Goal: Task Accomplishment & Management: Manage account settings

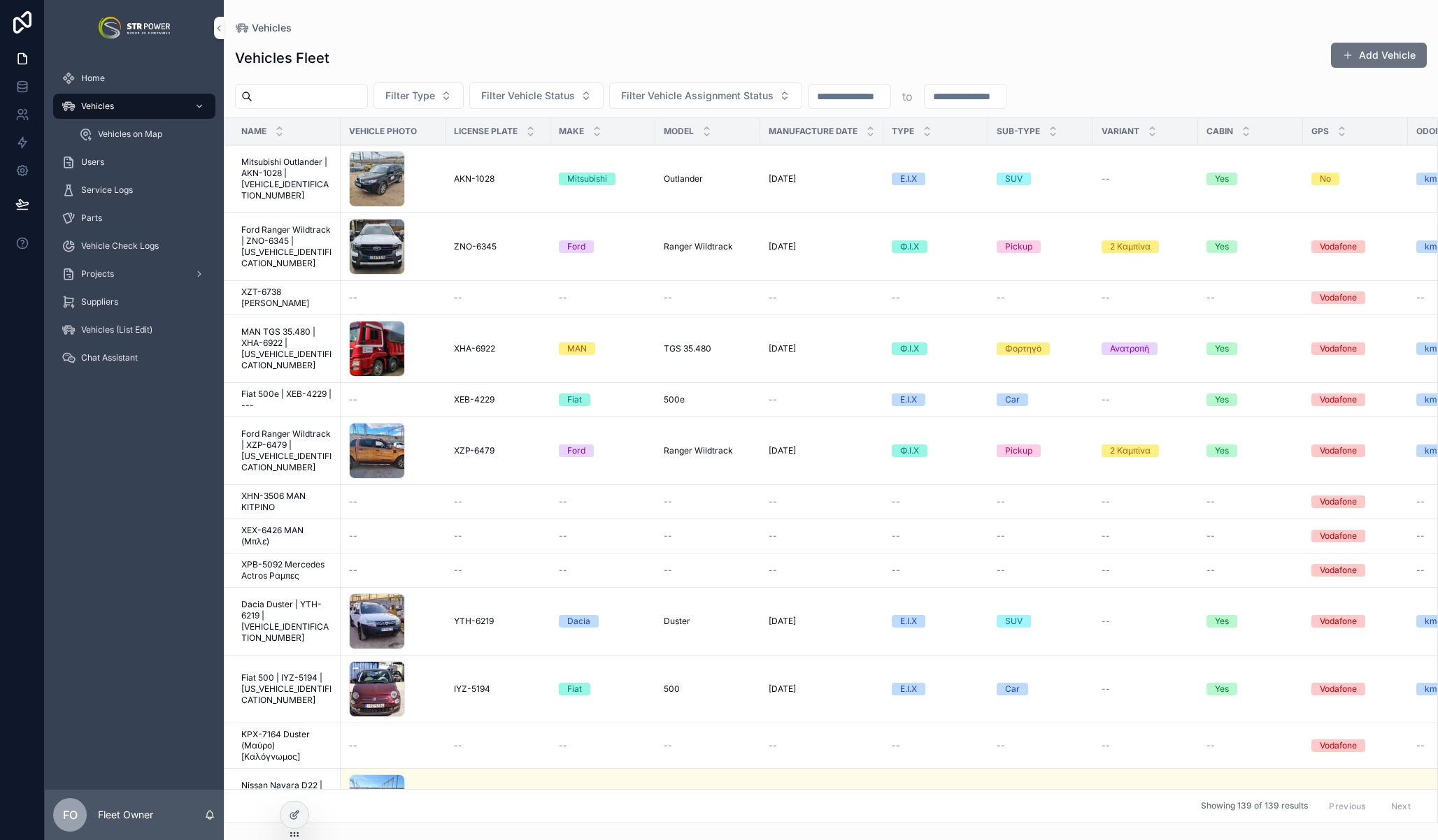
click at [138, 181] on div "Service Logs" at bounding box center [135, 190] width 146 height 22
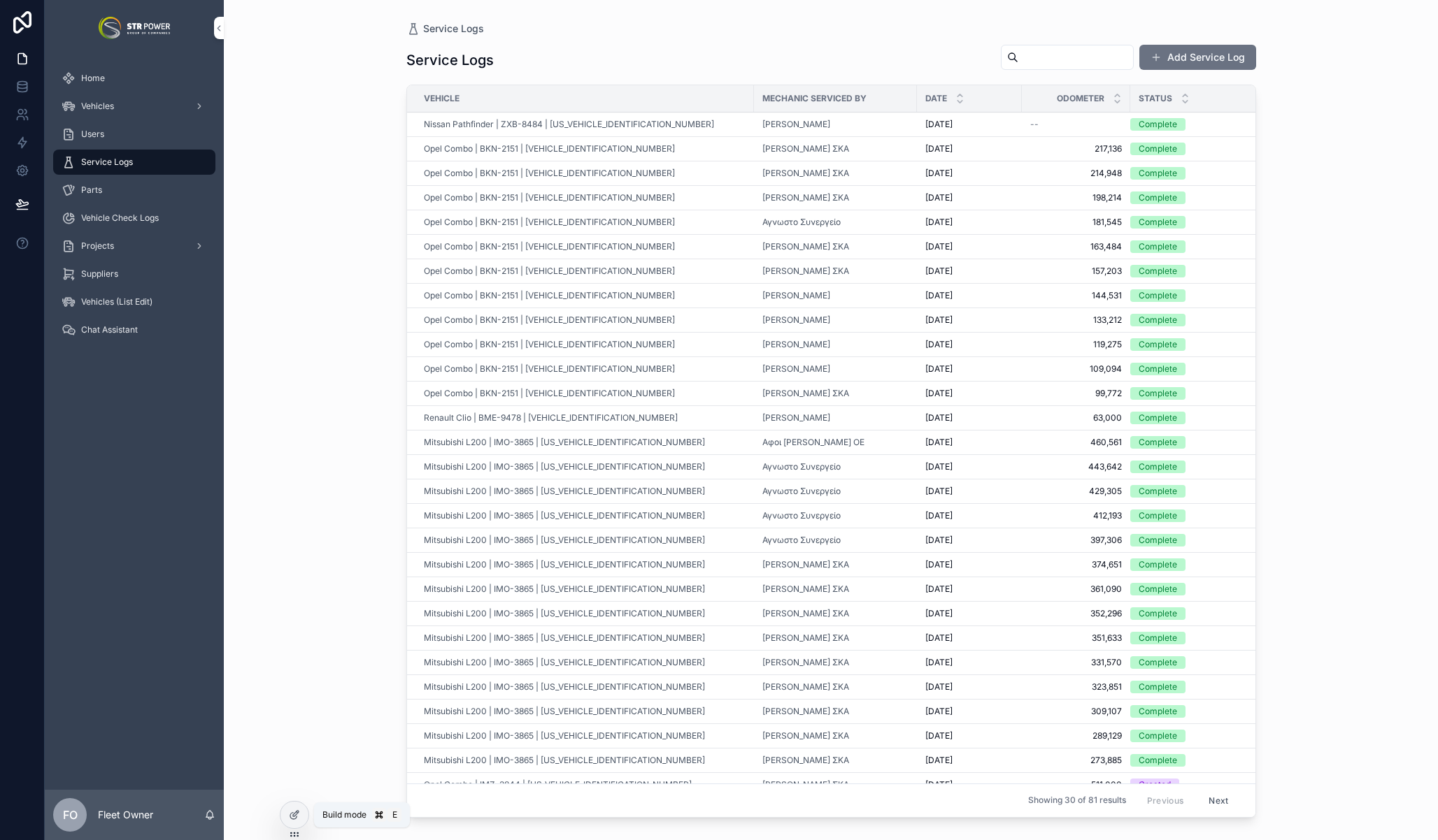
click at [293, 820] on icon at bounding box center [294, 815] width 11 height 11
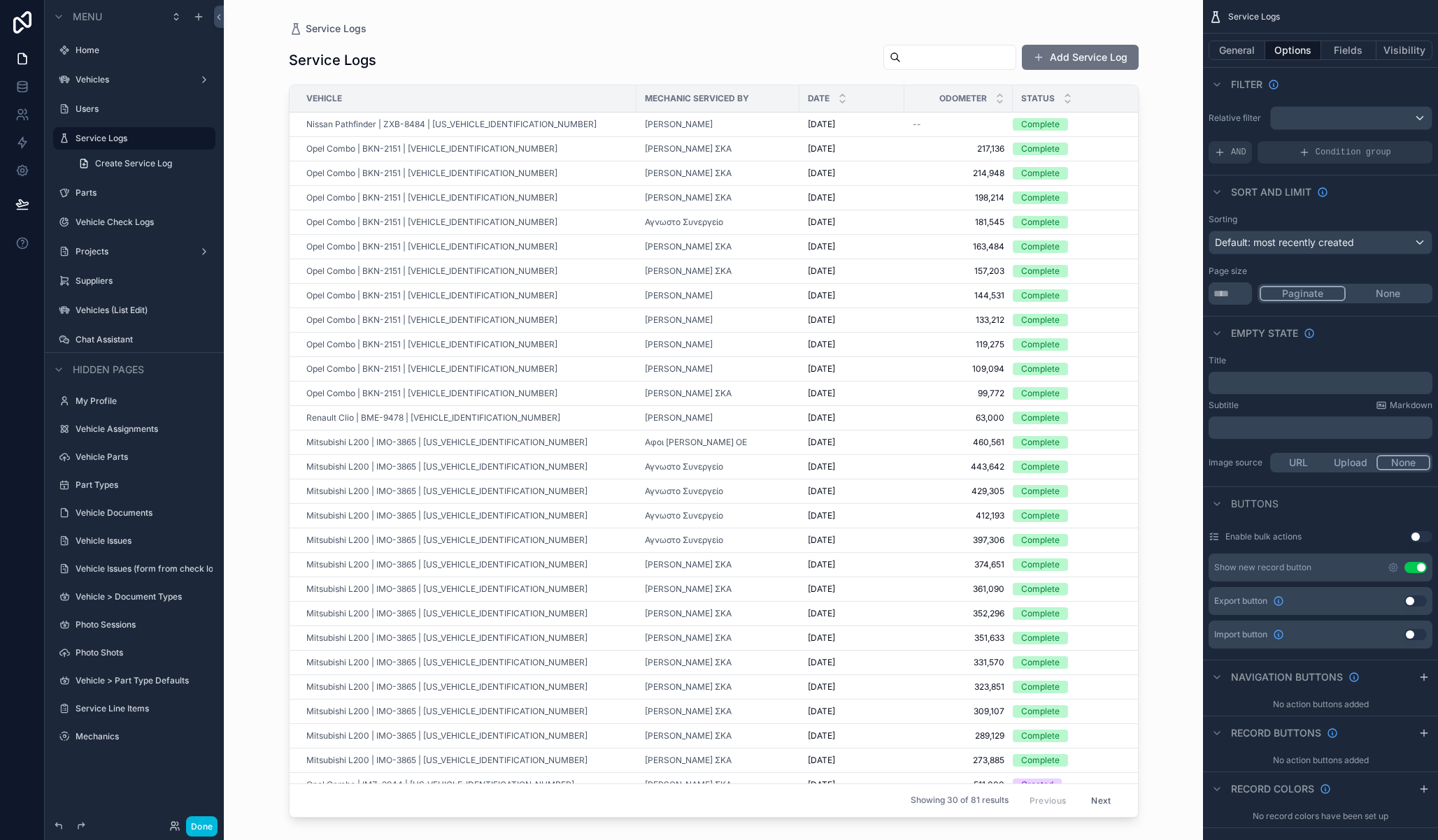
click at [132, 732] on label "Mechanics" at bounding box center [141, 737] width 131 height 11
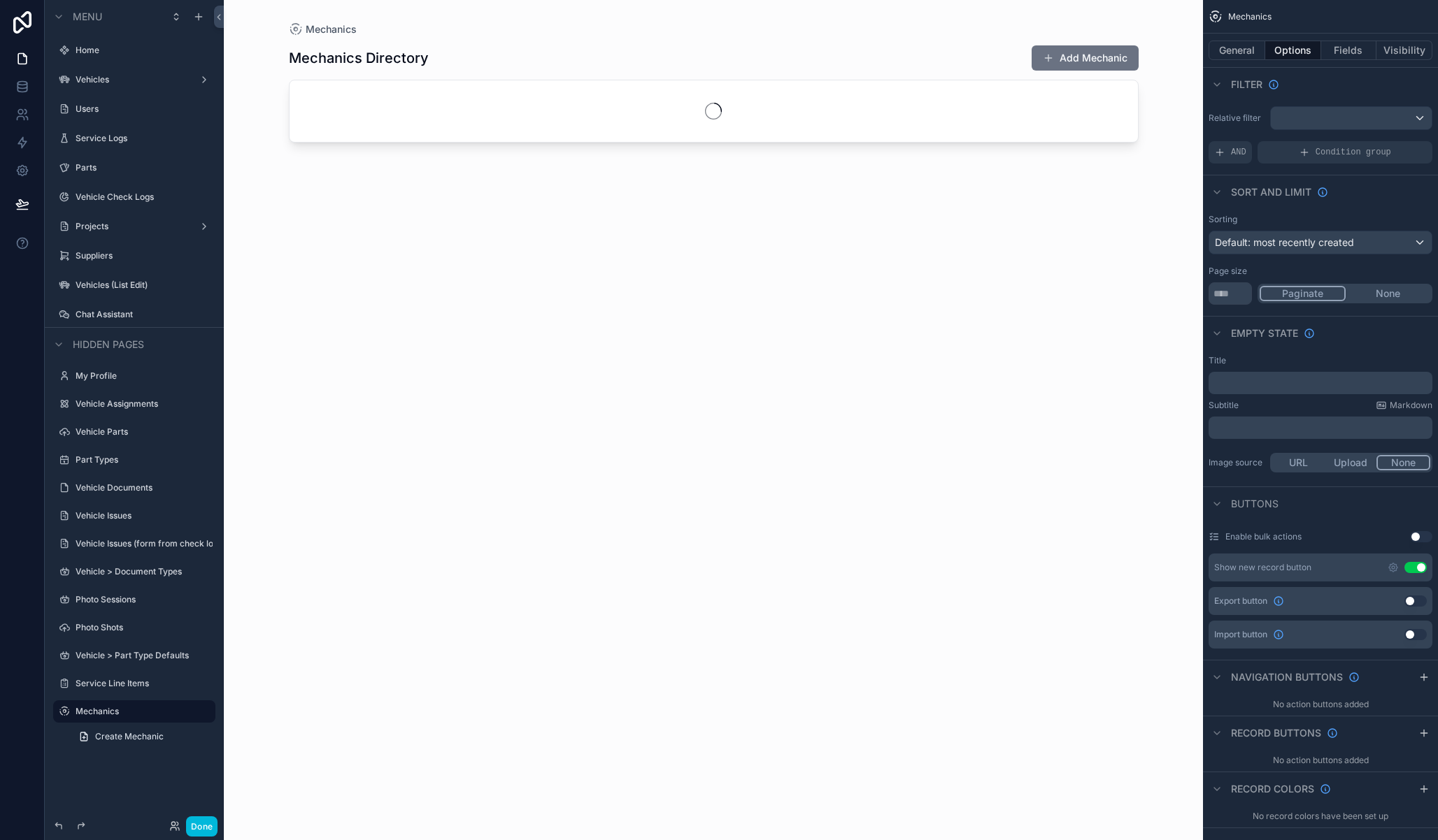
click at [1078, 49] on div "scrollable content" at bounding box center [713, 412] width 895 height 824
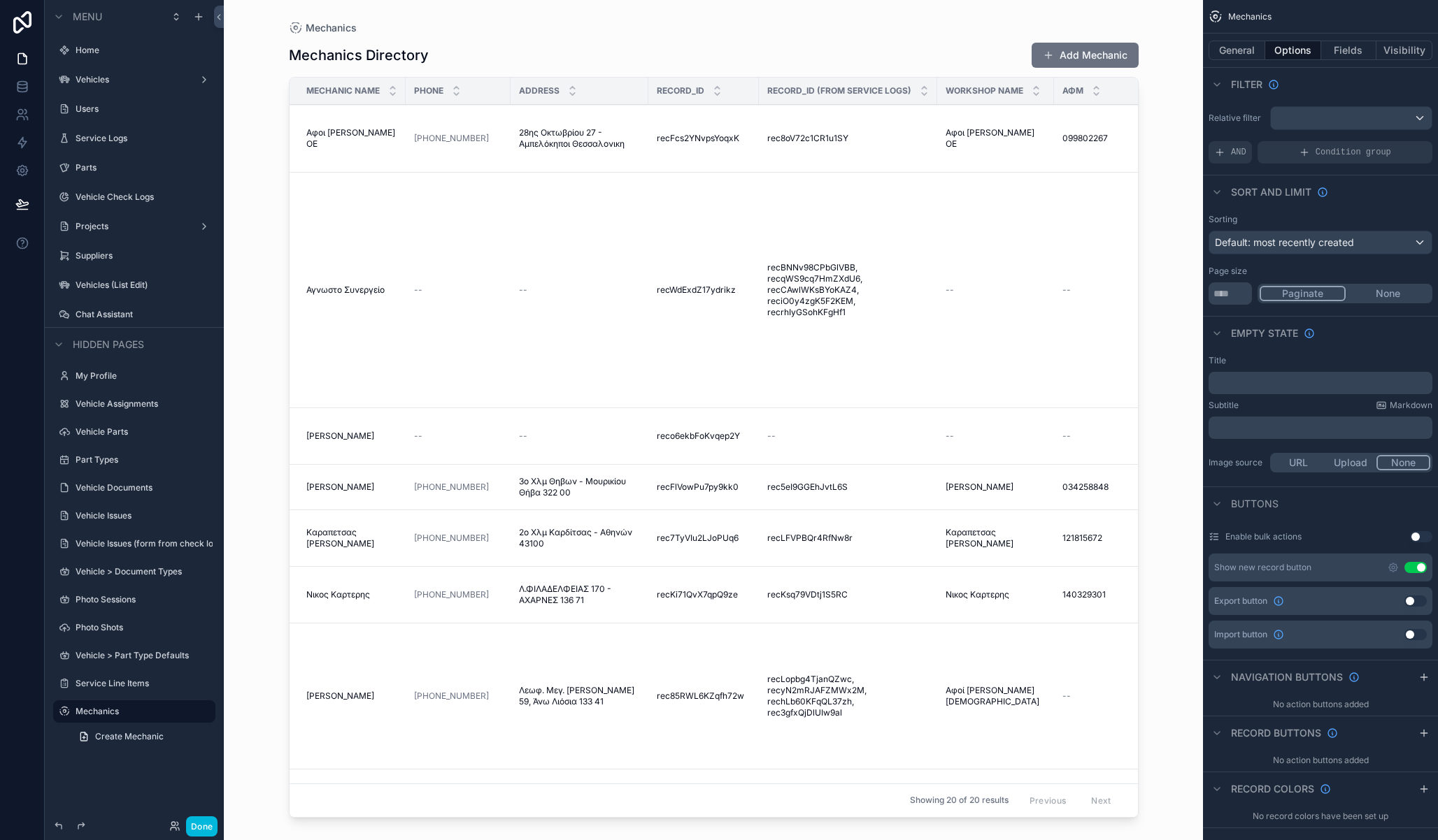
click at [1101, 51] on button "Add Mechanic" at bounding box center [1085, 55] width 107 height 25
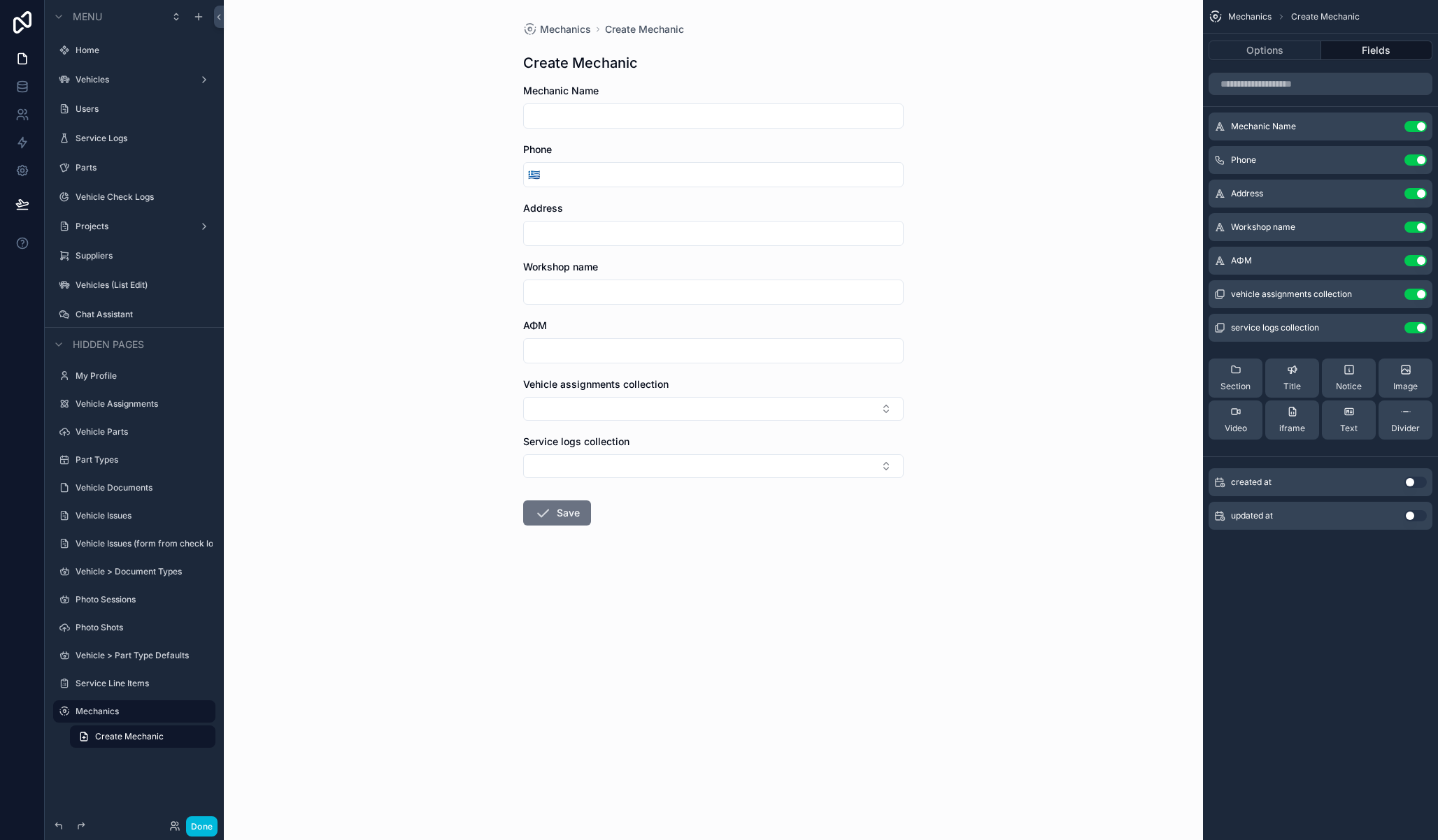
click at [617, 116] on input "scrollable content" at bounding box center [713, 115] width 379 height 19
click at [439, 203] on div "Mechanics Create Mechanic Create Mechanic Mechanic Name Phone 🇬🇷 Address Worksh…" at bounding box center [713, 420] width 979 height 840
click at [602, 281] on div "scrollable content" at bounding box center [713, 292] width 381 height 25
click at [606, 287] on input "scrollable content" at bounding box center [713, 292] width 379 height 19
click at [471, 303] on div "Mechanics Create Mechanic Create Mechanic Mechanic Name Phone 🇬🇷 Address Worksh…" at bounding box center [713, 420] width 979 height 840
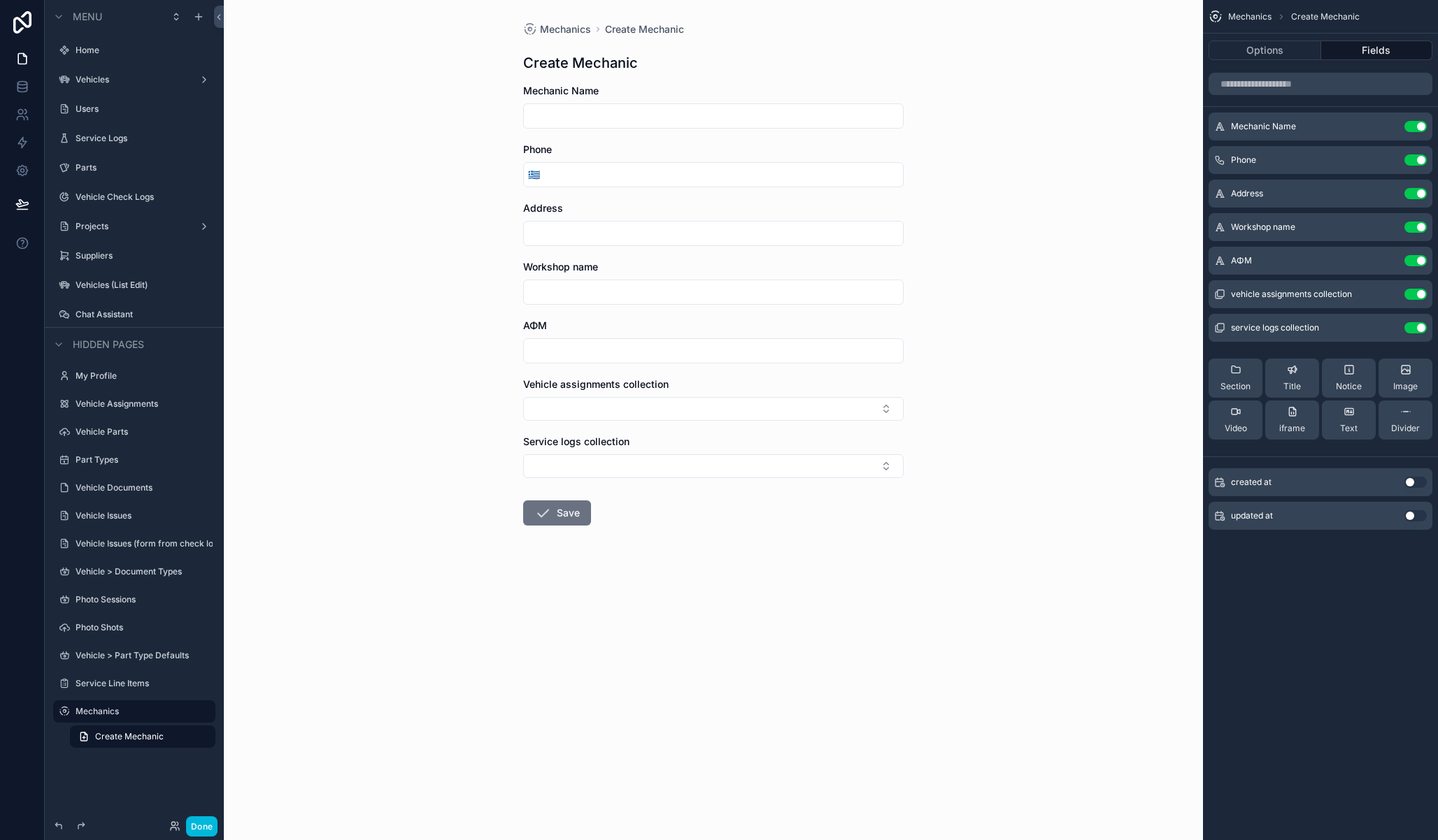
click at [632, 348] on input "scrollable content" at bounding box center [713, 350] width 379 height 19
click at [416, 348] on div "Mechanics Create Mechanic Create Mechanic Mechanic Name Phone 🇬🇷 Address Worksh…" at bounding box center [713, 420] width 979 height 840
click at [1411, 292] on button "Use setting" at bounding box center [1415, 294] width 22 height 11
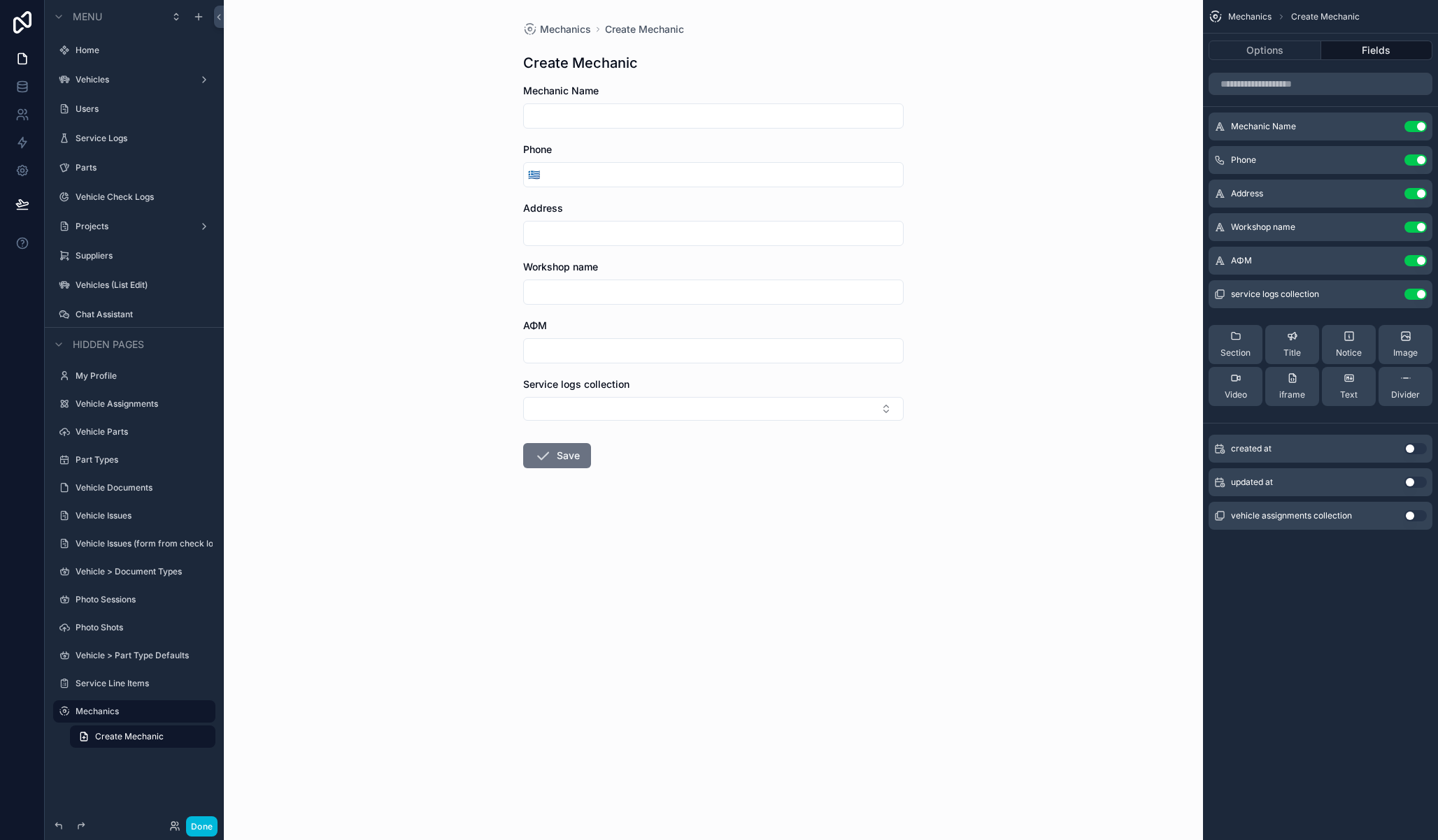
click at [1415, 293] on button "Use setting" at bounding box center [1415, 294] width 22 height 11
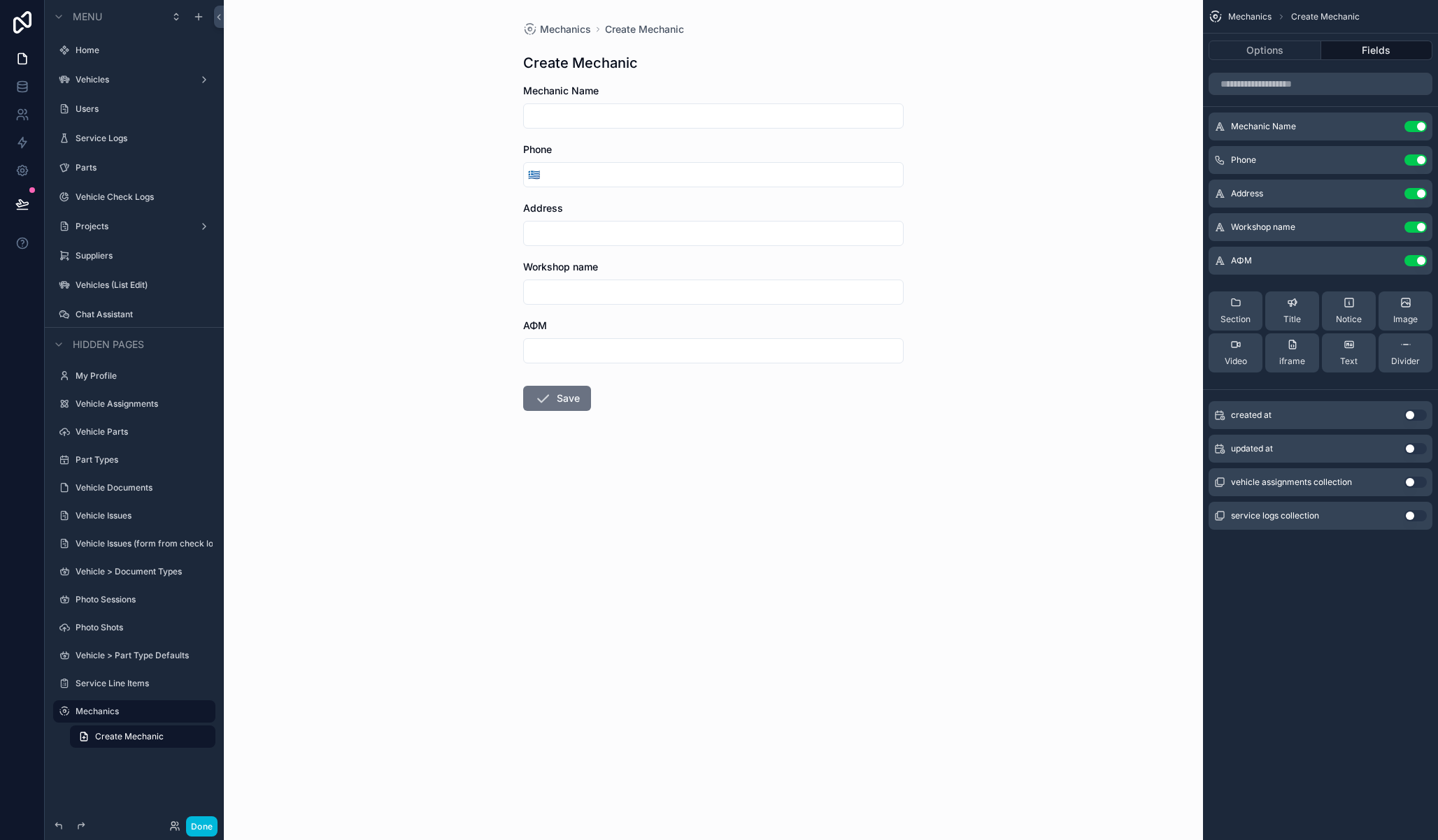
click at [1235, 310] on div "Section" at bounding box center [1235, 311] width 30 height 28
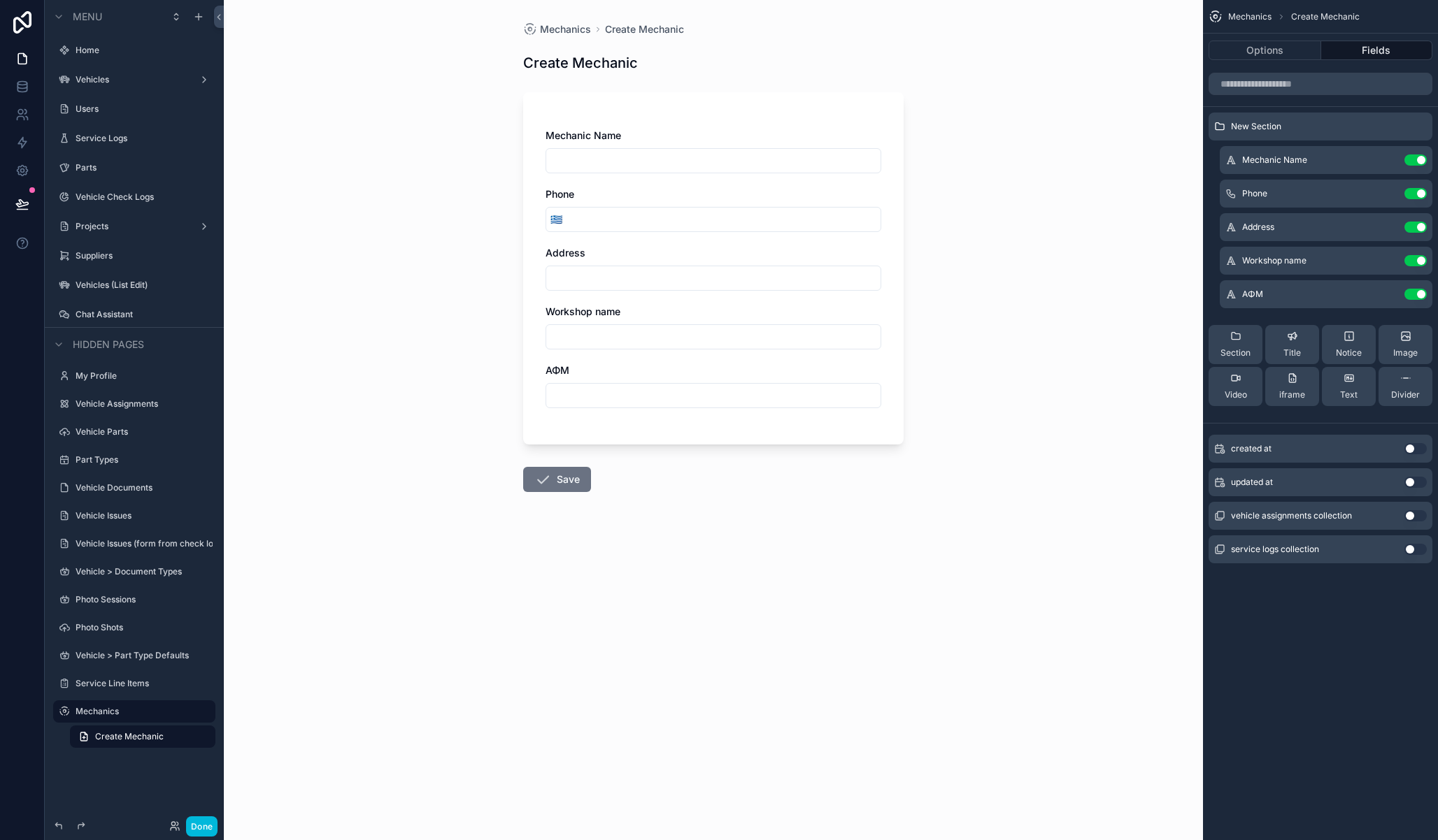
click at [1079, 348] on div "Mechanics Create Mechanic Create Mechanic Mechanic Name Phone 🇬🇷 Address Worksh…" at bounding box center [713, 420] width 979 height 840
click at [608, 159] on input "scrollable content" at bounding box center [713, 160] width 334 height 19
click at [1034, 183] on div "Mechanics Create Mechanic Create Mechanic Mechanic Name Phone 🇬🇷 Address Worksh…" at bounding box center [713, 420] width 979 height 840
click at [64, 711] on icon "scrollable content" at bounding box center [64, 711] width 11 height 11
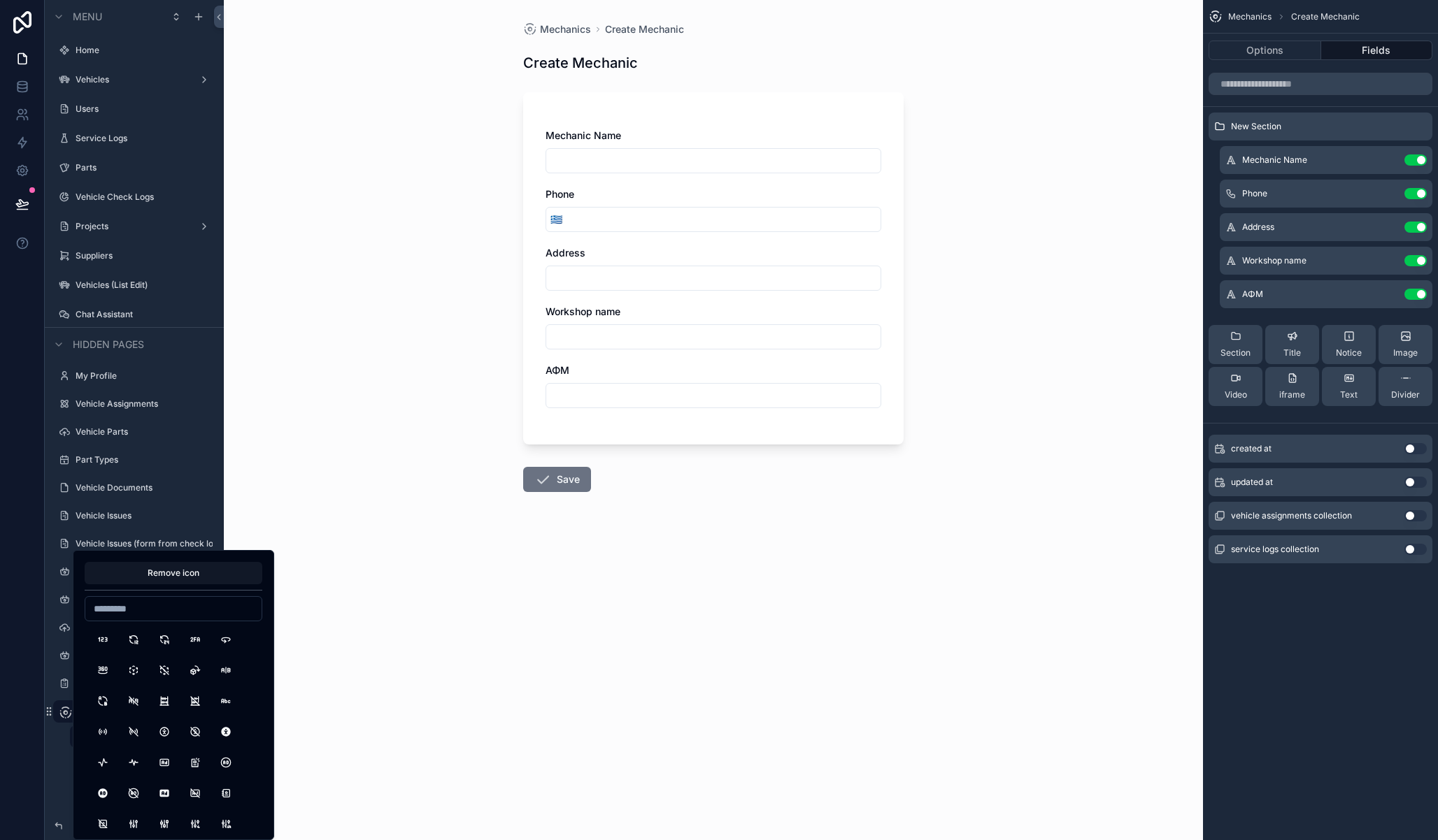
click at [172, 614] on input at bounding box center [174, 609] width 176 height 19
drag, startPoint x: 142, startPoint y: 608, endPoint x: 81, endPoint y: 607, distance: 61.0
click at [81, 607] on div "Remove icon ******" at bounding box center [174, 695] width 202 height 290
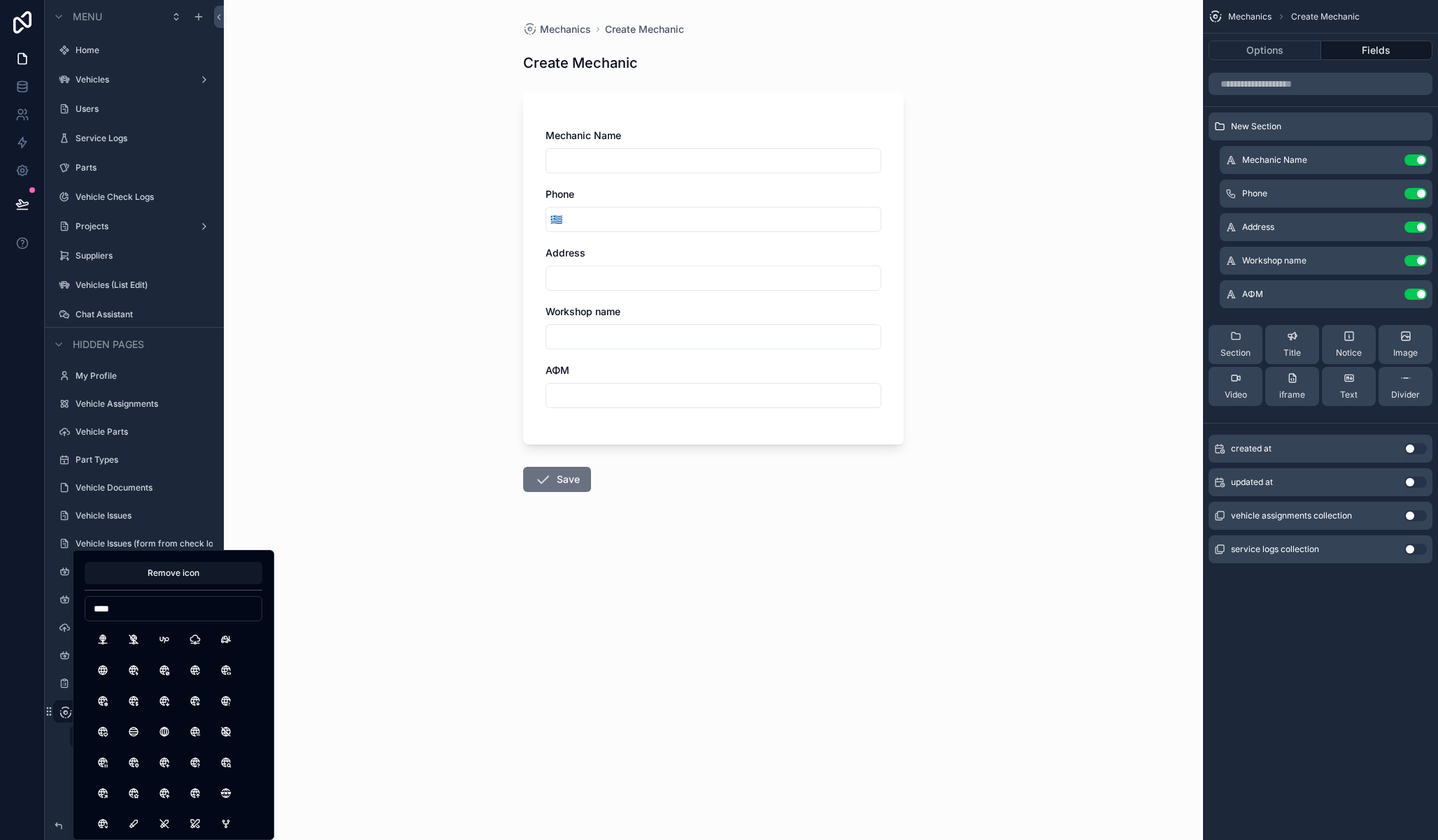
drag, startPoint x: 150, startPoint y: 604, endPoint x: 33, endPoint y: 615, distance: 117.5
click at [34, 615] on div "Remove icon **** Menu Home Vehicles Users Service Logs Parts Vehicle Check Logs…" at bounding box center [719, 420] width 1438 height 840
type input "*"
drag, startPoint x: 130, startPoint y: 607, endPoint x: 78, endPoint y: 608, distance: 52.0
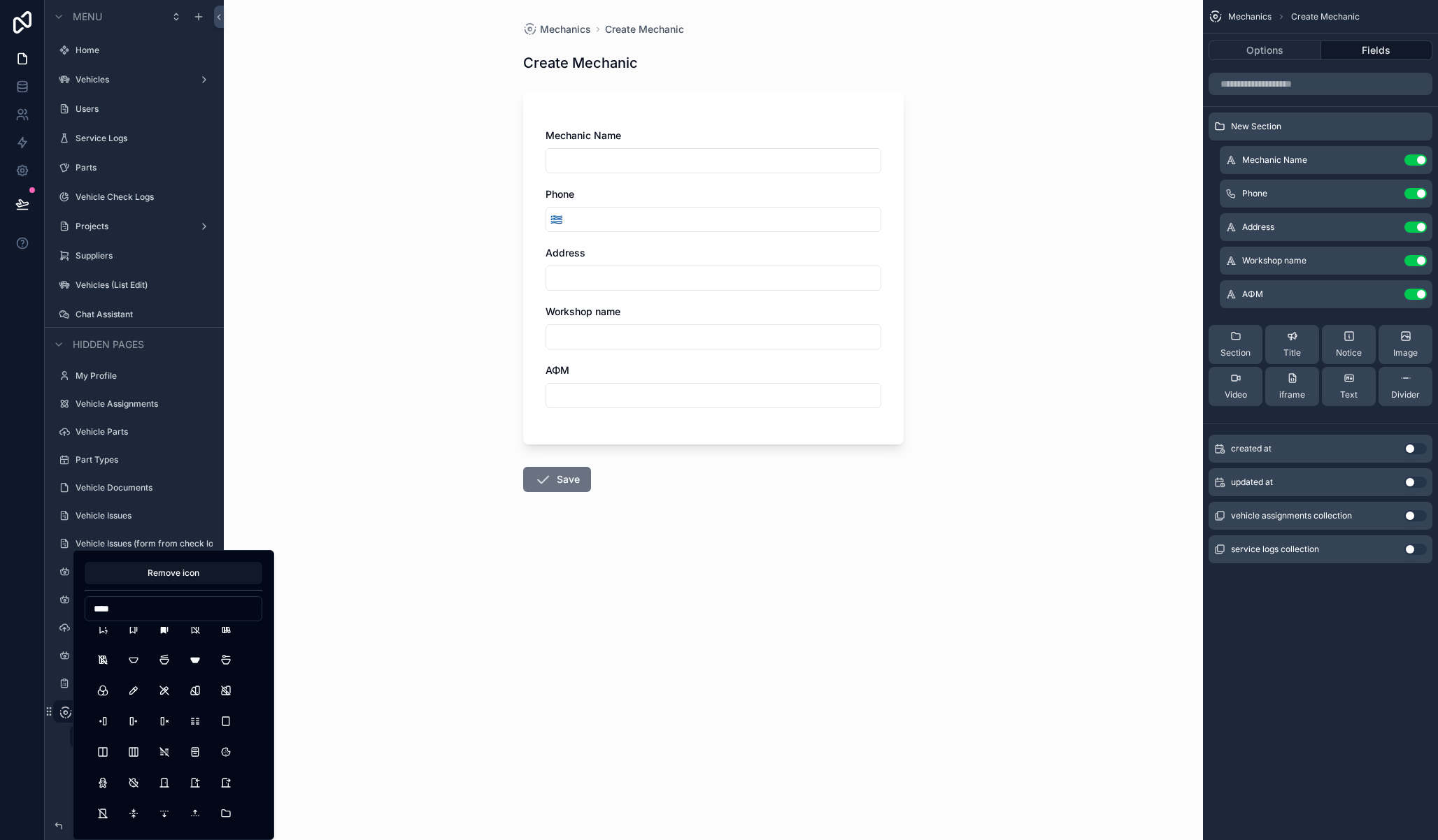
click at [78, 608] on div "Remove icon ****" at bounding box center [174, 695] width 202 height 290
drag, startPoint x: 168, startPoint y: 622, endPoint x: 122, endPoint y: 620, distance: 46.0
click at [122, 620] on div "Remove icon ******" at bounding box center [173, 695] width 177 height 266
drag, startPoint x: 150, startPoint y: 617, endPoint x: 60, endPoint y: 612, distance: 90.1
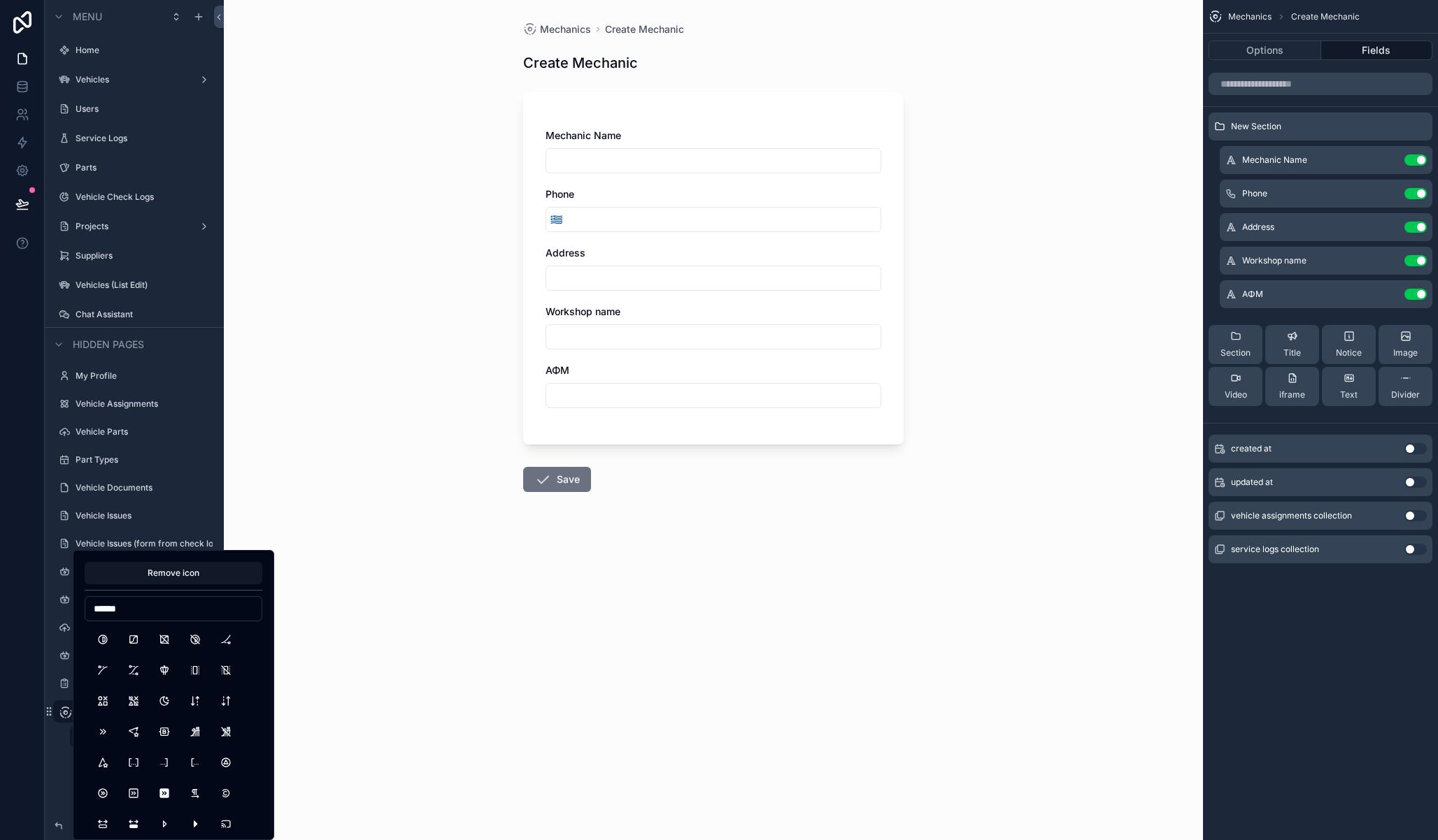
click at [59, 613] on div "Remove icon ****** Menu Home Vehicles Users Service Logs Parts Vehicle Check Lo…" at bounding box center [719, 420] width 1438 height 840
type input "*"
click at [134, 611] on input "***" at bounding box center [174, 609] width 176 height 19
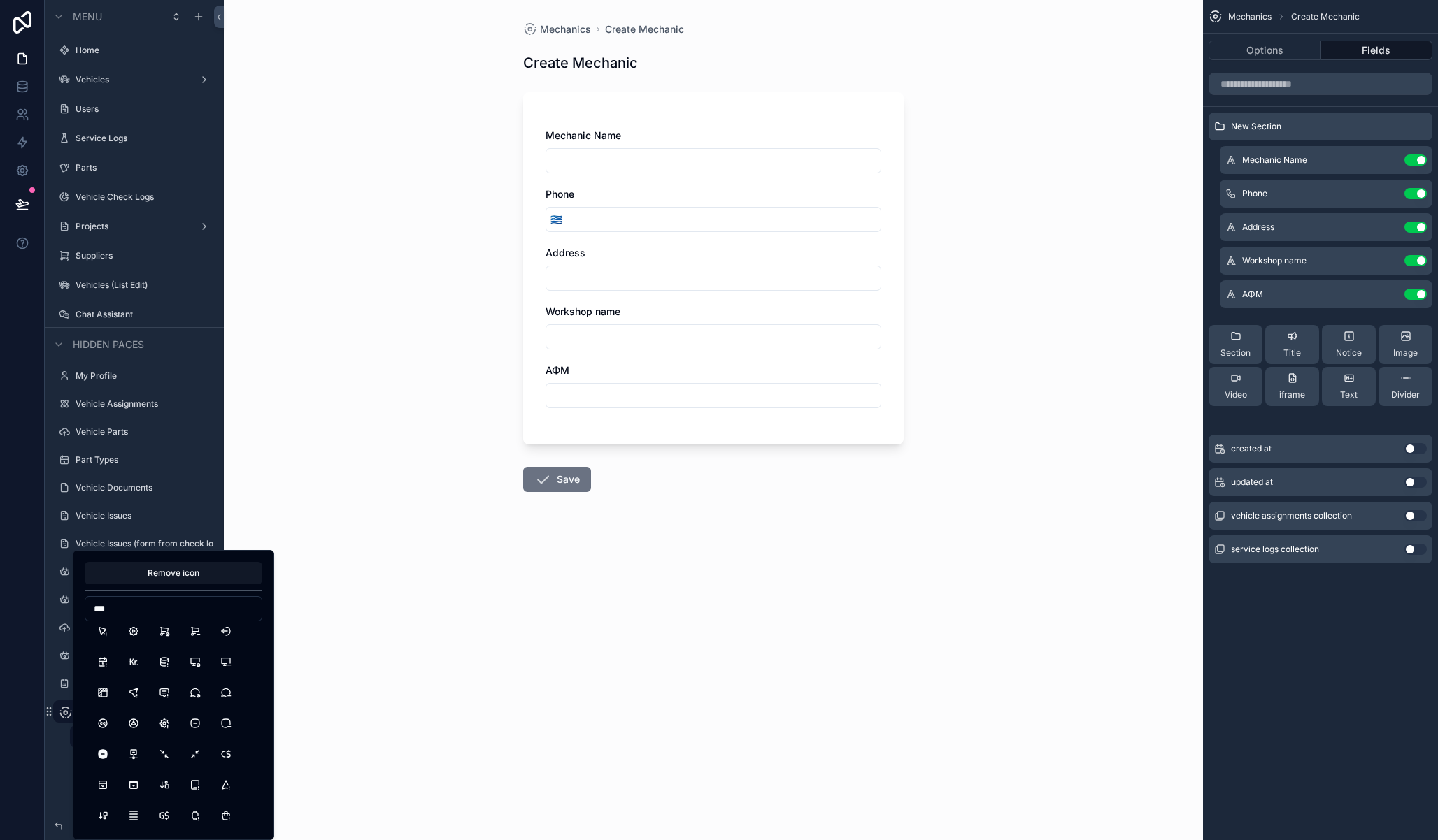
click at [134, 611] on input "***" at bounding box center [174, 609] width 176 height 19
drag, startPoint x: 119, startPoint y: 614, endPoint x: 55, endPoint y: 610, distance: 64.1
click at [55, 611] on div "Remove icon *** Menu Home Vehicles Users Service Logs Parts Vehicle Check Logs …" at bounding box center [719, 420] width 1438 height 840
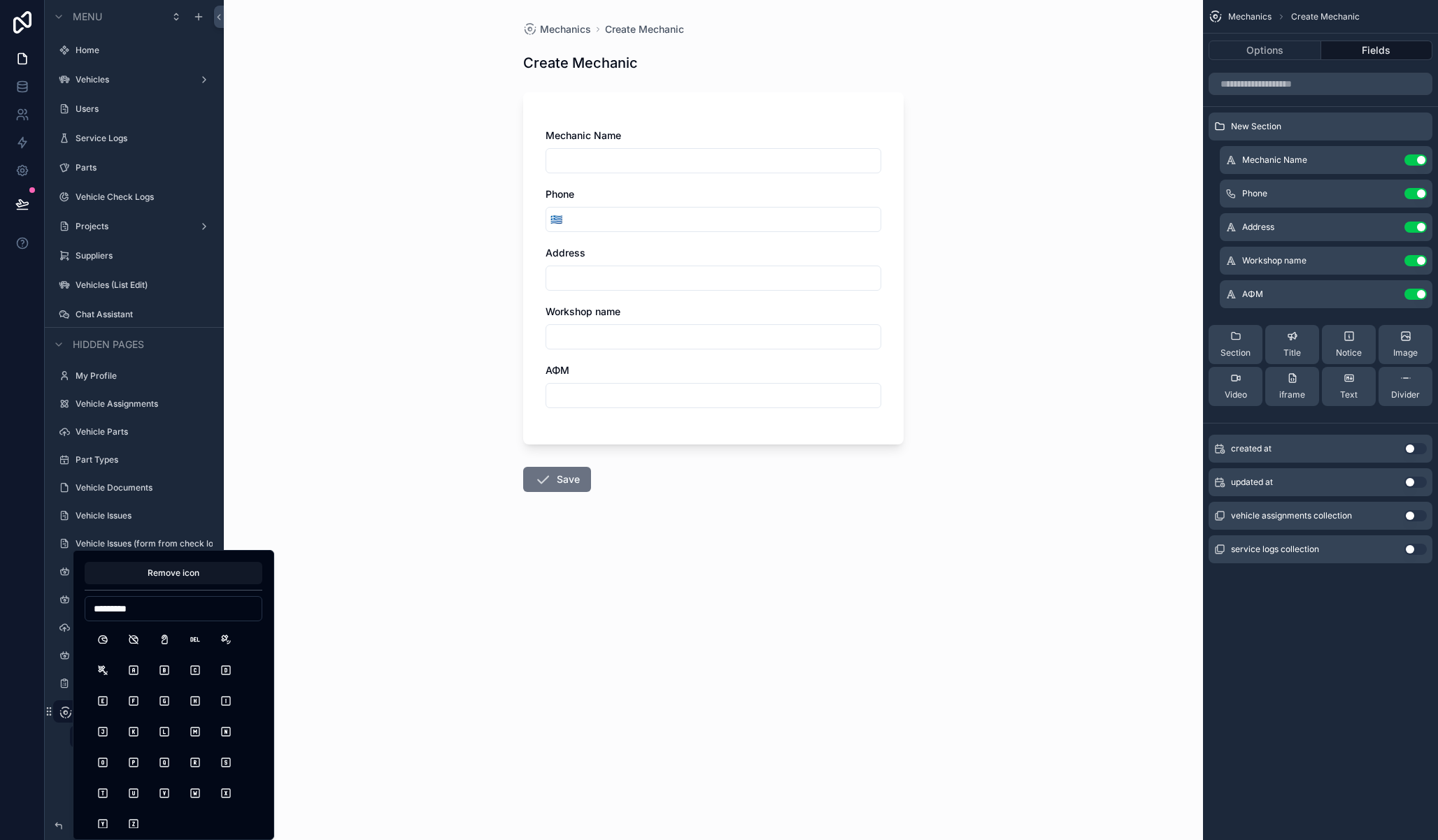
scroll to position [8, 0]
click at [163, 608] on input "*********" at bounding box center [174, 609] width 176 height 19
type input "*"
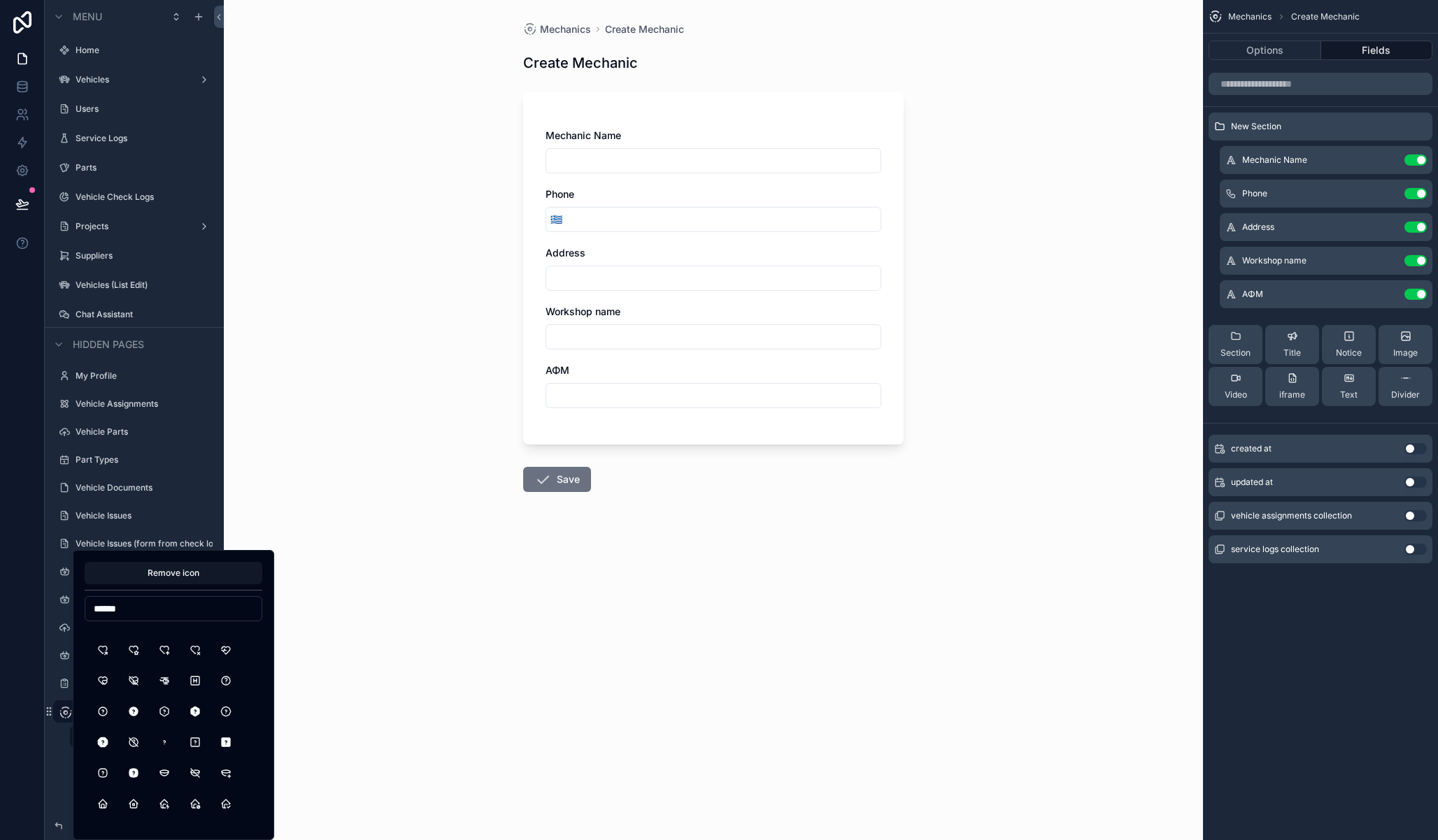
drag, startPoint x: 142, startPoint y: 613, endPoint x: 81, endPoint y: 610, distance: 61.1
click at [81, 610] on div "Remove icon ******" at bounding box center [174, 695] width 202 height 290
drag, startPoint x: 156, startPoint y: 610, endPoint x: 65, endPoint y: 610, distance: 91.0
click at [65, 610] on div "Remove icon **** Menu Home Vehicles Users Service Logs Parts Vehicle Check Logs…" at bounding box center [719, 420] width 1438 height 840
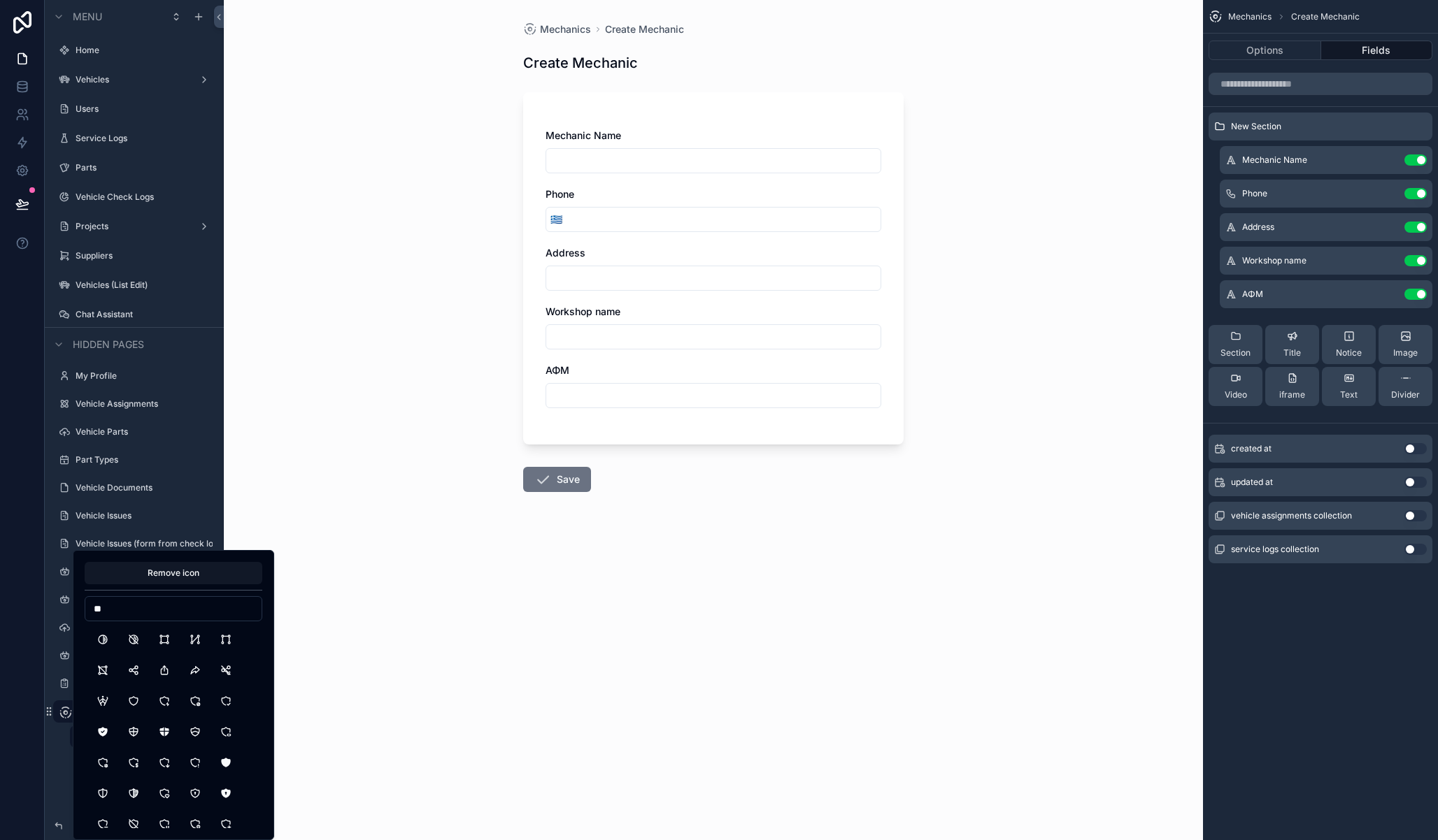
type input "*"
drag, startPoint x: 131, startPoint y: 604, endPoint x: 58, endPoint y: 604, distance: 73.0
click at [58, 604] on div "Remove icon **** Menu Home Vehicles Users Service Logs Parts Vehicle Check Logs…" at bounding box center [719, 420] width 1438 height 840
click at [130, 609] on input "****" at bounding box center [174, 609] width 176 height 19
type input "*"
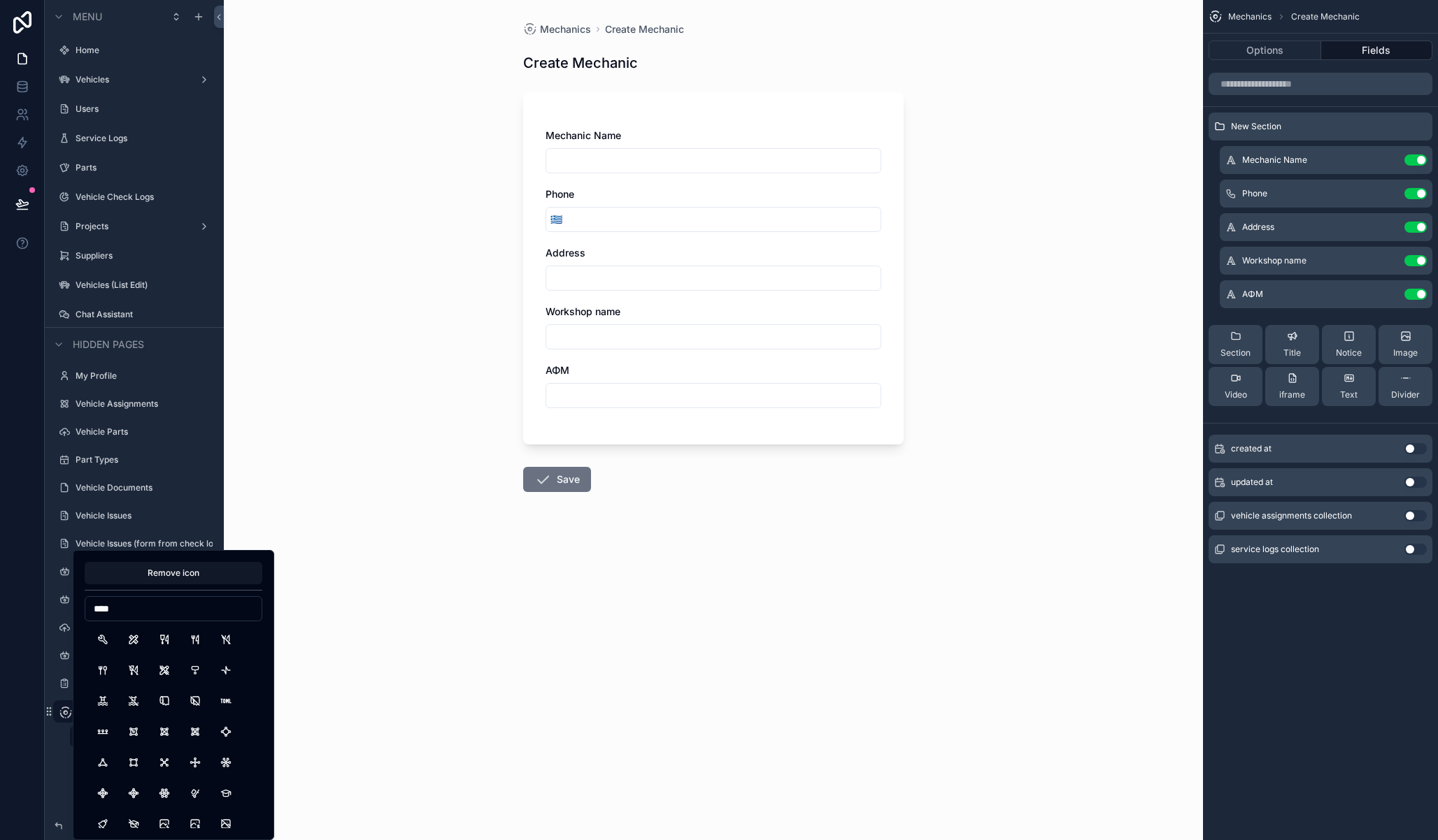
type input "****"
click at [101, 637] on button "Tool" at bounding box center [103, 640] width 25 height 25
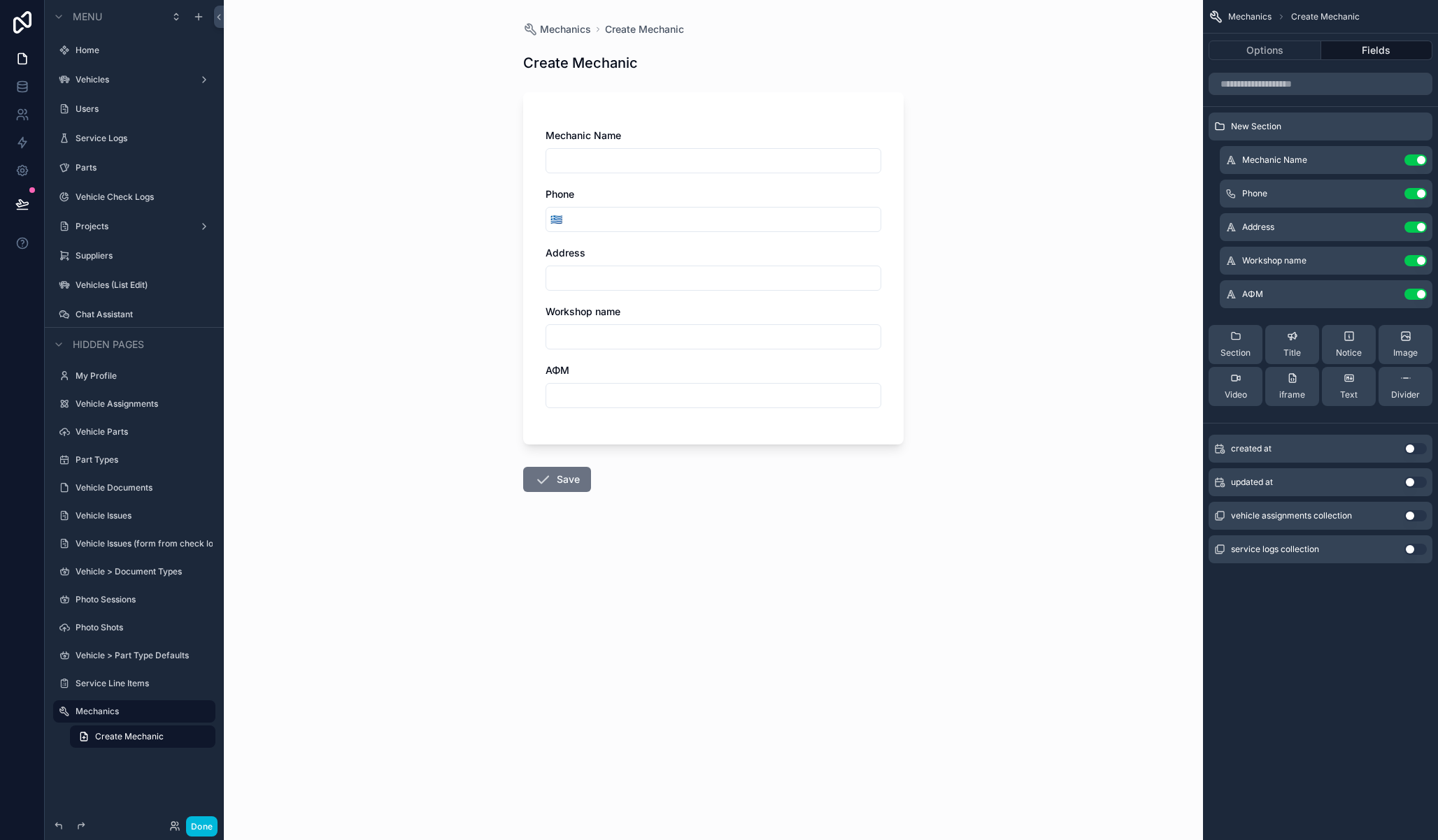
click at [289, 482] on div "Mechanics Create Mechanic Create Mechanic Mechanic Name Phone 🇬🇷 Address Worksh…" at bounding box center [713, 420] width 979 height 840
click at [109, 137] on label "Service Logs" at bounding box center [141, 138] width 131 height 11
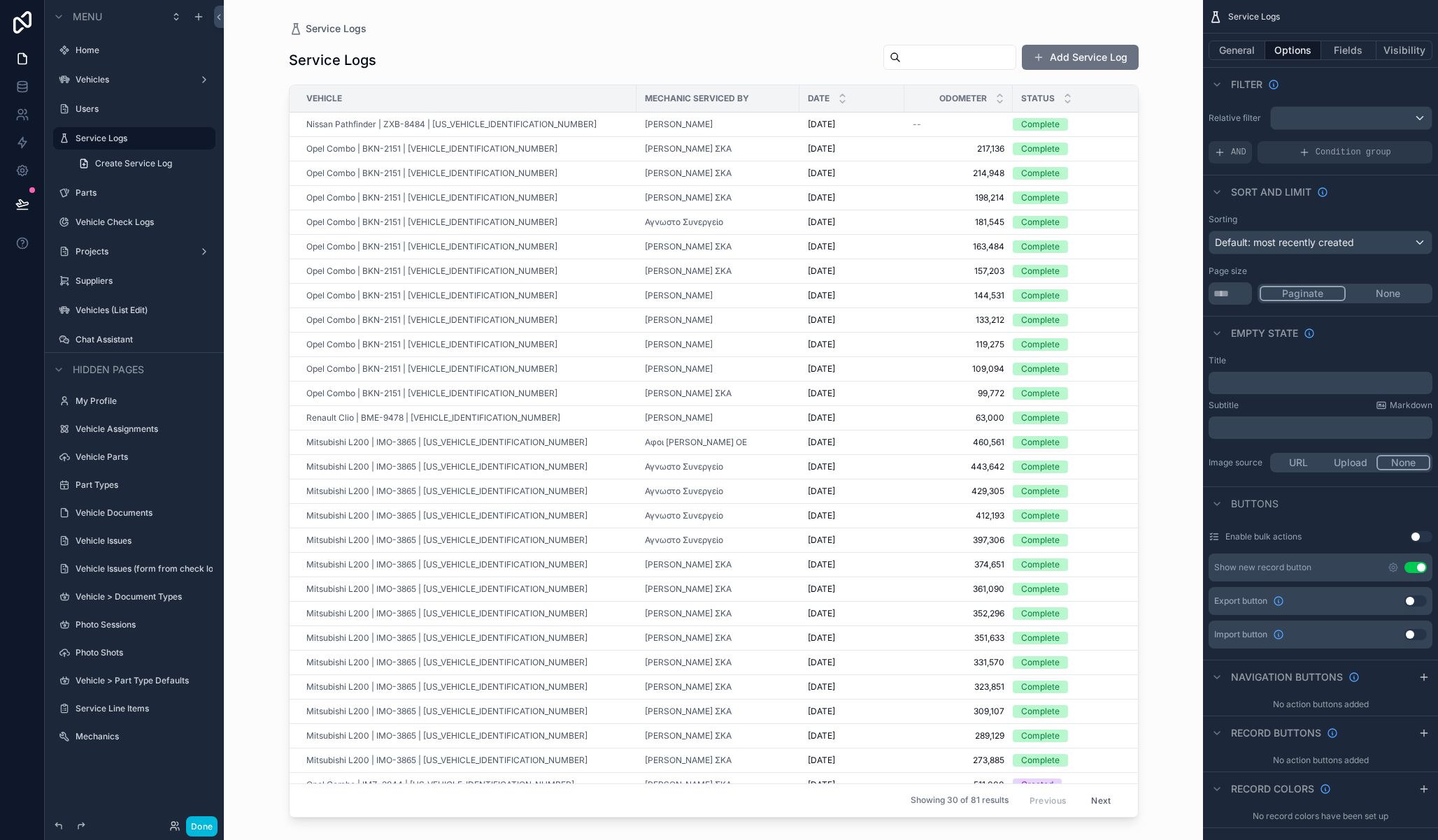
click at [137, 74] on div "Vehicles" at bounding box center [134, 79] width 118 height 11
click at [118, 83] on label "Vehicles" at bounding box center [131, 79] width 112 height 11
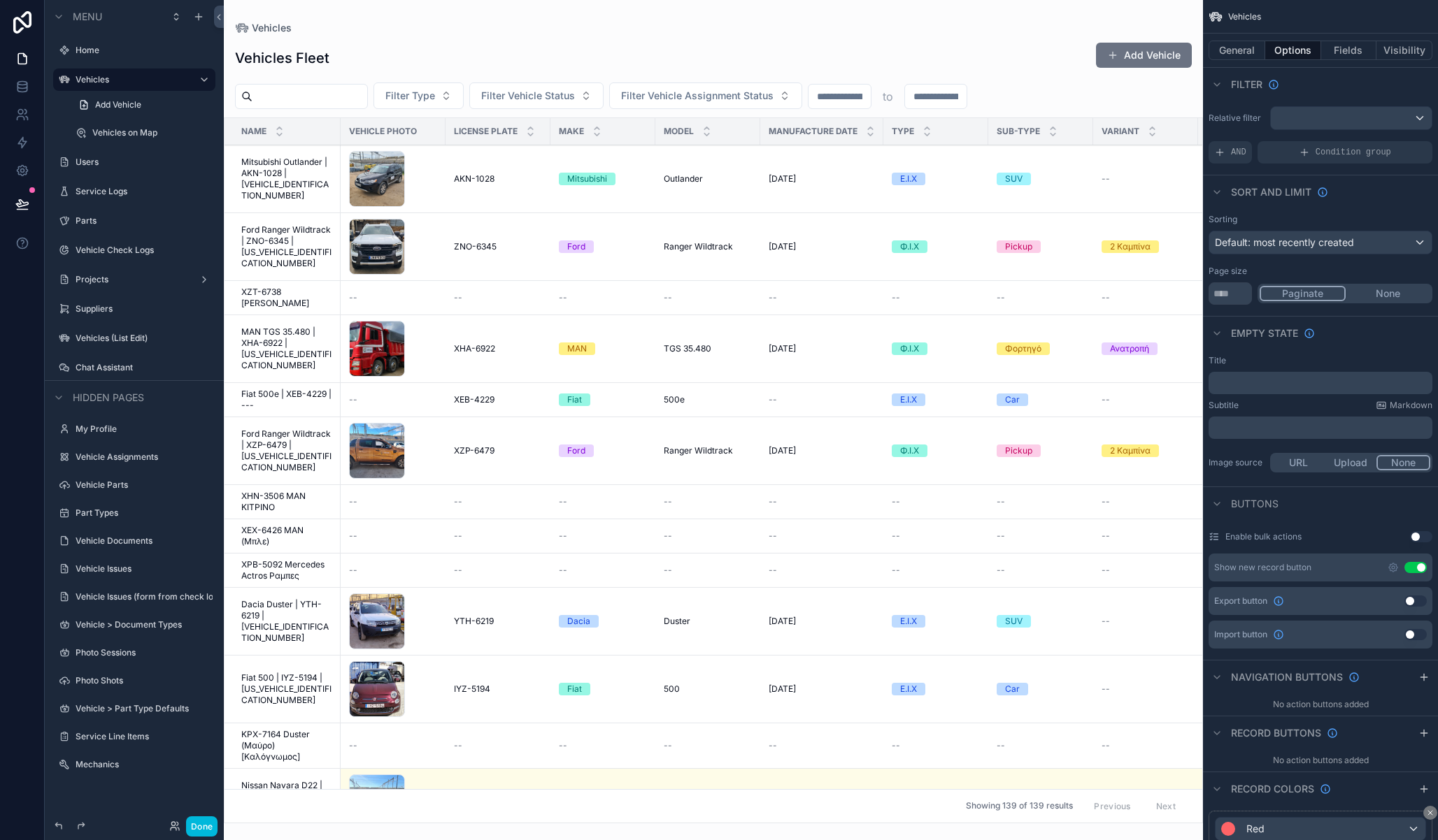
click at [294, 181] on span "Mitsubishi Outlander | AKN-1028 | JMBXJCW8W8Z405848" at bounding box center [287, 179] width 91 height 45
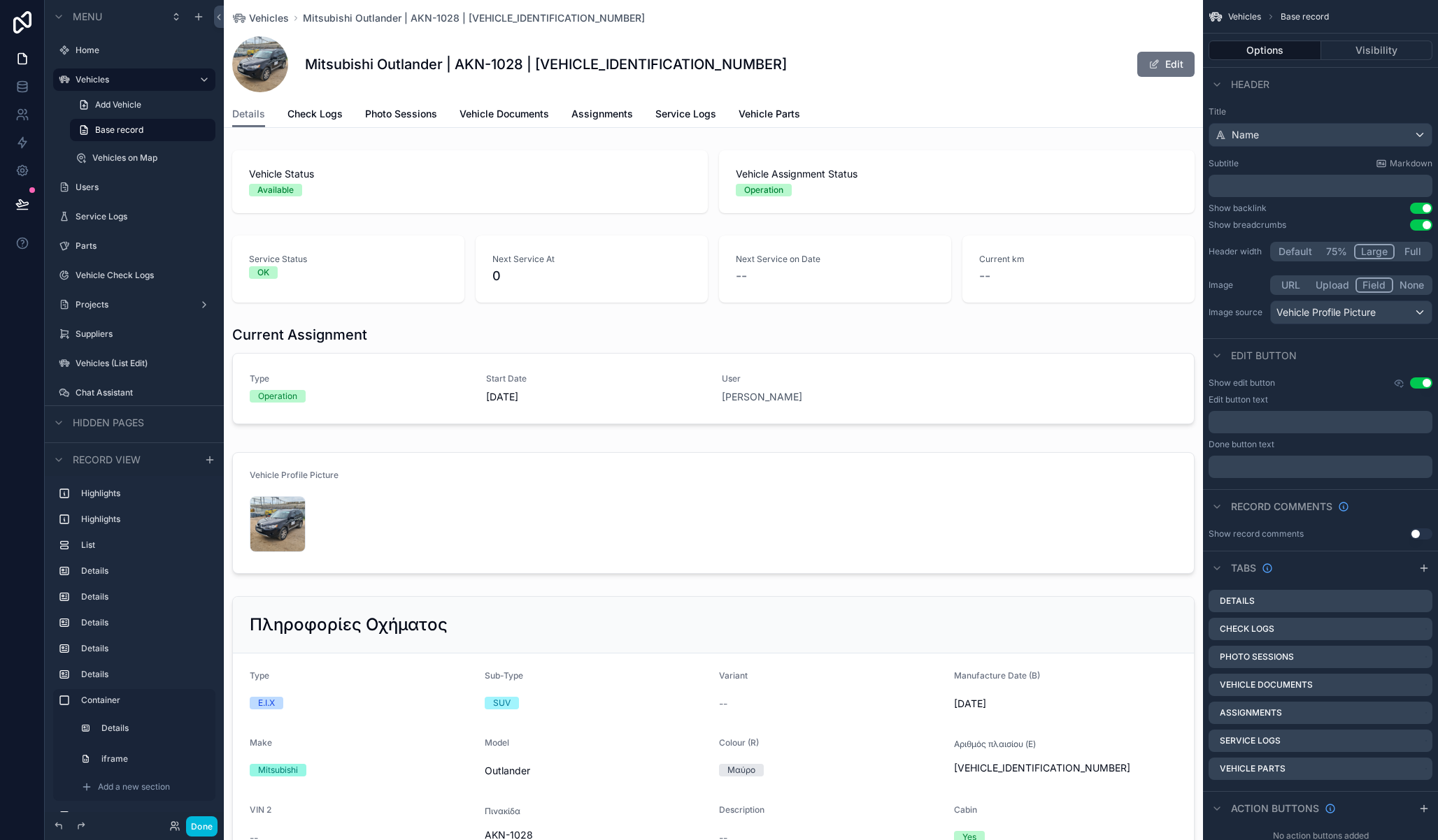
click at [761, 114] on span "Vehicle Parts" at bounding box center [769, 114] width 62 height 14
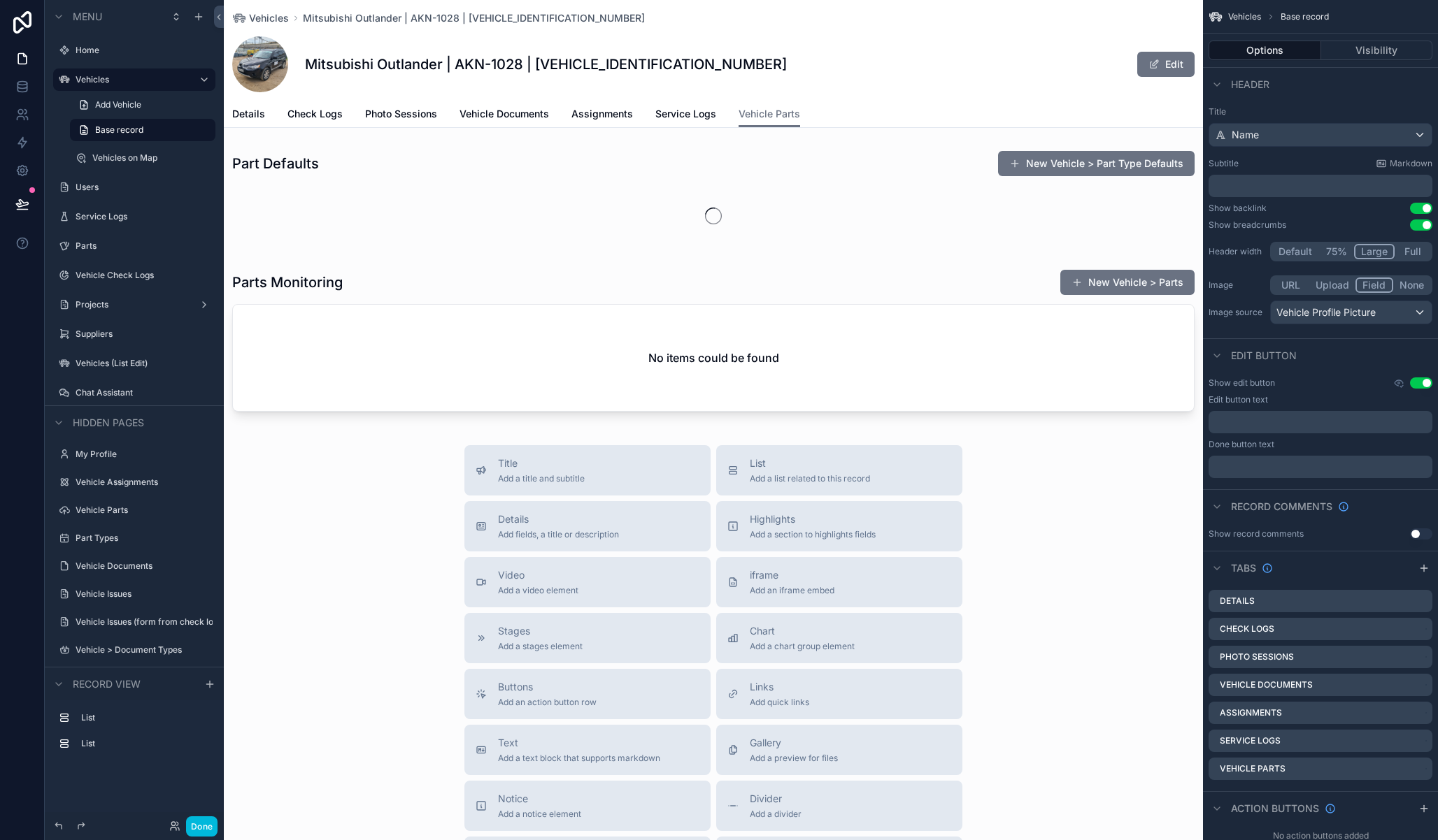
click at [680, 114] on span "Service Logs" at bounding box center [686, 114] width 61 height 14
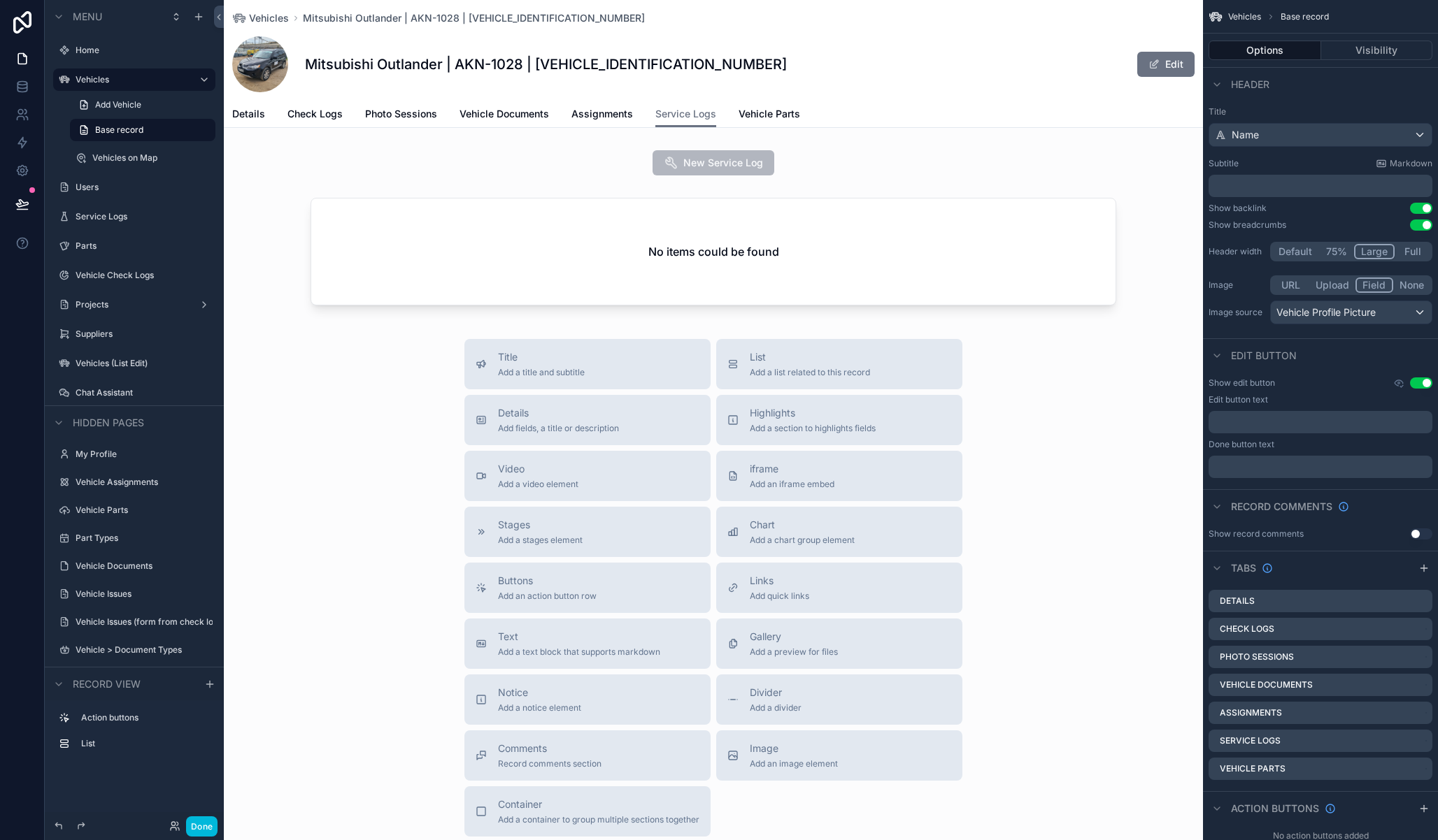
click at [720, 231] on div "scrollable content" at bounding box center [713, 254] width 979 height 125
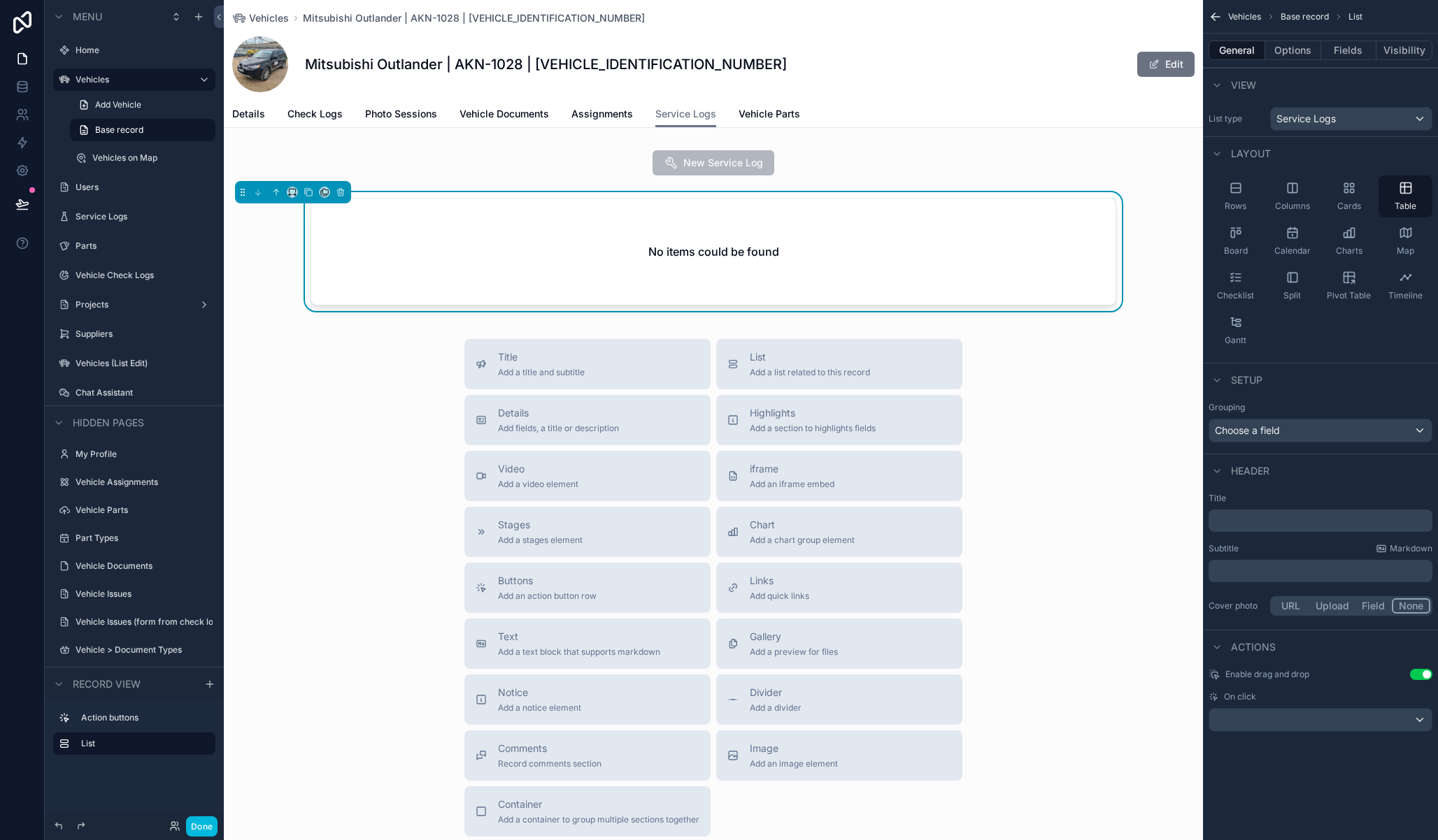
click at [700, 168] on div "scrollable content" at bounding box center [713, 163] width 979 height 36
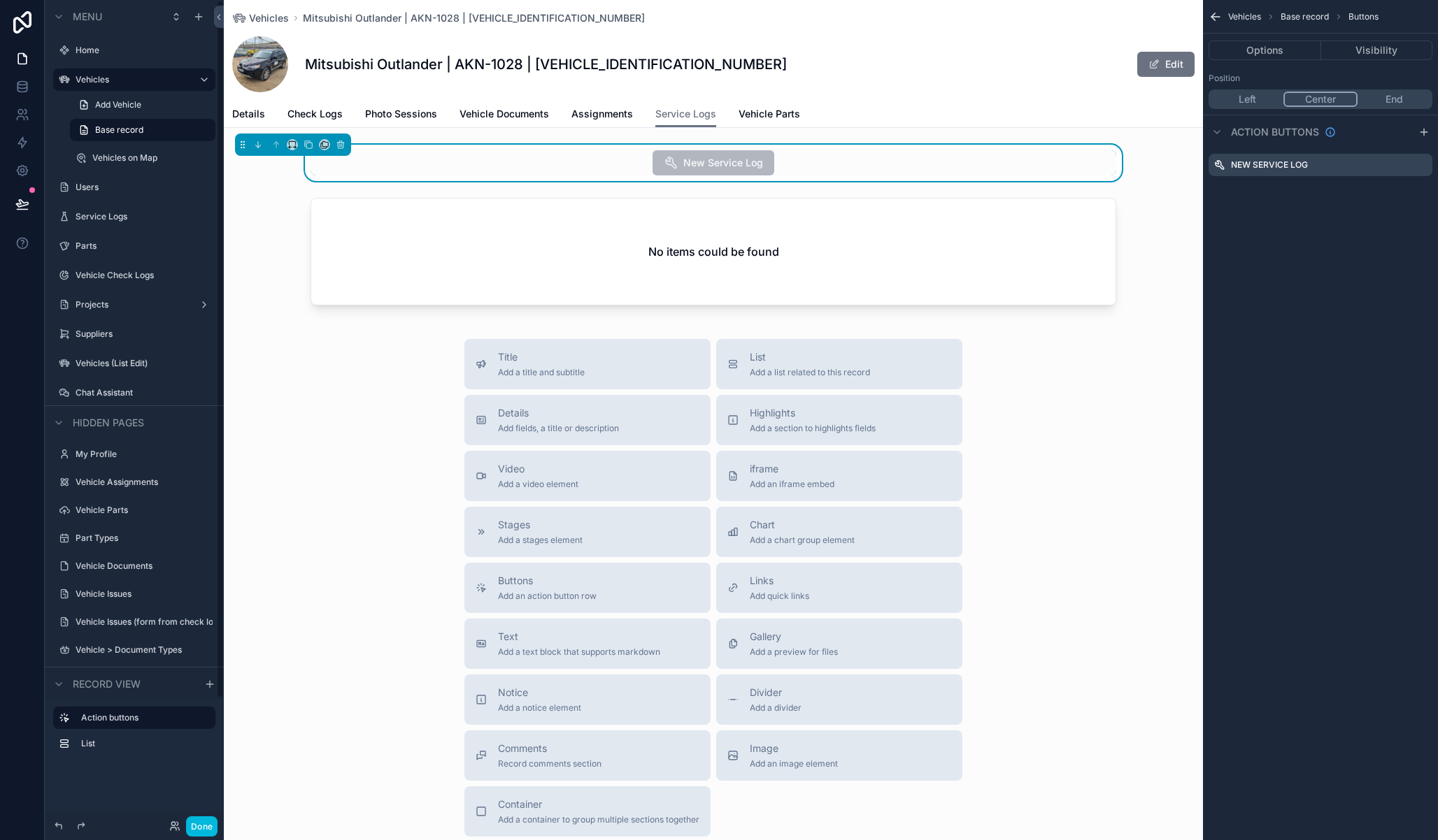
click at [148, 82] on label "Vehicles" at bounding box center [131, 79] width 112 height 11
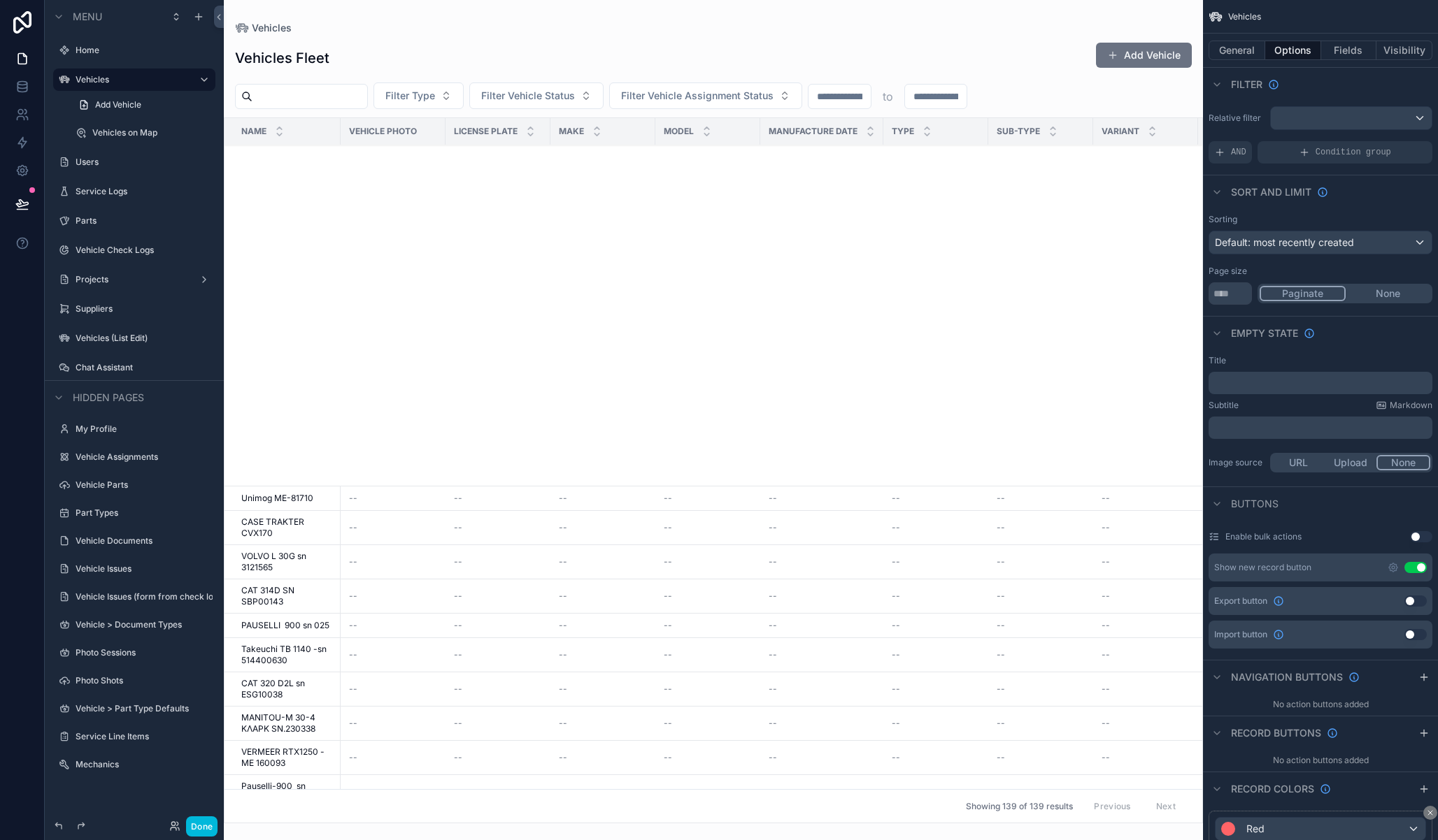
scroll to position [5197, 0]
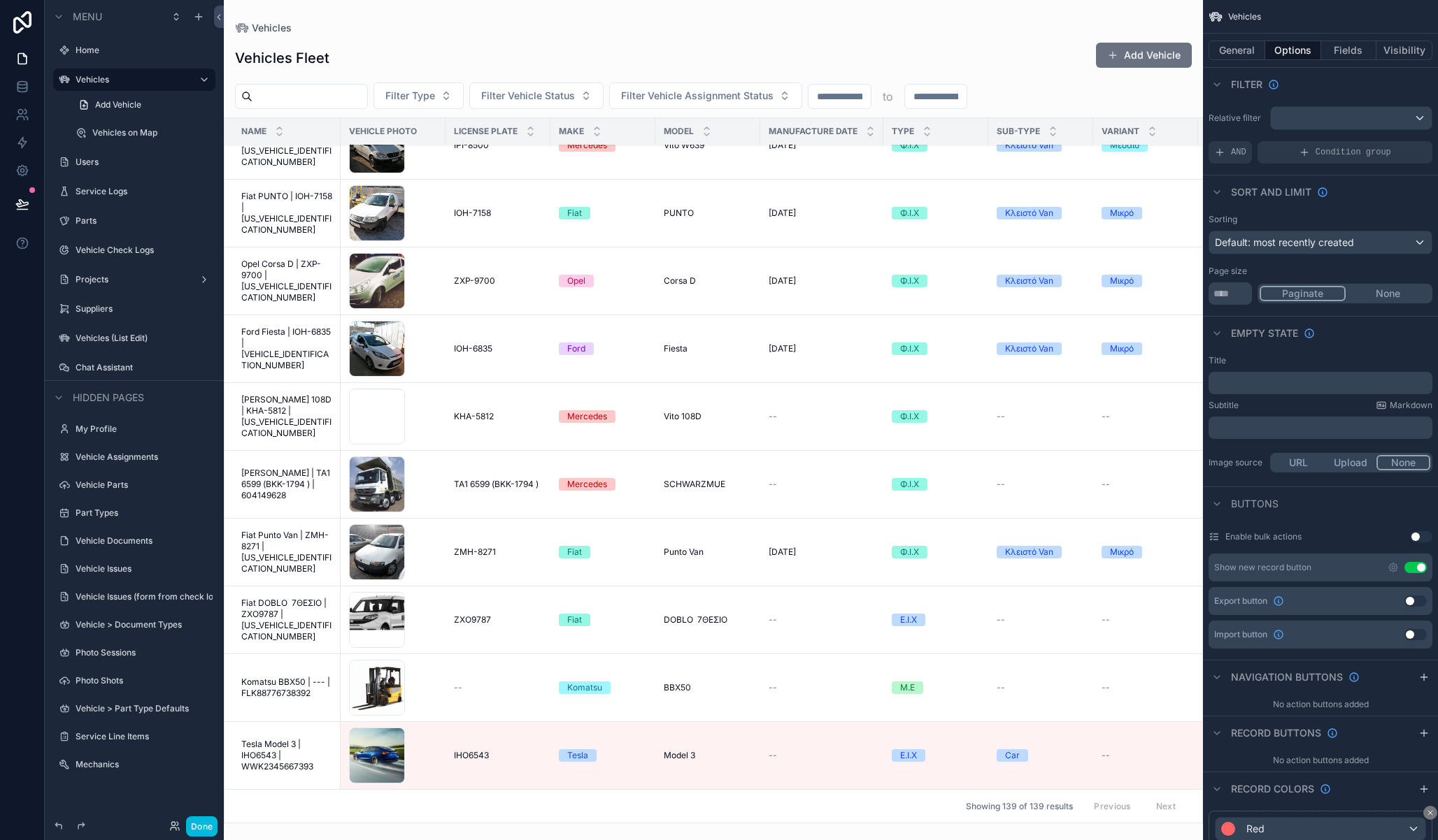
click at [289, 748] on span "Tesla Model 3 | IHO6543 | WWK2345667393" at bounding box center [287, 756] width 91 height 34
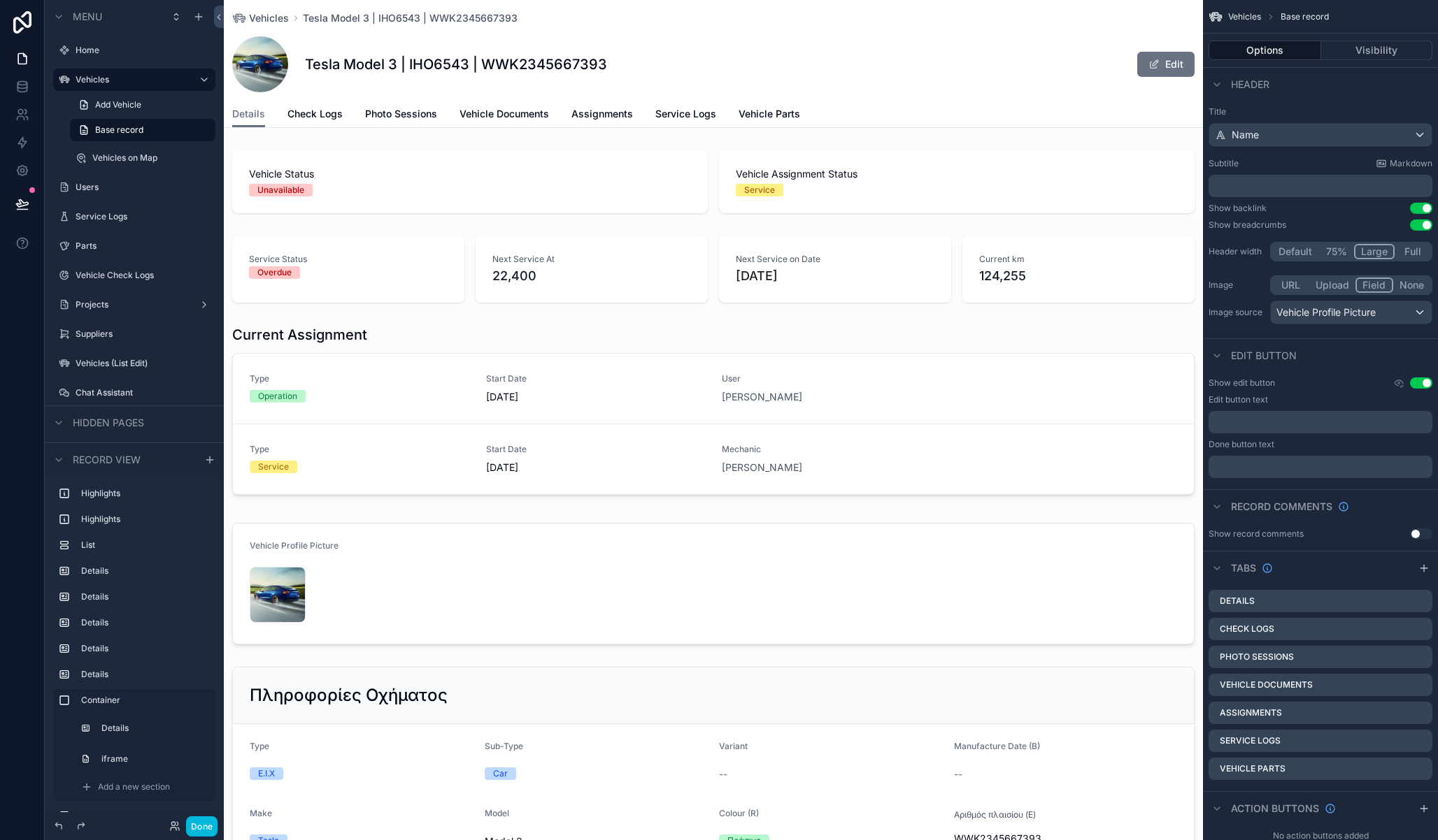
click at [664, 108] on span "Service Logs" at bounding box center [686, 114] width 61 height 14
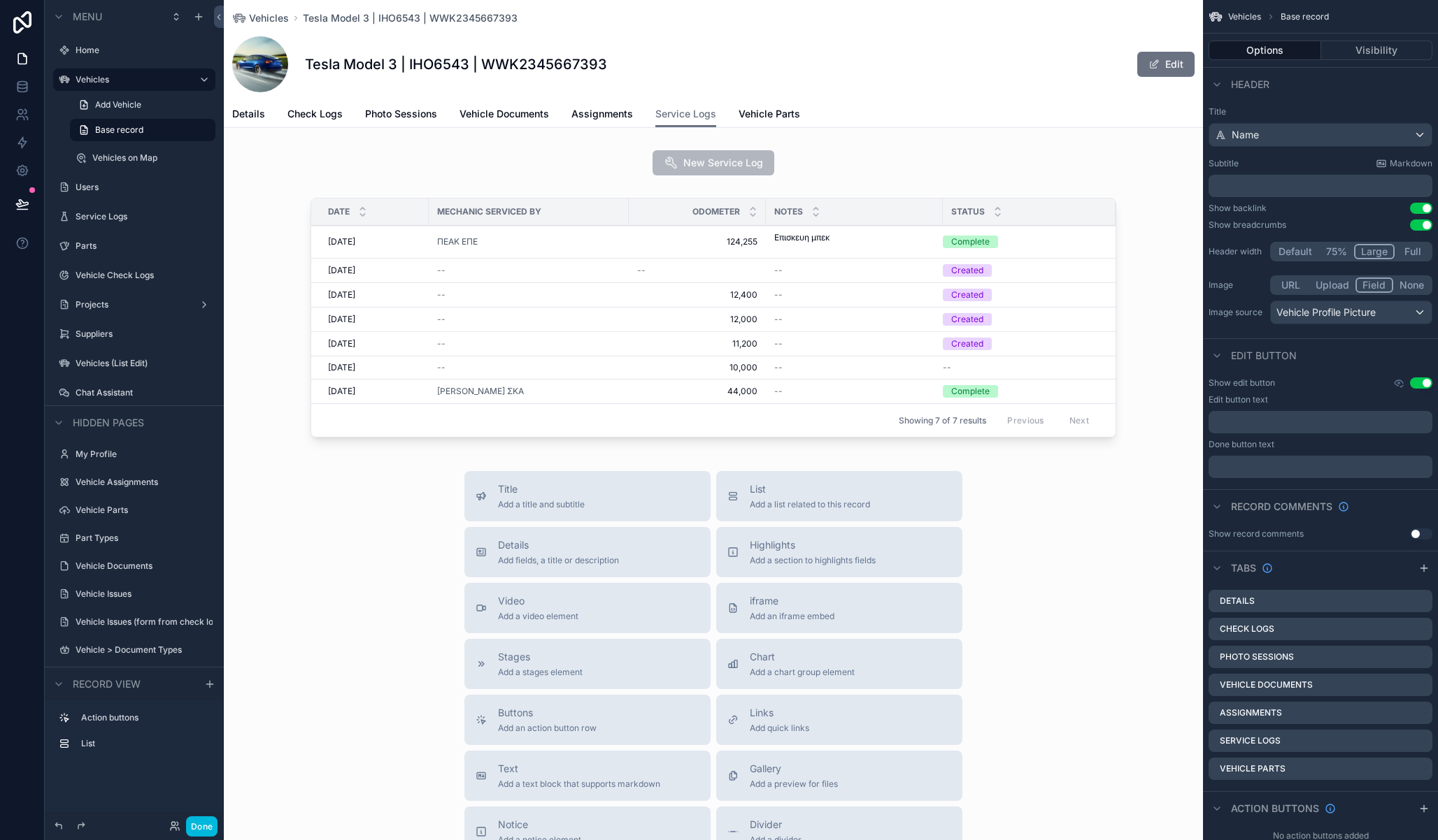
click at [832, 273] on div "scrollable content" at bounding box center [713, 320] width 979 height 257
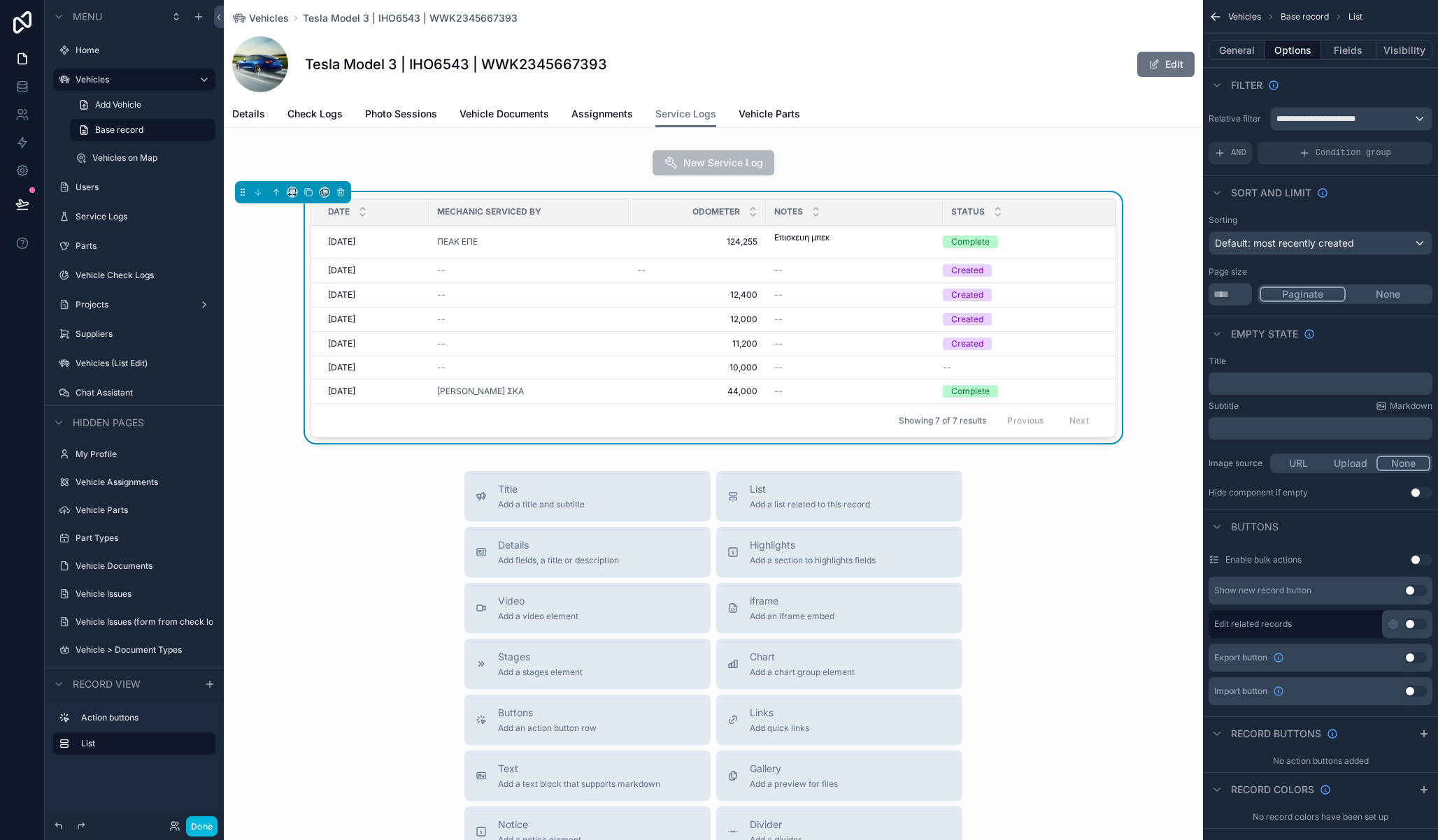
click at [808, 273] on div "--" at bounding box center [854, 270] width 160 height 11
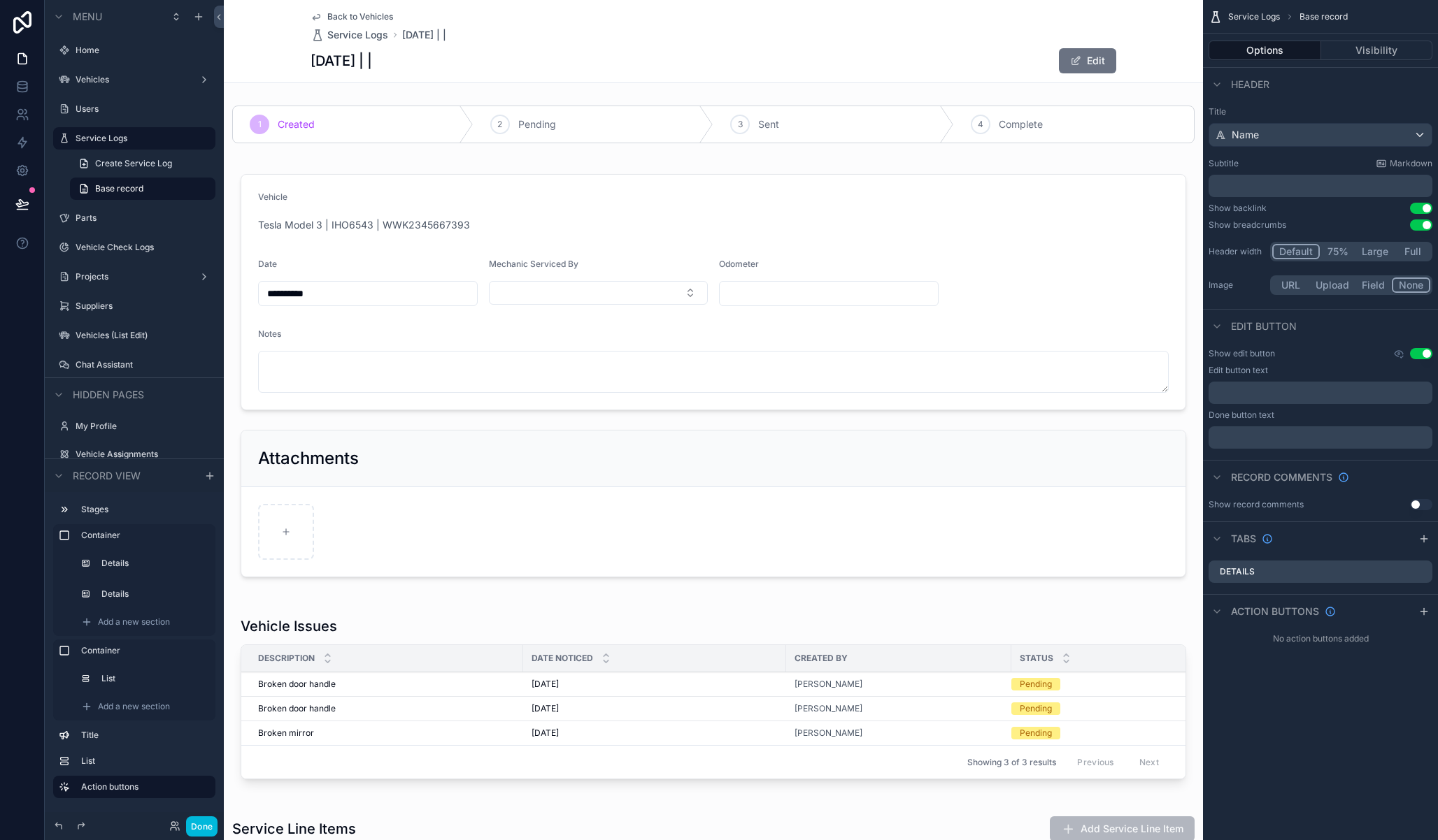
click at [605, 290] on div "scrollable content" at bounding box center [713, 375] width 979 height 431
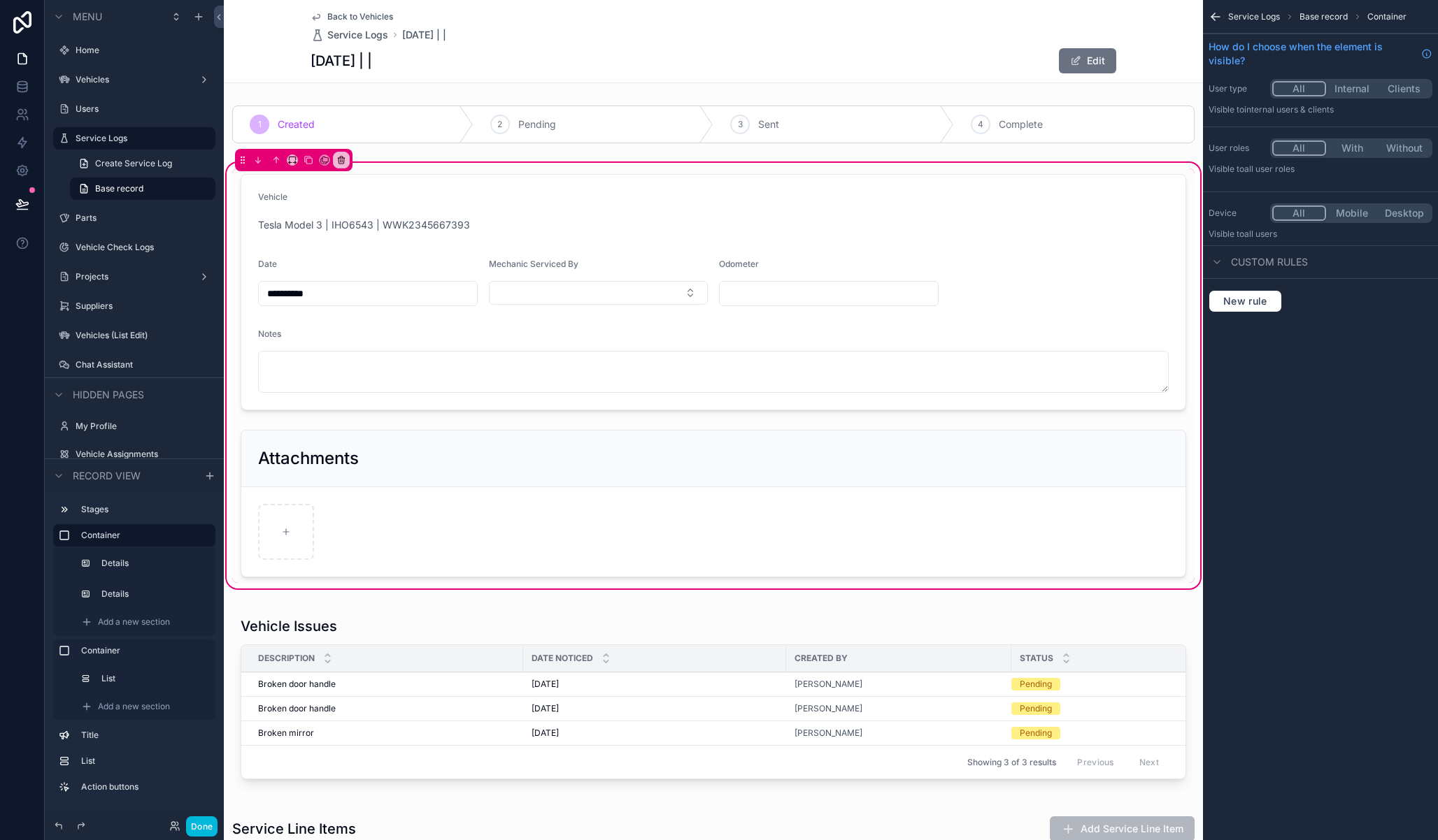
click at [585, 293] on div "scrollable content" at bounding box center [713, 292] width 962 height 248
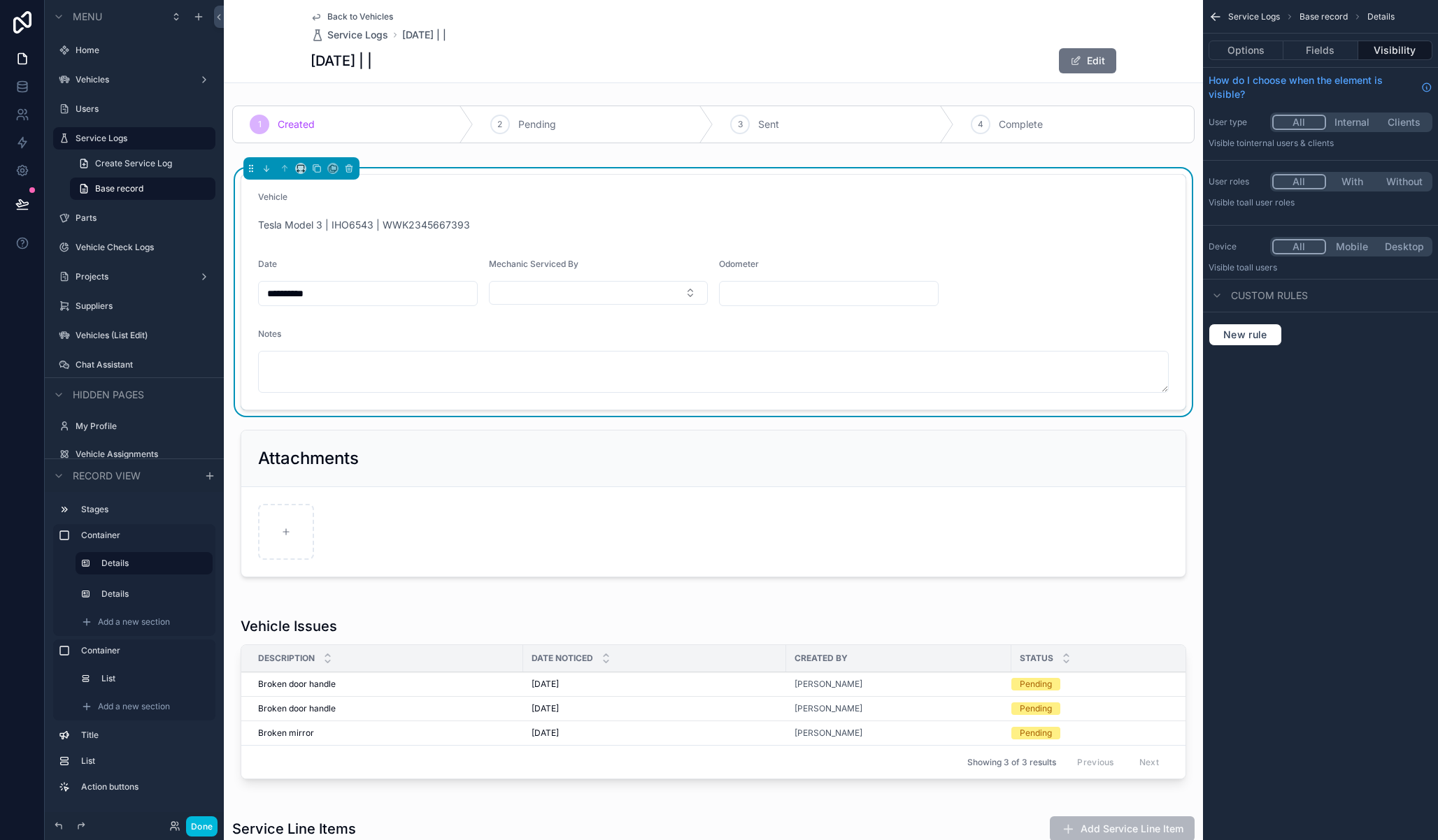
click at [586, 293] on button "Select Button" at bounding box center [599, 293] width 220 height 24
click at [1329, 54] on button "Fields" at bounding box center [1319, 50] width 74 height 19
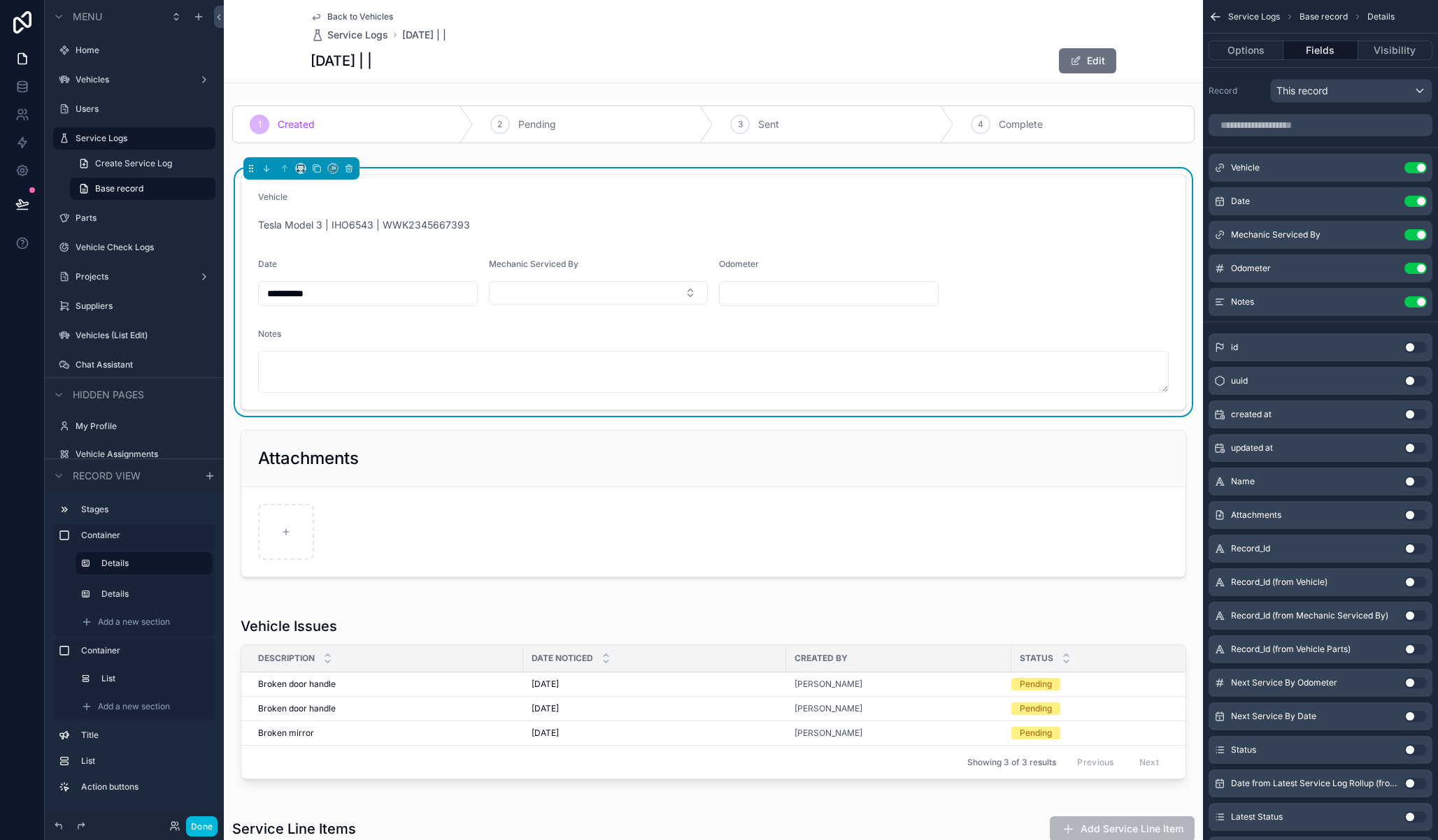
click at [0, 0] on icon "scrollable content" at bounding box center [0, 0] width 0 height 0
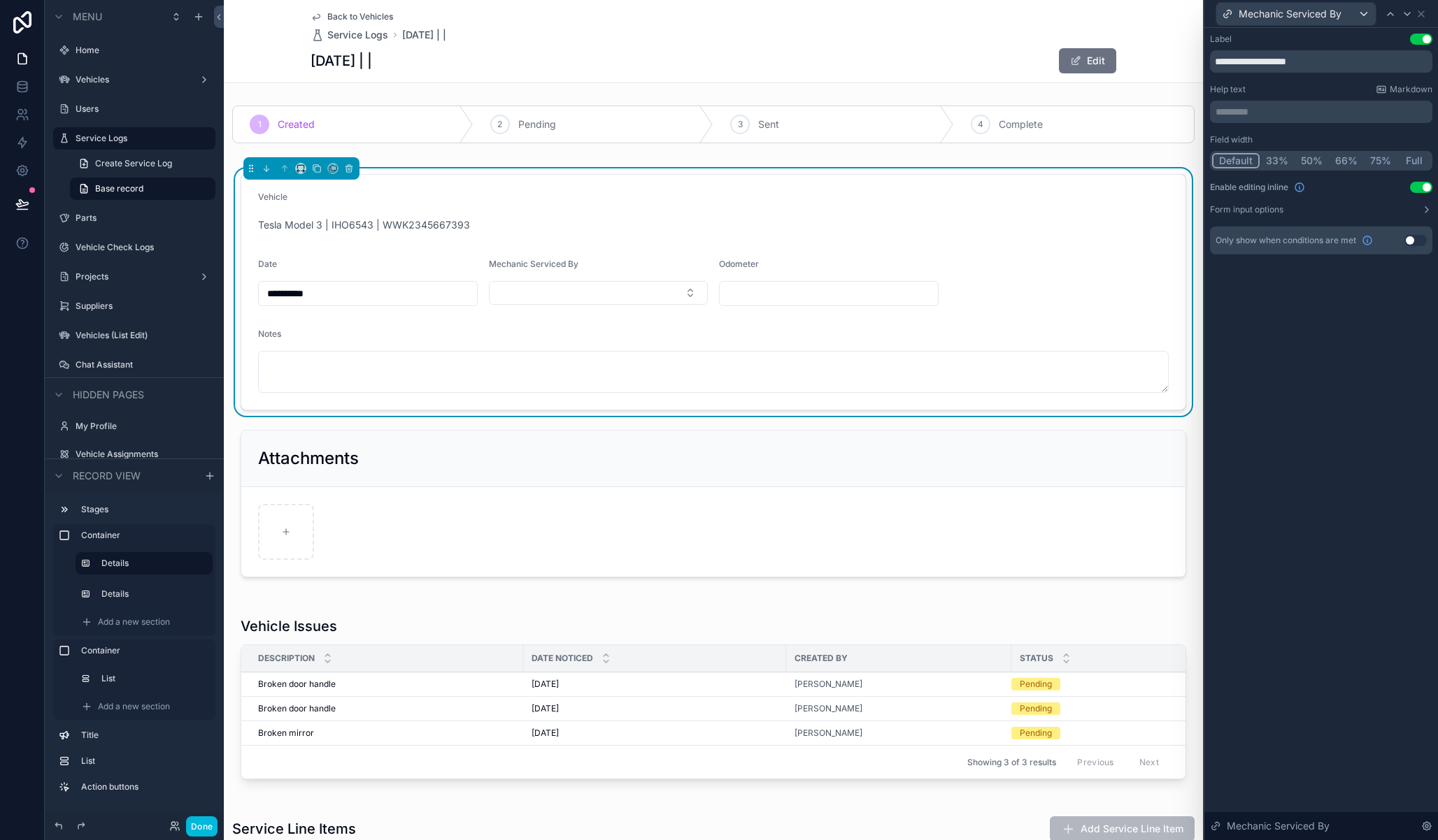
click at [1354, 210] on button "Form input options" at bounding box center [1321, 209] width 222 height 11
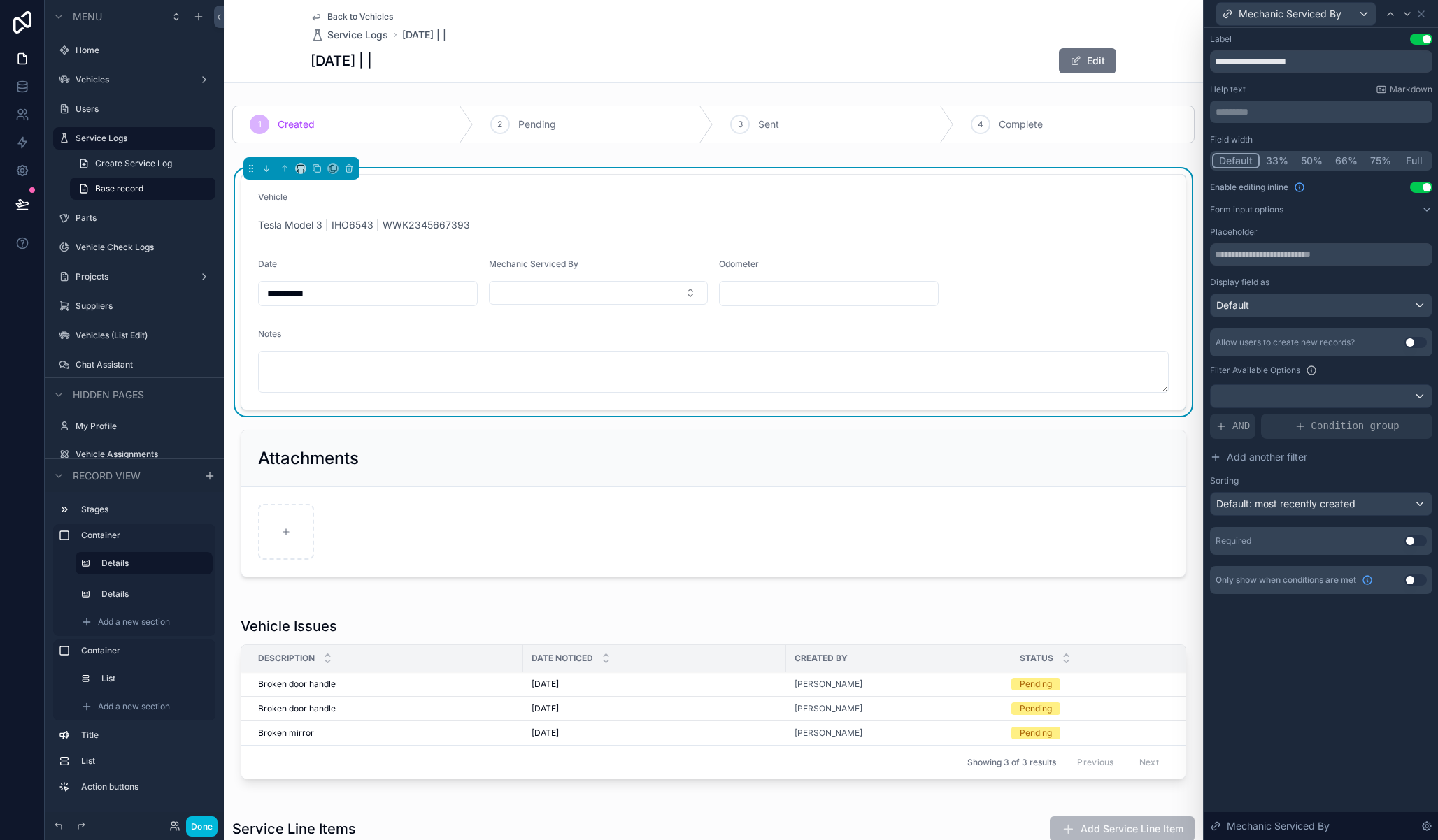
click at [1424, 348] on div "Use setting" at bounding box center [1415, 342] width 22 height 11
click at [1417, 346] on button "Use setting" at bounding box center [1415, 342] width 22 height 11
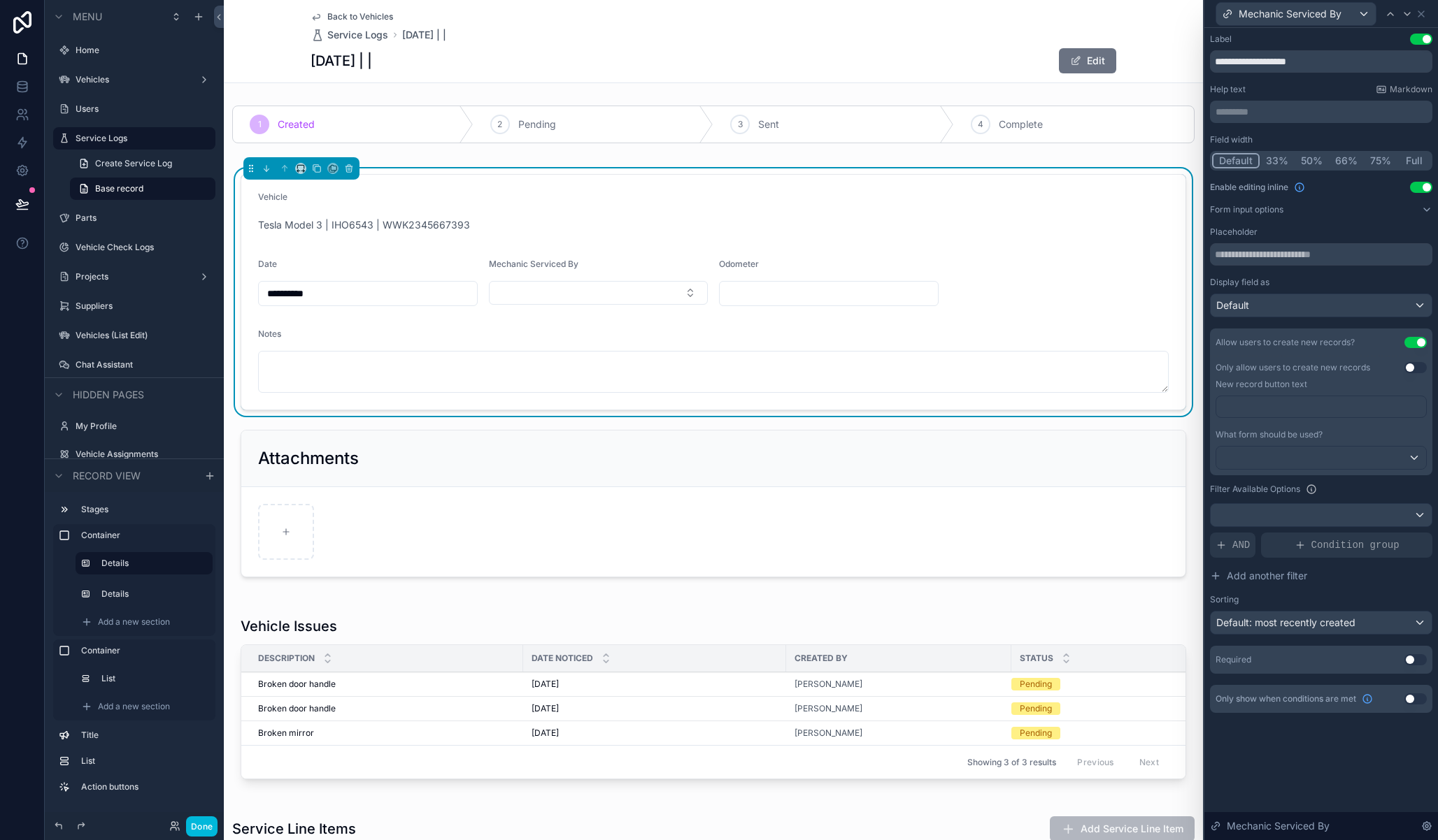
click at [552, 301] on button "Select Button" at bounding box center [599, 293] width 220 height 24
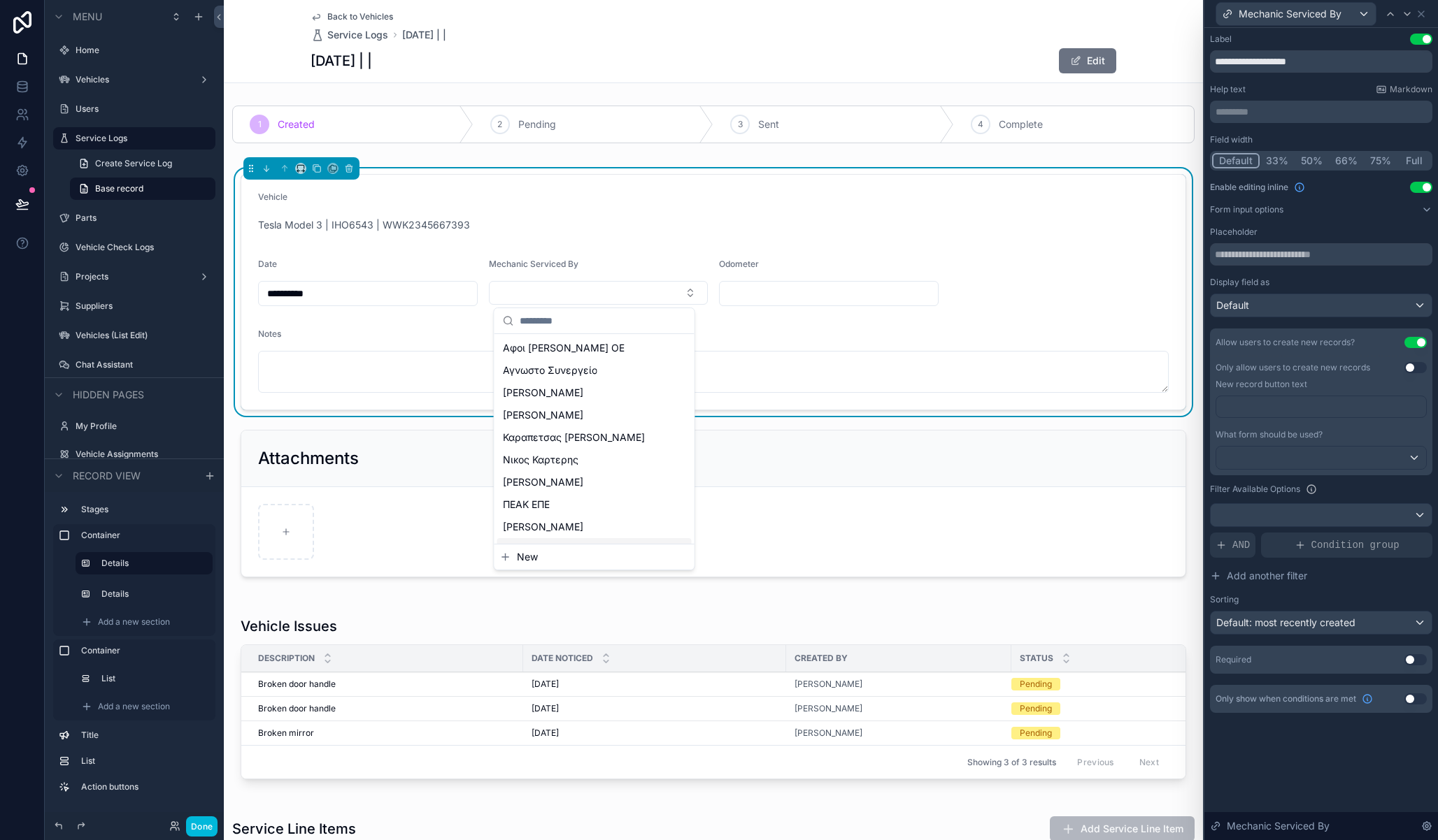
click at [534, 559] on span "New" at bounding box center [527, 557] width 21 height 14
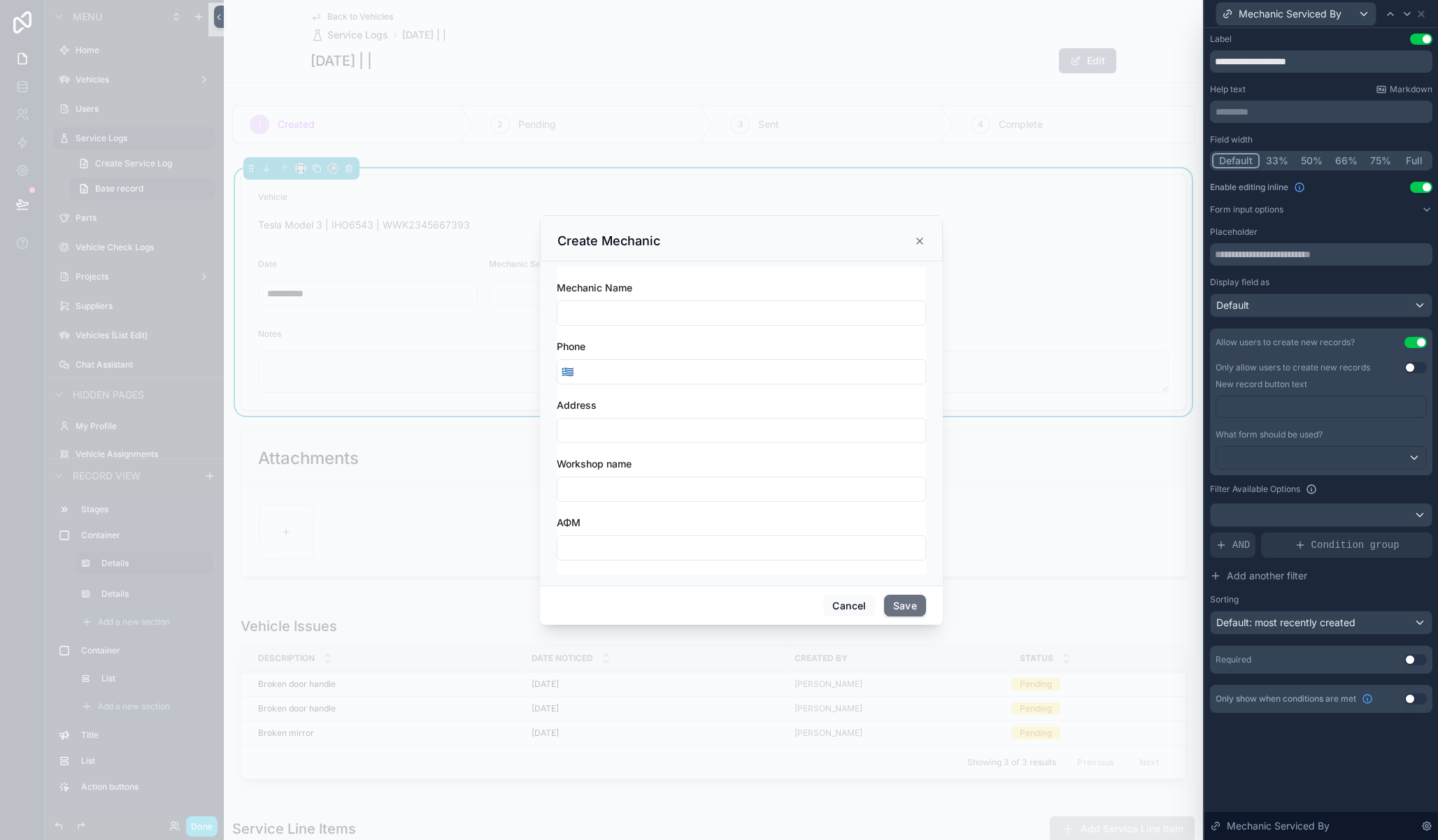
click at [927, 242] on div "Create Mechanic" at bounding box center [741, 238] width 403 height 46
click at [921, 242] on icon "scrollable content" at bounding box center [919, 241] width 11 height 11
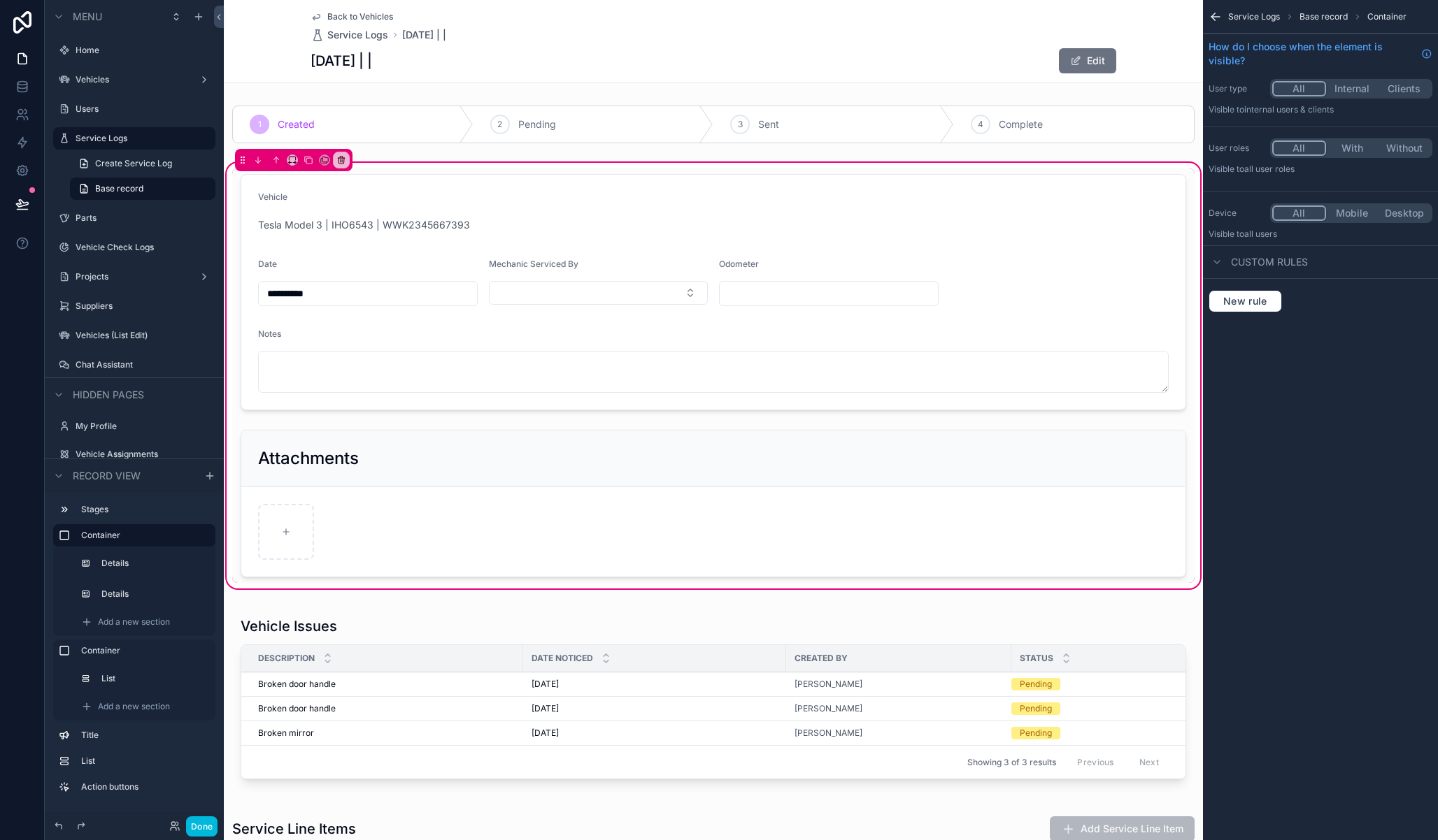
click at [348, 16] on span "Back to Vehicles" at bounding box center [360, 16] width 66 height 11
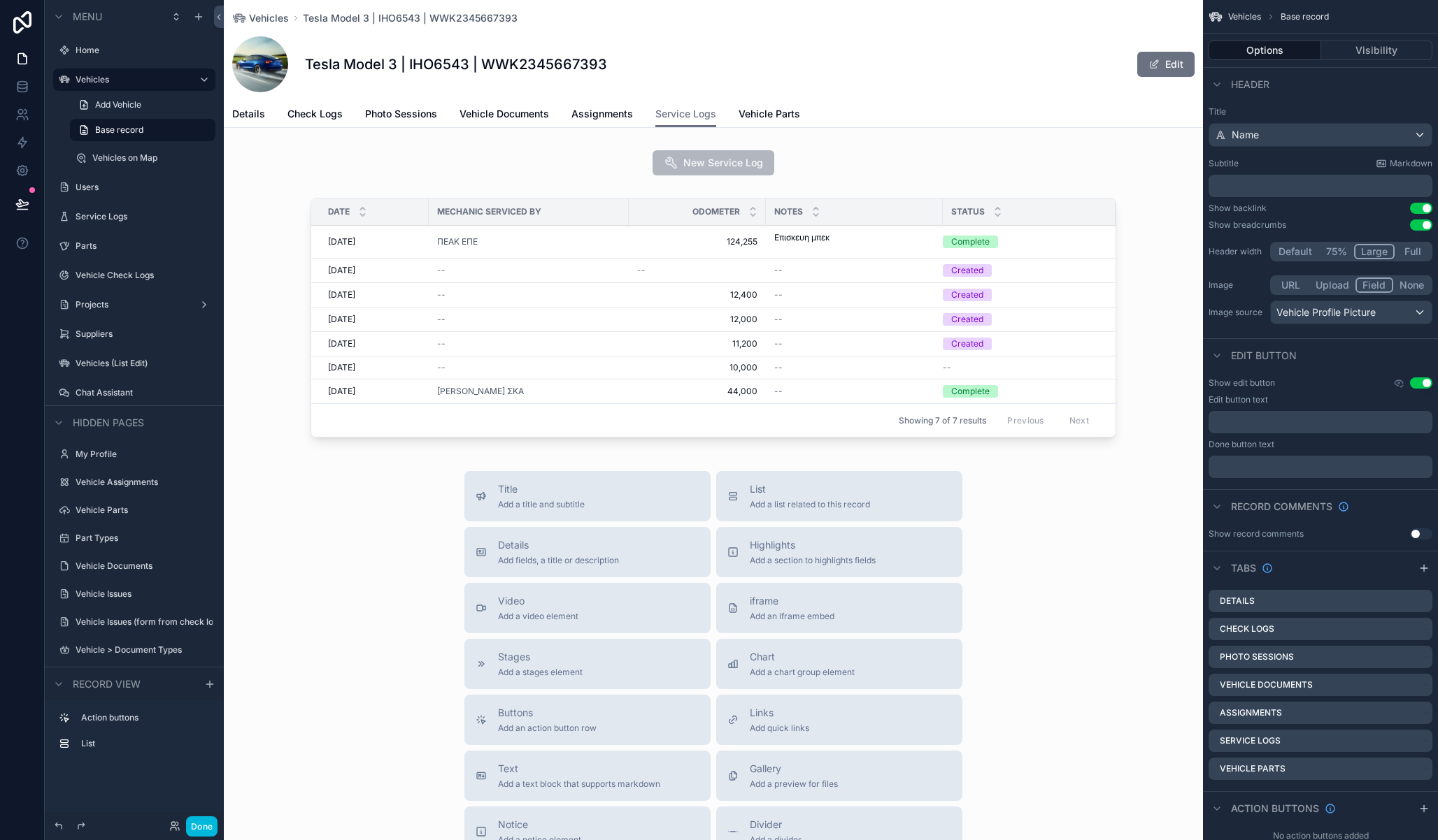
click at [582, 304] on div "scrollable content" at bounding box center [713, 320] width 979 height 257
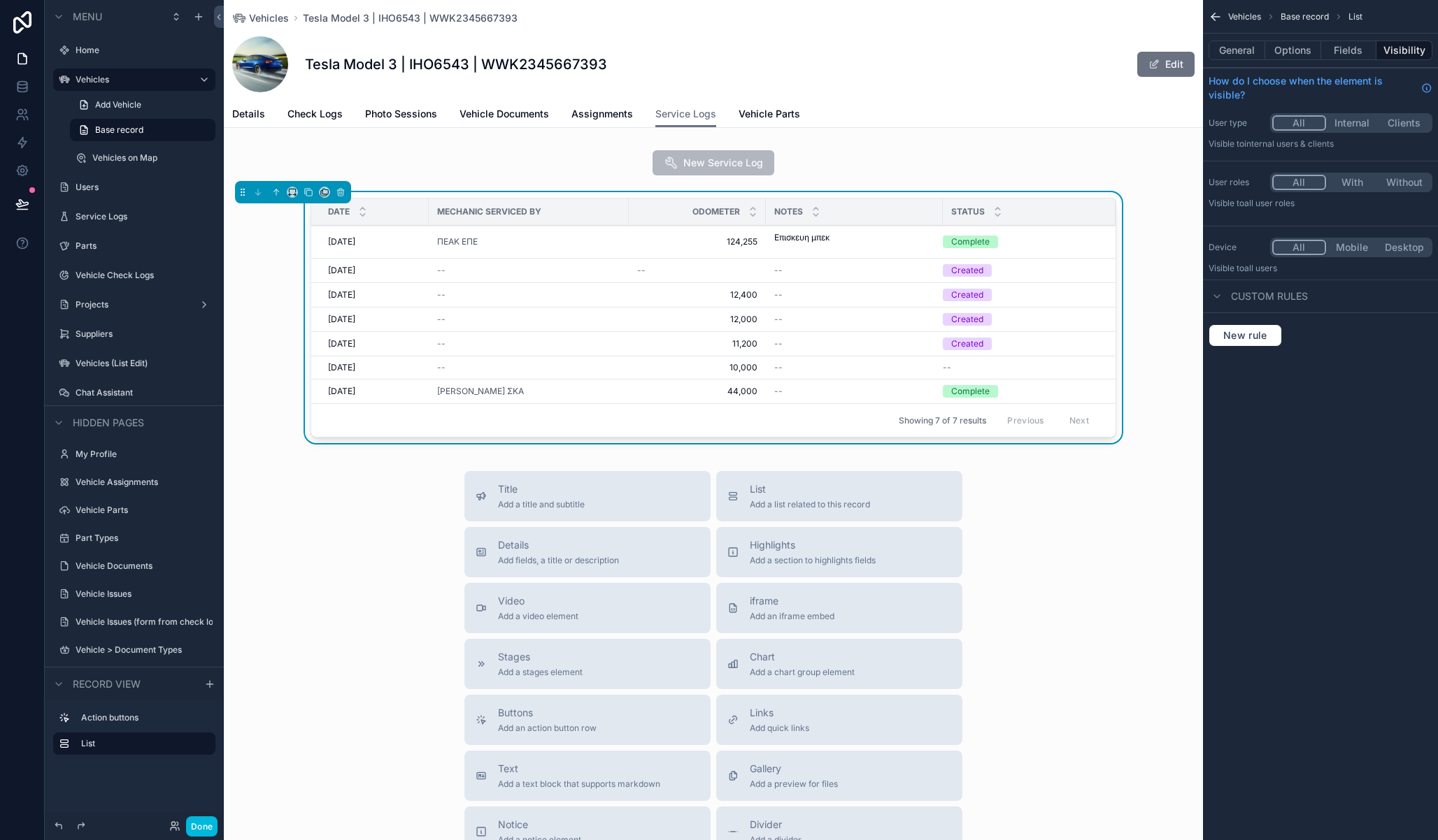
click at [723, 180] on div "scrollable content" at bounding box center [713, 163] width 979 height 36
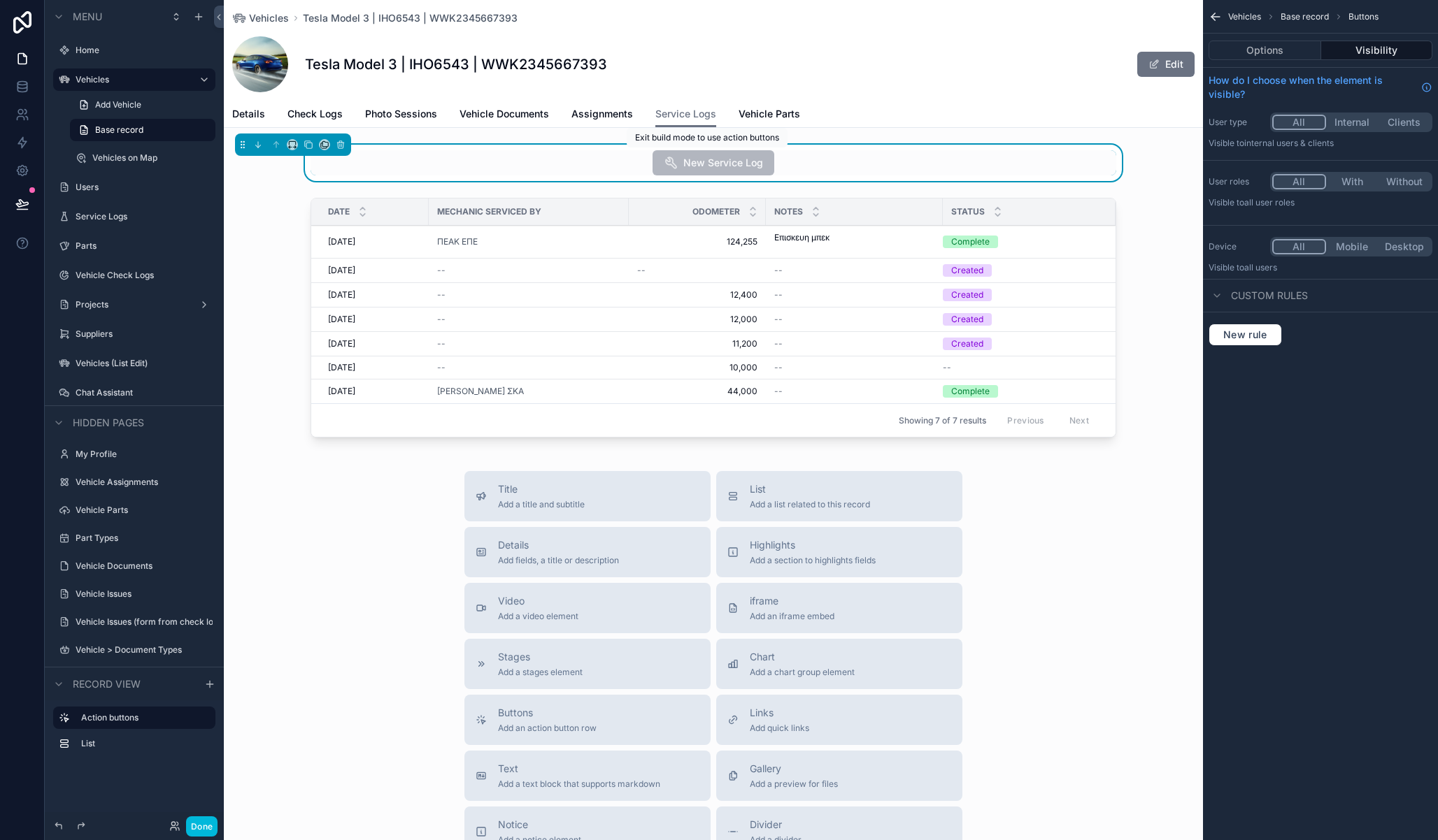
click at [635, 298] on div "scrollable content" at bounding box center [713, 320] width 979 height 257
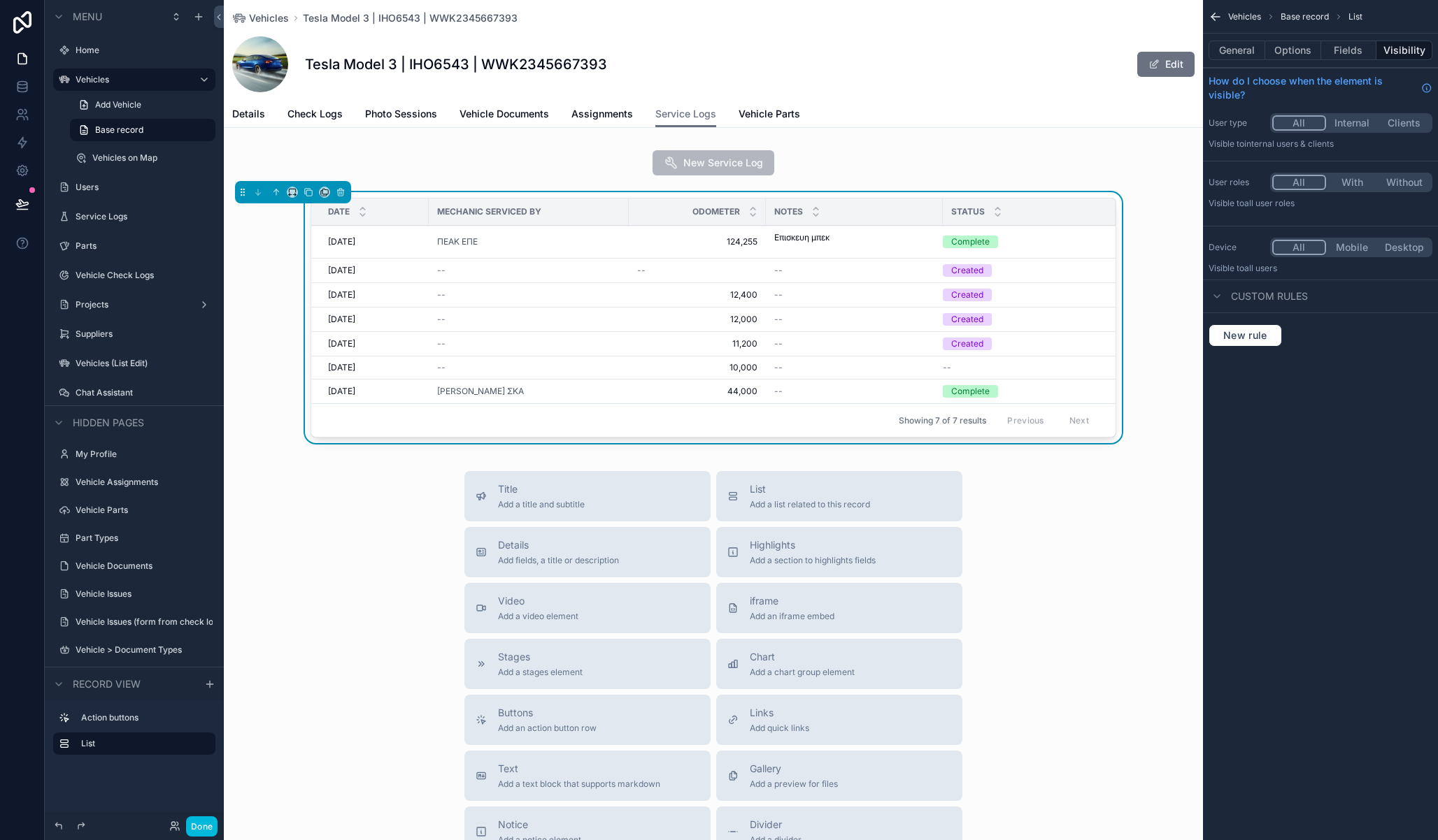
click at [638, 291] on span "12,400" at bounding box center [697, 294] width 120 height 11
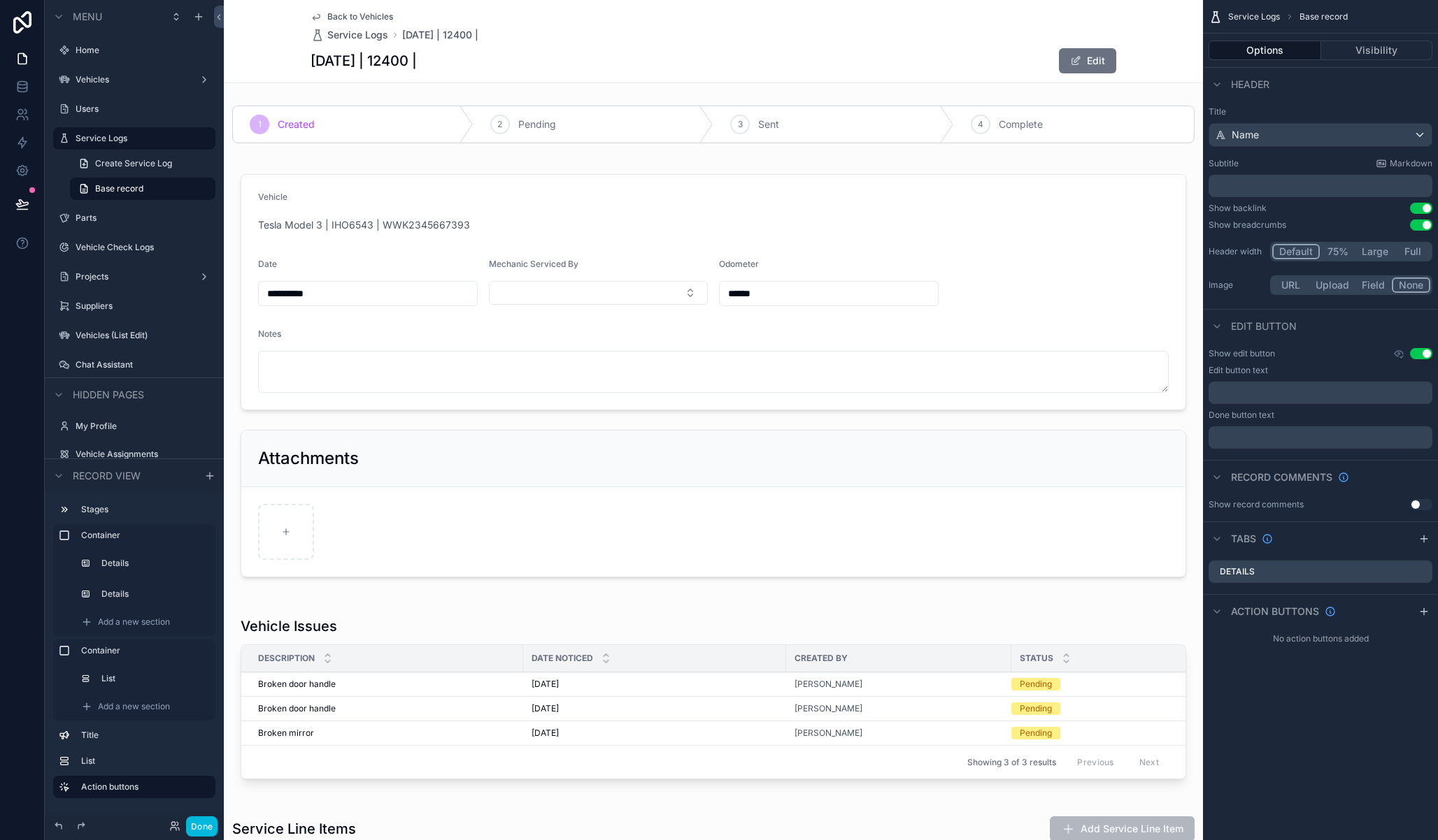
click at [327, 22] on div "Back to Vehicles Service Logs 2025-09-11 | 12400 |" at bounding box center [394, 26] width 168 height 31
click at [329, 20] on span "Back to Vehicles" at bounding box center [360, 16] width 66 height 11
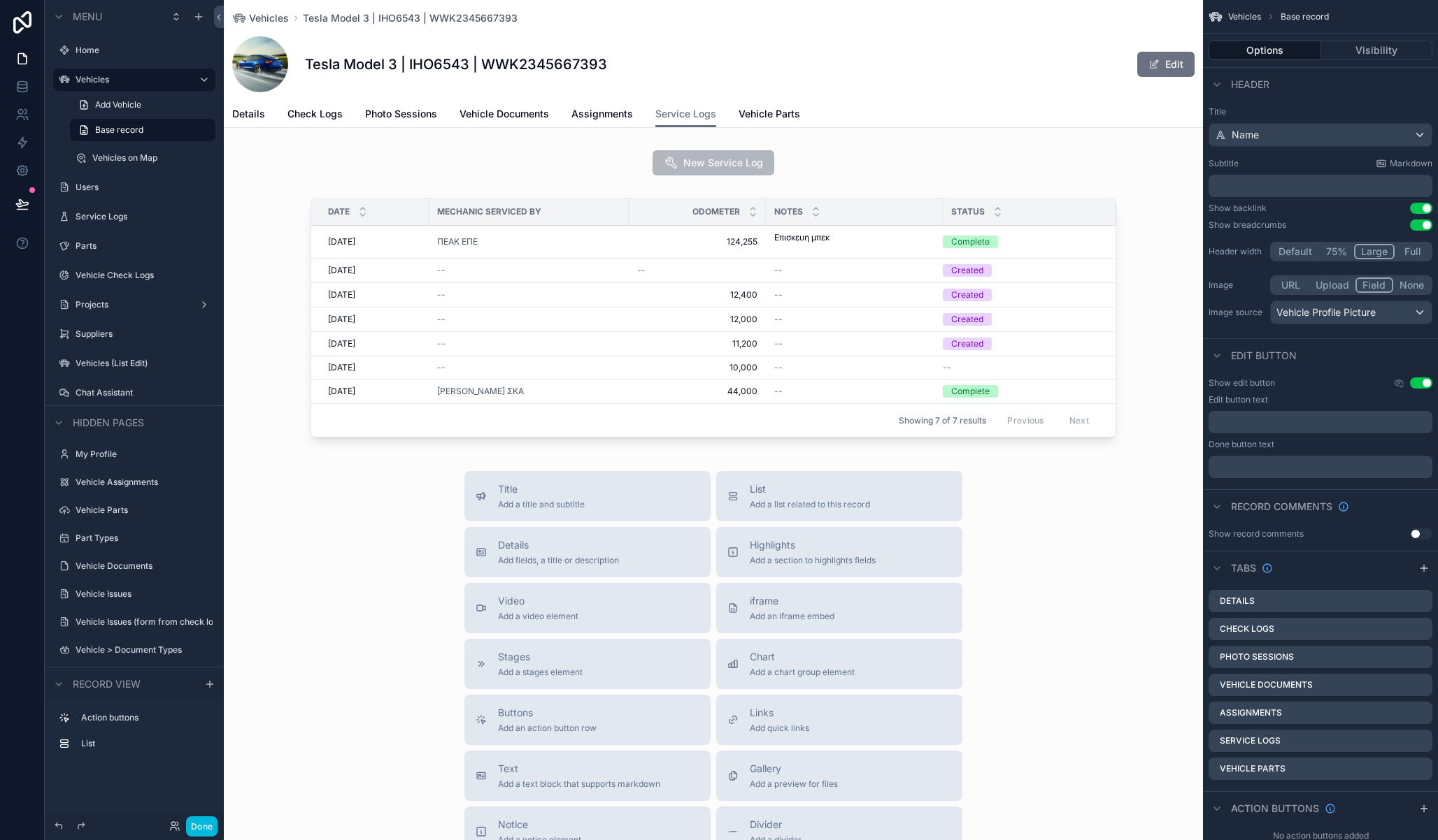
click at [315, 127] on div "Vehicles Tesla Model 3 | IHO6543 | WWK2345667393 Tesla Model 3 | IHO6543 | WWK2…" at bounding box center [713, 64] width 979 height 128
click at [326, 109] on span "Check Logs" at bounding box center [315, 114] width 55 height 14
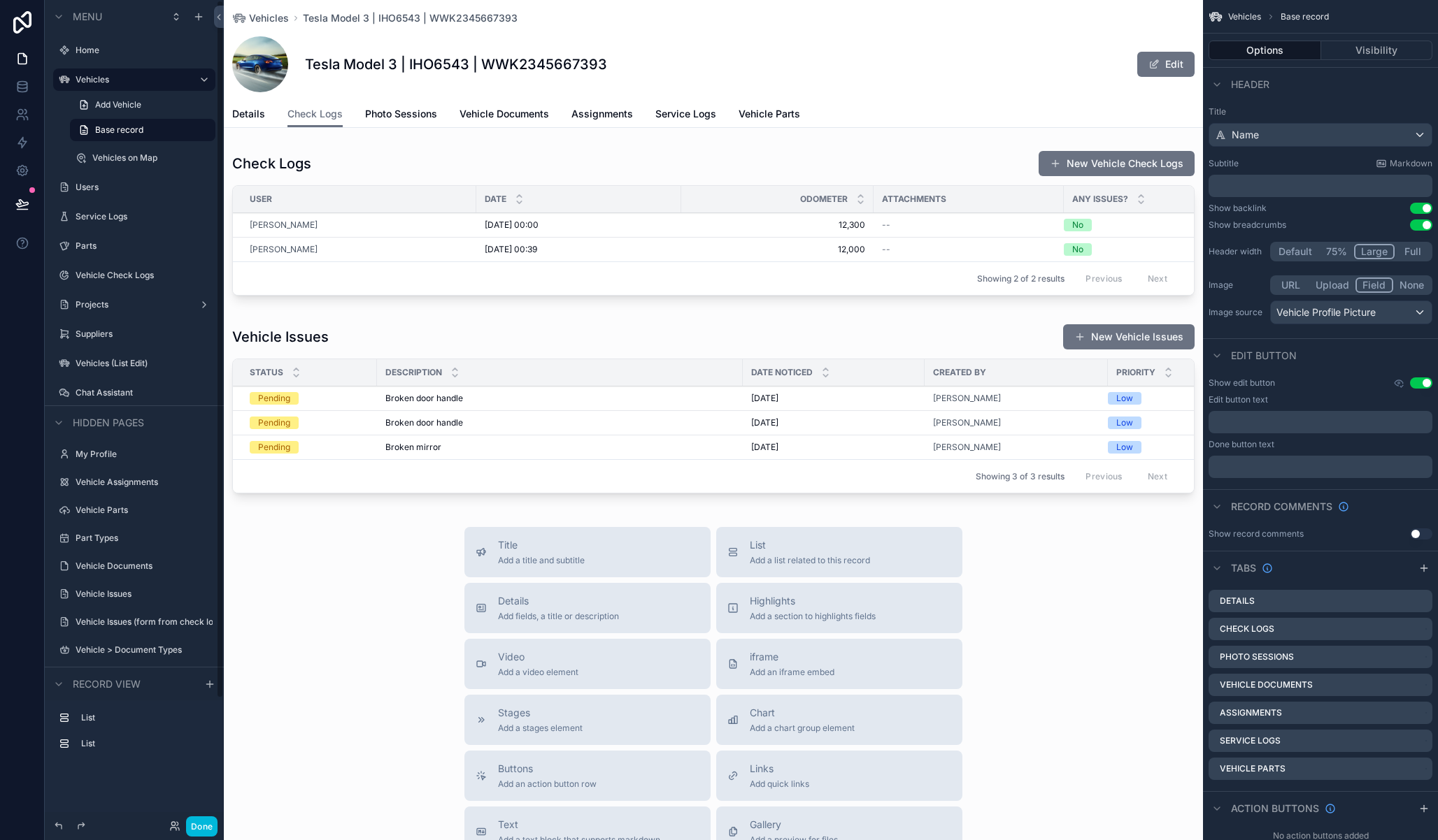
click at [663, 364] on div "scrollable content" at bounding box center [713, 411] width 979 height 186
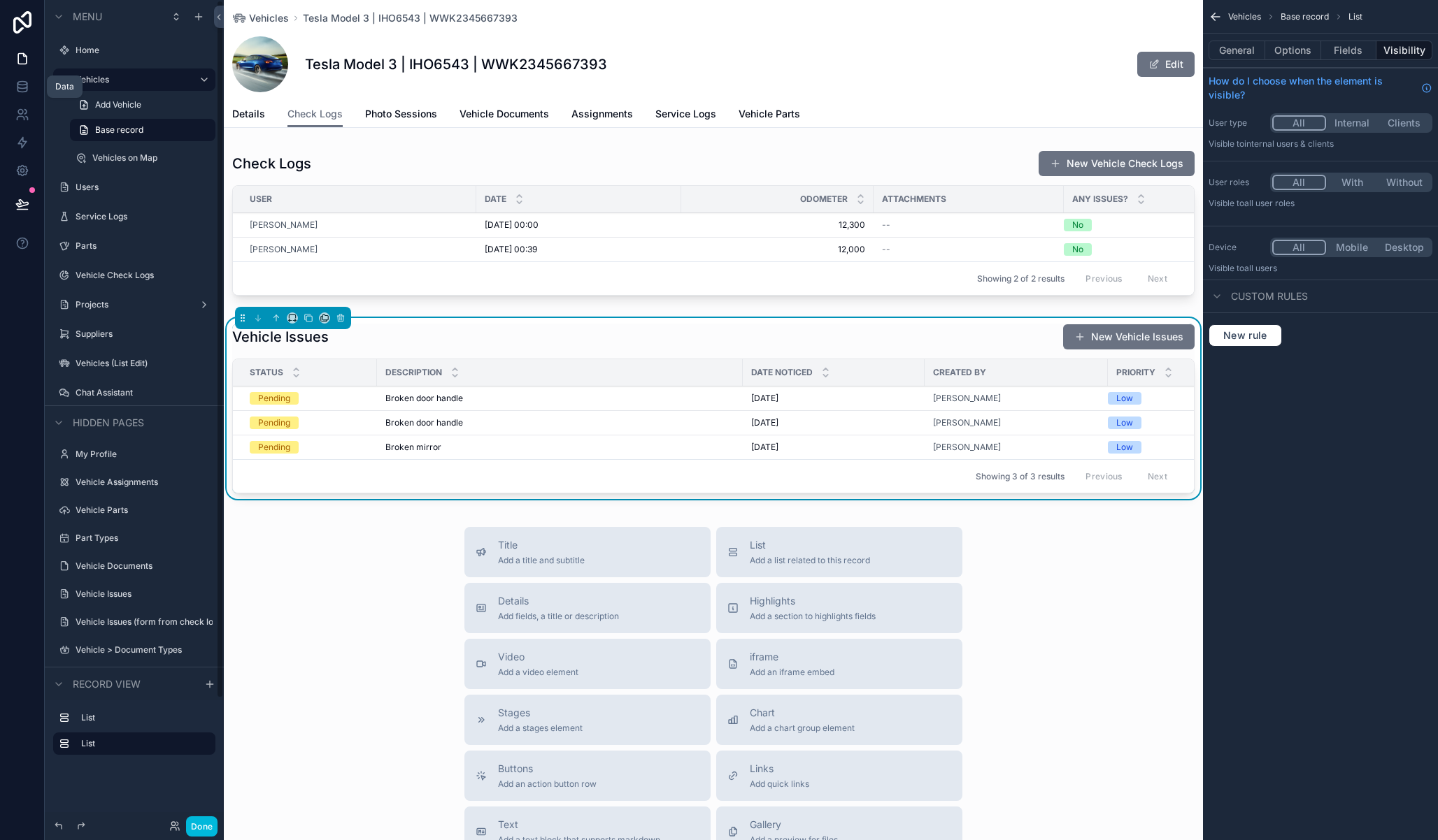
click at [20, 90] on icon at bounding box center [22, 86] width 14 height 14
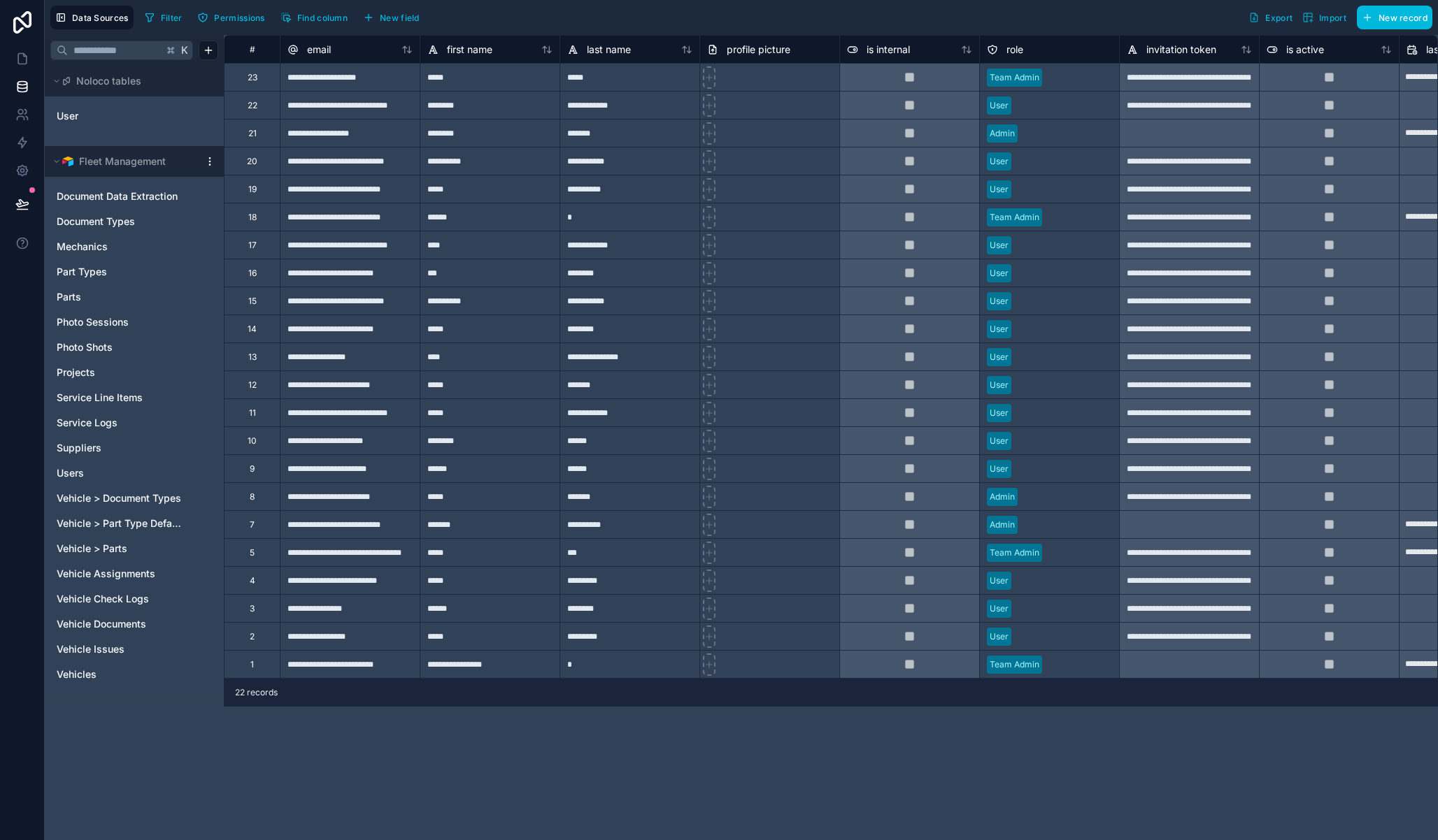
click at [212, 161] on html "**********" at bounding box center [719, 420] width 1438 height 840
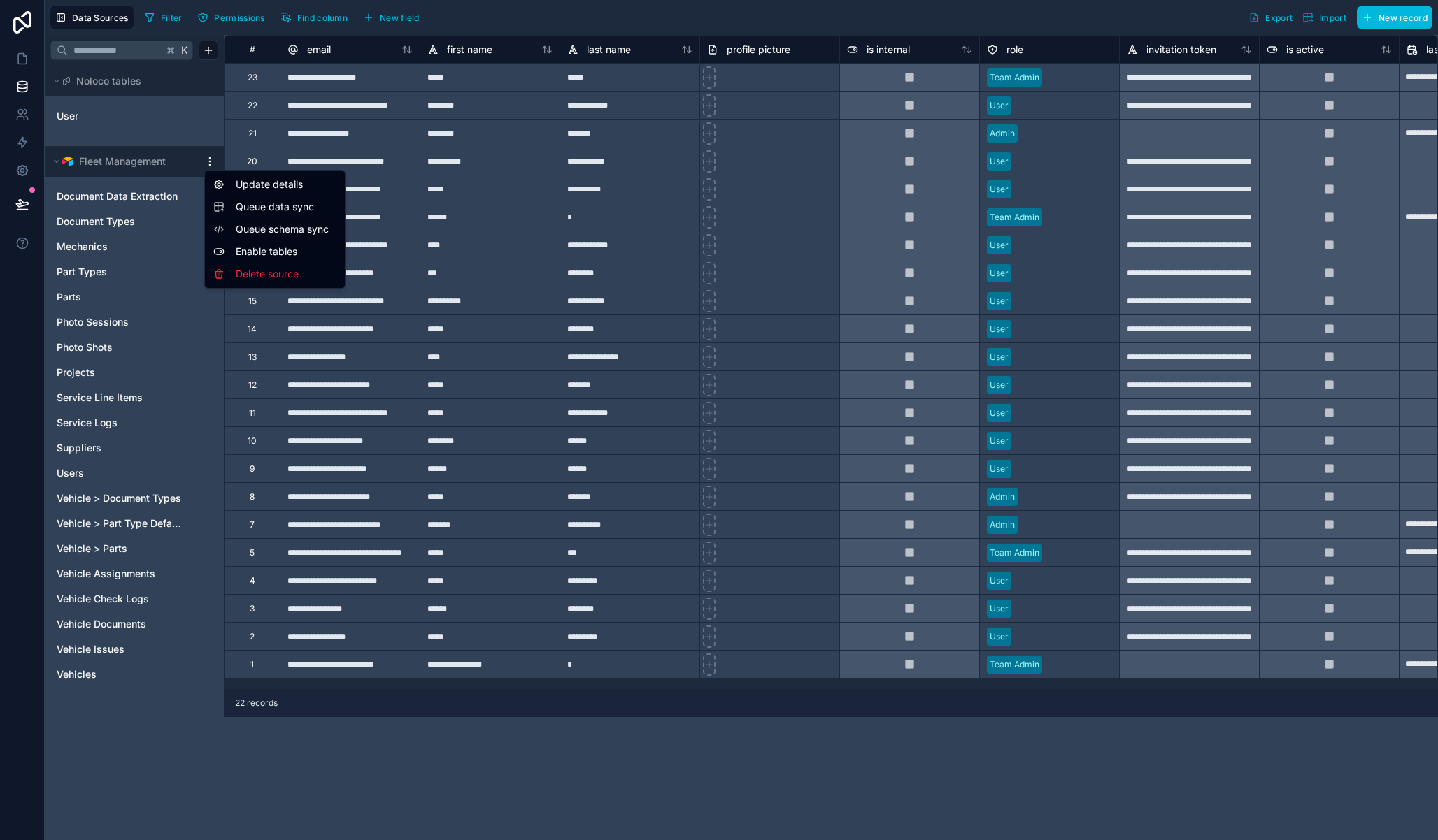
click at [265, 204] on span "Queue data sync" at bounding box center [286, 207] width 101 height 14
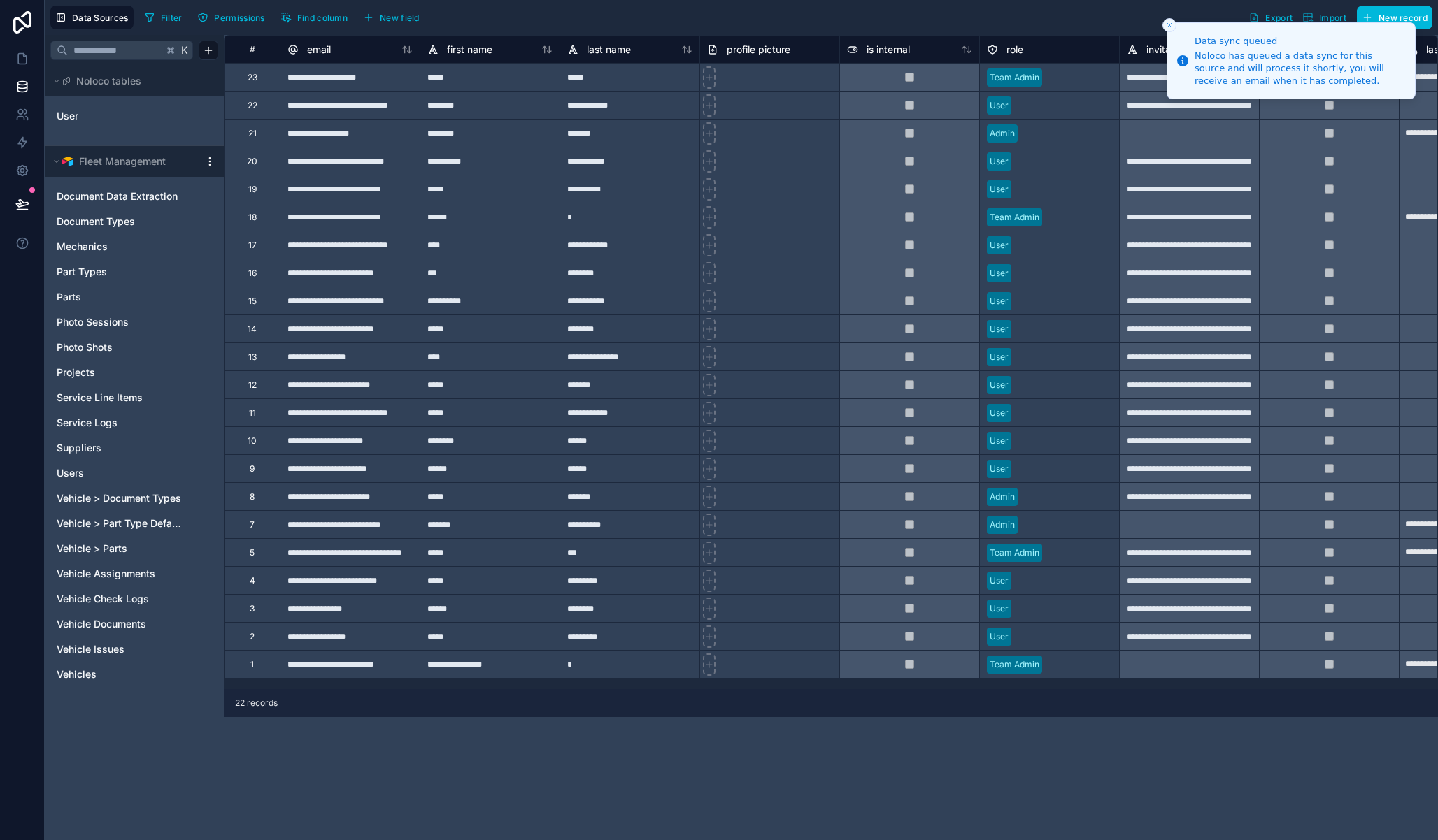
click at [205, 159] on html "**********" at bounding box center [719, 420] width 1438 height 840
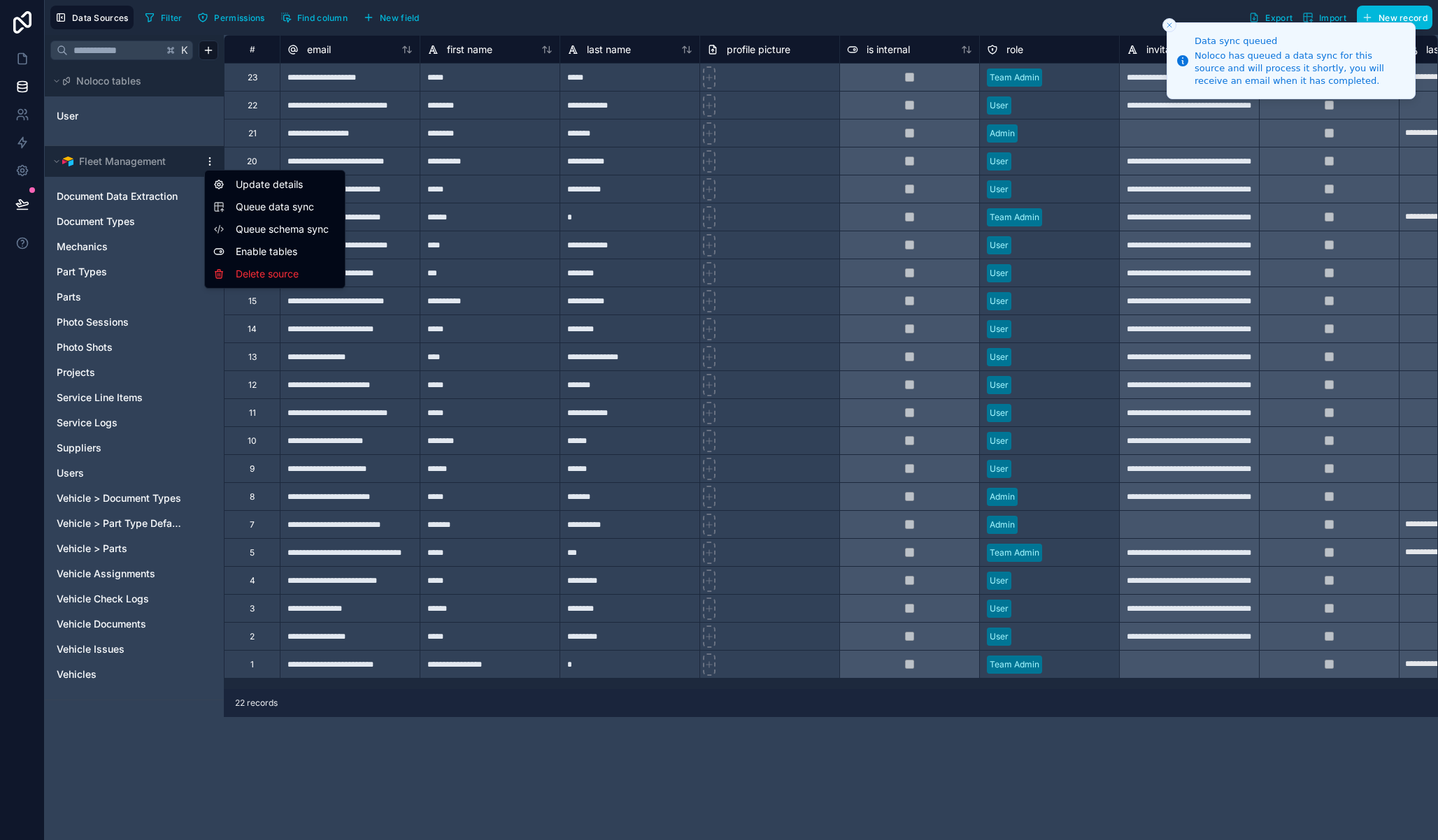
click at [288, 223] on span "Queue schema sync" at bounding box center [286, 229] width 101 height 14
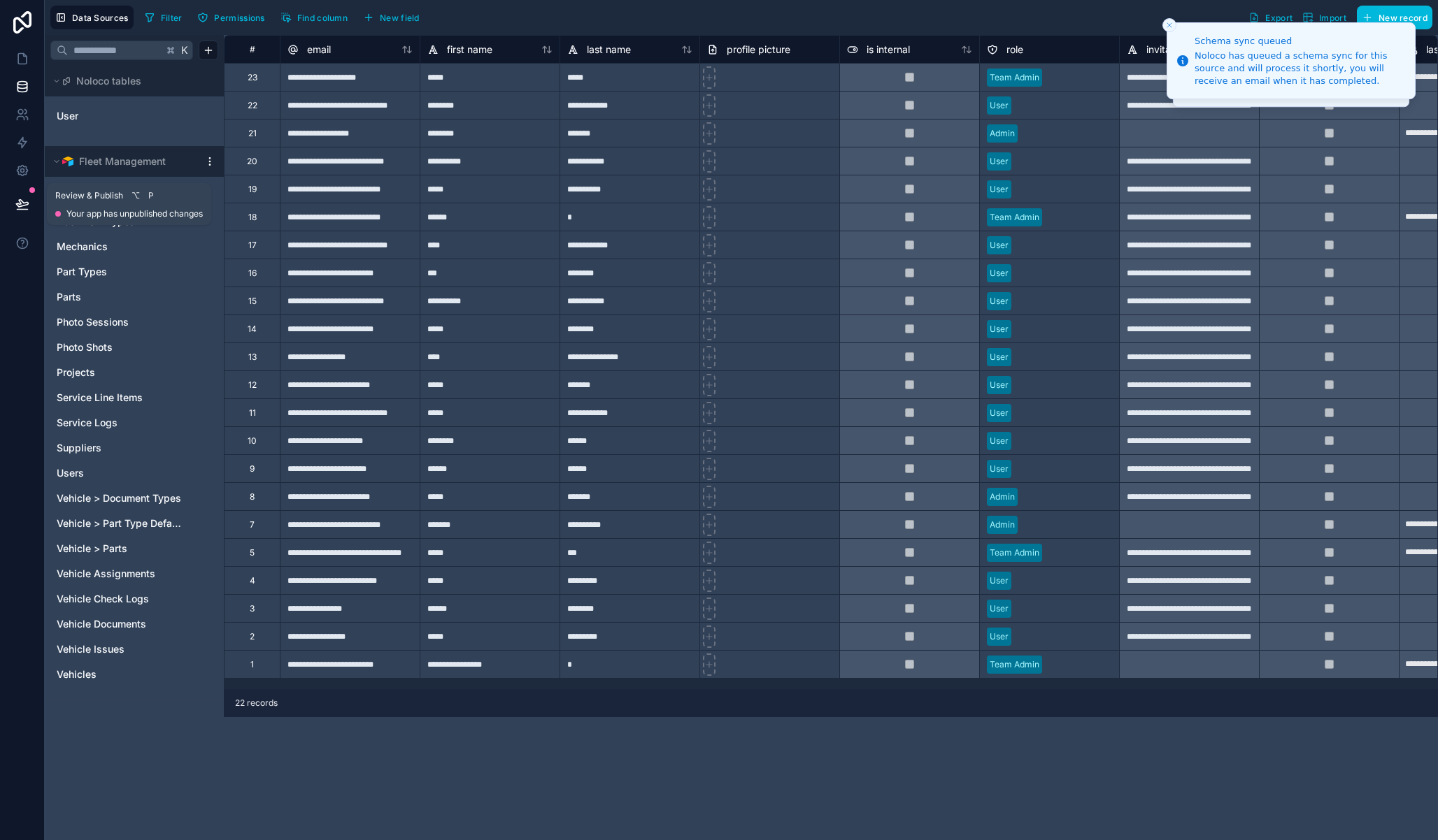
click at [15, 205] on icon at bounding box center [22, 204] width 14 height 14
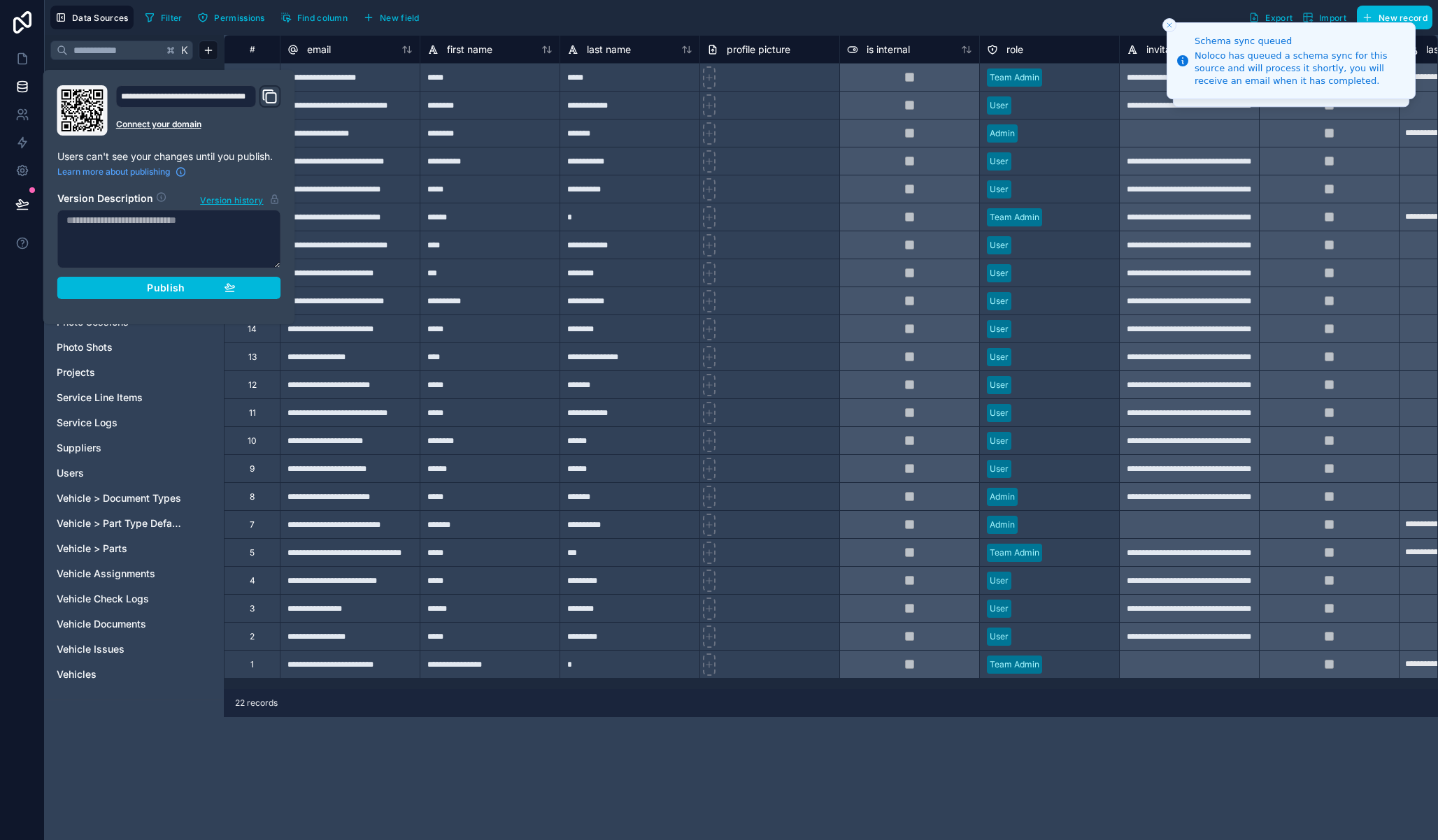
click at [214, 284] on div "Publish" at bounding box center [169, 287] width 133 height 13
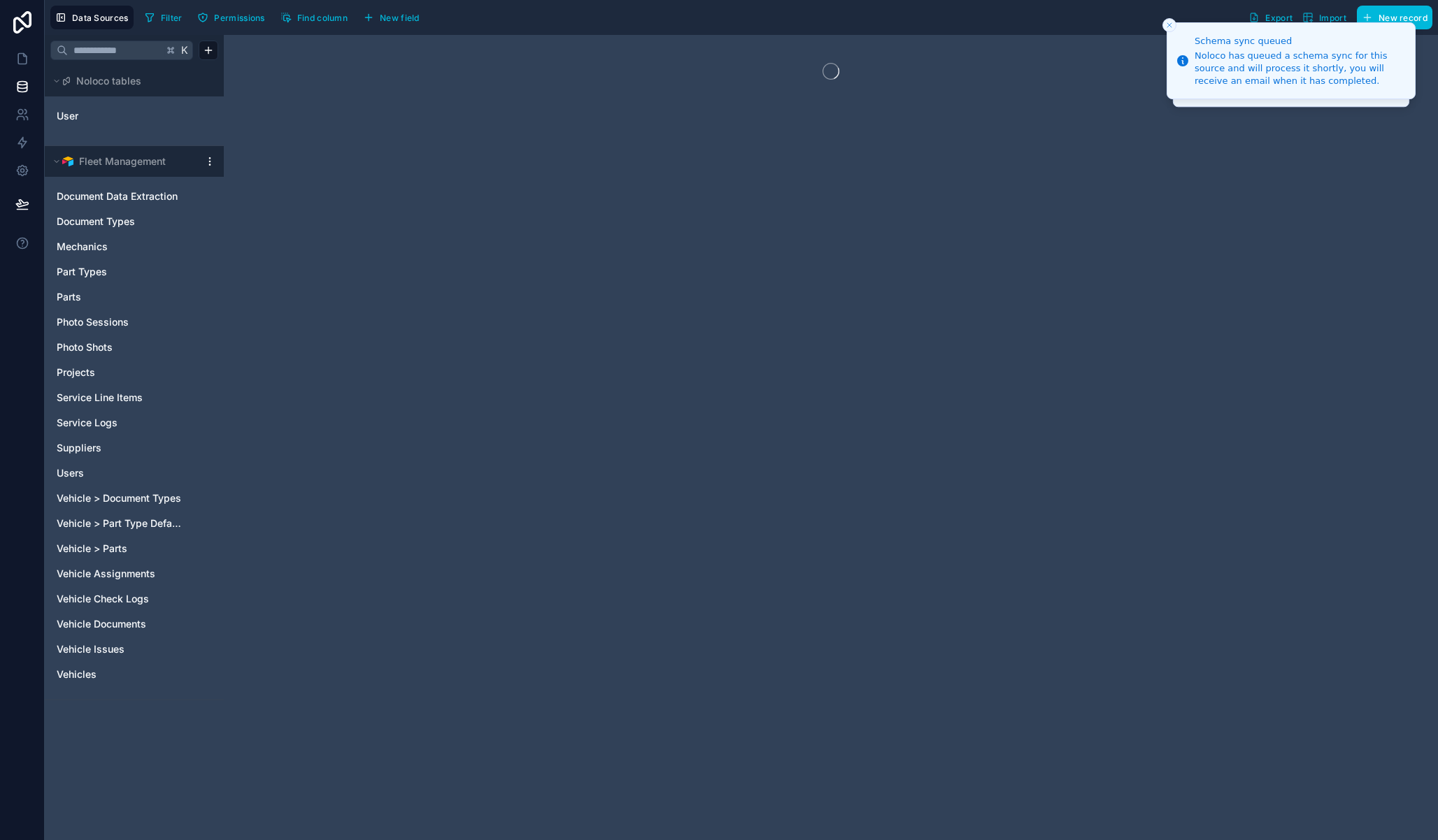
click at [862, 33] on div "Data Sources Filter Permissions Find column New field Export Import New record" at bounding box center [741, 17] width 1393 height 35
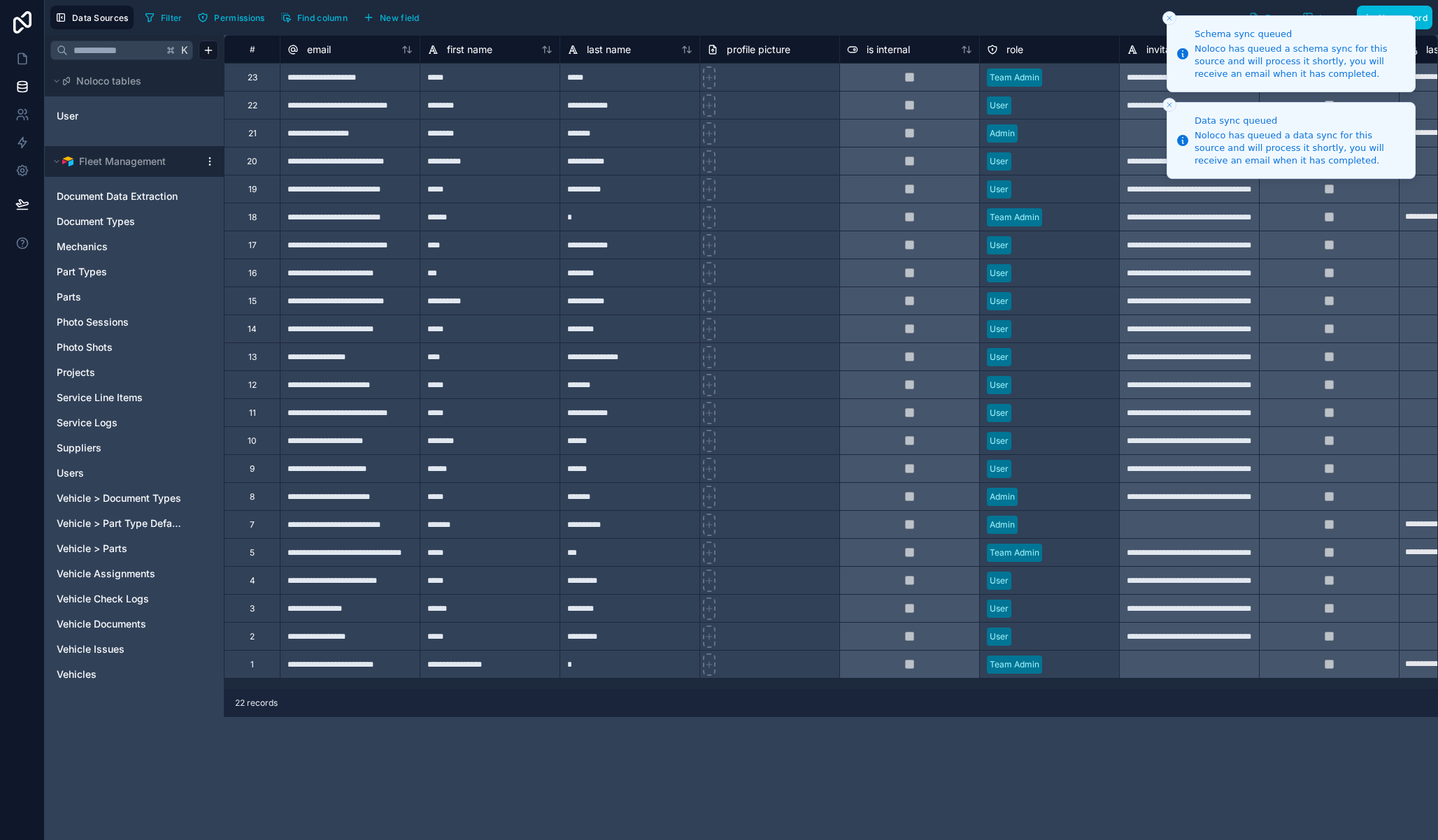
click at [1170, 21] on icon "Close toast" at bounding box center [1169, 18] width 8 height 8
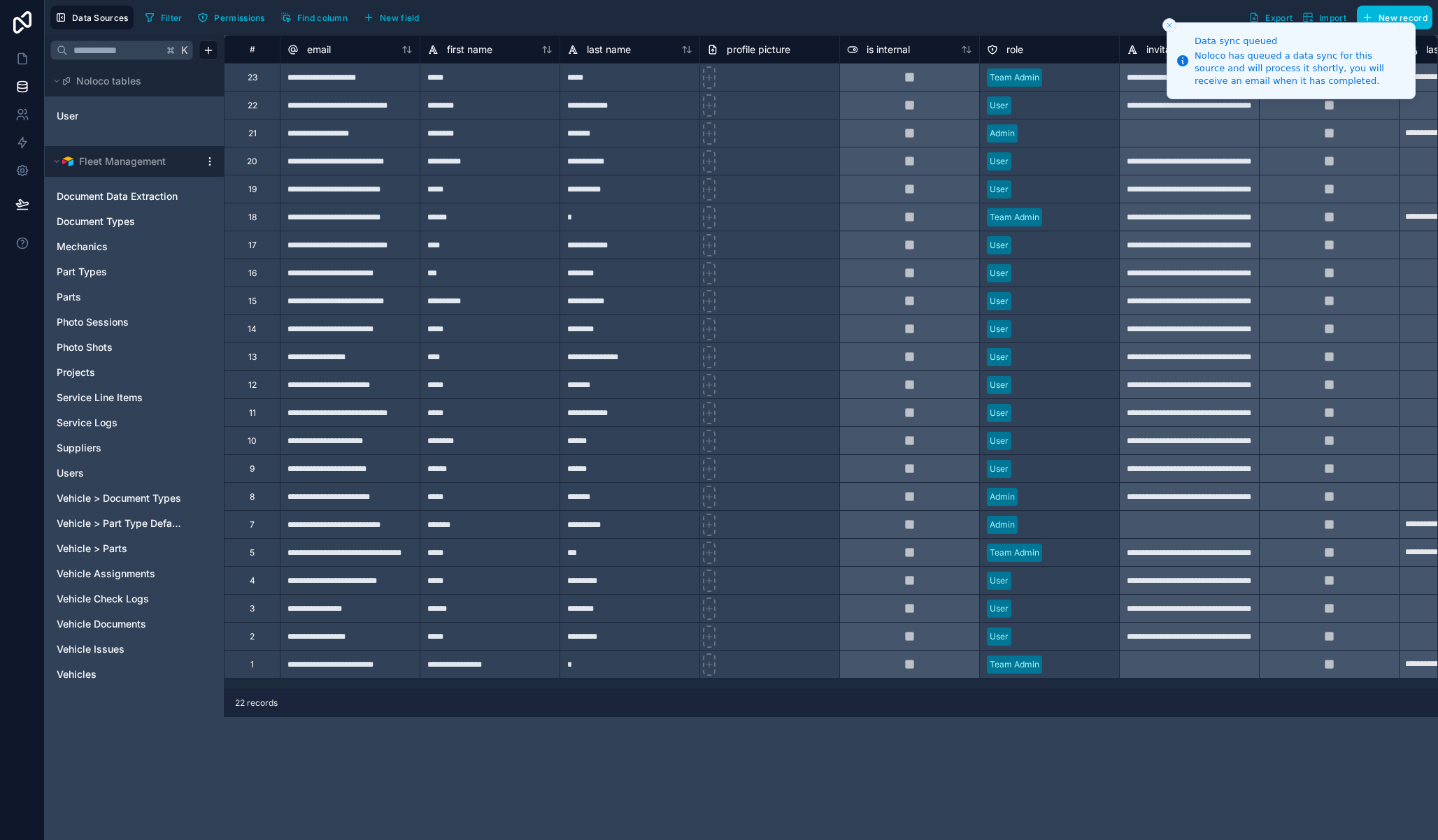
click at [1170, 18] on button "Close toast" at bounding box center [1169, 25] width 14 height 14
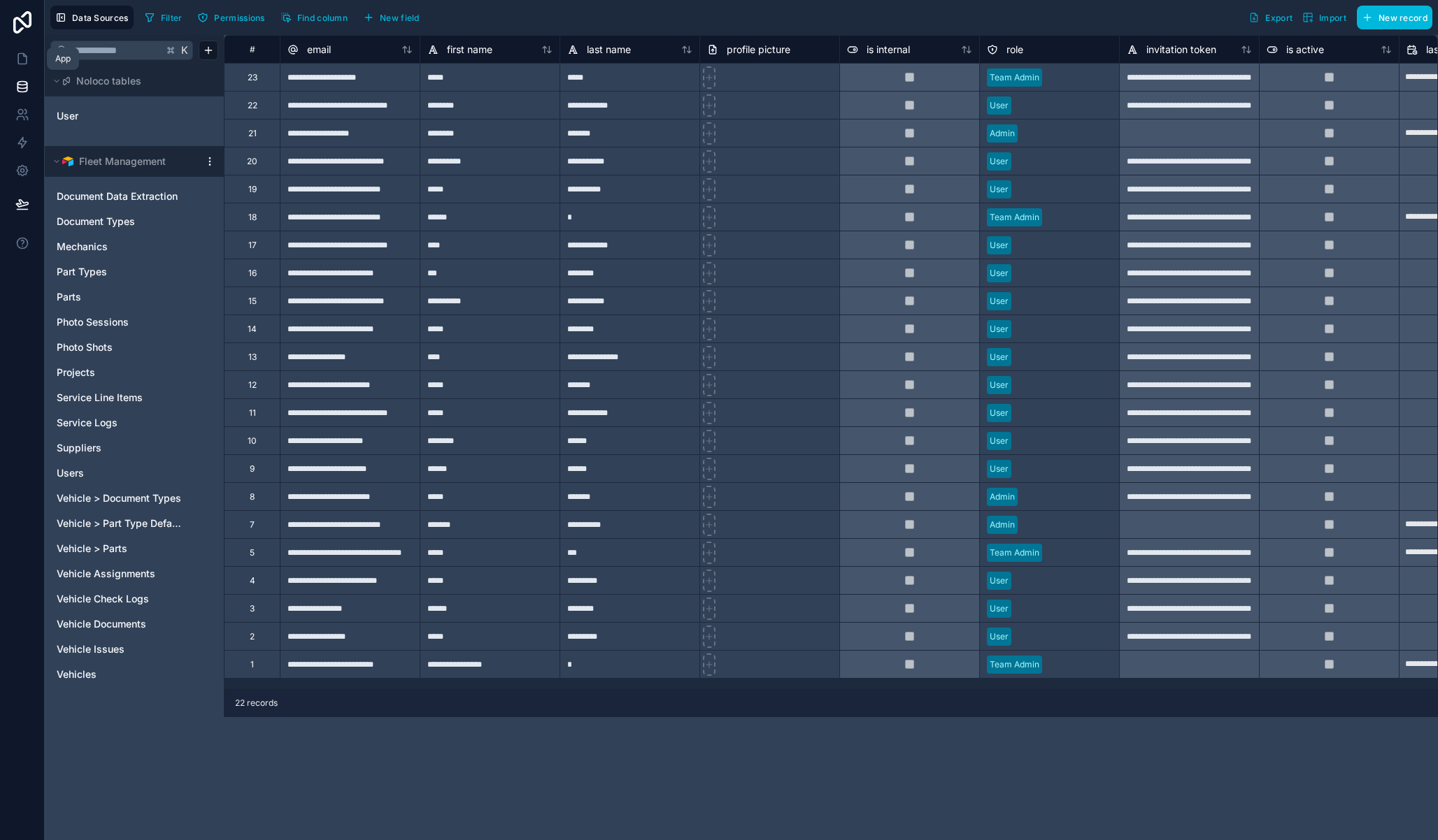
click at [23, 52] on icon at bounding box center [22, 58] width 14 height 14
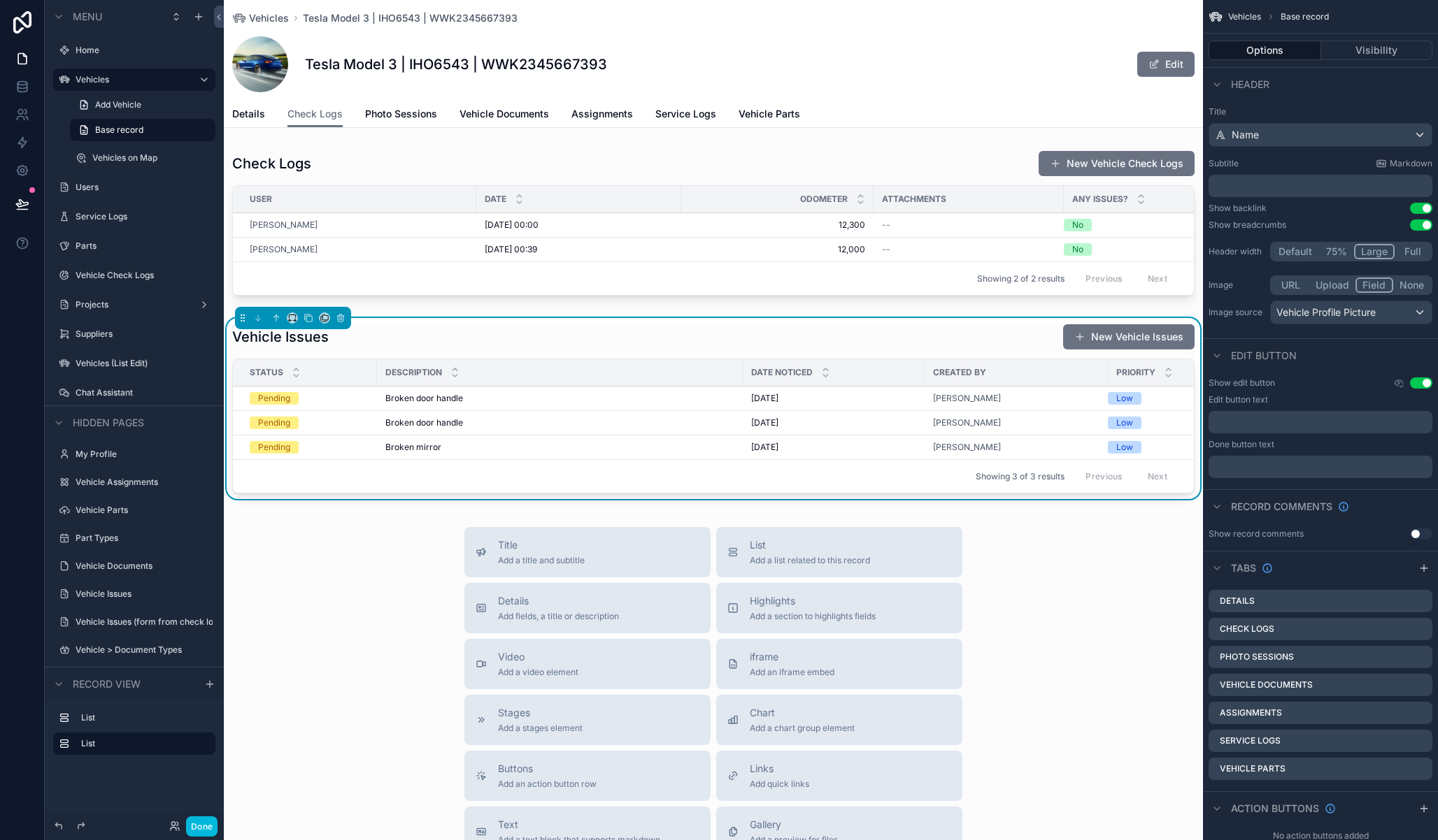
click at [608, 120] on span "Assignments" at bounding box center [602, 114] width 62 height 14
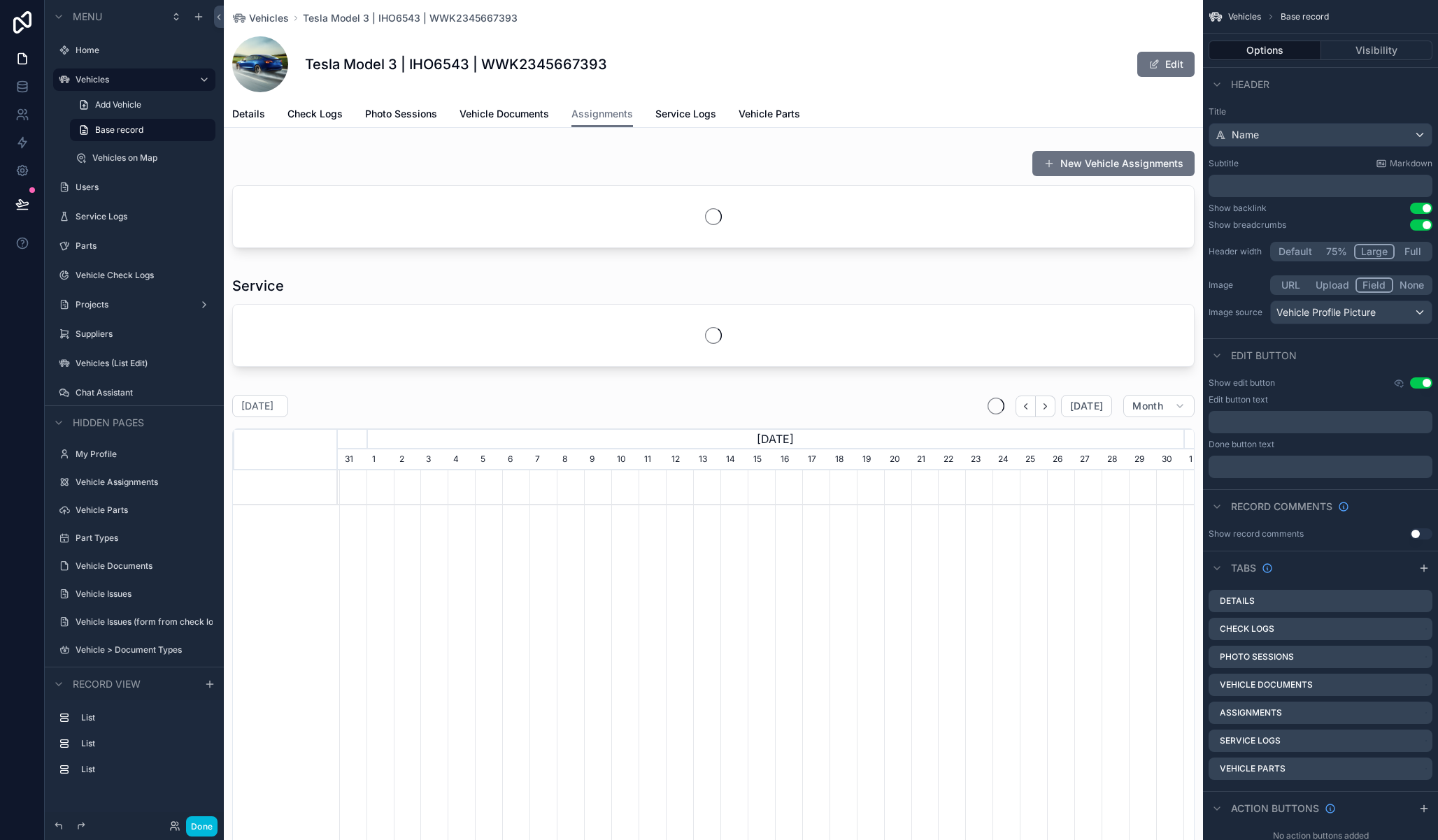
scroll to position [0, 845]
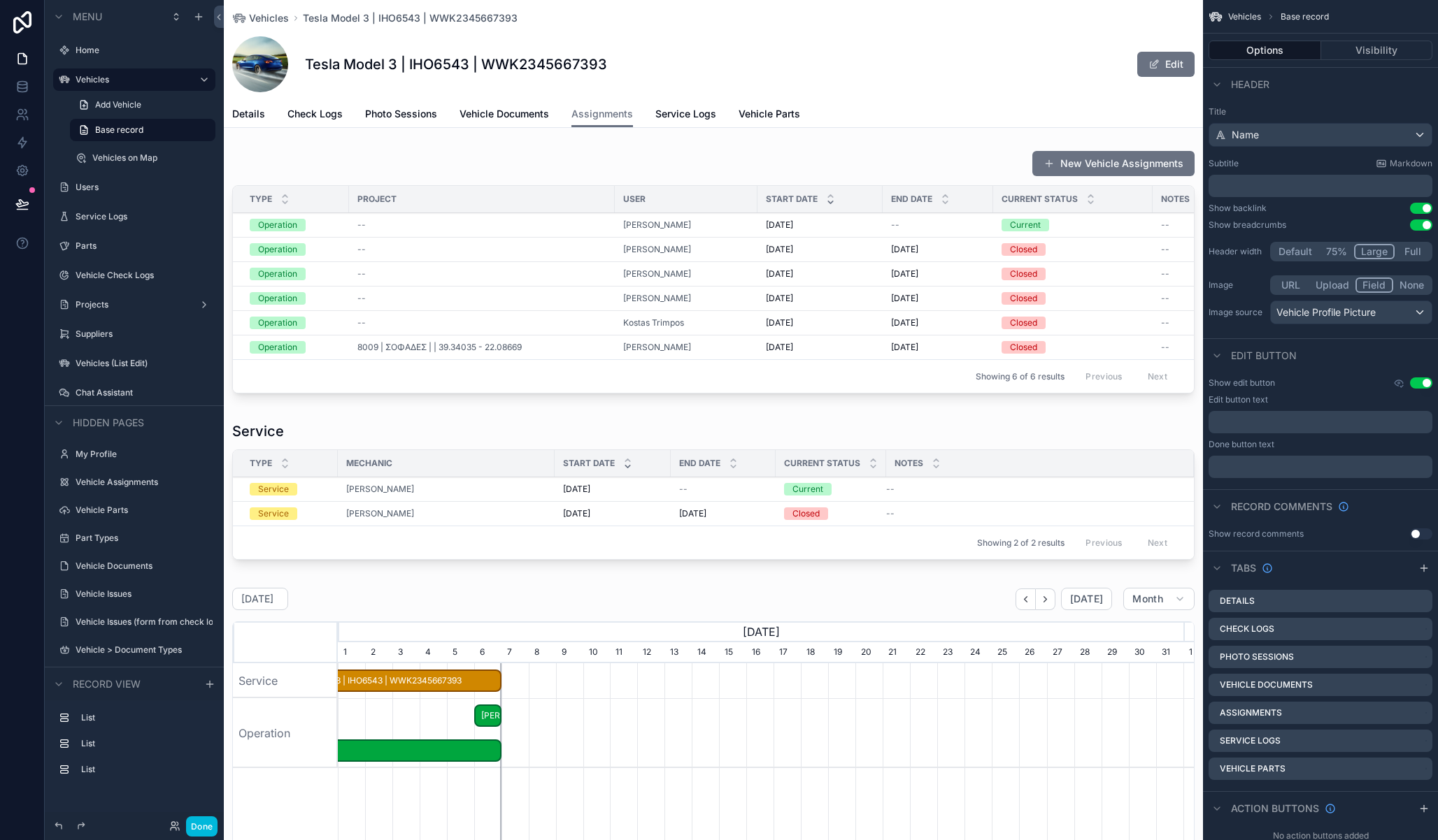
click at [708, 115] on span "Service Logs" at bounding box center [686, 114] width 61 height 14
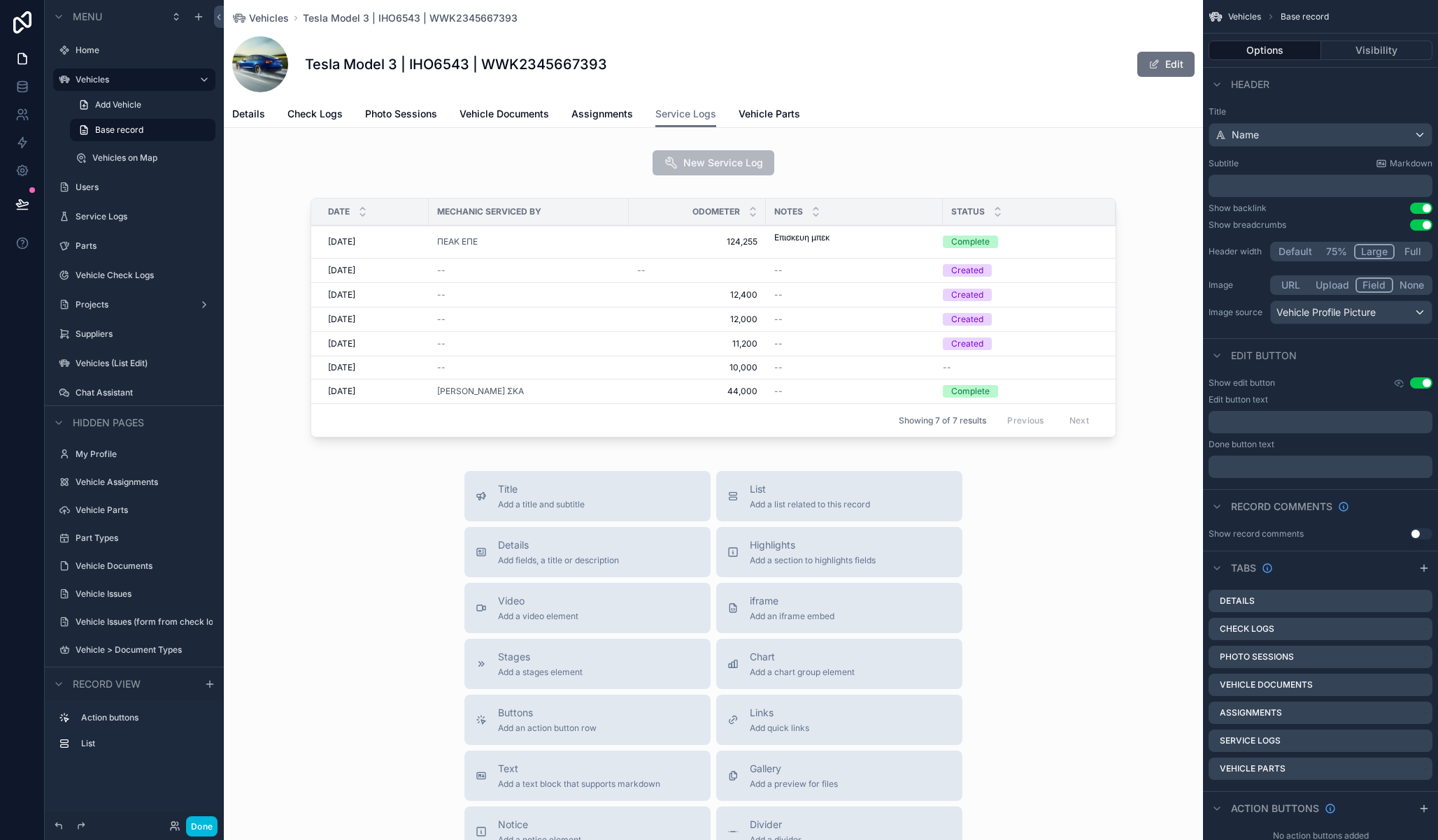
click at [387, 109] on span "Photo Sessions" at bounding box center [401, 114] width 72 height 14
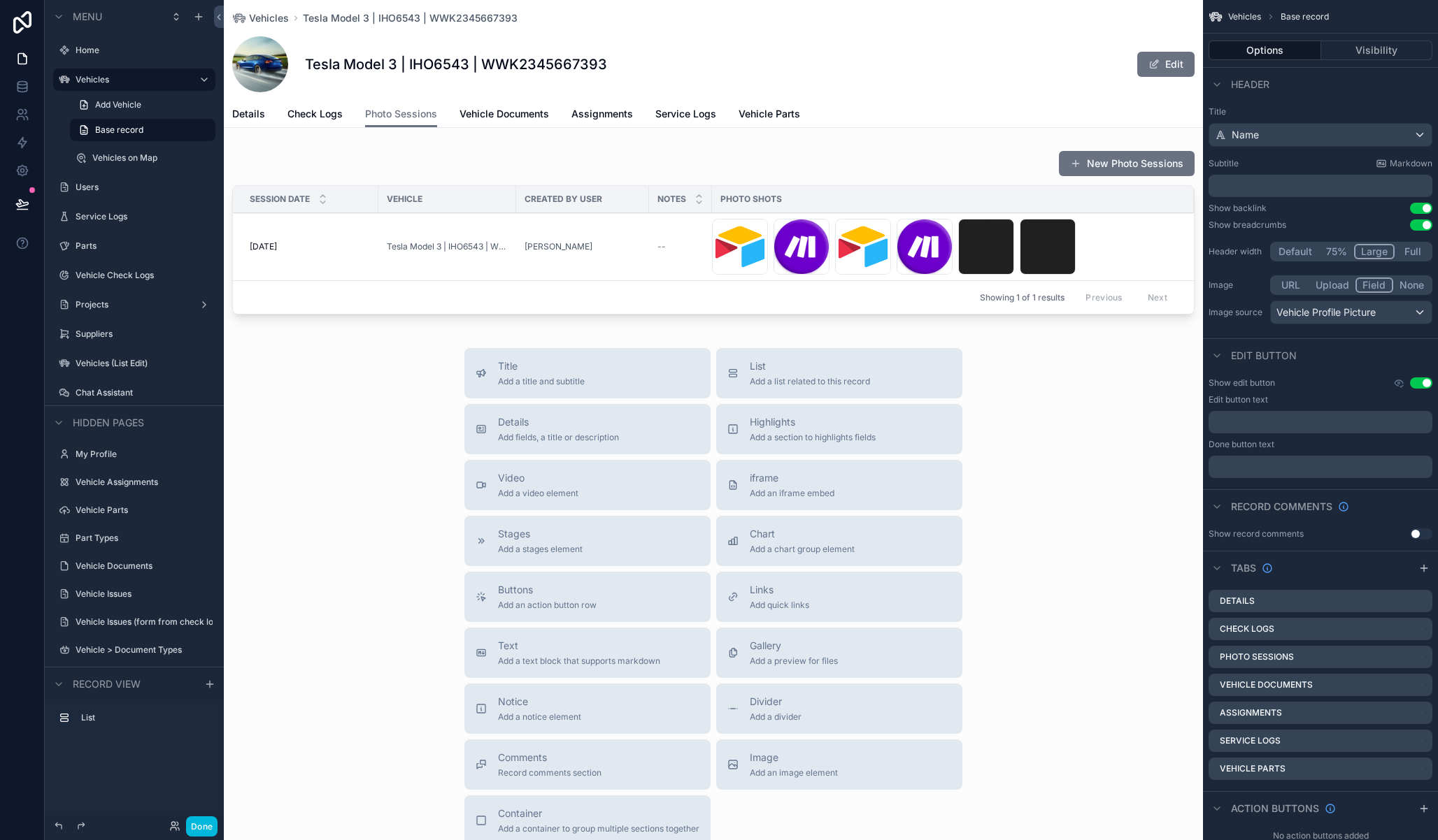
click at [660, 245] on div "scrollable content" at bounding box center [713, 236] width 979 height 181
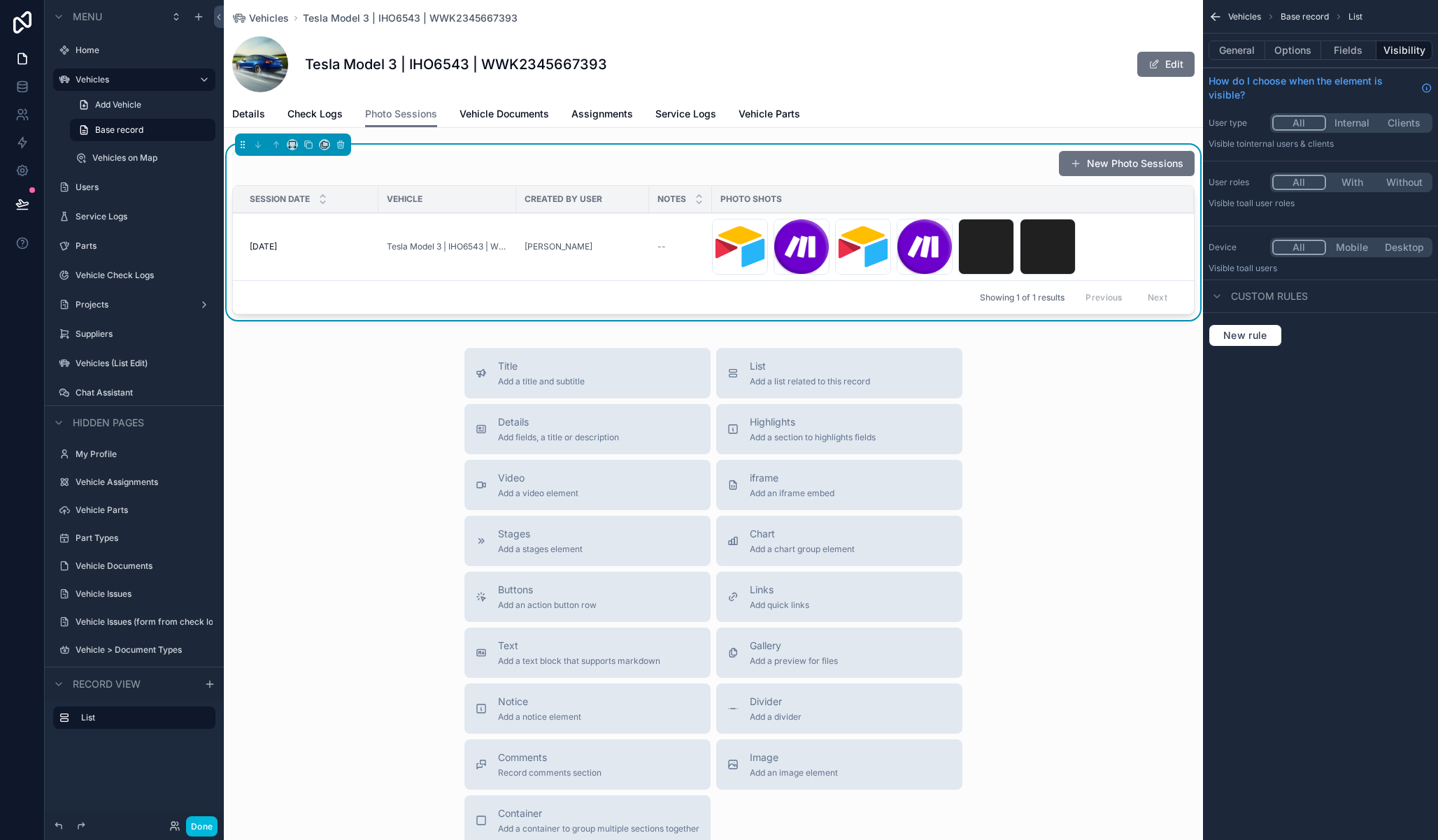
click at [649, 255] on td "--" at bounding box center [680, 248] width 63 height 68
click at [657, 246] on span "--" at bounding box center [661, 247] width 8 height 11
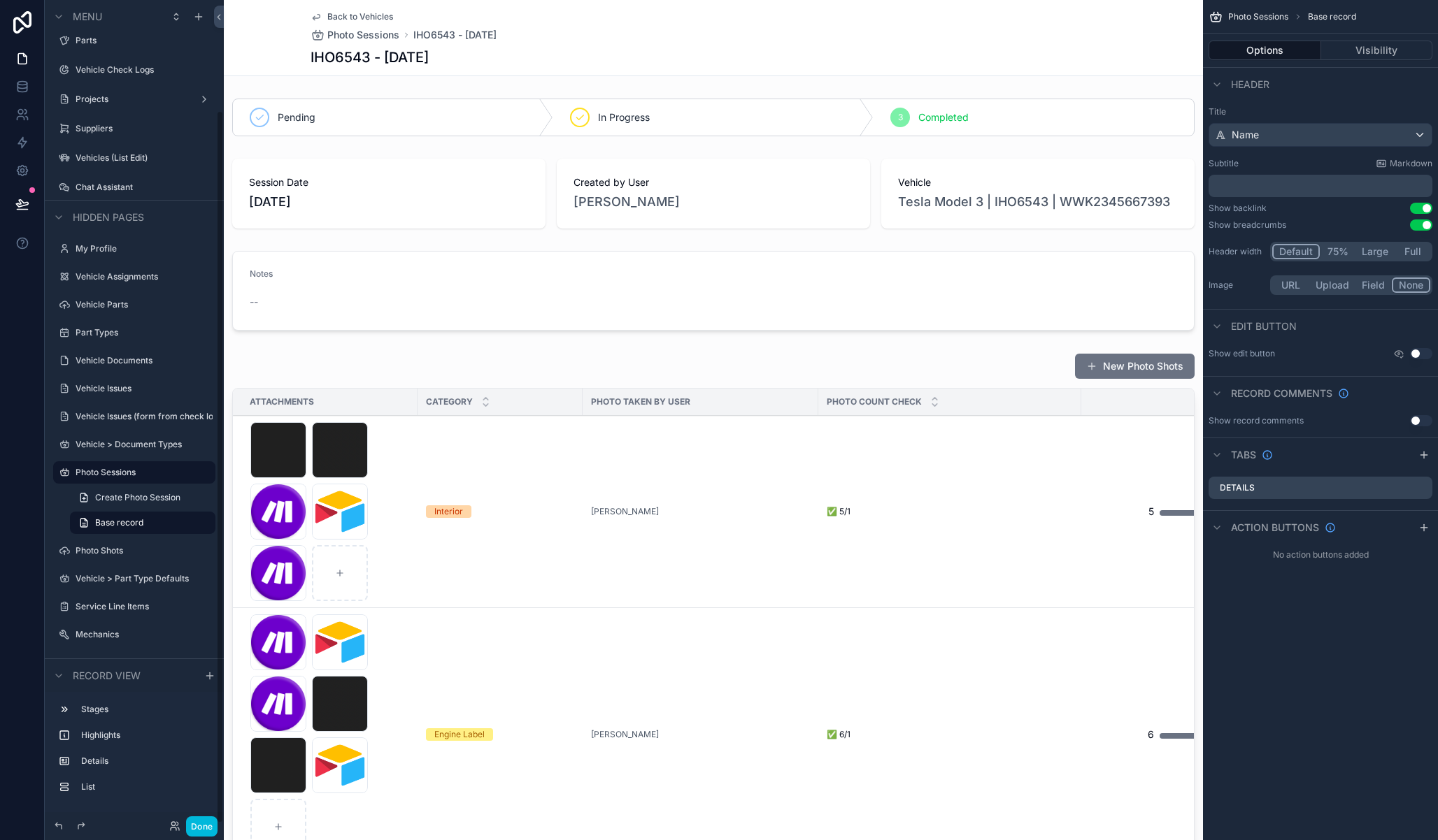
click at [209, 824] on button "Done" at bounding box center [201, 826] width 31 height 20
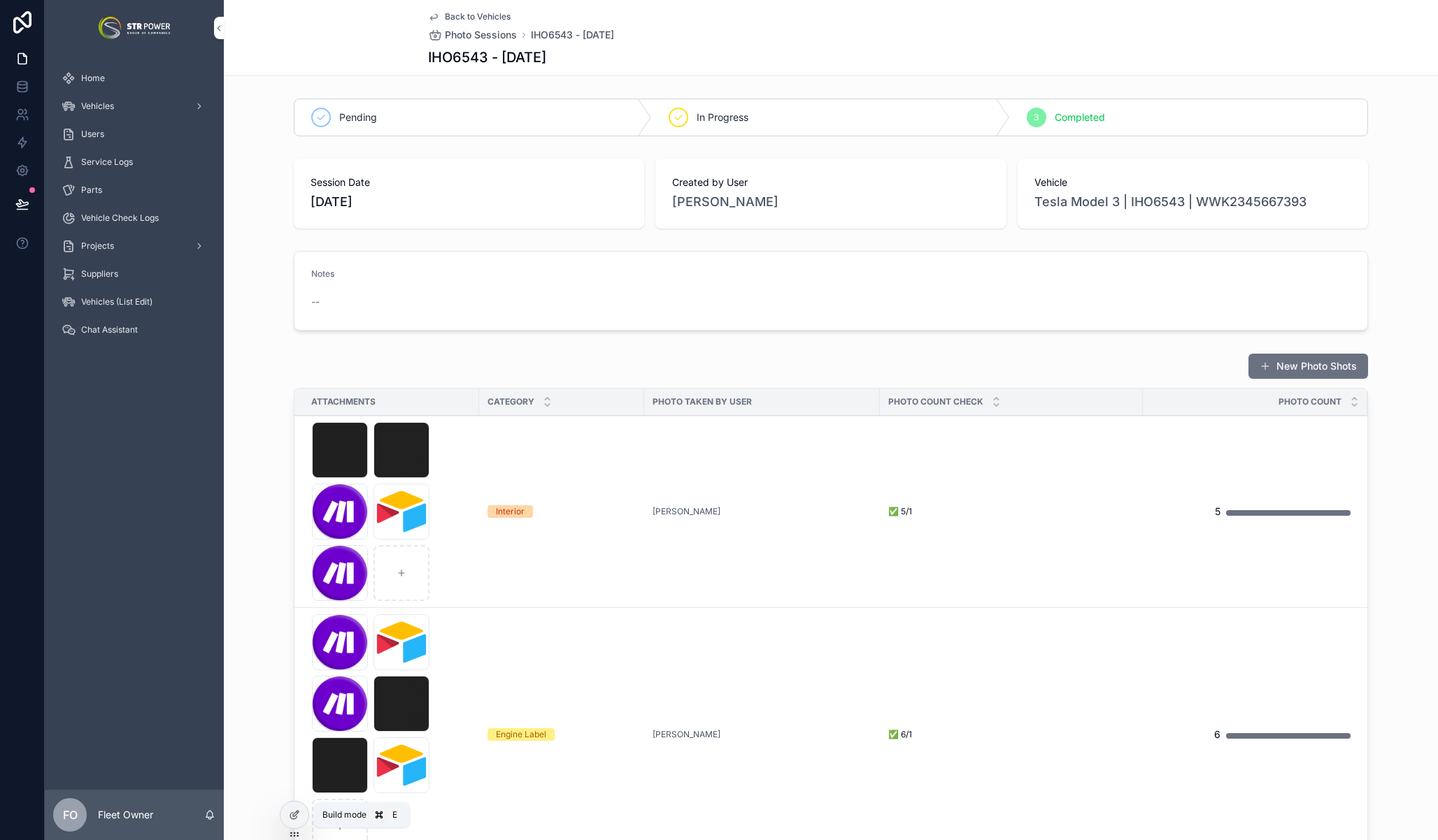
click at [290, 808] on div at bounding box center [294, 815] width 28 height 26
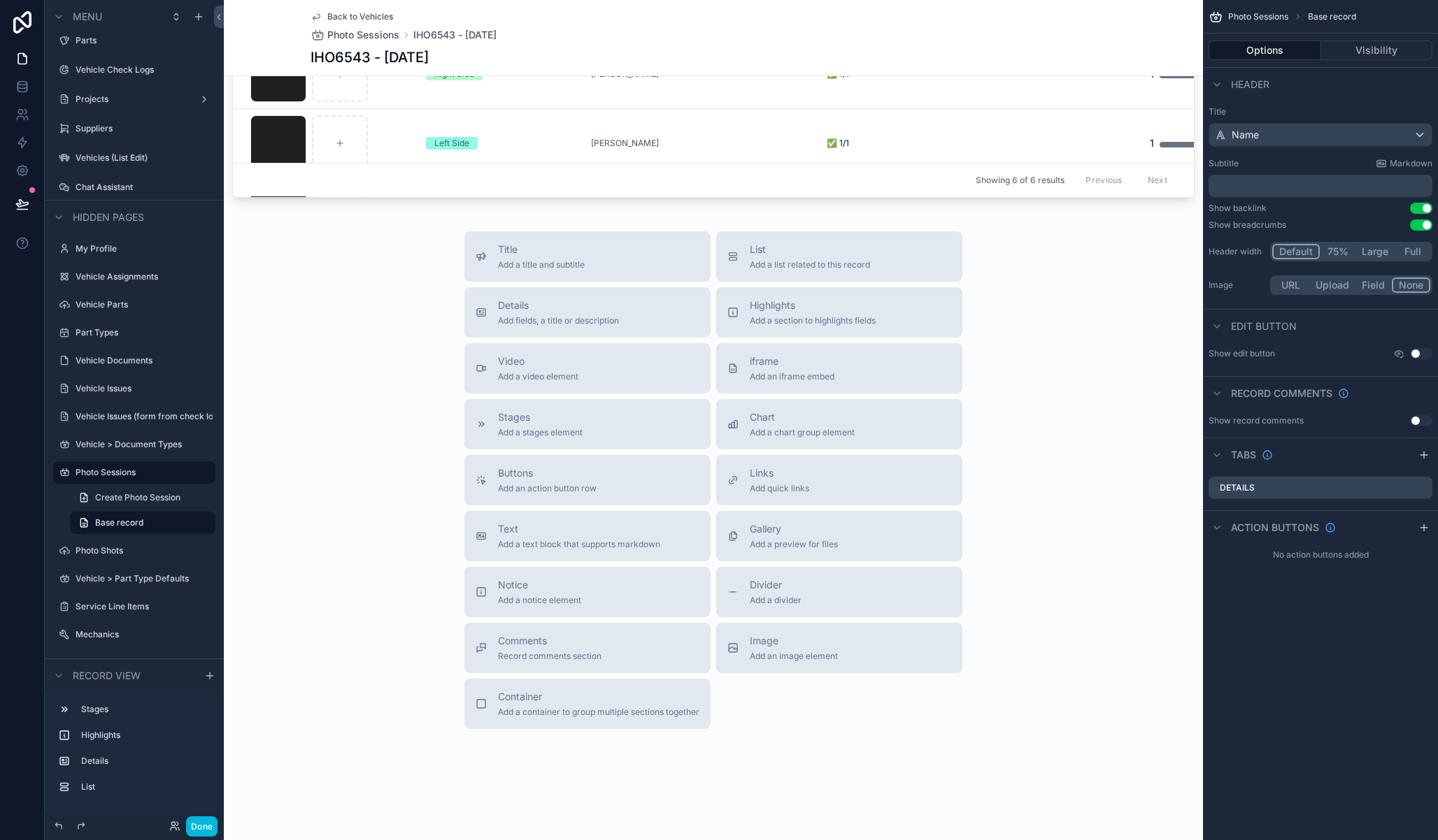
scroll to position [770, 0]
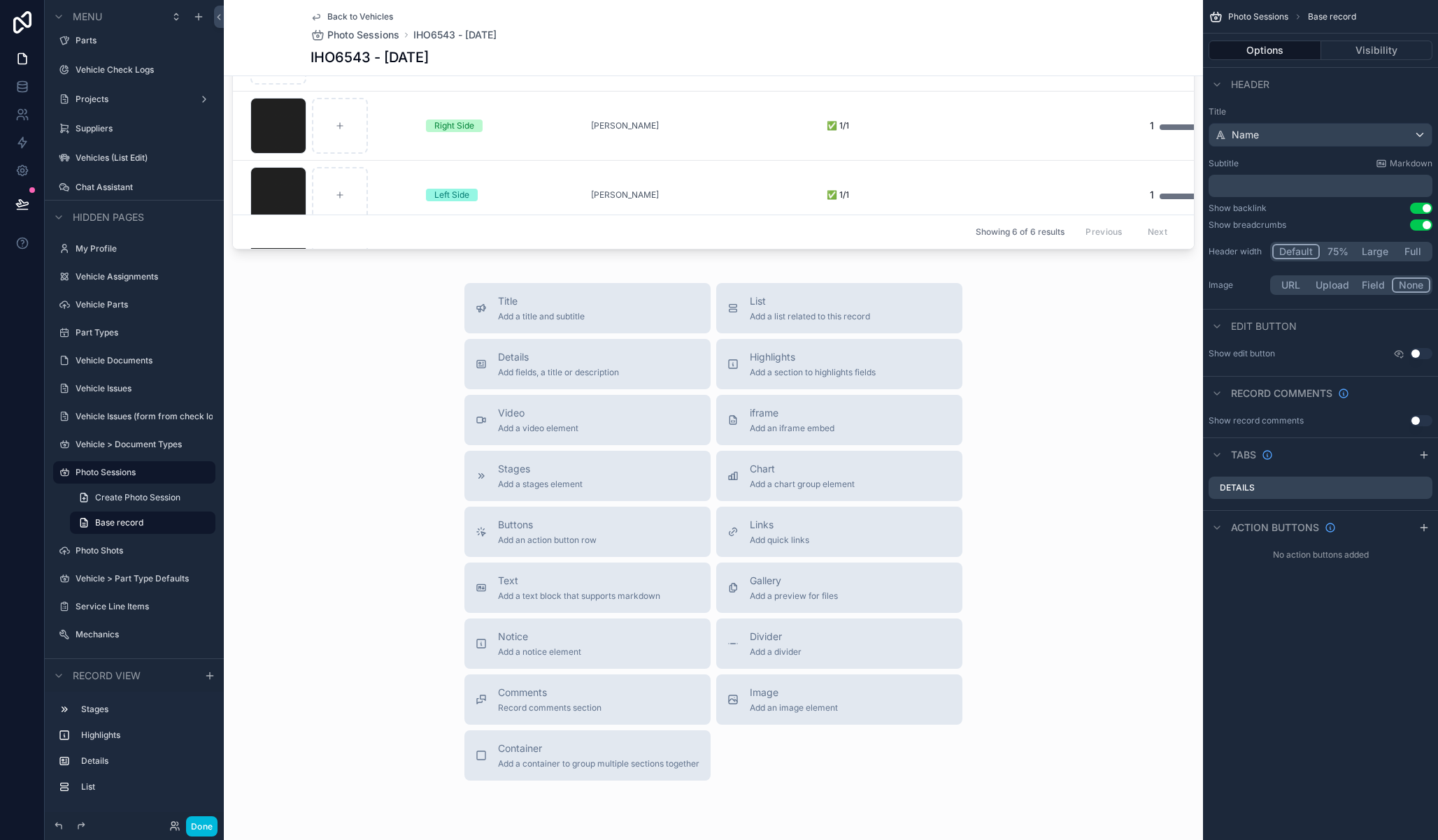
click at [572, 525] on span "Buttons" at bounding box center [547, 525] width 98 height 14
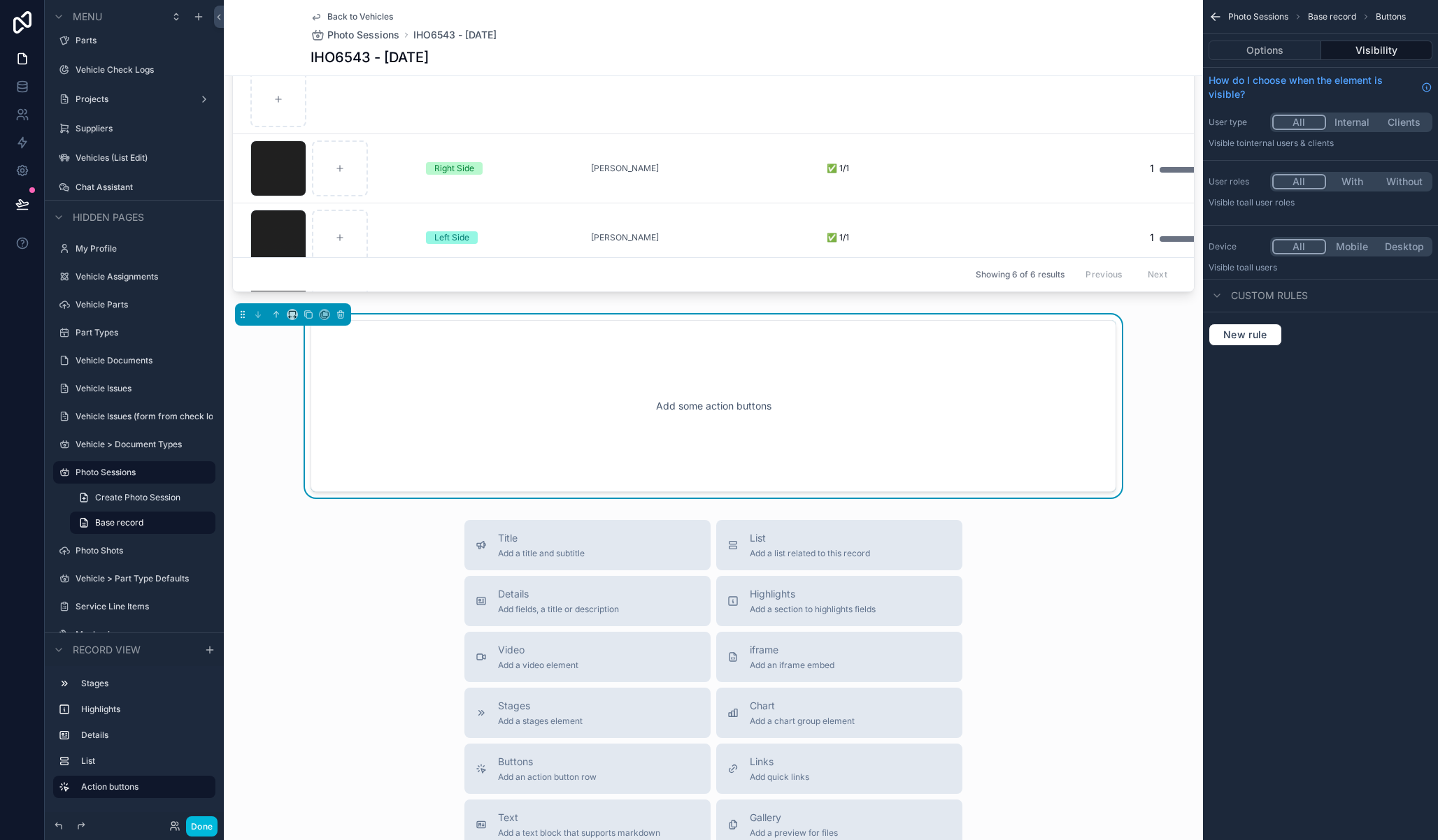
scroll to position [713, 0]
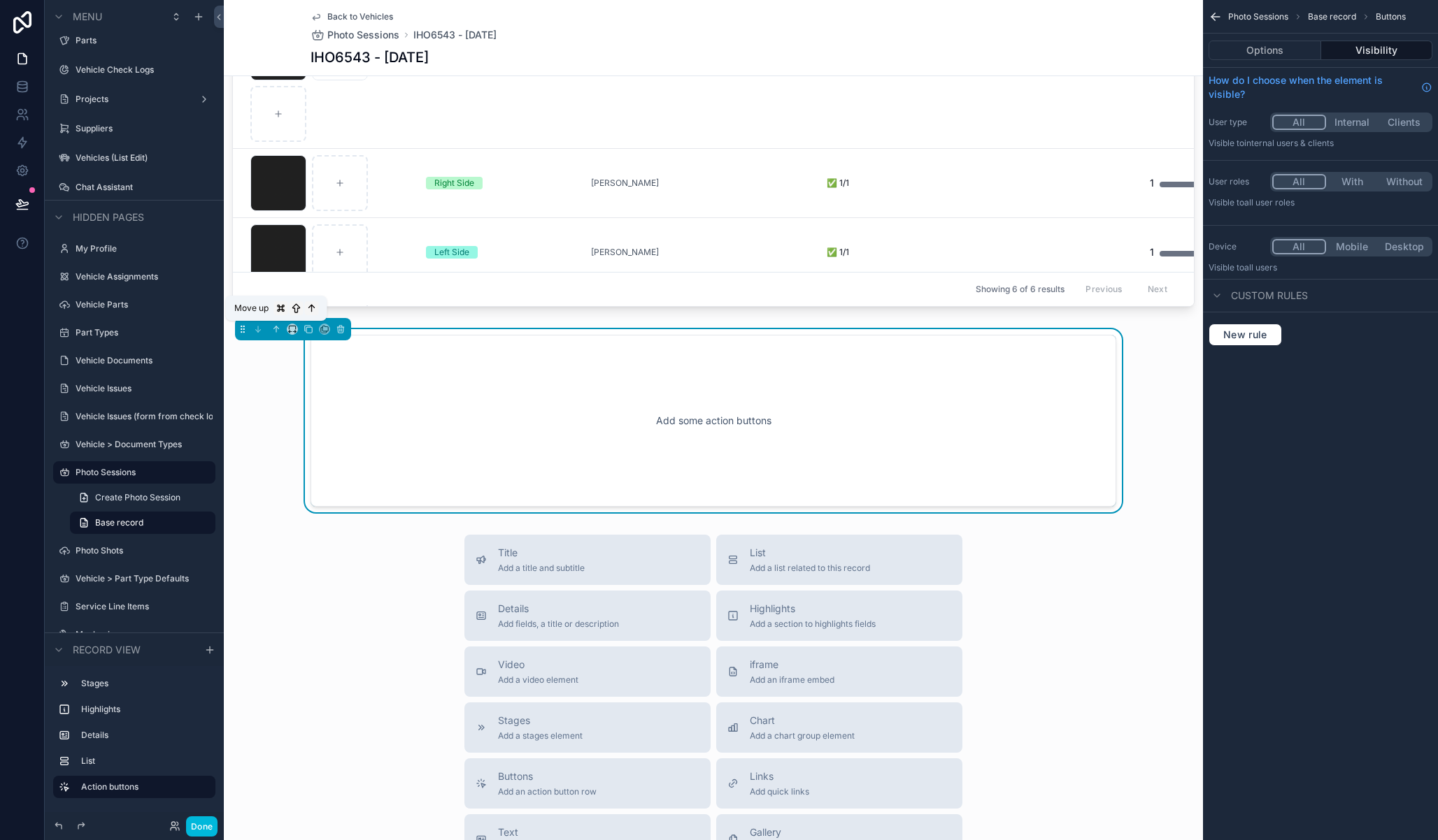
click at [277, 330] on icon "scrollable content" at bounding box center [276, 330] width 10 height 10
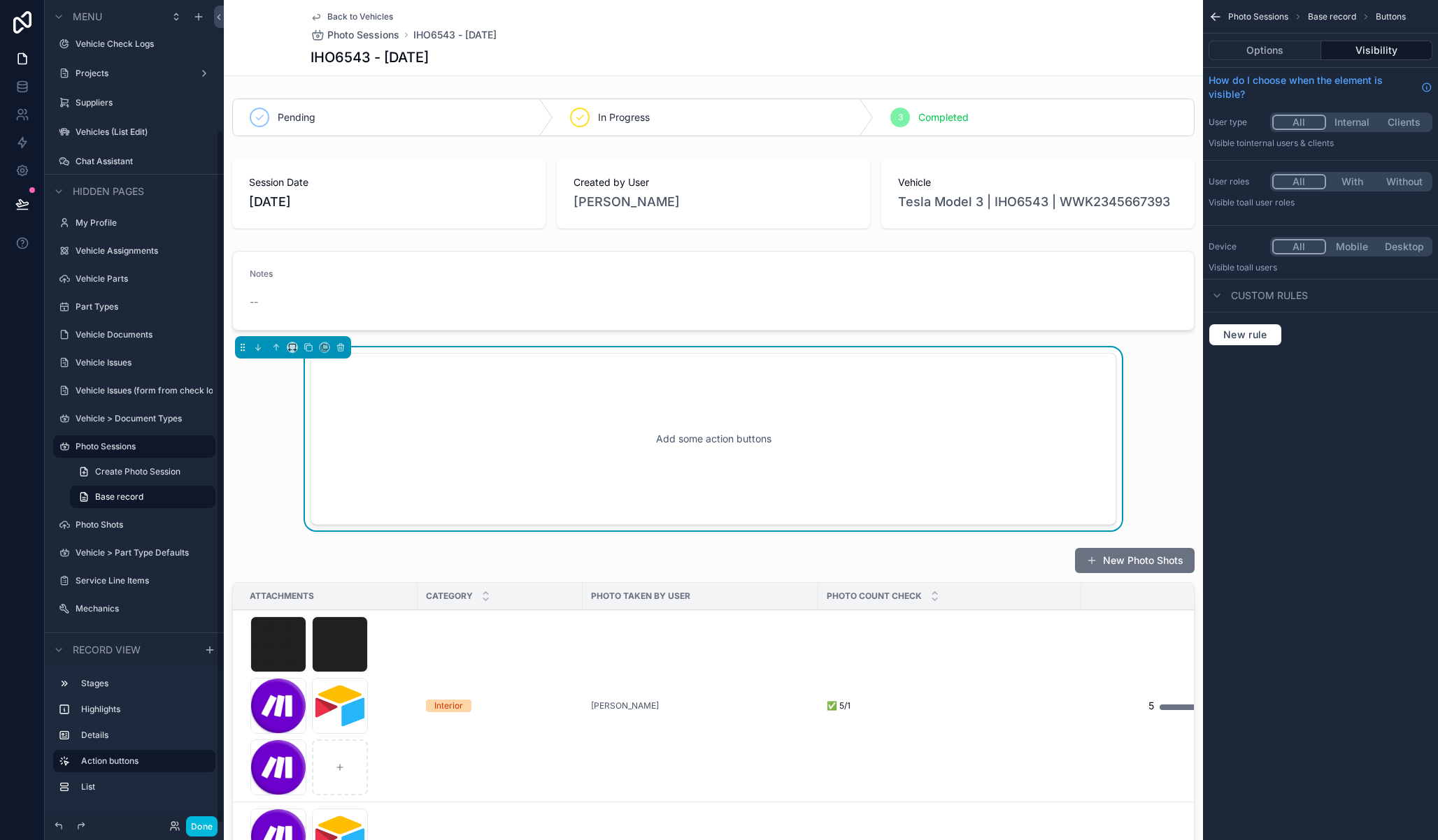
scroll to position [4, 0]
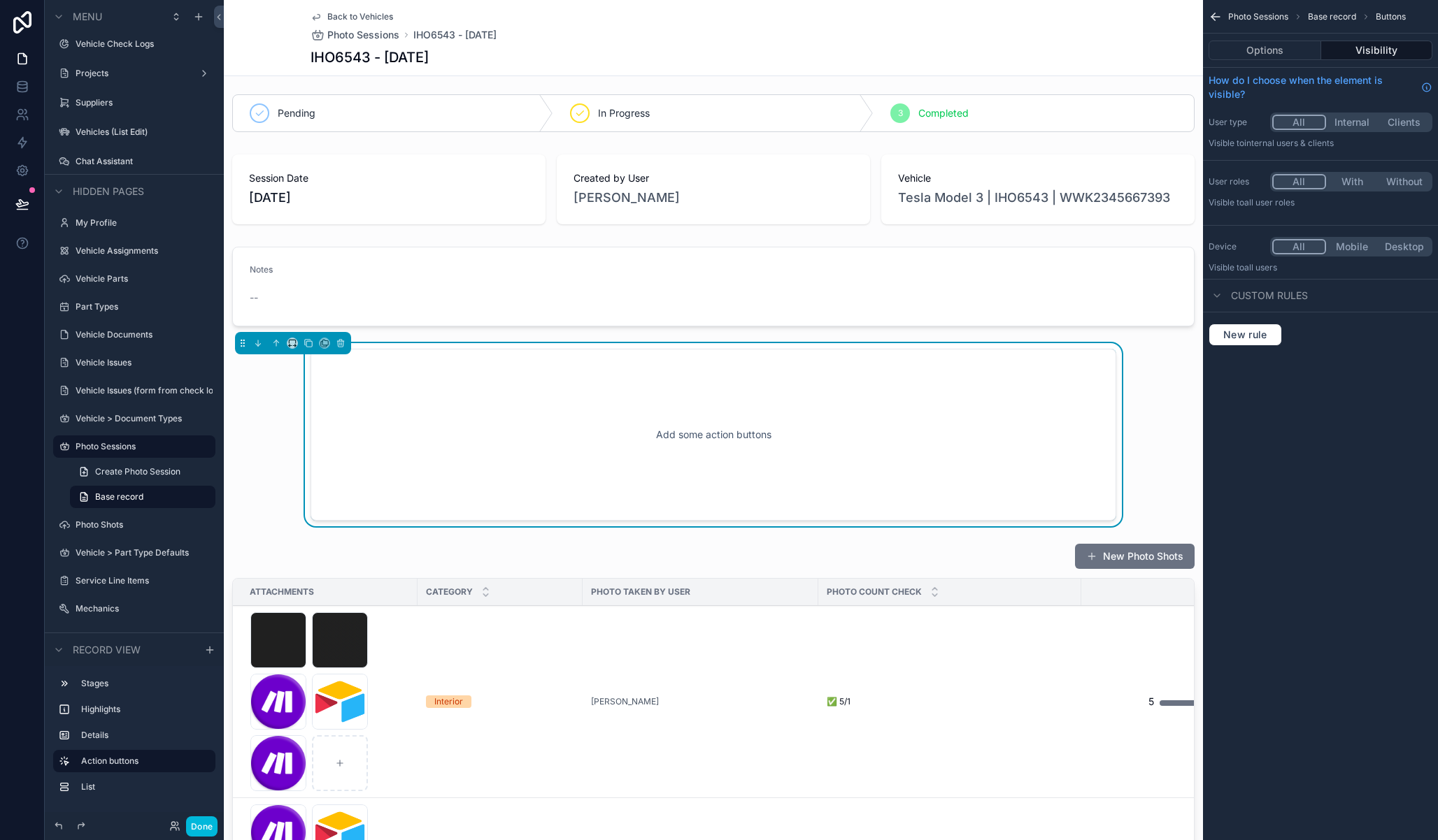
click at [1293, 47] on button "Options" at bounding box center [1264, 50] width 113 height 19
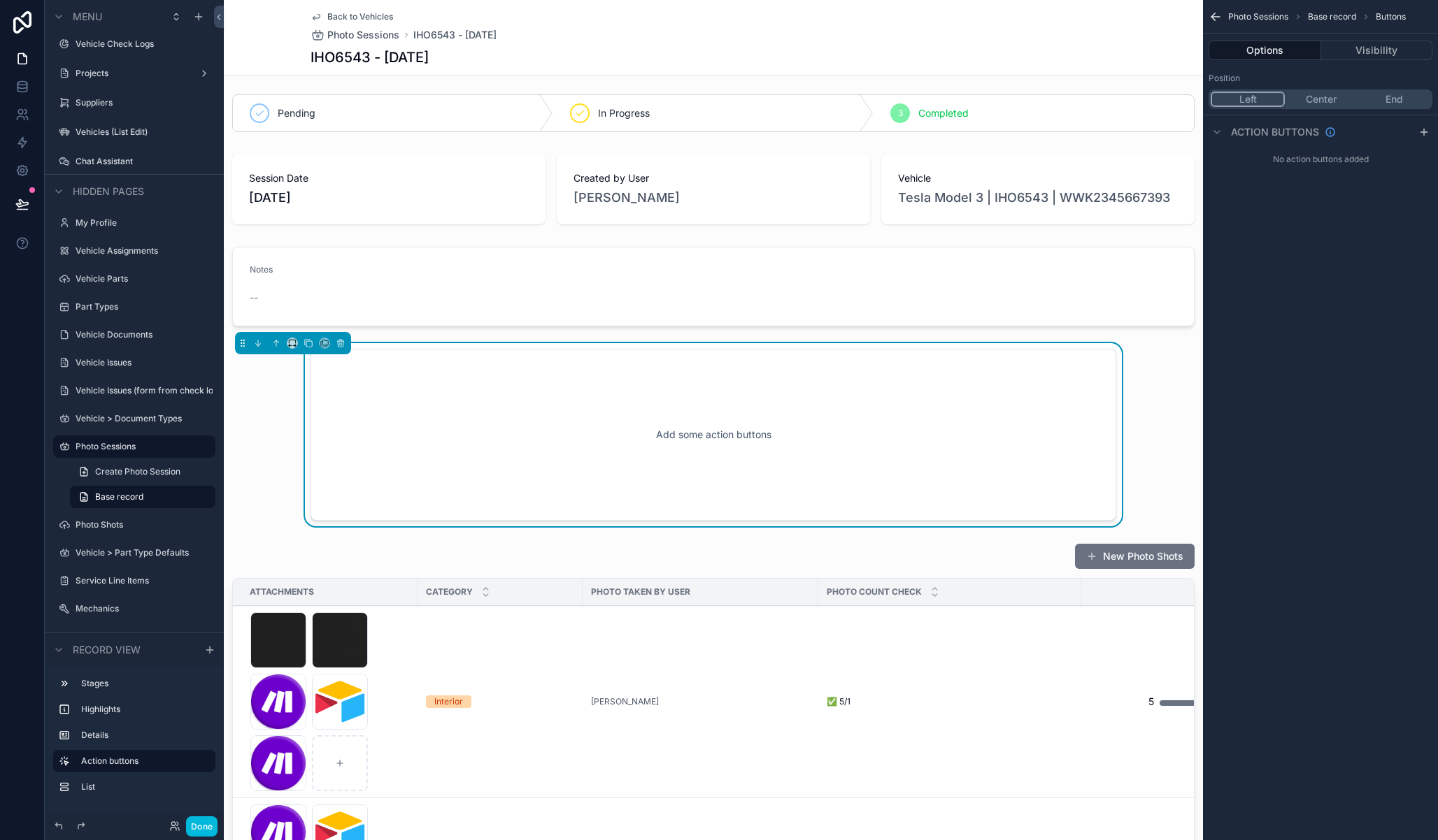
click at [298, 343] on div "scrollable content" at bounding box center [292, 342] width 11 height 11
click at [291, 346] on icon "scrollable content" at bounding box center [293, 343] width 10 height 10
click at [326, 518] on div "Large" at bounding box center [320, 517] width 43 height 17
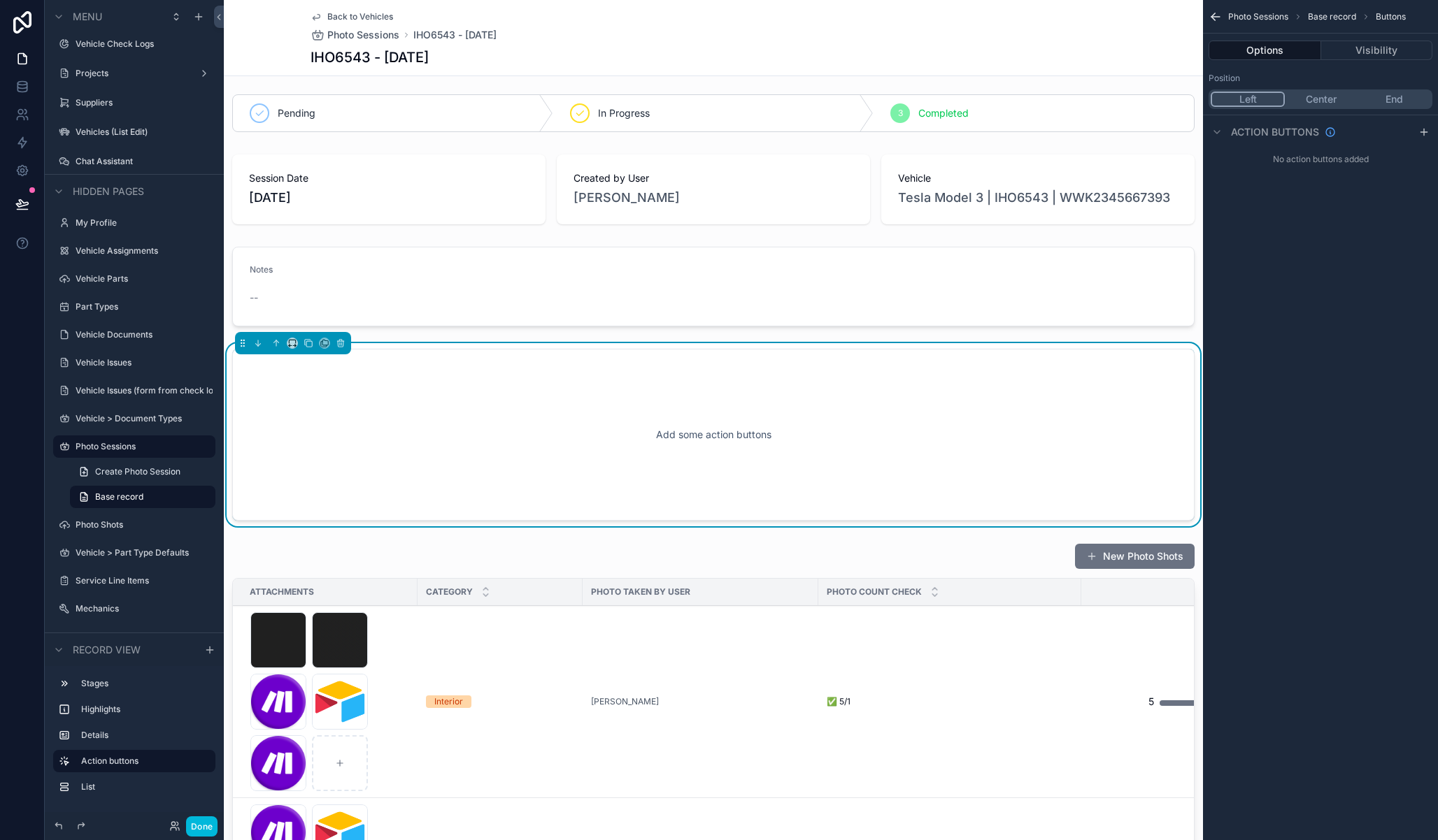
click at [1324, 97] on button "Center" at bounding box center [1321, 99] width 73 height 15
click at [1423, 136] on icon "scrollable content" at bounding box center [1424, 131] width 11 height 11
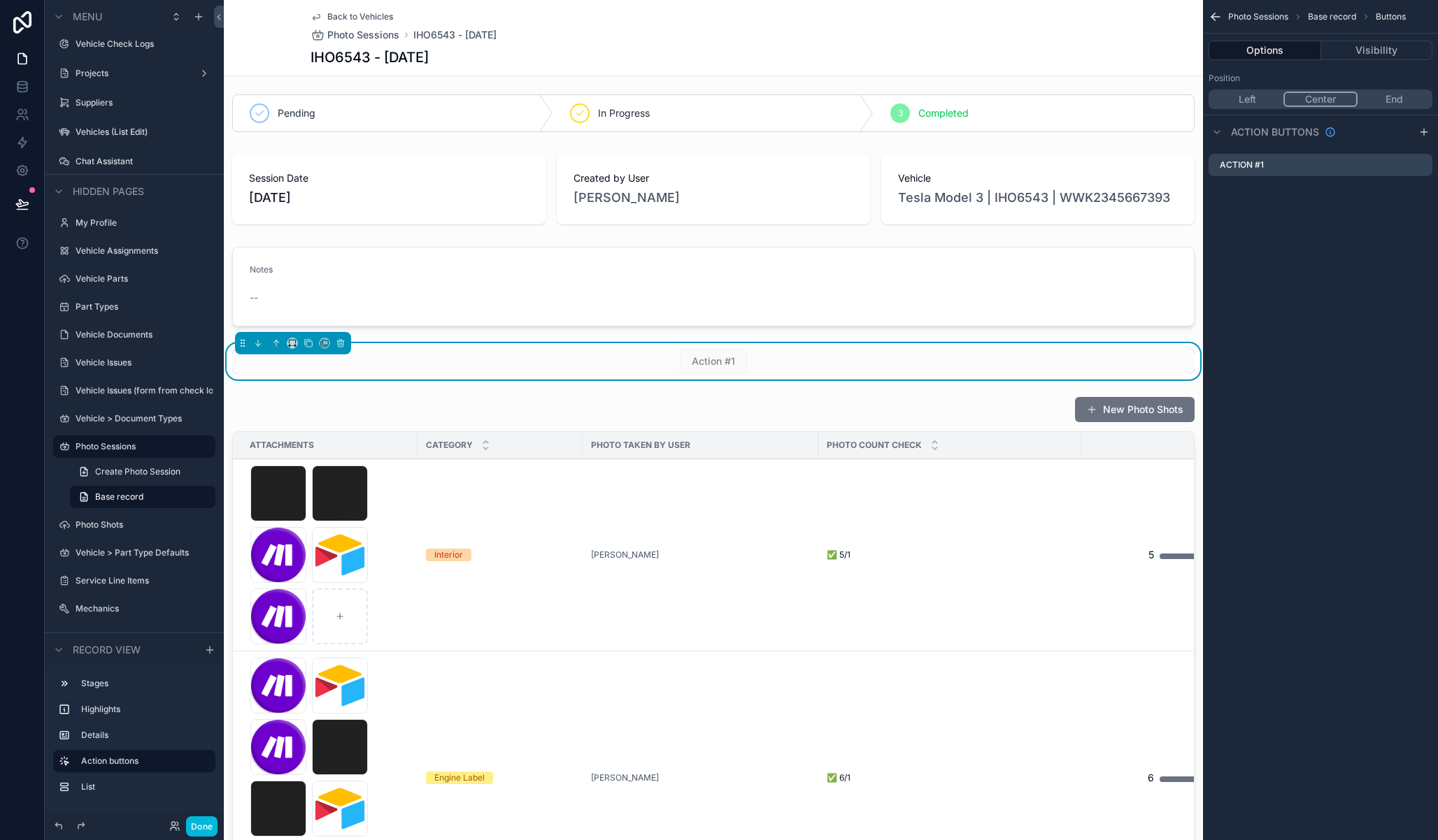
click at [0, 0] on icon "scrollable content" at bounding box center [0, 0] width 0 height 0
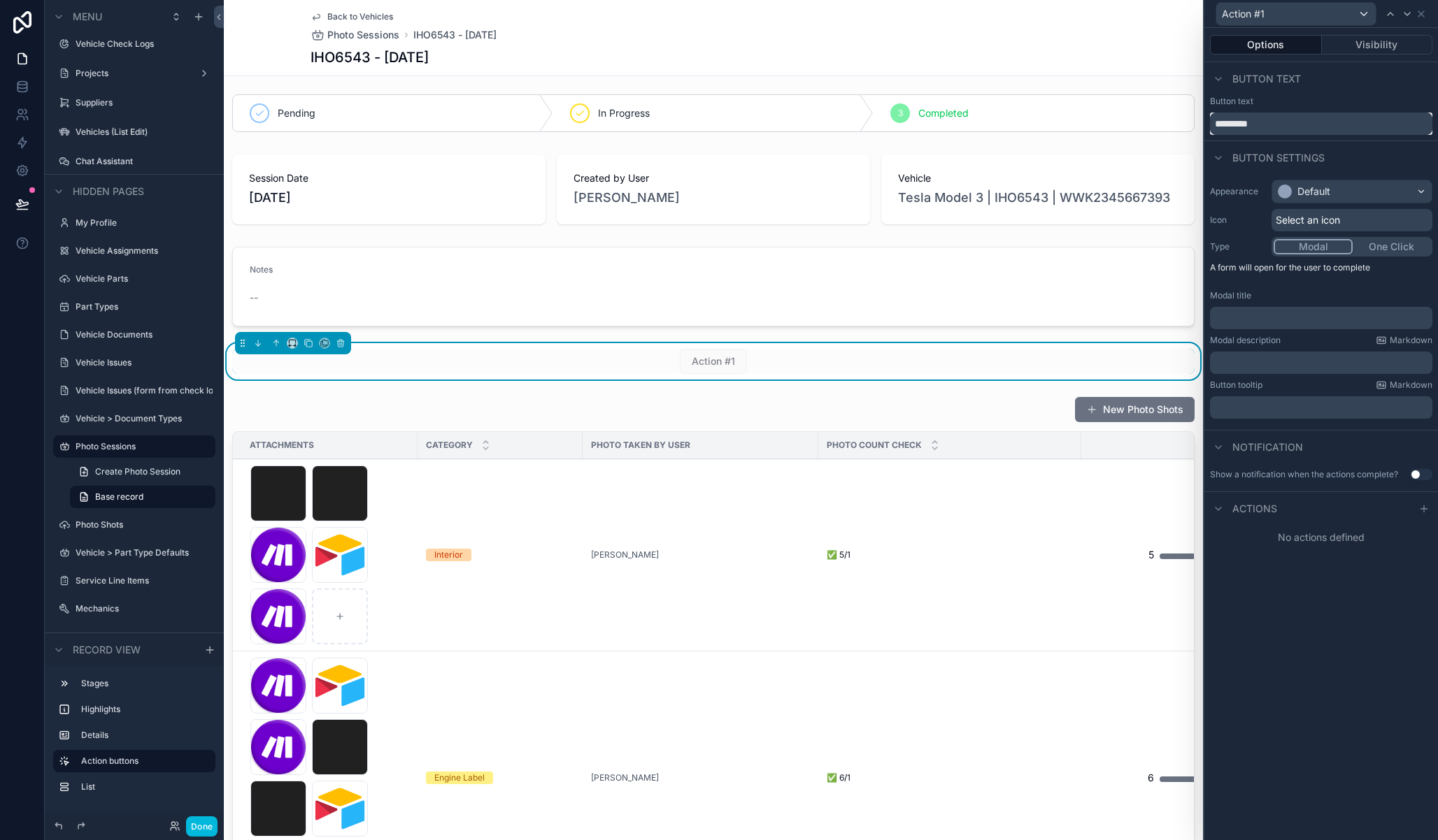
click at [1266, 125] on input "*********" at bounding box center [1321, 124] width 222 height 22
type input "**********"
click at [1314, 192] on div "Default" at bounding box center [1313, 192] width 33 height 14
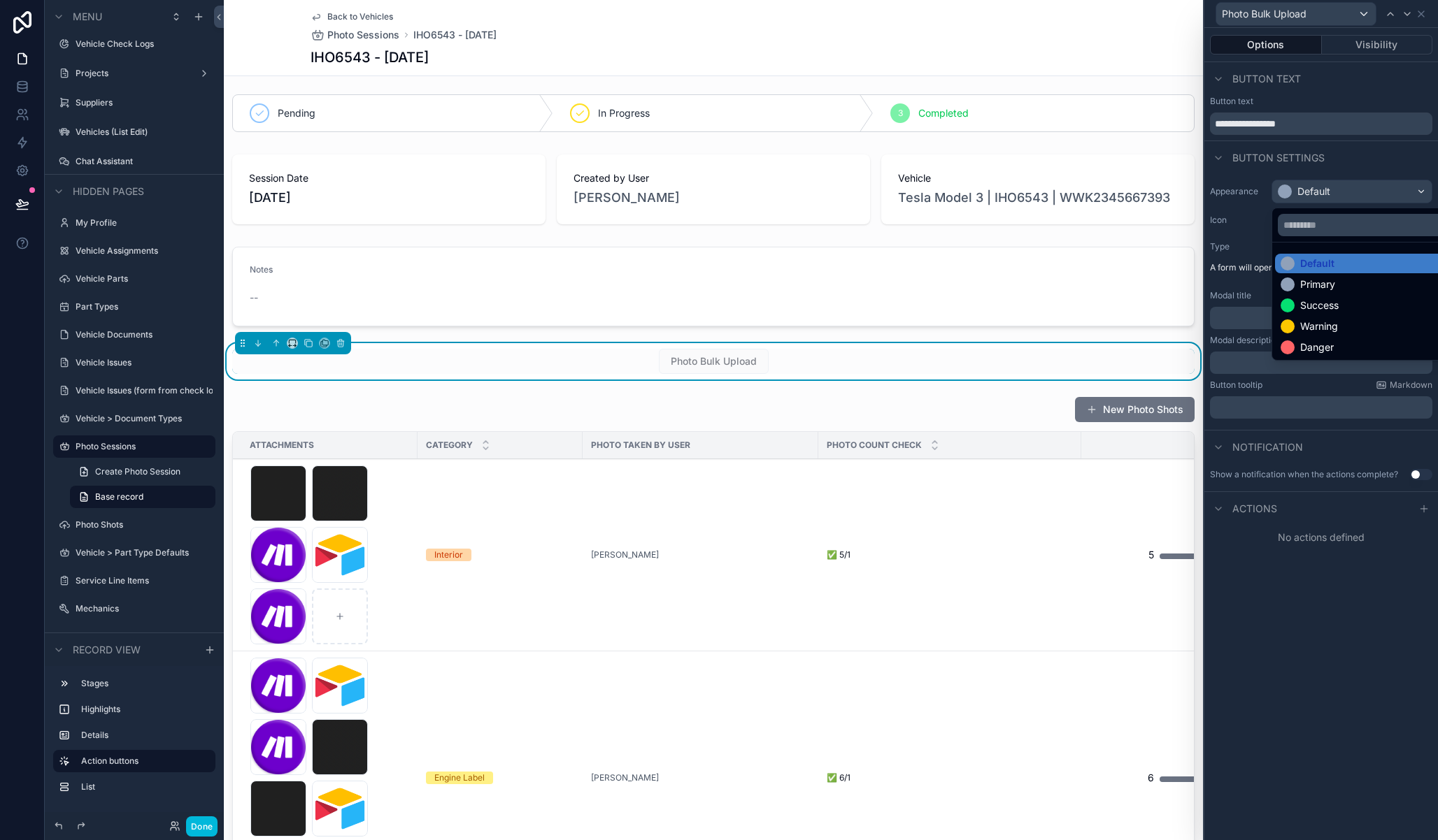
click at [1307, 321] on div "Warning" at bounding box center [1318, 326] width 38 height 14
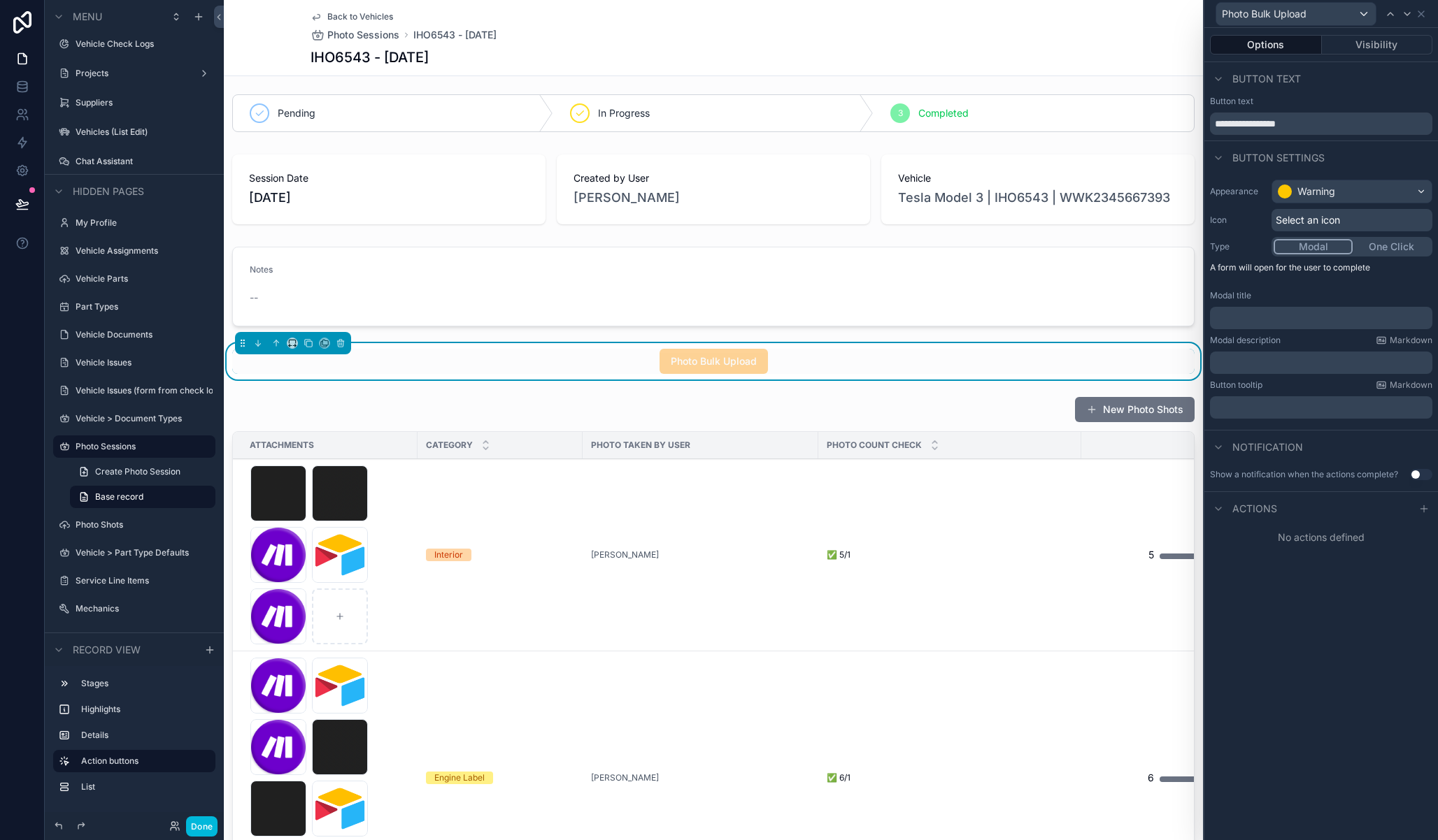
click at [1291, 218] on span "Select an icon" at bounding box center [1307, 220] width 64 height 14
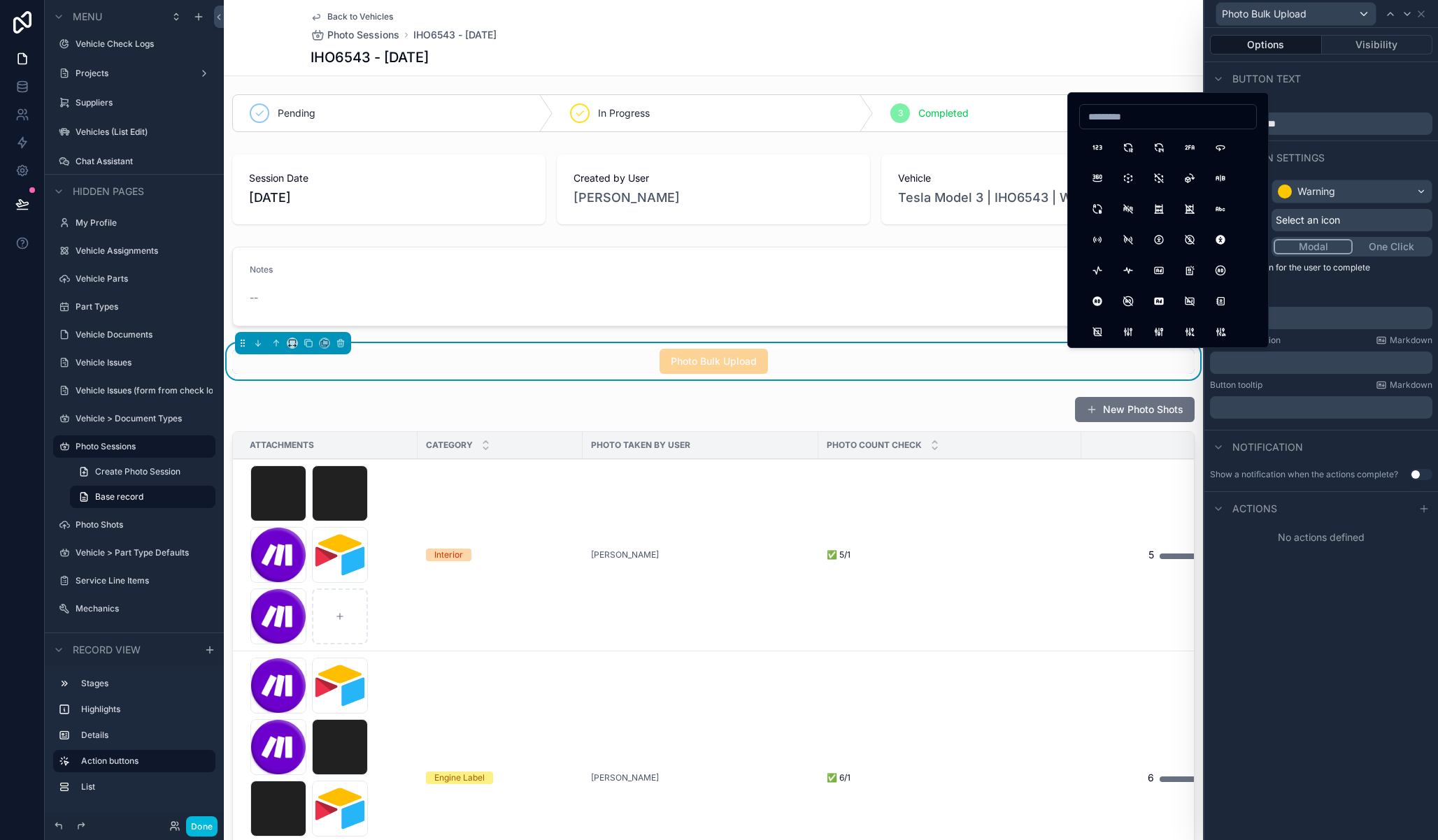
click at [1142, 120] on input at bounding box center [1168, 116] width 176 height 19
type input "******"
click at [1159, 149] on button "FileUpload" at bounding box center [1159, 147] width 25 height 25
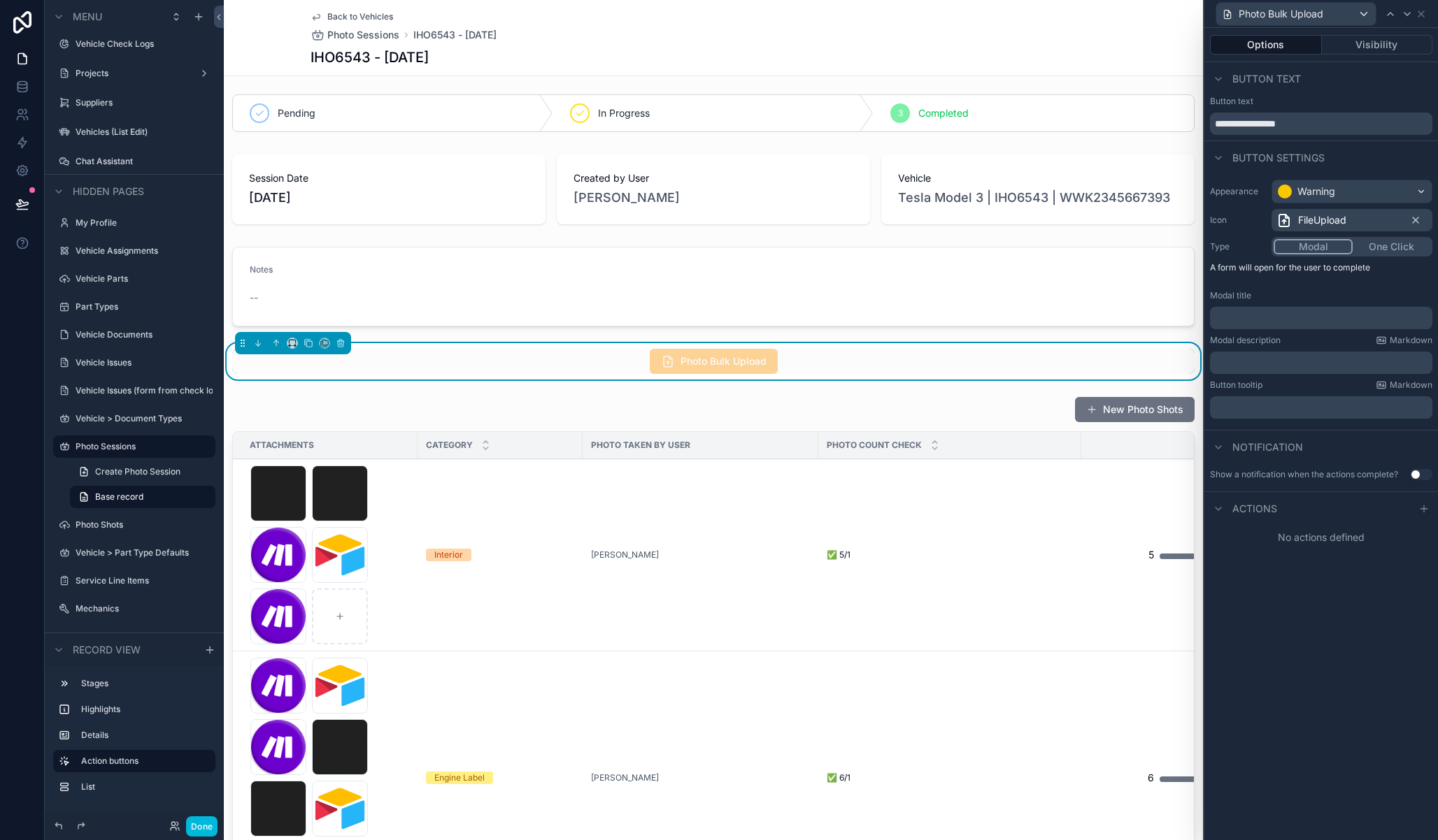
click at [1307, 245] on button "Modal" at bounding box center [1313, 247] width 79 height 15
click at [1271, 315] on p "﻿" at bounding box center [1322, 318] width 214 height 14
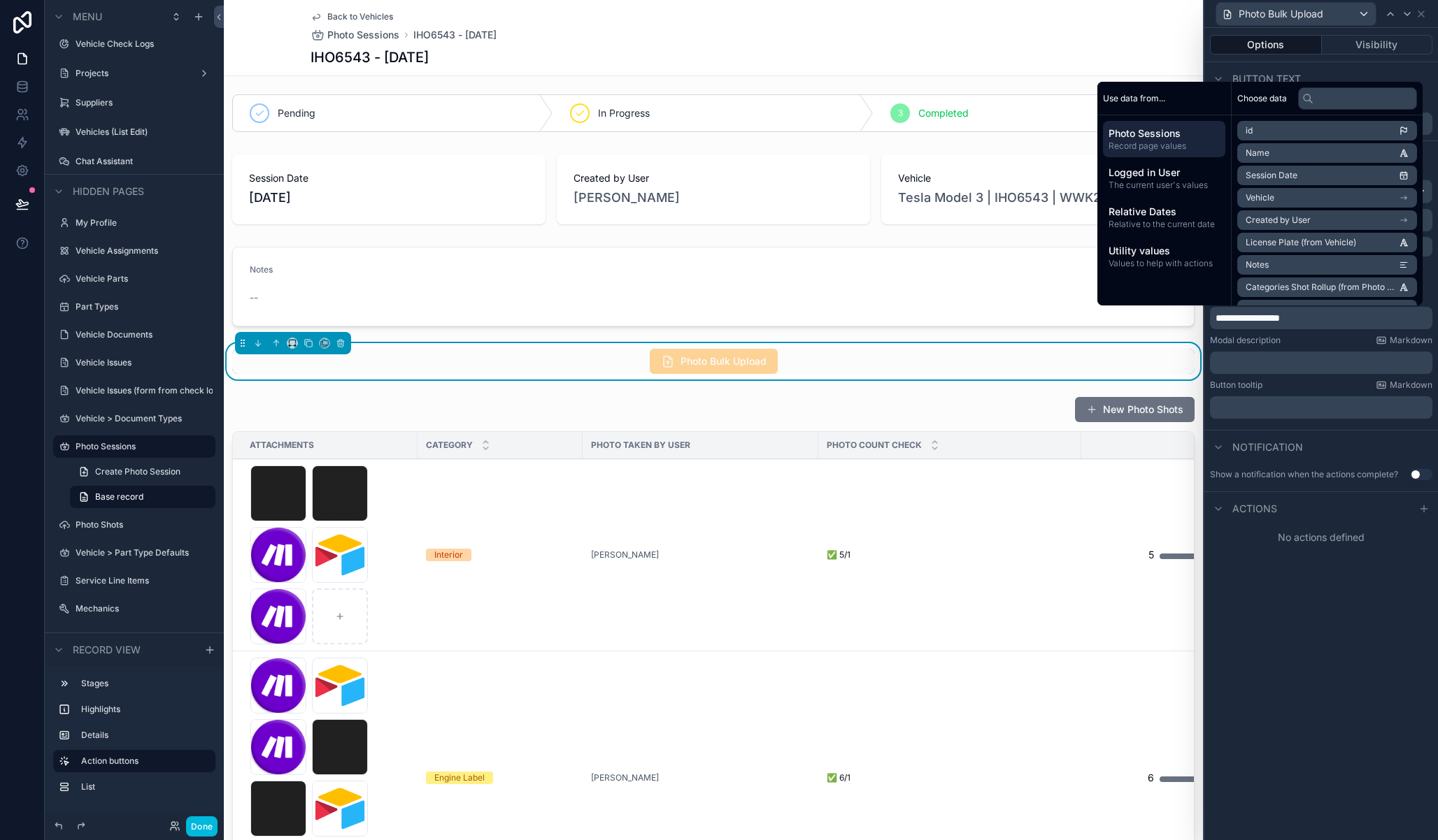
click at [1275, 365] on p "﻿" at bounding box center [1322, 363] width 214 height 14
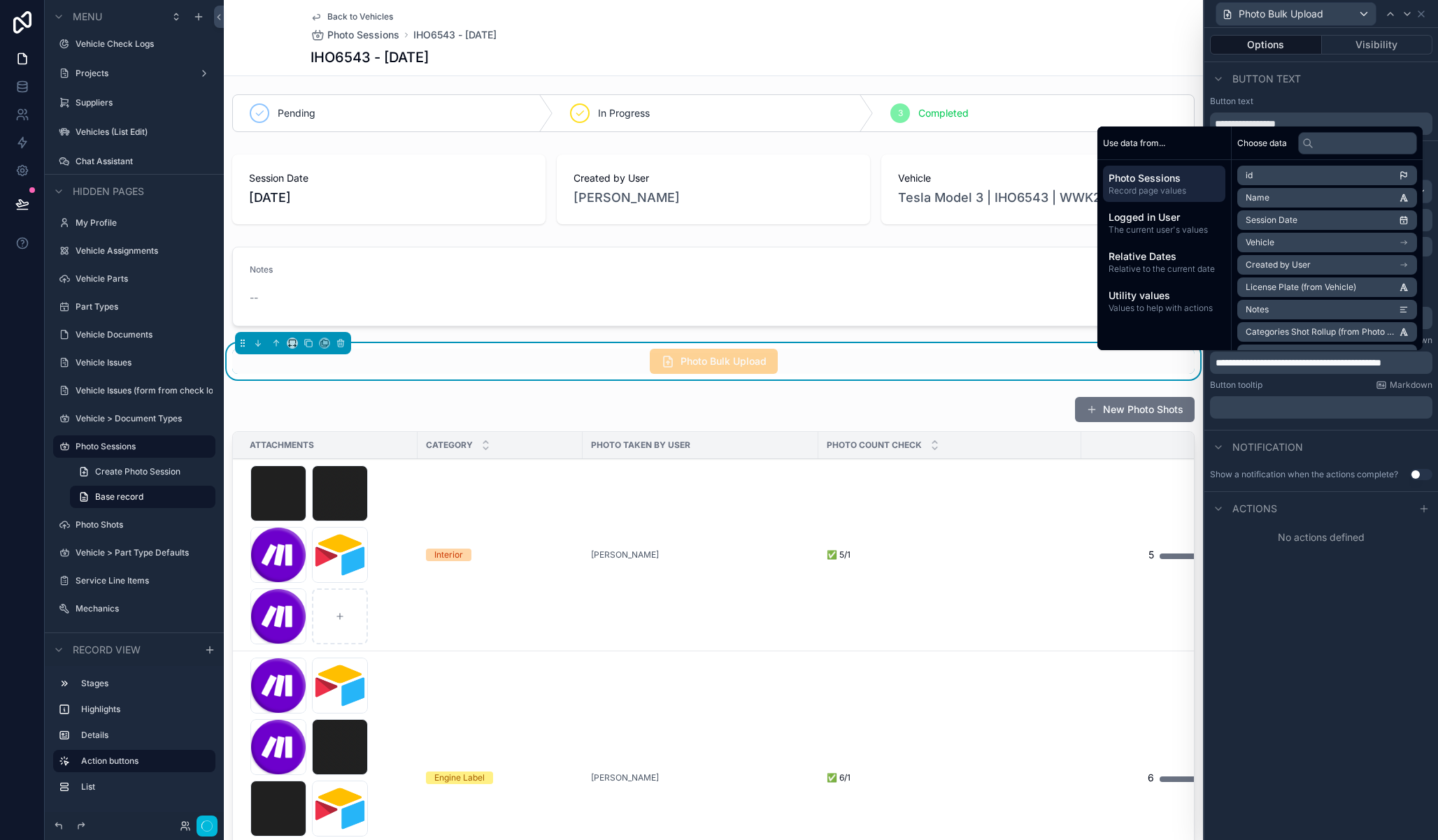
scroll to position [0, 0]
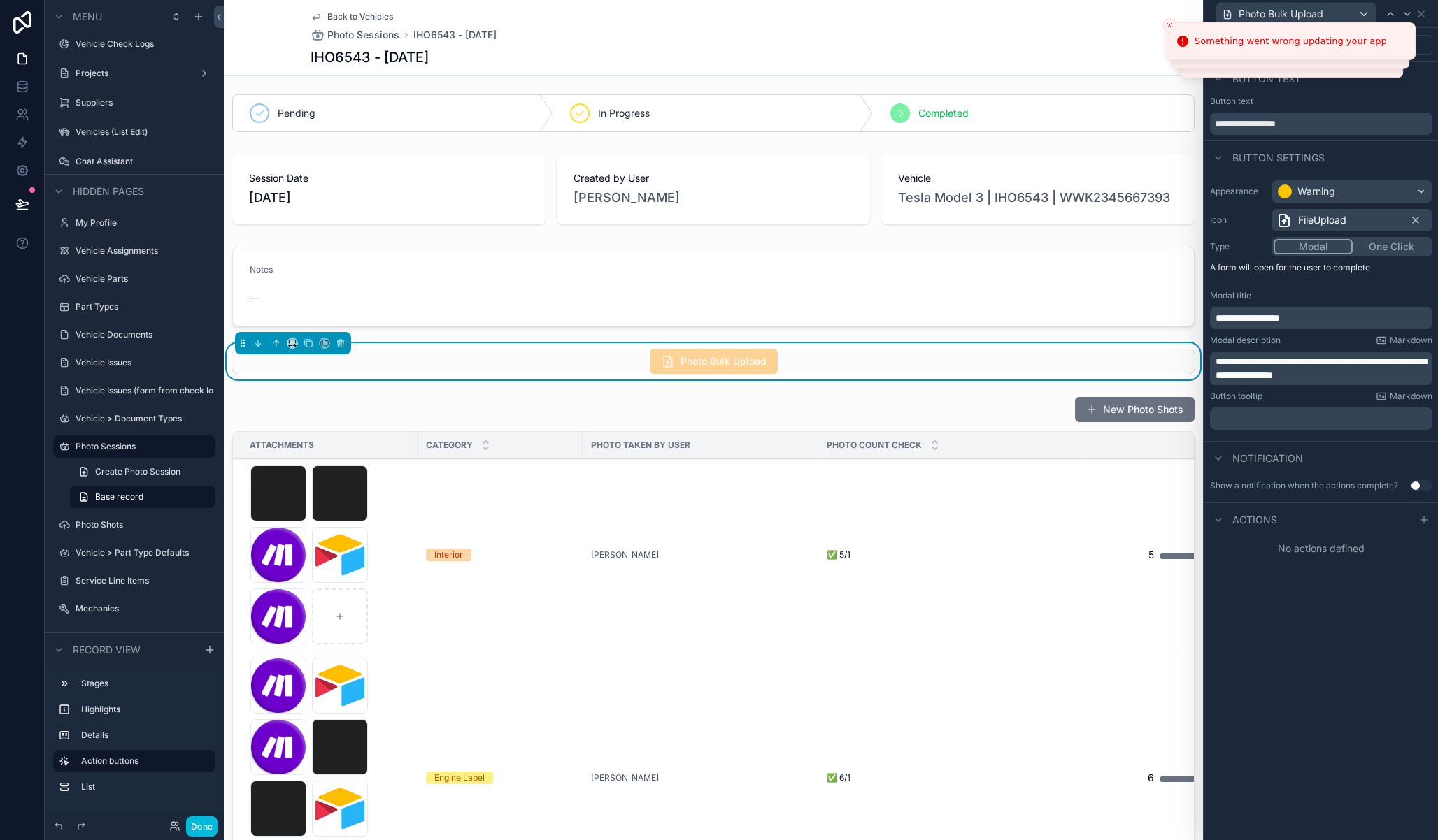
click at [1315, 646] on div "**********" at bounding box center [1320, 434] width 233 height 812
click at [1389, 373] on p "**********" at bounding box center [1322, 368] width 214 height 28
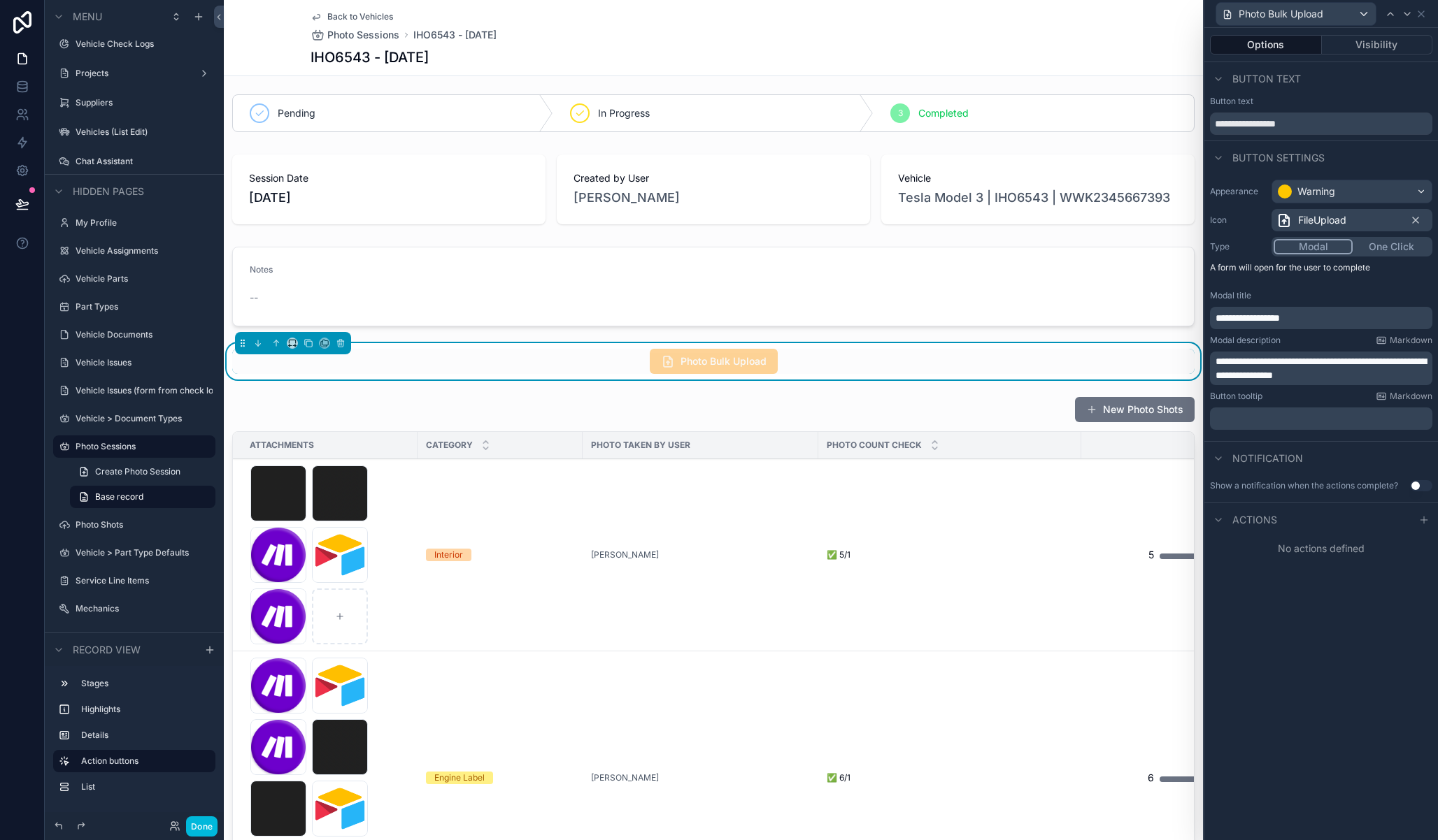
click at [1355, 370] on p "**********" at bounding box center [1322, 368] width 214 height 28
click at [1335, 358] on span "**********" at bounding box center [1320, 369] width 210 height 24
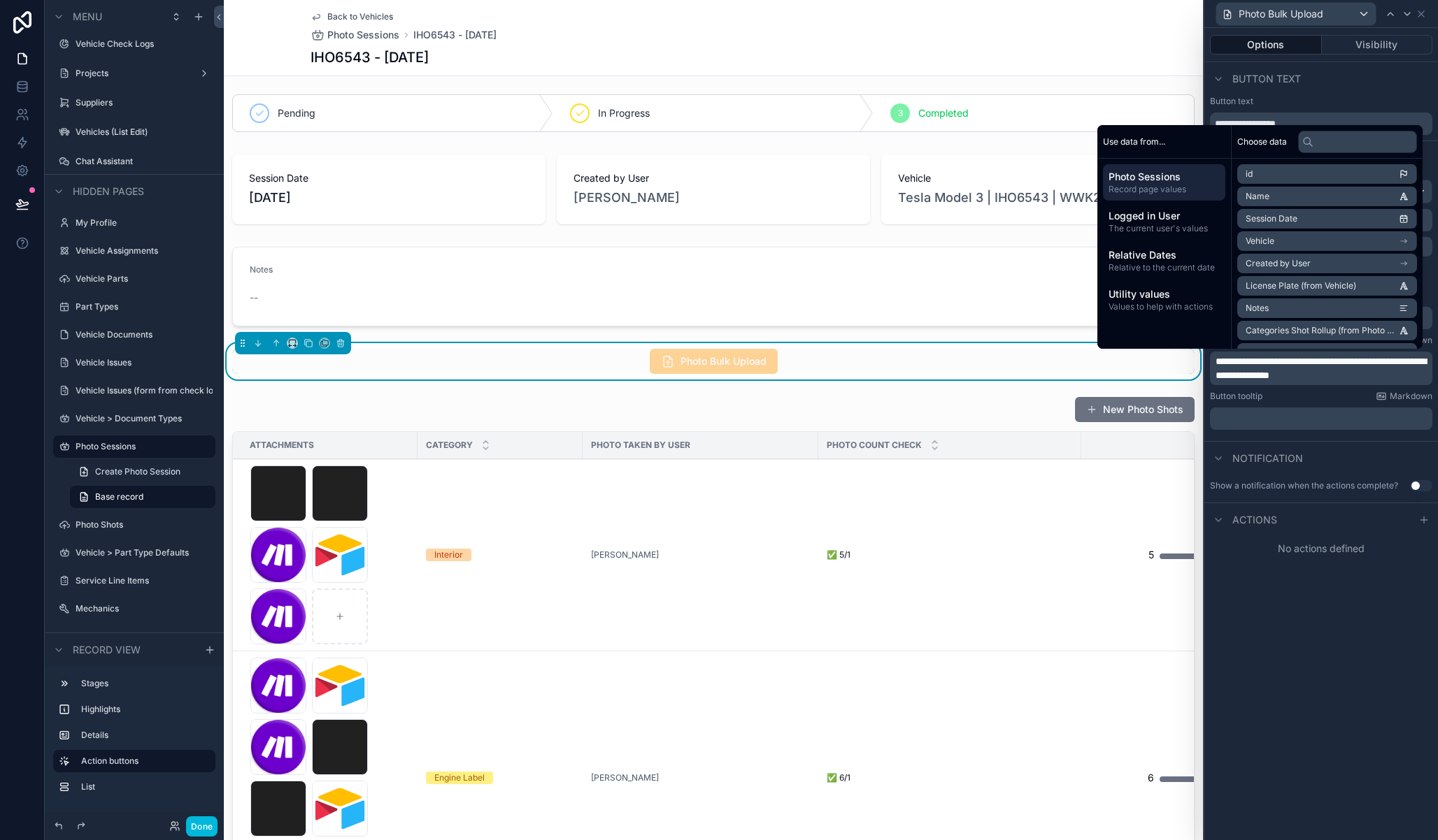
click at [1369, 381] on p "**********" at bounding box center [1322, 368] width 214 height 28
click at [1379, 703] on div "**********" at bounding box center [1320, 434] width 233 height 812
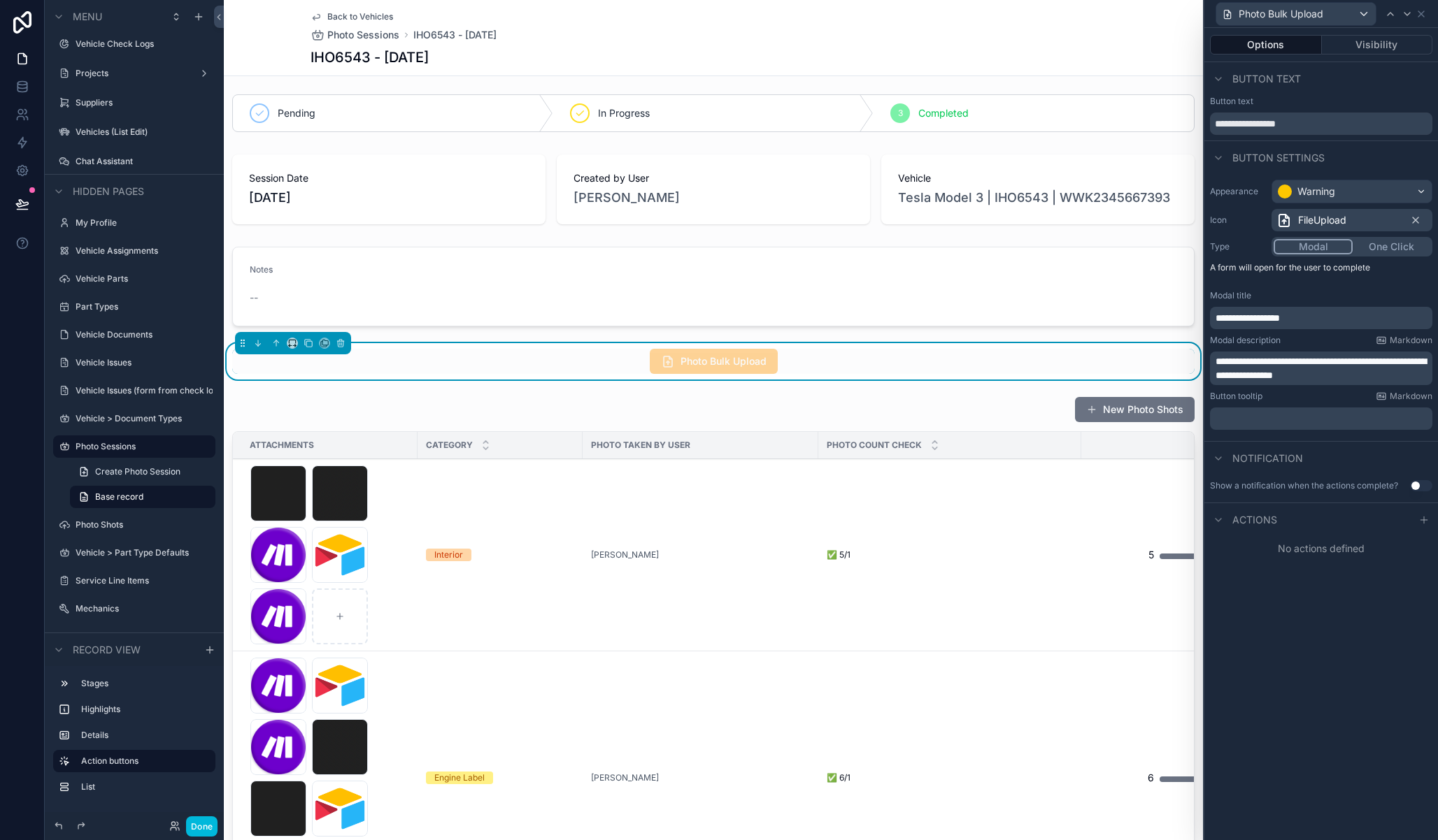
click at [1418, 525] on div at bounding box center [1424, 520] width 17 height 17
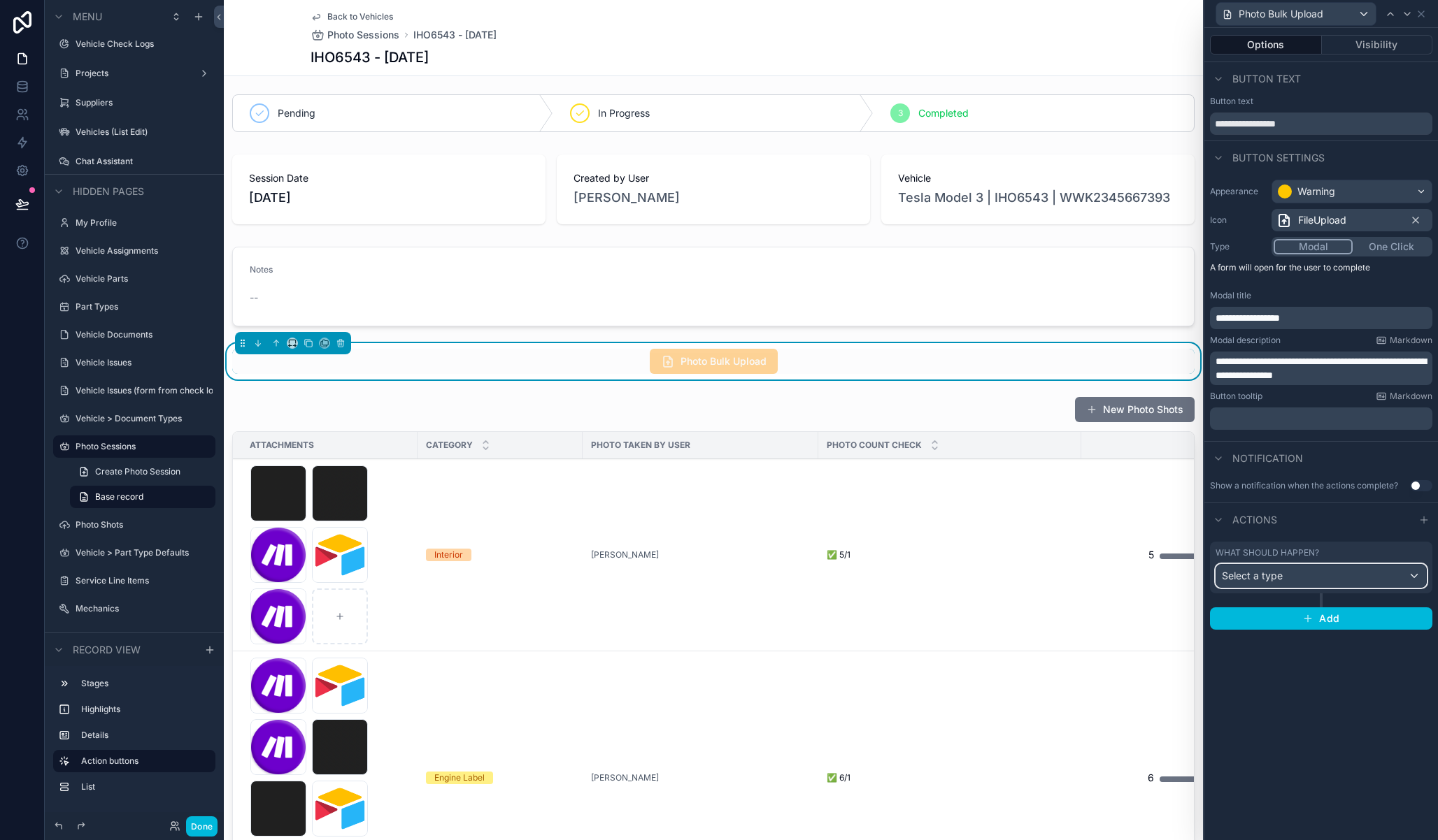
click at [1252, 573] on span "Select a type" at bounding box center [1252, 576] width 61 height 12
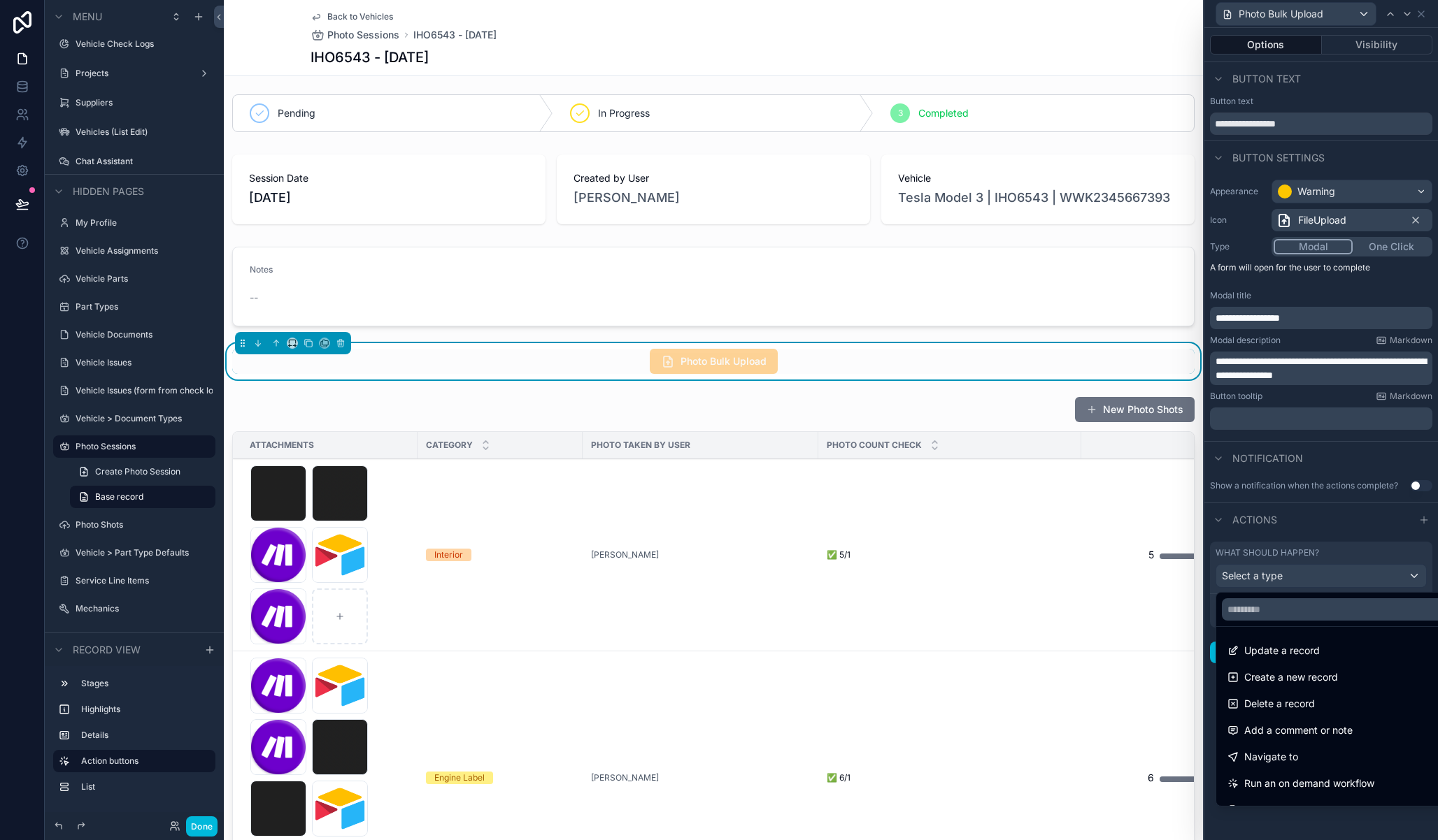
click at [1327, 643] on div "Update a record" at bounding box center [1336, 651] width 220 height 17
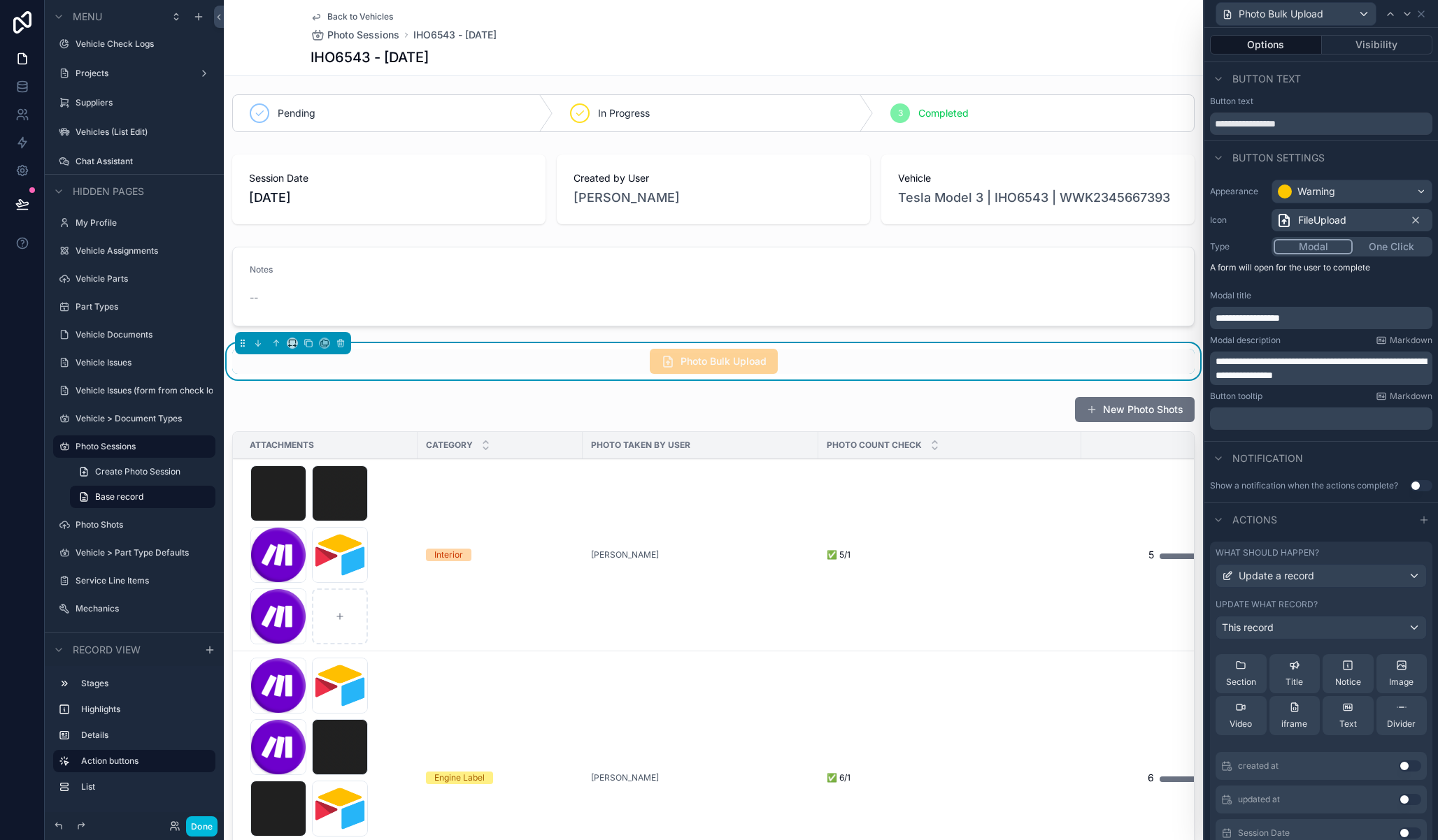
scroll to position [2, 0]
click at [1242, 672] on div "Section" at bounding box center [1240, 672] width 30 height 28
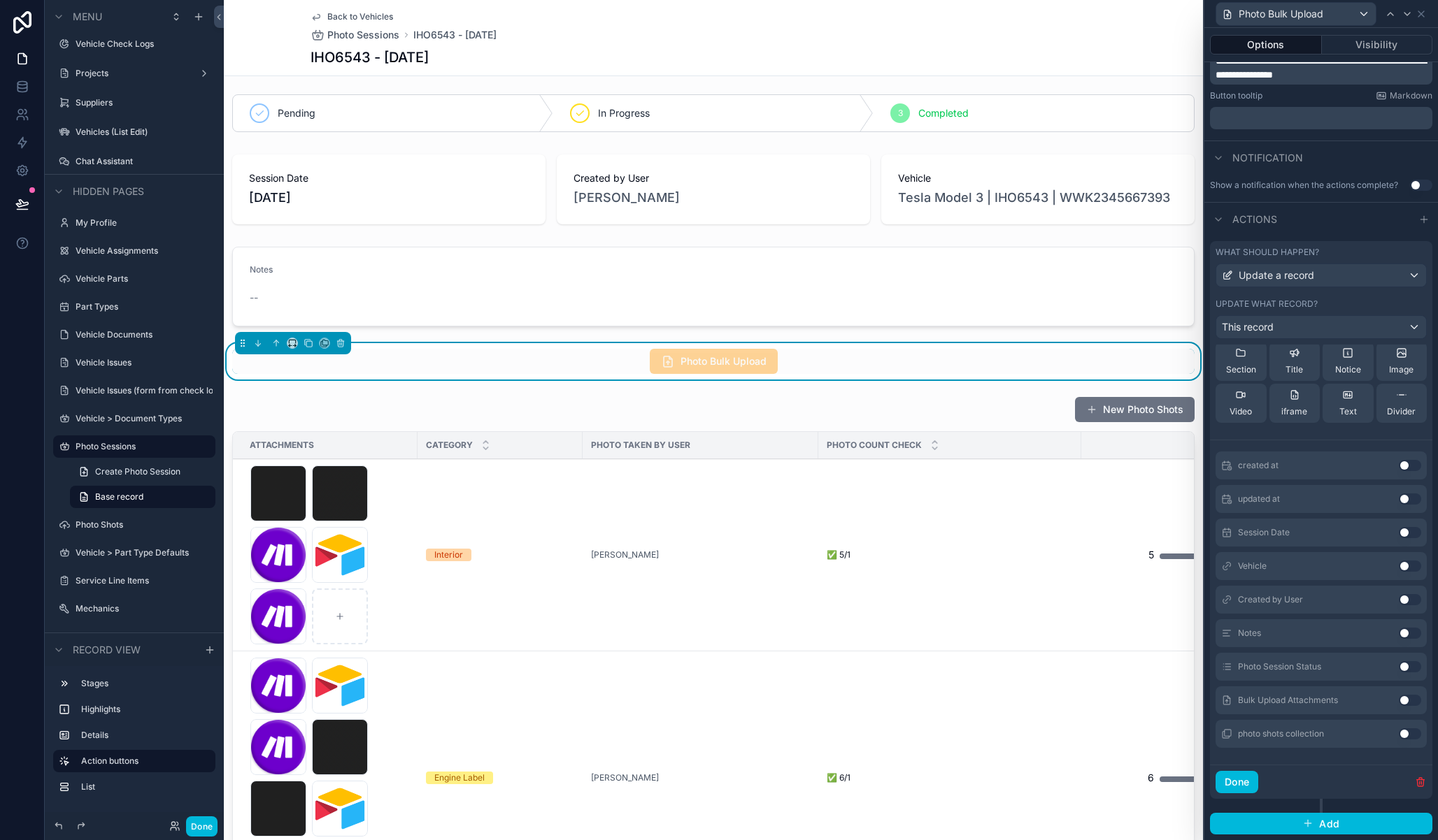
click at [1399, 700] on button "Use setting" at bounding box center [1410, 700] width 22 height 11
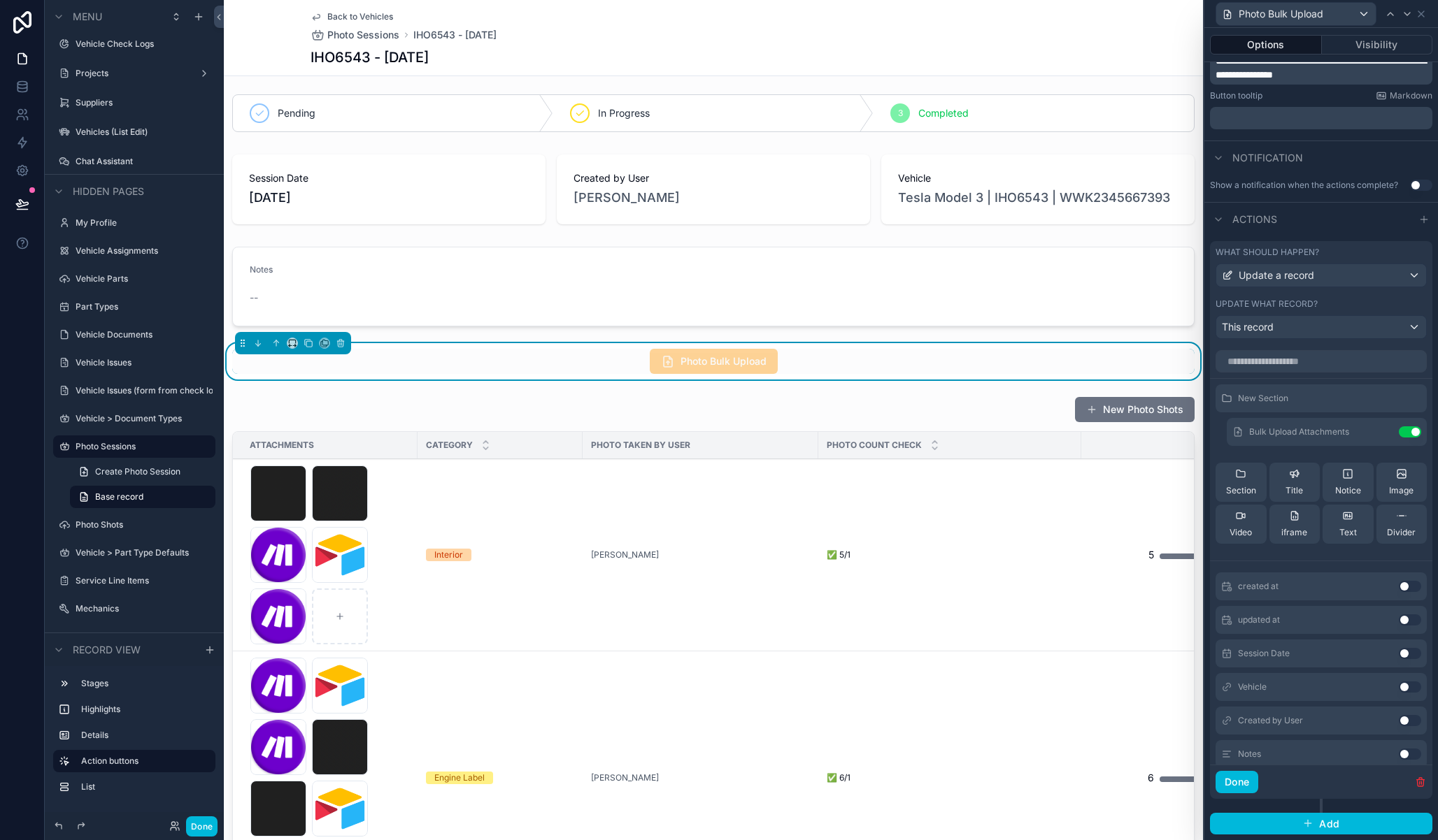
click at [1243, 787] on button "Done" at bounding box center [1236, 782] width 42 height 22
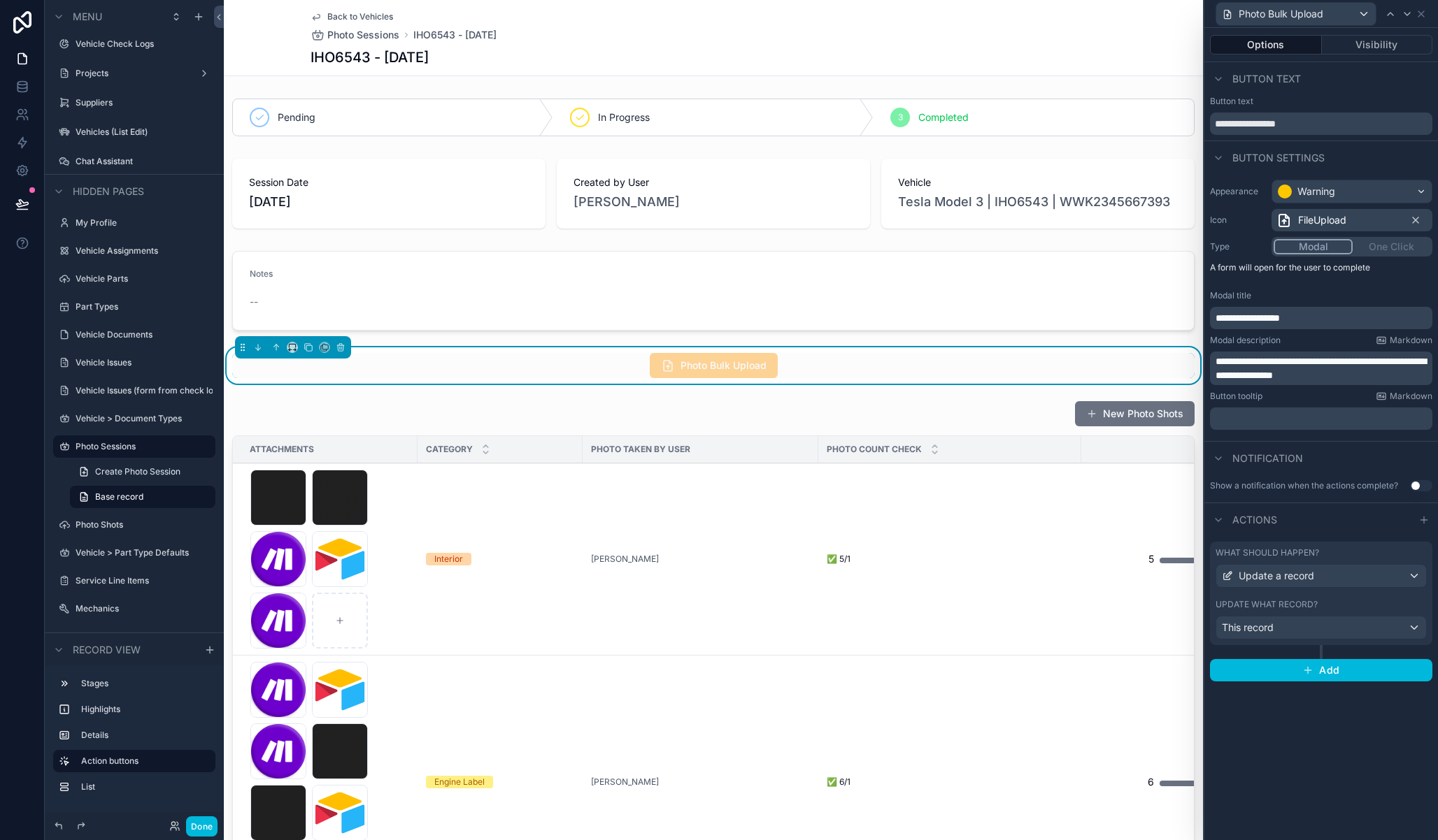
click at [207, 828] on button "Done" at bounding box center [201, 826] width 31 height 20
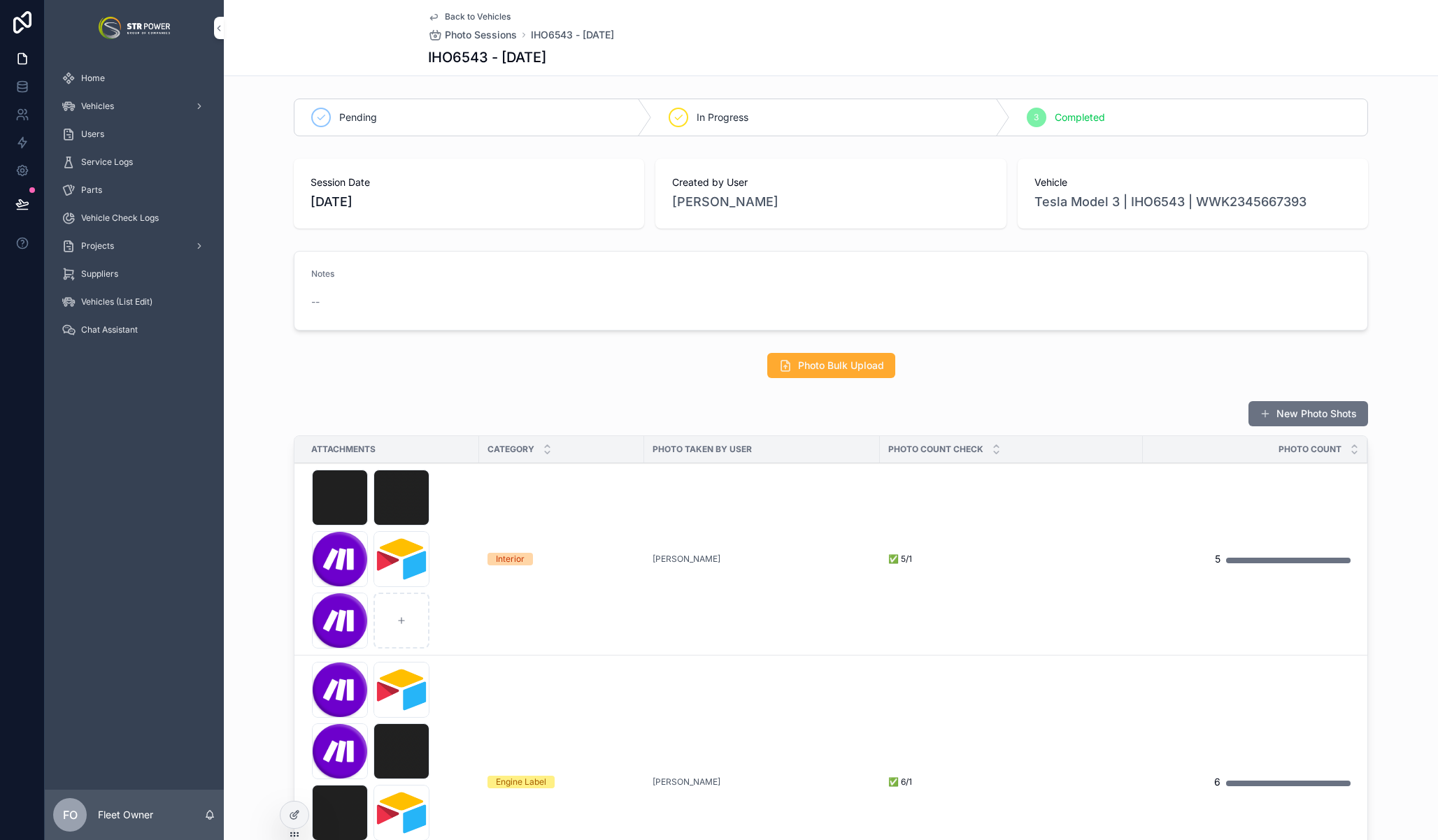
click at [282, 816] on div at bounding box center [294, 815] width 28 height 26
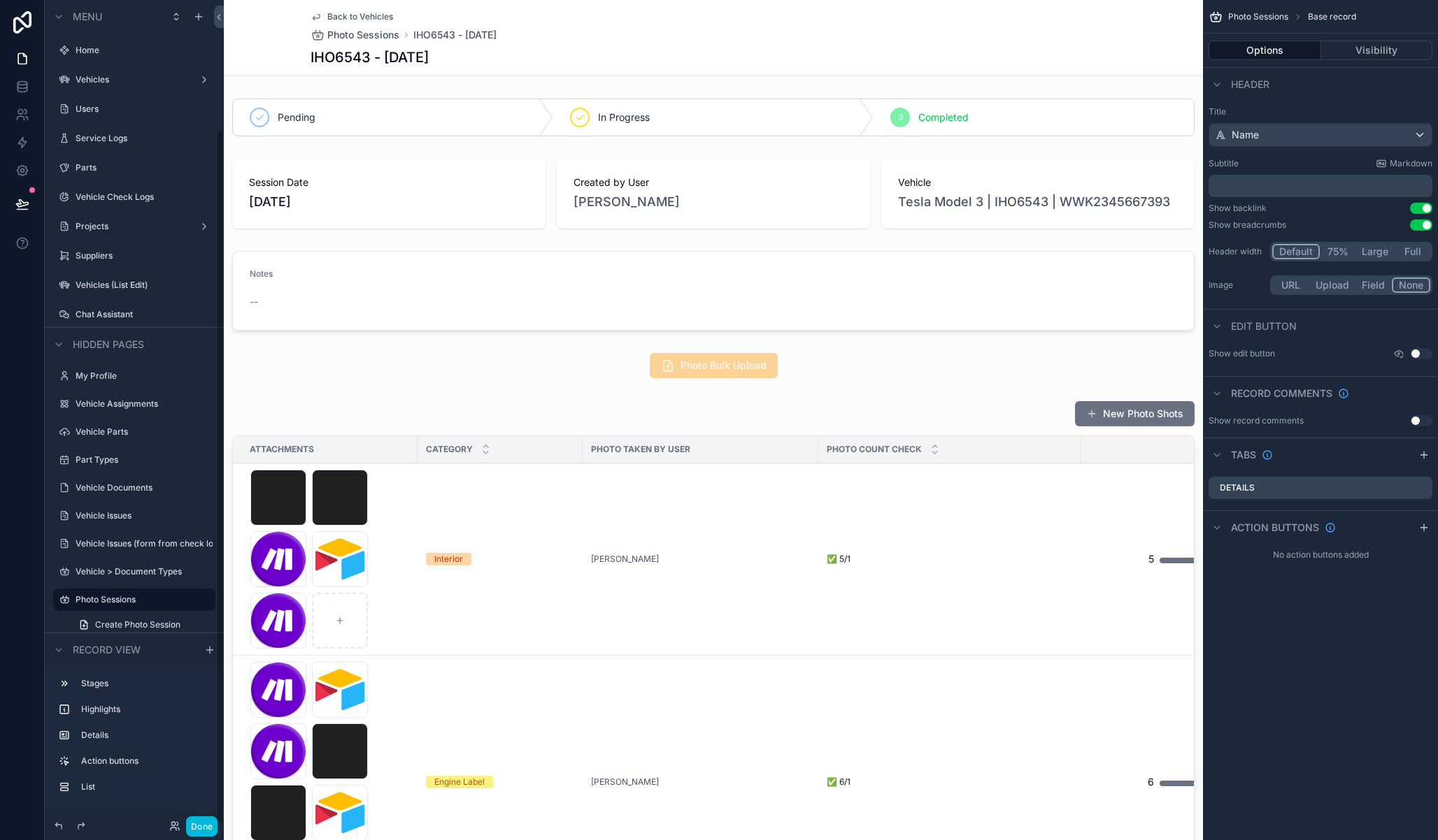
scroll to position [153, 0]
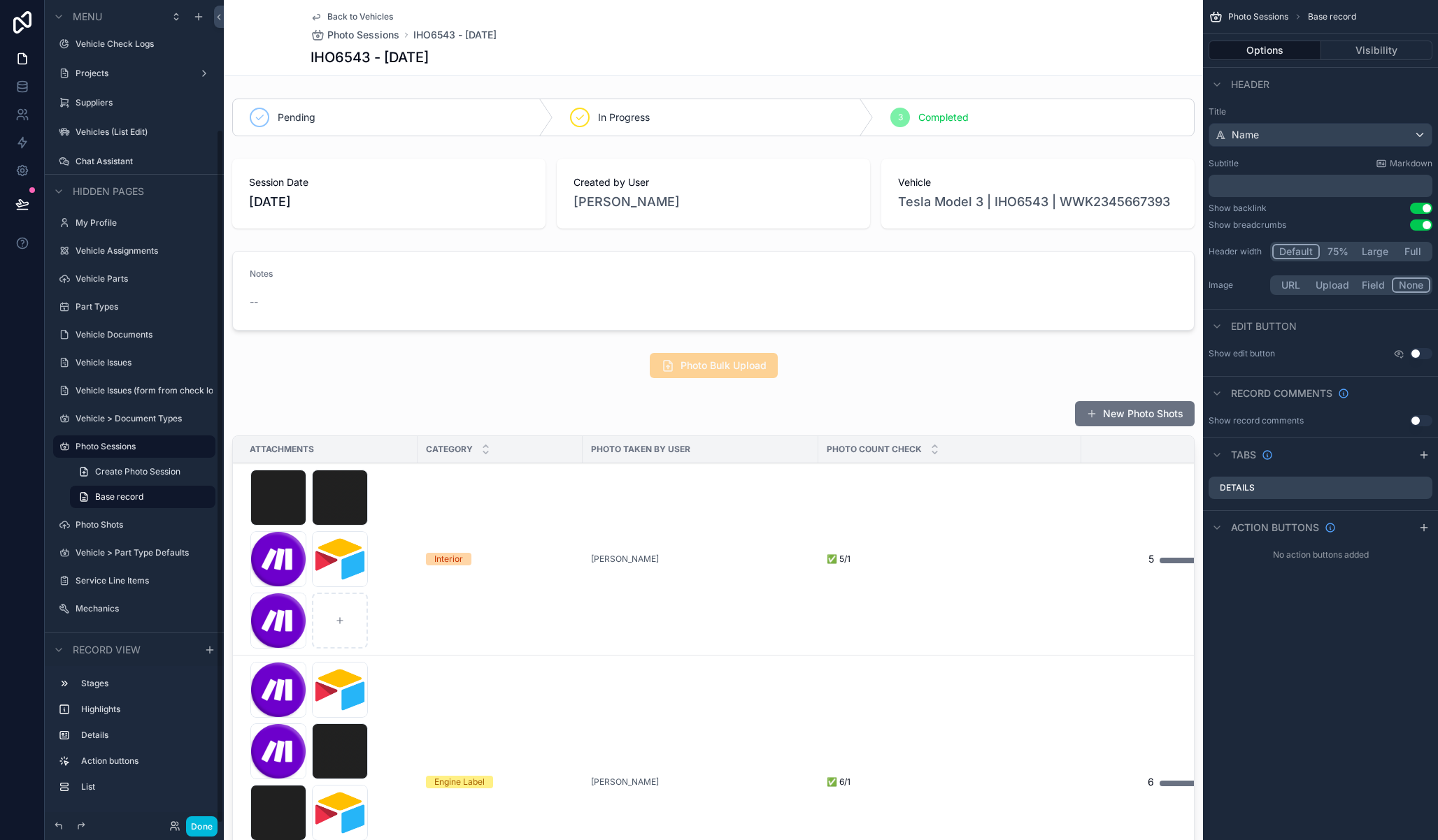
click at [920, 365] on div "scrollable content" at bounding box center [713, 365] width 979 height 36
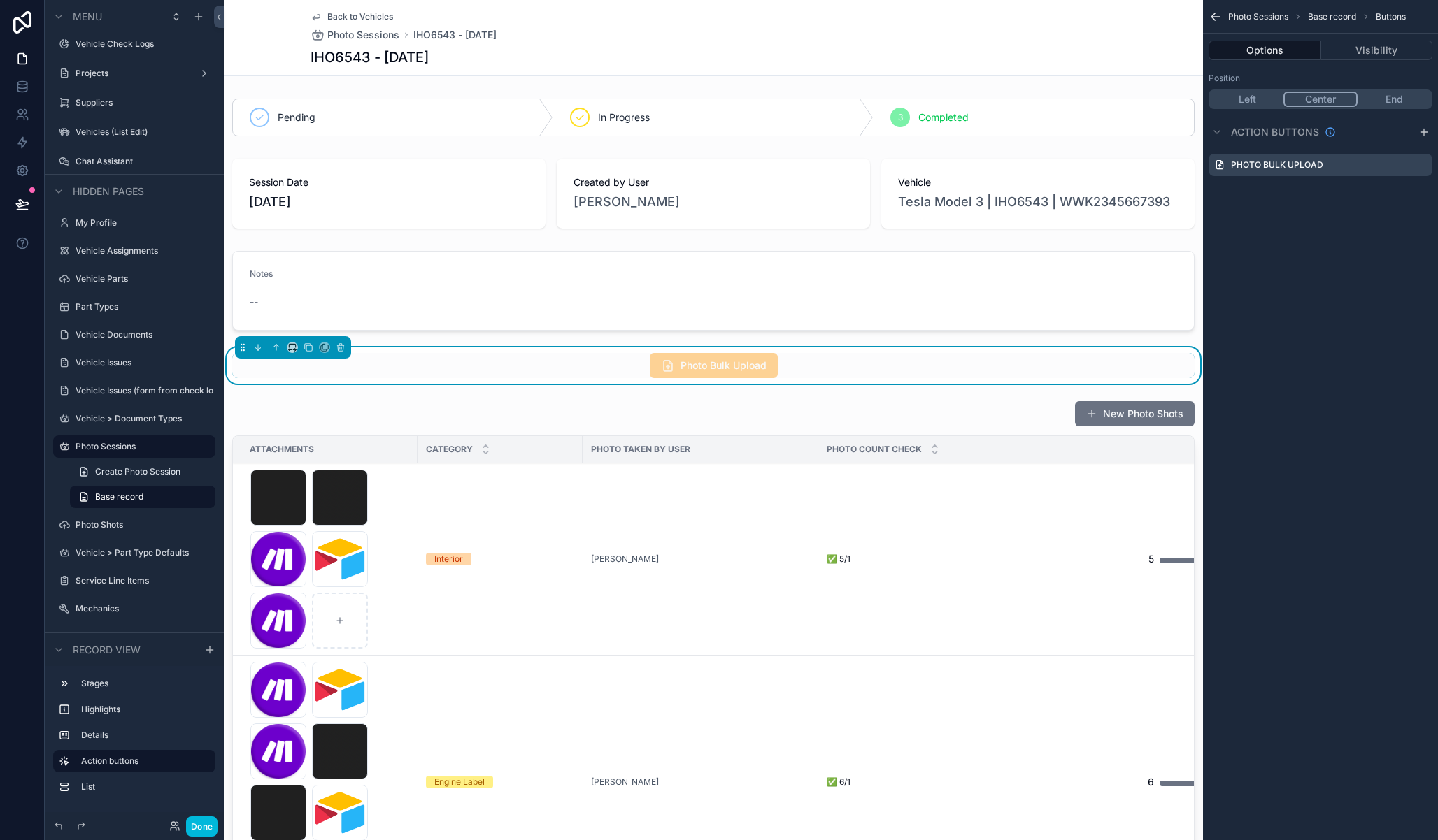
click at [0, 0] on icon "scrollable content" at bounding box center [0, 0] width 0 height 0
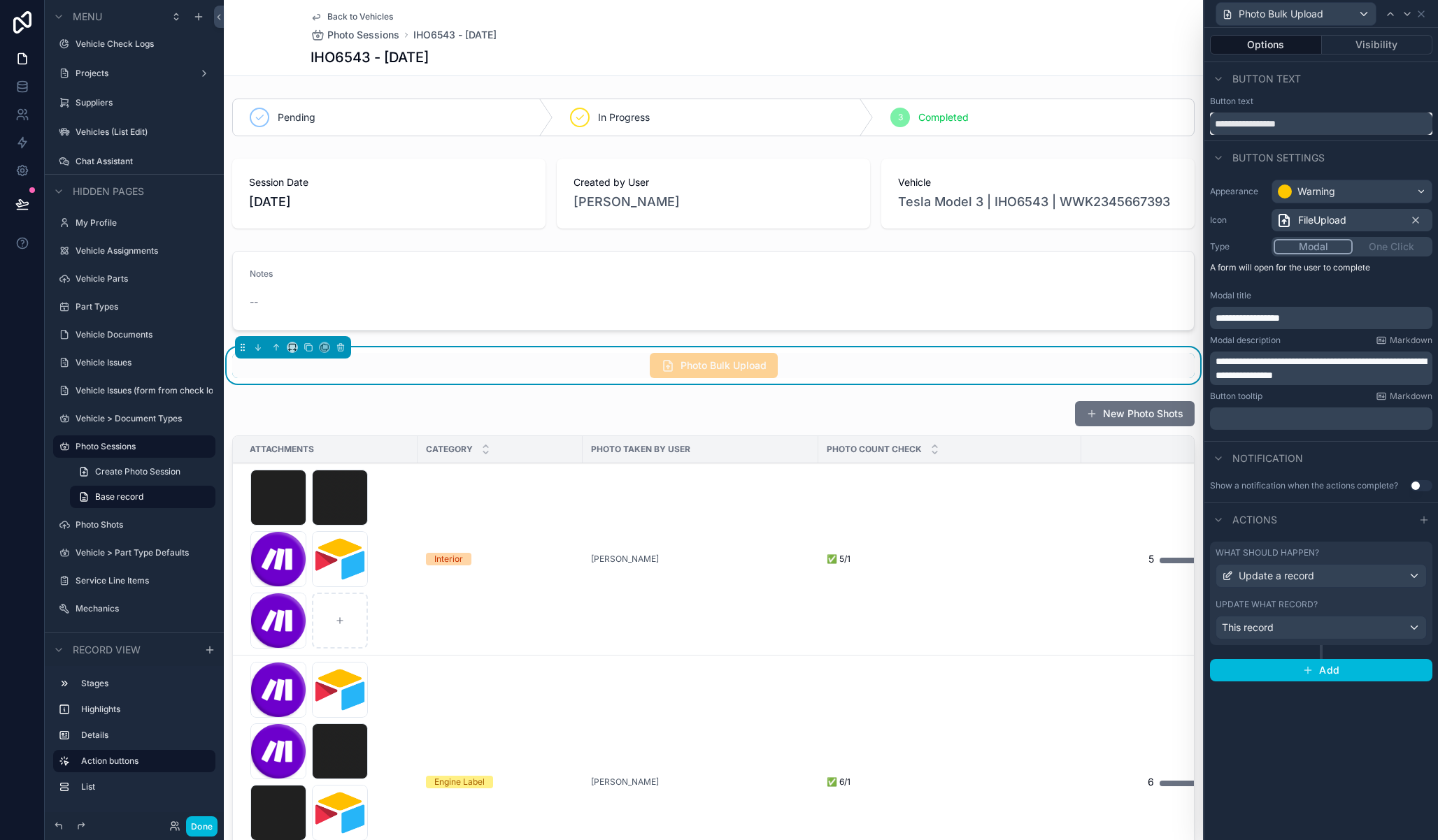
drag, startPoint x: 1243, startPoint y: 125, endPoint x: 1191, endPoint y: 125, distance: 52.0
click at [1191, 125] on div "**********" at bounding box center [719, 420] width 1438 height 840
click at [1236, 126] on input "**********" at bounding box center [1321, 124] width 222 height 22
click at [1242, 125] on input "**********" at bounding box center [1321, 124] width 222 height 22
type input "**********"
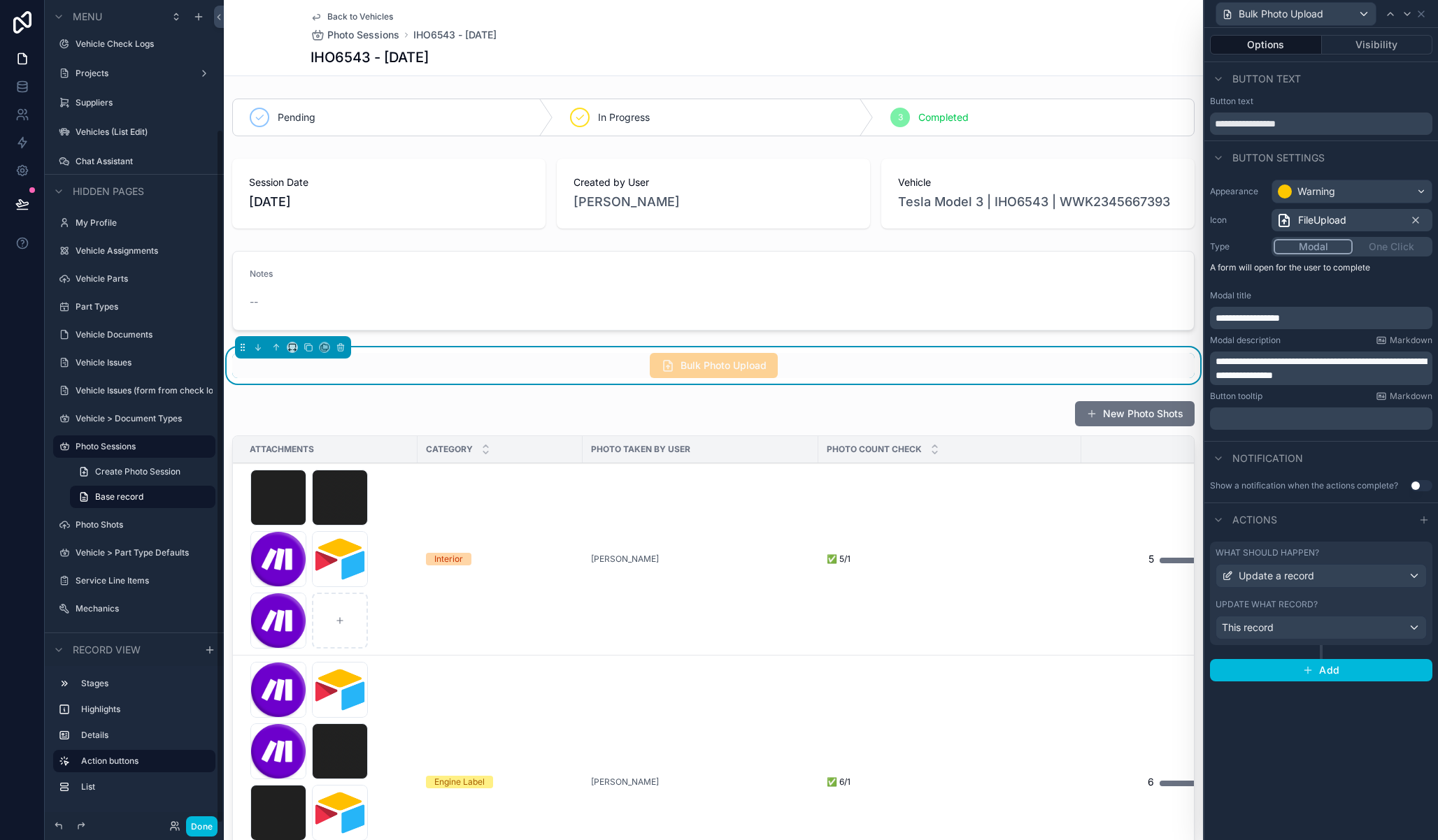
click at [203, 832] on button "Done" at bounding box center [201, 826] width 31 height 20
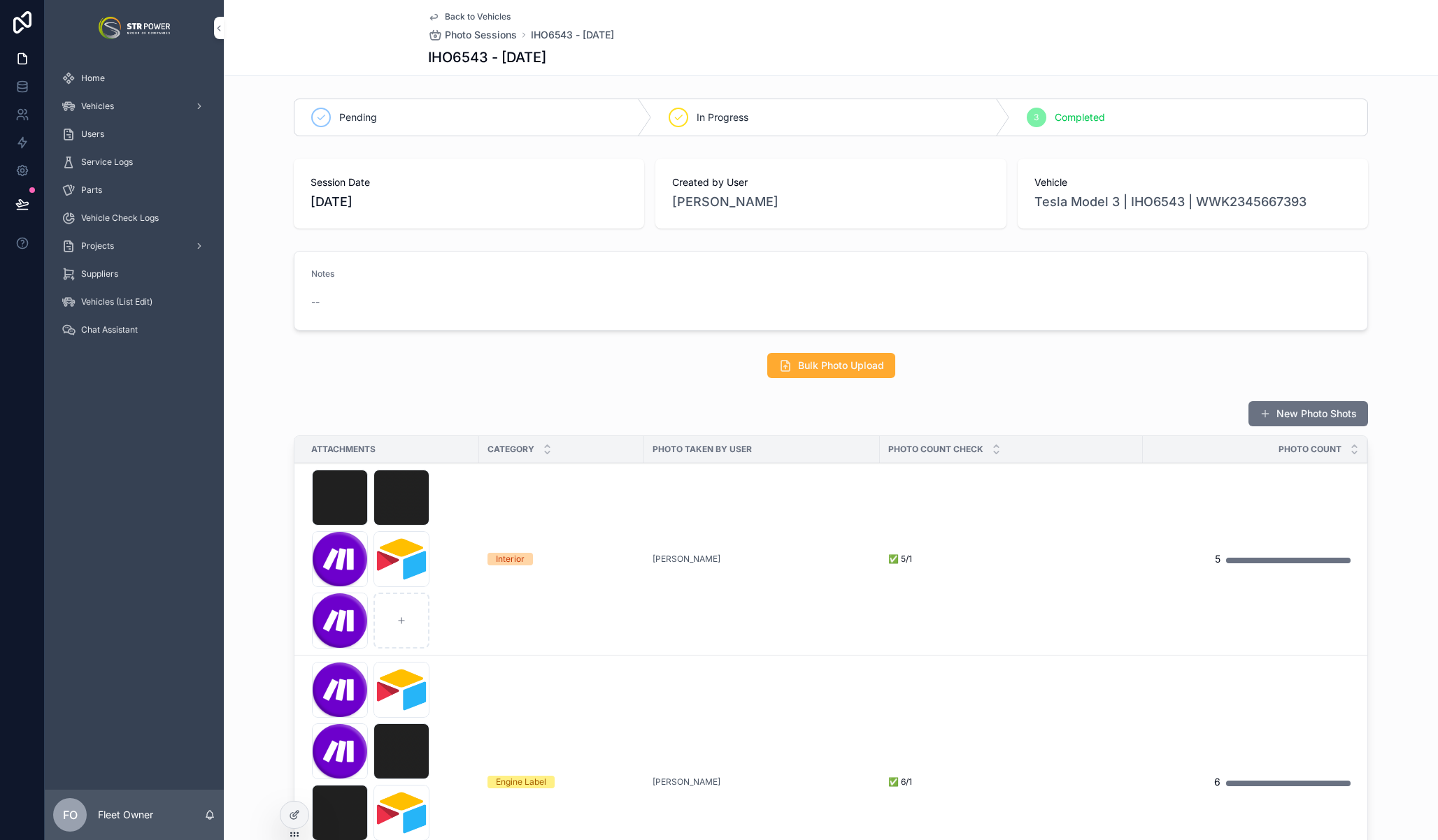
click at [654, 369] on div "Bulk Photo Upload" at bounding box center [830, 366] width 1074 height 25
click at [950, 357] on div "Bulk Photo Upload" at bounding box center [830, 366] width 1074 height 25
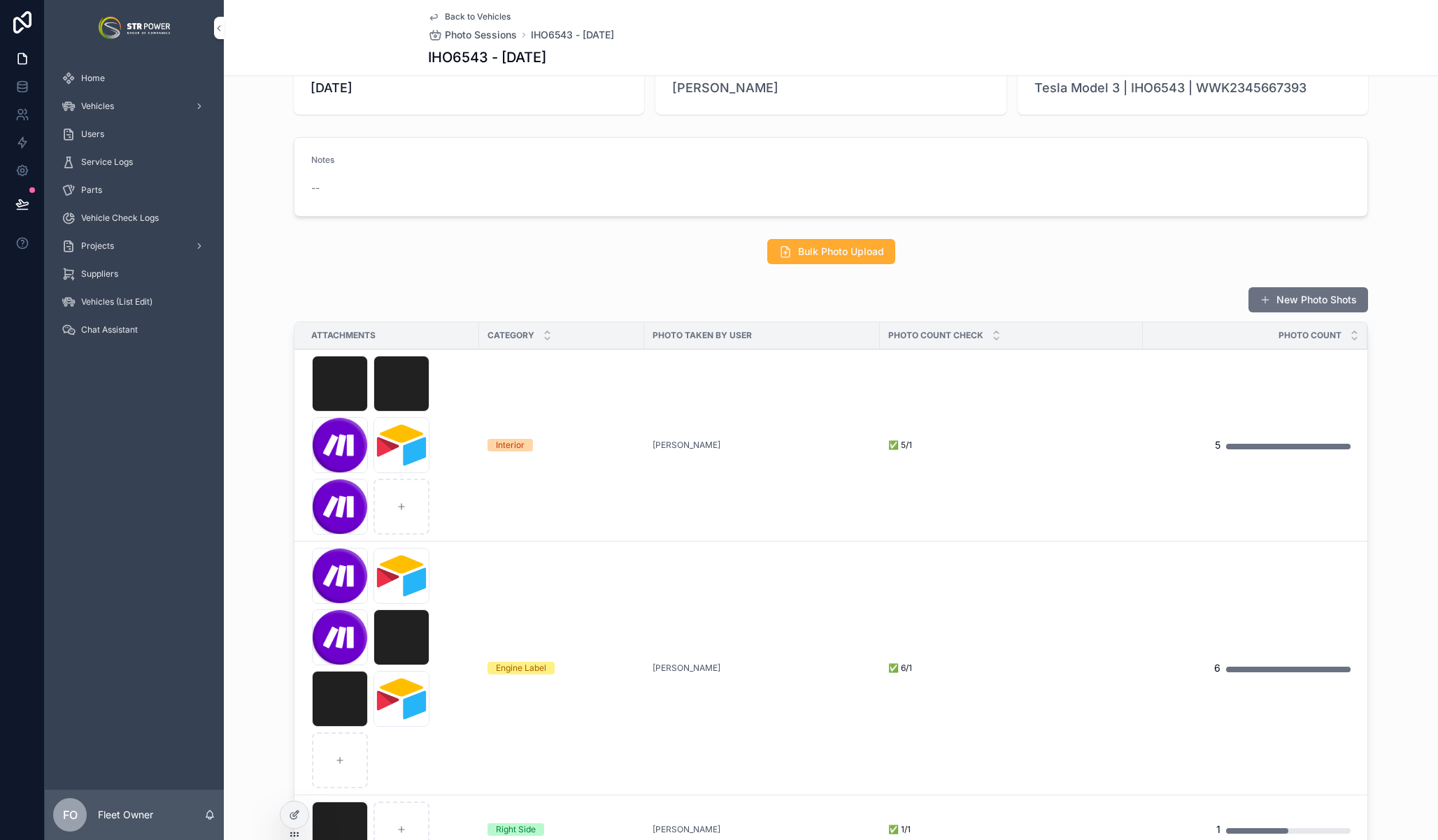
scroll to position [113, 0]
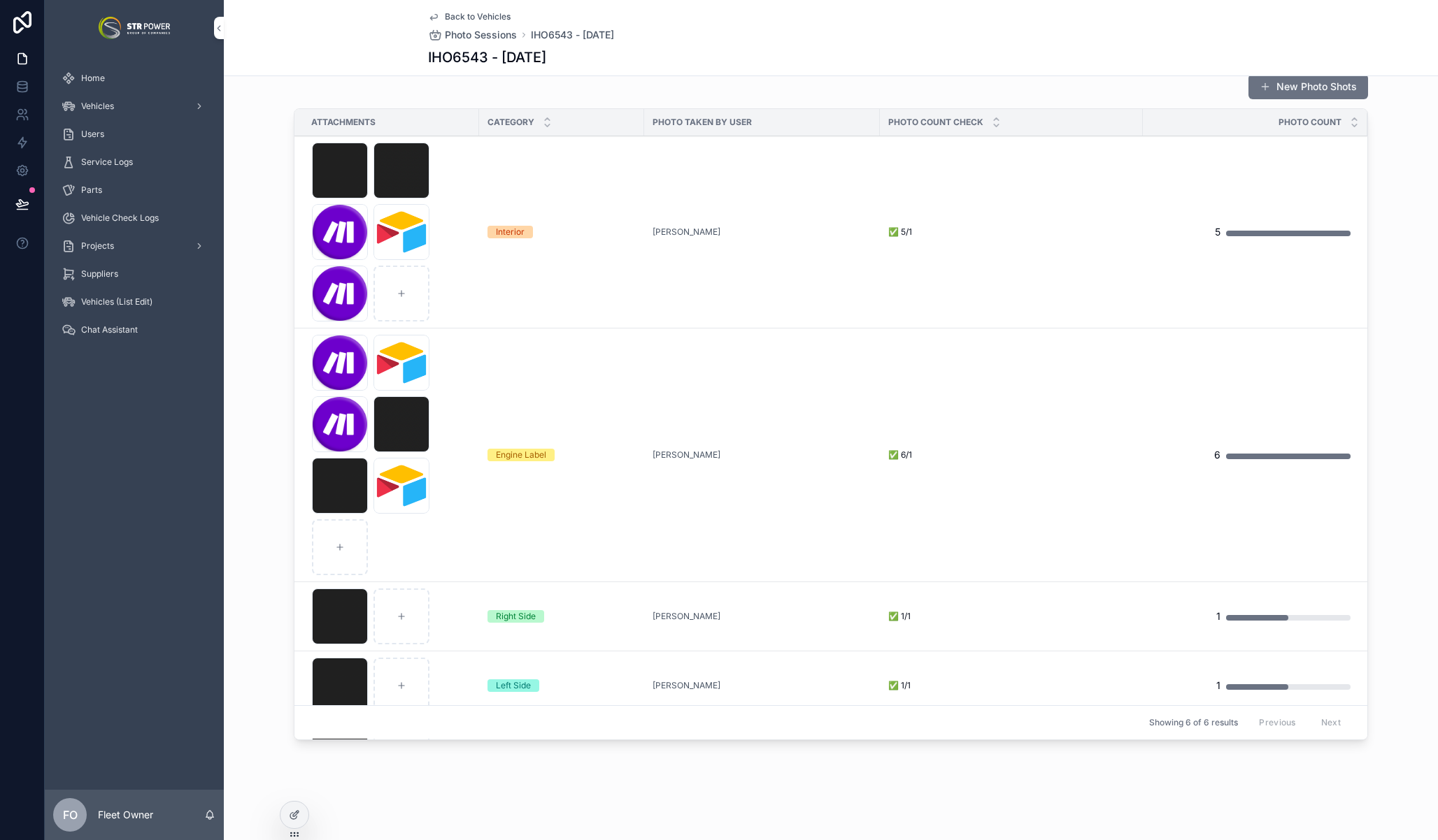
scroll to position [298, 0]
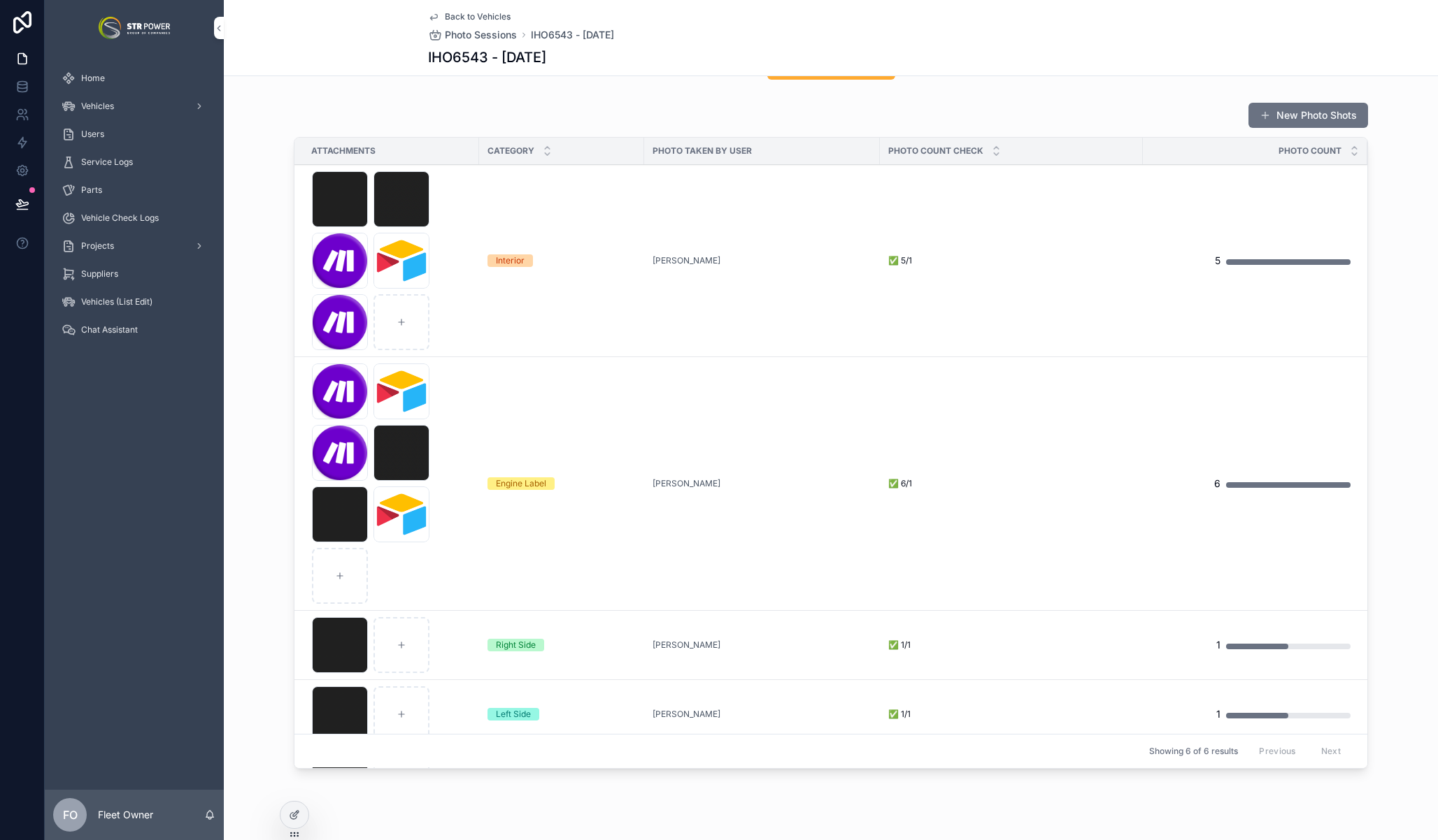
drag, startPoint x: 294, startPoint y: 823, endPoint x: 287, endPoint y: 693, distance: 130.2
click at [293, 823] on div at bounding box center [294, 815] width 28 height 26
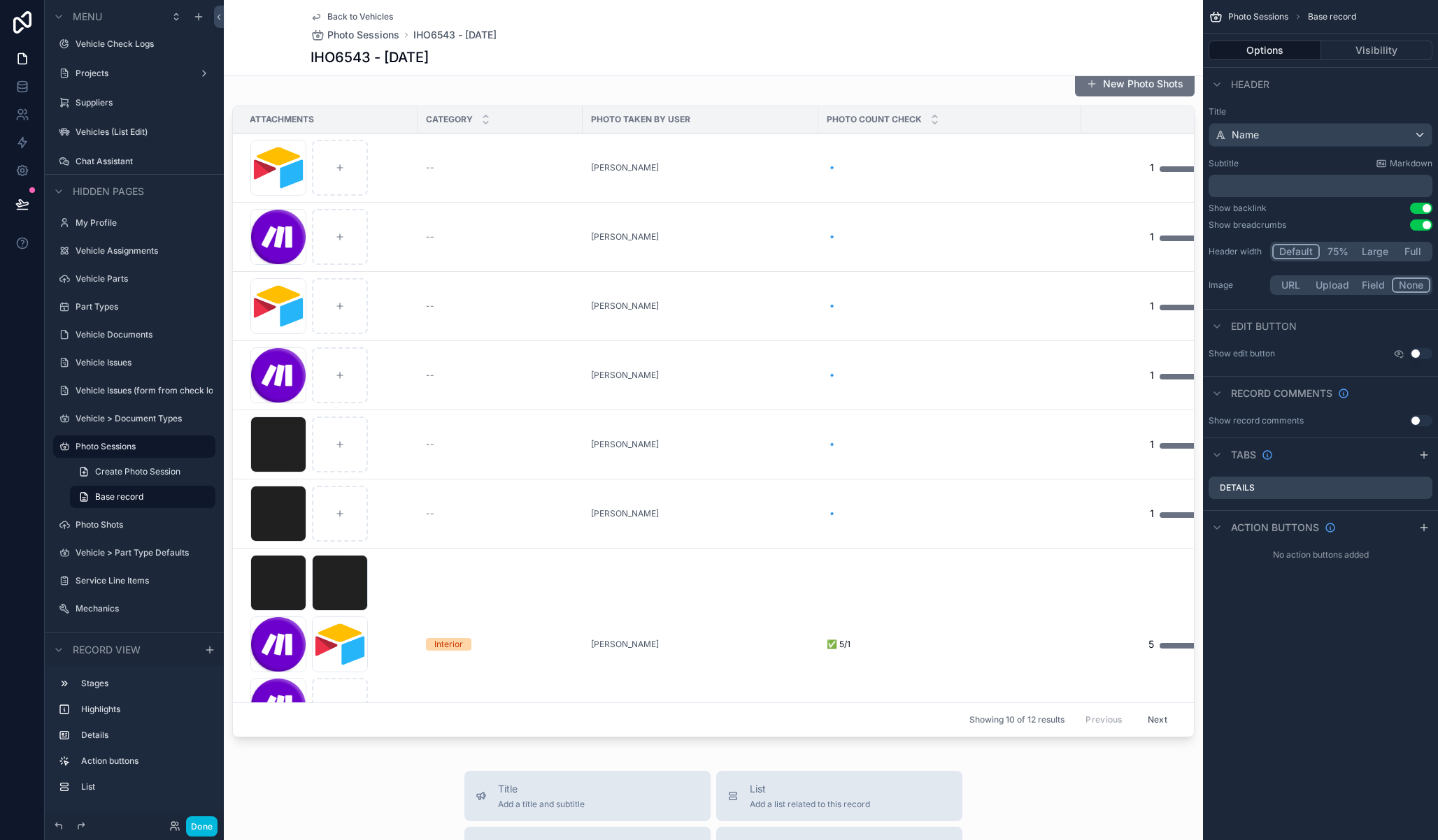
scroll to position [0, 0]
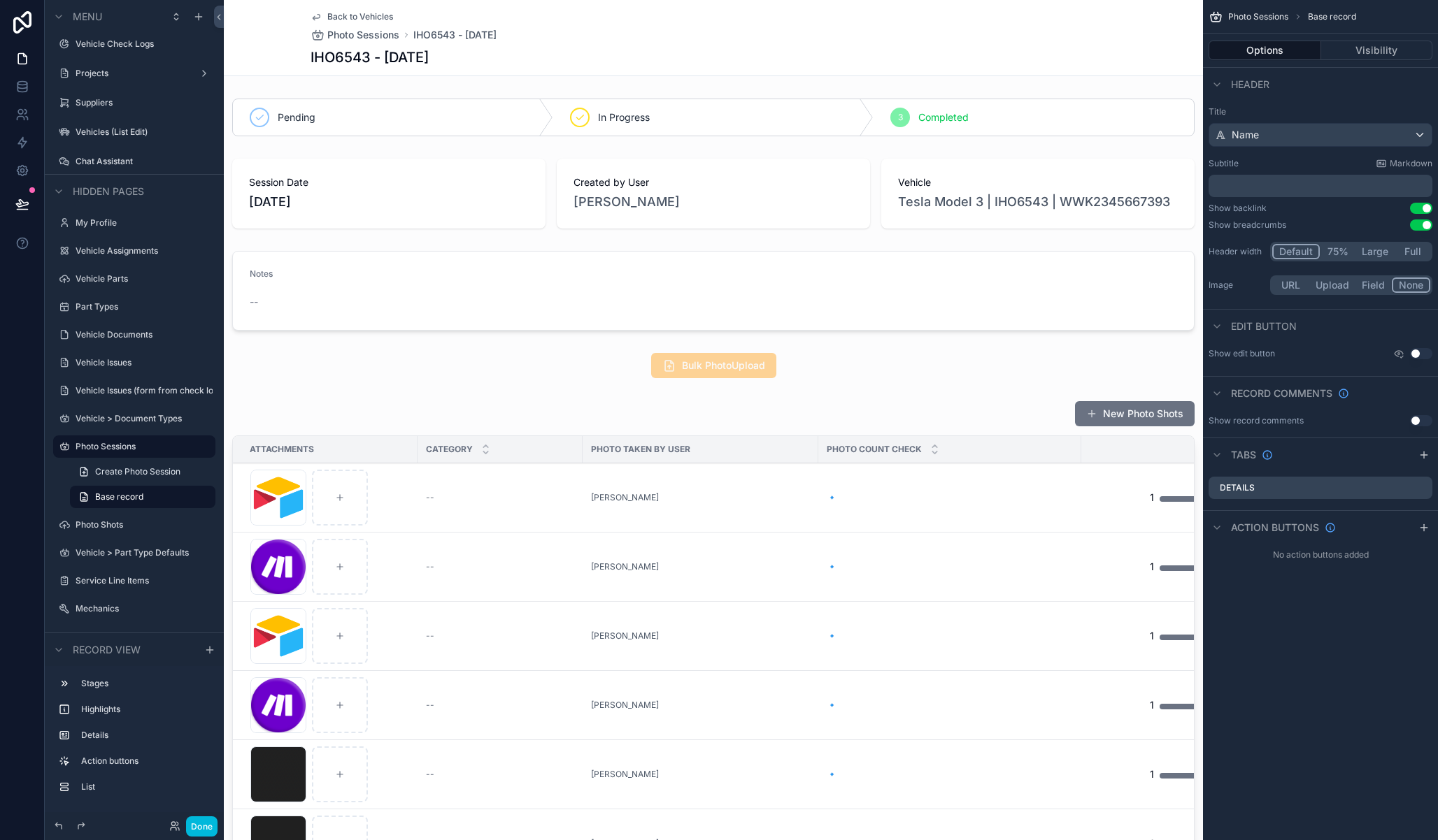
click at [423, 411] on div "scrollable content" at bounding box center [713, 737] width 979 height 684
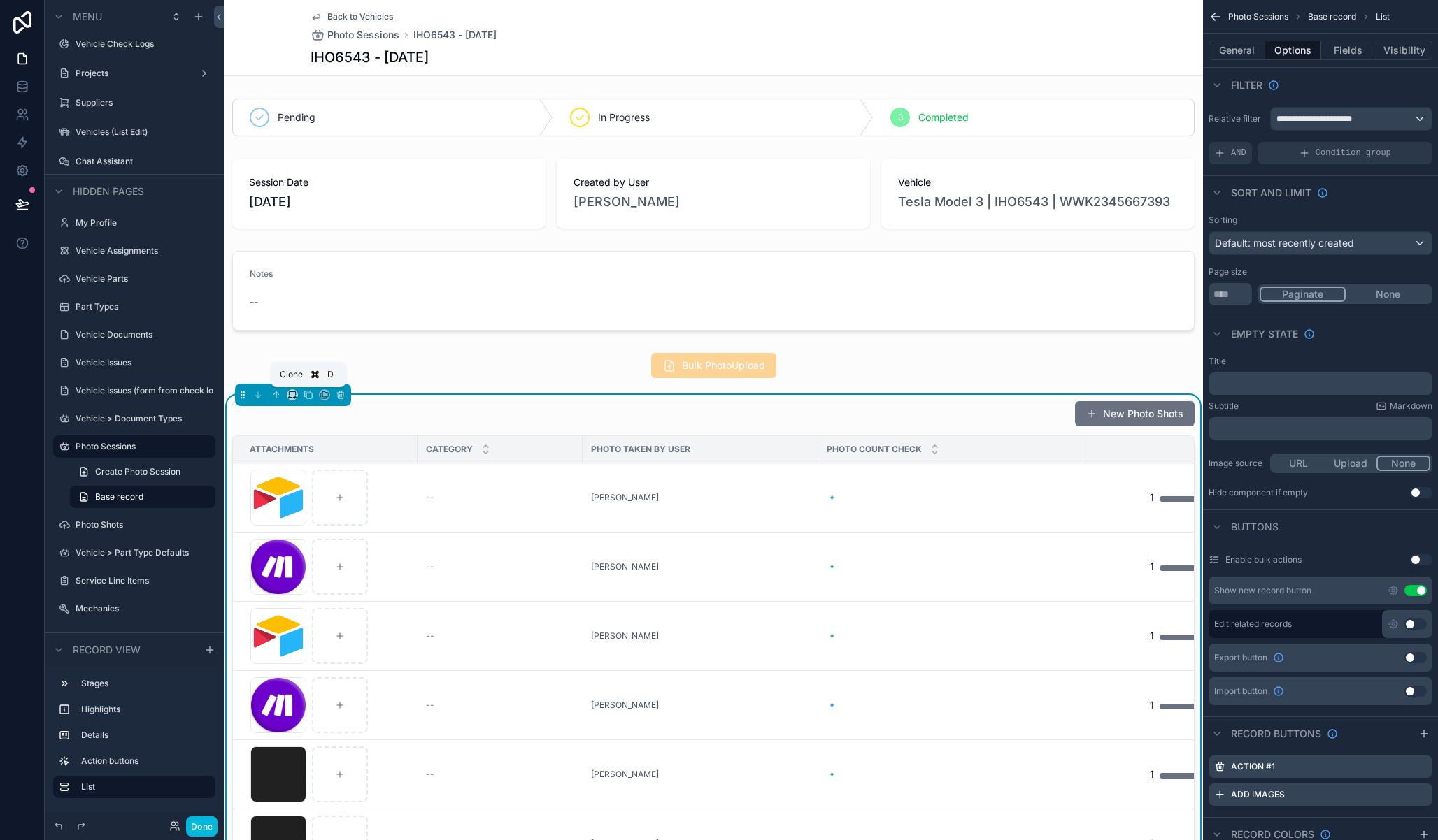
click at [308, 396] on icon "scrollable content" at bounding box center [309, 395] width 10 height 10
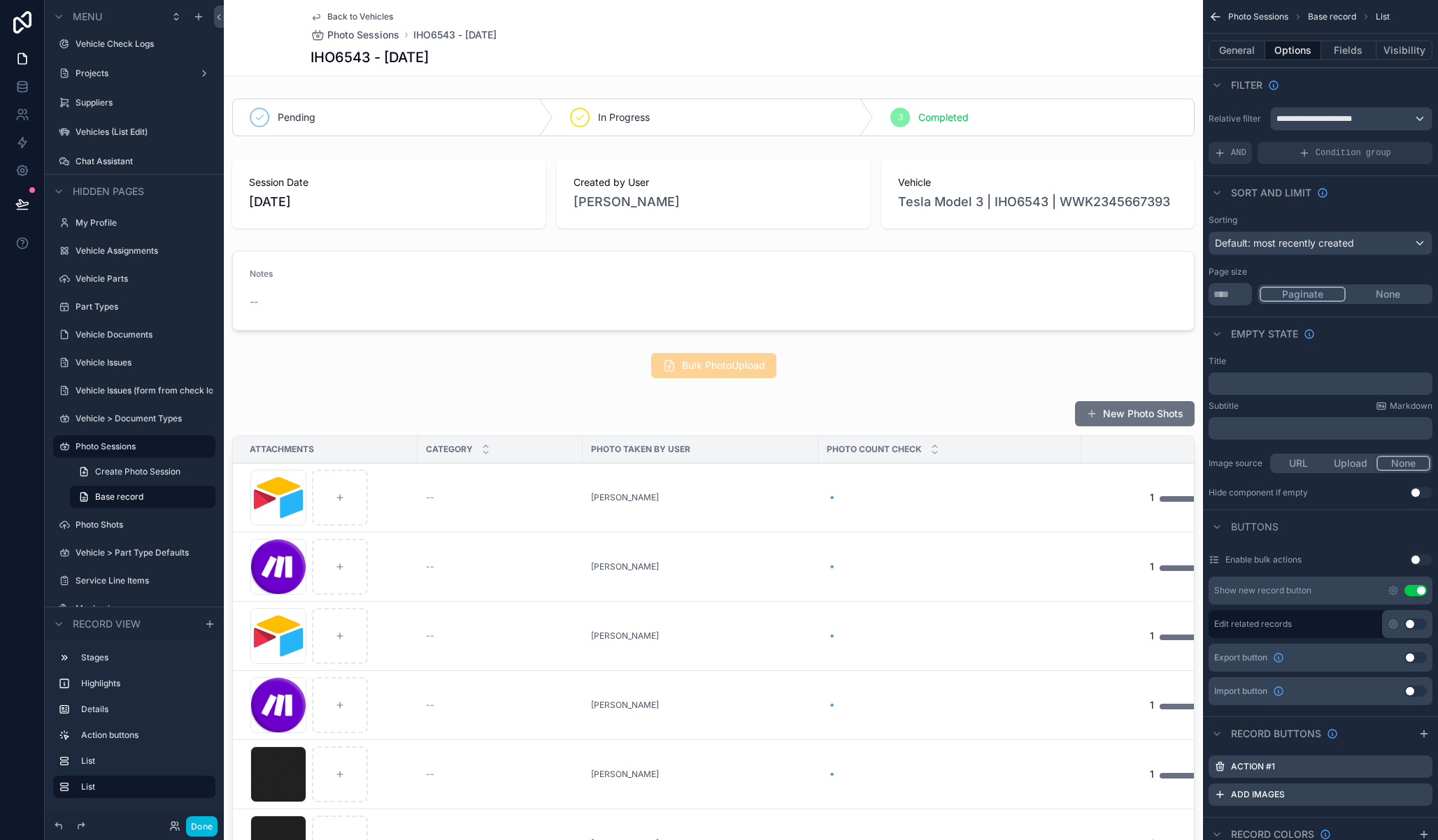
click at [456, 422] on div "scrollable content" at bounding box center [713, 737] width 979 height 684
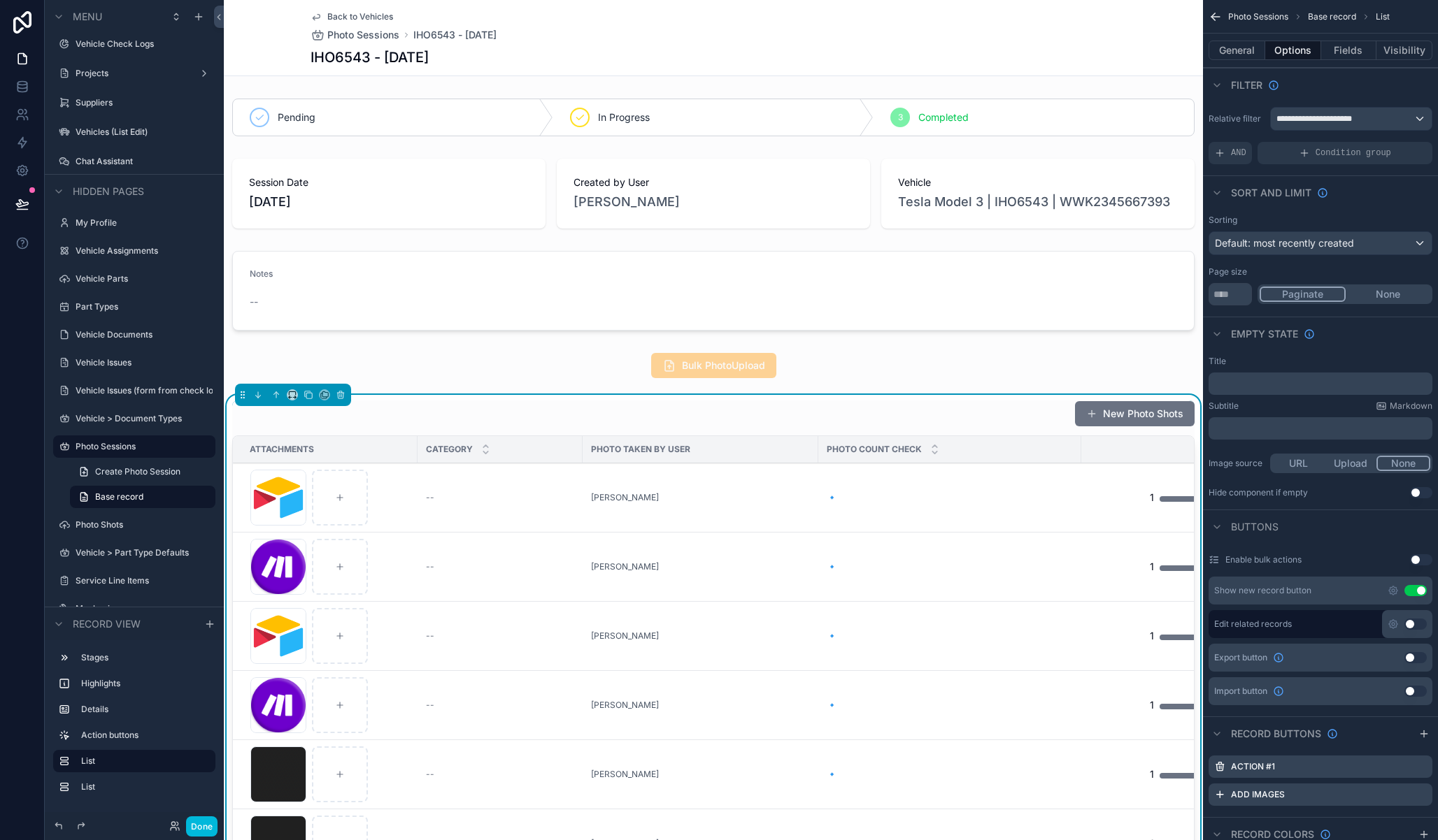
click at [1246, 152] on span "AND" at bounding box center [1239, 153] width 15 height 11
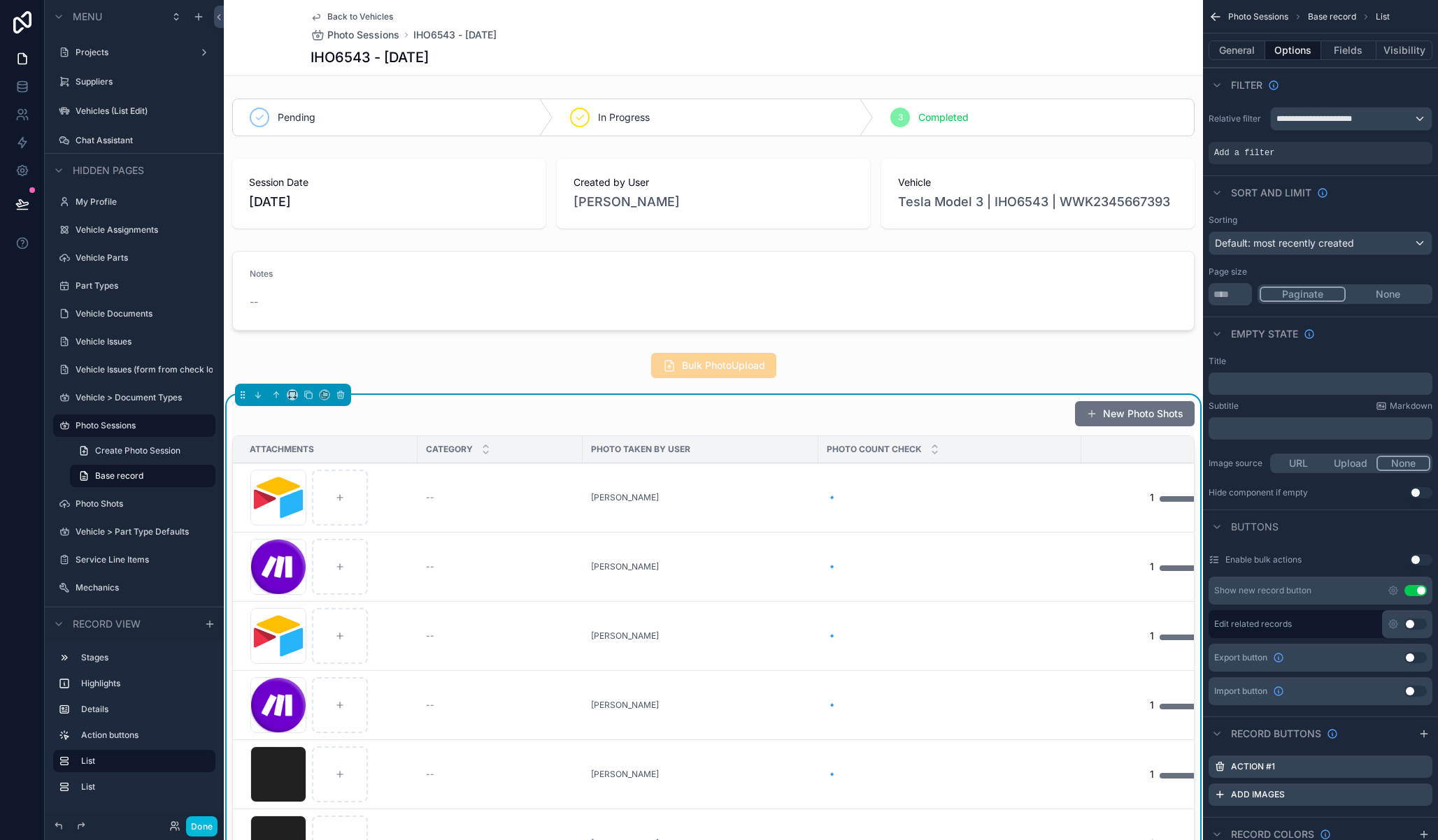
click at [0, 0] on icon "scrollable content" at bounding box center [0, 0] width 0 height 0
click at [1051, 136] on span "Select a field" at bounding box center [1067, 131] width 59 height 12
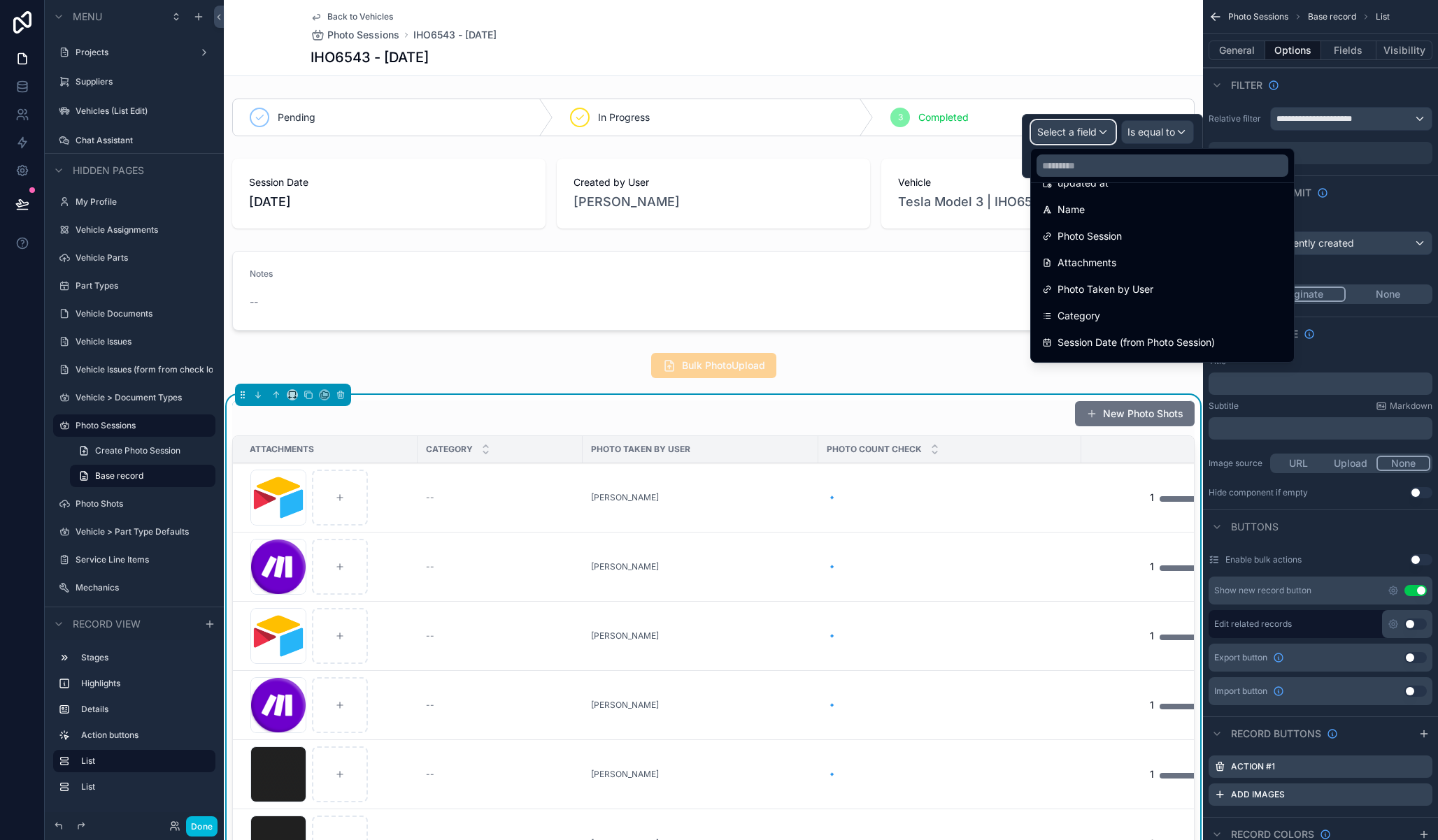
scroll to position [138, 0]
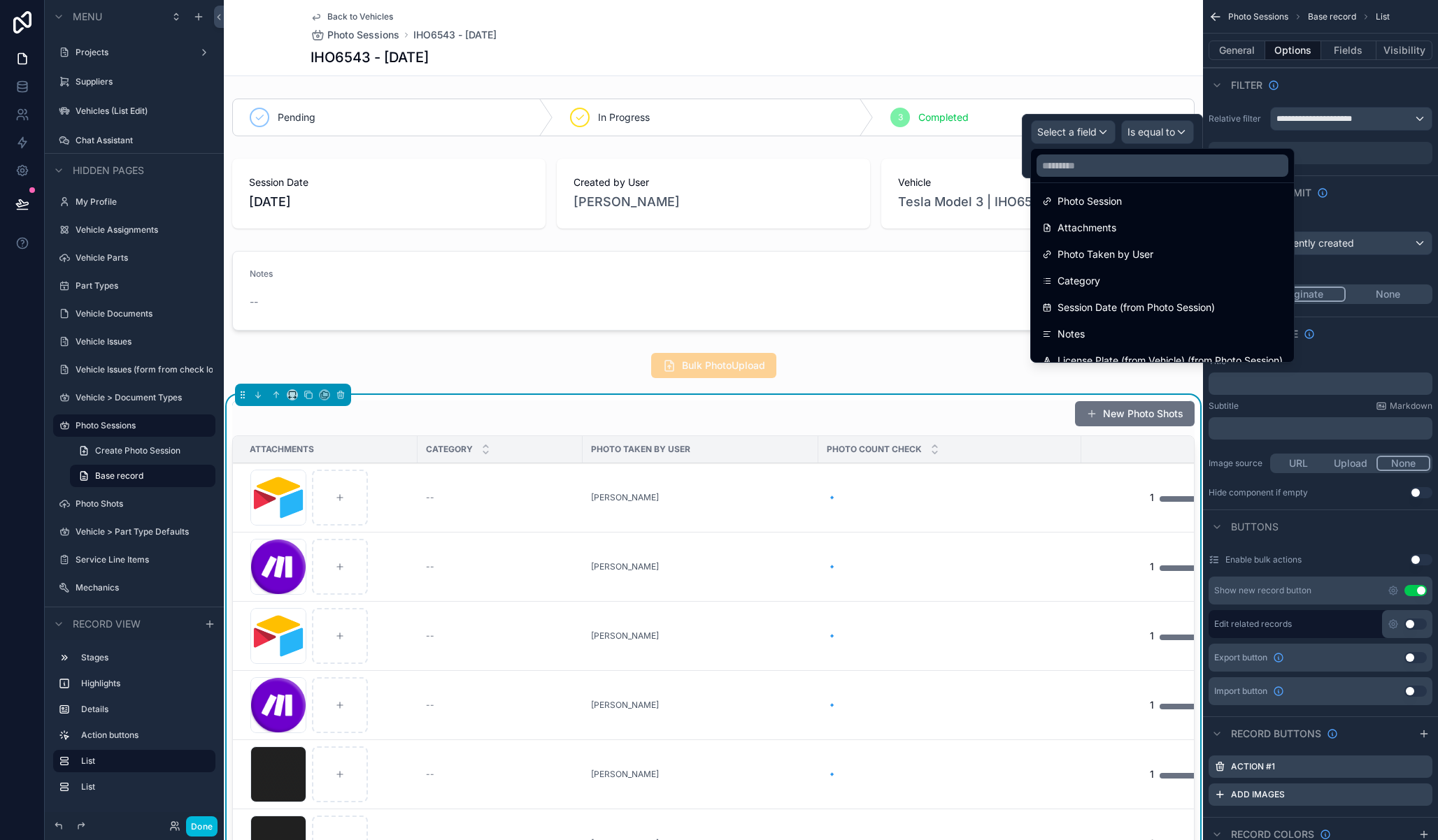
click at [1110, 281] on div "Category" at bounding box center [1162, 281] width 241 height 17
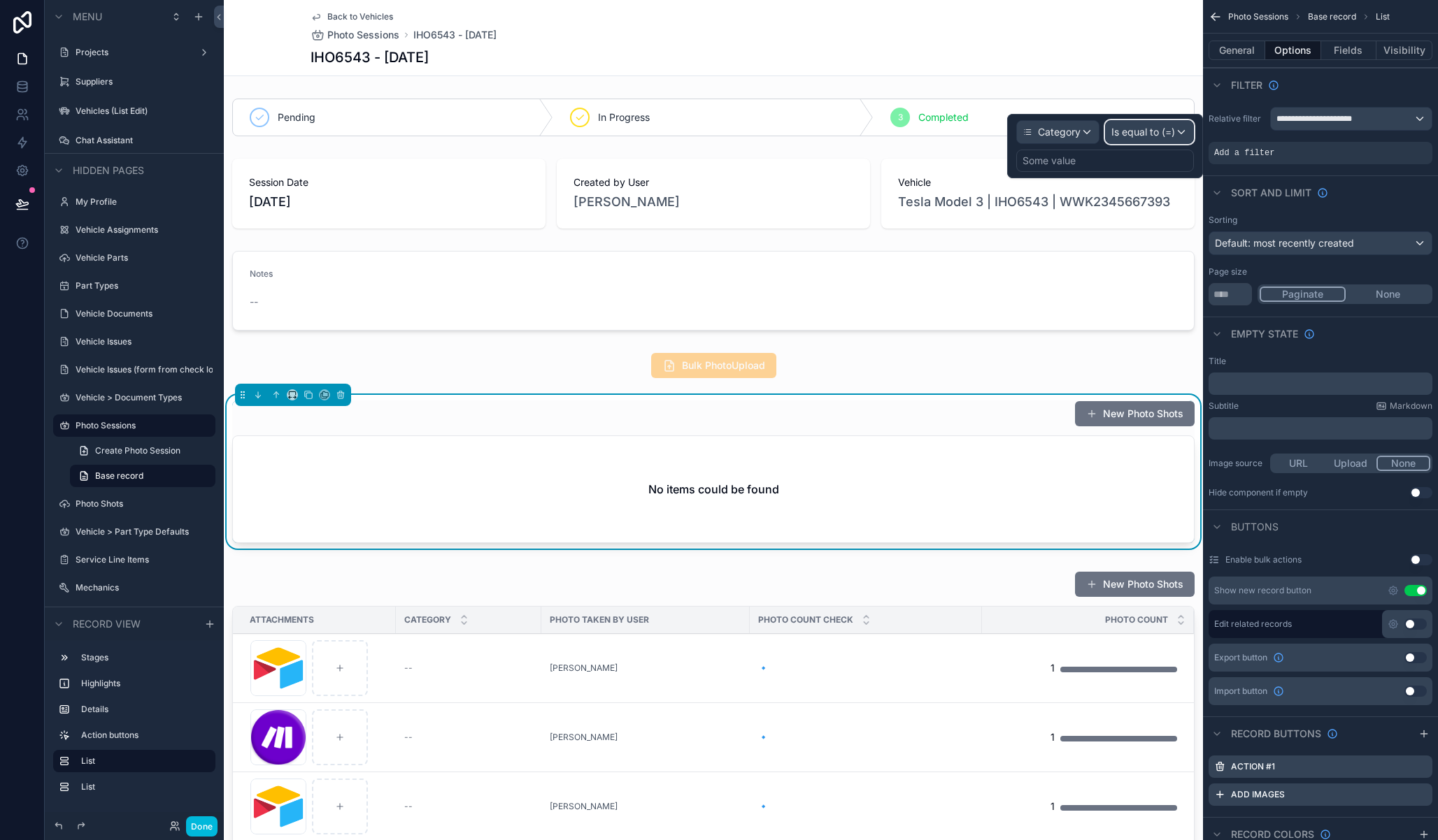
click at [1140, 129] on span "Is equal to (=)" at bounding box center [1143, 132] width 64 height 14
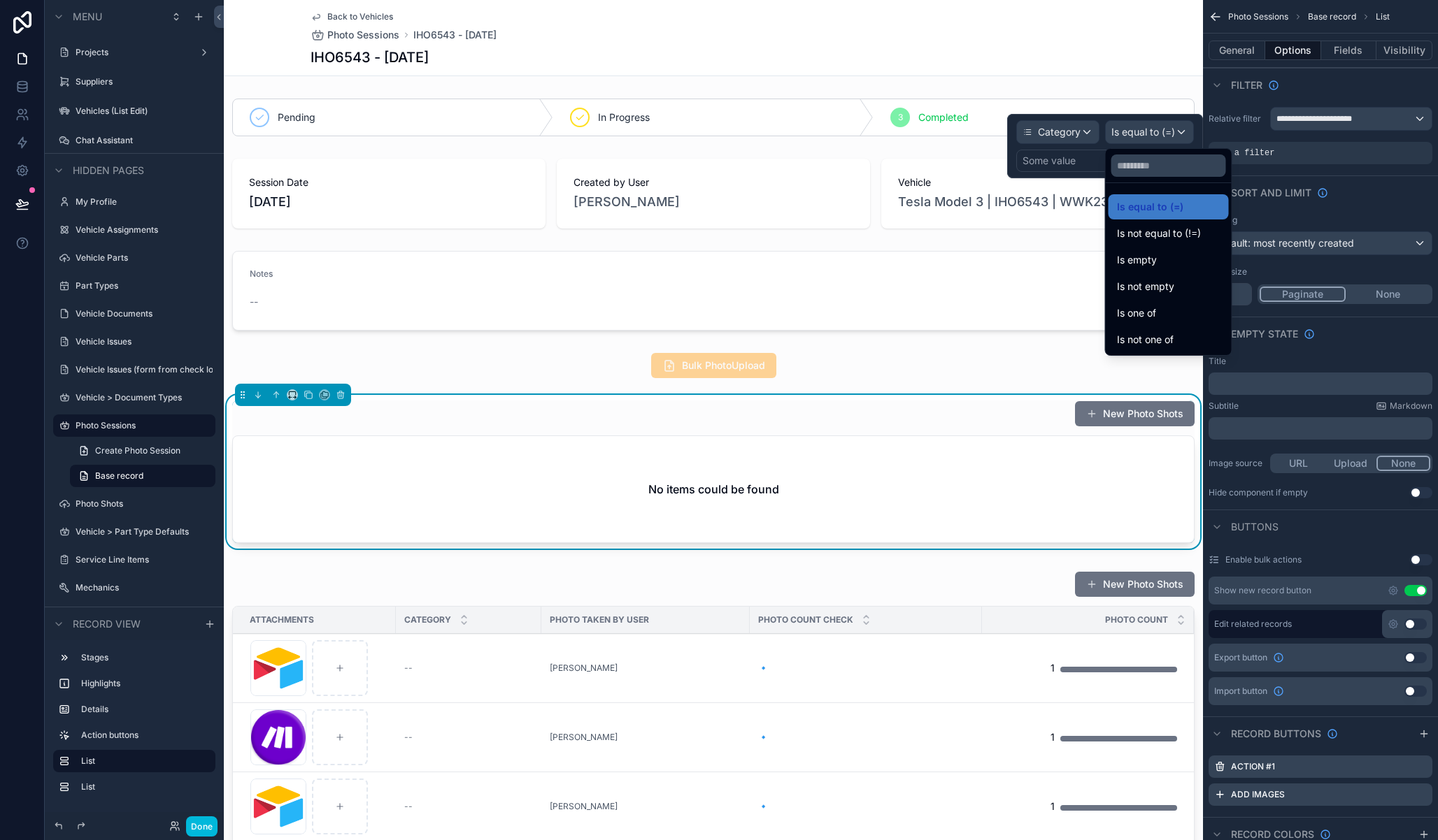
click at [1156, 265] on span "Is empty" at bounding box center [1136, 260] width 40 height 17
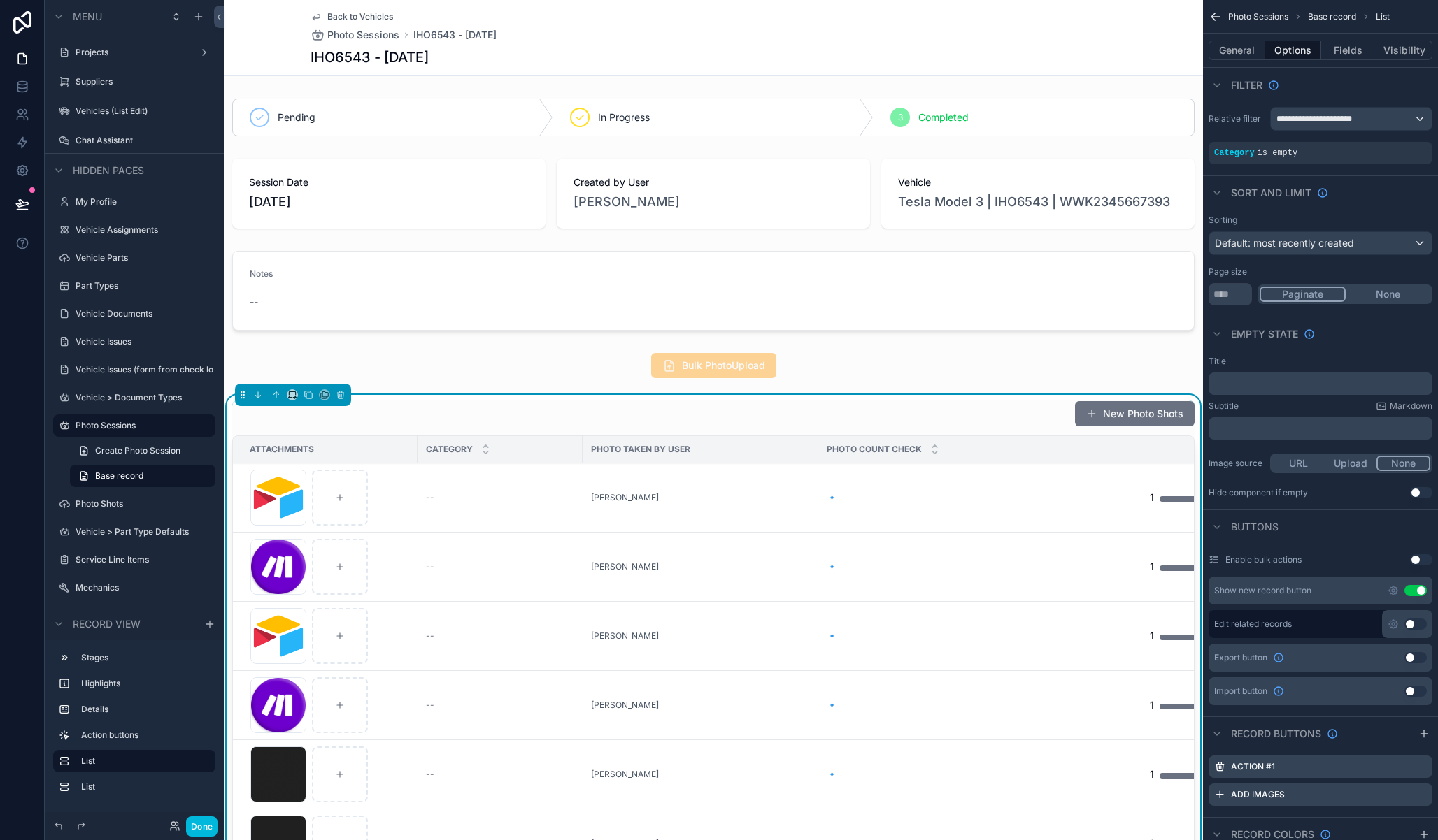
click at [1420, 592] on button "Use setting" at bounding box center [1415, 590] width 22 height 11
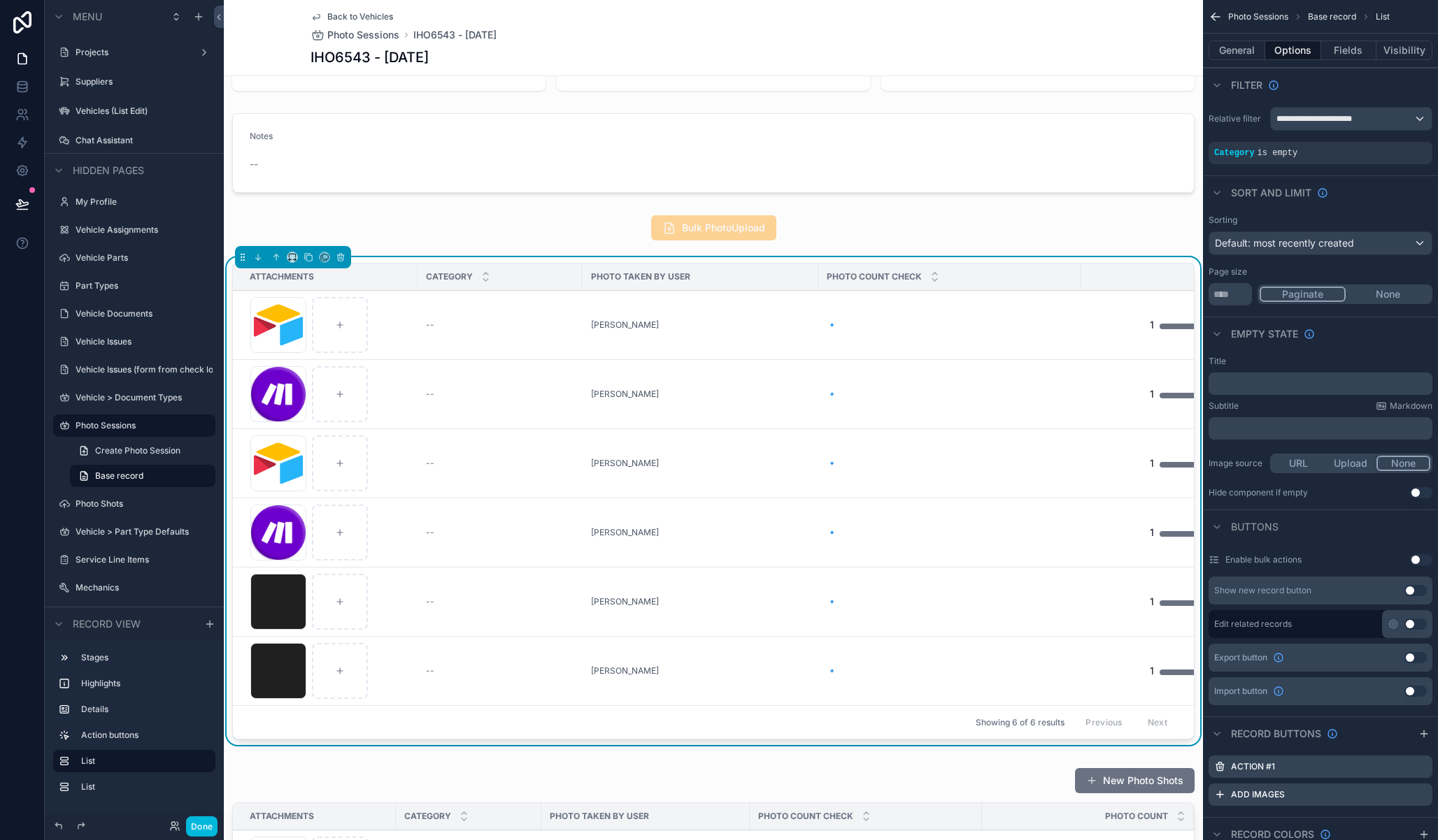
scroll to position [0, 0]
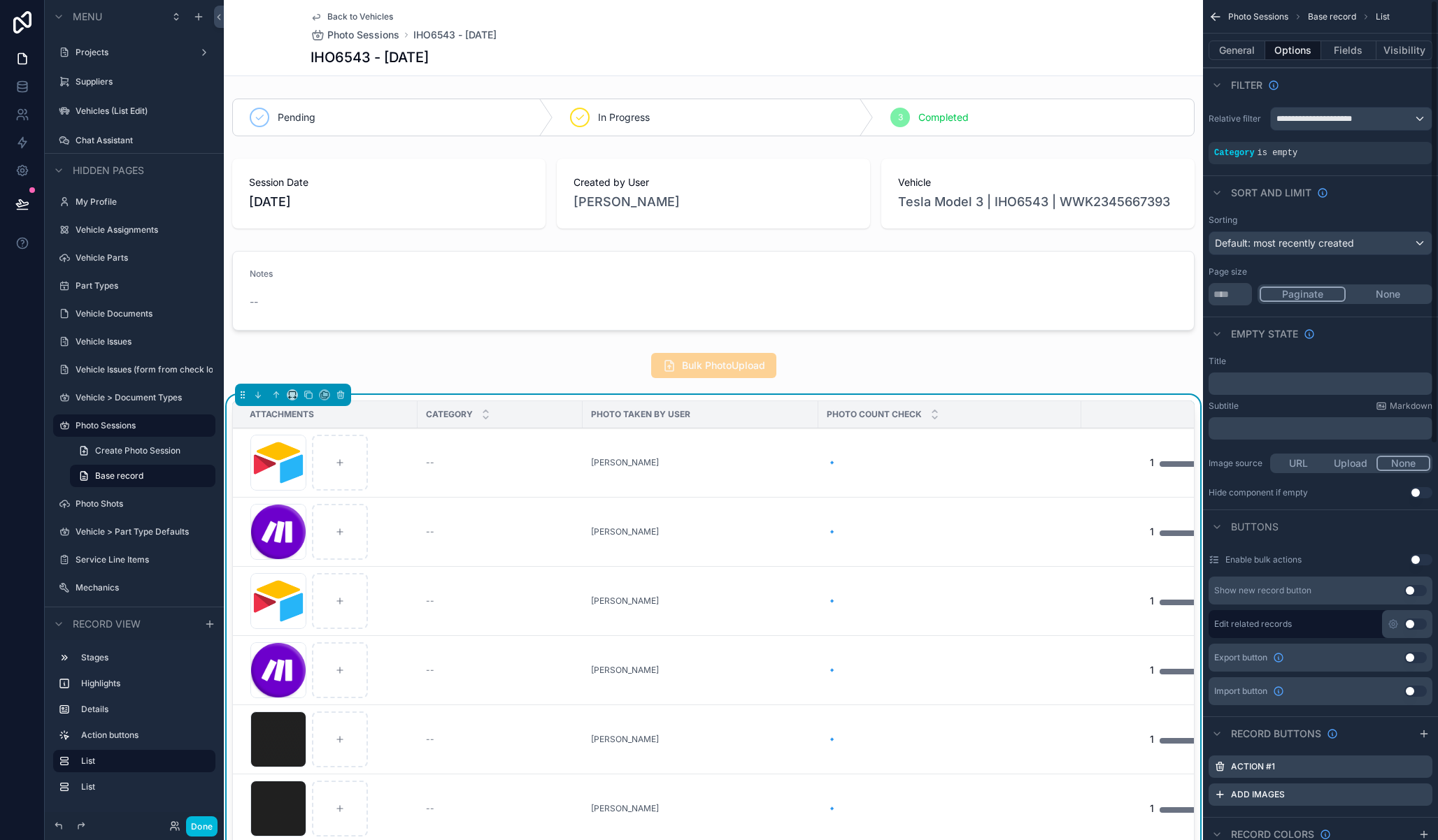
click at [1363, 44] on button "Fields" at bounding box center [1349, 50] width 56 height 19
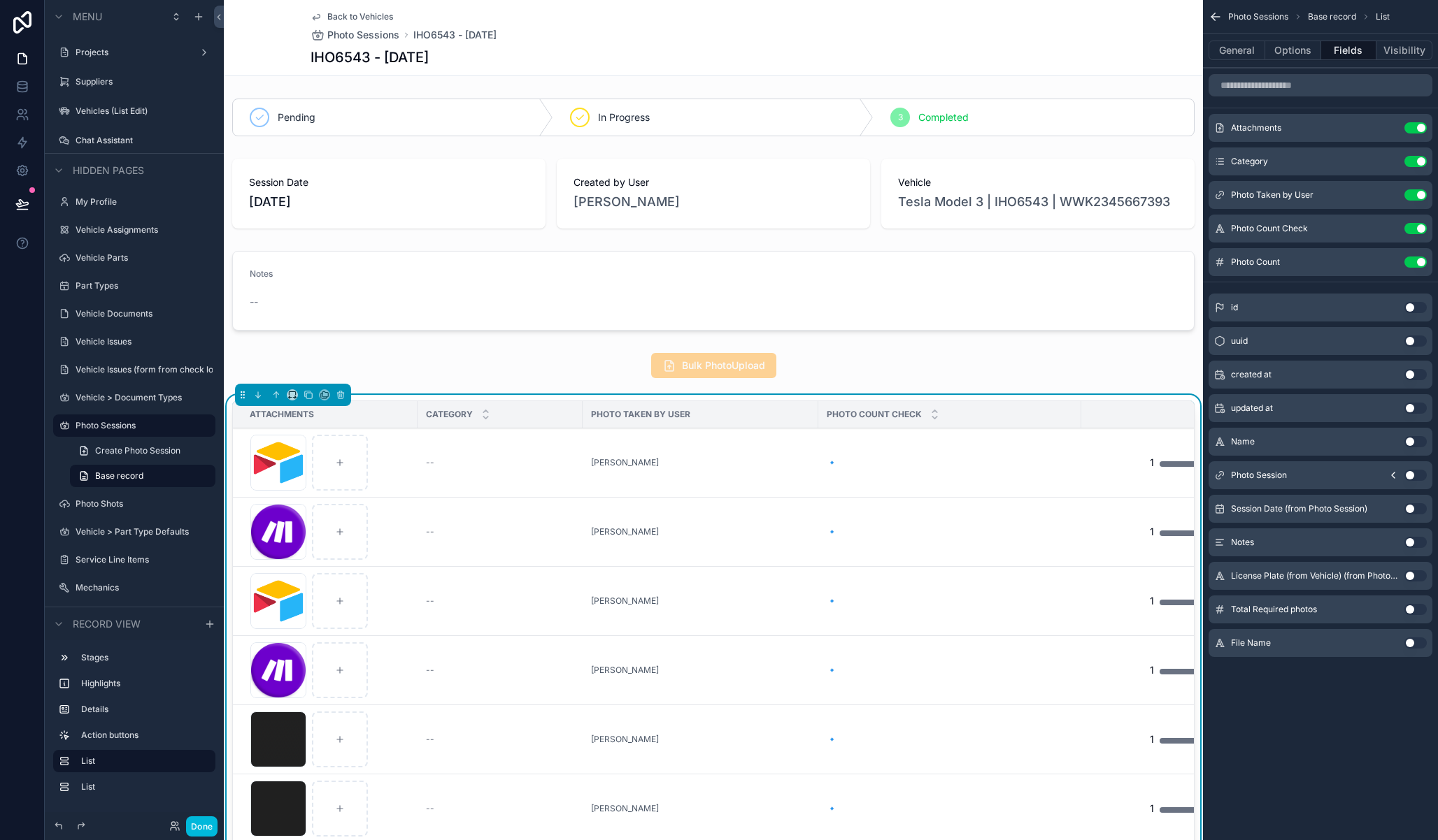
click at [0, 0] on icon "scrollable content" at bounding box center [0, 0] width 0 height 0
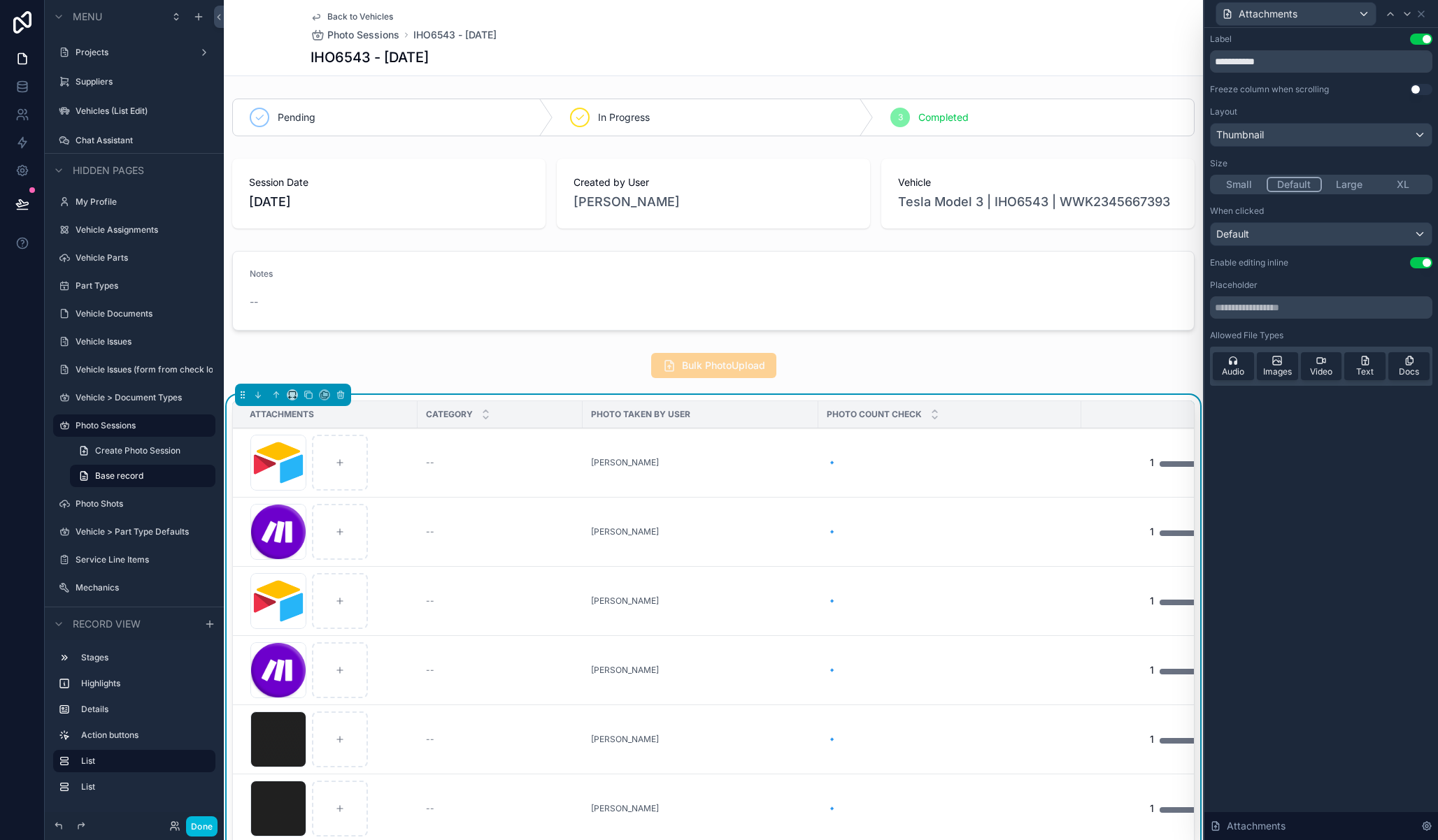
click at [1417, 265] on button "Use setting" at bounding box center [1421, 263] width 22 height 11
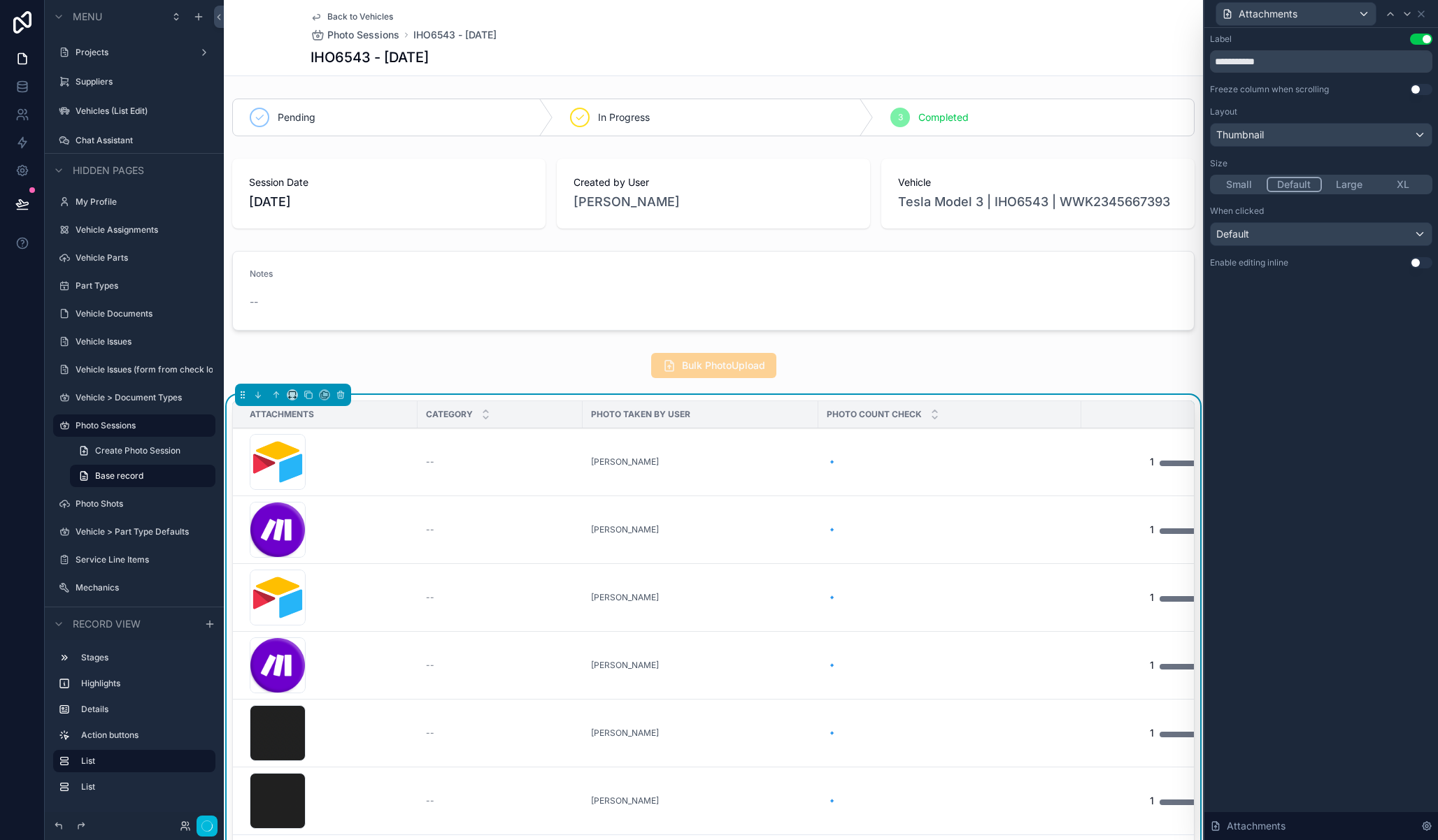
click at [1246, 185] on button "Small" at bounding box center [1239, 185] width 54 height 15
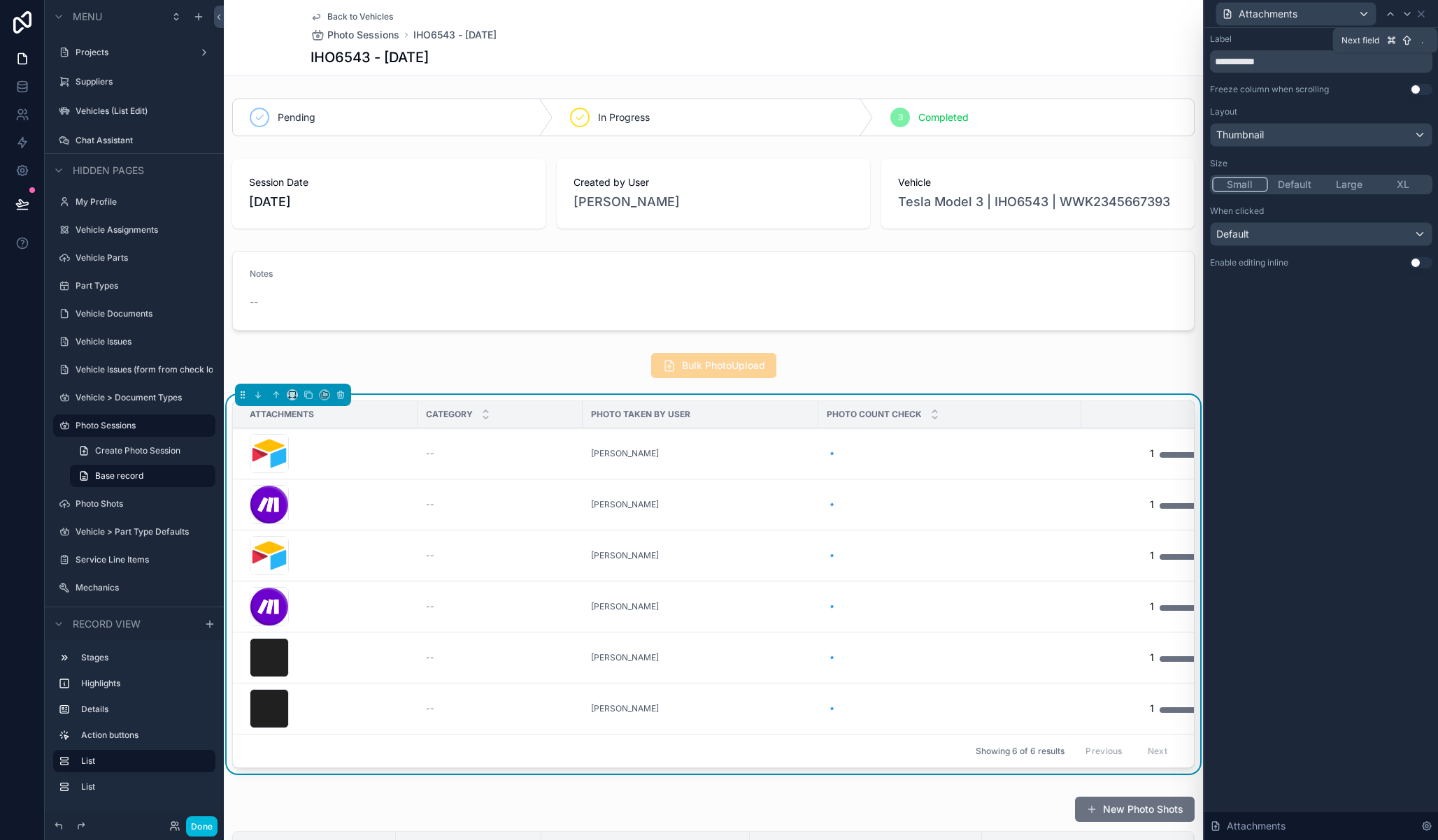
click at [1407, 15] on icon at bounding box center [1407, 14] width 11 height 11
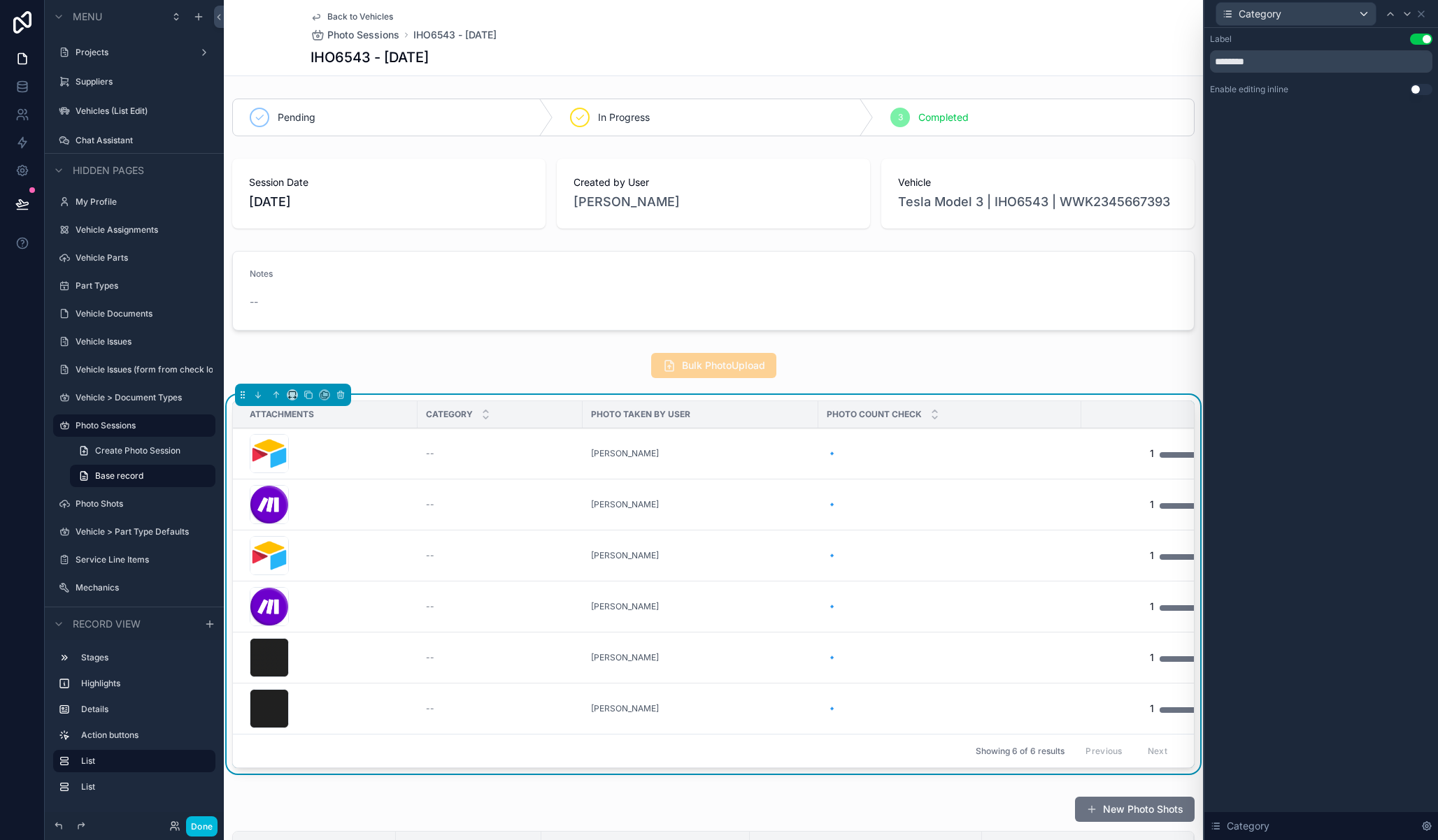
click at [1414, 94] on button "Use setting" at bounding box center [1421, 89] width 22 height 11
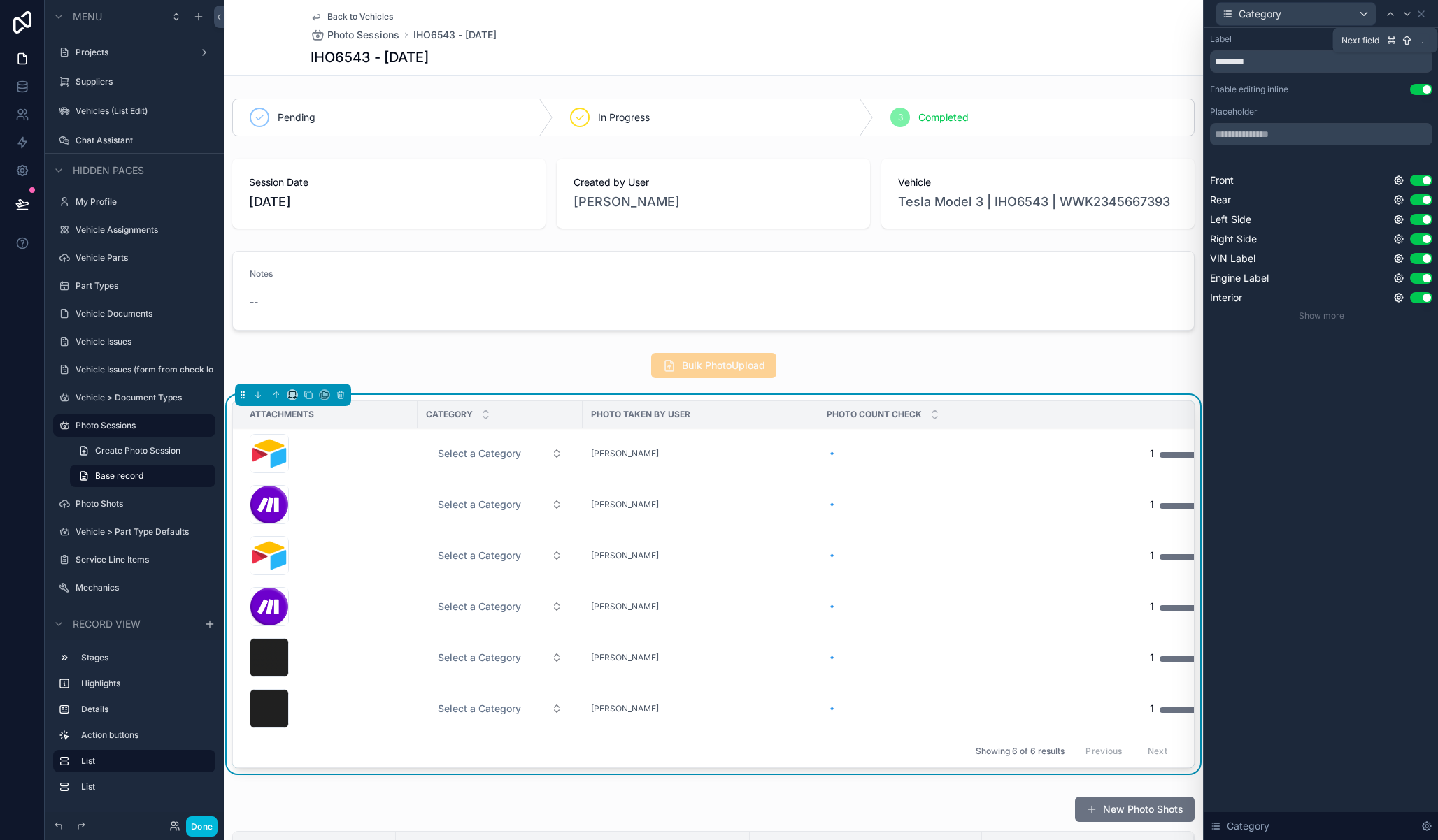
click at [1411, 13] on icon at bounding box center [1407, 14] width 11 height 11
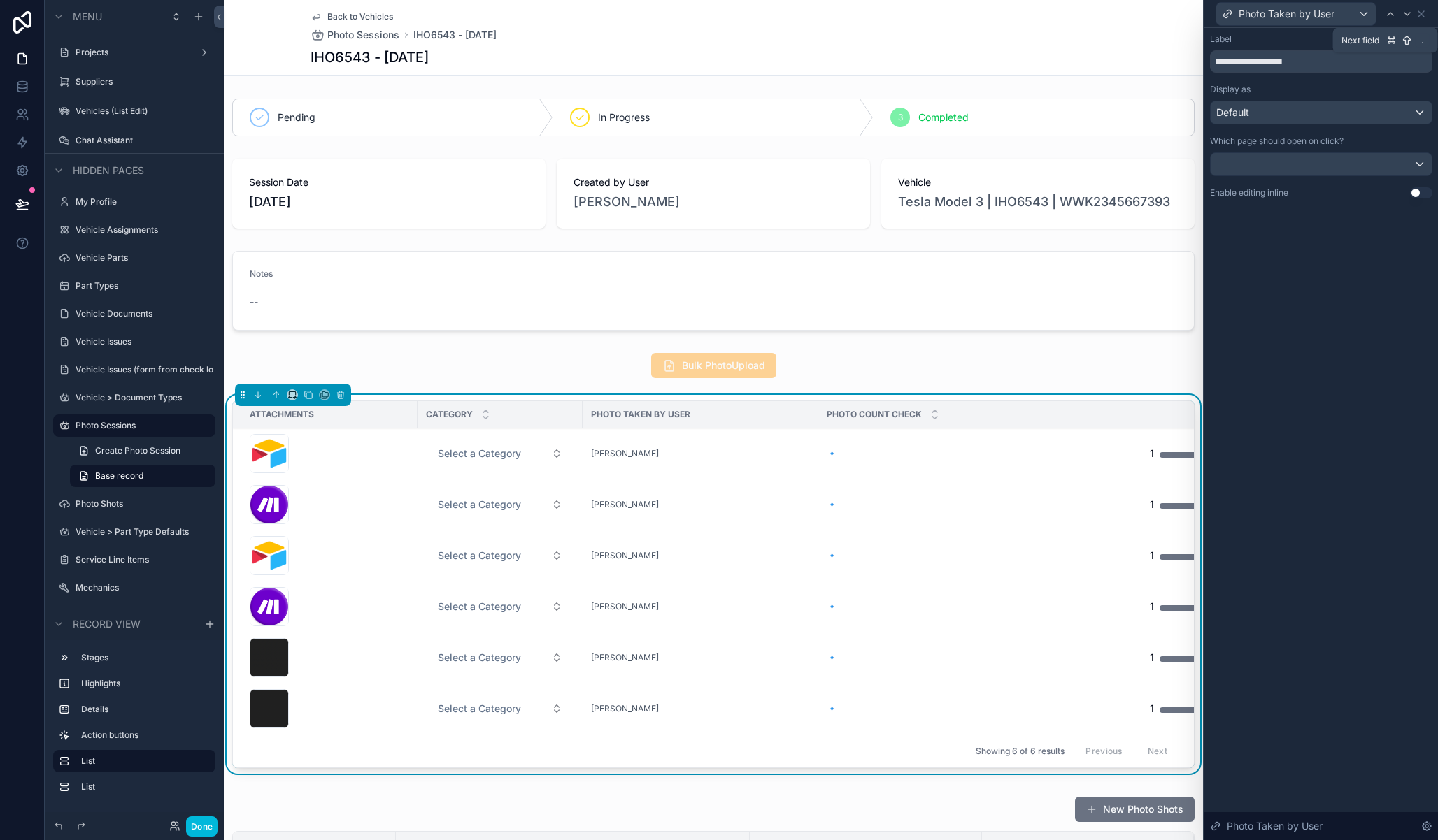
click at [1411, 13] on icon at bounding box center [1407, 14] width 11 height 11
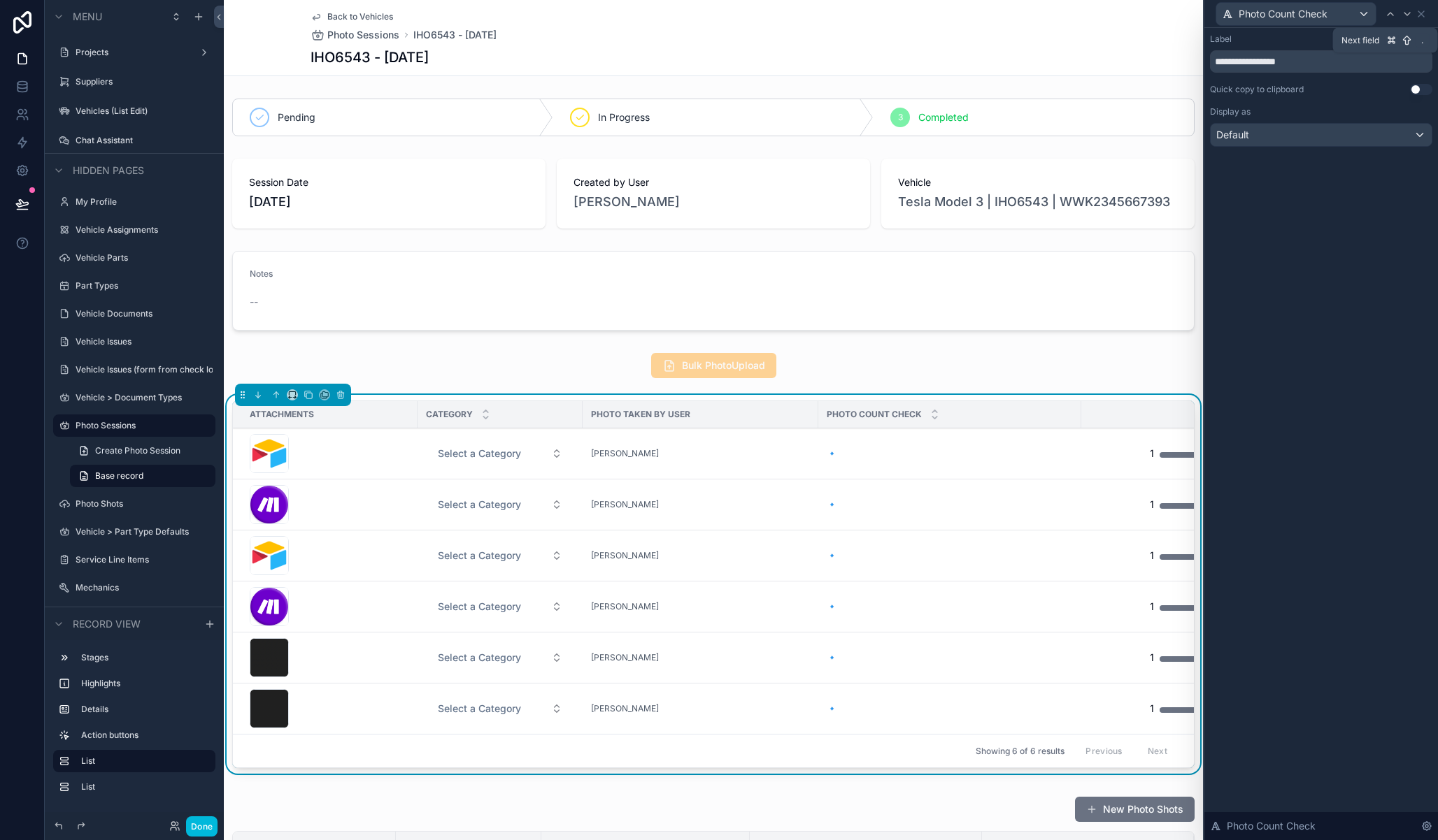
click at [1411, 13] on icon at bounding box center [1407, 14] width 11 height 11
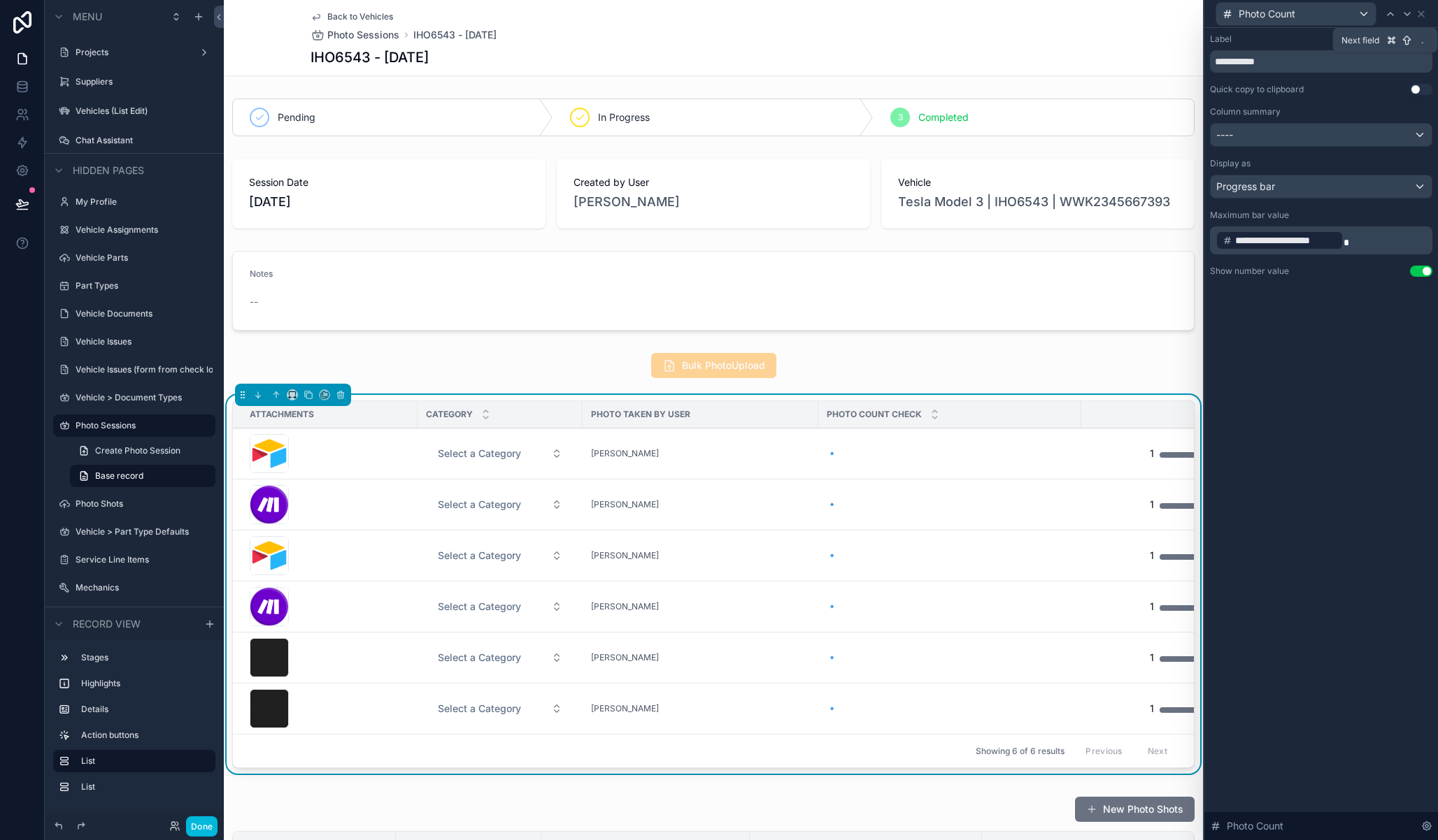
click at [1411, 13] on icon at bounding box center [1407, 14] width 11 height 11
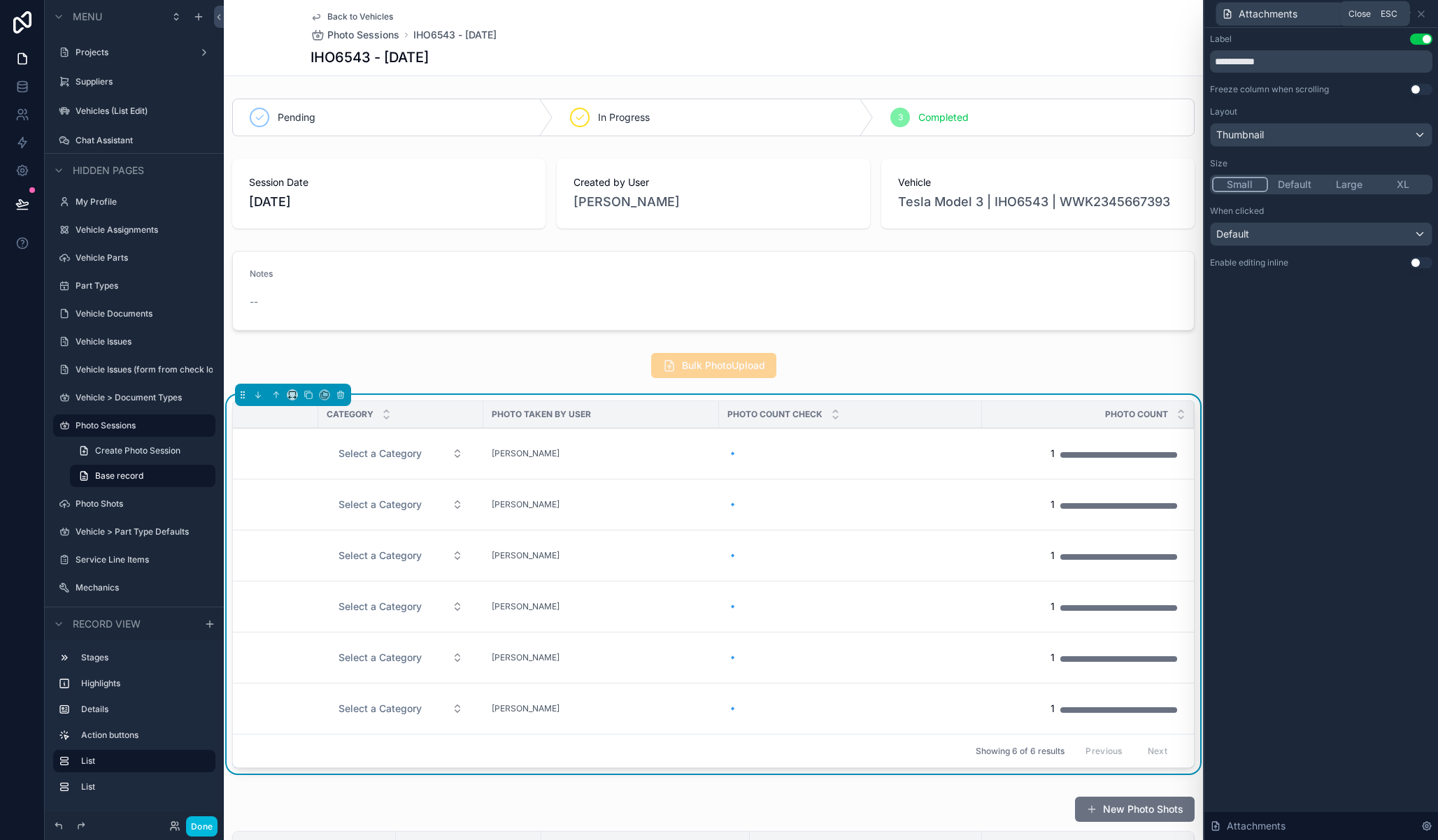
click at [1424, 17] on icon at bounding box center [1420, 14] width 11 height 11
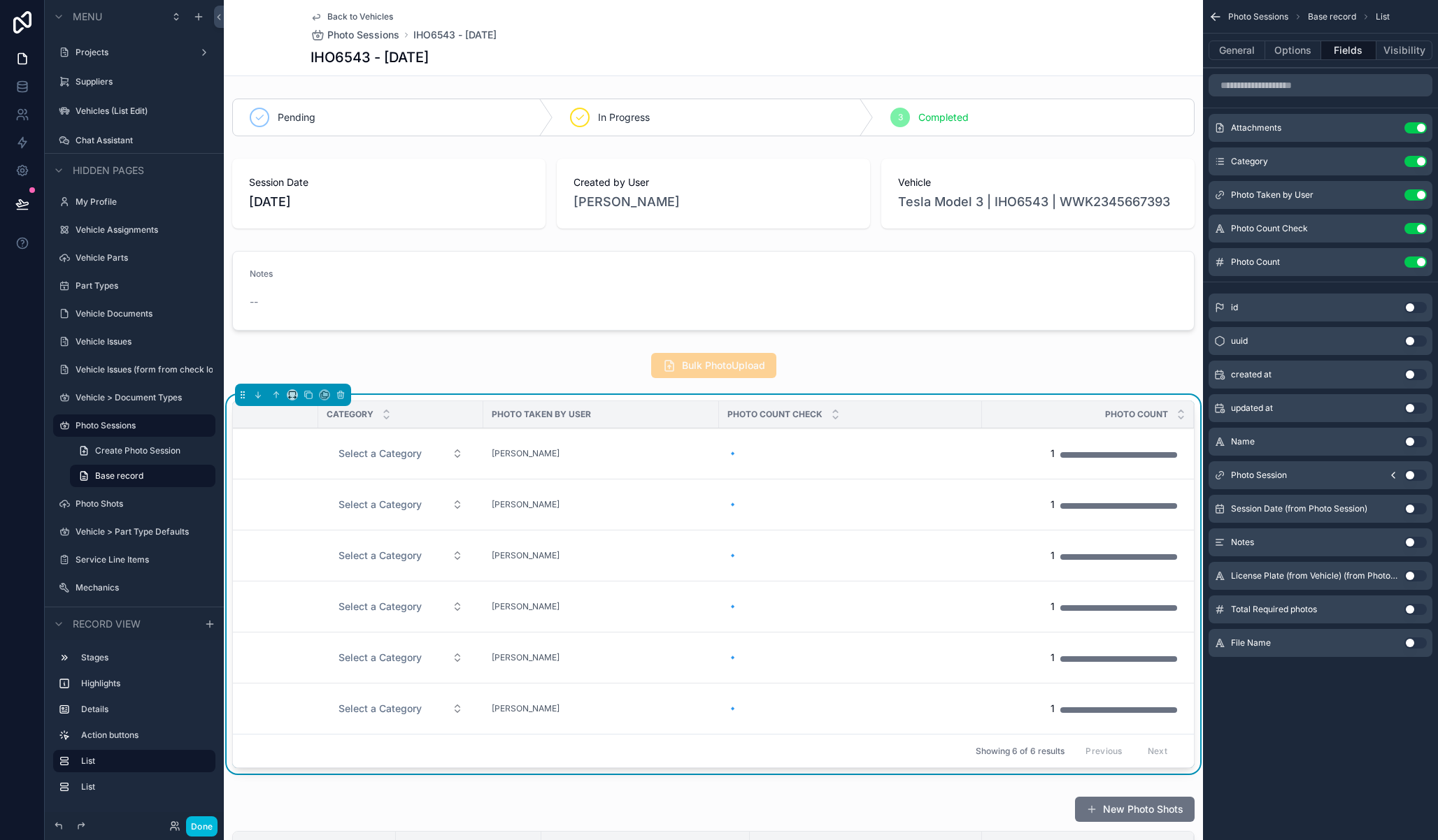
click at [1418, 263] on button "Use setting" at bounding box center [1415, 262] width 22 height 11
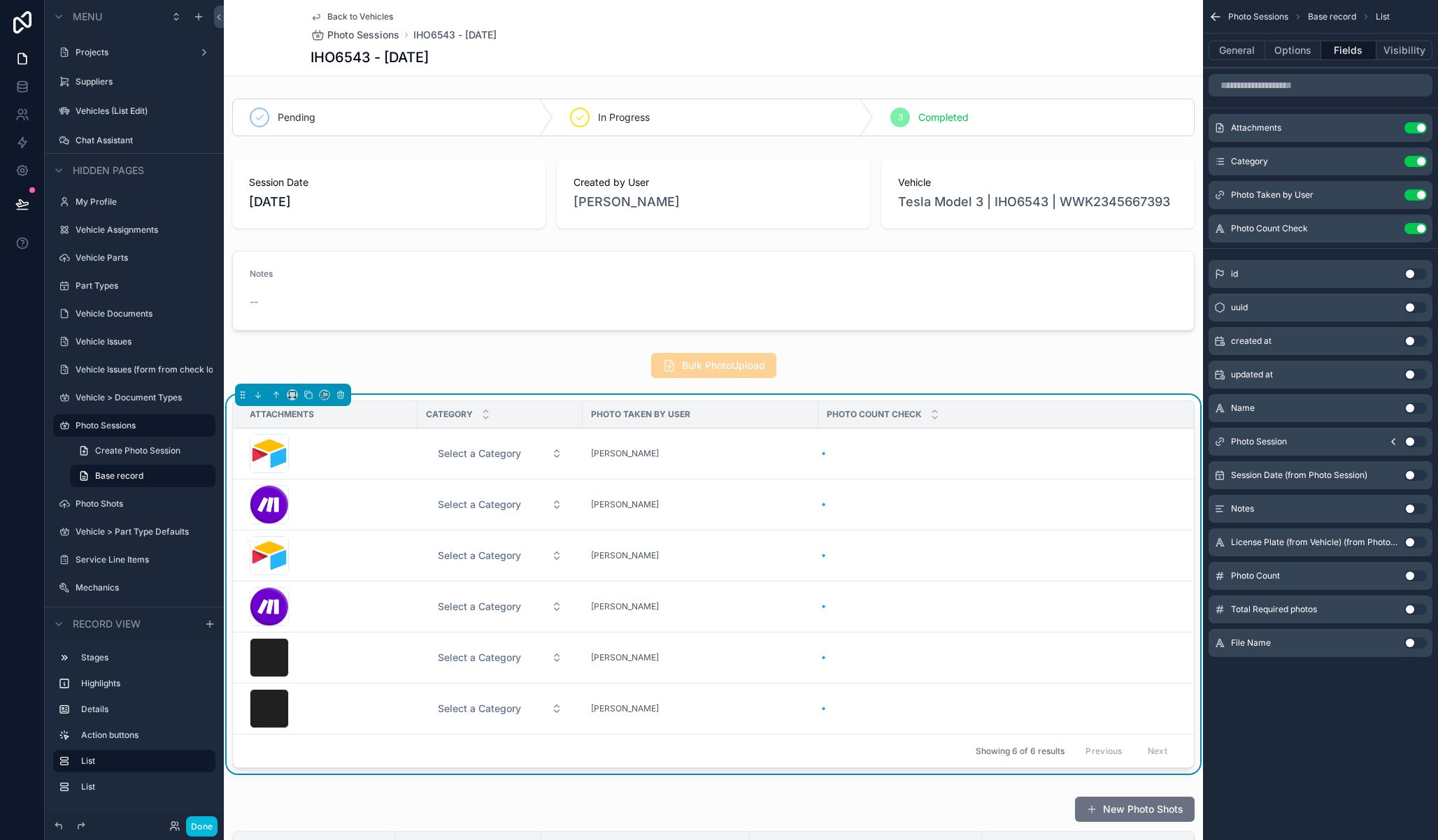
click at [1419, 234] on div "Photo Count Check Use setting" at bounding box center [1320, 228] width 224 height 28
click at [1423, 230] on button "Use setting" at bounding box center [1415, 228] width 22 height 11
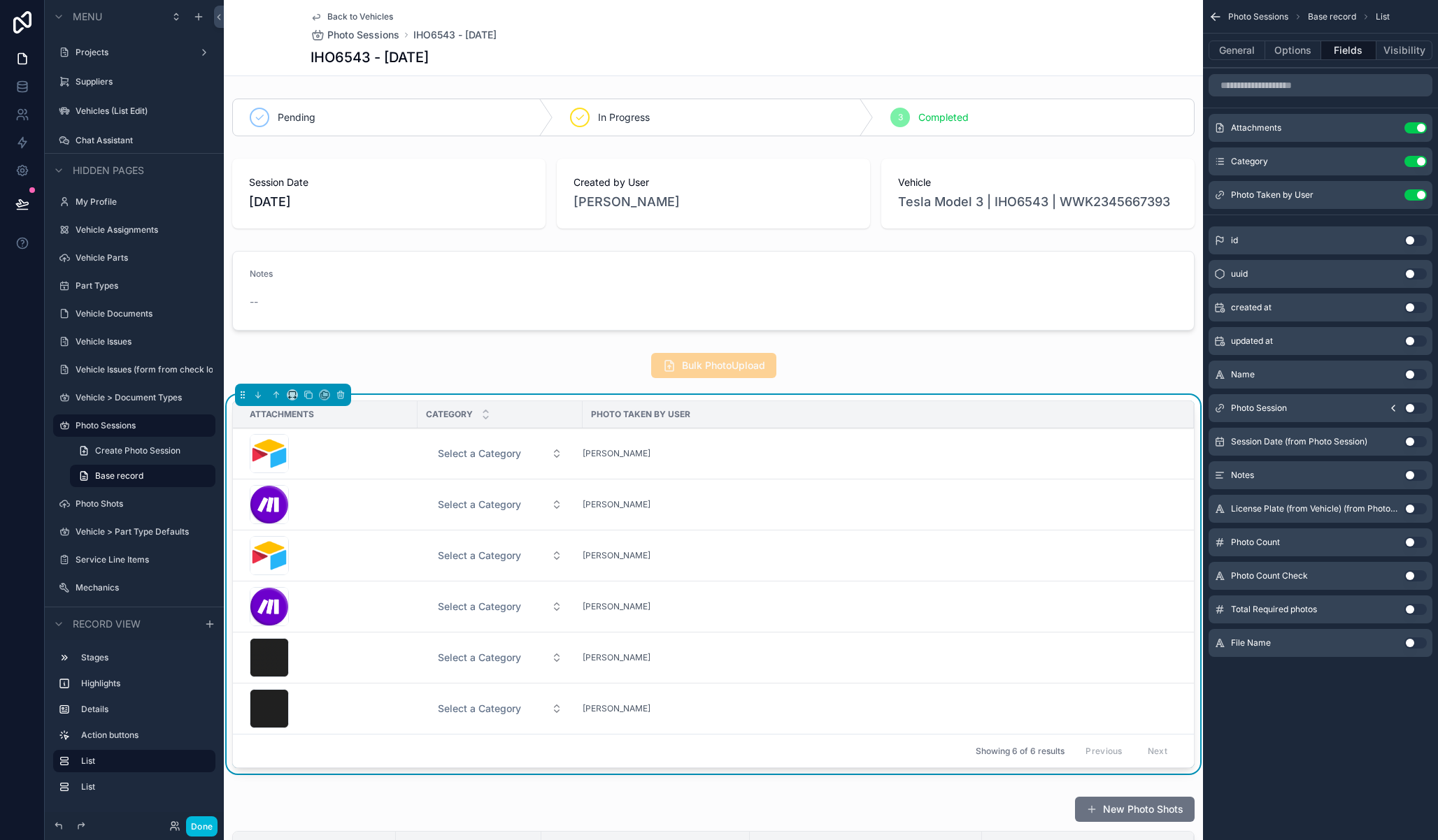
click at [1242, 50] on button "General" at bounding box center [1236, 50] width 57 height 19
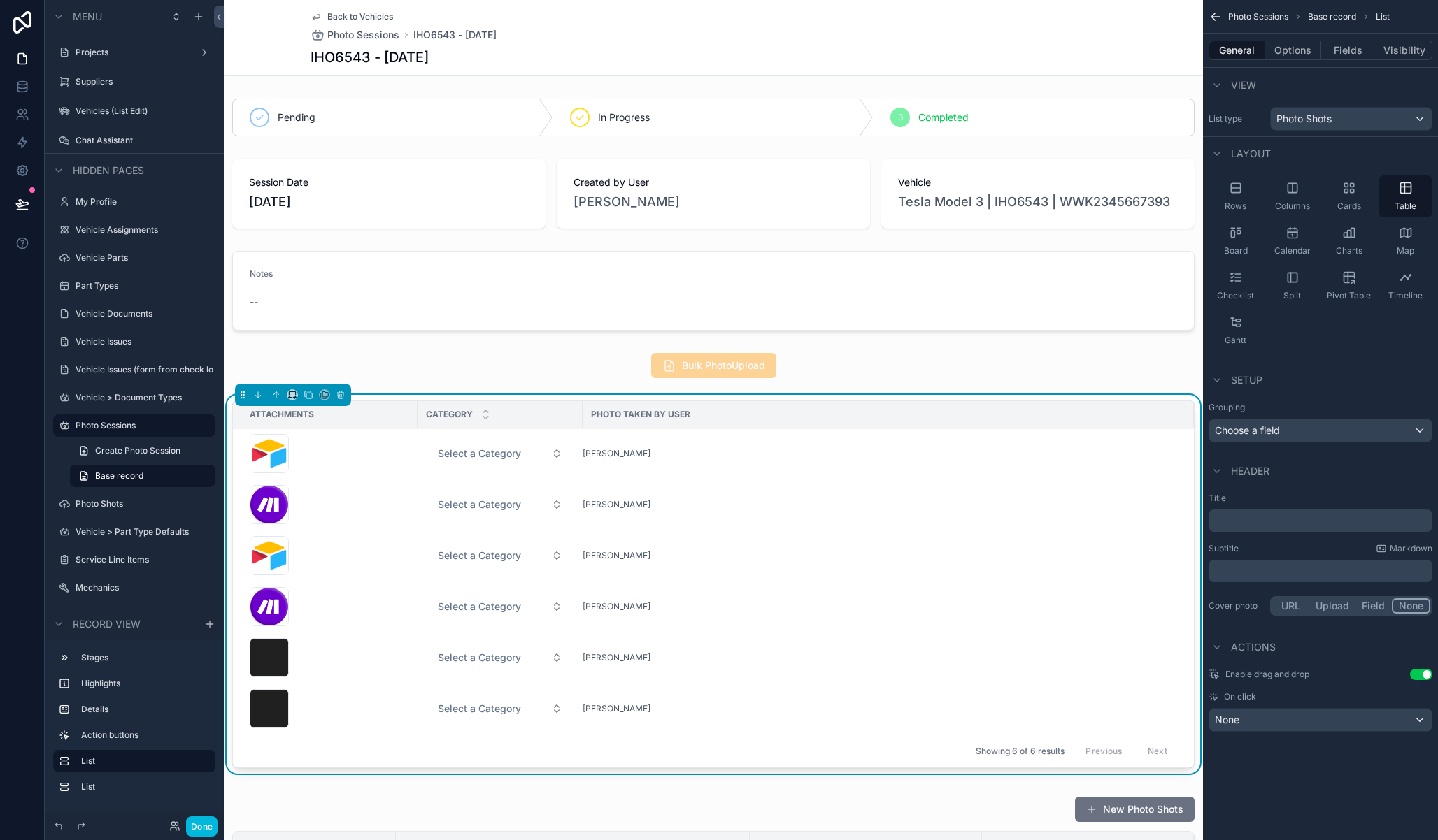
click at [1244, 522] on p "﻿" at bounding box center [1322, 520] width 215 height 14
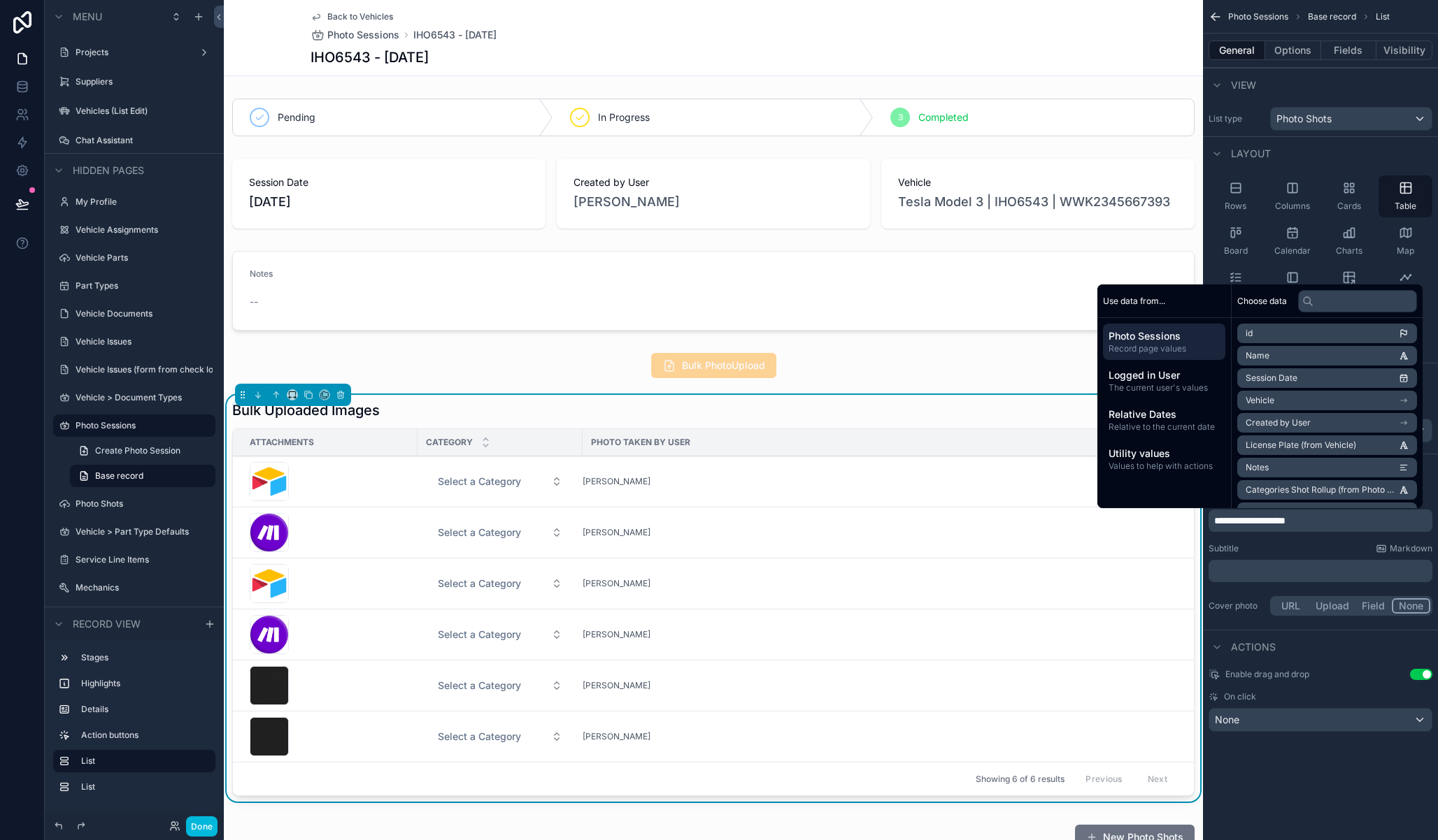
click at [230, 394] on div "Pending In Progress 3 Completed Session Date 28/08/2025 Created by User Giannis…" at bounding box center [713, 798] width 979 height 1410
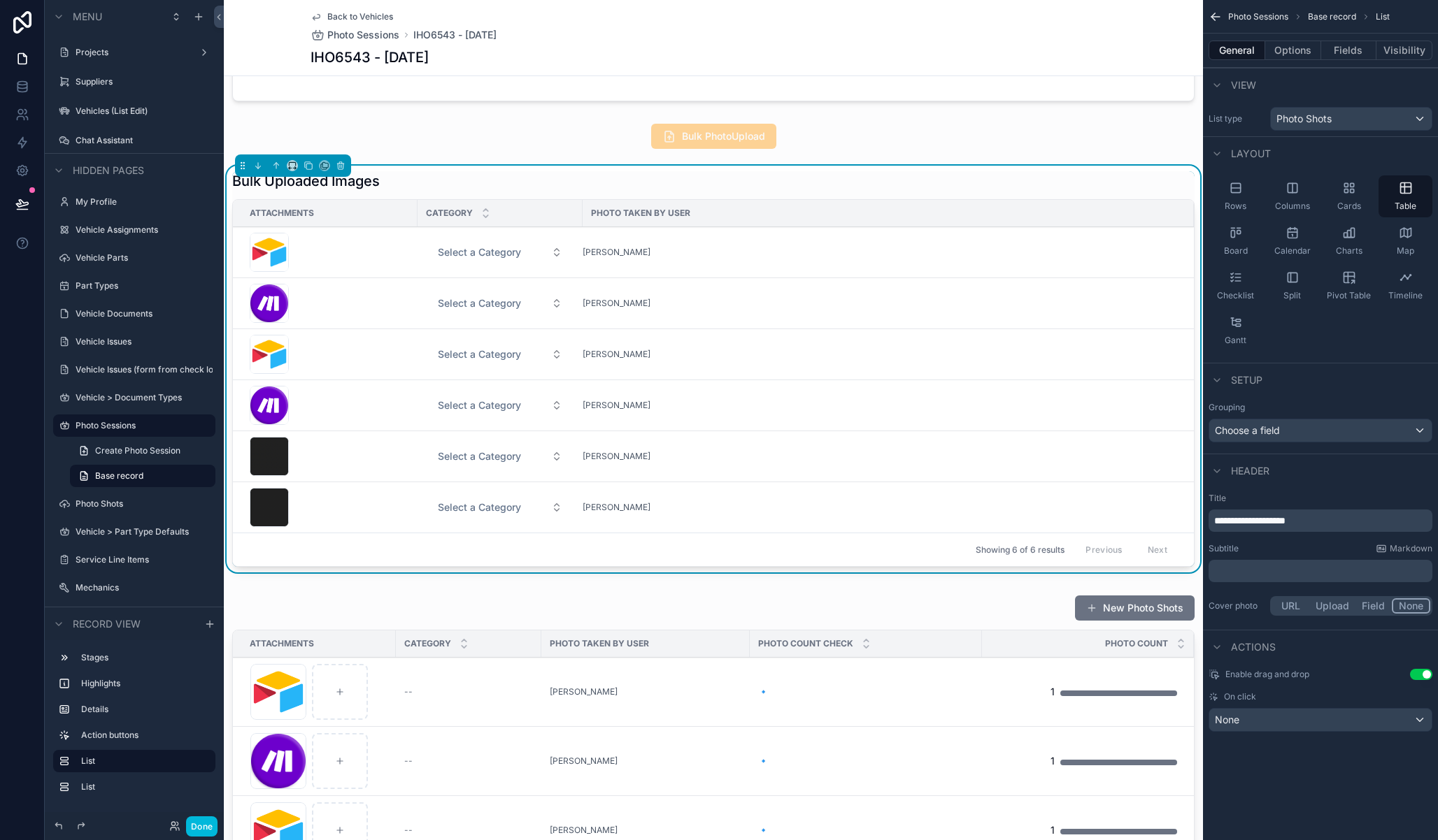
scroll to position [345, 0]
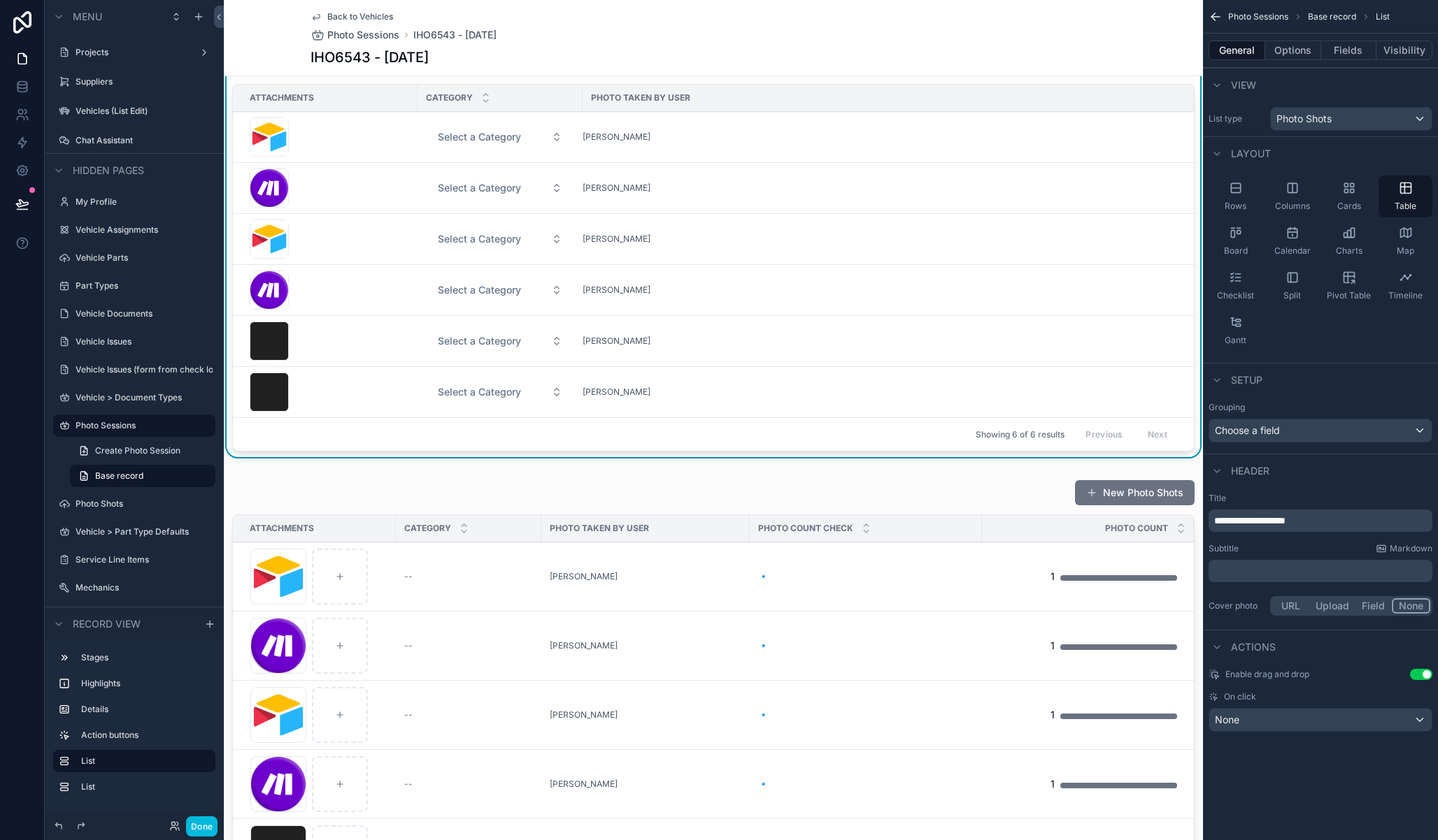
click at [375, 495] on div "scrollable content" at bounding box center [713, 815] width 979 height 684
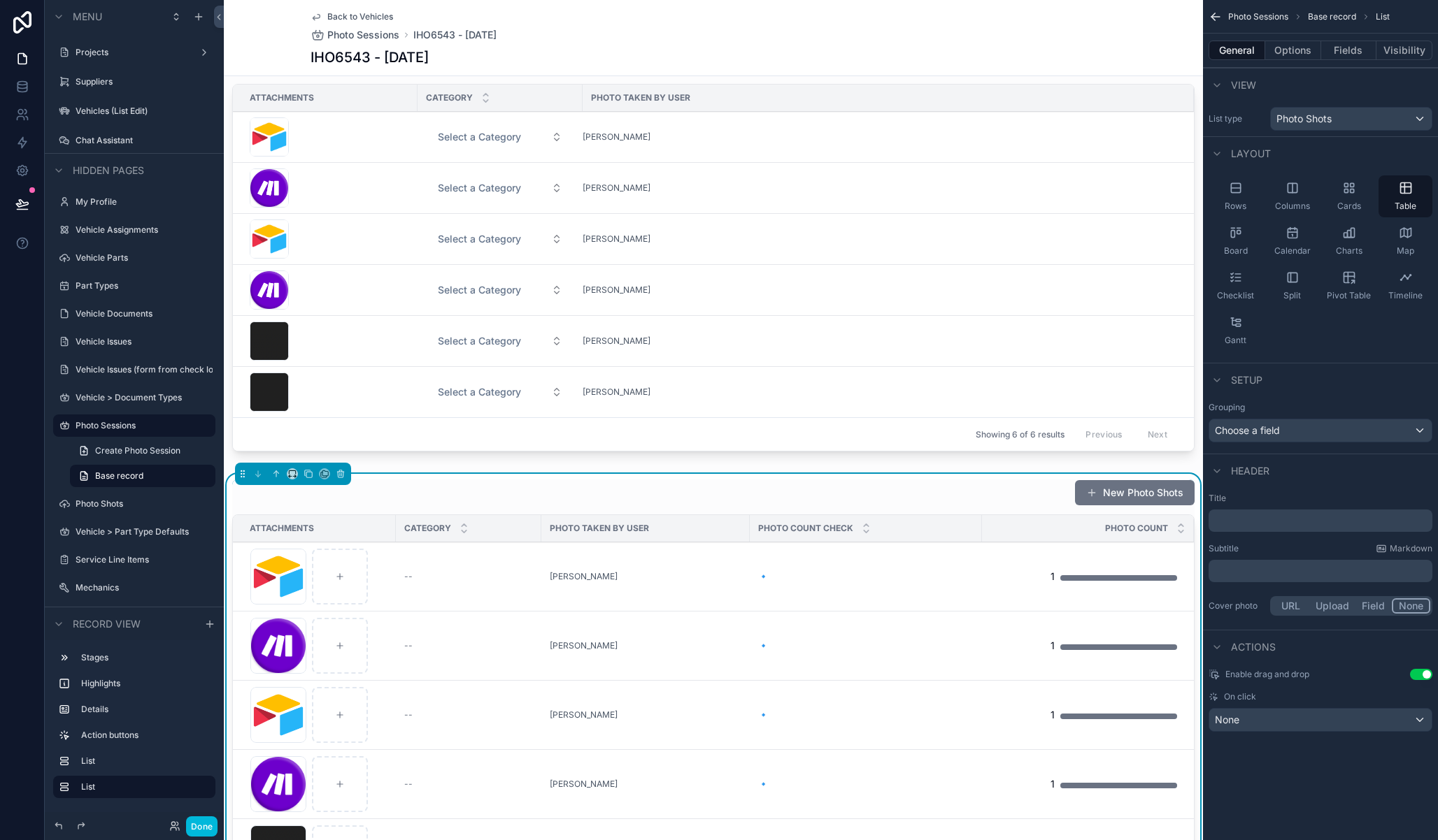
click at [1313, 49] on button "Options" at bounding box center [1293, 50] width 56 height 19
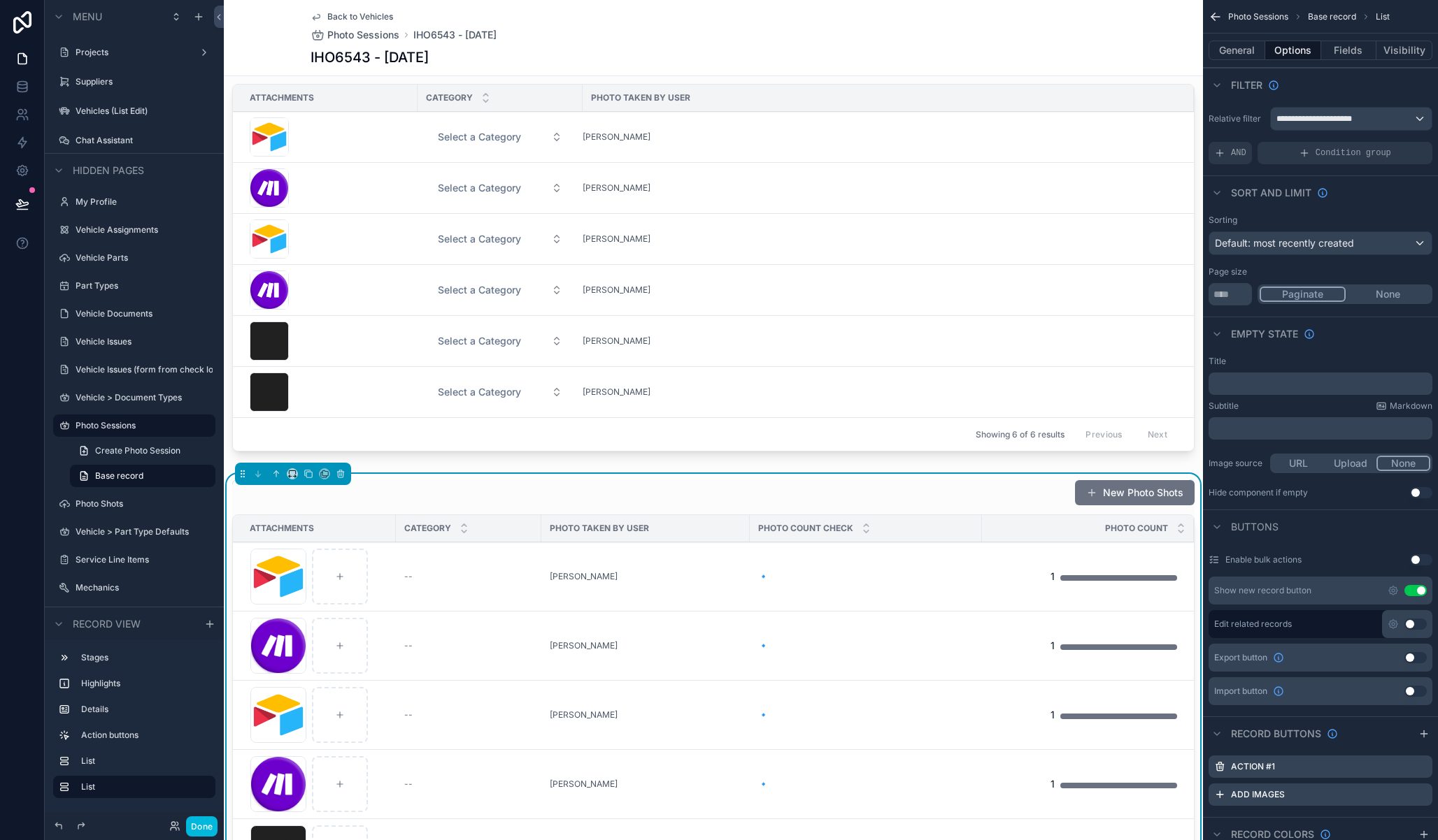
click at [1240, 149] on span "AND" at bounding box center [1239, 153] width 15 height 11
click at [1252, 142] on div "Add a filter" at bounding box center [1320, 153] width 224 height 22
click at [0, 0] on icon "scrollable content" at bounding box center [0, 0] width 0 height 0
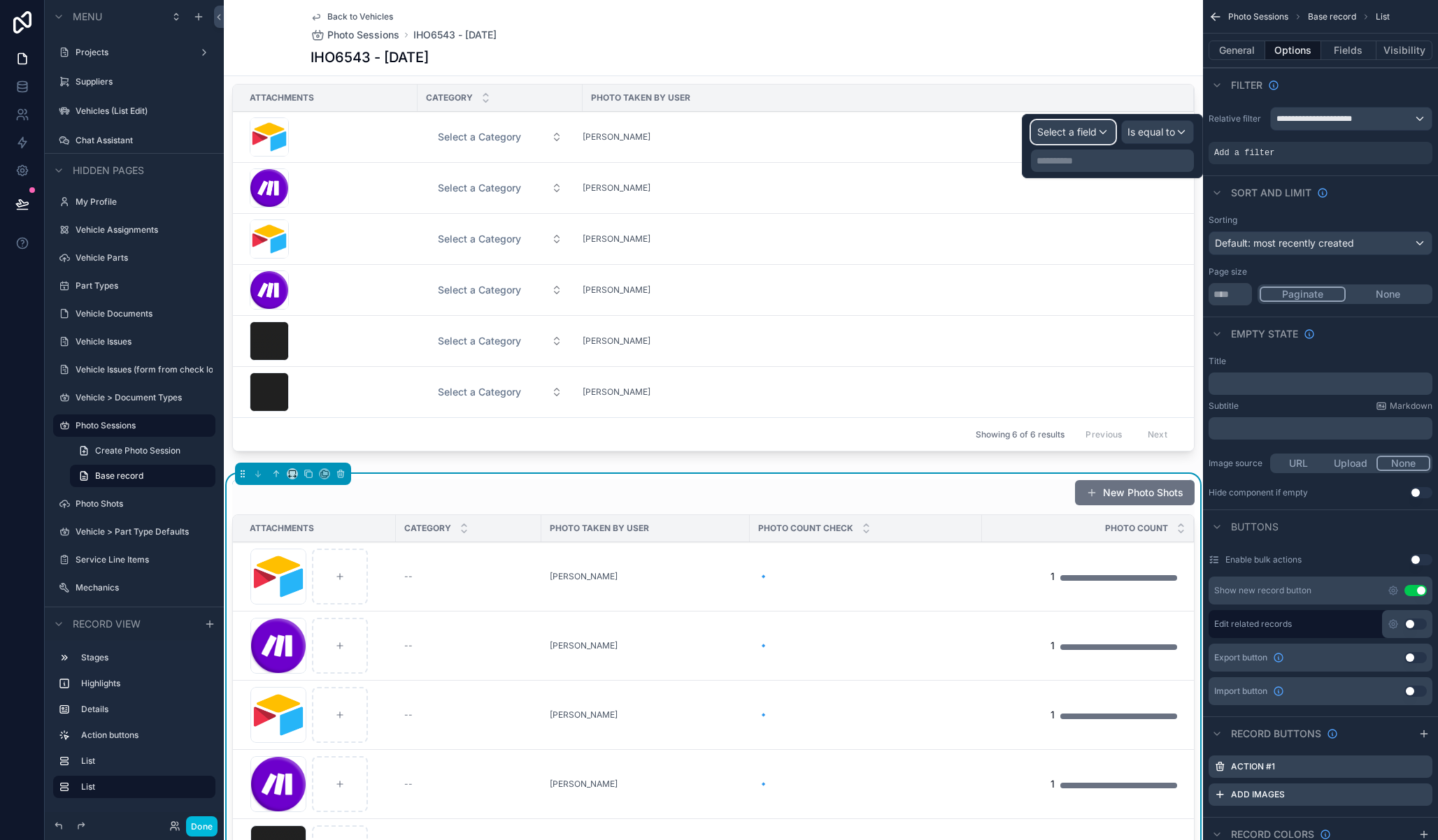
click at [1086, 131] on span "Select a field" at bounding box center [1067, 131] width 59 height 12
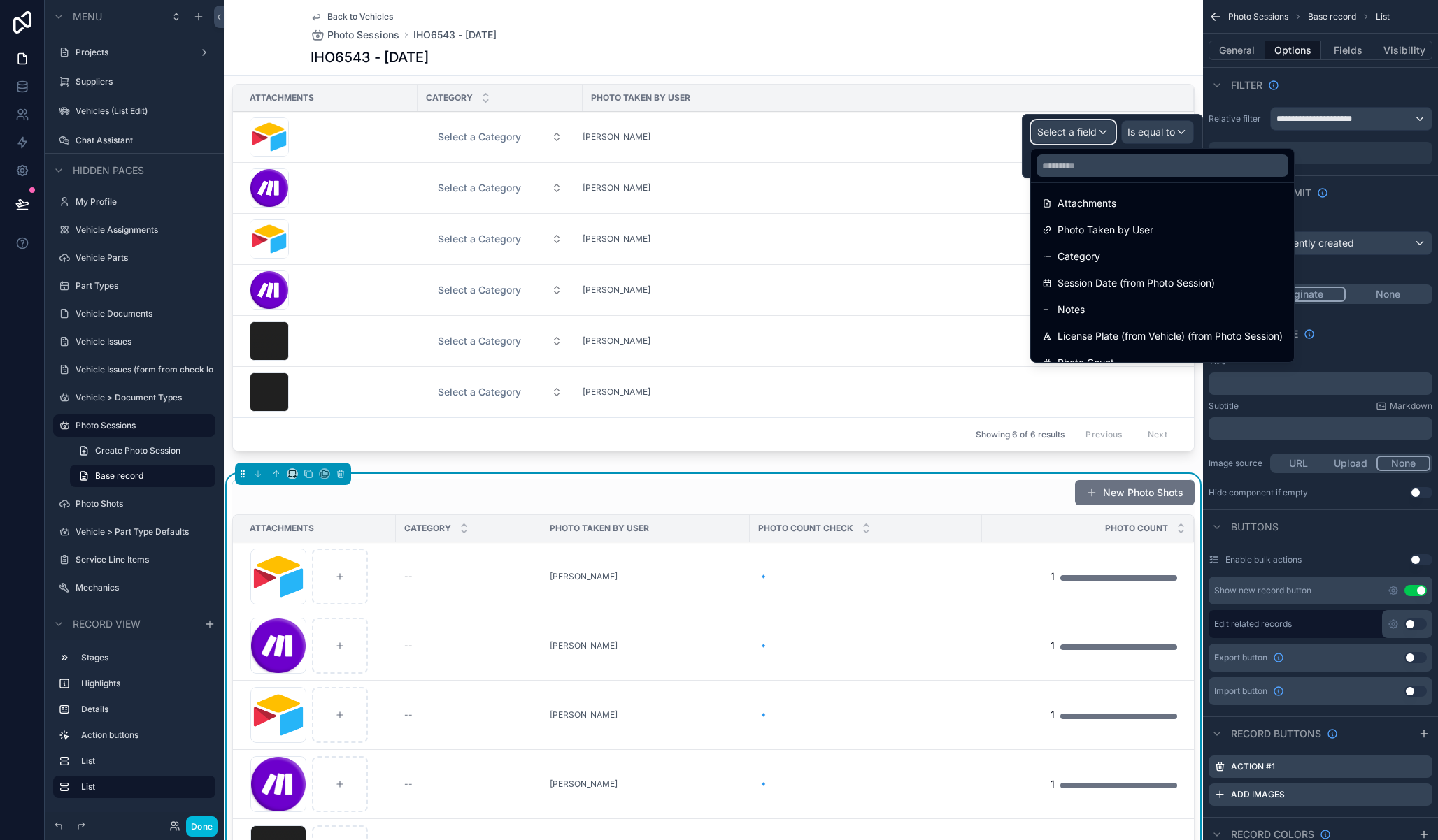
scroll to position [67, 0]
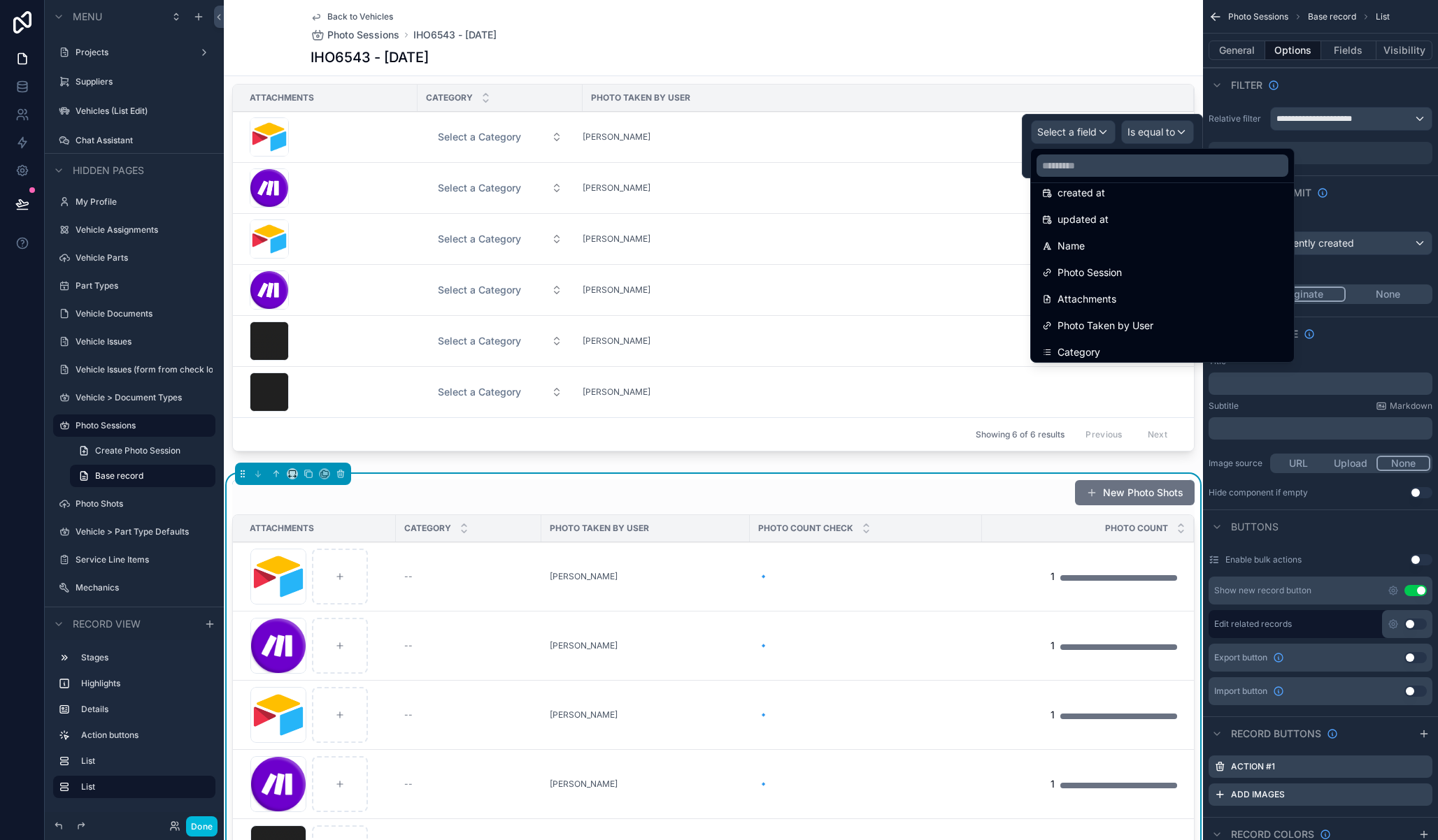
click at [1110, 340] on div "Category" at bounding box center [1162, 353] width 258 height 25
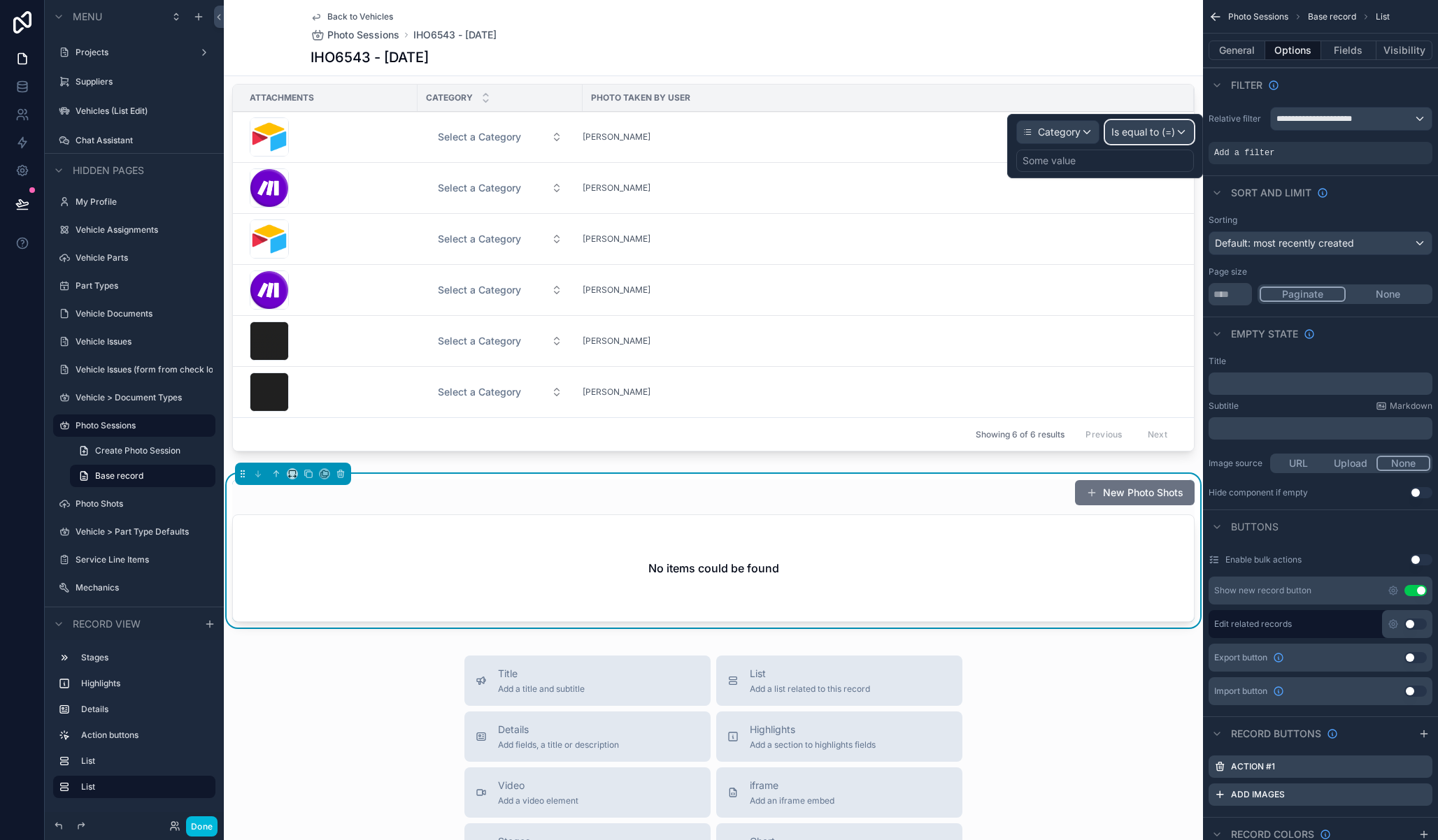
click at [1142, 134] on span "Is equal to (=)" at bounding box center [1143, 132] width 64 height 14
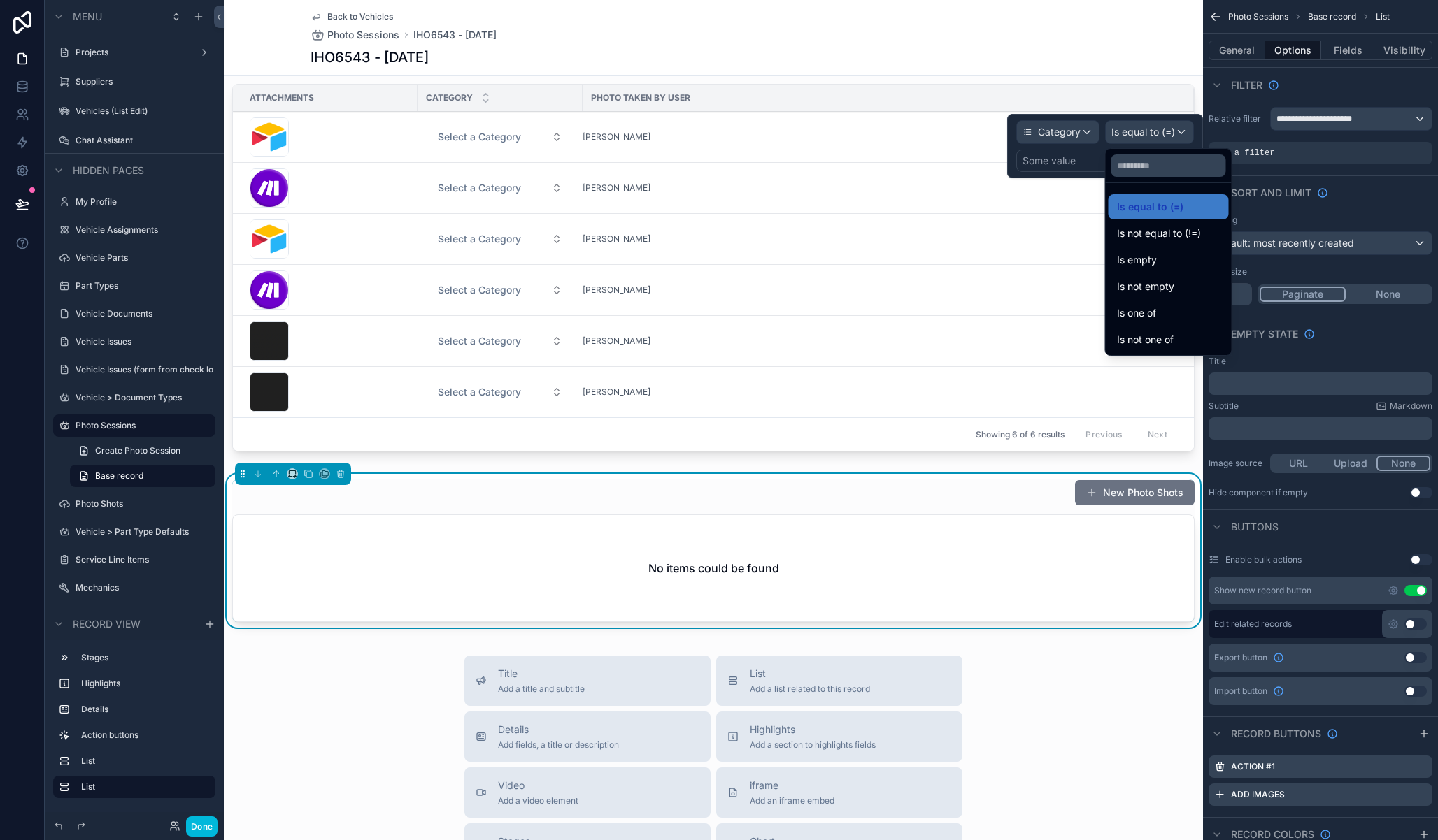
click at [1179, 286] on div "Is not empty" at bounding box center [1168, 286] width 103 height 17
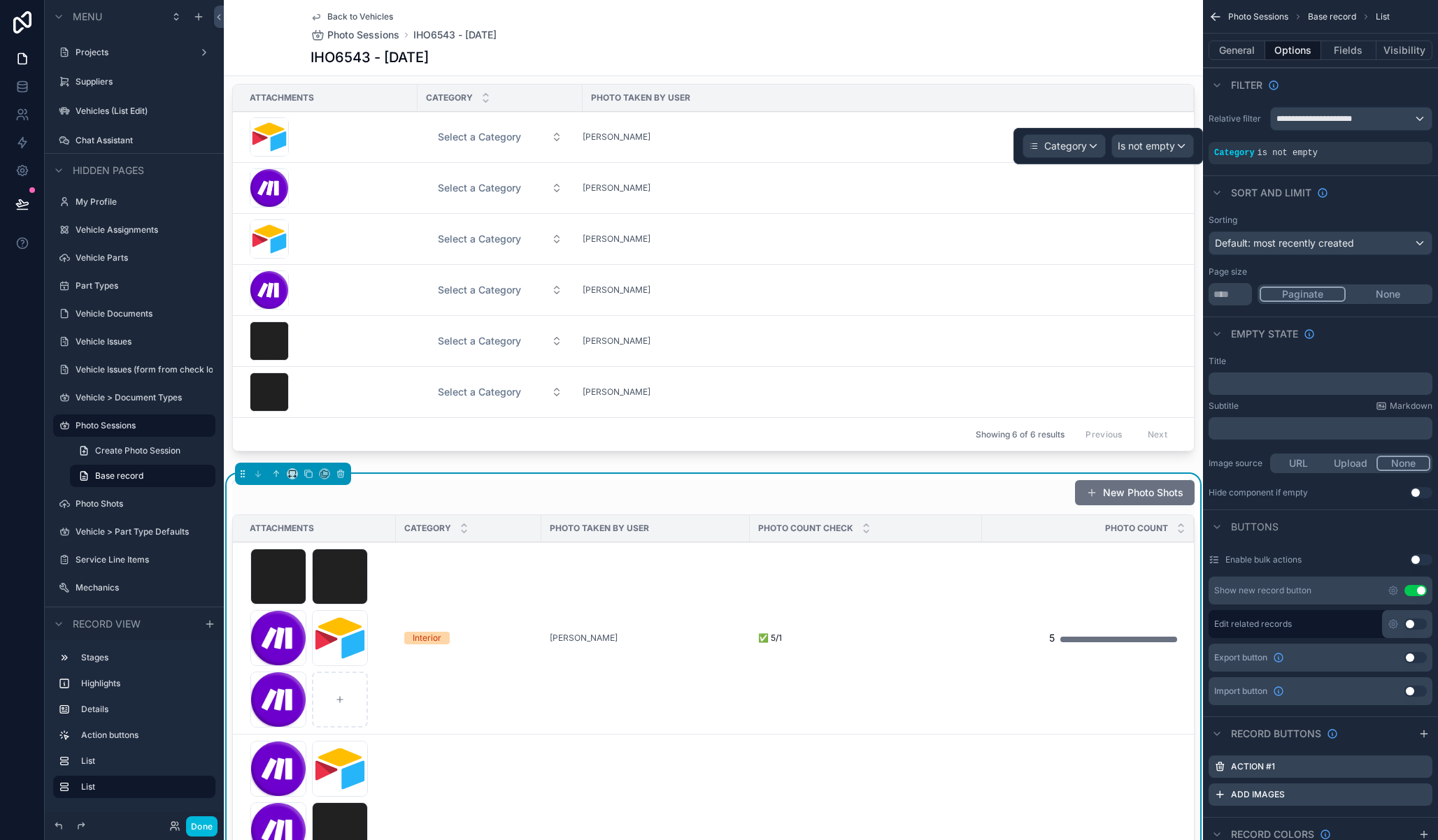
scroll to position [286, 0]
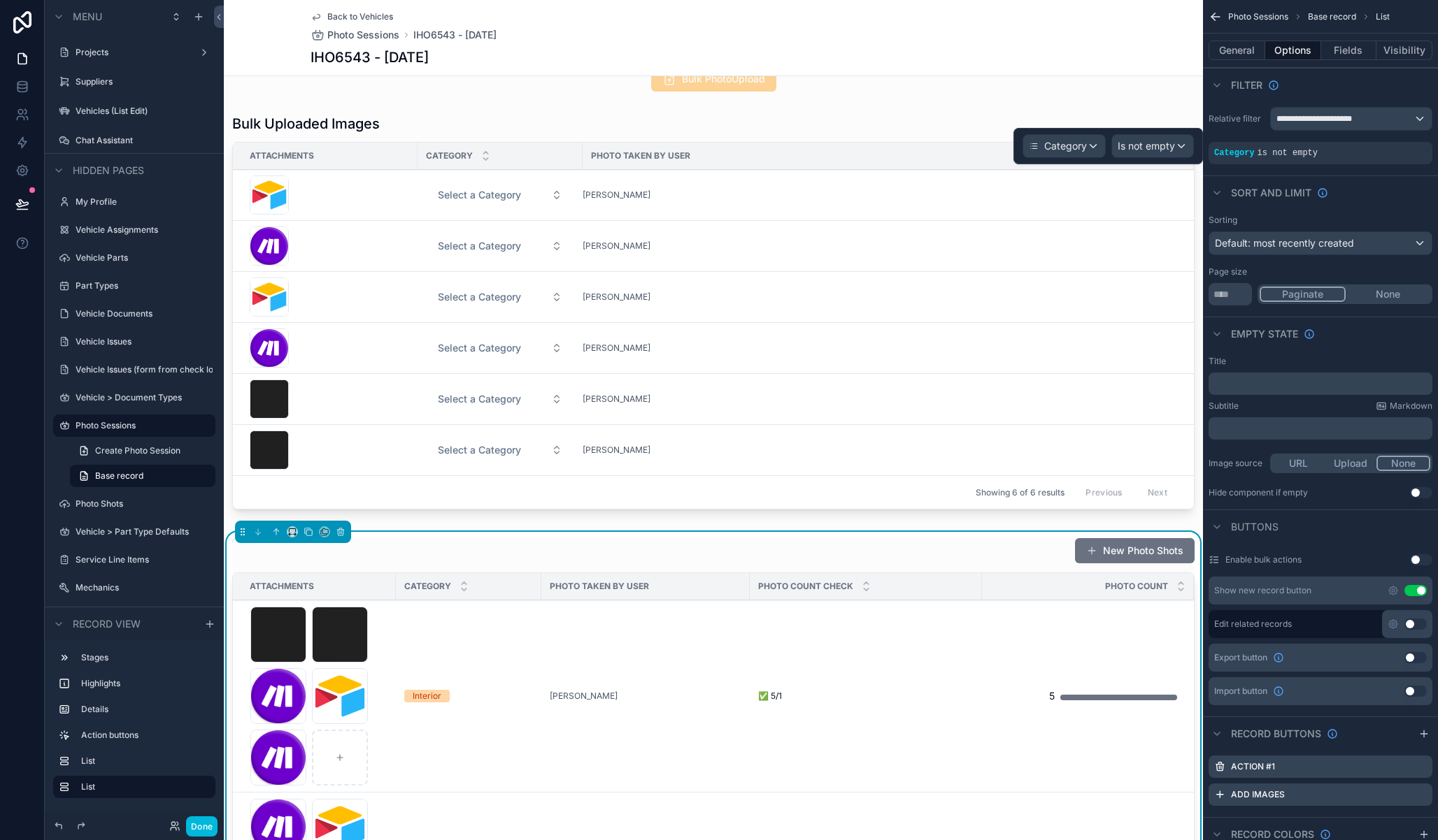
click at [203, 828] on button "Done" at bounding box center [201, 826] width 31 height 20
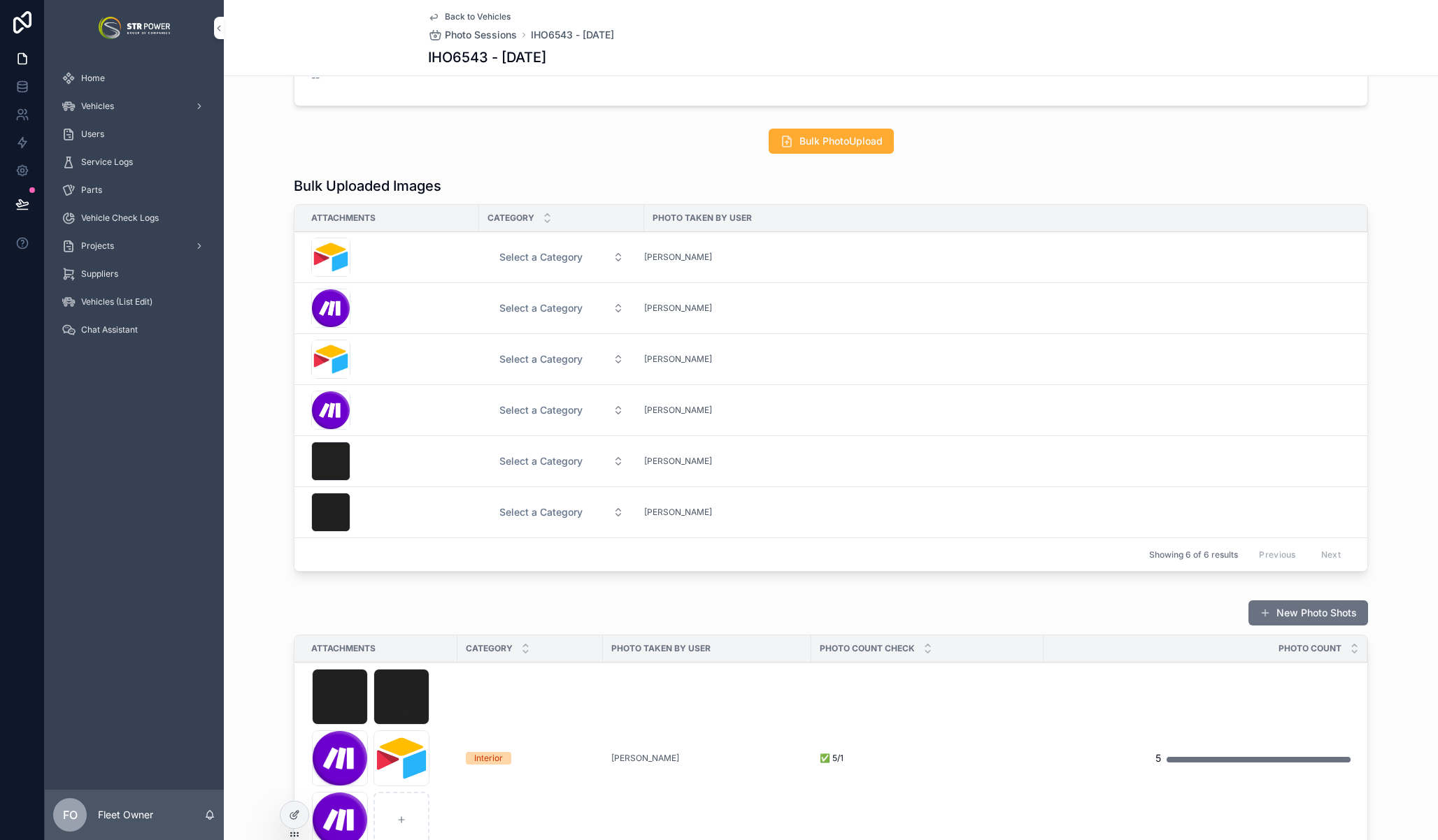
scroll to position [249, 0]
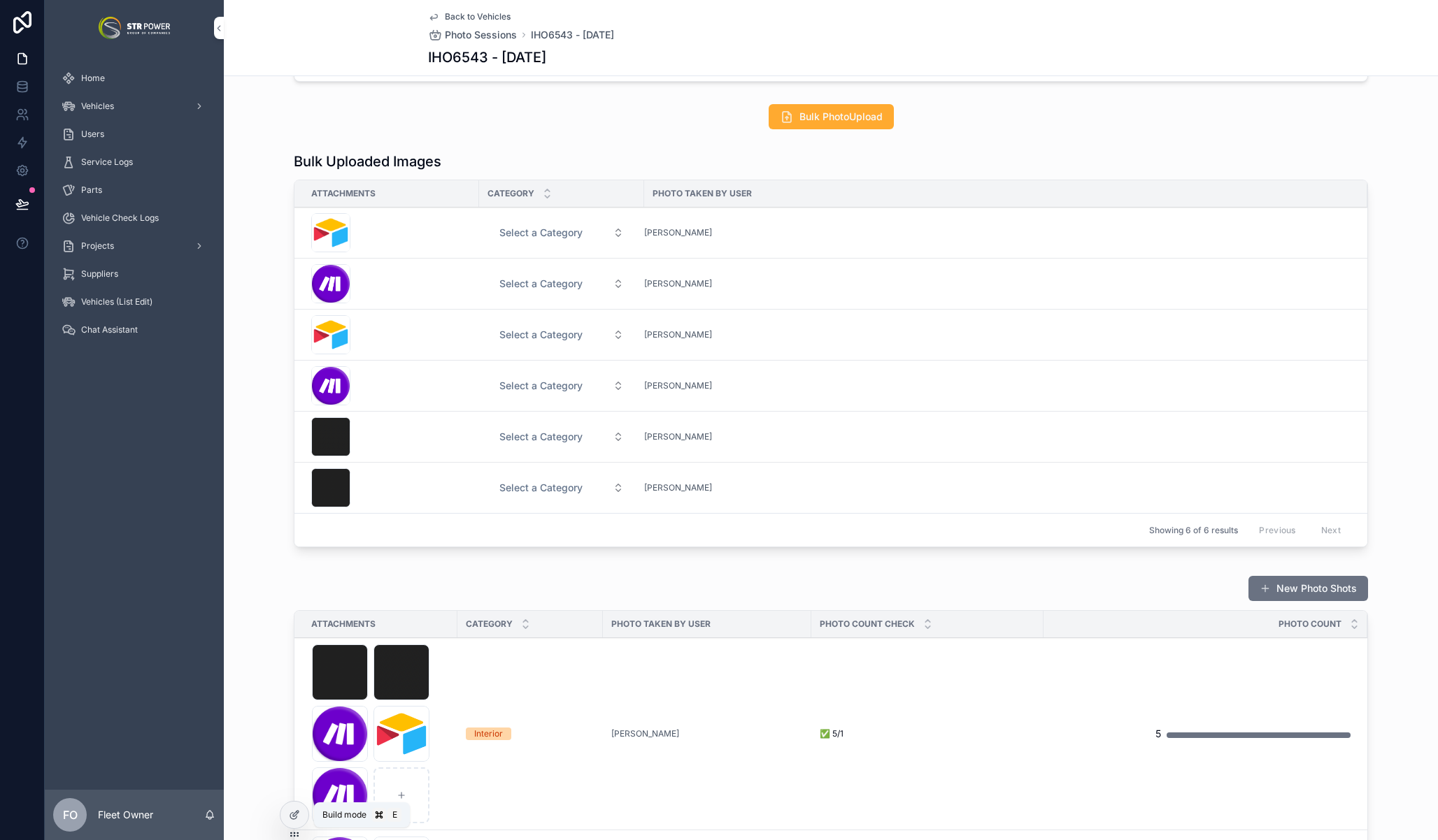
click at [293, 815] on icon at bounding box center [296, 814] width 6 height 6
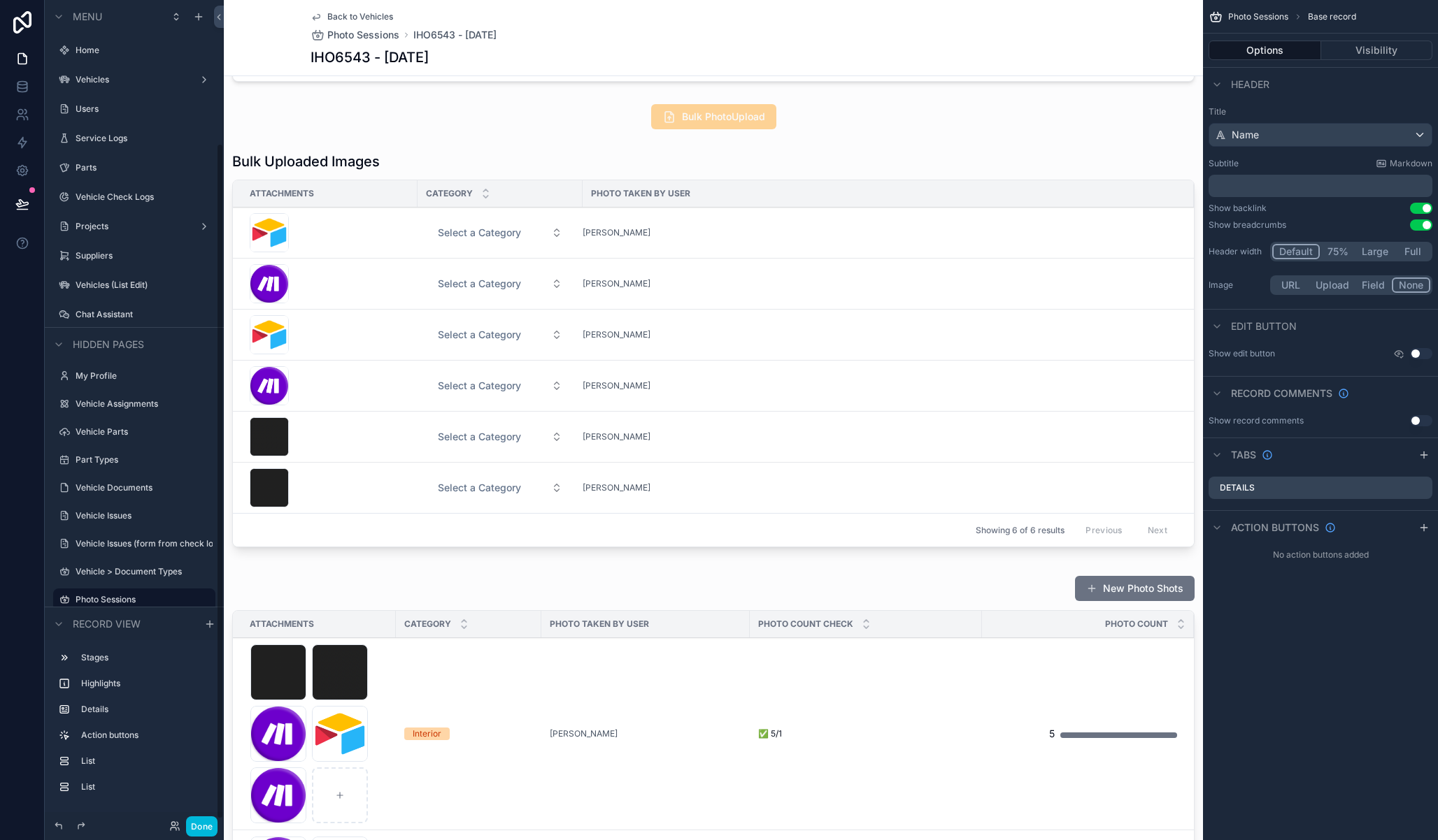
scroll to position [174, 0]
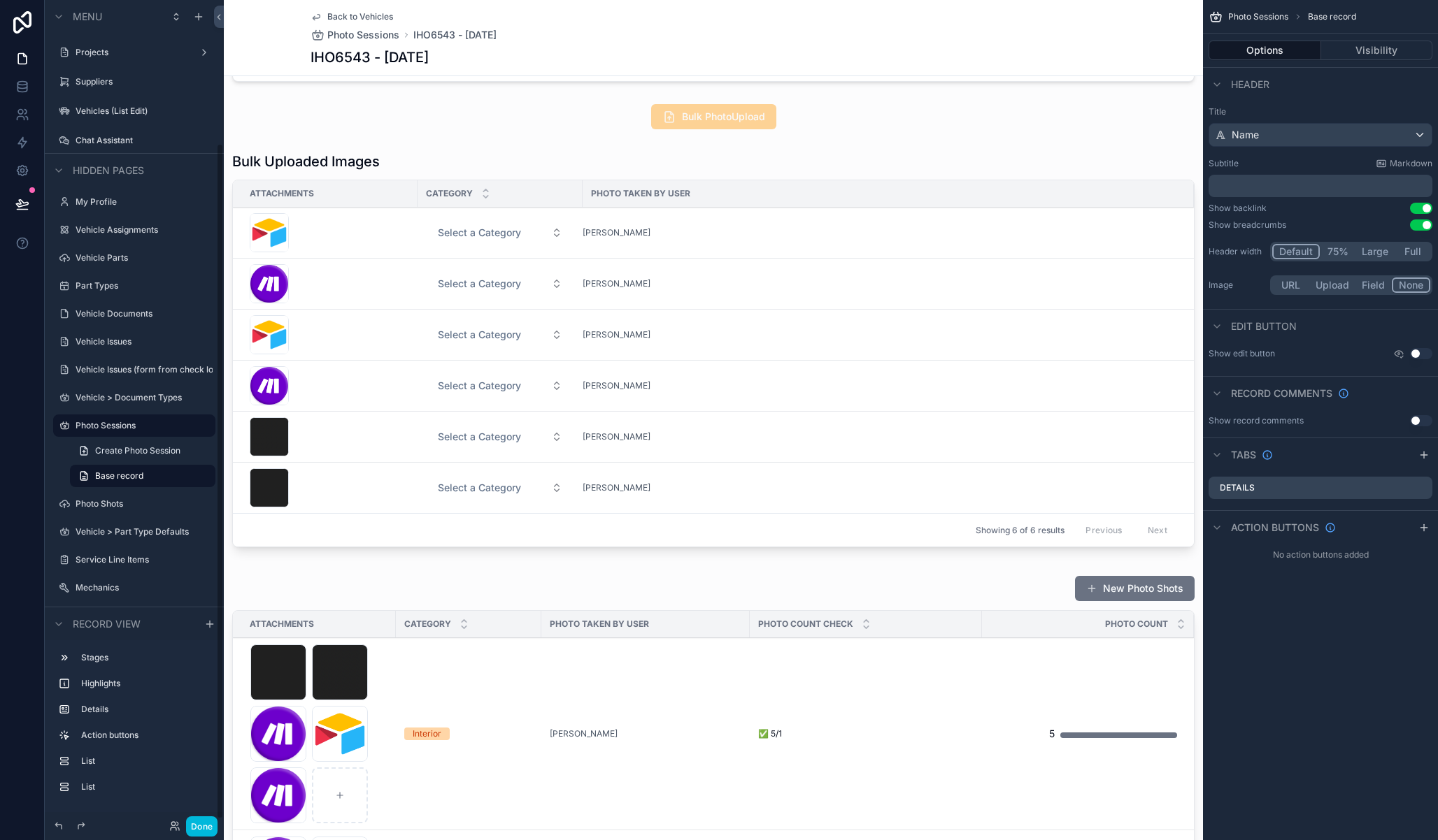
click at [1023, 158] on div "scrollable content" at bounding box center [713, 352] width 979 height 413
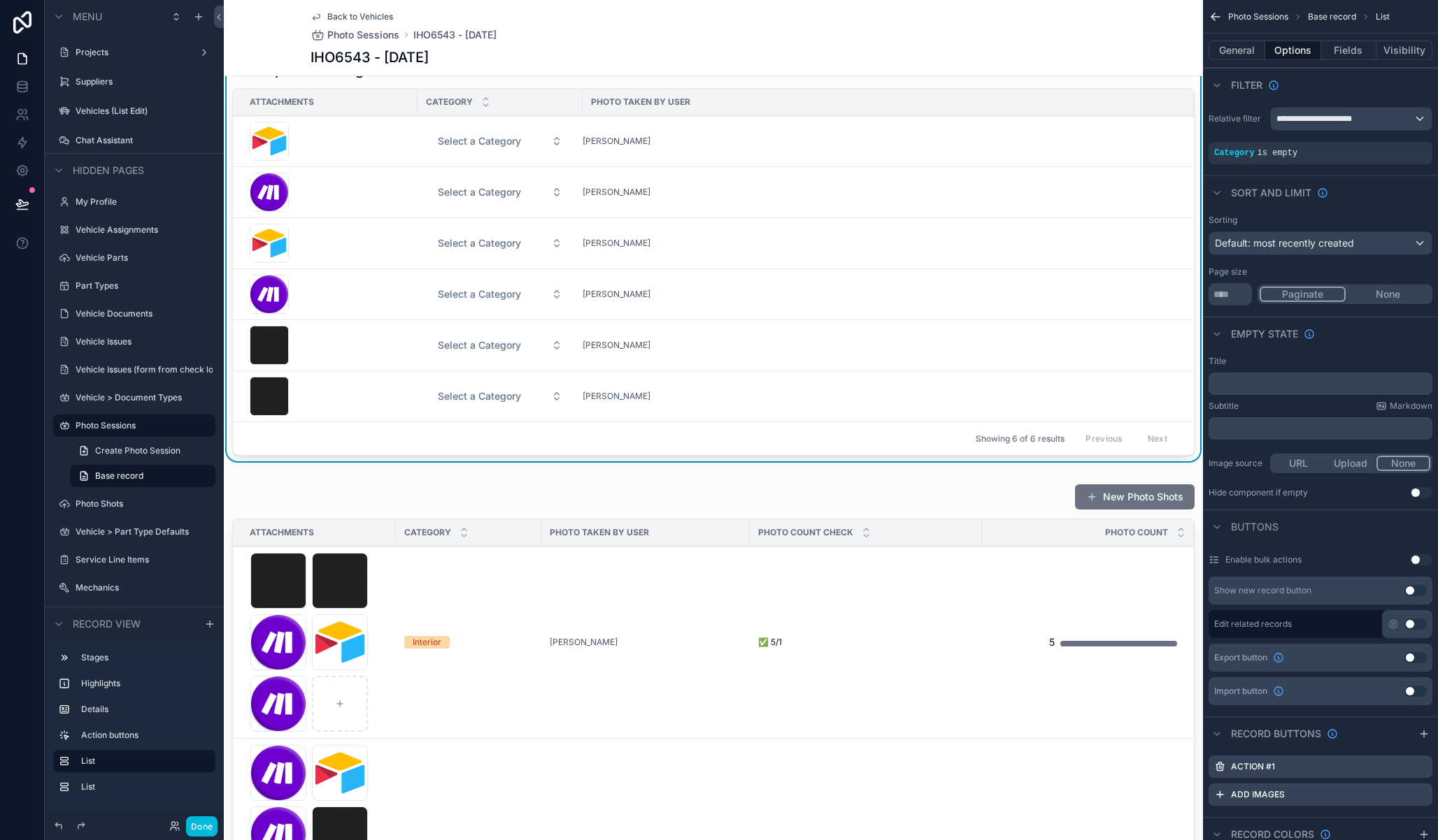
scroll to position [0, 0]
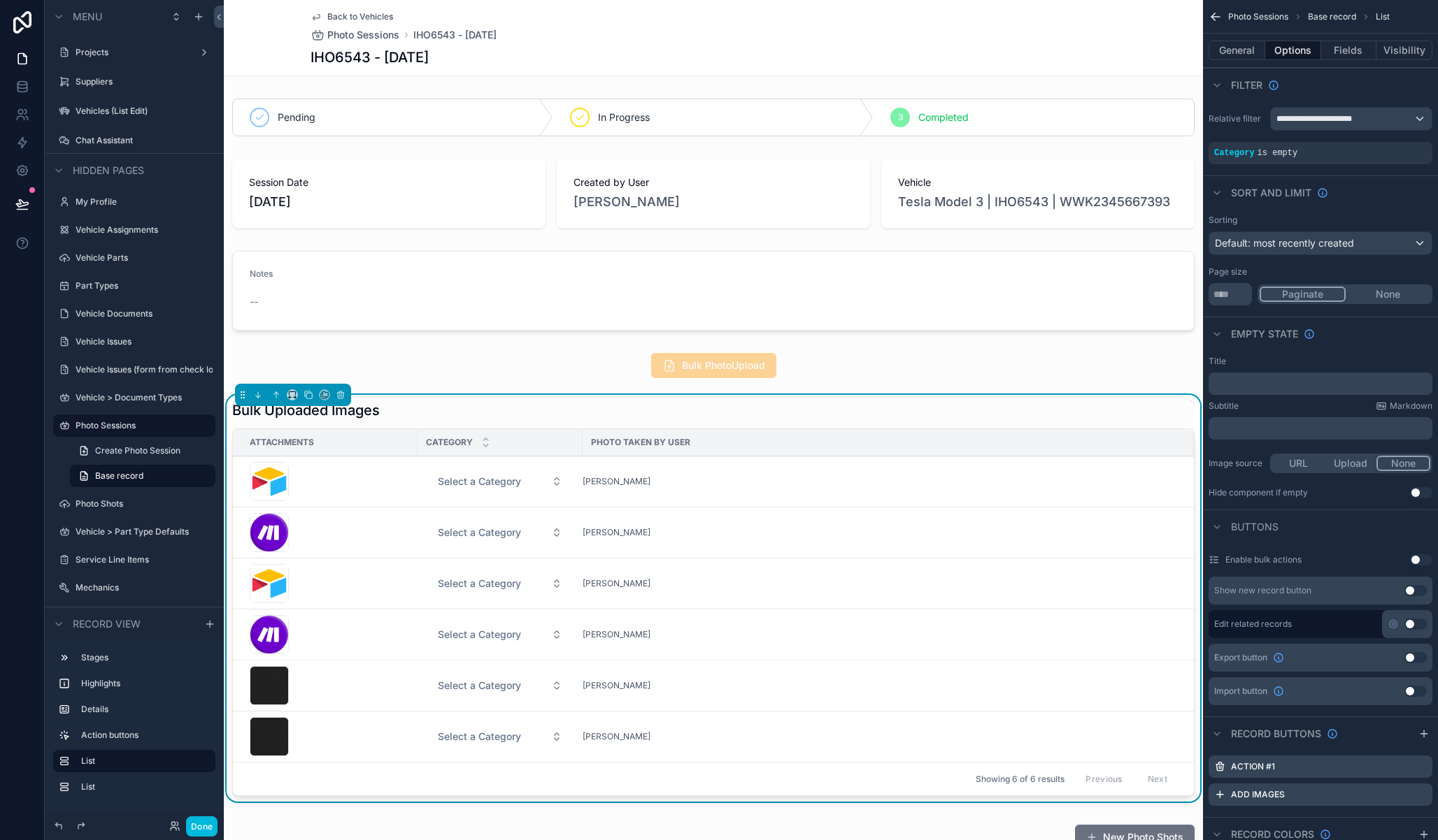
click at [198, 826] on button "Done" at bounding box center [201, 826] width 31 height 20
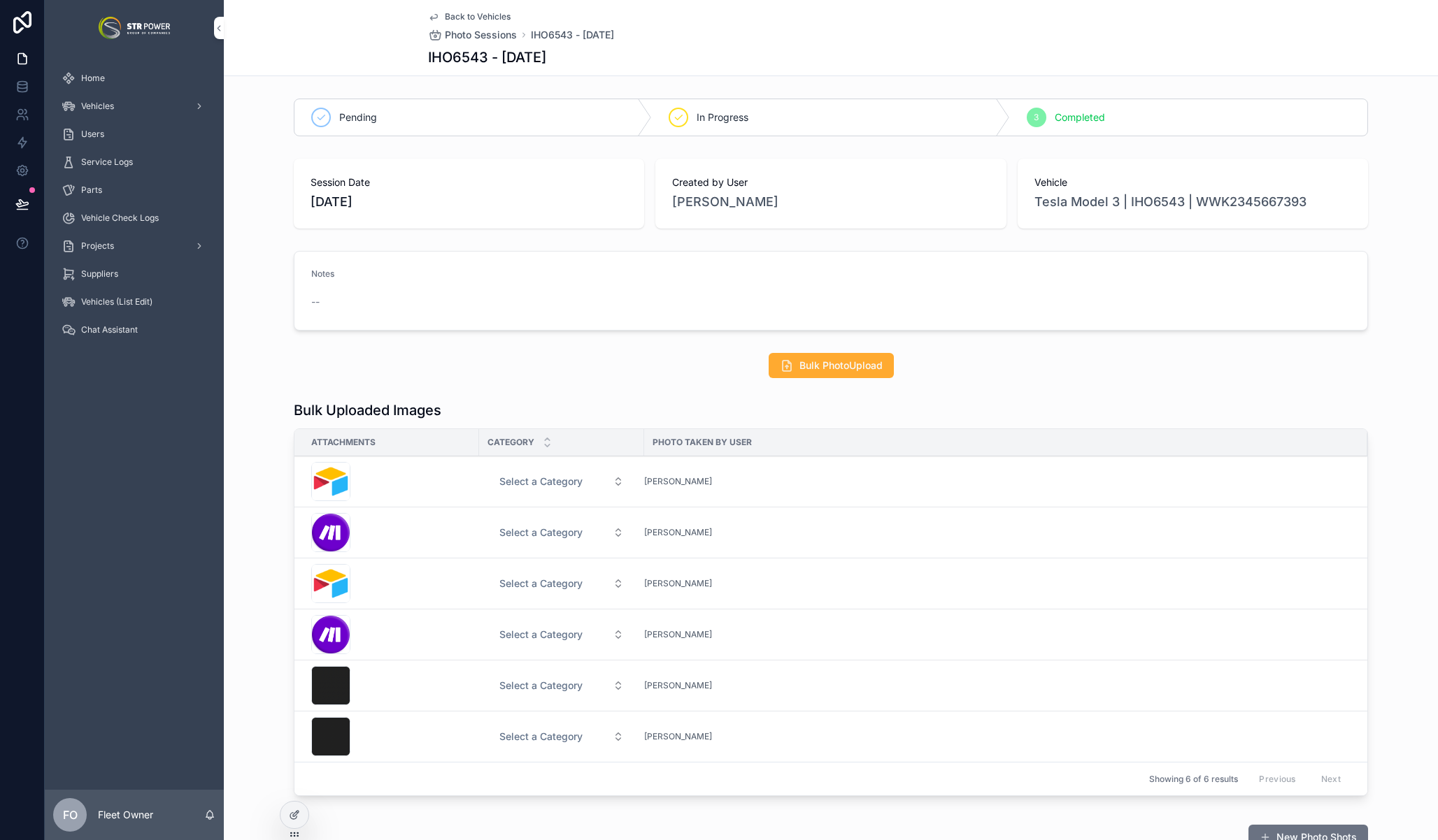
click at [529, 489] on button "Select a Category" at bounding box center [561, 481] width 147 height 25
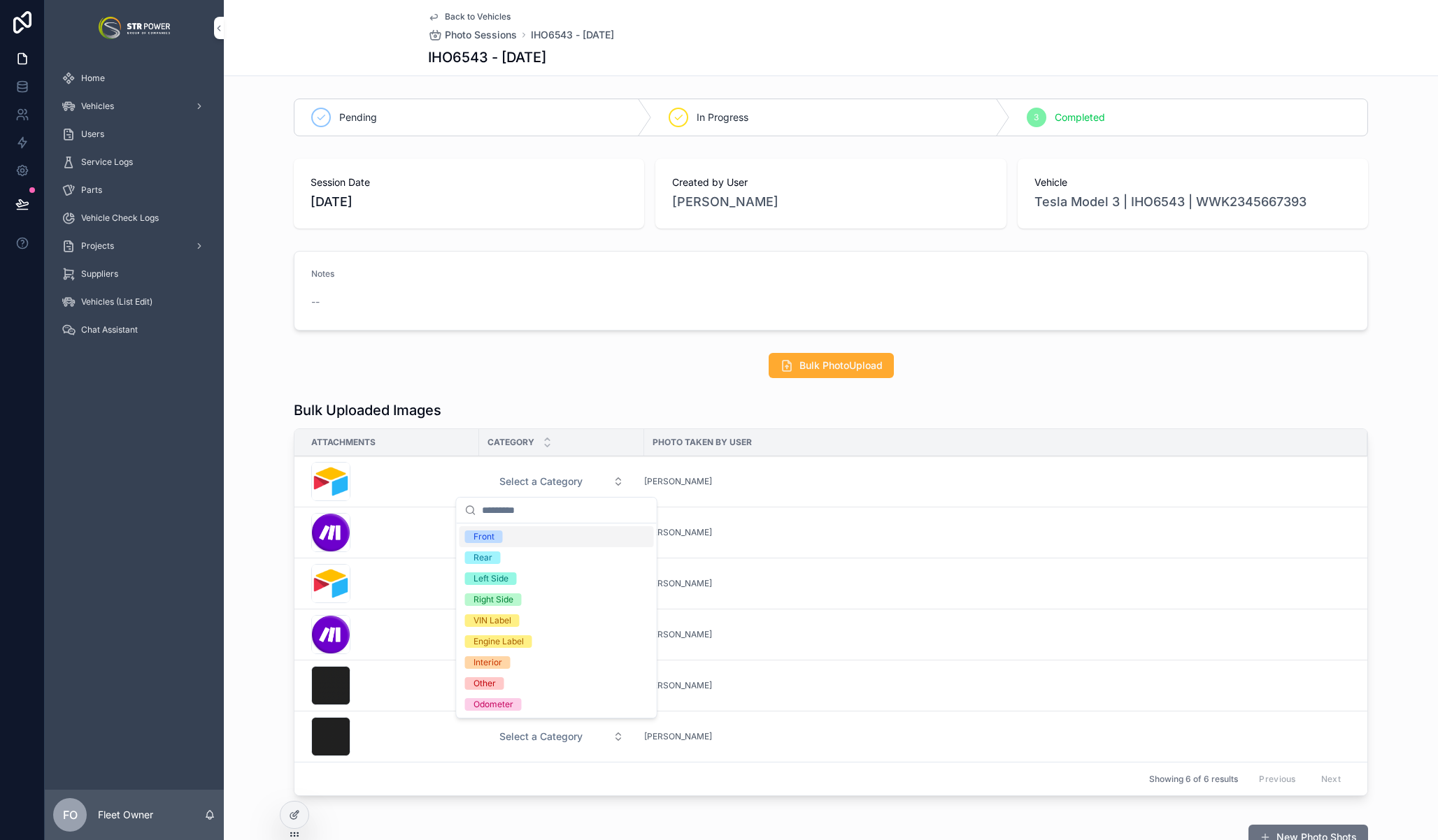
click at [527, 537] on div "Front" at bounding box center [556, 537] width 194 height 21
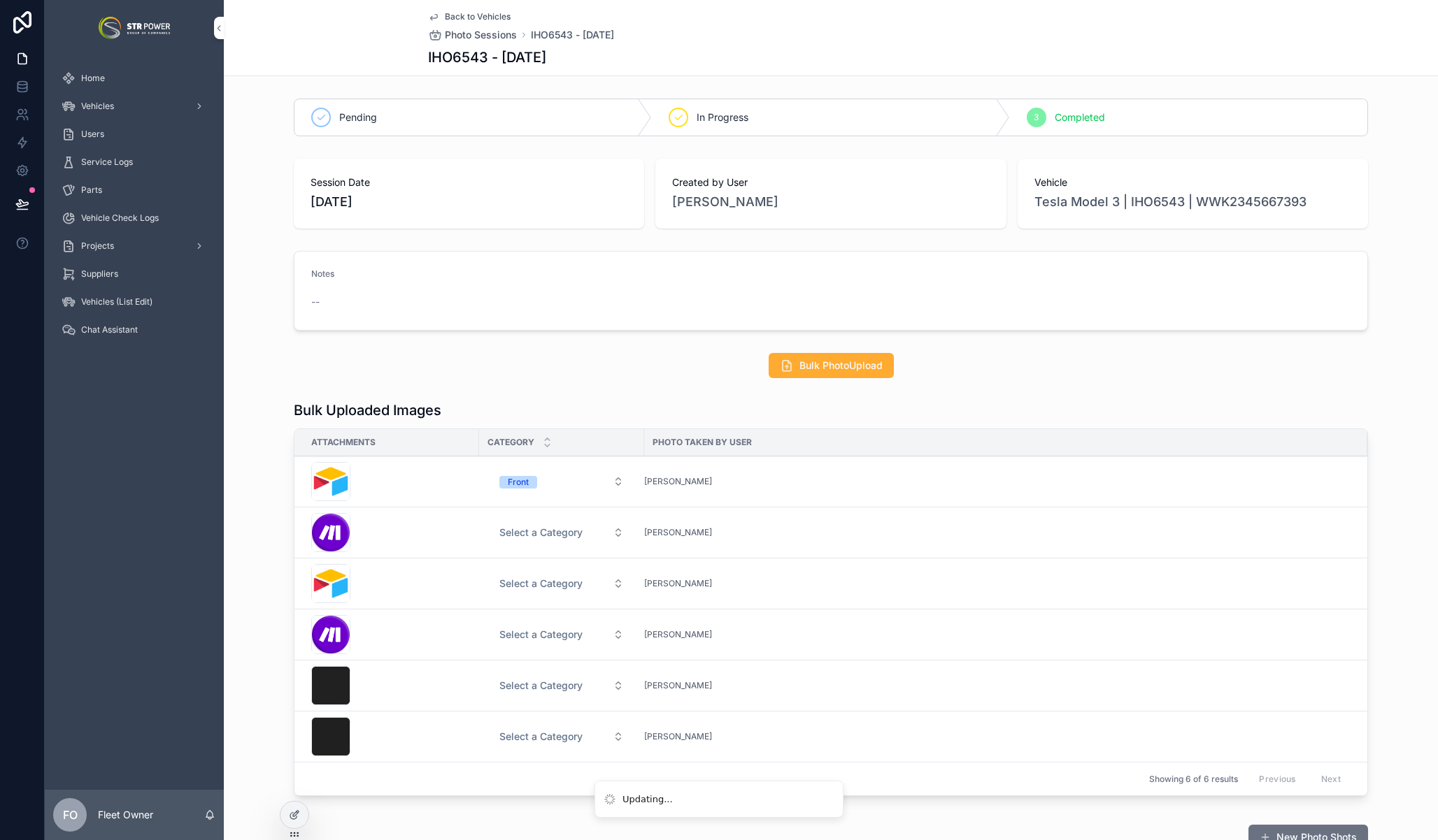
click at [527, 536] on span "Select a Category" at bounding box center [541, 532] width 83 height 14
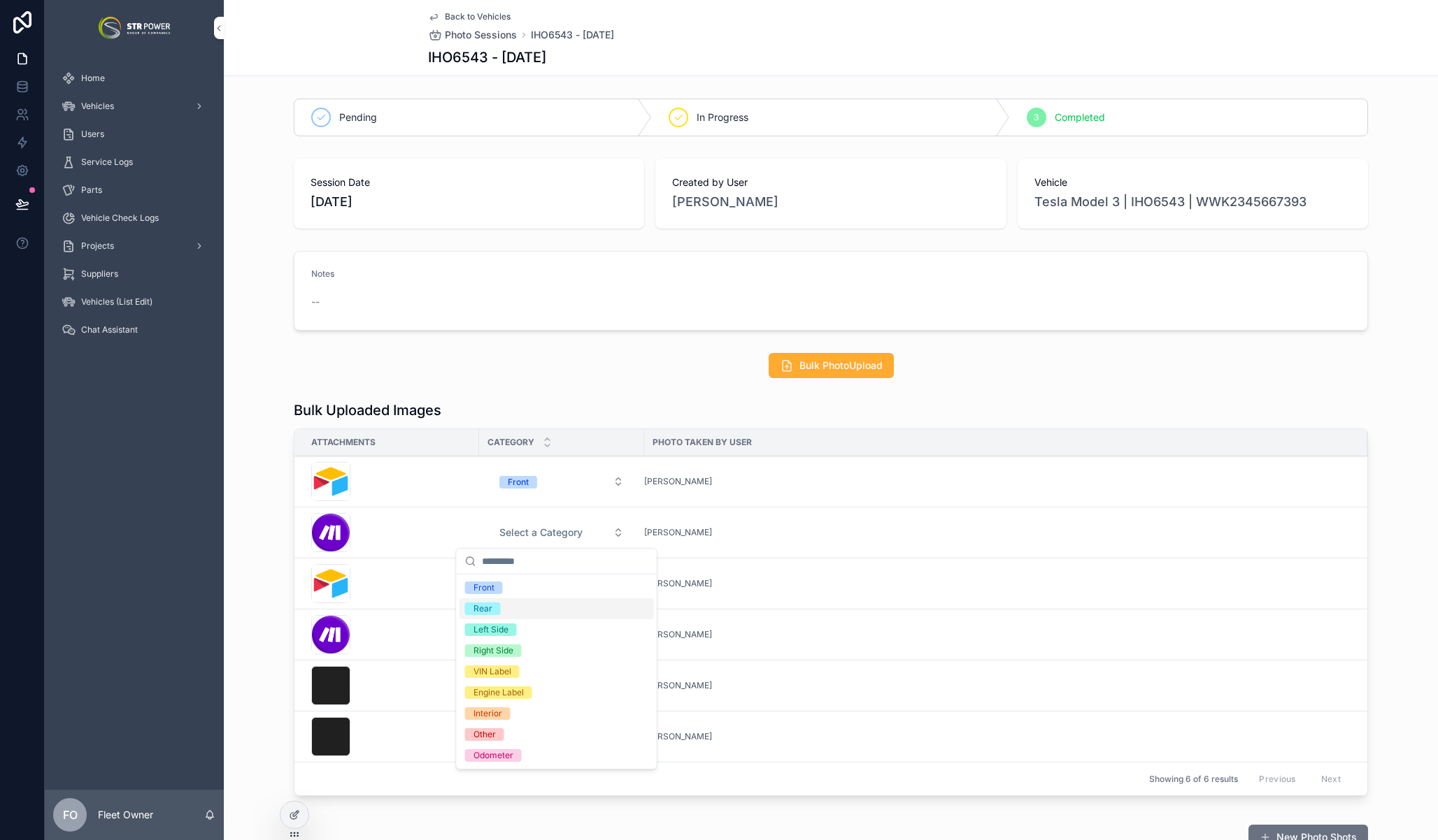
click at [527, 606] on div "Rear" at bounding box center [556, 609] width 194 height 21
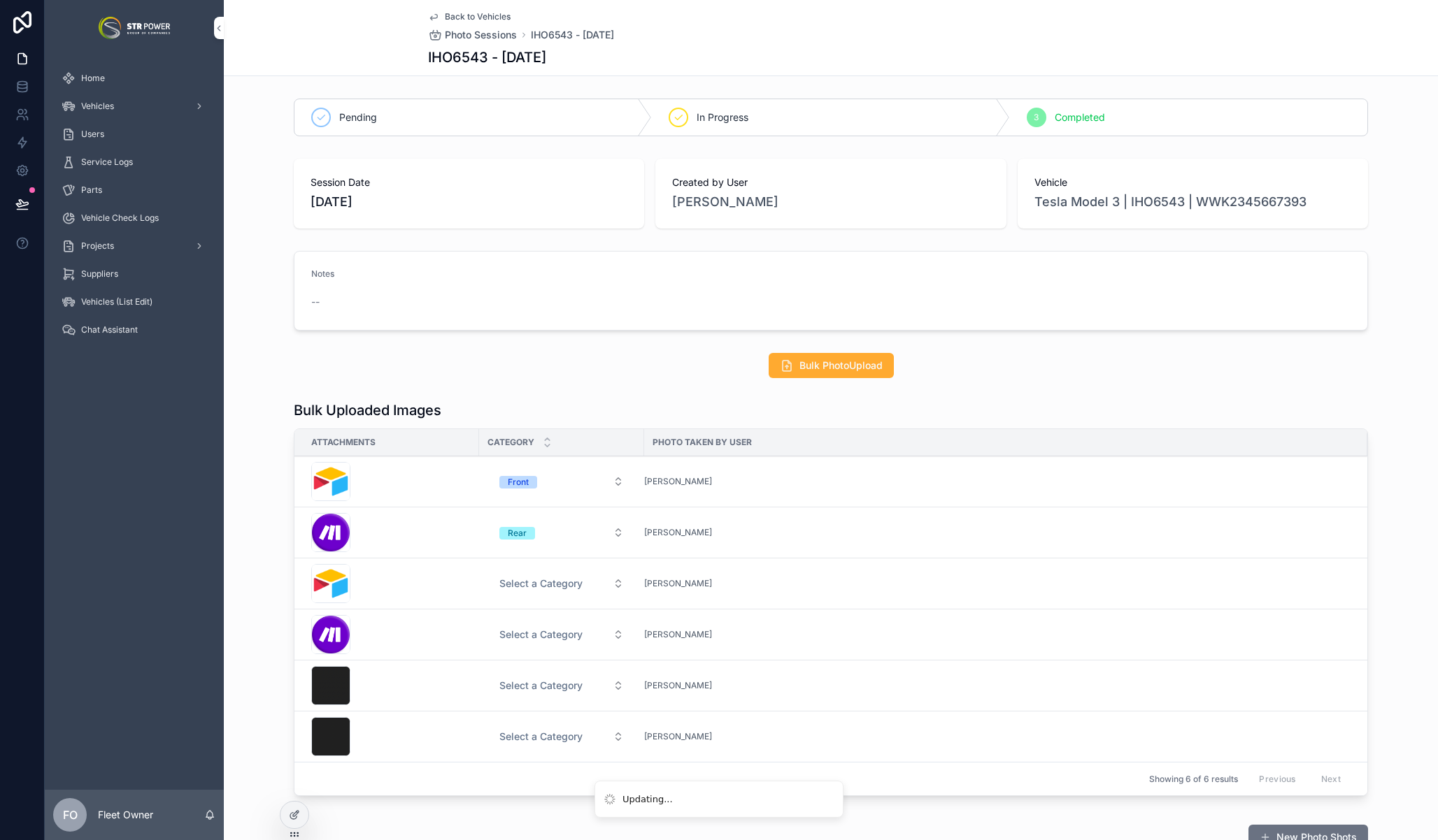
click at [570, 379] on div "Bulk PhotoUpload" at bounding box center [831, 365] width 1214 height 36
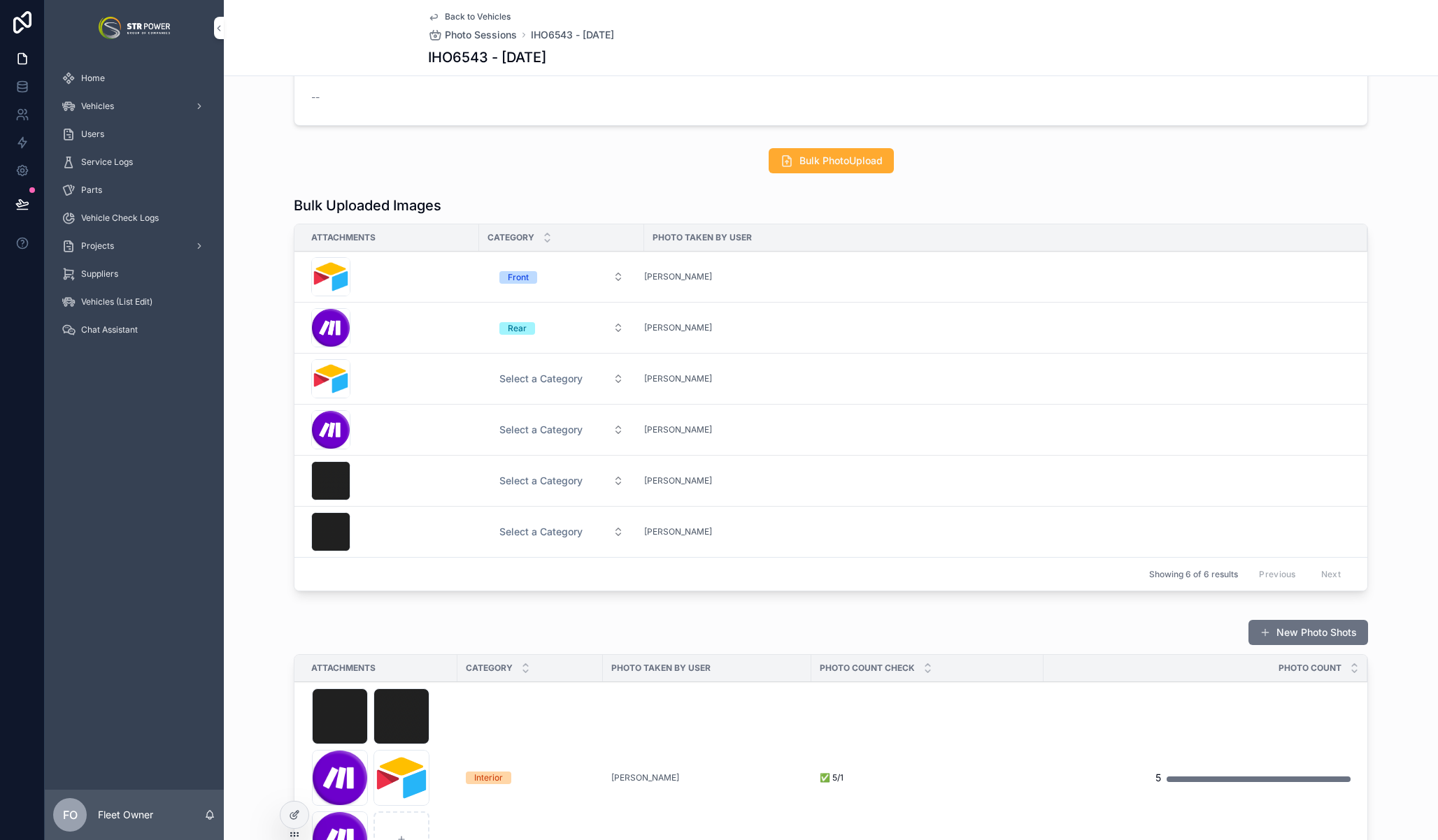
scroll to position [208, 0]
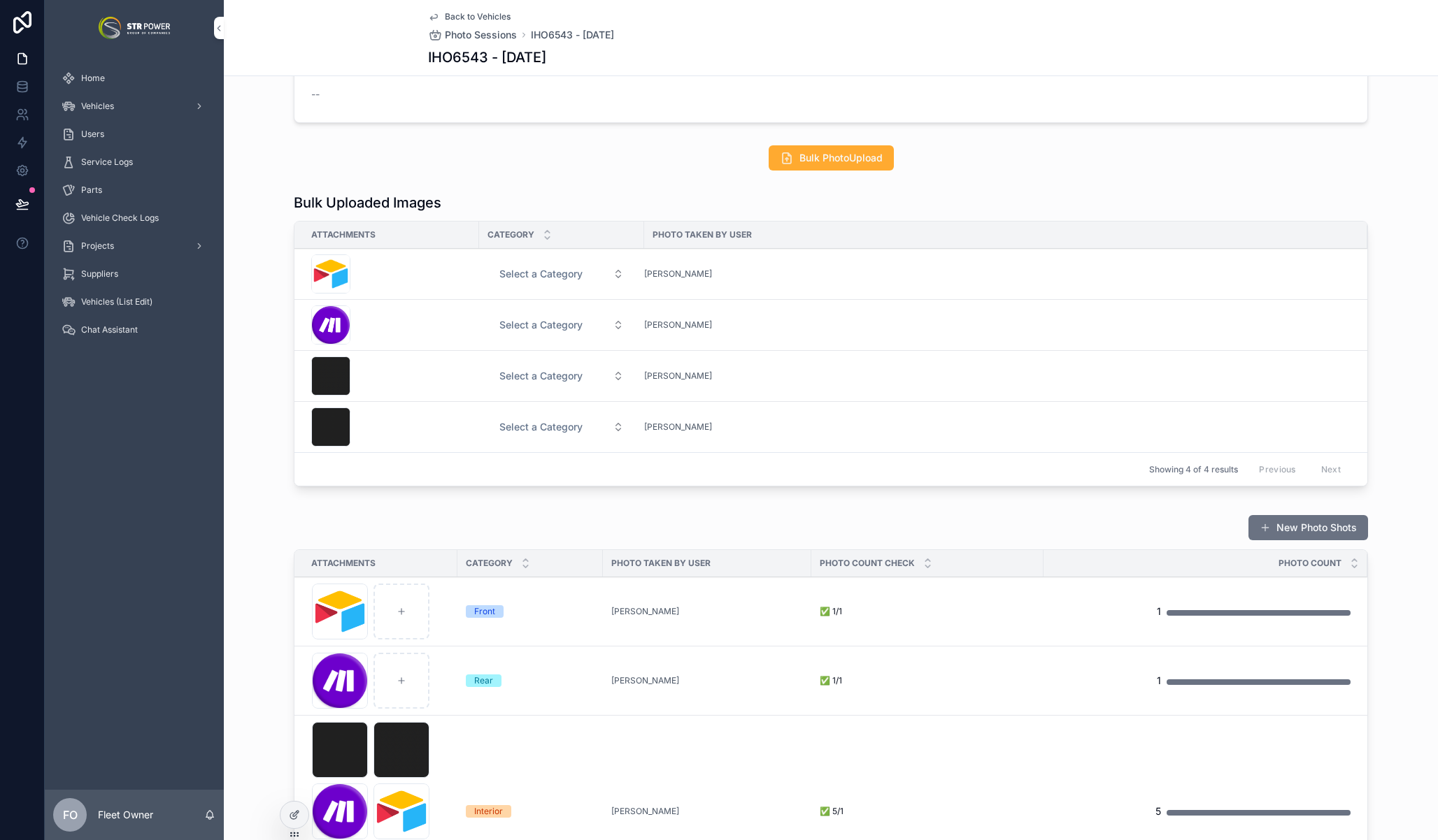
click at [509, 370] on span "Select a Category" at bounding box center [541, 375] width 83 height 14
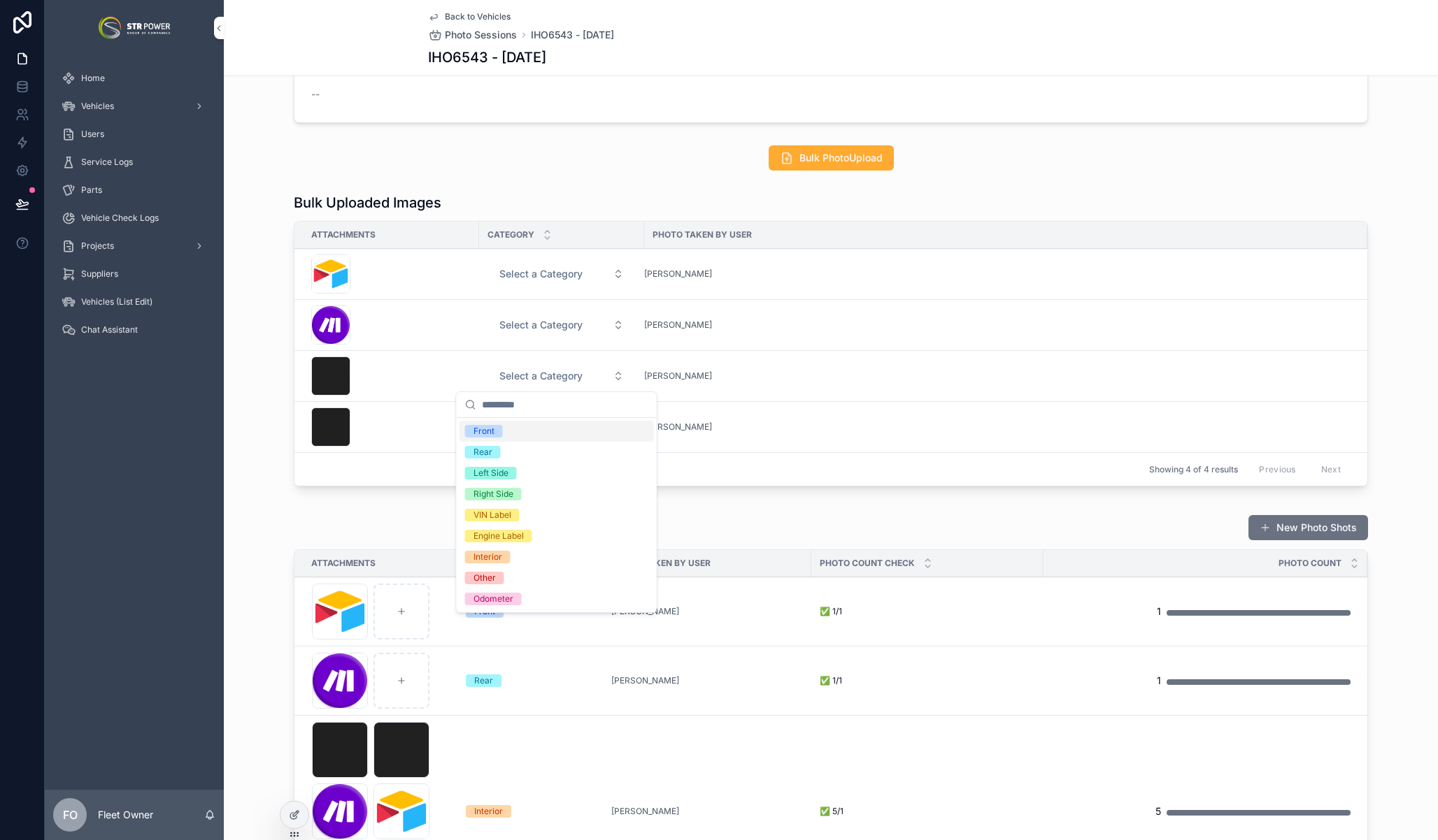
click at [510, 275] on span "Select a Category" at bounding box center [541, 274] width 83 height 14
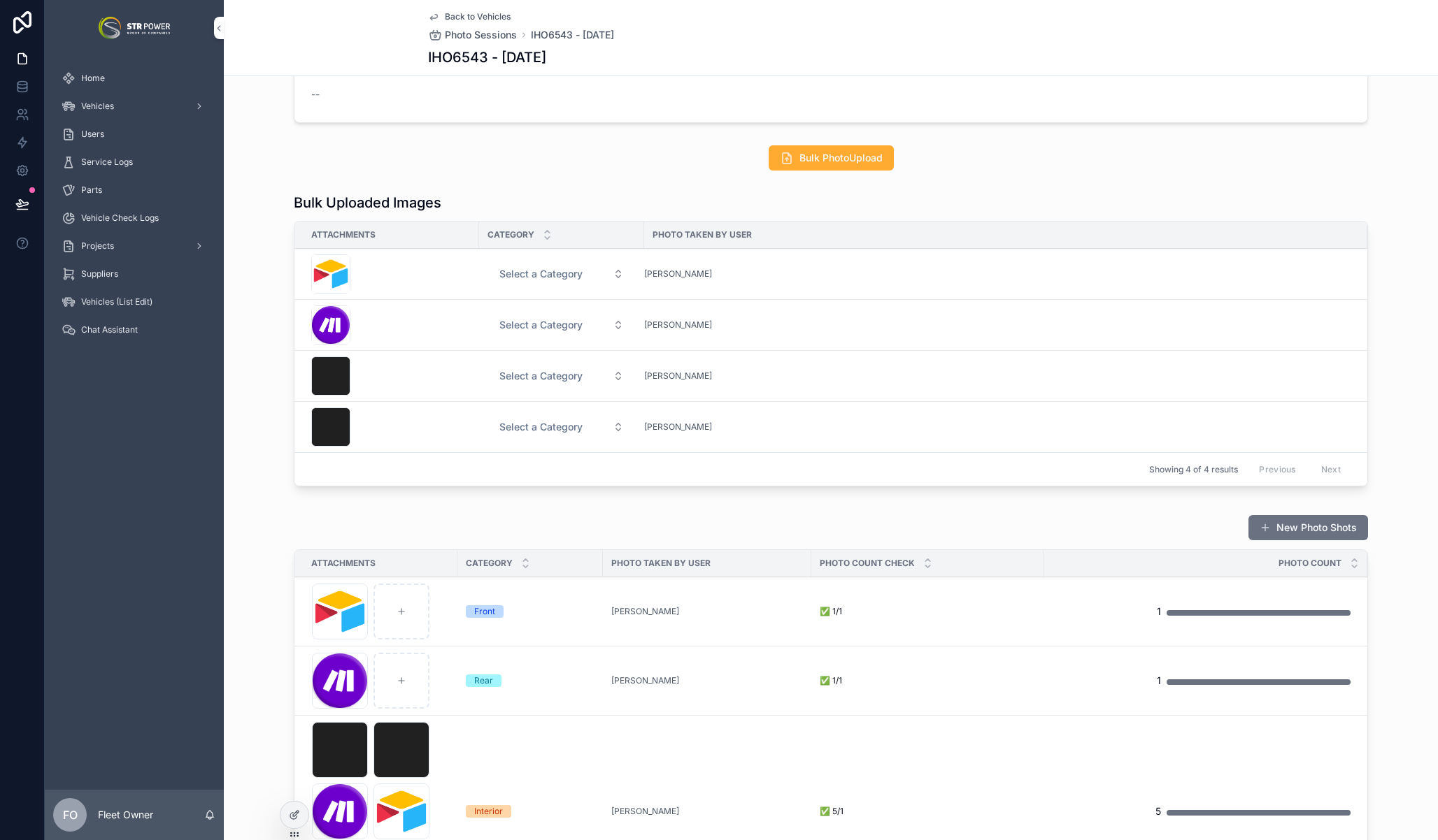
click at [542, 273] on span "Select a Category" at bounding box center [541, 274] width 83 height 14
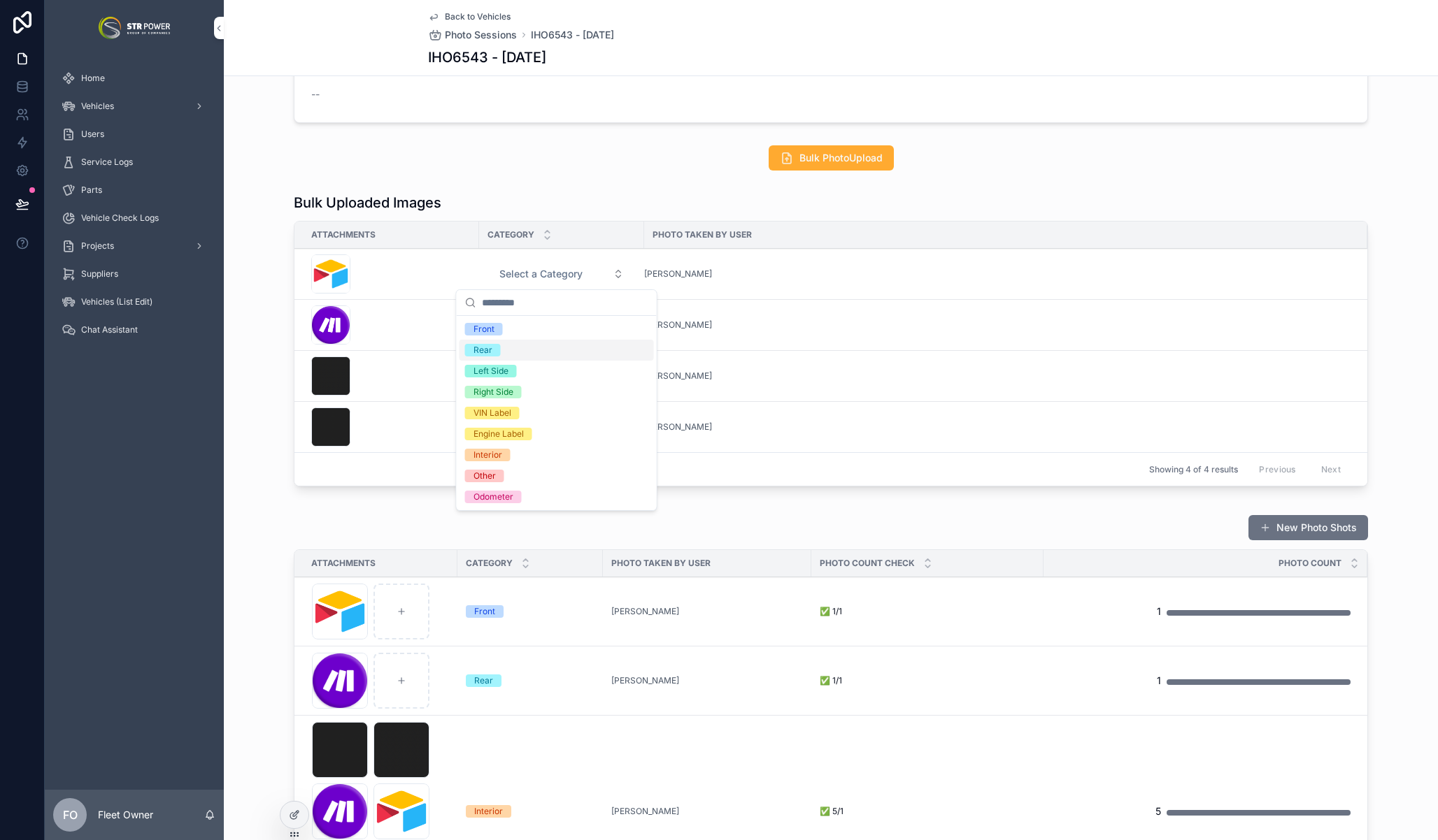
click at [541, 349] on div "Rear" at bounding box center [556, 350] width 194 height 21
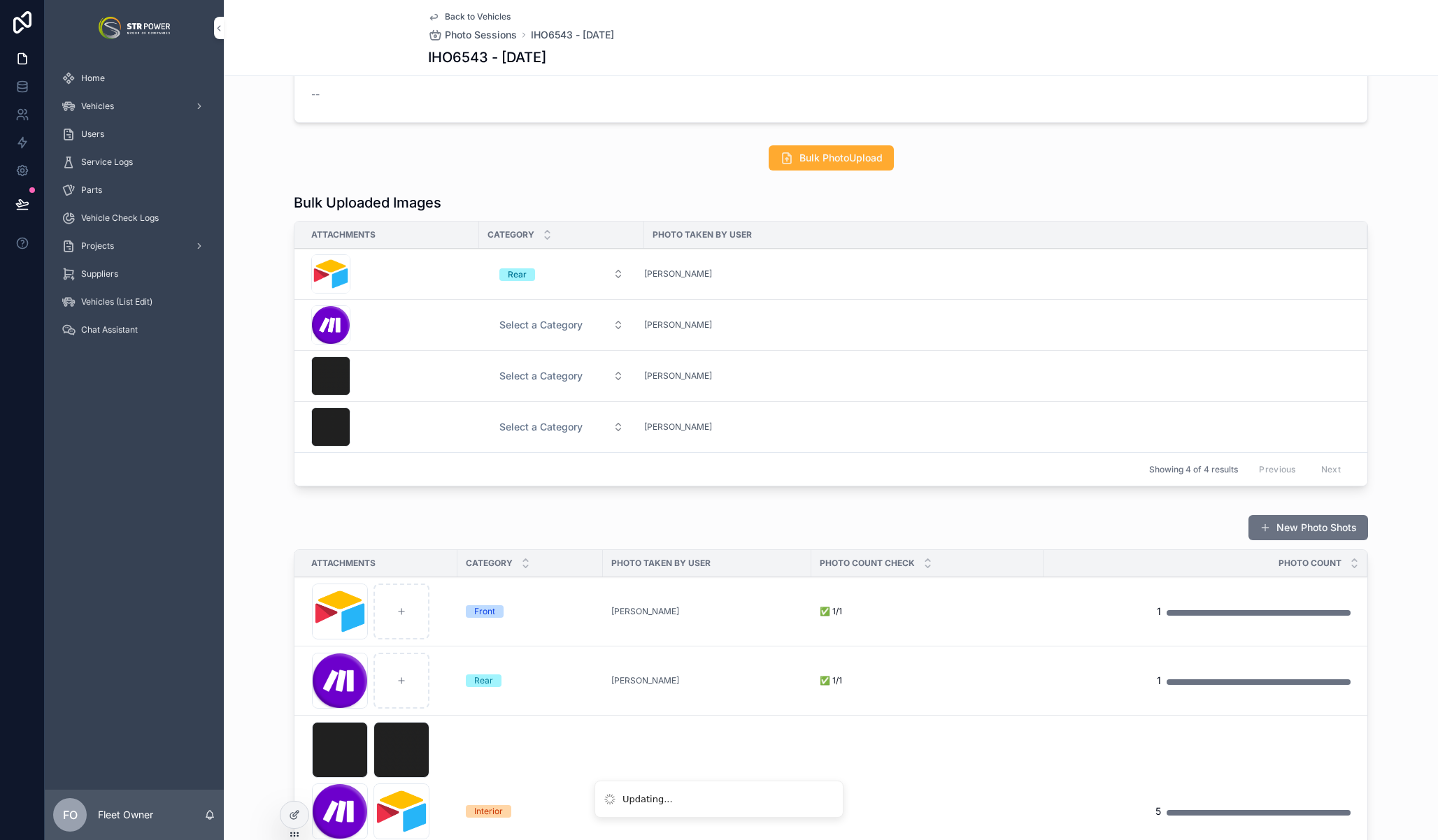
click at [519, 317] on button "Select a Category" at bounding box center [561, 325] width 147 height 25
click at [540, 407] on div "Rear" at bounding box center [556, 401] width 194 height 21
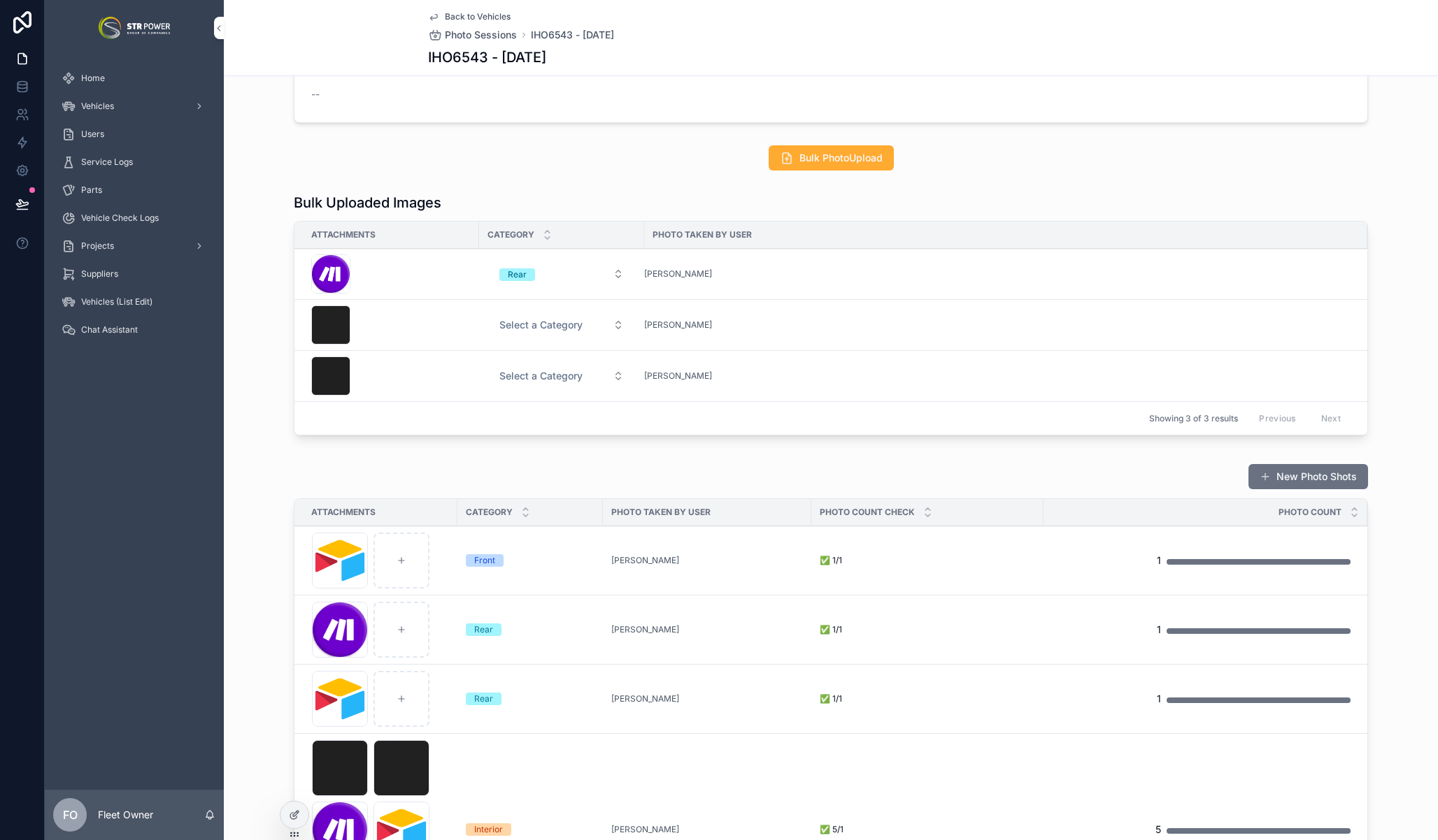
click at [548, 330] on span "Select a Category" at bounding box center [541, 325] width 83 height 14
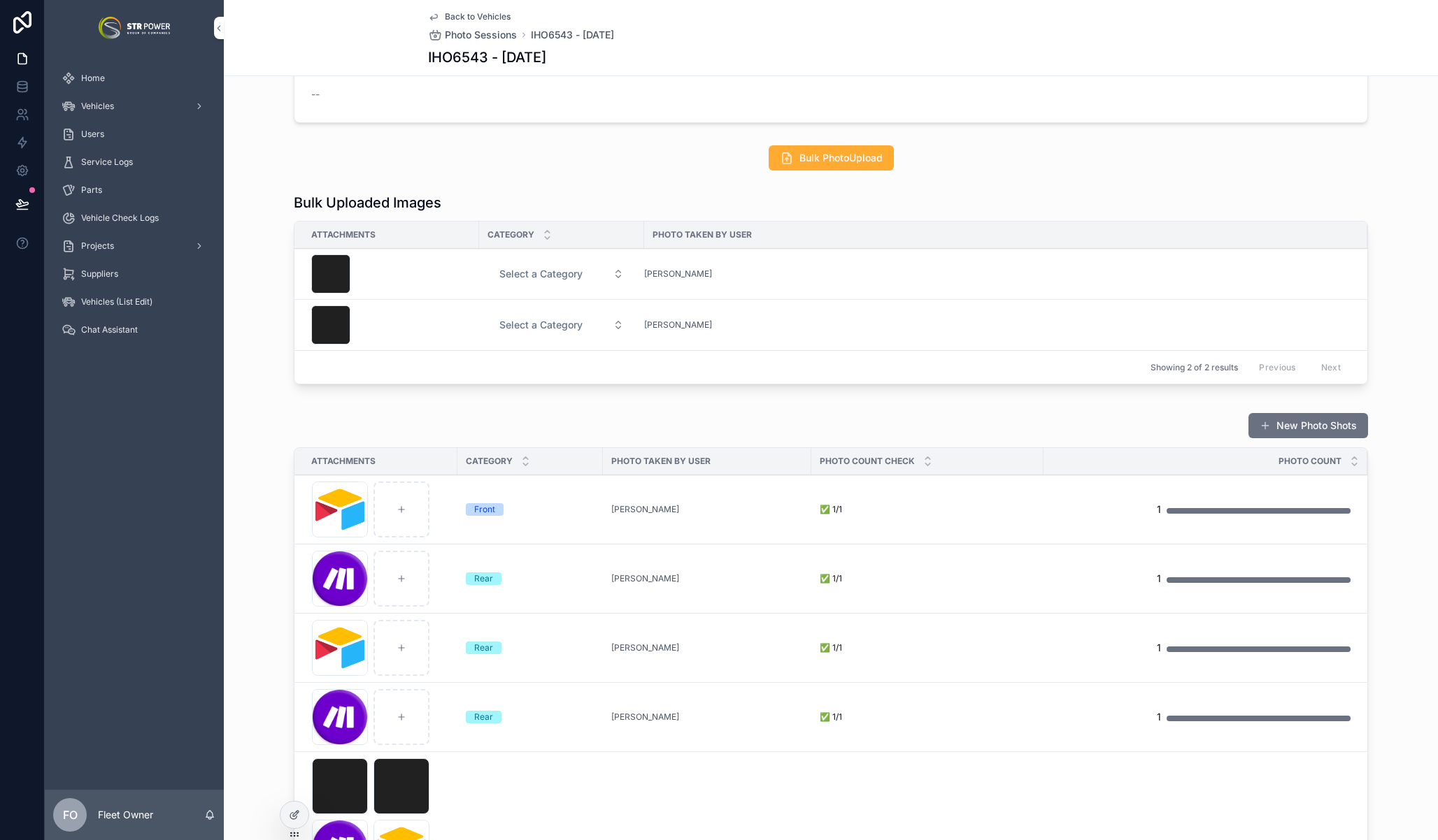
click at [548, 273] on span "Select a Category" at bounding box center [541, 274] width 83 height 14
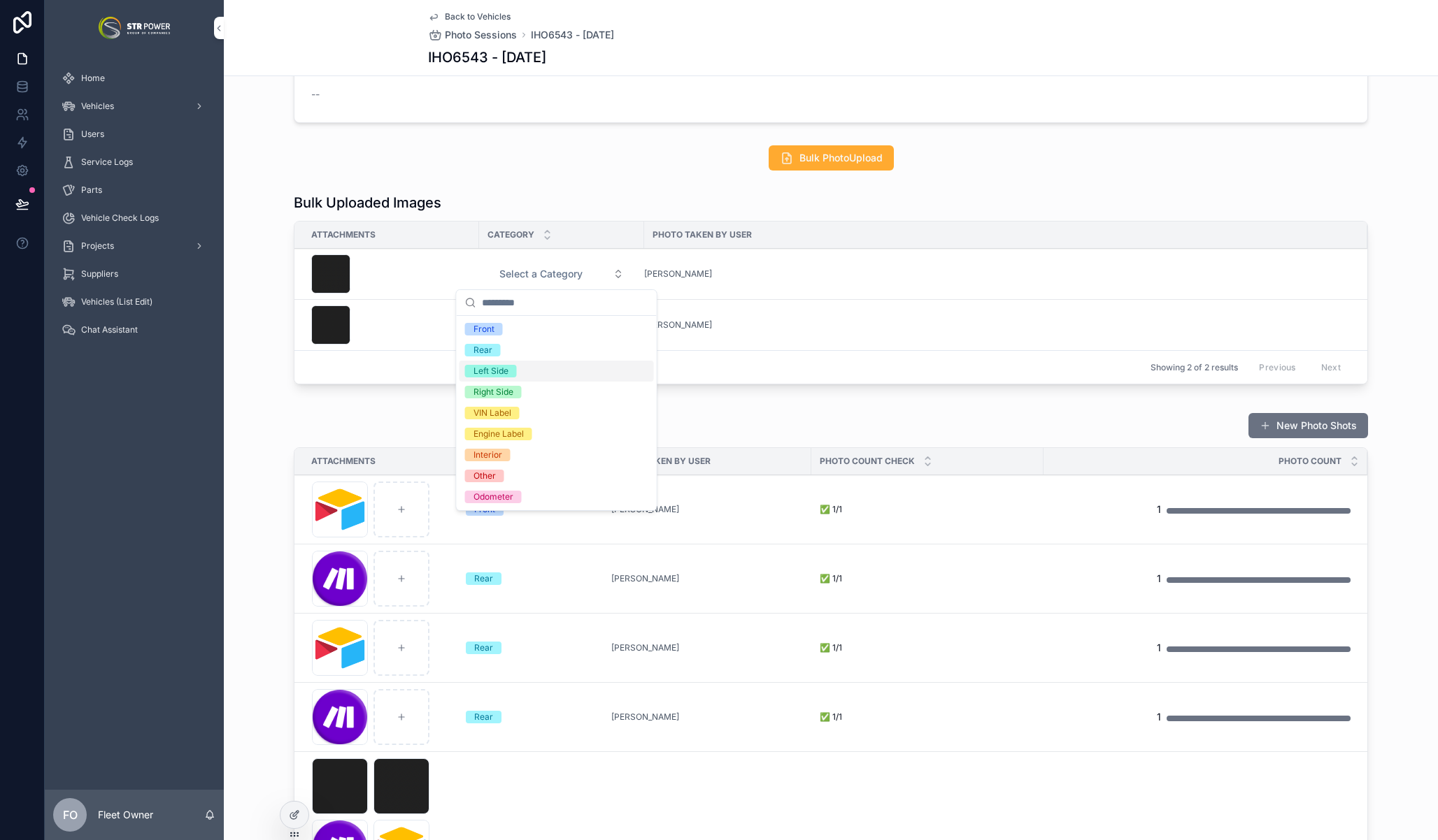
click at [537, 380] on div "Left Side" at bounding box center [556, 371] width 194 height 21
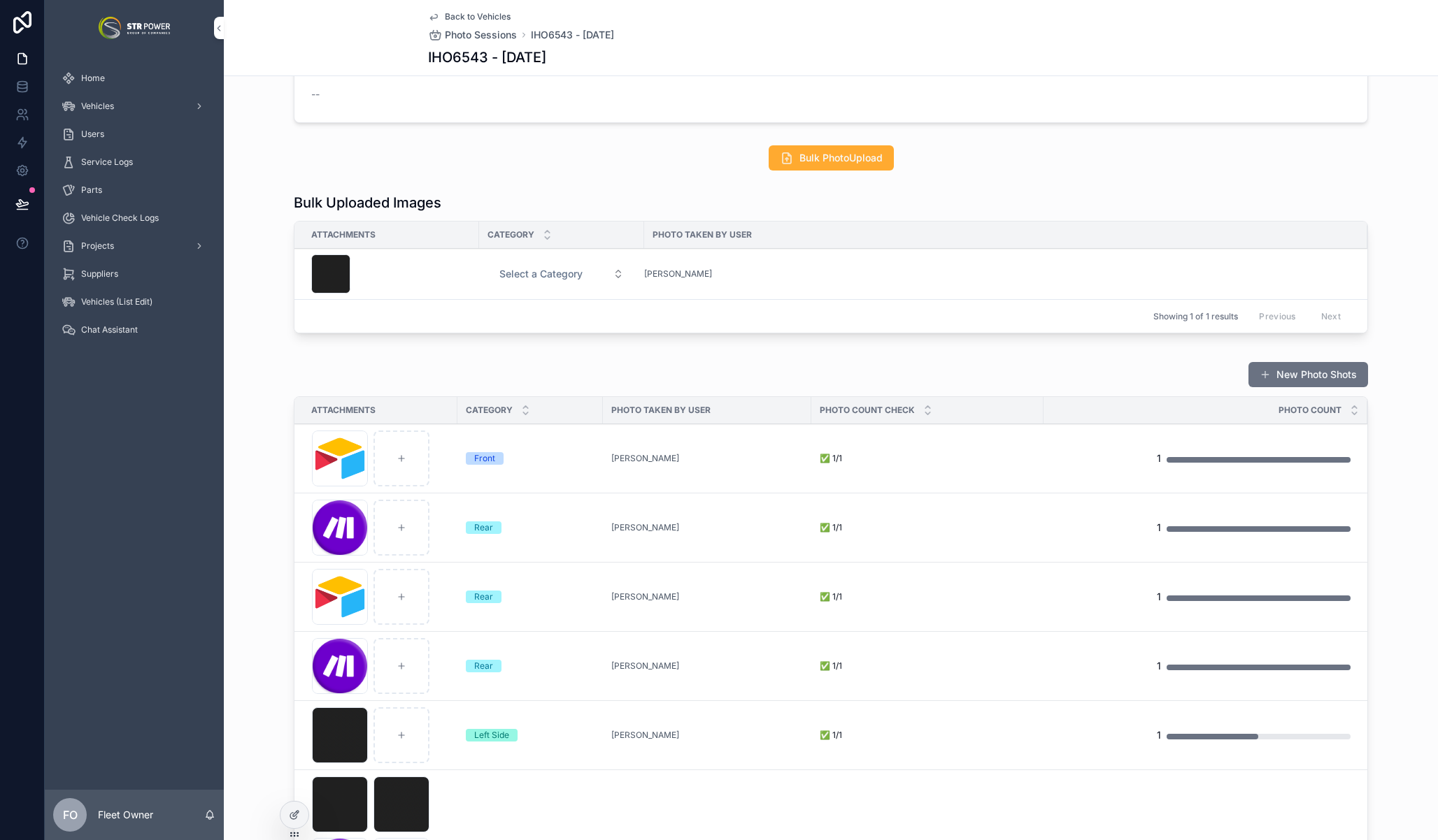
click at [529, 275] on span "Select a Category" at bounding box center [541, 274] width 83 height 14
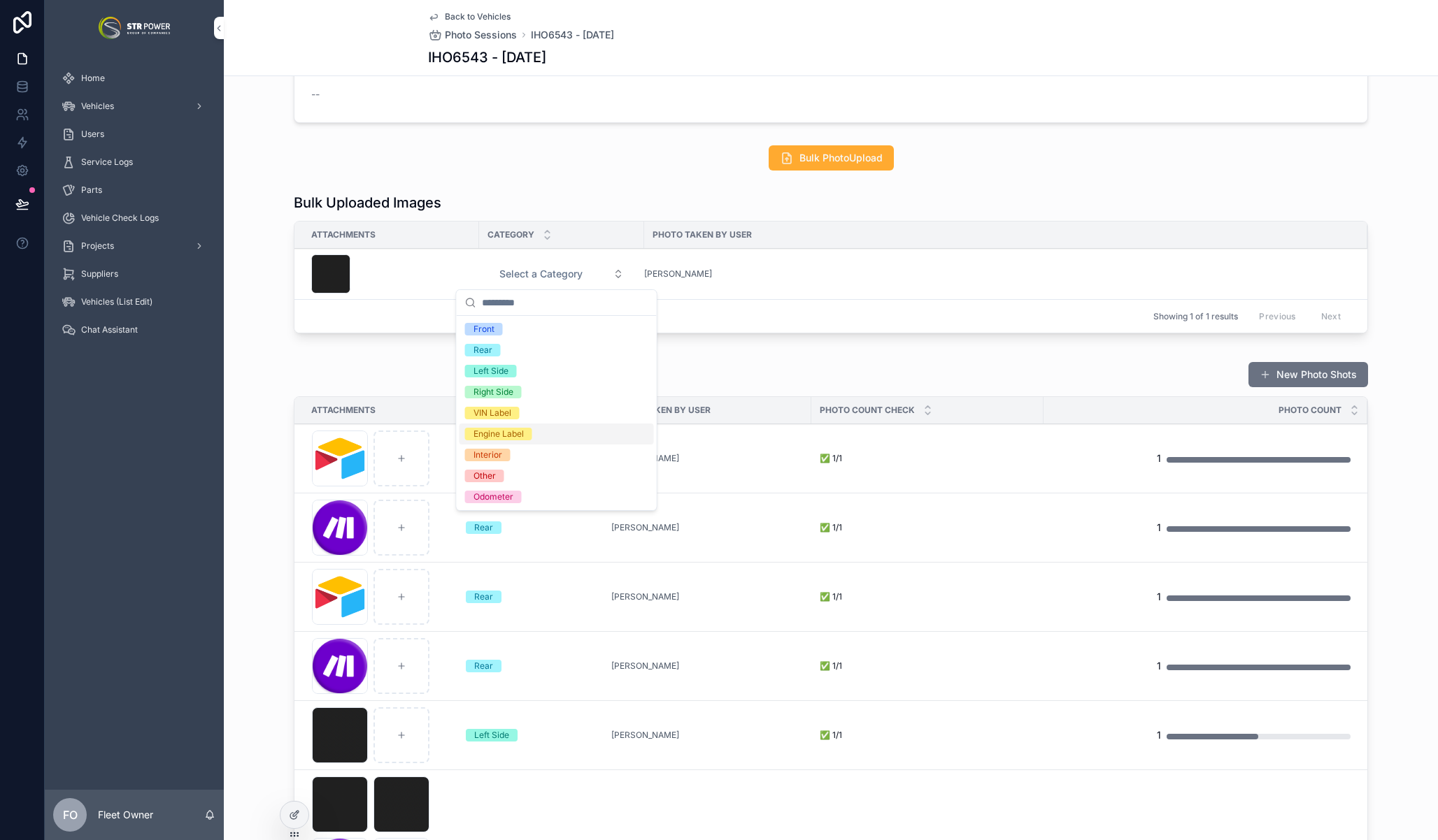
click at [510, 429] on div "Engine Label" at bounding box center [498, 434] width 50 height 13
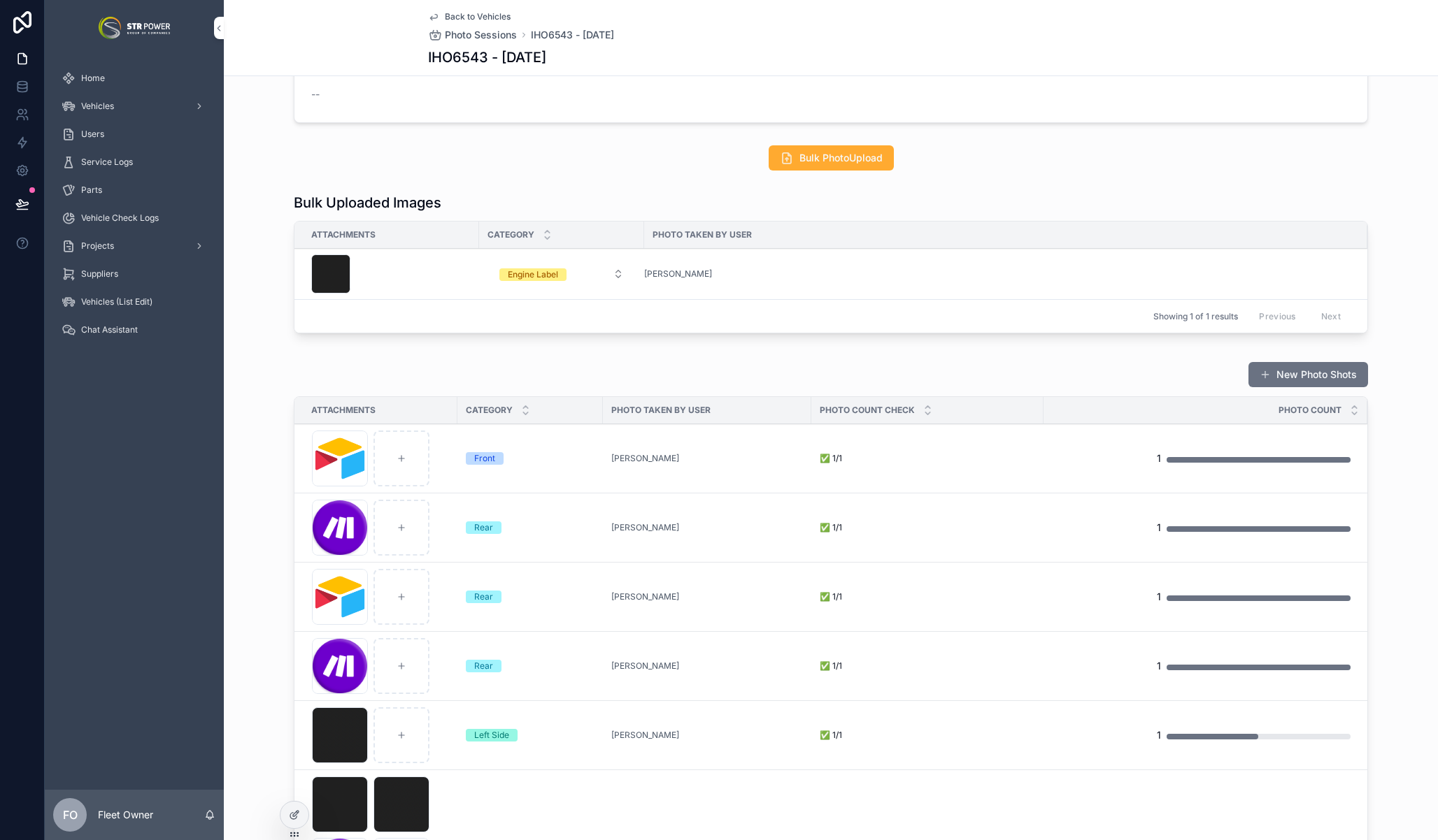
click at [277, 341] on div "Bulk Uploaded Images Attachments Category Photo Taken by User Engine Label Gian…" at bounding box center [831, 266] width 1214 height 158
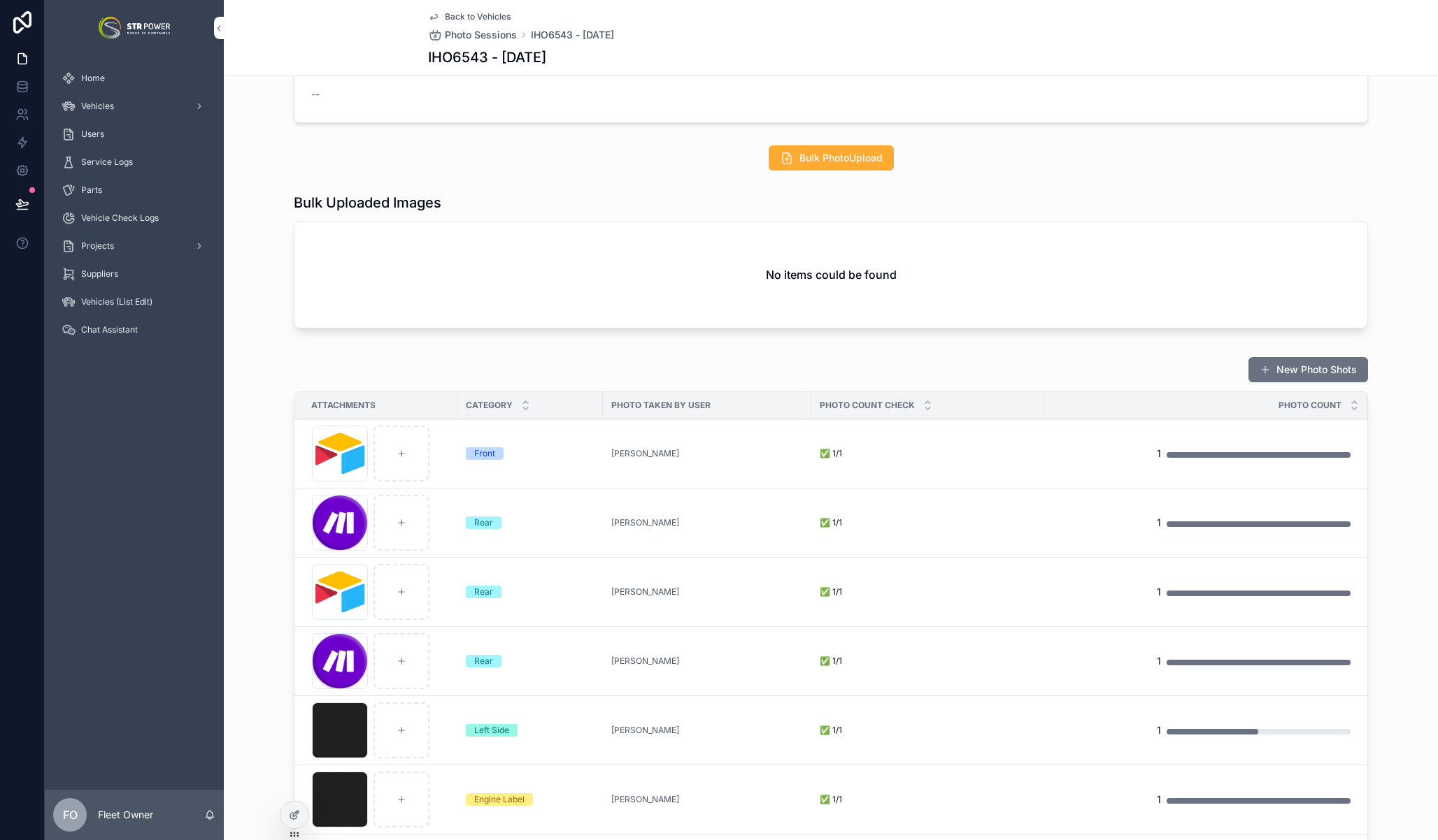
click at [288, 825] on div at bounding box center [294, 815] width 28 height 26
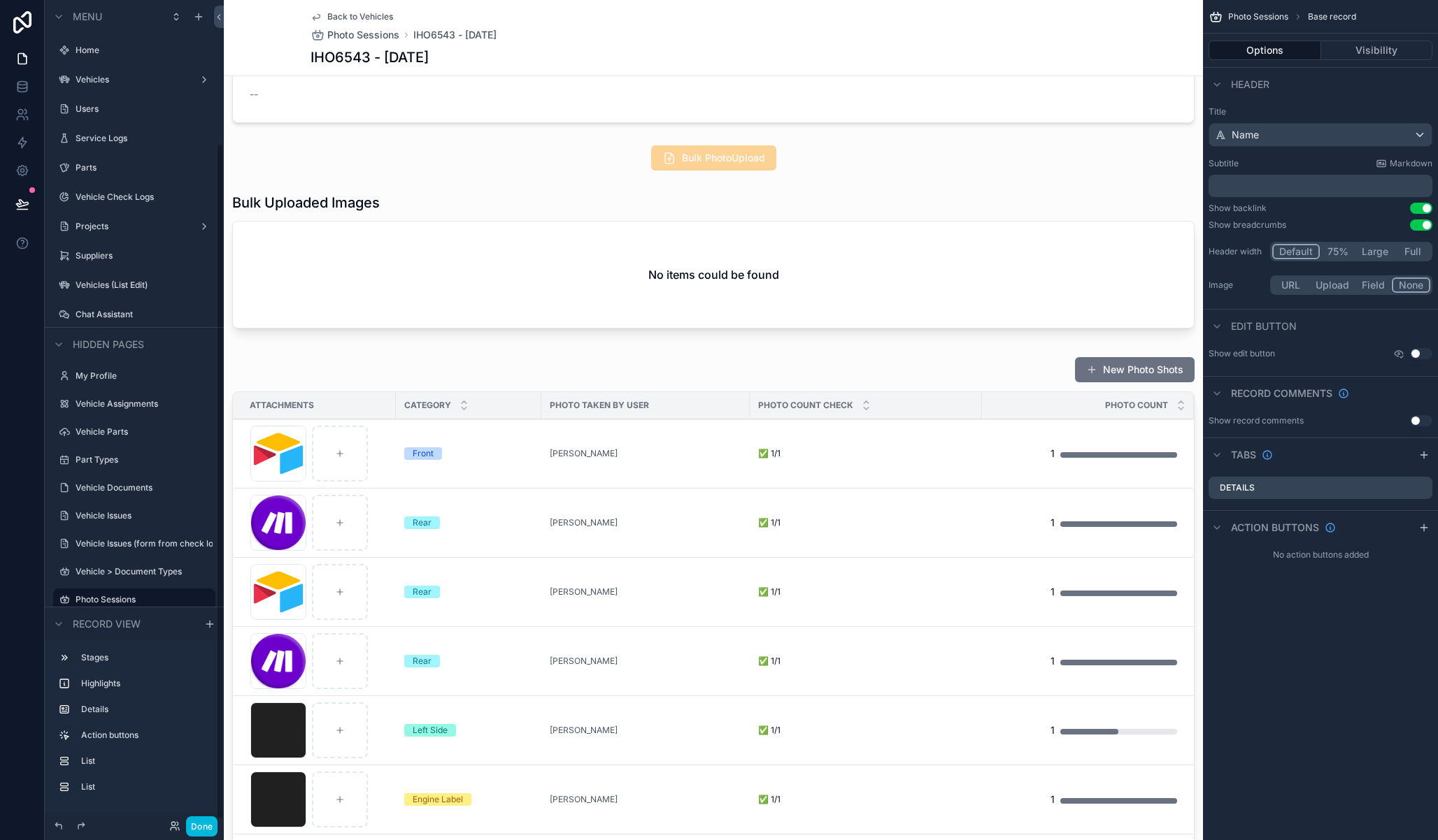
scroll to position [174, 0]
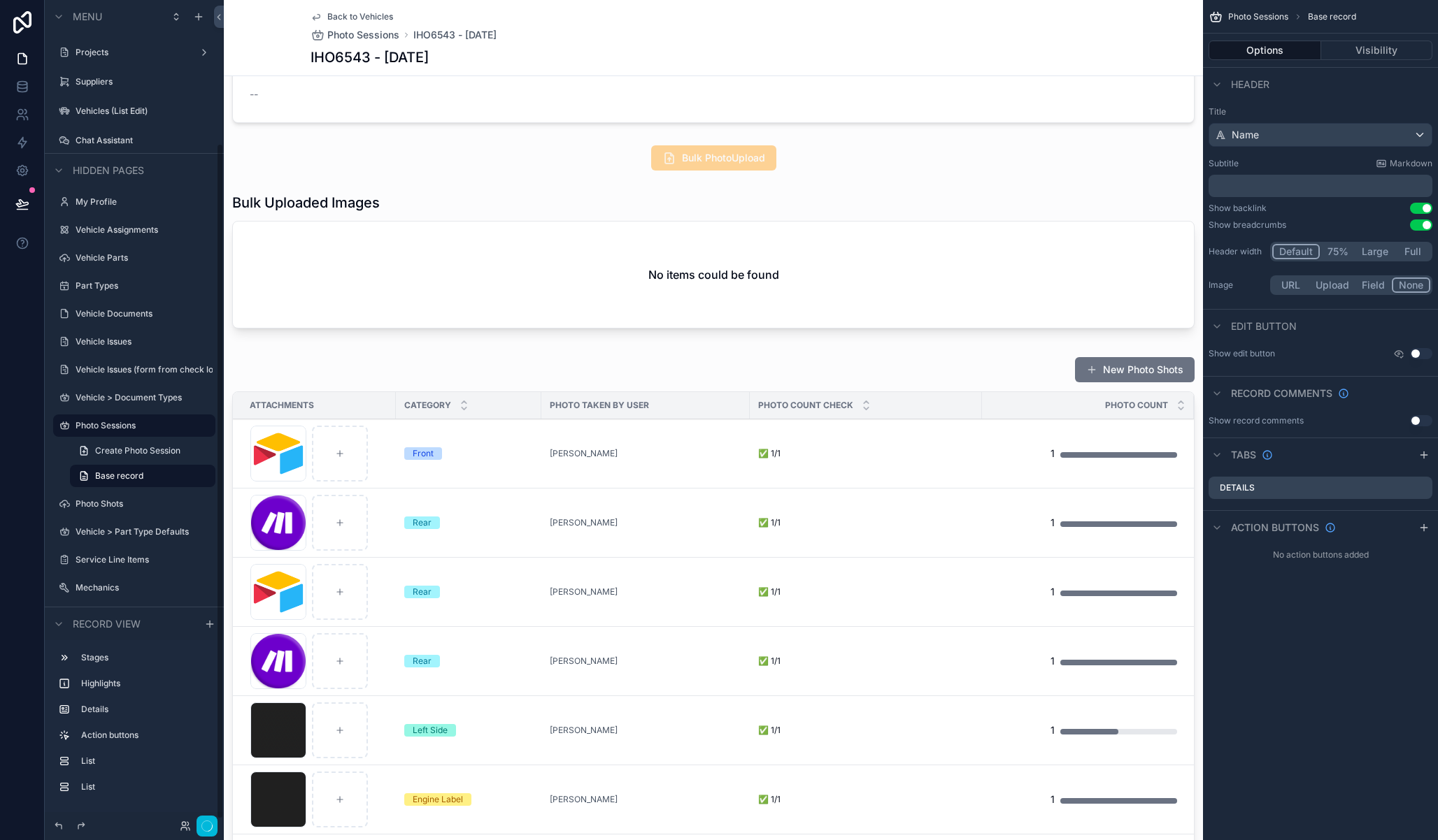
click at [444, 210] on div "scrollable content" at bounding box center [713, 264] width 979 height 153
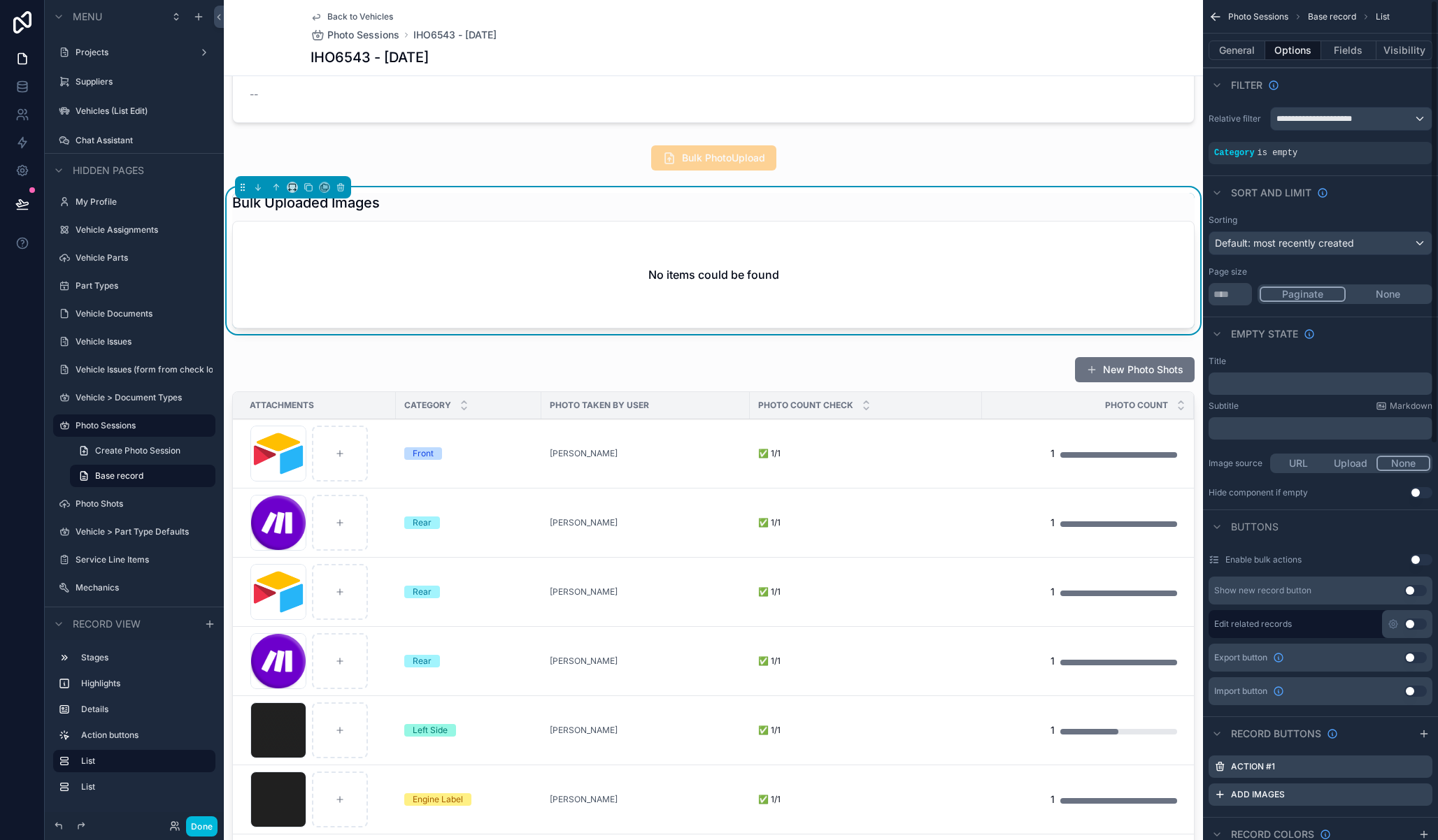
click at [1419, 493] on button "Use setting" at bounding box center [1421, 492] width 22 height 11
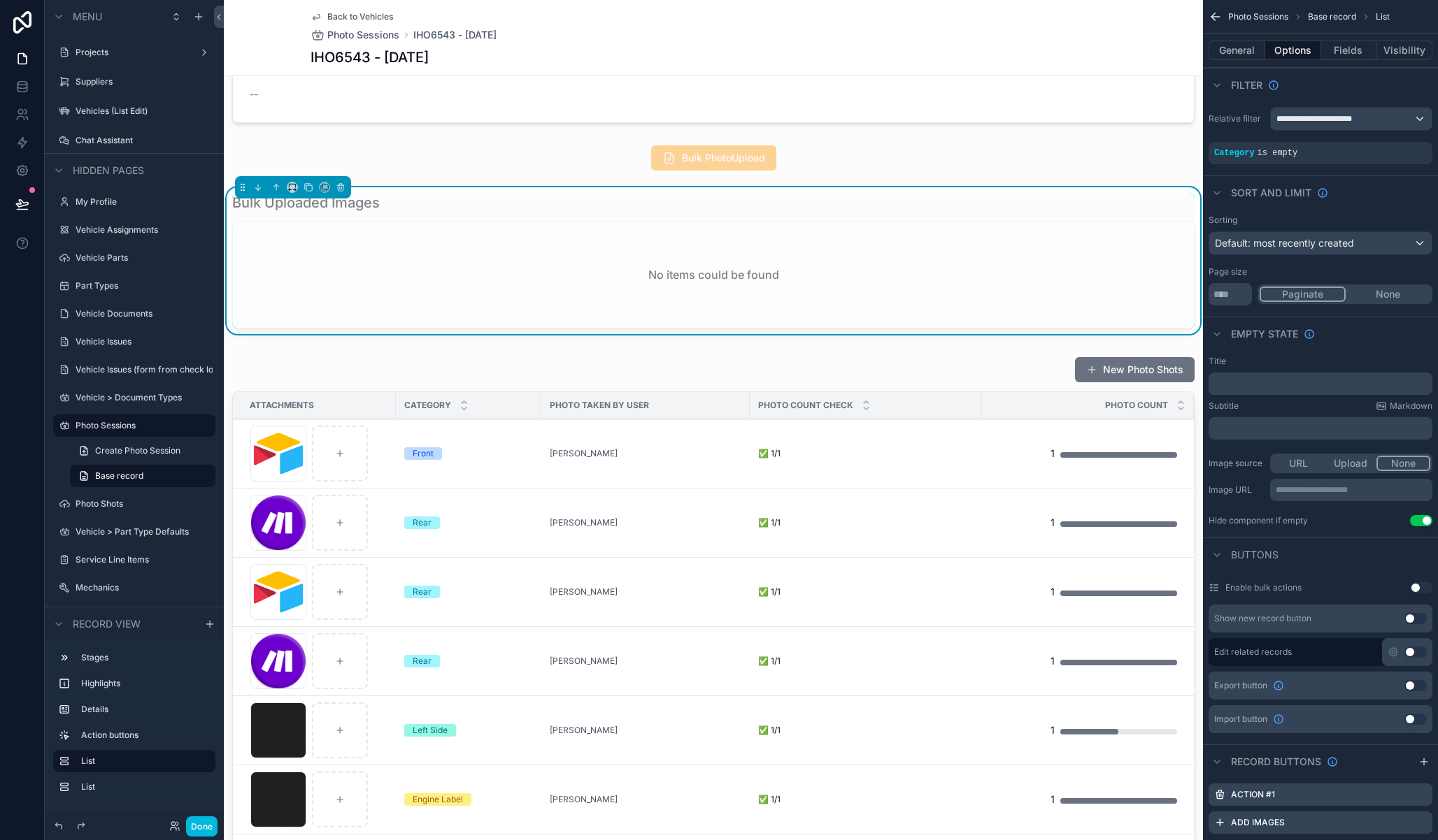
click at [535, 364] on div "scrollable content" at bounding box center [713, 693] width 979 height 684
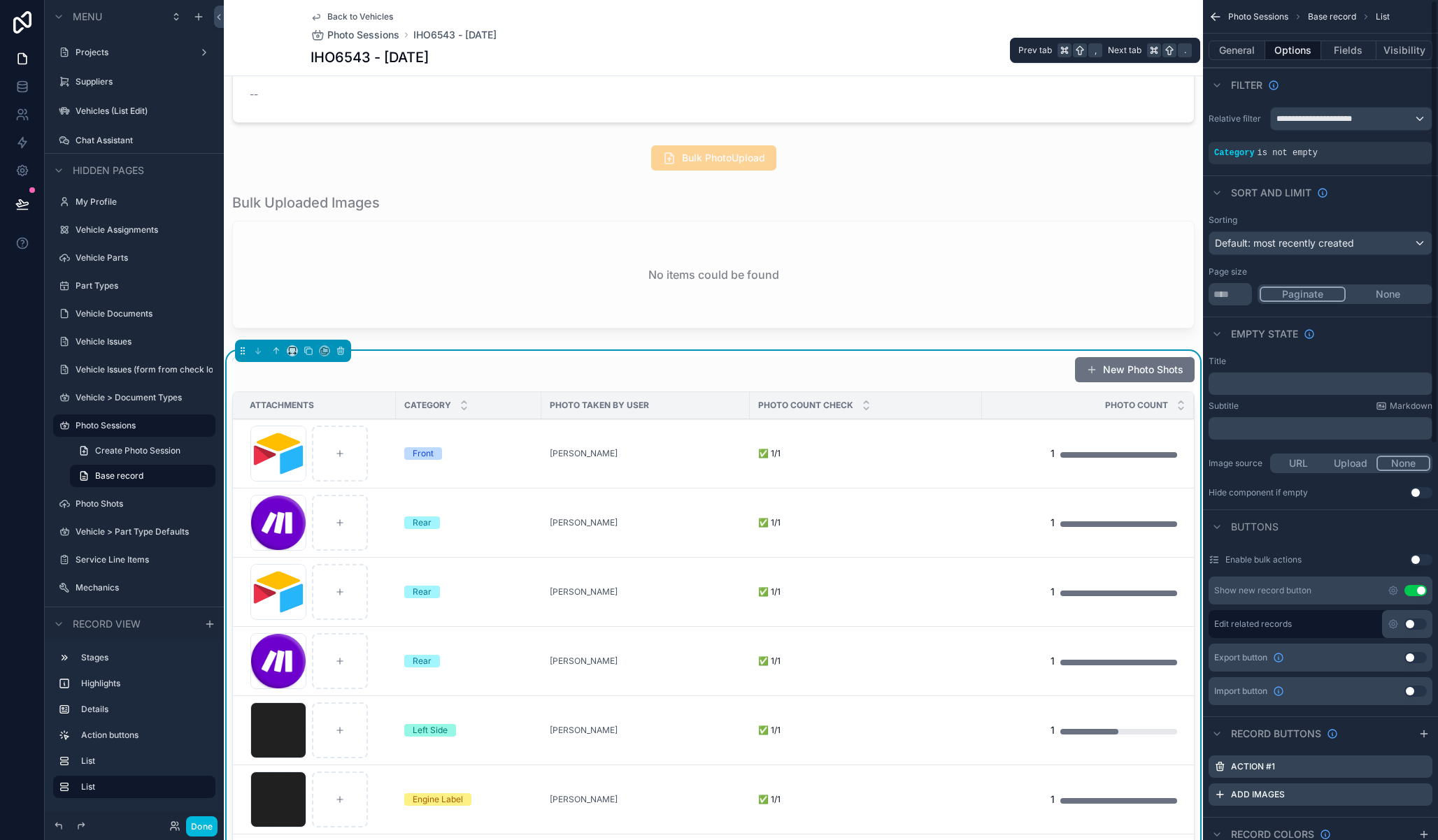
click at [1240, 42] on button "General" at bounding box center [1236, 50] width 57 height 19
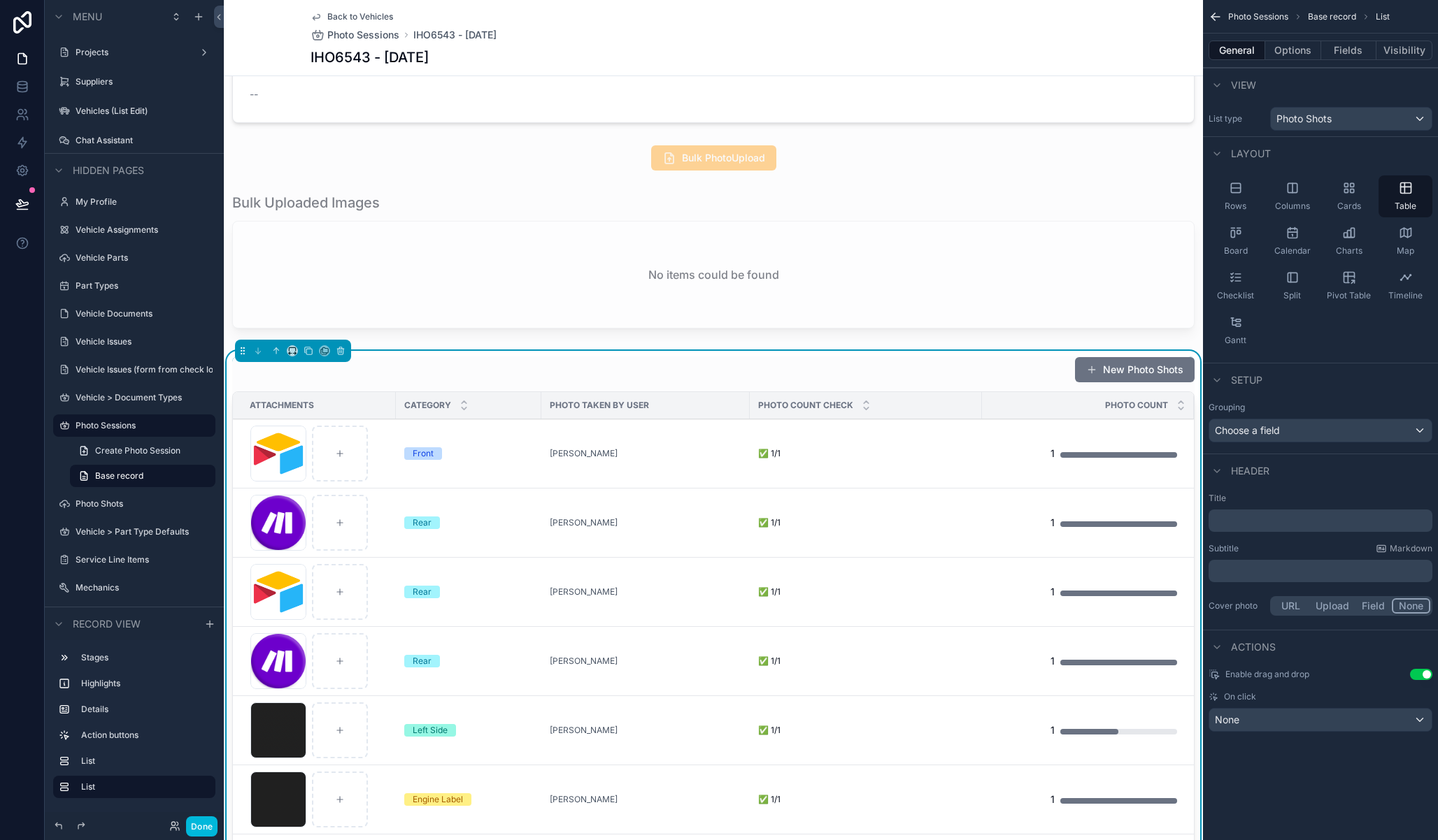
click at [1255, 522] on p "﻿" at bounding box center [1322, 520] width 215 height 14
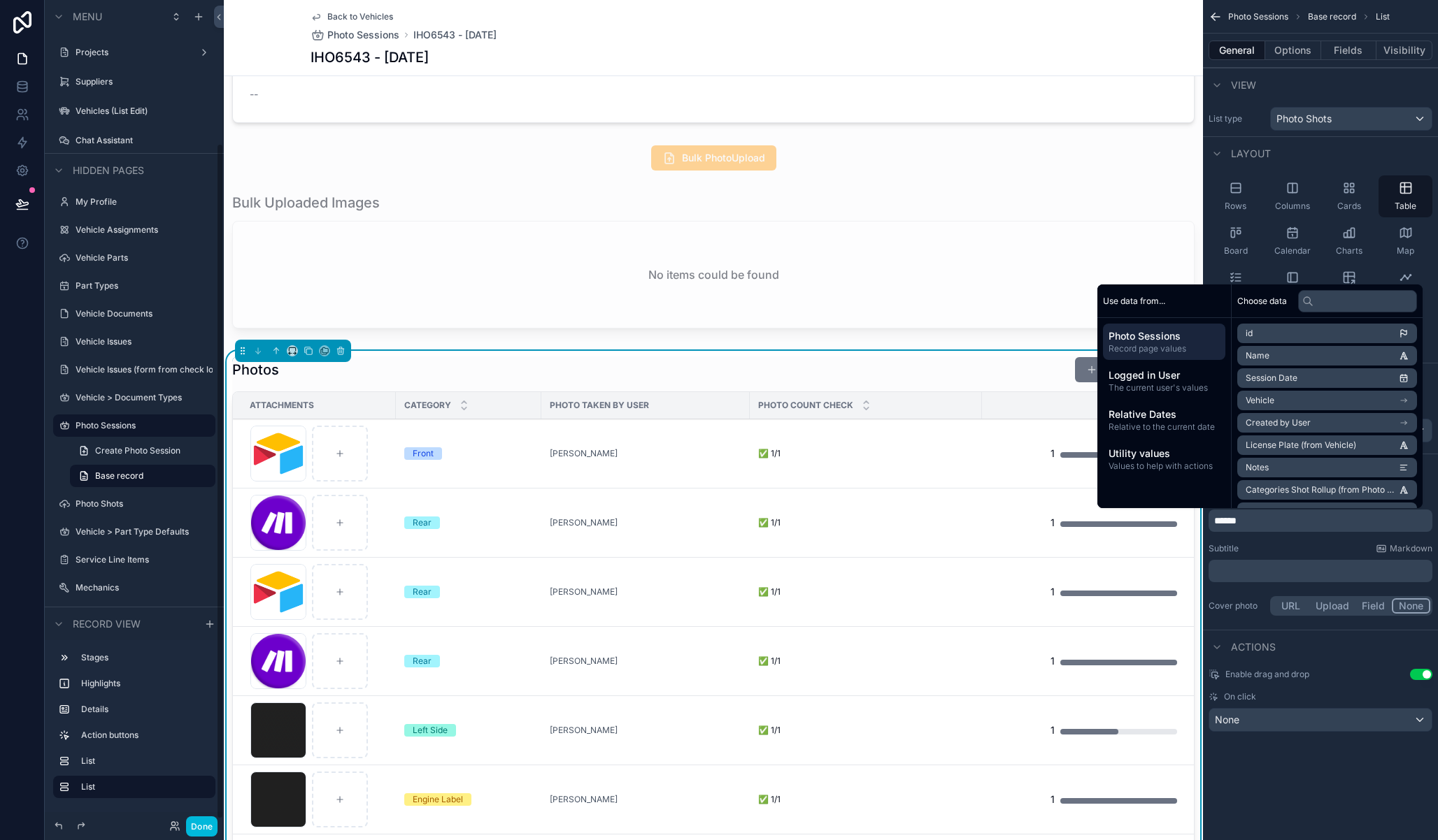
click at [207, 830] on button "Done" at bounding box center [201, 826] width 31 height 20
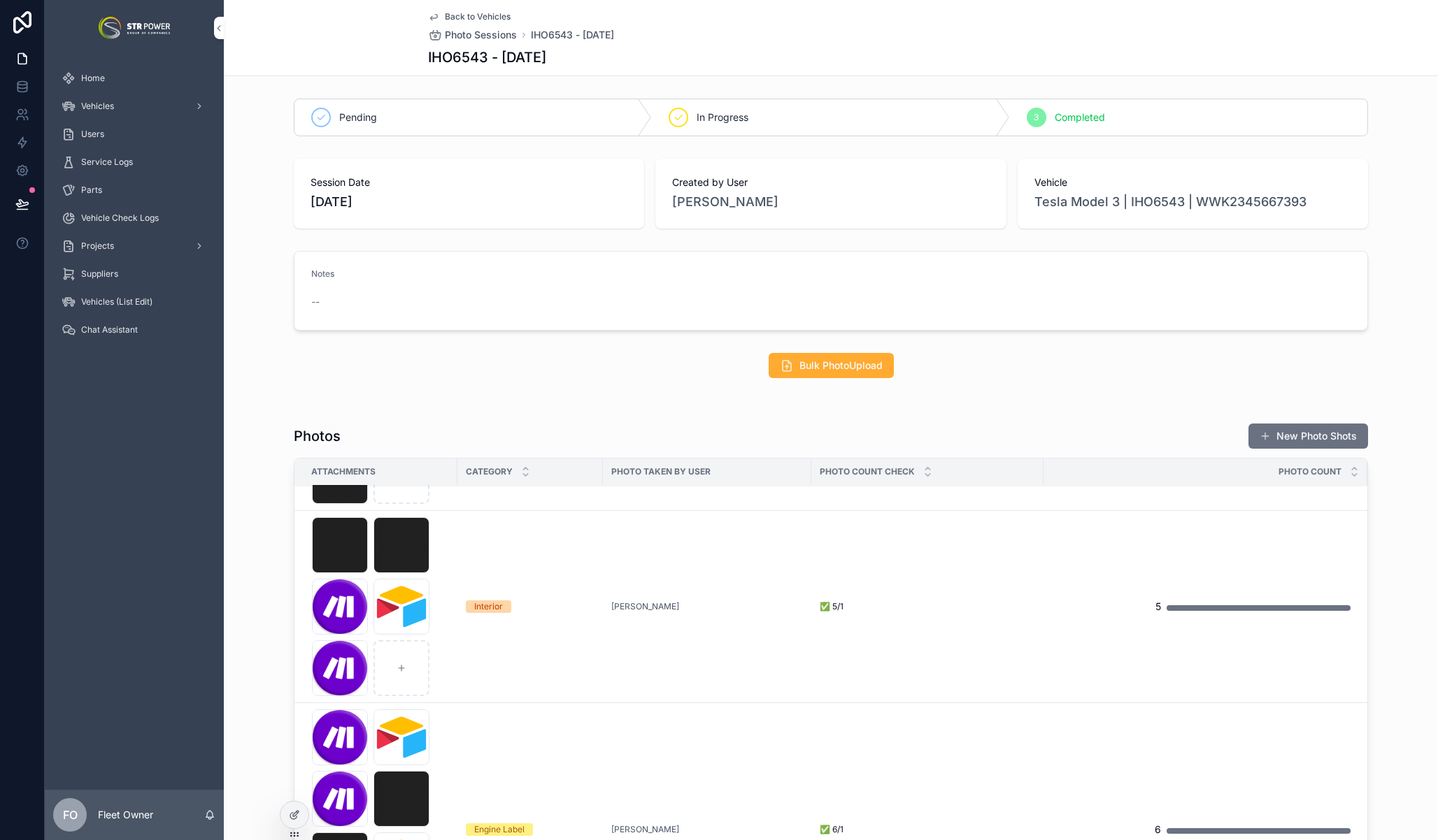
scroll to position [0, 0]
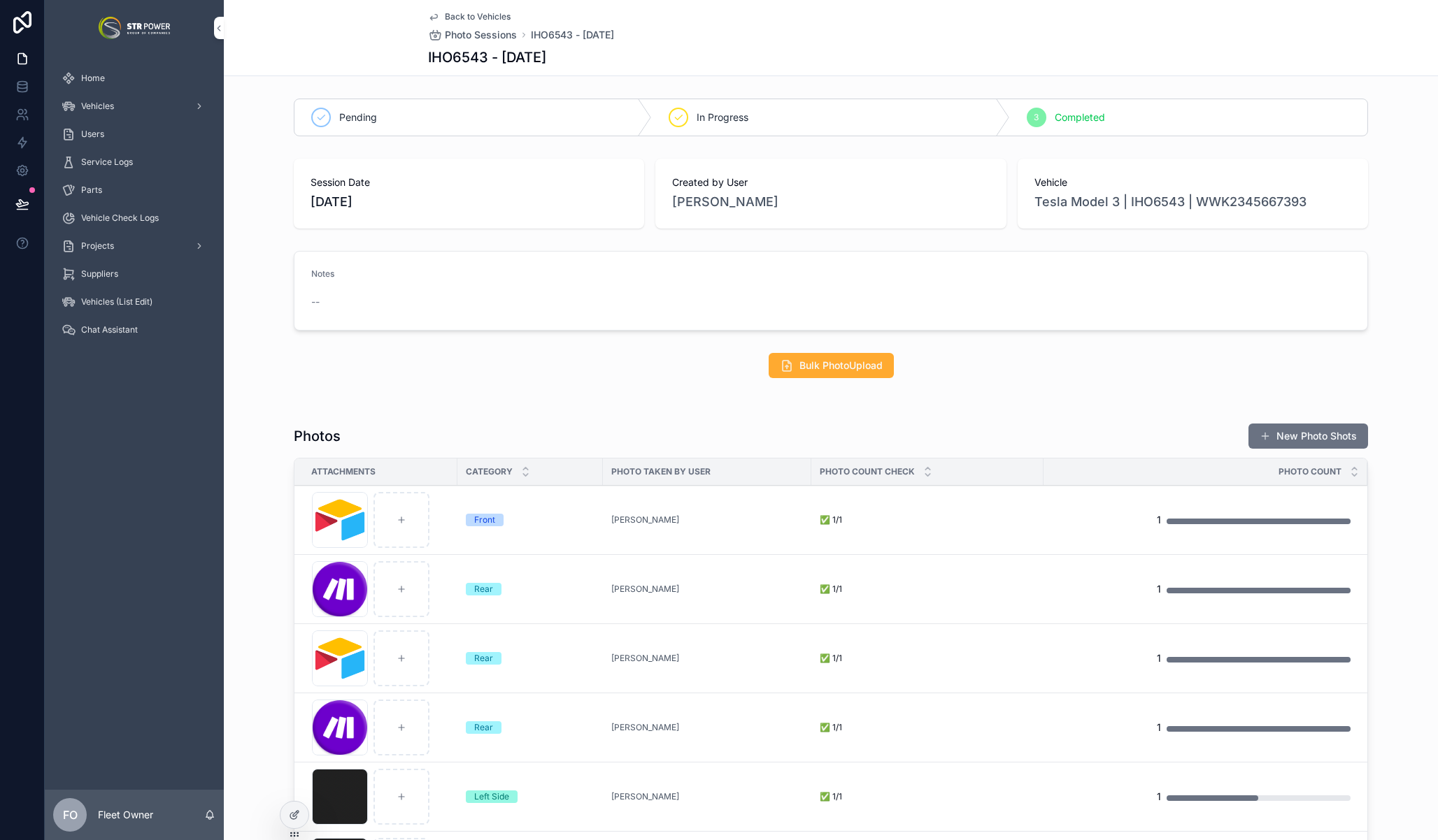
click at [819, 369] on span "Bulk PhotoUpload" at bounding box center [841, 365] width 83 height 14
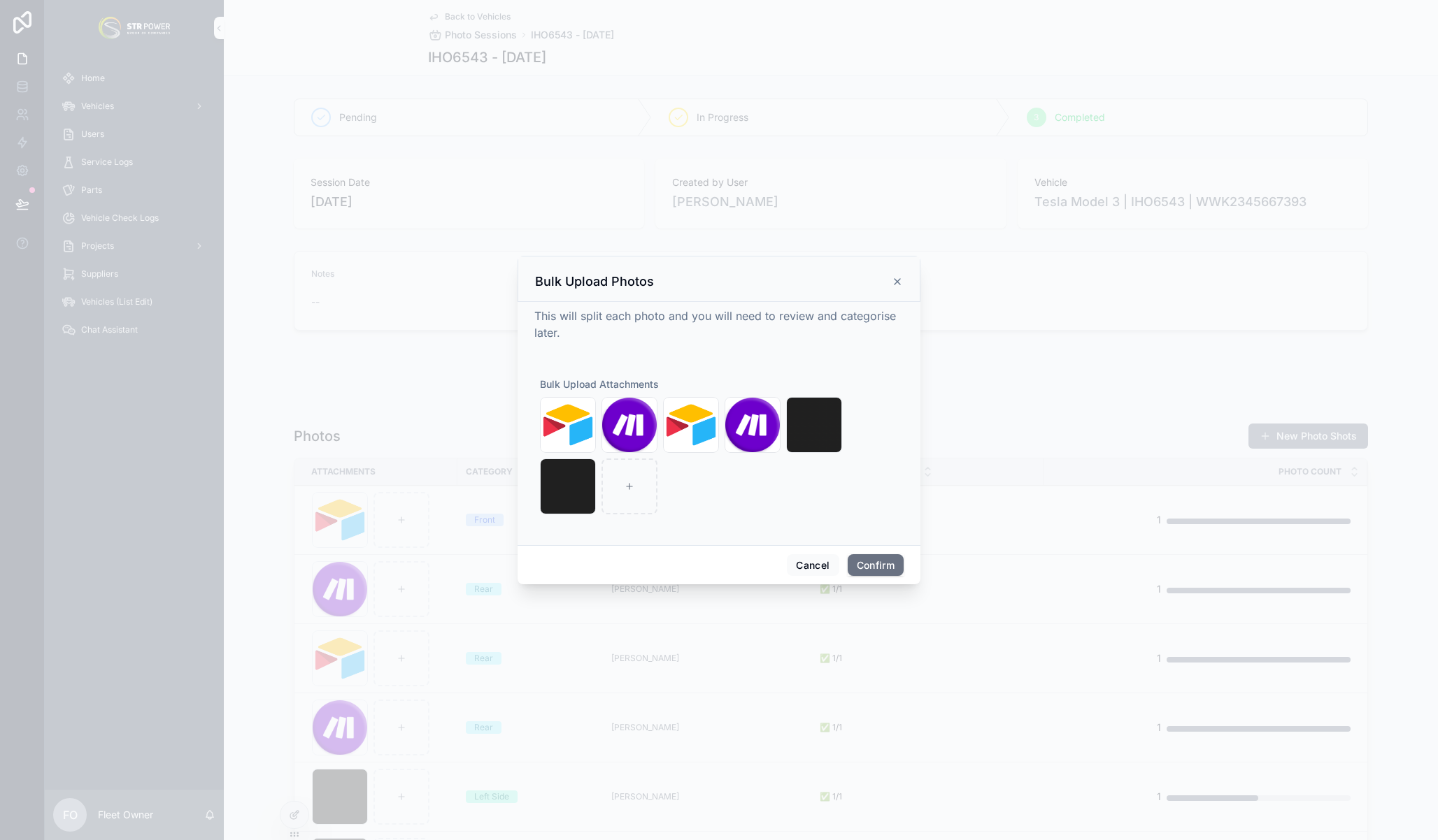
click at [900, 280] on icon at bounding box center [897, 281] width 11 height 11
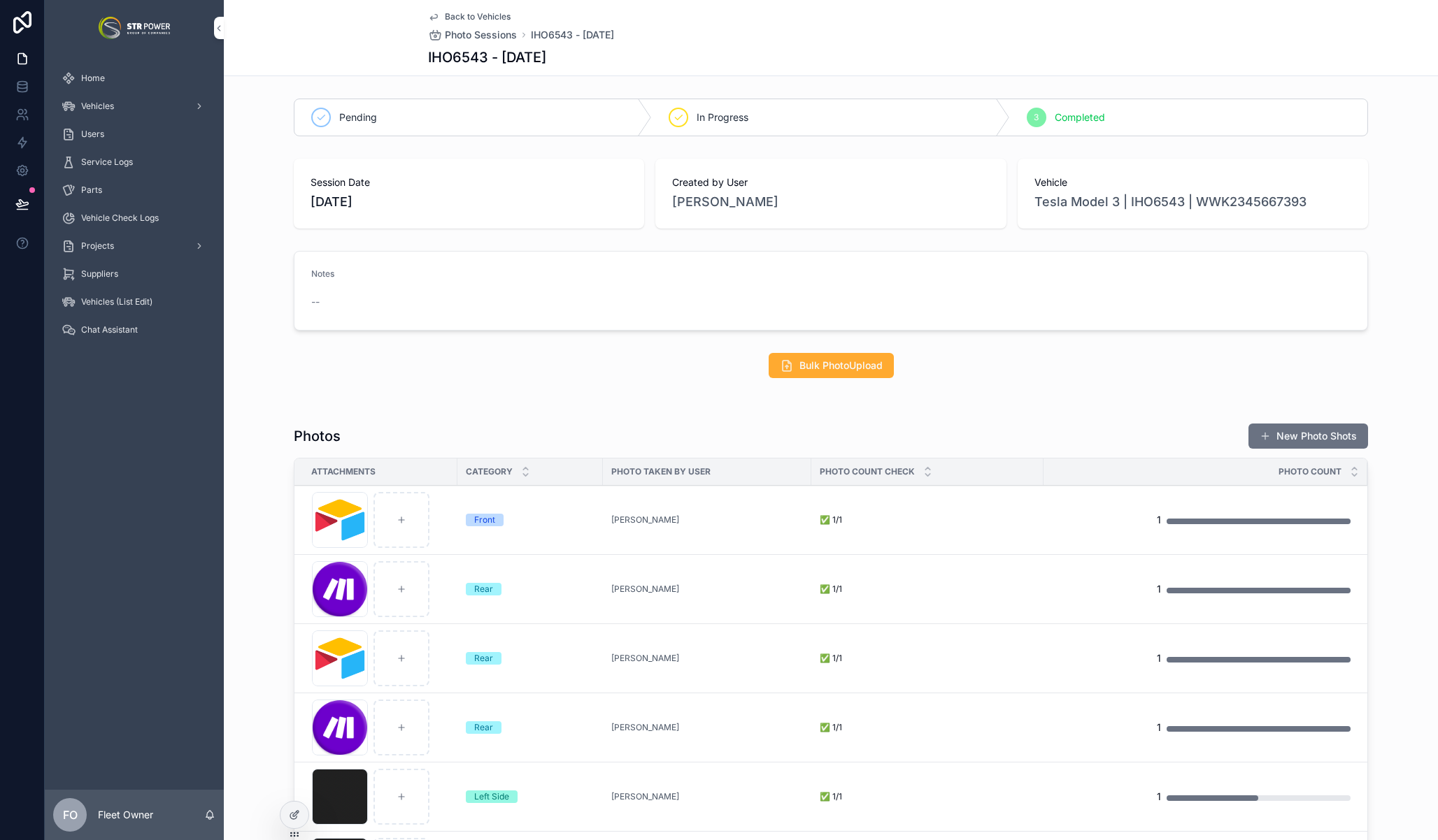
click at [828, 364] on span "Bulk PhotoUpload" at bounding box center [841, 365] width 83 height 14
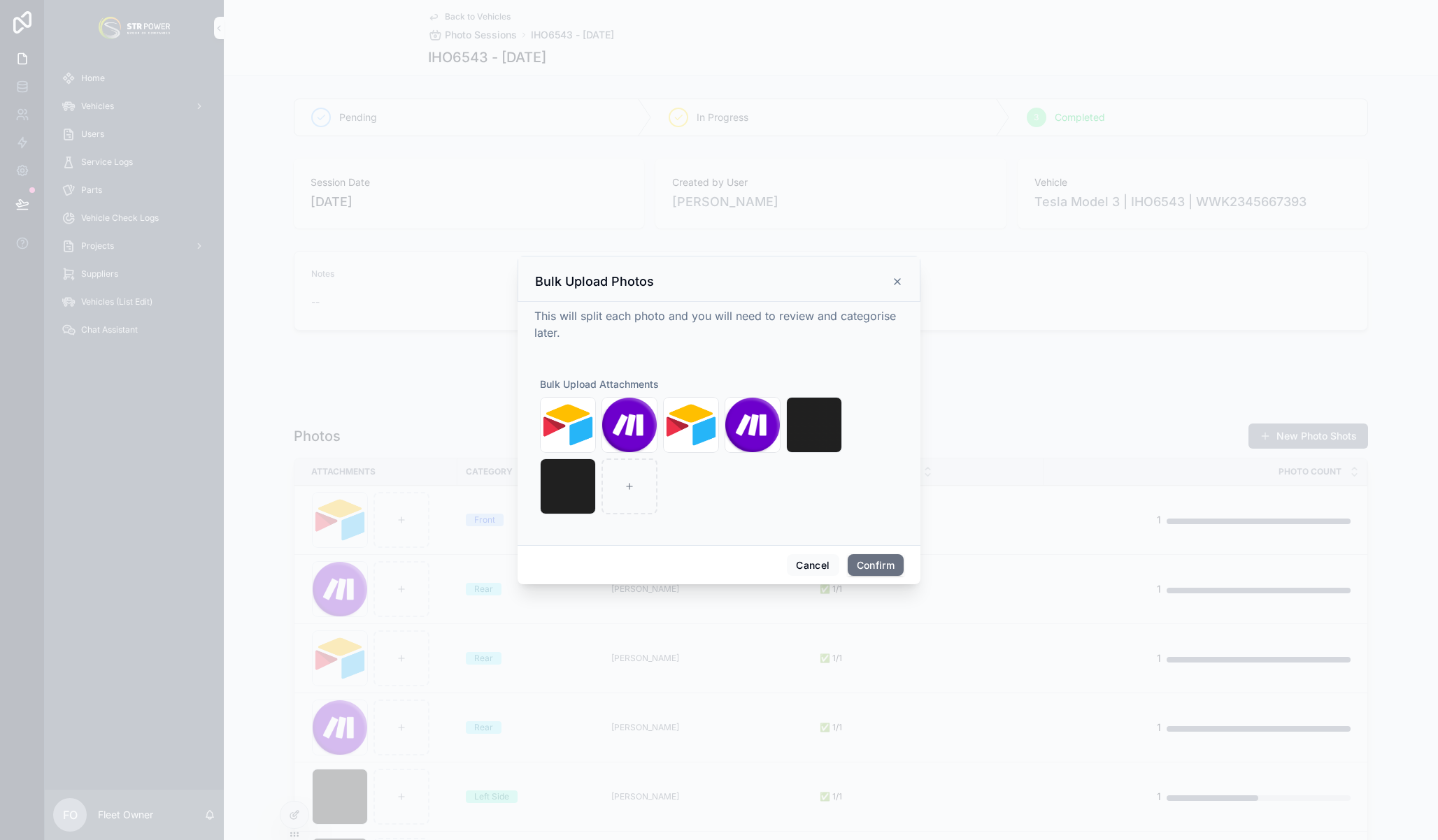
click at [895, 281] on icon at bounding box center [897, 281] width 11 height 11
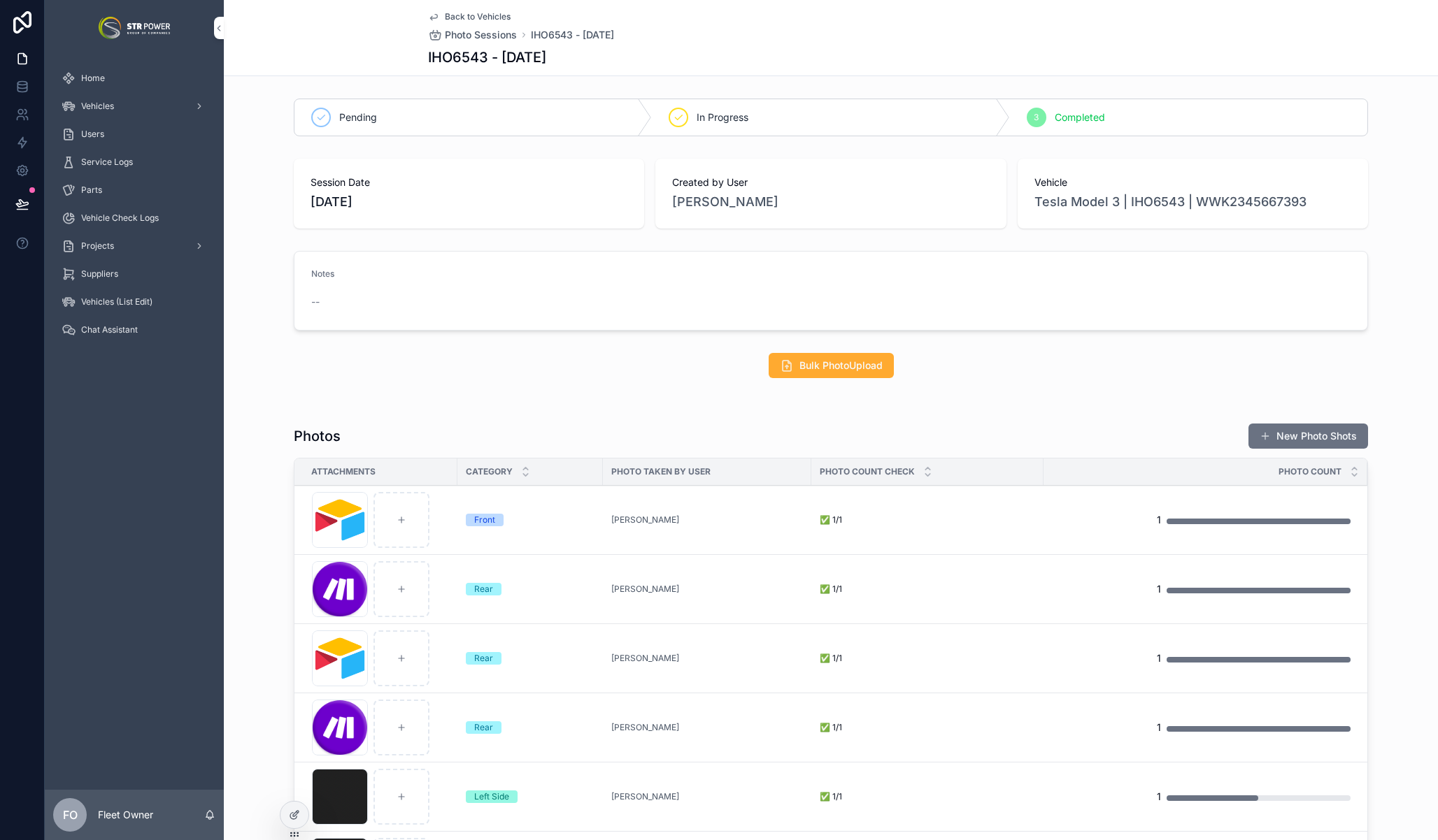
click at [805, 368] on span "Bulk PhotoUpload" at bounding box center [841, 365] width 83 height 14
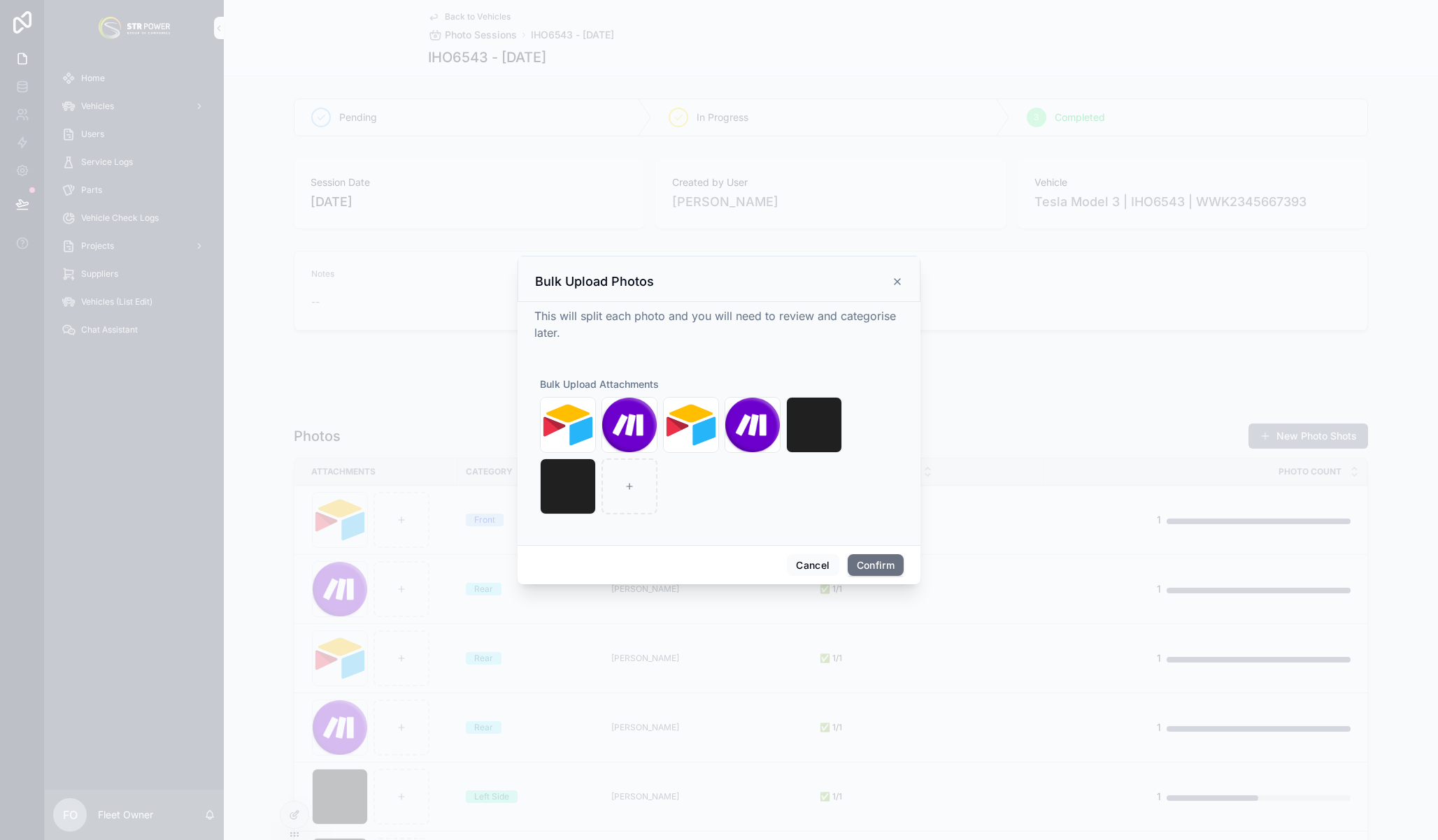
click at [895, 277] on icon at bounding box center [897, 281] width 11 height 11
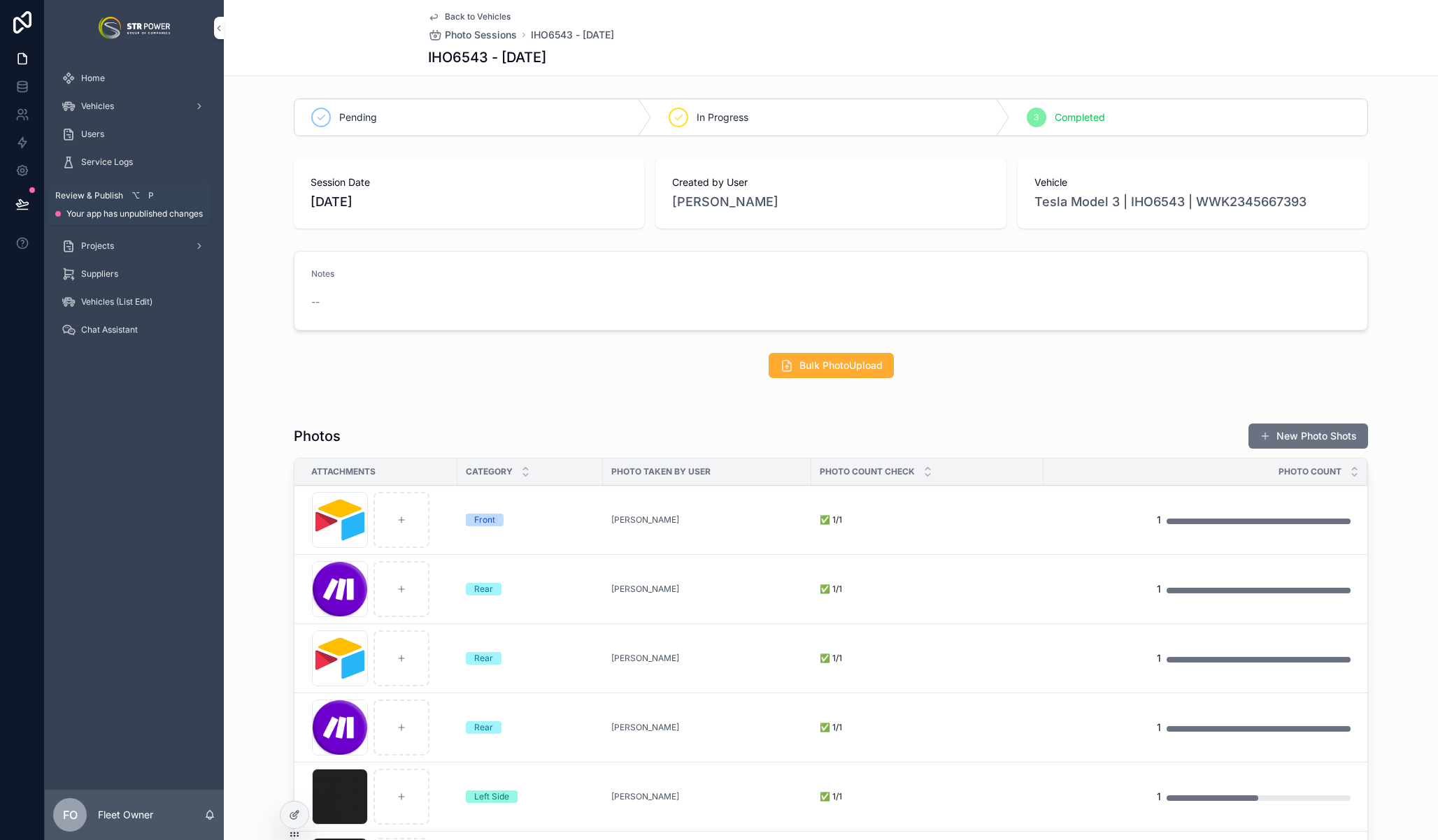
click at [20, 205] on icon at bounding box center [22, 204] width 14 height 14
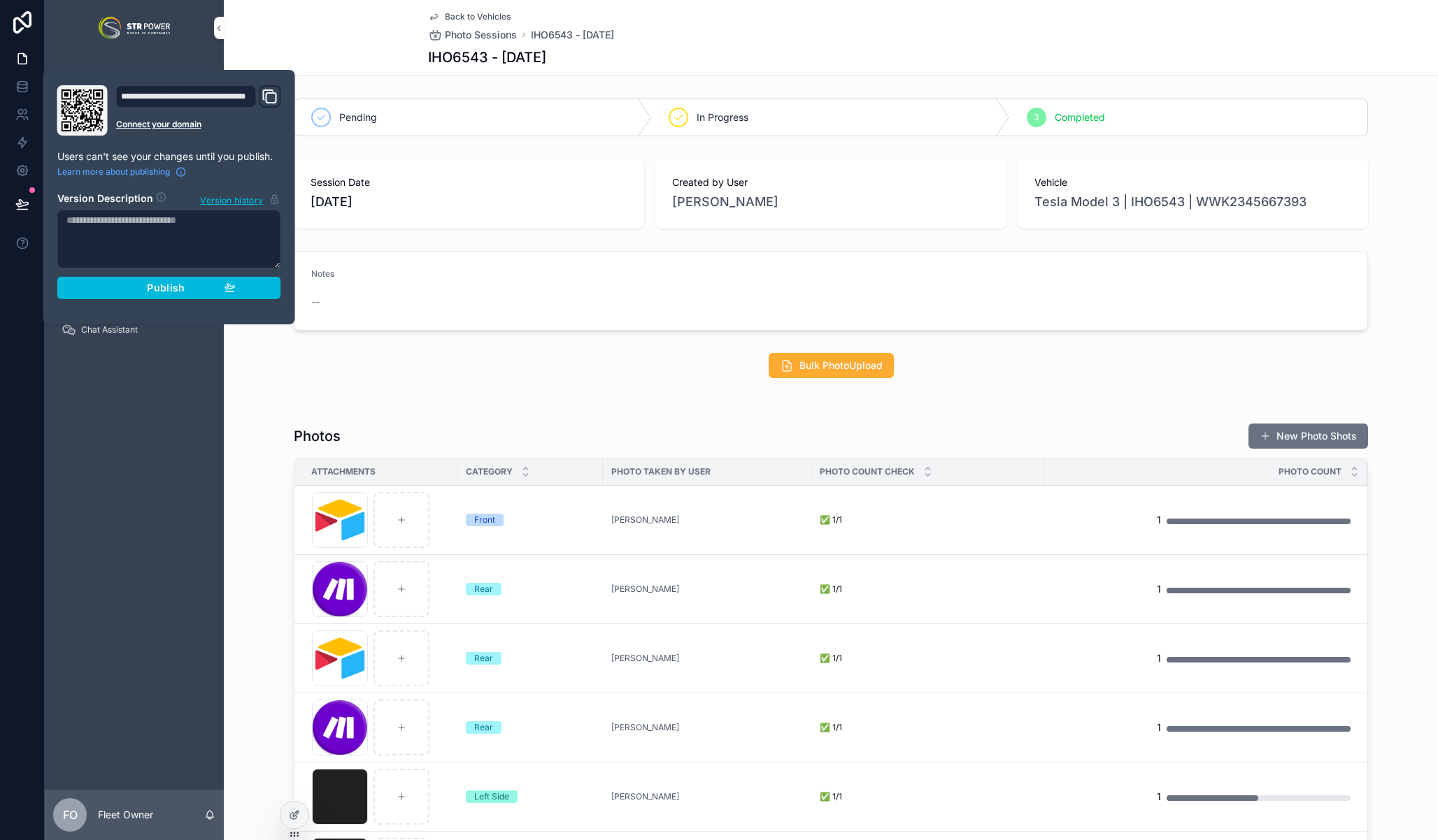
click at [210, 293] on div "Publish" at bounding box center [169, 287] width 133 height 13
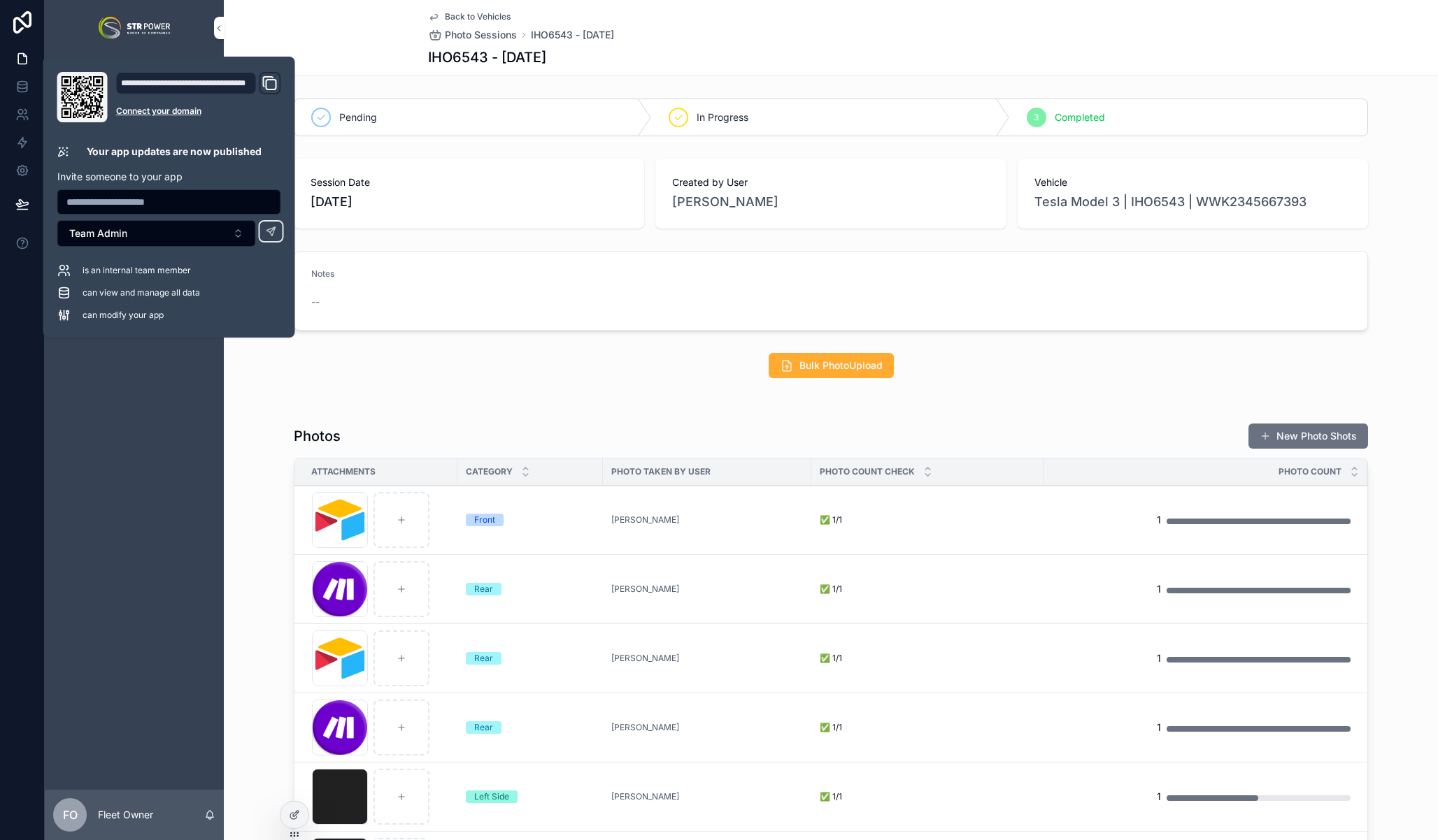
click at [233, 569] on div "Photos New Photo Shots Attachments Category Photo Taken by User Photo Count Che…" at bounding box center [831, 759] width 1214 height 684
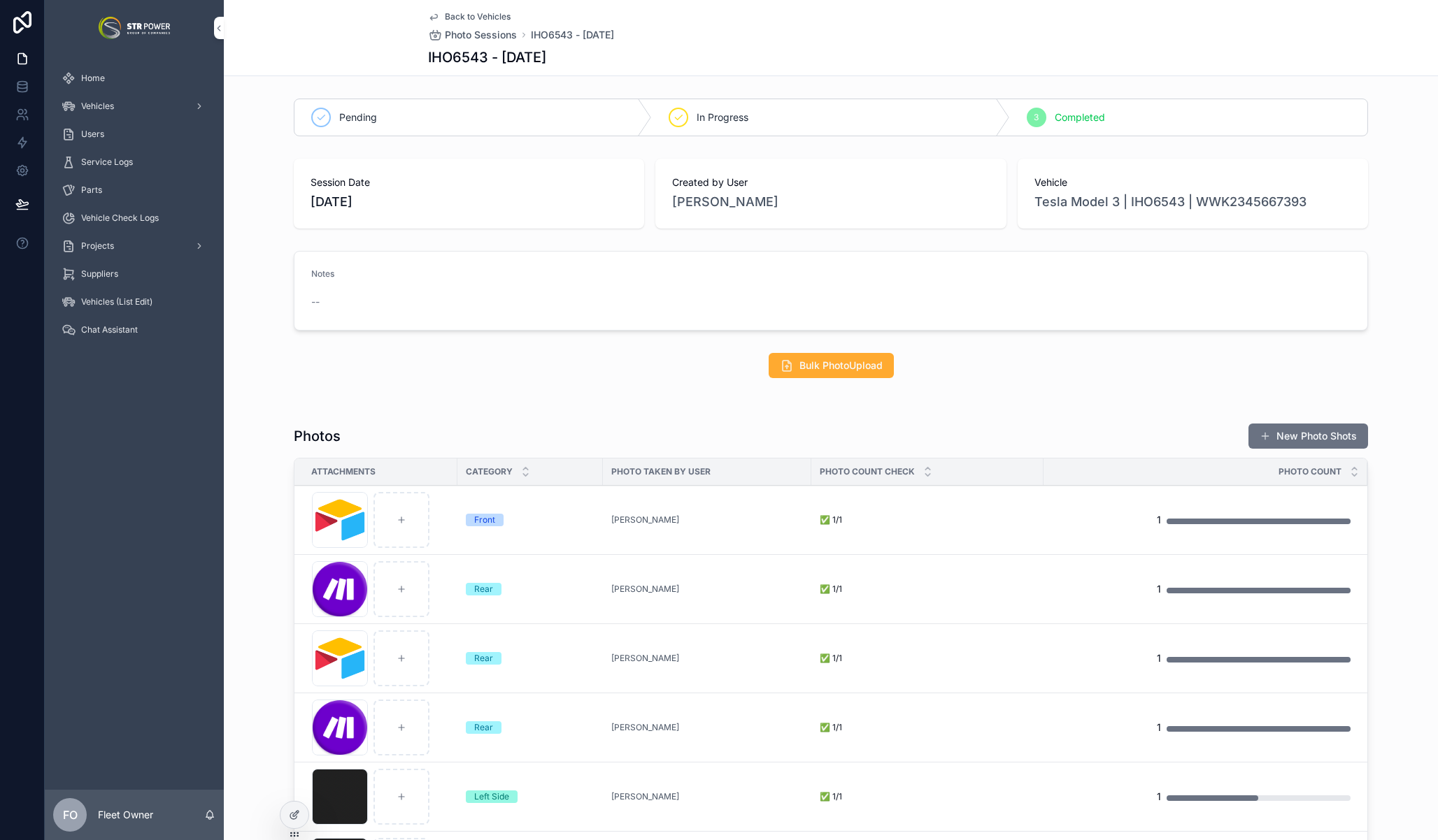
click at [813, 364] on span "Bulk PhotoUpload" at bounding box center [841, 365] width 83 height 14
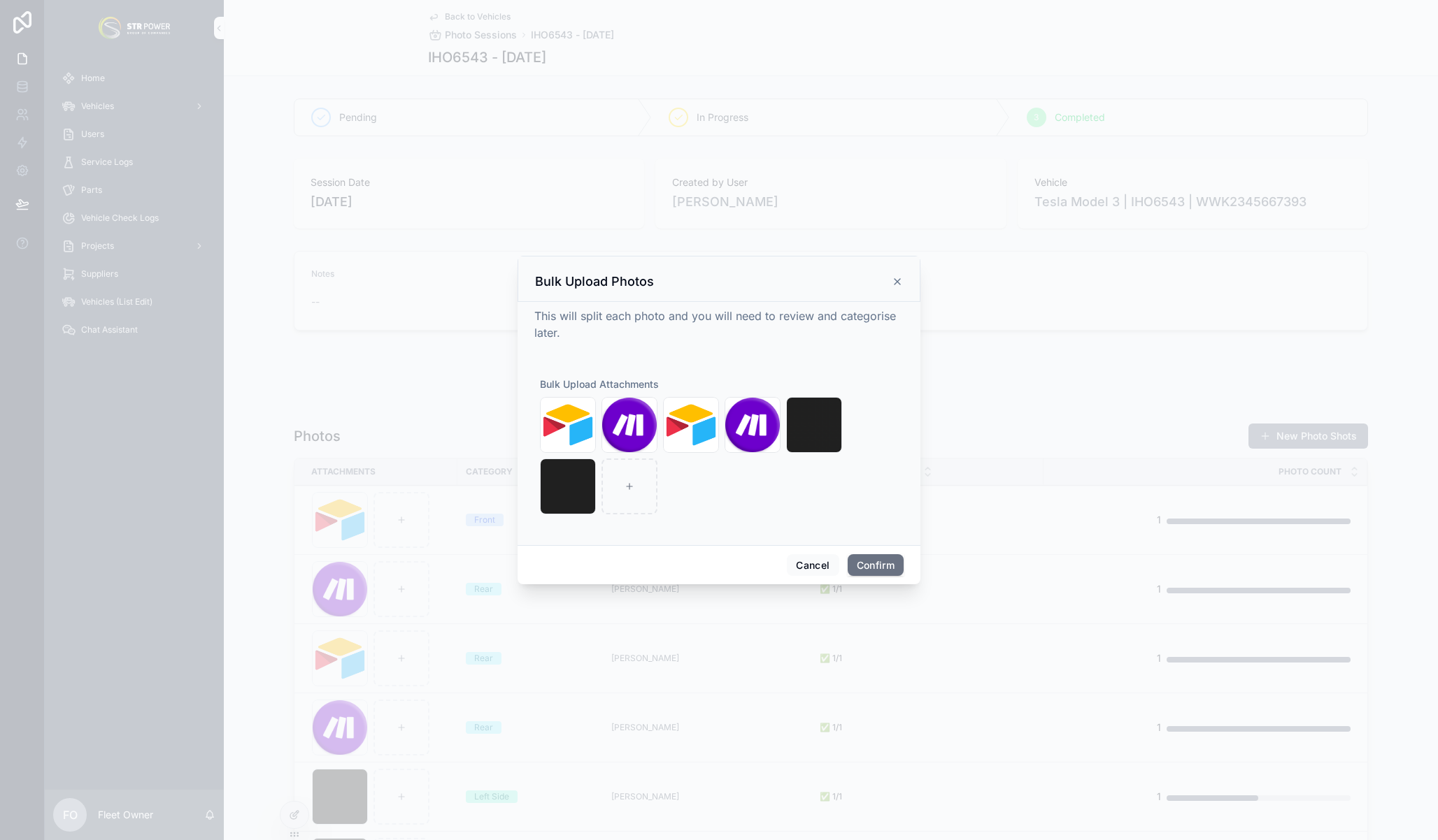
click at [898, 284] on icon at bounding box center [897, 281] width 11 height 11
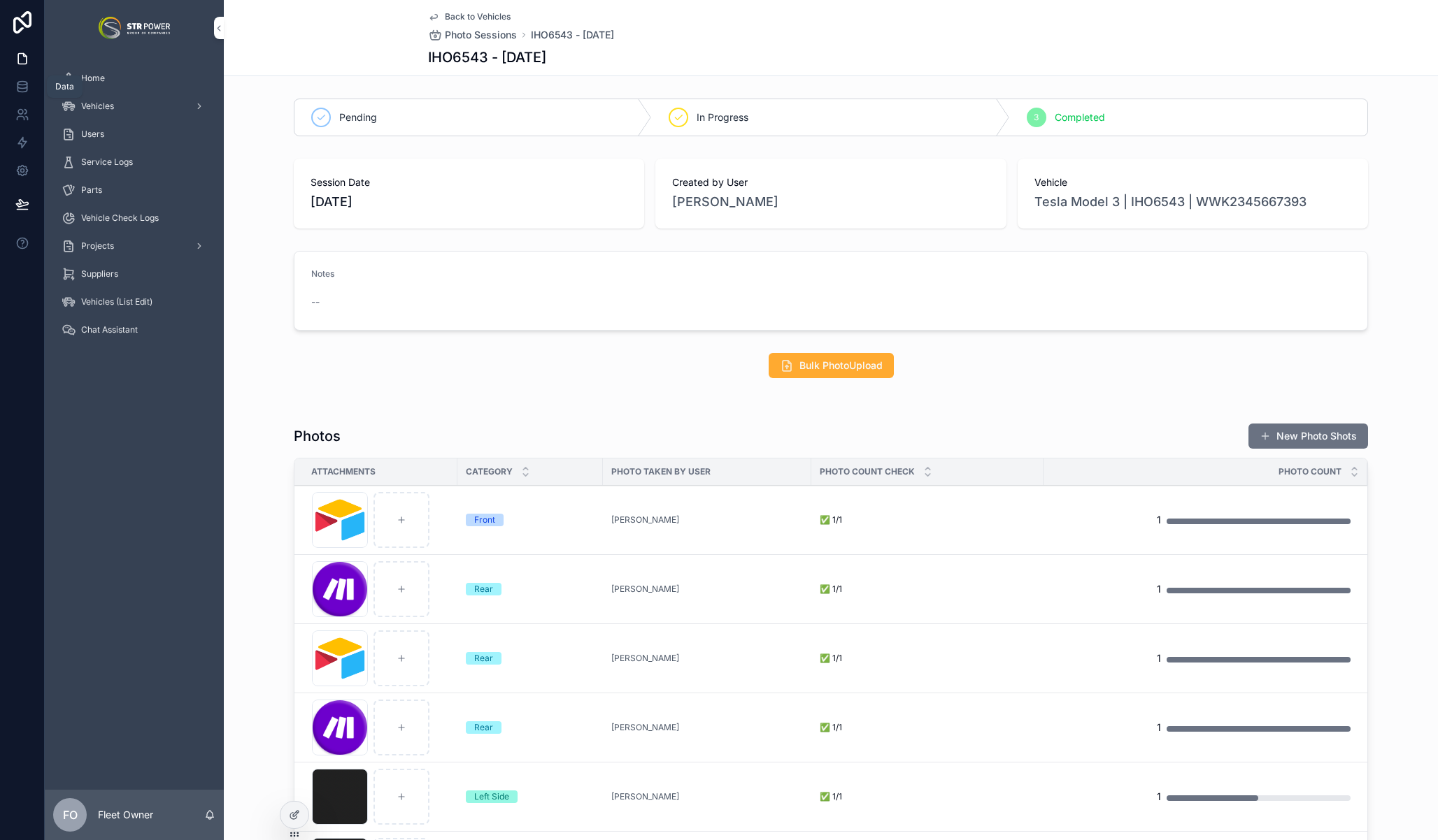
click at [25, 86] on icon at bounding box center [22, 86] width 14 height 14
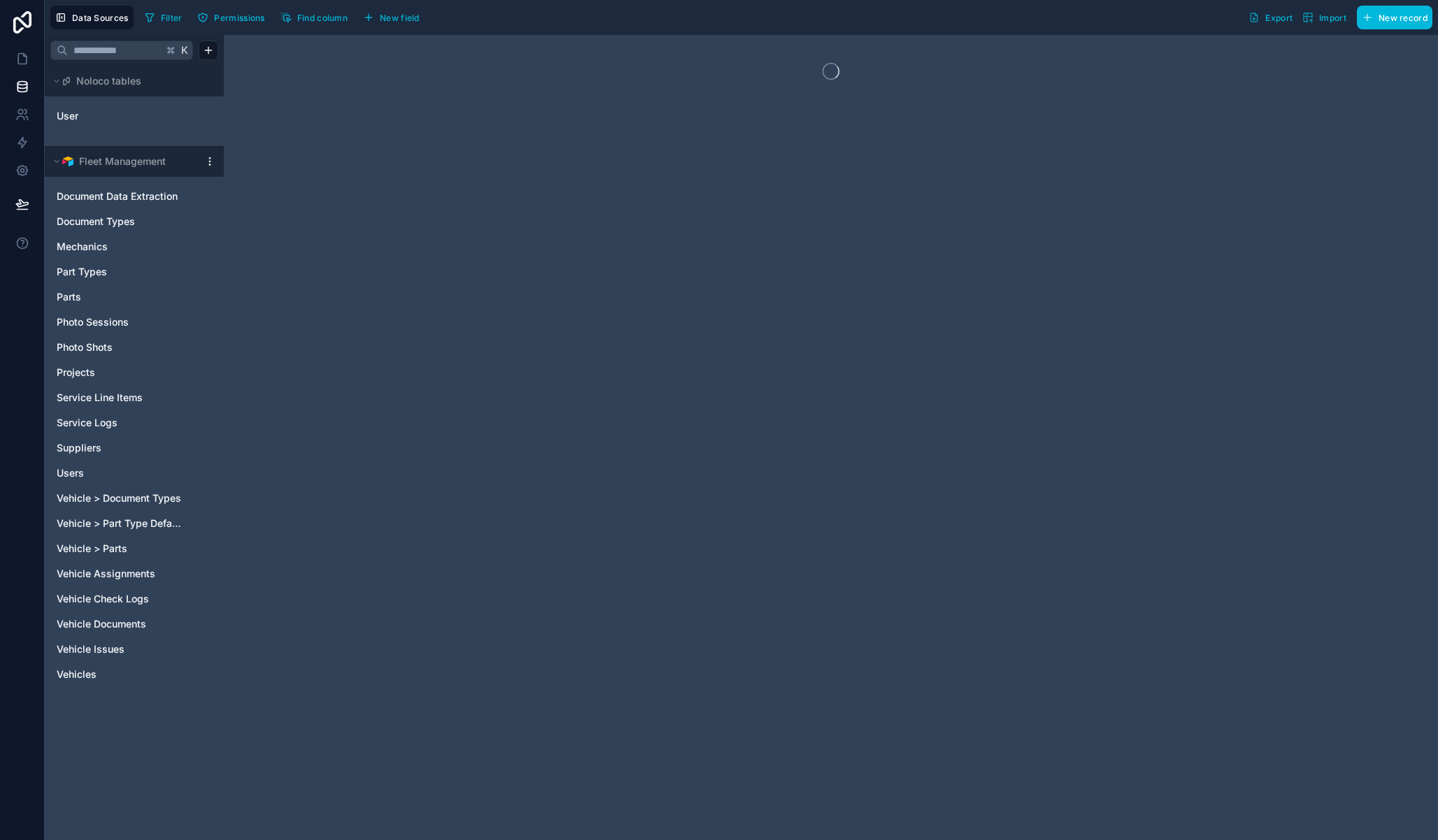
click at [208, 159] on html "Data Sources Filter Permissions Find column New field Export Import New record …" at bounding box center [719, 420] width 1438 height 840
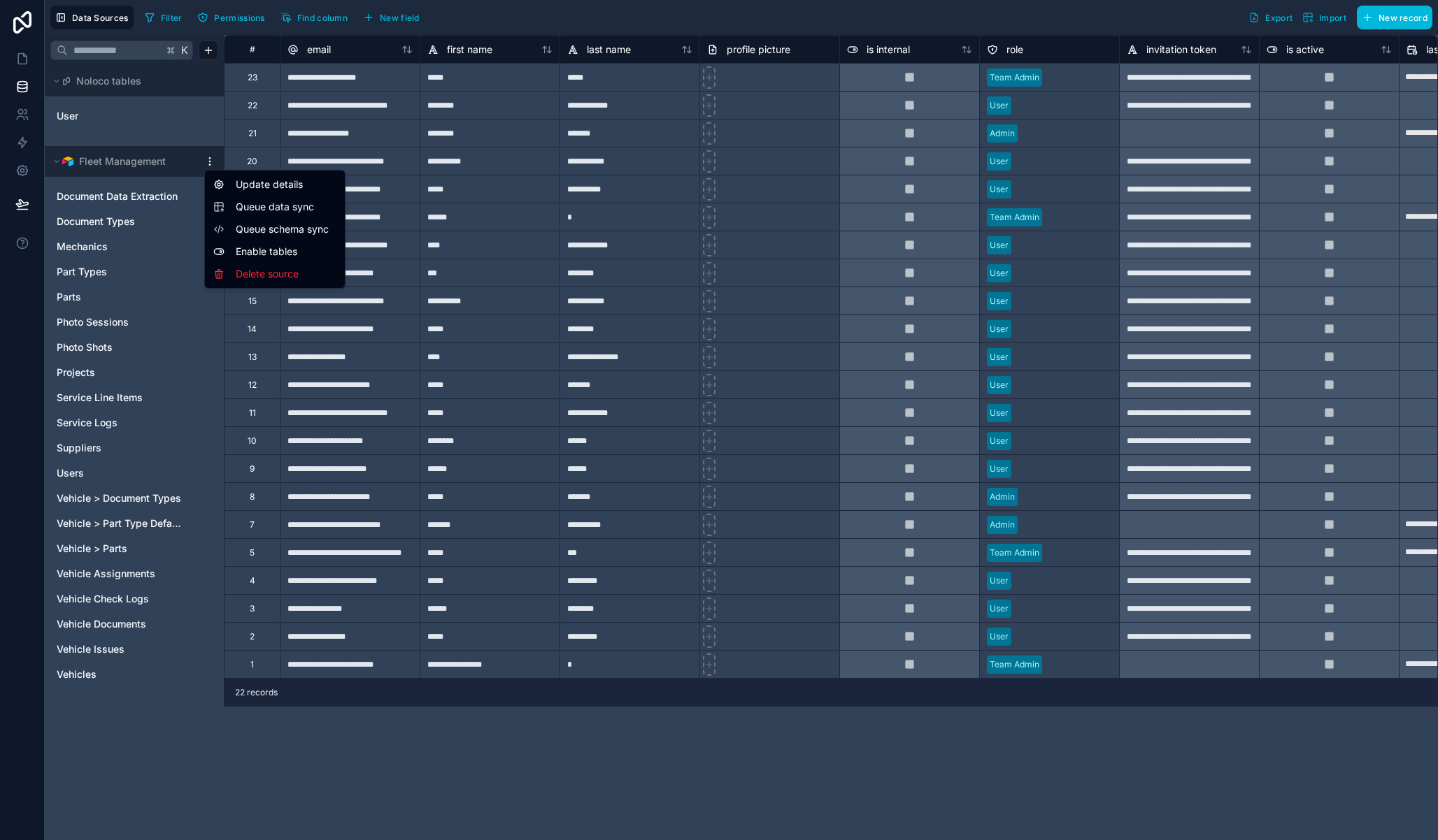
click at [301, 209] on span "Queue data sync" at bounding box center [286, 207] width 101 height 14
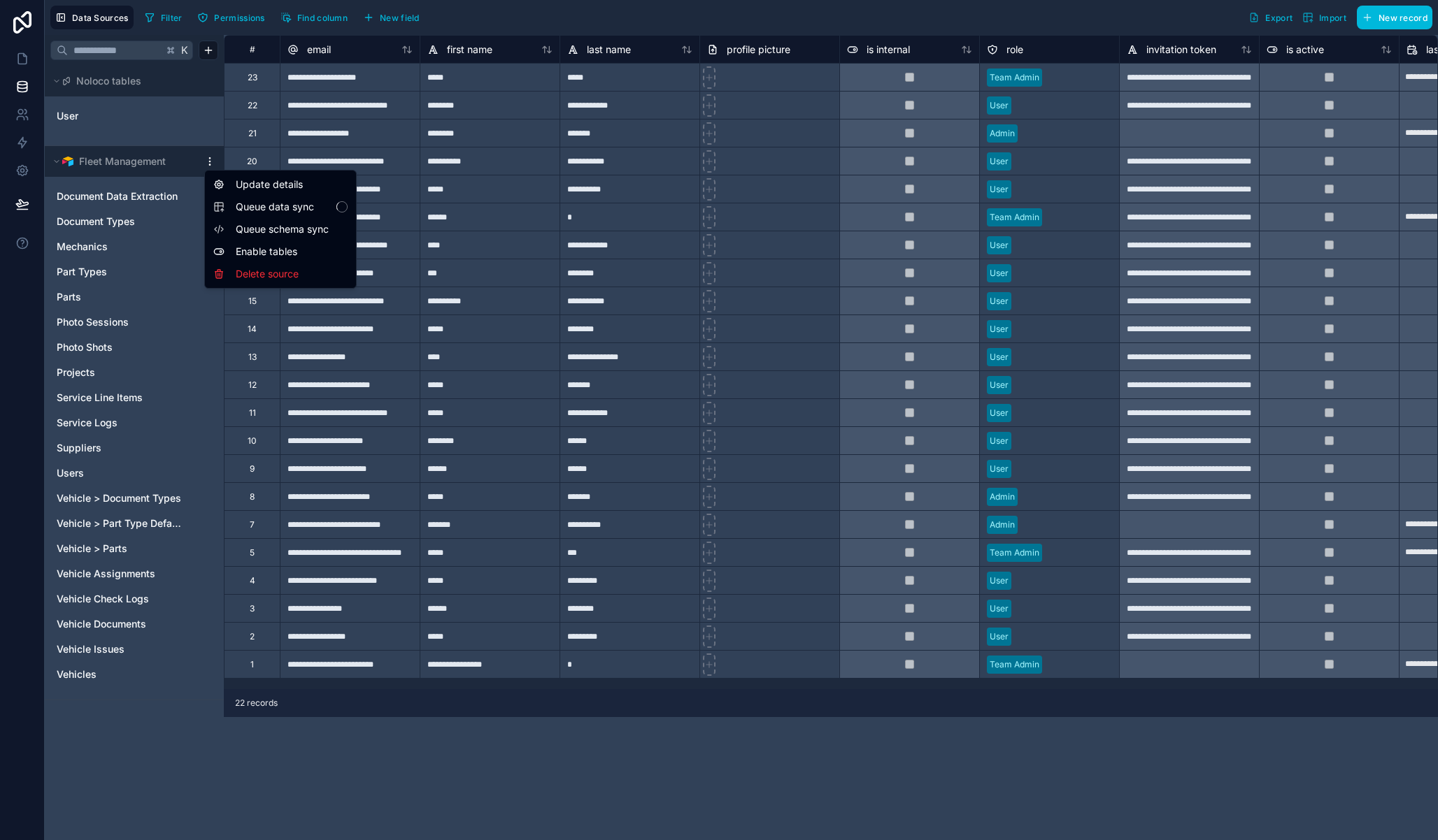
click at [300, 221] on div "**********" at bounding box center [349, 216] width 140 height 28
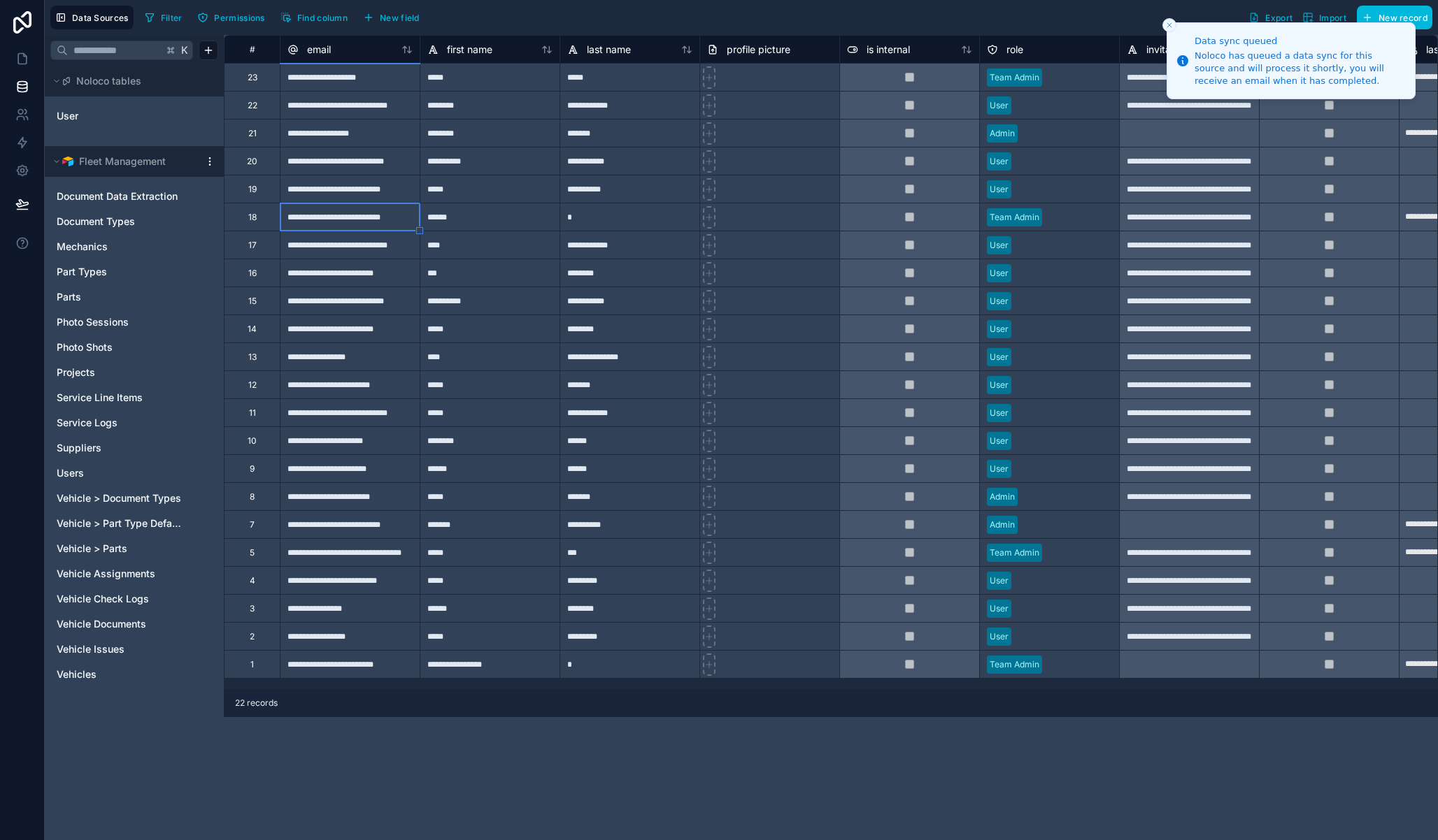
click at [211, 162] on html "**********" at bounding box center [719, 420] width 1438 height 840
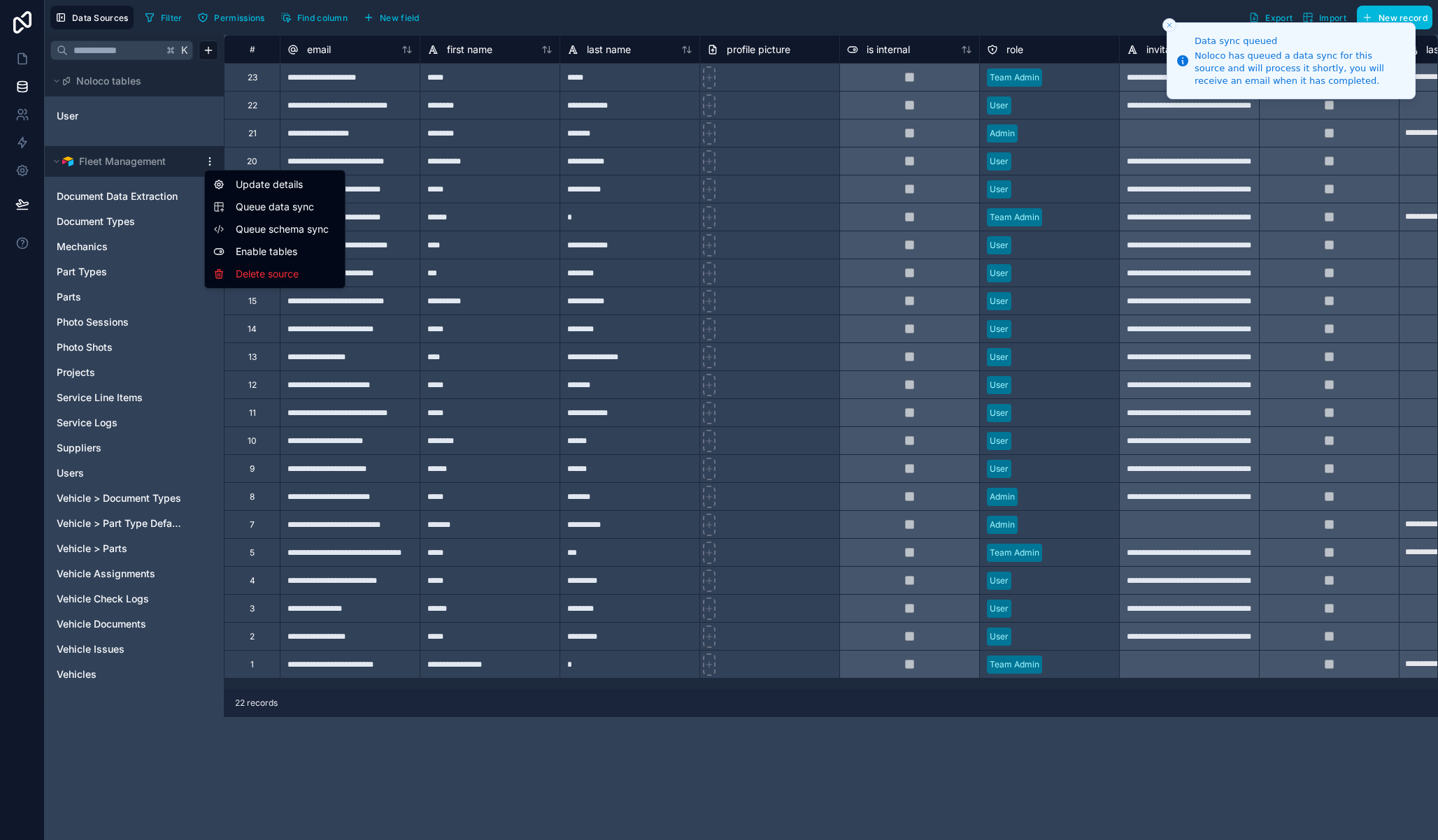
click at [314, 231] on span "Queue schema sync" at bounding box center [286, 229] width 101 height 14
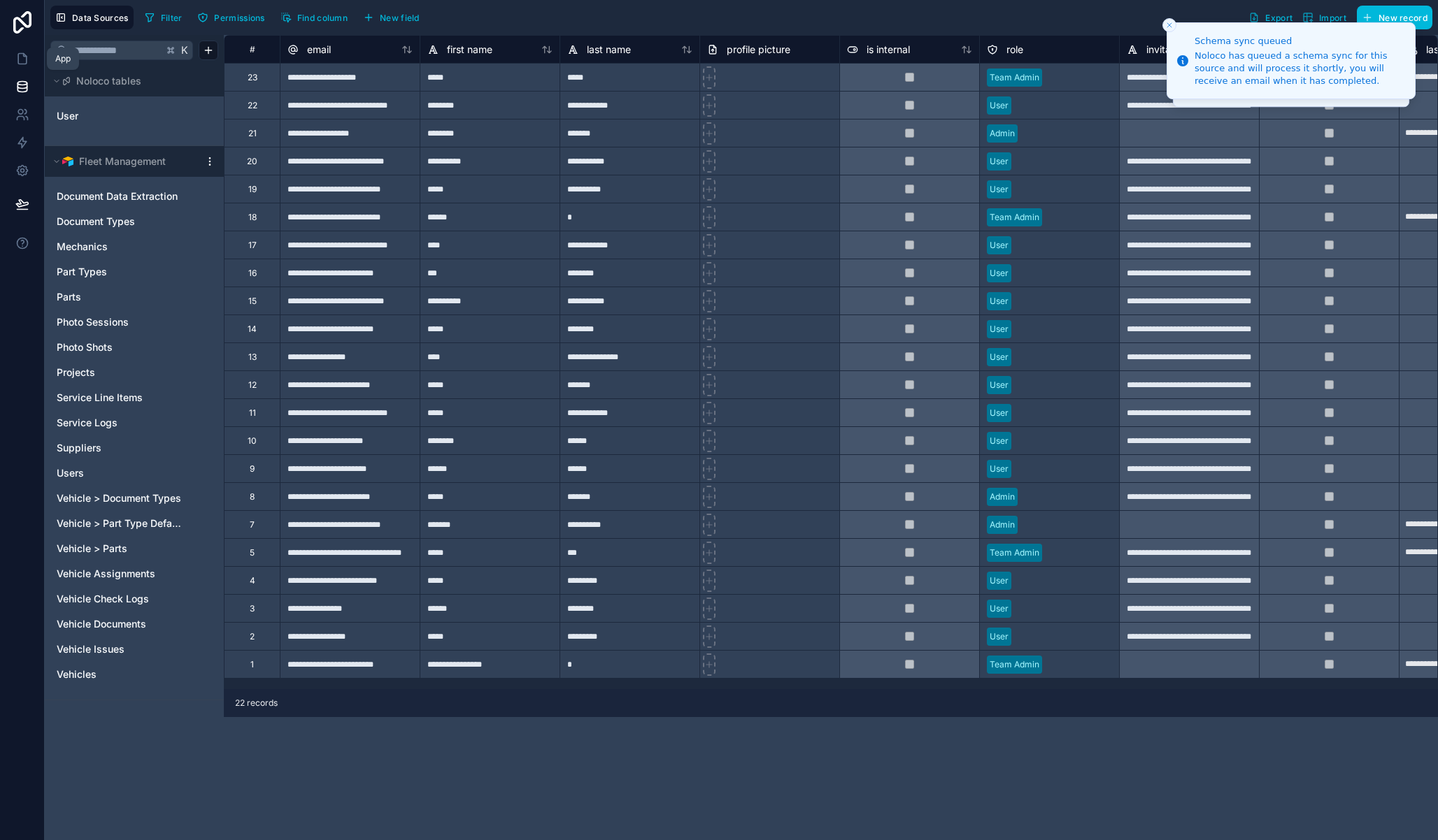
click at [26, 63] on icon at bounding box center [22, 59] width 8 height 10
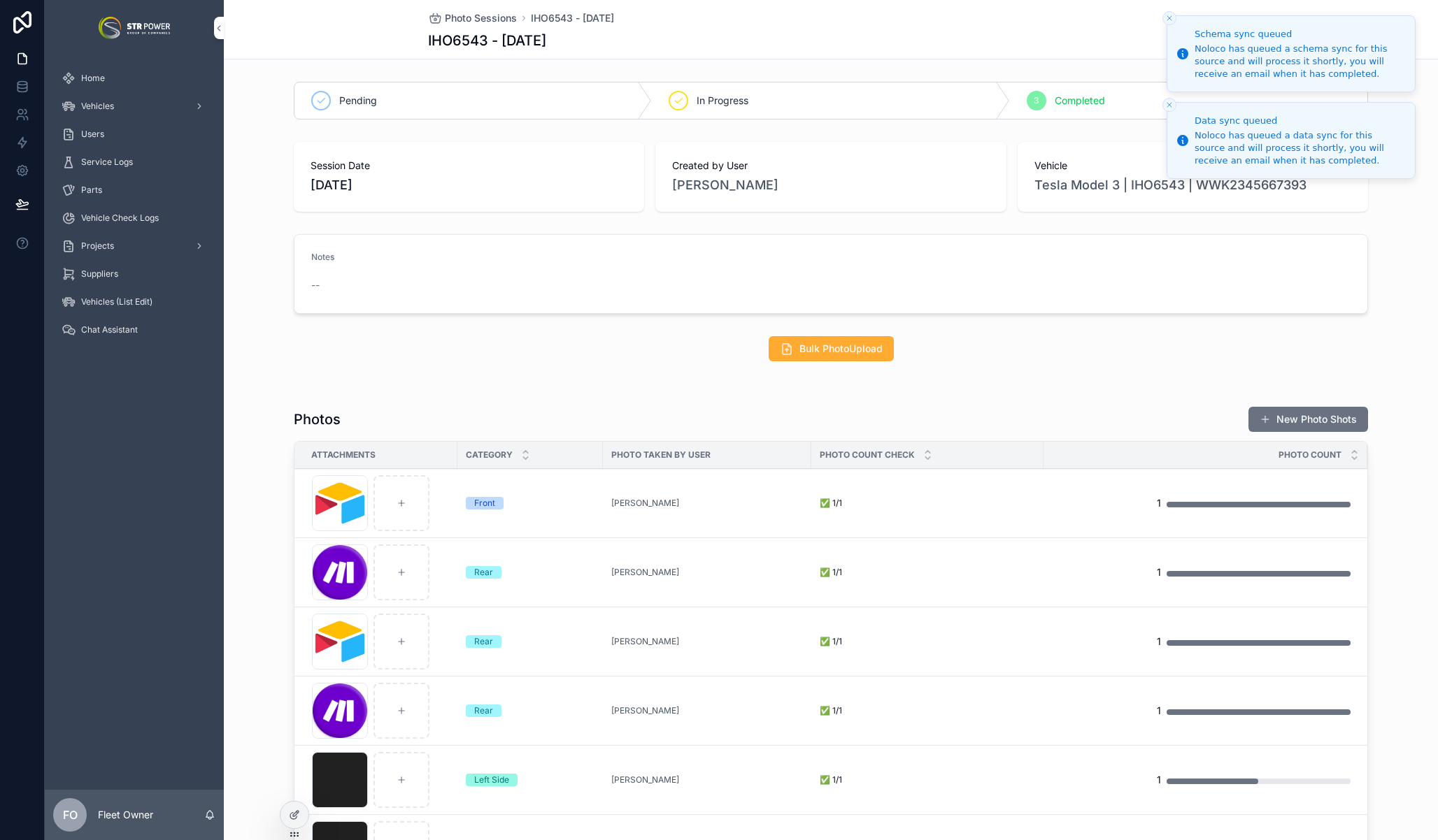
click at [1173, 18] on icon "Close toast" at bounding box center [1169, 18] width 8 height 8
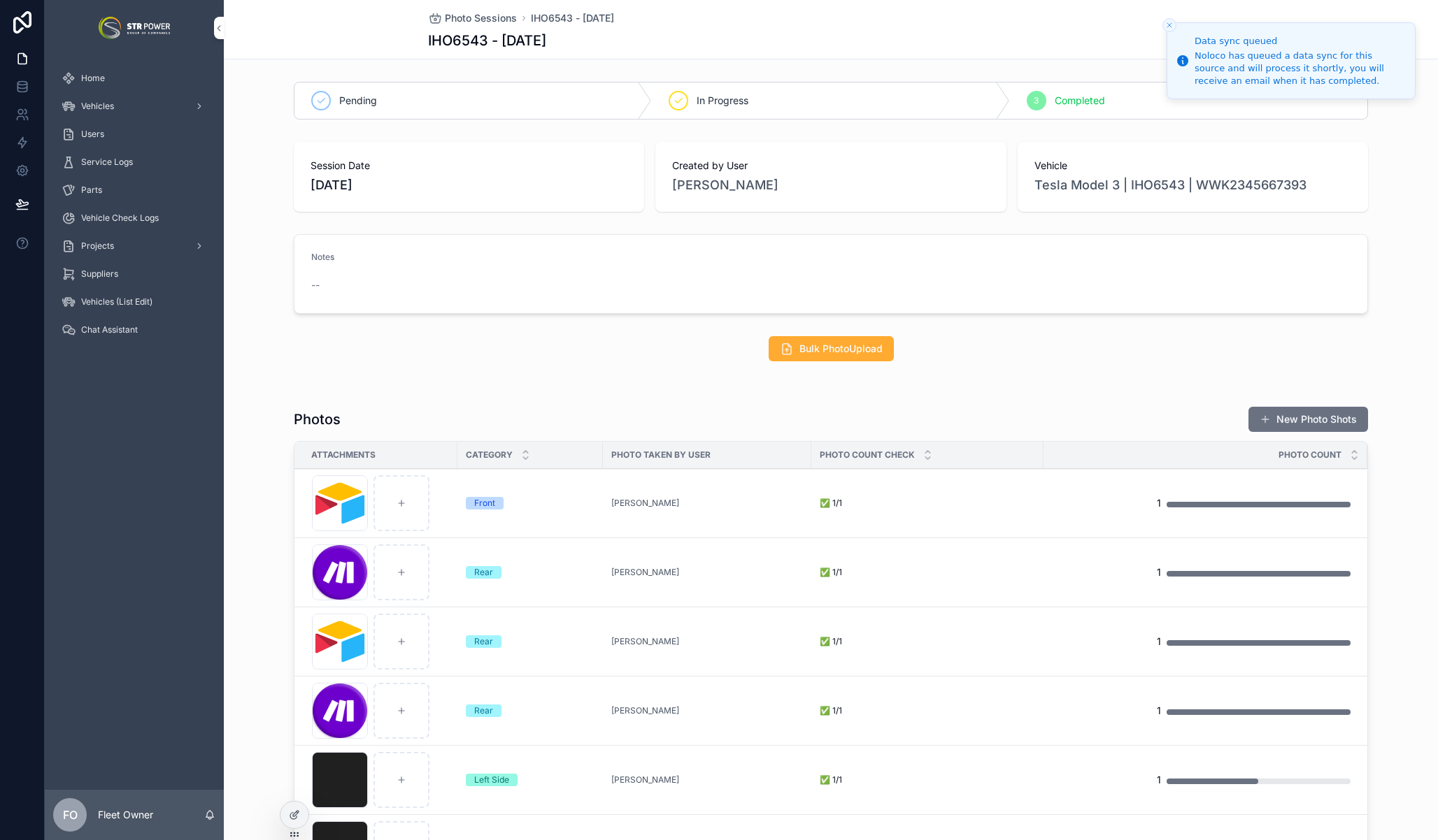
click at [1173, 22] on li "Data sync queued Noloco has queued a data sync for this source and will process…" at bounding box center [1291, 60] width 249 height 77
click at [1169, 21] on icon "Close toast" at bounding box center [1169, 25] width 8 height 8
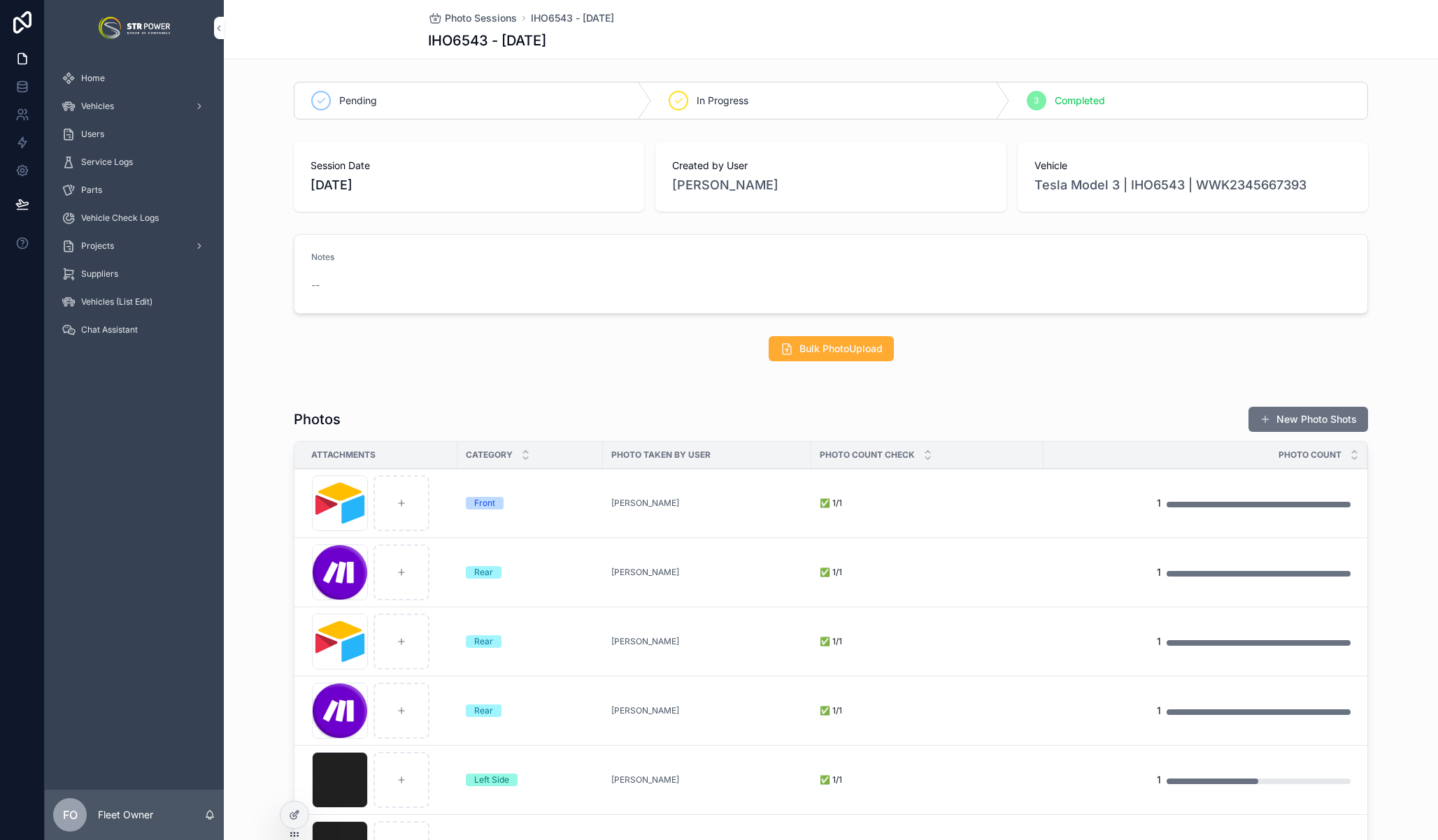
click at [836, 341] on button "Bulk PhotoUpload" at bounding box center [831, 349] width 125 height 25
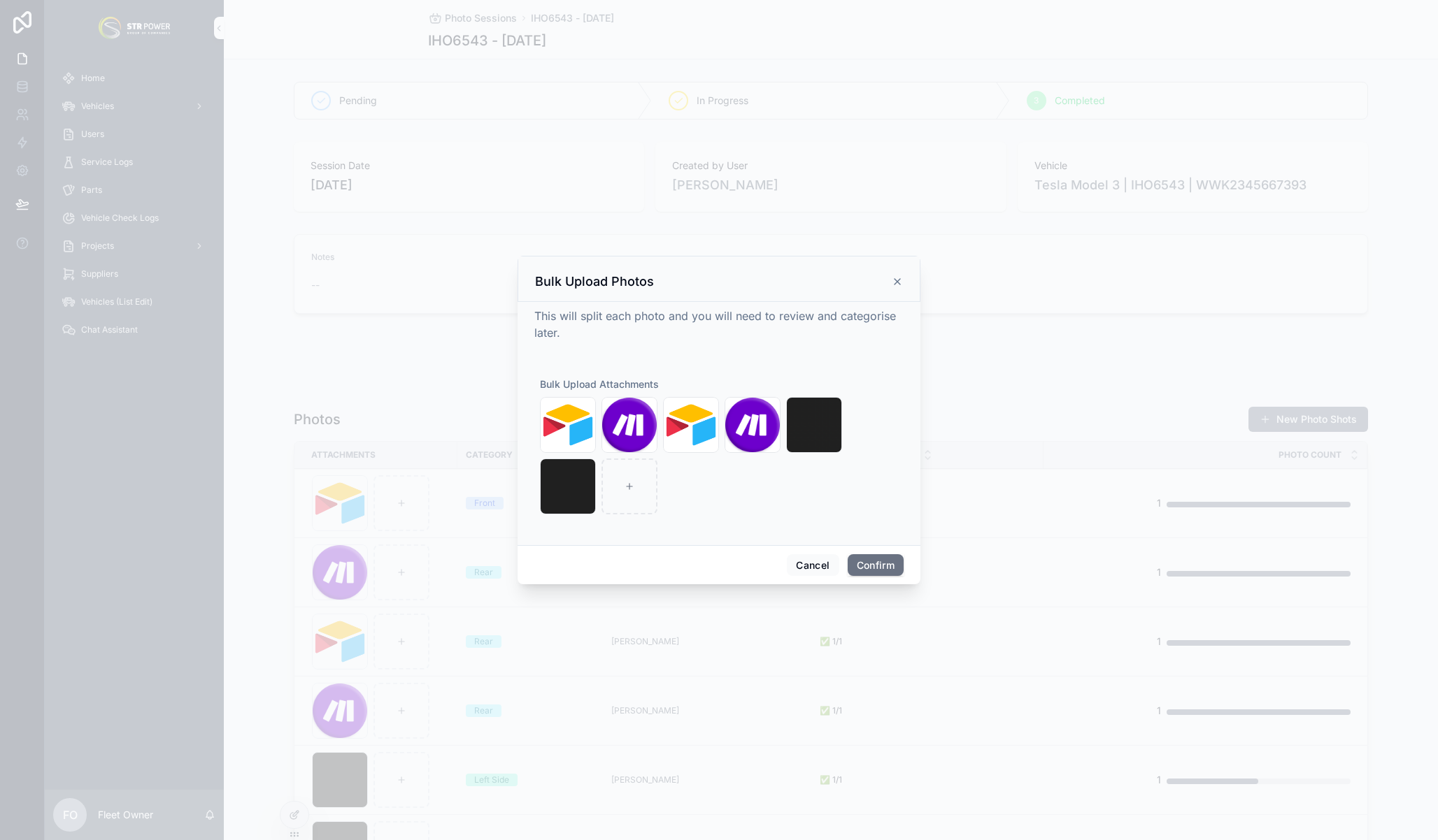
click at [899, 281] on icon at bounding box center [897, 281] width 11 height 11
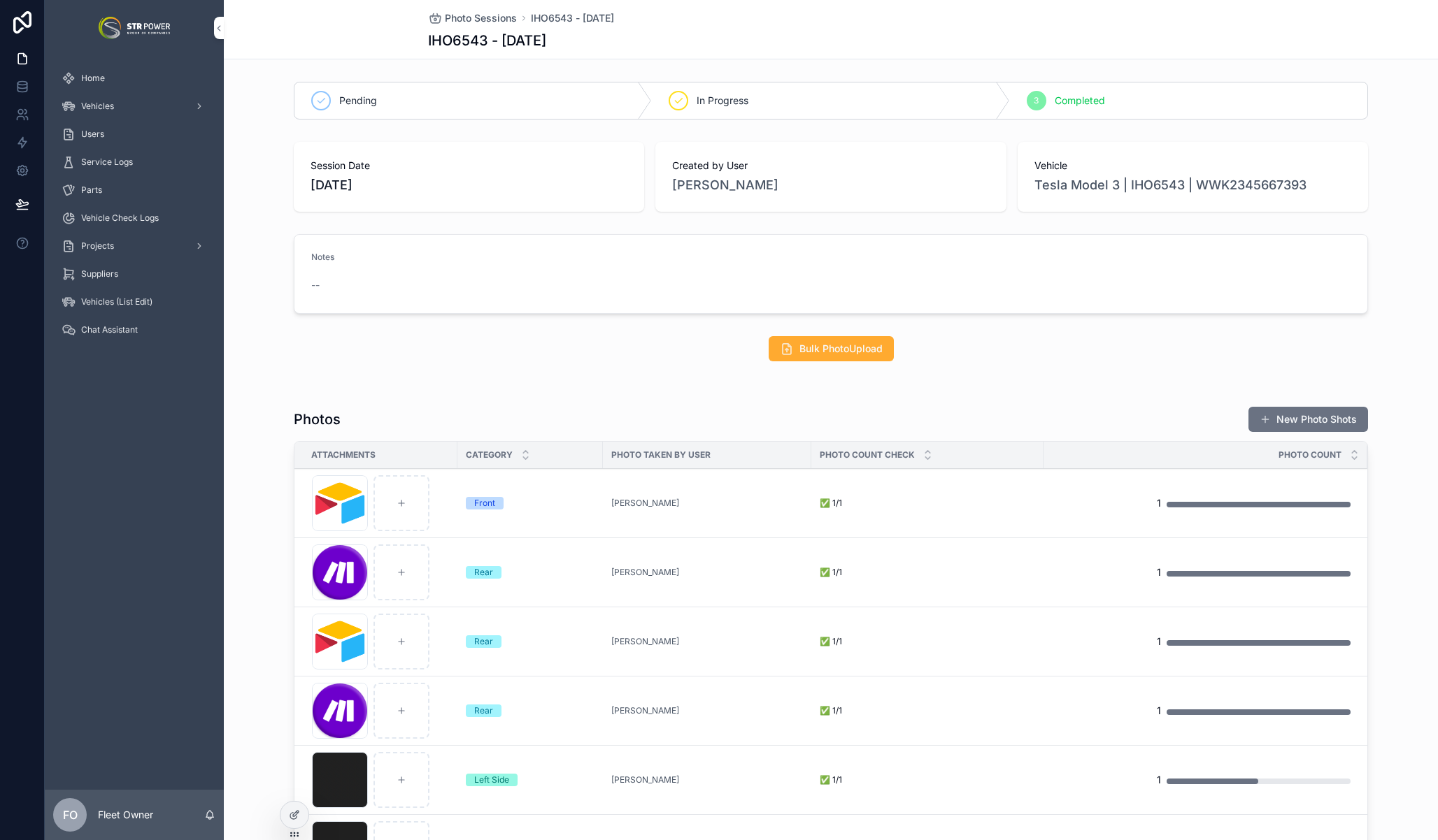
click at [844, 350] on span "Bulk PhotoUpload" at bounding box center [841, 348] width 83 height 14
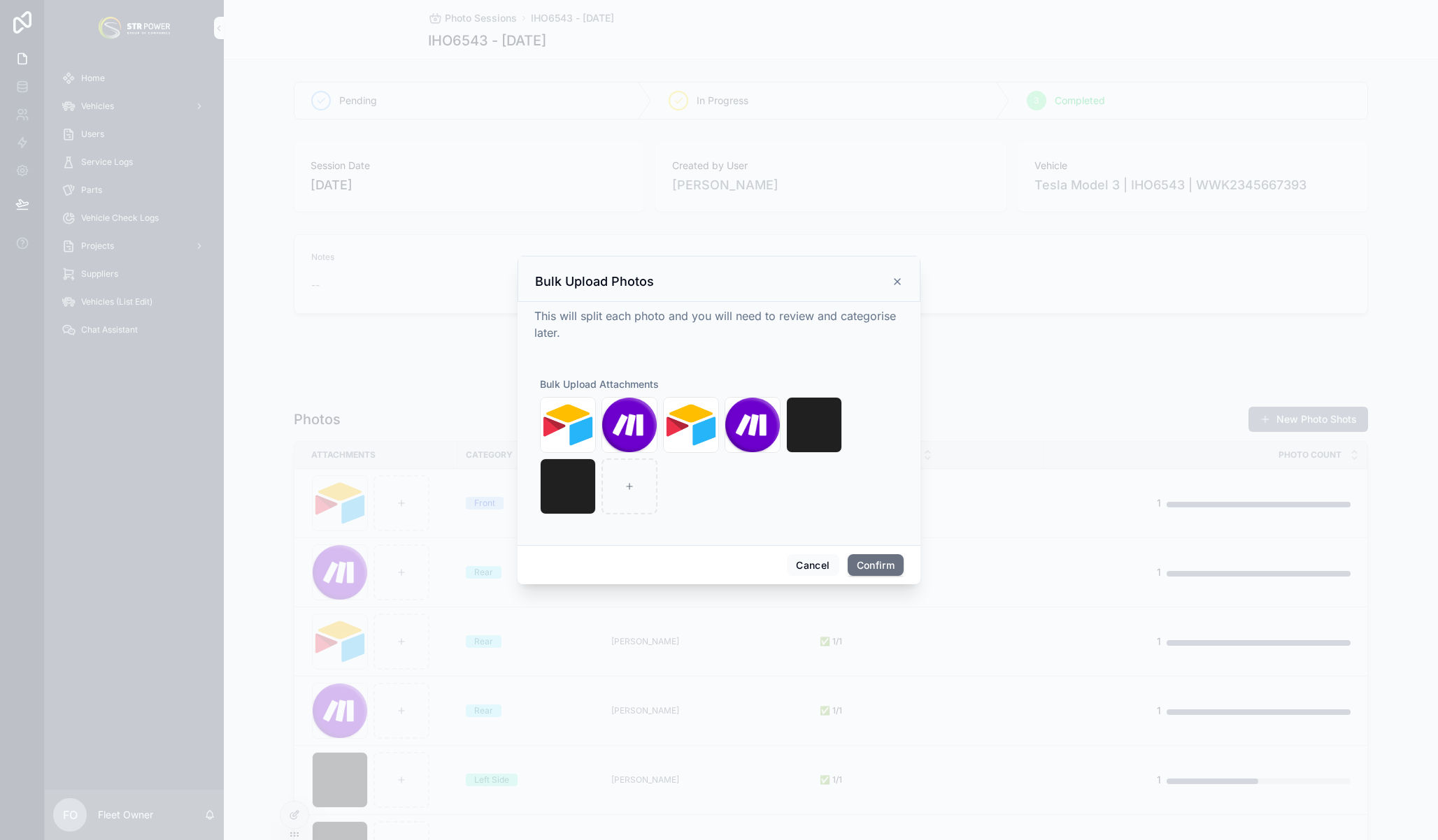
click at [900, 280] on icon at bounding box center [897, 281] width 11 height 11
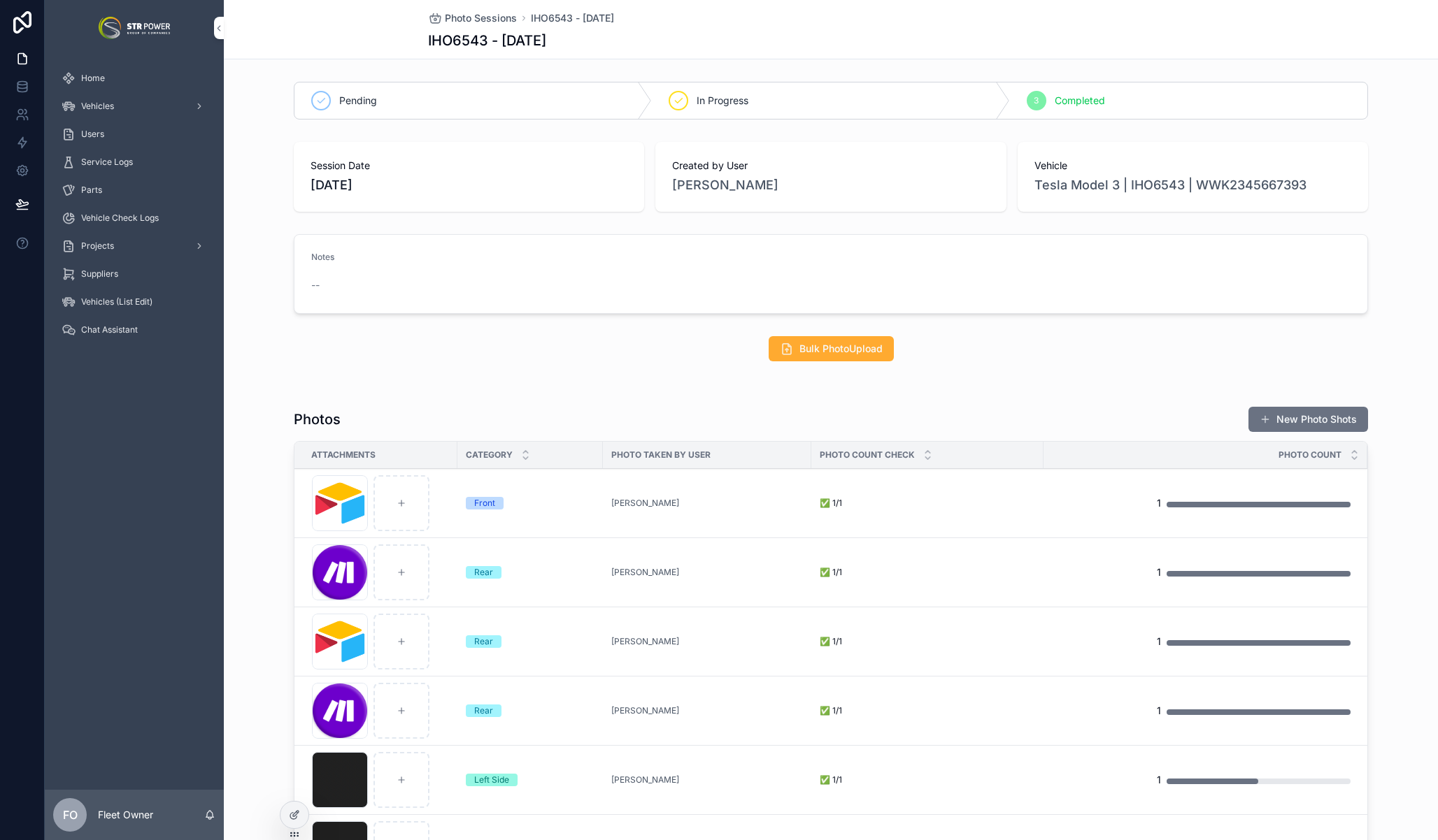
click at [291, 816] on icon at bounding box center [294, 815] width 11 height 11
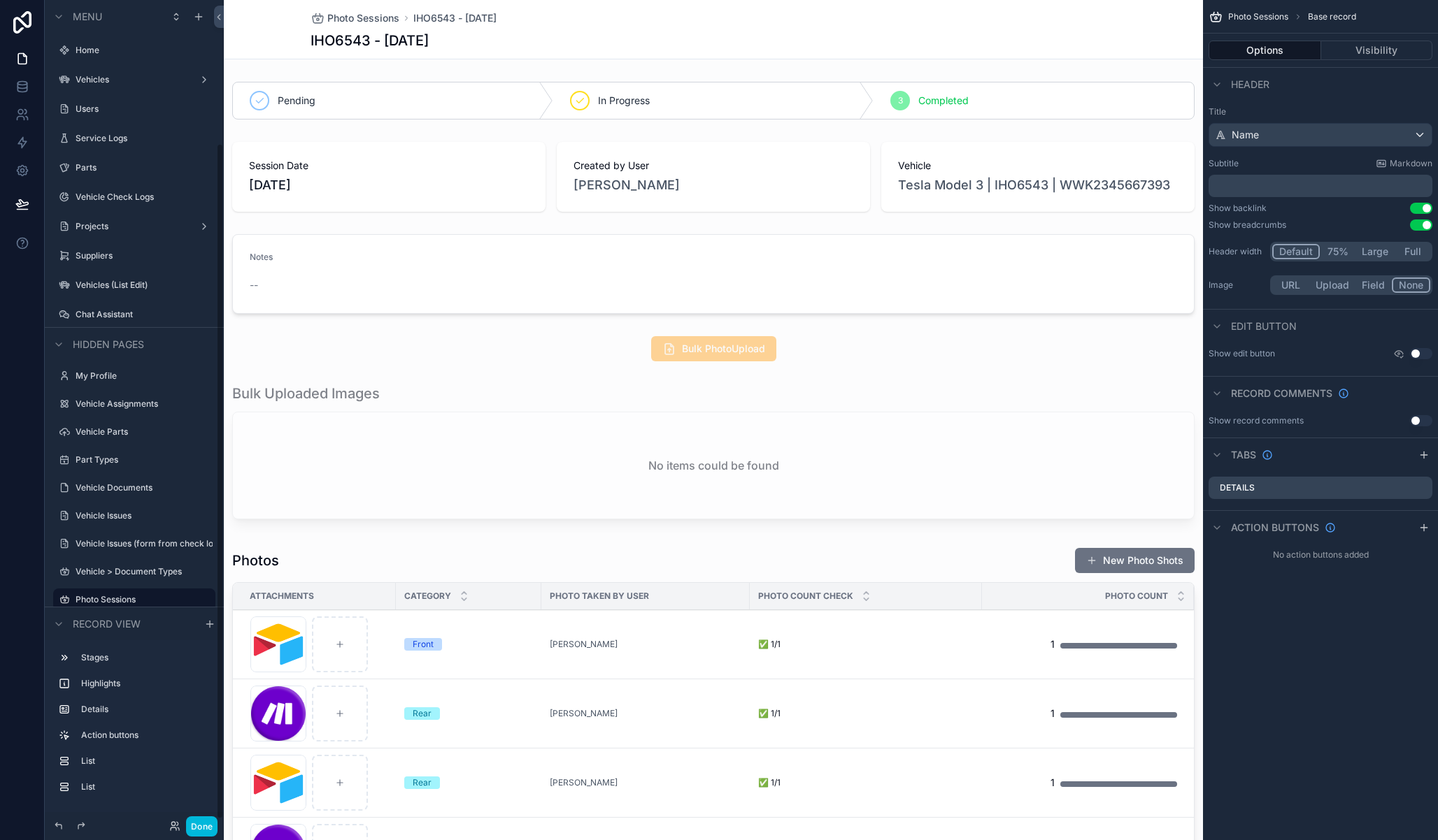
scroll to position [174, 0]
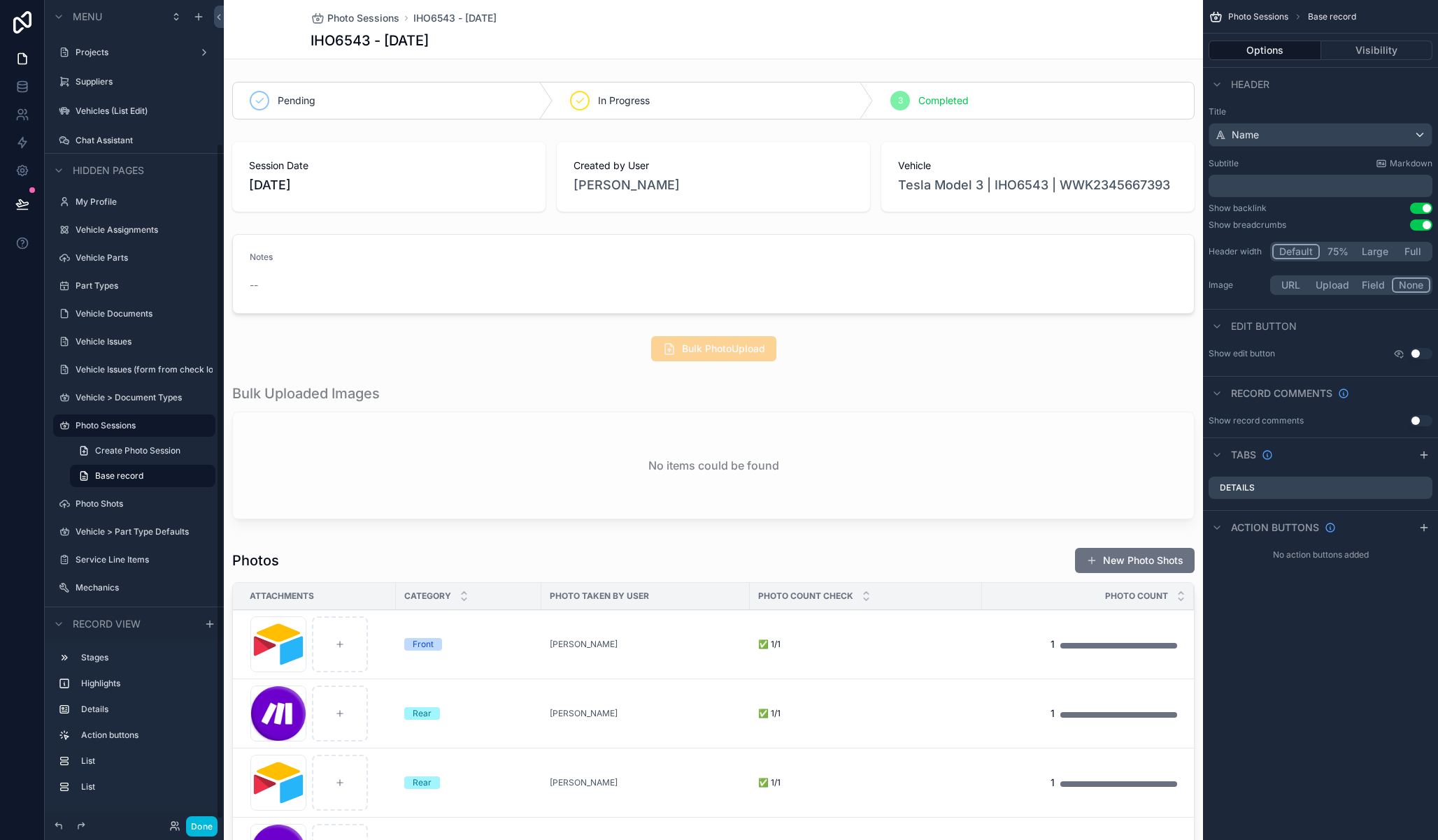
click at [777, 350] on div "scrollable content" at bounding box center [713, 348] width 979 height 36
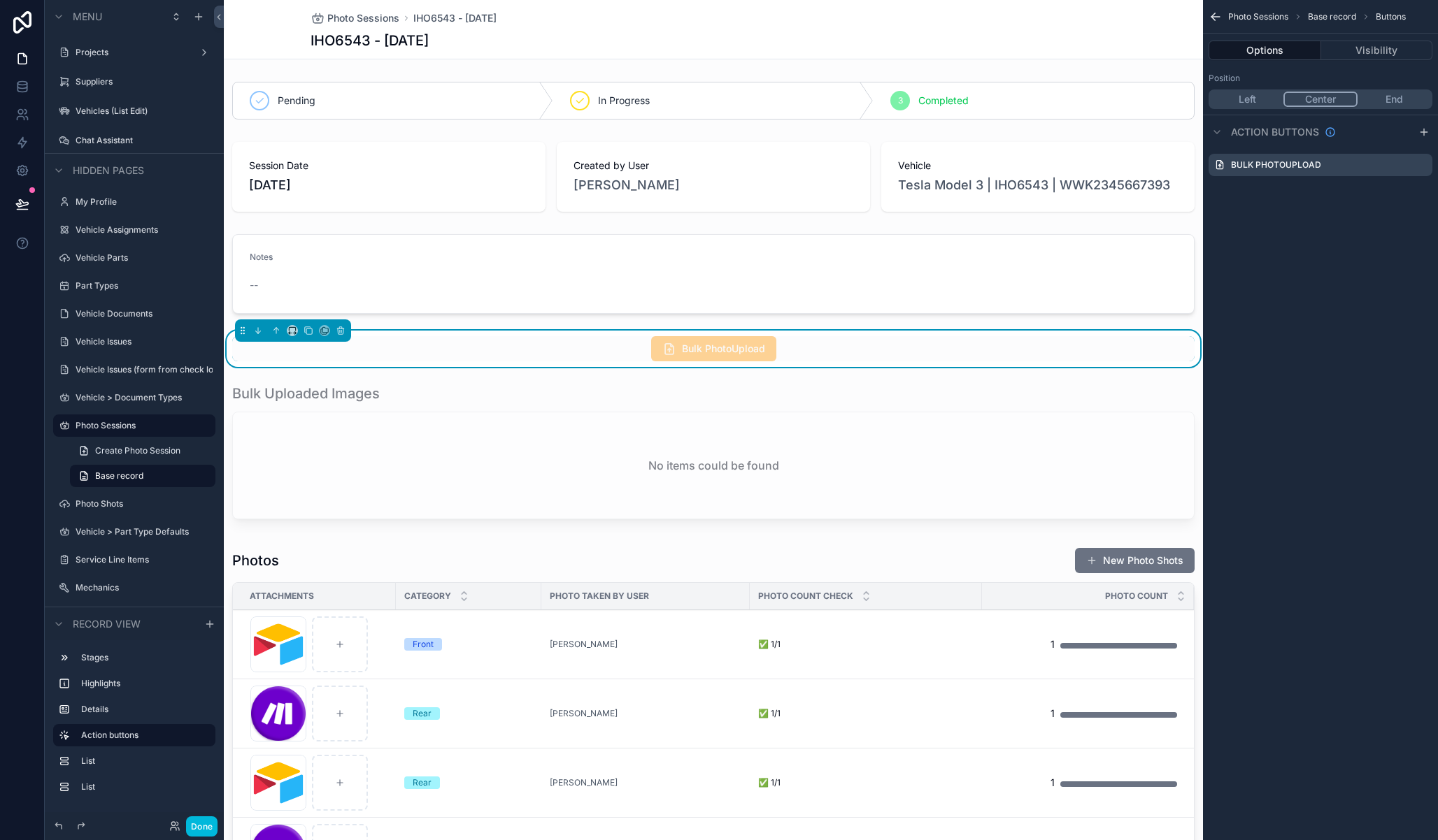
click at [1397, 44] on button "Visibility" at bounding box center [1377, 50] width 112 height 19
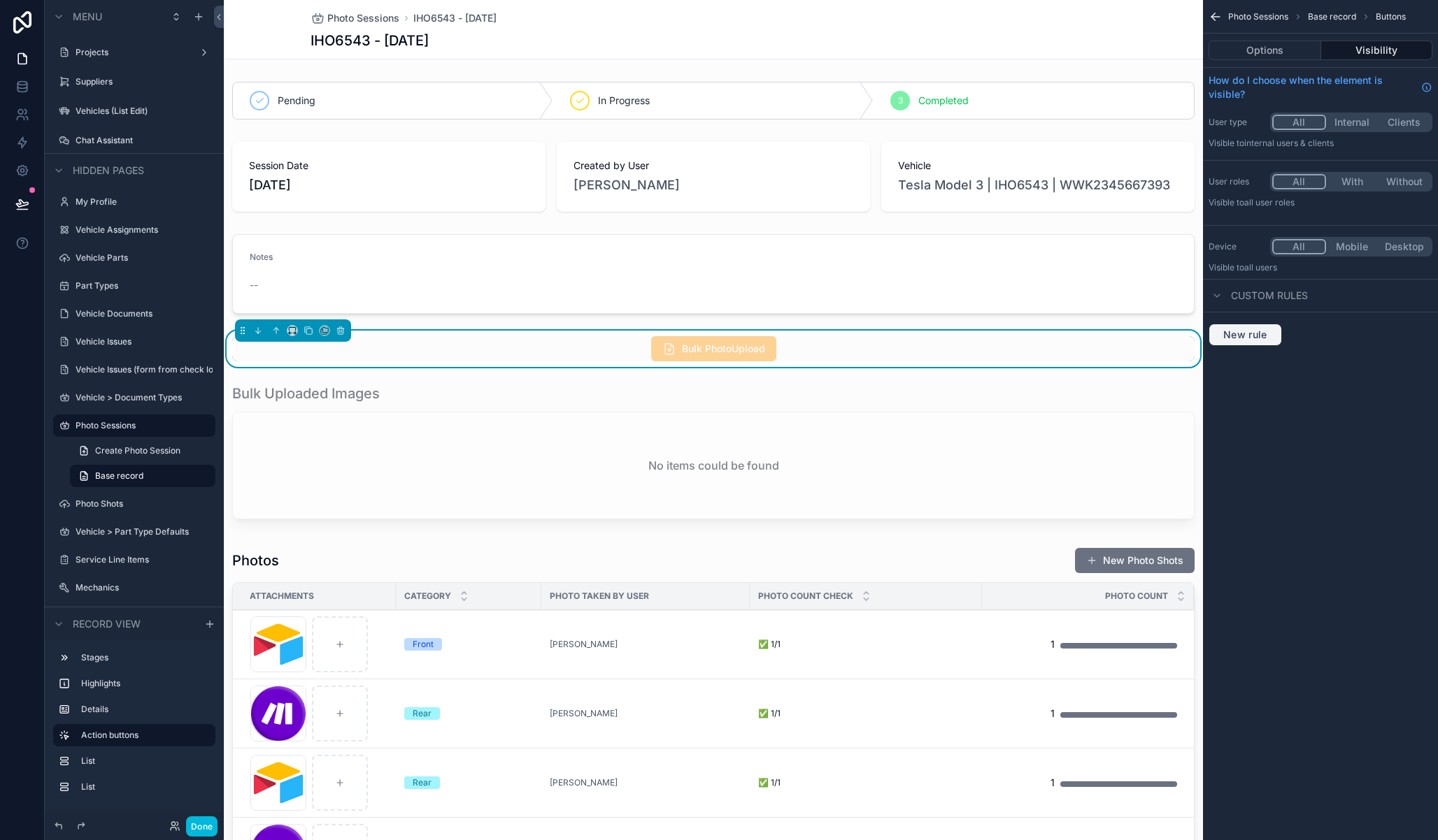
click at [1259, 335] on span "New rule" at bounding box center [1245, 335] width 55 height 13
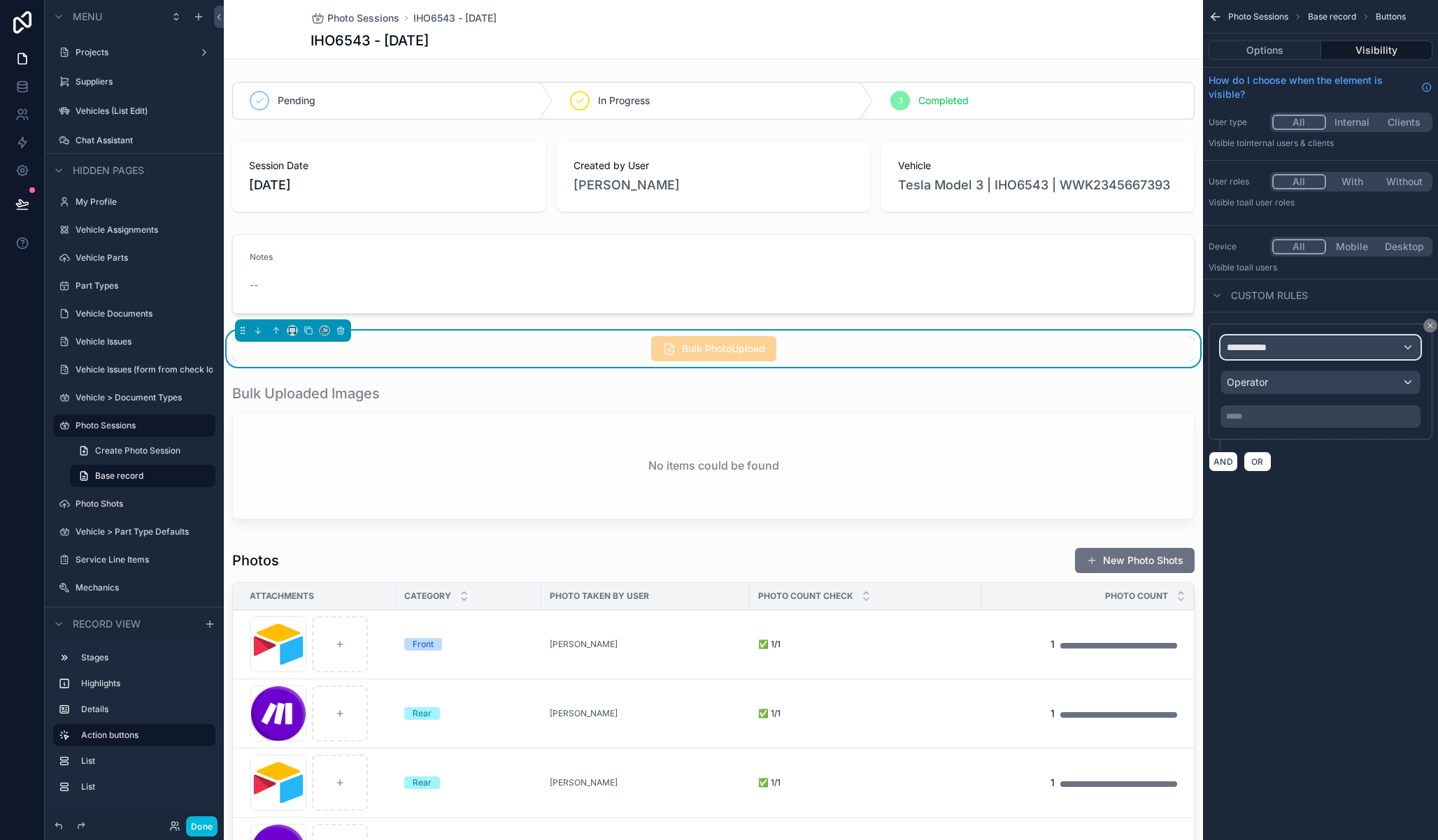
click at [1328, 350] on div "**********" at bounding box center [1320, 348] width 198 height 22
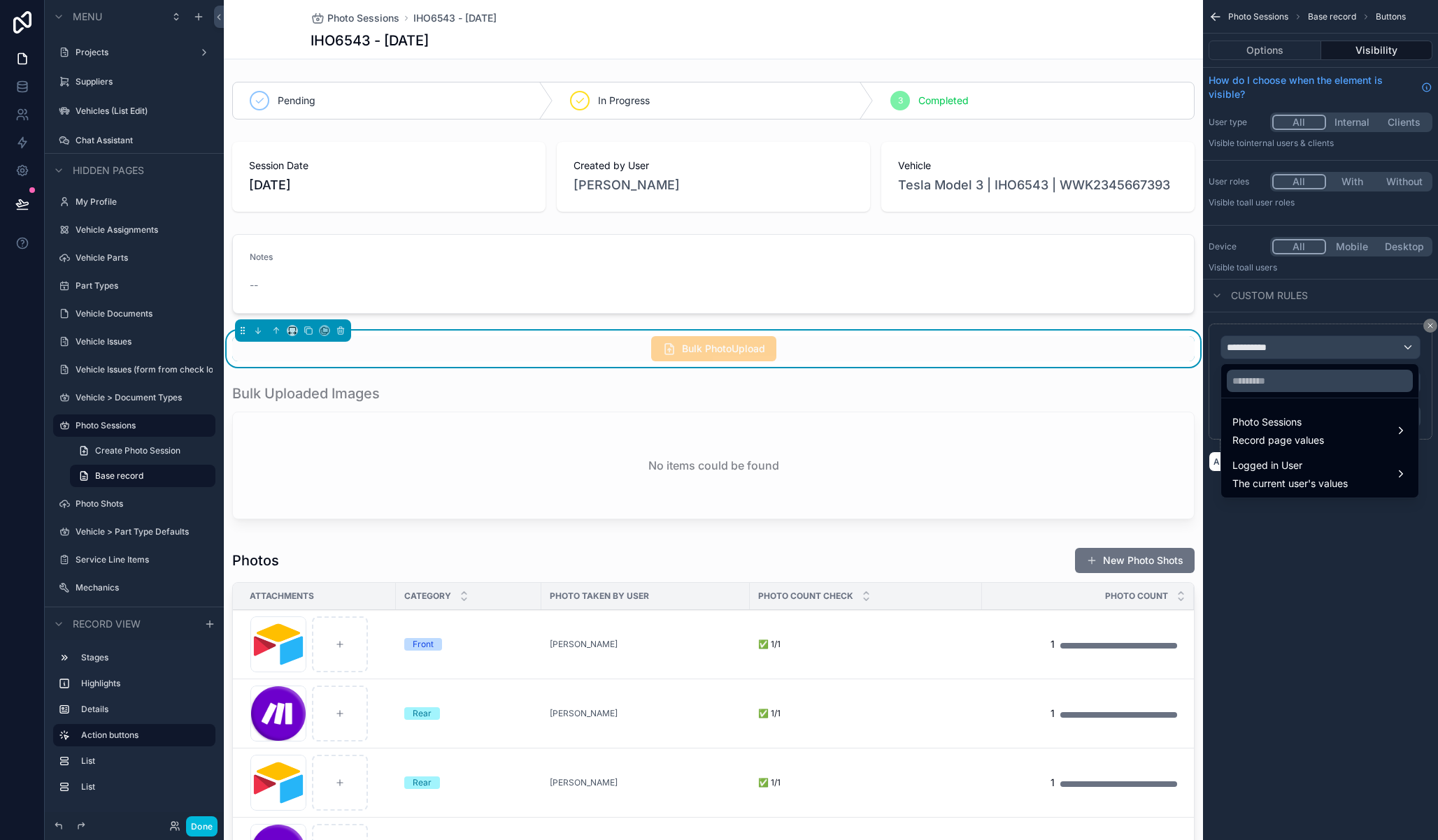
click at [1323, 429] on span "Photo Sessions" at bounding box center [1278, 422] width 92 height 17
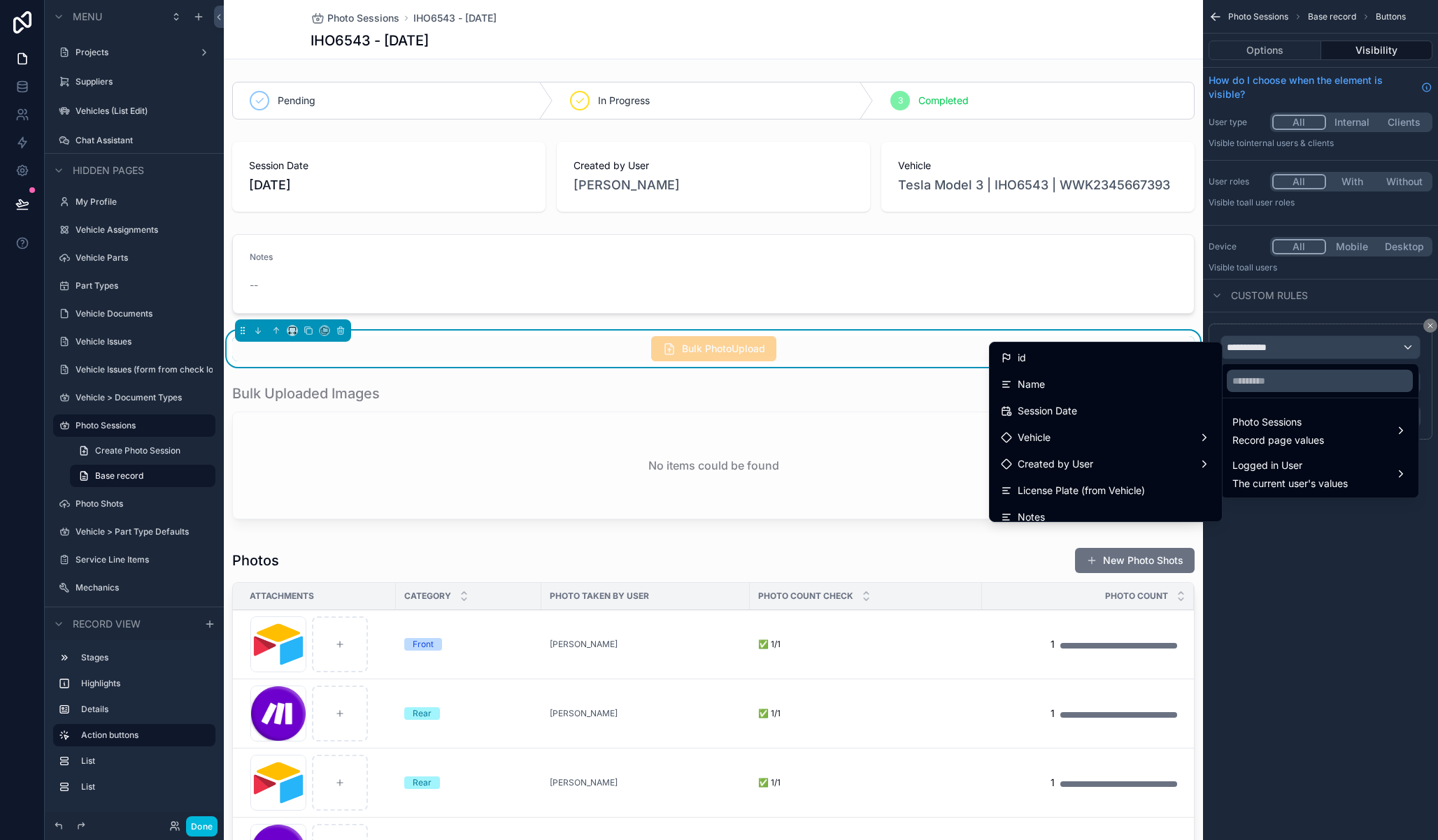
scroll to position [250, 0]
click at [1123, 402] on div "Bulk Upload Attachments" at bounding box center [1105, 400] width 209 height 17
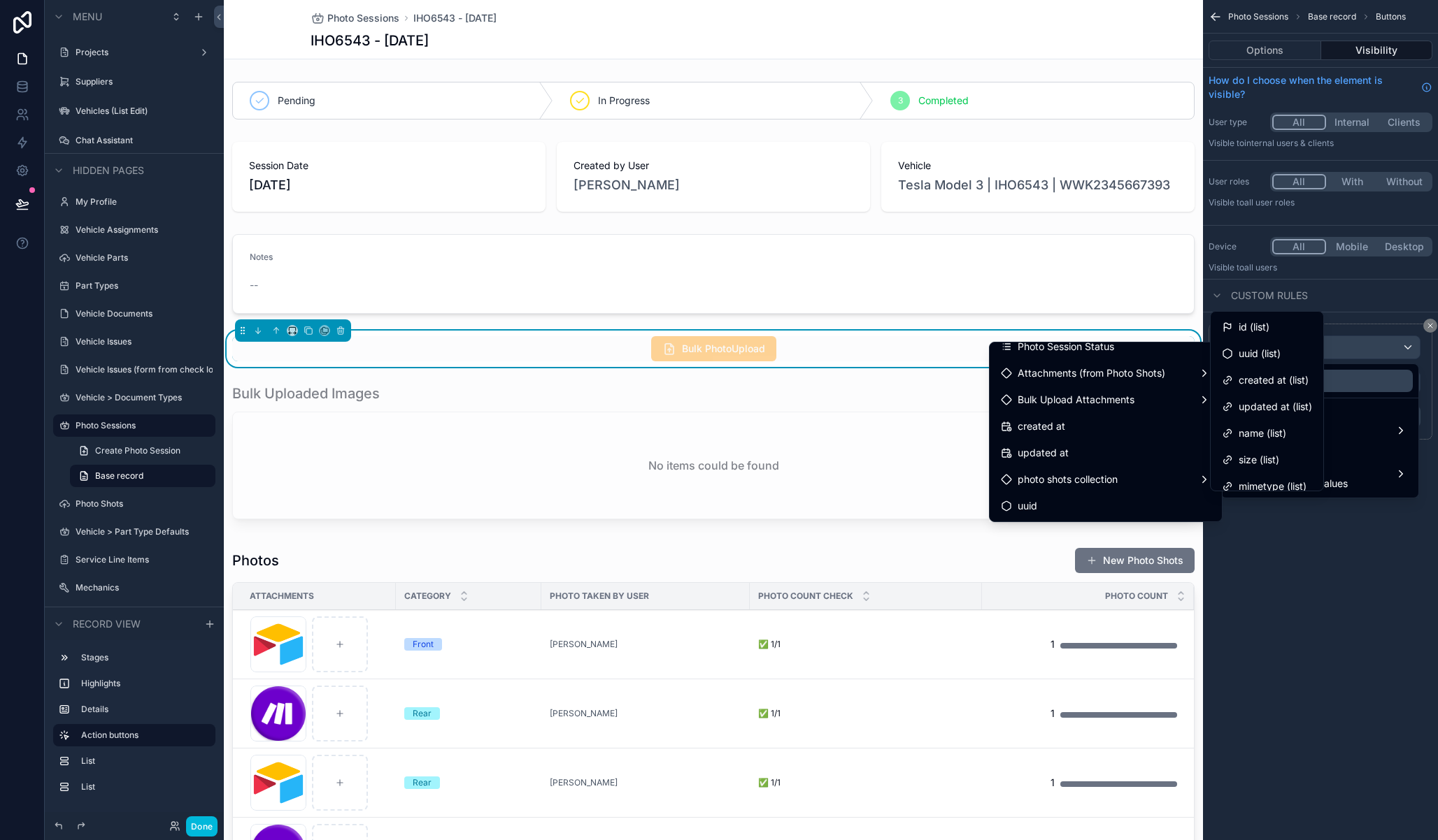
scroll to position [91, 0]
click at [1268, 474] on span "Total count" at bounding box center [1264, 476] width 51 height 17
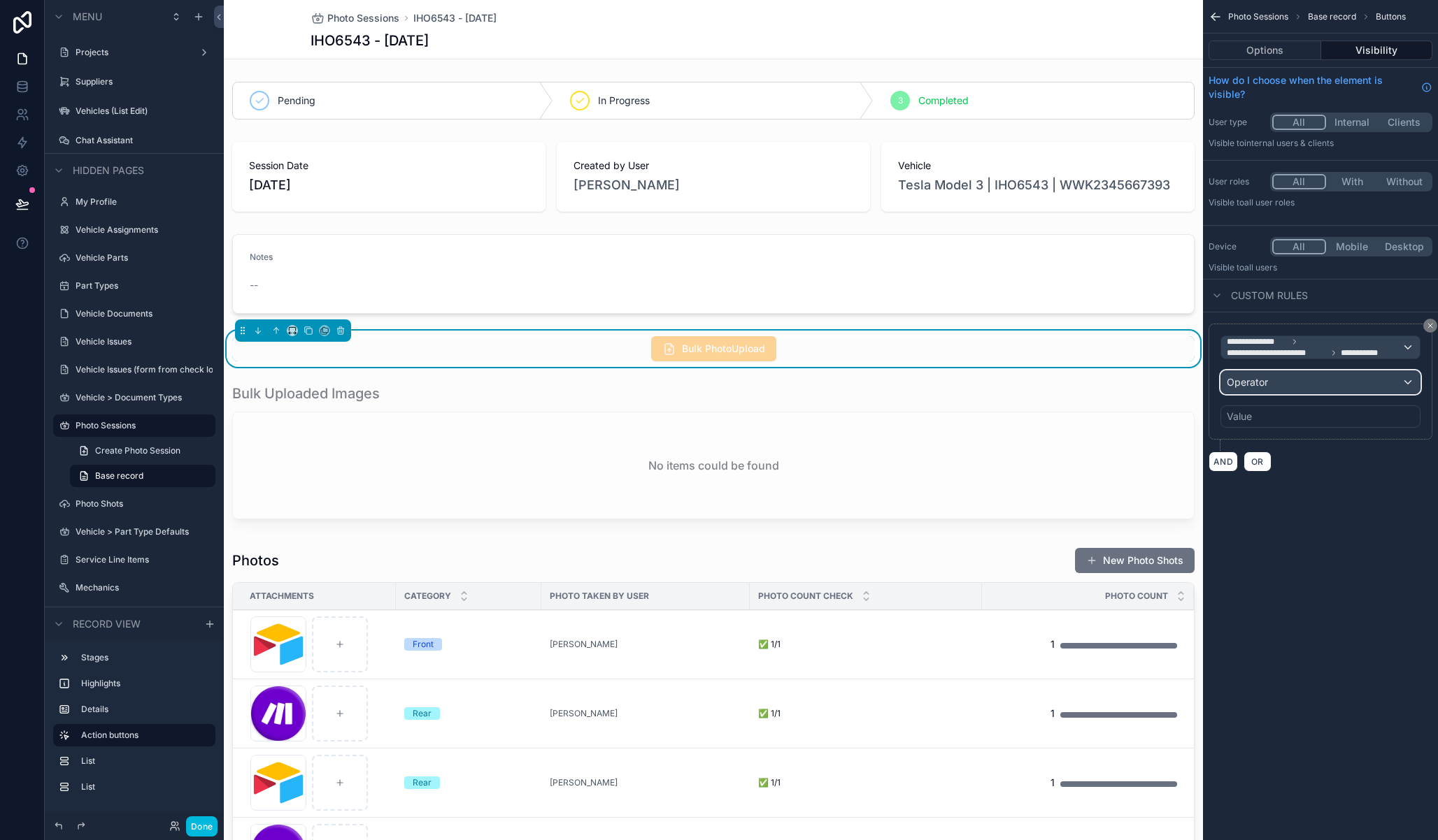
click at [1286, 380] on div "Operator" at bounding box center [1320, 382] width 198 height 22
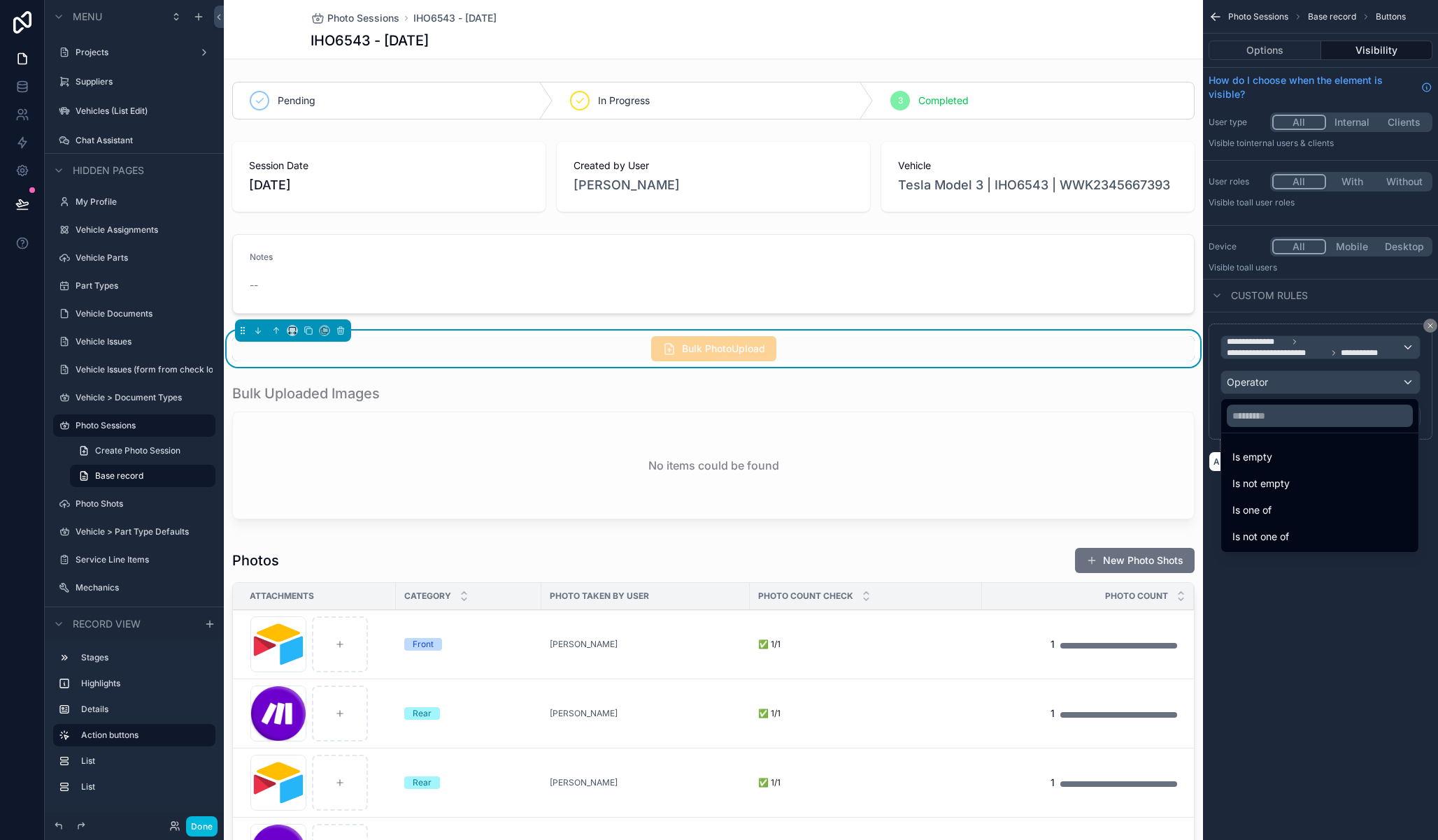
click at [1290, 459] on div "Is empty" at bounding box center [1319, 458] width 175 height 17
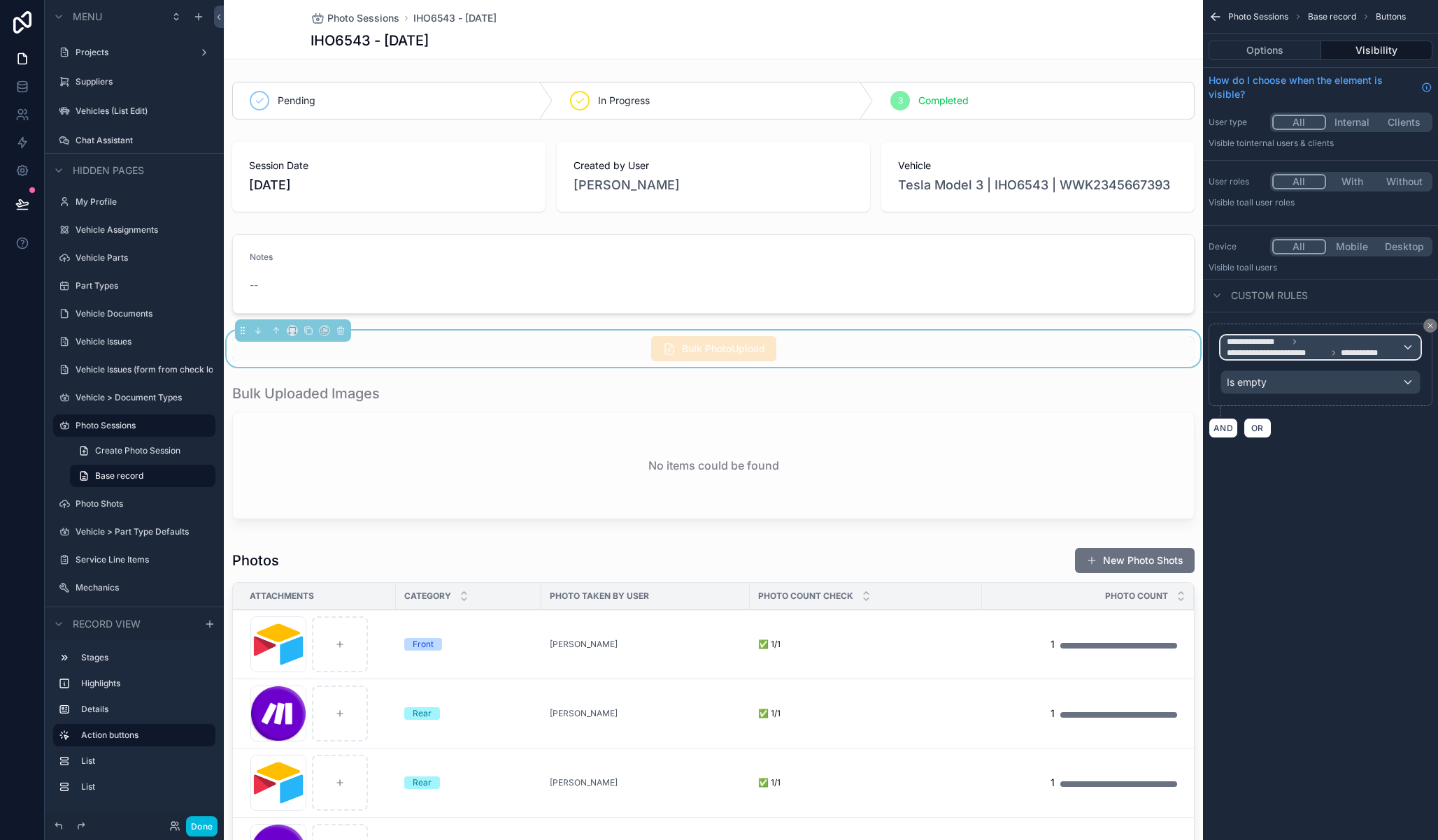
click at [1329, 351] on icon "scrollable content" at bounding box center [1334, 353] width 8 height 8
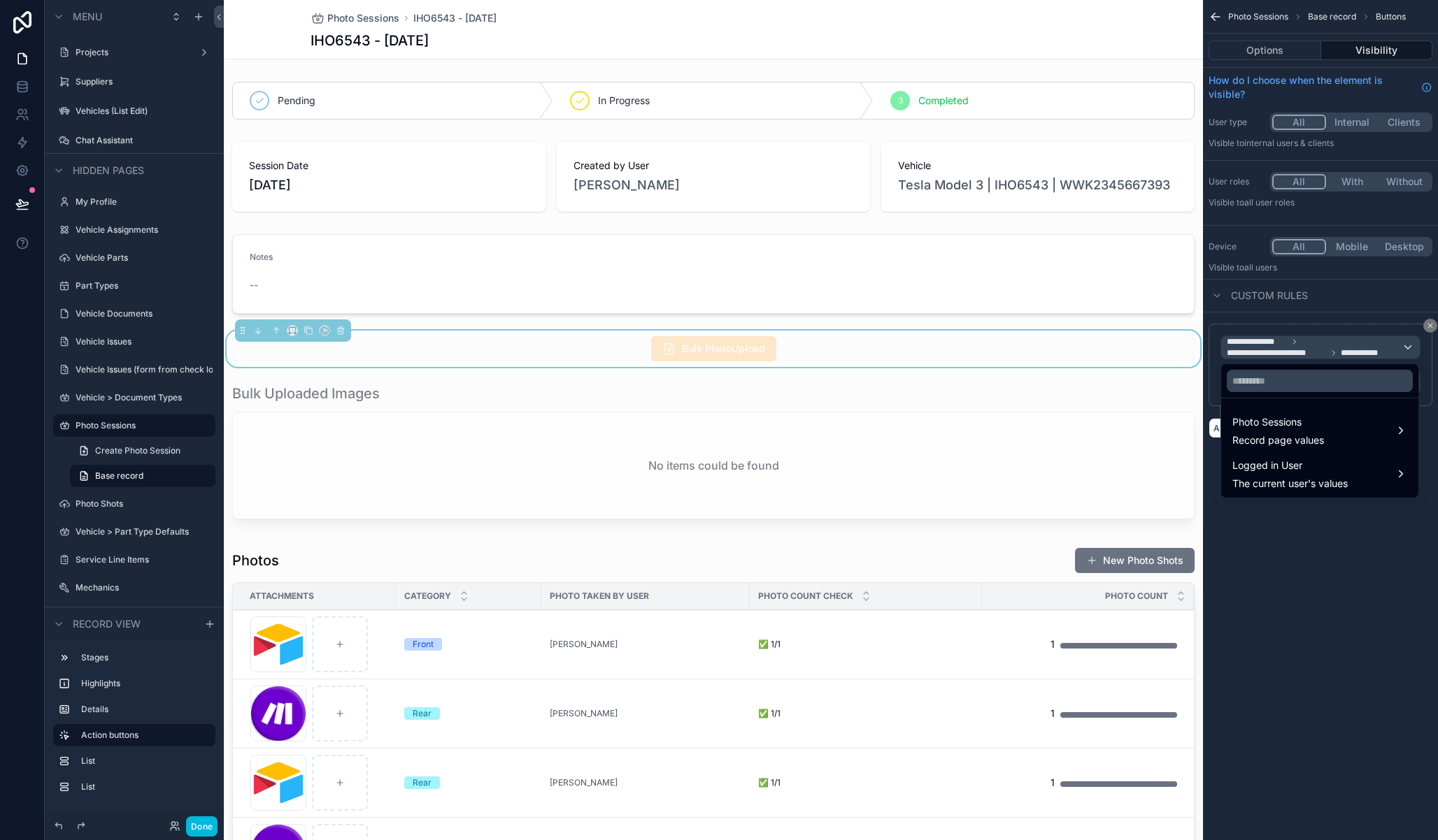
click at [1294, 428] on span "Photo Sessions" at bounding box center [1278, 422] width 92 height 17
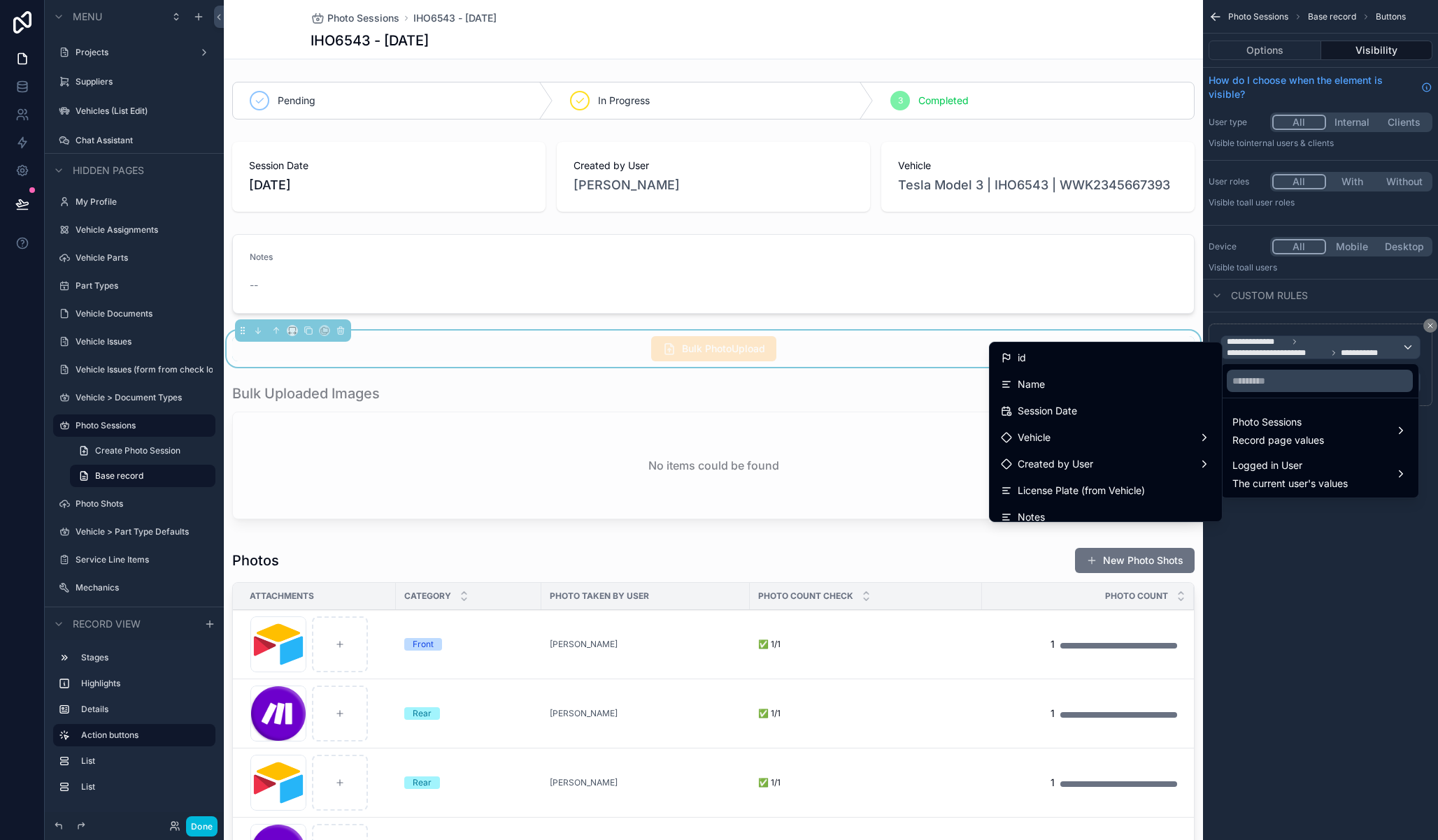
scroll to position [250, 0]
click at [1095, 405] on span "Bulk Upload Attachments" at bounding box center [1076, 400] width 117 height 17
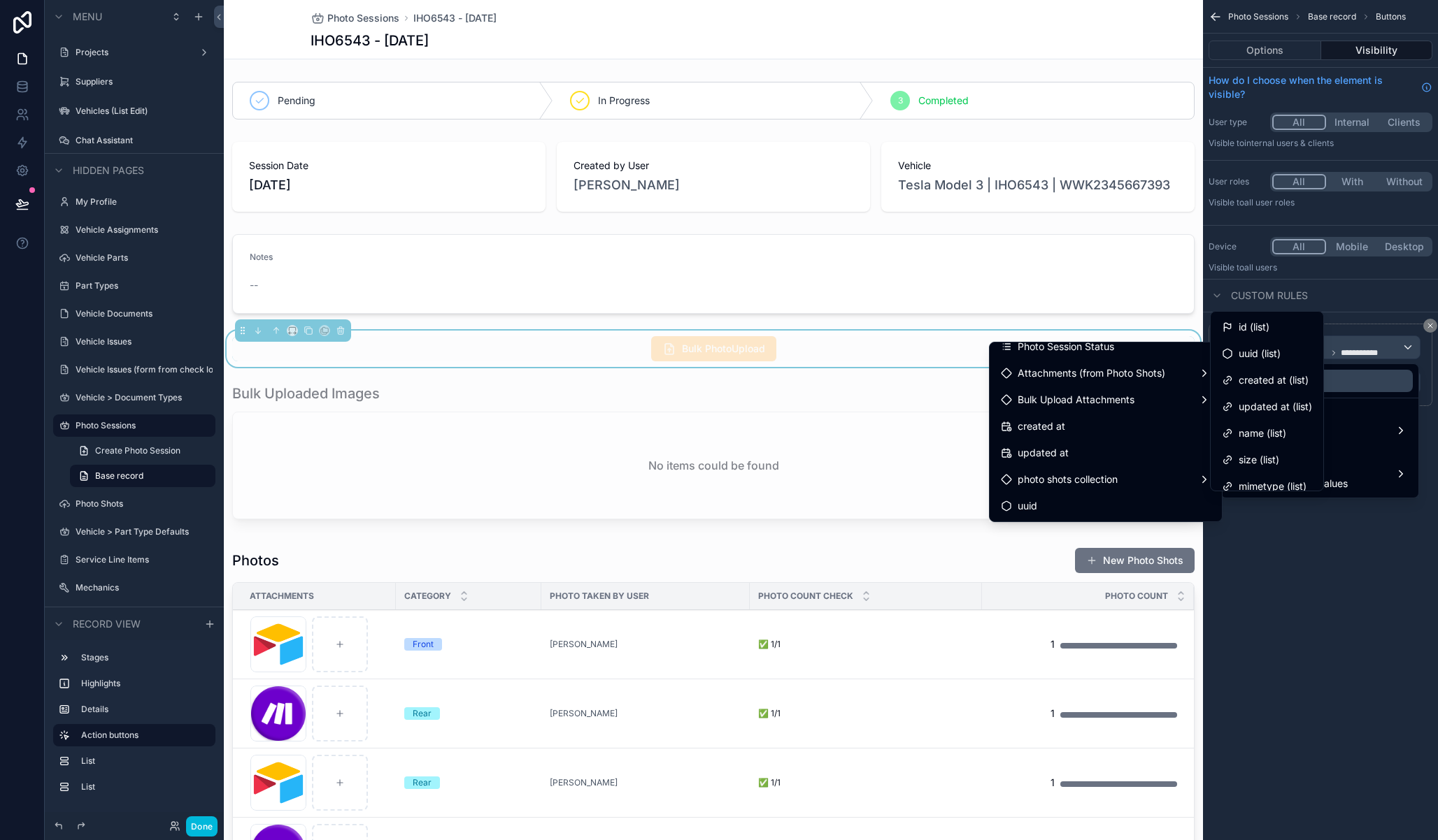
click at [1230, 327] on icon at bounding box center [1226, 325] width 6 height 6
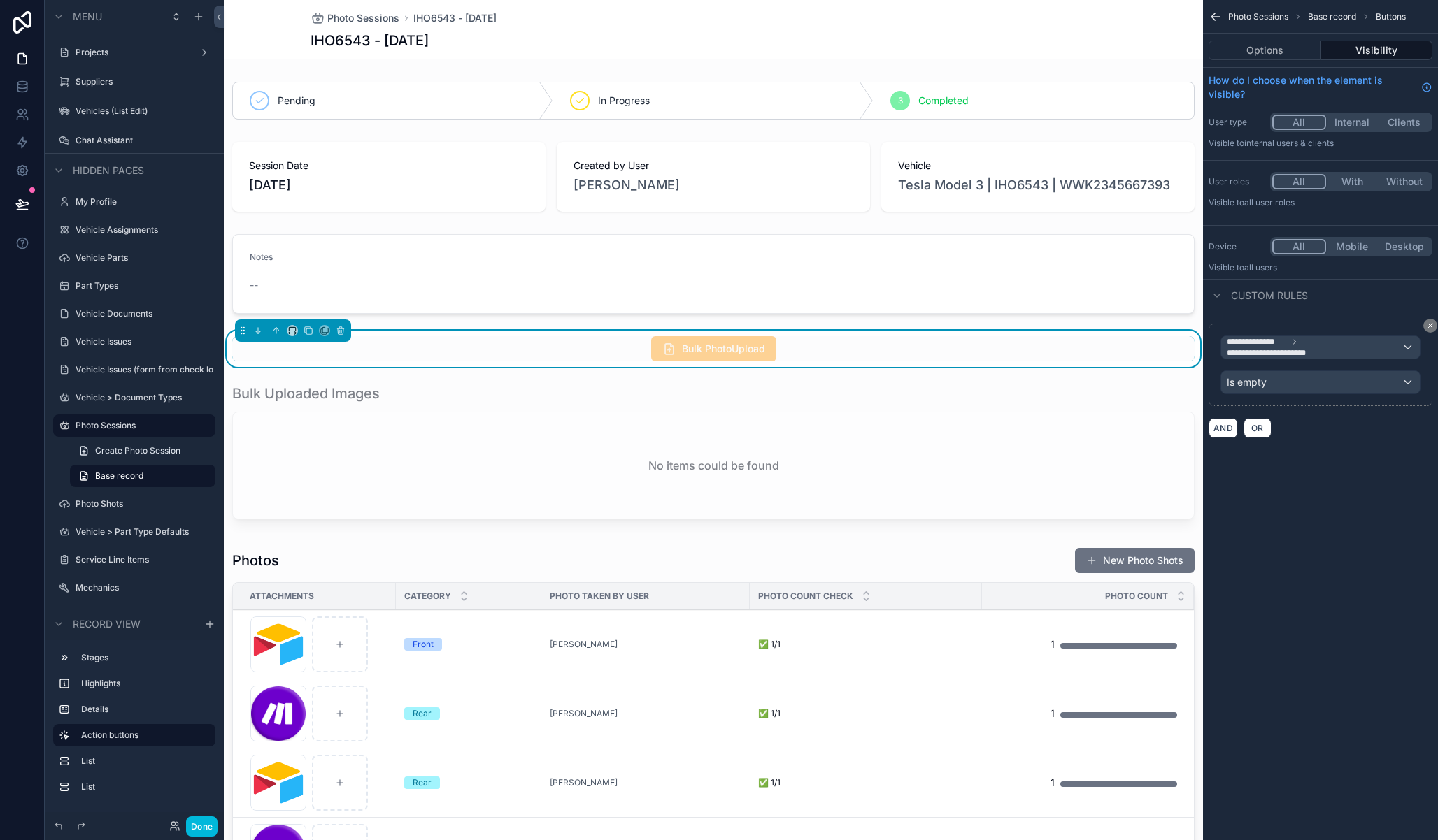
click at [1260, 527] on div "**********" at bounding box center [1320, 420] width 235 height 840
click at [207, 826] on button "Done" at bounding box center [201, 826] width 31 height 20
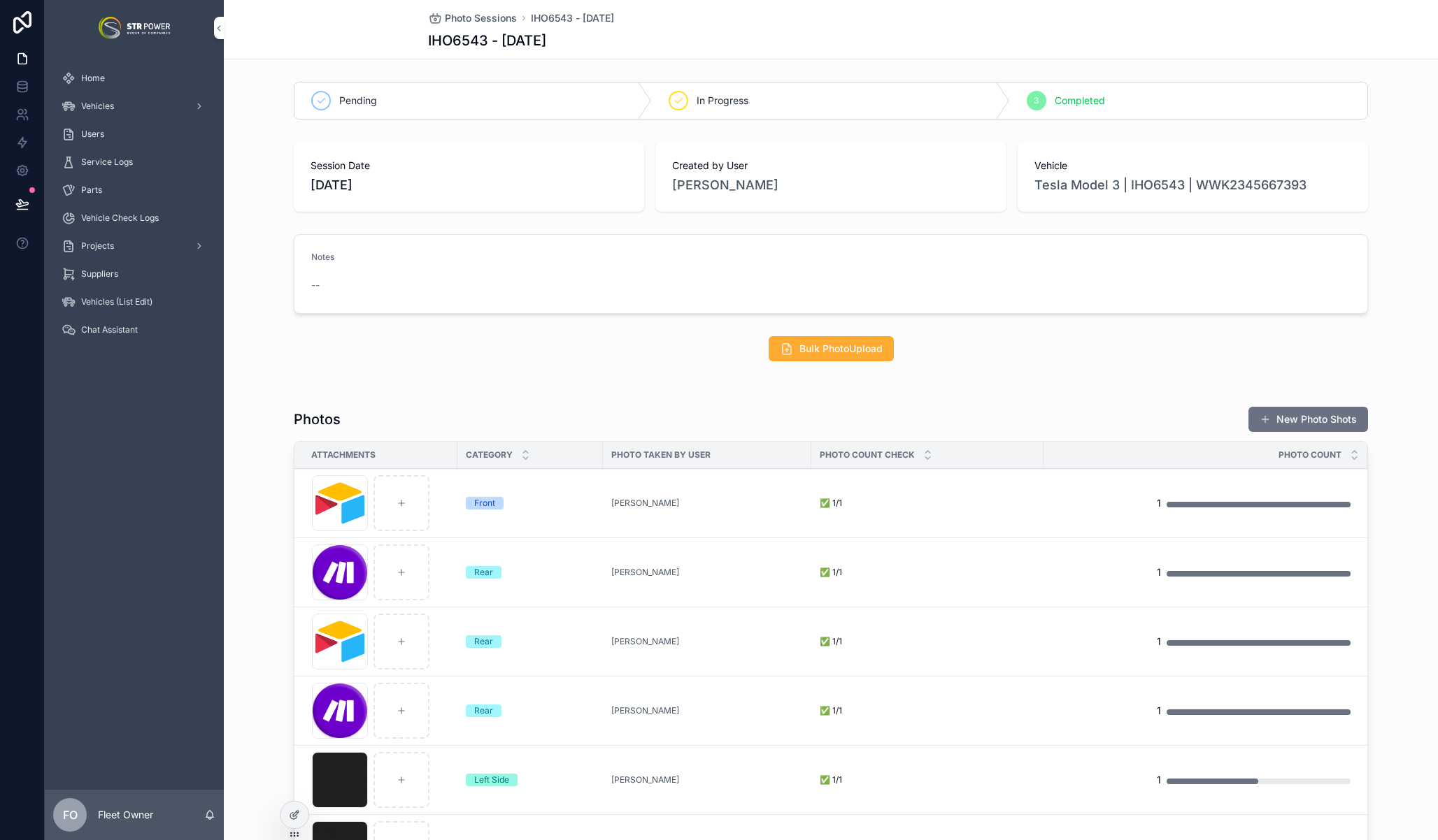
click at [828, 348] on span "Bulk PhotoUpload" at bounding box center [841, 348] width 83 height 14
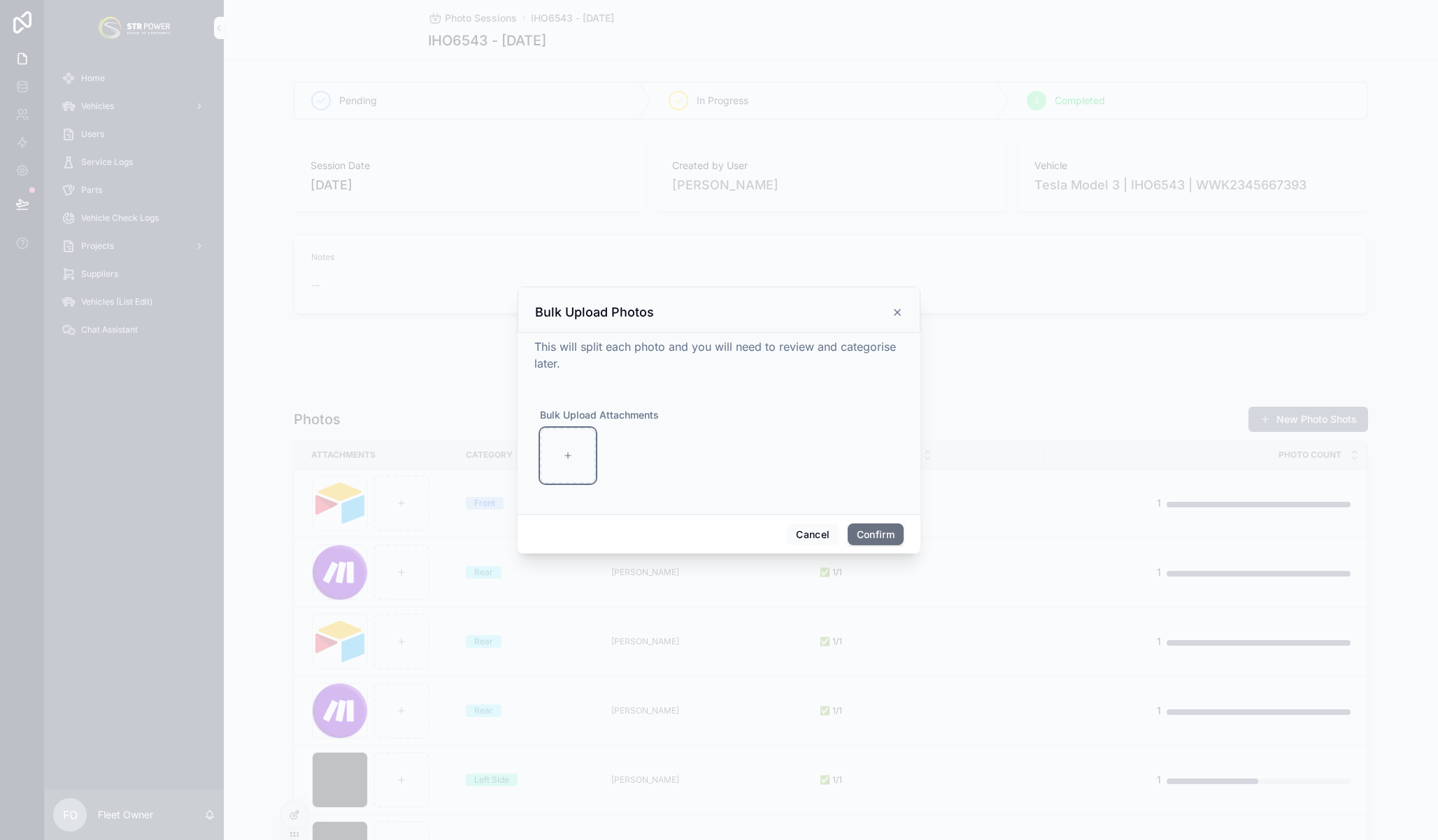
click at [570, 461] on div at bounding box center [568, 456] width 56 height 56
type input "**********"
click at [878, 532] on button "Confirm" at bounding box center [876, 535] width 56 height 22
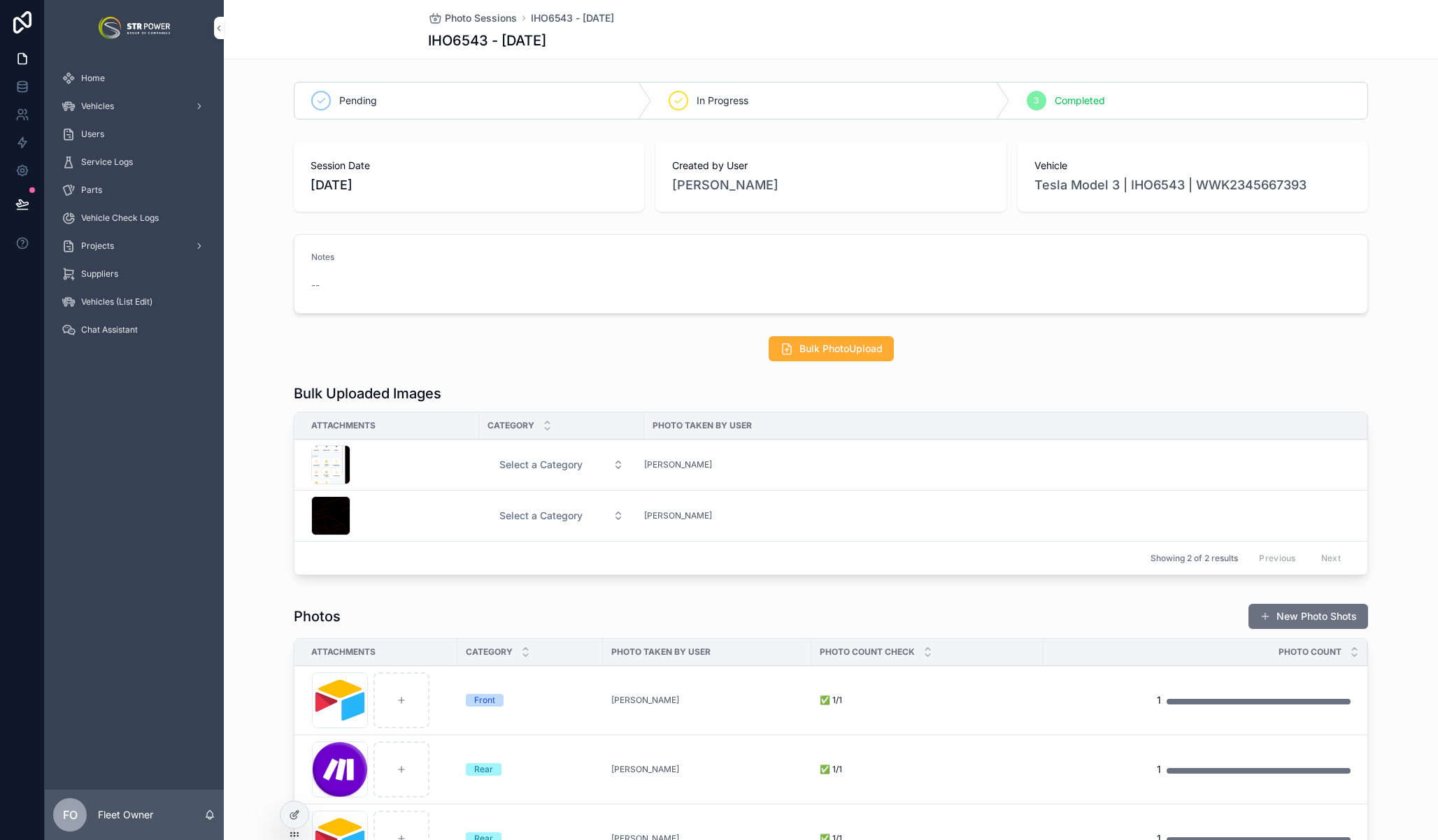
click at [824, 350] on span "Bulk PhotoUpload" at bounding box center [841, 348] width 83 height 14
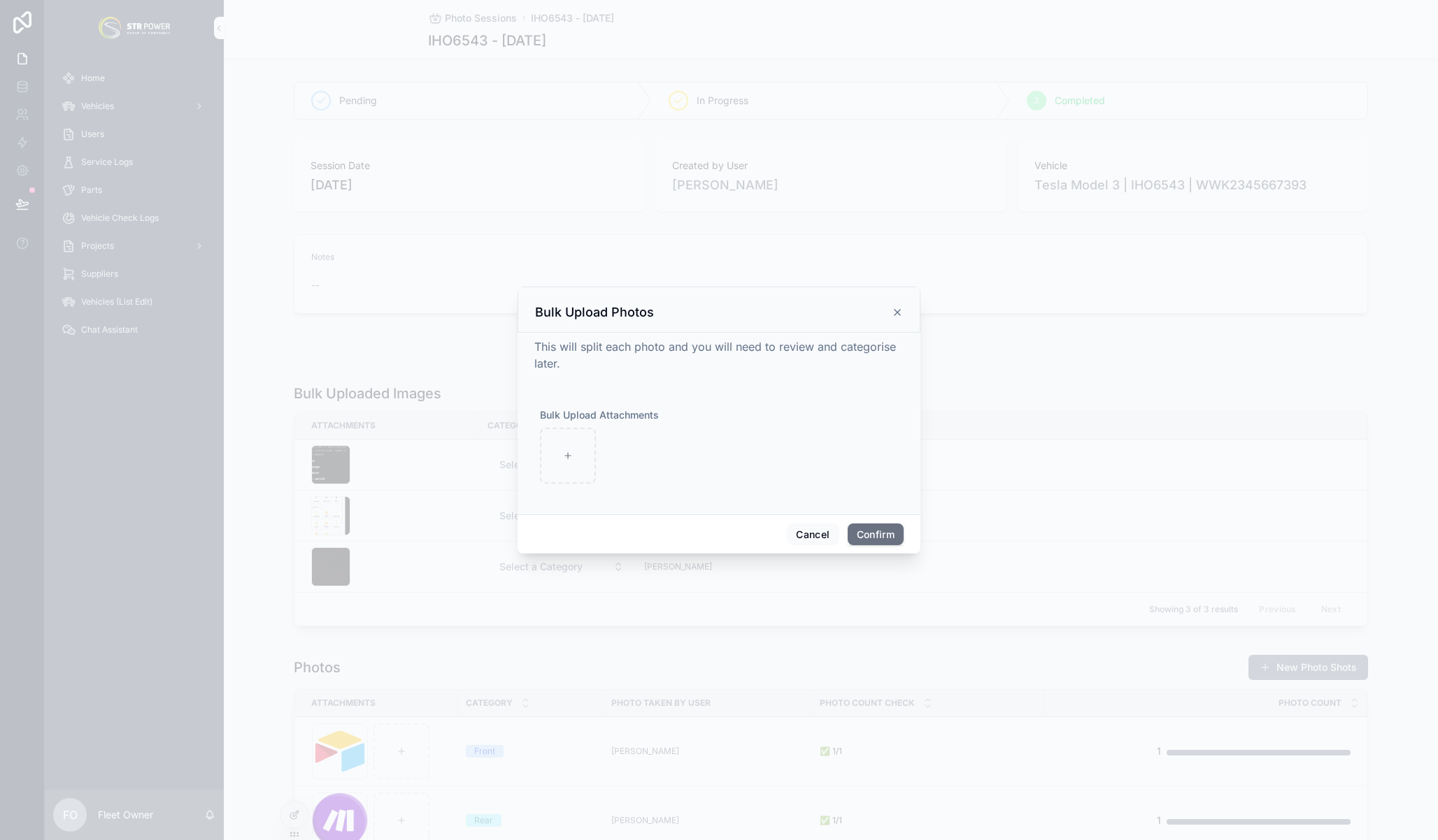
click at [896, 311] on icon at bounding box center [897, 312] width 6 height 6
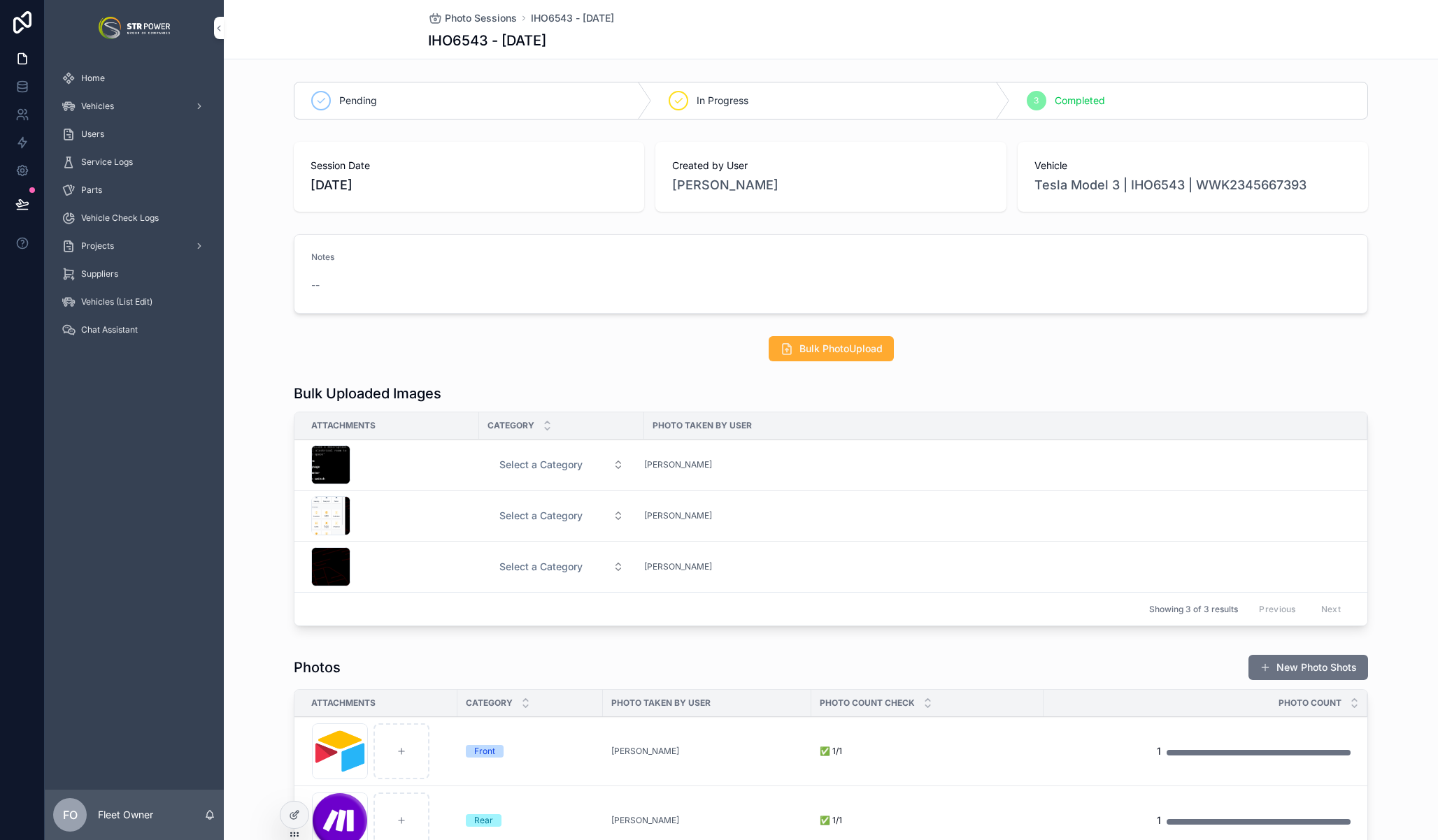
click at [532, 460] on span "Select a Category" at bounding box center [541, 465] width 83 height 14
click at [545, 518] on div "Front" at bounding box center [556, 520] width 194 height 21
click at [542, 513] on span "Select a Category" at bounding box center [541, 515] width 83 height 14
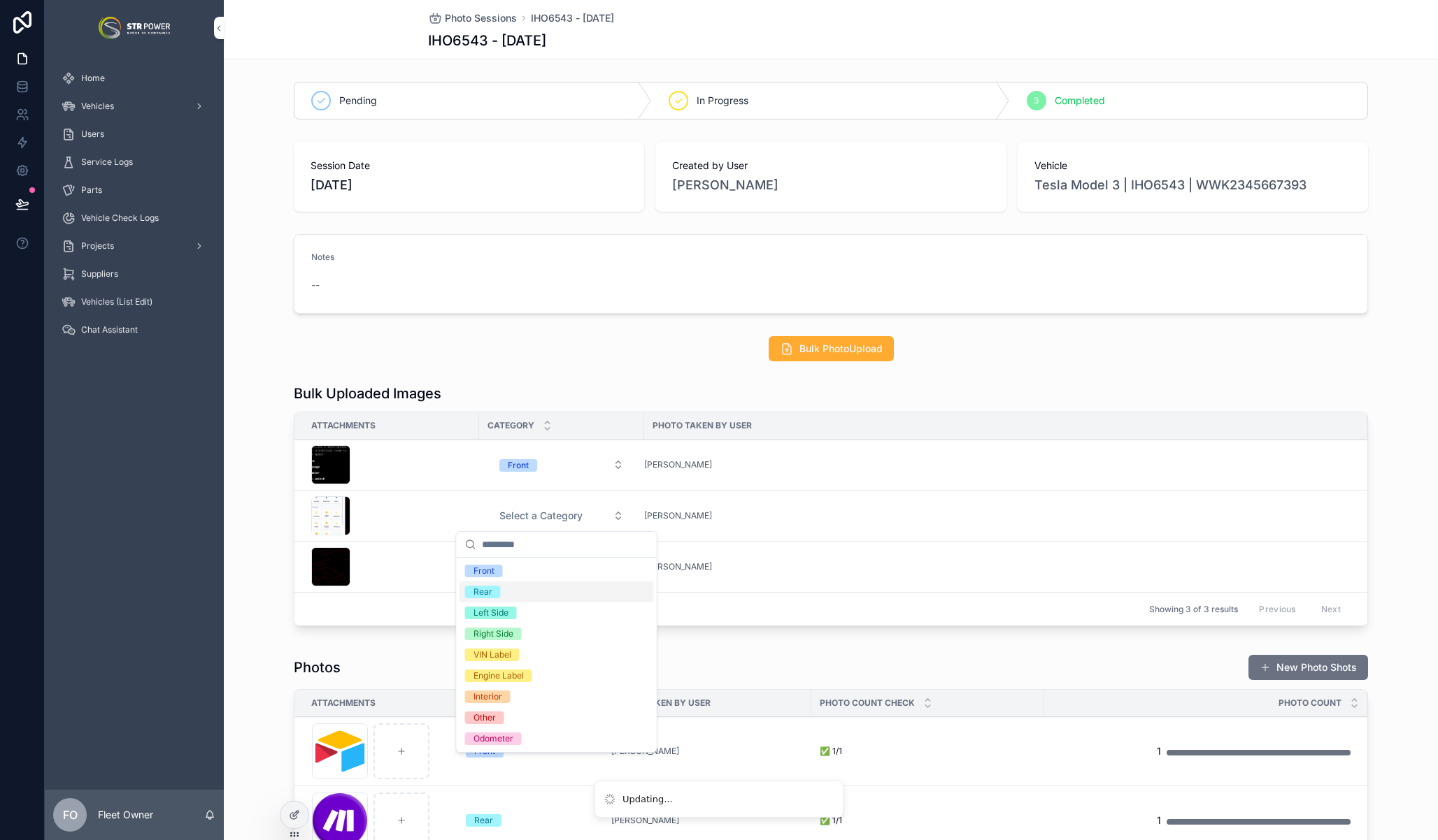
click at [539, 588] on div "Rear" at bounding box center [556, 592] width 194 height 21
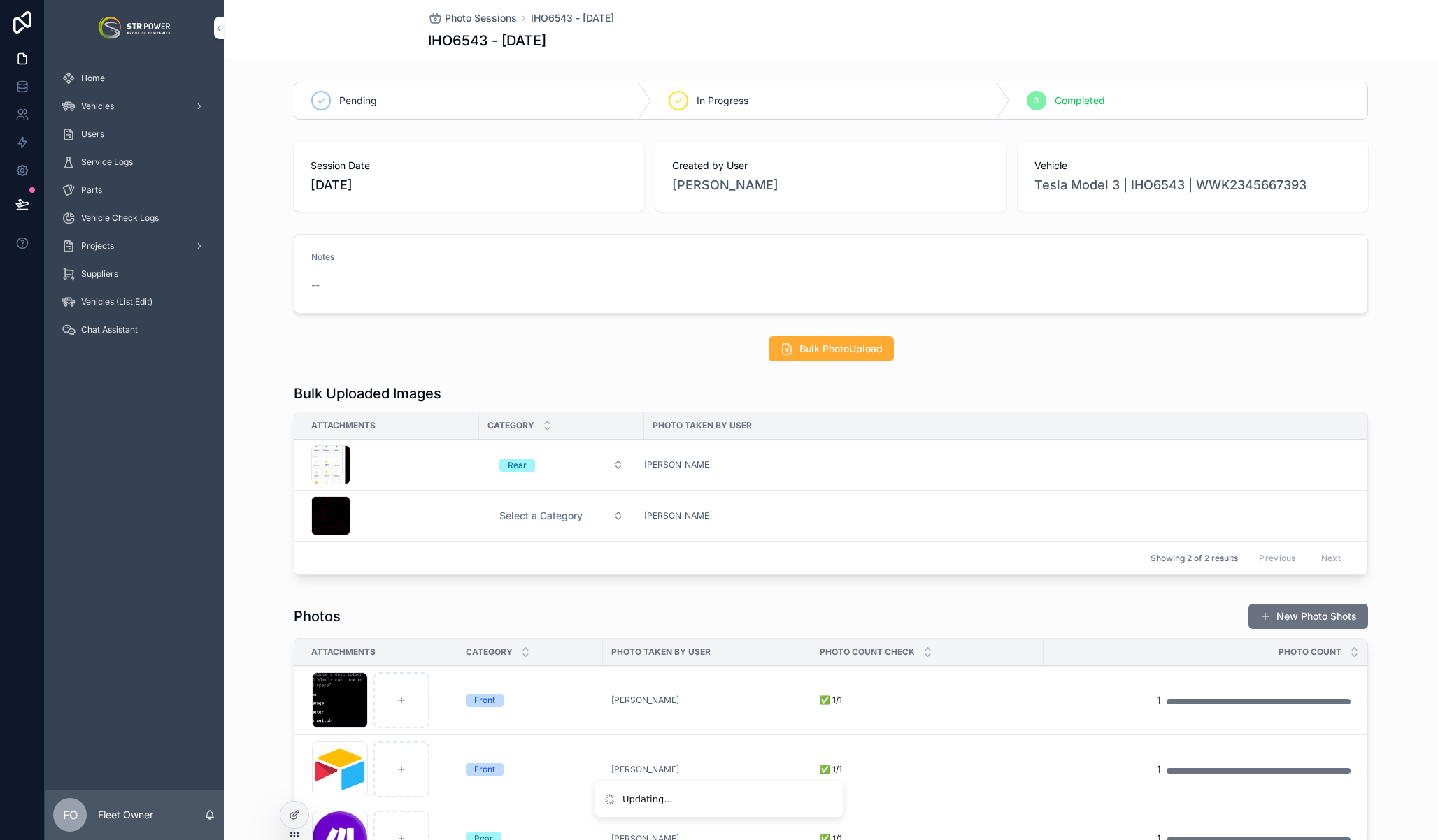
click at [524, 569] on div "Showing 2 of 2 results Previous Next" at bounding box center [830, 558] width 1073 height 34
click at [532, 508] on button "Select a Category" at bounding box center [561, 516] width 147 height 25
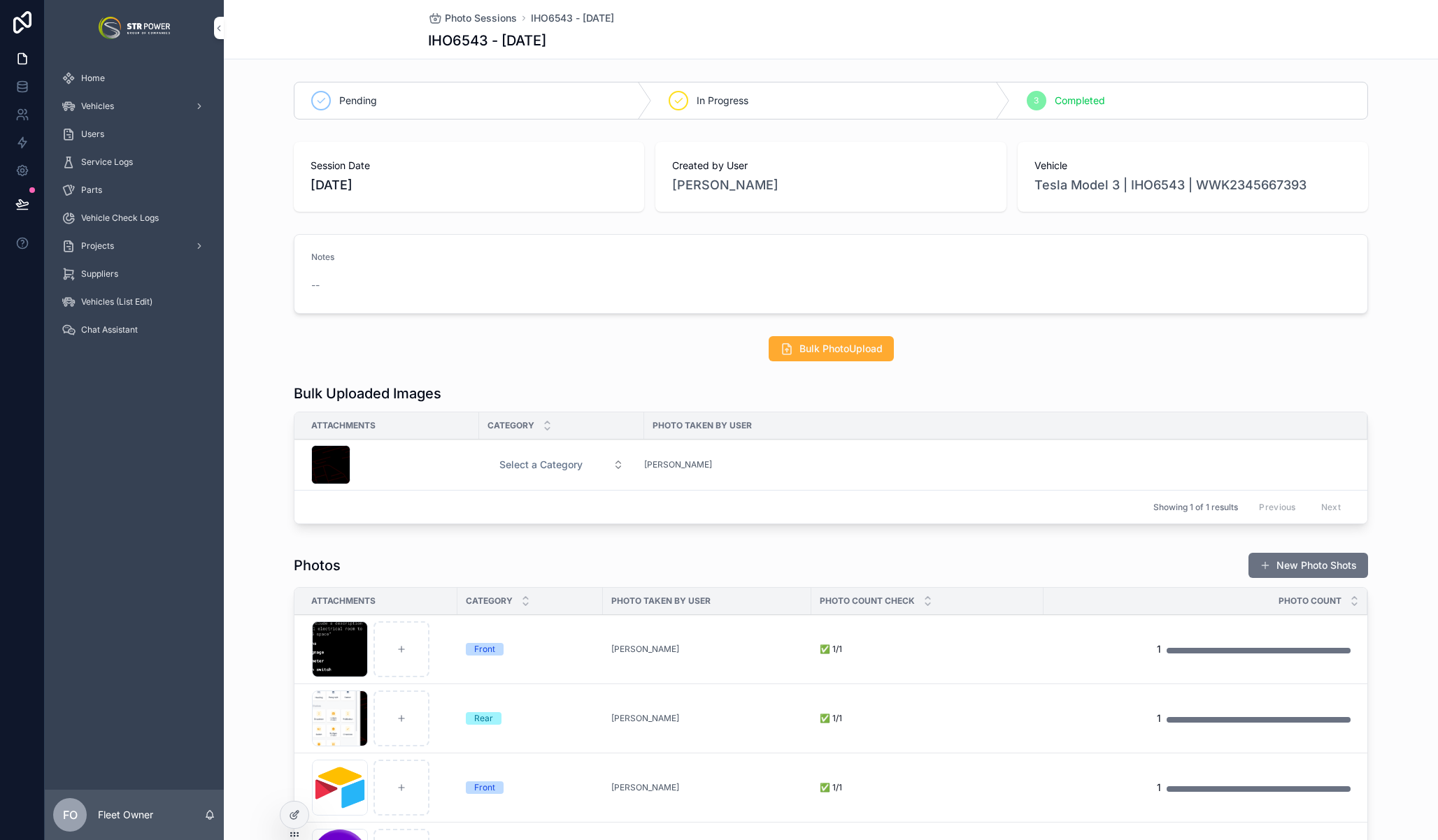
click at [543, 463] on span "Select a Category" at bounding box center [541, 465] width 83 height 14
click at [533, 466] on span "Select a Category" at bounding box center [541, 465] width 83 height 14
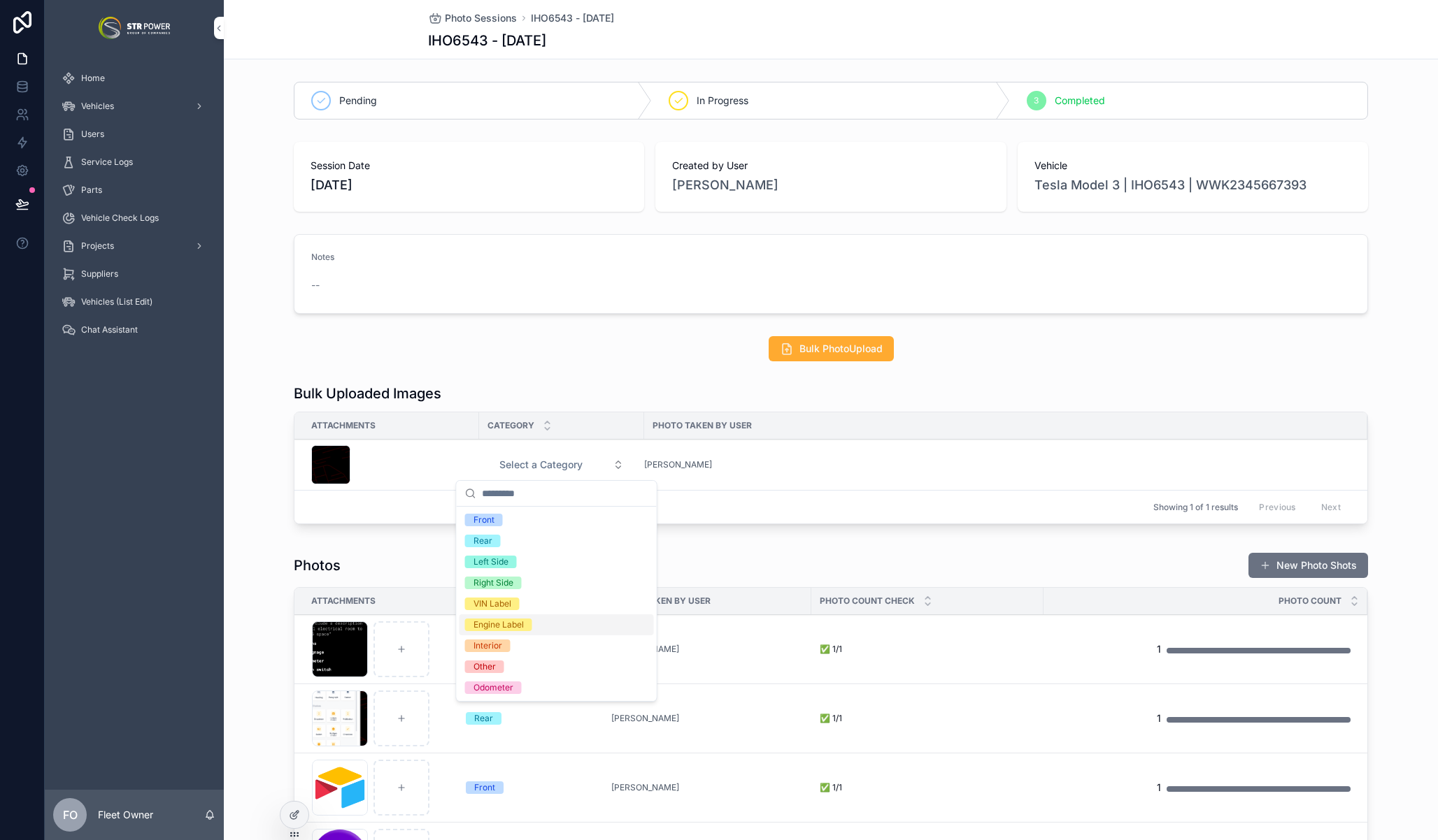
click at [506, 625] on div "Engine Label" at bounding box center [498, 625] width 50 height 13
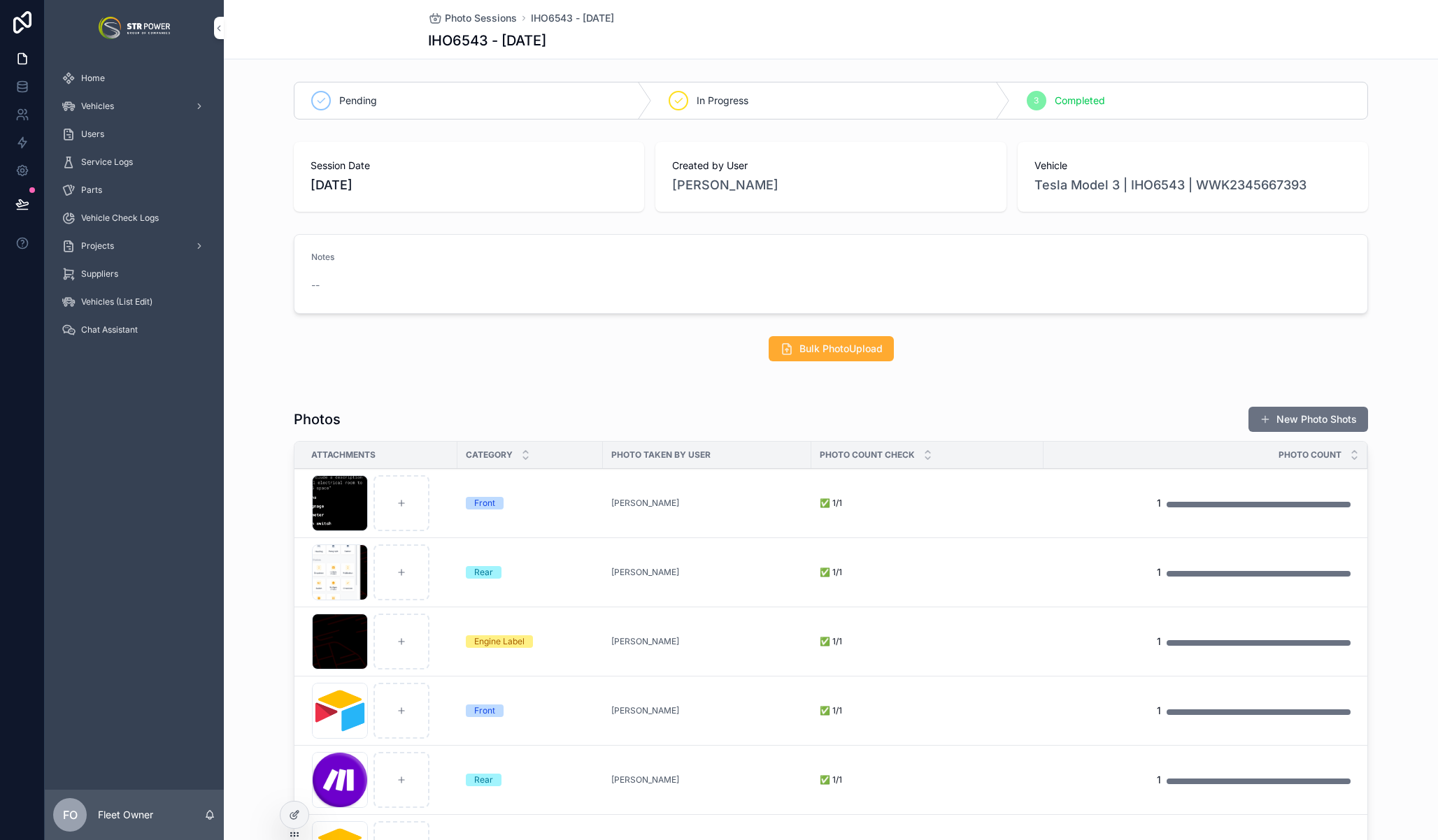
drag, startPoint x: 259, startPoint y: 492, endPoint x: 270, endPoint y: 523, distance: 32.9
click at [259, 492] on div "Photos New Photo Shots Attachments Category Photo Taken by User Photo Count Che…" at bounding box center [831, 743] width 1214 height 684
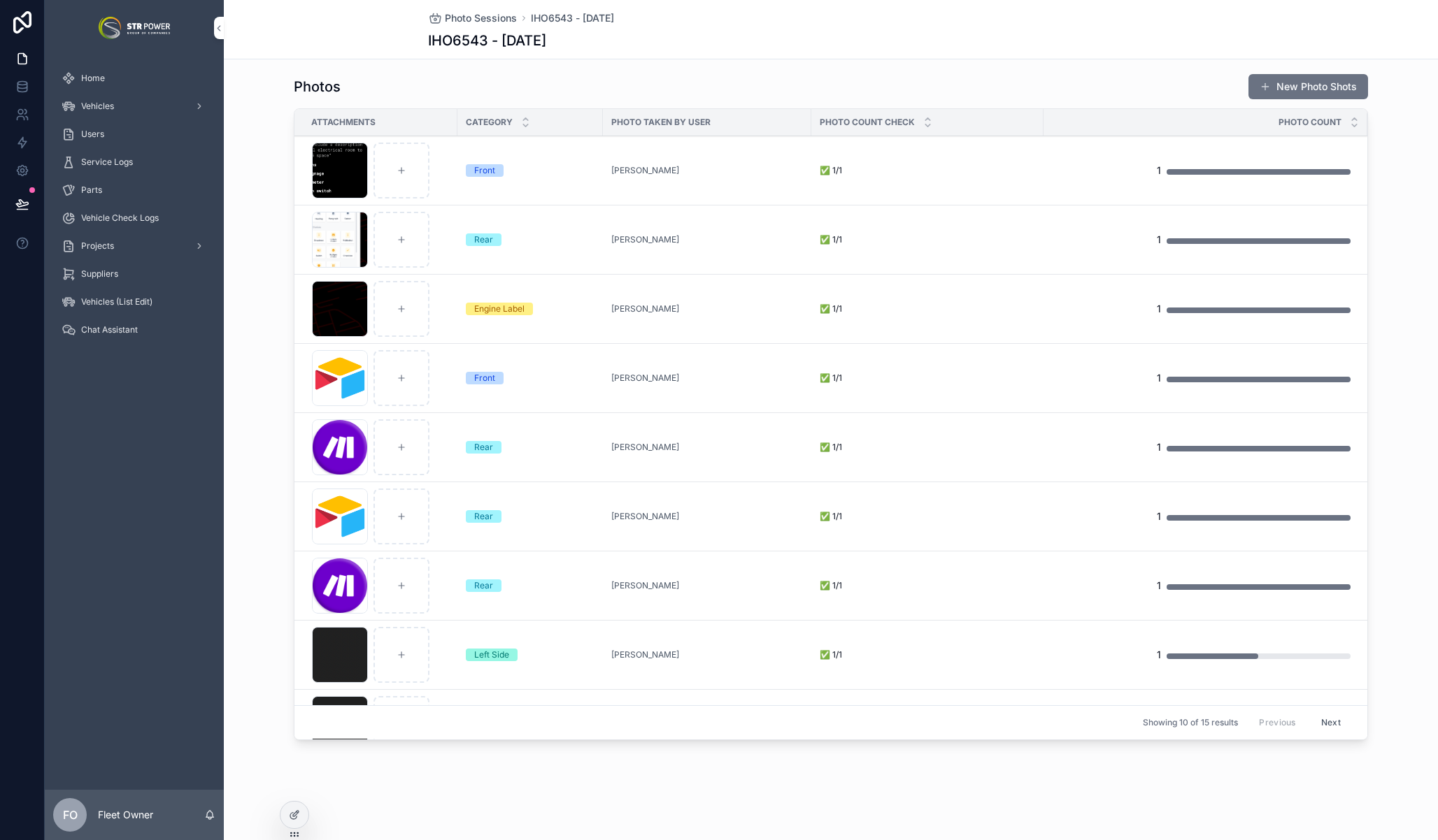
scroll to position [0, 0]
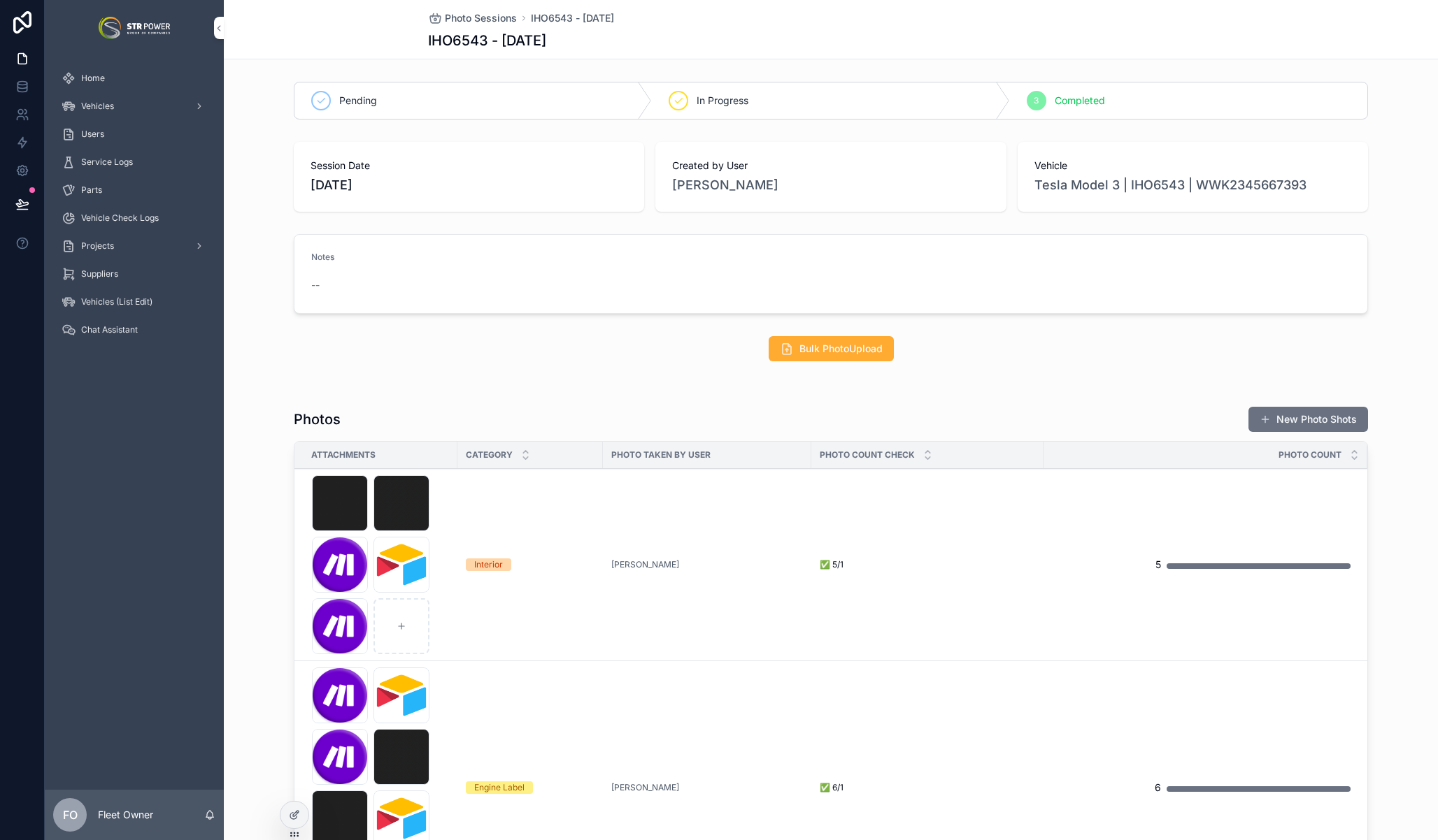
click at [131, 109] on div "Vehicles" at bounding box center [135, 106] width 146 height 22
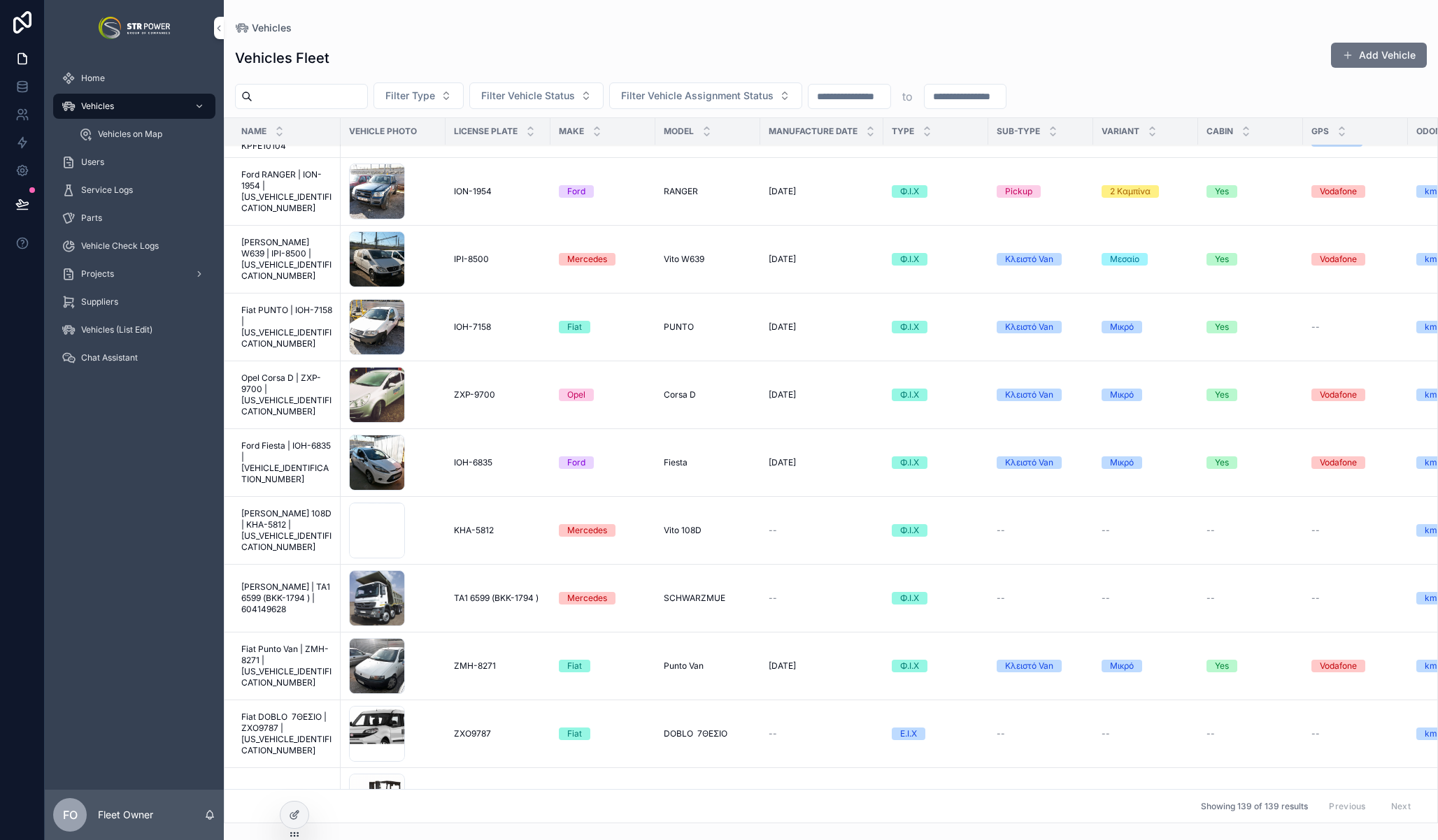
scroll to position [5721, 0]
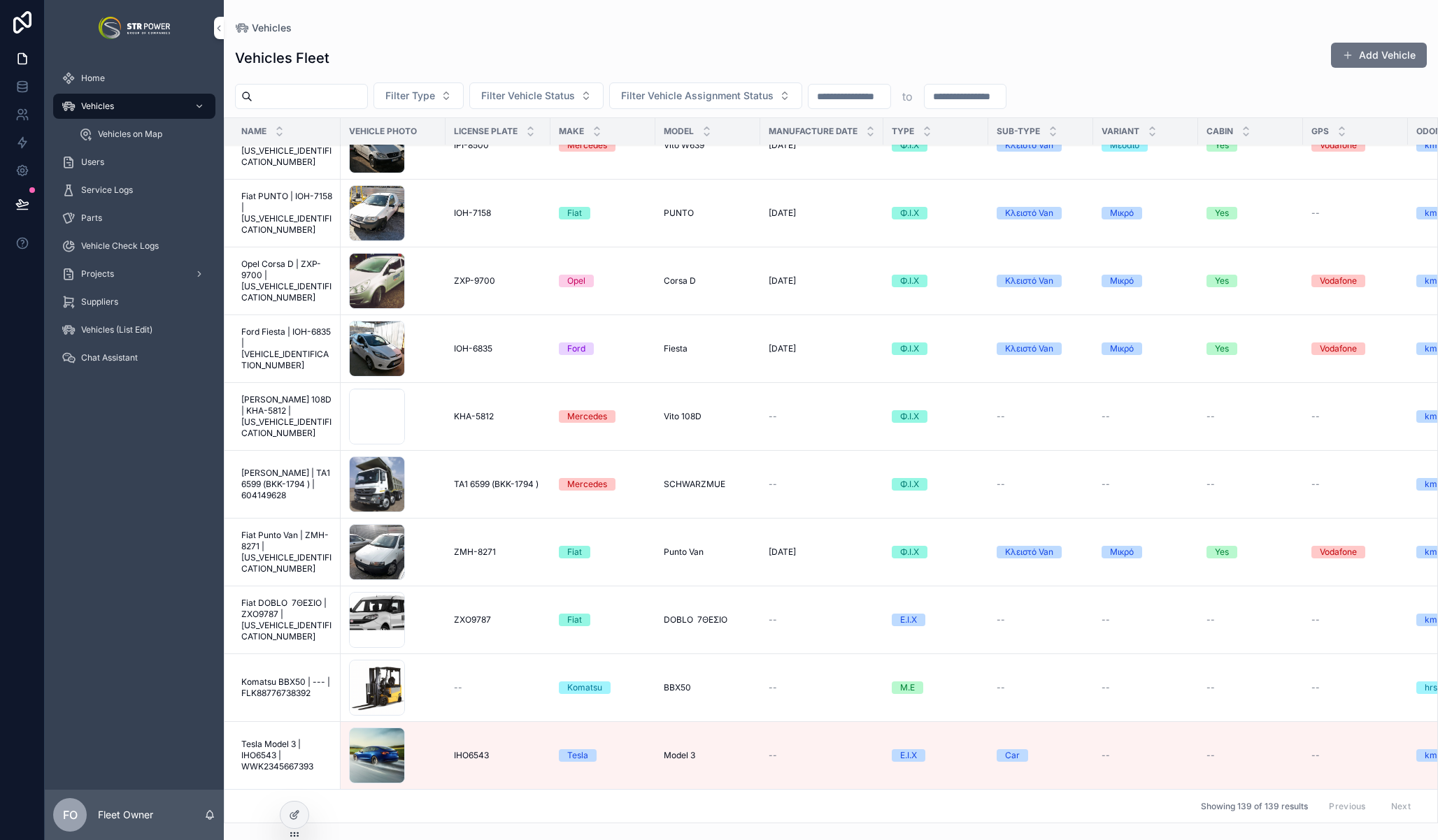
click at [273, 739] on span "Tesla Model 3 | IHO6543 | WWK2345667393" at bounding box center [287, 756] width 91 height 34
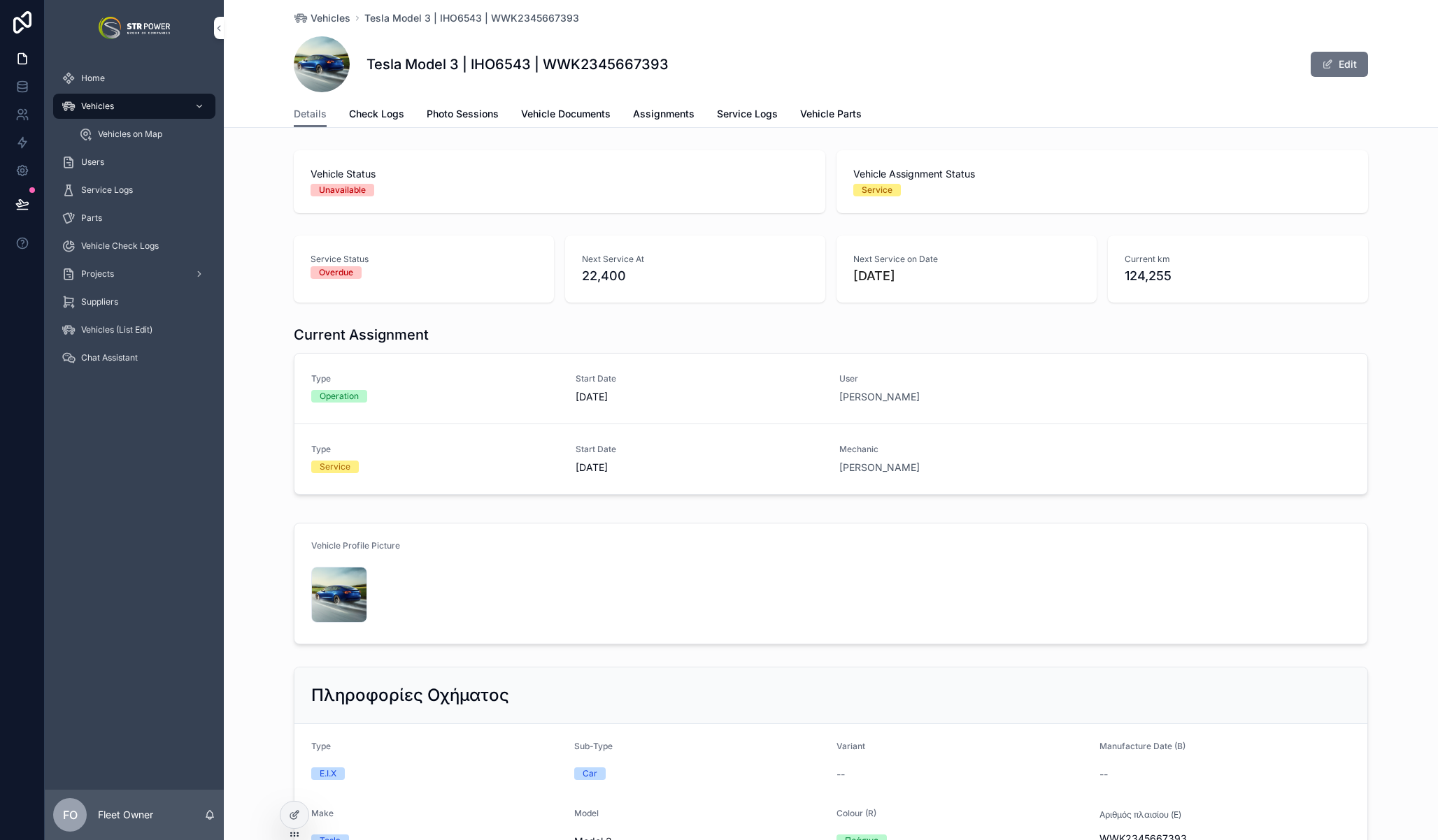
click at [735, 112] on span "Service Logs" at bounding box center [747, 114] width 61 height 14
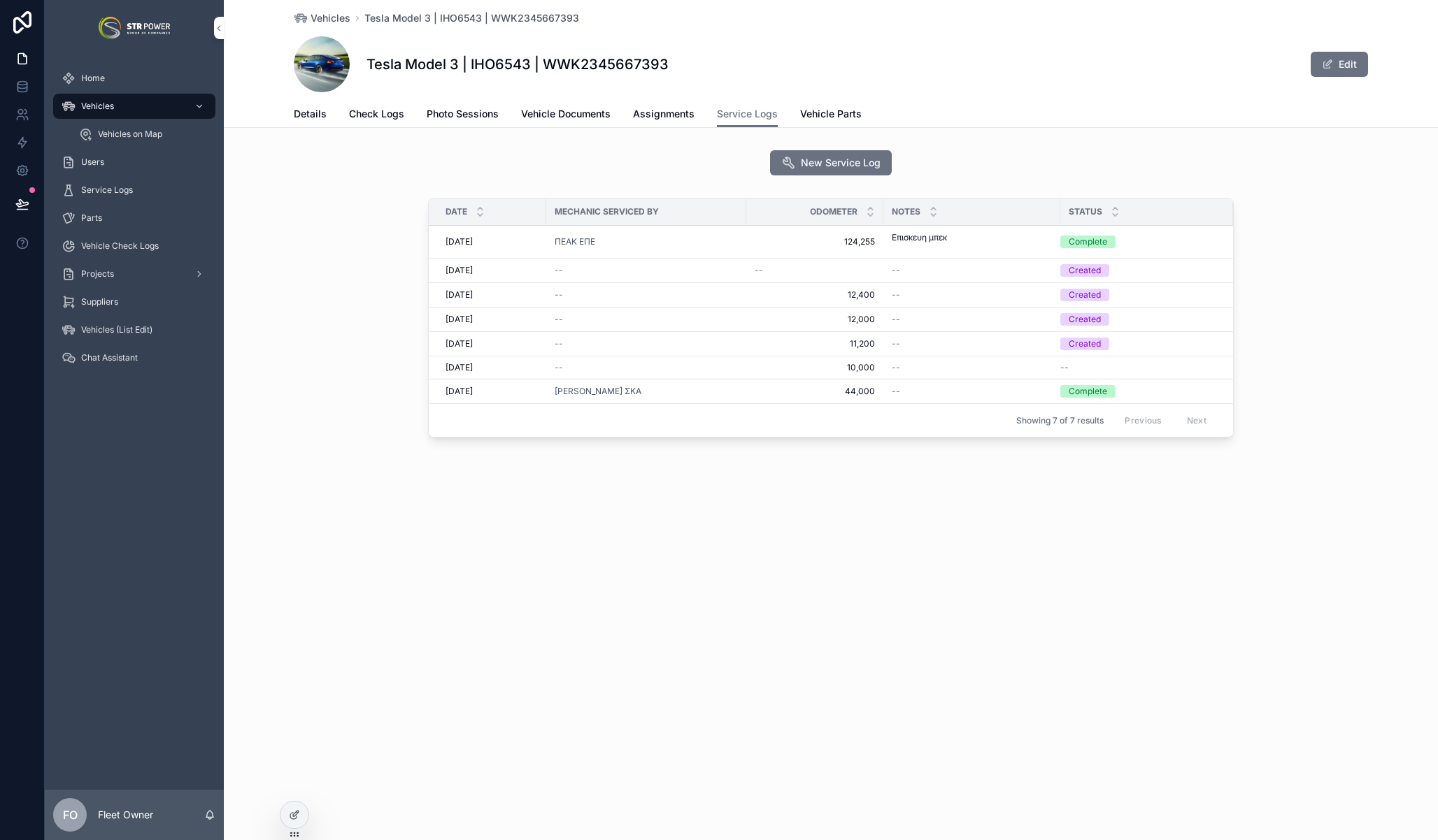
click at [361, 114] on span "Check Logs" at bounding box center [376, 114] width 55 height 14
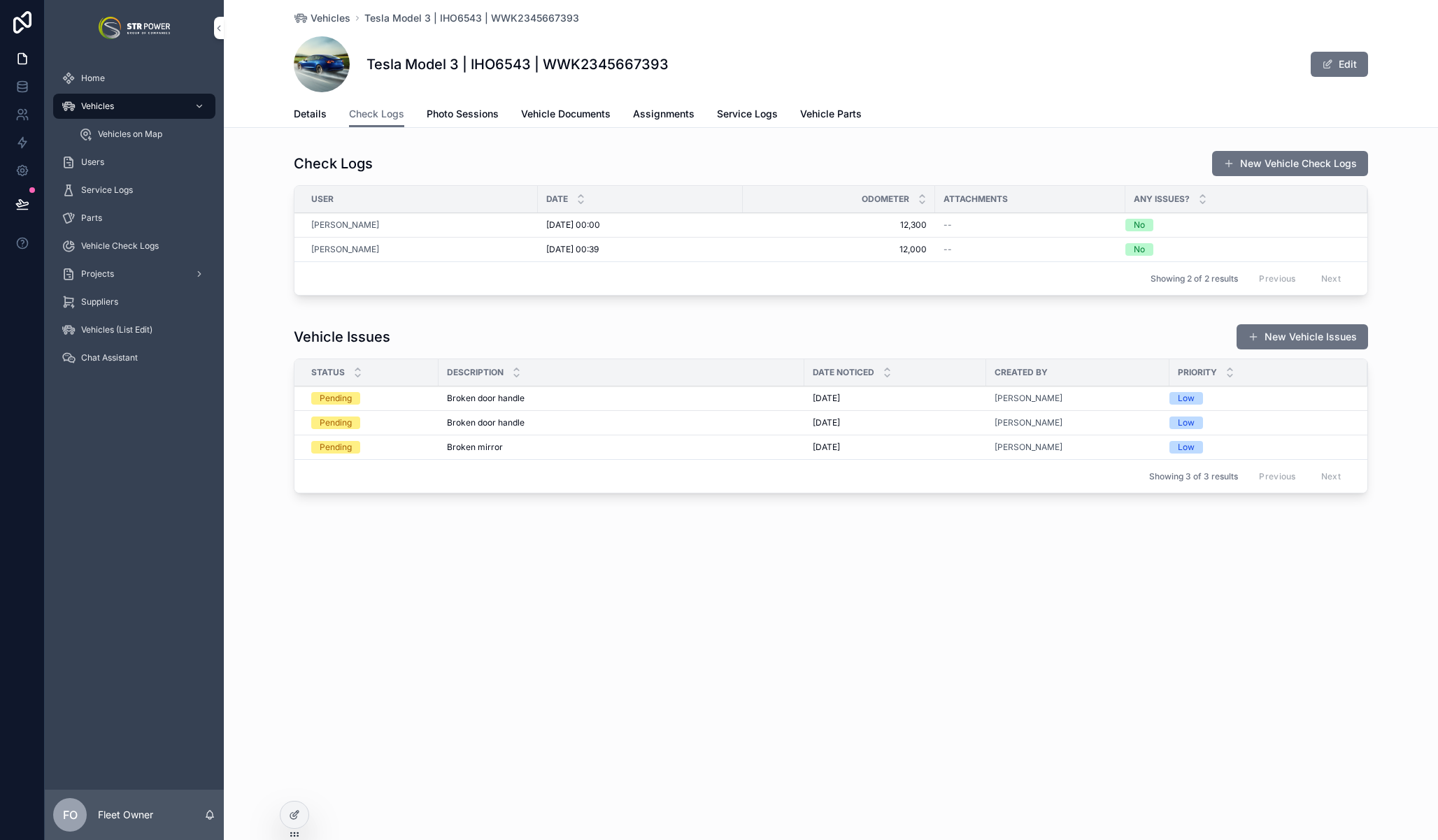
click at [1290, 170] on button "New Vehicle Check Logs" at bounding box center [1290, 164] width 156 height 25
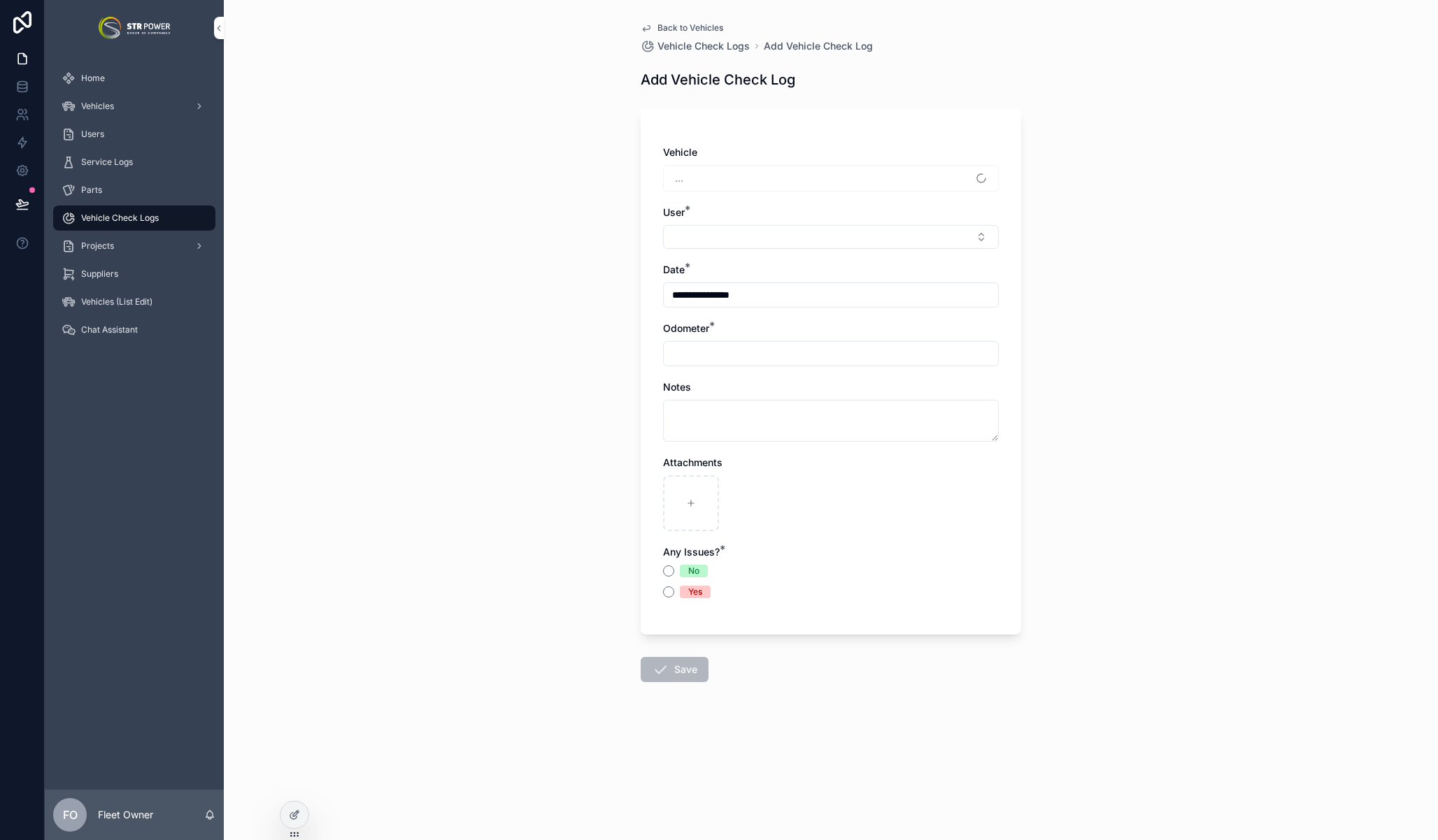
type input "*******"
click at [290, 819] on icon at bounding box center [294, 815] width 11 height 11
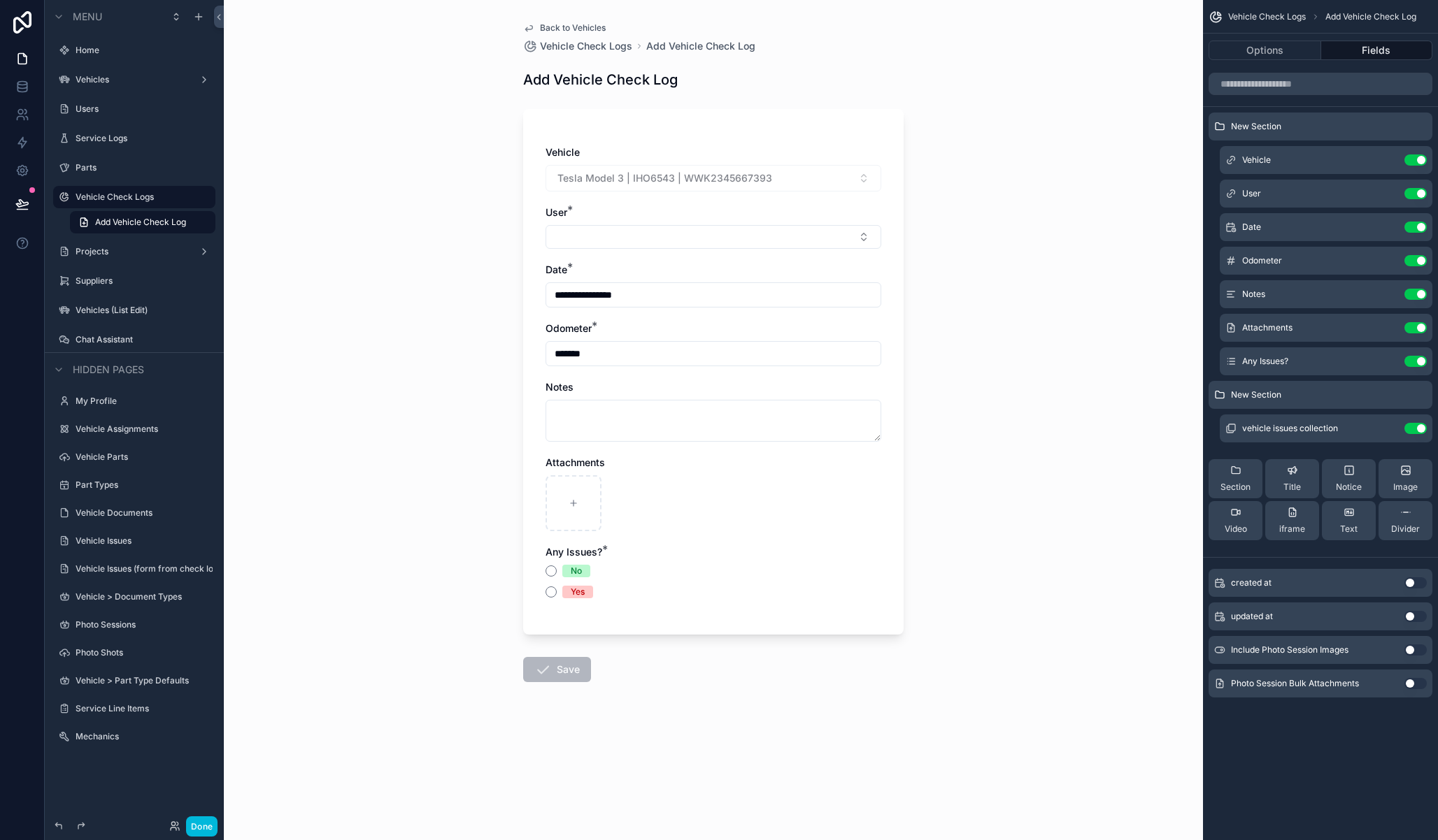
click at [1416, 653] on button "Use setting" at bounding box center [1415, 649] width 22 height 11
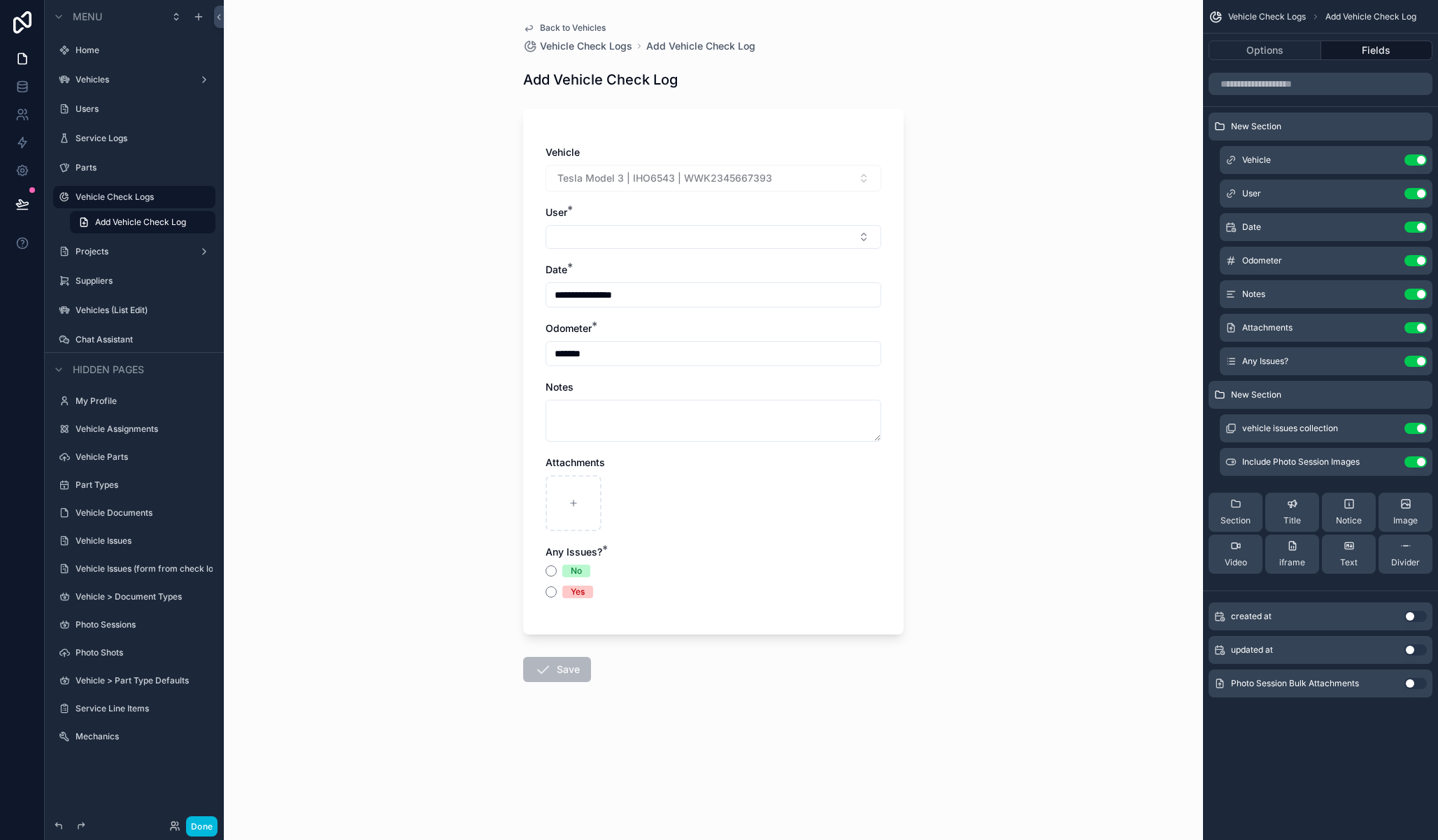
click at [1413, 462] on button "Use setting" at bounding box center [1415, 462] width 22 height 11
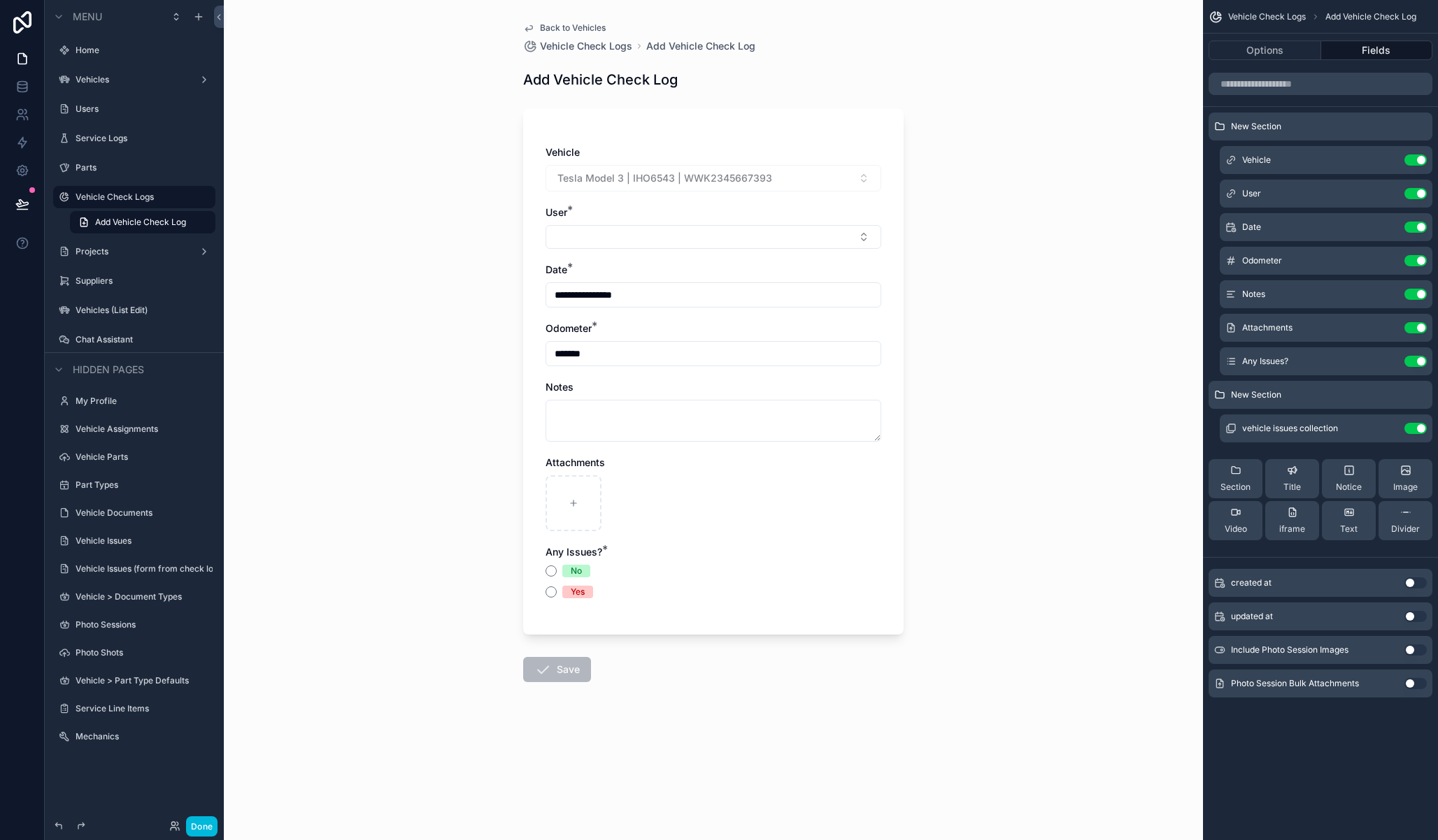
click at [1240, 476] on div "Section" at bounding box center [1235, 478] width 30 height 28
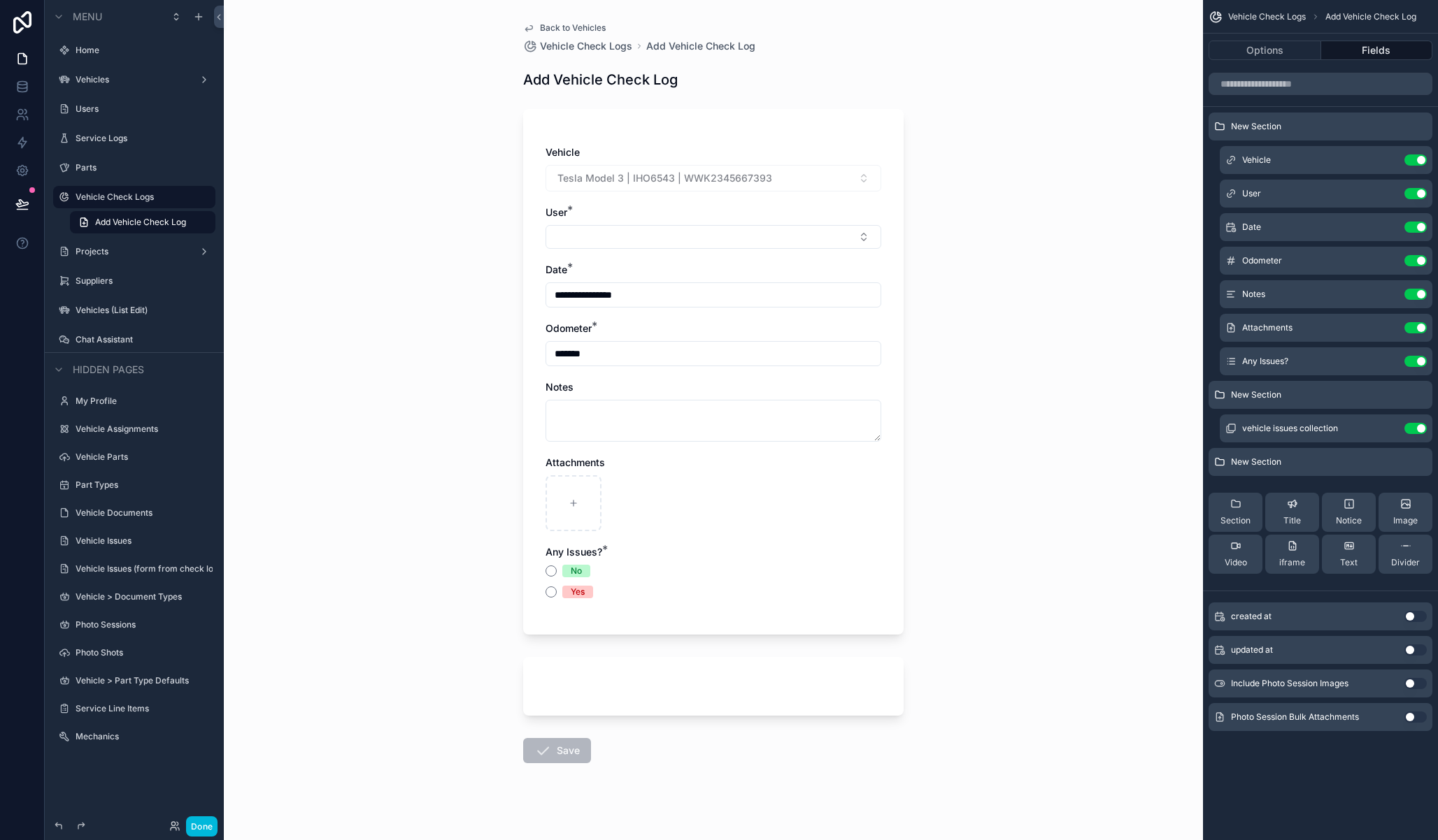
click at [1414, 684] on button "Use setting" at bounding box center [1415, 683] width 22 height 11
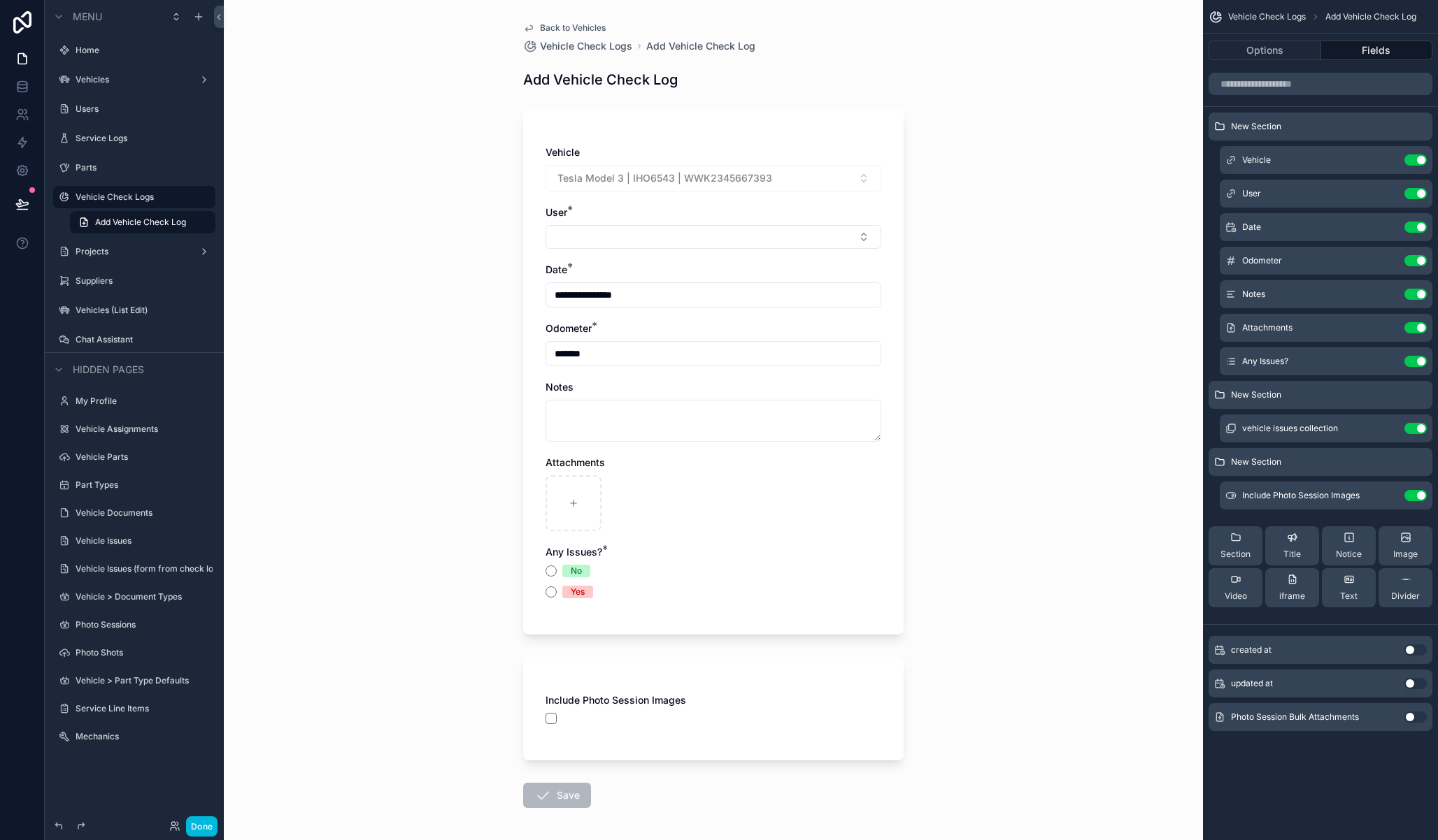
click at [1410, 716] on button "Use setting" at bounding box center [1415, 717] width 22 height 11
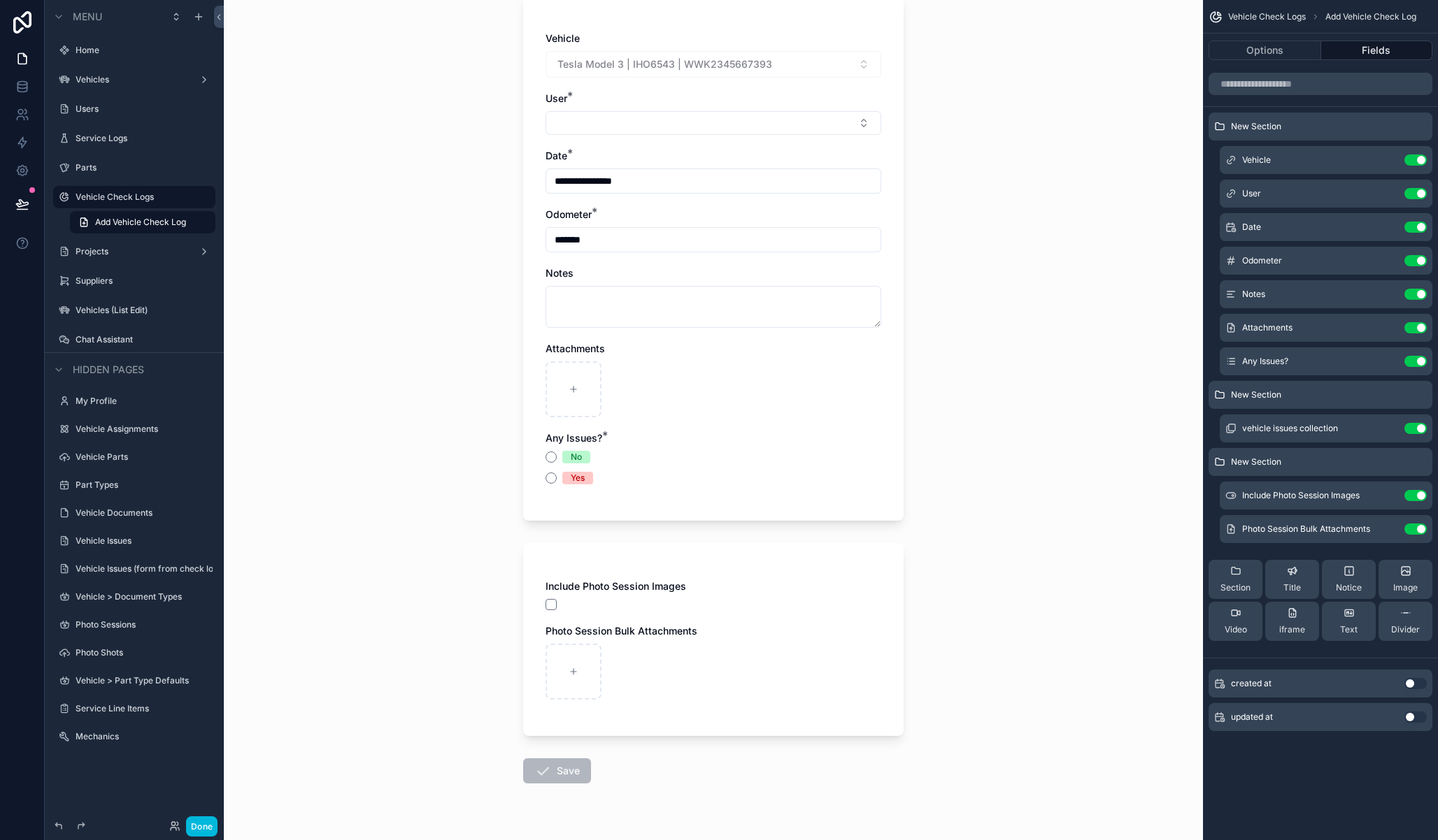
scroll to position [114, 0]
click at [0, 0] on icon "scrollable content" at bounding box center [0, 0] width 0 height 0
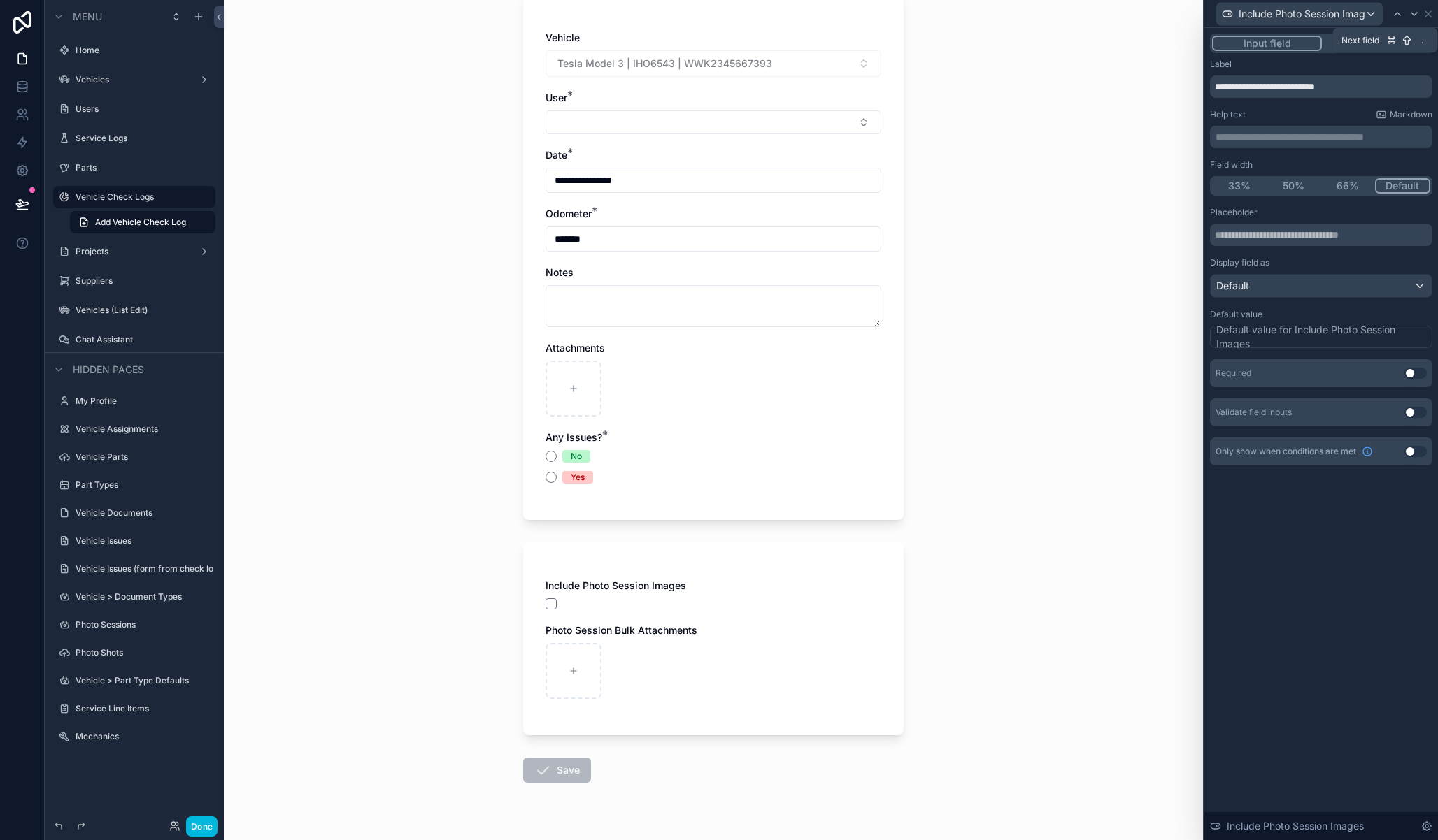
click at [1414, 10] on icon at bounding box center [1413, 14] width 11 height 11
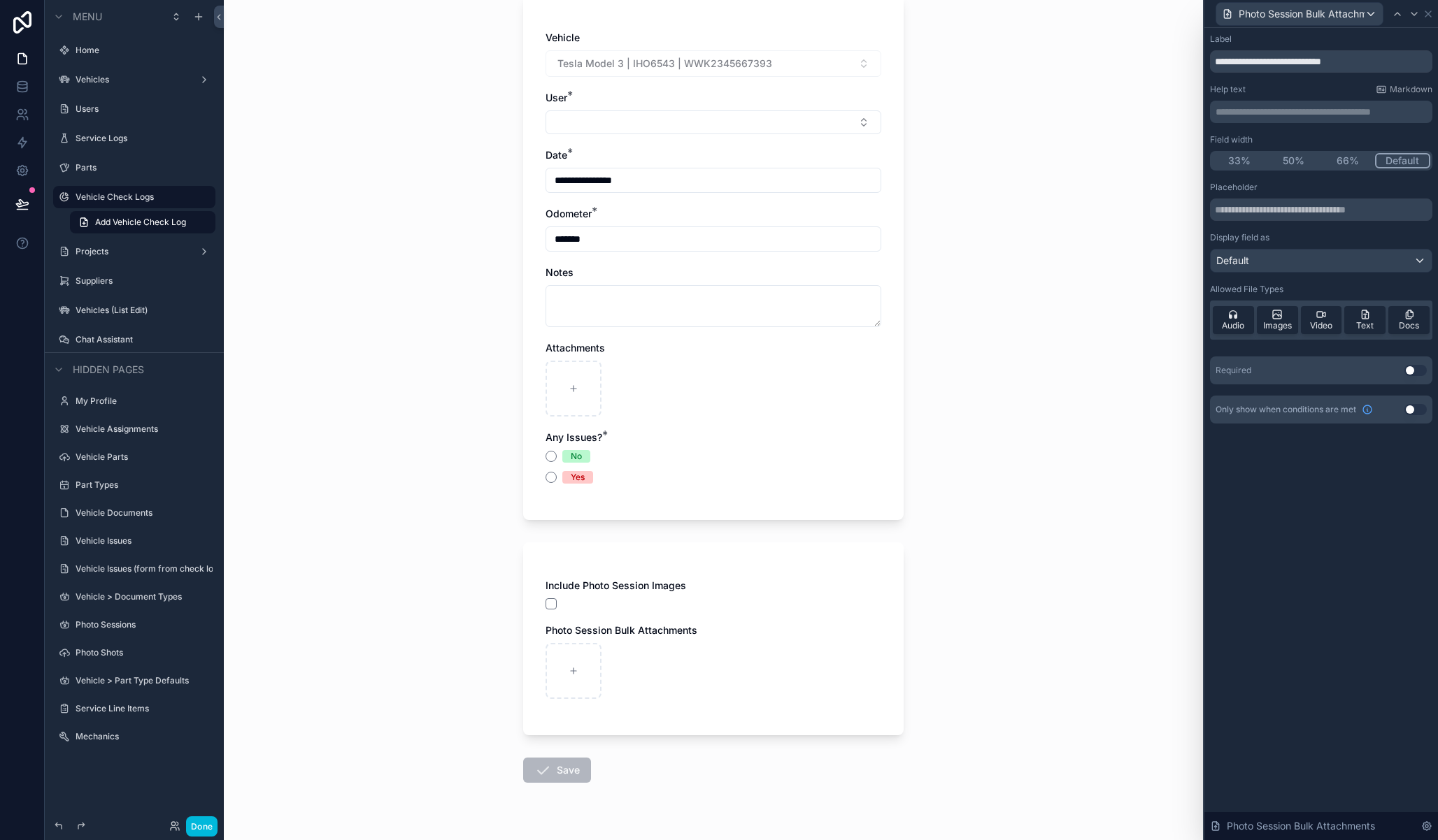
click at [1418, 410] on button "Use setting" at bounding box center [1415, 409] width 22 height 11
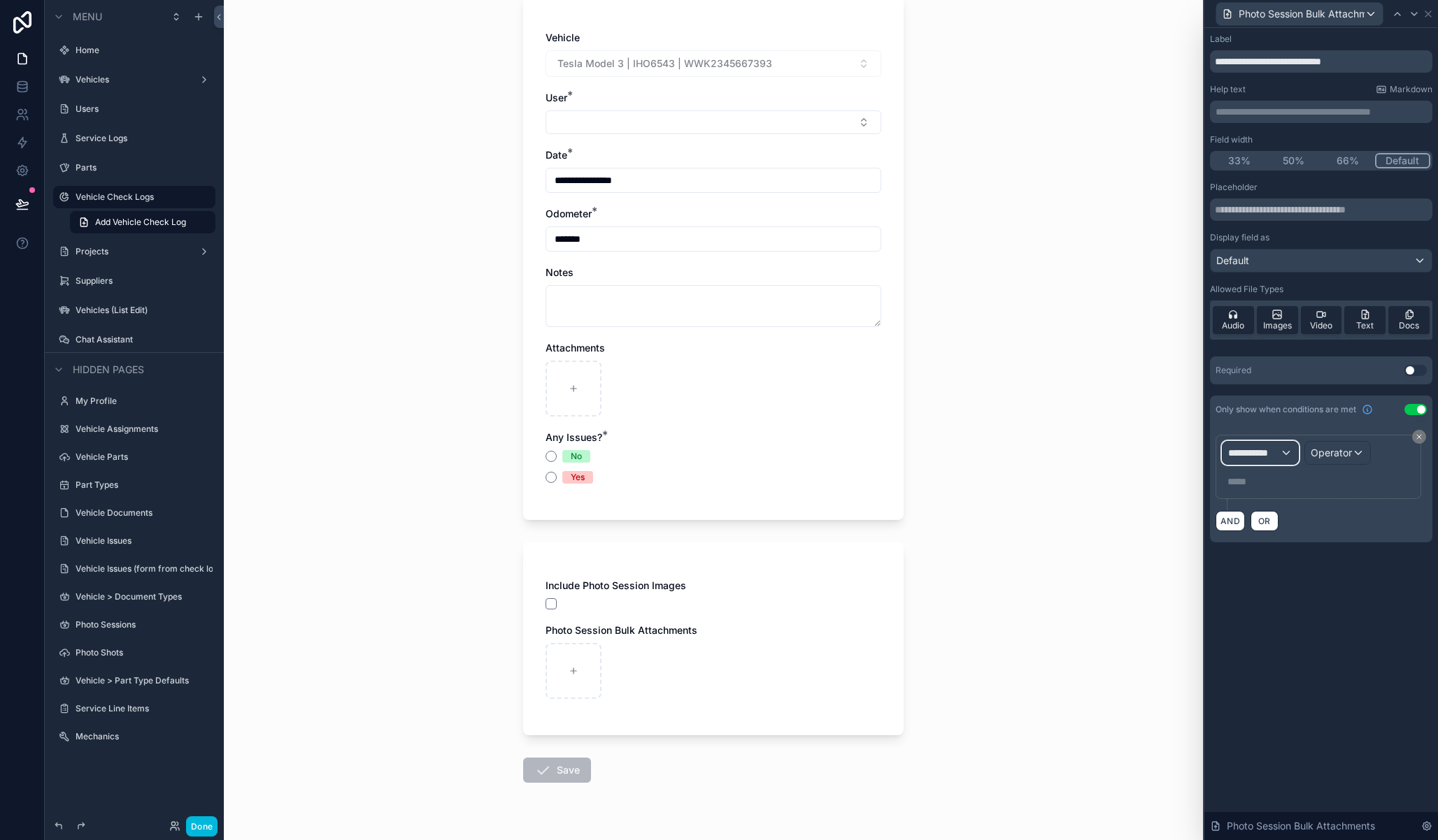
click at [1262, 455] on span "**********" at bounding box center [1253, 453] width 52 height 14
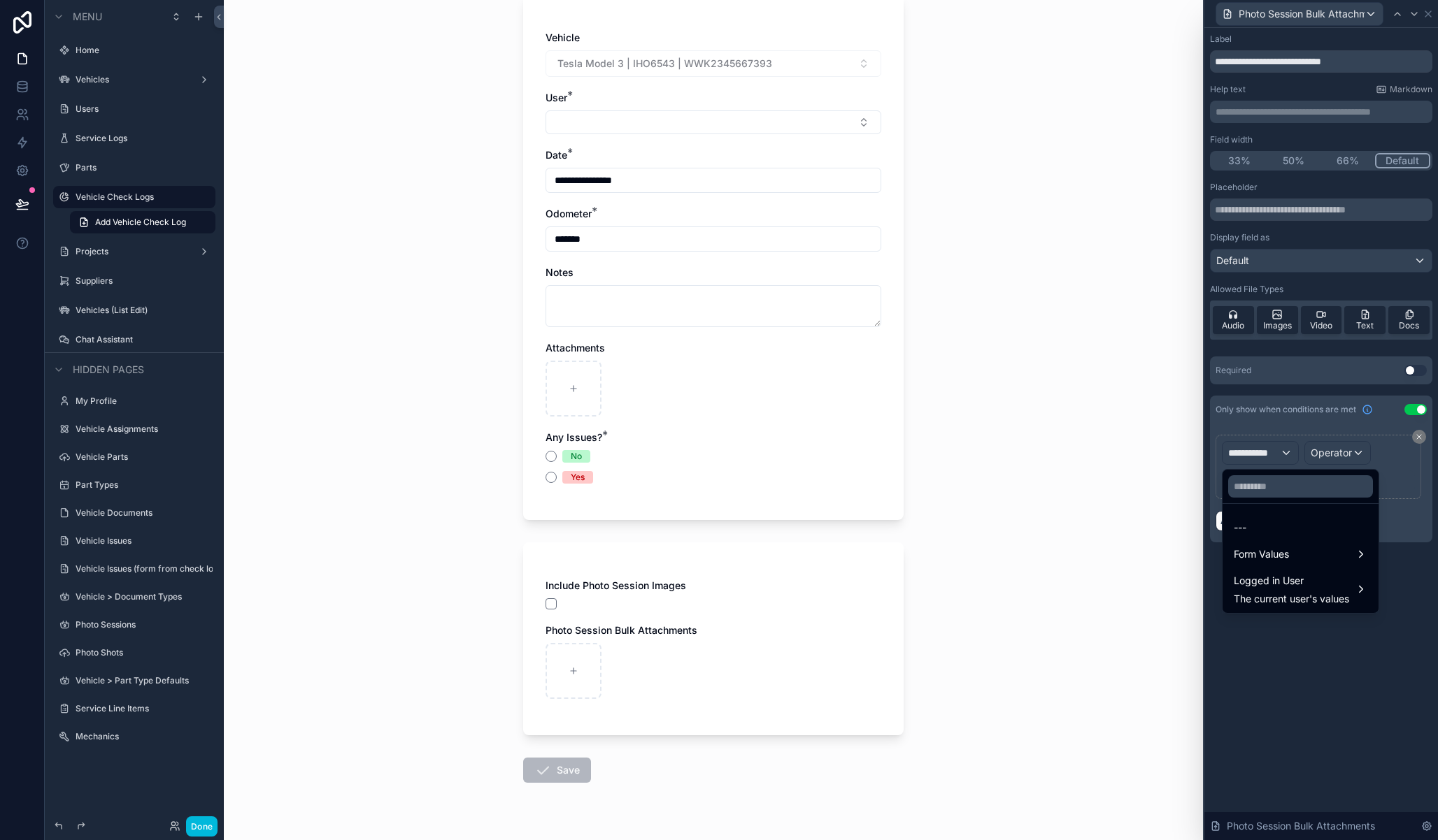
click at [1263, 558] on span "Form Values" at bounding box center [1261, 554] width 55 height 17
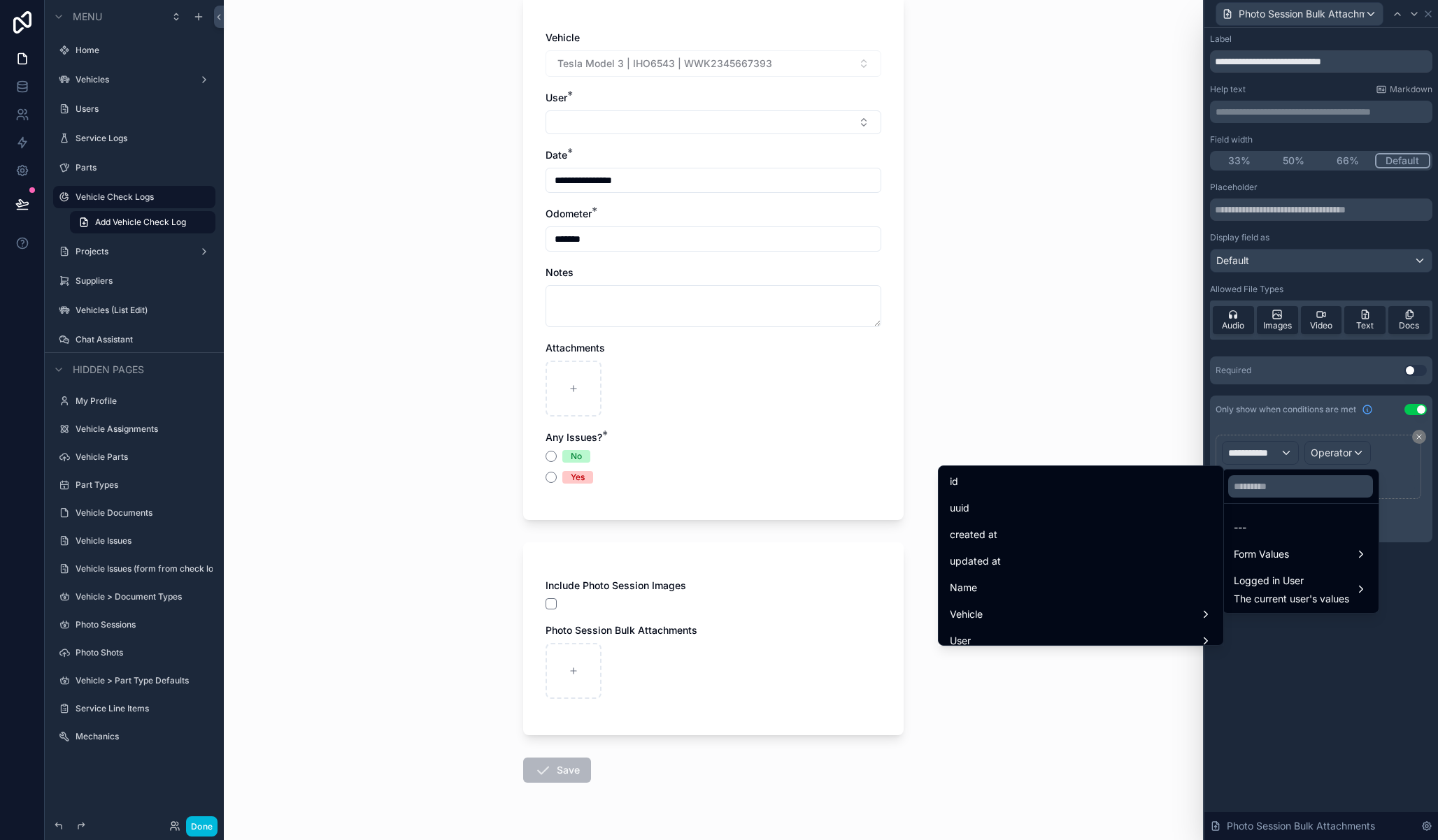
scroll to position [383, 0]
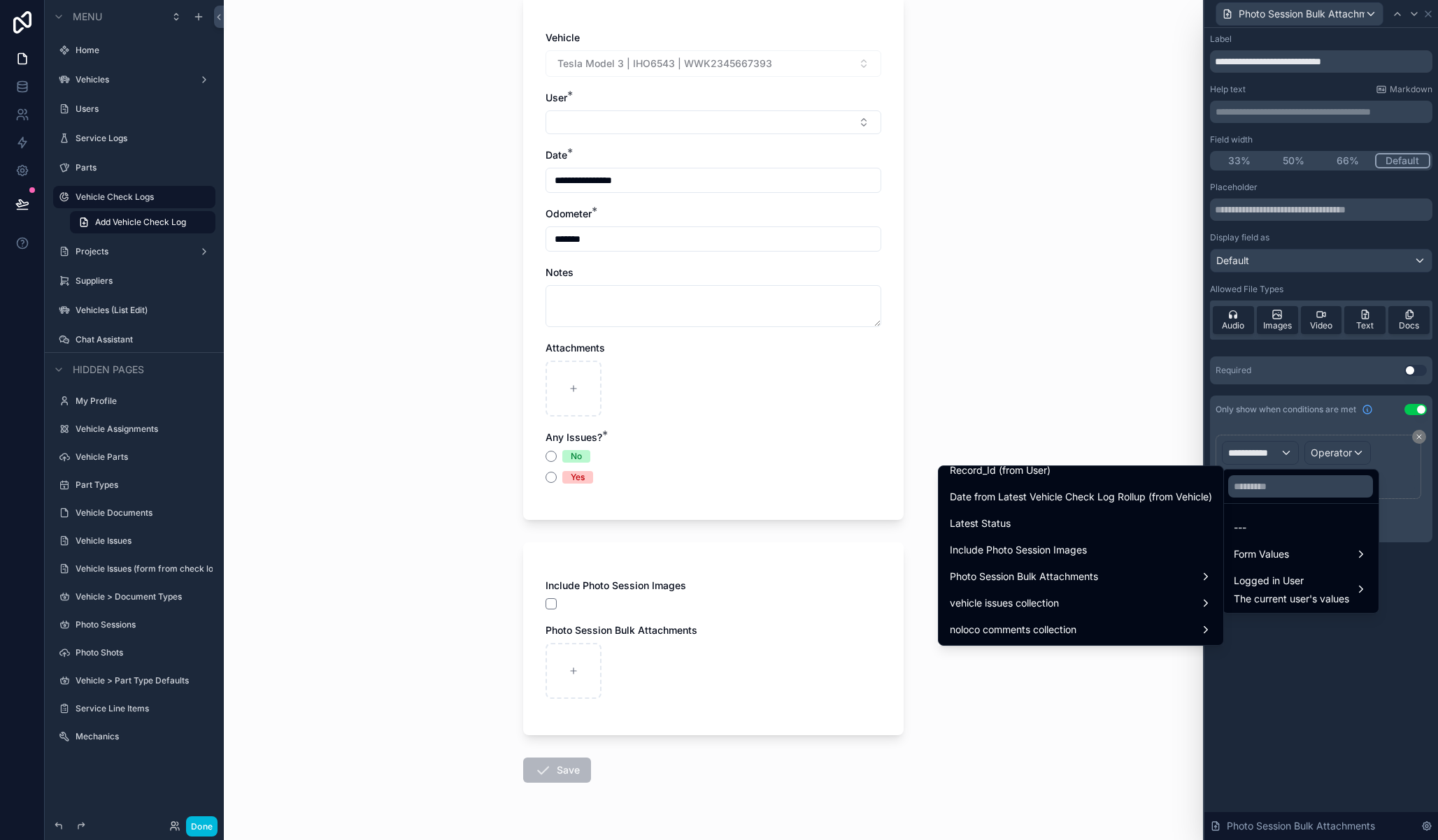
click at [1060, 556] on span "Include Photo Session Images" at bounding box center [1018, 550] width 137 height 17
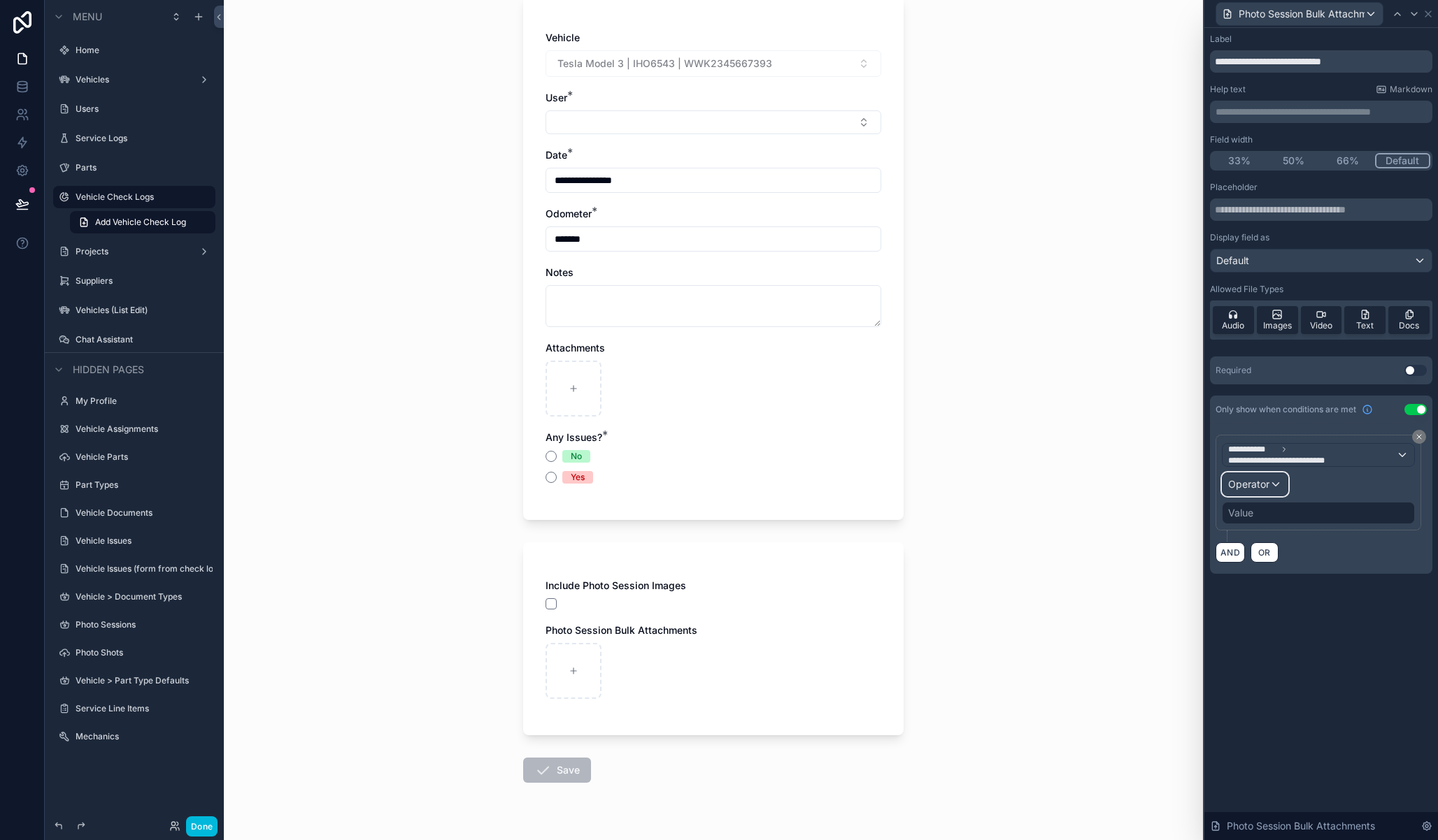
click at [1267, 486] on span "Operator" at bounding box center [1248, 484] width 42 height 12
click at [1267, 554] on div "Is true" at bounding box center [1285, 559] width 103 height 17
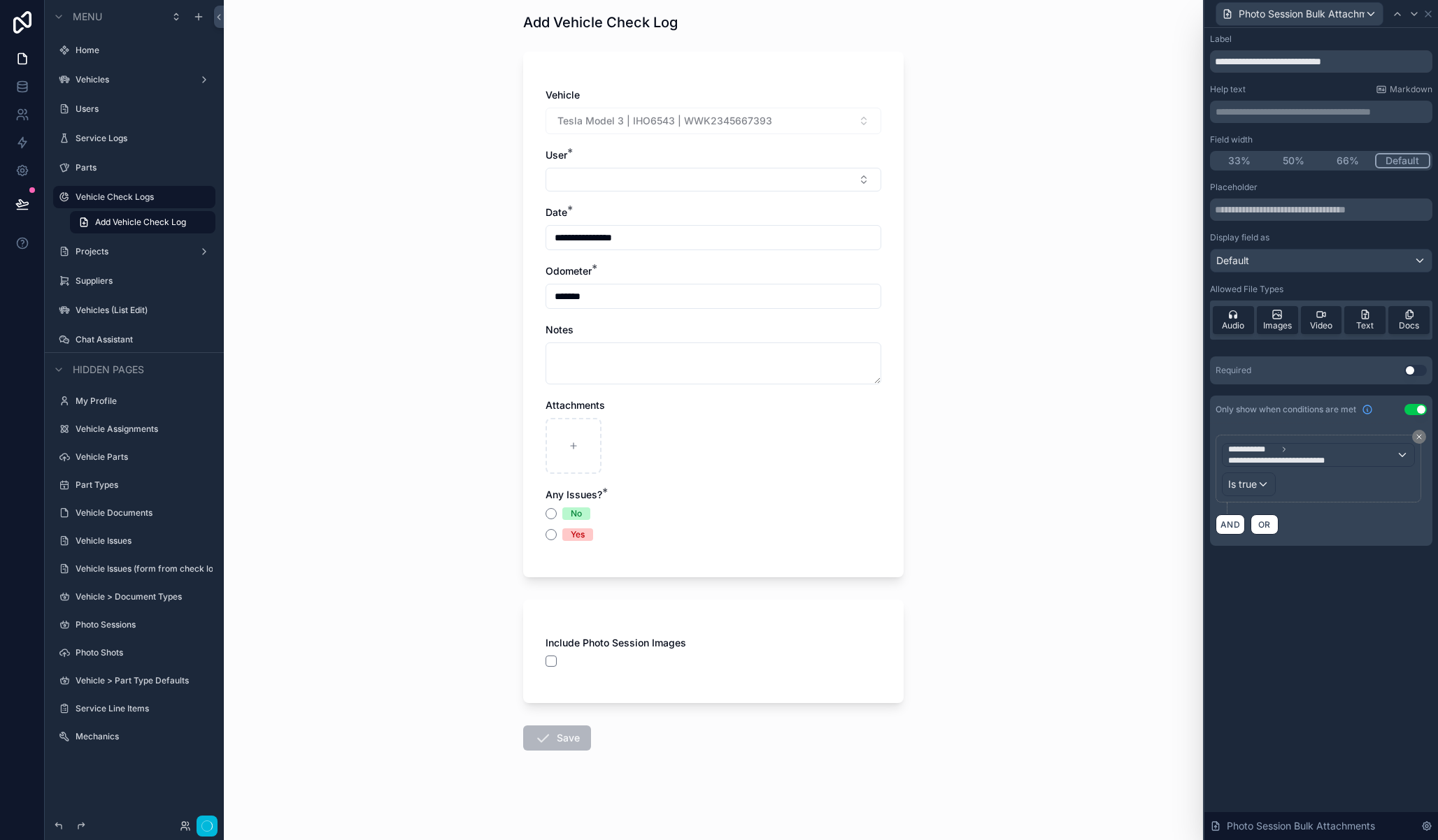
scroll to position [58, 0]
click at [1022, 587] on div "**********" at bounding box center [713, 362] width 979 height 840
click at [1411, 15] on icon at bounding box center [1413, 14] width 11 height 11
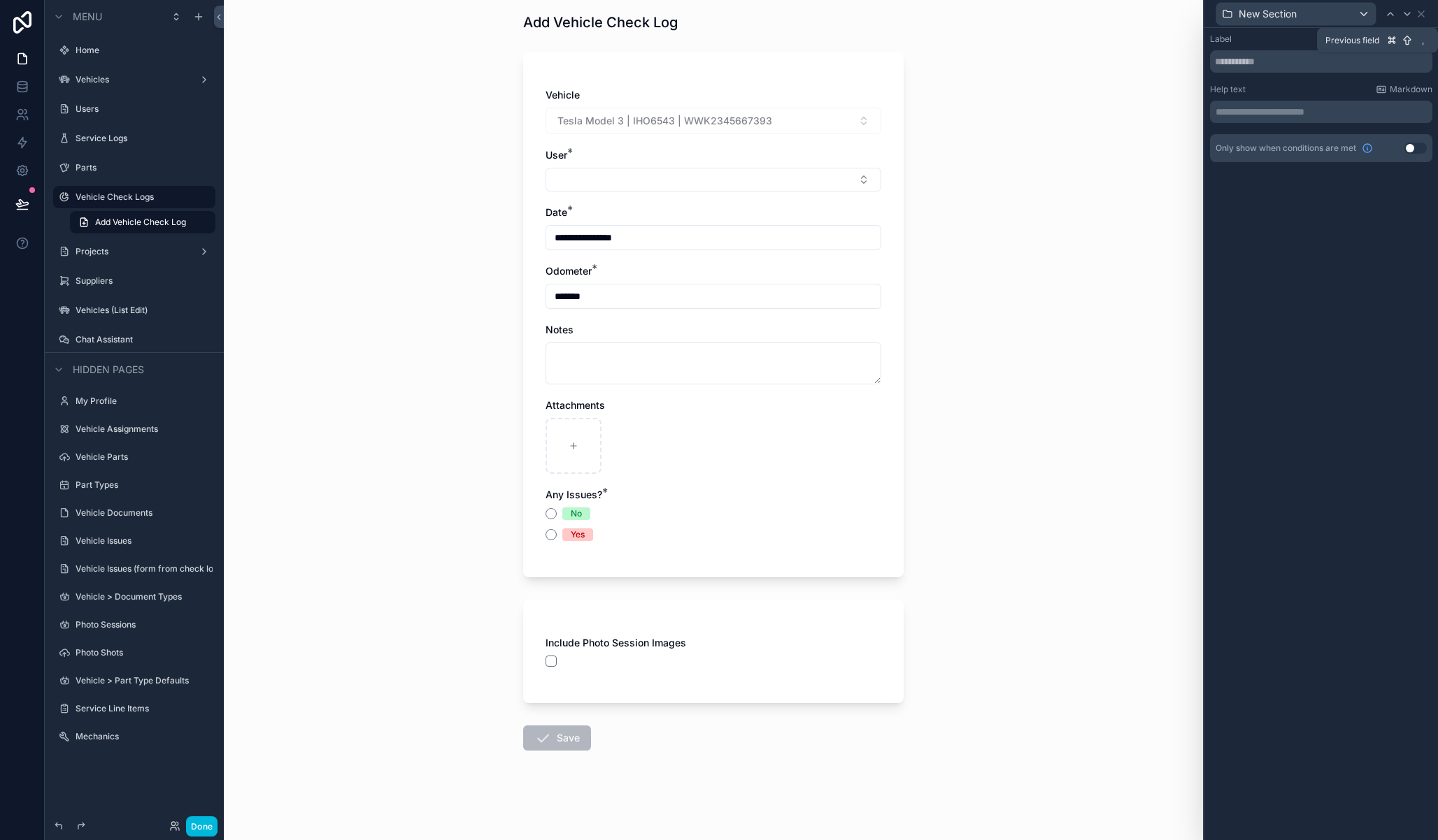
click at [1391, 11] on icon at bounding box center [1390, 14] width 11 height 11
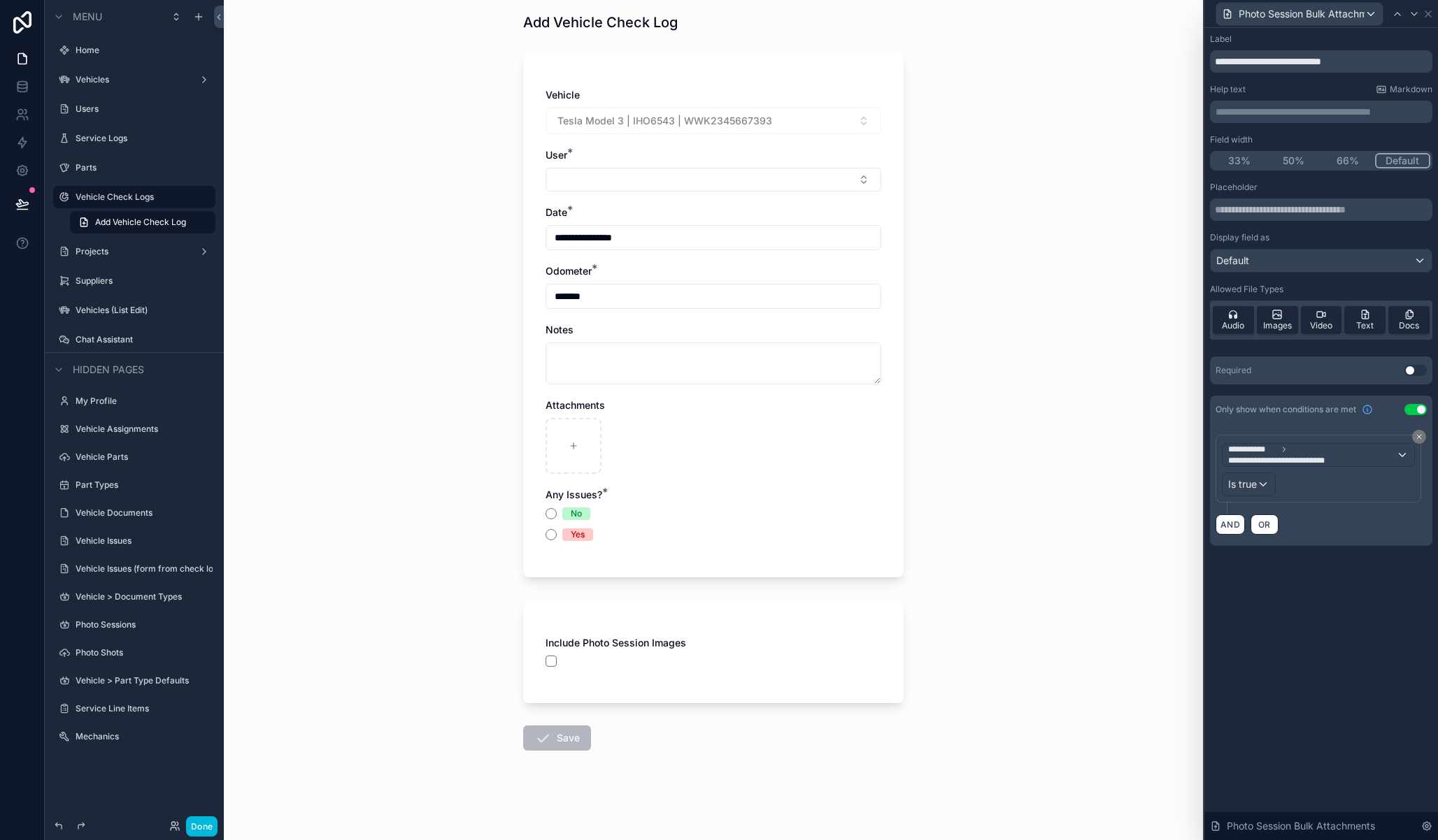
click at [1235, 321] on span "Audio" at bounding box center [1233, 325] width 22 height 11
click at [1368, 320] on span "Text" at bounding box center [1364, 325] width 18 height 11
click at [1411, 322] on span "Docs" at bounding box center [1409, 325] width 20 height 11
click at [1413, 371] on button "Use setting" at bounding box center [1415, 370] width 22 height 11
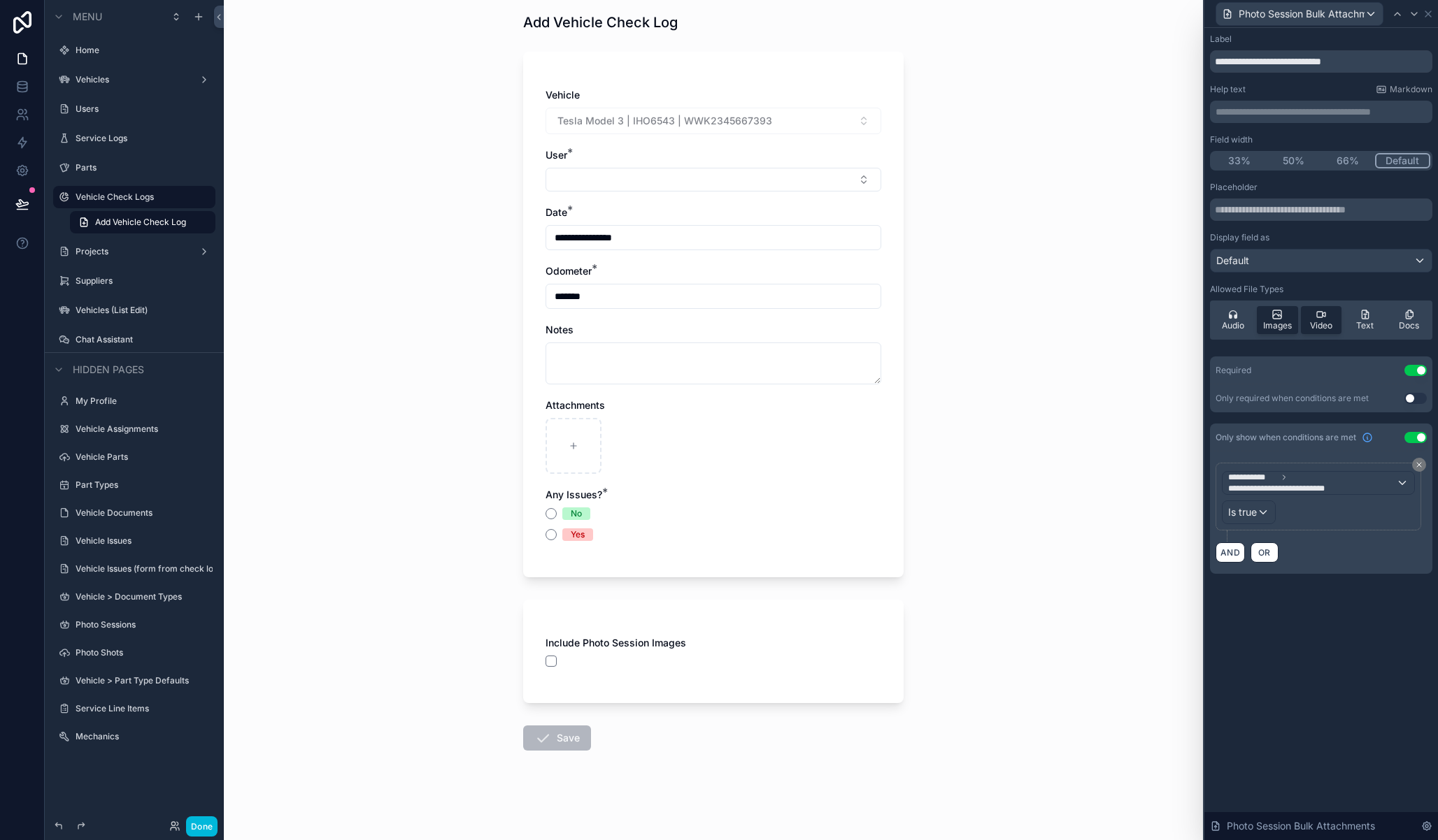
click at [202, 830] on button "Done" at bounding box center [201, 826] width 31 height 20
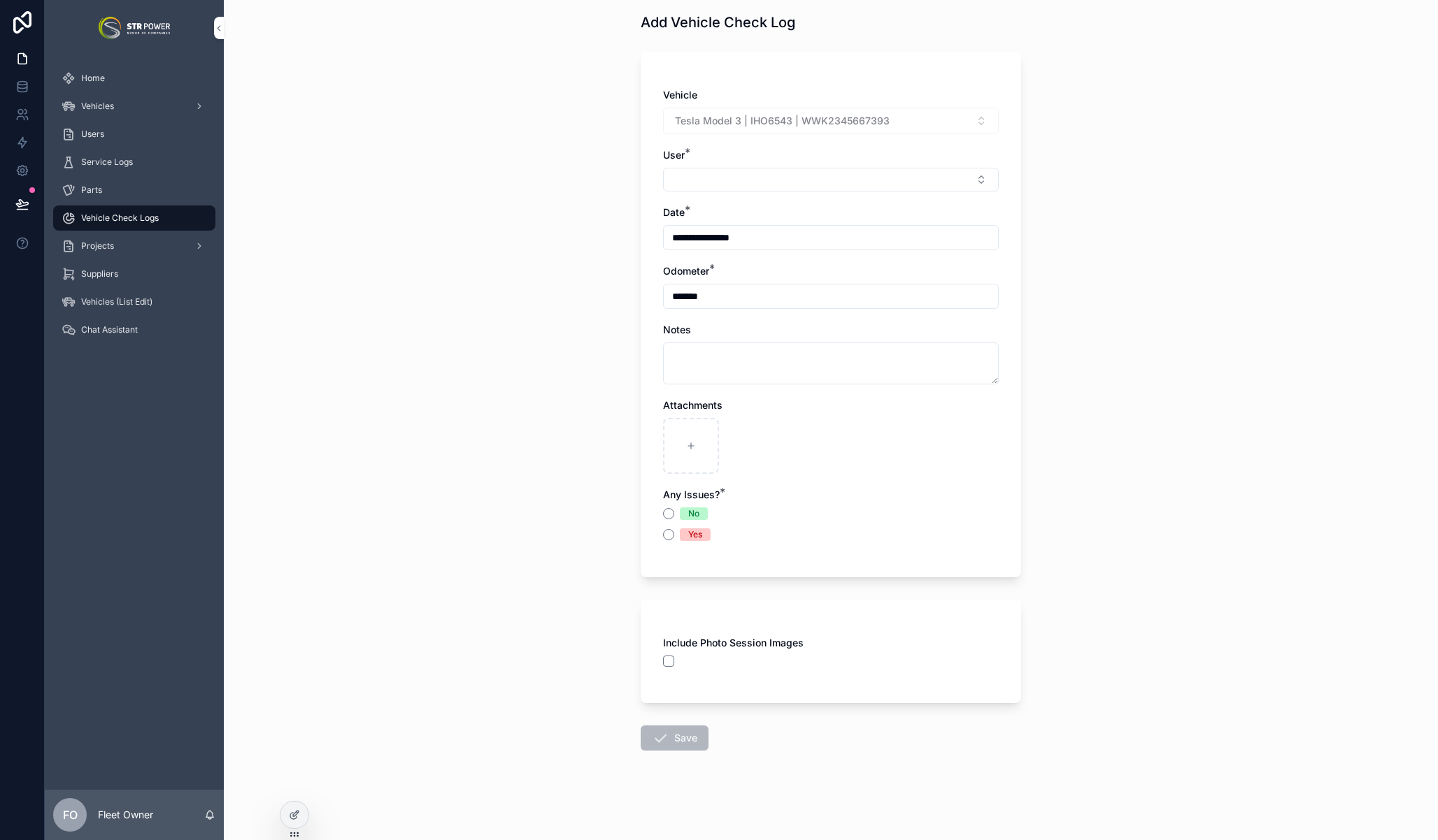
scroll to position [0, 0]
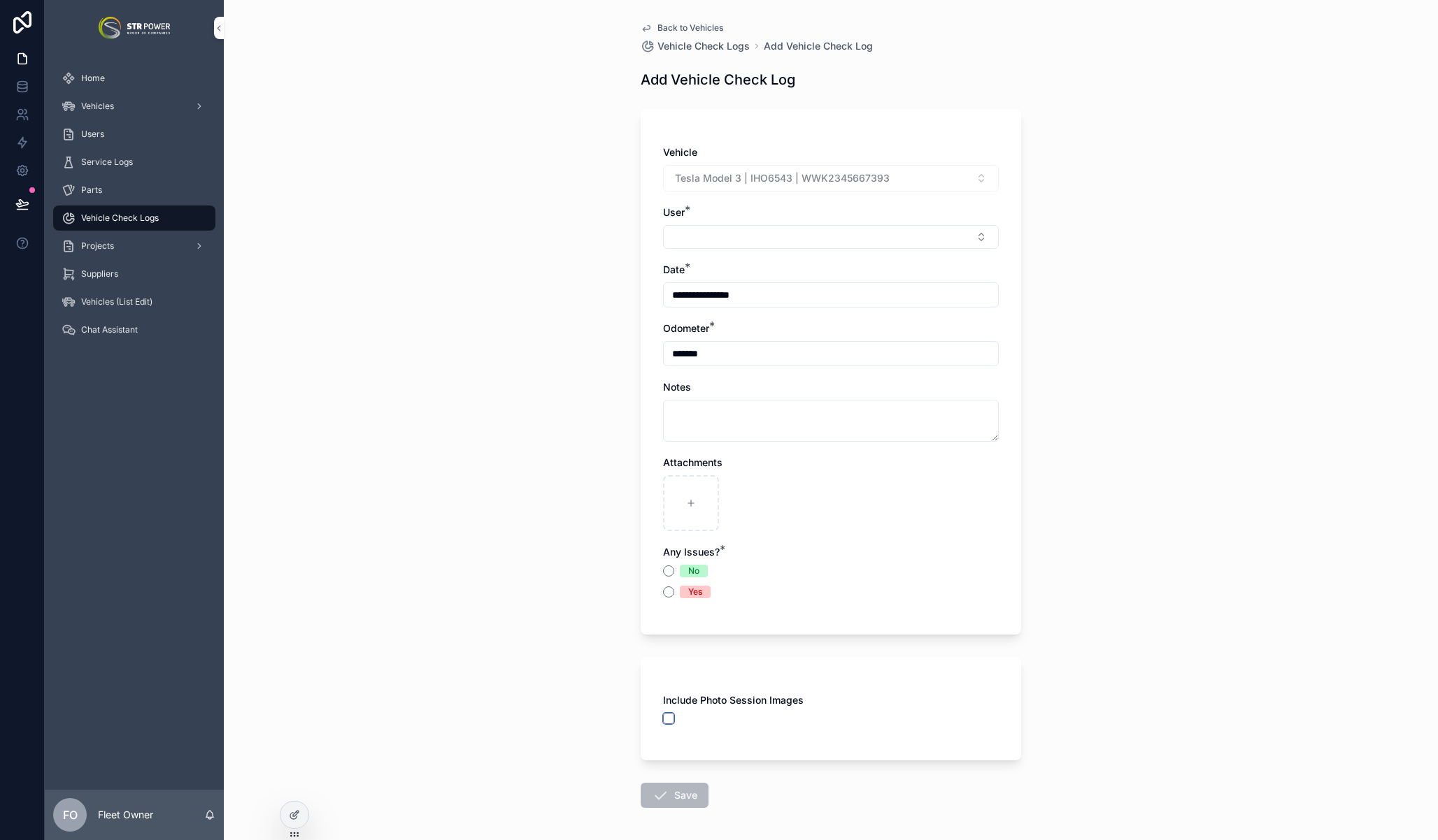
click at [664, 720] on button "scrollable content" at bounding box center [668, 718] width 11 height 11
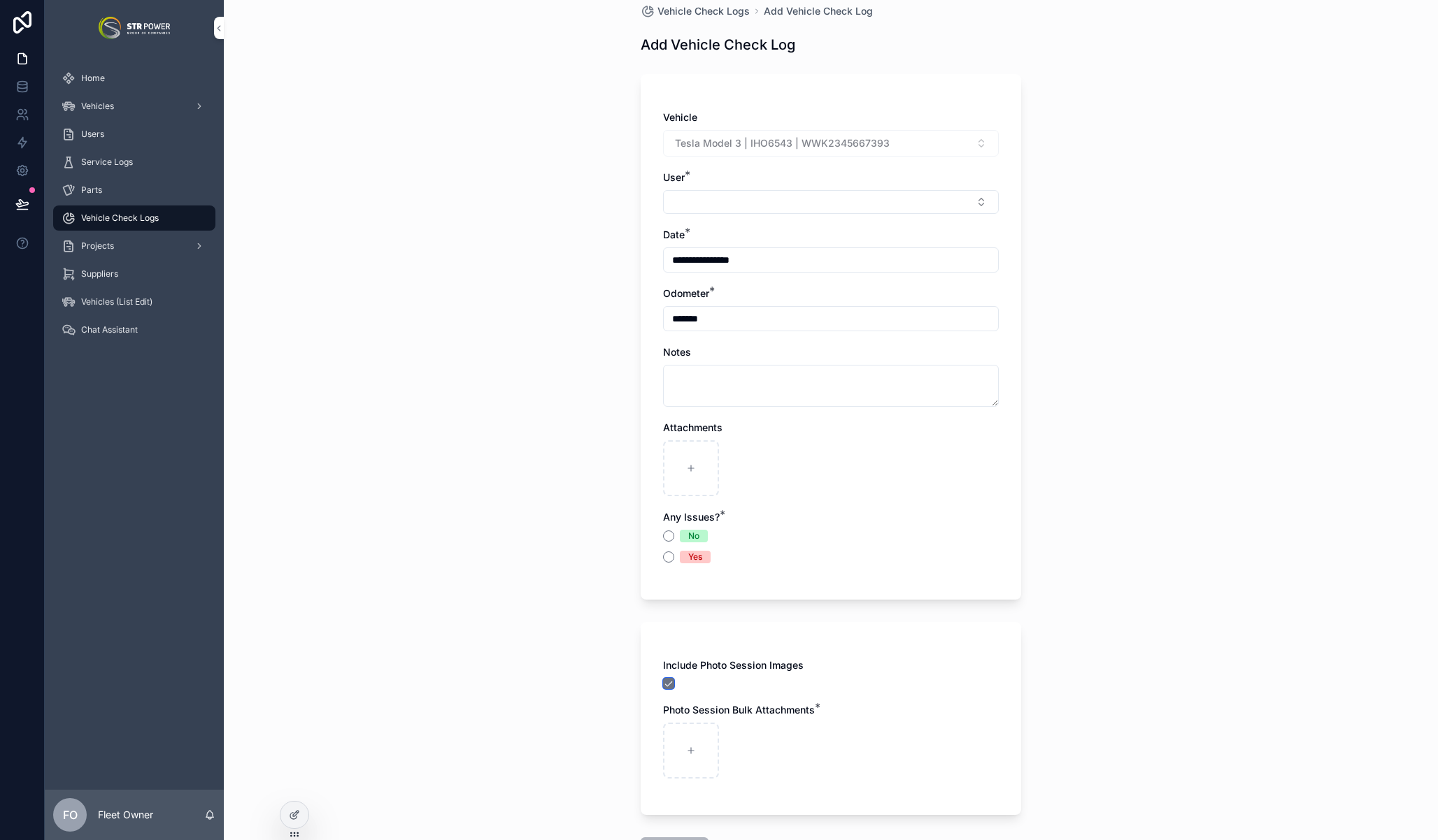
scroll to position [64, 0]
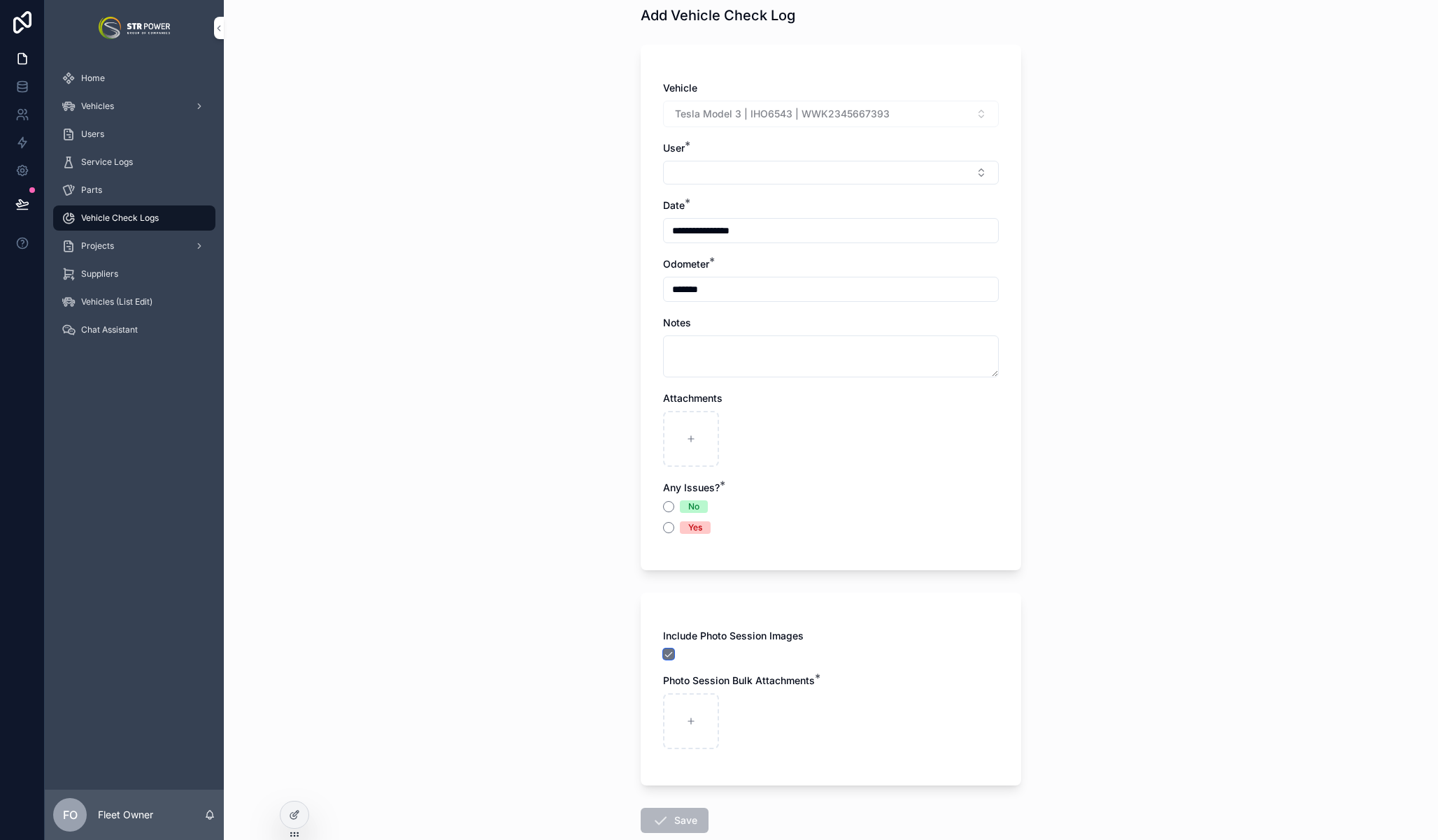
click at [663, 655] on button "scrollable content" at bounding box center [668, 654] width 11 height 11
type input "**********"
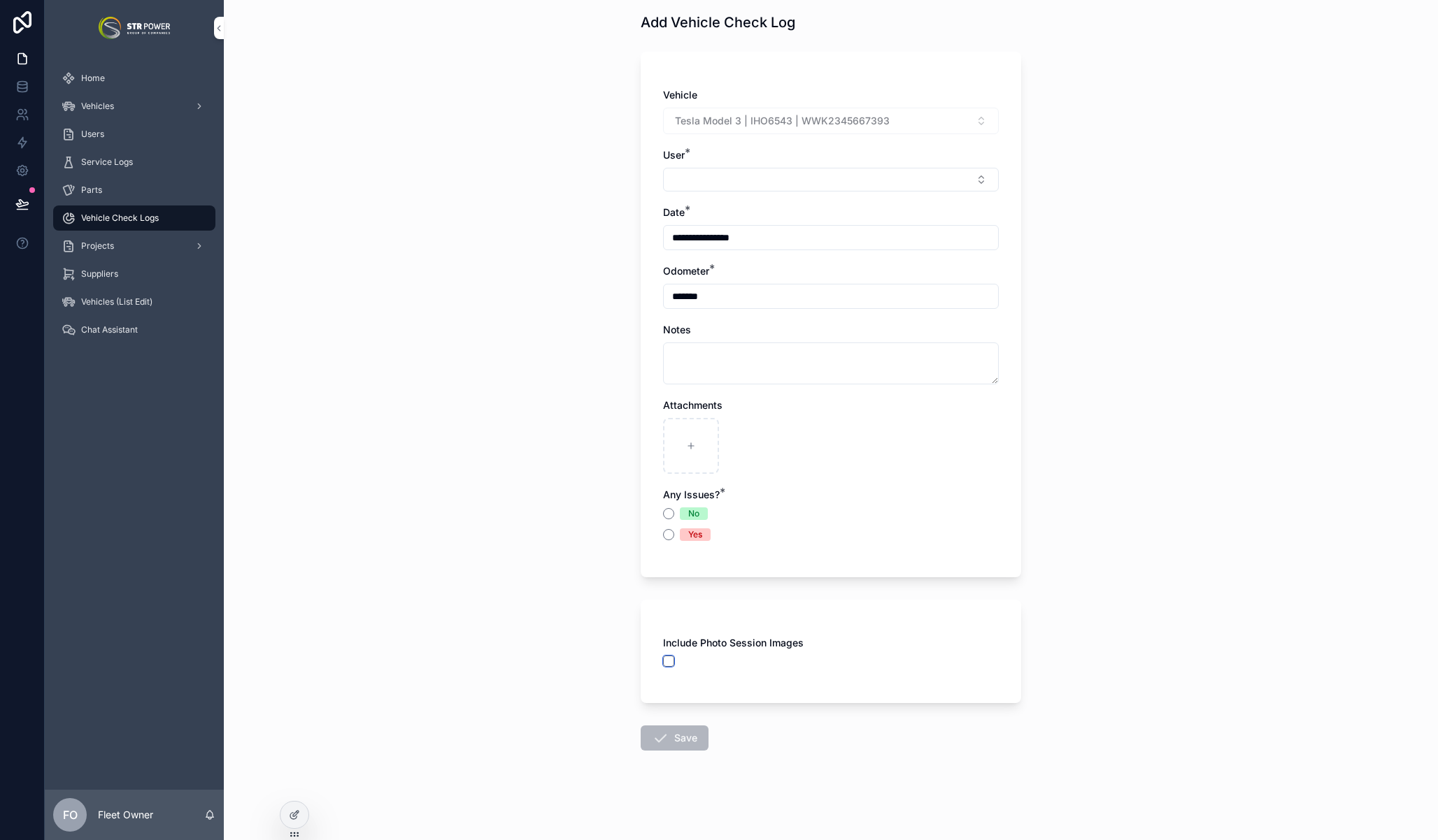
click at [663, 660] on button "scrollable content" at bounding box center [668, 661] width 11 height 11
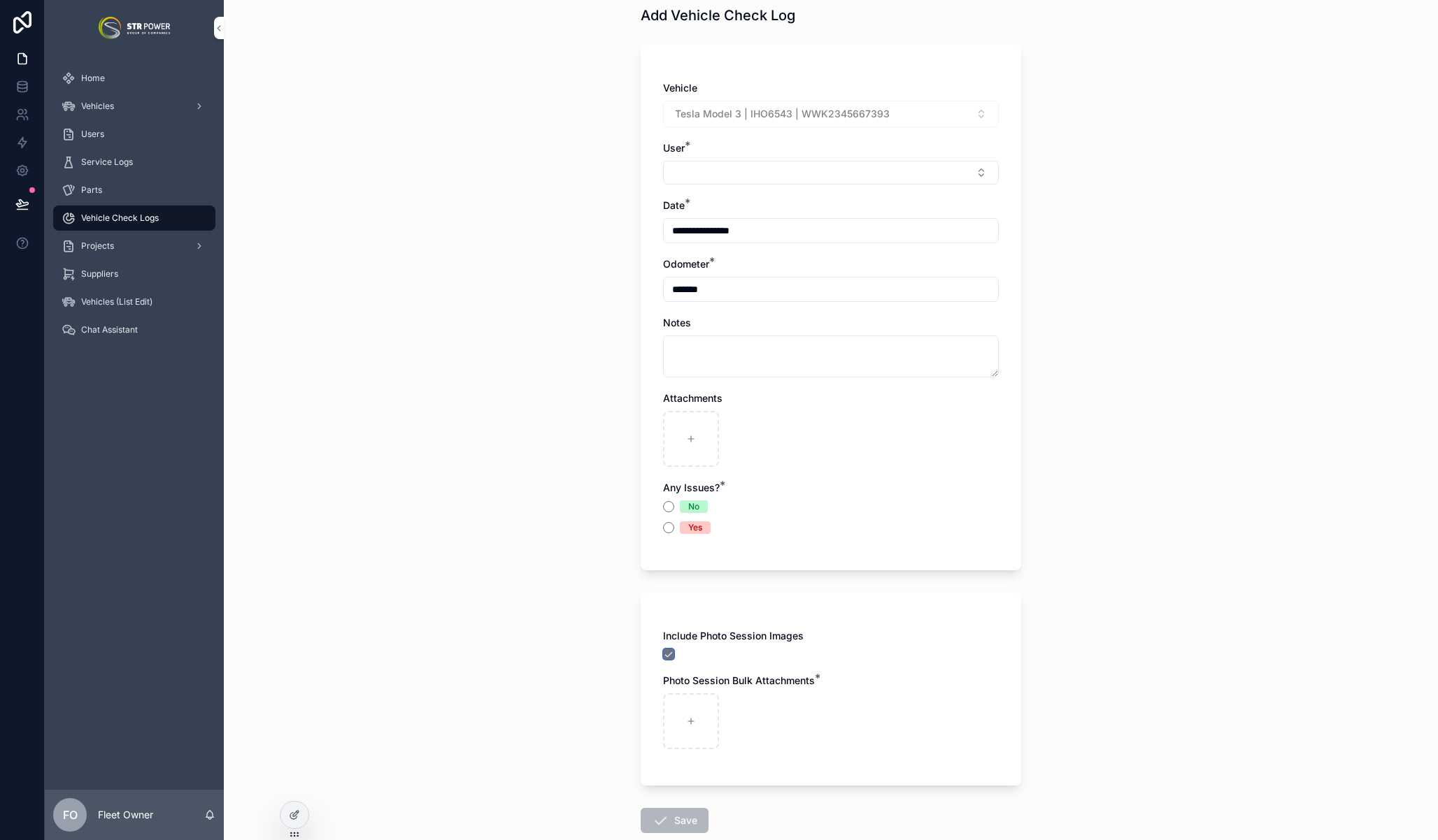
click at [666, 651] on button "scrollable content" at bounding box center [668, 654] width 11 height 11
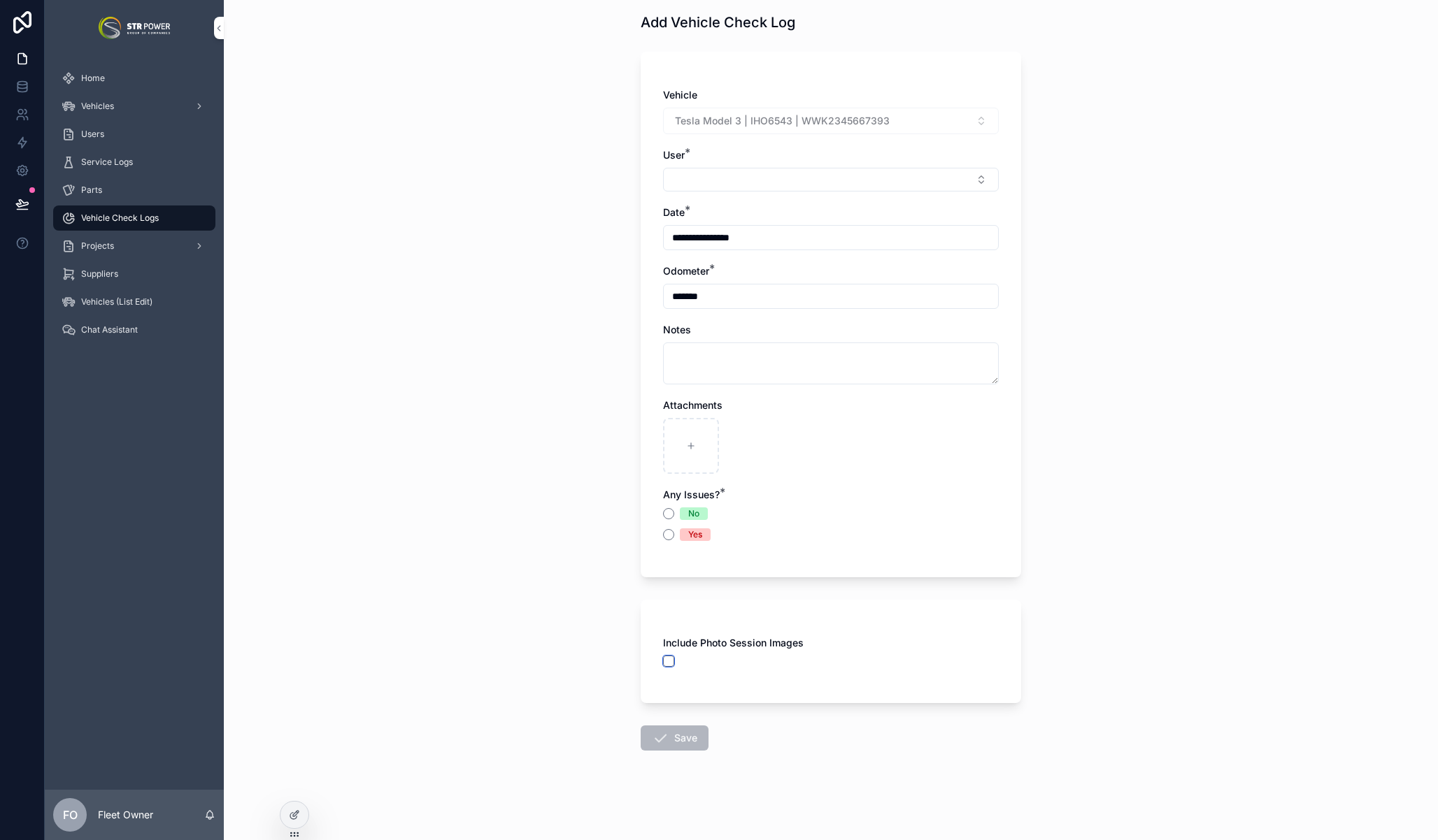
scroll to position [0, 0]
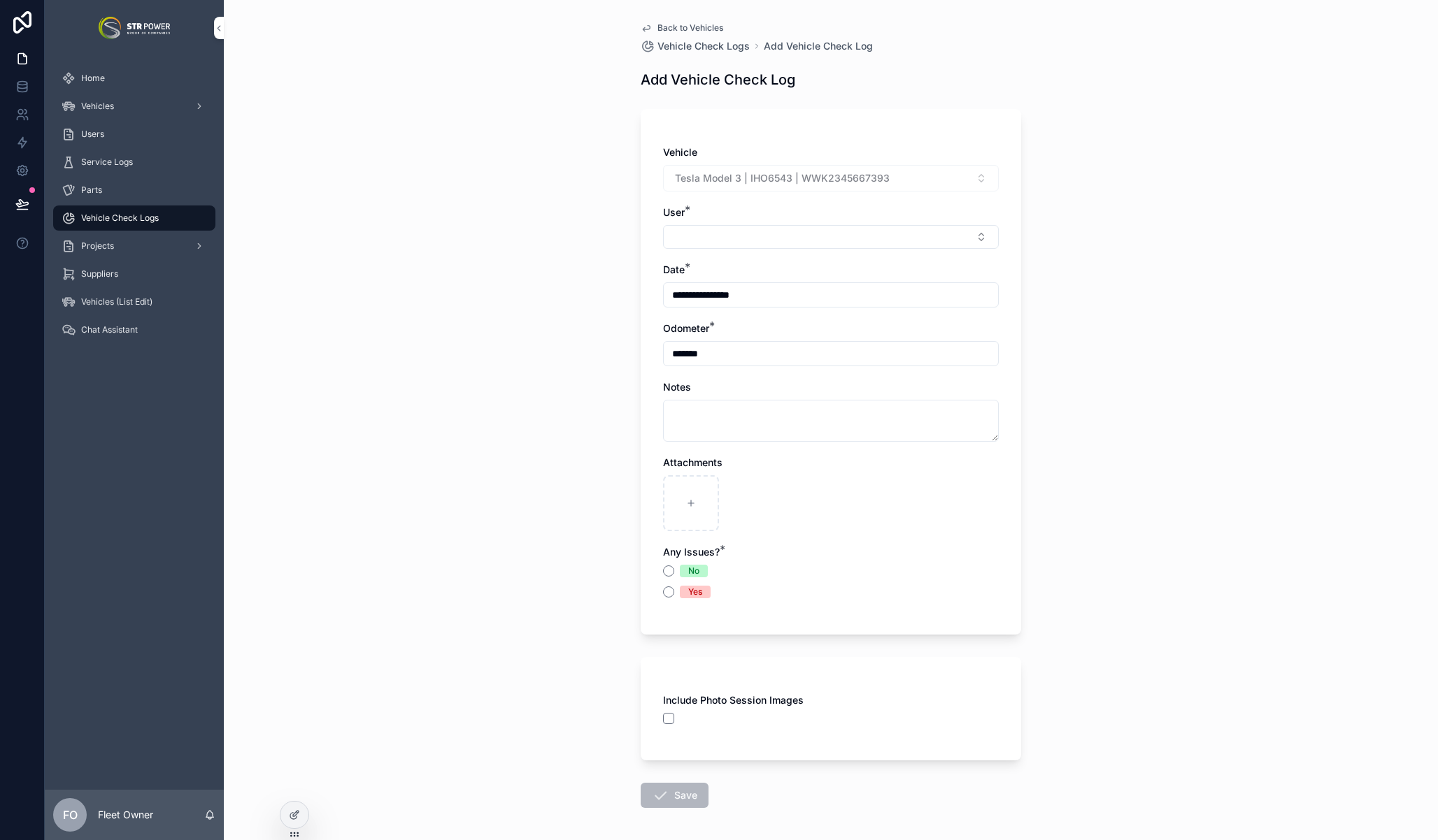
click at [337, 672] on div "**********" at bounding box center [831, 420] width 1214 height 840
click at [27, 208] on icon at bounding box center [22, 204] width 14 height 14
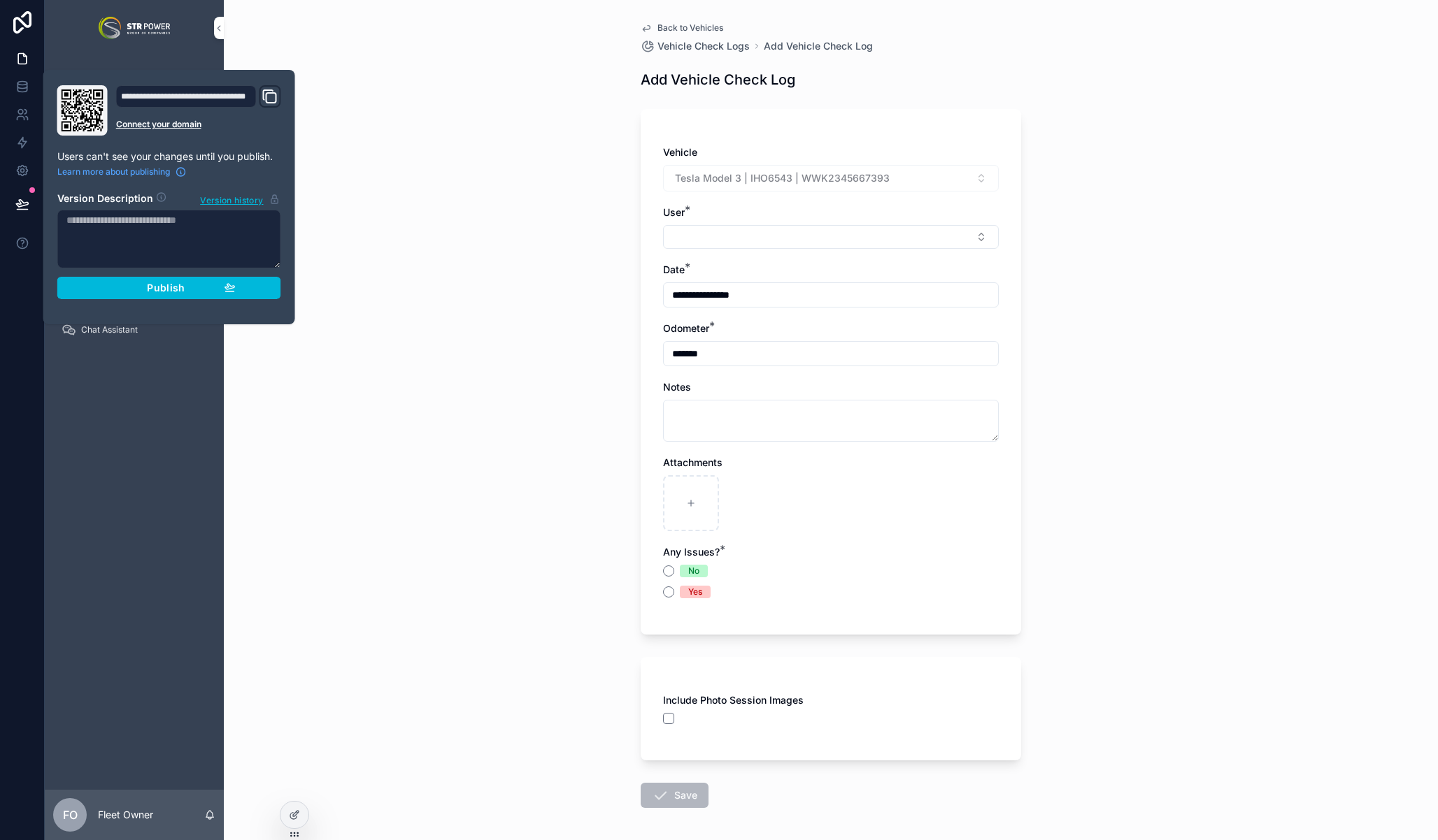
click at [193, 299] on div "**********" at bounding box center [169, 197] width 235 height 224
click at [177, 286] on span "Publish" at bounding box center [165, 287] width 38 height 13
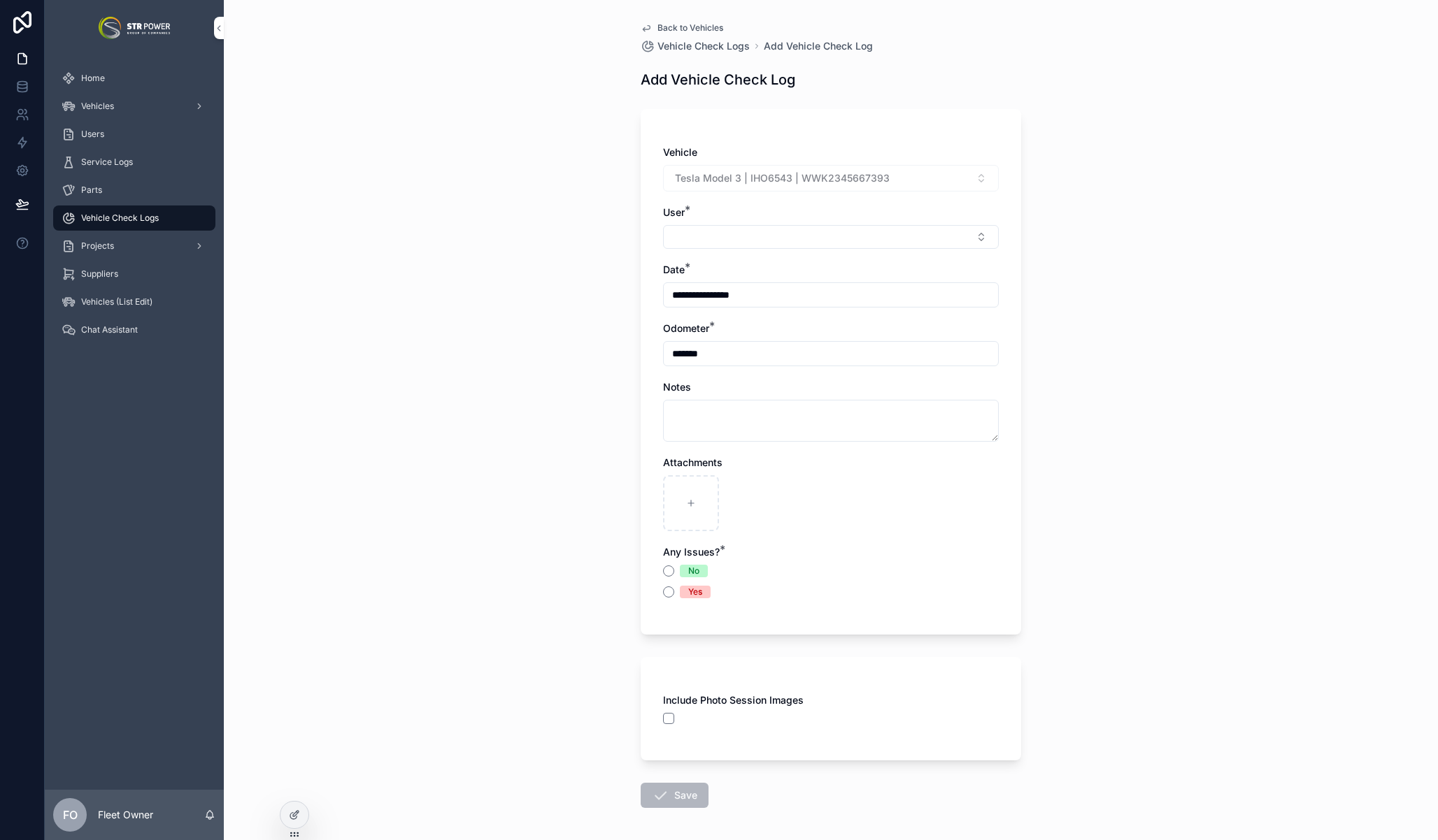
click at [402, 417] on div "**********" at bounding box center [831, 420] width 1214 height 840
click at [122, 96] on div "Vehicles" at bounding box center [135, 106] width 146 height 22
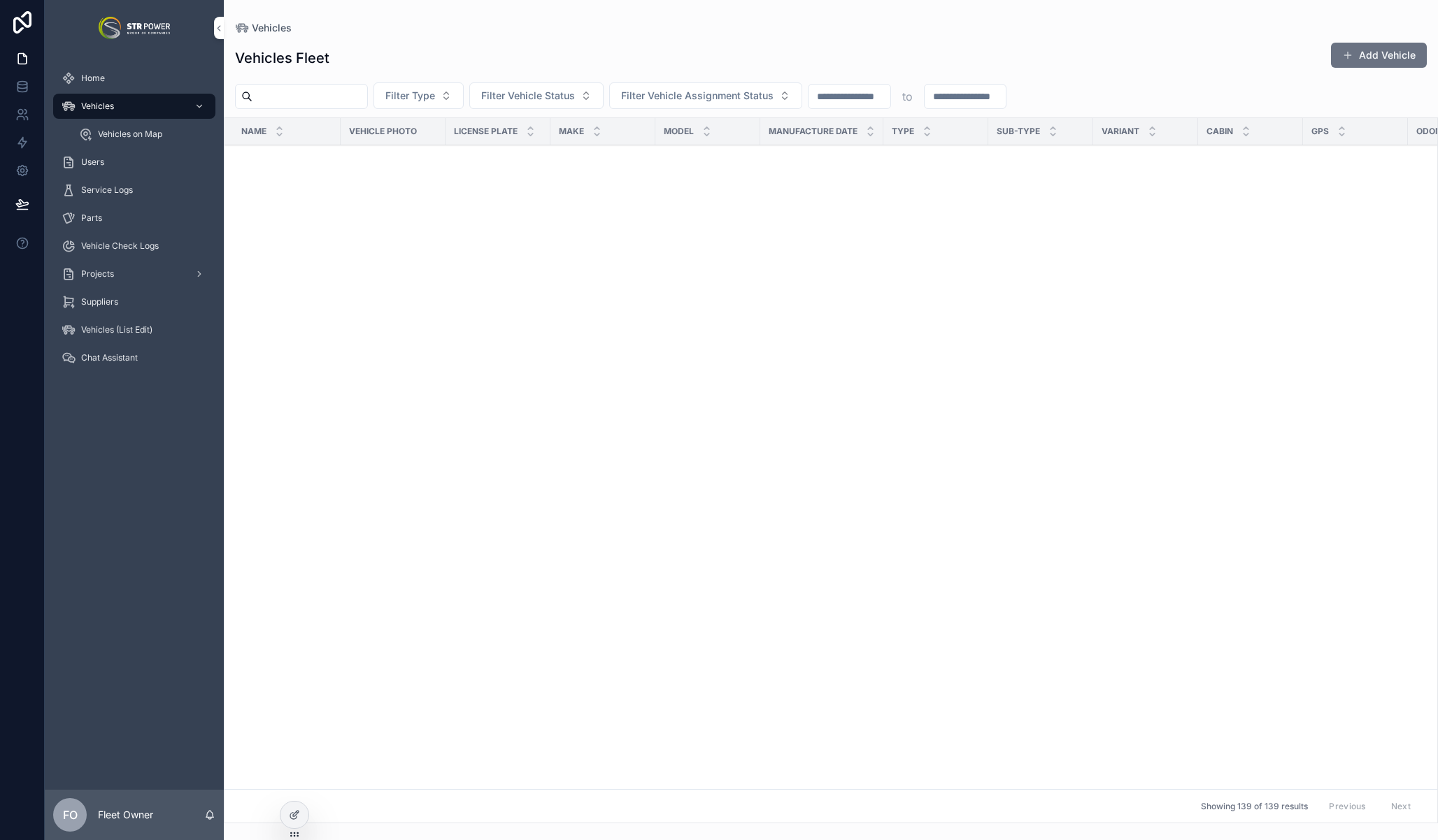
scroll to position [6197, 0]
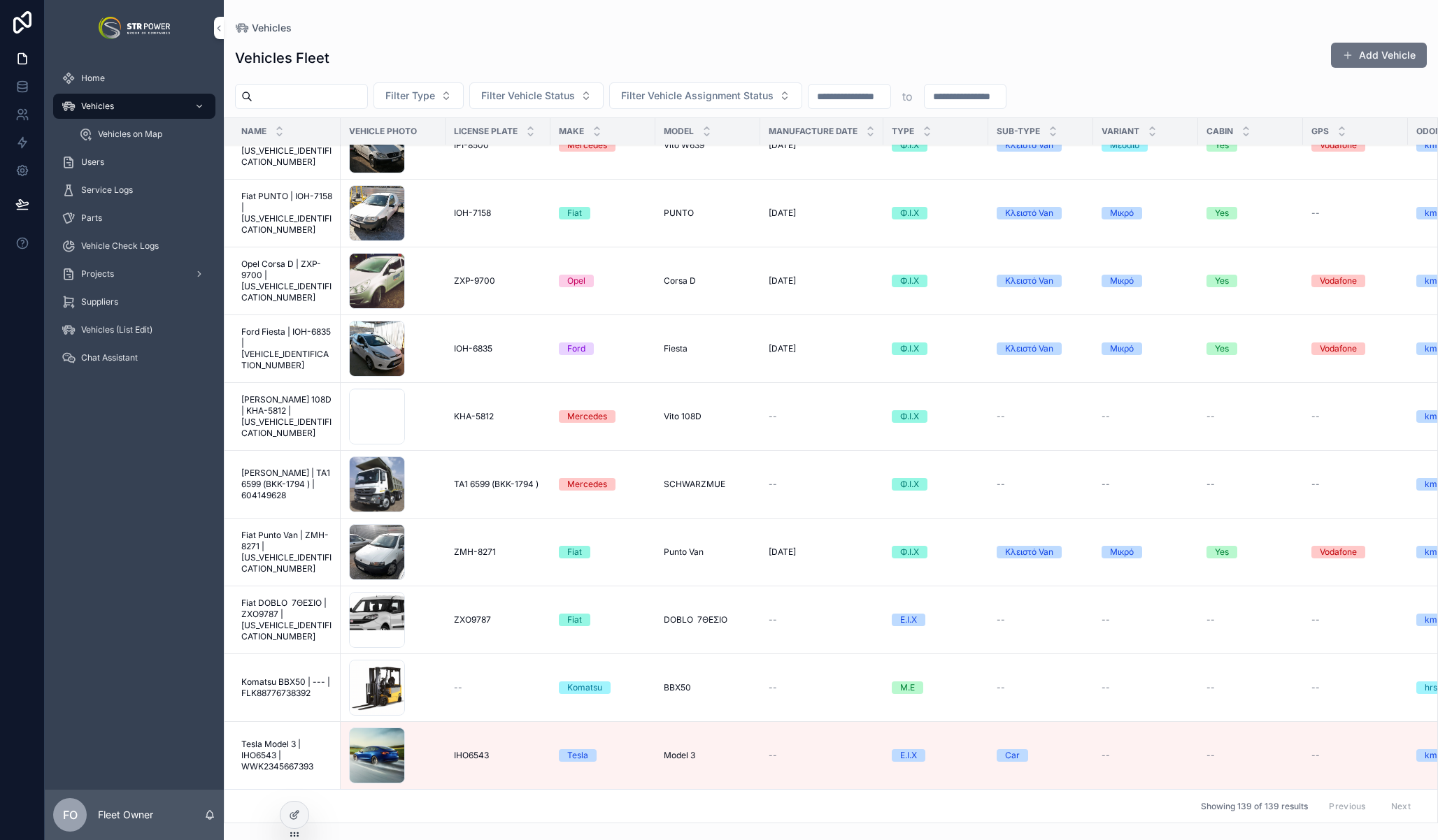
click at [279, 756] on span "Tesla Model 3 | IHO6543 | WWK2345667393" at bounding box center [287, 756] width 91 height 34
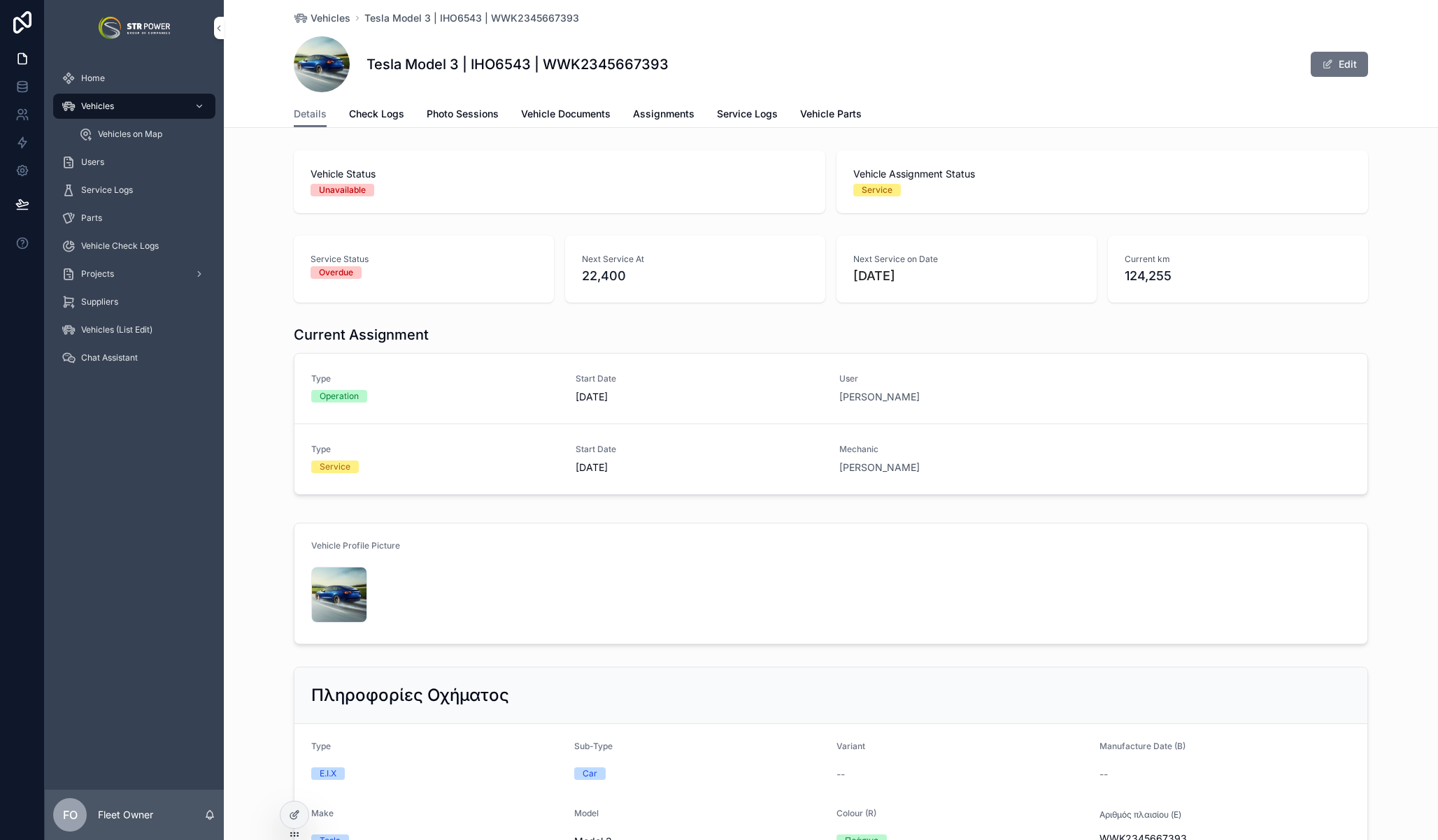
click at [453, 113] on span "Photo Sessions" at bounding box center [462, 114] width 72 height 14
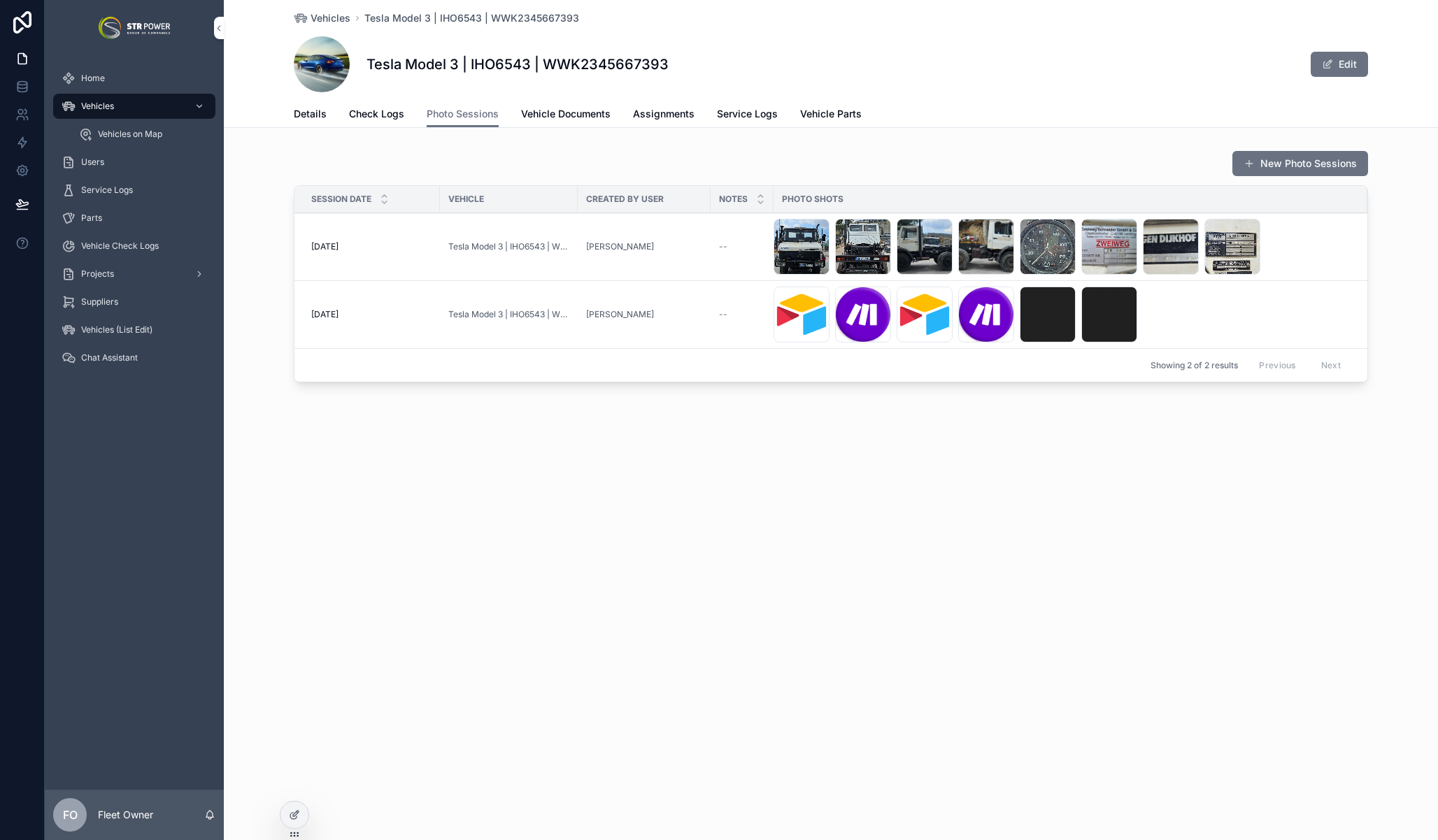
click at [847, 519] on div "Vehicles Tesla Model 3 | IHO6543 | WWK2345667393 Tesla Model 3 | IHO6543 | WWK2…" at bounding box center [831, 420] width 1214 height 840
click at [387, 245] on div "27/05/2025 27/05/2025" at bounding box center [371, 247] width 120 height 11
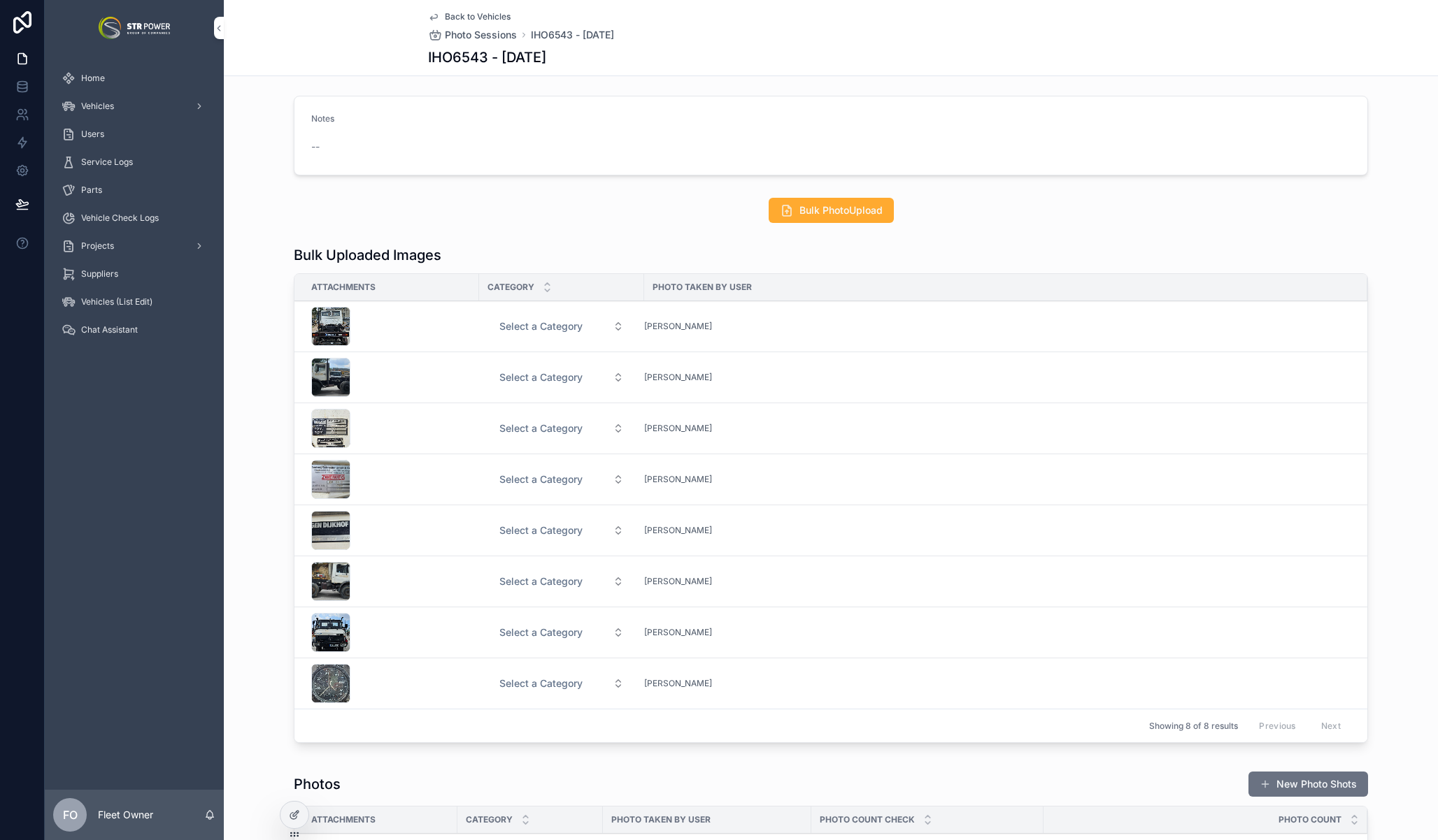
scroll to position [280, 0]
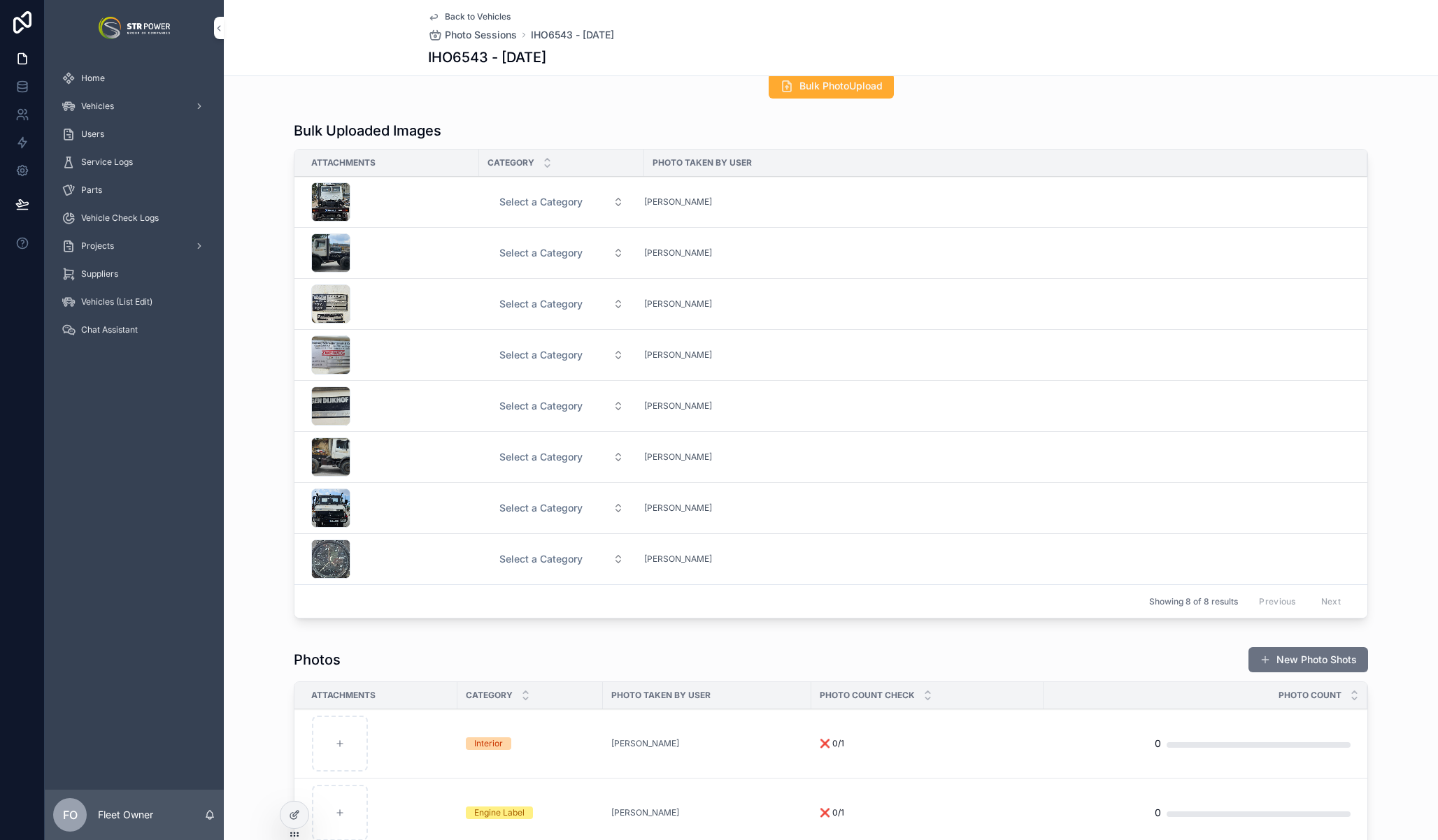
click at [526, 203] on span "Select a Category" at bounding box center [541, 202] width 83 height 14
click at [548, 120] on div "Bulk Uploaded Images Attachments Category Photo Taken by User Select a Category…" at bounding box center [831, 372] width 1214 height 515
click at [512, 202] on span "Select a Category" at bounding box center [541, 202] width 83 height 14
click at [577, 103] on div "Bulk PhotoUpload" at bounding box center [831, 86] width 1214 height 36
click at [319, 196] on div "scrollable content" at bounding box center [331, 202] width 39 height 39
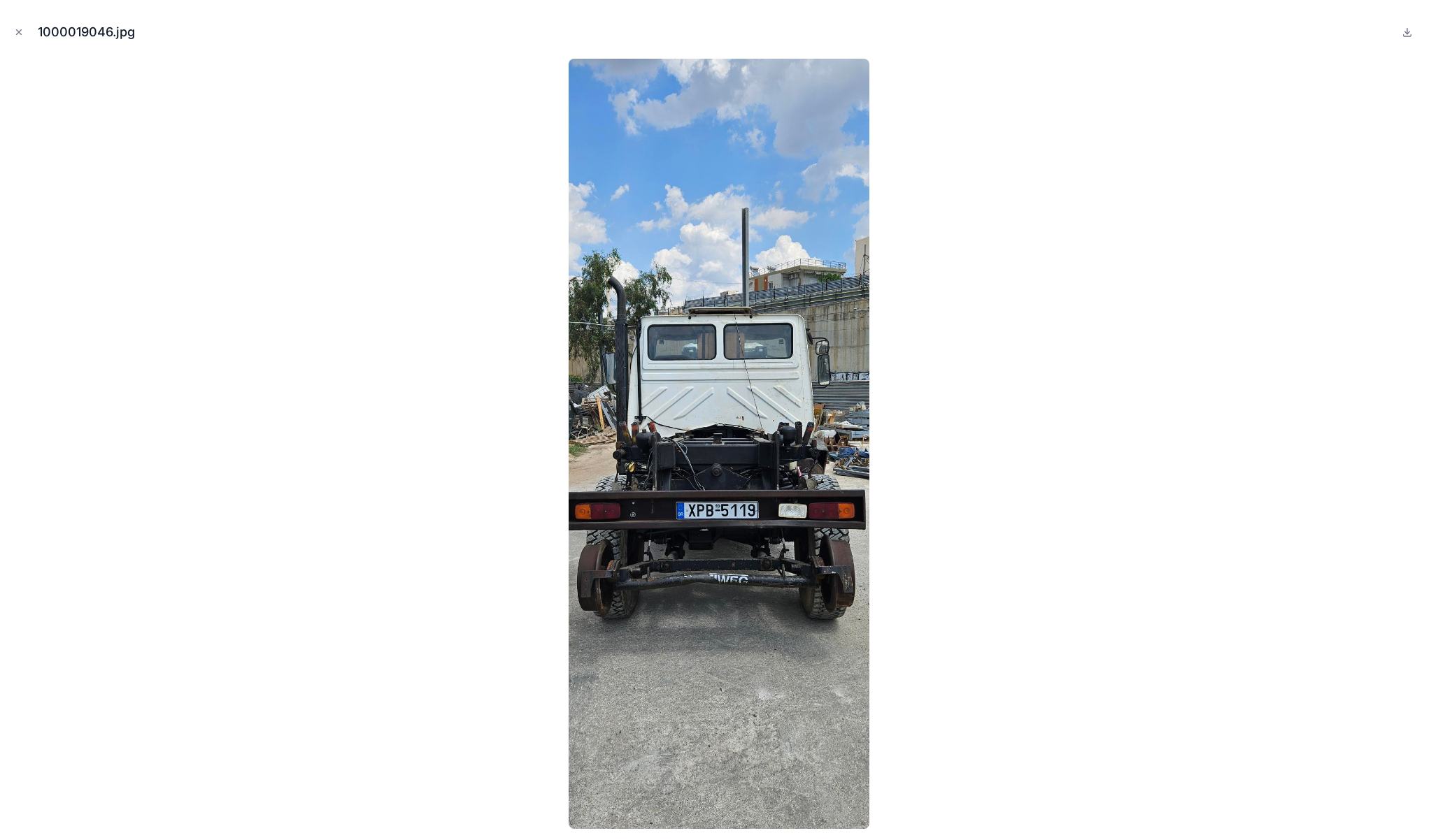
click at [449, 194] on div at bounding box center [718, 443] width 1415 height 770
click at [14, 27] on icon "Close modal" at bounding box center [19, 32] width 10 height 10
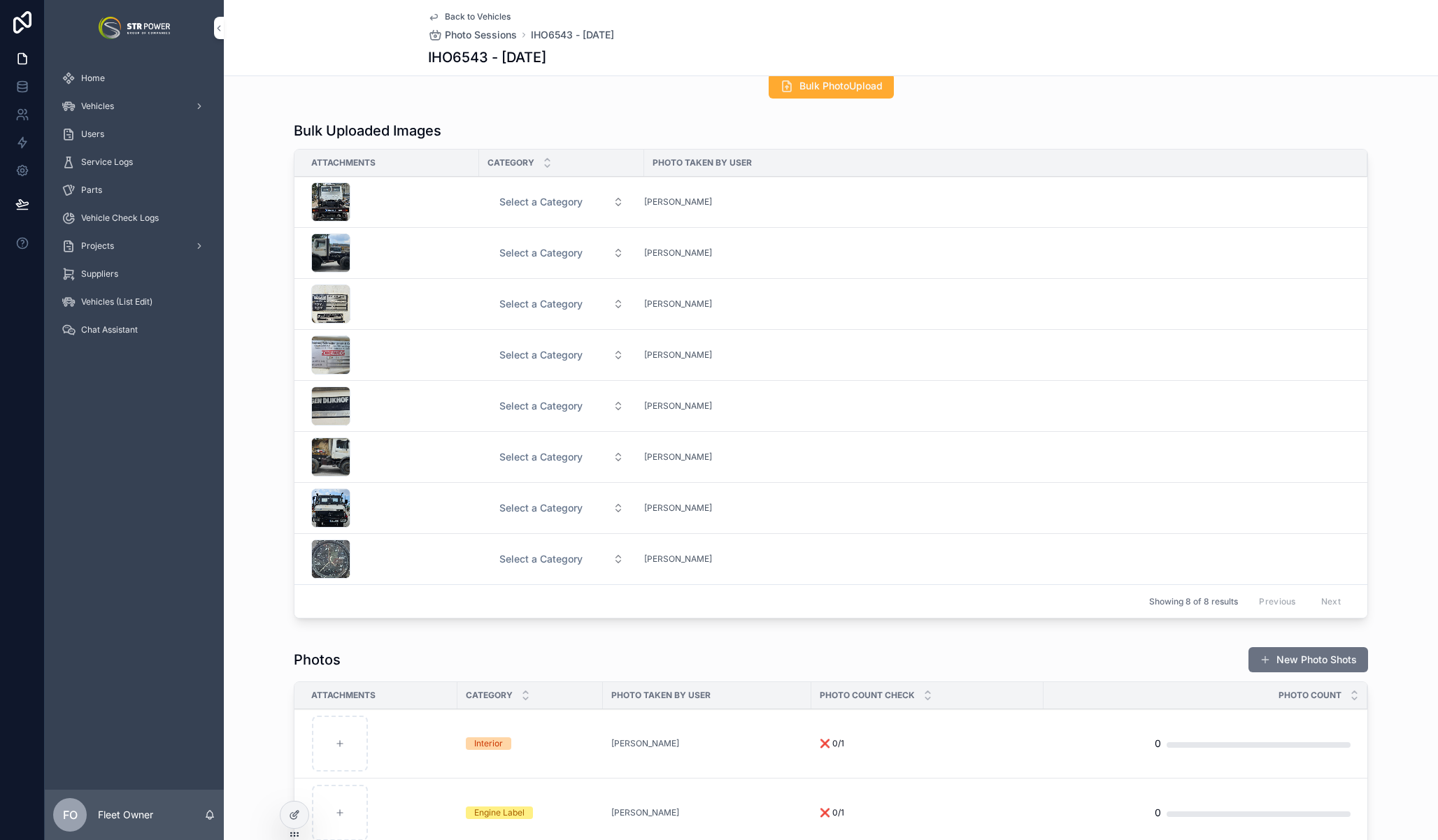
click at [533, 197] on span "Select a Category" at bounding box center [541, 202] width 83 height 14
click at [488, 120] on div "Bulk Uploaded Images Attachments Category Photo Taken by User Select a Category…" at bounding box center [831, 372] width 1214 height 515
click at [299, 820] on icon at bounding box center [294, 815] width 11 height 11
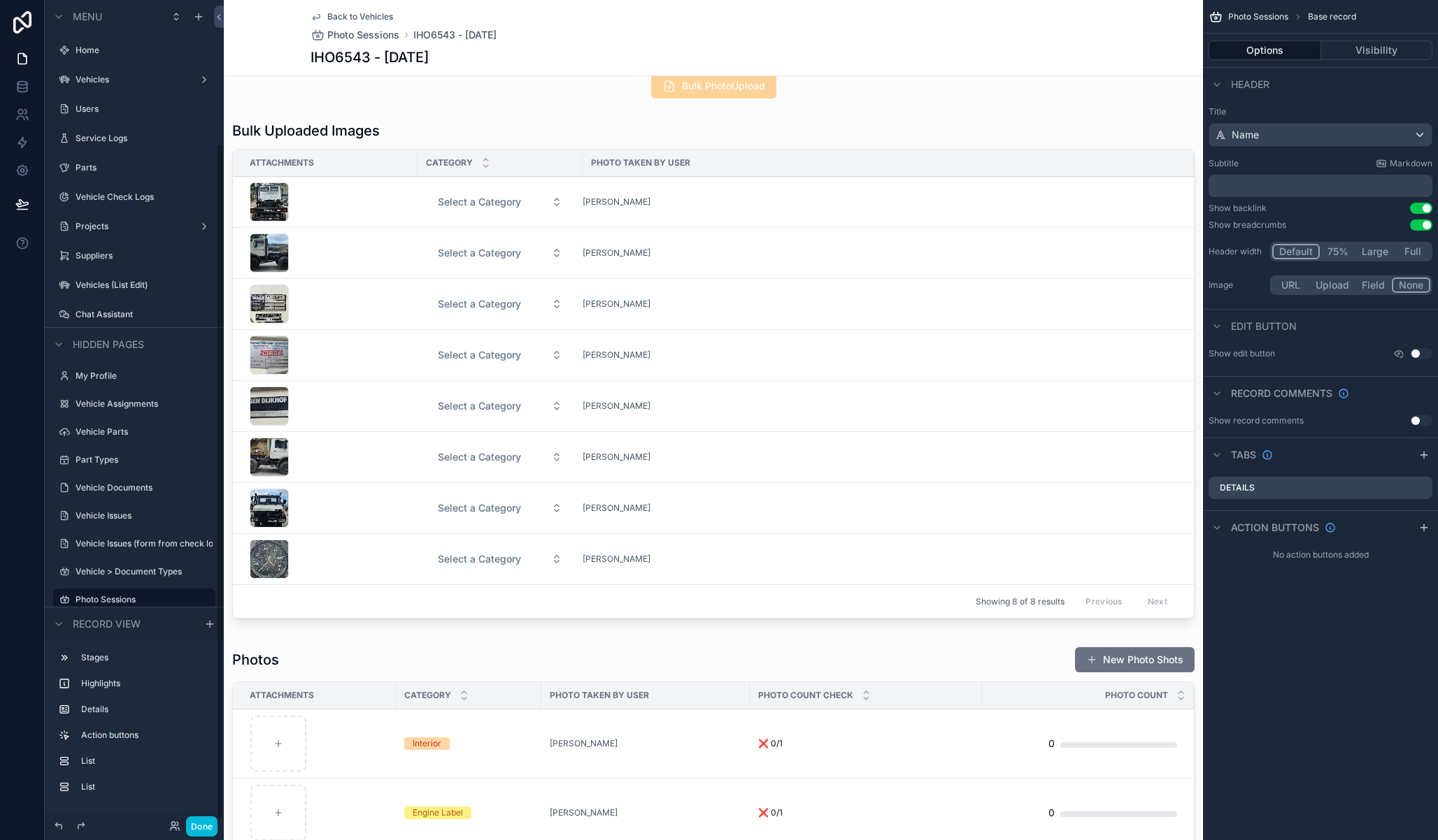
scroll to position [174, 0]
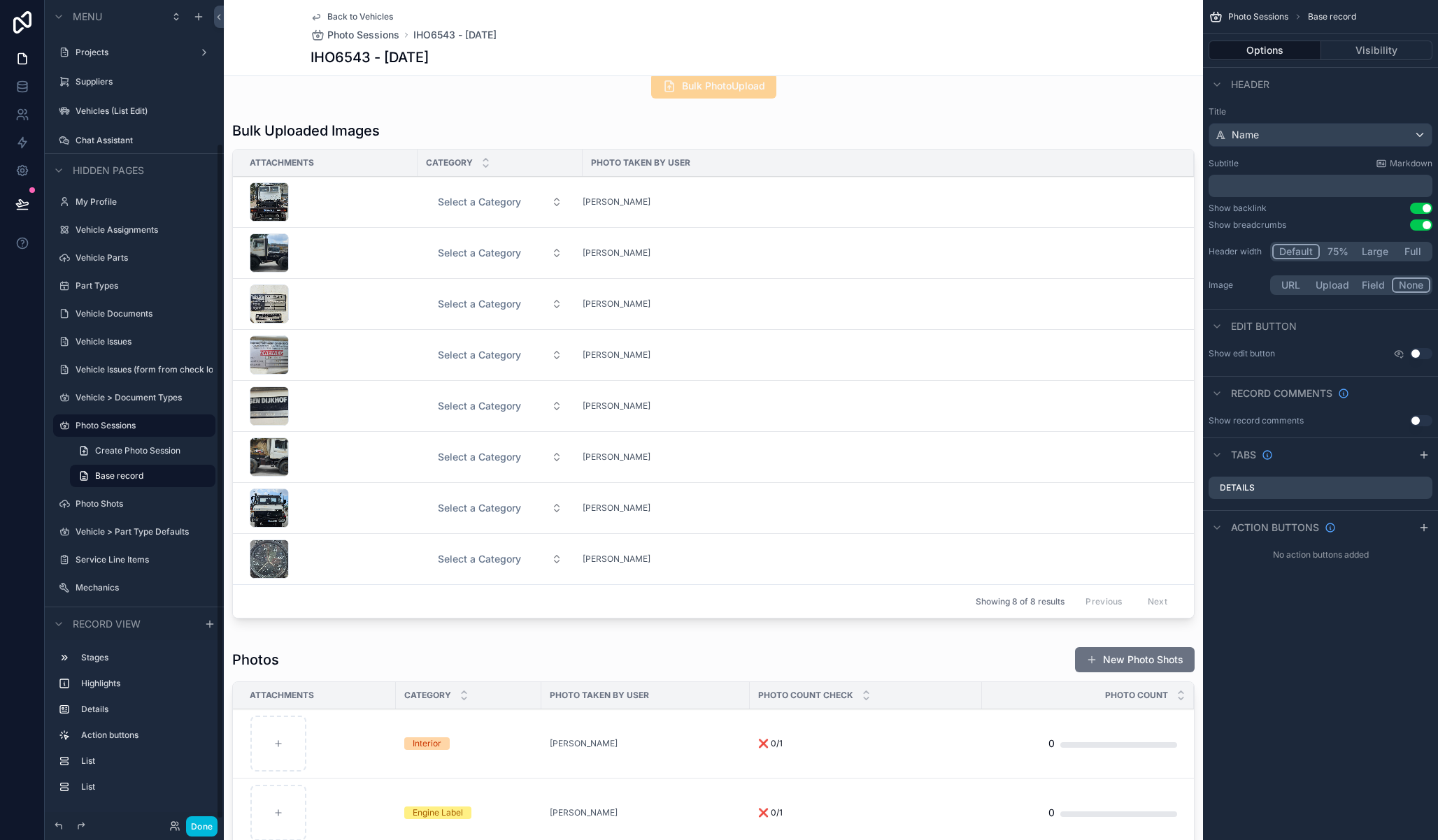
click at [761, 133] on div "scrollable content" at bounding box center [713, 372] width 979 height 515
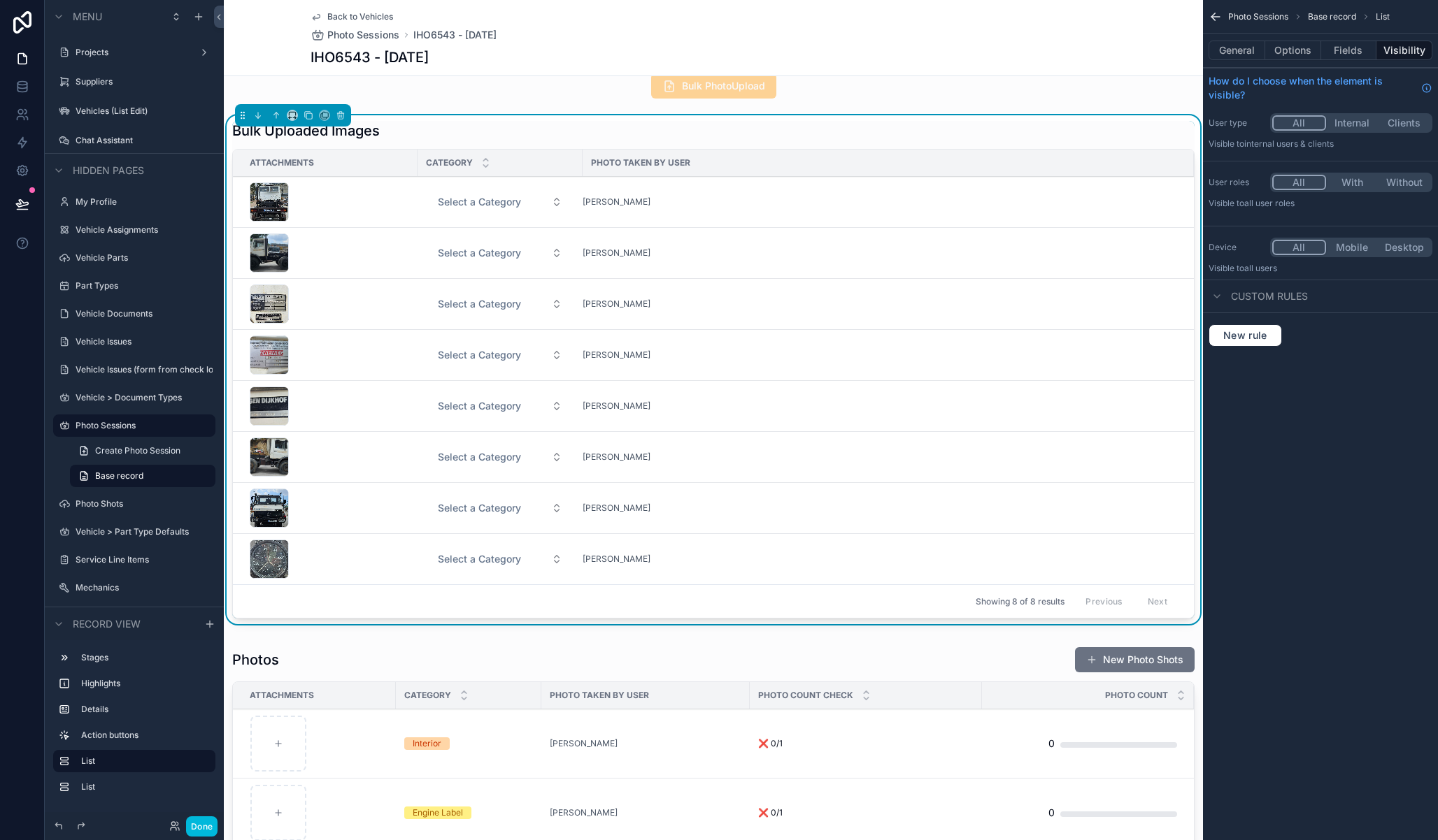
click at [1290, 53] on button "Options" at bounding box center [1293, 50] width 56 height 19
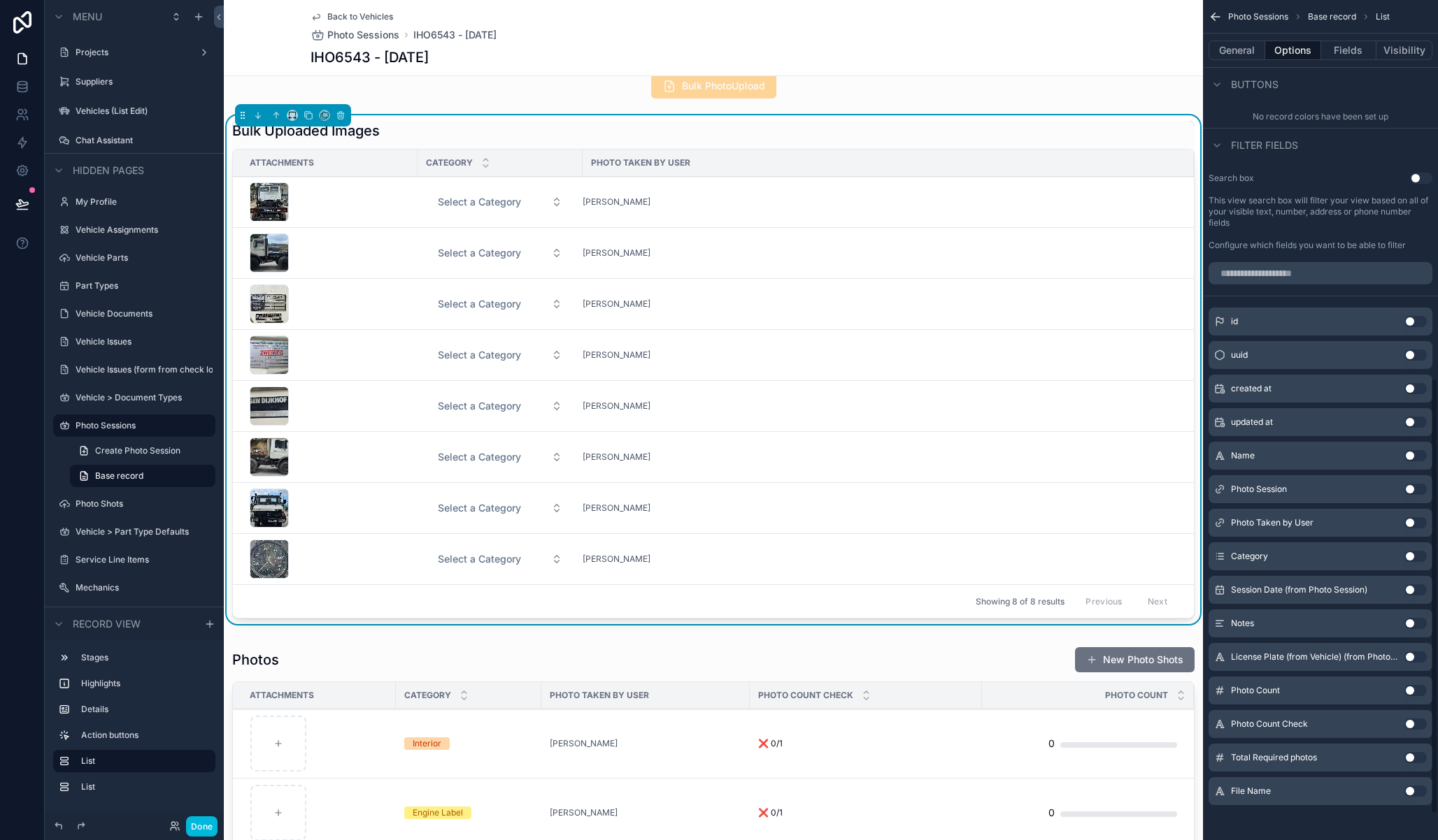
scroll to position [0, 0]
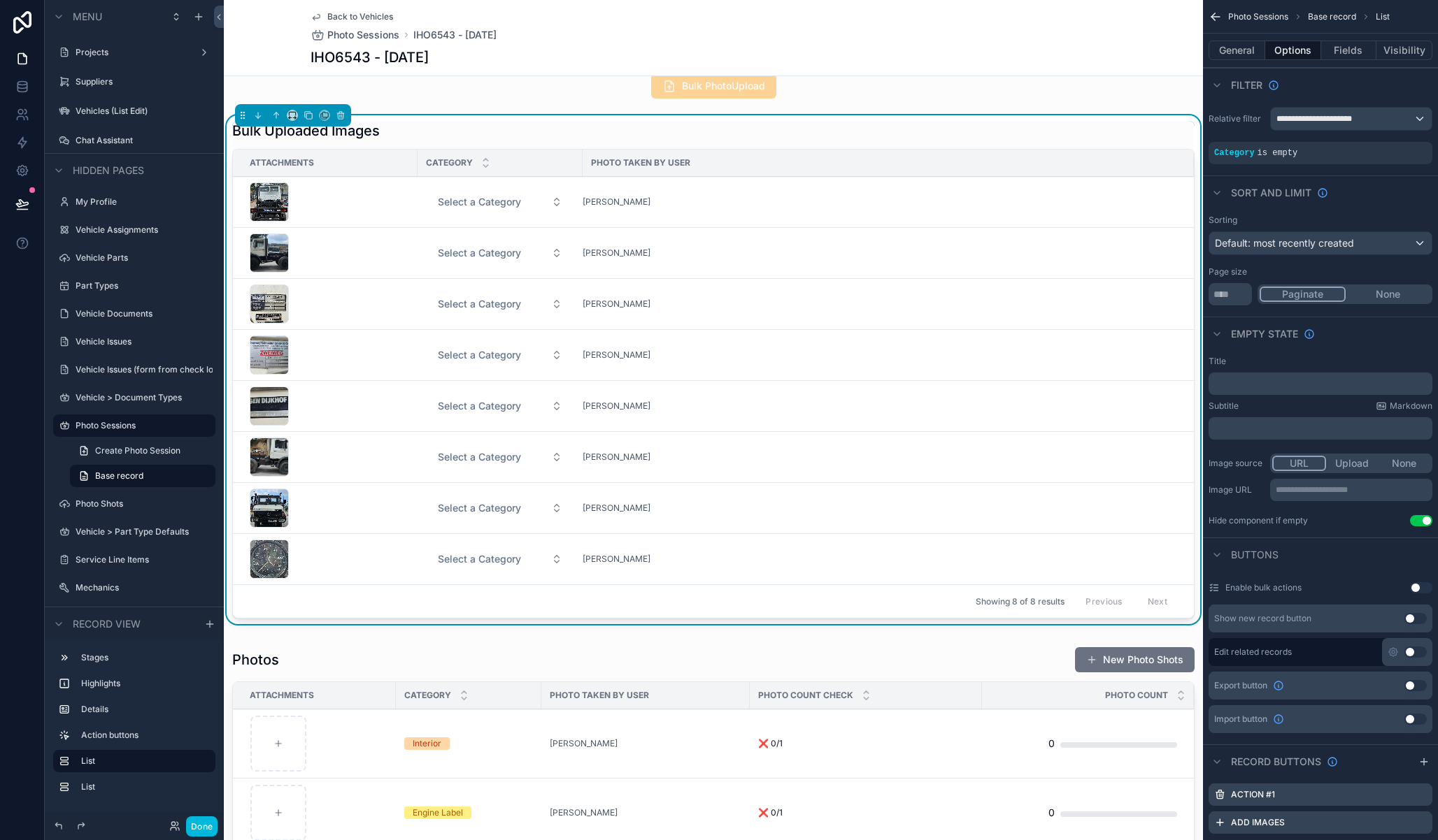
click at [1115, 126] on div "Bulk Uploaded Images" at bounding box center [713, 131] width 962 height 19
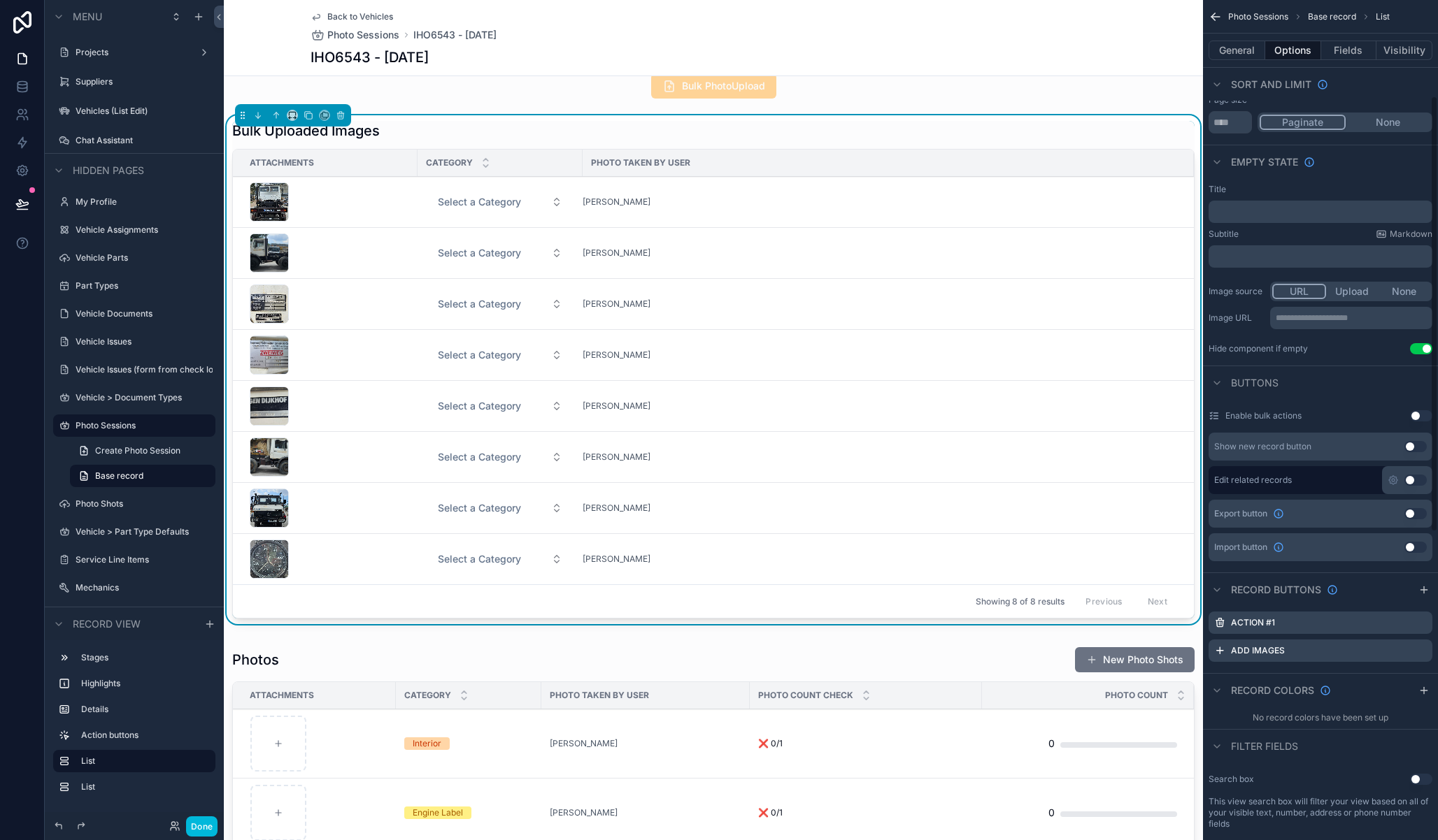
scroll to position [214, 0]
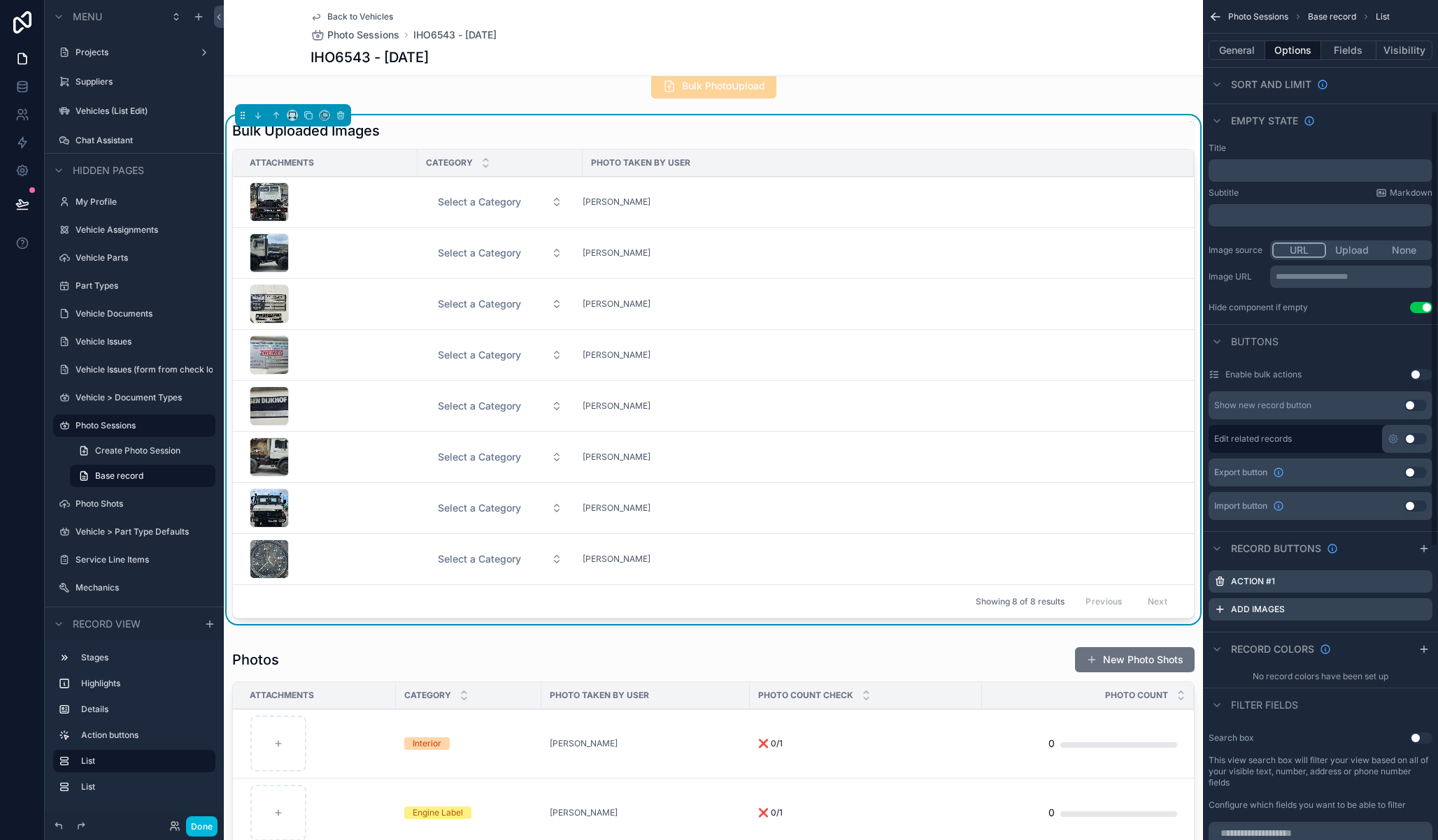
click at [0, 0] on icon "scrollable content" at bounding box center [0, 0] width 0 height 0
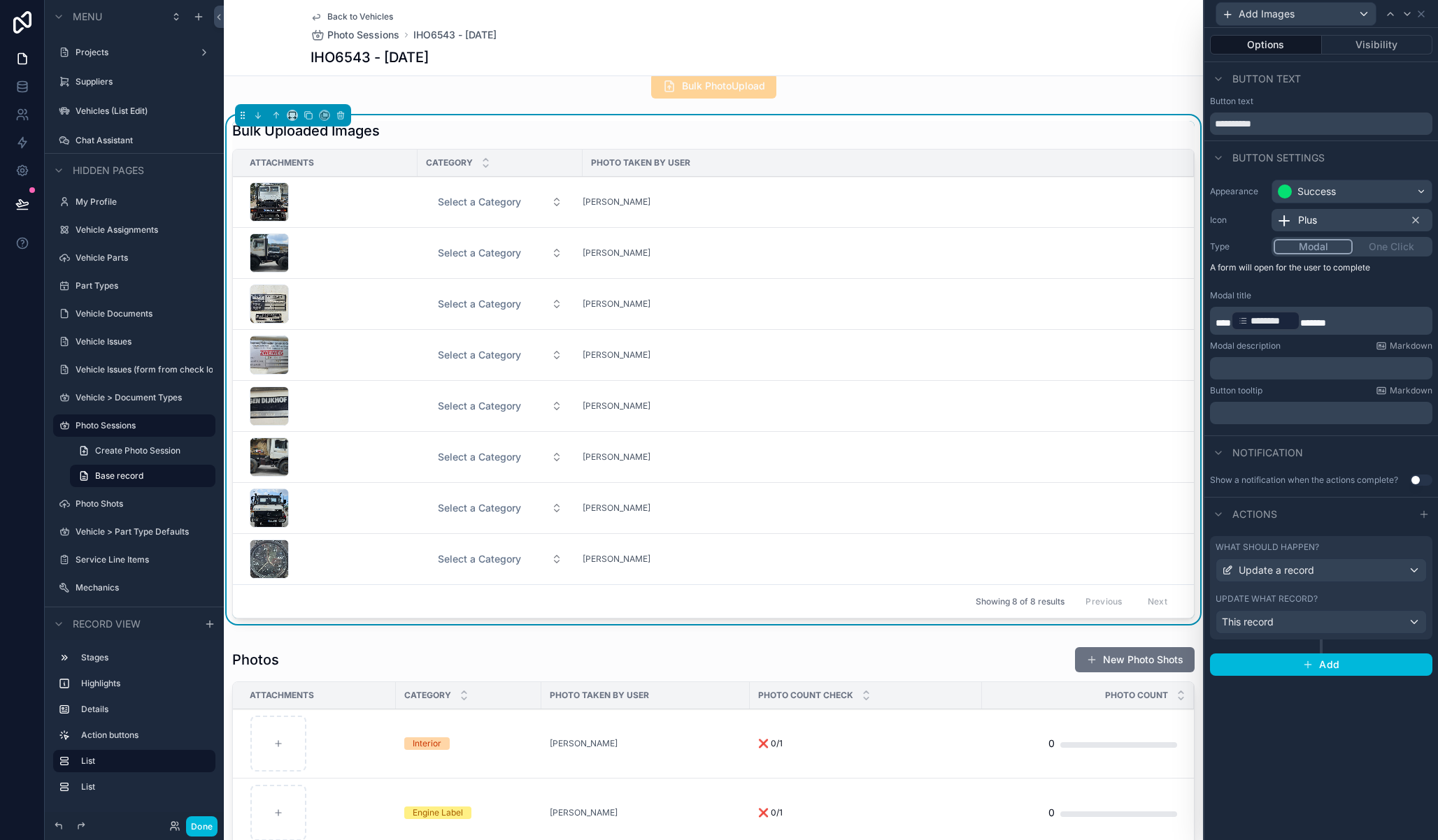
click at [1287, 136] on div "**********" at bounding box center [1320, 118] width 233 height 45
click at [1286, 125] on input "**********" at bounding box center [1321, 124] width 222 height 22
type input "******"
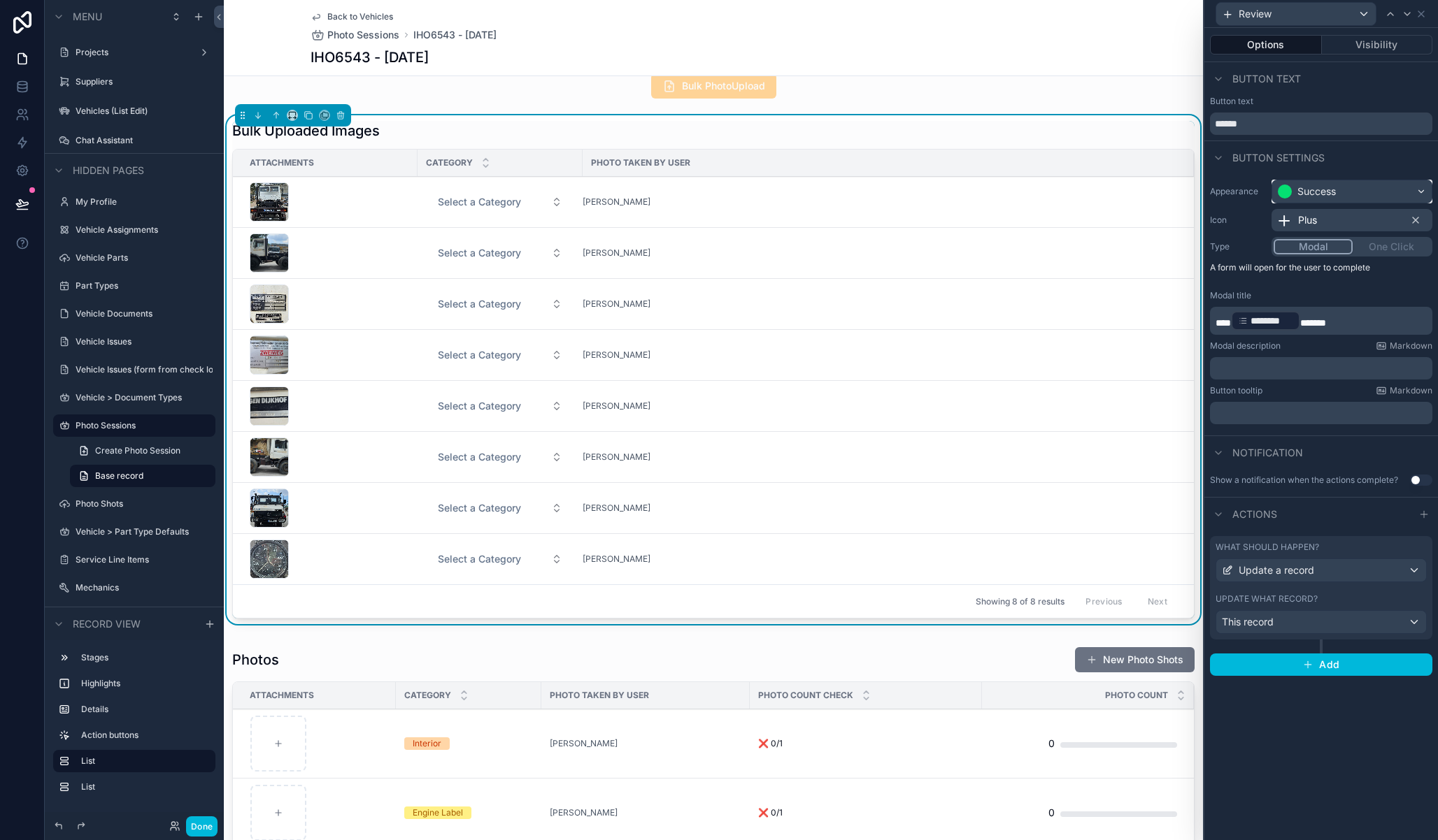
click at [1313, 193] on div "Success" at bounding box center [1316, 192] width 38 height 14
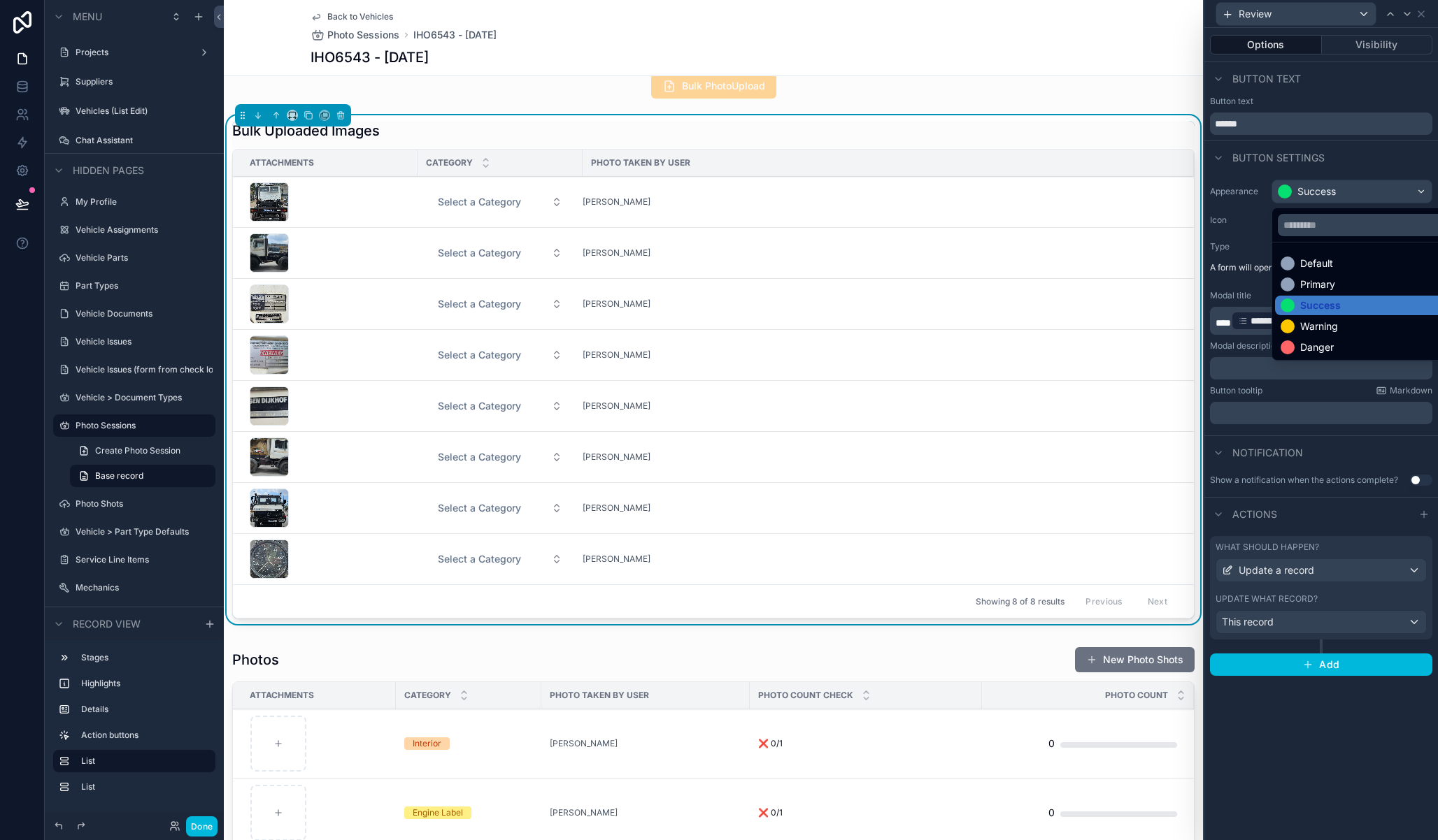
click at [1307, 329] on div "Warning" at bounding box center [1318, 326] width 38 height 14
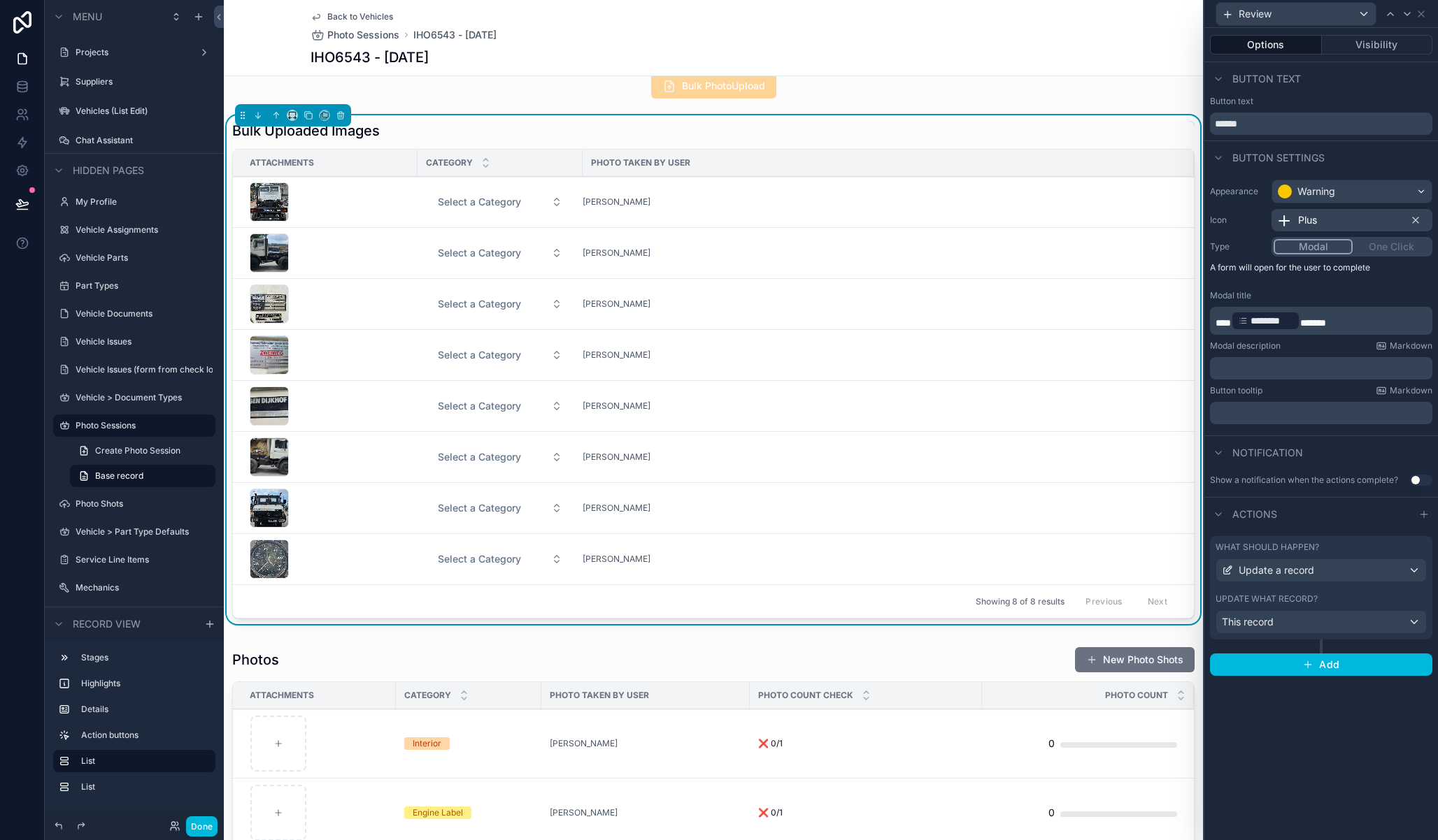
click at [1292, 222] on div "Plus" at bounding box center [1296, 220] width 42 height 17
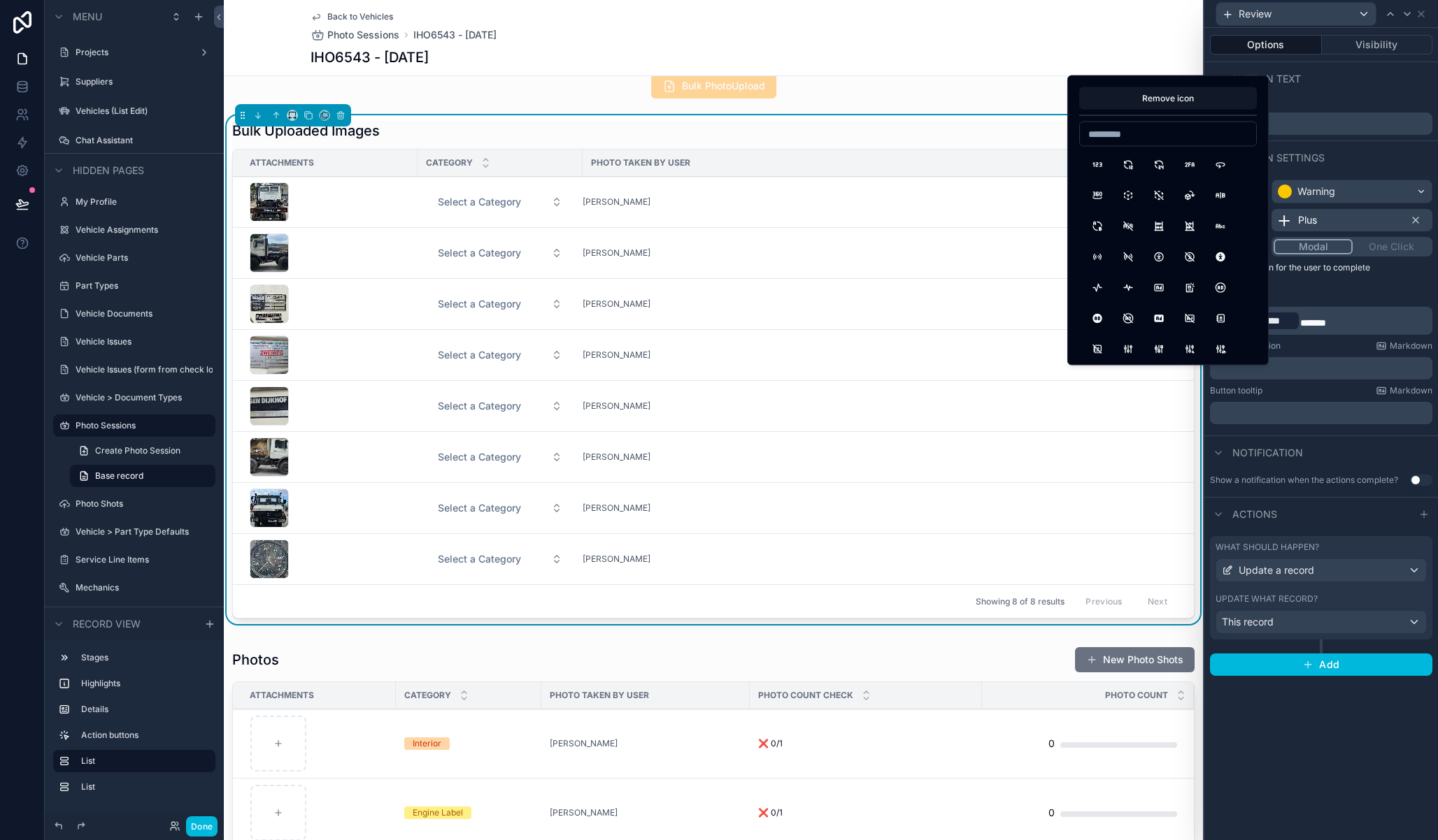
click at [1141, 130] on input at bounding box center [1168, 134] width 176 height 19
type input "******"
click at [1156, 169] on button "EyeSearch" at bounding box center [1159, 165] width 25 height 25
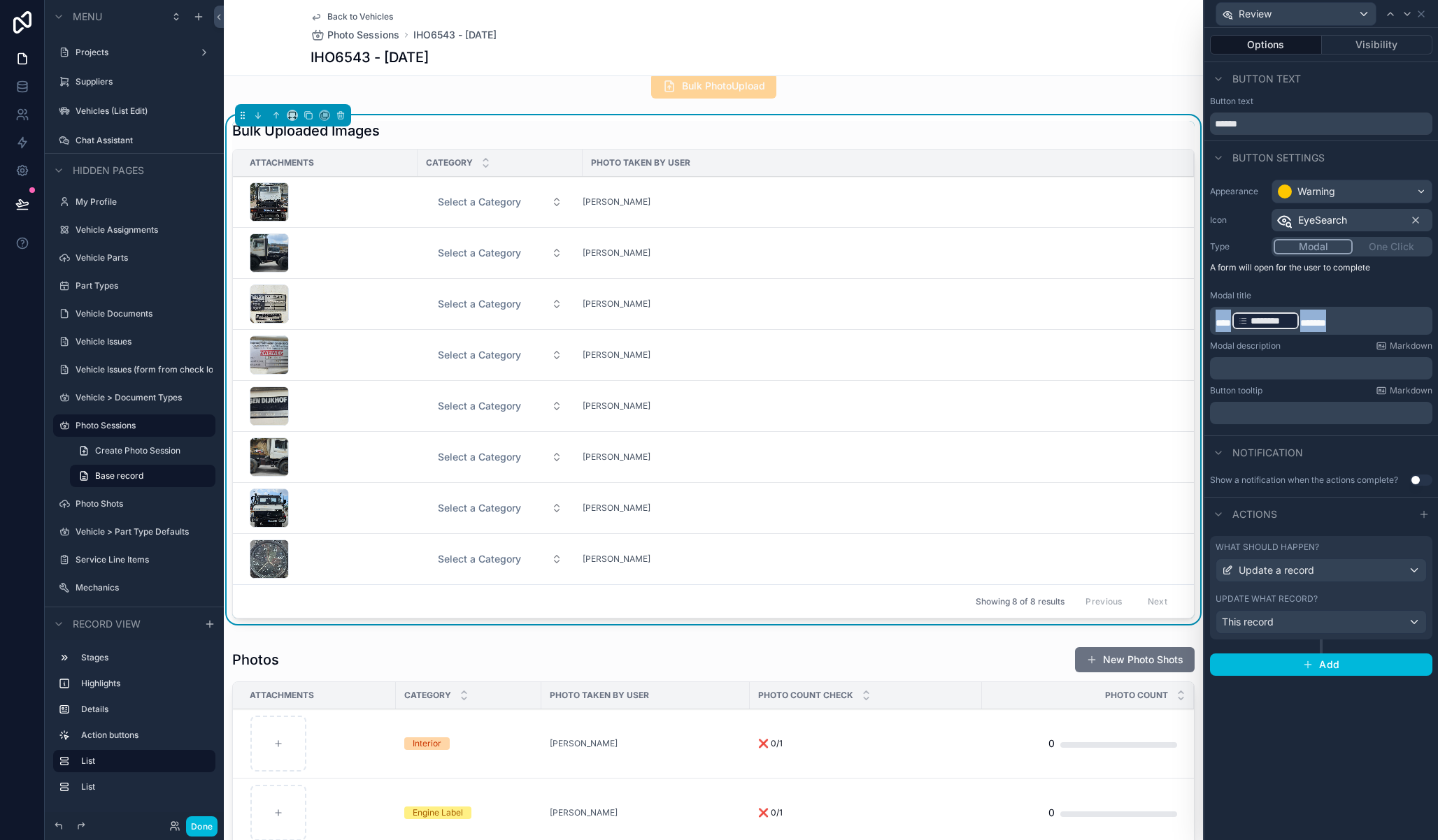
drag, startPoint x: 1386, startPoint y: 320, endPoint x: 1207, endPoint y: 320, distance: 179.0
click at [1207, 320] on div "Appearance Warning Icon EyeSearch Type Modal One Click A form will open for the…" at bounding box center [1320, 302] width 233 height 256
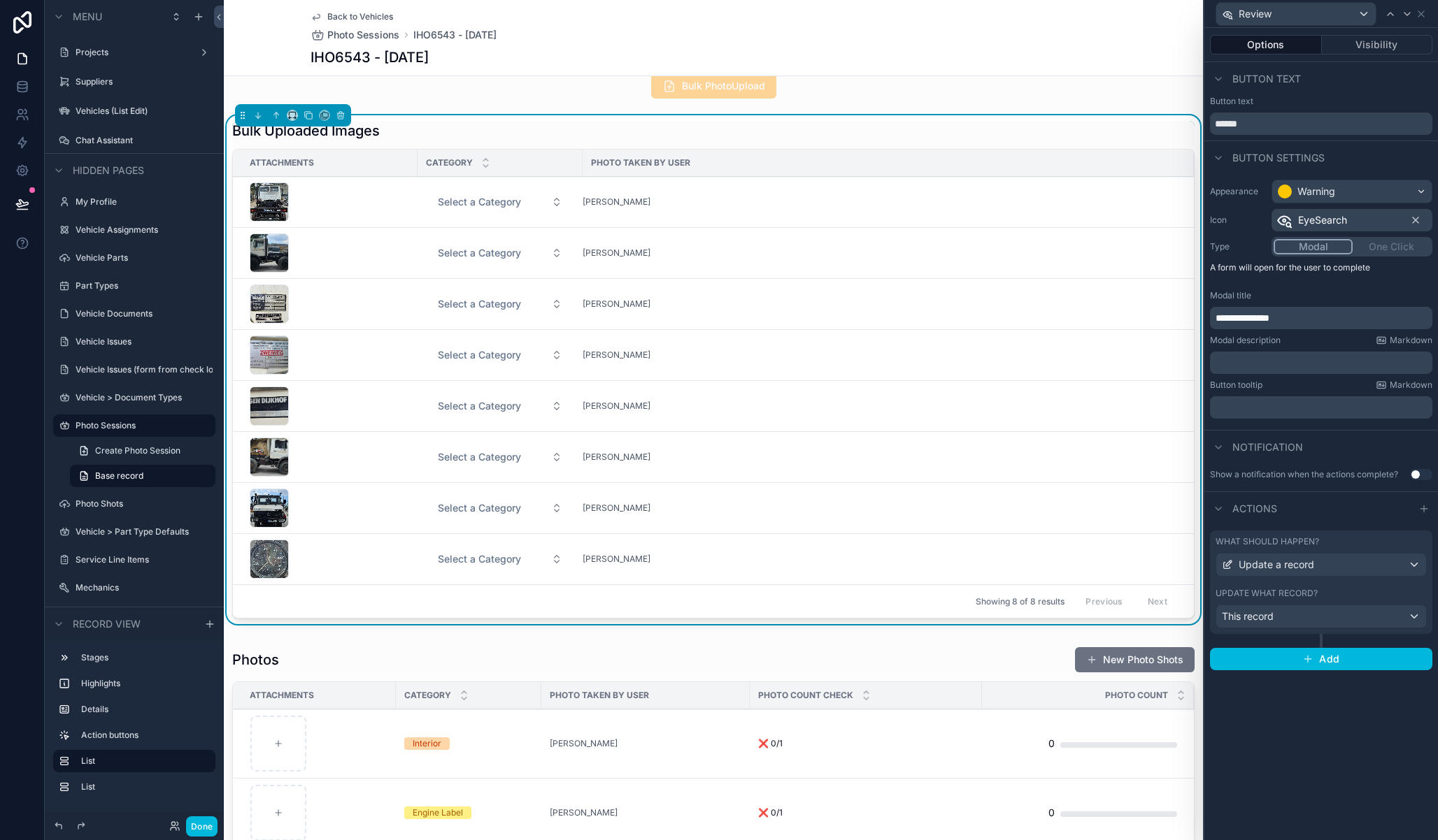
click at [1354, 591] on div "Update what record?" at bounding box center [1320, 593] width 211 height 11
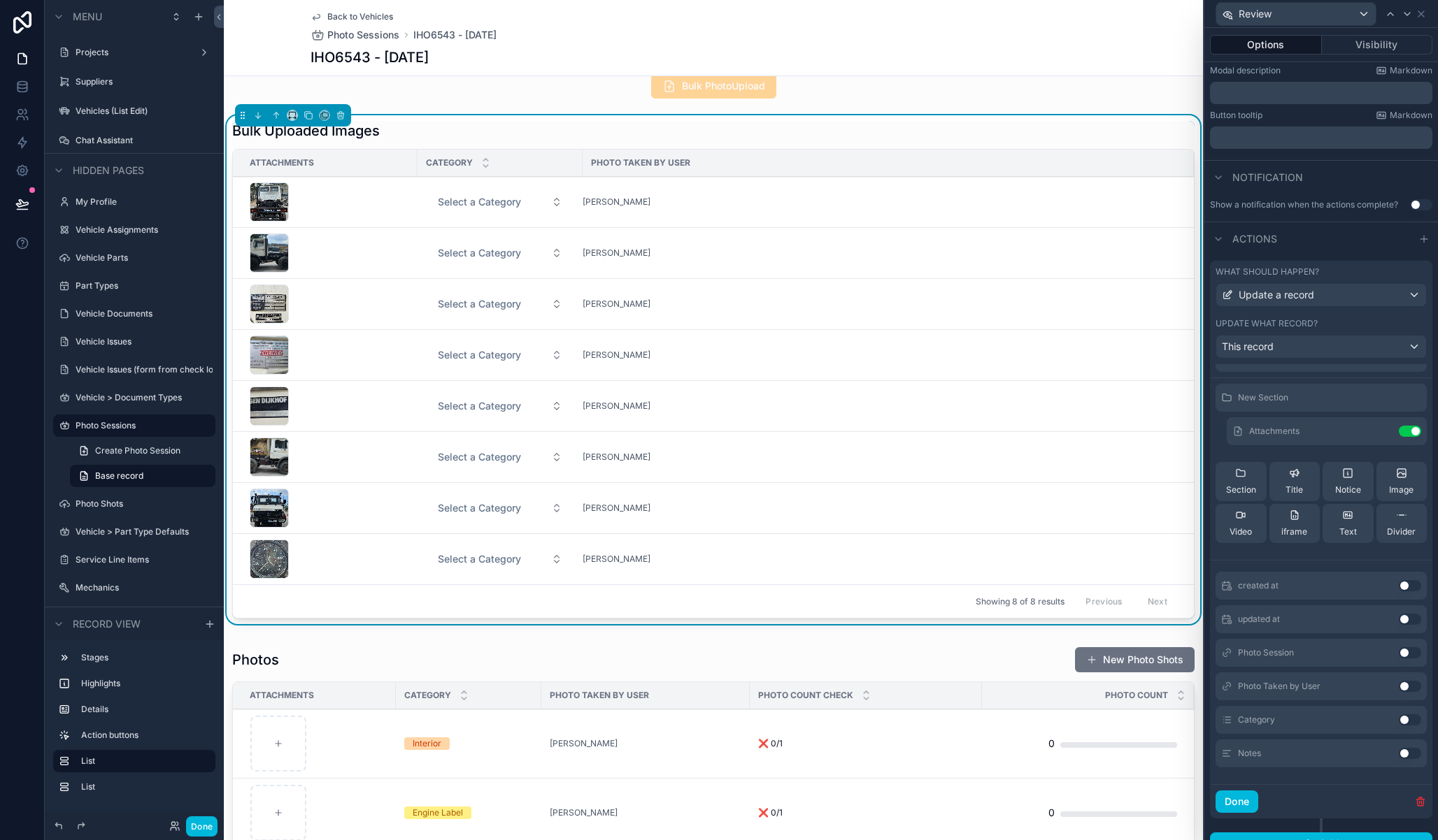
scroll to position [280, 0]
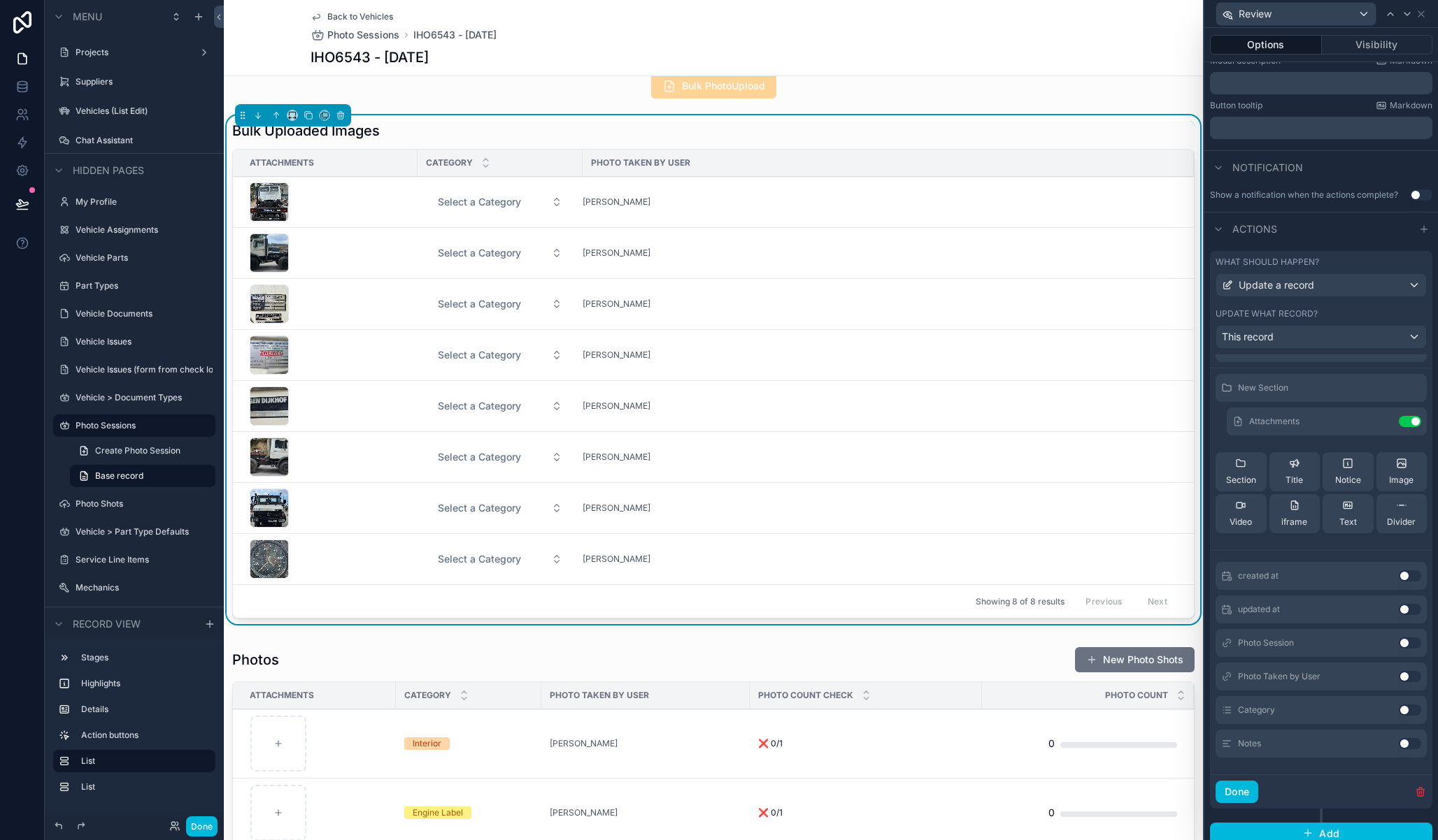
click at [1399, 709] on button "Use setting" at bounding box center [1410, 709] width 22 height 11
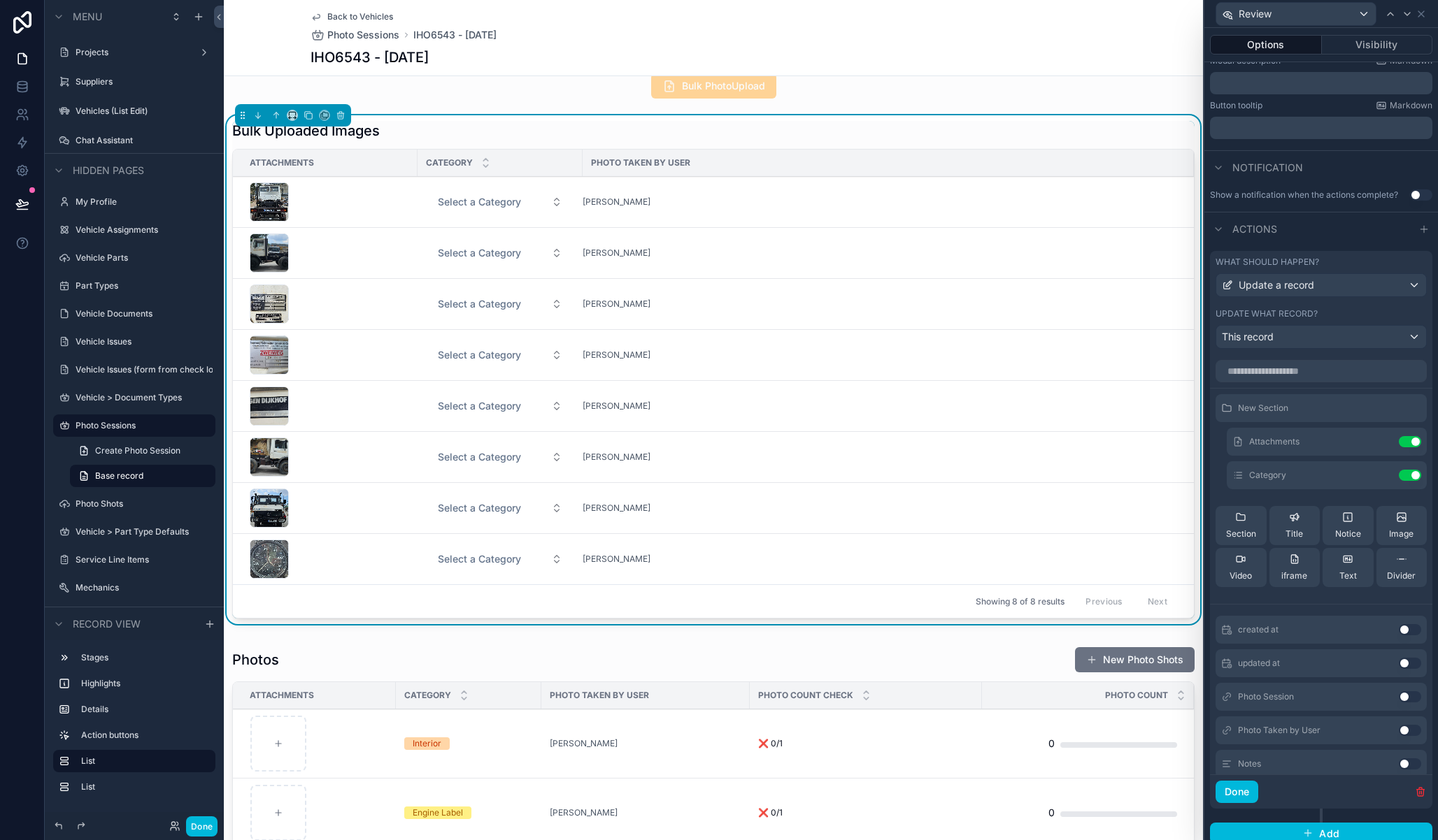
click at [1363, 483] on div "Category Use setting" at bounding box center [1327, 475] width 200 height 28
click at [0, 0] on icon at bounding box center [0, 0] width 0 height 0
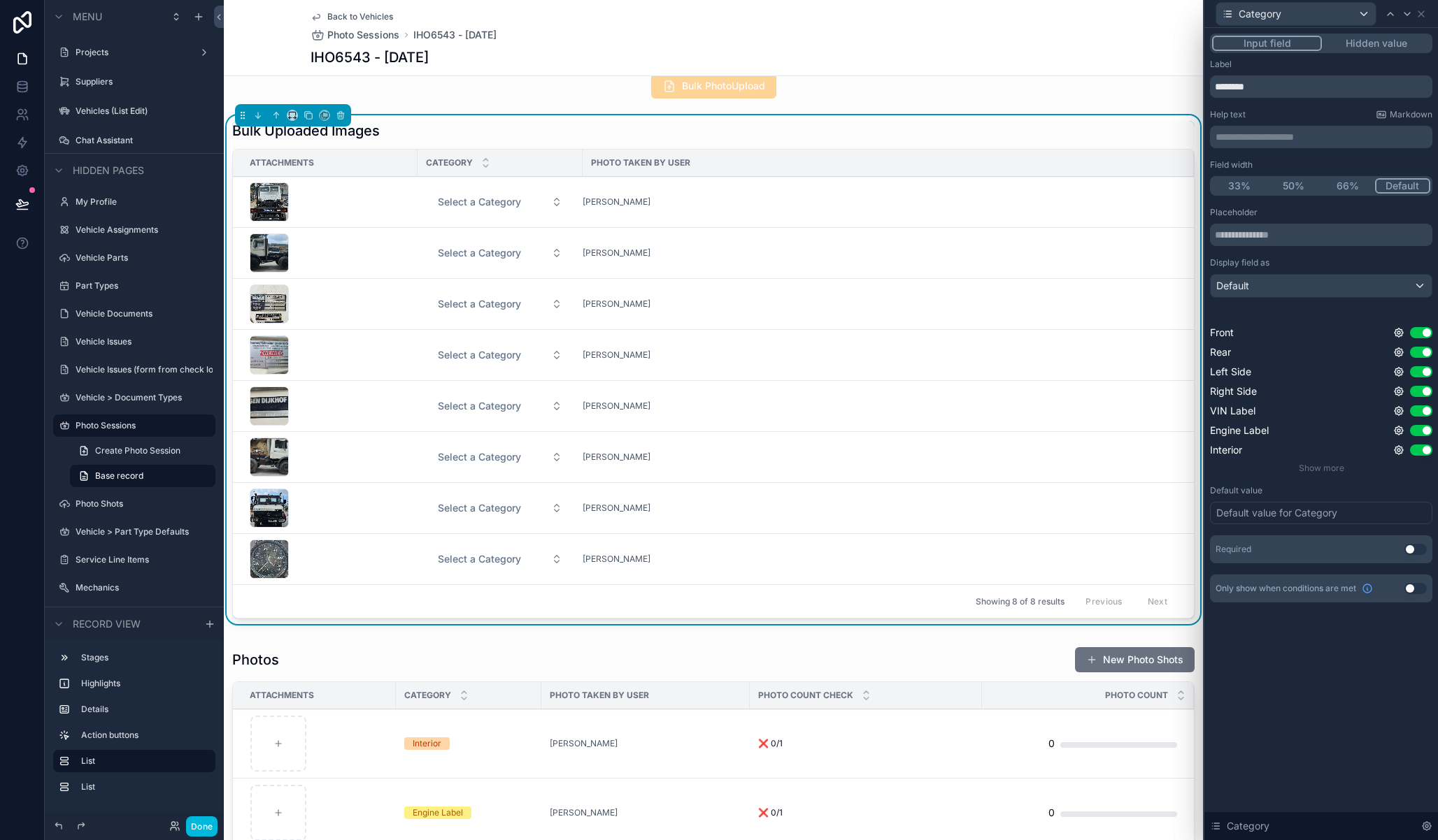
click at [1412, 547] on button "Use setting" at bounding box center [1415, 549] width 22 height 11
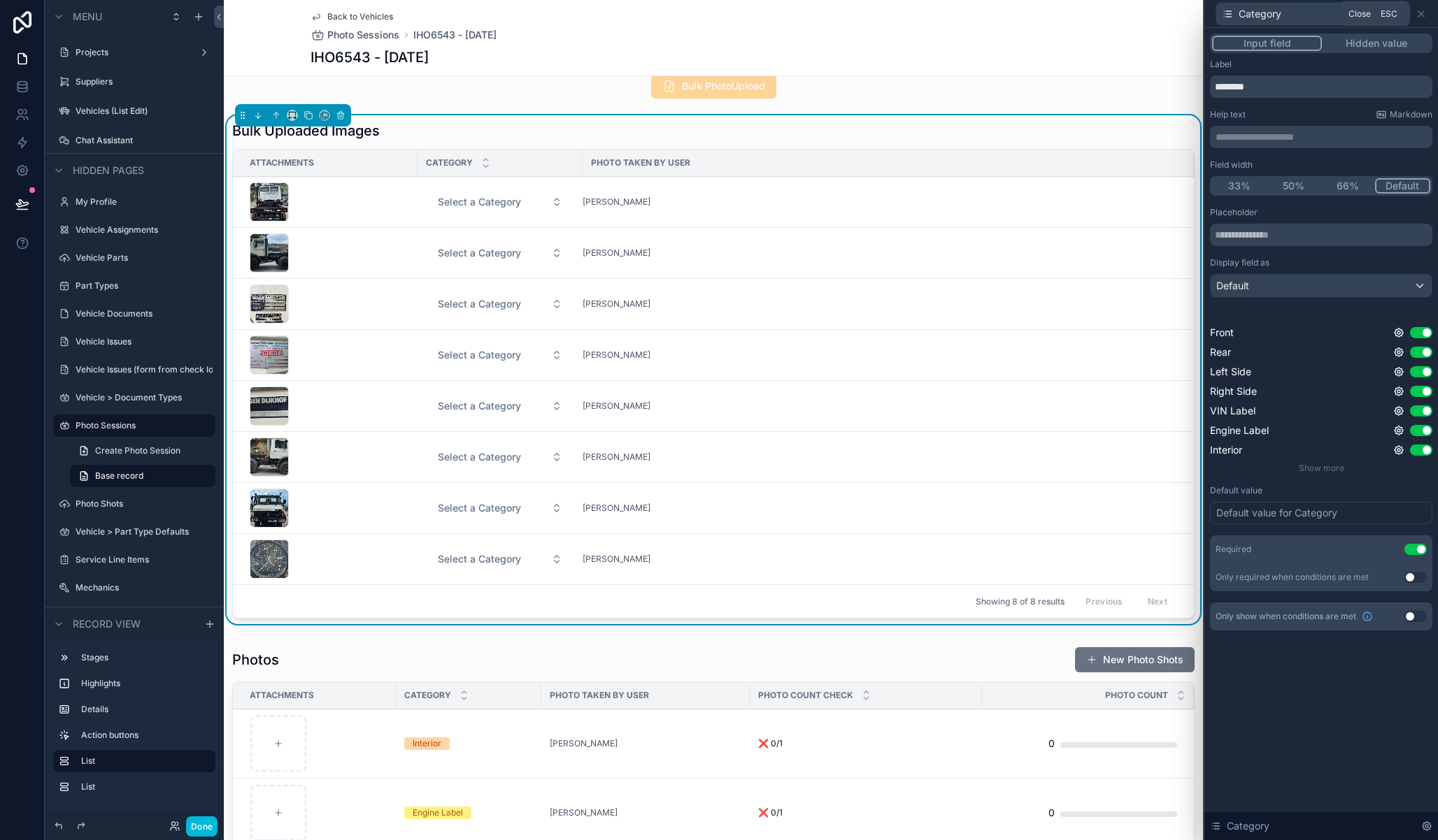
click at [1422, 12] on icon at bounding box center [1421, 14] width 6 height 6
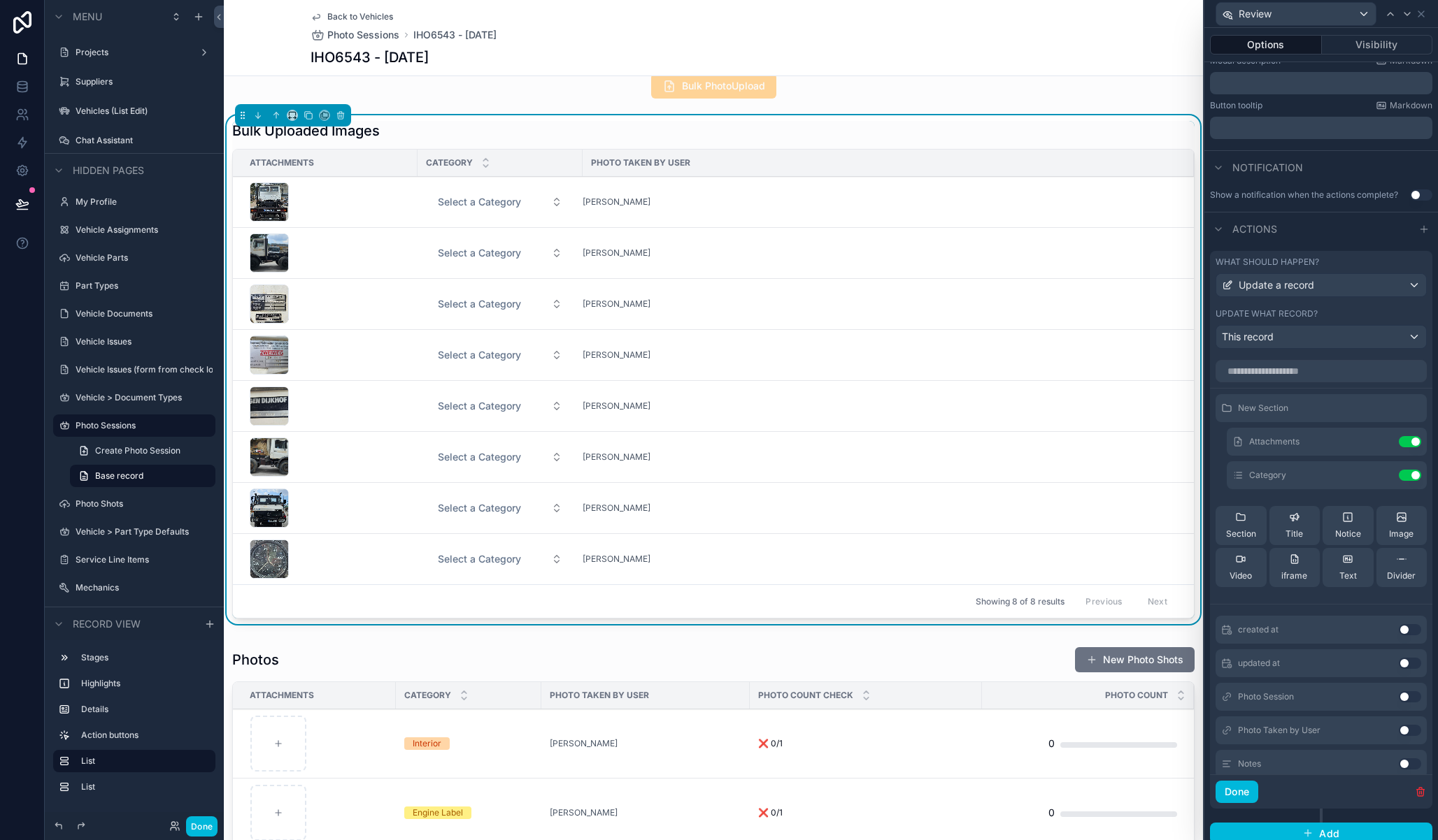
drag, startPoint x: 421, startPoint y: 136, endPoint x: 415, endPoint y: 164, distance: 28.6
click at [421, 136] on div "Bulk Uploaded Images" at bounding box center [713, 131] width 962 height 19
click at [468, 133] on div "Bulk Uploaded Images" at bounding box center [713, 131] width 962 height 19
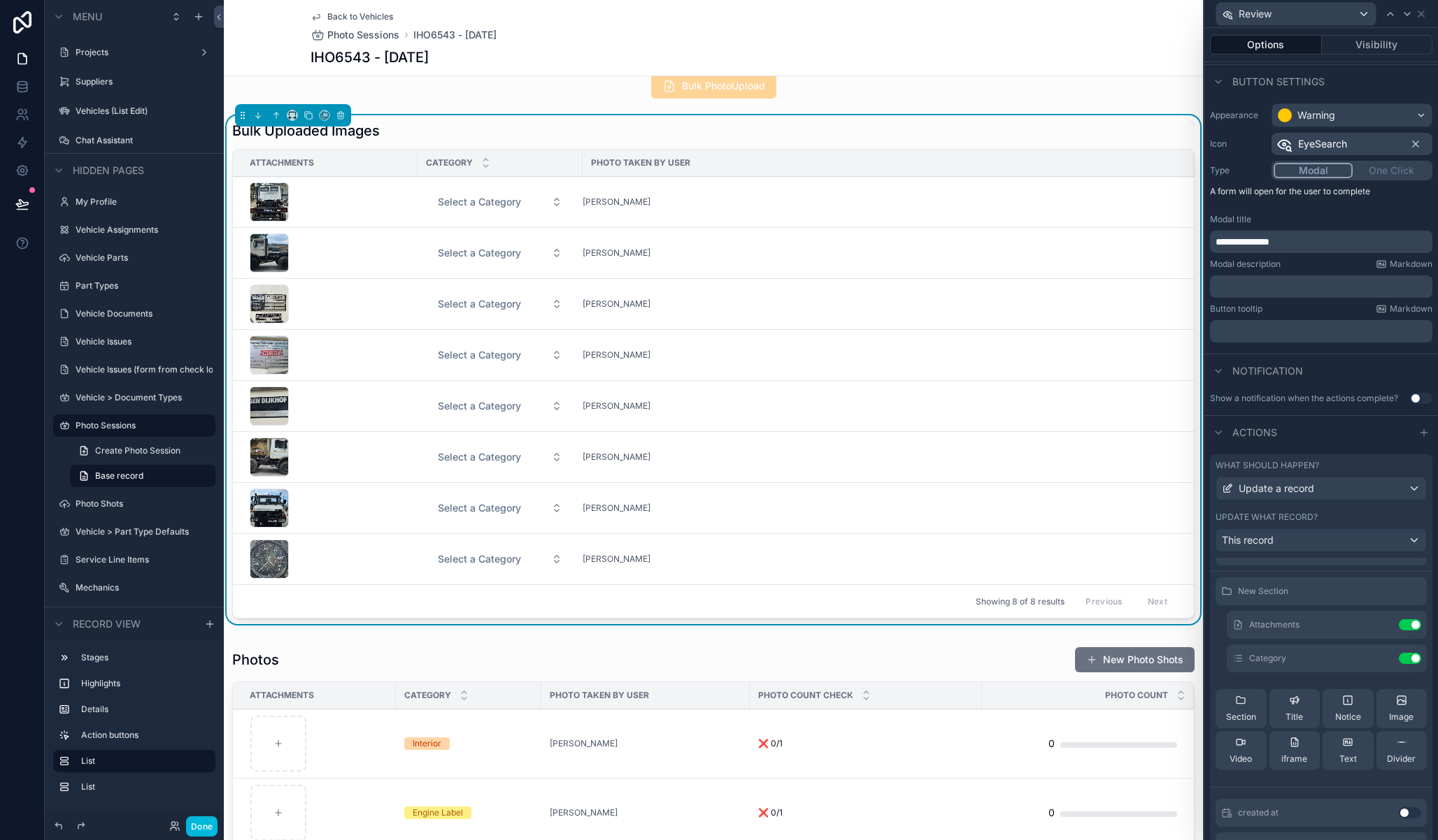
scroll to position [289, 0]
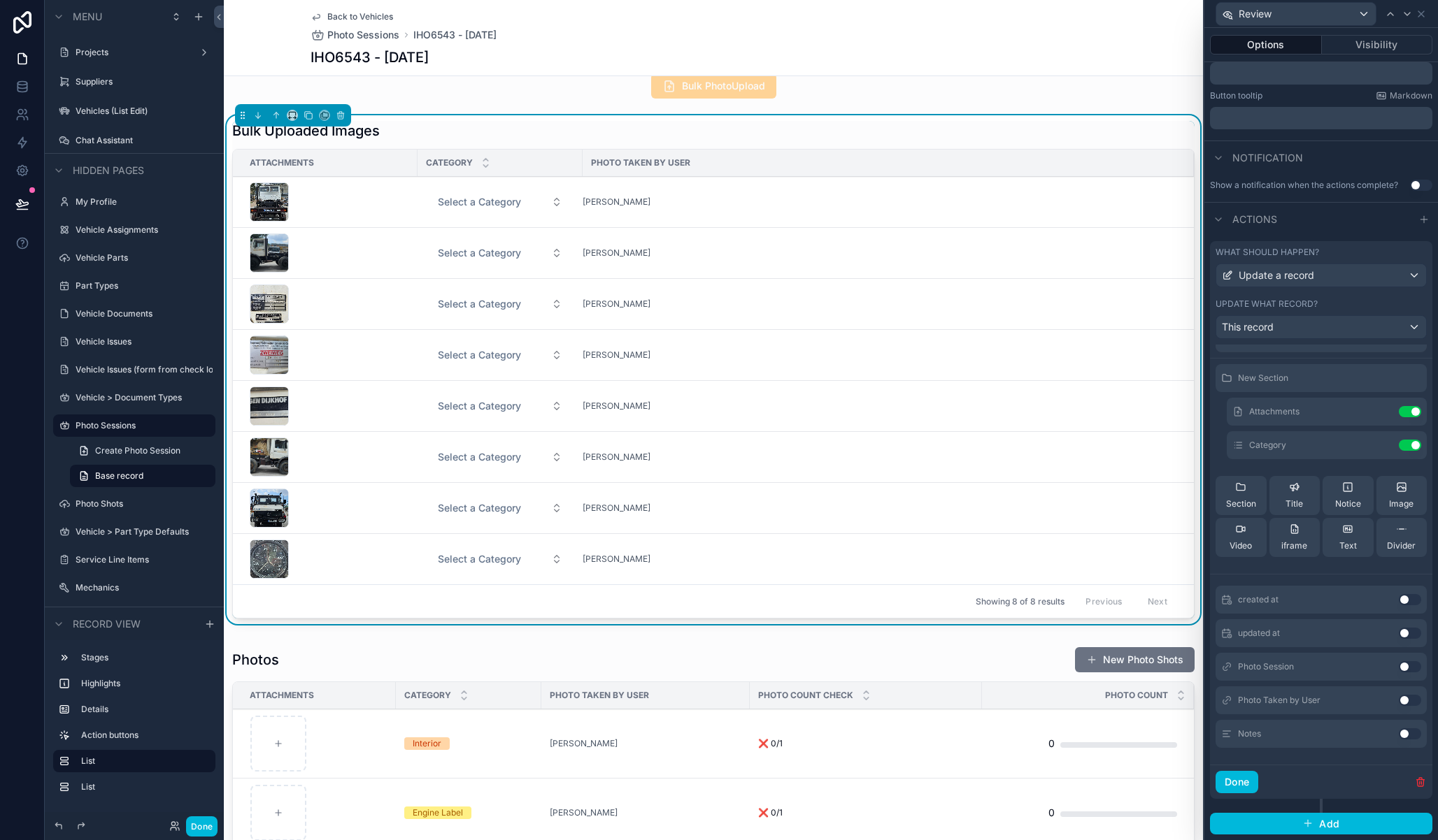
click at [209, 832] on button "Done" at bounding box center [201, 826] width 31 height 20
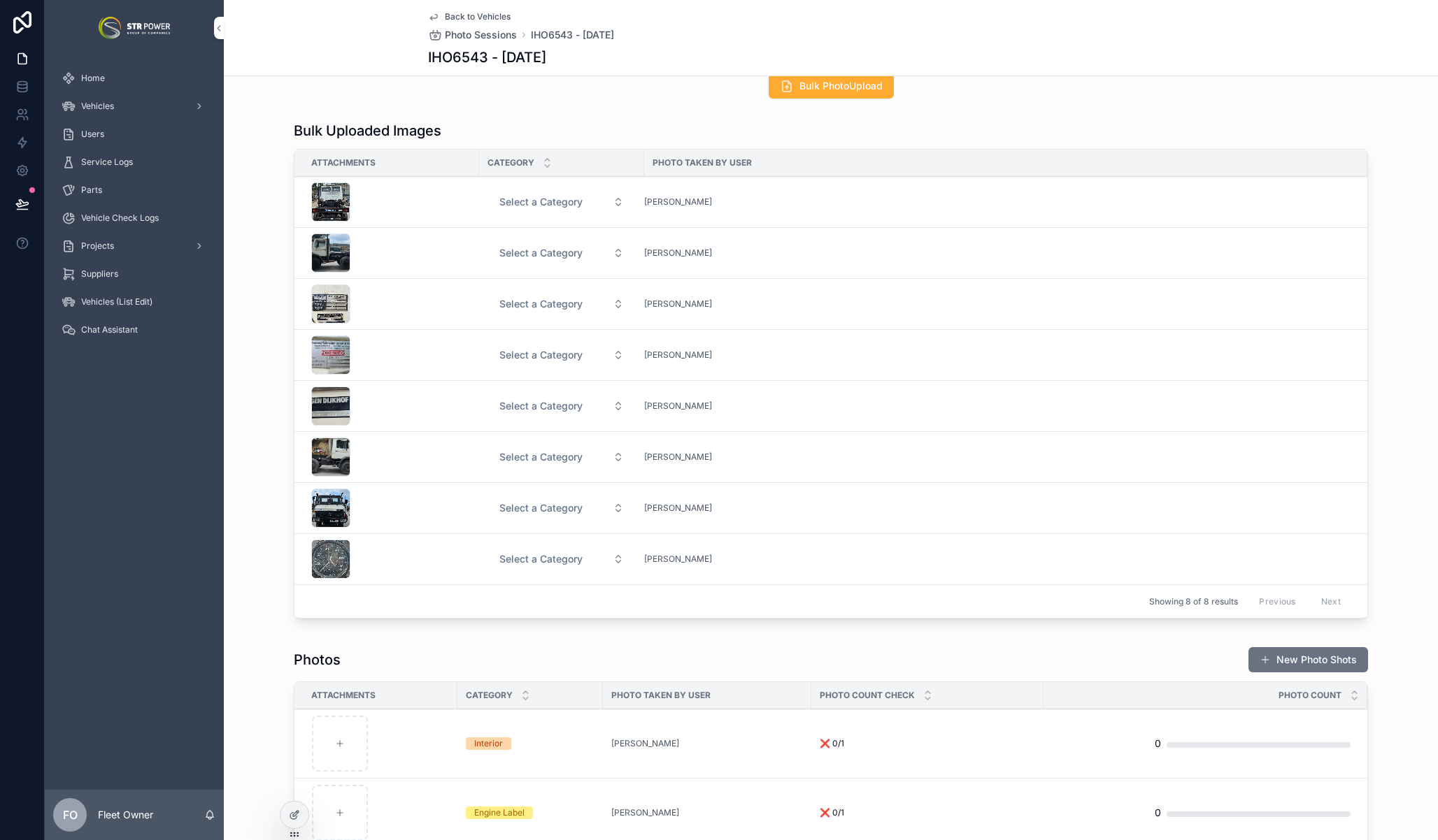
click at [0, 0] on span "Review" at bounding box center [0, 0] width 0 height 0
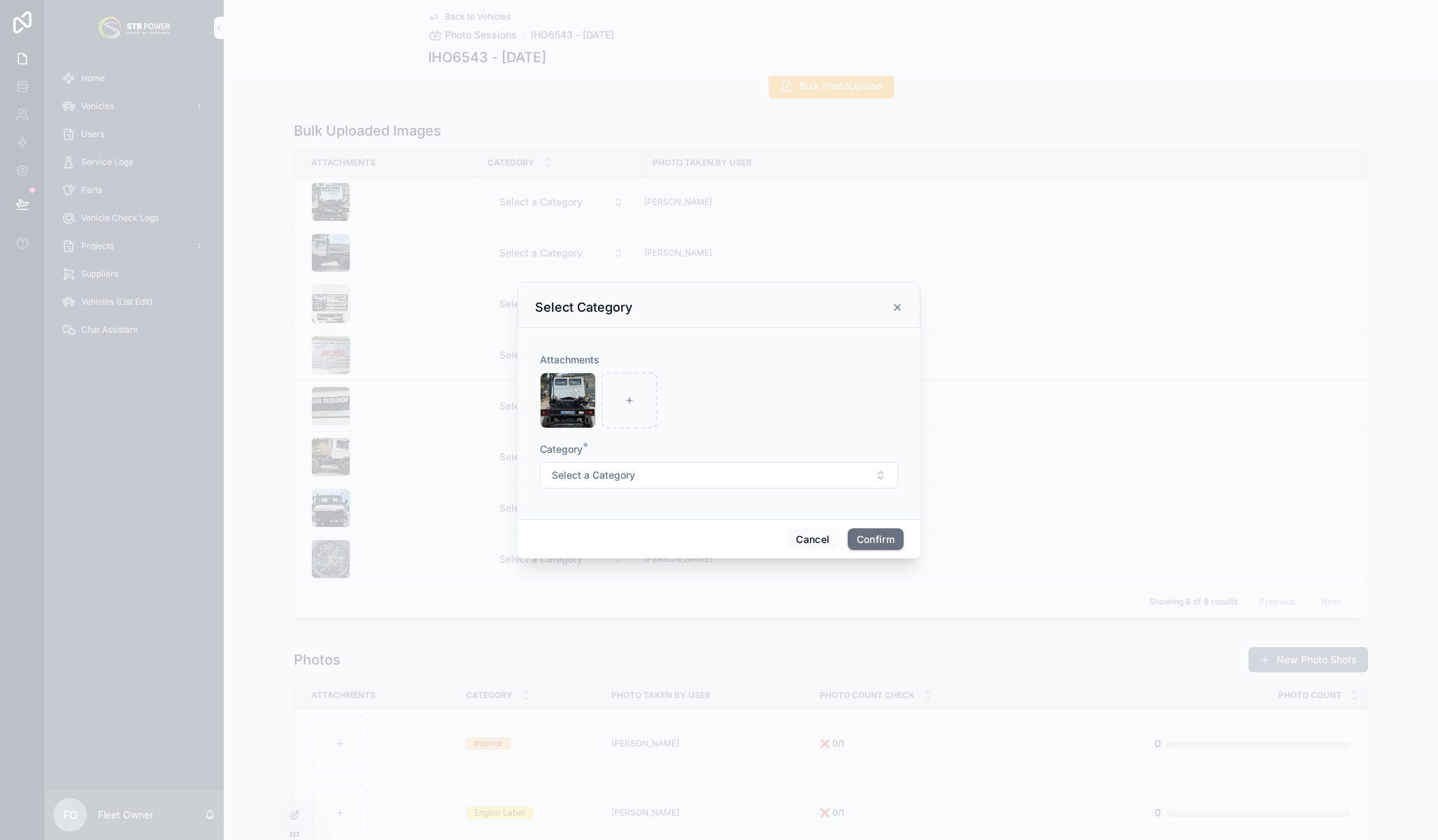
click at [729, 473] on button "Select a Category" at bounding box center [719, 475] width 358 height 26
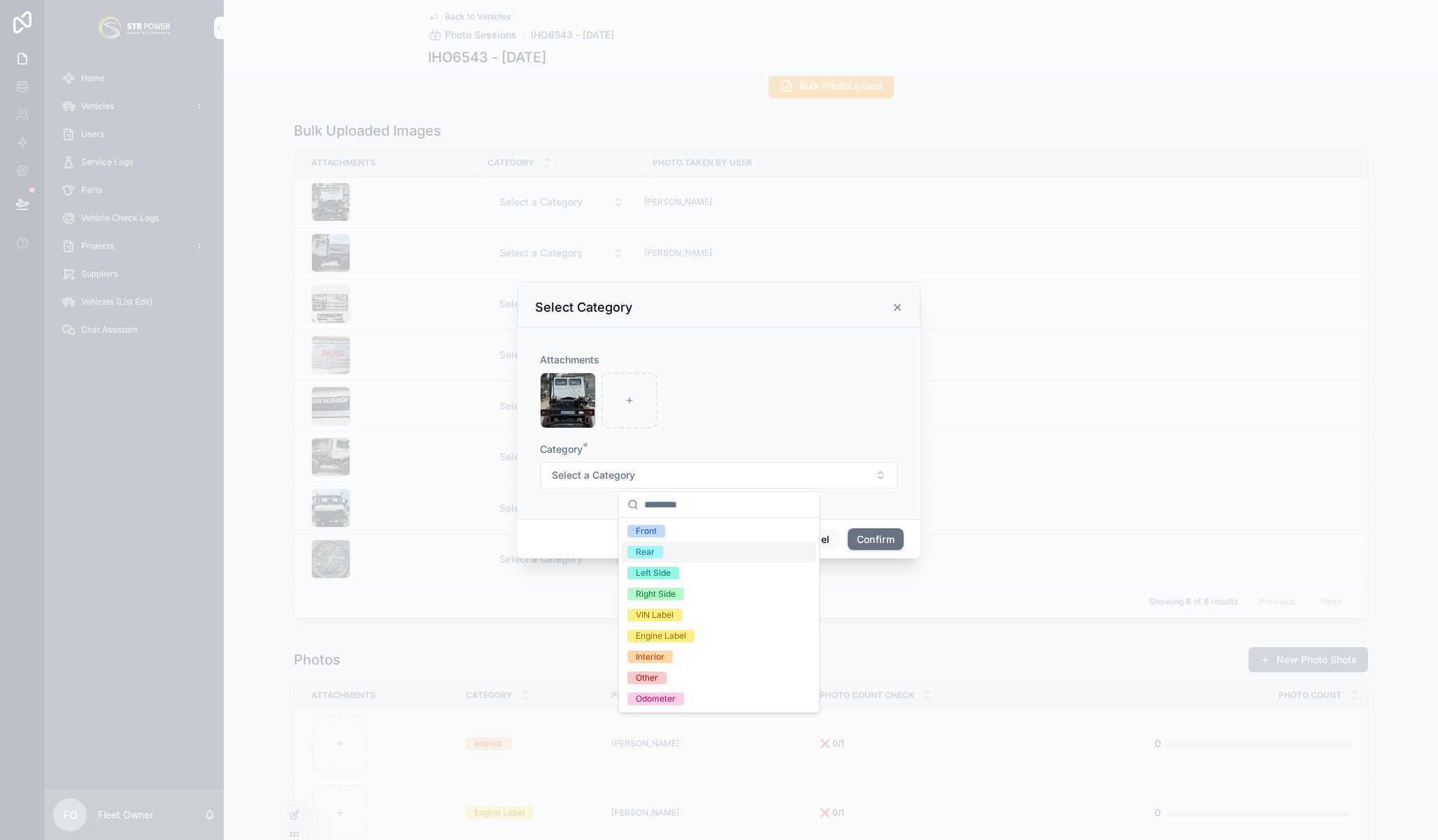
click at [658, 549] on span "Rear" at bounding box center [645, 552] width 36 height 13
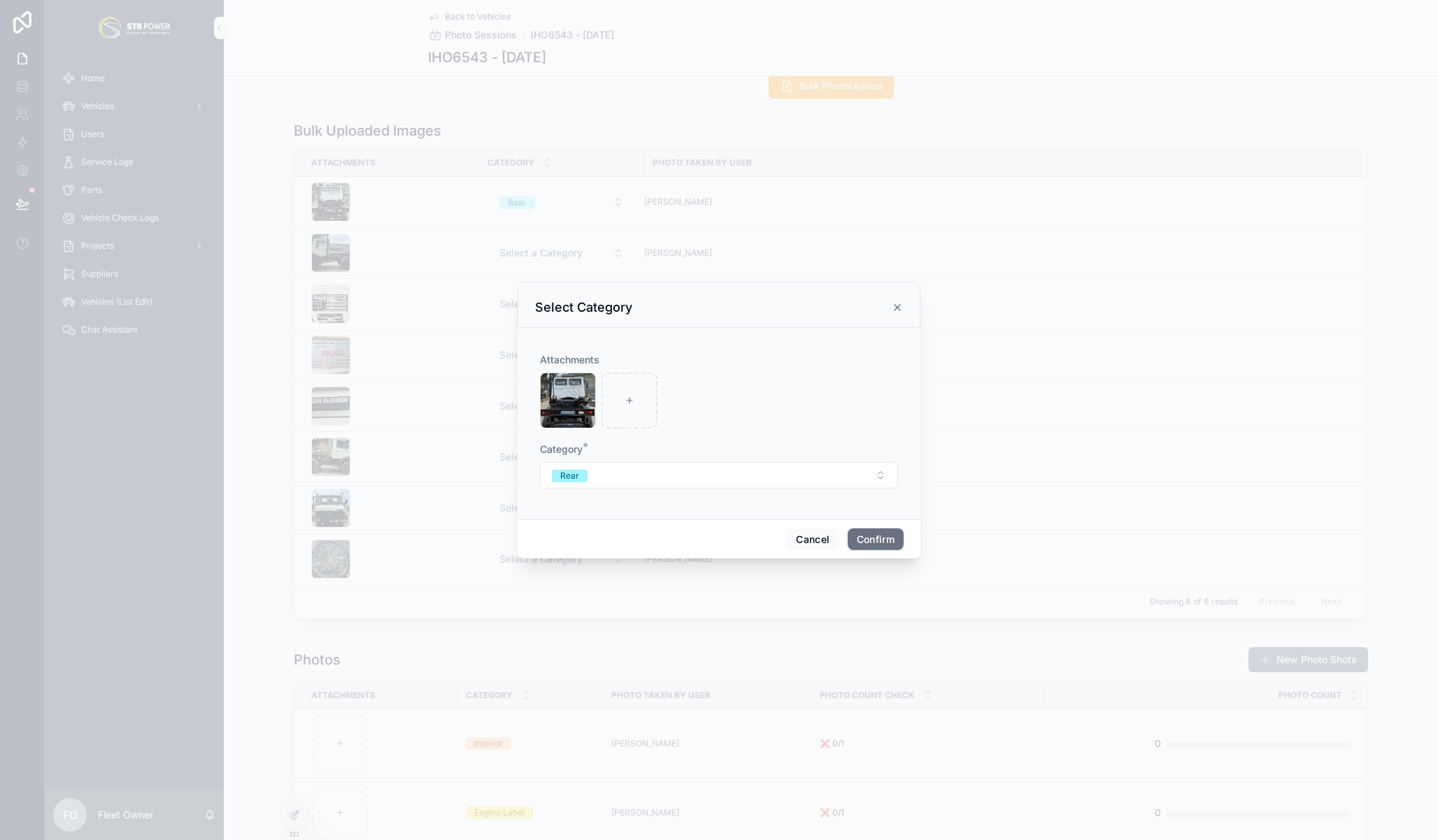
click at [883, 539] on button "Confirm" at bounding box center [876, 540] width 56 height 22
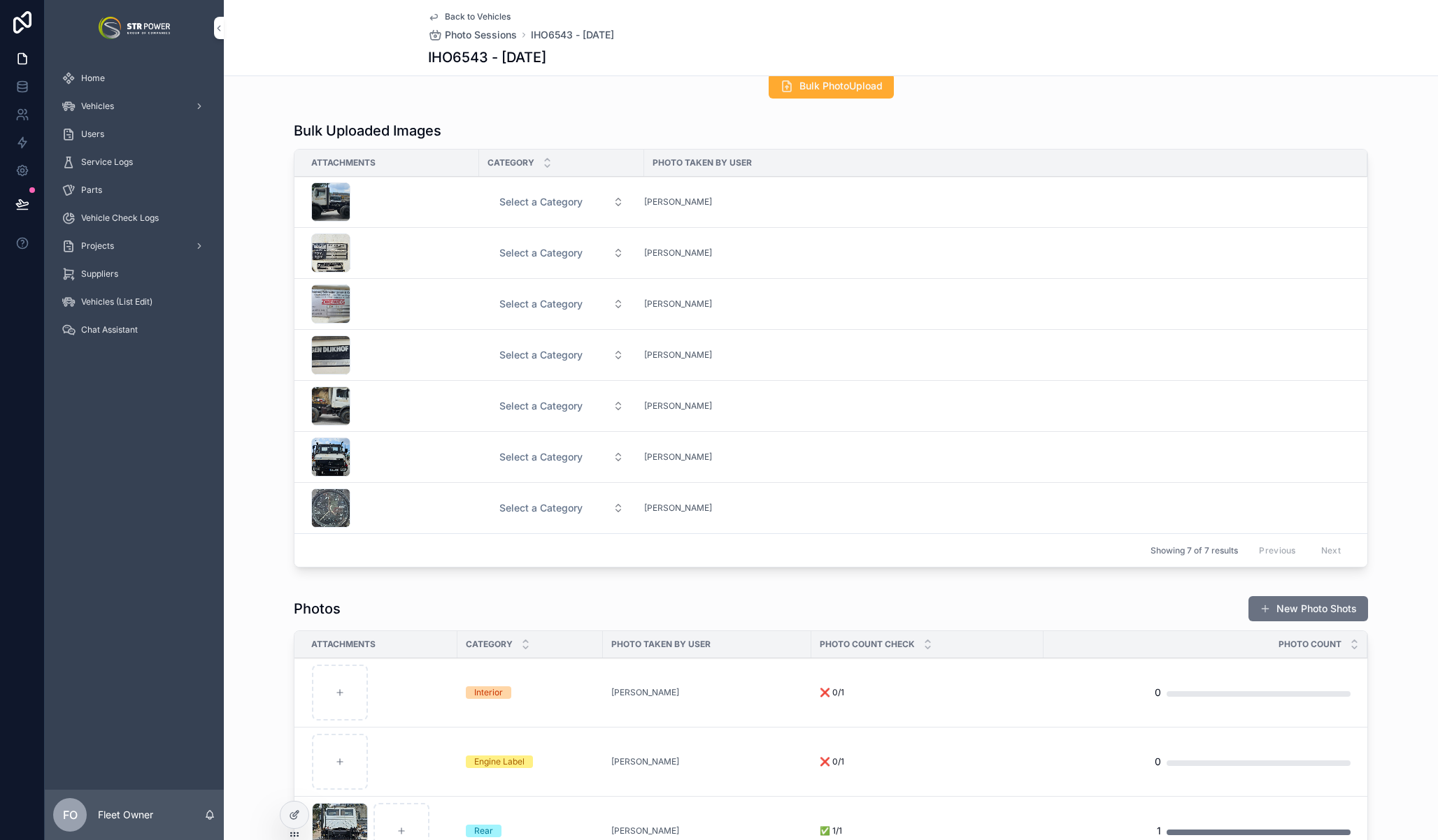
click at [534, 203] on span "Select a Category" at bounding box center [541, 202] width 83 height 14
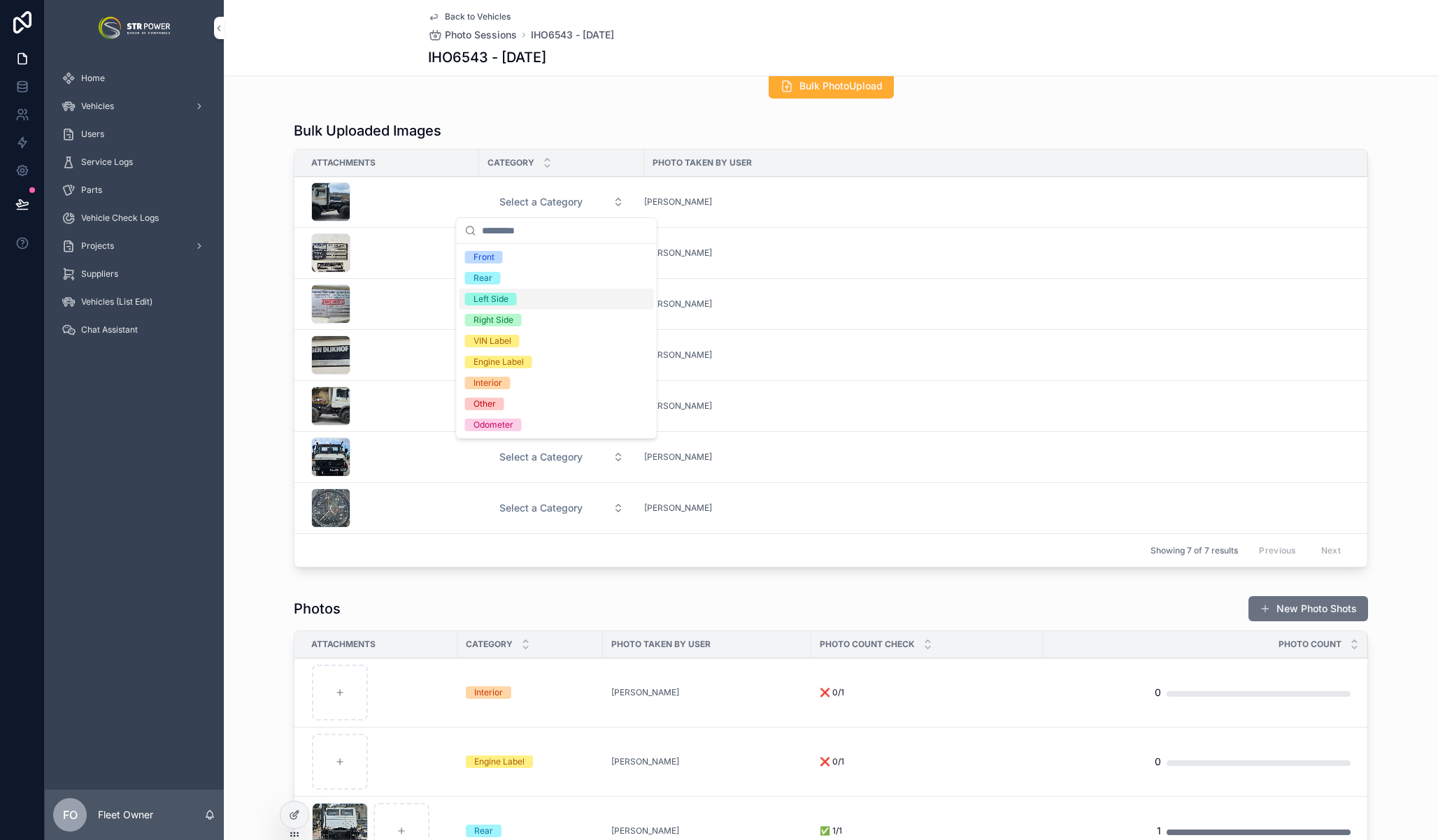
click at [532, 300] on div "Left Side" at bounding box center [556, 299] width 194 height 21
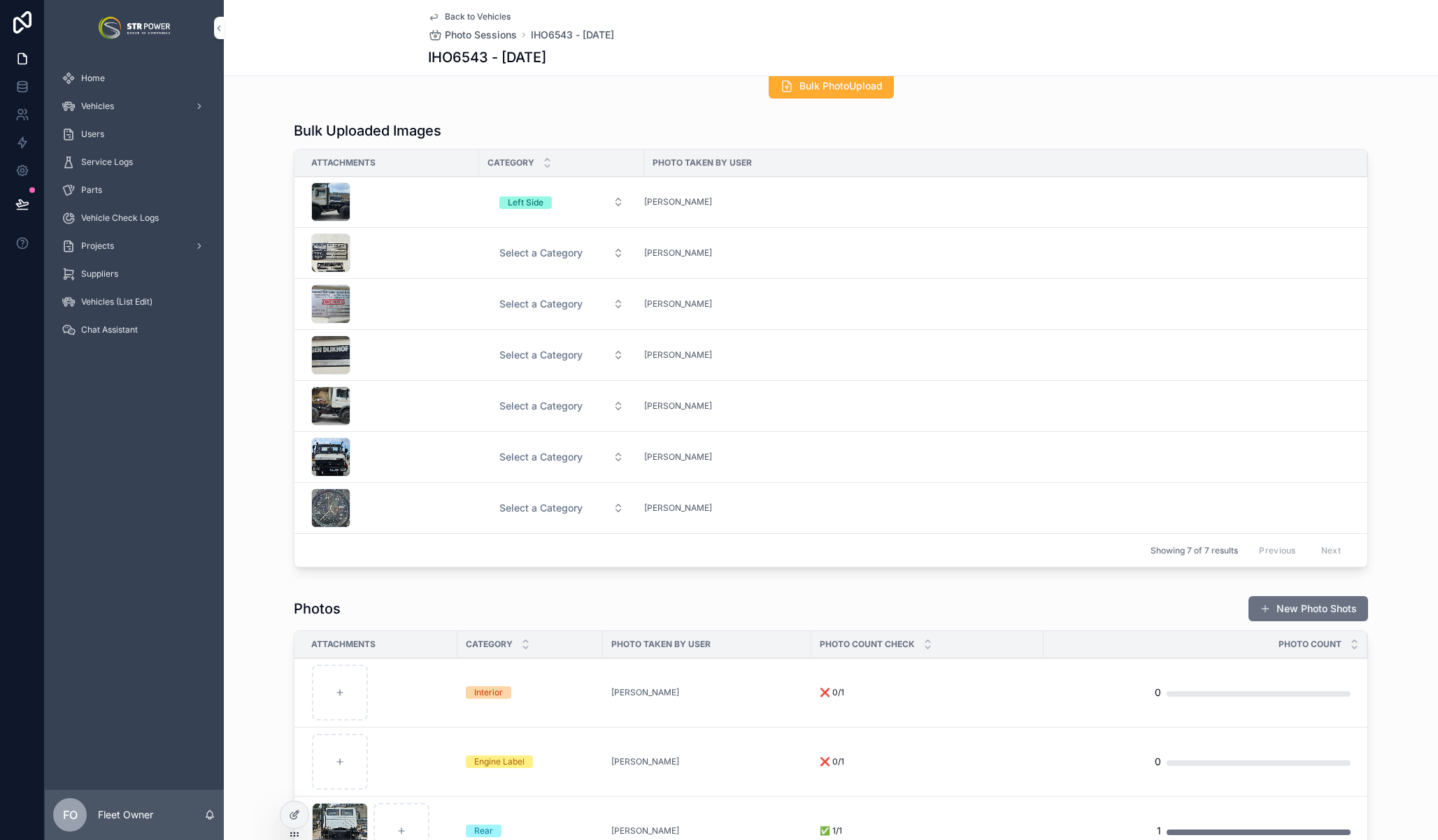
click at [541, 259] on span "Select a Category" at bounding box center [541, 253] width 83 height 14
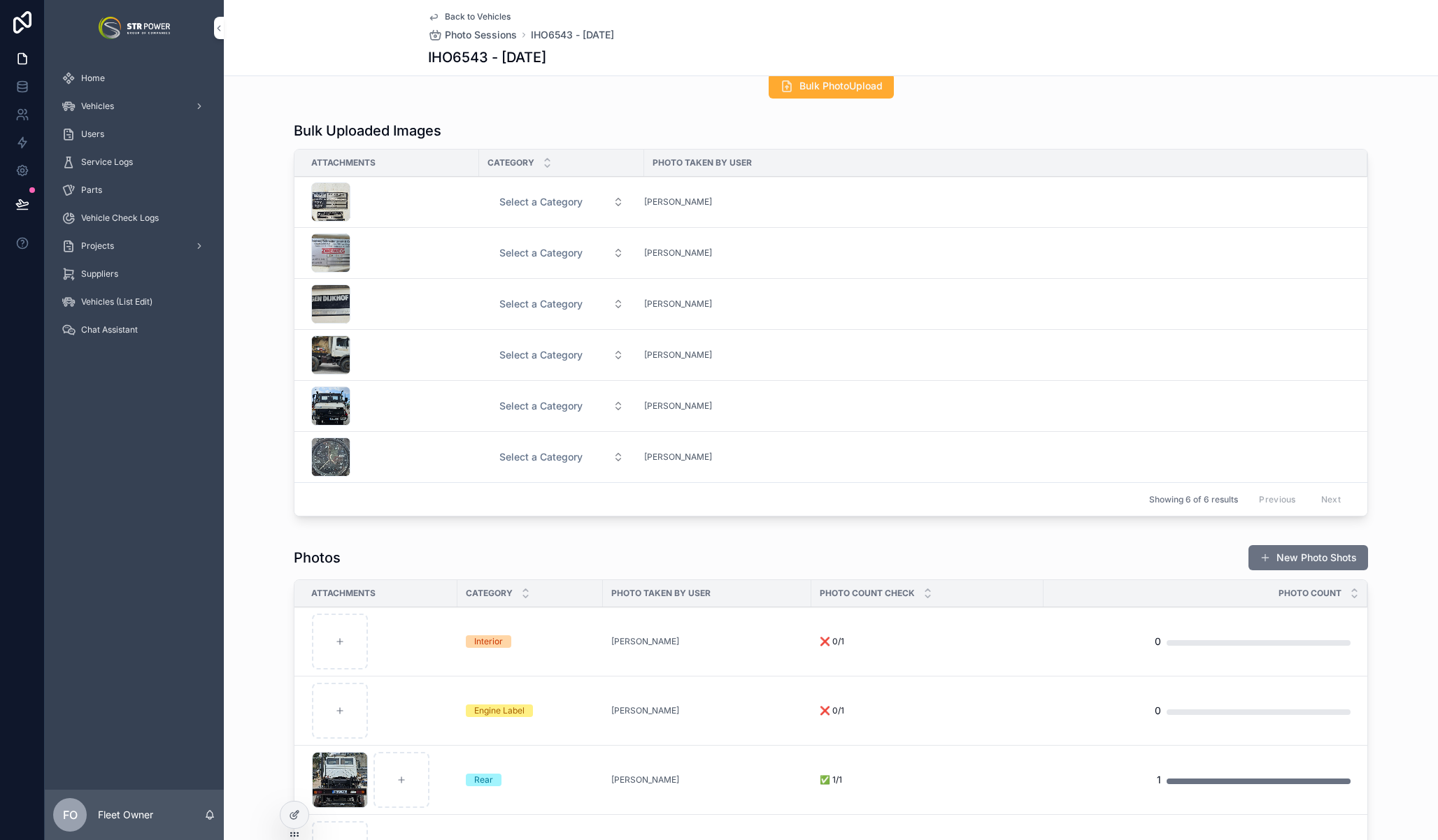
click at [531, 193] on button "Select a Category" at bounding box center [561, 203] width 147 height 25
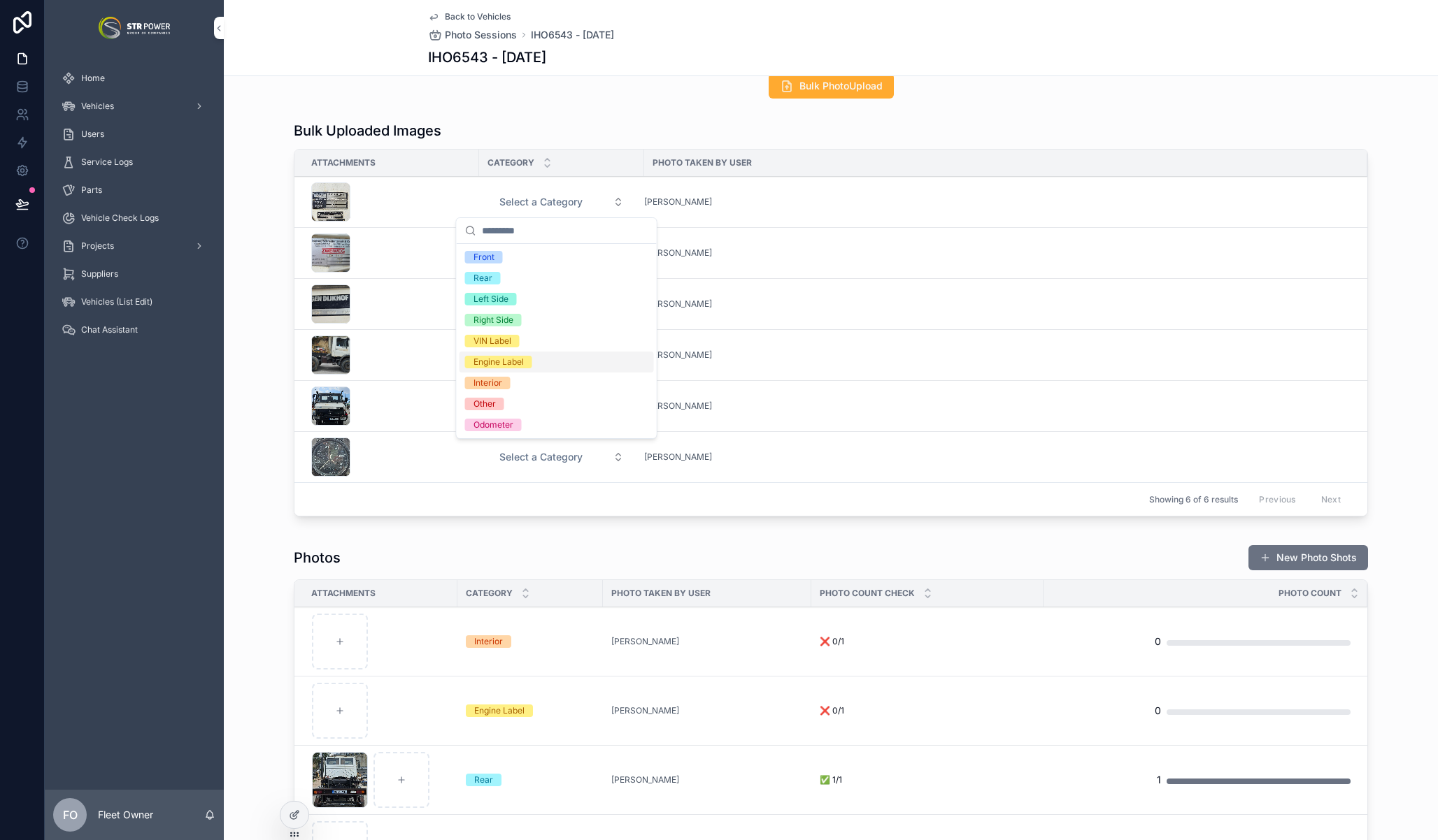
click at [549, 365] on div "Engine Label" at bounding box center [556, 362] width 194 height 21
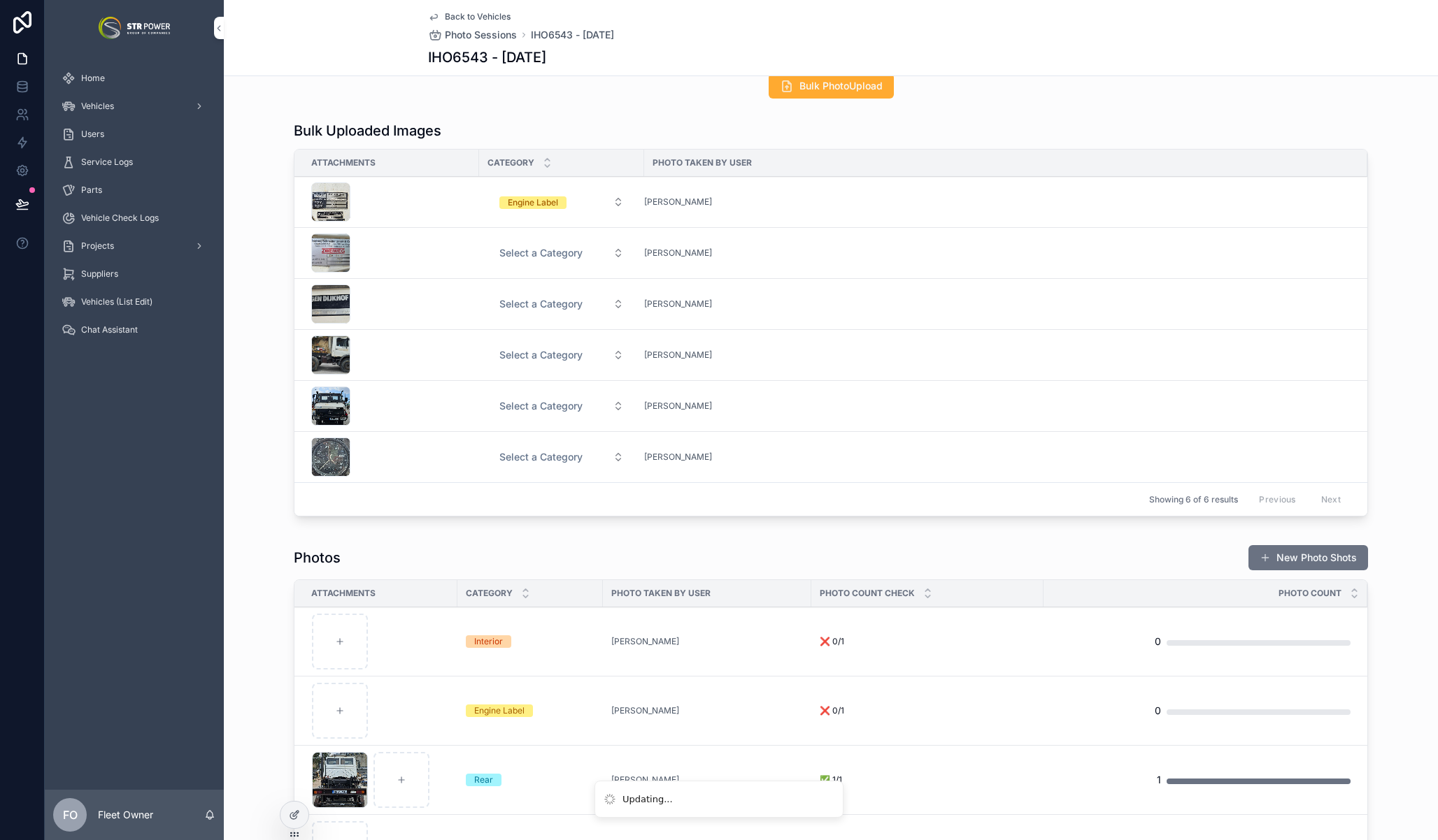
click at [533, 256] on span "Select a Category" at bounding box center [541, 253] width 83 height 14
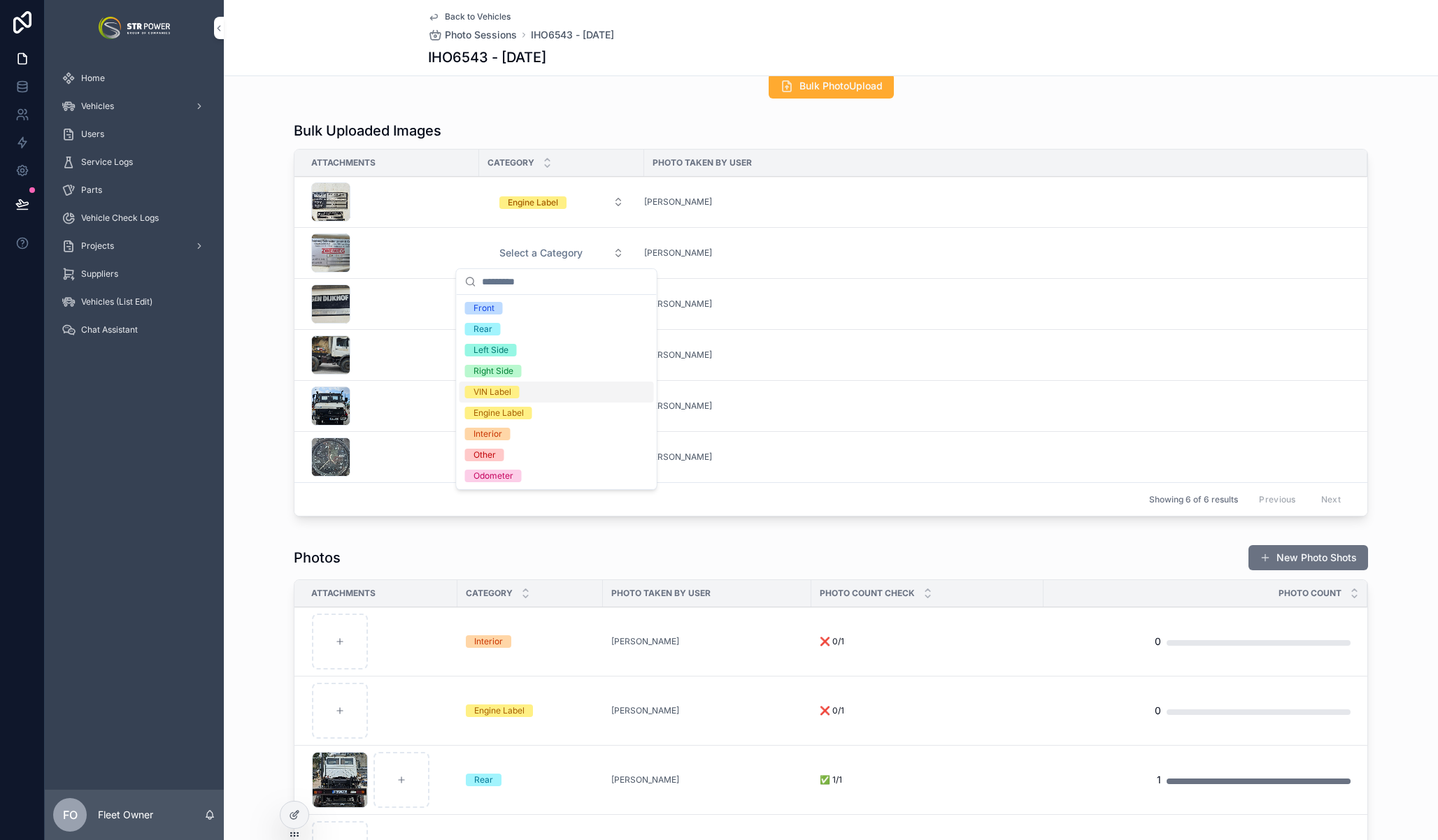
click at [531, 393] on div "VIN Label" at bounding box center [556, 392] width 194 height 21
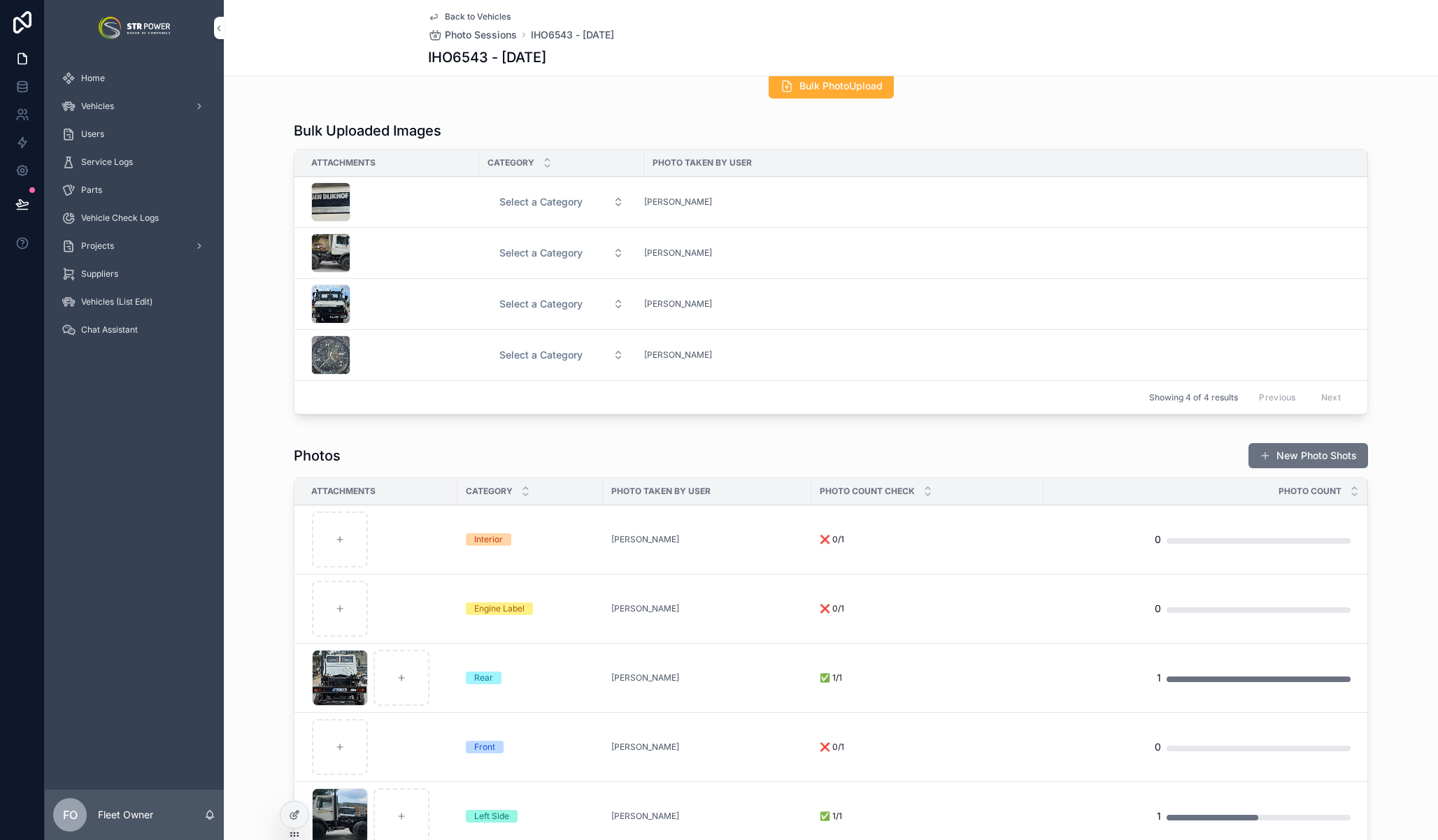
click at [542, 408] on div "Showing 4 of 4 results Previous Next" at bounding box center [830, 398] width 1073 height 34
click at [541, 361] on span "Select a Category" at bounding box center [541, 355] width 83 height 14
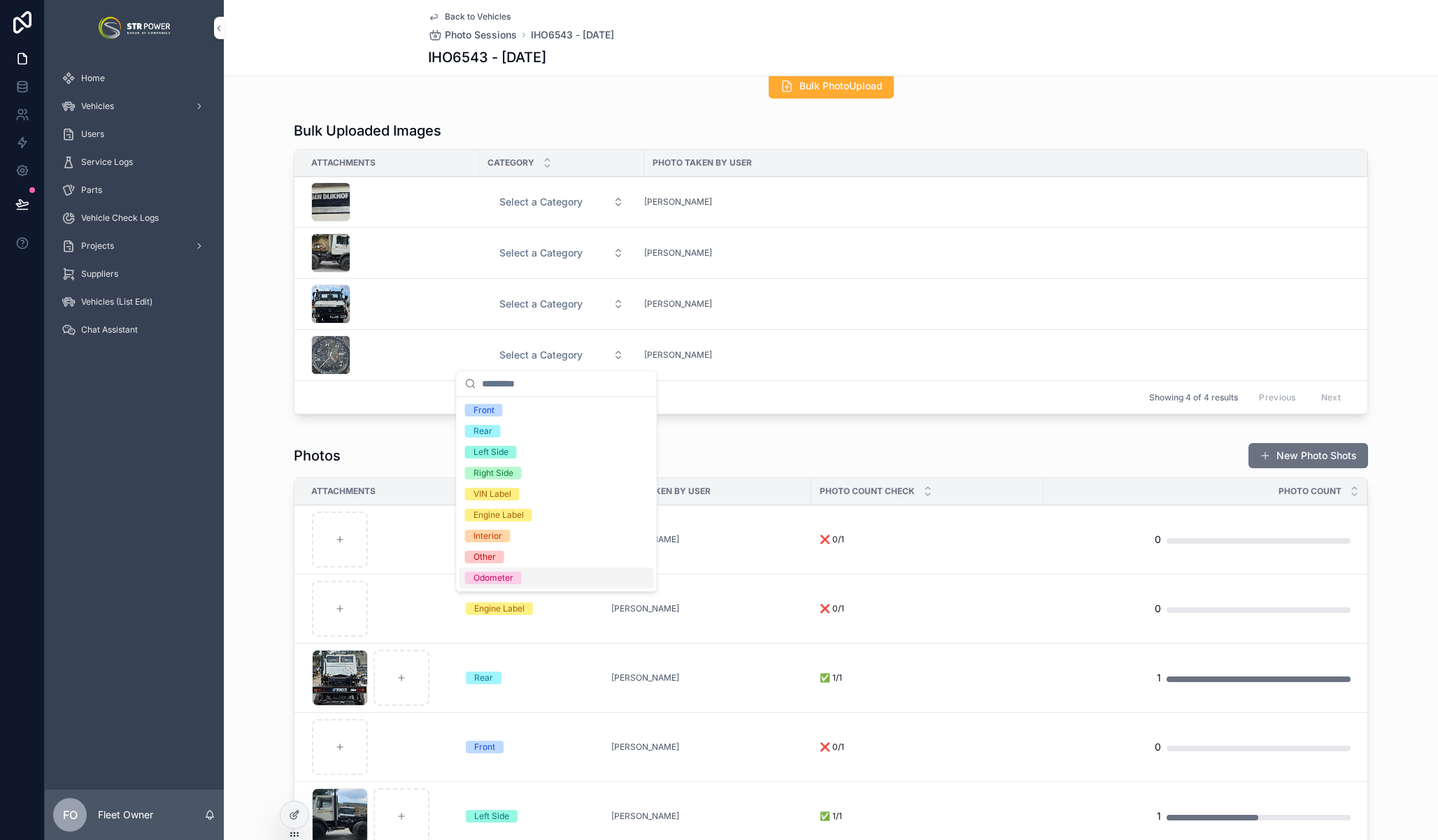
click at [521, 571] on div "Odometer" at bounding box center [556, 578] width 194 height 21
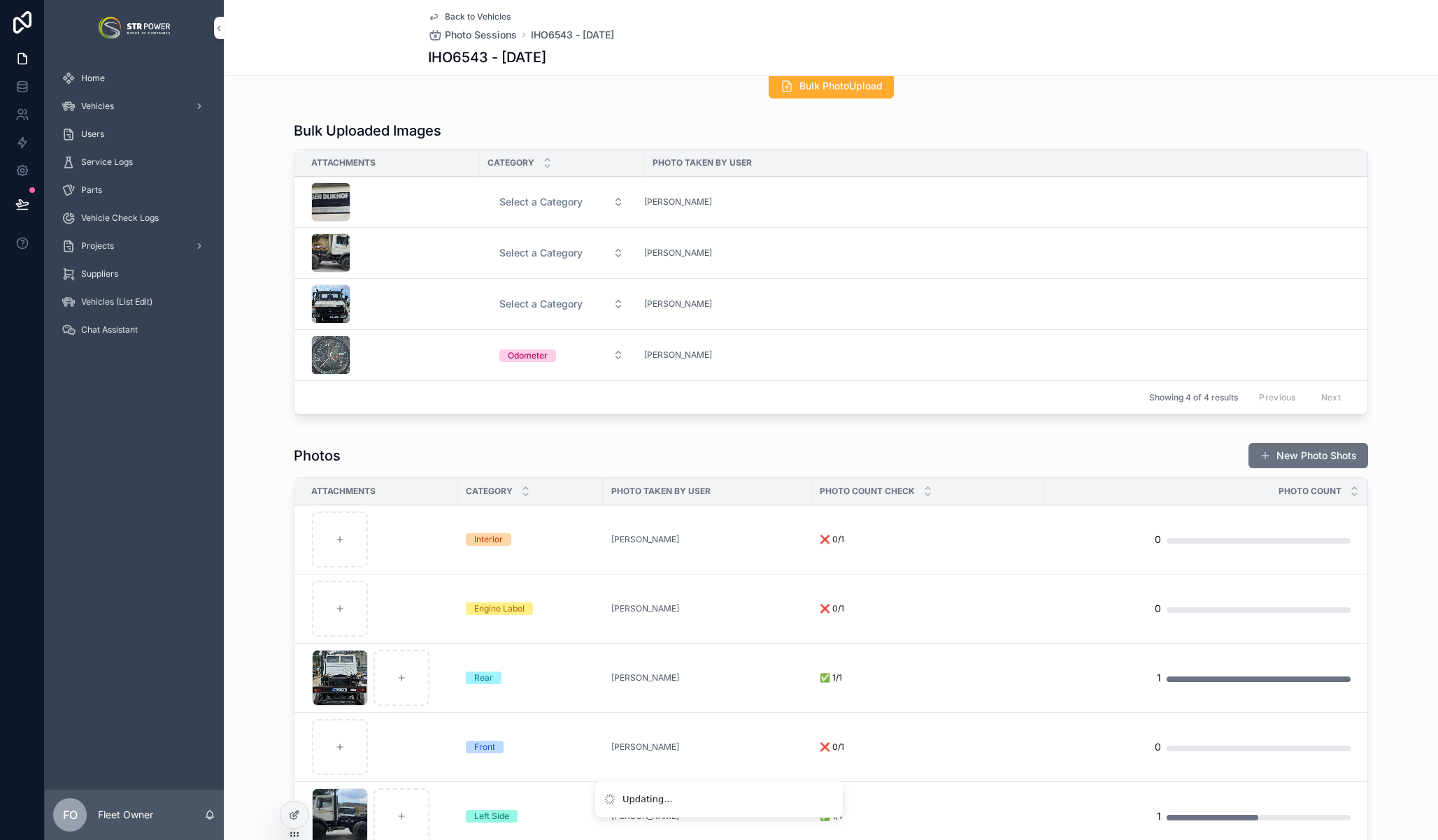
click at [543, 305] on span "Select a Category" at bounding box center [541, 304] width 83 height 14
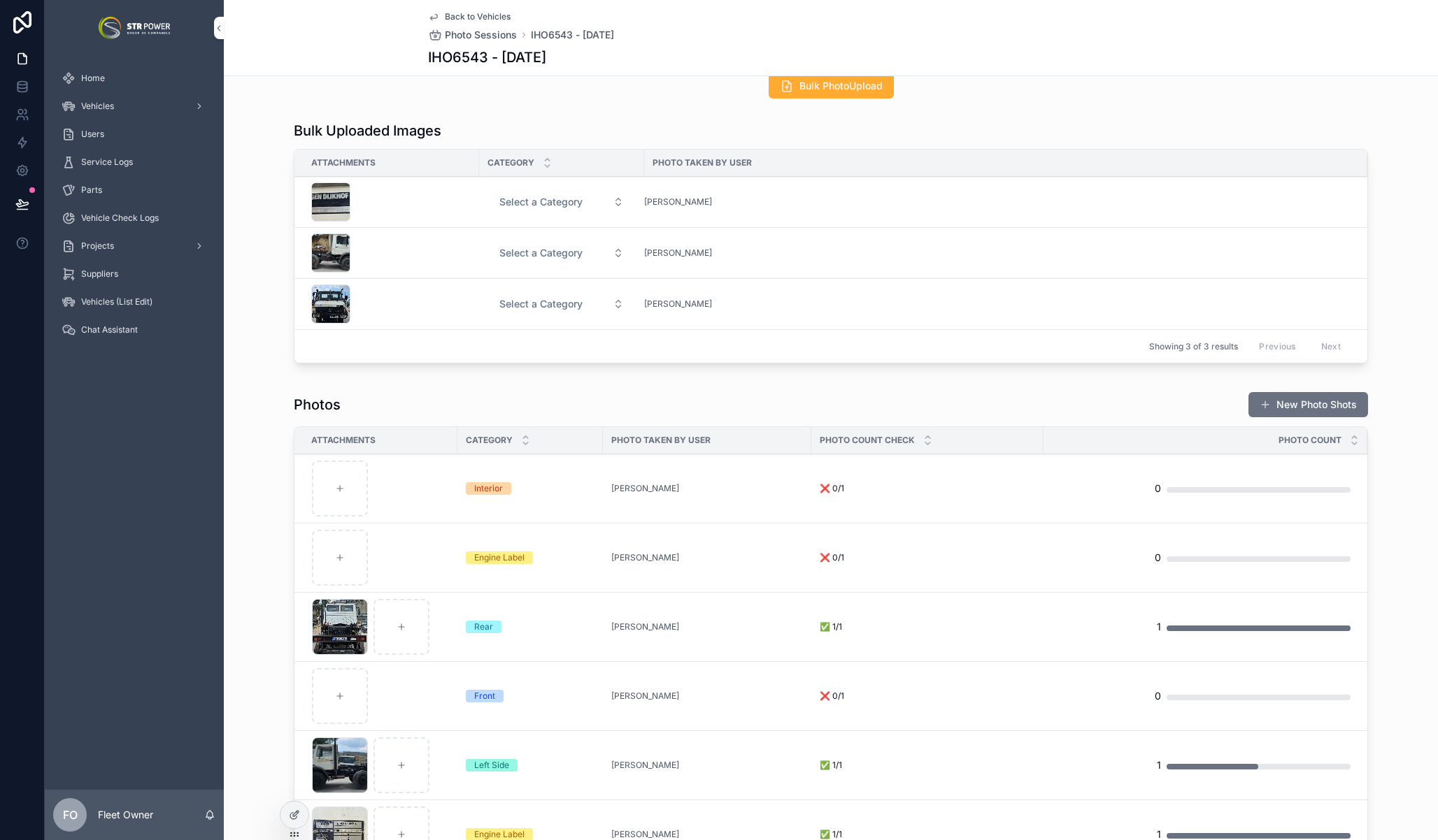
click at [543, 299] on span "Select a Category" at bounding box center [541, 304] width 83 height 14
click at [532, 304] on span "Select a Category" at bounding box center [541, 304] width 83 height 14
click at [494, 357] on span "Front" at bounding box center [483, 359] width 38 height 13
click at [537, 249] on span "Select a Category" at bounding box center [541, 253] width 83 height 14
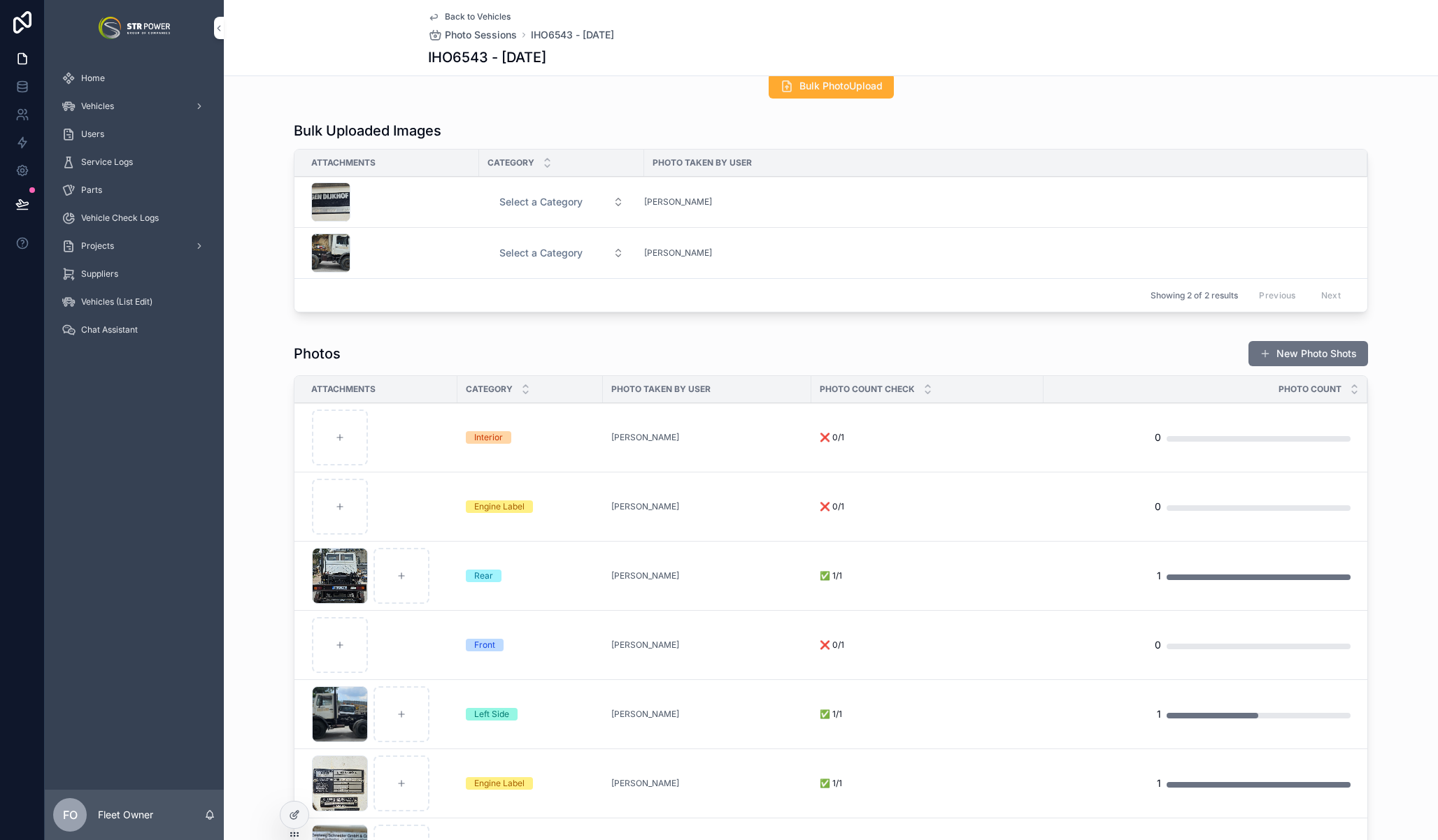
click at [544, 251] on span "Select a Category" at bounding box center [541, 253] width 83 height 14
click at [521, 375] on div "Right Side" at bounding box center [556, 371] width 194 height 21
click at [541, 328] on div "Pending 2 In Progress 3 Completed Session Date 27/05/2025 Created by User Ilias…" at bounding box center [831, 416] width 1214 height 1205
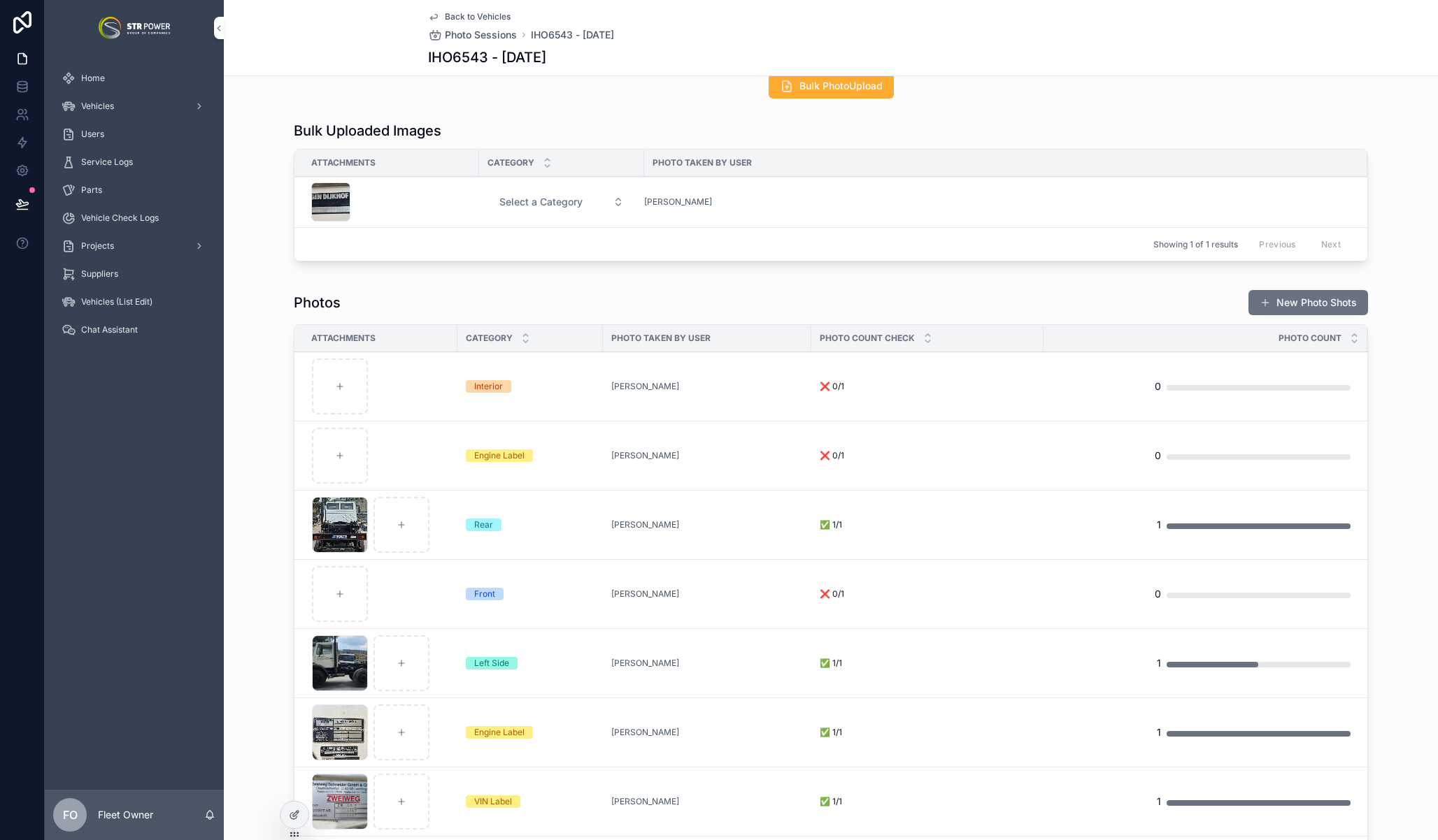
click at [555, 204] on span "Select a Category" at bounding box center [541, 202] width 83 height 14
click at [516, 343] on span "VIN Label" at bounding box center [492, 341] width 54 height 13
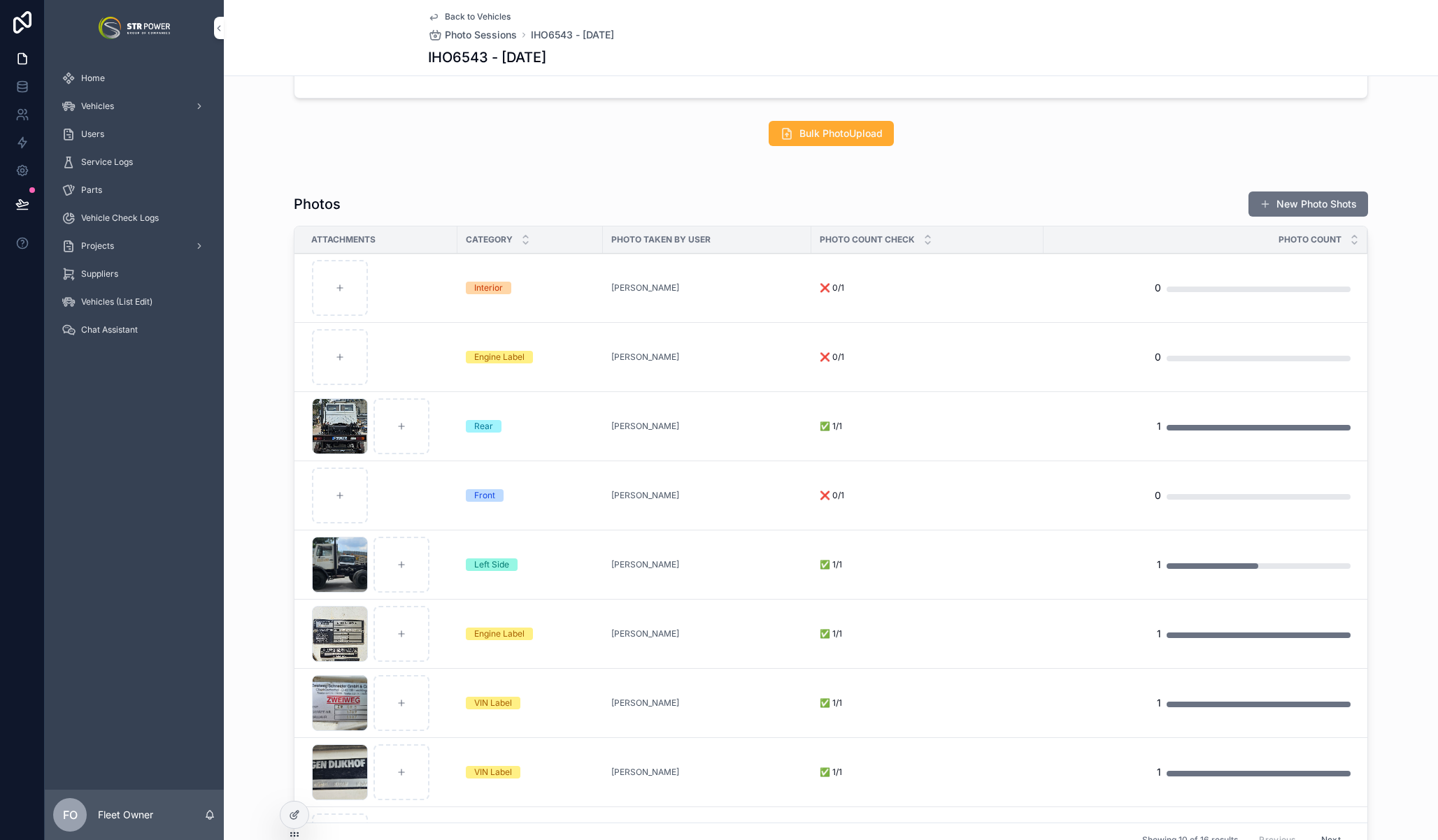
scroll to position [227, 0]
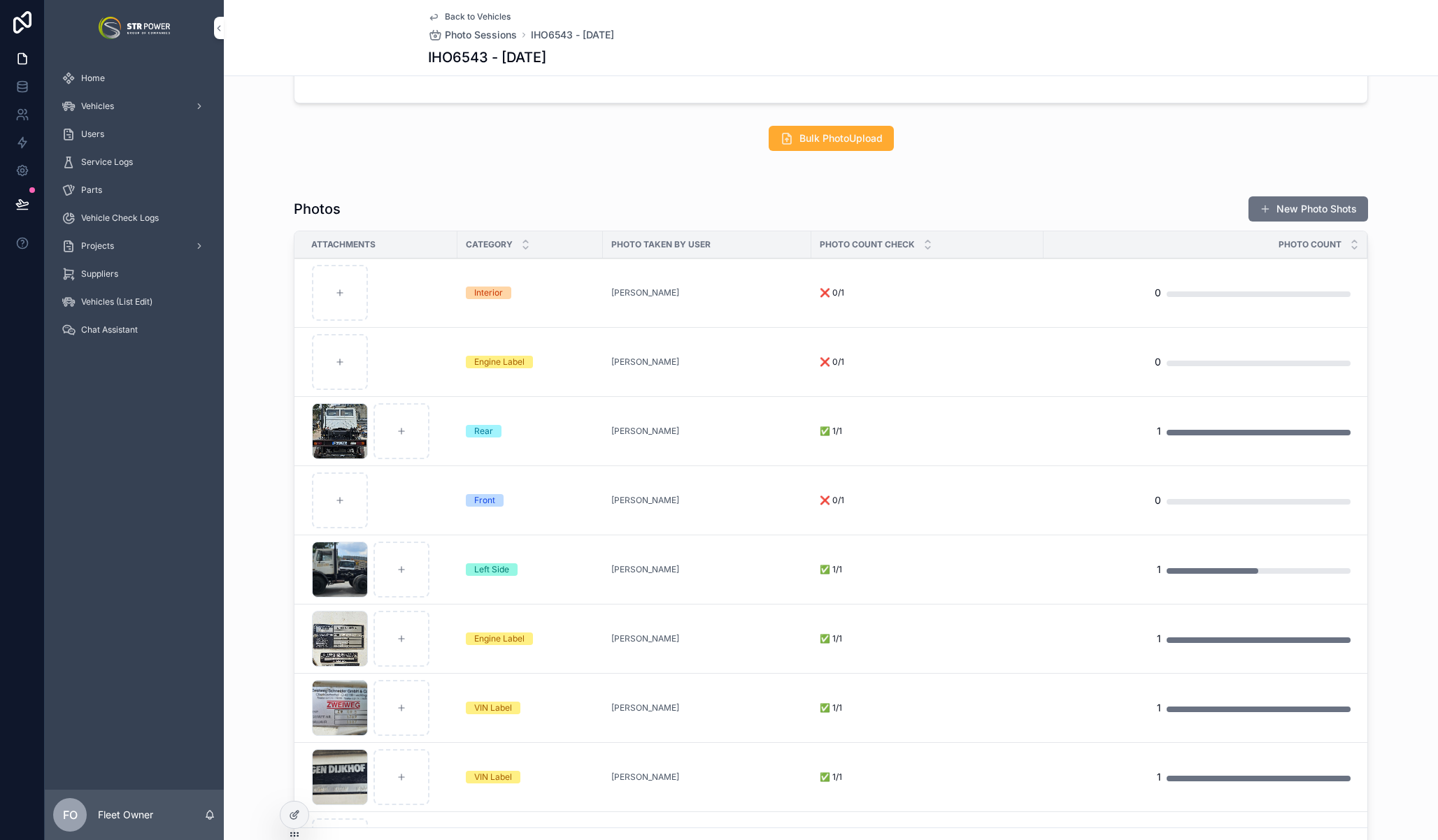
click at [0, 0] on icon "scrollable content" at bounding box center [0, 0] width 0 height 0
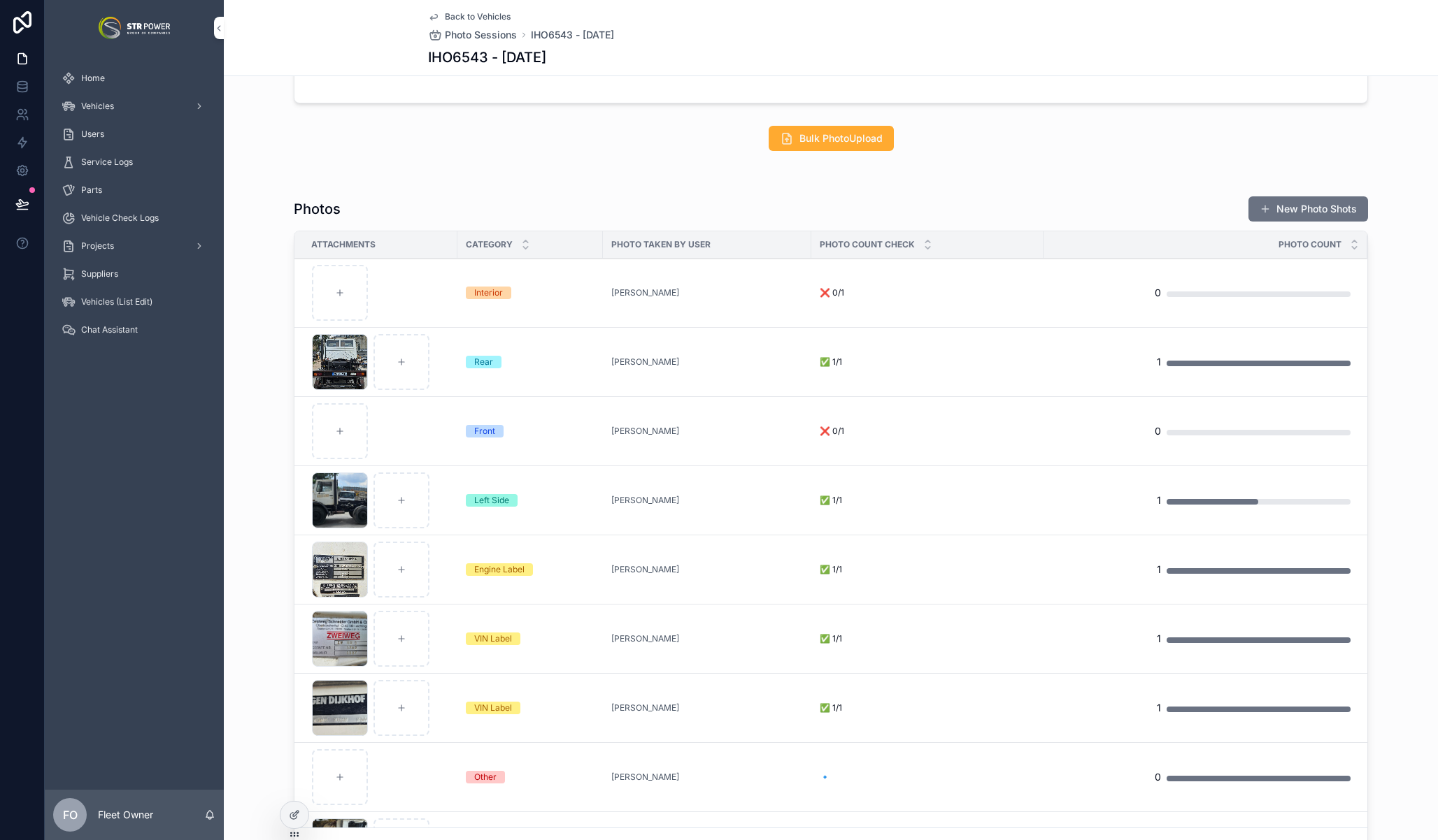
click at [0, 0] on button "scrollable content" at bounding box center [0, 0] width 0 height 0
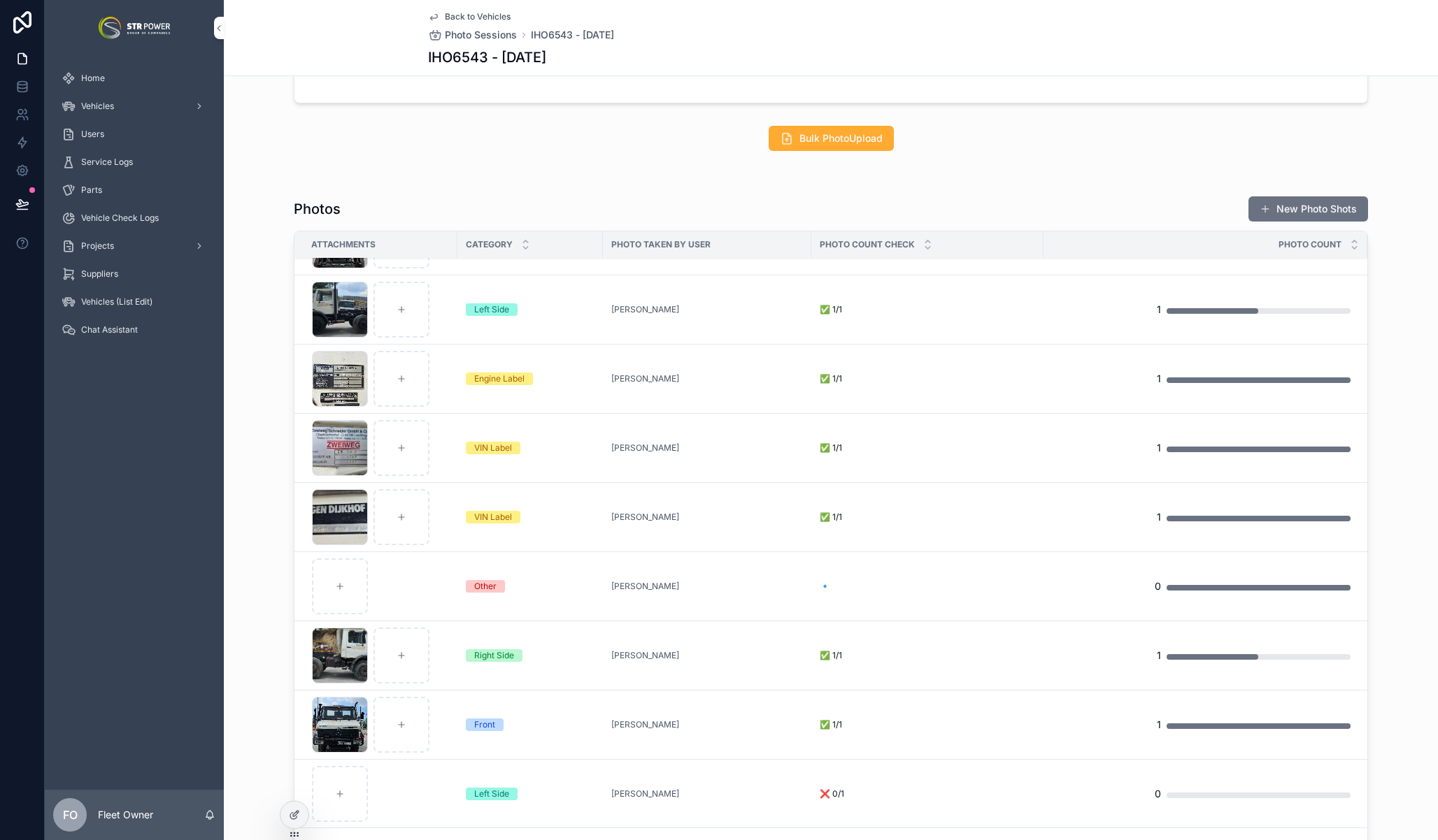
scroll to position [0, 0]
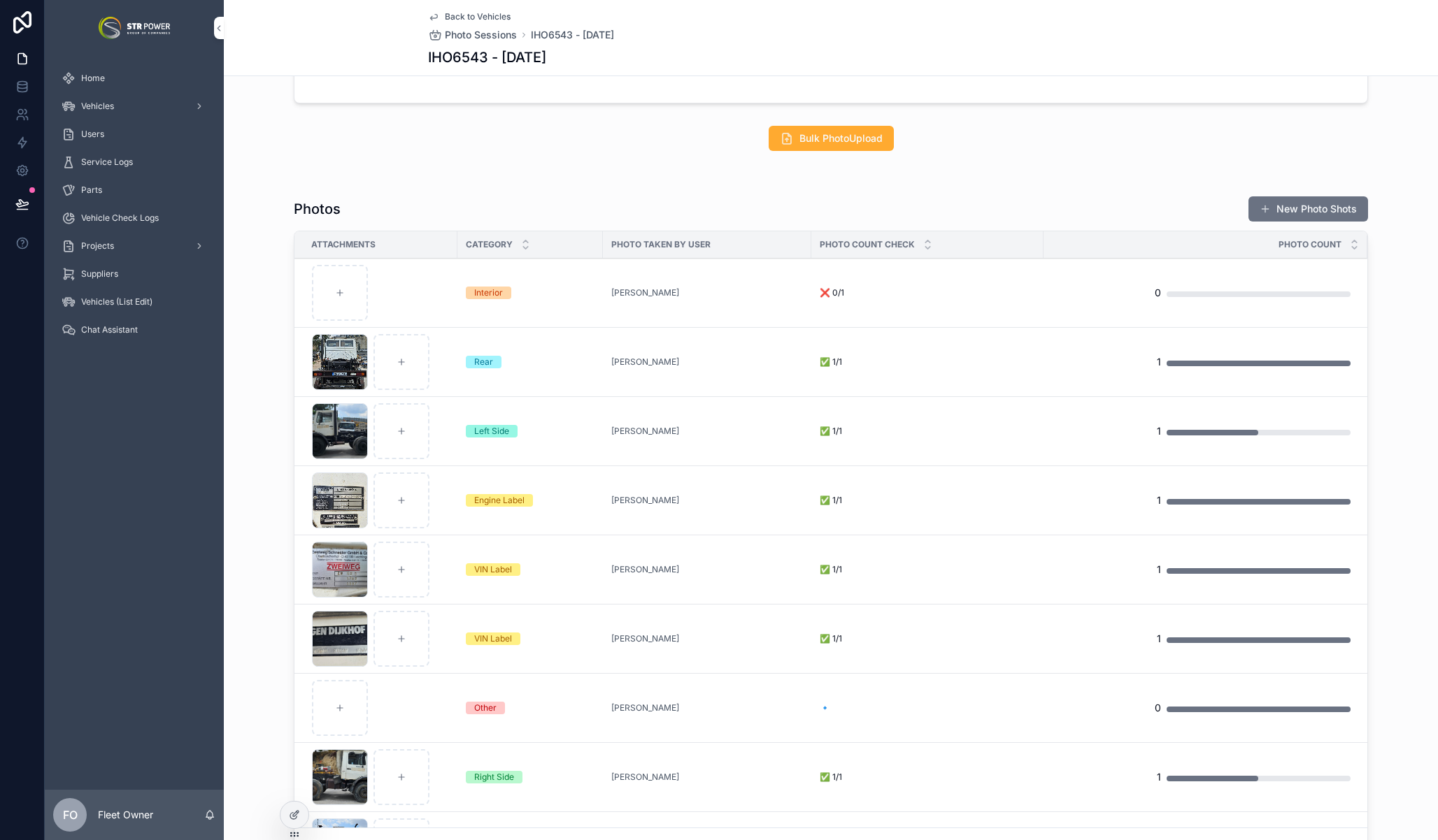
click at [0, 0] on button "scrollable content" at bounding box center [0, 0] width 0 height 0
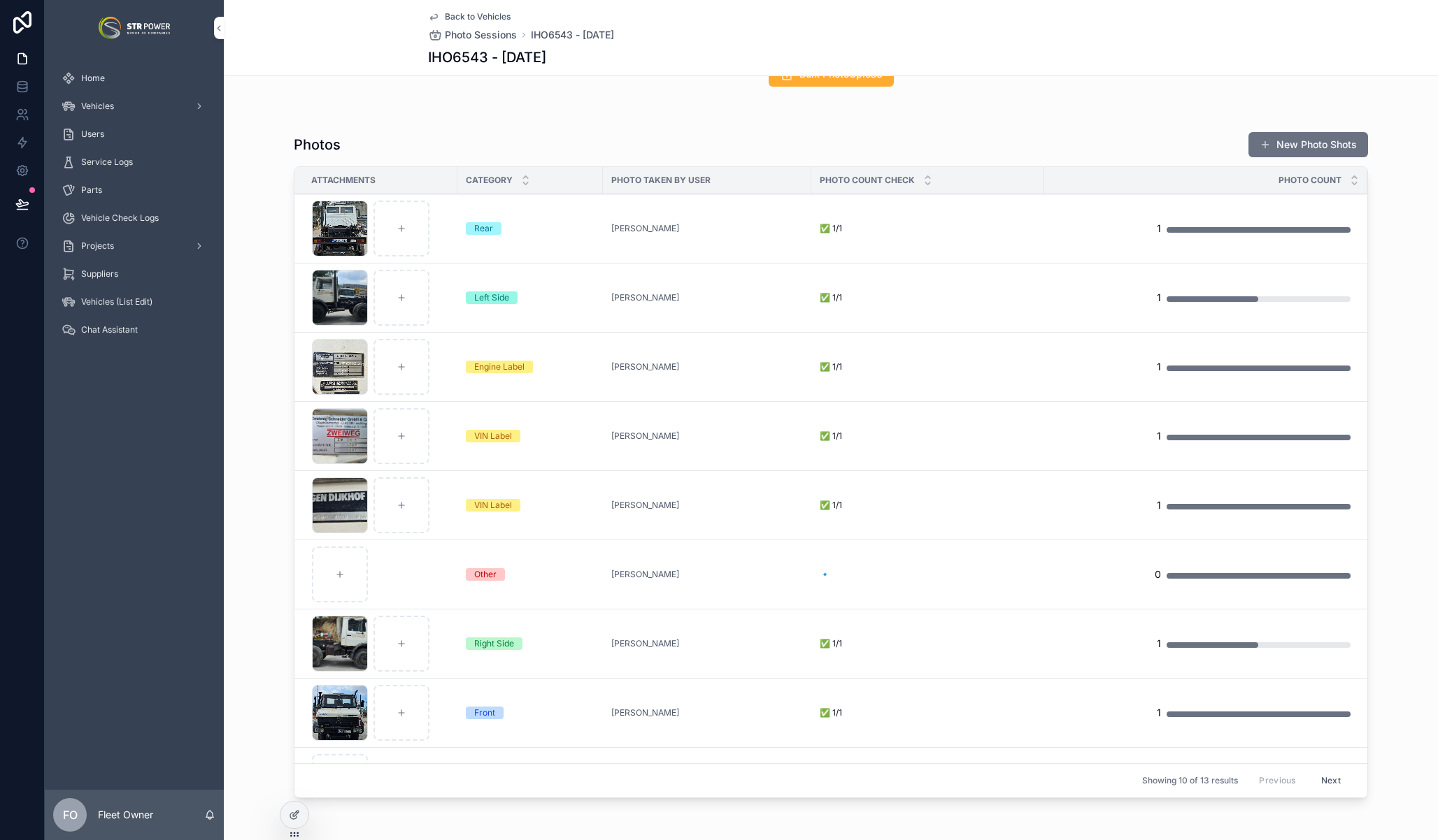
scroll to position [273, 0]
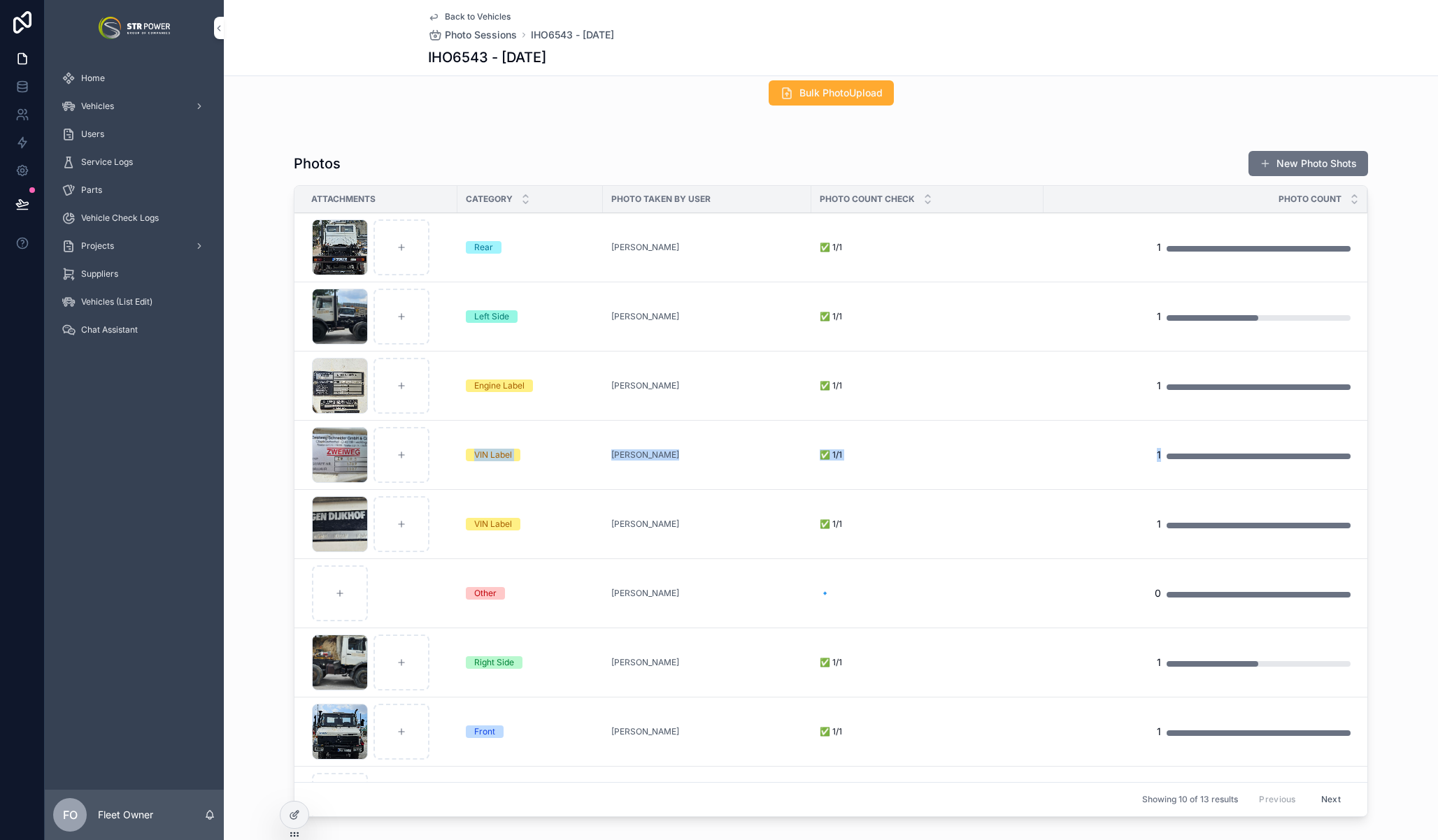
drag, startPoint x: 322, startPoint y: 526, endPoint x: 415, endPoint y: 456, distance: 116.4
click at [414, 457] on tbody "1000019046 .jpg Rear Ilias Sileounis ✅ 1/1 ✅ 1/1 1 Add Images 1000019043 .jpg L…" at bounding box center [830, 559] width 1073 height 693
click at [330, 529] on div "1000019049 .jpg" at bounding box center [340, 525] width 56 height 56
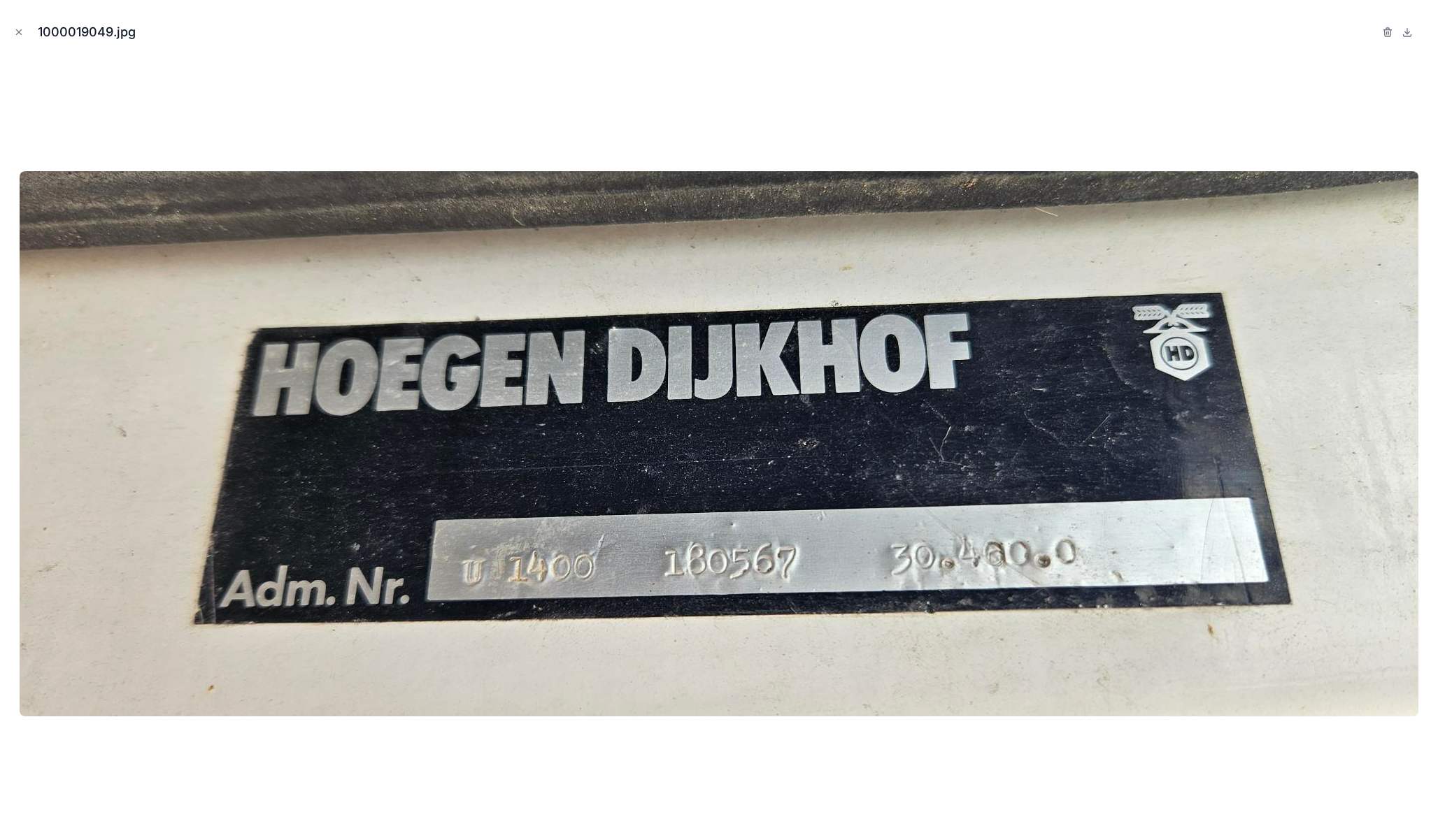
click at [18, 31] on icon "Close modal" at bounding box center [20, 32] width 5 height 5
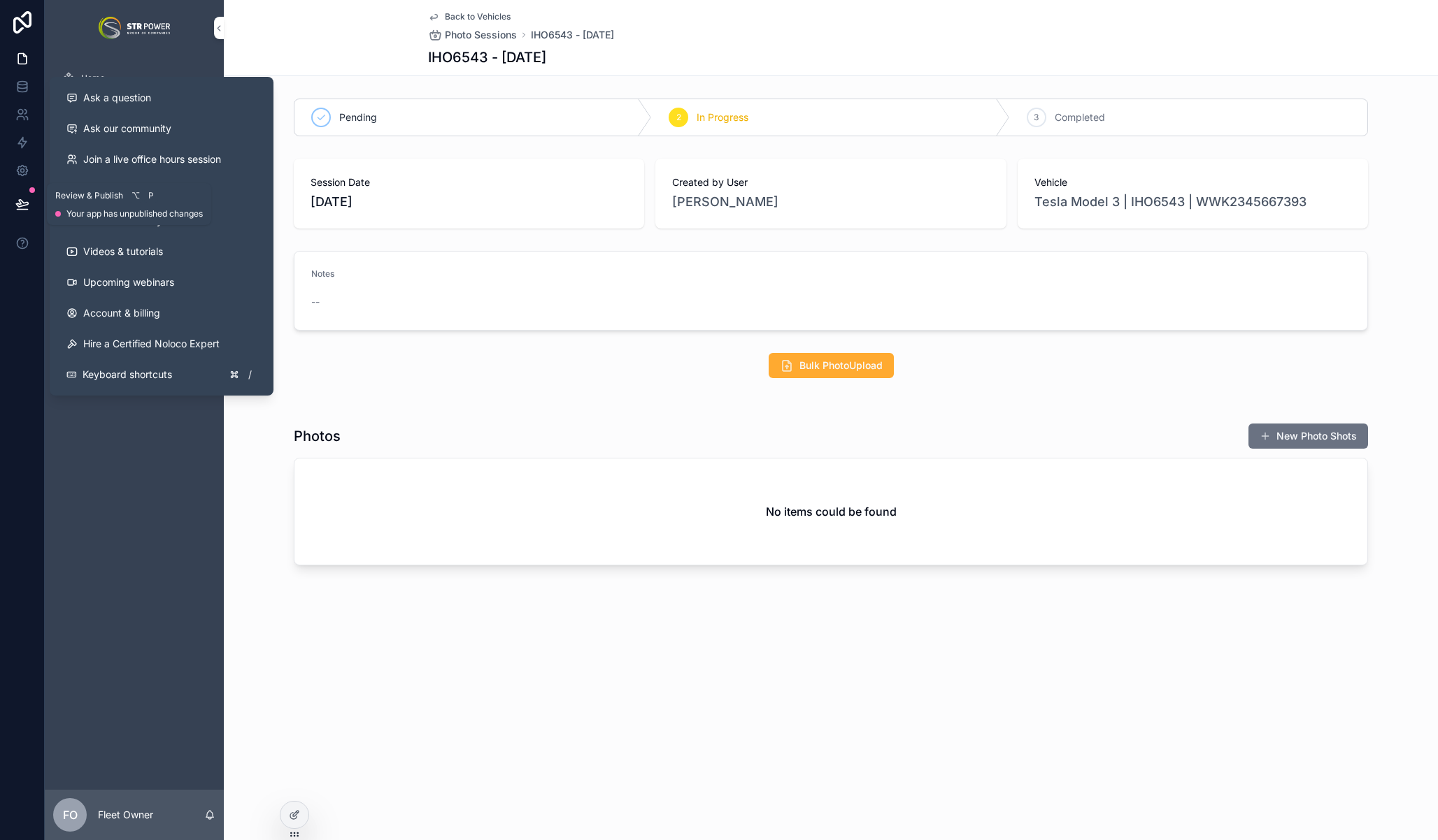
click at [12, 192] on button at bounding box center [22, 204] width 31 height 39
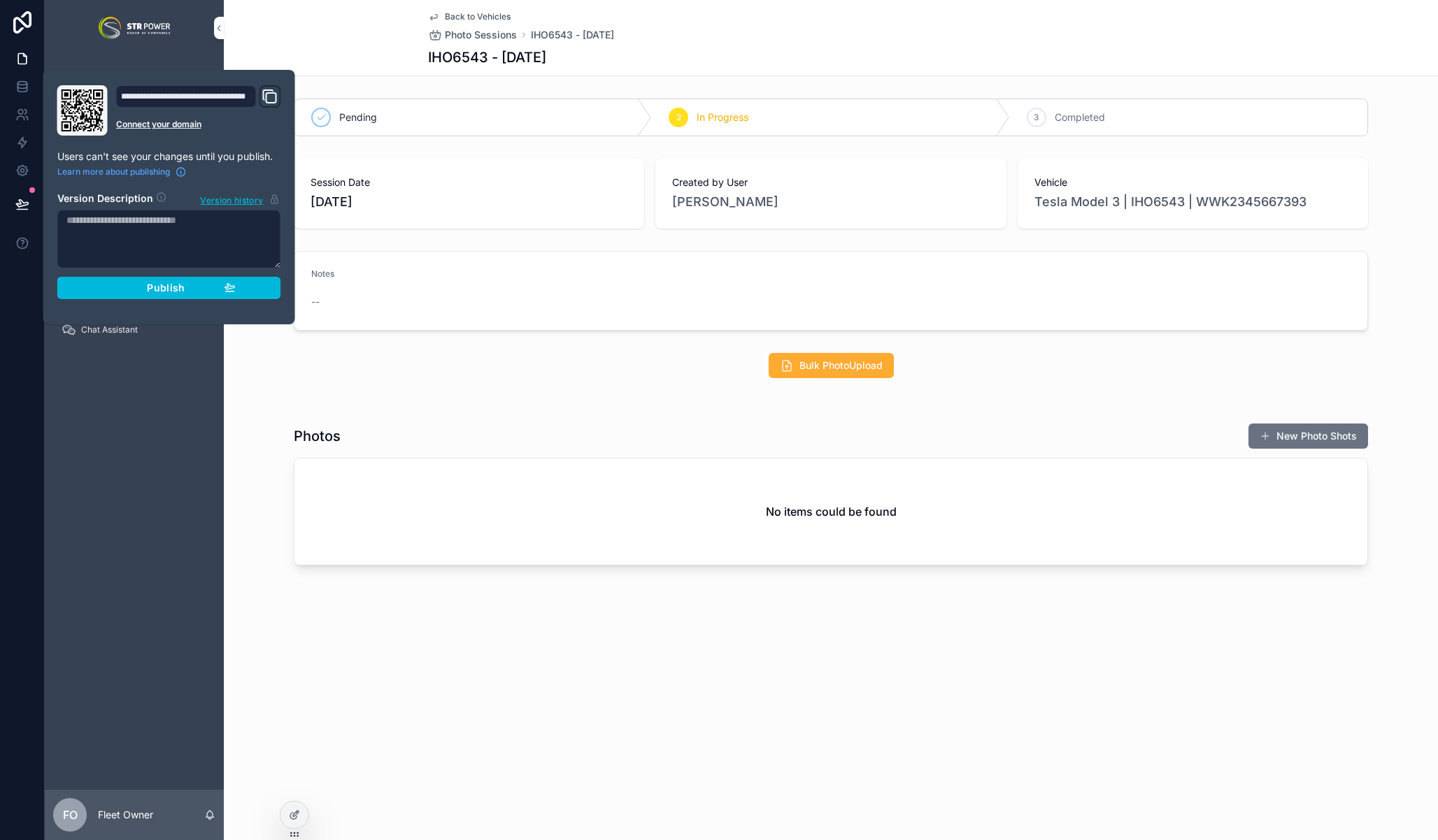
click at [159, 281] on span "Publish" at bounding box center [165, 287] width 38 height 13
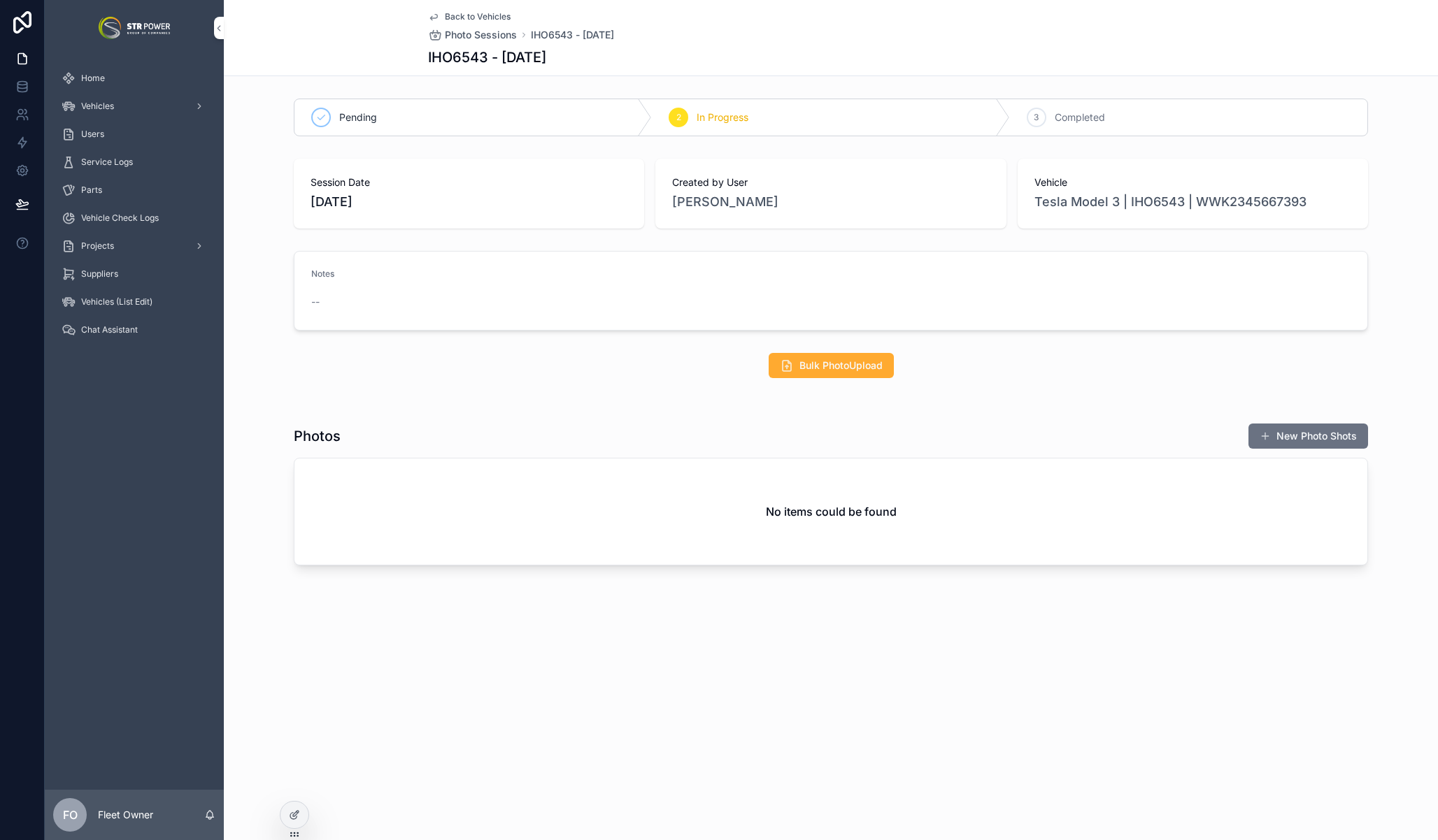
click at [258, 373] on div "Bulk PhotoUpload" at bounding box center [831, 365] width 1214 height 36
click at [109, 107] on span "Vehicles" at bounding box center [98, 106] width 33 height 11
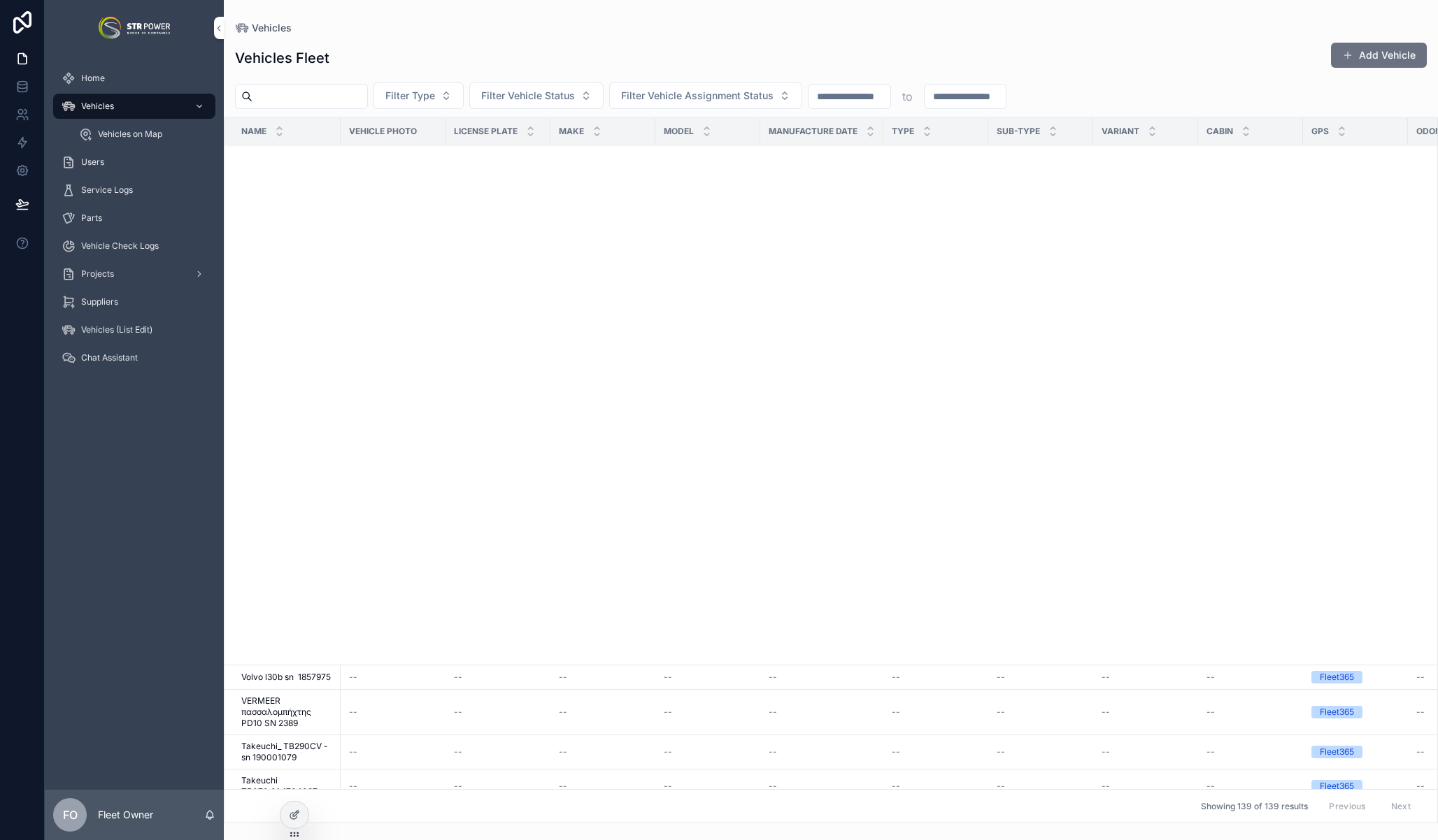
scroll to position [5197, 0]
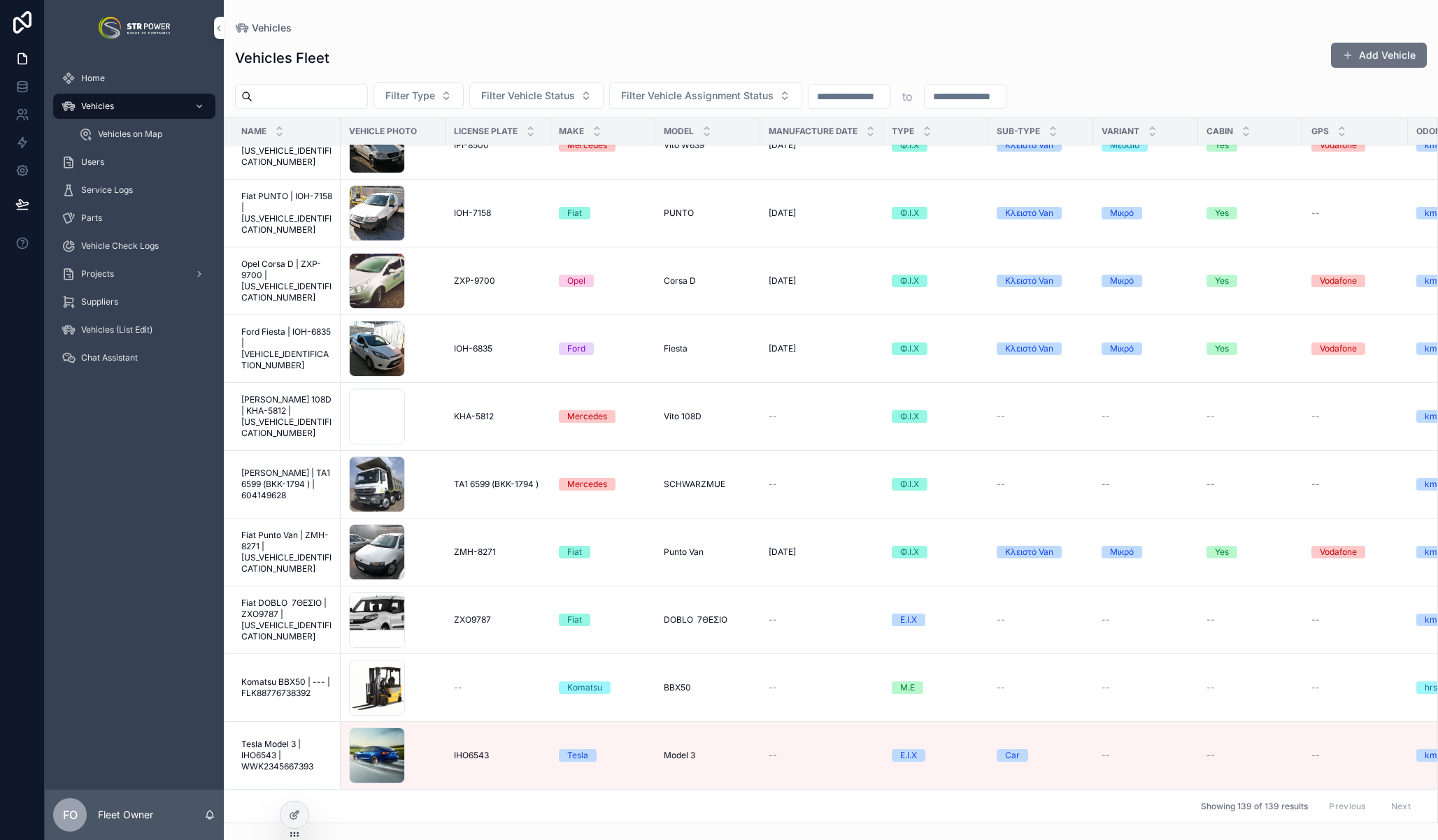
click at [271, 747] on span "Tesla Model 3 | IHO6543 | WWK2345667393" at bounding box center [287, 756] width 91 height 34
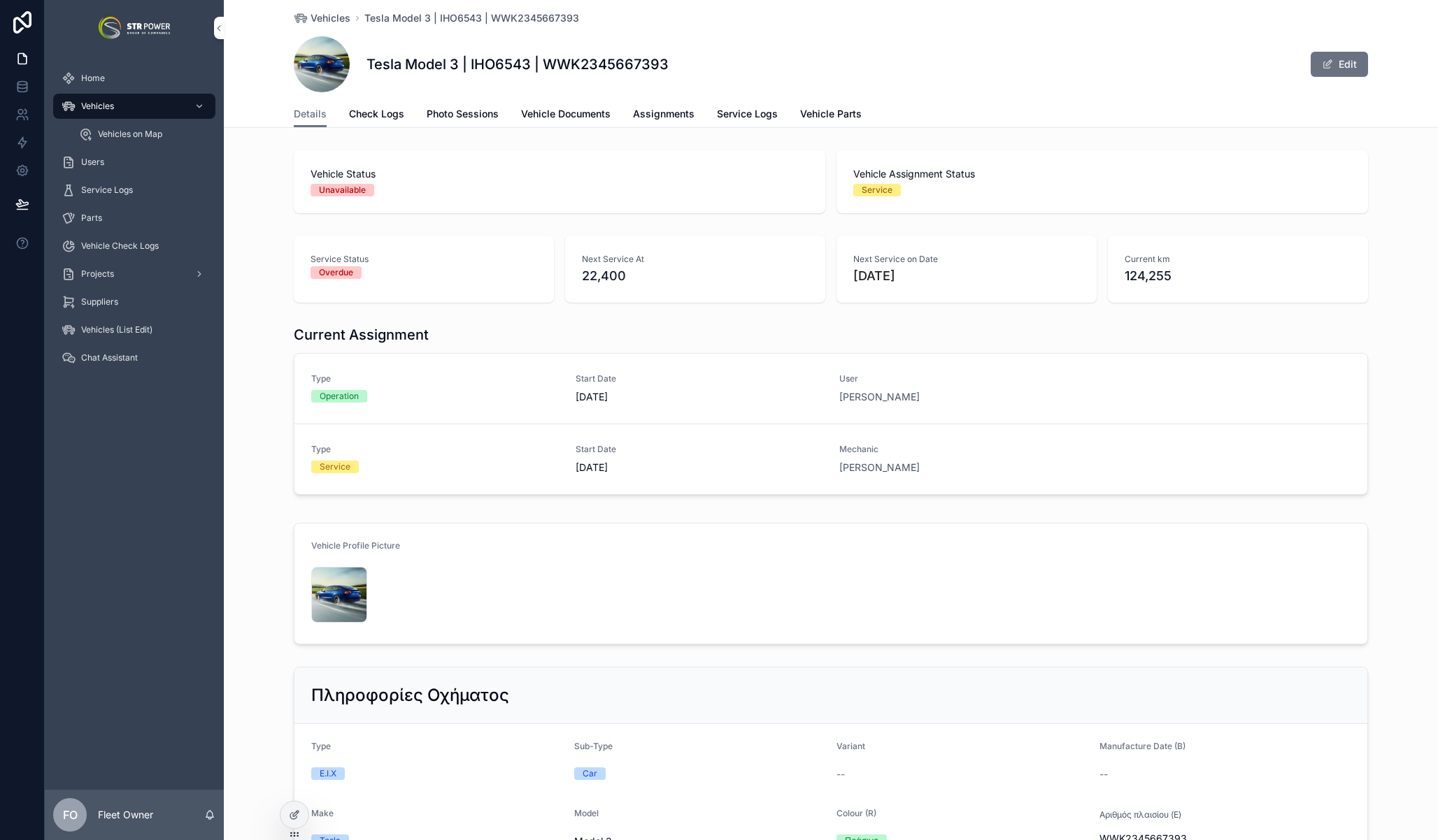
click at [950, 53] on div "Tesla Model 3 | IHO6543 | WWK2345667393 Edit" at bounding box center [830, 64] width 1074 height 56
click at [679, 92] on div "Vehicles Tesla Model 3 | IHO6543 | WWK2345667393 Tesla Model 3 | IHO6543 | WWK2…" at bounding box center [830, 50] width 1074 height 101
click at [663, 113] on span "Assignments" at bounding box center [663, 114] width 62 height 14
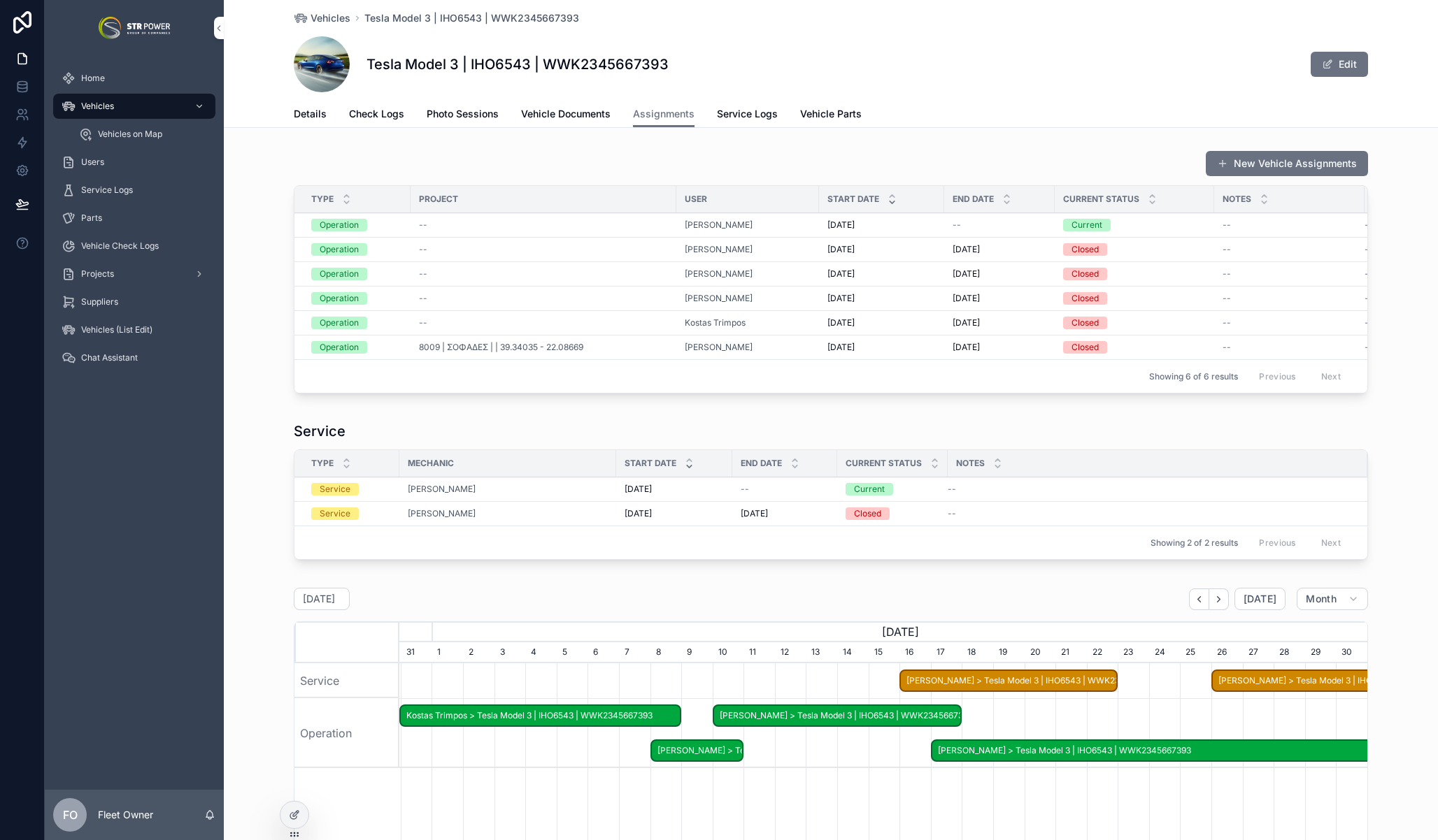
scroll to position [0, 967]
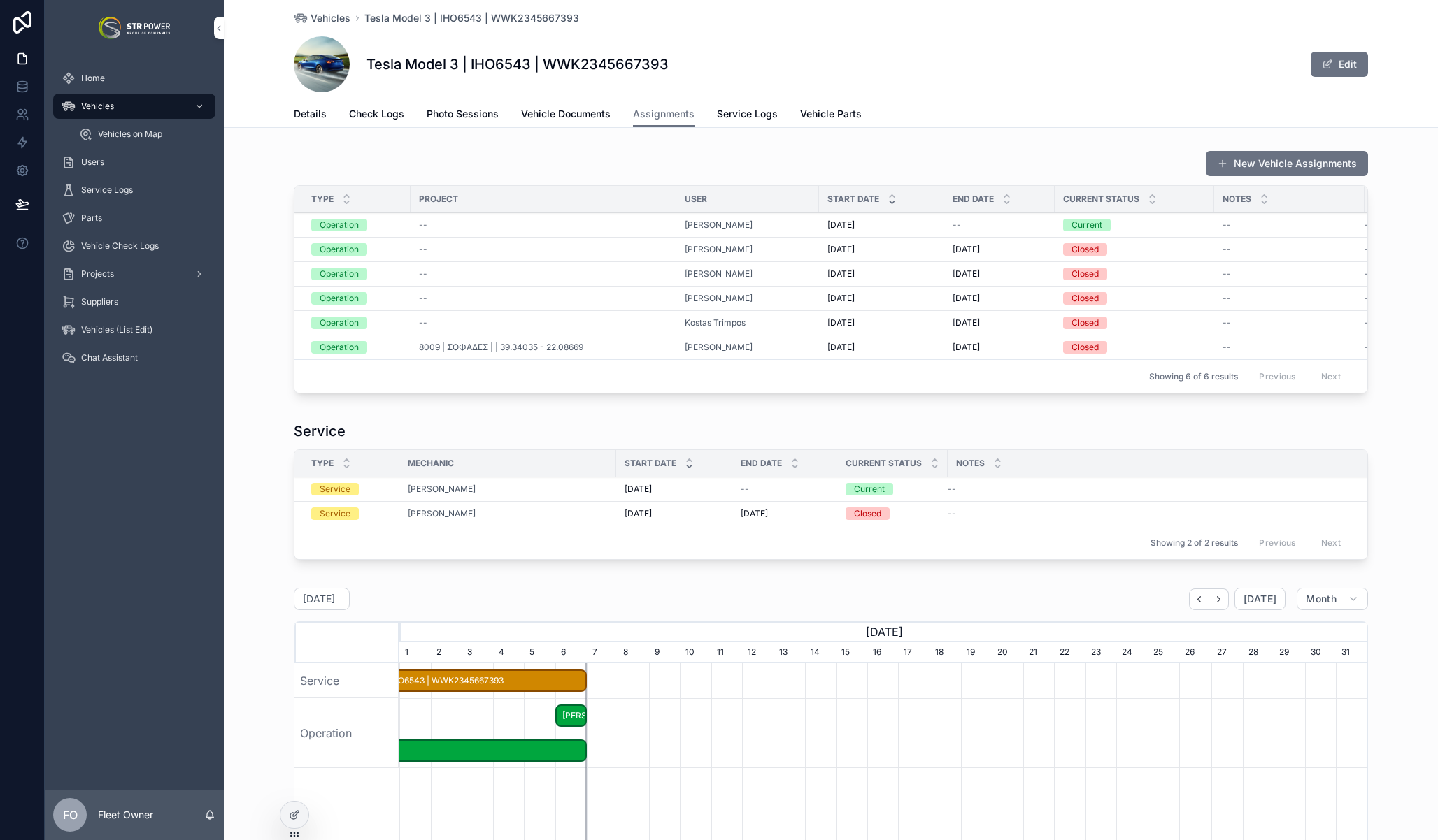
click at [291, 811] on icon at bounding box center [294, 815] width 11 height 11
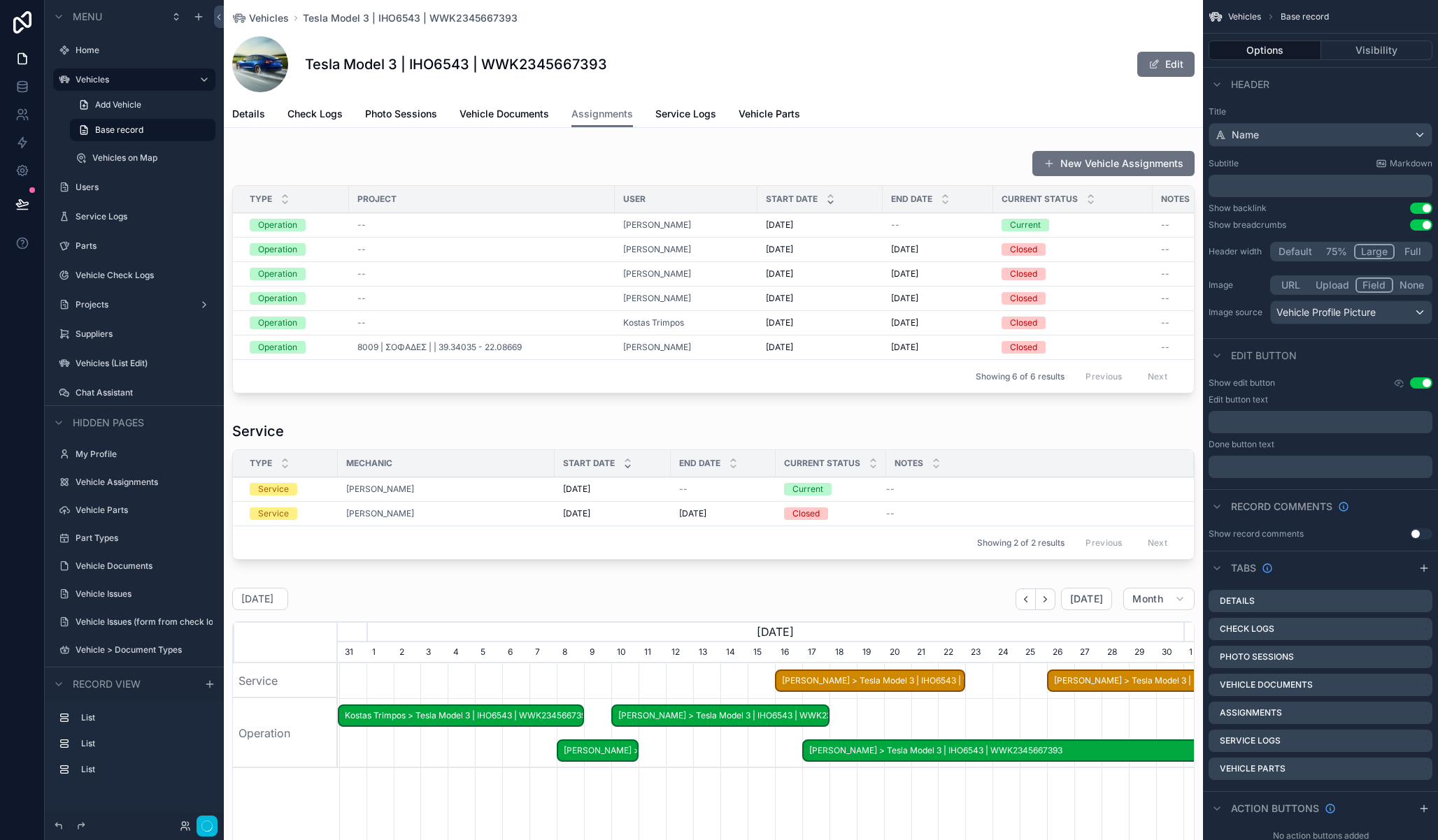
scroll to position [0, 845]
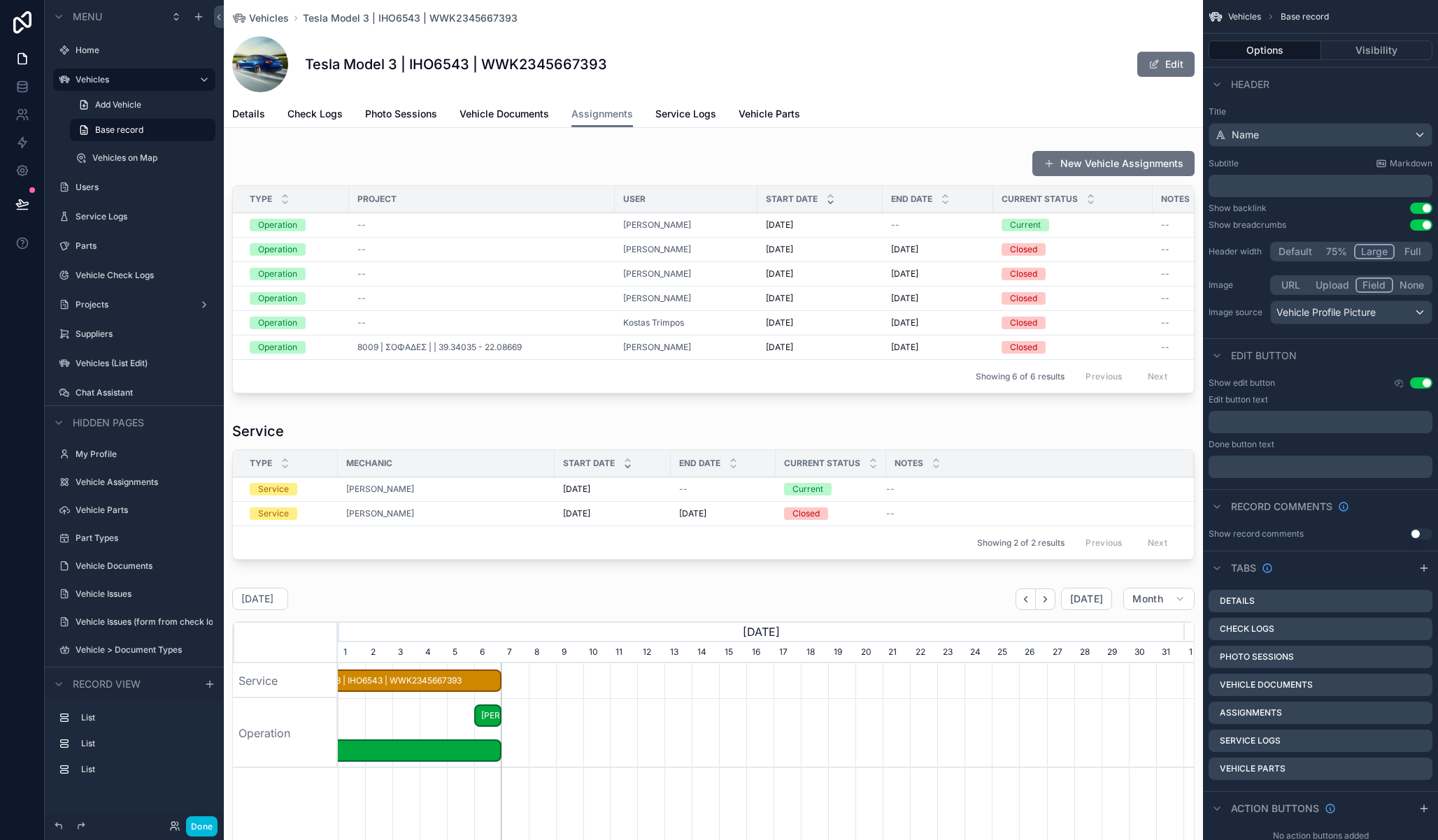
click at [342, 454] on div "scrollable content" at bounding box center [713, 493] width 979 height 155
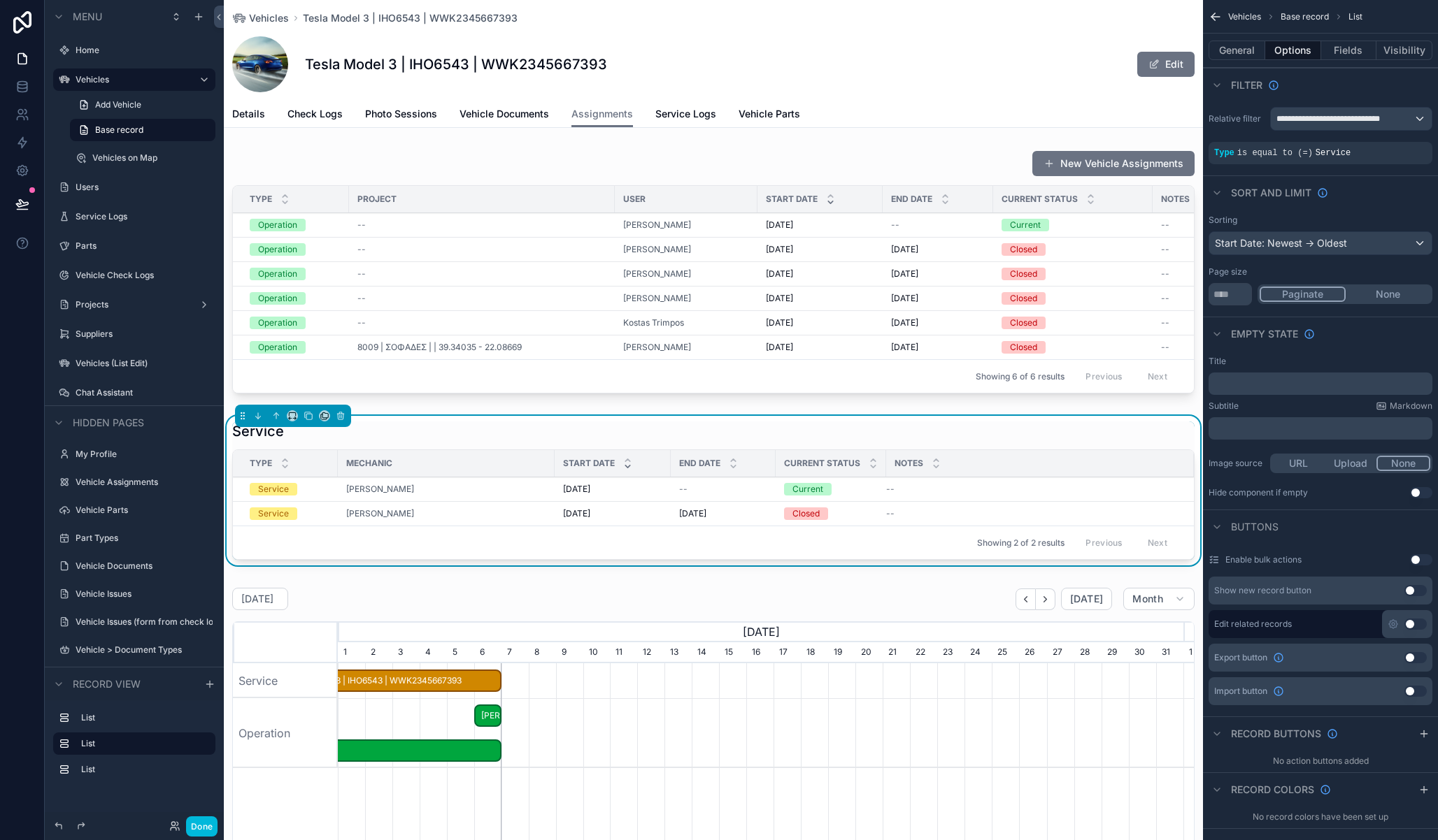
click at [600, 171] on div "scrollable content" at bounding box center [713, 275] width 979 height 260
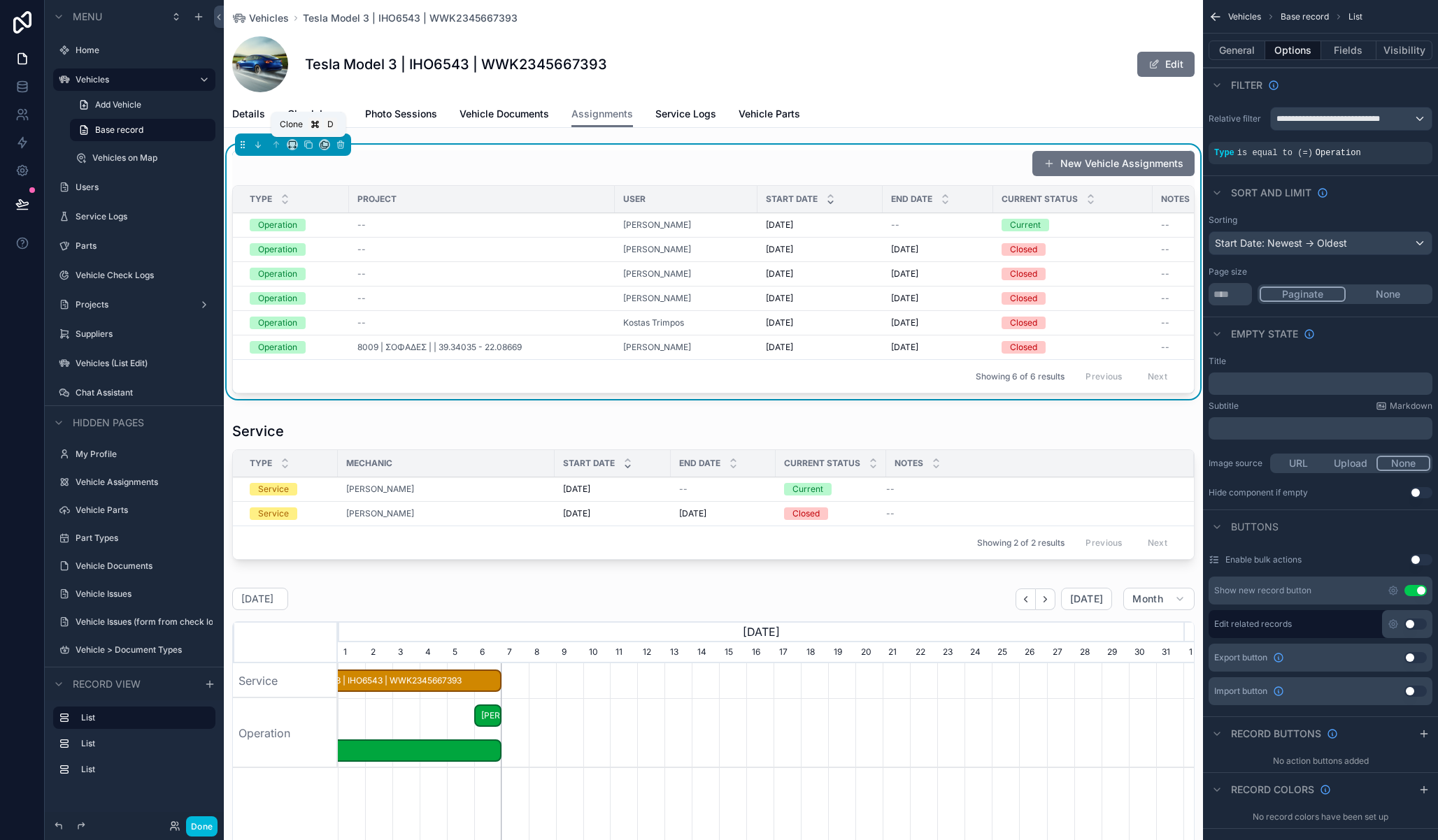
click at [307, 146] on icon "scrollable content" at bounding box center [309, 145] width 10 height 10
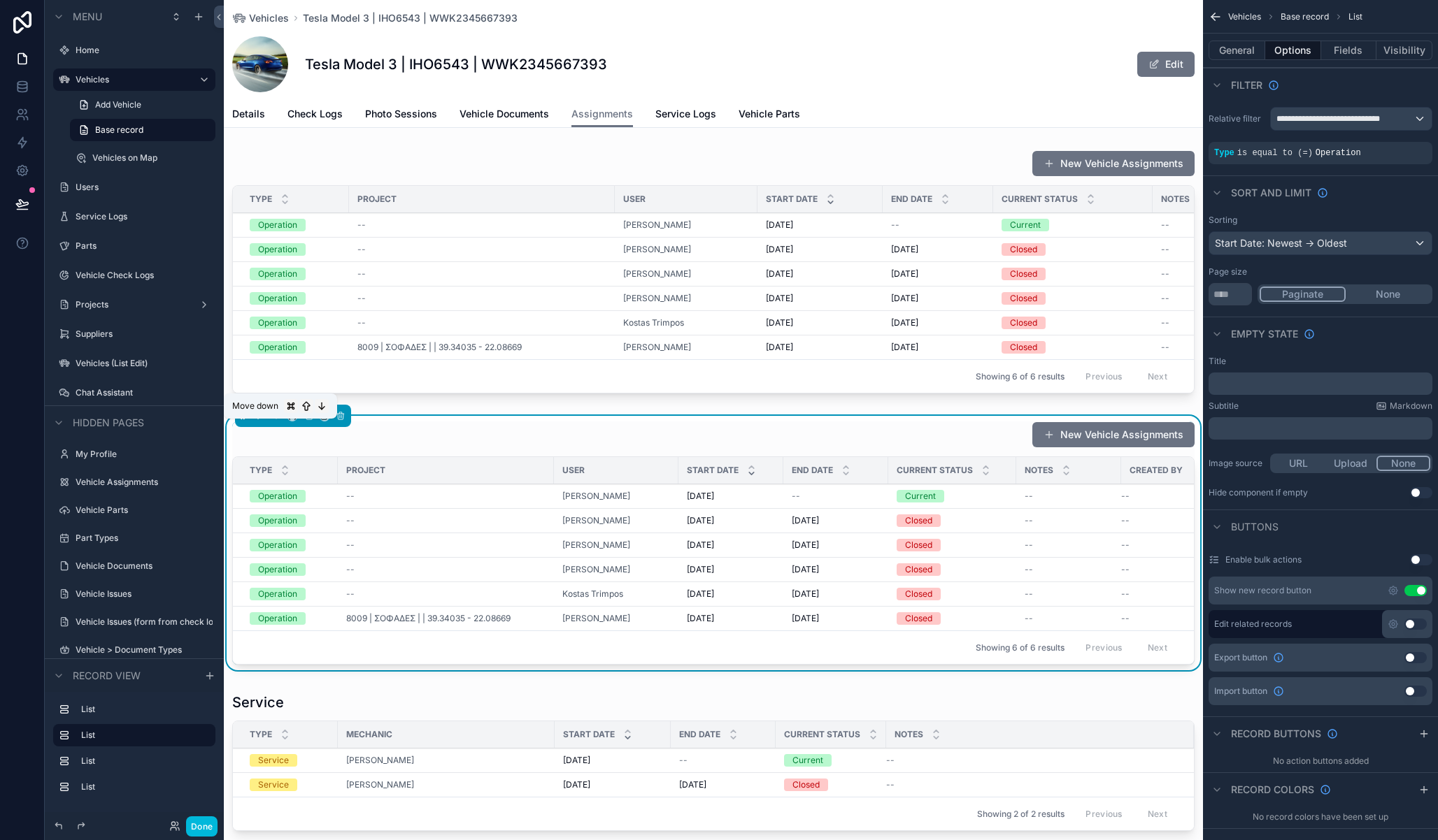
click at [260, 421] on icon "scrollable content" at bounding box center [259, 416] width 10 height 10
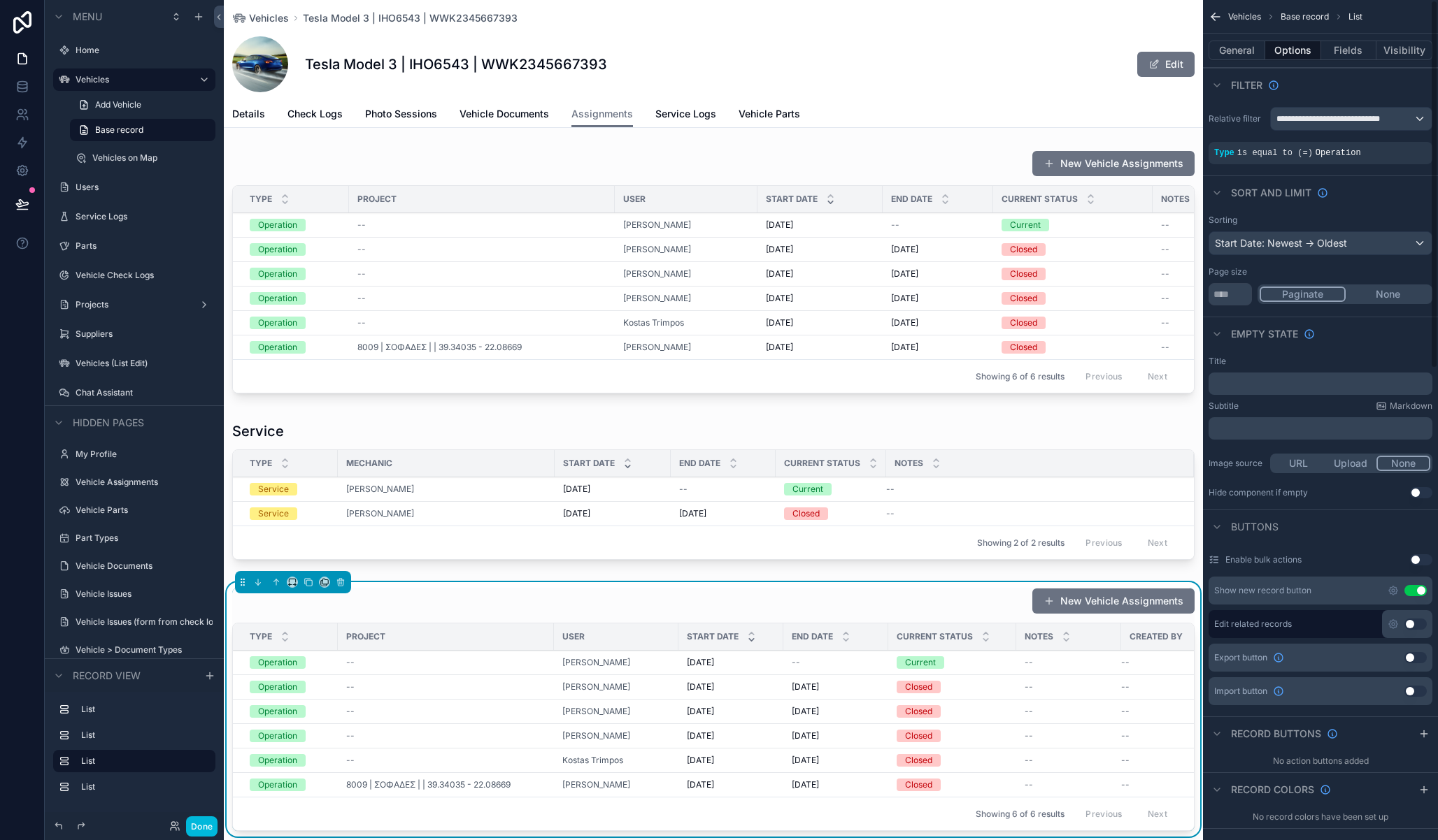
click at [1416, 592] on button "Use setting" at bounding box center [1415, 590] width 22 height 11
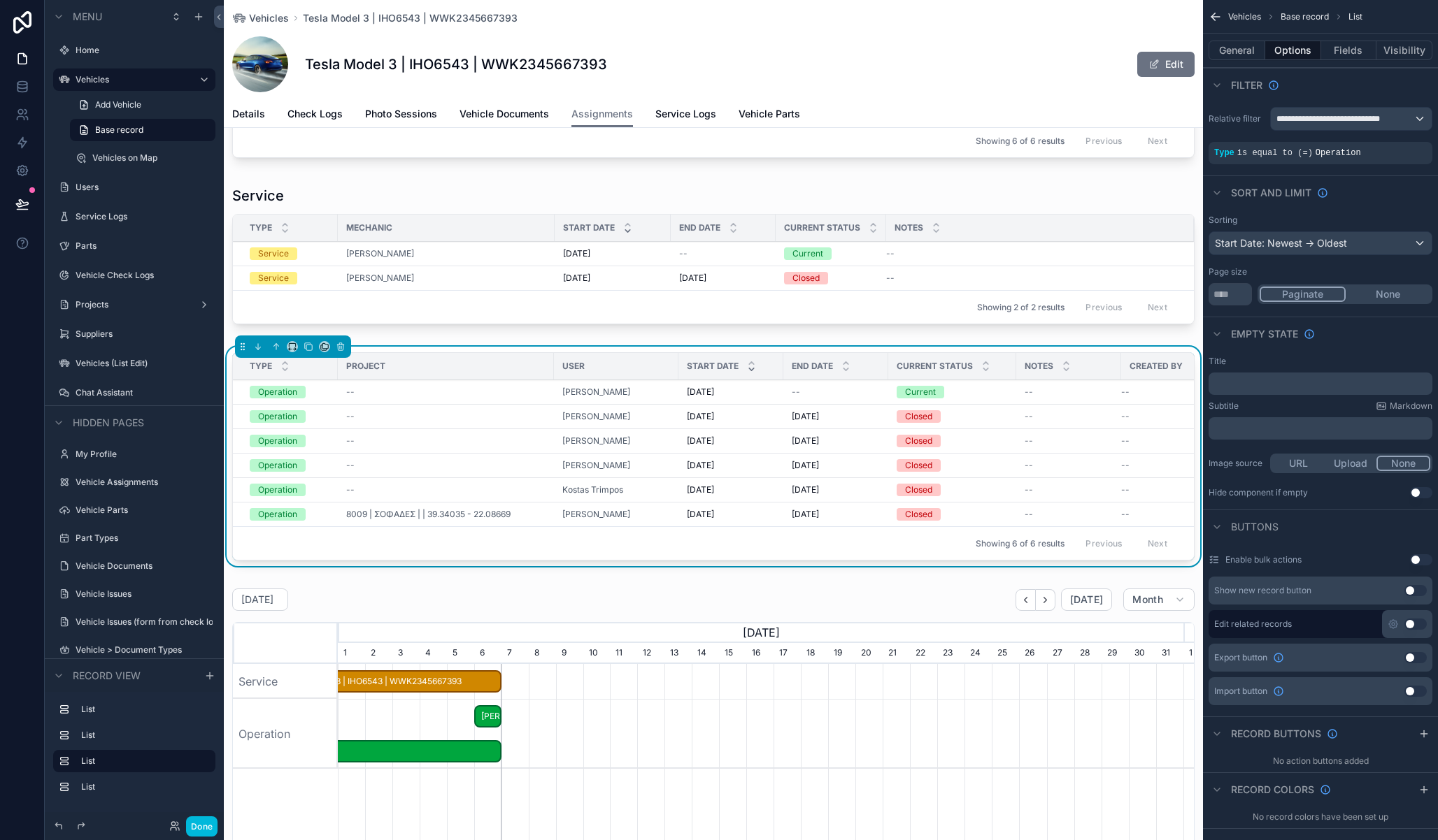
scroll to position [260, 0]
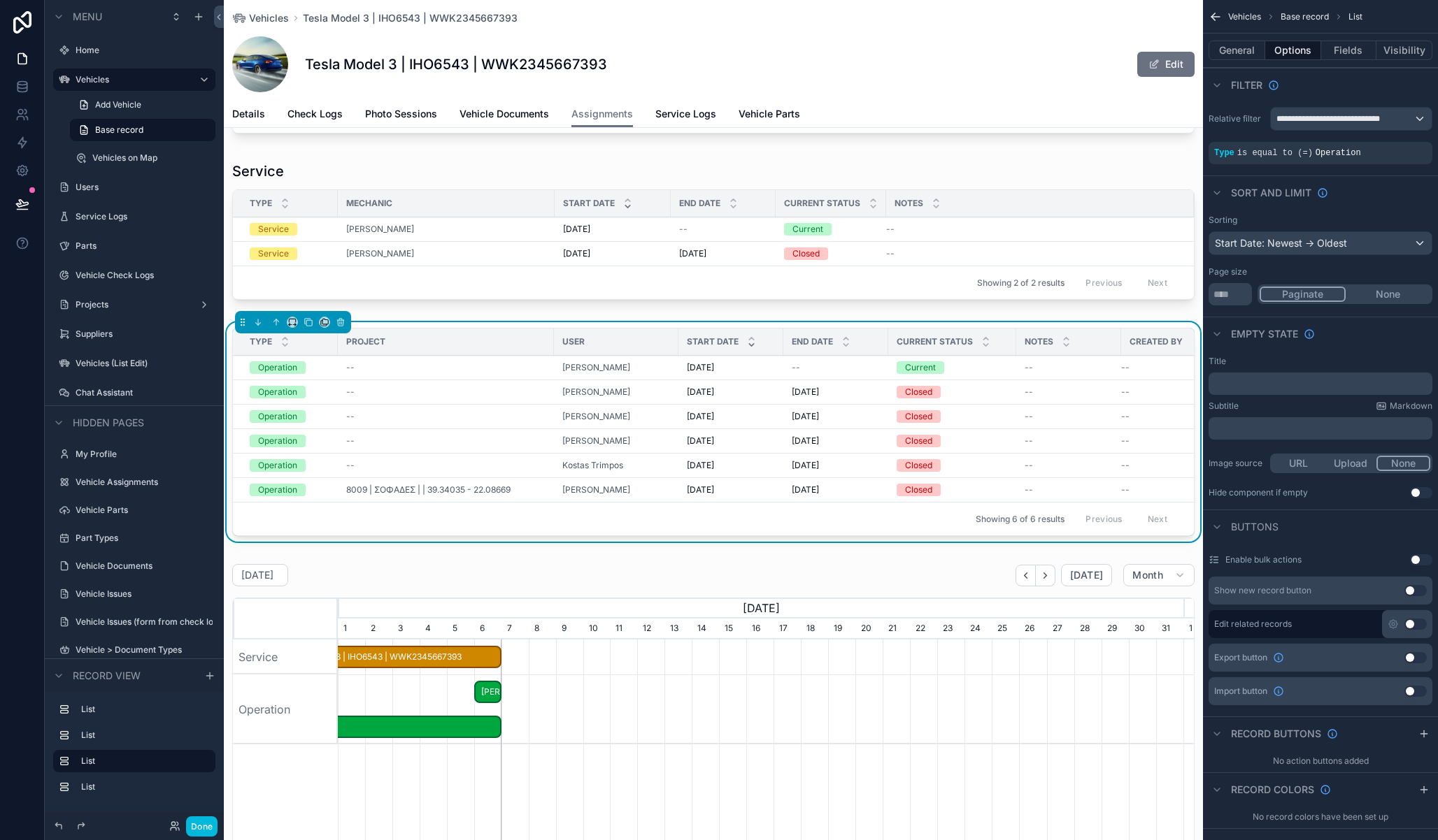
click at [0, 0] on div "scrollable content" at bounding box center [0, 0] width 0 height 0
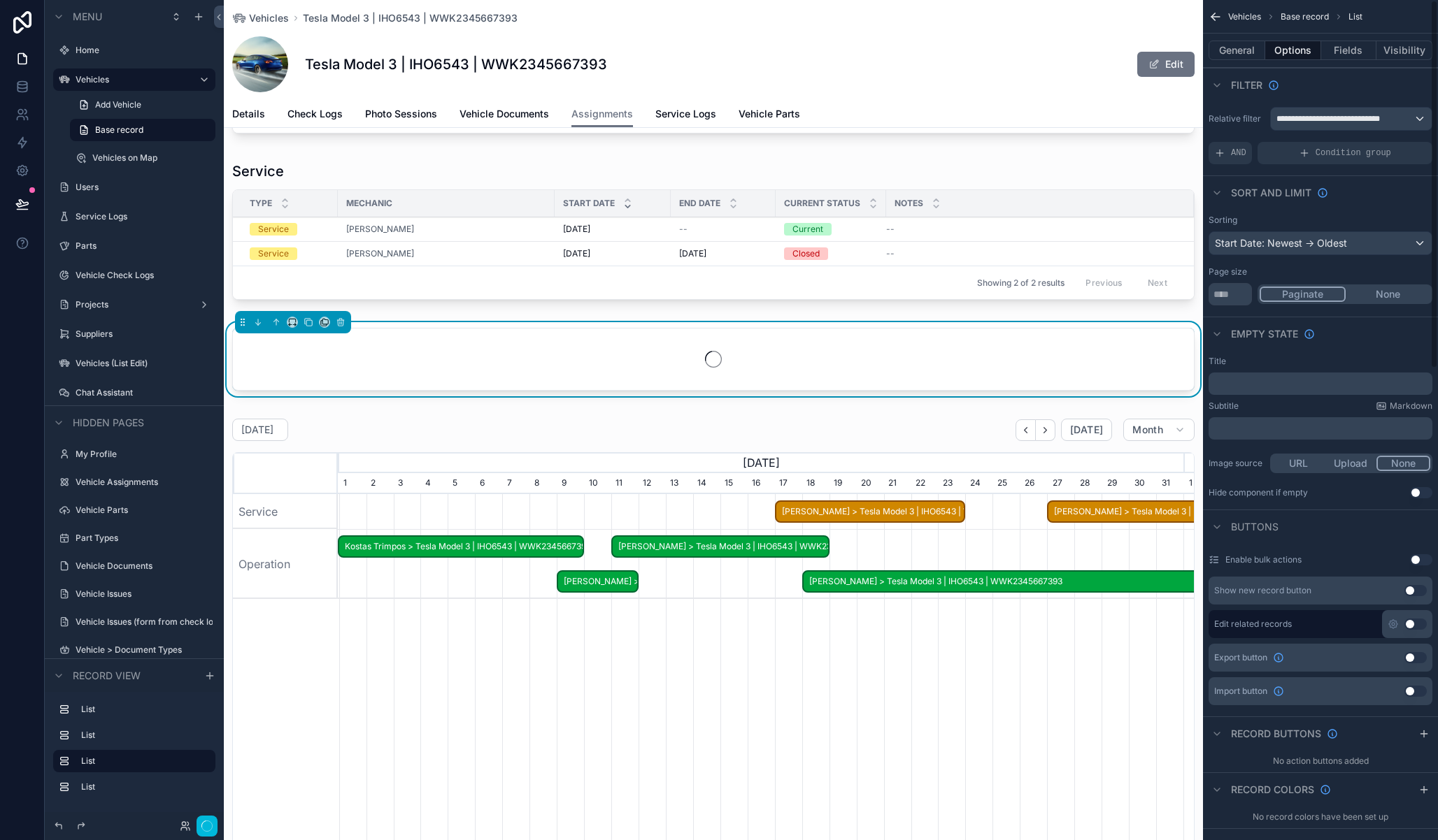
scroll to position [0, 845]
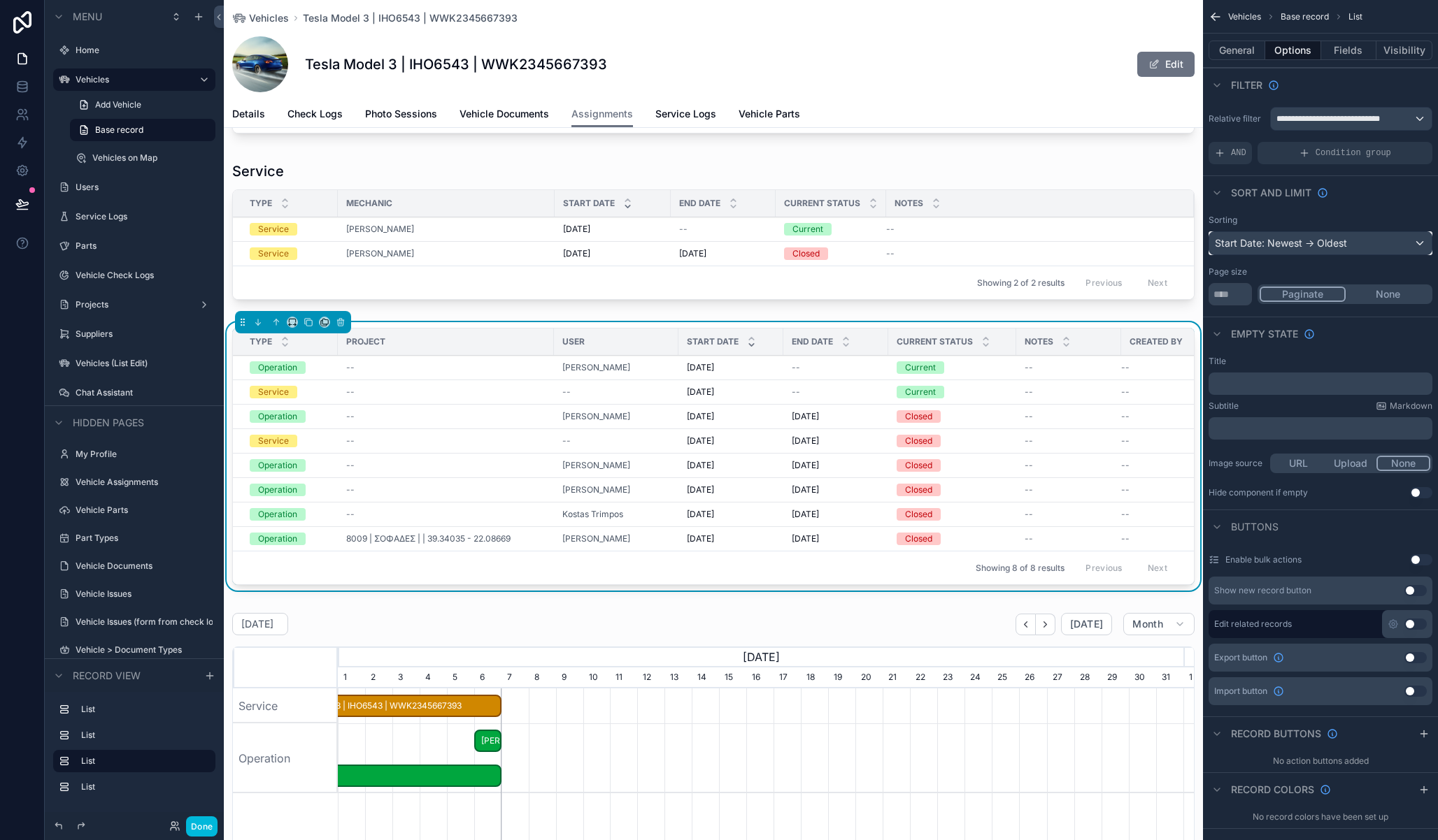
click at [1337, 244] on div "Start Date: Newest -> Oldest" at bounding box center [1320, 243] width 222 height 22
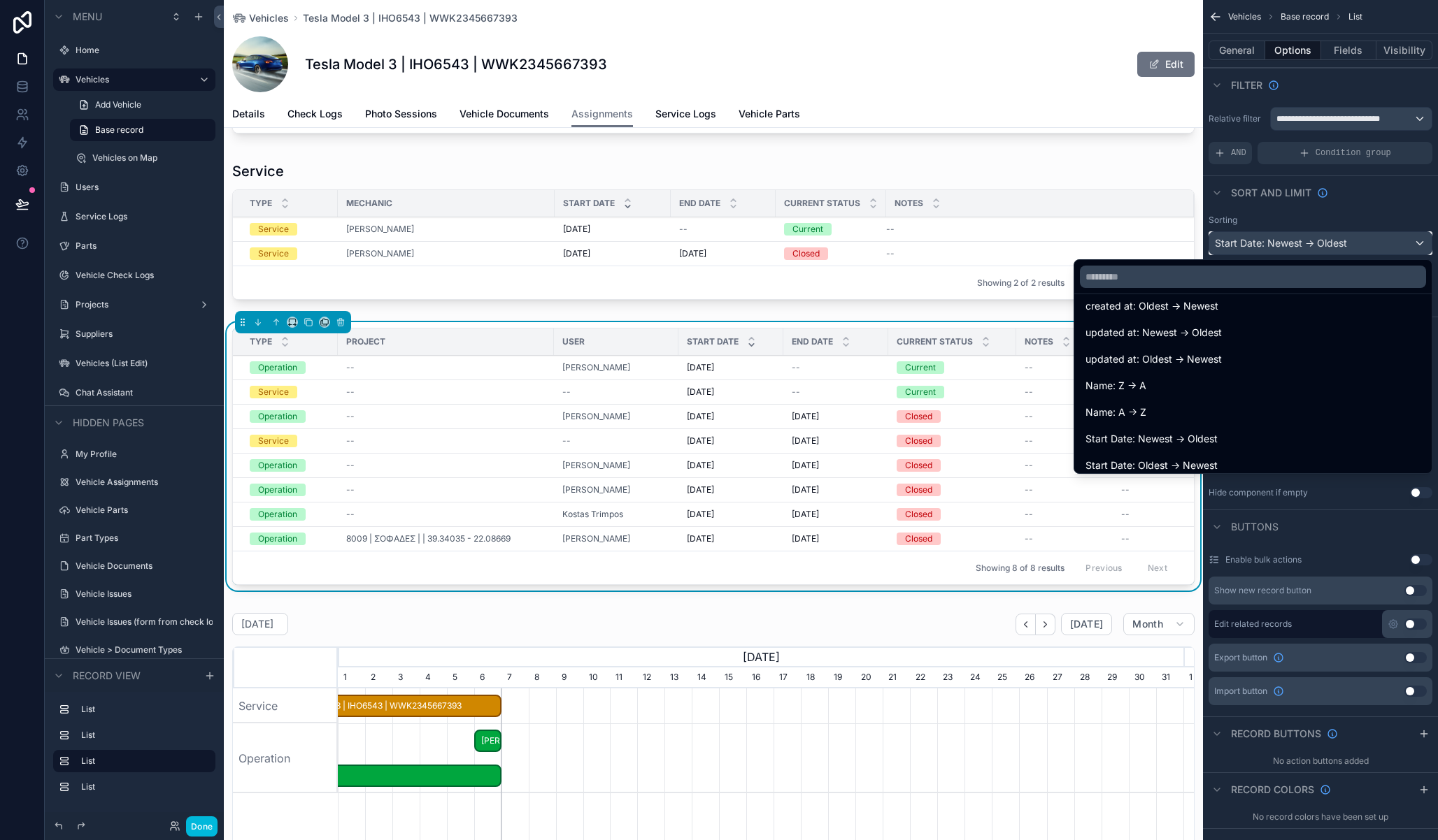
scroll to position [75, 0]
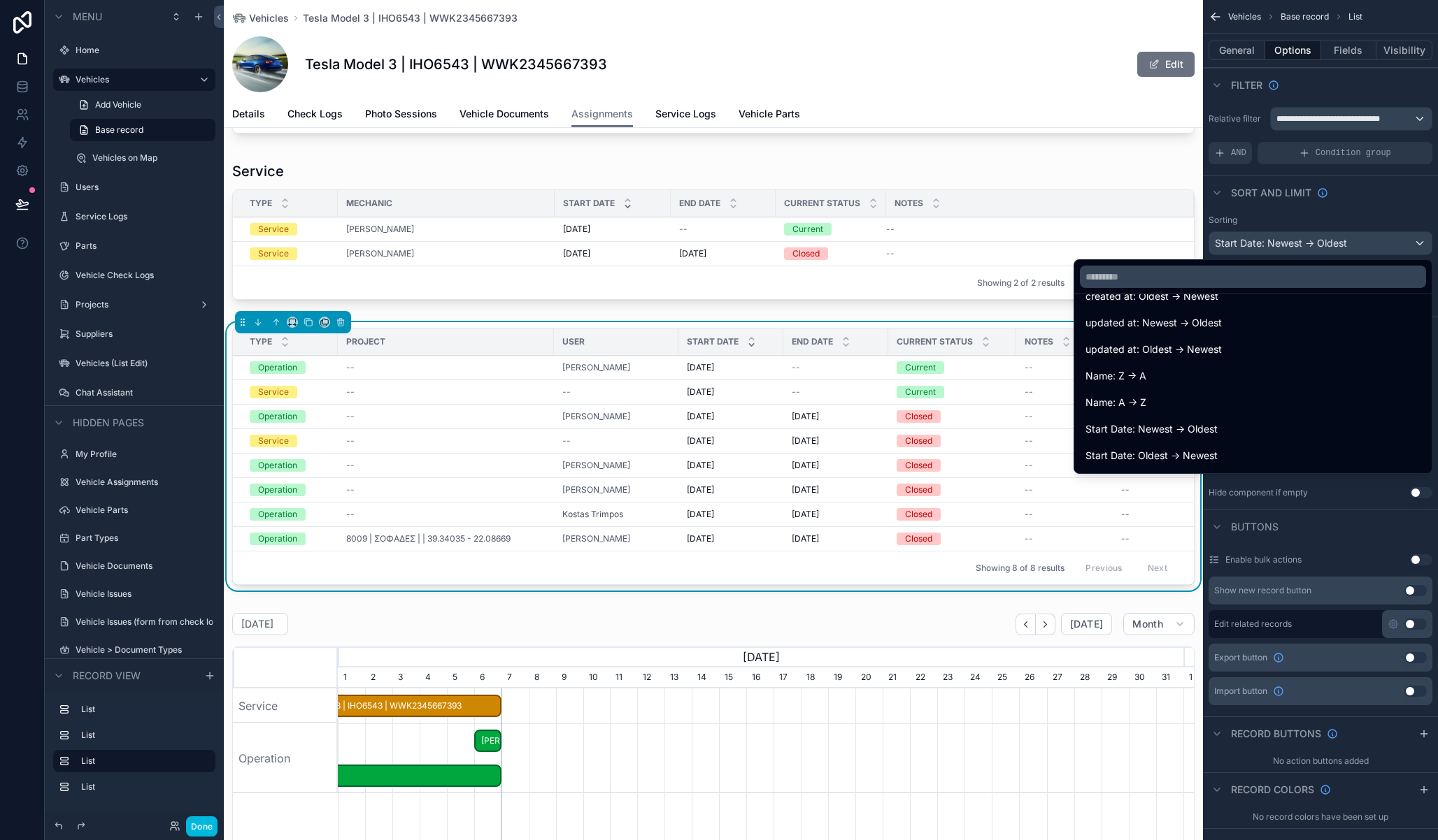
click at [1257, 436] on div "Start Date: Newest -> Oldest" at bounding box center [1252, 430] width 335 height 17
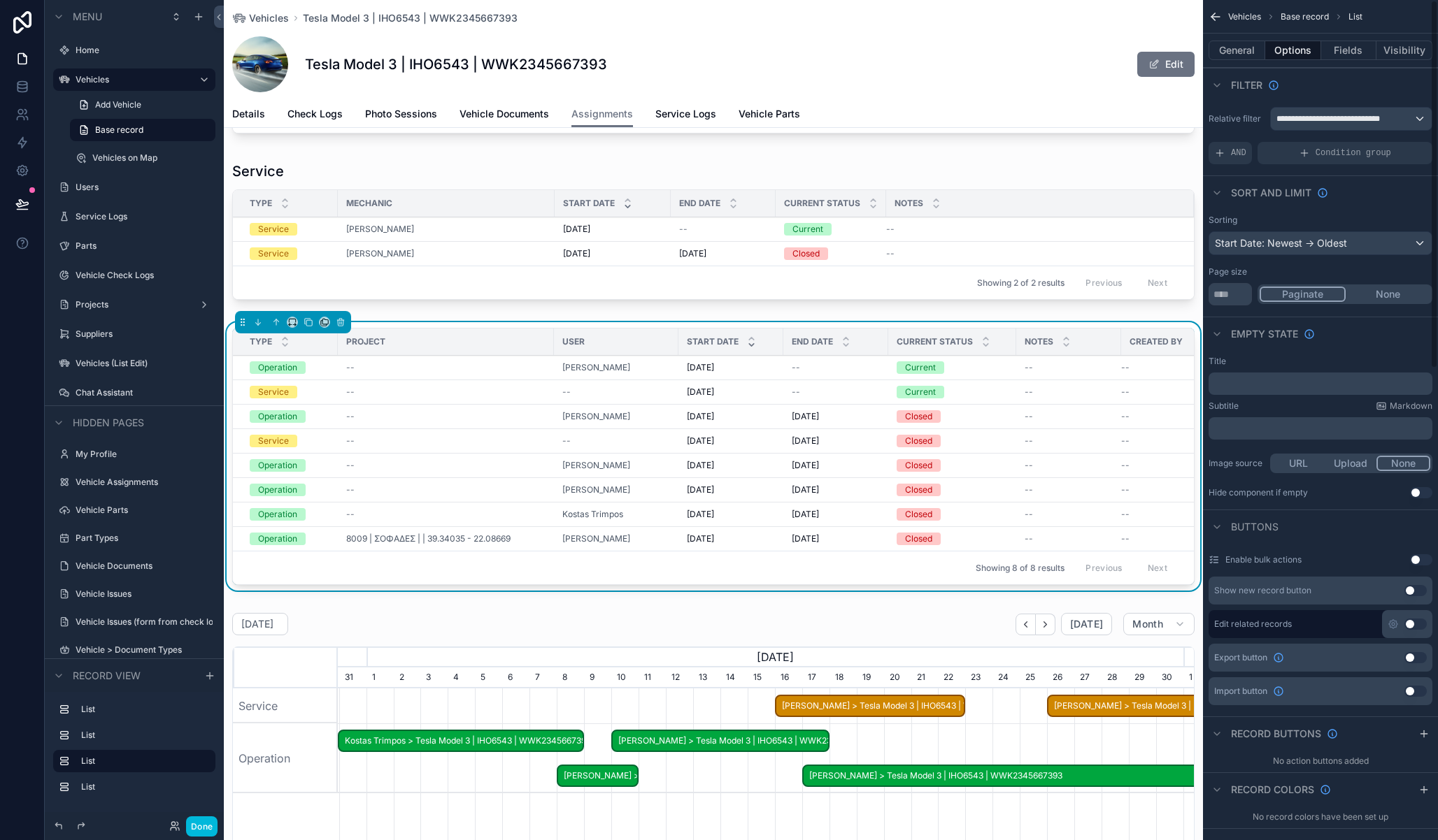
scroll to position [0, 845]
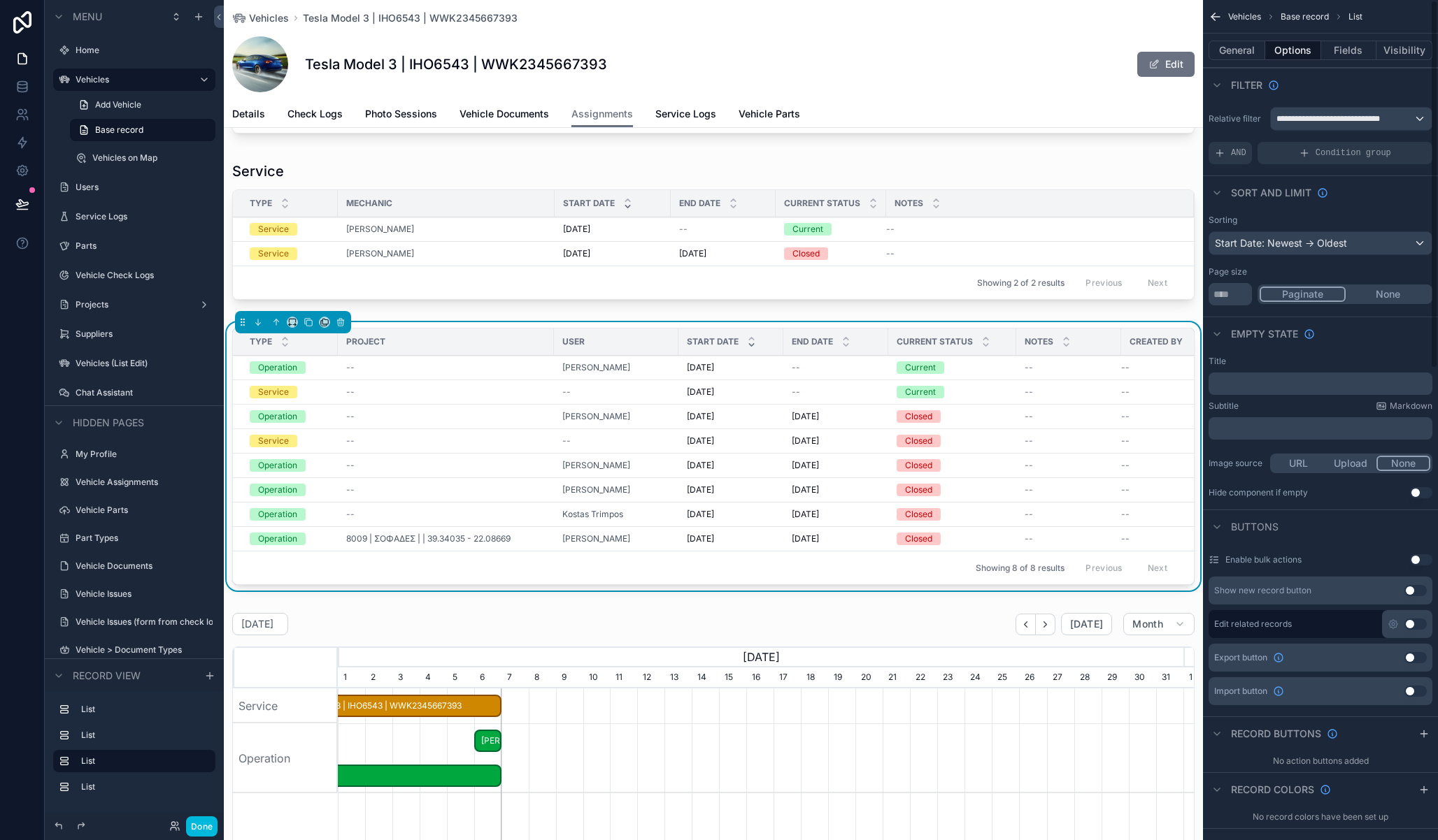
click at [1340, 49] on button "Fields" at bounding box center [1349, 50] width 56 height 19
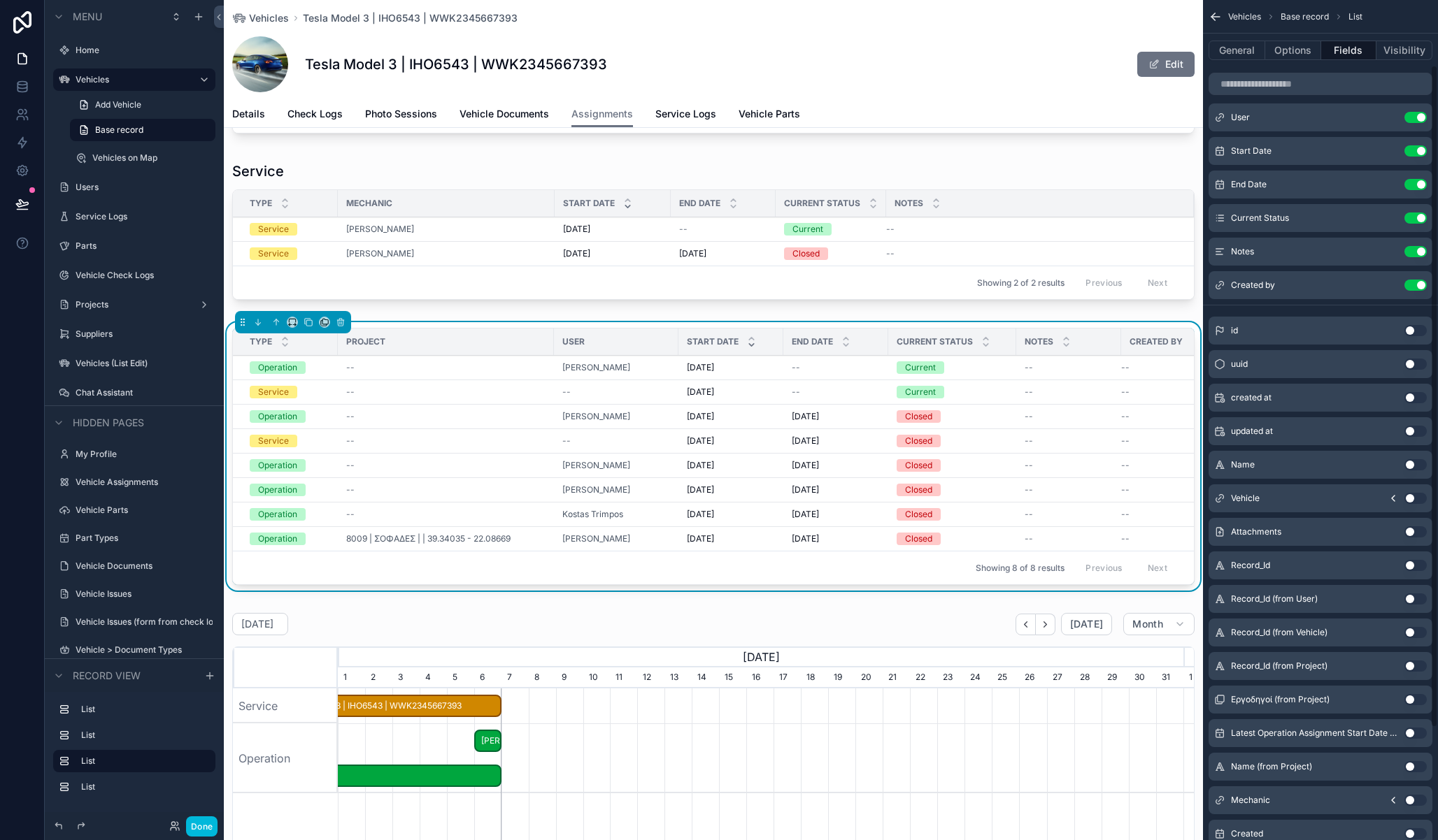
scroll to position [225, 0]
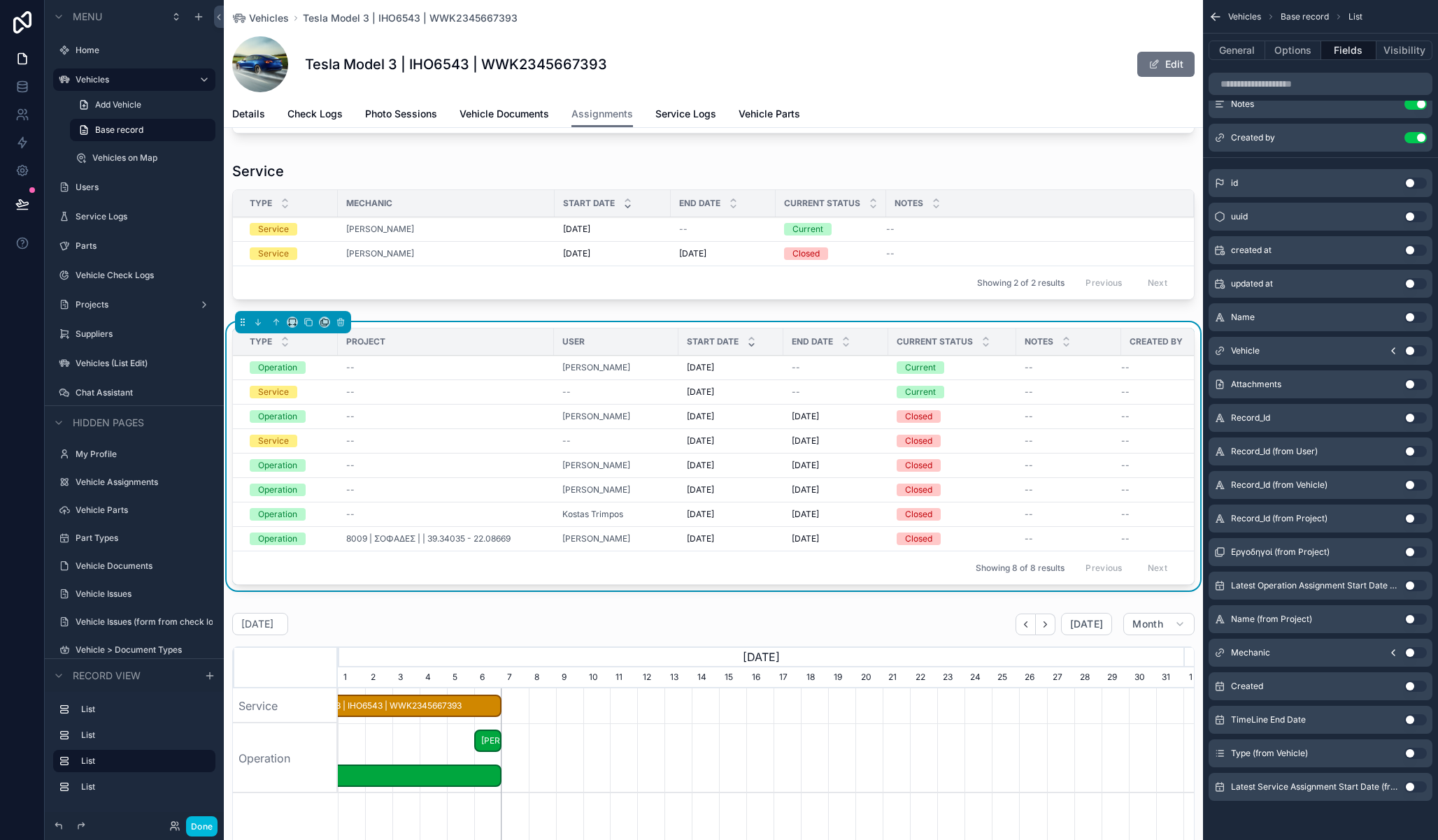
click at [1413, 653] on button "Use setting" at bounding box center [1415, 653] width 22 height 11
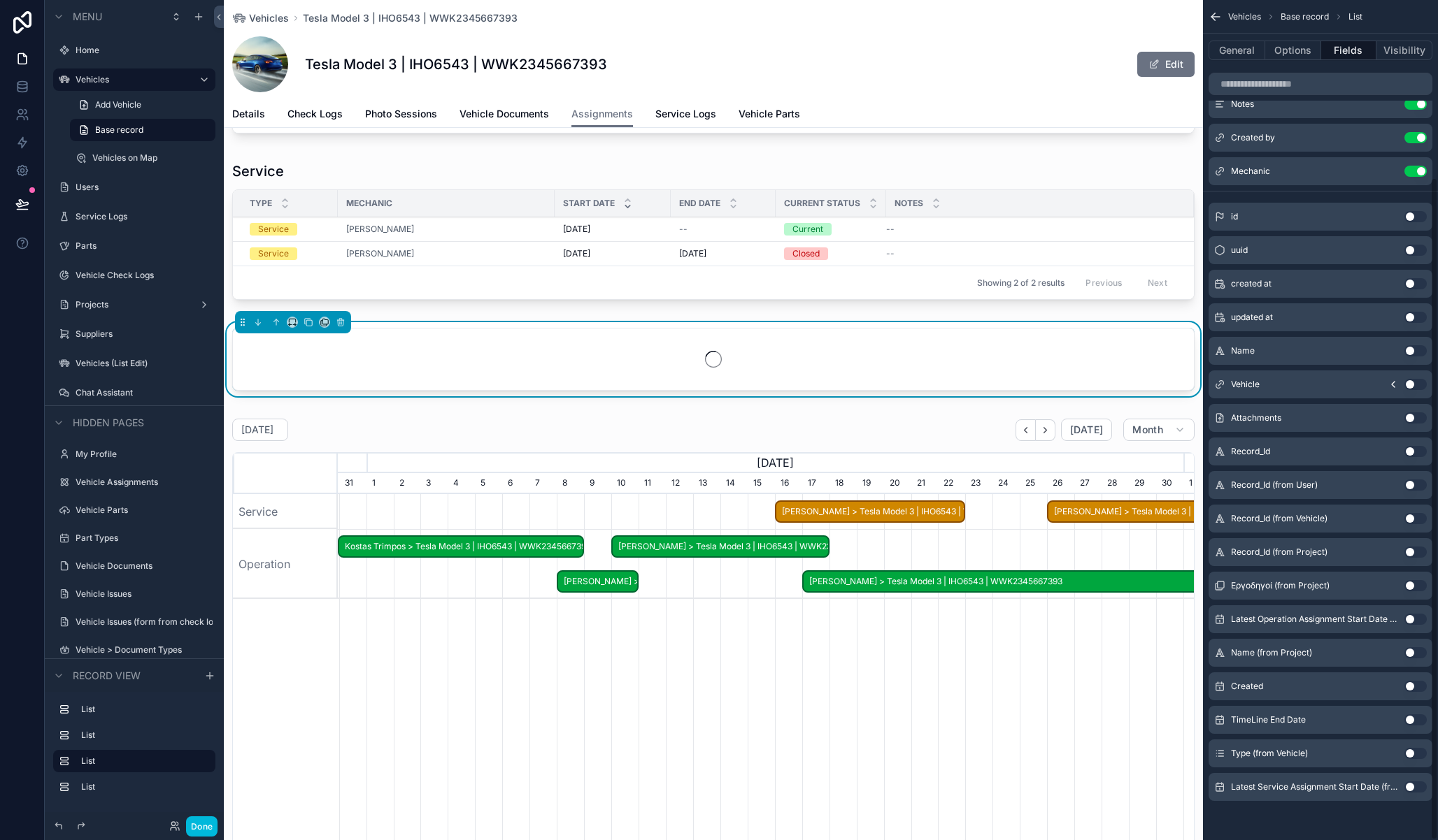
scroll to position [0, 0]
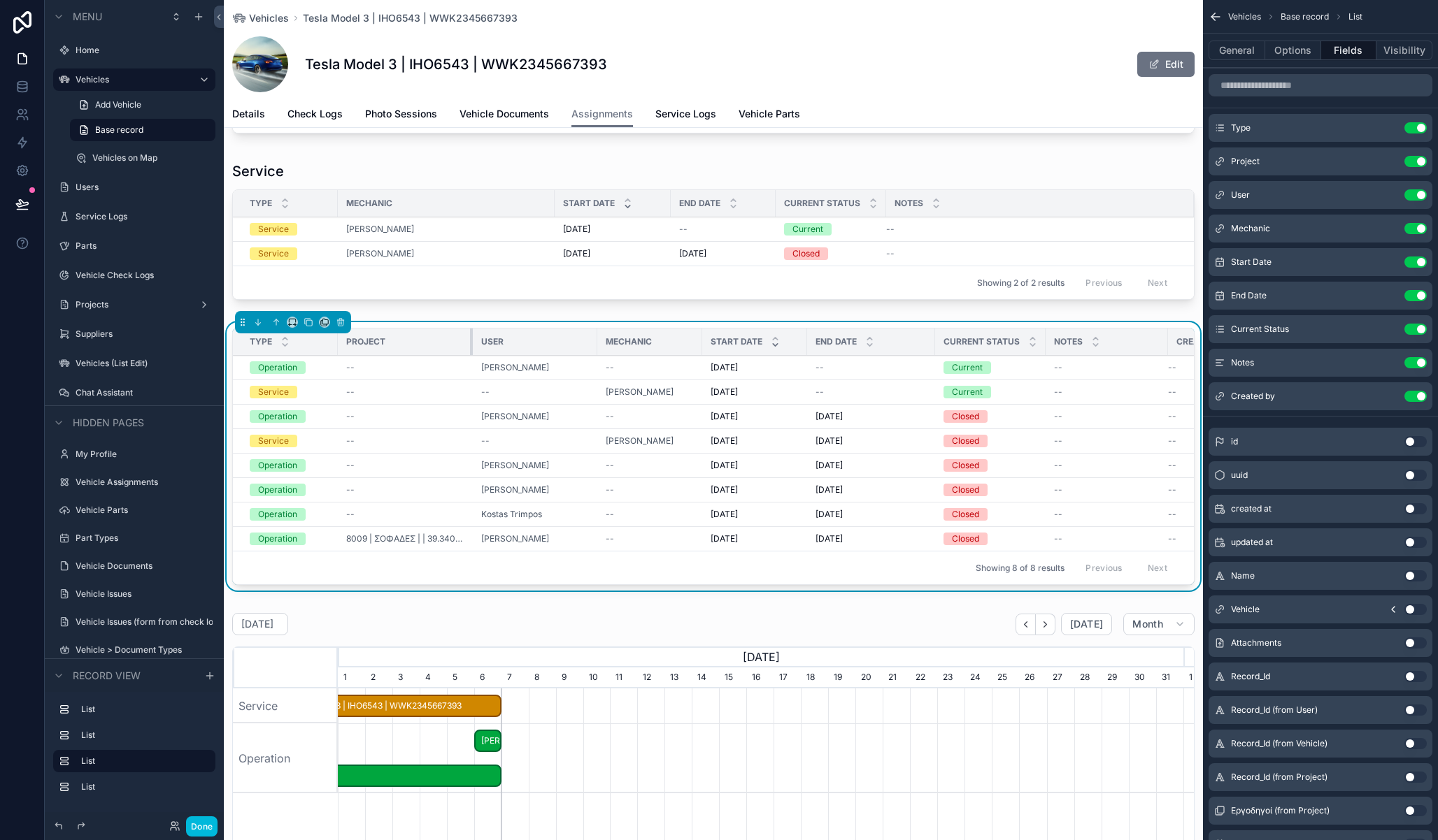
drag, startPoint x: 553, startPoint y: 352, endPoint x: 519, endPoint y: 344, distance: 34.9
click at [461, 352] on th "Project" at bounding box center [404, 342] width 135 height 27
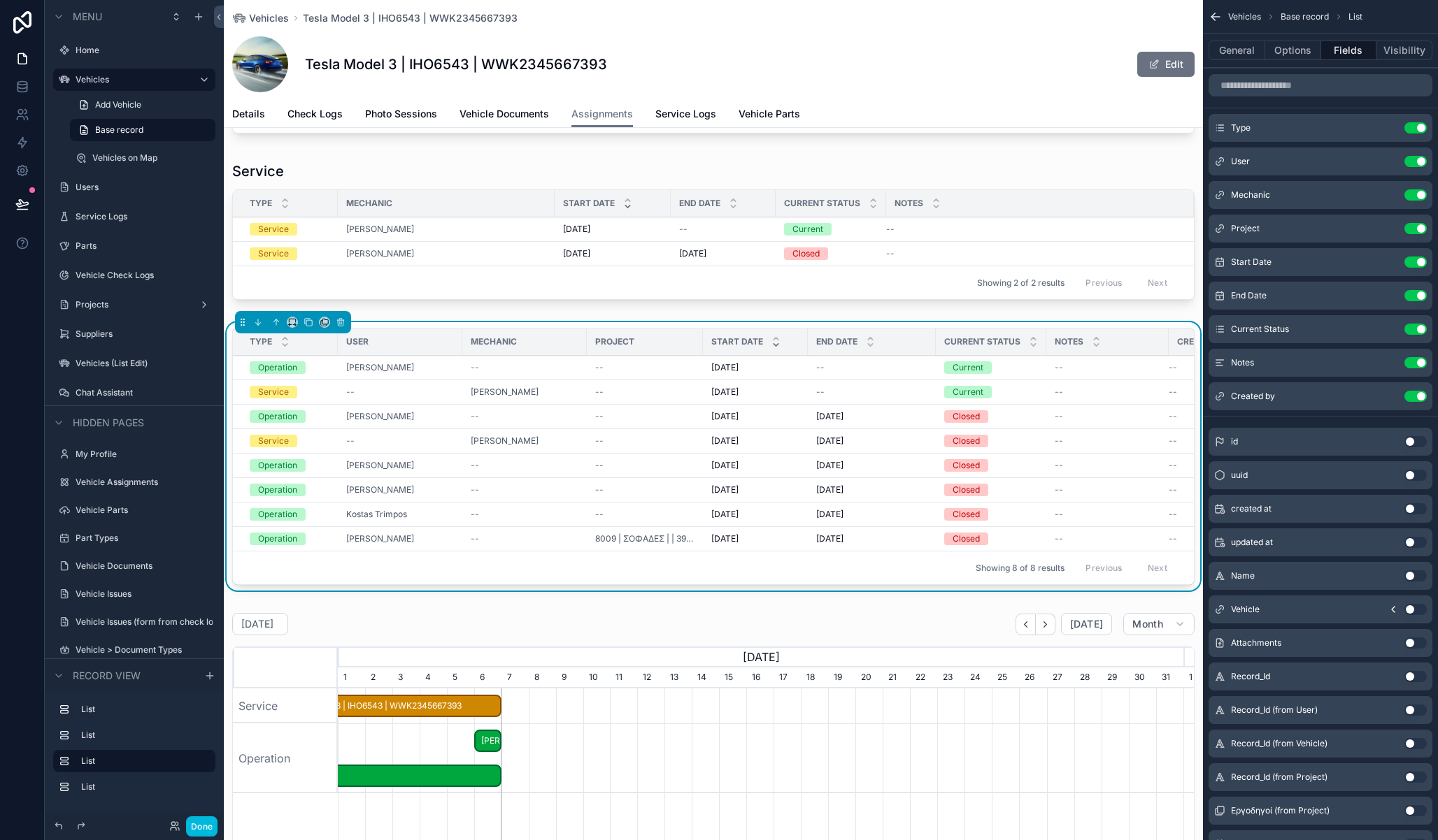
scroll to position [0, 90]
click at [203, 824] on button "Done" at bounding box center [201, 826] width 31 height 20
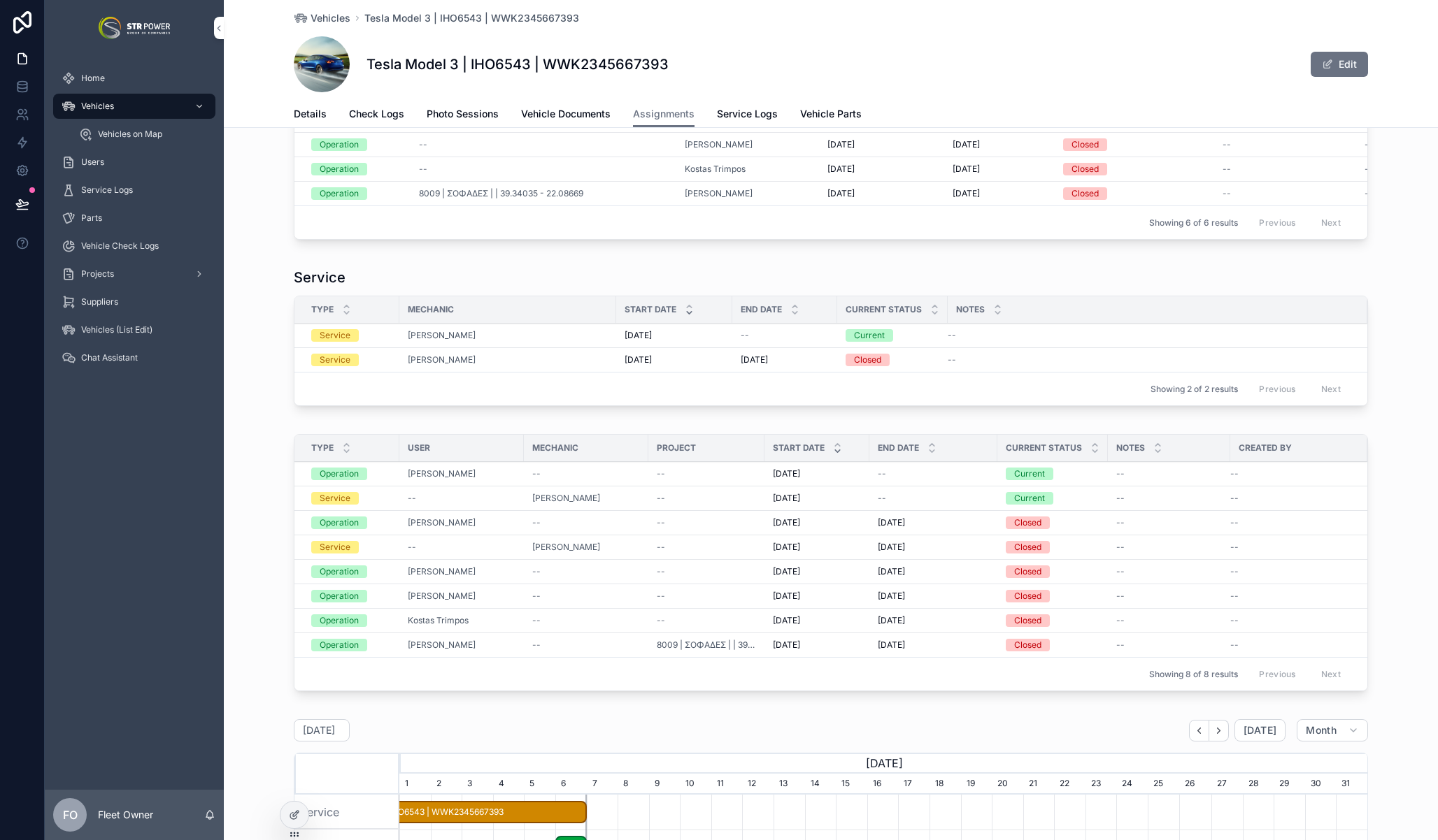
click at [300, 809] on div at bounding box center [294, 815] width 28 height 26
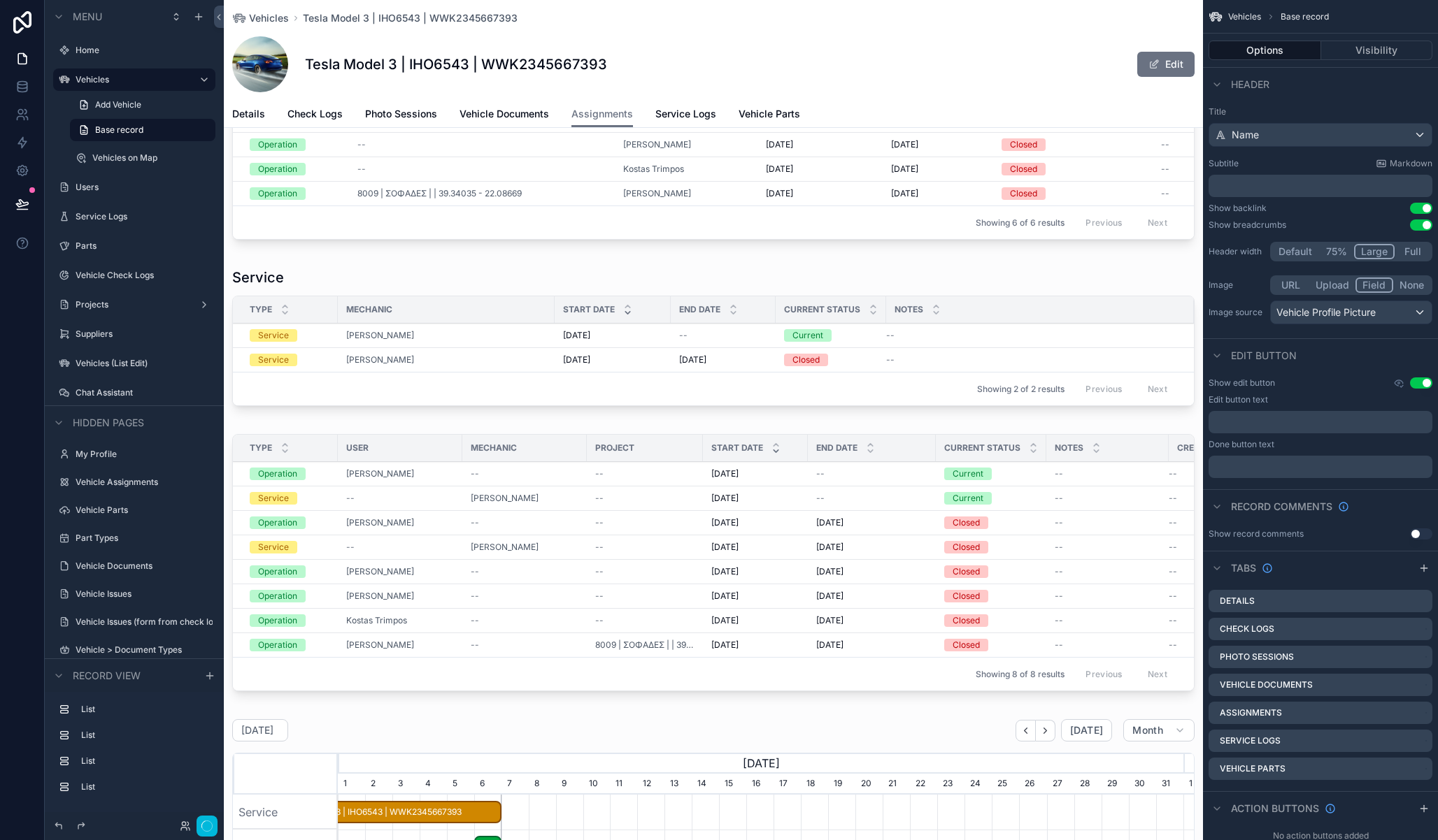
click at [270, 429] on div "New Vehicle Assignments Type Project User Start Date End Date Current Status No…" at bounding box center [713, 631] width 979 height 1280
click at [269, 435] on div "New Vehicle Assignments Type Project User Start Date End Date Current Status No…" at bounding box center [713, 631] width 979 height 1280
click at [262, 442] on div "scrollable content" at bounding box center [713, 565] width 979 height 274
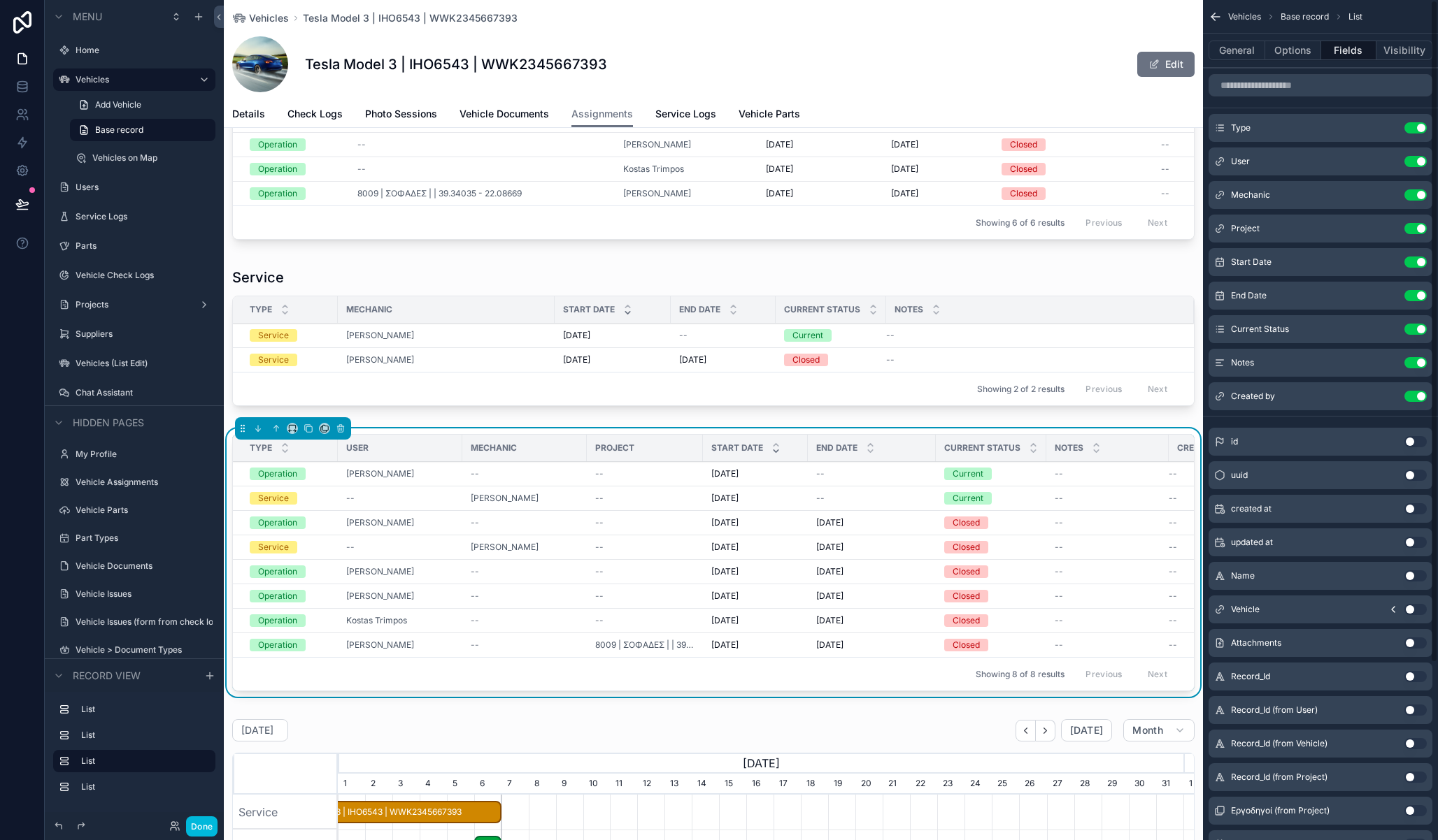
click at [1242, 41] on button "General" at bounding box center [1236, 50] width 57 height 19
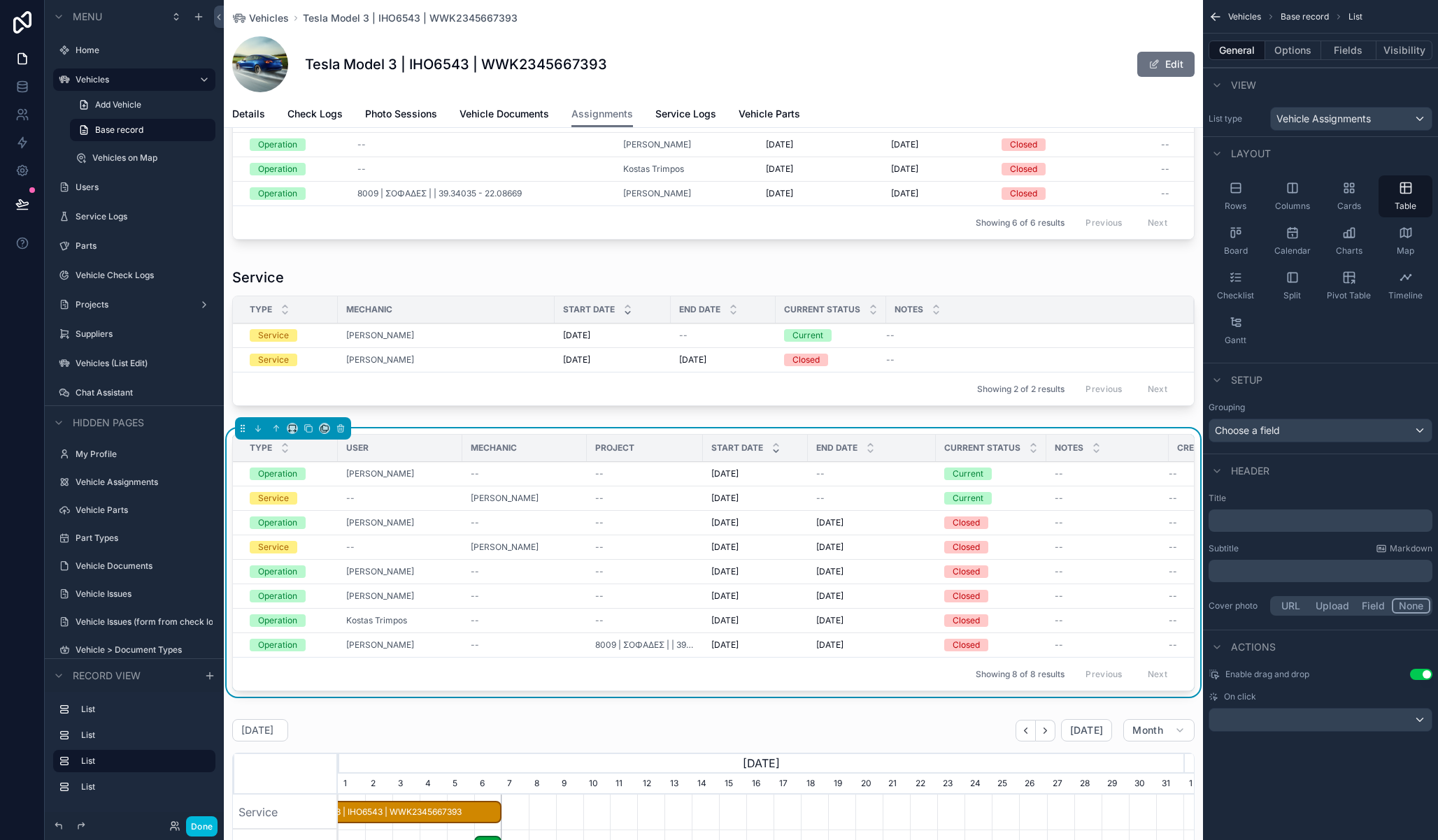
click at [1250, 517] on p "﻿" at bounding box center [1322, 520] width 215 height 14
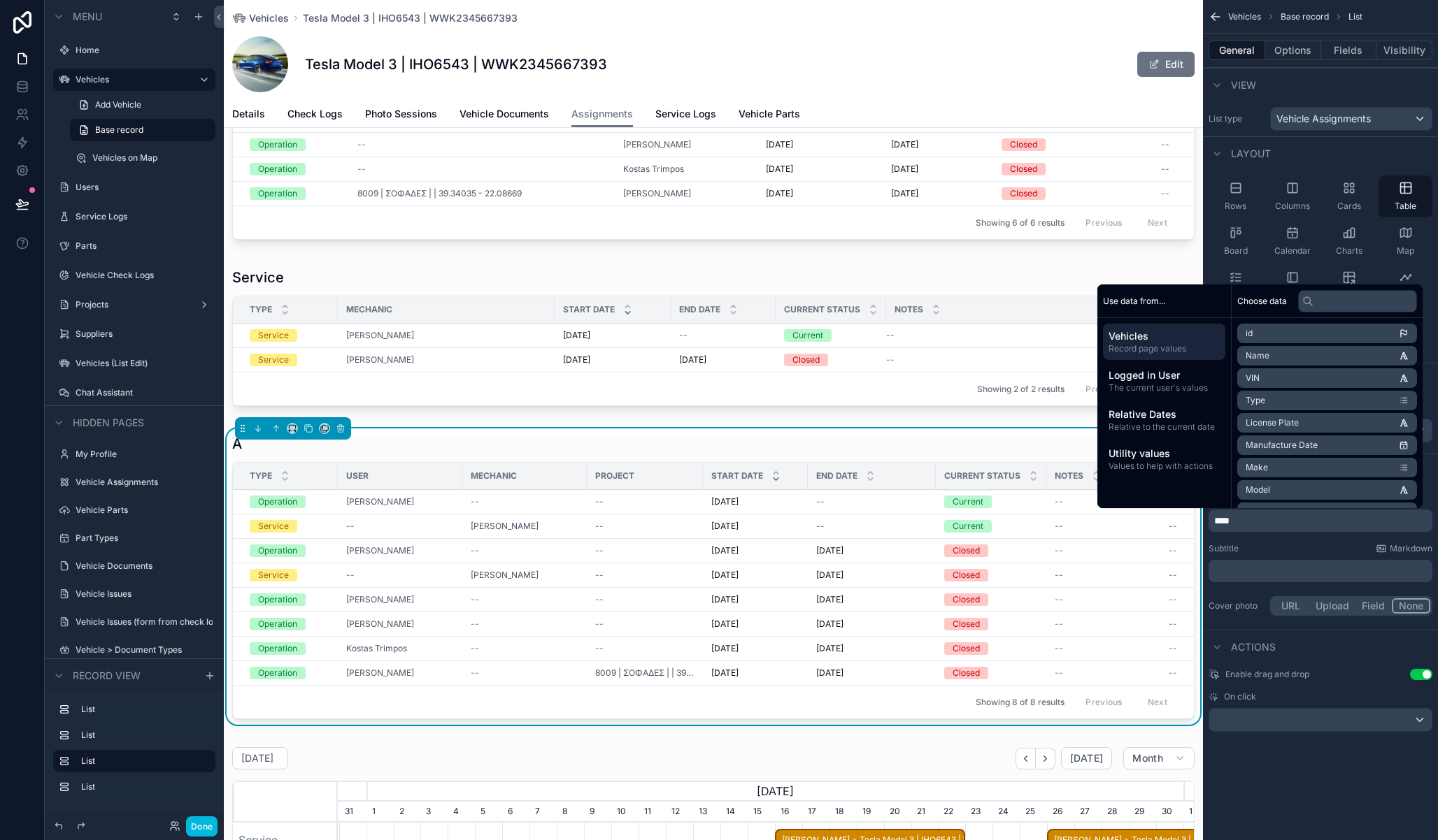
scroll to position [0, 845]
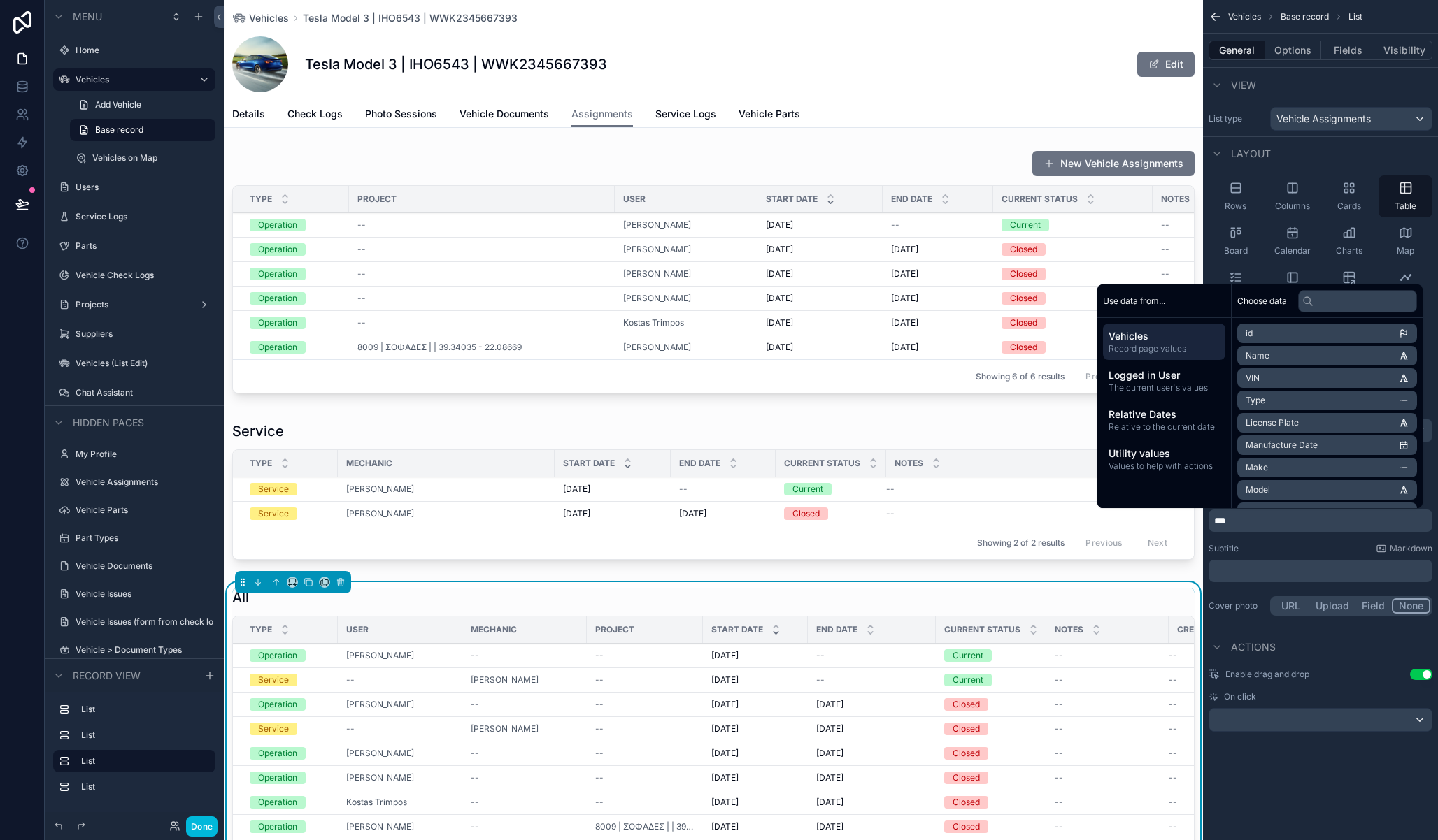
click at [599, 165] on div "scrollable content" at bounding box center [713, 275] width 979 height 260
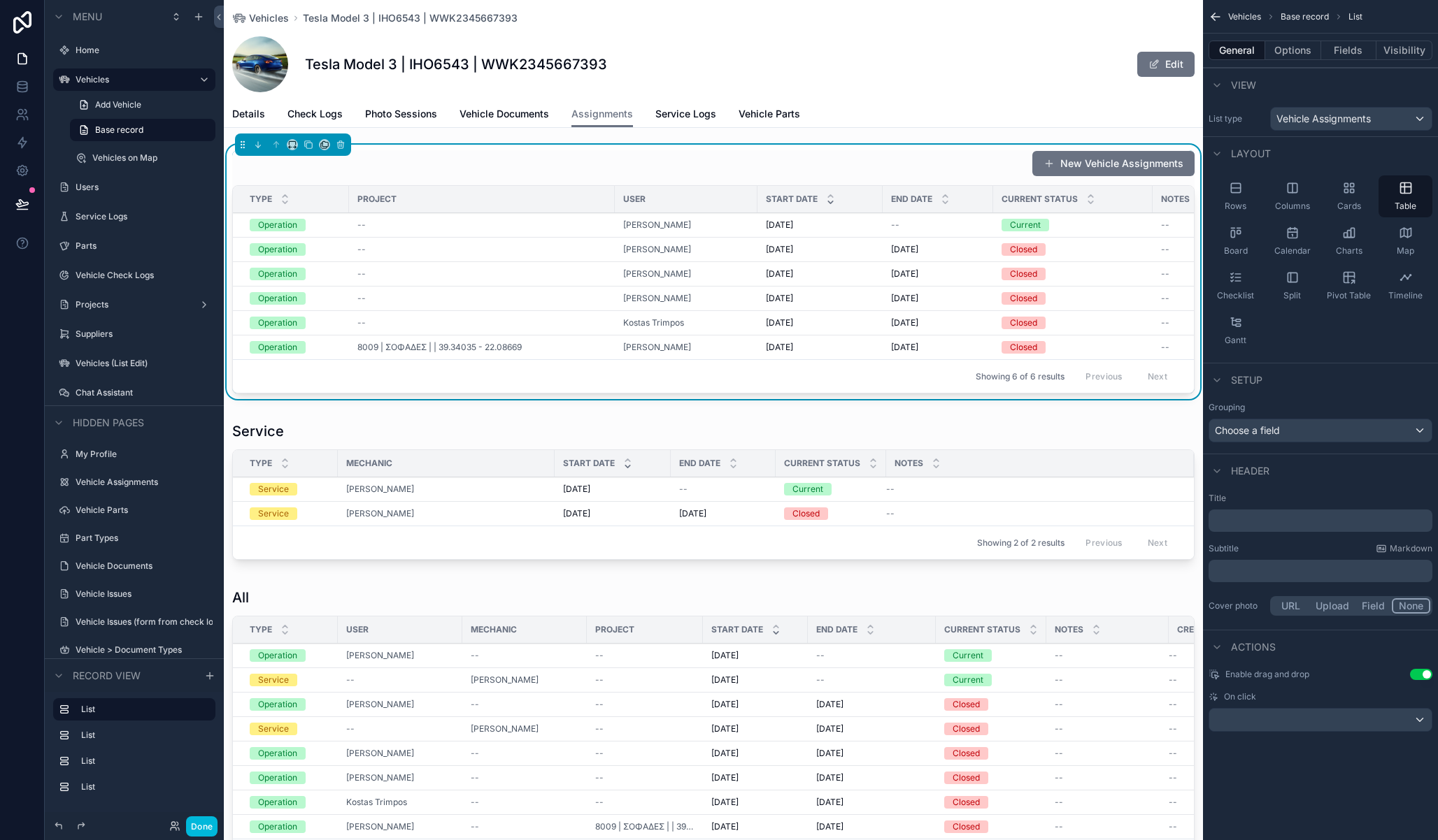
click at [1245, 529] on div "﻿" at bounding box center [1320, 520] width 224 height 22
click at [1246, 526] on p "﻿" at bounding box center [1322, 520] width 215 height 14
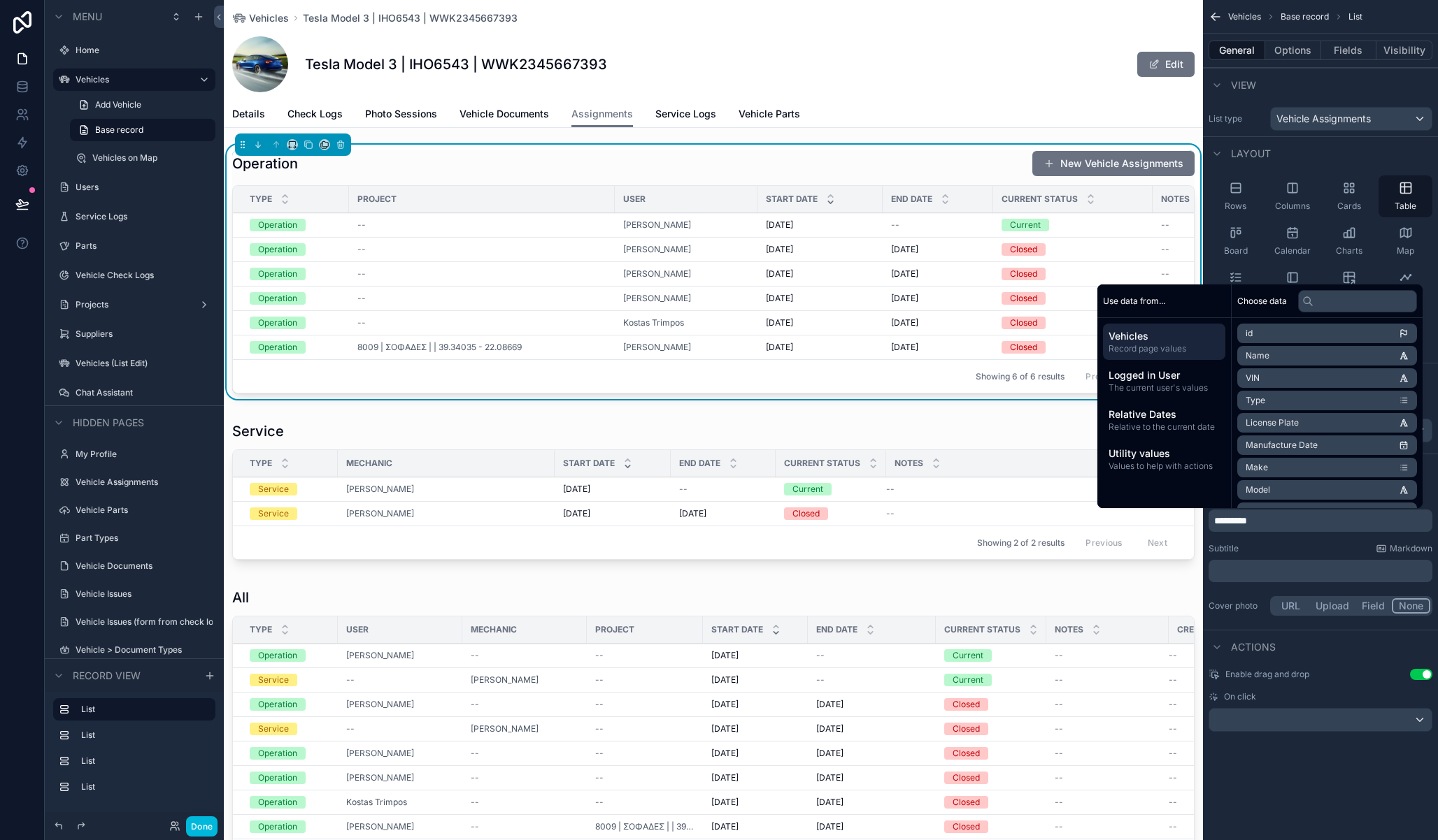
click at [205, 828] on button "Done" at bounding box center [201, 826] width 31 height 20
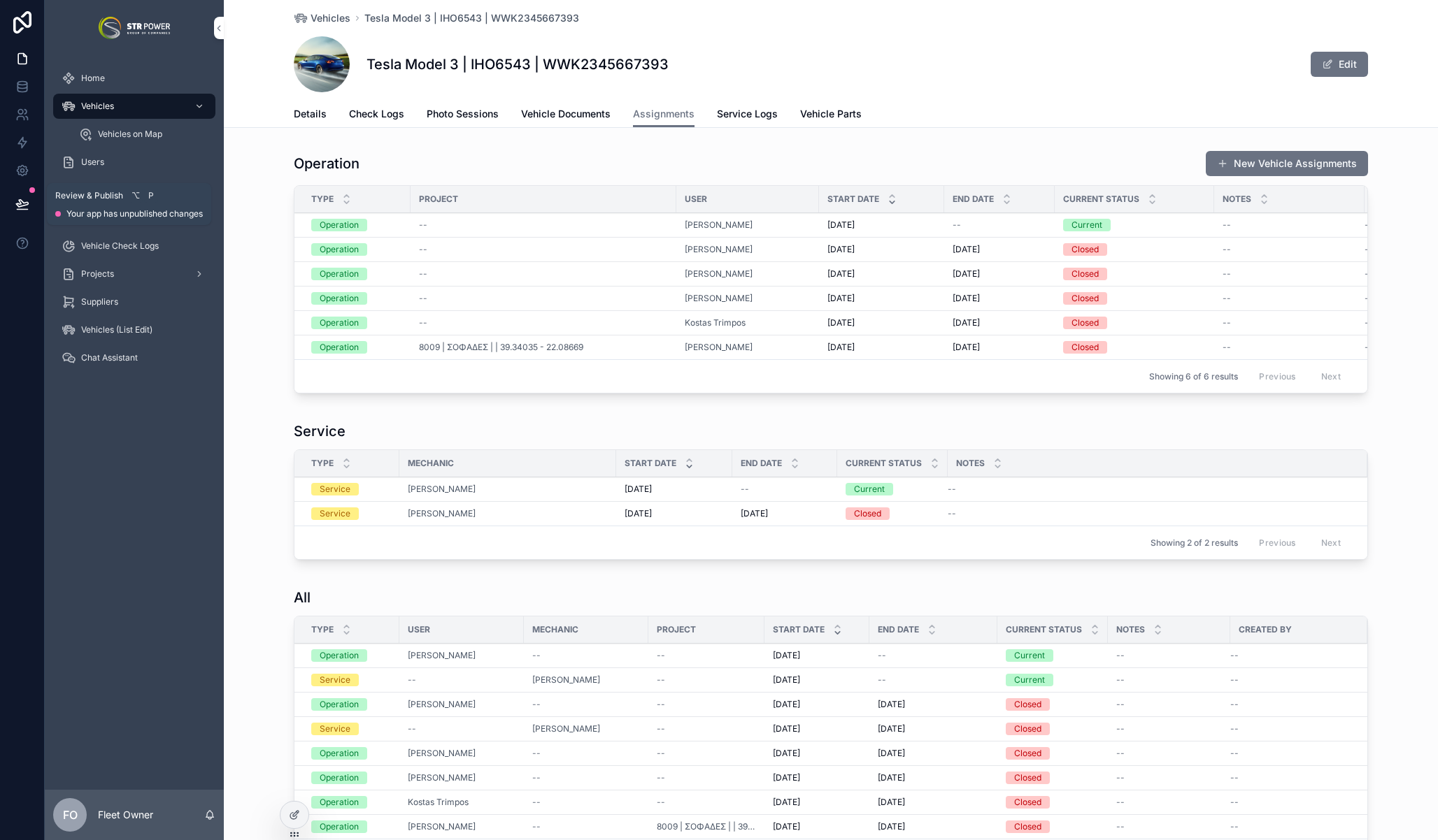
click at [25, 209] on icon at bounding box center [22, 209] width 10 height 0
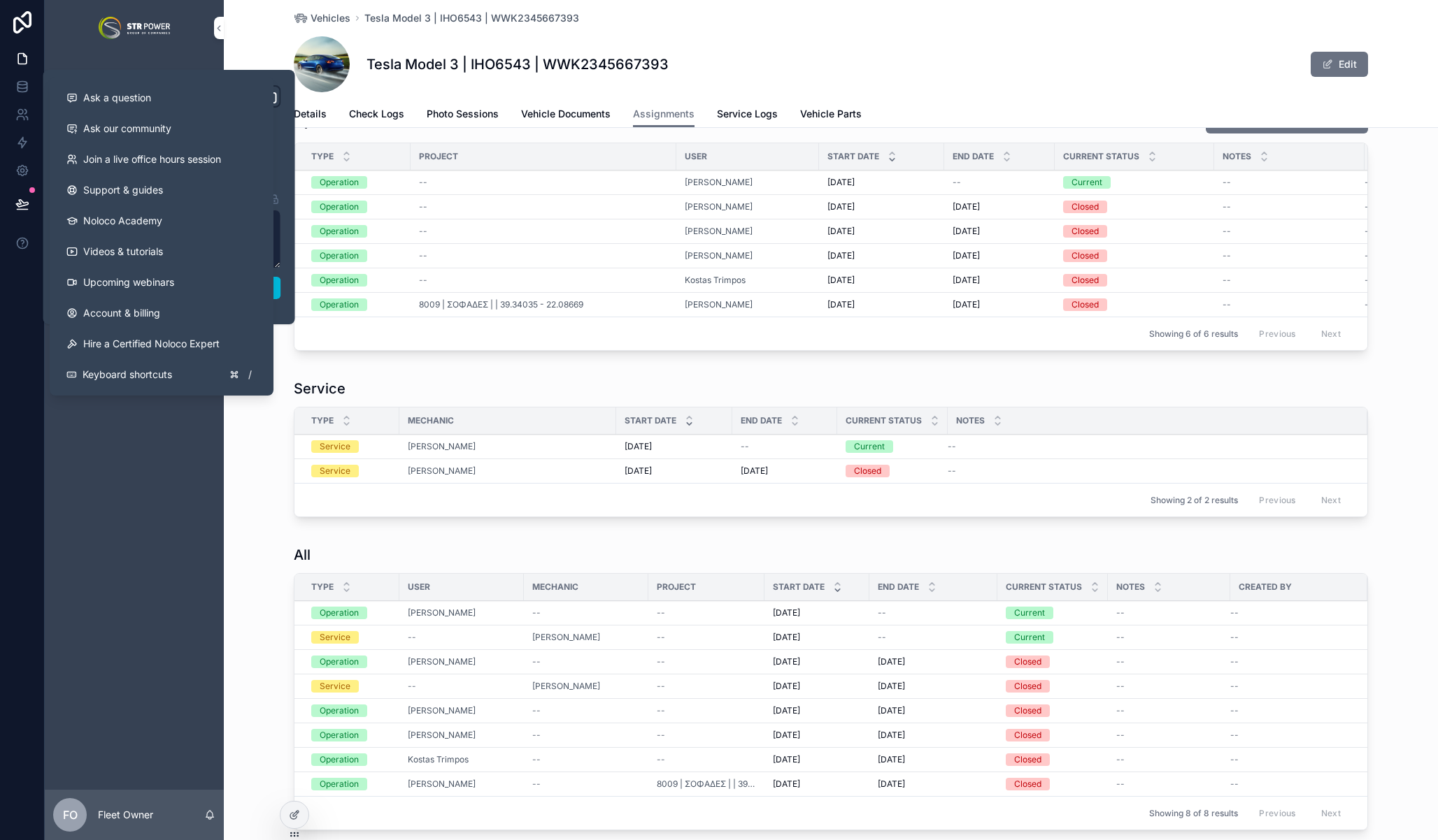
click at [289, 304] on div "**********" at bounding box center [169, 197] width 252 height 254
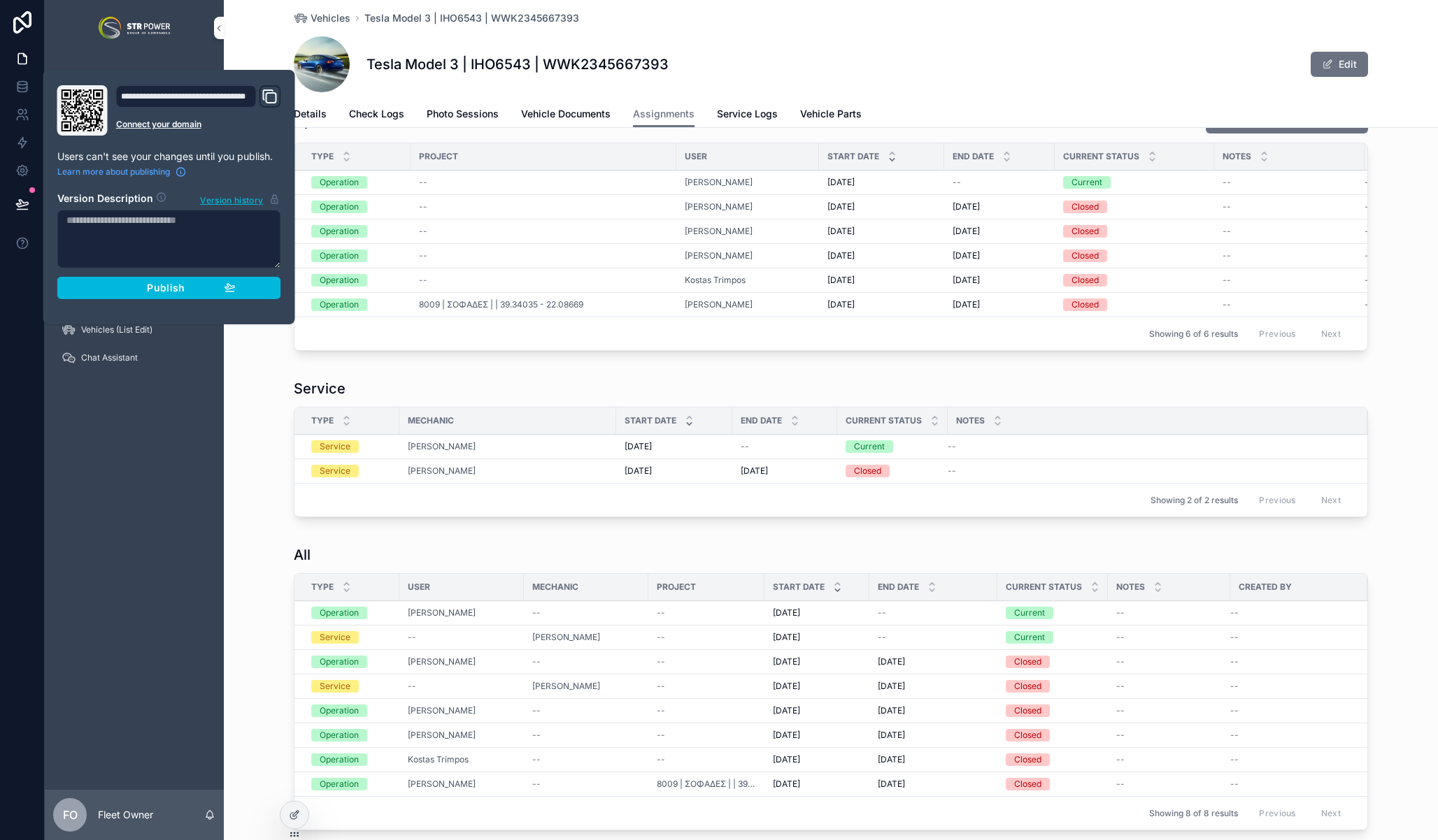
click at [241, 297] on button "Publish" at bounding box center [170, 288] width 224 height 22
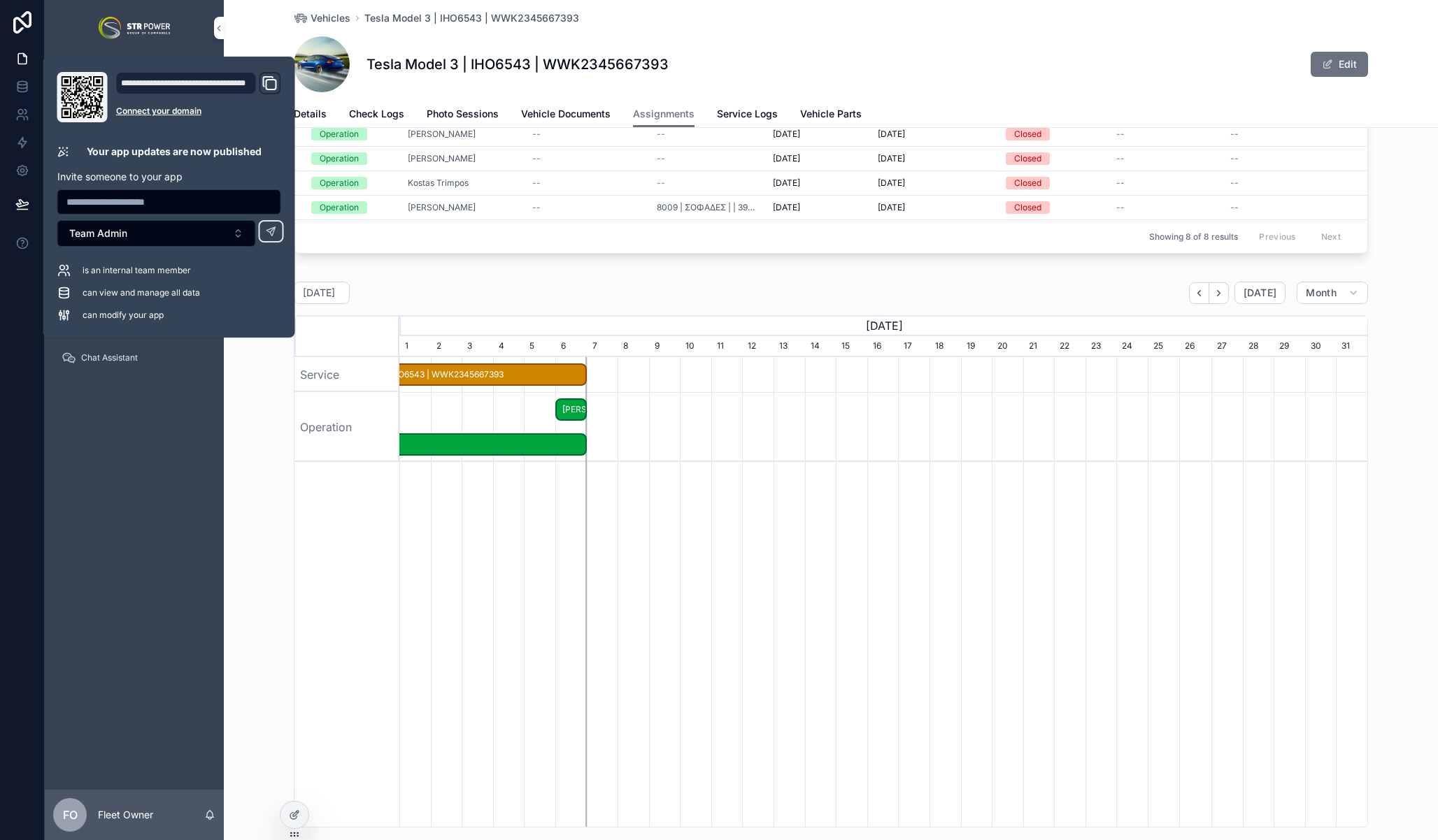
scroll to position [712, 0]
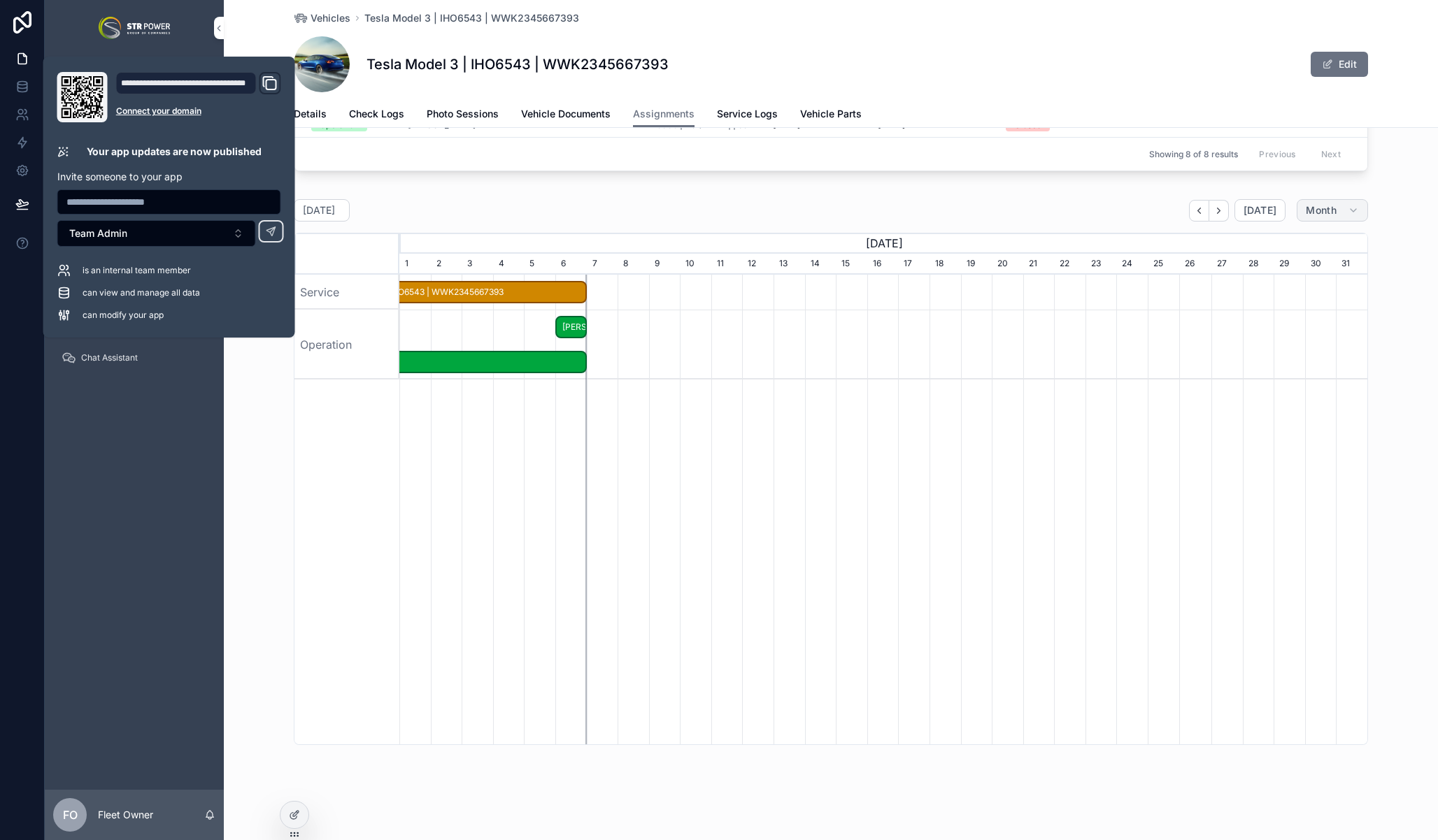
click at [1315, 211] on span "Month" at bounding box center [1321, 210] width 31 height 13
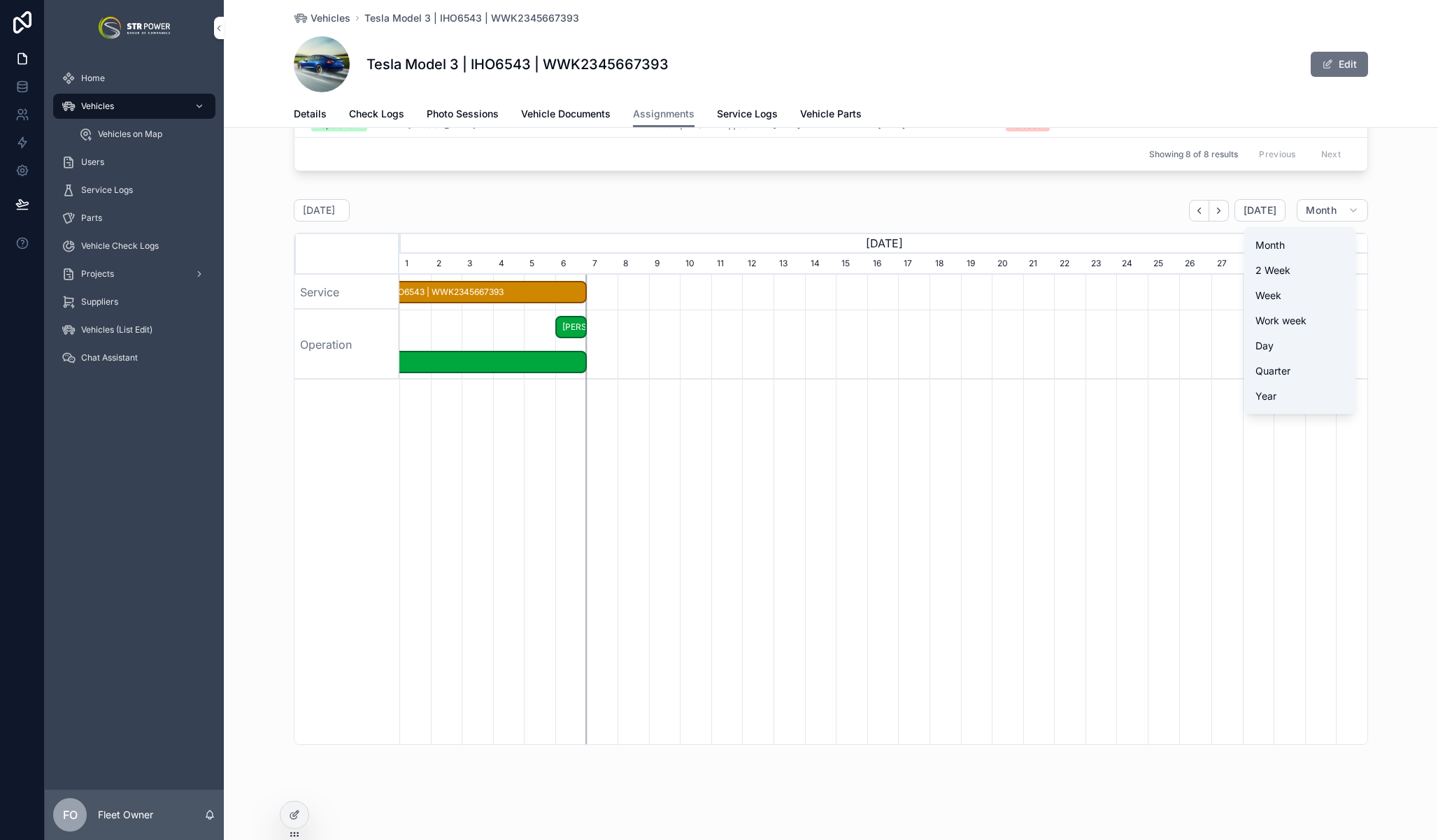
click at [1286, 365] on span "Quarter" at bounding box center [1272, 371] width 35 height 14
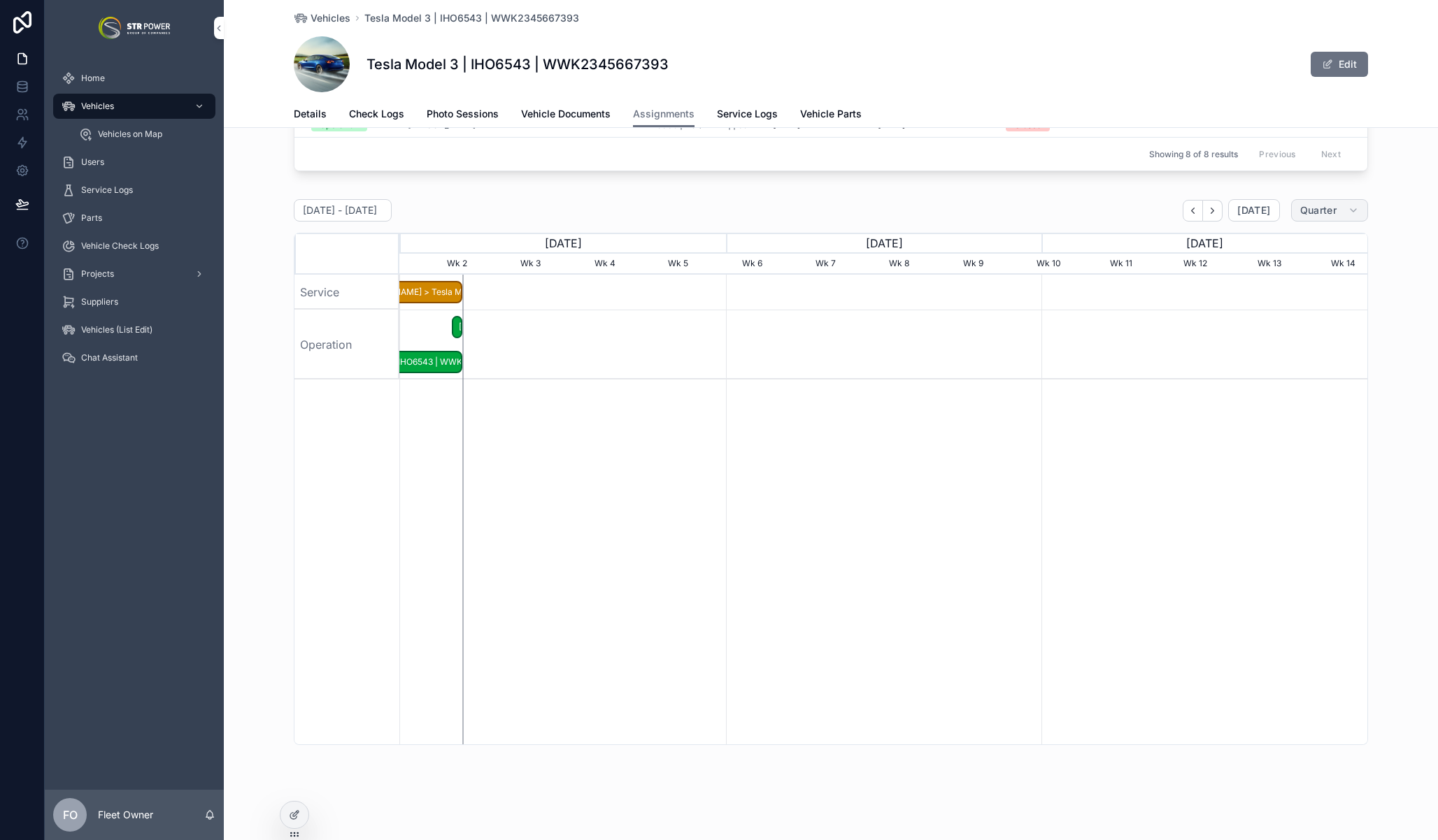
click at [1337, 211] on button "Quarter" at bounding box center [1329, 210] width 77 height 22
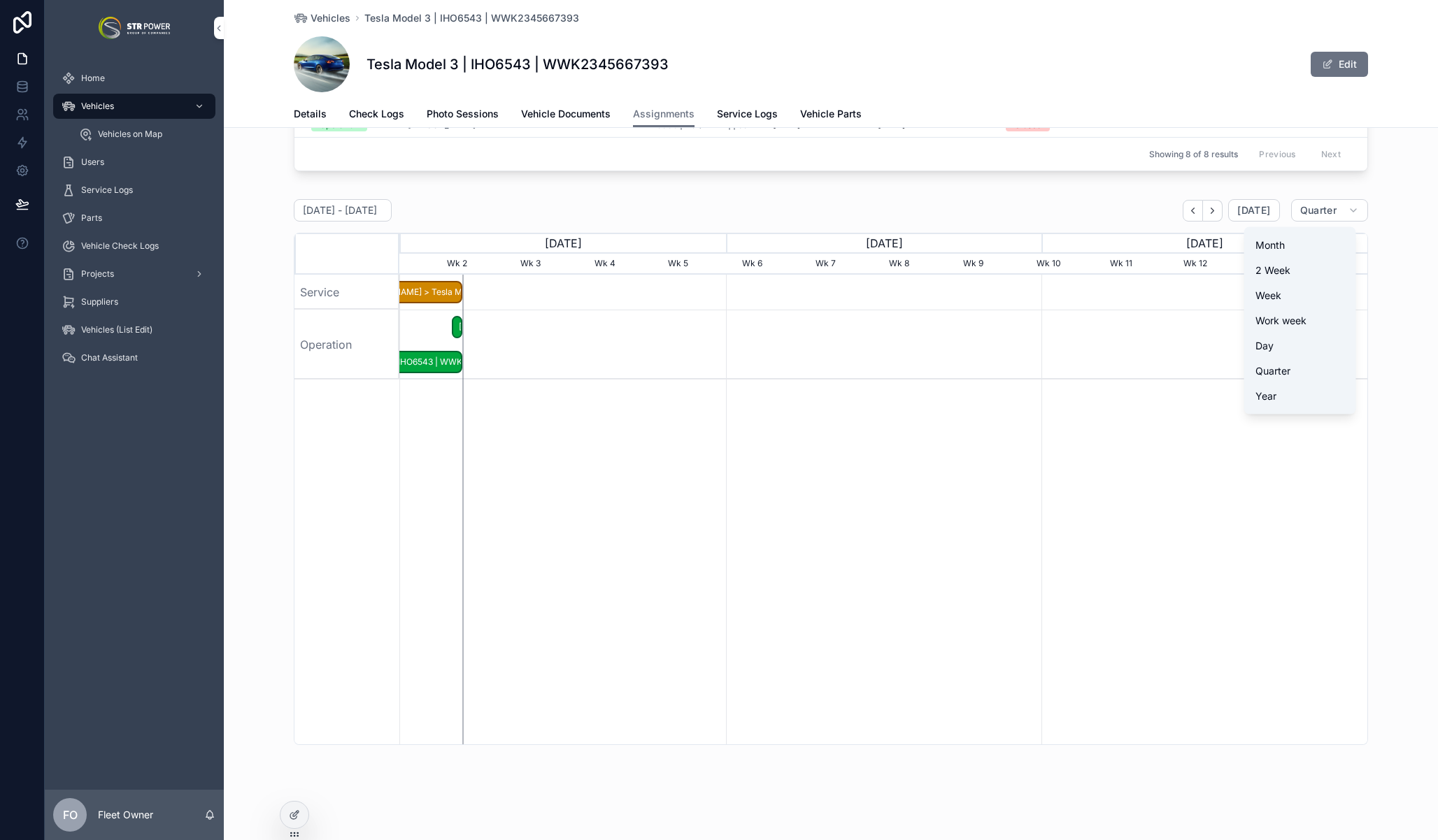
click at [1282, 247] on span "Month" at bounding box center [1269, 245] width 30 height 14
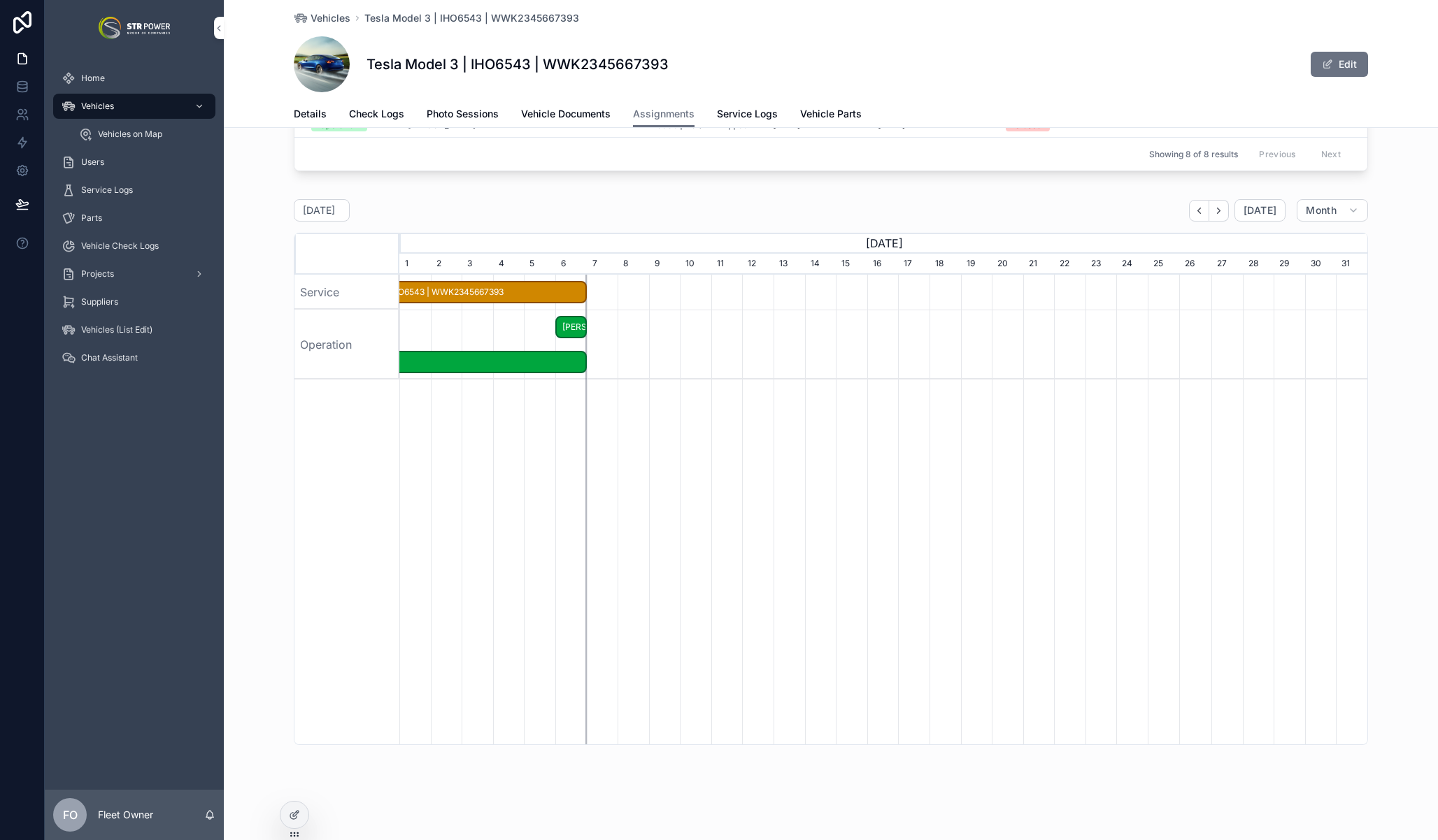
click at [1201, 214] on icon "scrollable content" at bounding box center [1199, 210] width 10 height 10
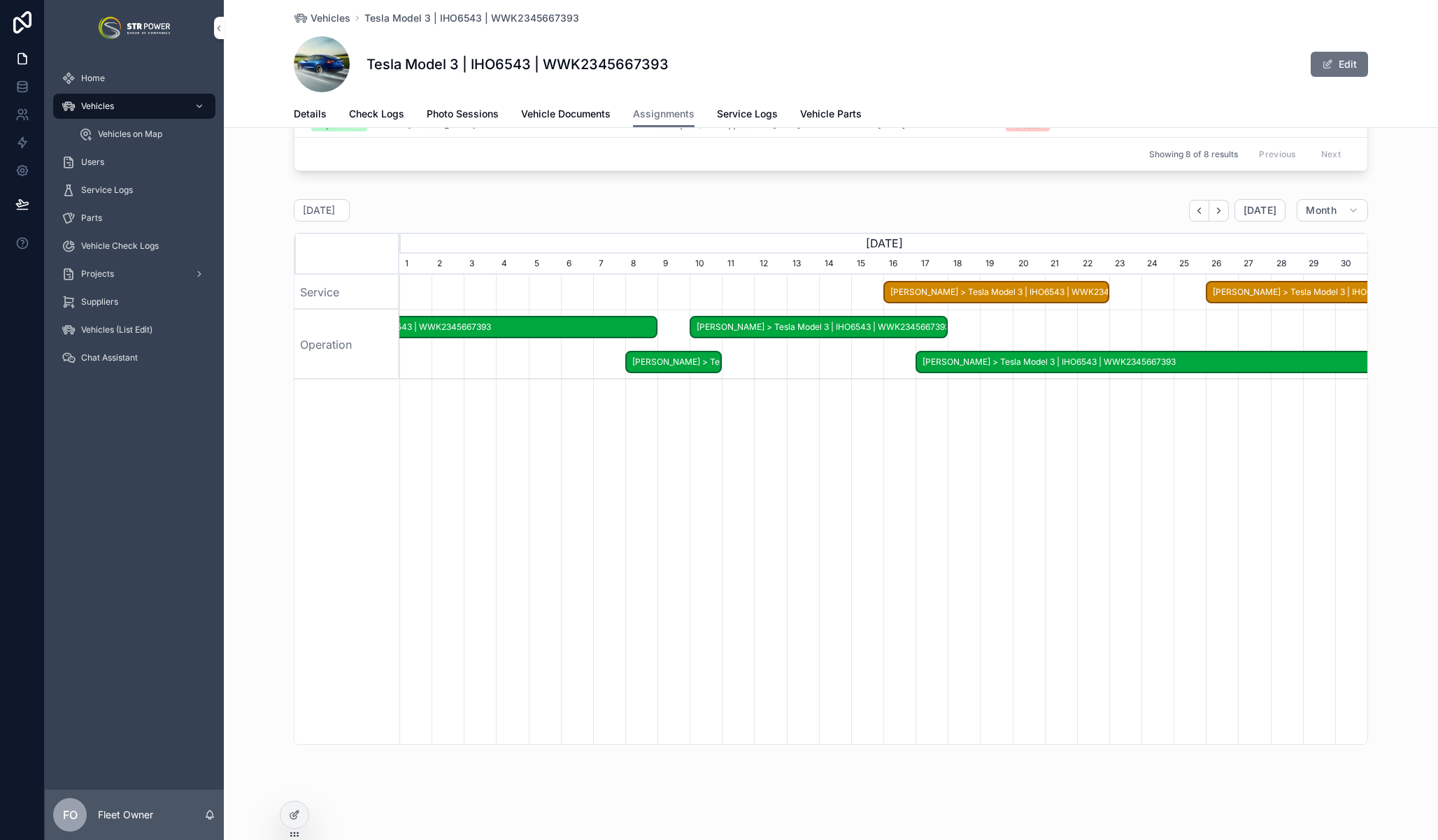
click at [1218, 213] on icon "scrollable content" at bounding box center [1218, 210] width 10 height 10
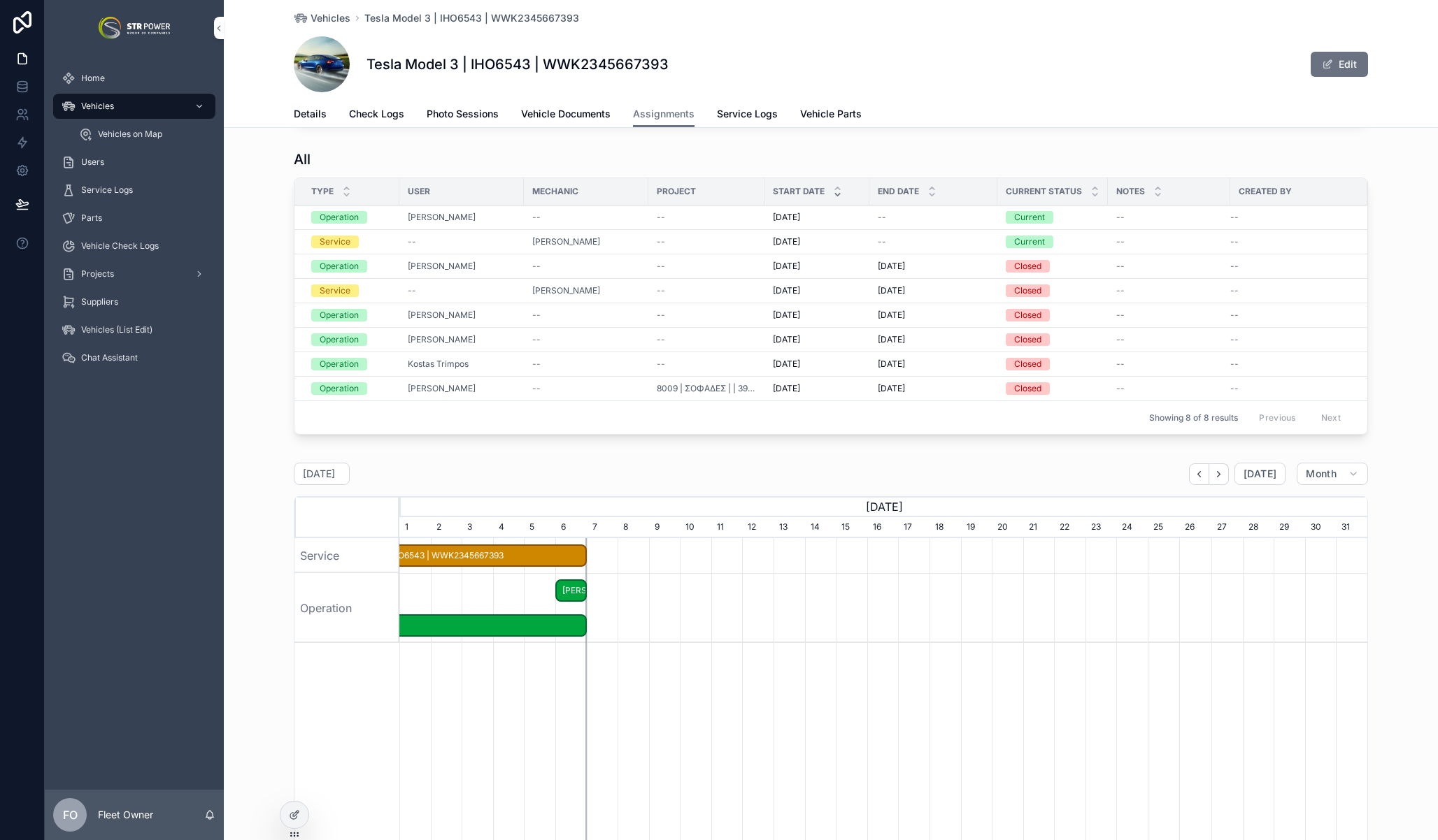
scroll to position [437, 0]
click at [660, 467] on div "Operation New Vehicle Assignments Type Project User Start Date End Date Current…" at bounding box center [831, 360] width 1214 height 1308
click at [733, 483] on div "[DATE] [DATE] Month" at bounding box center [830, 475] width 1074 height 22
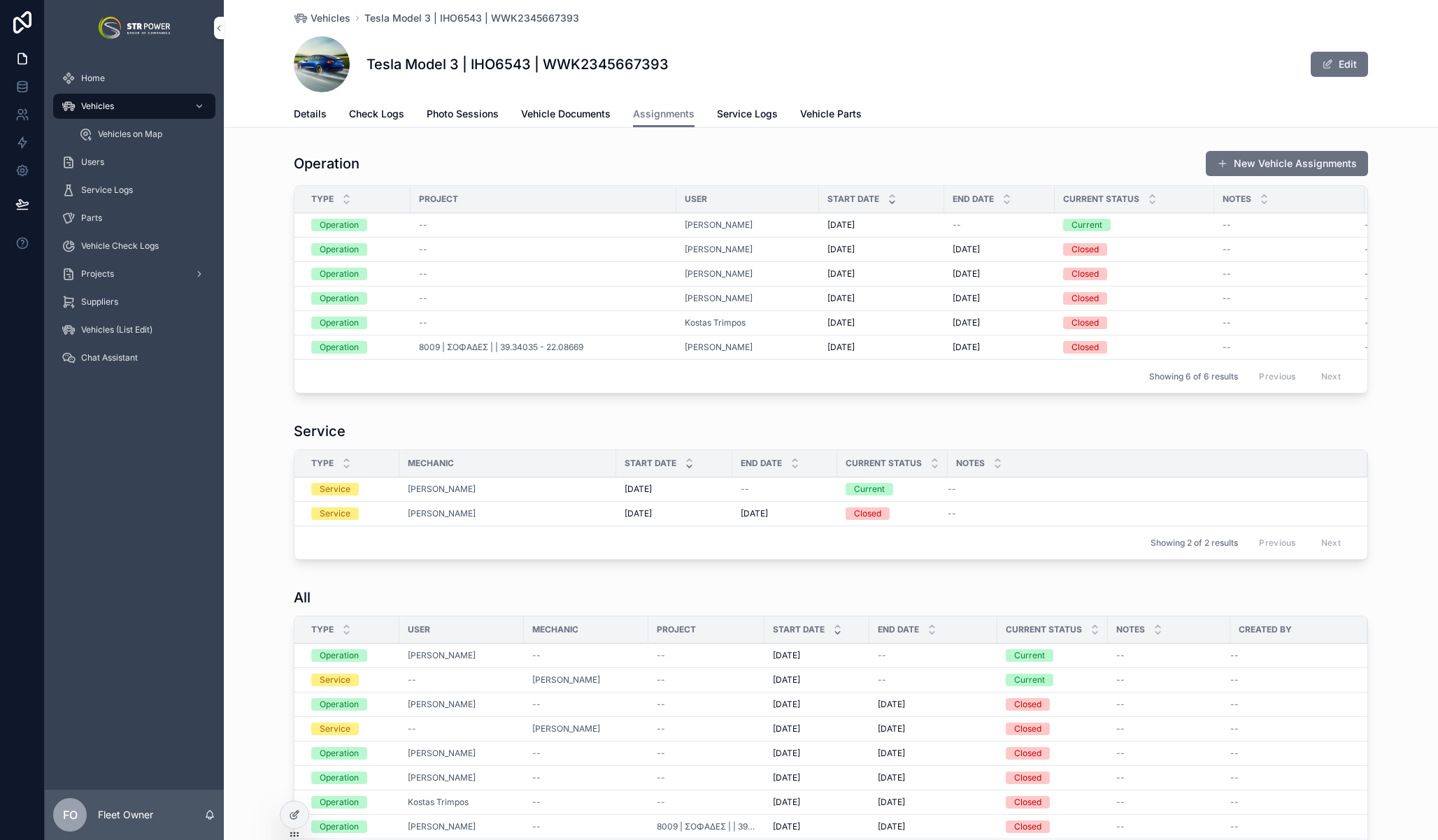
scroll to position [4, 0]
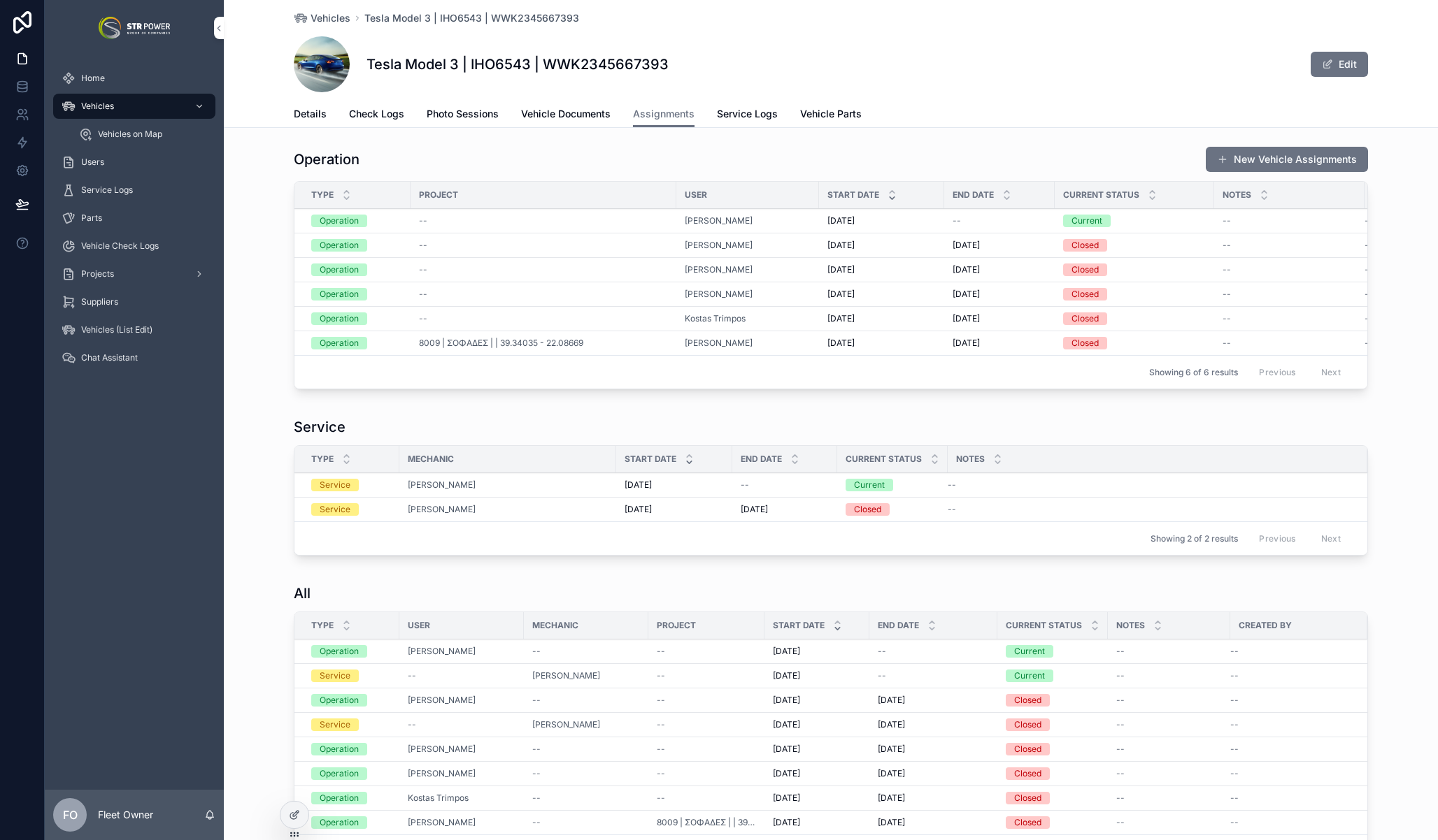
click at [1295, 154] on button "New Vehicle Assignments" at bounding box center [1286, 159] width 162 height 25
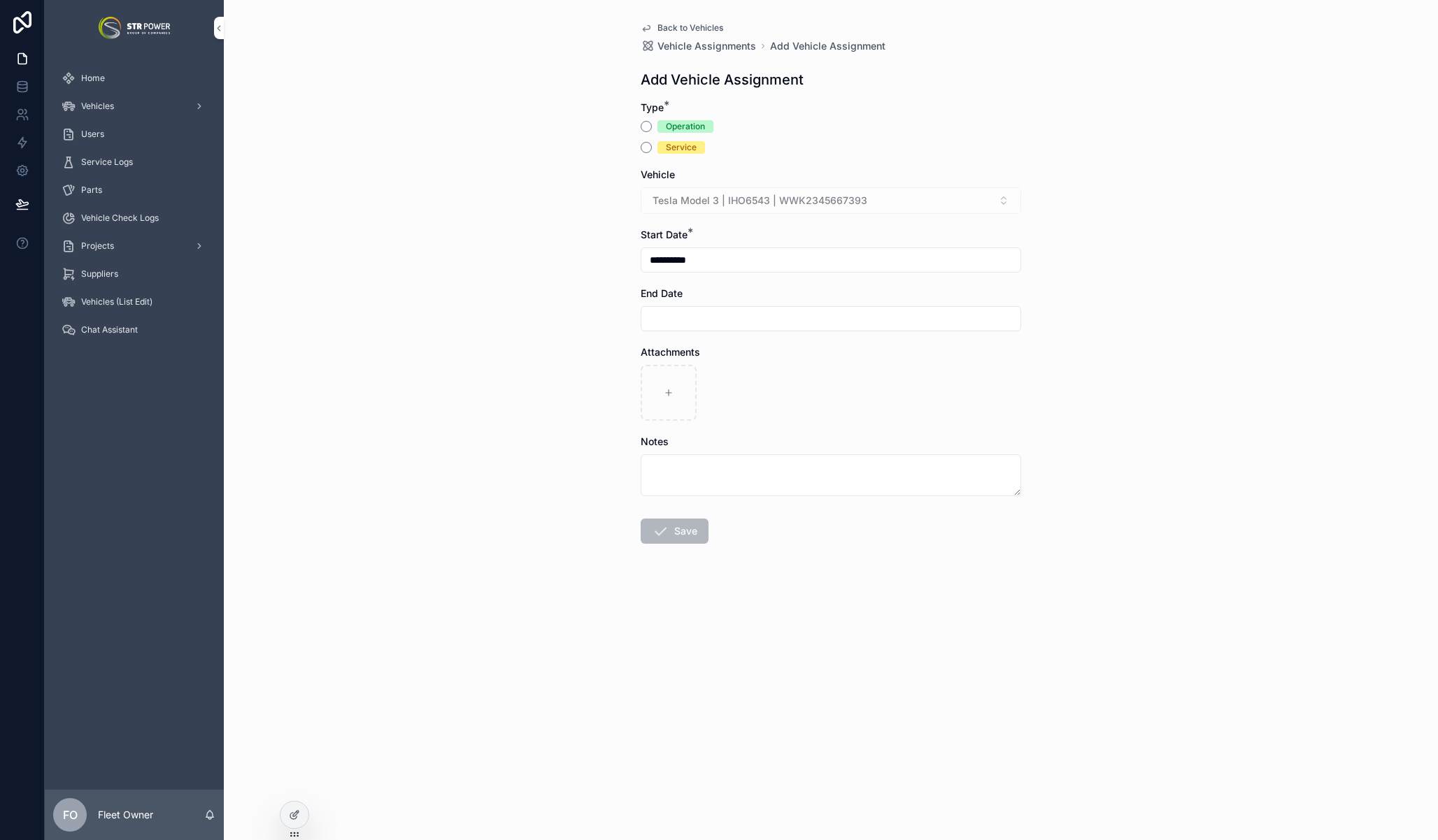
click at [663, 147] on span "Service" at bounding box center [681, 147] width 47 height 13
click at [652, 147] on button "Service" at bounding box center [645, 147] width 11 height 11
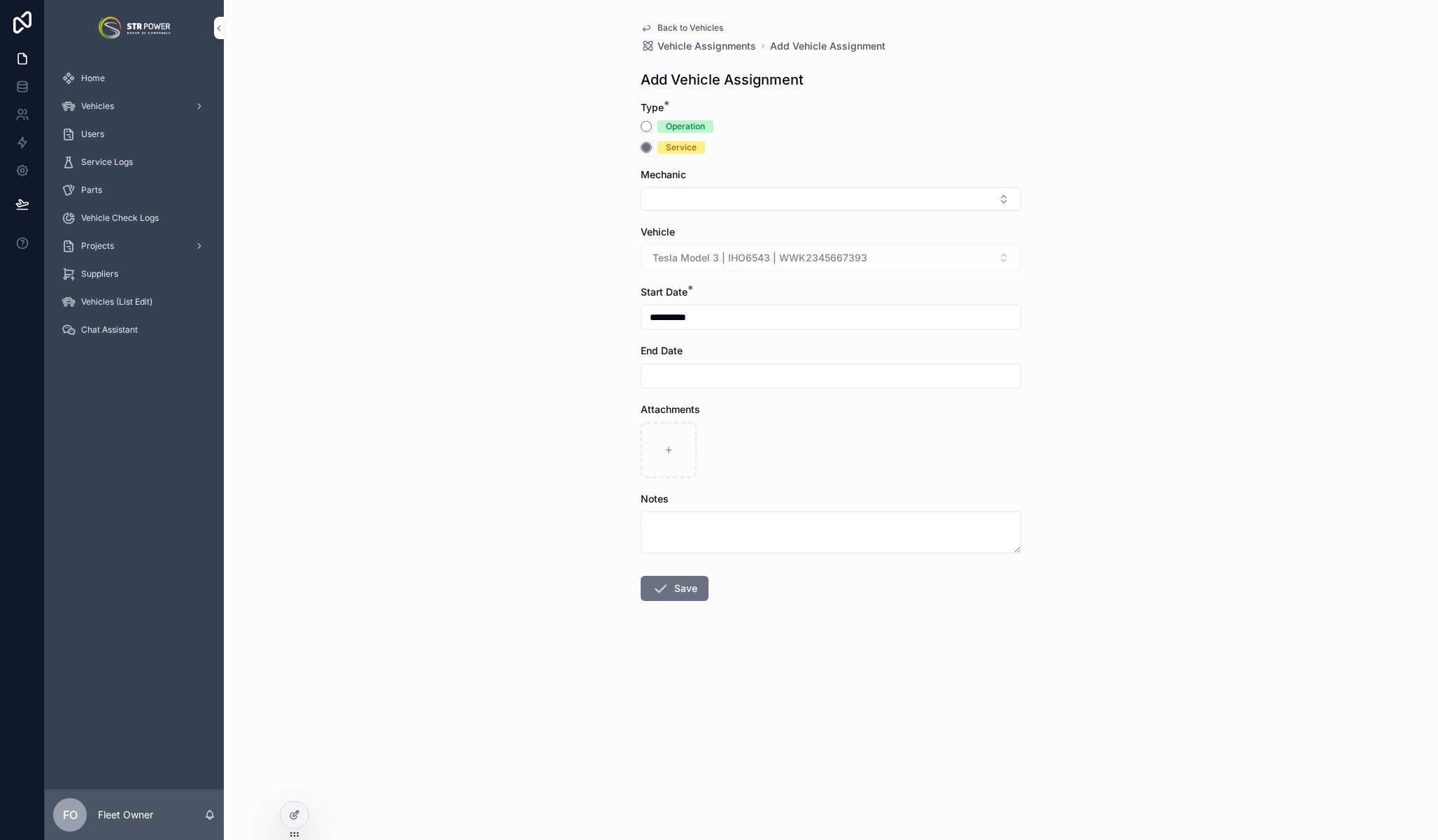
click at [699, 204] on button "Select Button" at bounding box center [830, 199] width 381 height 24
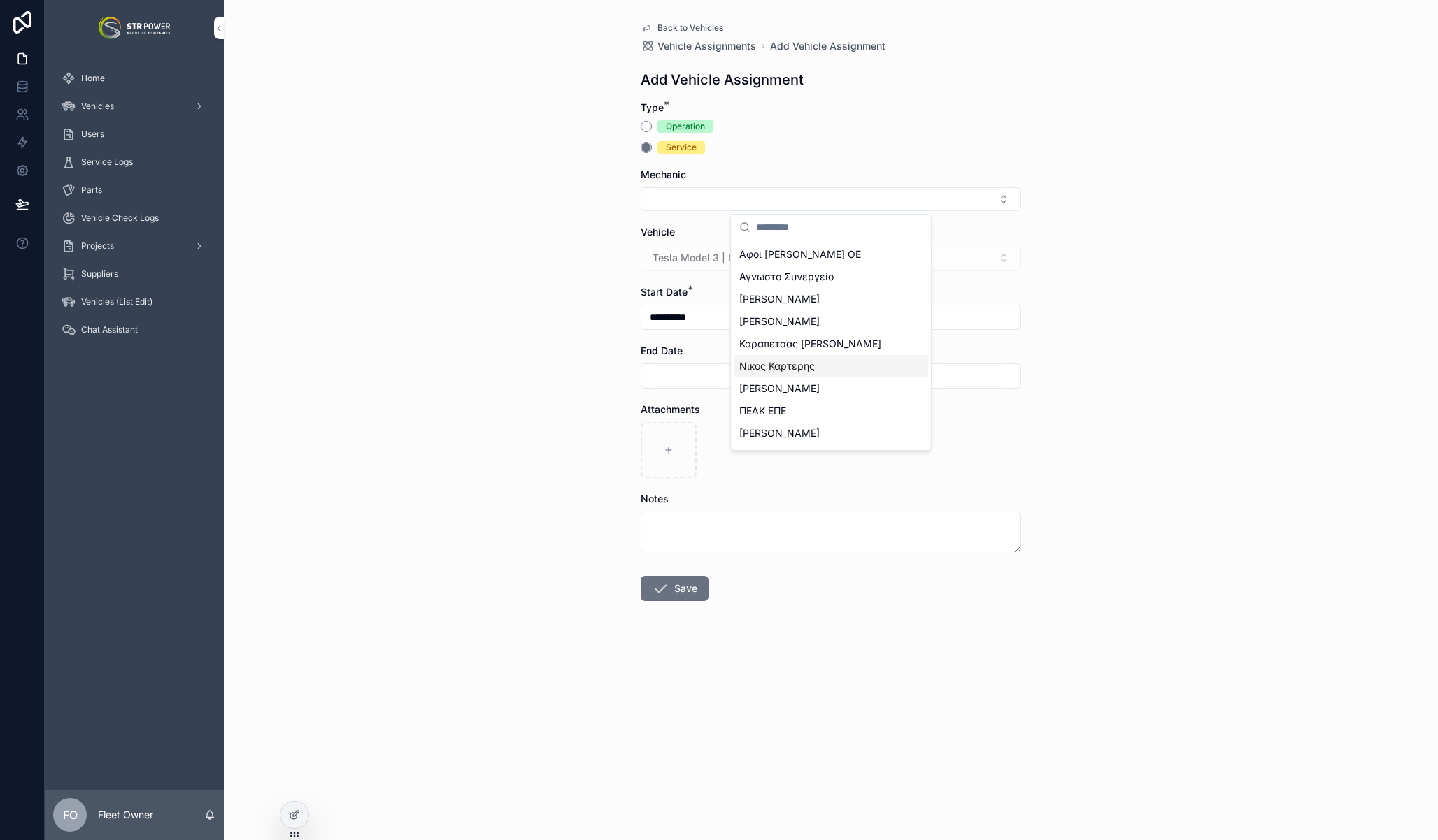
click at [784, 370] on span "Νικος Καρτερης" at bounding box center [777, 366] width 75 height 14
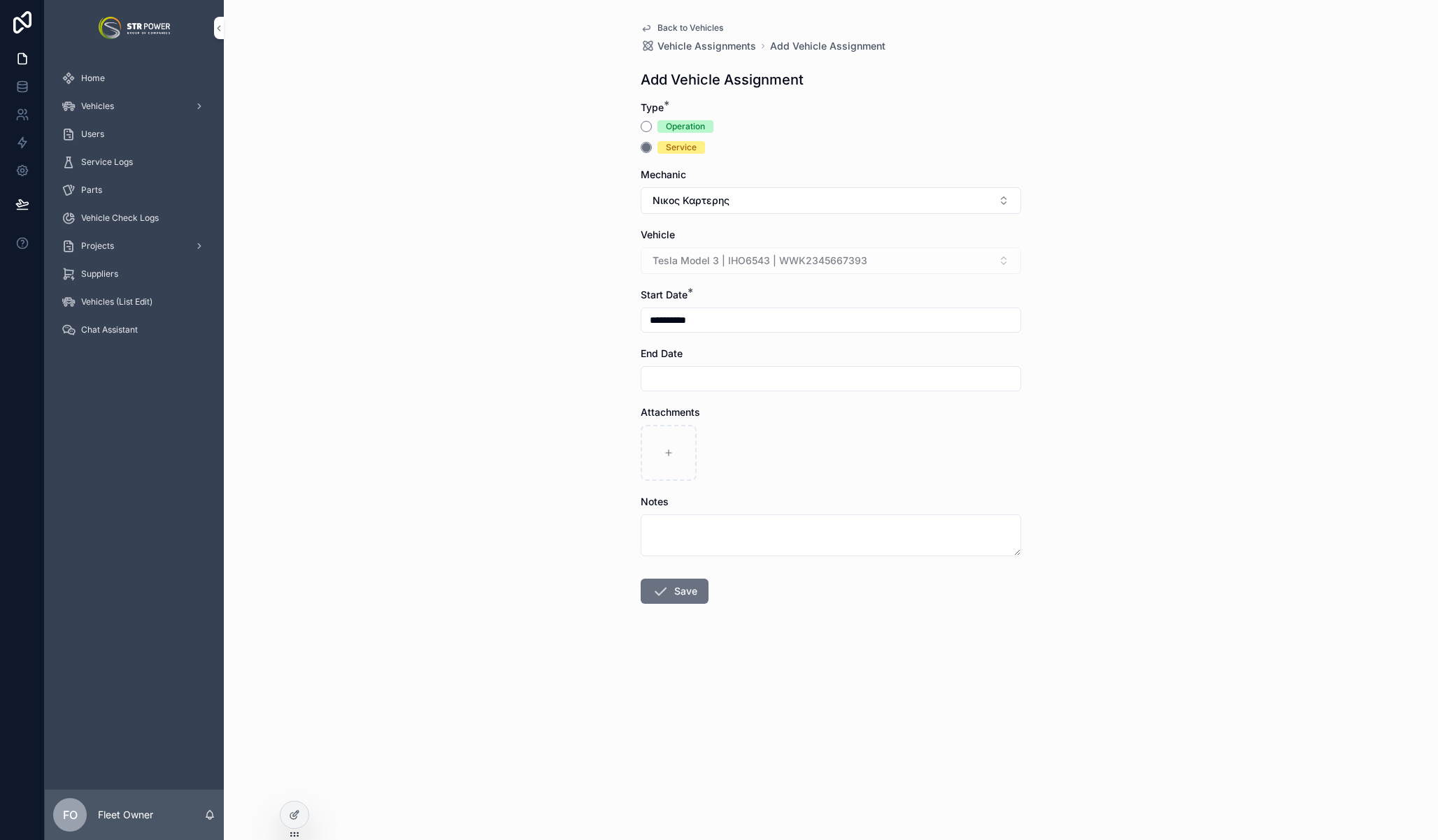
click at [686, 592] on button "Save" at bounding box center [674, 592] width 68 height 25
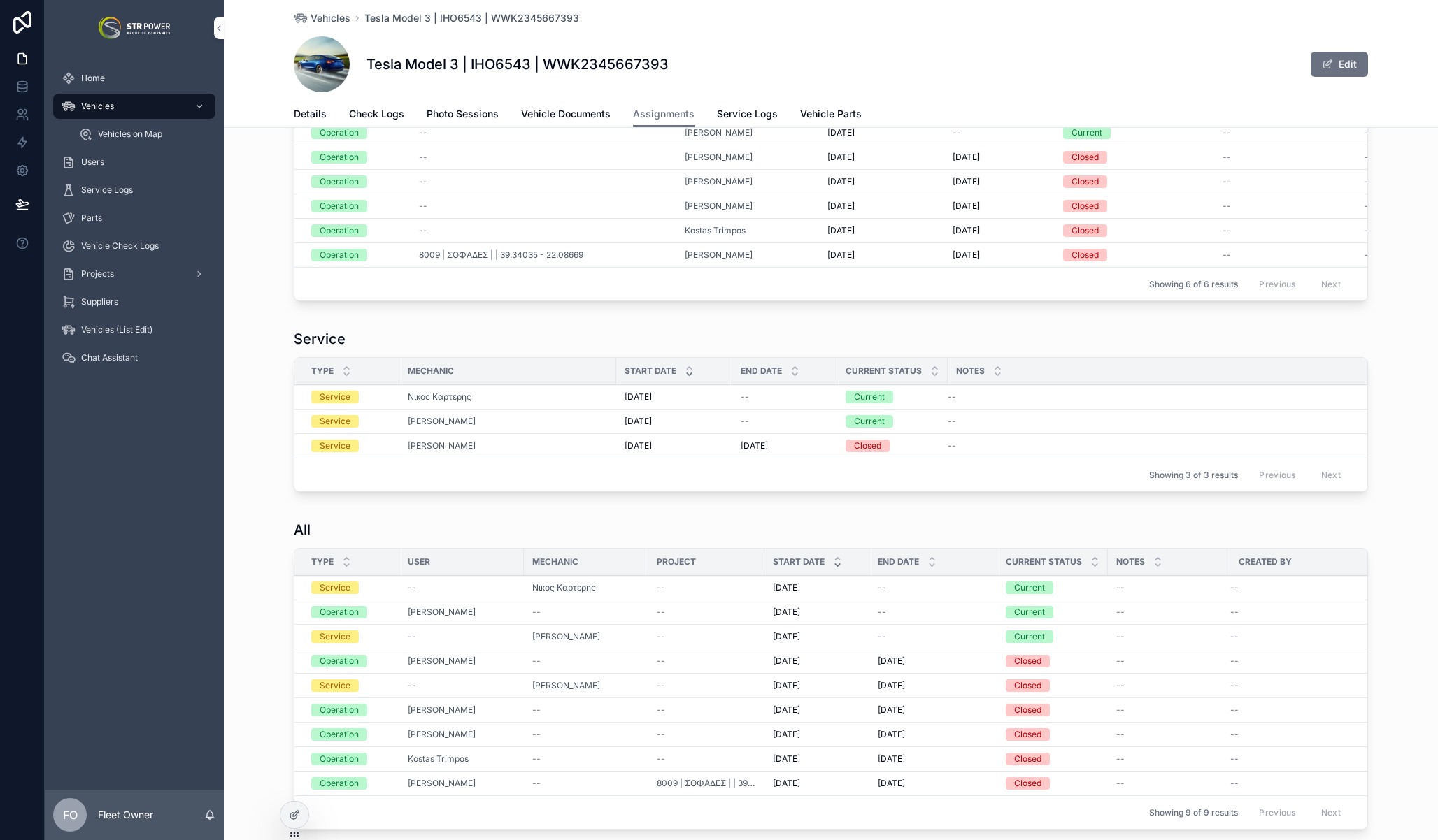
scroll to position [90, 0]
click at [277, 395] on div "Service Type Mechanic Start Date End Date Current Status Notes Service Νικος Κα…" at bounding box center [831, 415] width 1214 height 180
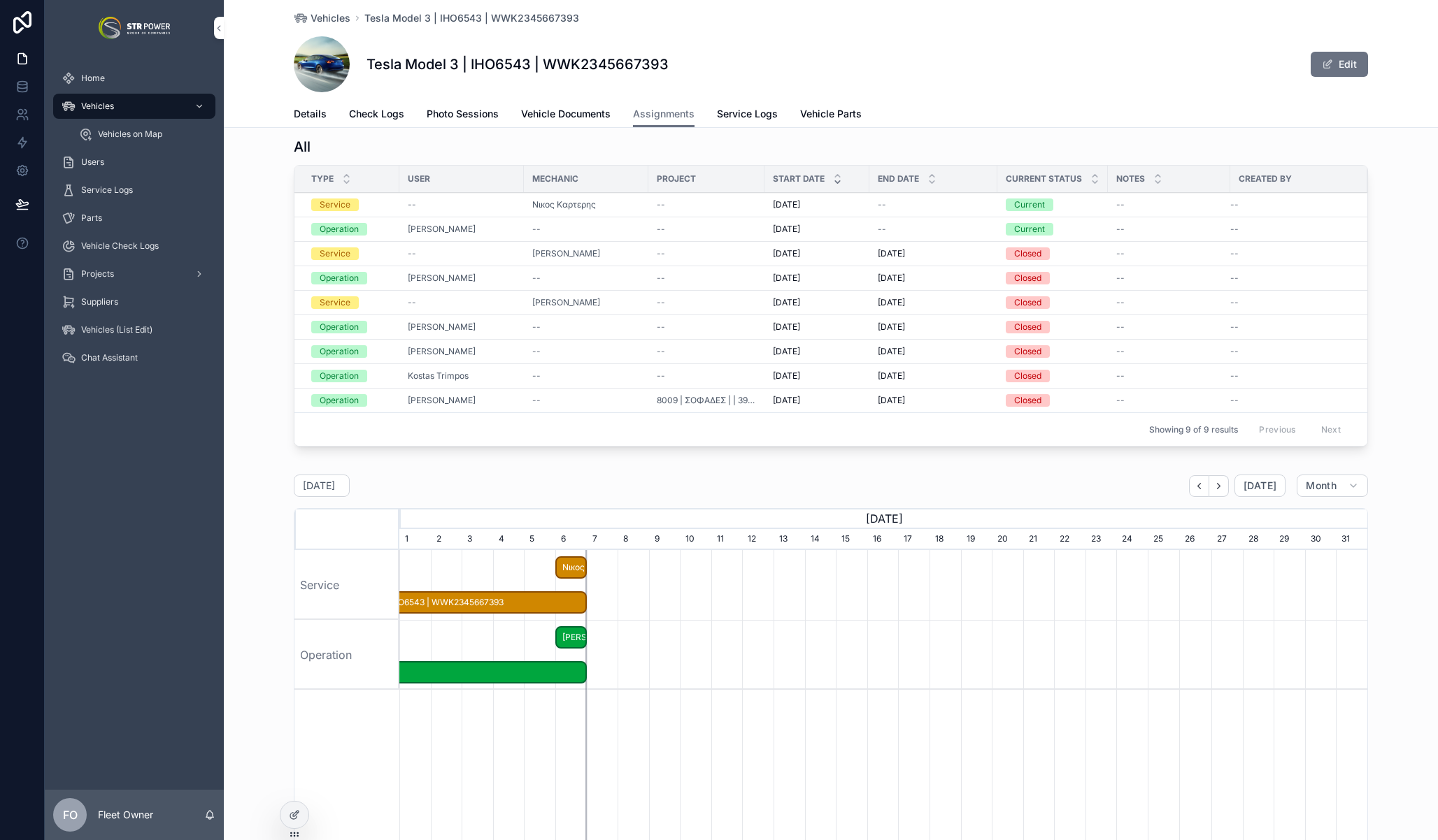
scroll to position [495, 0]
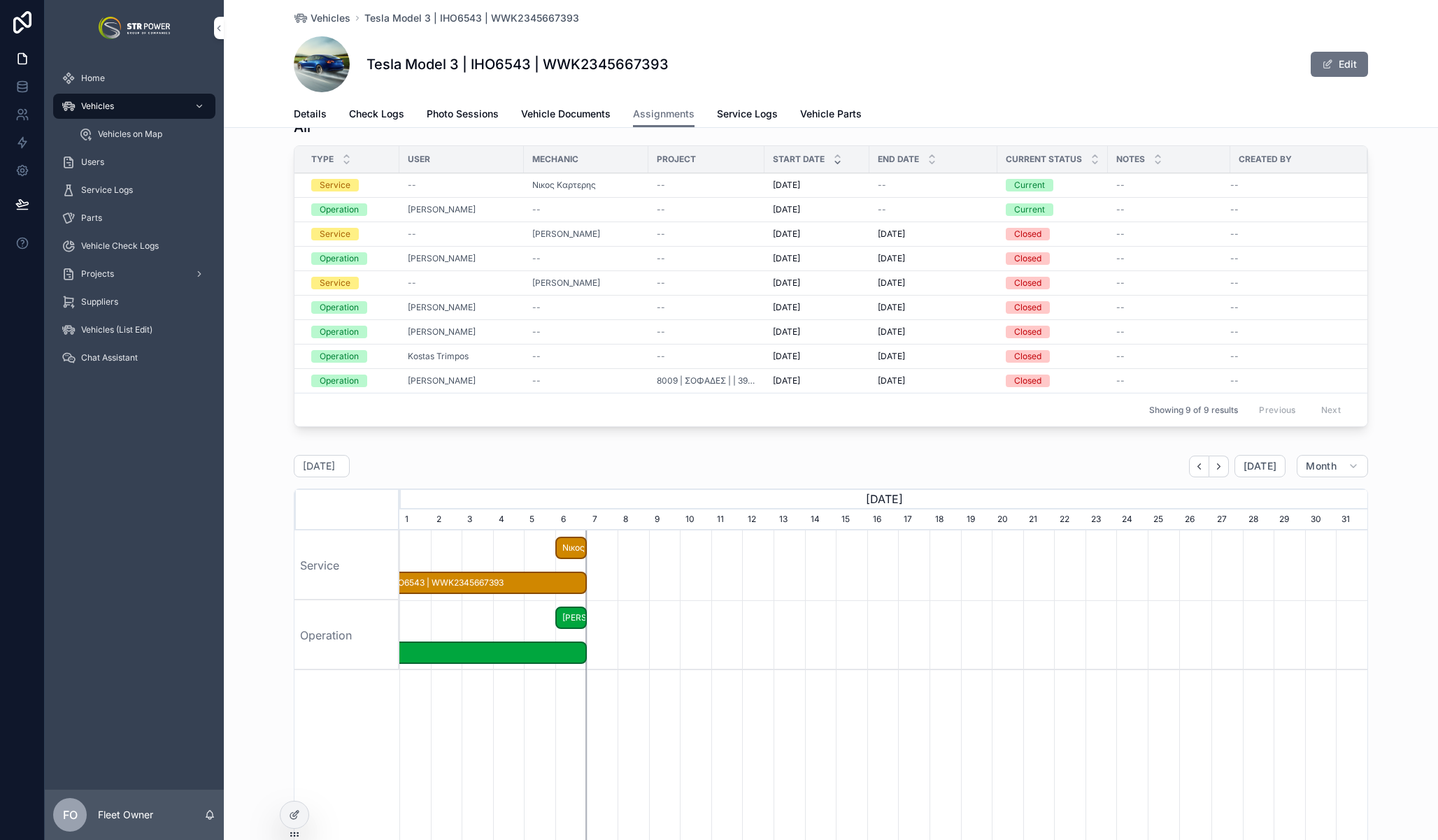
click at [1198, 472] on icon "scrollable content" at bounding box center [1199, 466] width 10 height 10
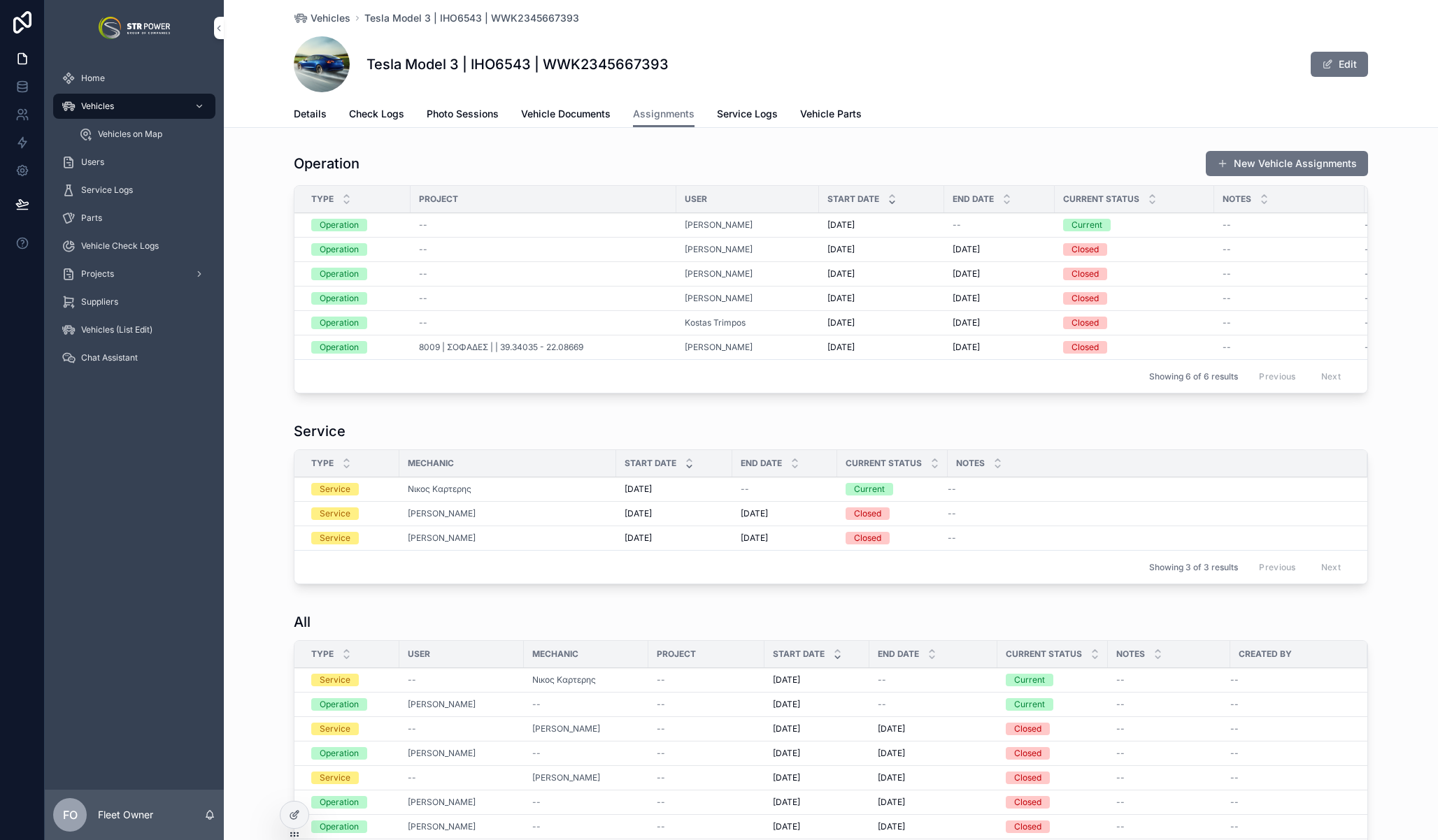
click at [749, 111] on span "Service Logs" at bounding box center [747, 114] width 61 height 14
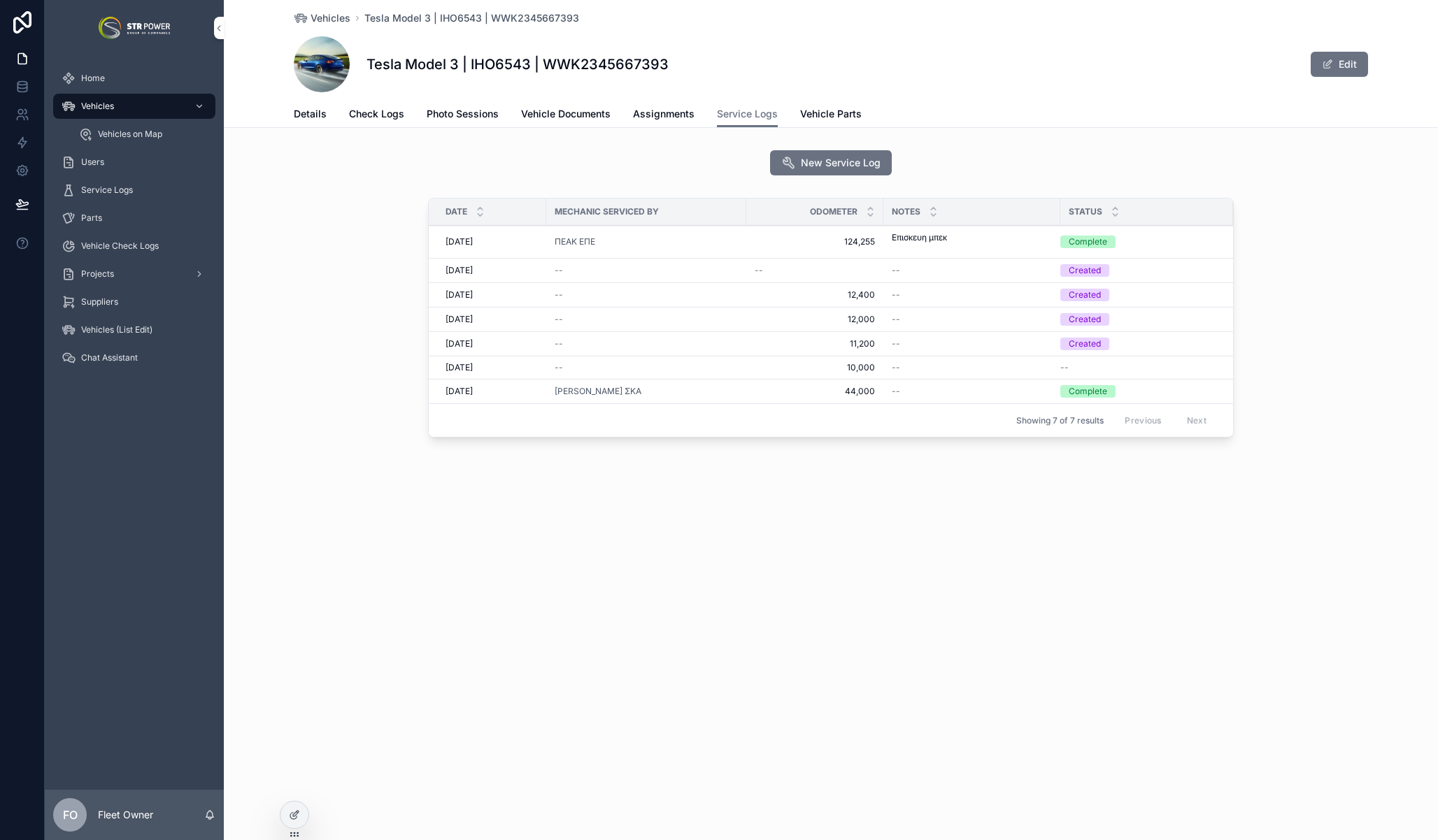
click at [585, 269] on div "--" at bounding box center [646, 270] width 183 height 11
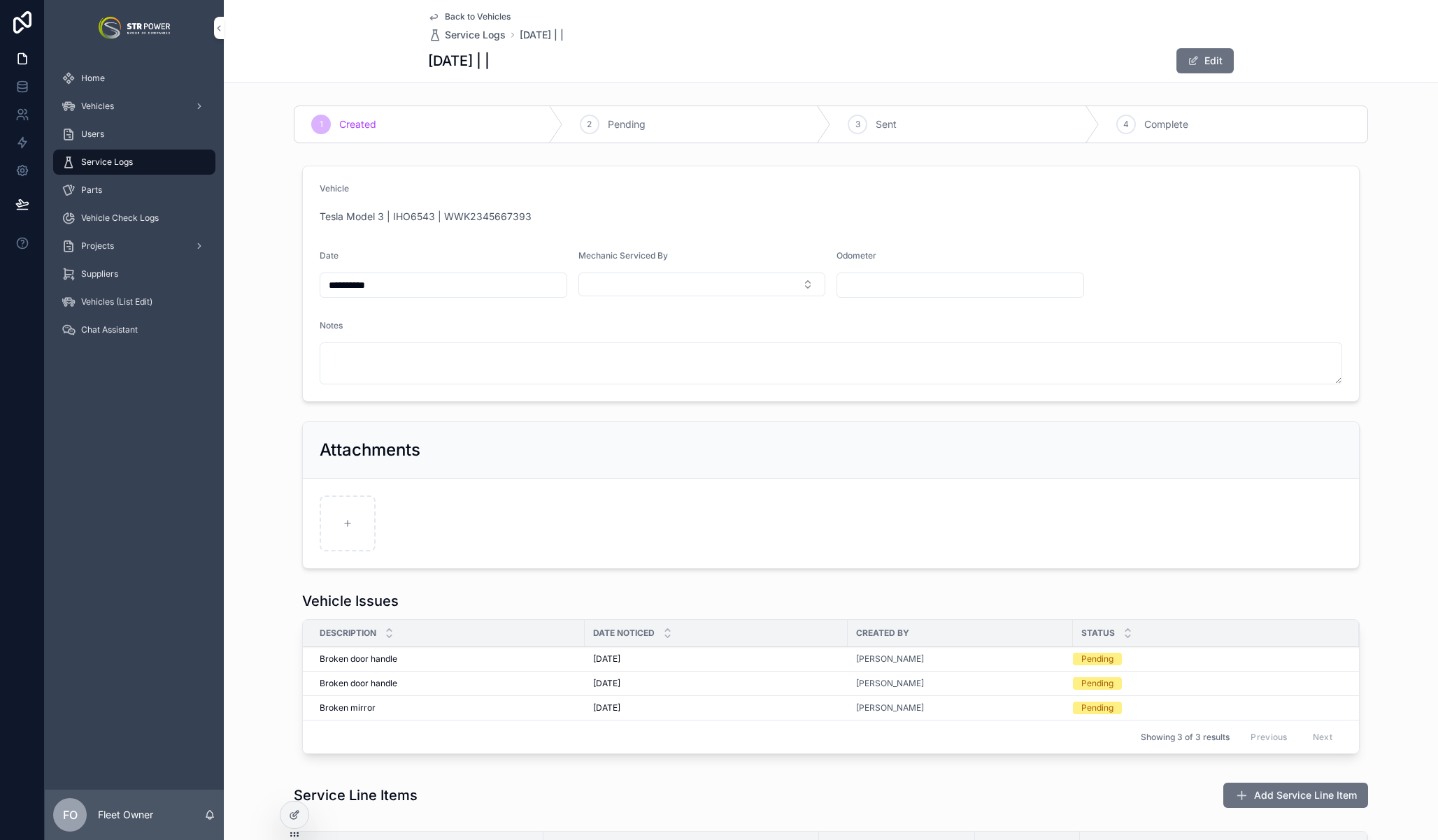
click at [475, 16] on span "Back to Vehicles" at bounding box center [478, 16] width 66 height 11
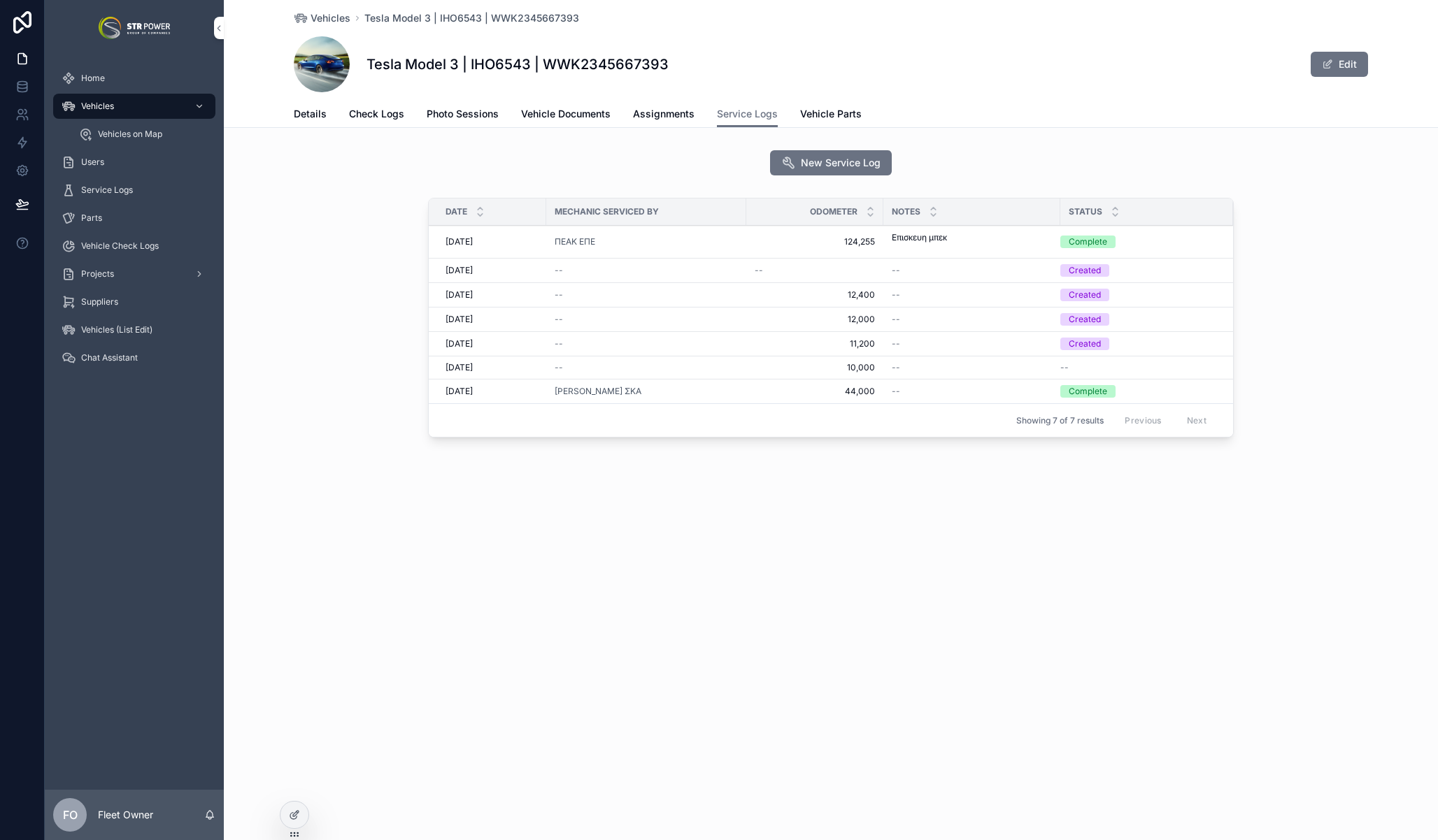
click at [588, 118] on span "Vehicle Documents" at bounding box center [566, 114] width 90 height 14
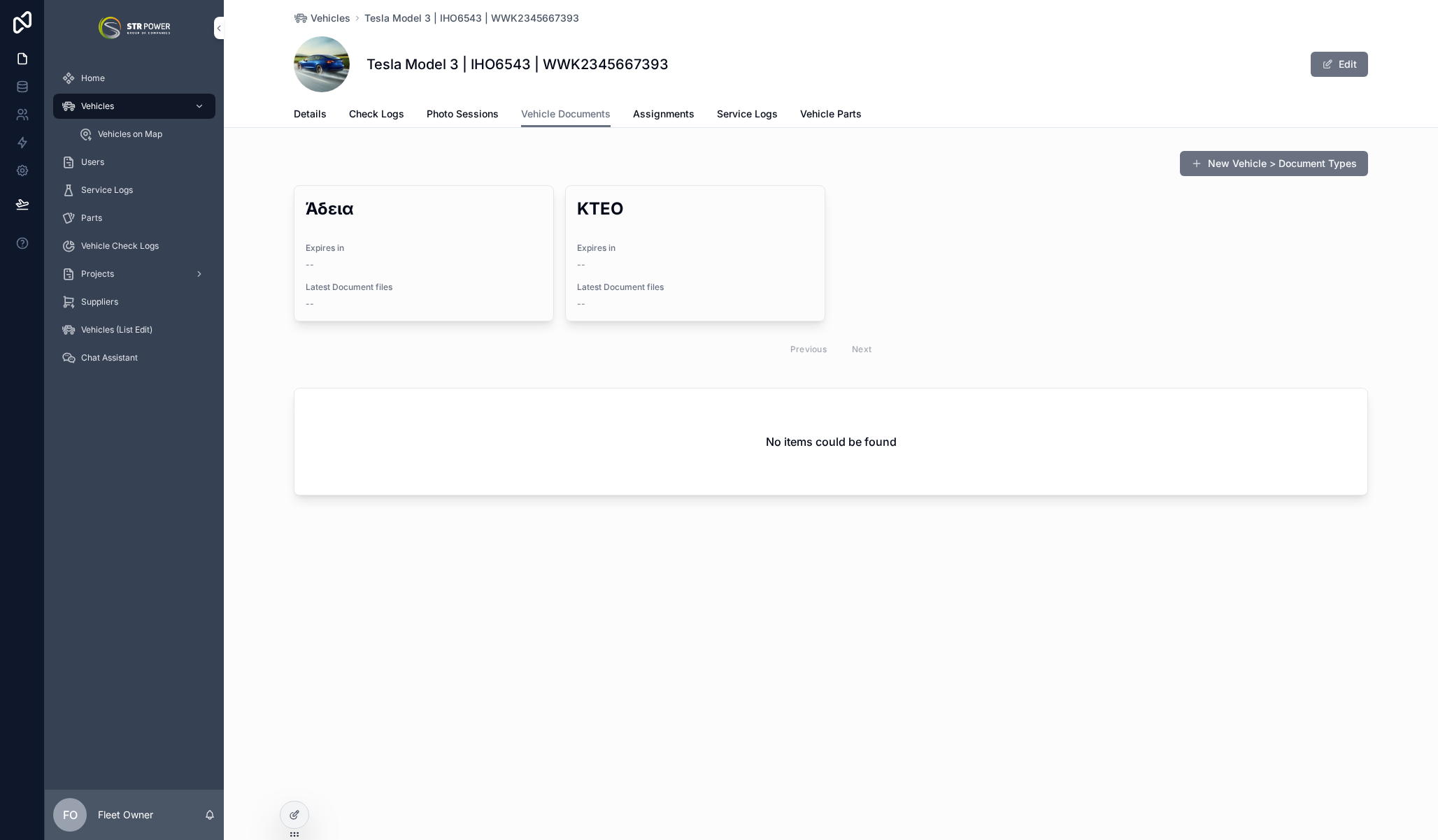
click at [443, 245] on span "Expires in" at bounding box center [423, 248] width 237 height 11
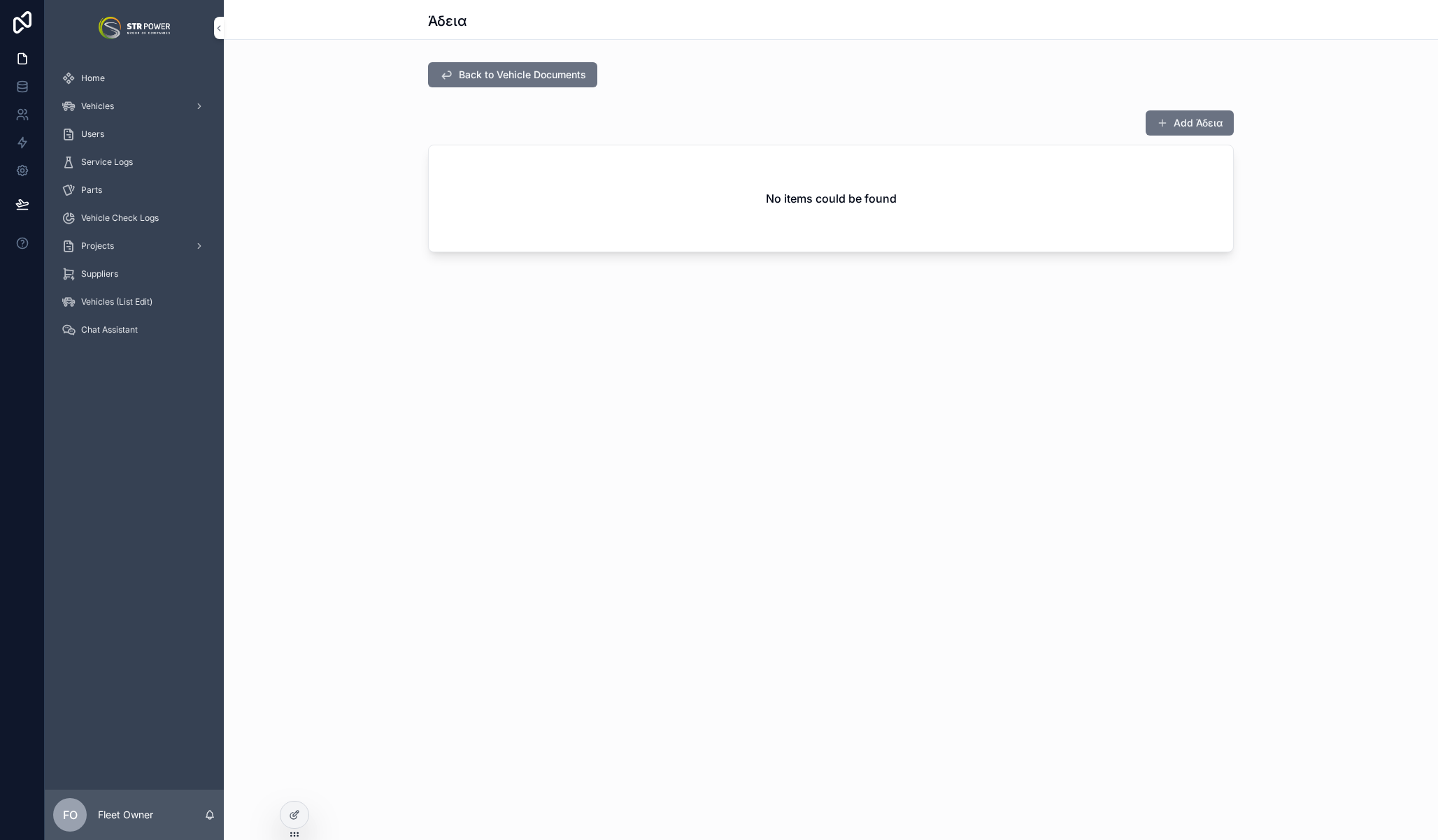
click at [475, 78] on span "Back to Vehicle Documents" at bounding box center [522, 75] width 127 height 14
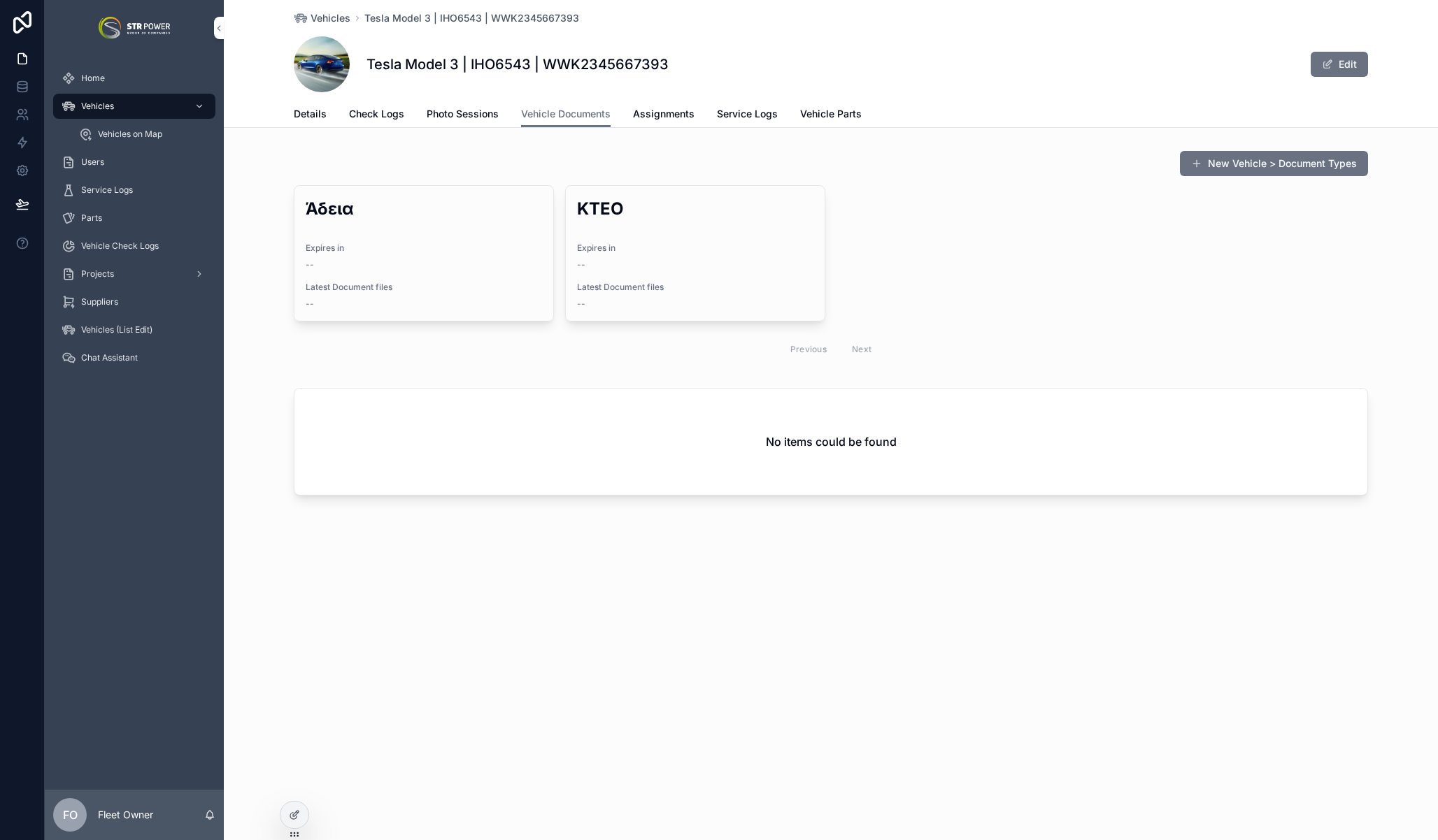
click at [758, 114] on span "Service Logs" at bounding box center [747, 114] width 61 height 14
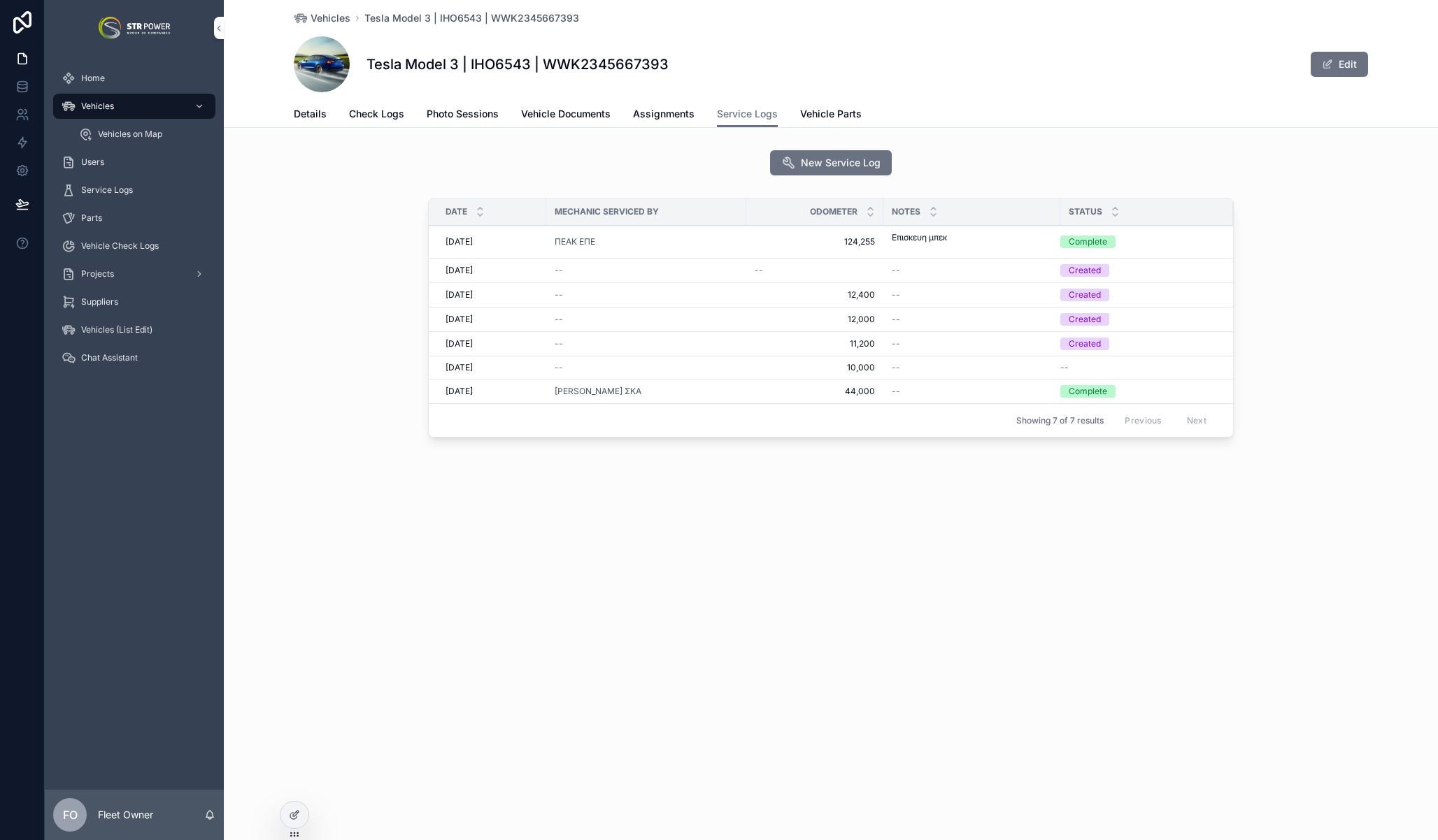
click at [663, 273] on div "--" at bounding box center [646, 270] width 183 height 11
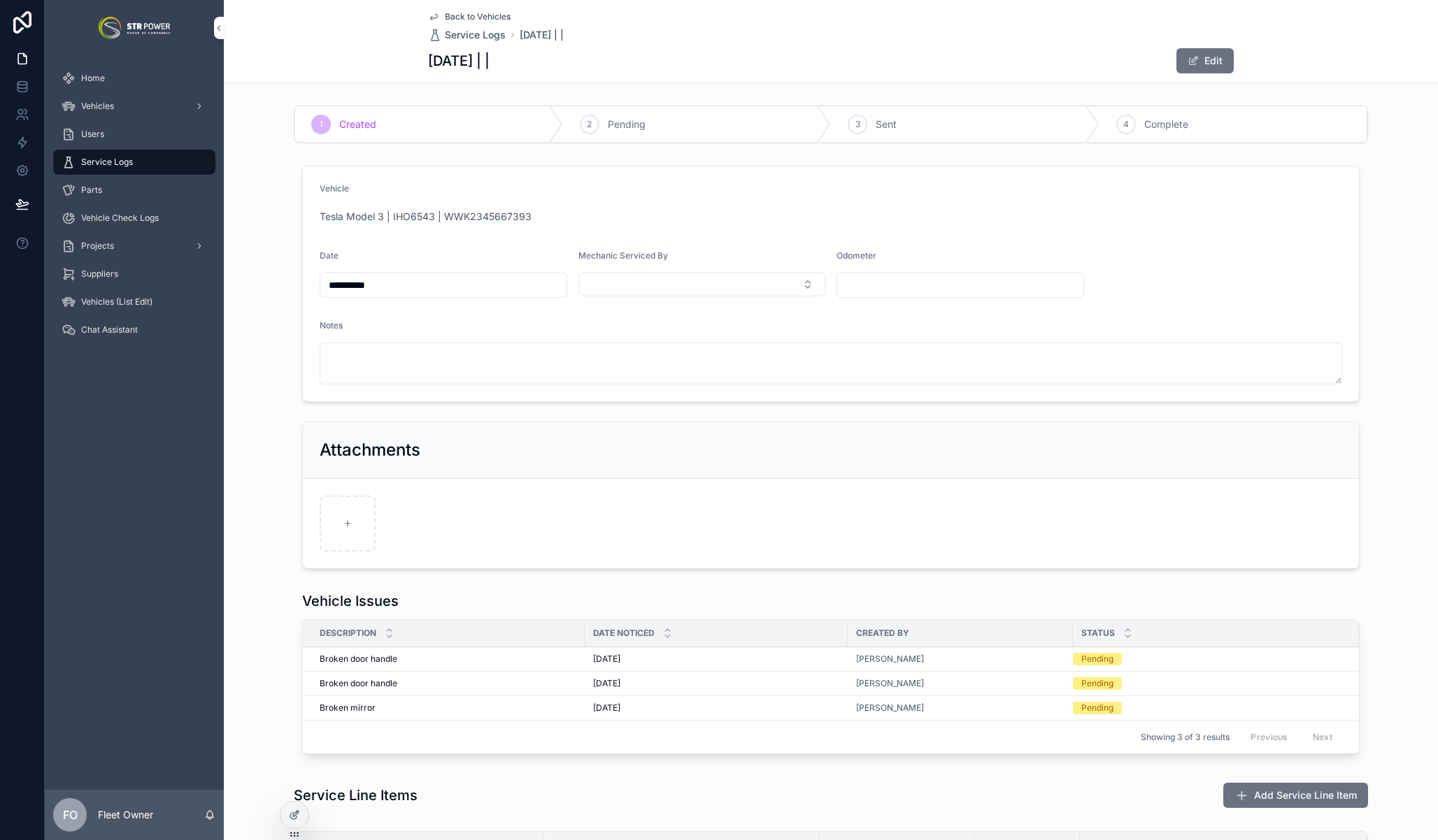
click at [303, 818] on div at bounding box center [294, 815] width 28 height 26
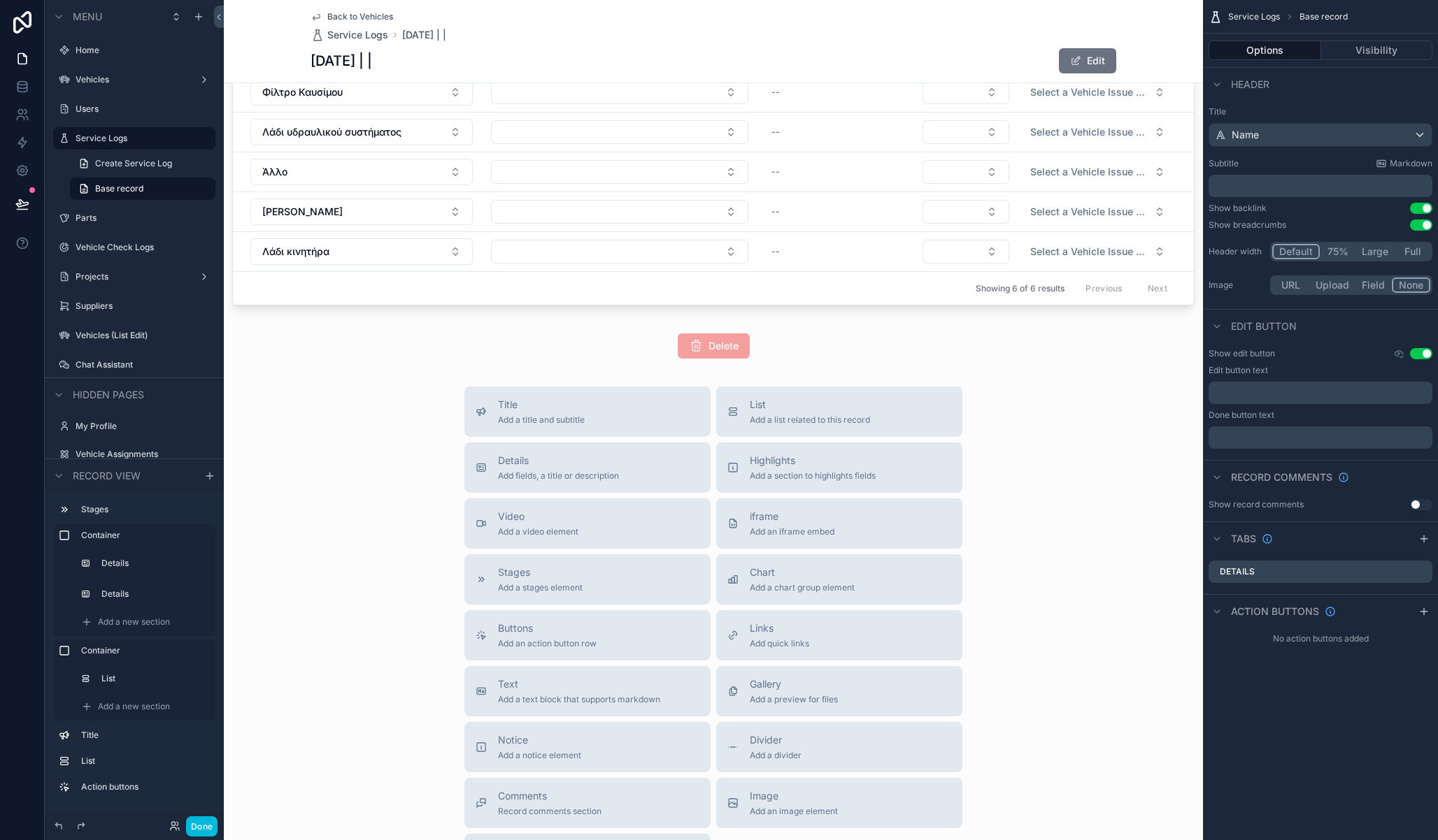
scroll to position [1026, 0]
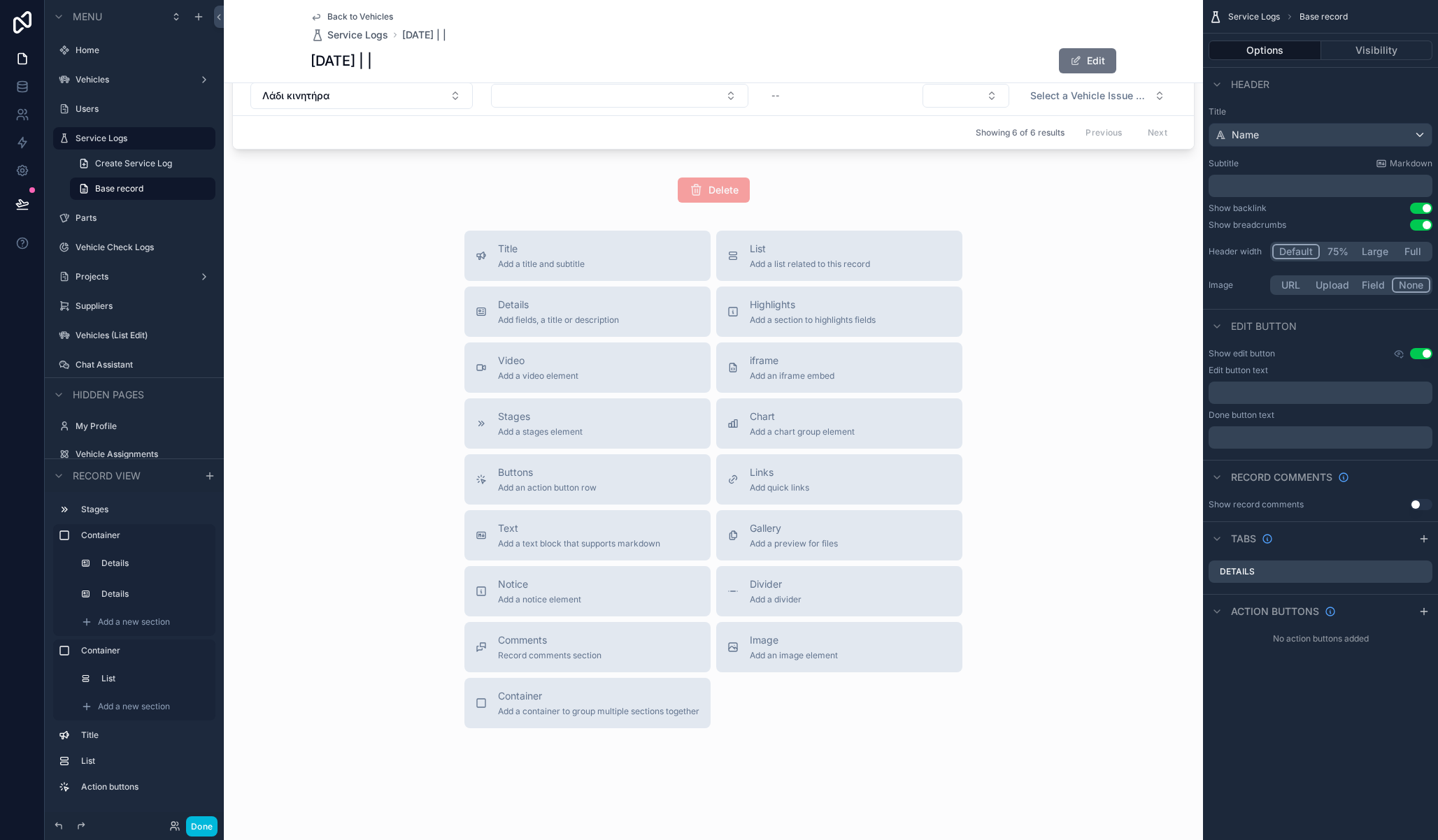
click at [558, 476] on span "Buttons" at bounding box center [547, 472] width 98 height 14
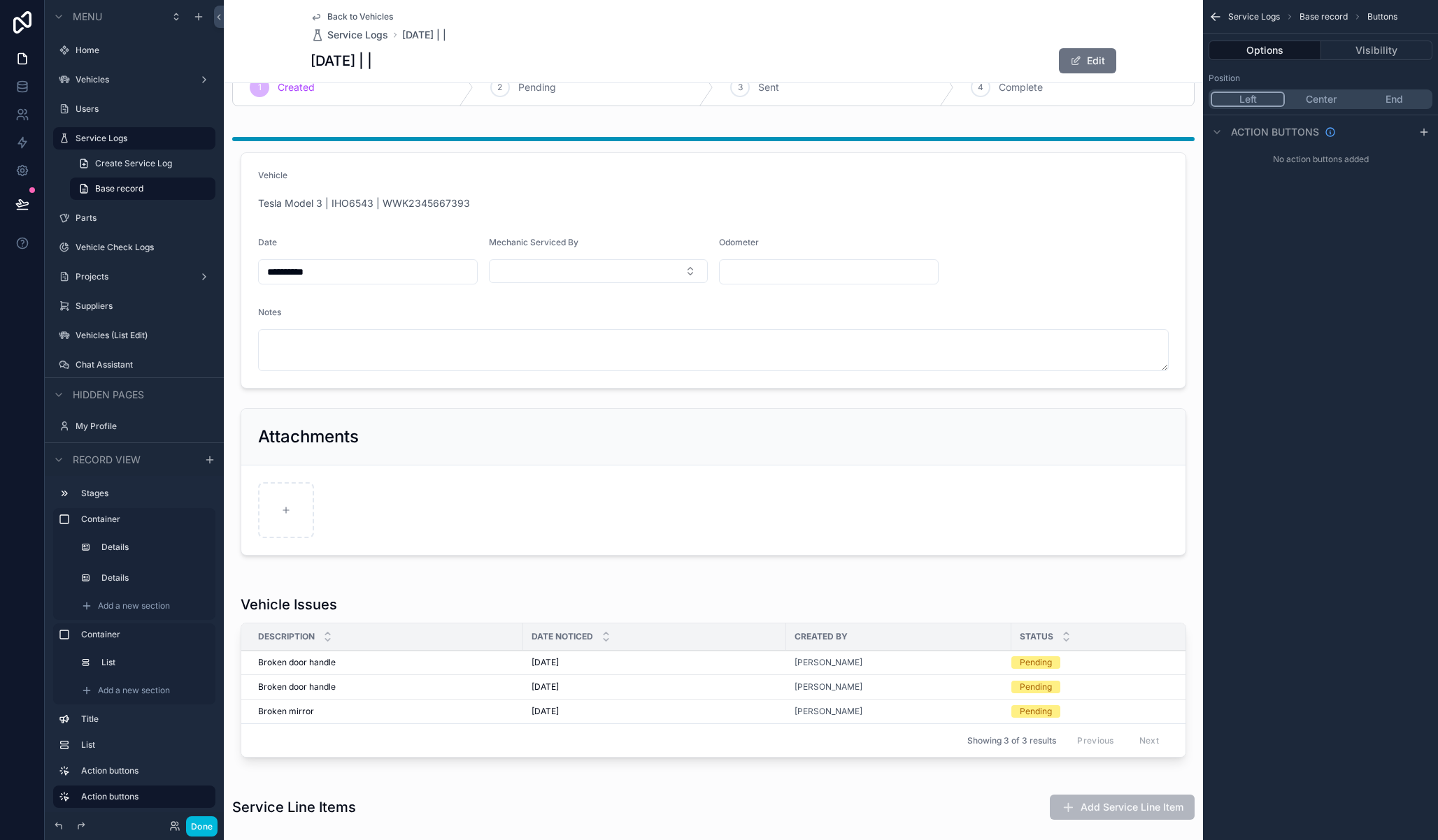
scroll to position [0, 0]
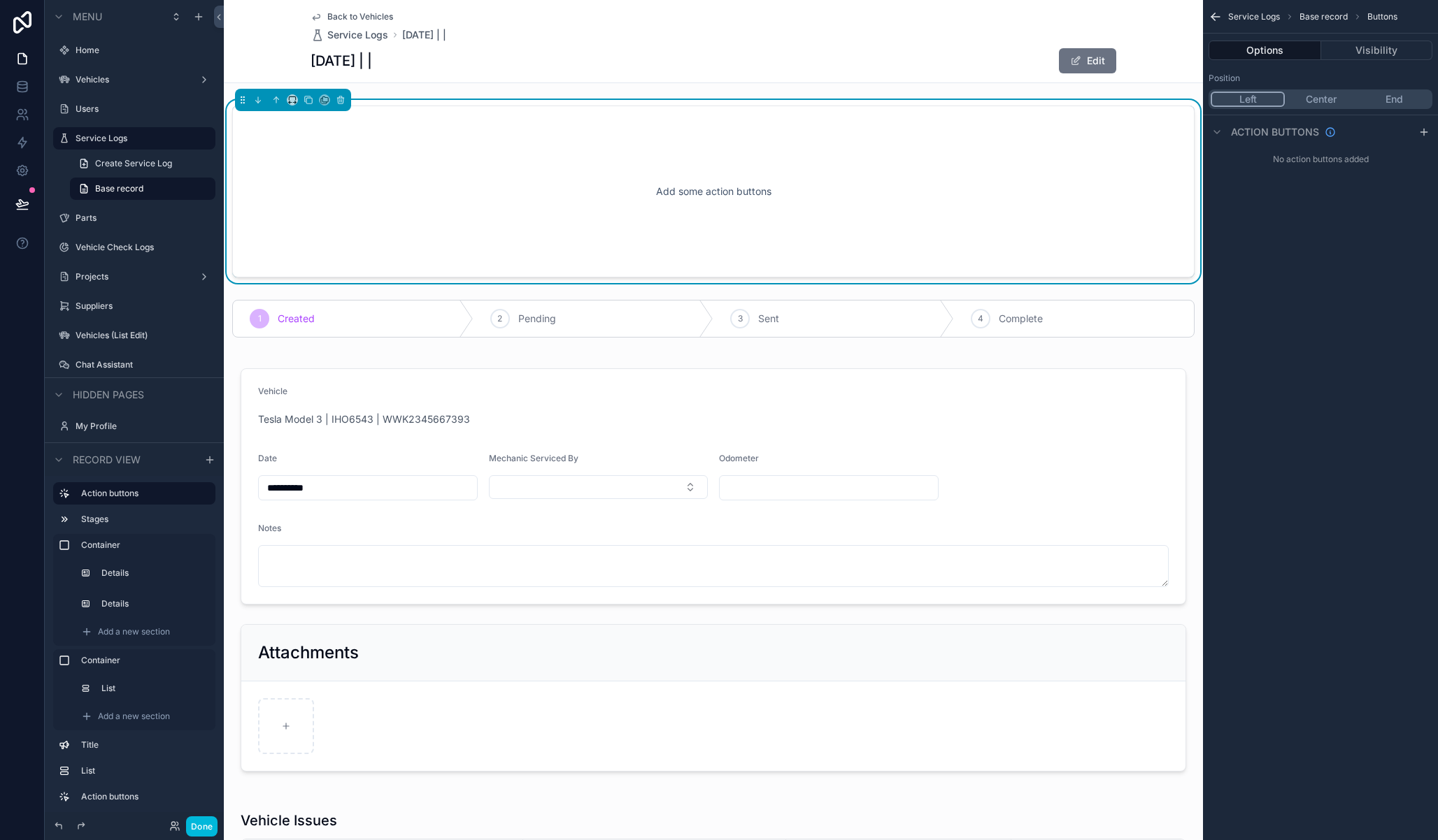
click at [1319, 101] on button "Center" at bounding box center [1321, 99] width 73 height 15
click at [1424, 133] on icon "scrollable content" at bounding box center [1424, 131] width 0 height 6
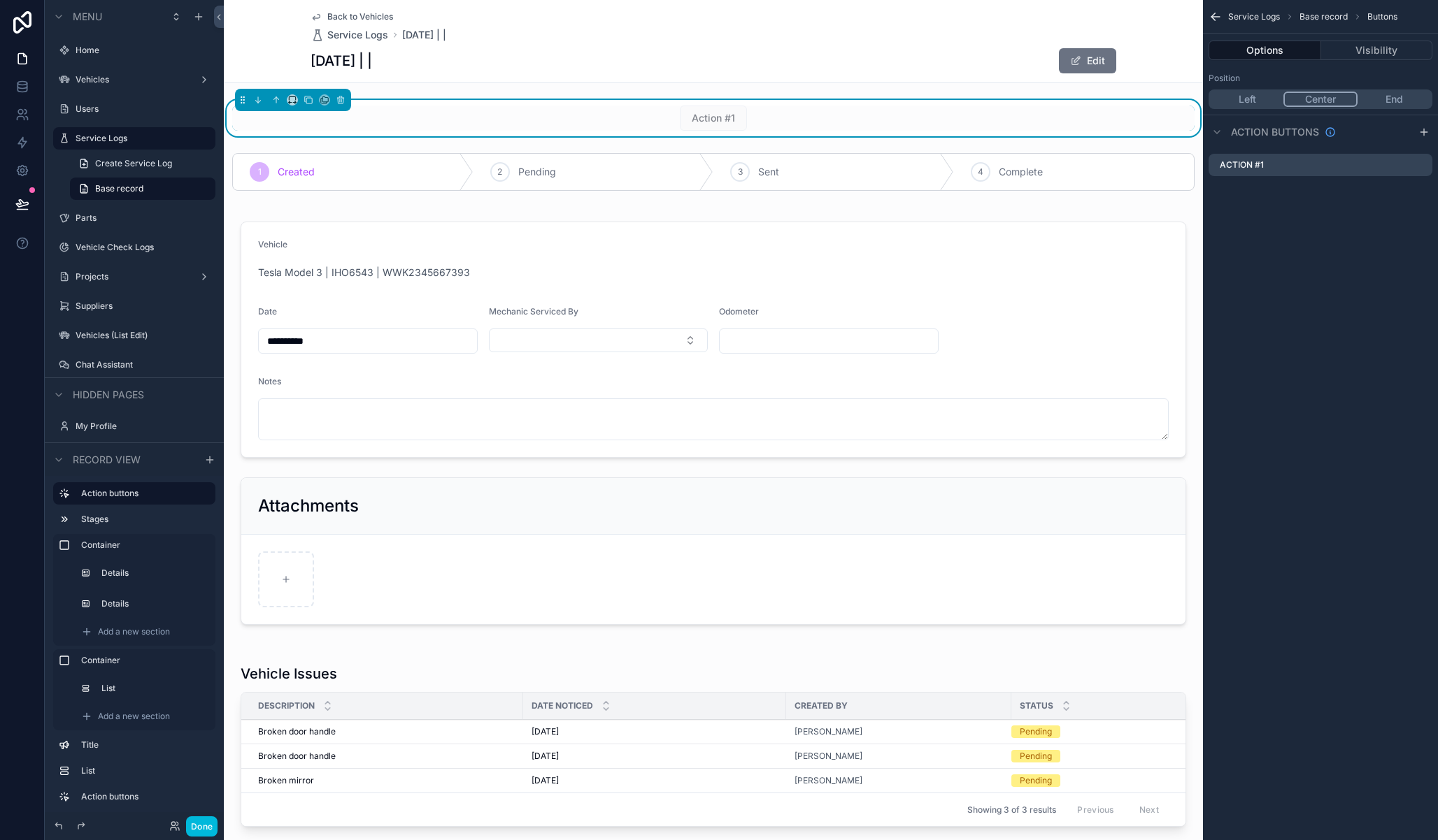
click at [1257, 96] on button "Left" at bounding box center [1247, 99] width 73 height 15
click at [1403, 97] on button "End" at bounding box center [1394, 99] width 73 height 15
click at [1235, 103] on button "Left" at bounding box center [1247, 99] width 73 height 15
click at [0, 0] on icon "scrollable content" at bounding box center [0, 0] width 0 height 0
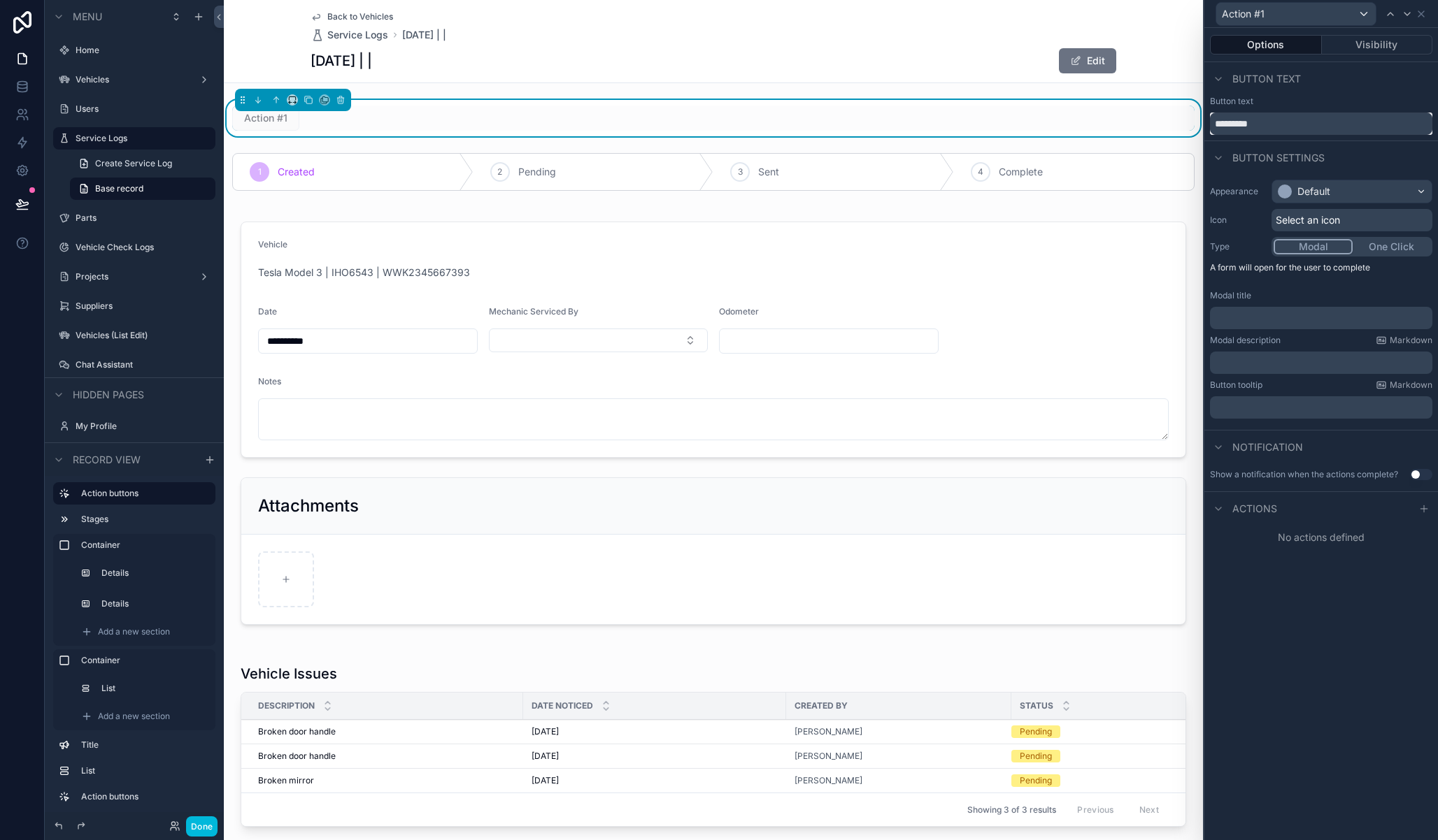
click at [1292, 114] on input "*********" at bounding box center [1321, 124] width 222 height 22
type input "**********"
click at [1351, 189] on div "Default" at bounding box center [1352, 192] width 159 height 22
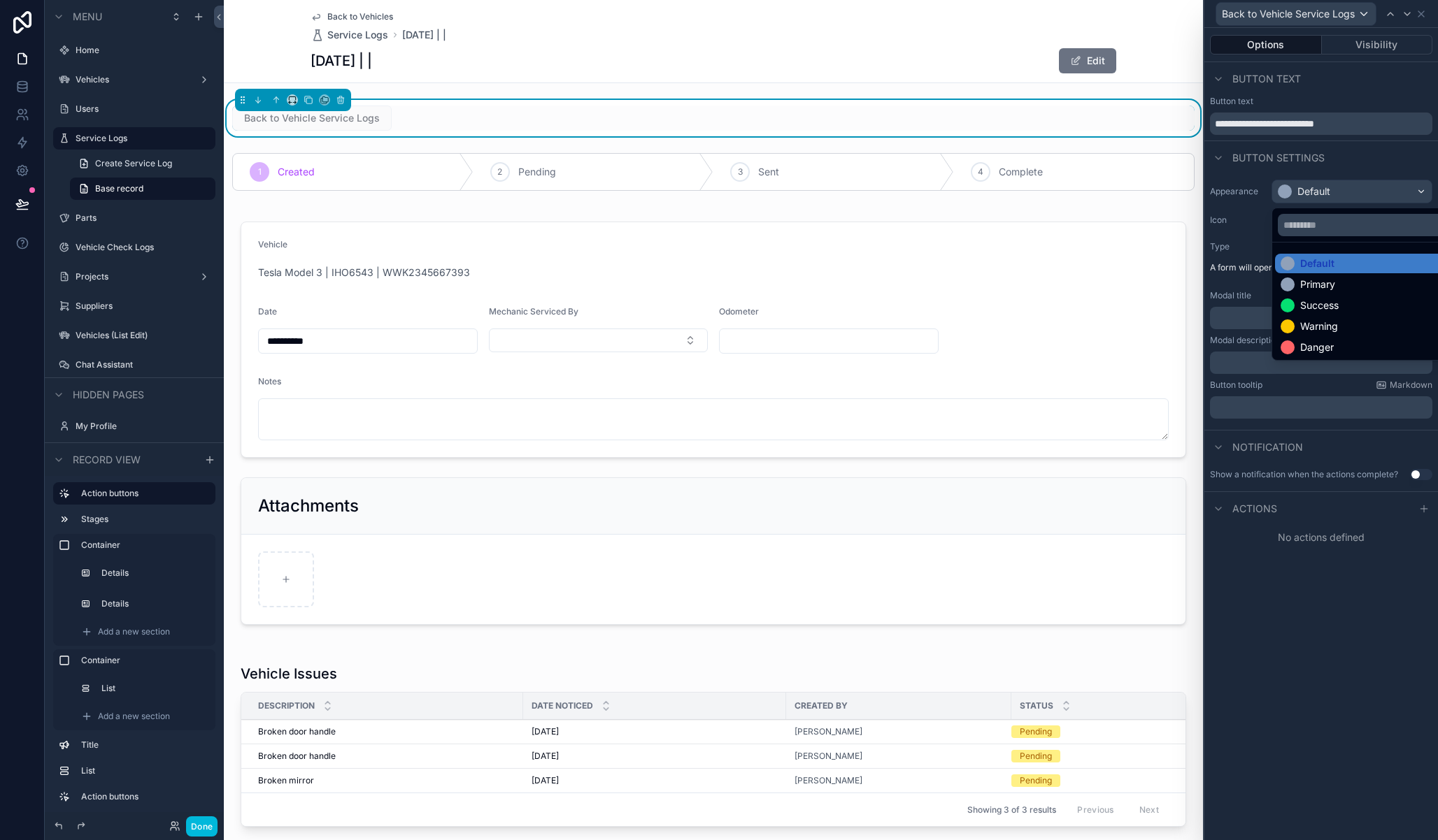
click at [1307, 281] on div "Primary" at bounding box center [1317, 284] width 35 height 14
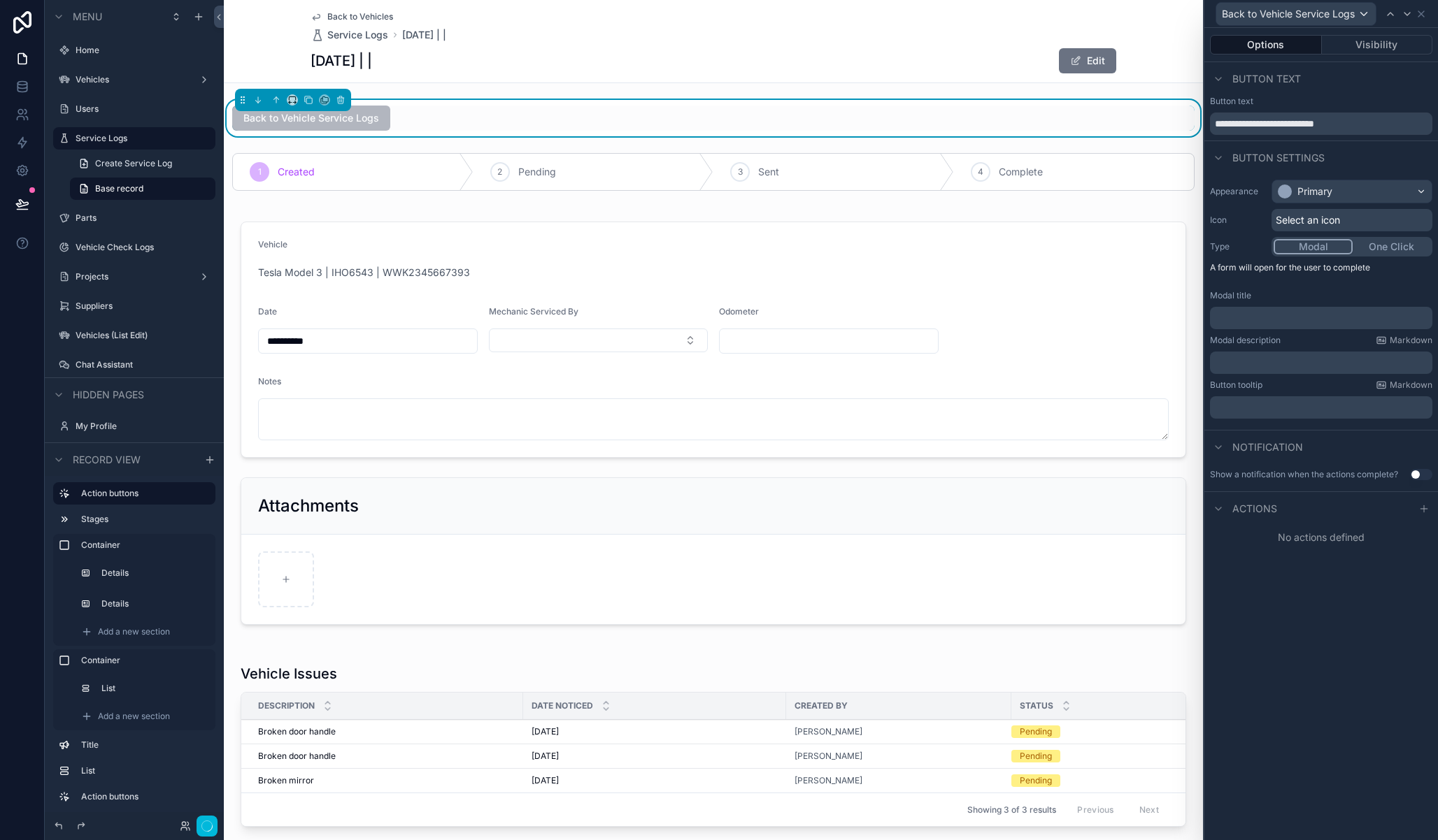
click at [1299, 218] on span "Select an icon" at bounding box center [1307, 220] width 64 height 14
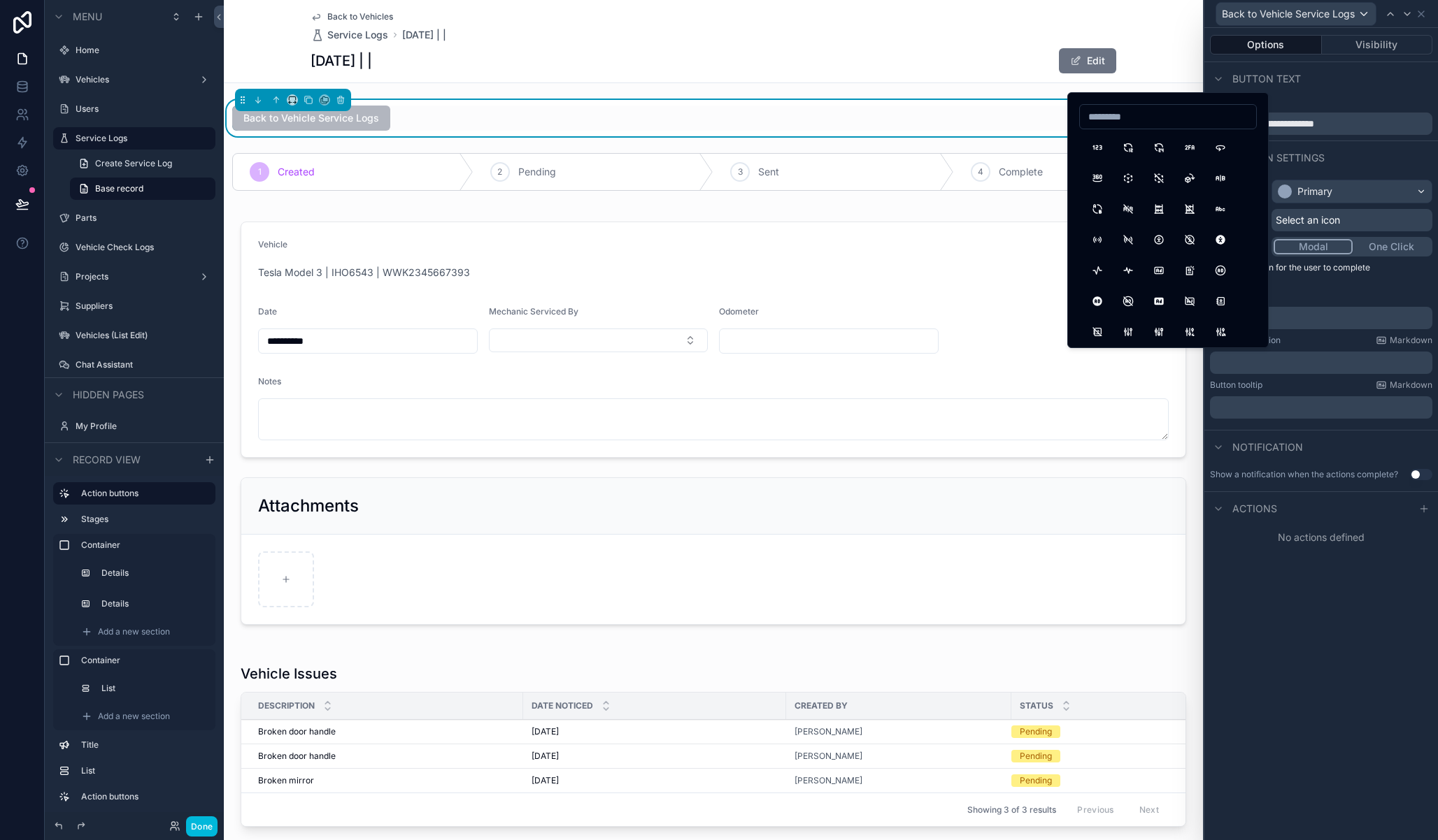
click at [1128, 114] on input at bounding box center [1168, 116] width 176 height 19
type input "****"
click at [1186, 175] on button "ArrowBackUp" at bounding box center [1190, 178] width 25 height 25
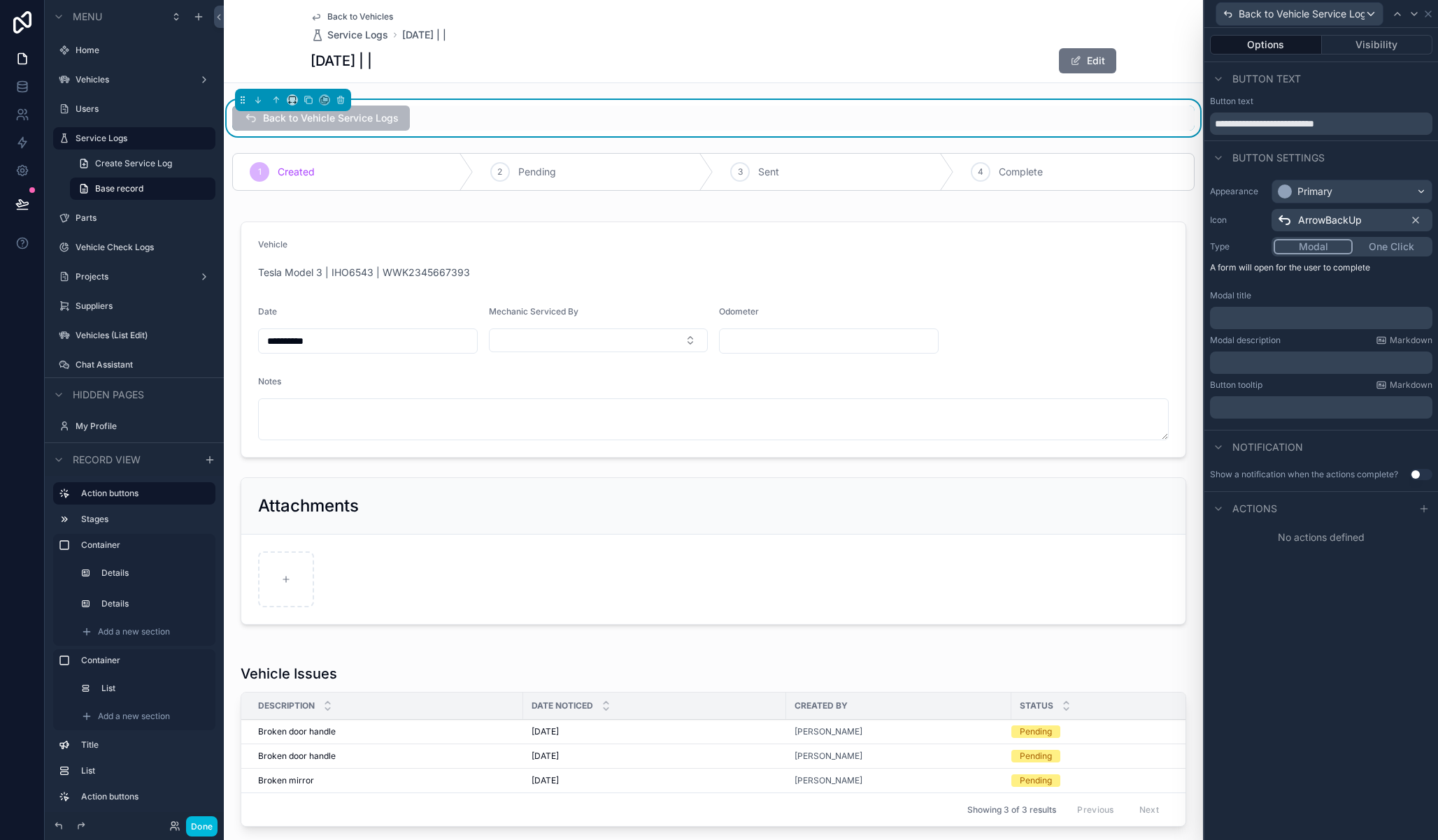
click at [1380, 246] on button "One Click" at bounding box center [1391, 247] width 78 height 15
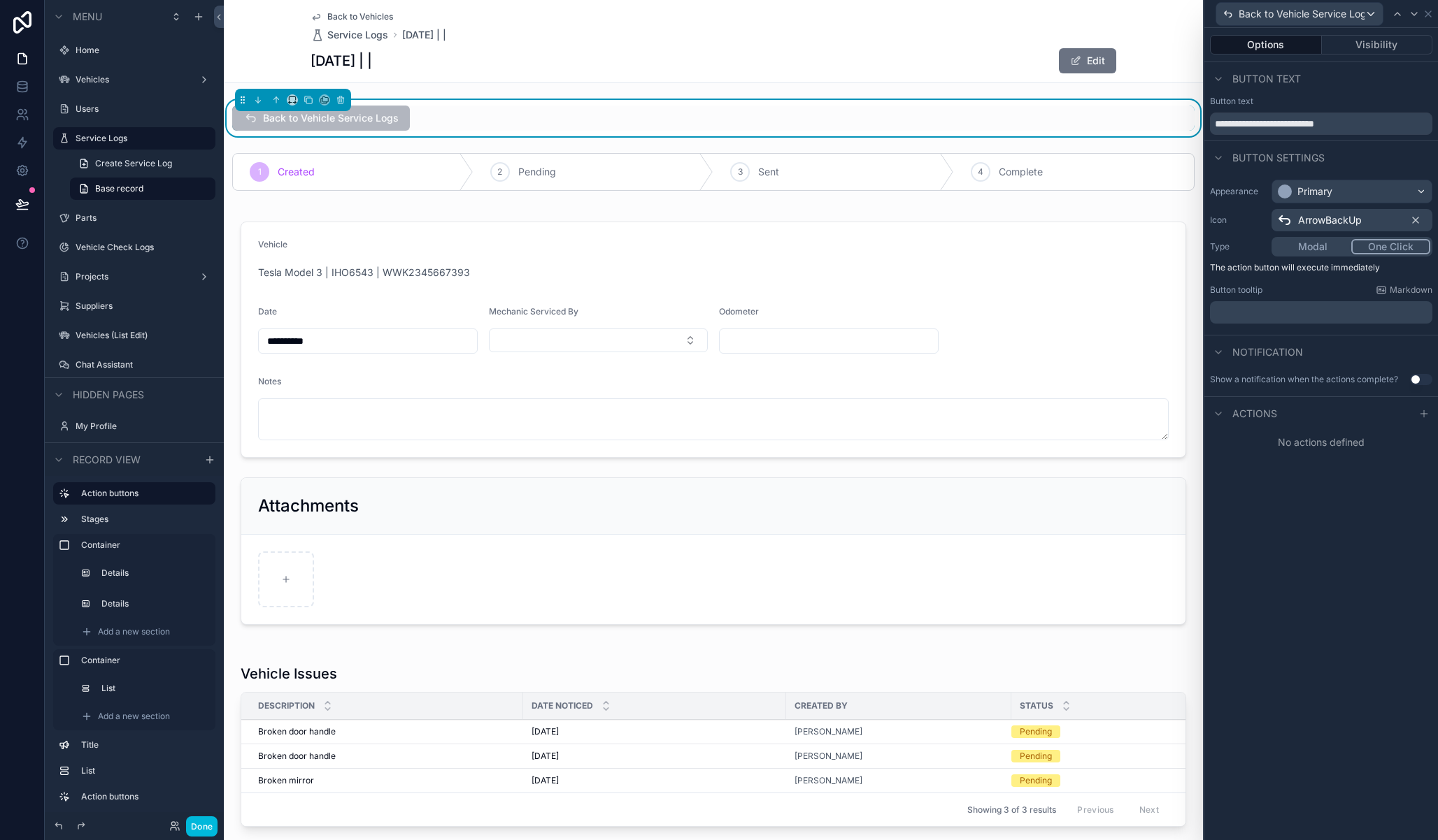
click at [1424, 413] on icon at bounding box center [1424, 414] width 11 height 11
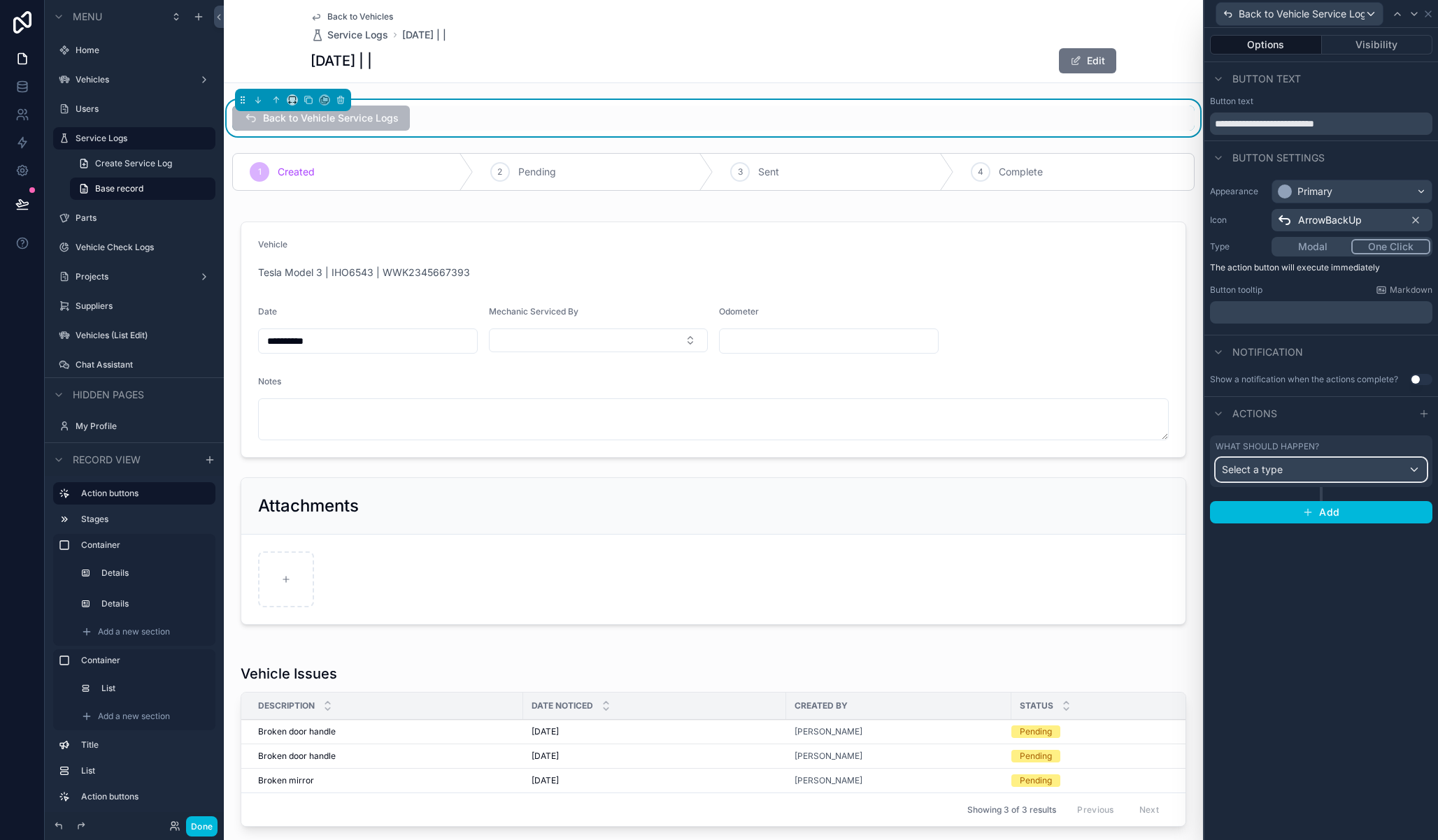
click at [1268, 476] on span "Select a type" at bounding box center [1252, 470] width 61 height 14
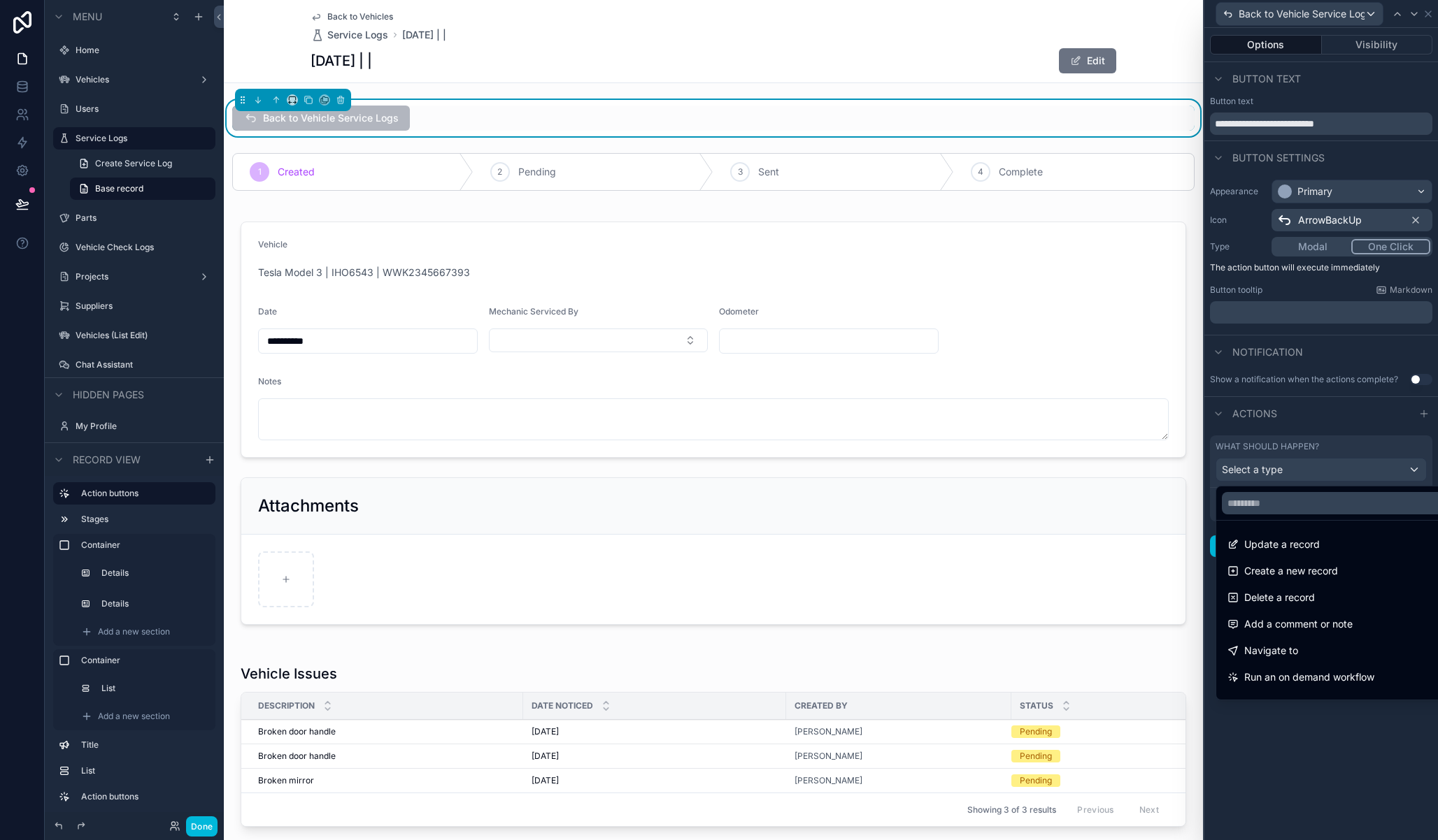
click at [1316, 639] on div "Navigate to" at bounding box center [1337, 651] width 237 height 25
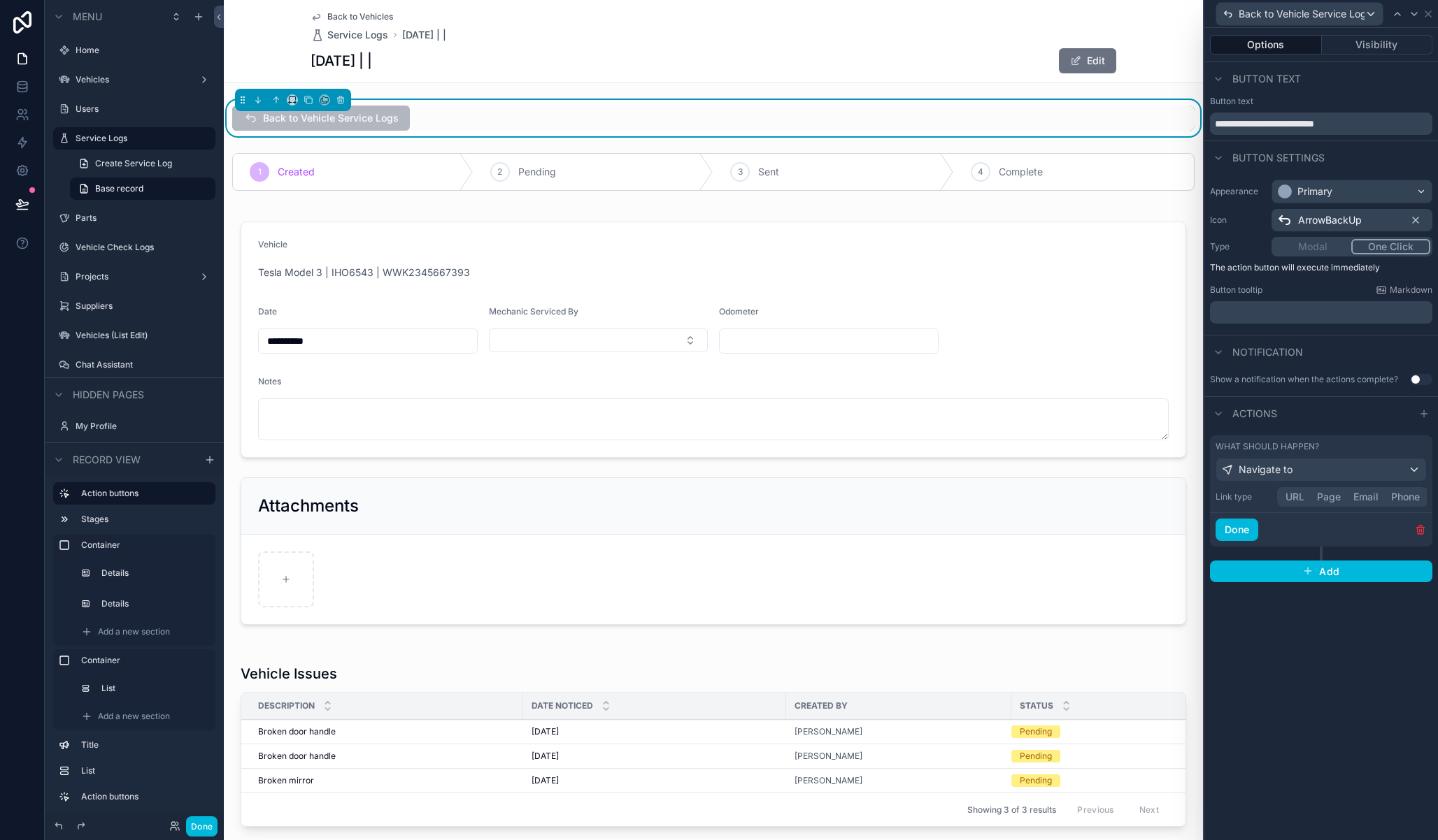
click at [1338, 496] on button "Page" at bounding box center [1329, 497] width 36 height 15
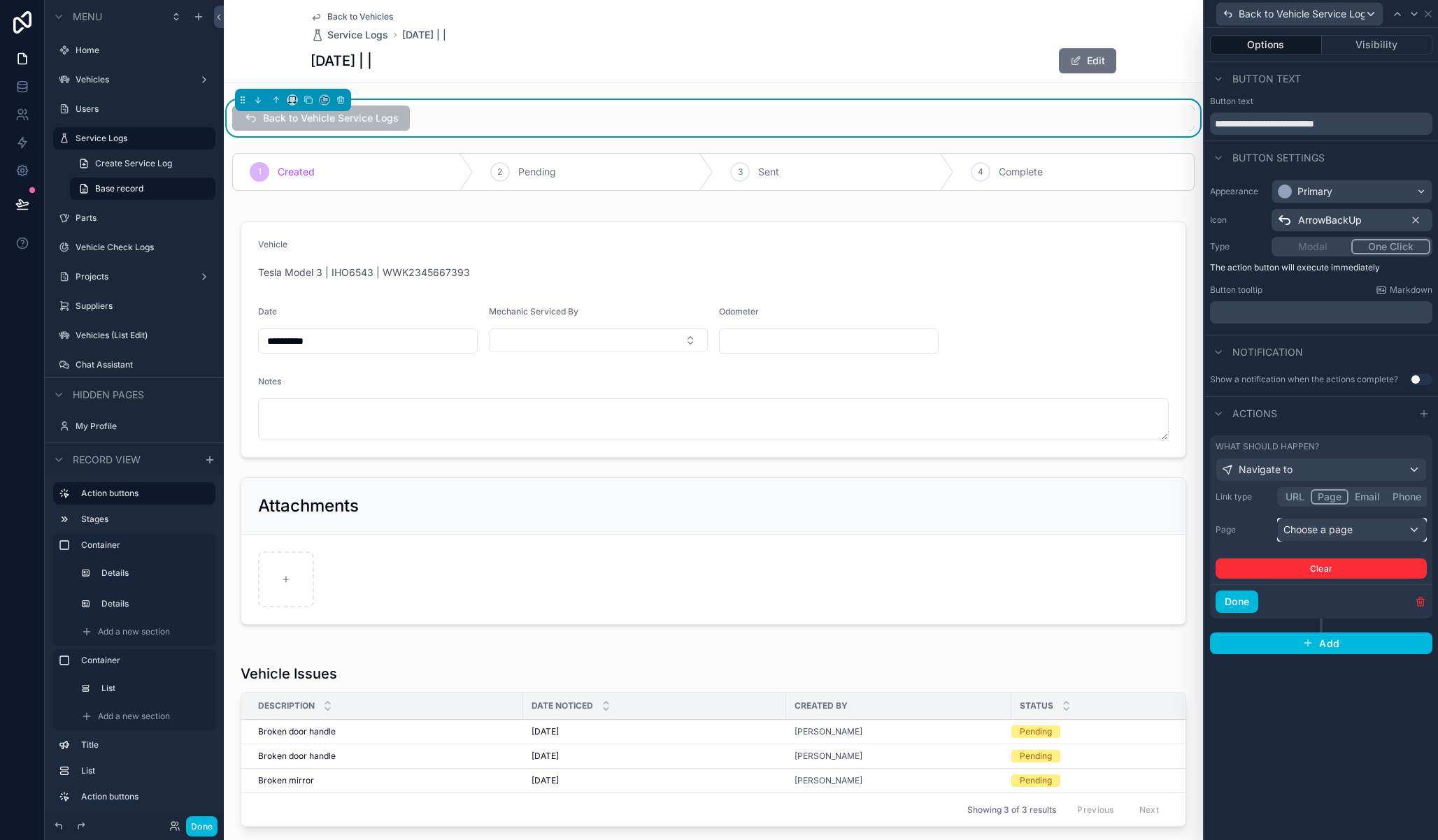
click at [1318, 531] on div "Choose a page" at bounding box center [1352, 530] width 148 height 22
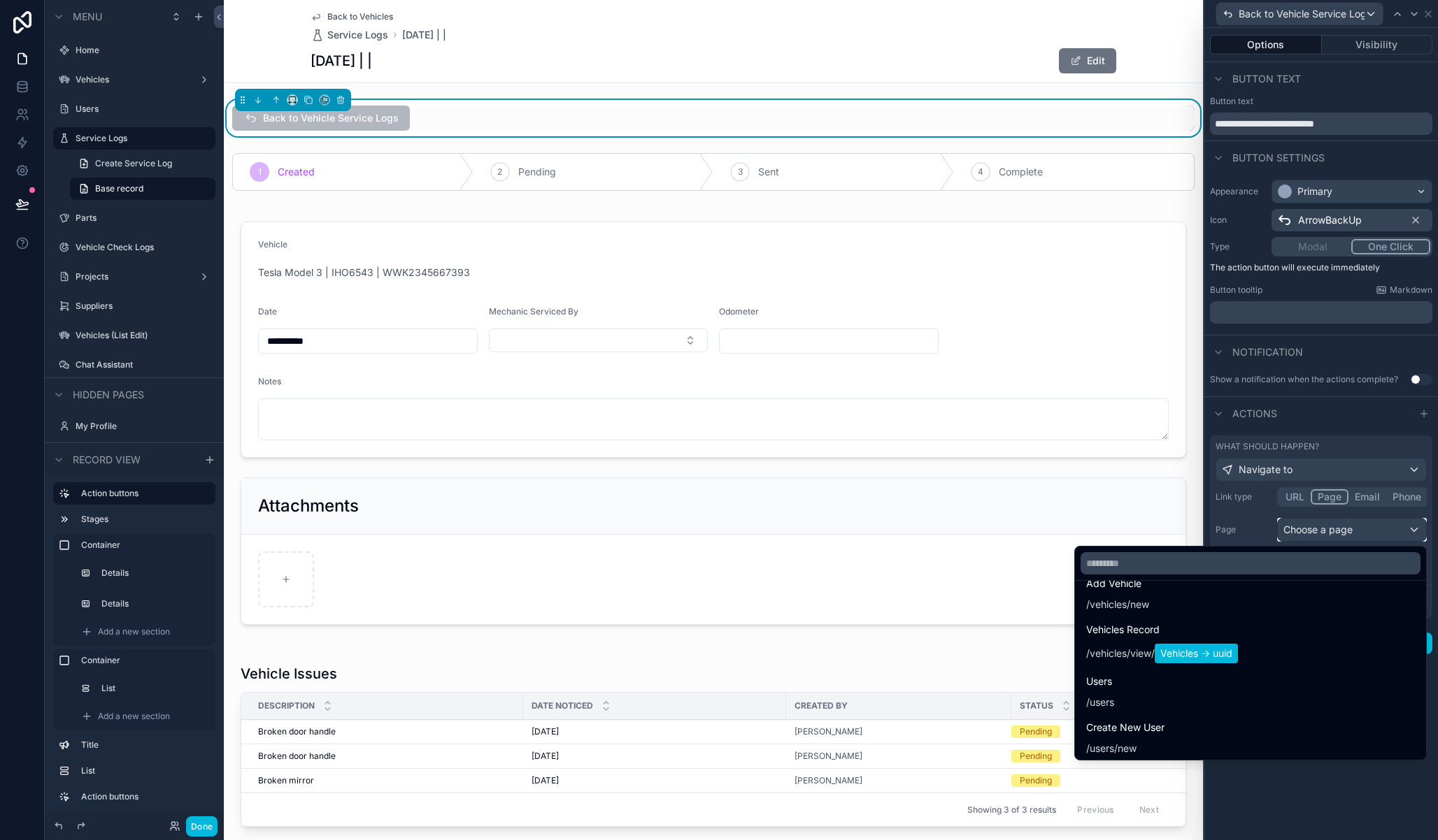
scroll to position [420, 0]
click at [1130, 632] on span "view" at bounding box center [1140, 635] width 21 height 14
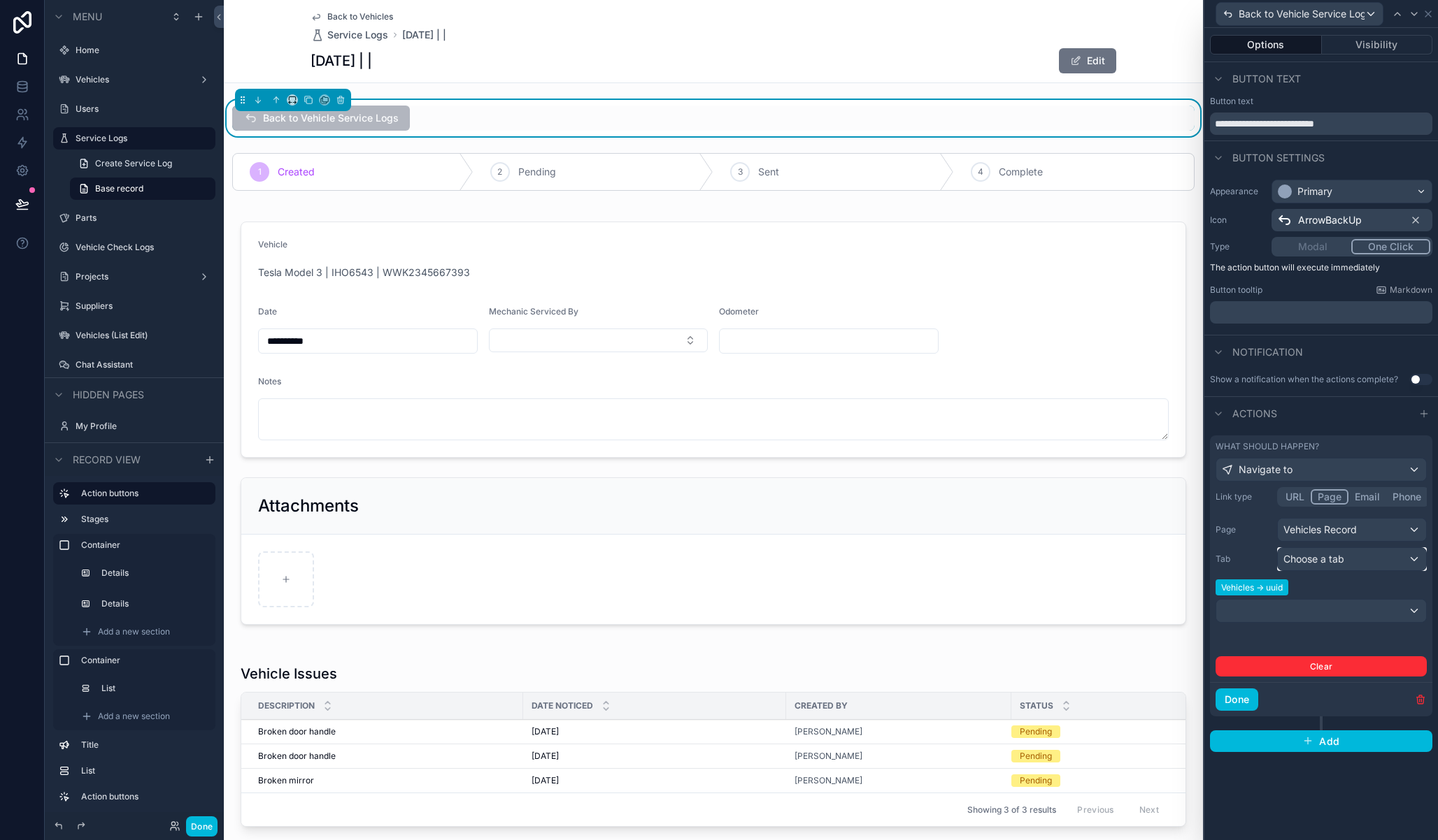
click at [1354, 559] on div "Choose a tab" at bounding box center [1352, 559] width 148 height 22
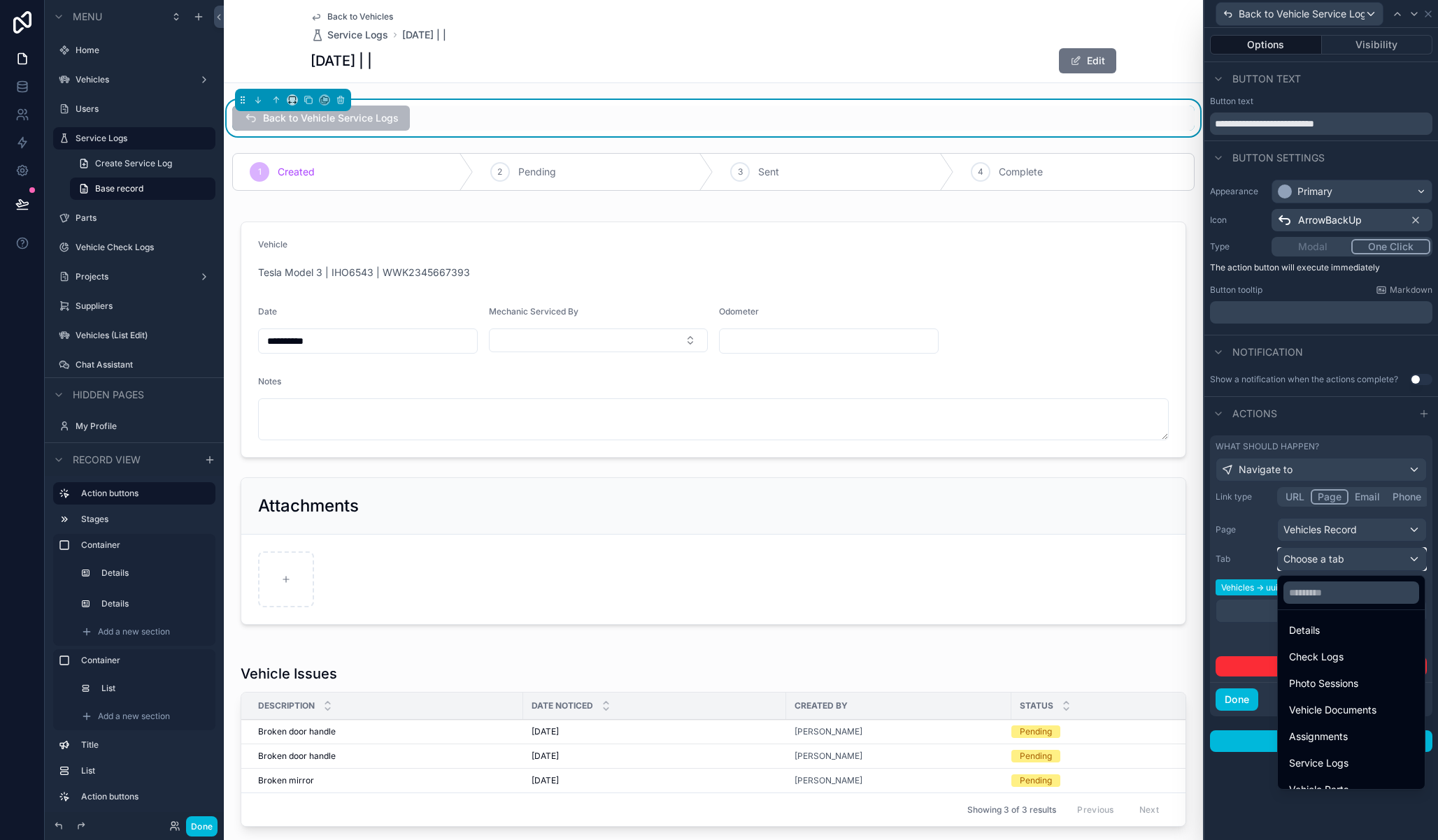
scroll to position [8, 0]
click at [1331, 750] on span "Service Logs" at bounding box center [1318, 759] width 59 height 17
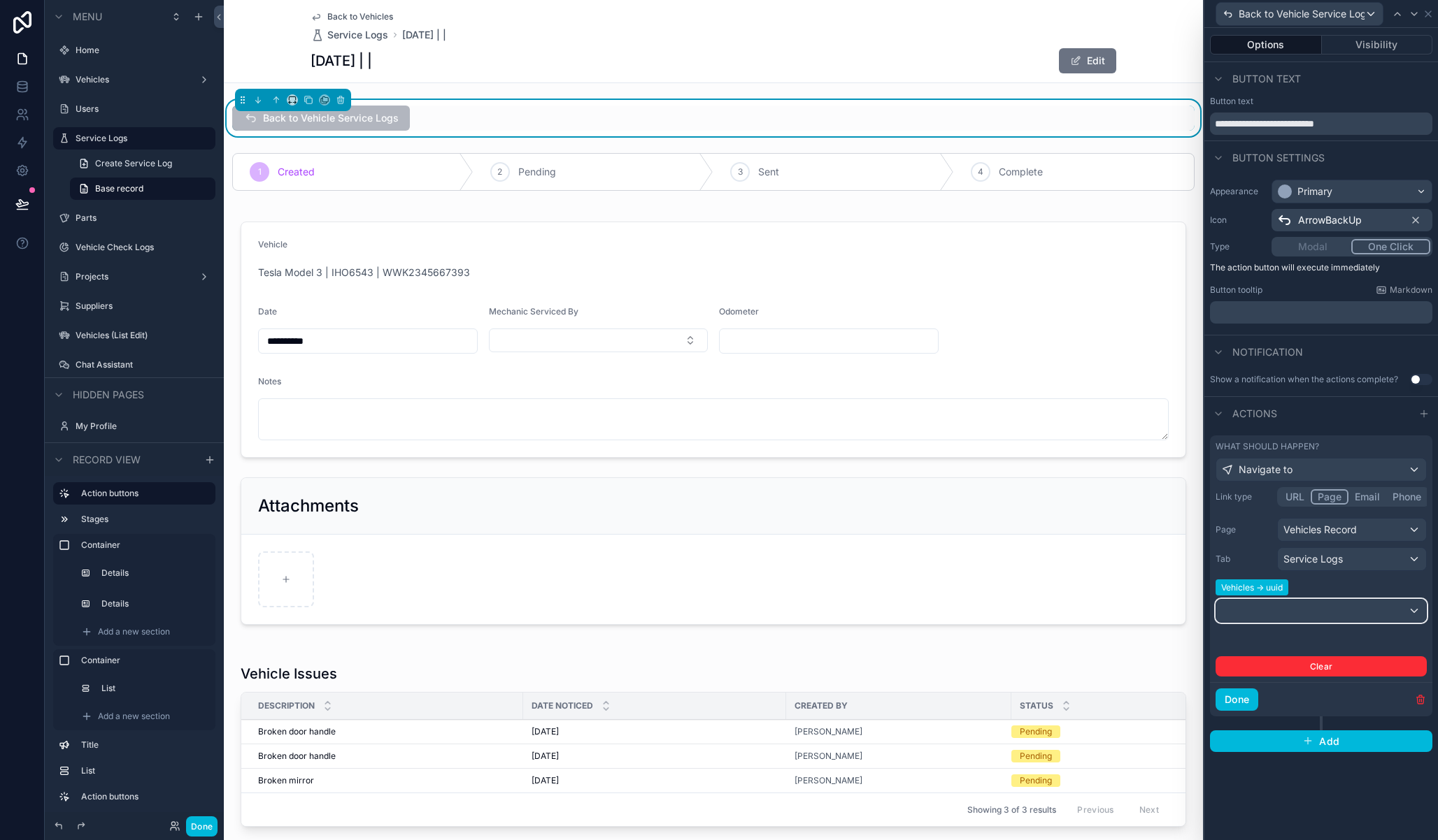
click at [1261, 609] on div at bounding box center [1320, 611] width 209 height 22
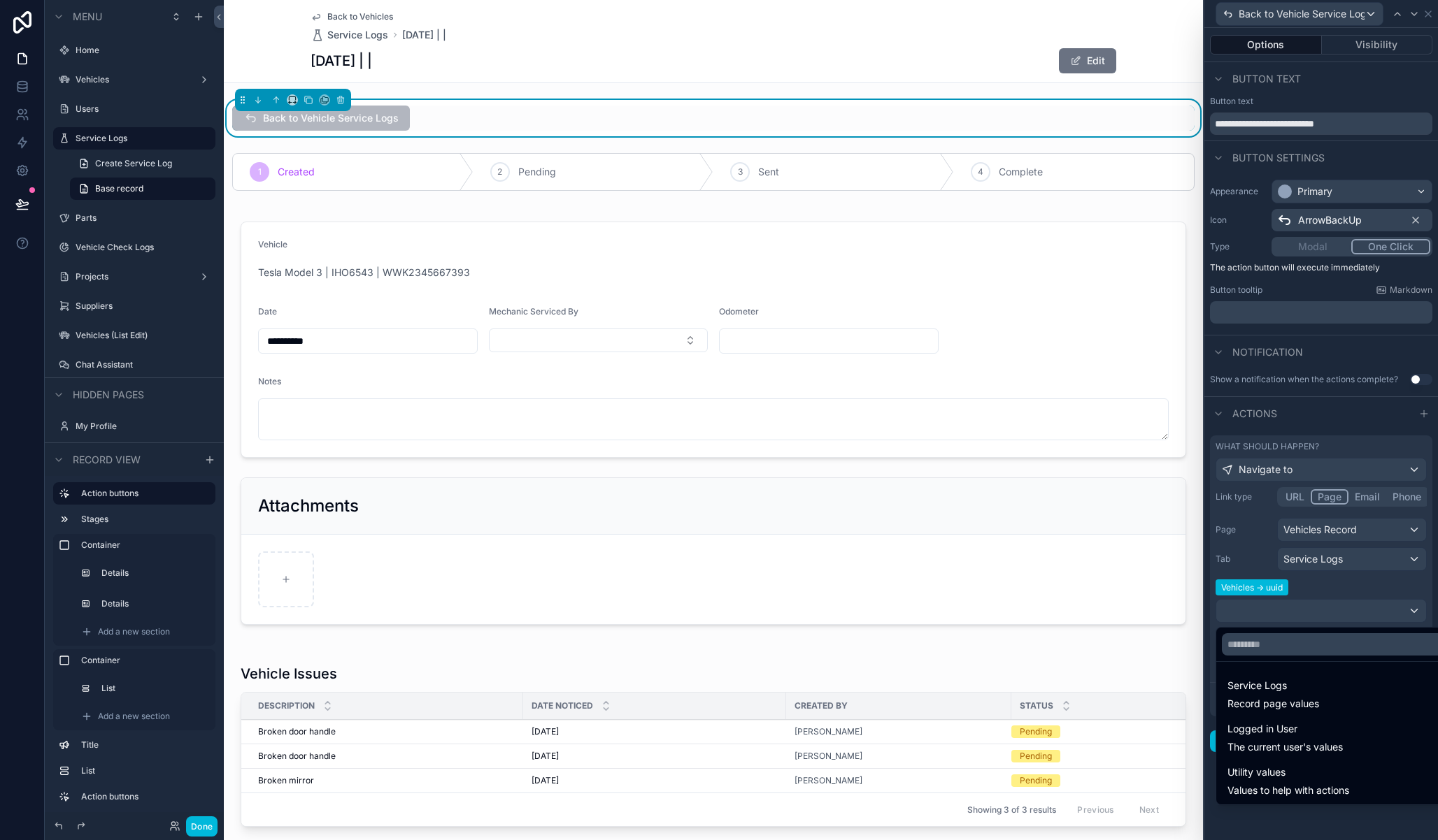
click at [1259, 693] on span "Service Logs" at bounding box center [1273, 686] width 92 height 17
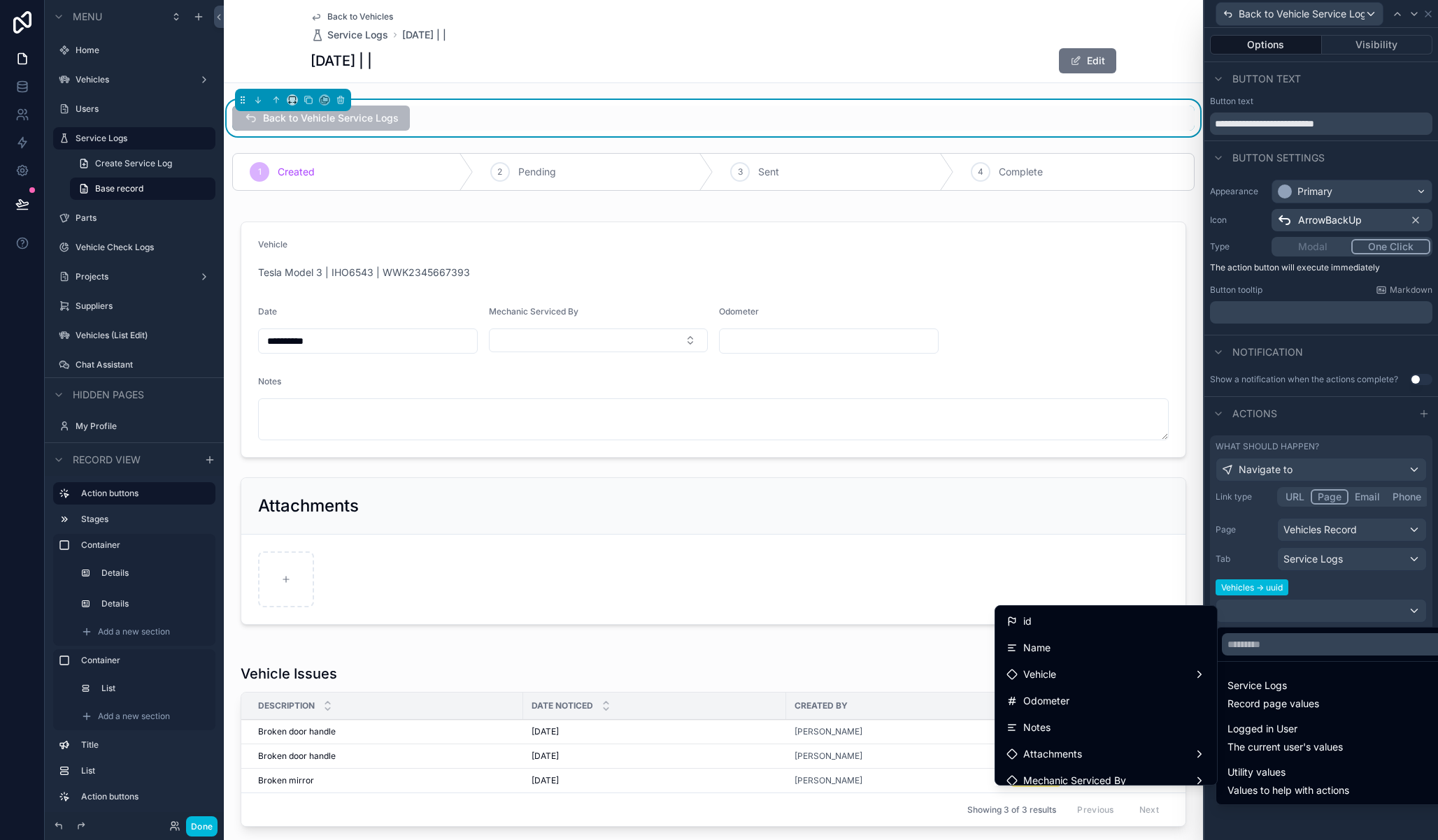
click at [1112, 670] on div "Vehicle" at bounding box center [1106, 675] width 199 height 17
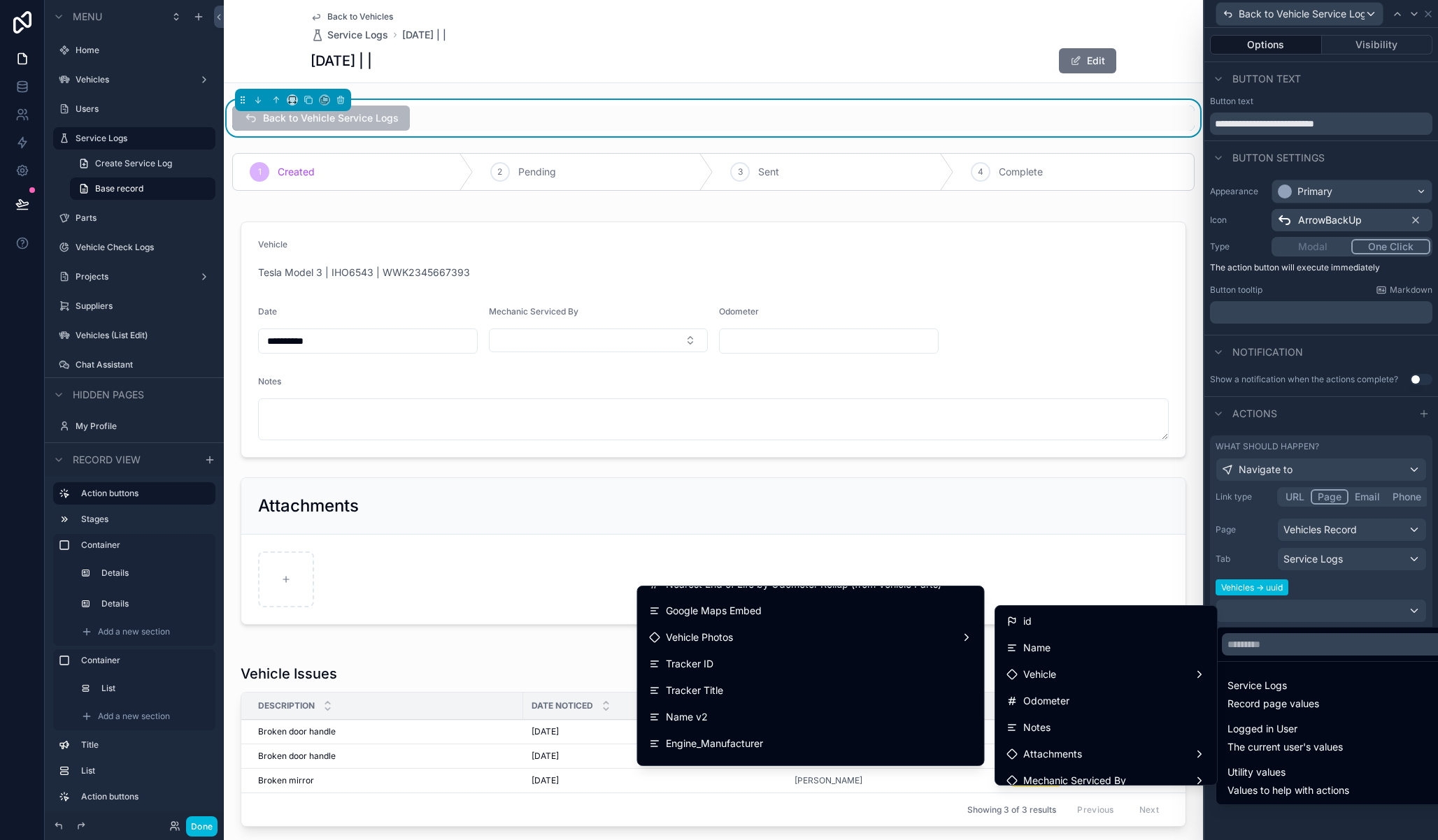
scroll to position [1817, 0]
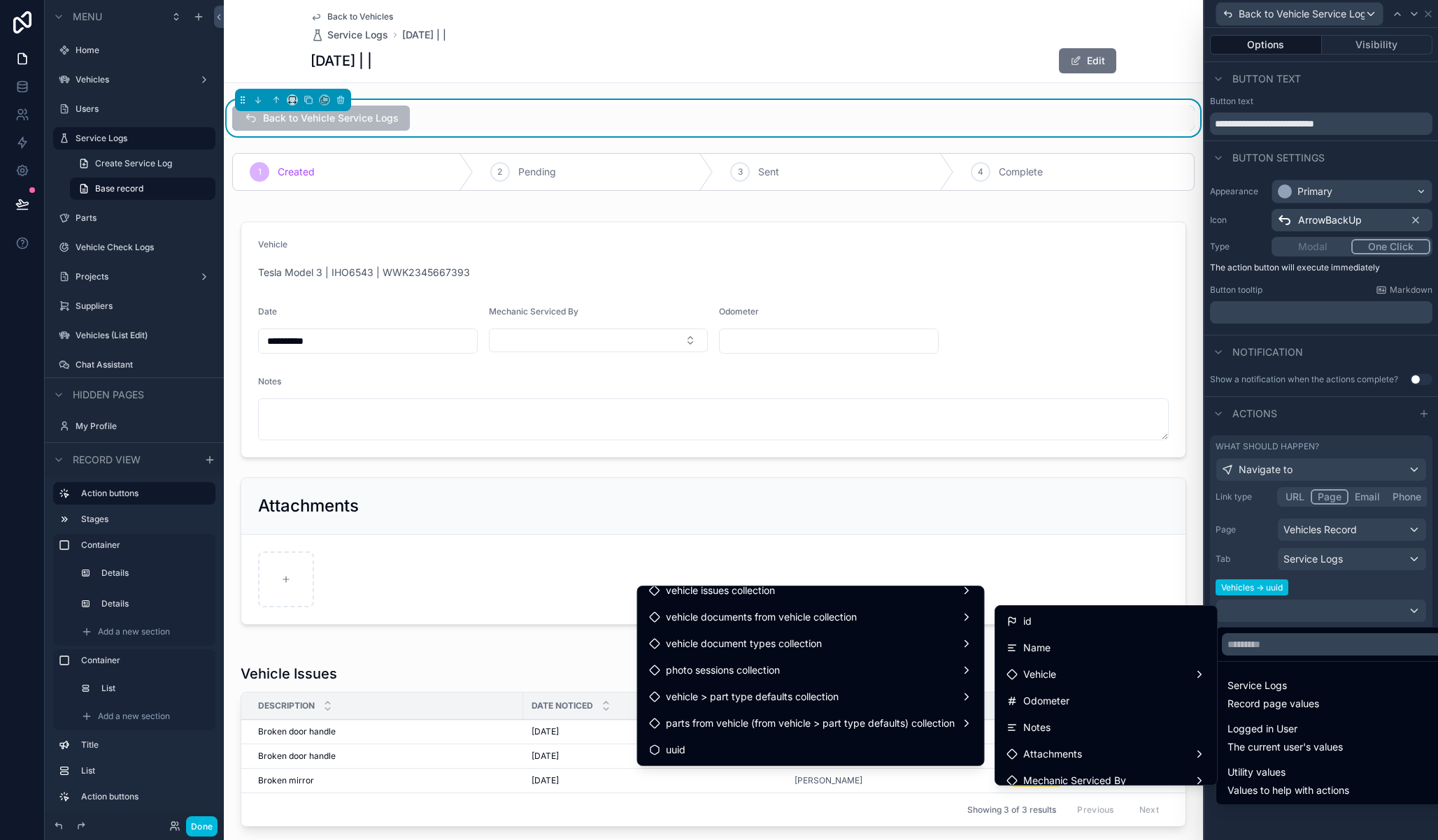
click at [761, 756] on div "uuid" at bounding box center [811, 750] width 324 height 17
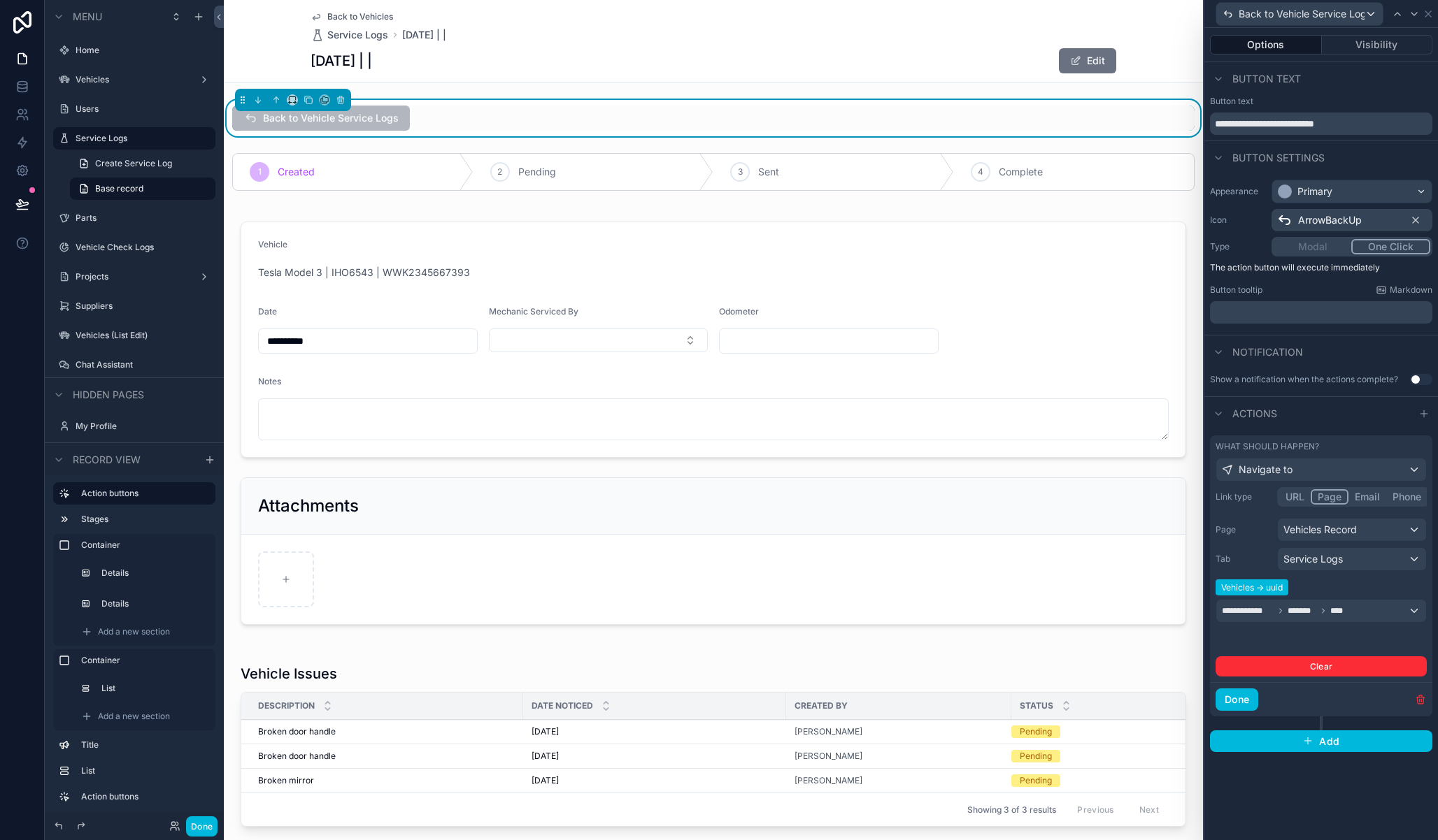
click at [1235, 701] on button "Done" at bounding box center [1236, 699] width 42 height 22
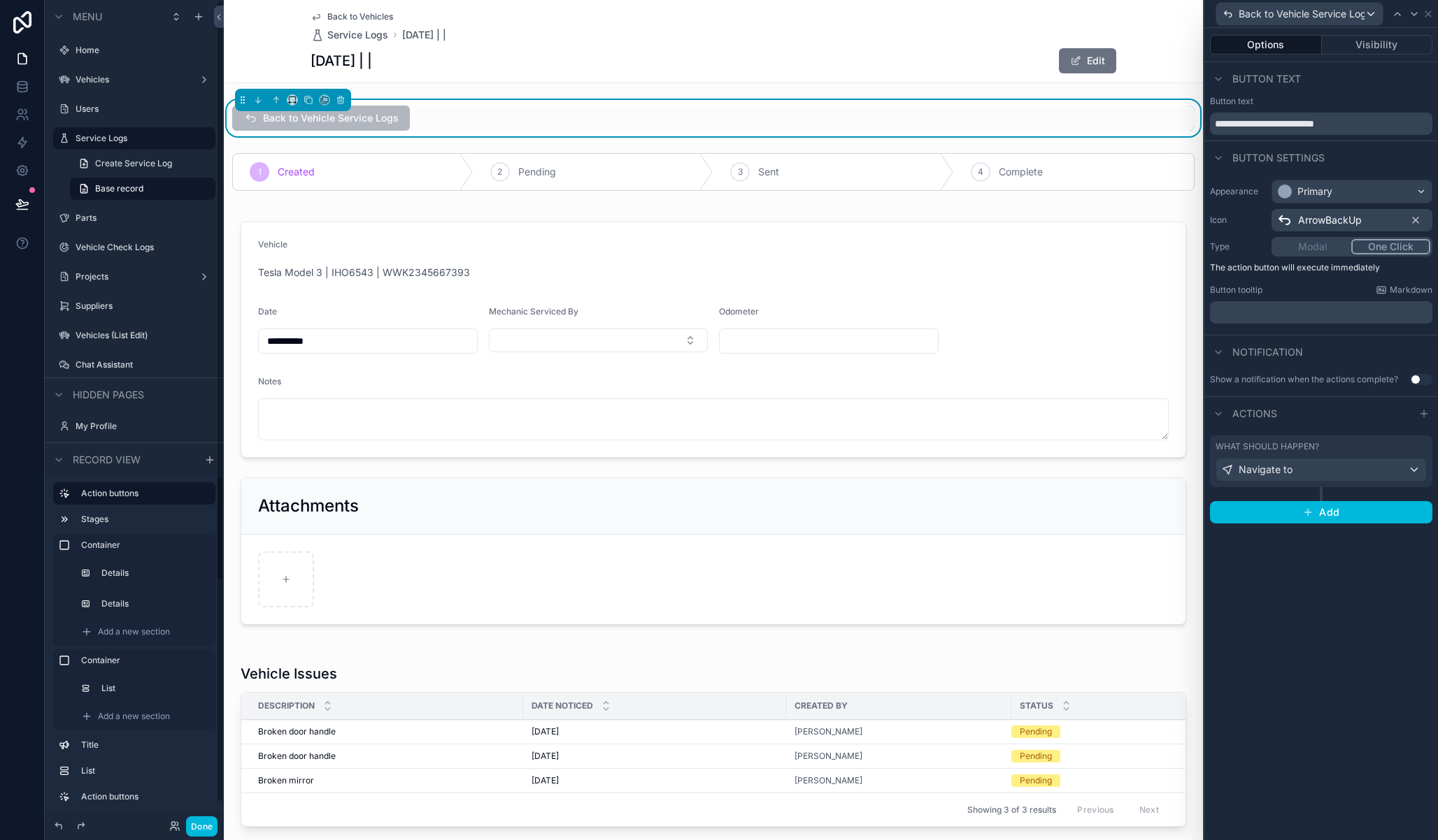
click at [210, 827] on button "Done" at bounding box center [201, 826] width 31 height 20
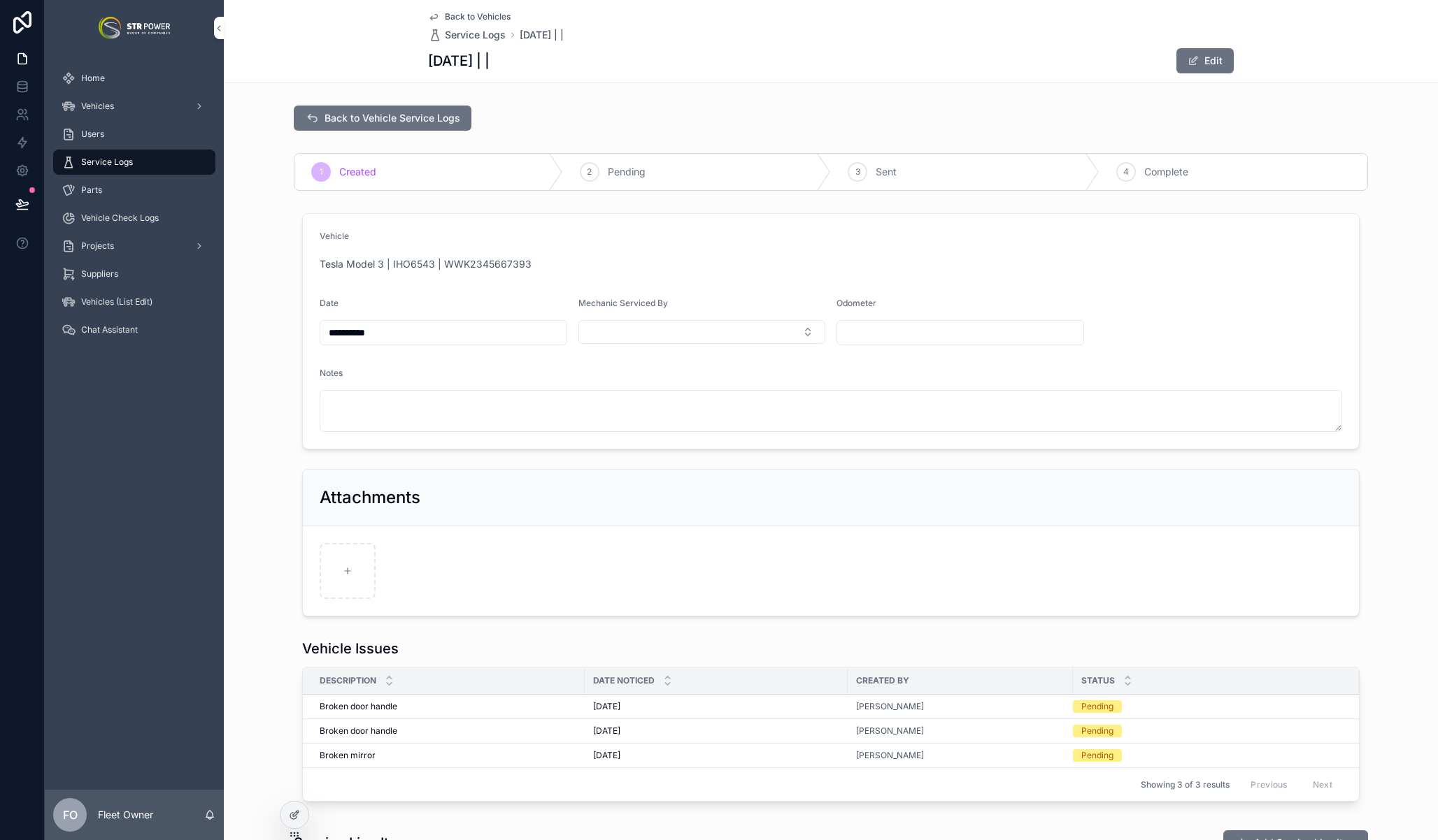
click at [393, 114] on span "Back to Vehicle Service Logs" at bounding box center [393, 118] width 136 height 14
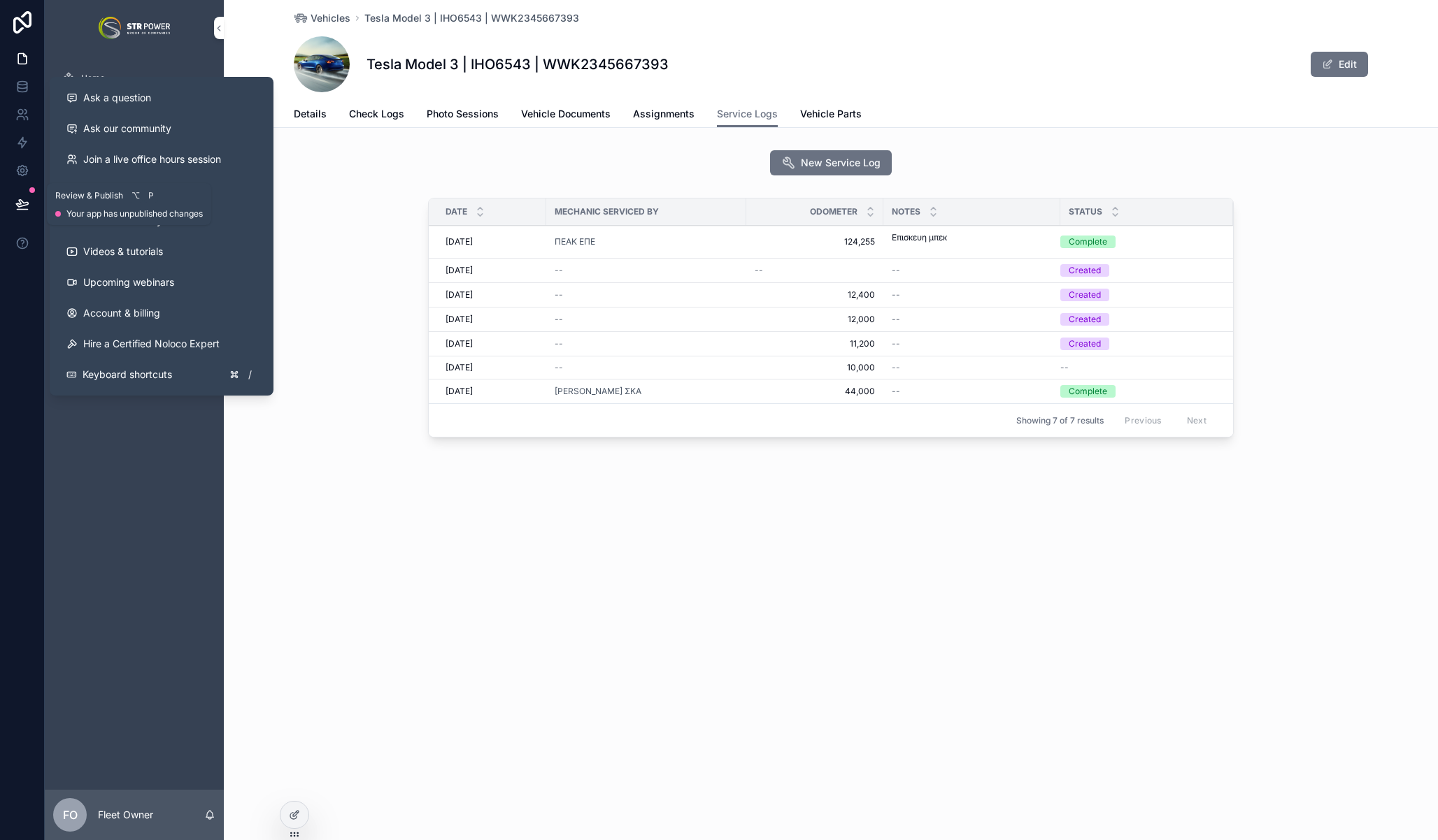
click at [25, 203] on icon at bounding box center [22, 203] width 12 height 7
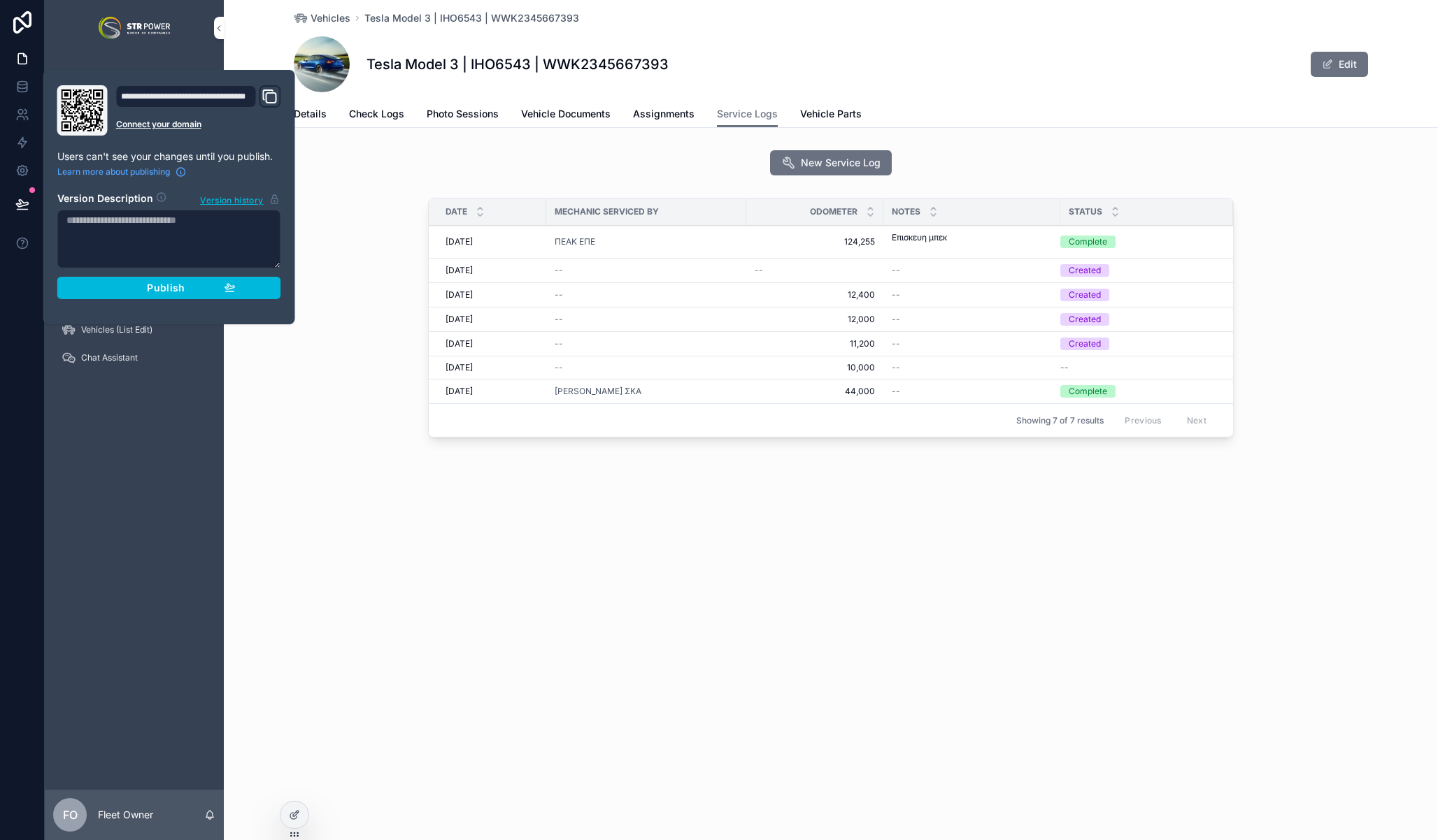
click at [198, 283] on div "Publish" at bounding box center [169, 287] width 133 height 13
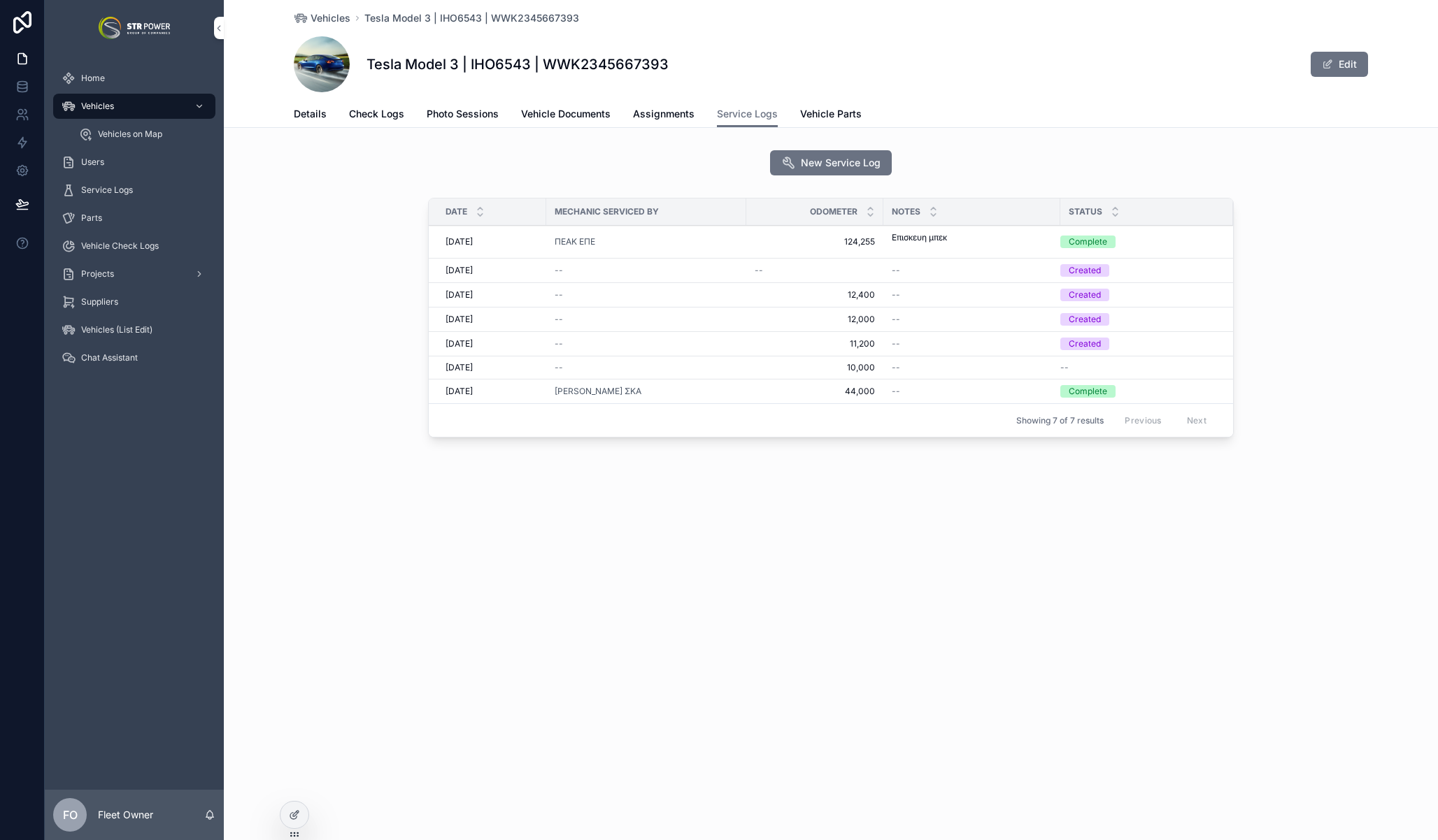
click at [309, 448] on div "Date Mechanic Serviced By Odometer Notes Status [DATE] [DATE] ΠΕΑΚ ΕΠΕ 124,255 …" at bounding box center [831, 320] width 1214 height 257
click at [683, 509] on div "Vehicles Tesla Model 3 | IHO6543 | WWK2345667393 Tesla Model 3 | IHO6543 | WWK2…" at bounding box center [831, 269] width 1214 height 538
click at [755, 272] on span "--" at bounding box center [759, 270] width 8 height 11
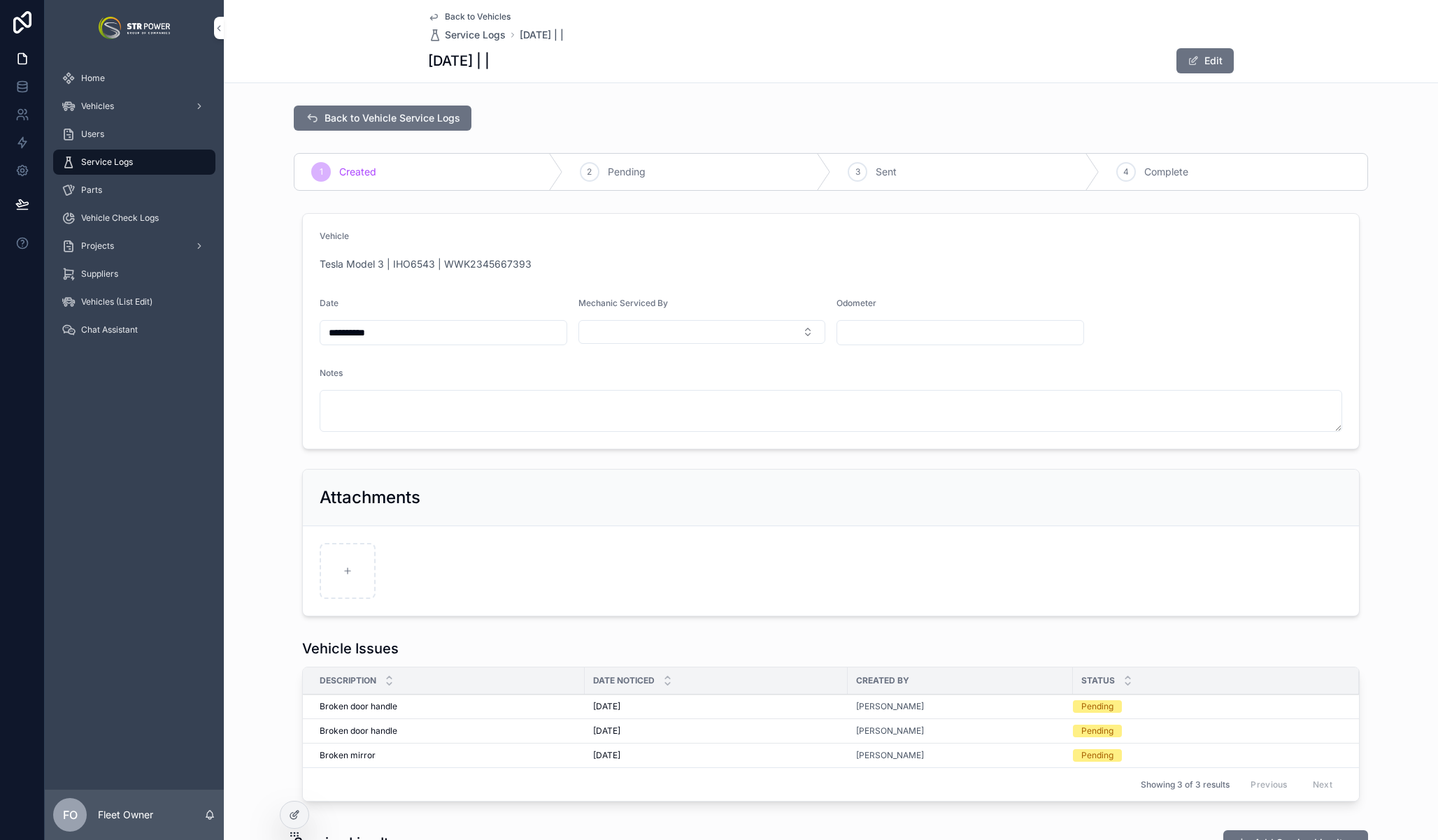
click at [467, 19] on span "Back to Vehicles" at bounding box center [478, 16] width 66 height 11
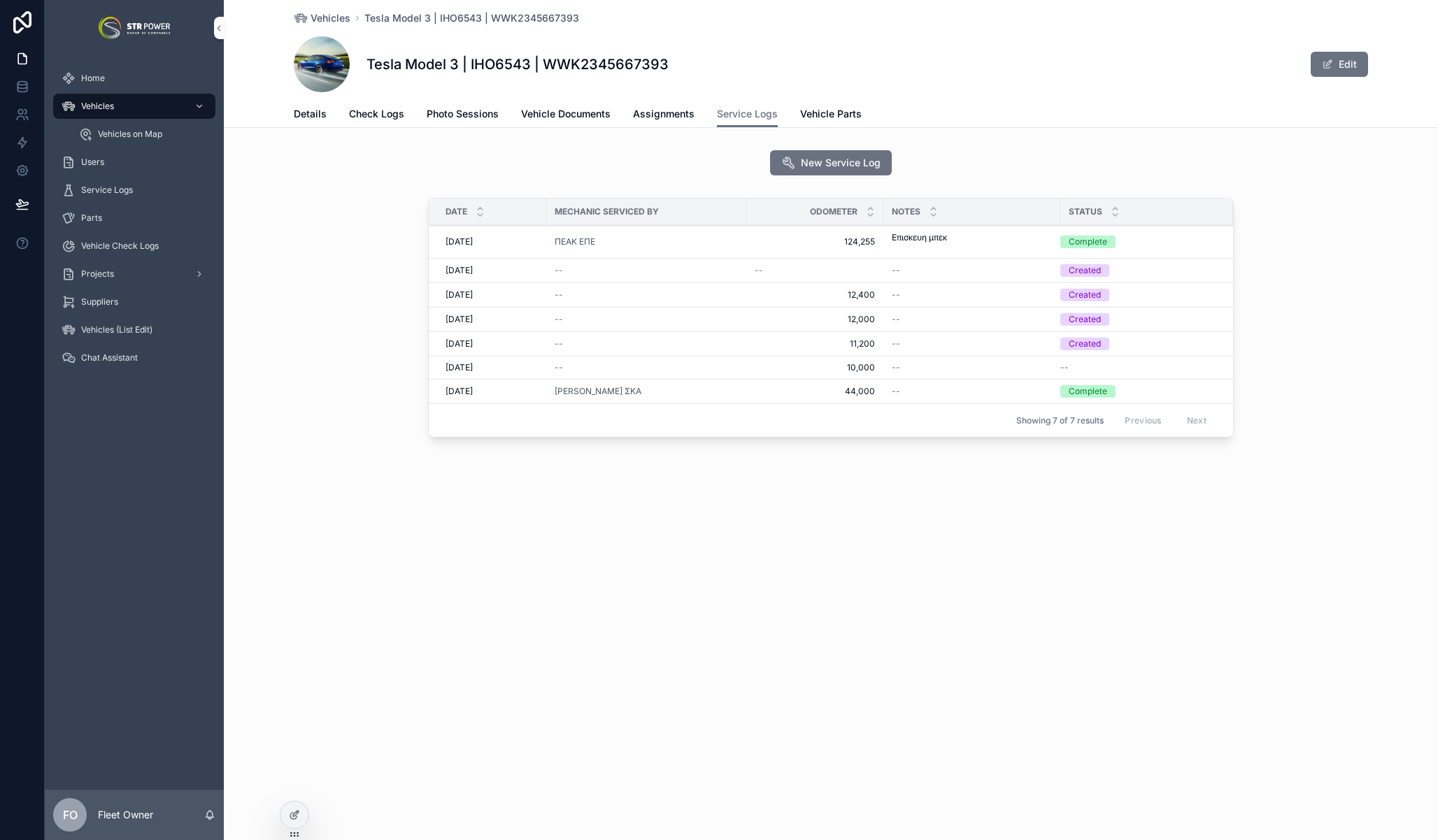
click at [315, 115] on span "Details" at bounding box center [309, 114] width 33 height 14
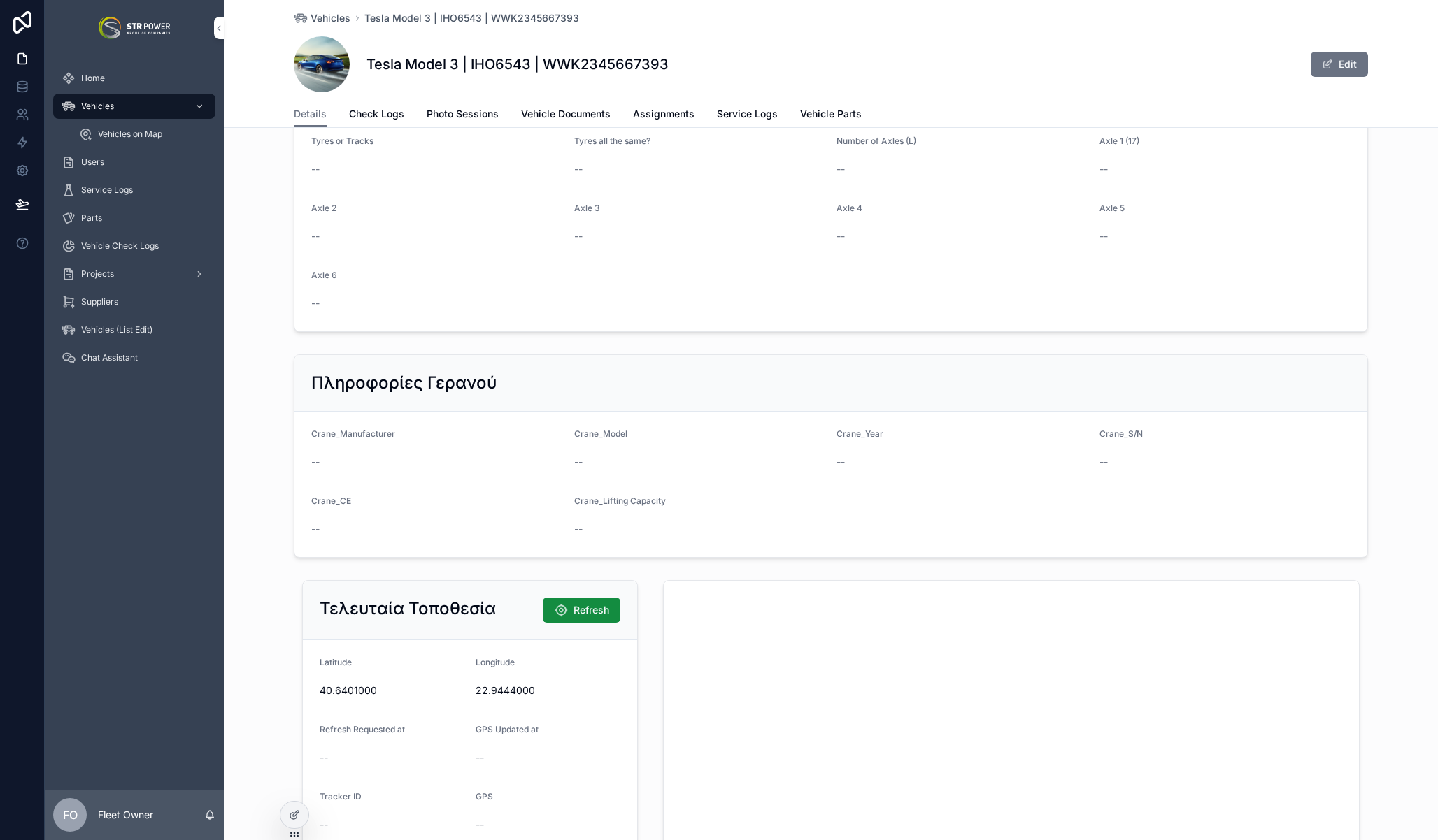
scroll to position [716, 0]
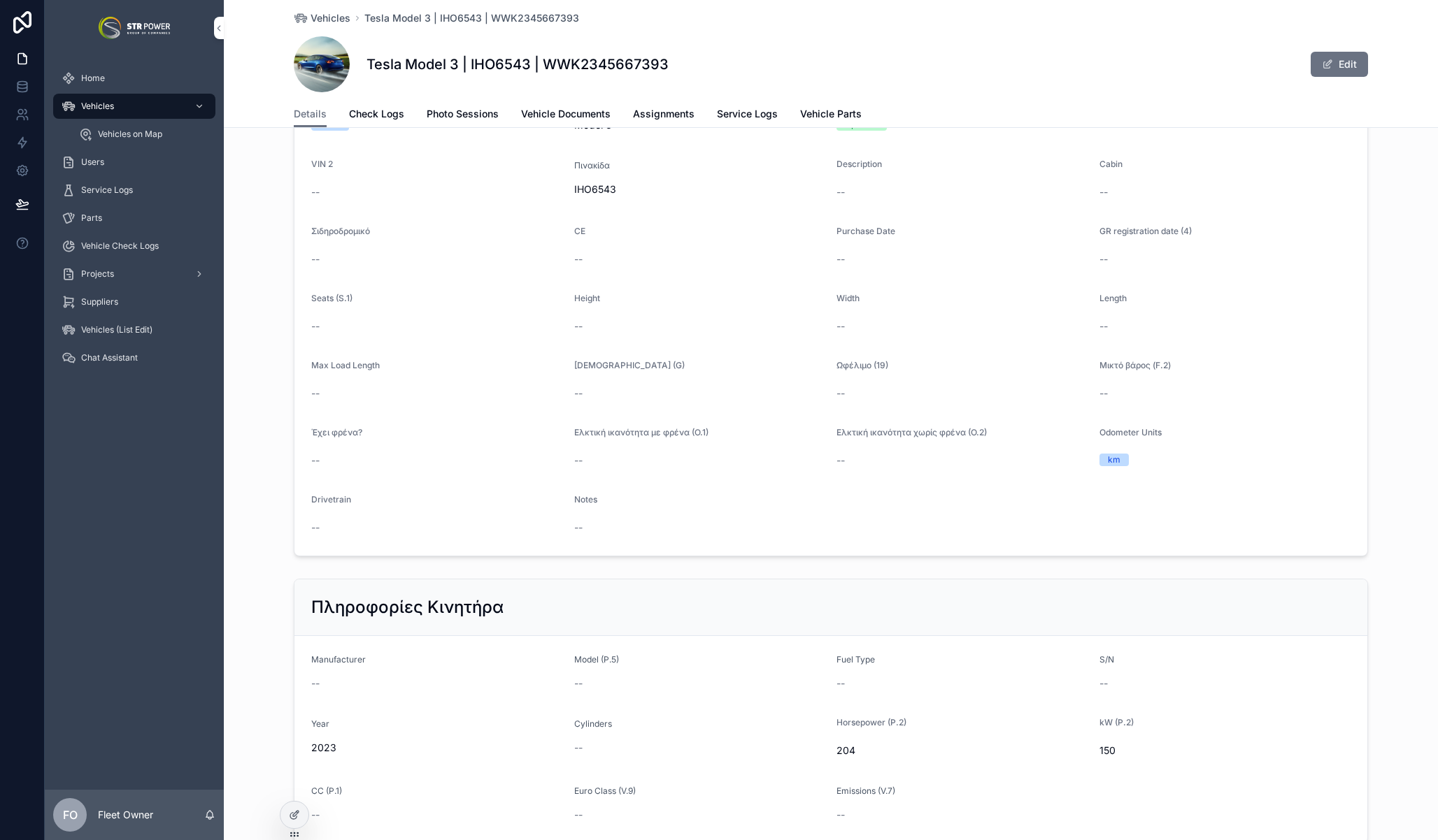
click at [745, 111] on span "Service Logs" at bounding box center [747, 114] width 61 height 14
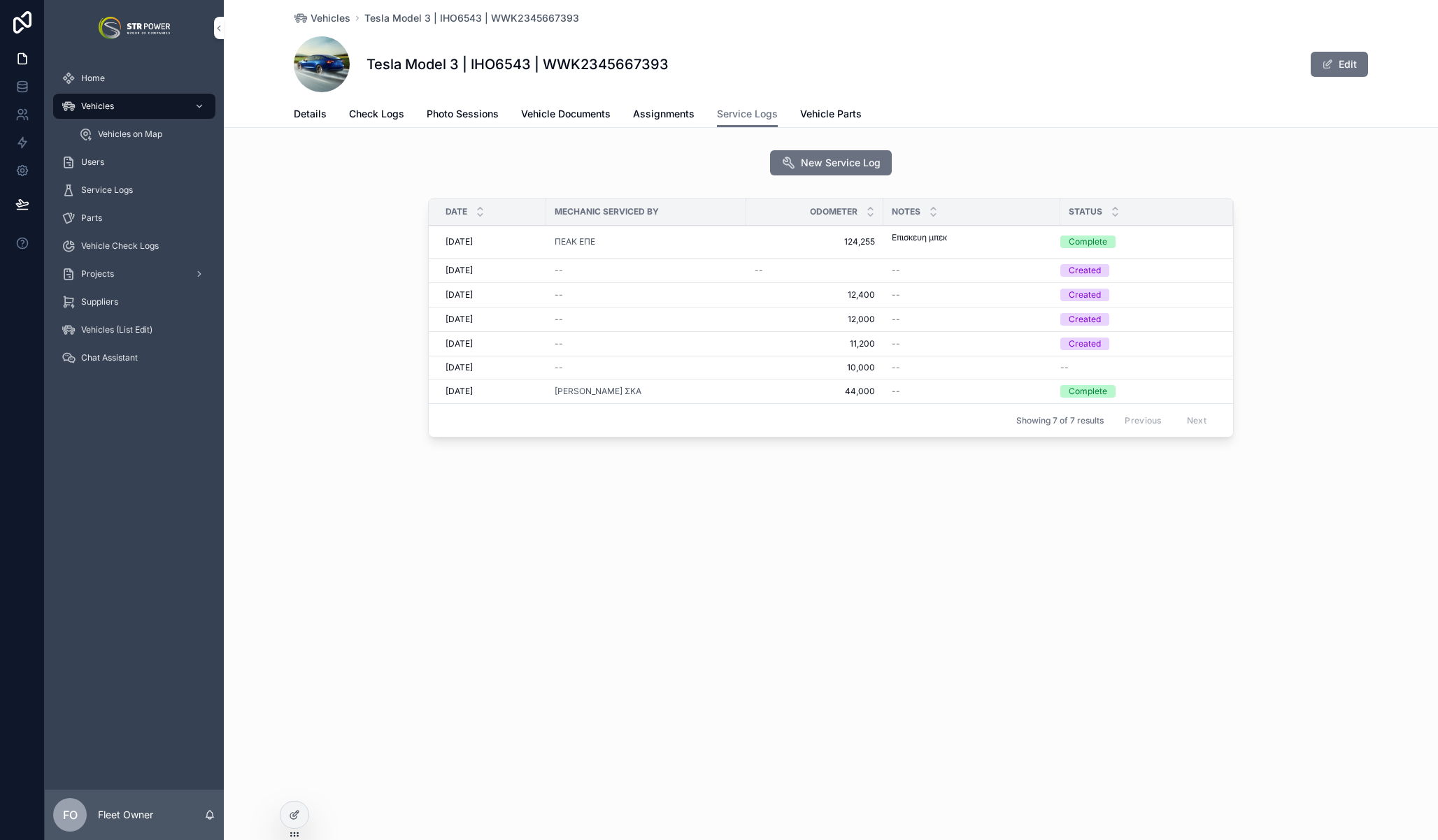
click at [823, 113] on span "Vehicle Parts" at bounding box center [831, 114] width 62 height 14
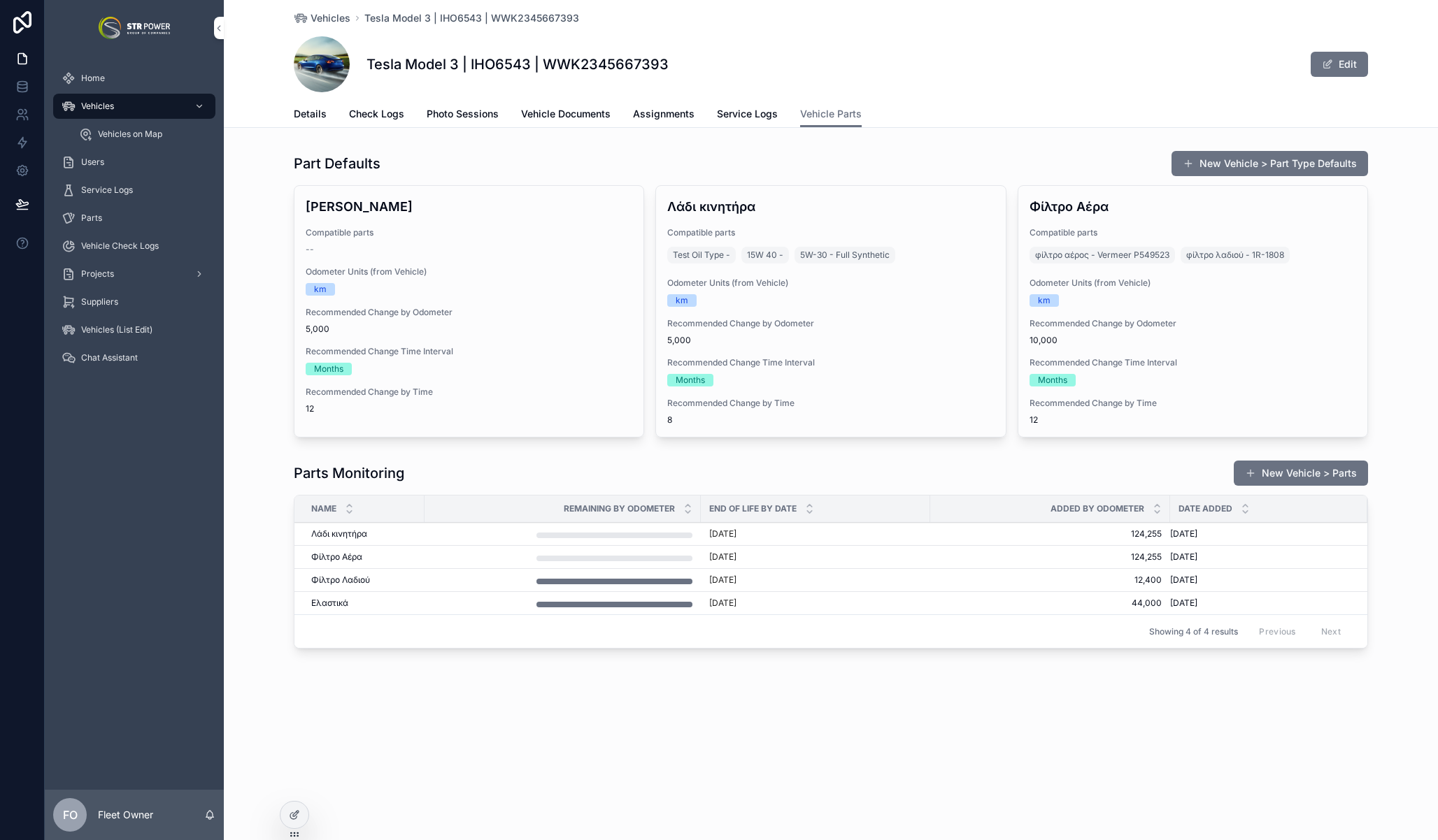
click at [0, 0] on span "Overwrite Defaults" at bounding box center [0, 0] width 0 height 0
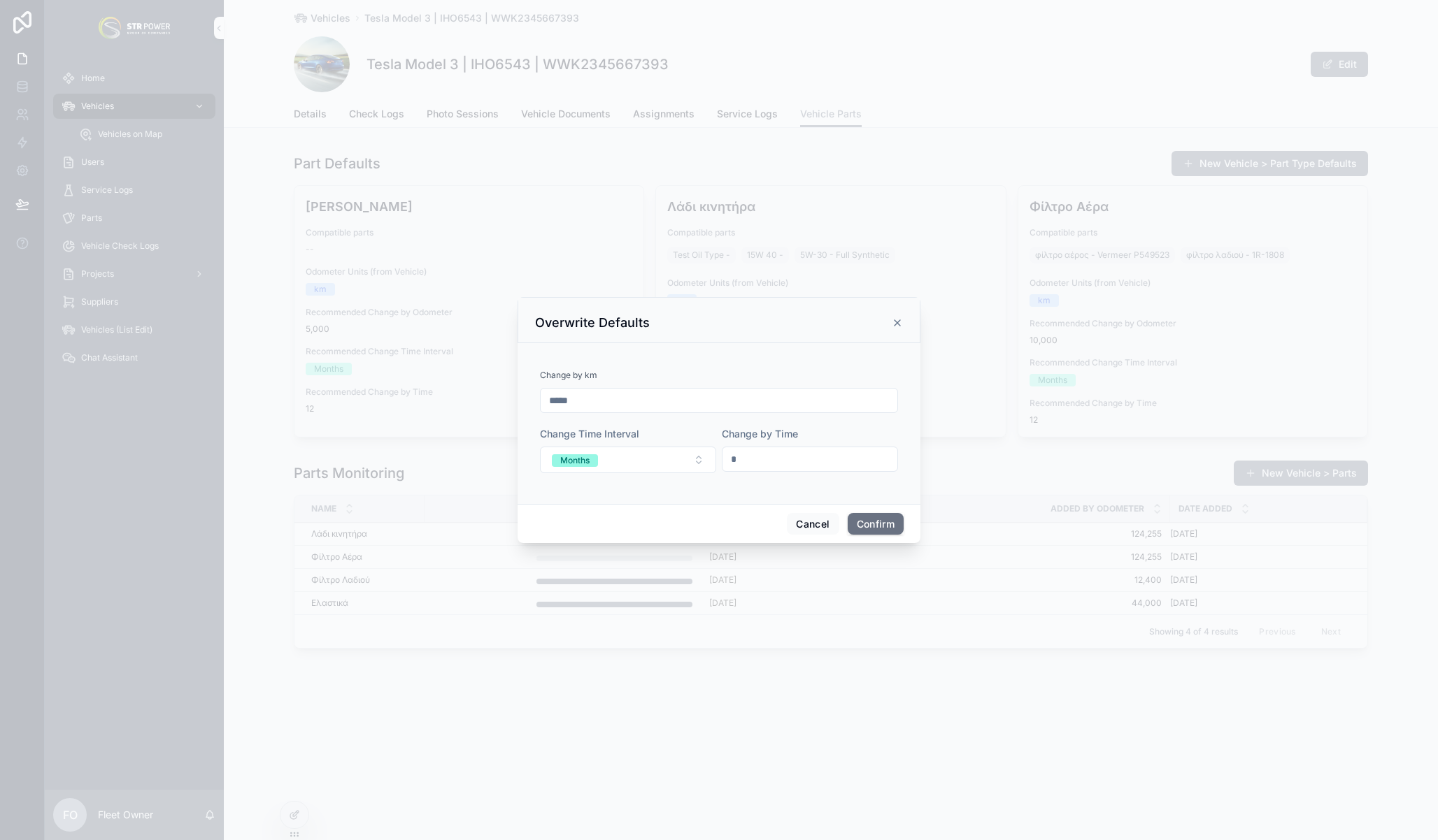
click at [900, 324] on icon at bounding box center [897, 322] width 11 height 11
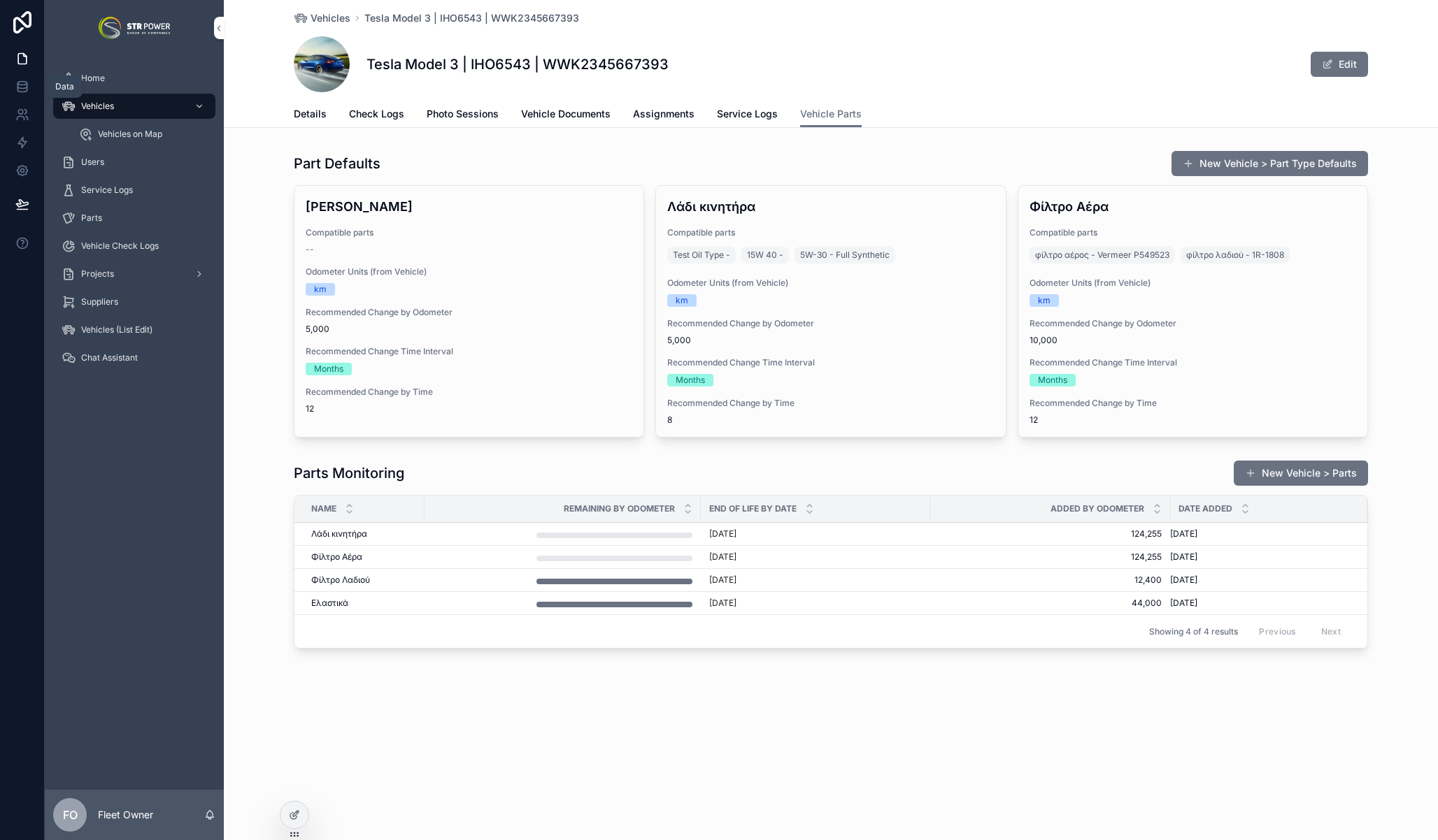
click at [20, 82] on icon at bounding box center [22, 86] width 14 height 14
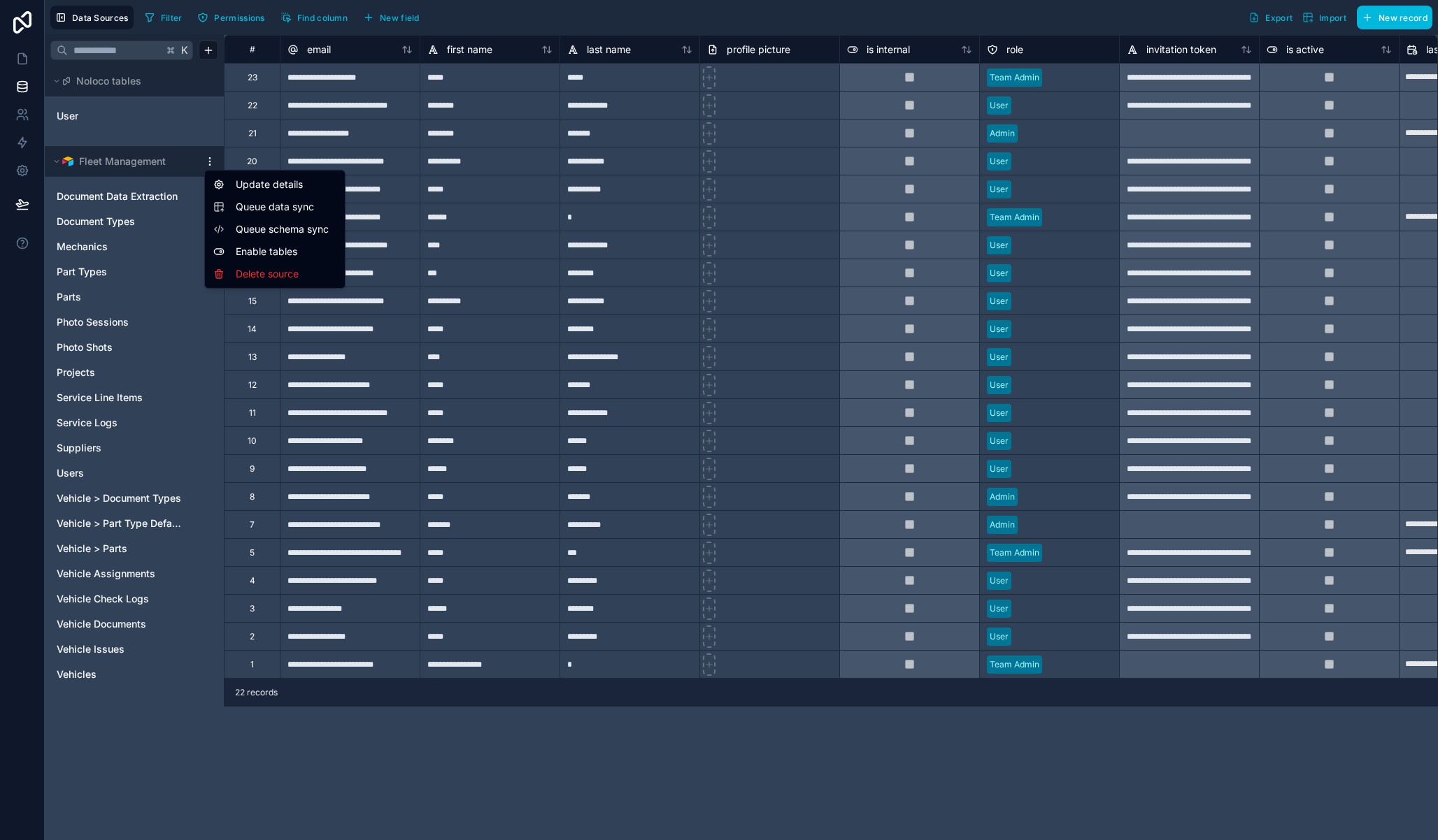
click at [213, 165] on html "**********" at bounding box center [719, 420] width 1438 height 840
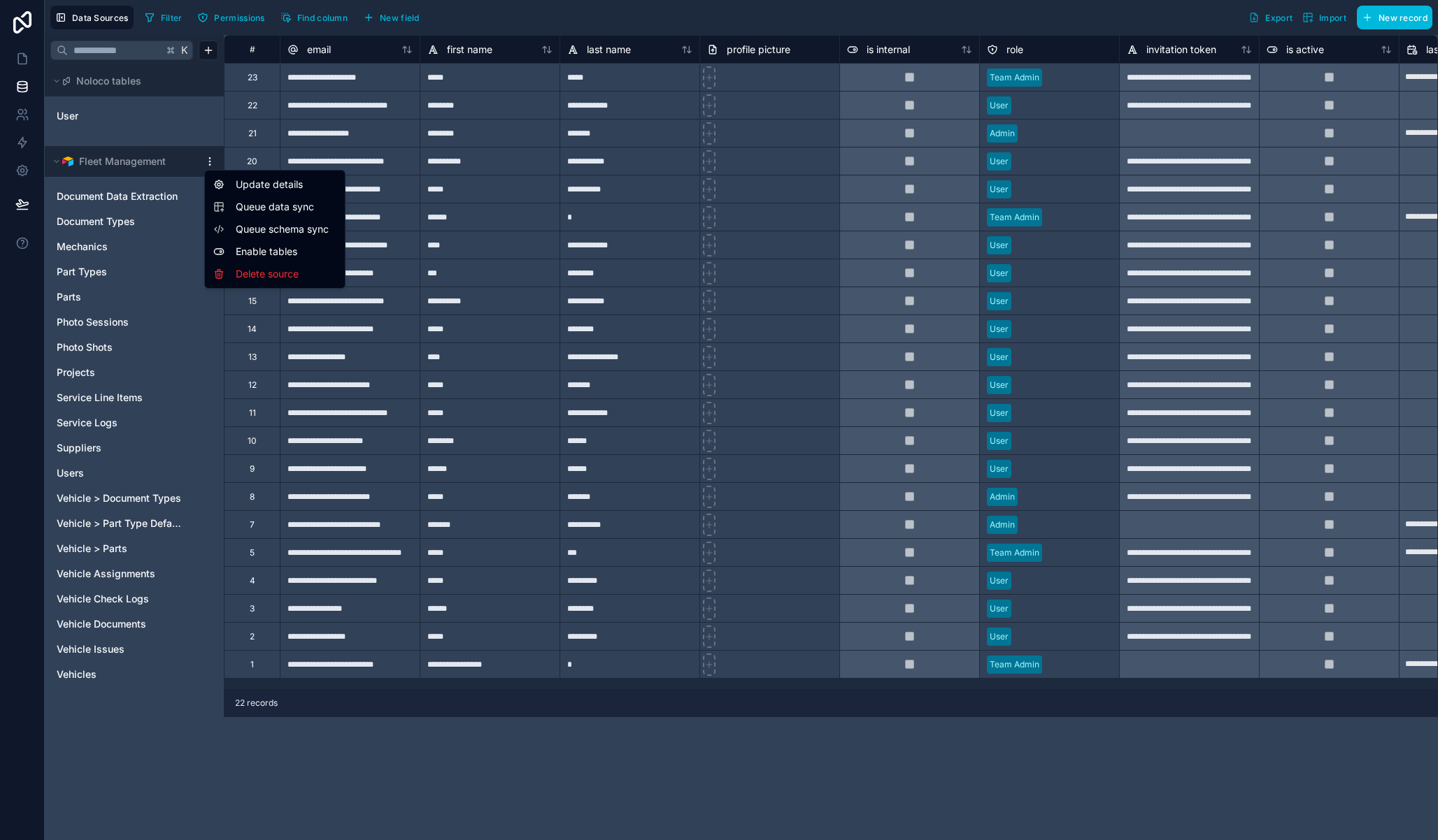
click at [296, 211] on span "Queue data sync" at bounding box center [286, 207] width 101 height 14
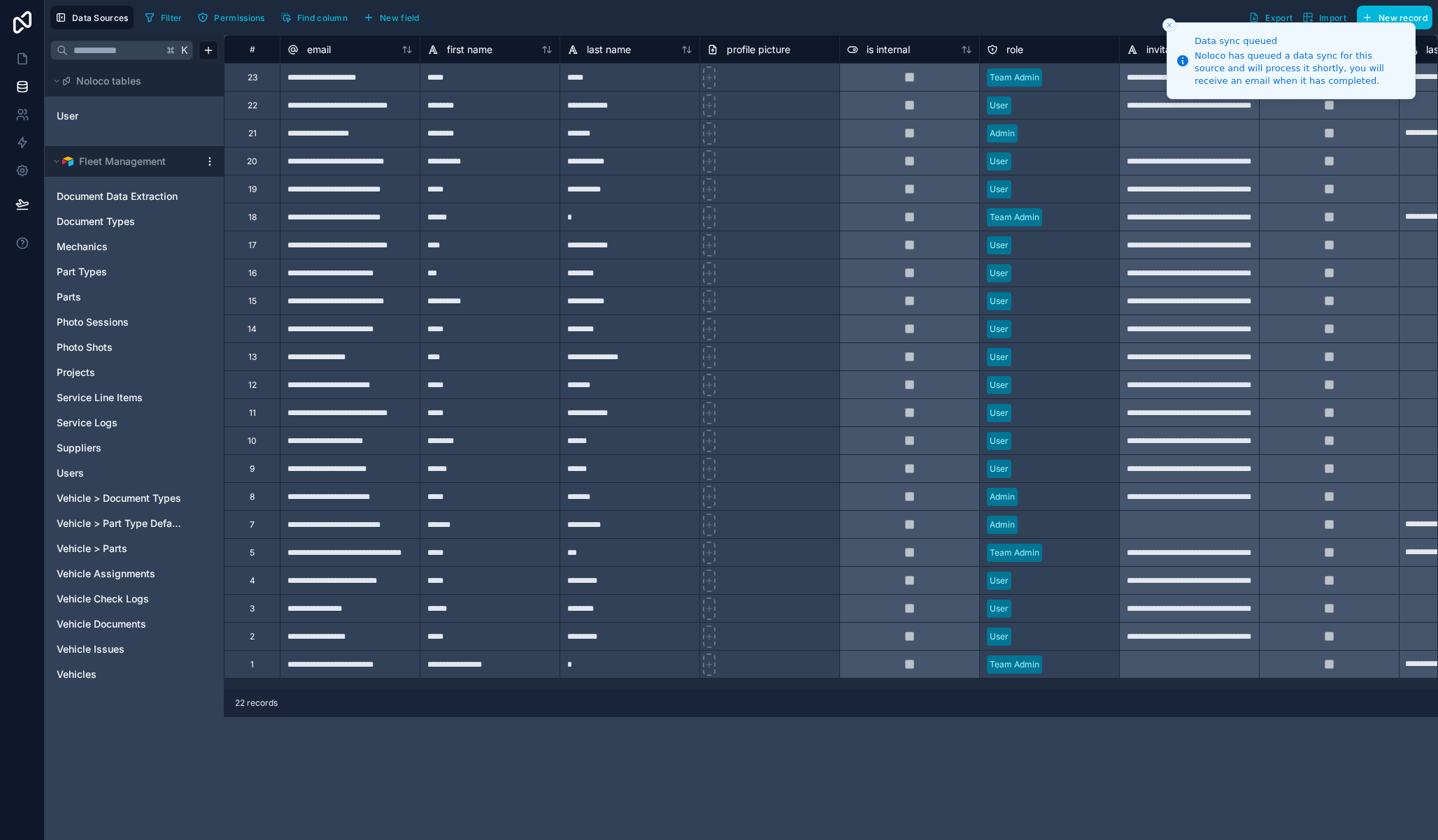
click at [205, 159] on html "**********" at bounding box center [719, 420] width 1438 height 840
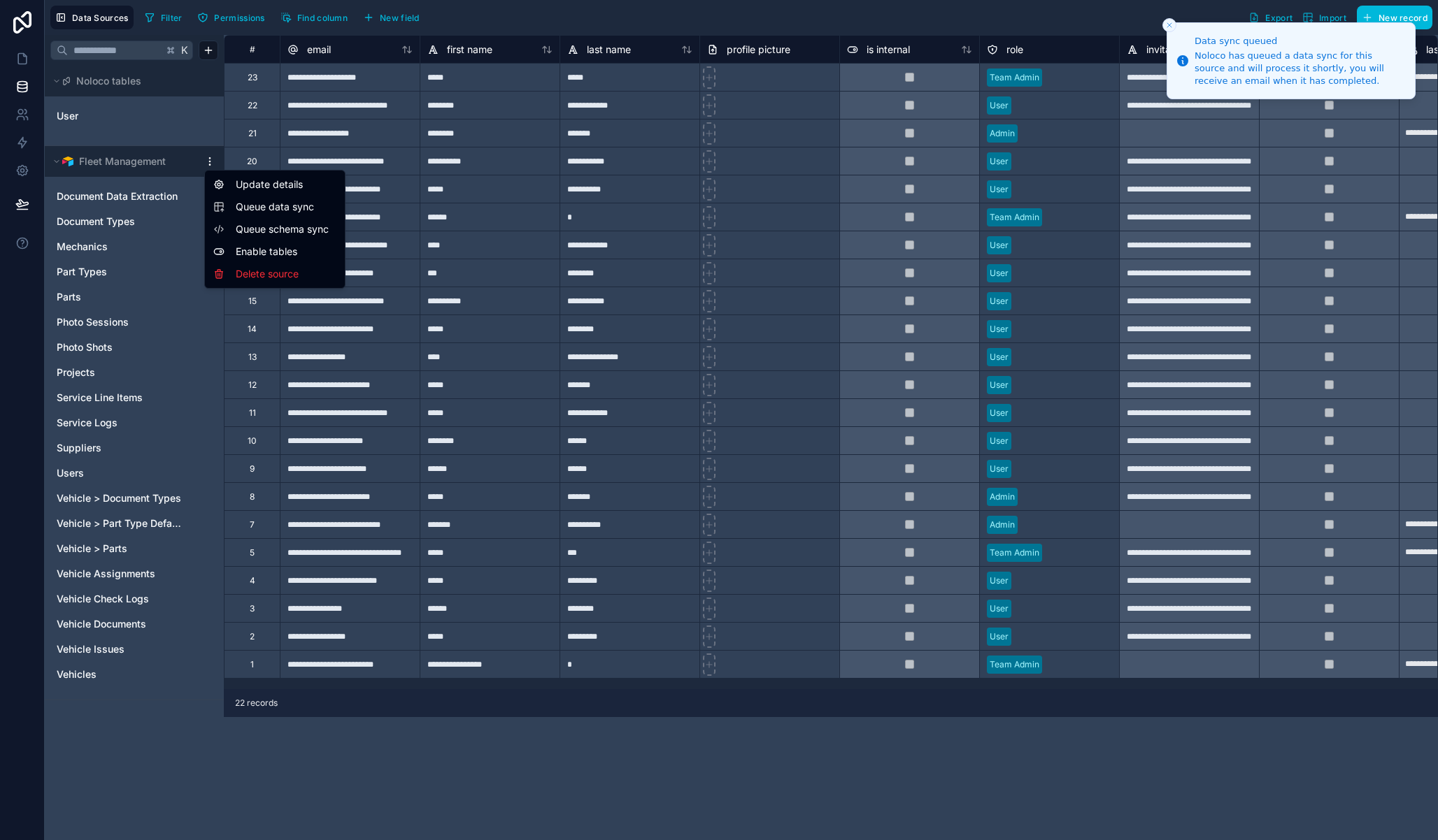
click at [287, 223] on span "Queue schema sync" at bounding box center [286, 229] width 101 height 14
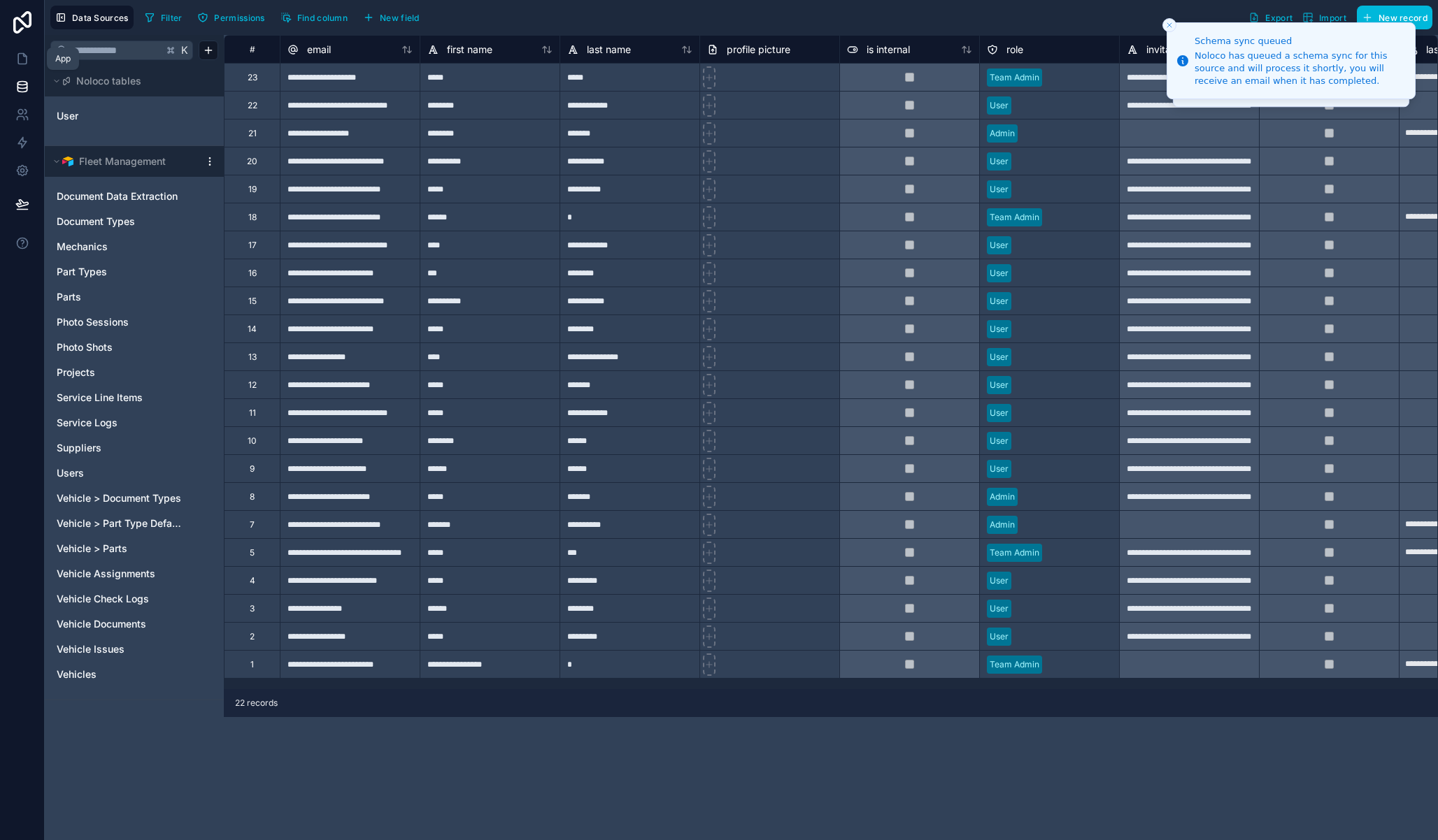
click at [26, 64] on icon at bounding box center [22, 58] width 14 height 14
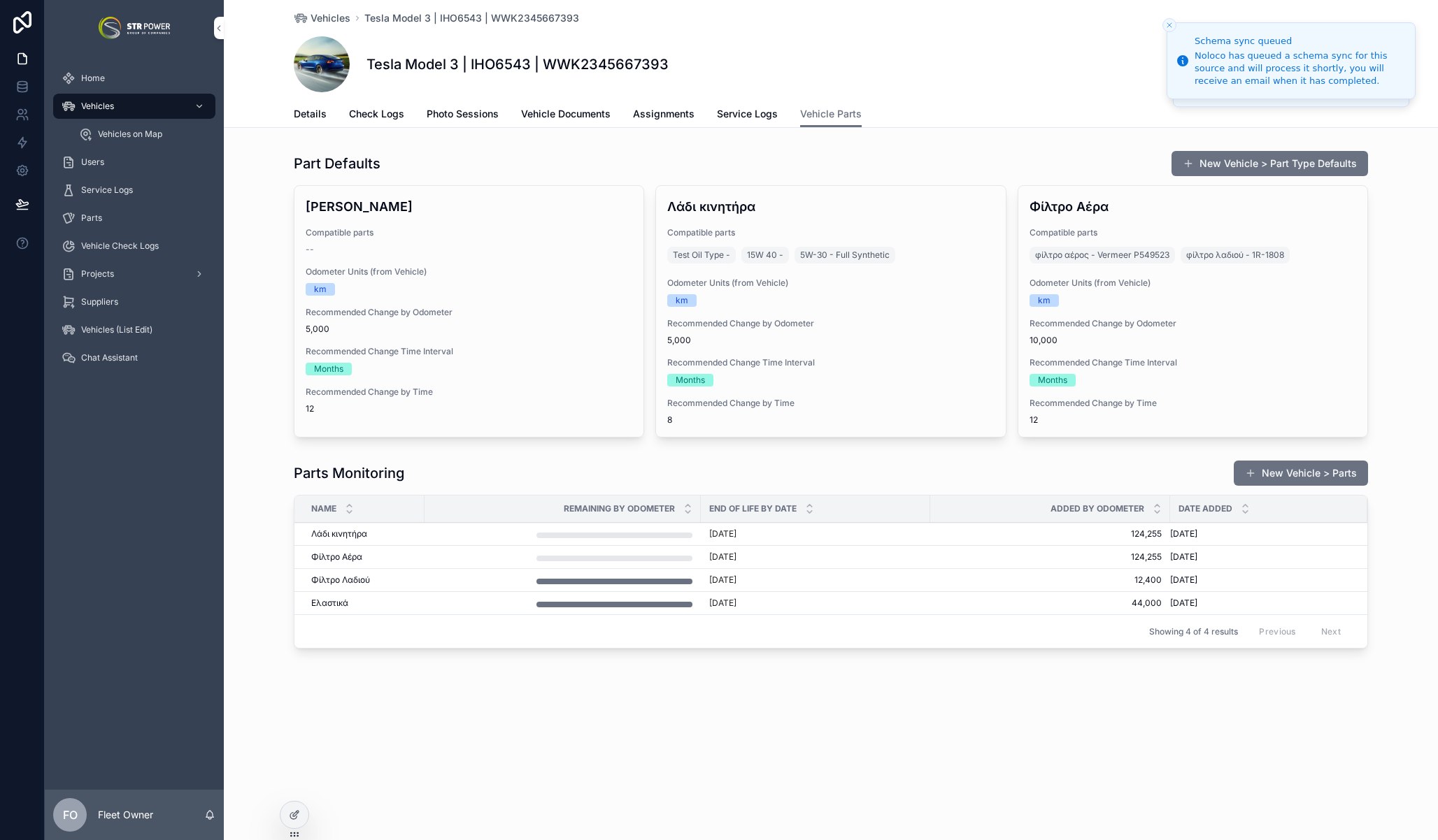
click at [0, 0] on button "Overwrite Defaults" at bounding box center [0, 0] width 0 height 0
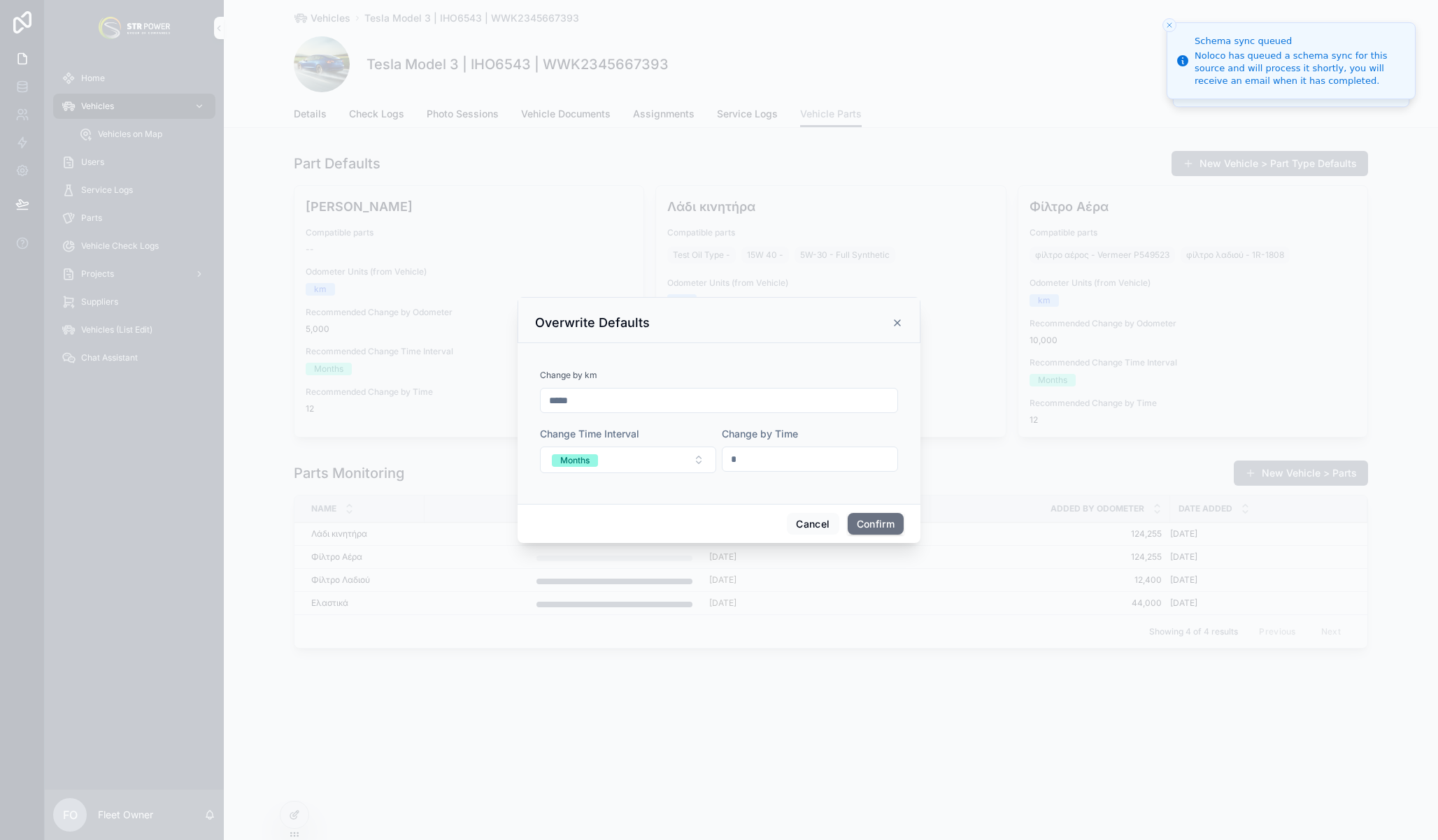
click at [895, 322] on icon at bounding box center [897, 322] width 11 height 11
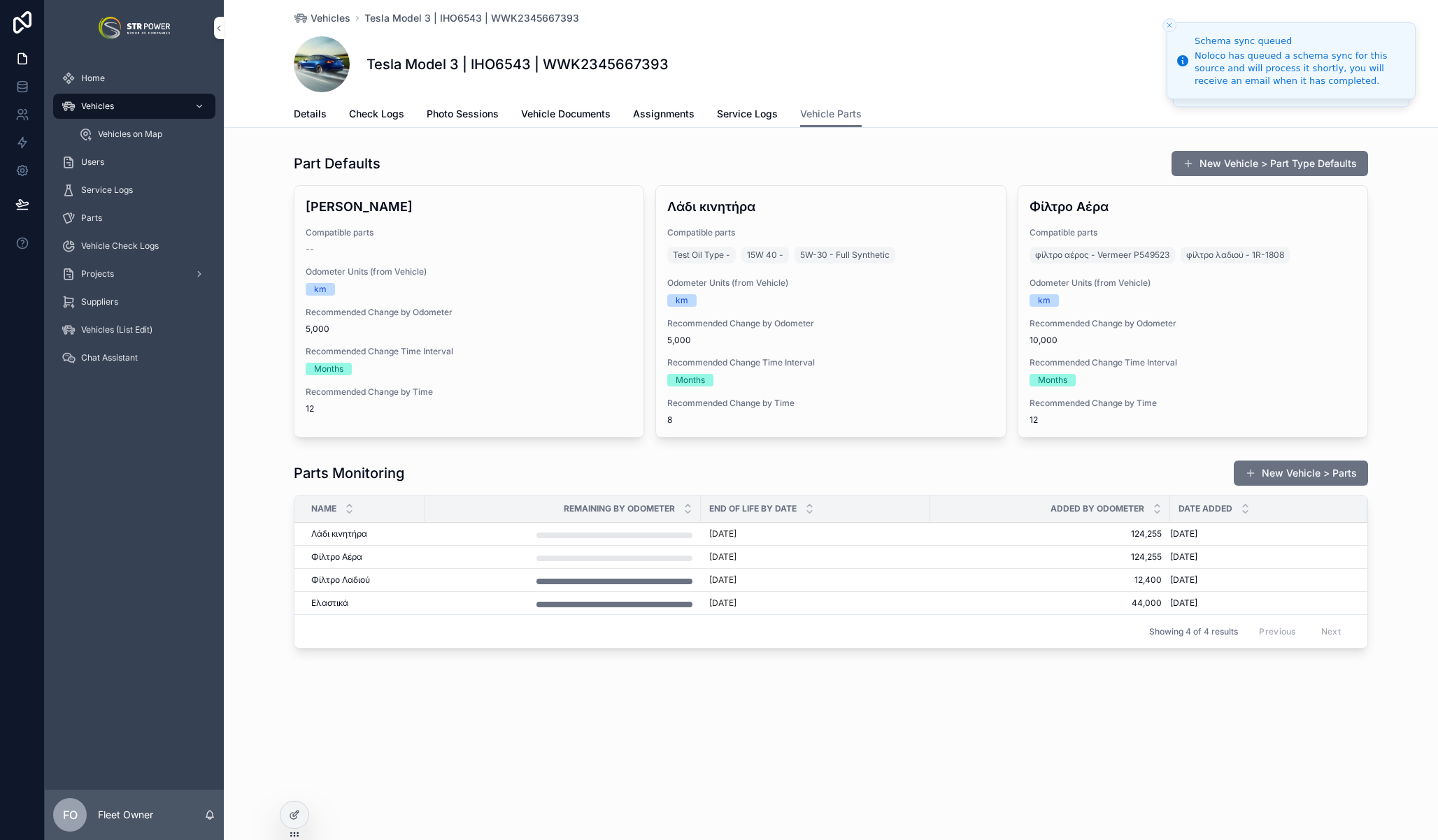
click at [293, 821] on div at bounding box center [294, 815] width 28 height 26
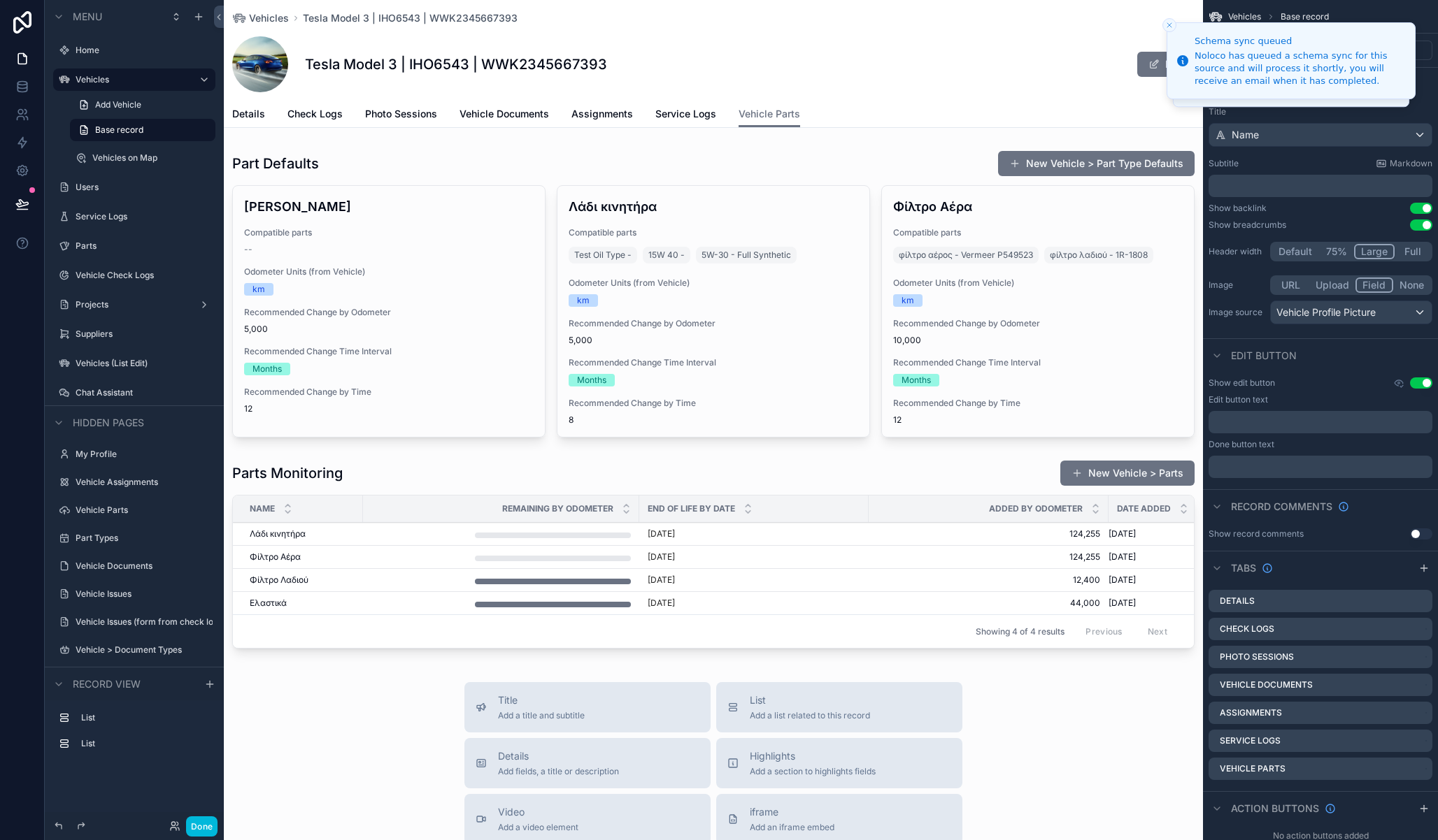
click at [892, 473] on div "scrollable content" at bounding box center [713, 557] width 979 height 205
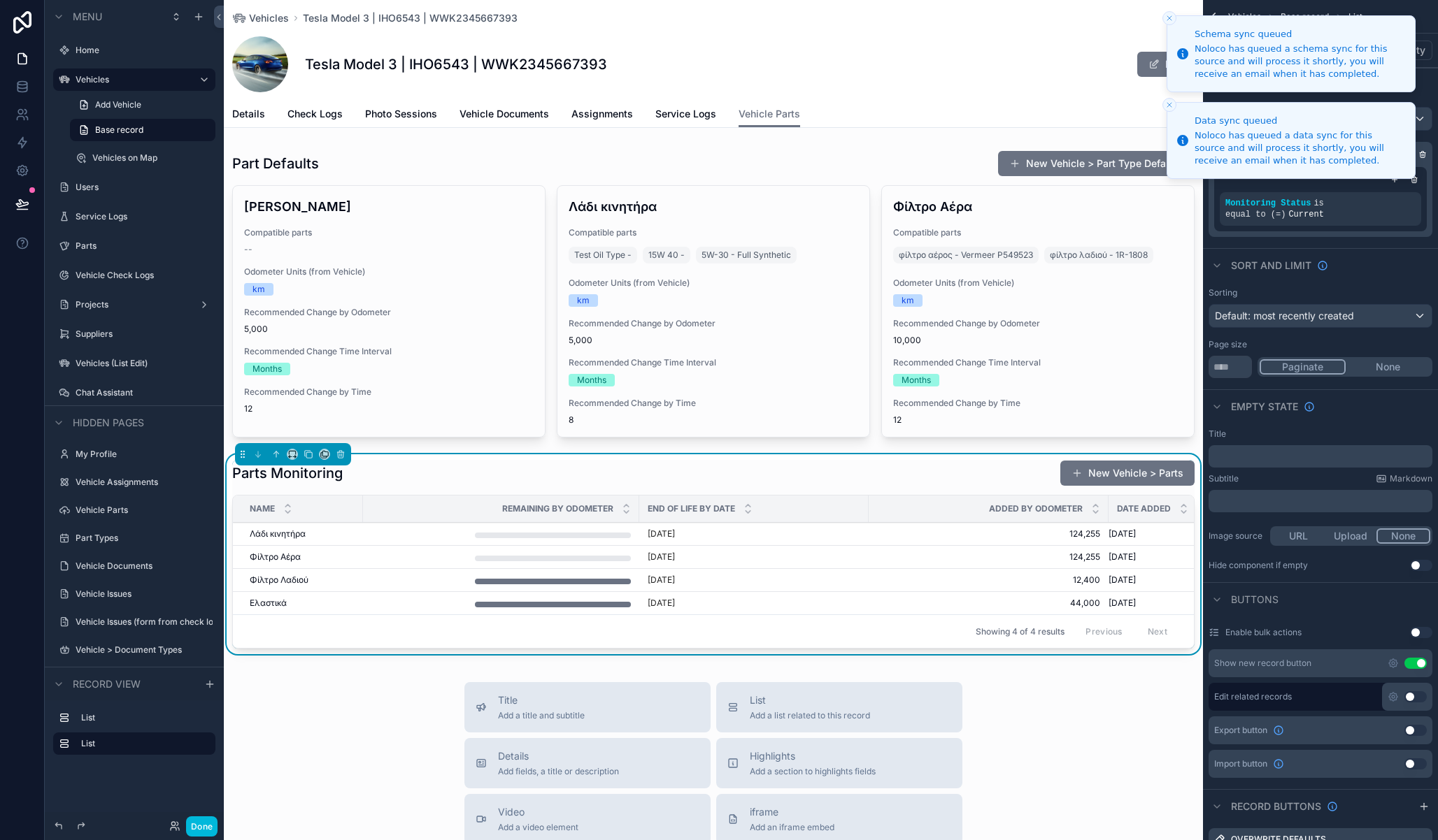
click at [1168, 20] on icon "Close toast" at bounding box center [1169, 18] width 8 height 8
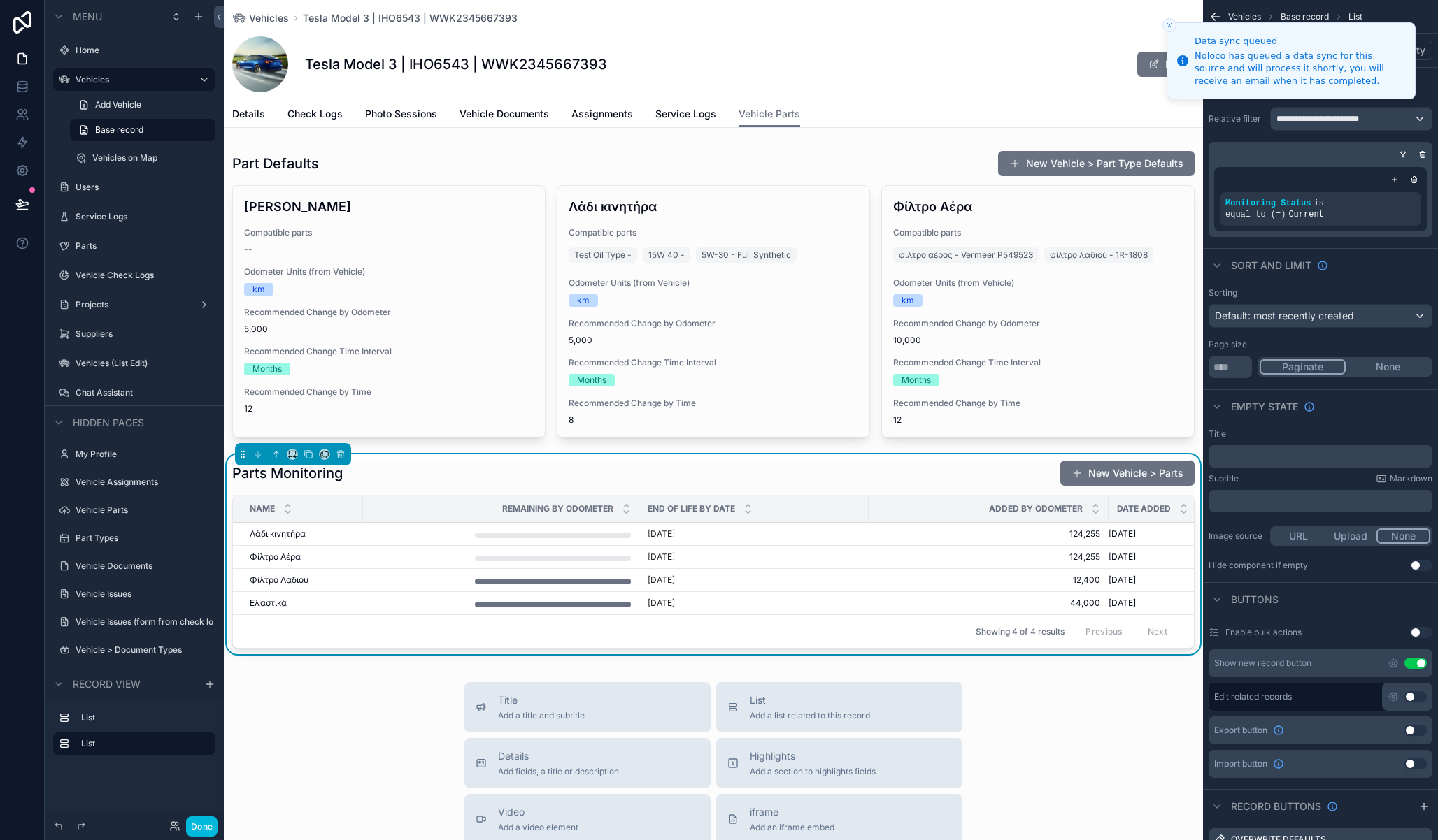
click at [1168, 20] on button "Close toast" at bounding box center [1169, 25] width 14 height 14
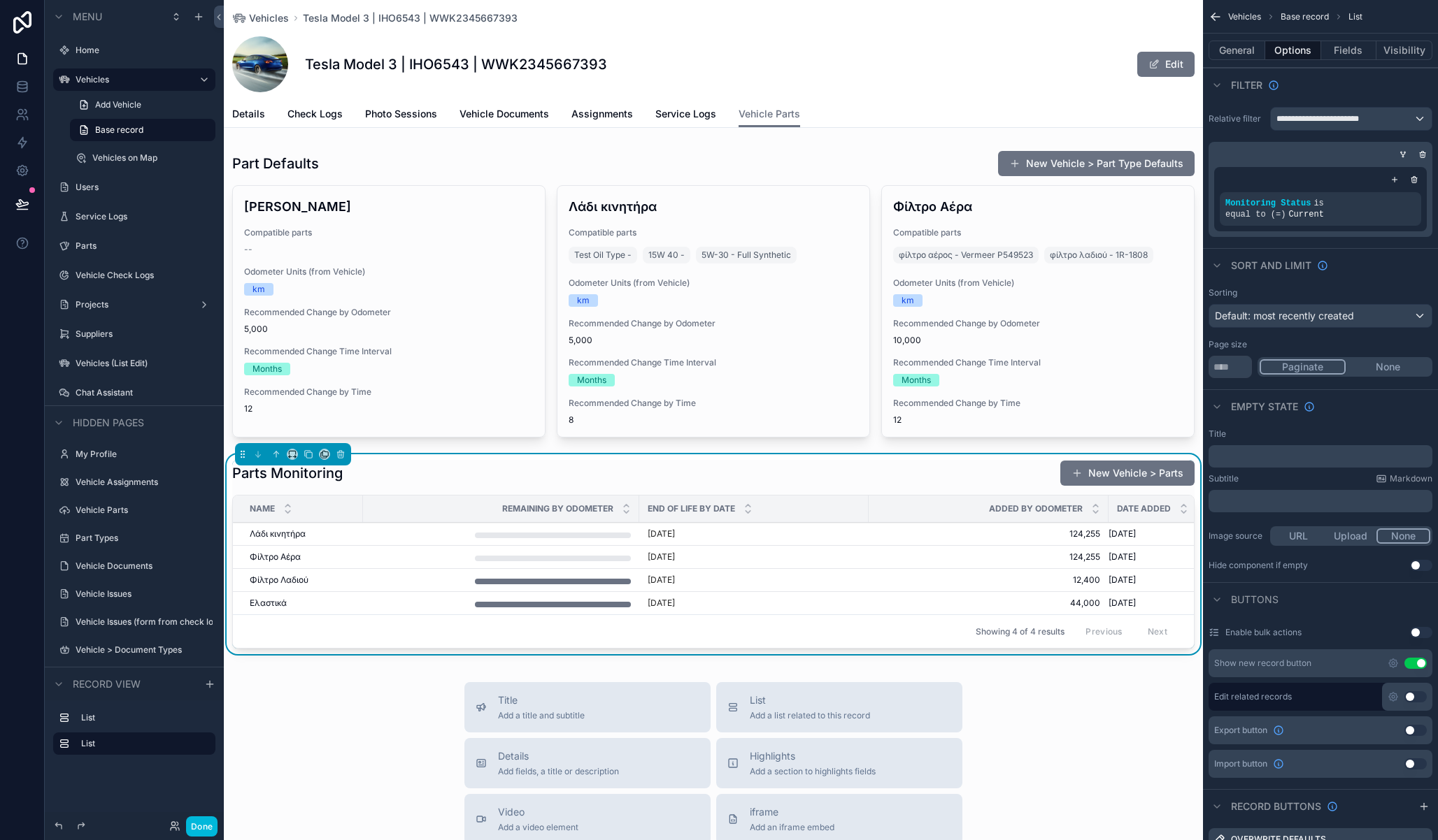
click at [1349, 53] on button "Fields" at bounding box center [1349, 50] width 56 height 19
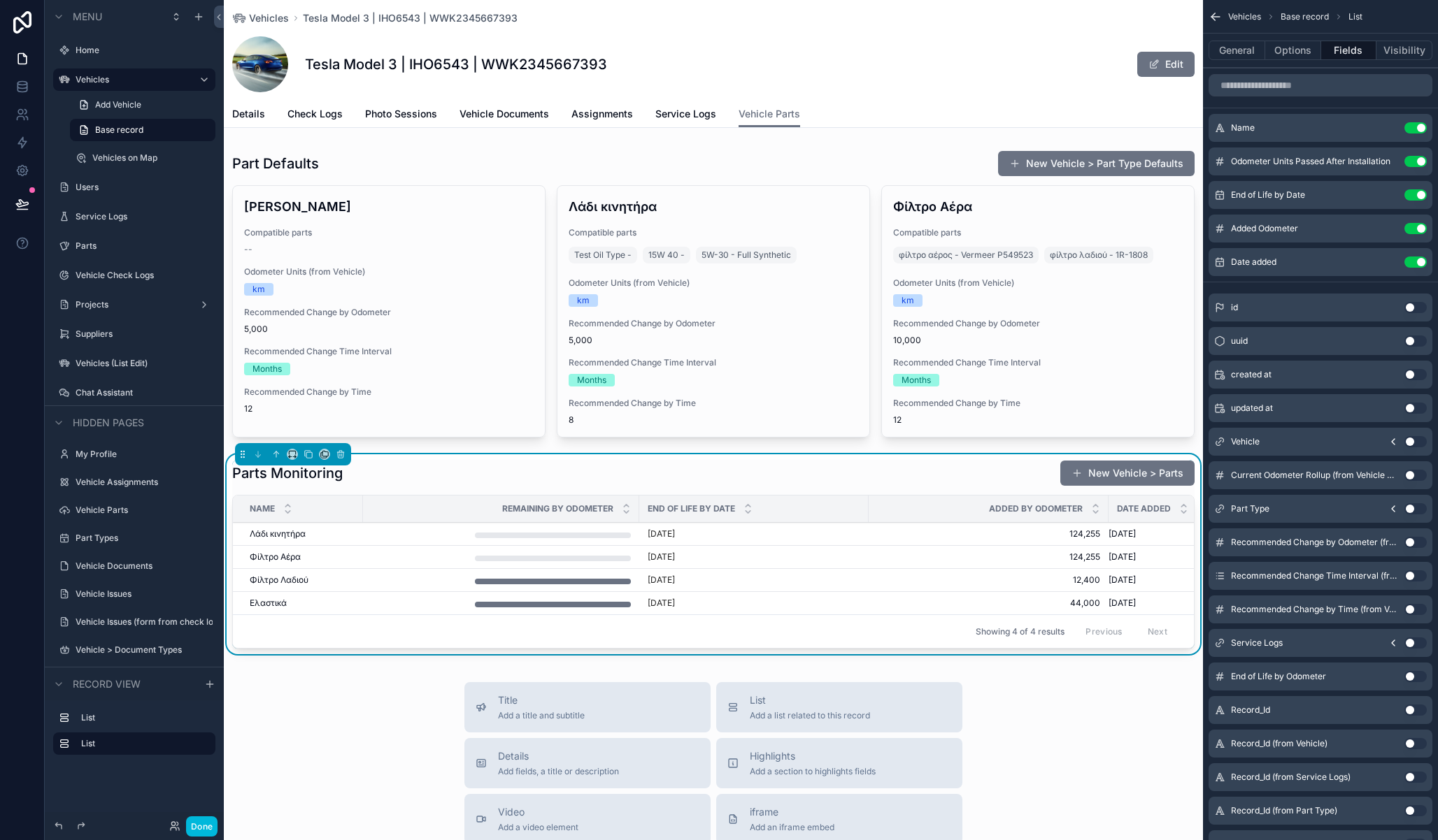
click at [1283, 48] on button "Options" at bounding box center [1293, 50] width 56 height 19
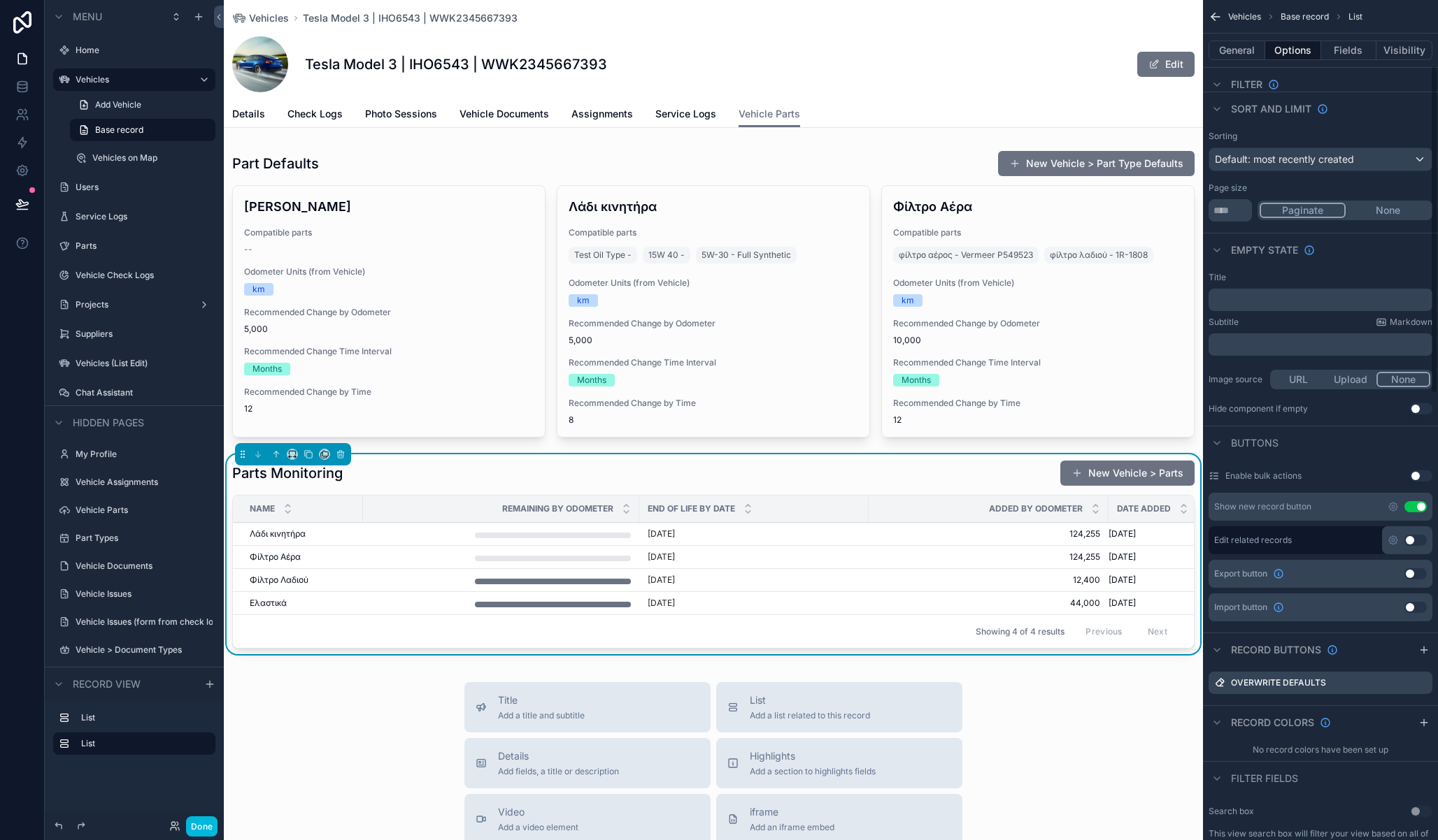
scroll to position [248, 0]
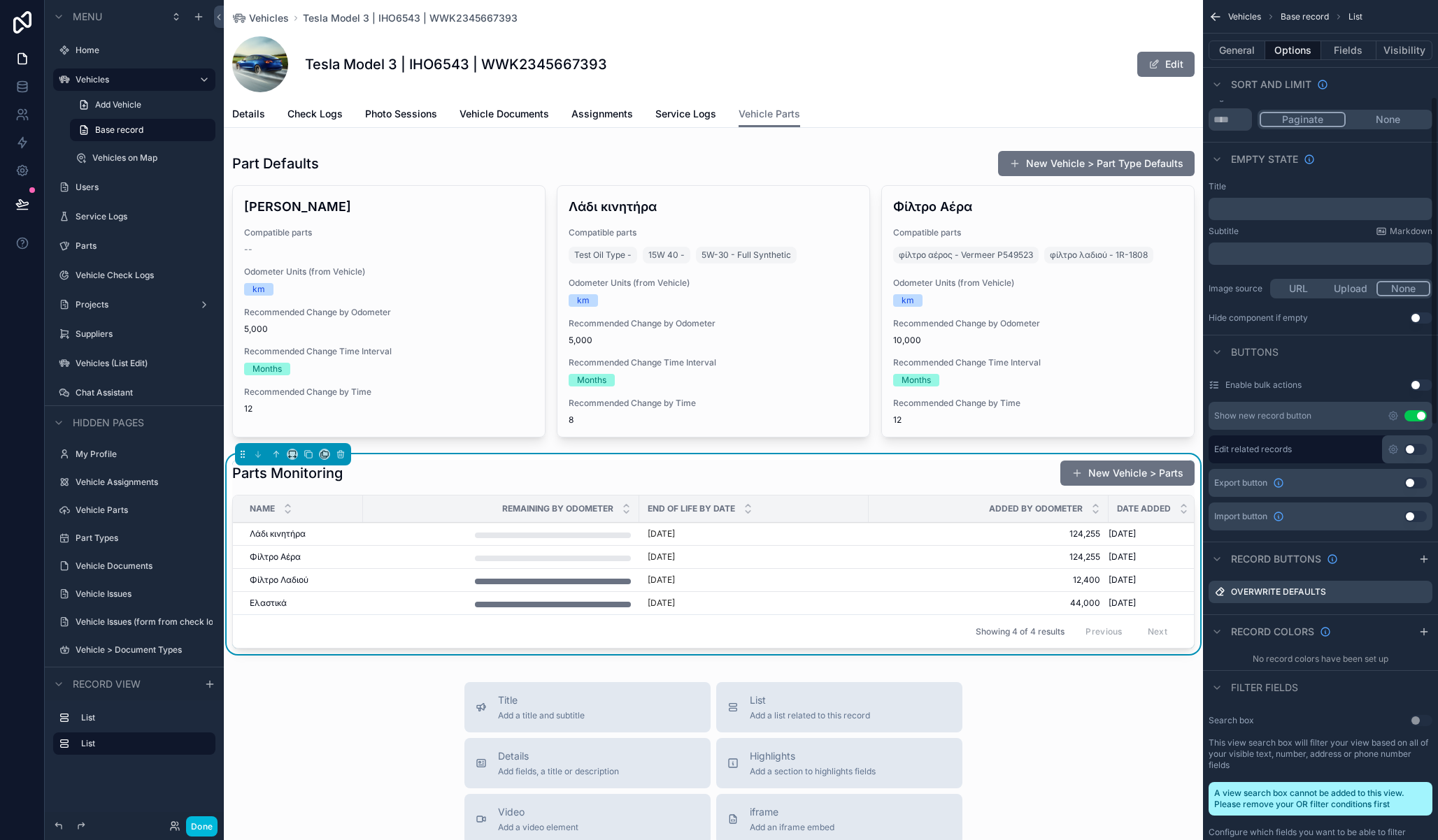
click at [0, 0] on icon "scrollable content" at bounding box center [0, 0] width 0 height 0
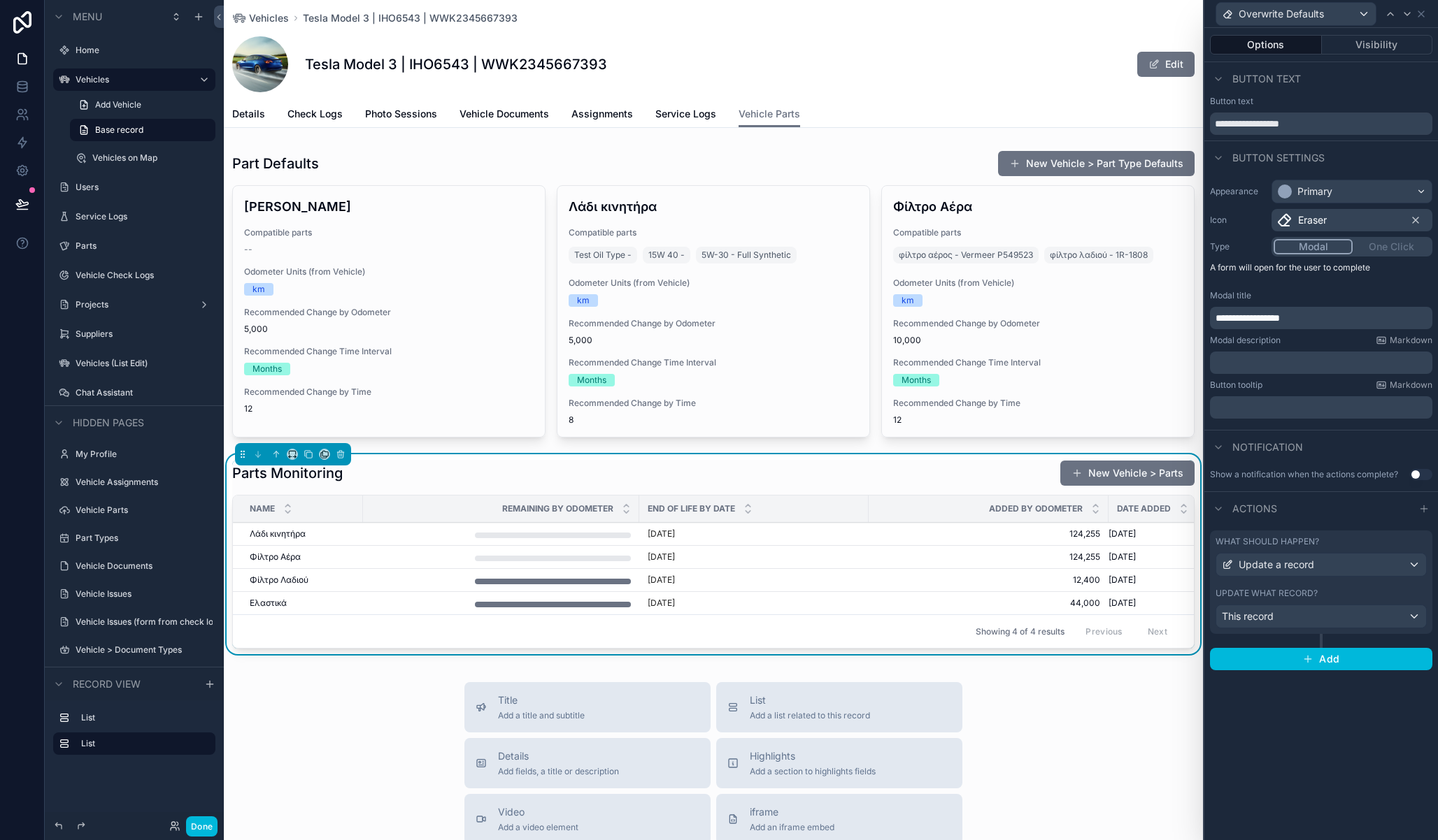
click at [1327, 588] on div "Update what record?" at bounding box center [1320, 593] width 211 height 11
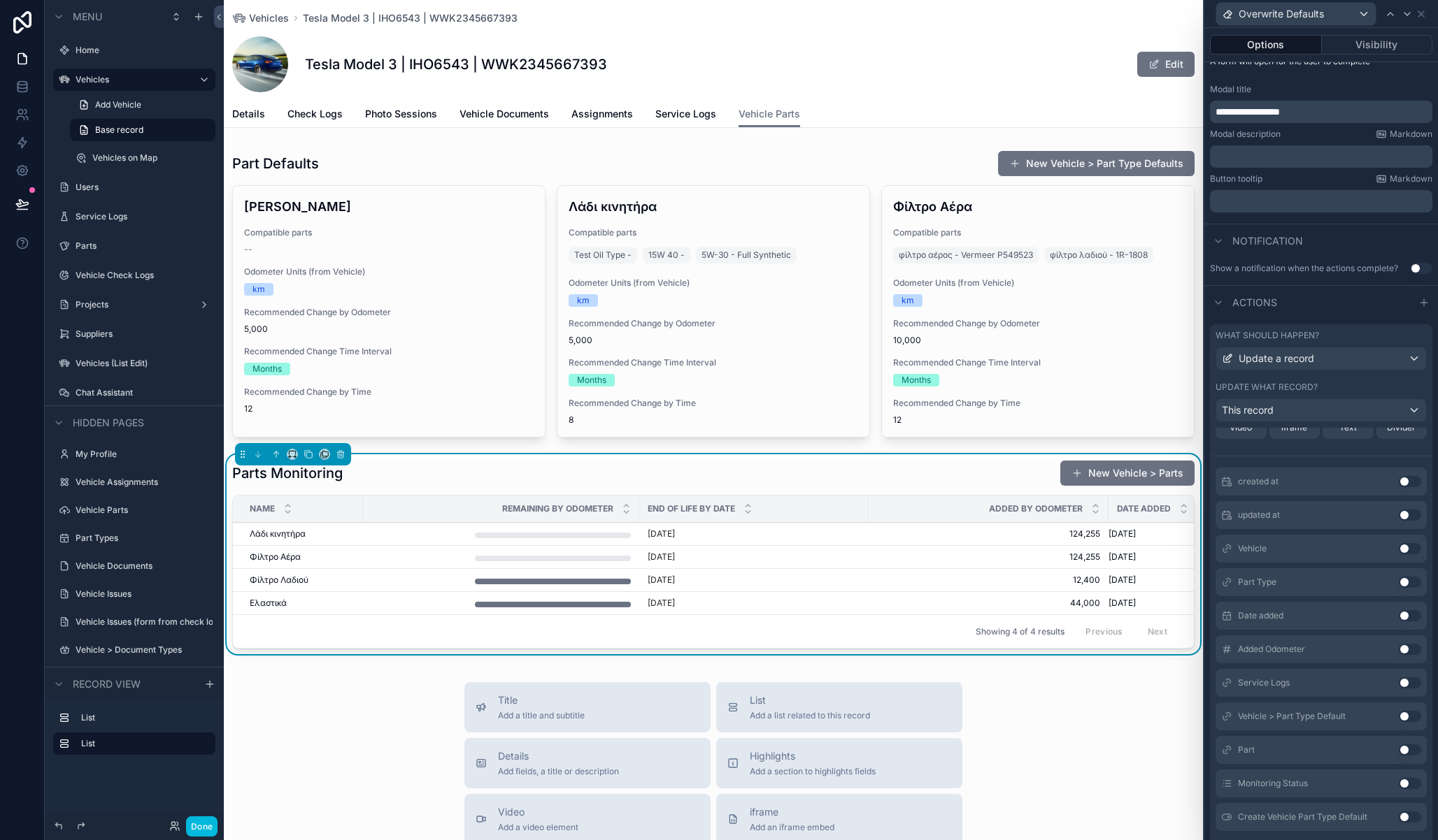
scroll to position [289, 0]
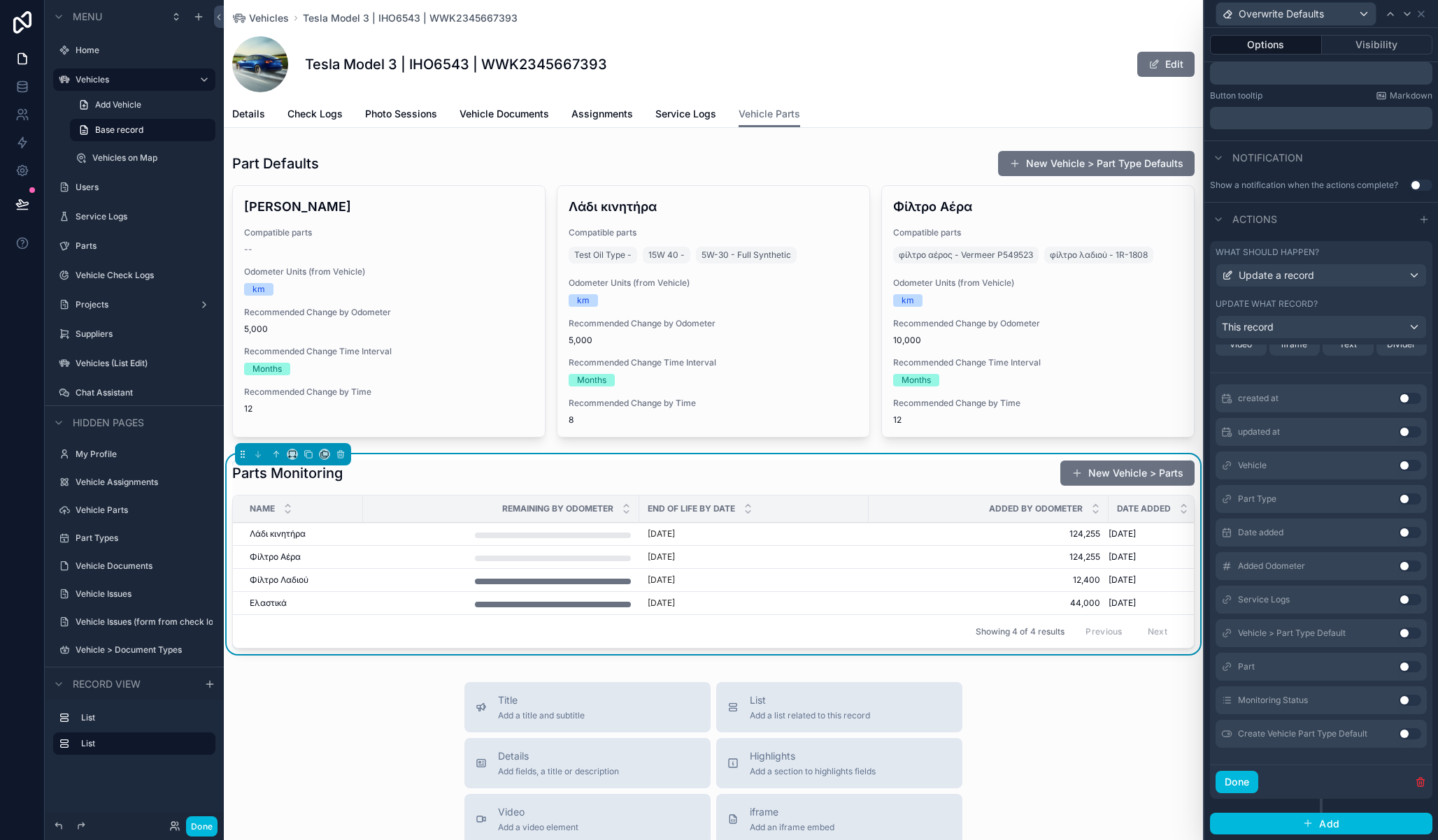
click at [1399, 734] on button "Use setting" at bounding box center [1410, 733] width 22 height 11
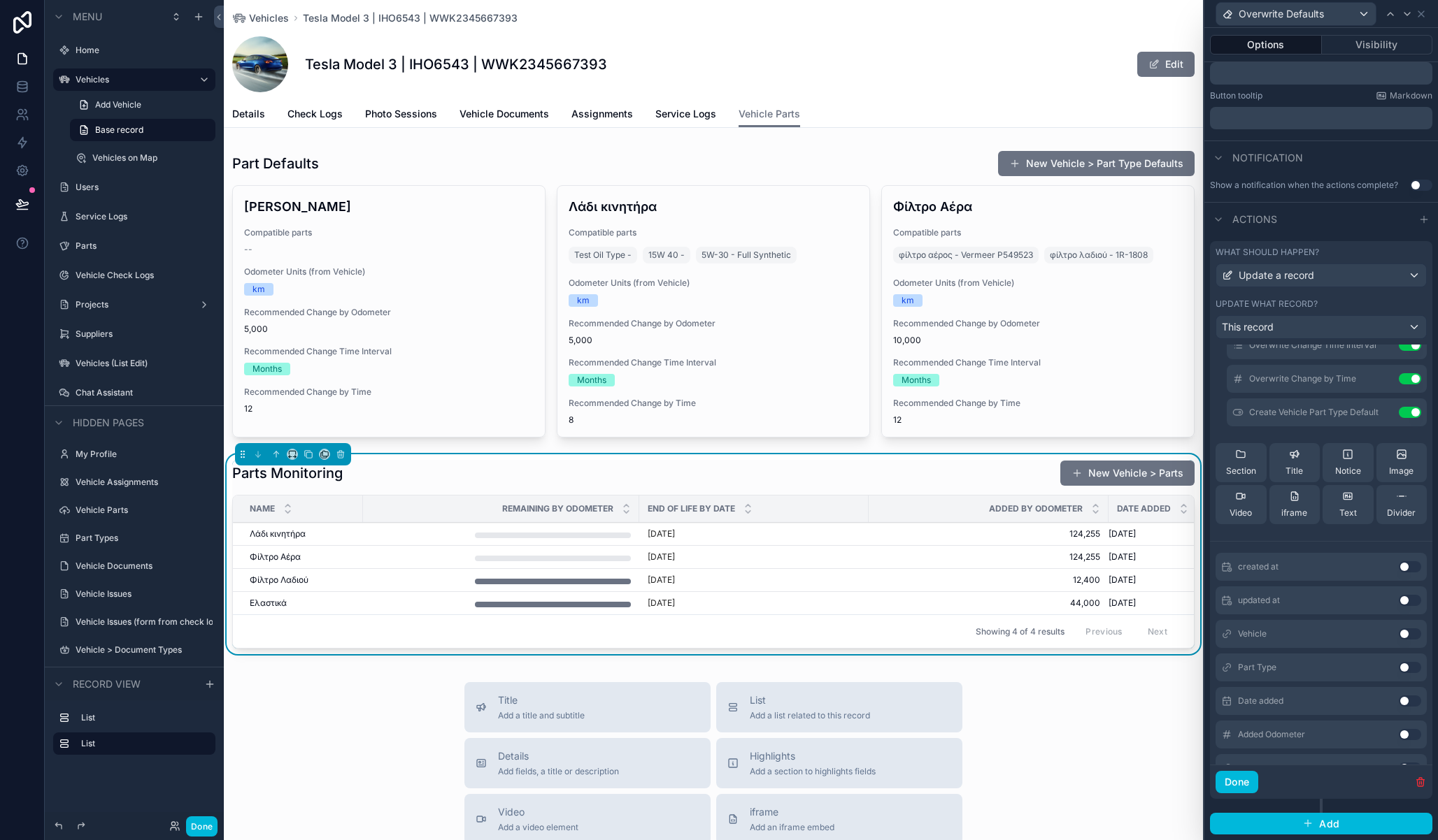
scroll to position [24, 0]
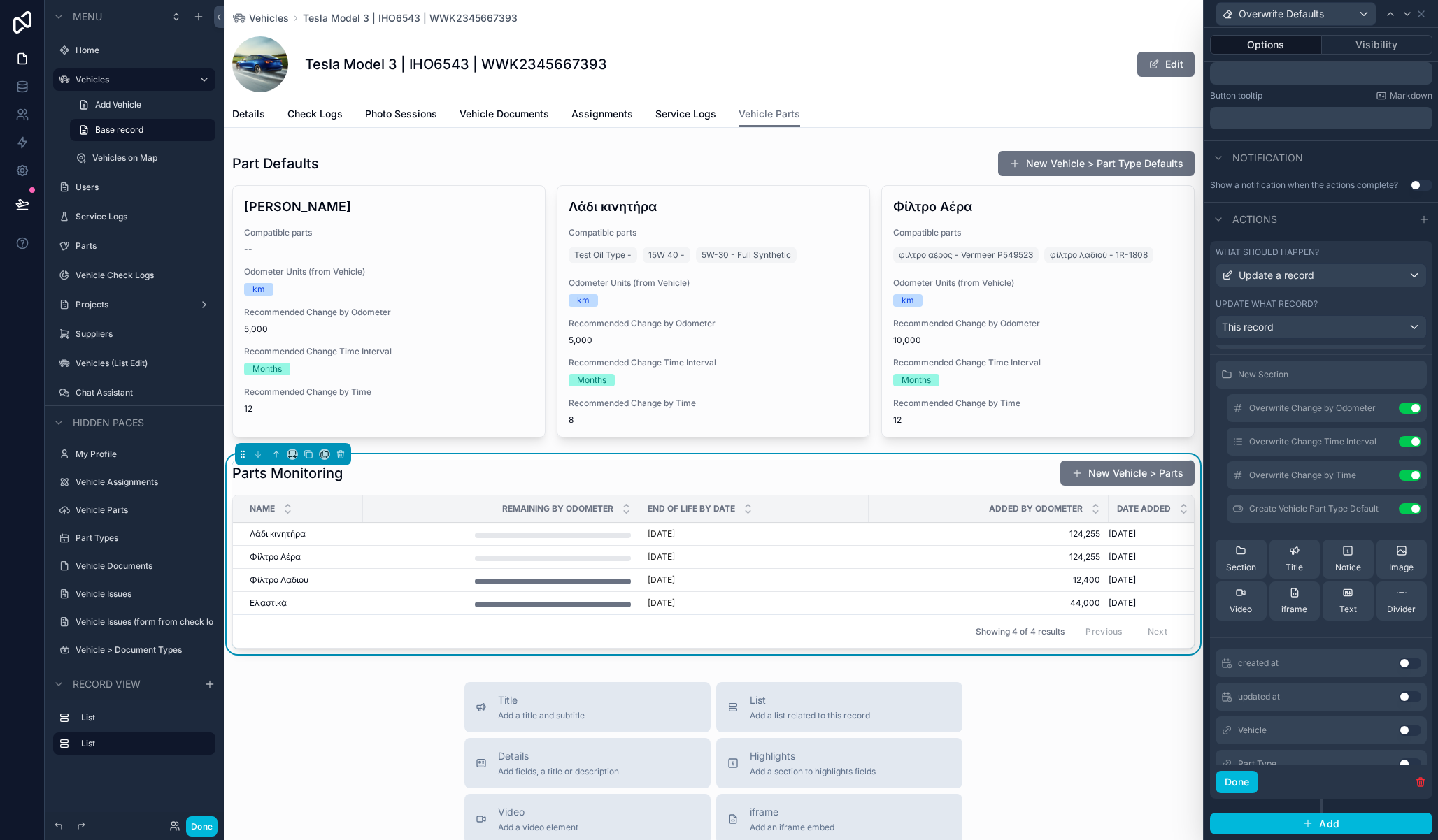
click at [0, 0] on icon at bounding box center [0, 0] width 0 height 0
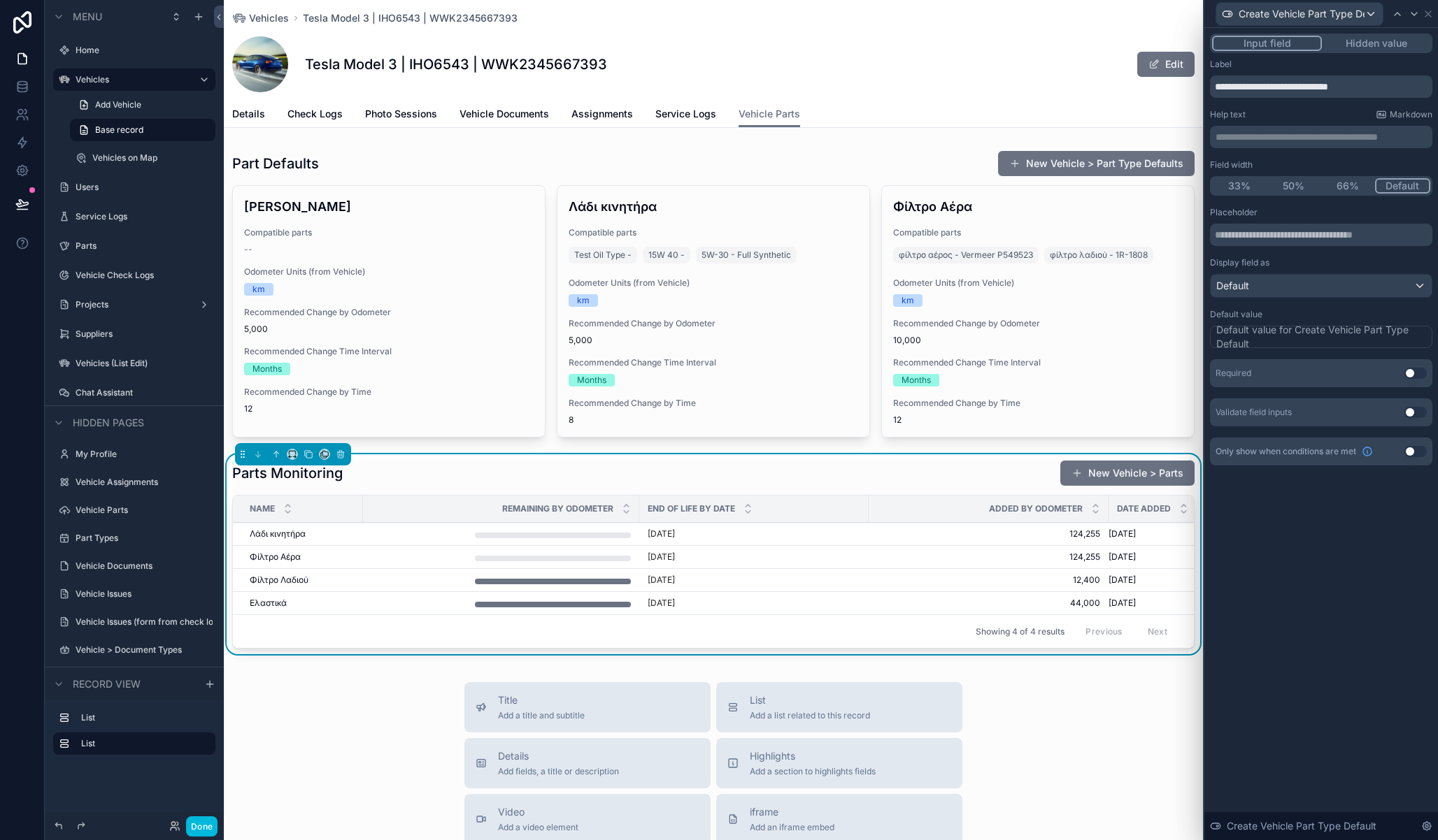
click at [1246, 133] on p "**********" at bounding box center [1322, 136] width 214 height 14
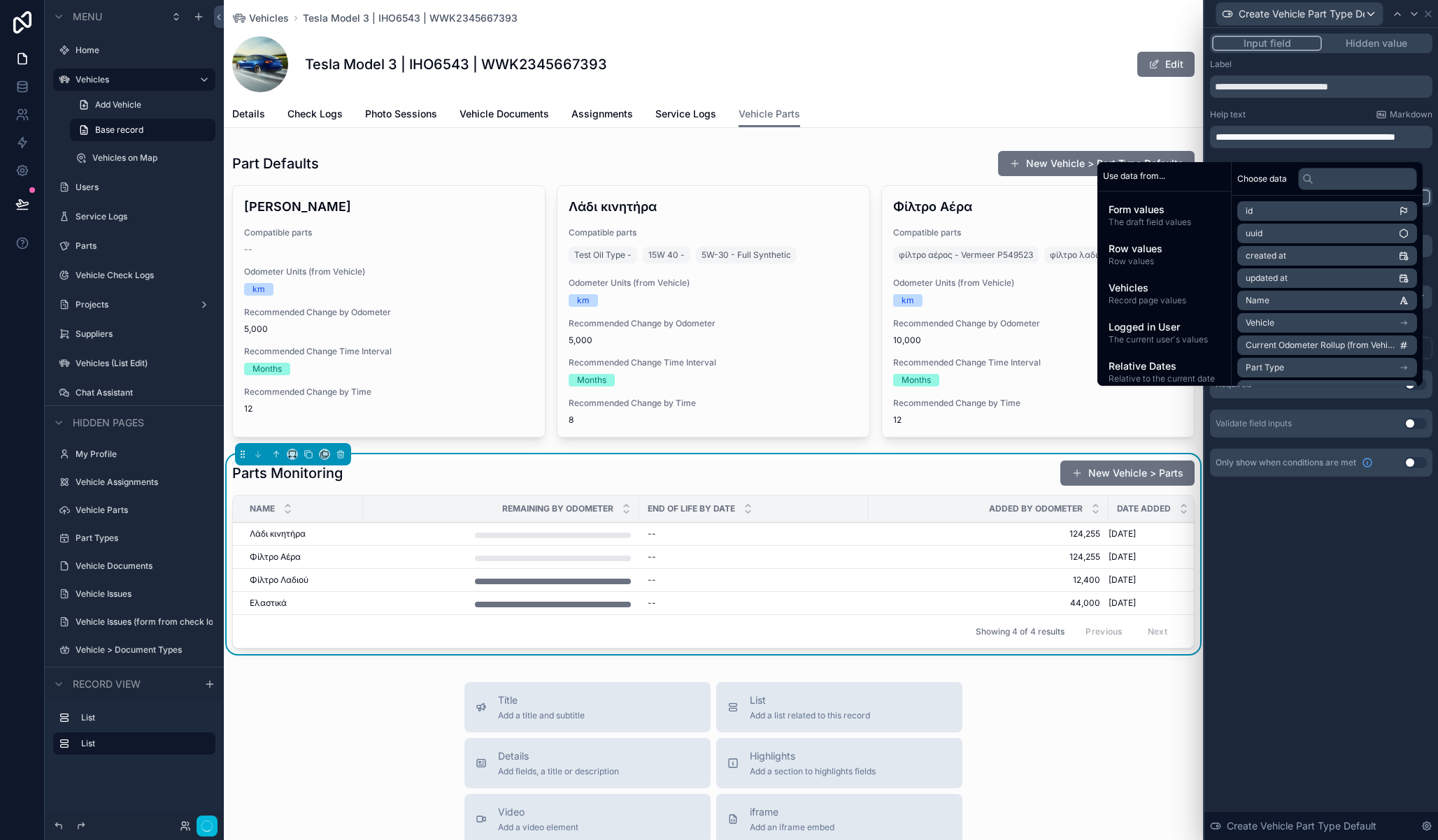
scroll to position [0, 0]
click at [1355, 550] on div "**********" at bounding box center [1320, 434] width 233 height 812
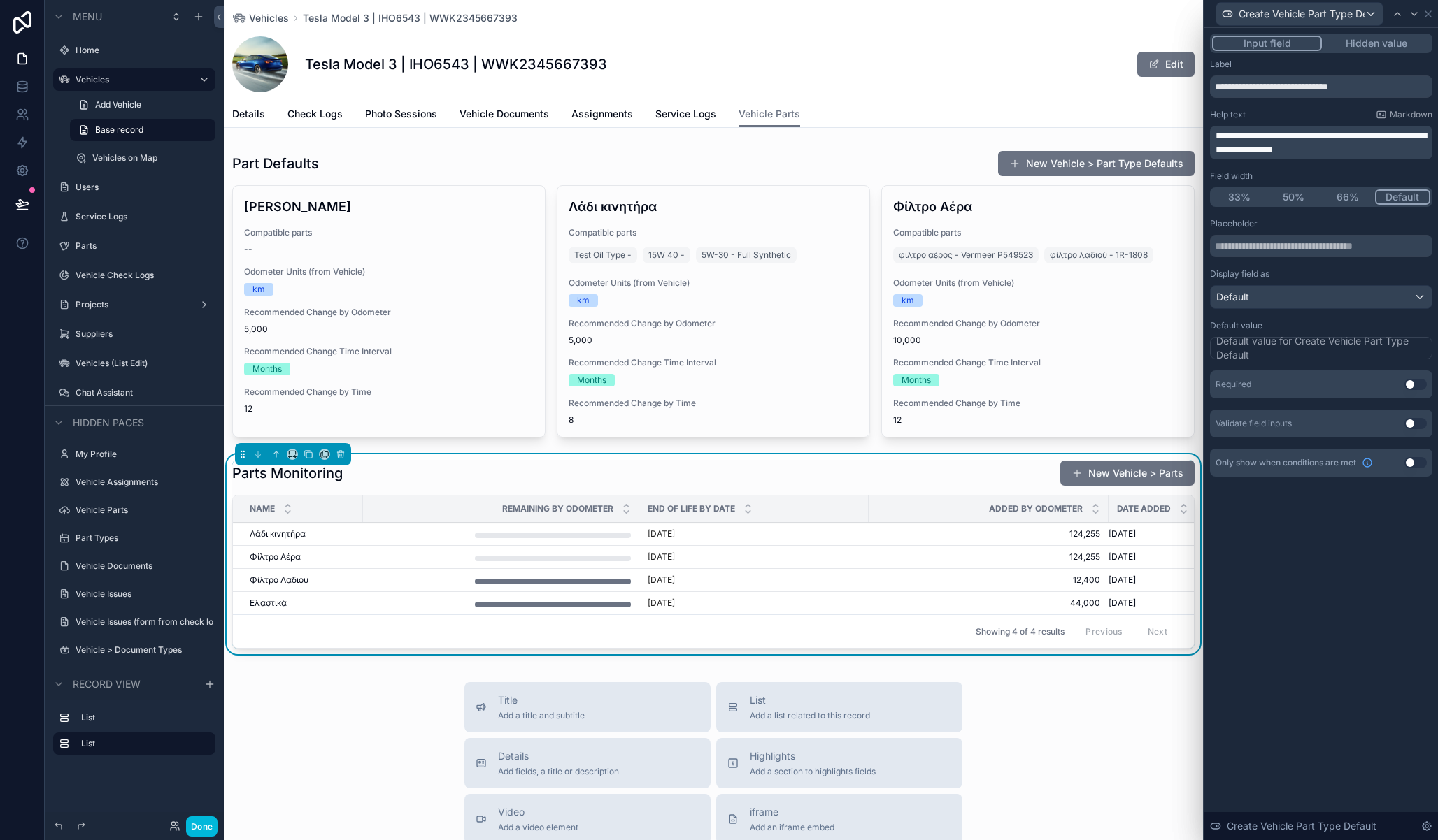
click at [213, 825] on button "Done" at bounding box center [201, 826] width 31 height 20
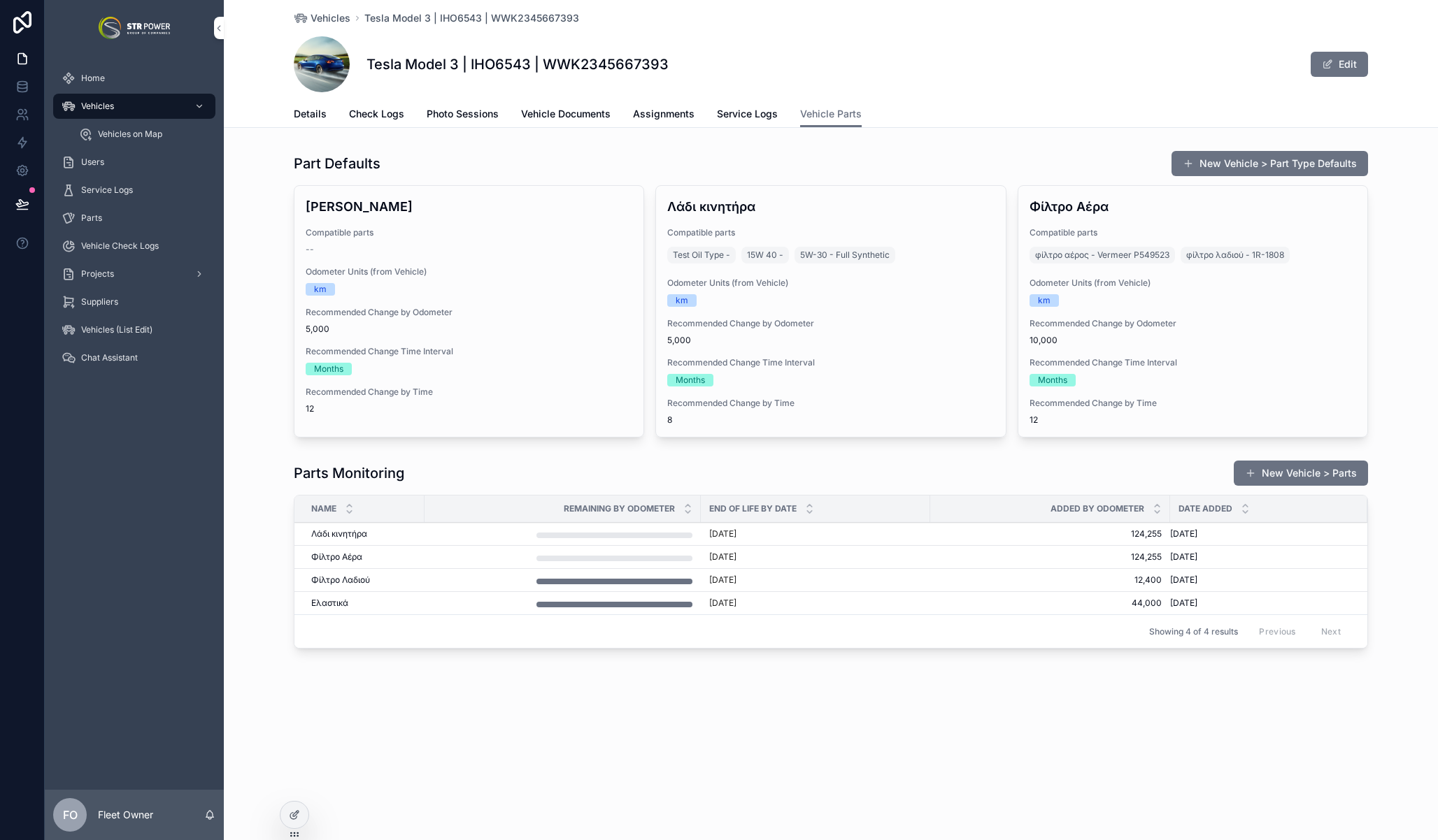
click at [0, 0] on span "Overwrite Defaults" at bounding box center [0, 0] width 0 height 0
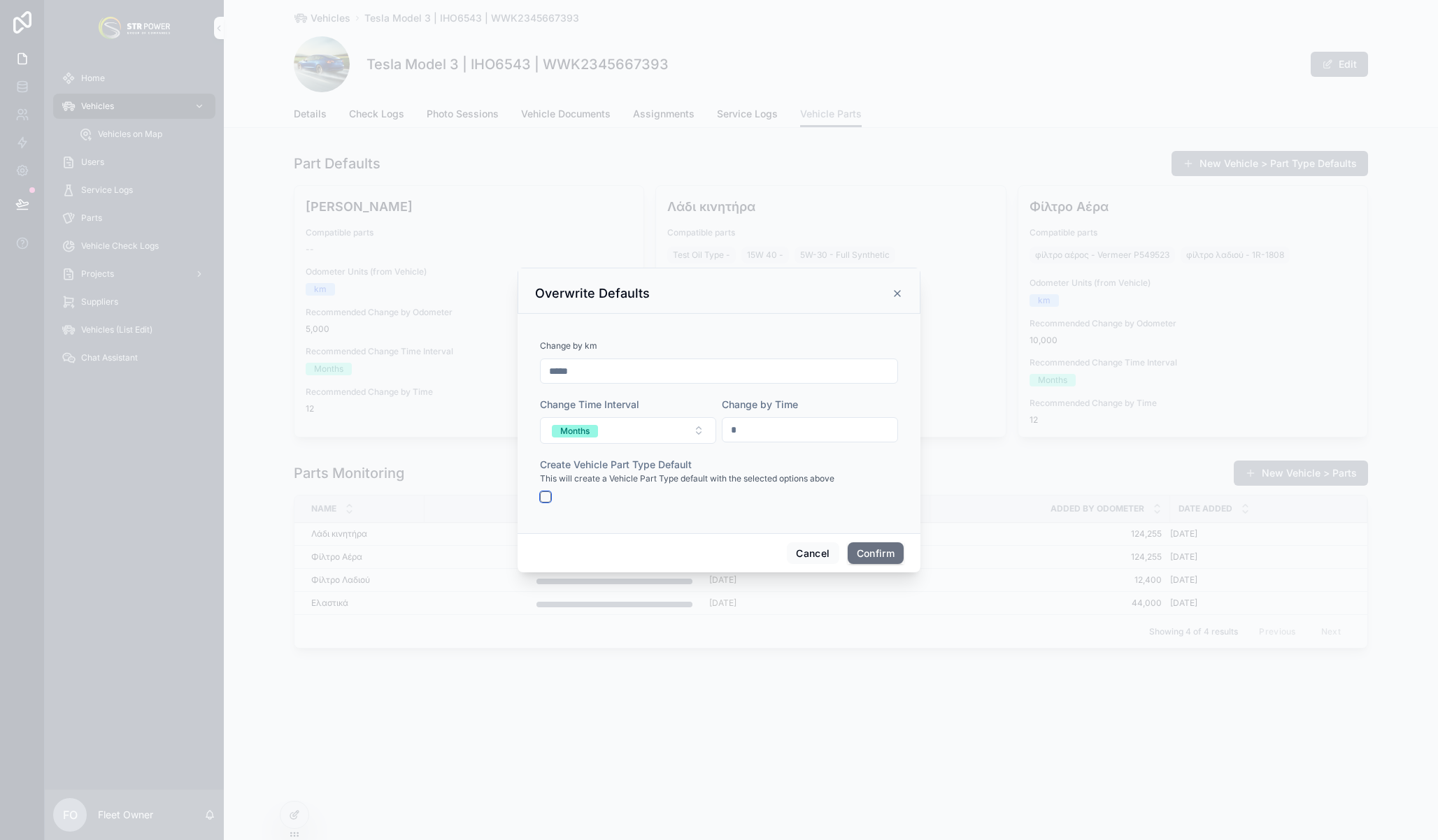
click at [549, 501] on button "button" at bounding box center [545, 497] width 11 height 11
click at [899, 293] on icon at bounding box center [897, 293] width 11 height 11
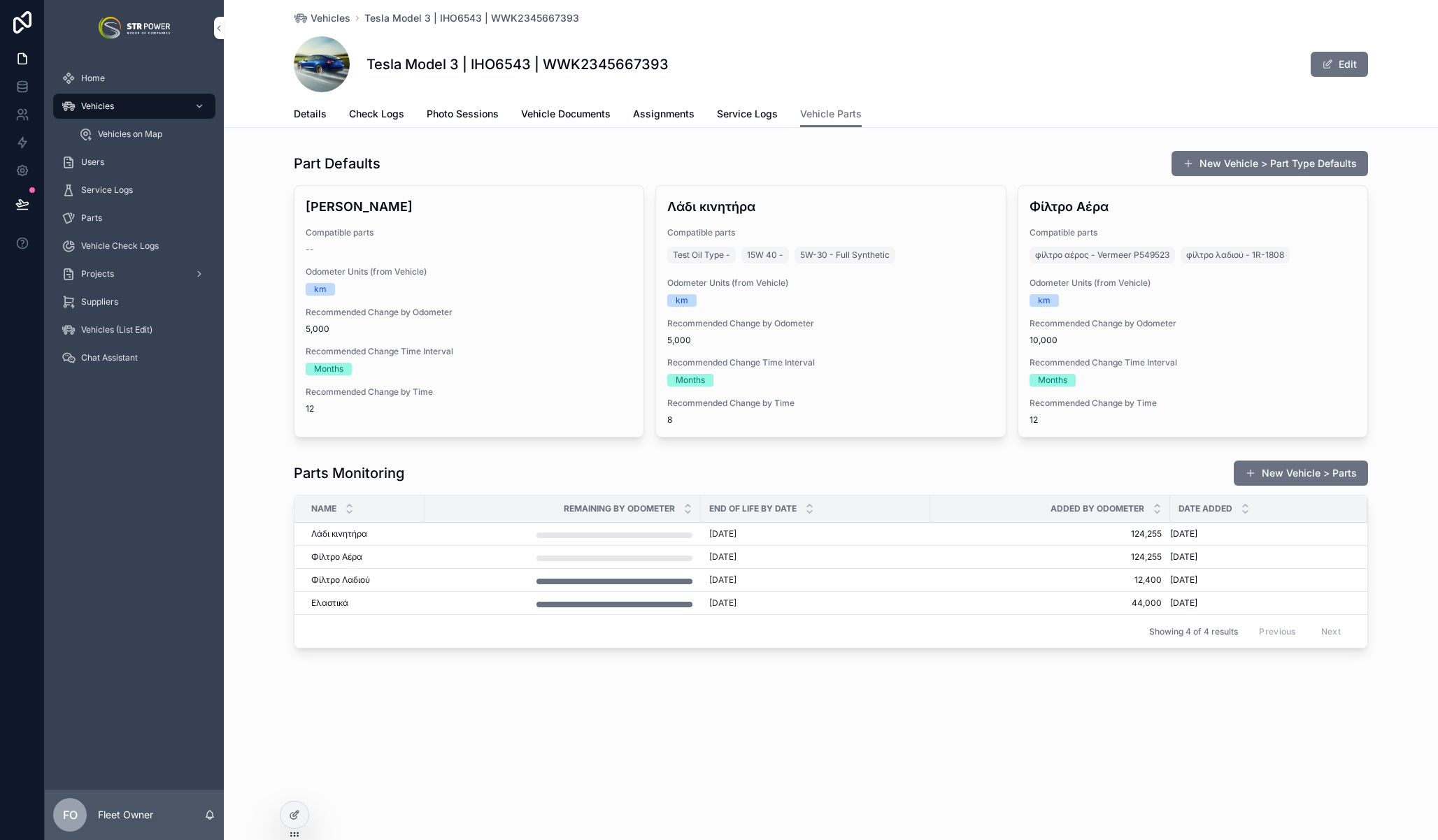
click at [297, 817] on icon at bounding box center [293, 815] width 6 height 6
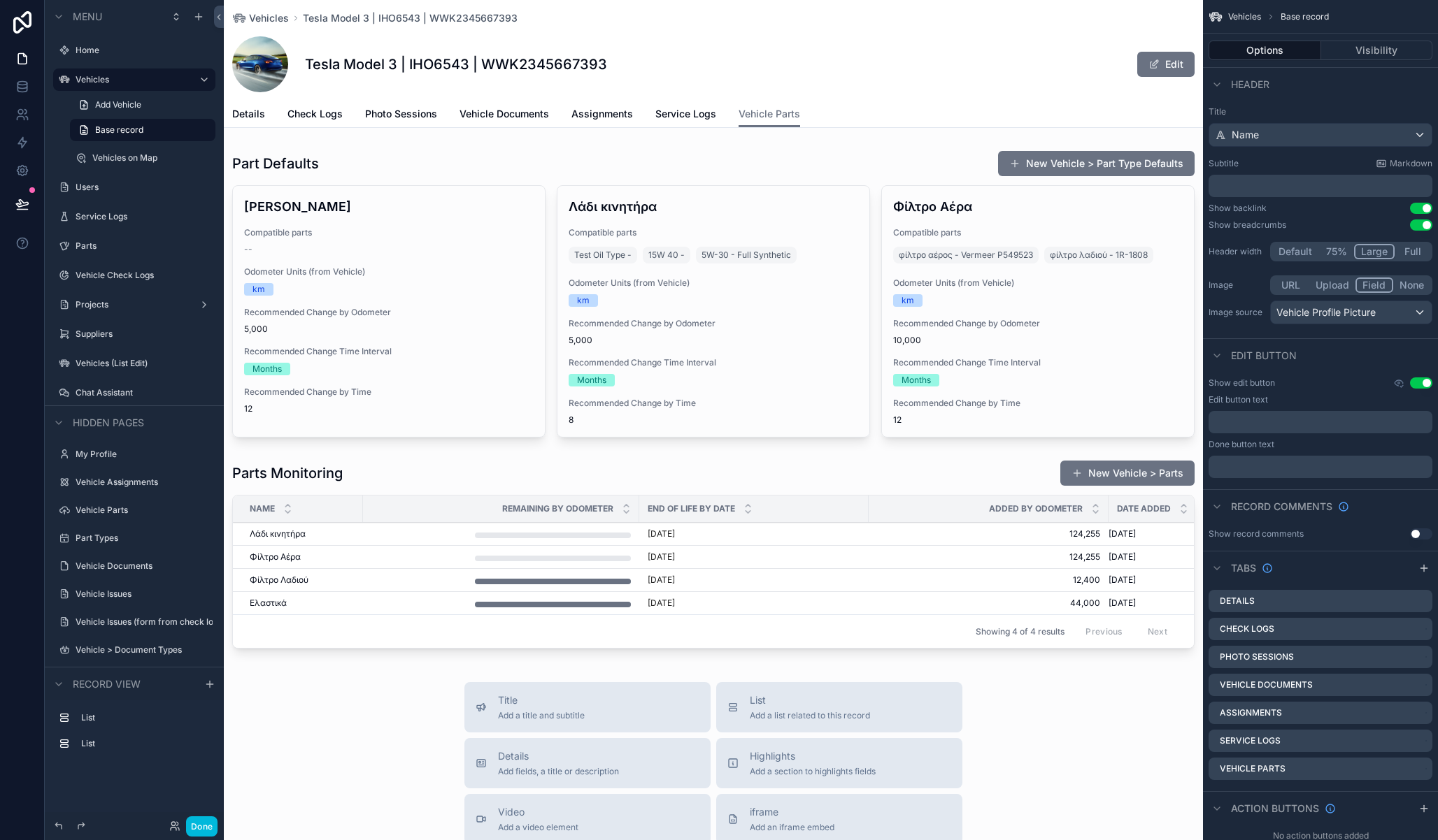
click at [840, 492] on div "scrollable content" at bounding box center [713, 557] width 979 height 205
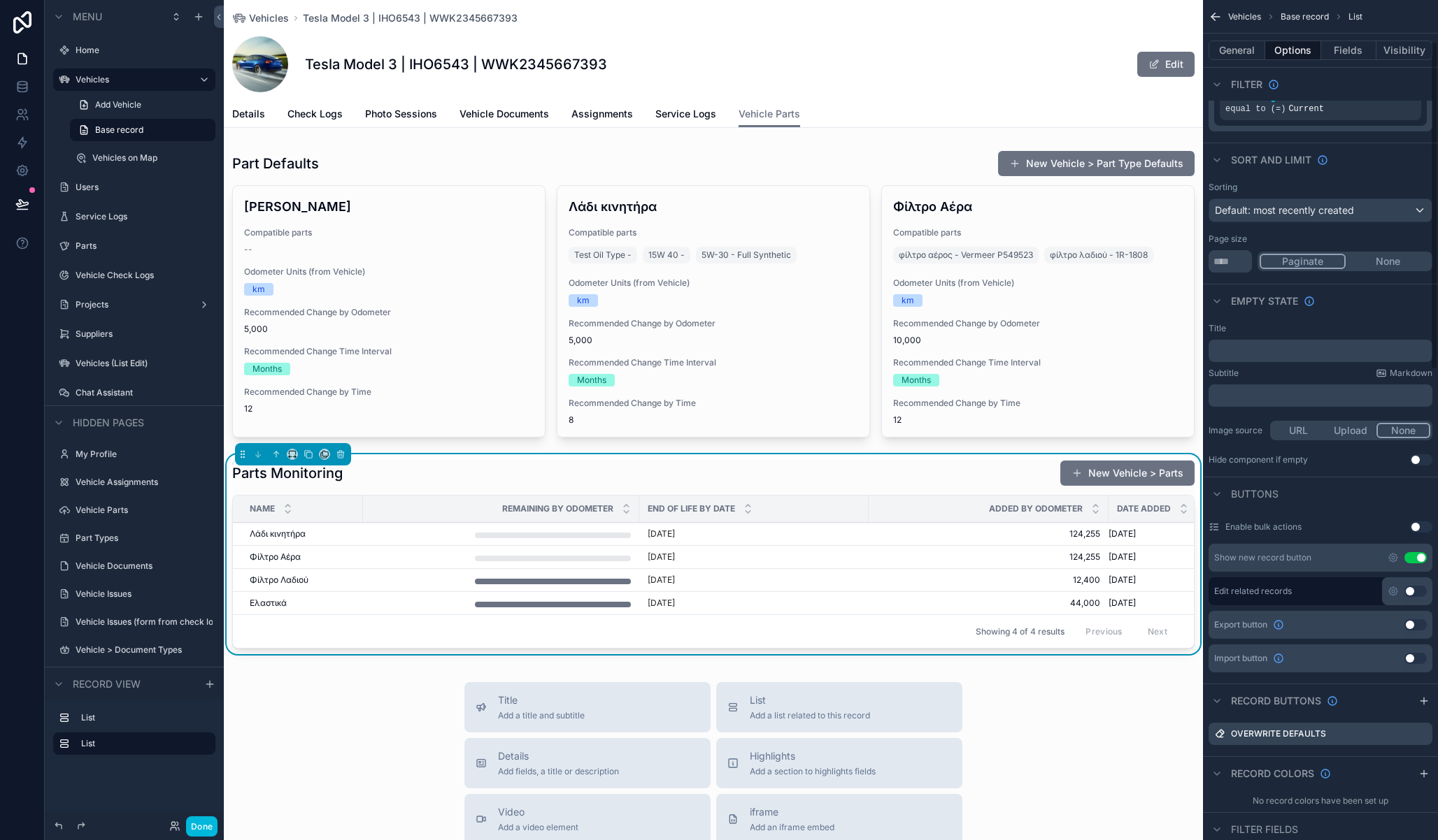
scroll to position [245, 0]
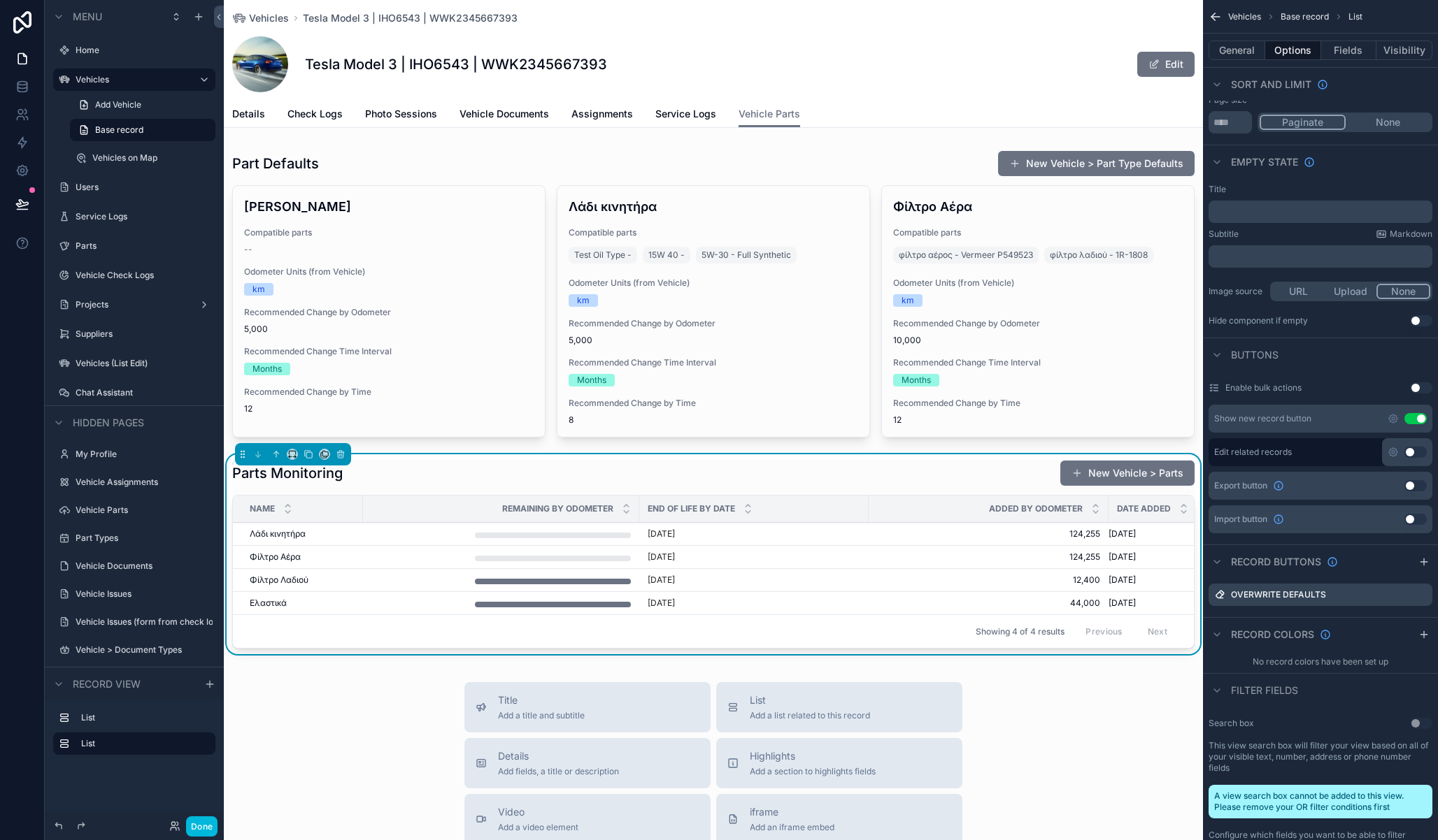
click at [0, 0] on icon "scrollable content" at bounding box center [0, 0] width 0 height 0
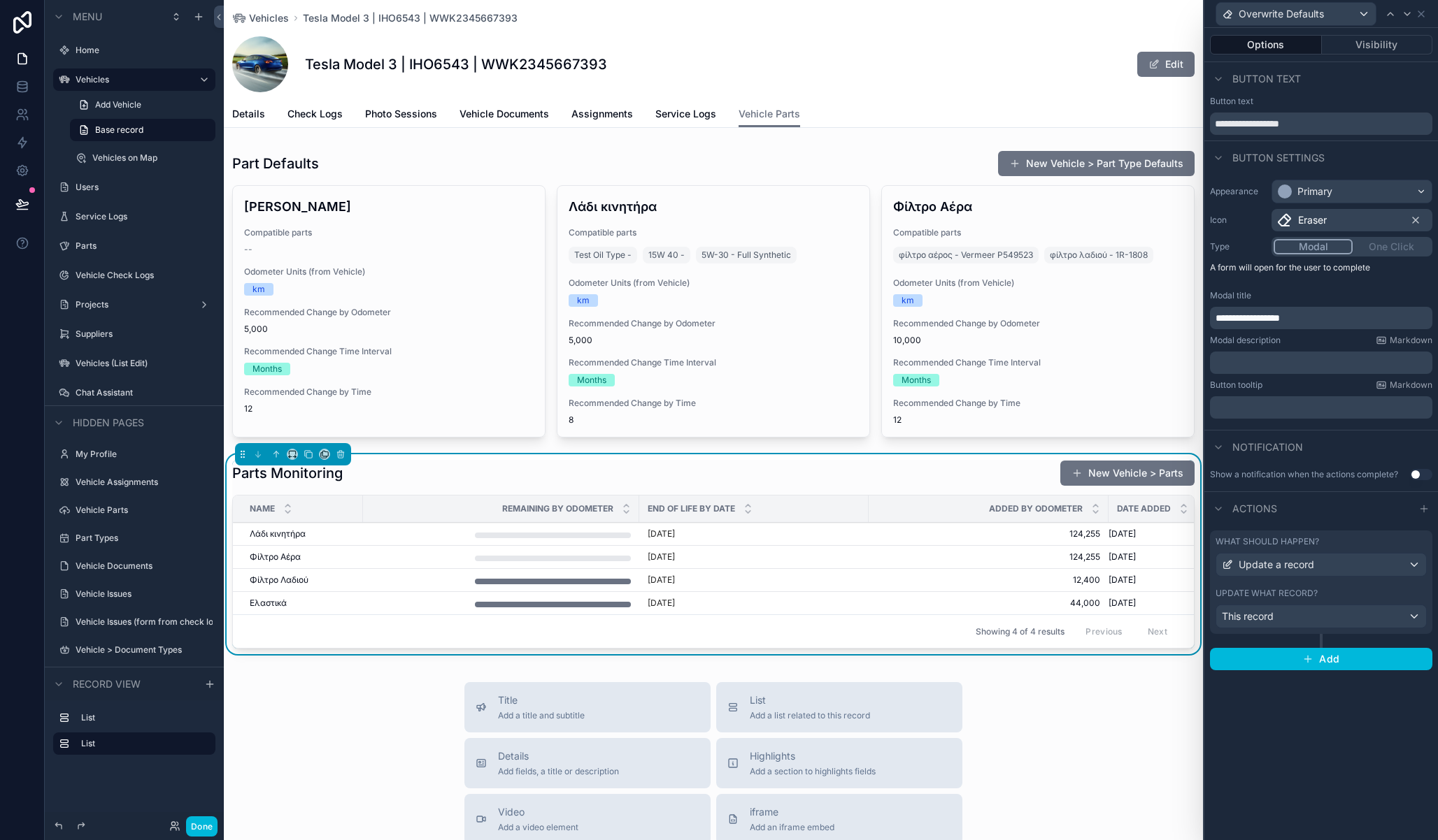
click at [1319, 319] on p "**********" at bounding box center [1322, 318] width 214 height 14
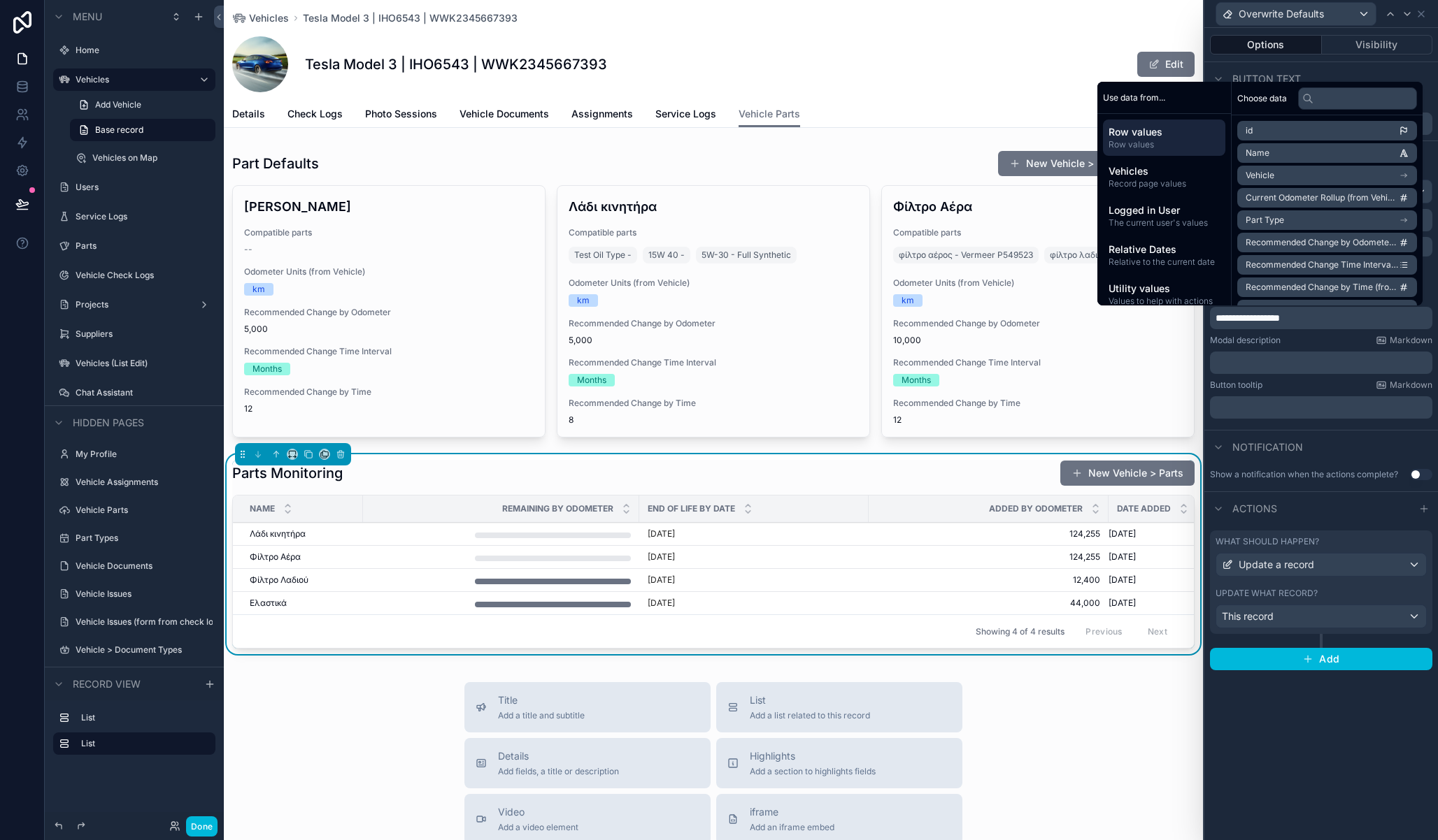
click at [1263, 319] on span "**********" at bounding box center [1247, 319] width 64 height 10
click at [1310, 317] on p "**********" at bounding box center [1322, 318] width 214 height 14
click at [1261, 365] on p "﻿" at bounding box center [1322, 363] width 214 height 14
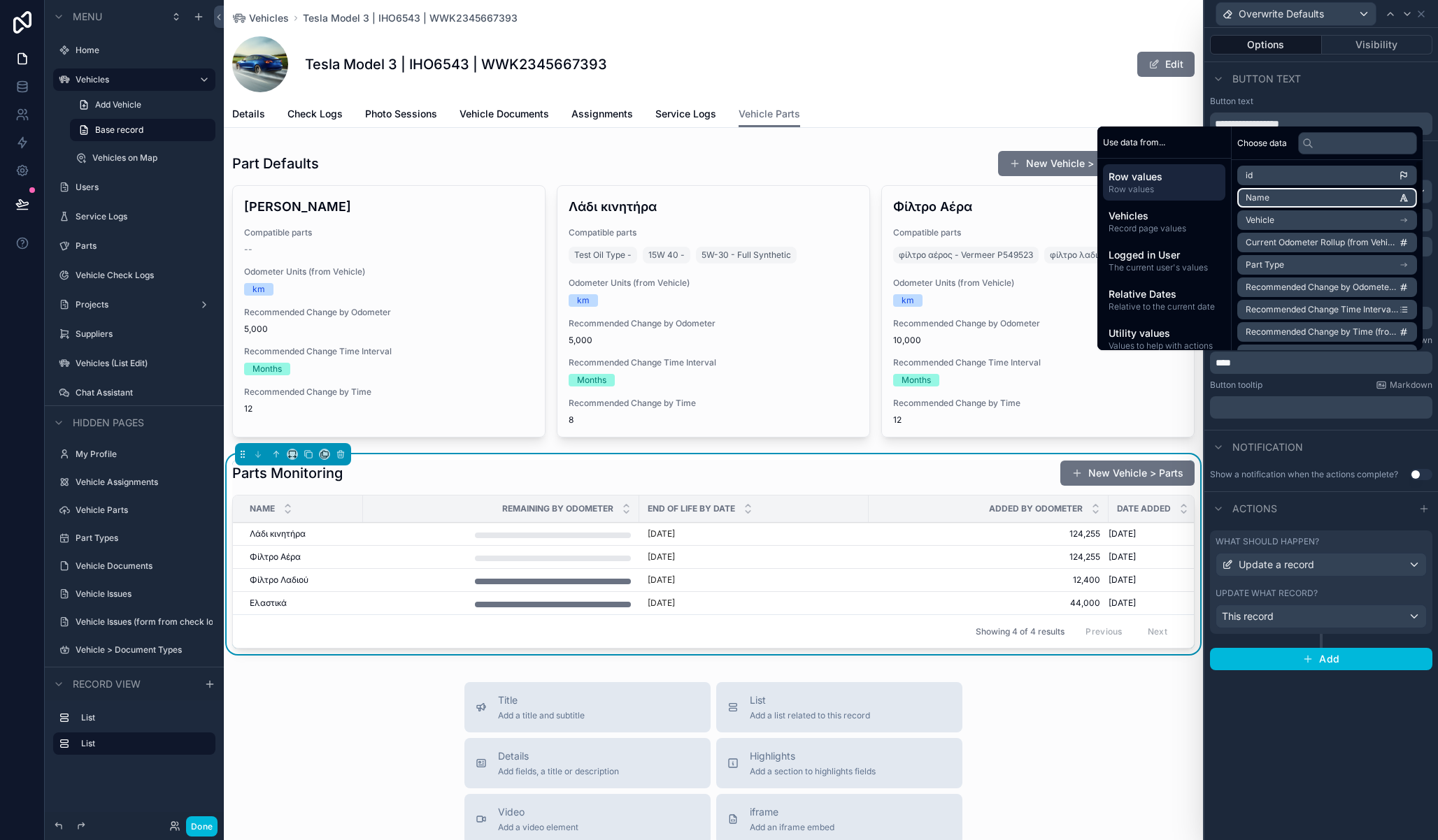
click at [1319, 195] on li "Name" at bounding box center [1327, 197] width 180 height 19
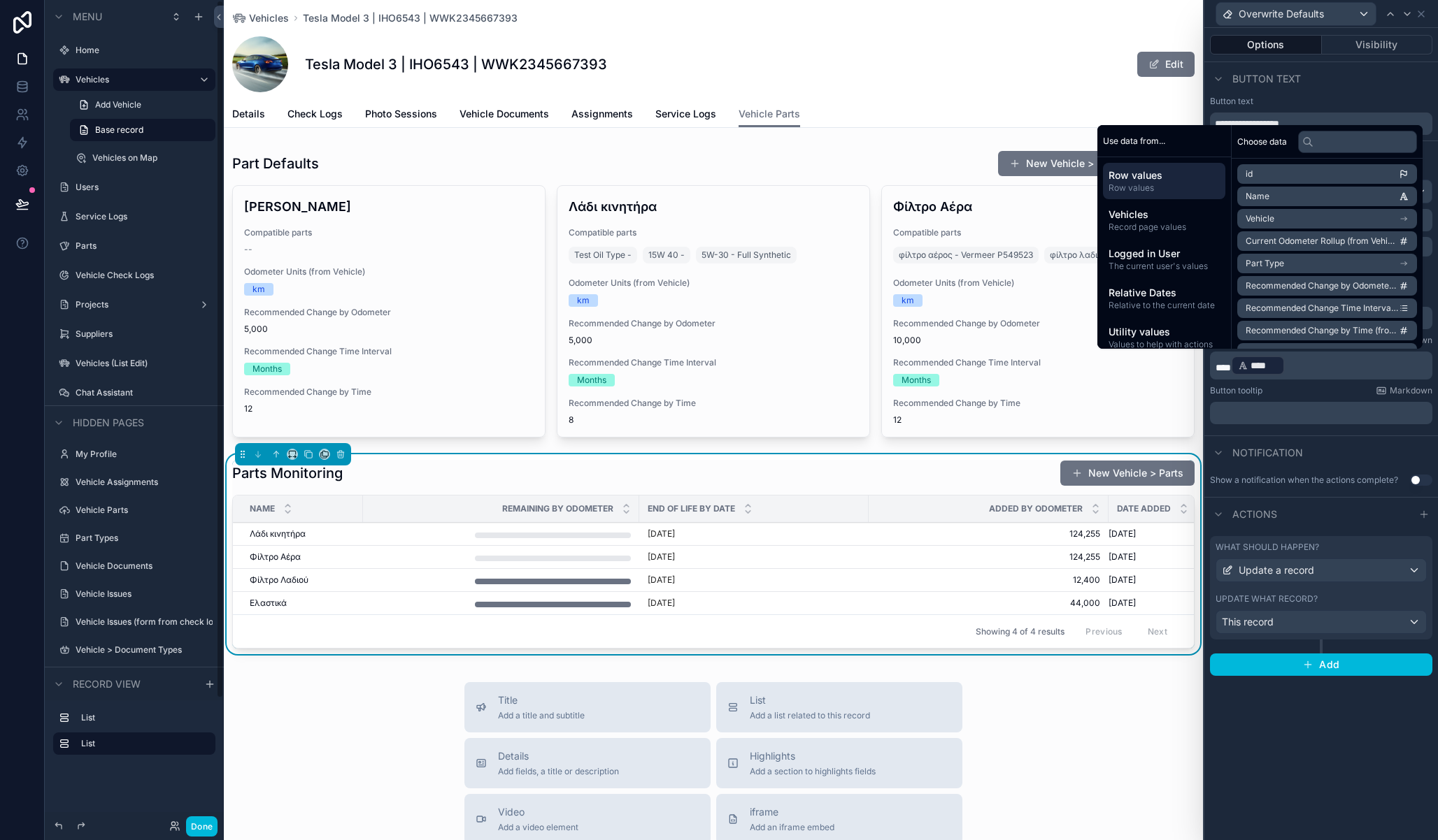
click at [210, 826] on button "Done" at bounding box center [201, 826] width 31 height 20
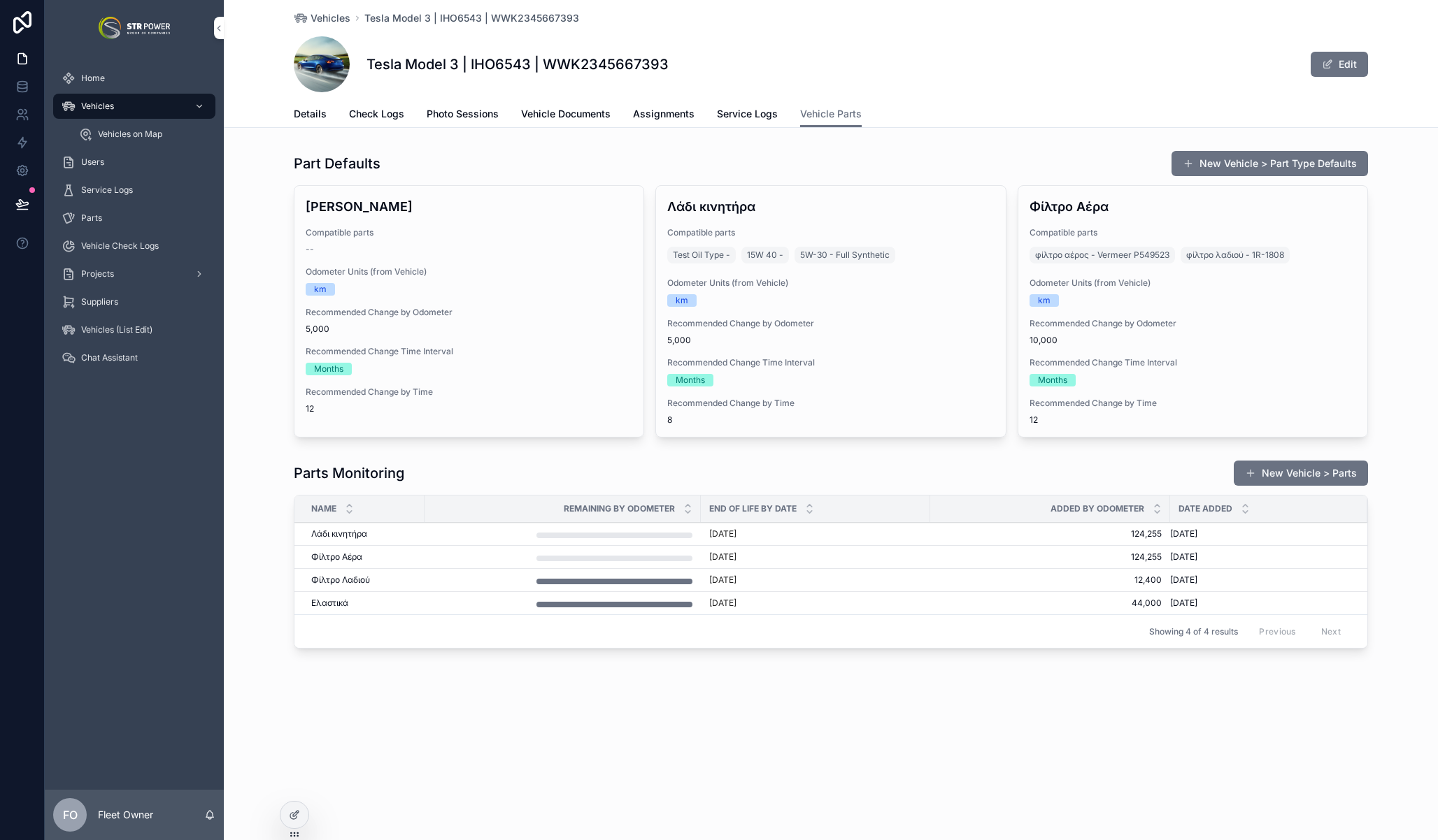
click at [0, 0] on button "Overwrite Defaults" at bounding box center [0, 0] width 0 height 0
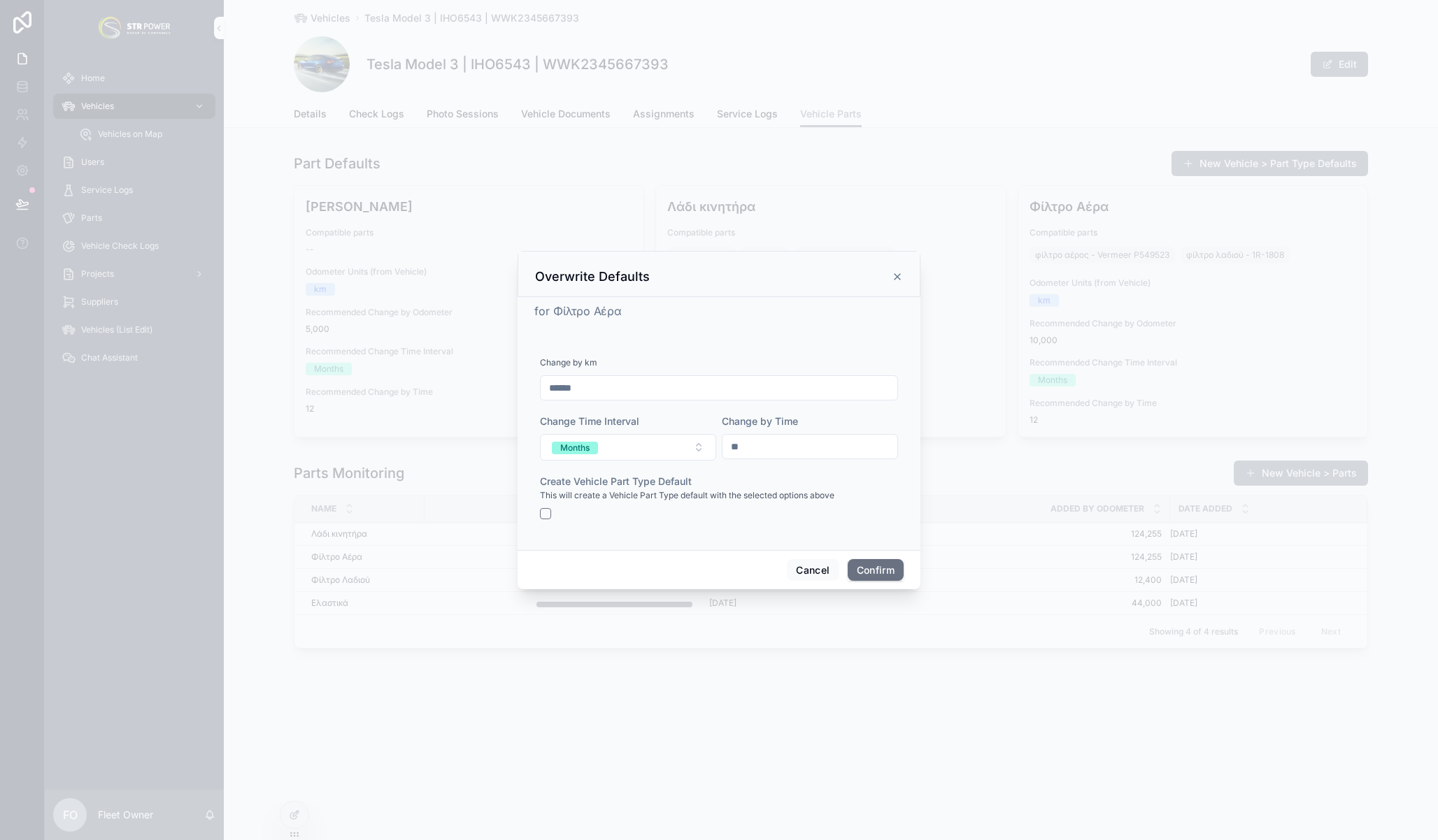
click at [896, 275] on icon at bounding box center [897, 276] width 6 height 6
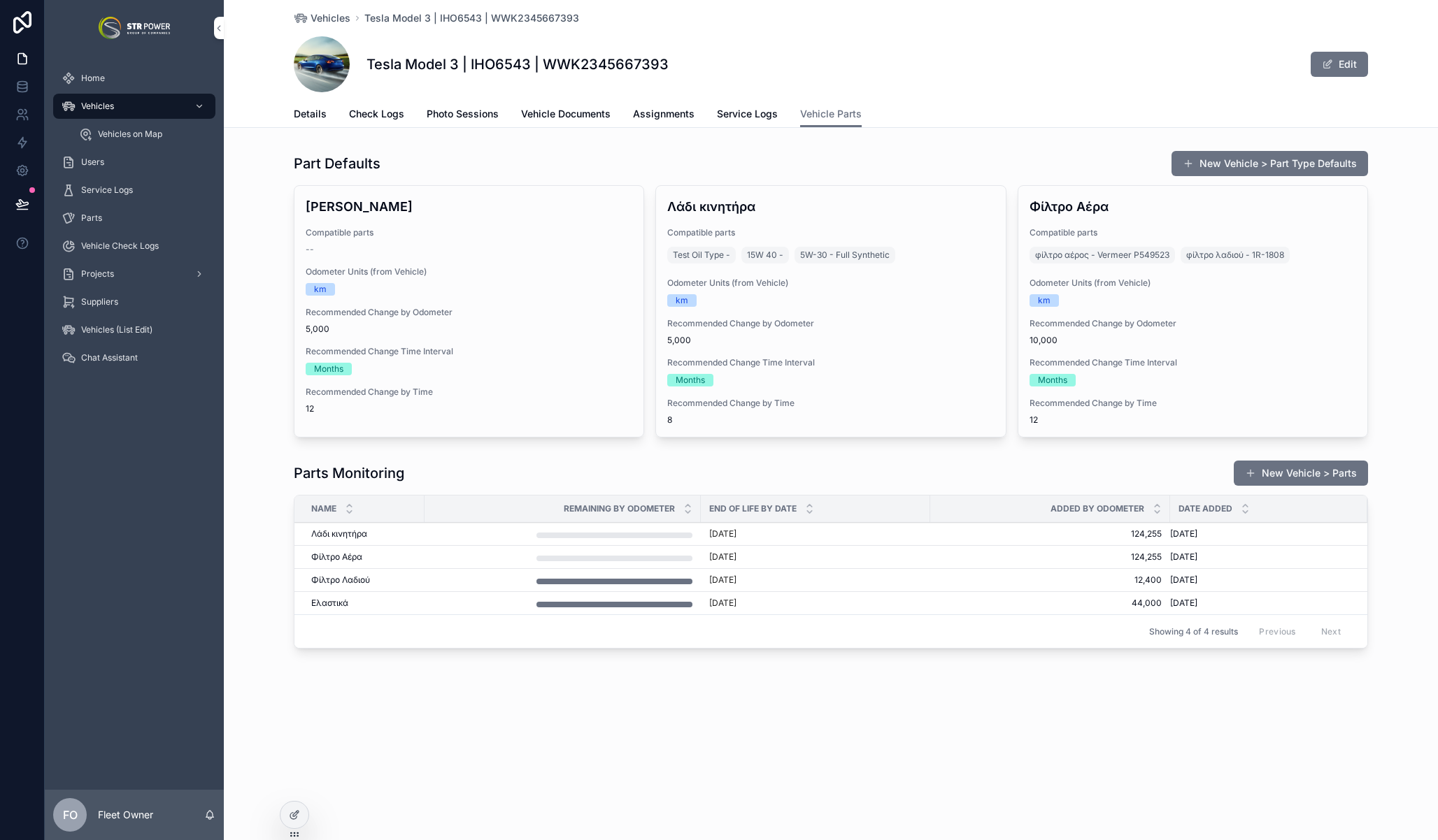
click at [298, 812] on icon at bounding box center [296, 814] width 6 height 6
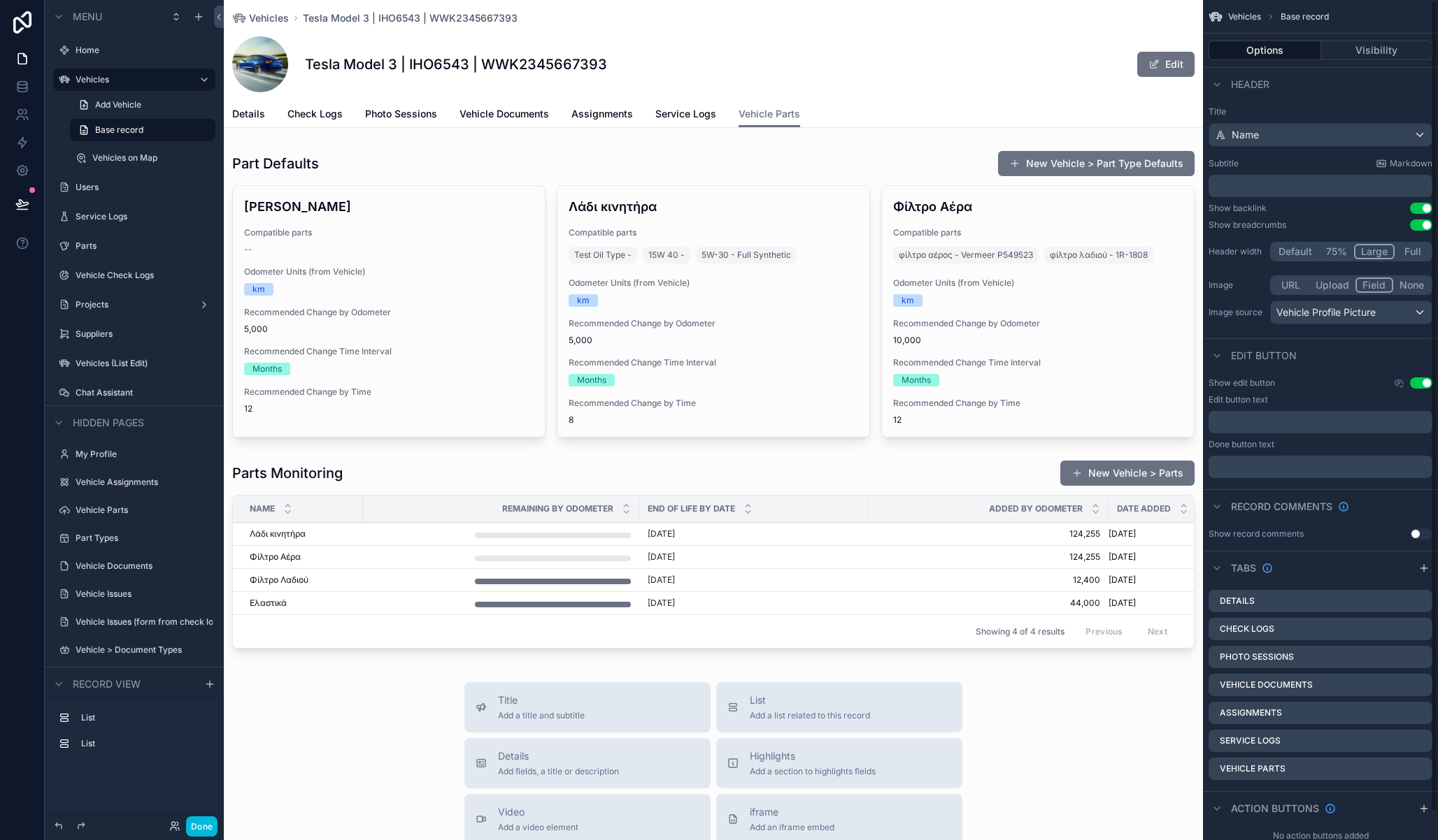
click at [984, 481] on div "scrollable content" at bounding box center [713, 557] width 979 height 205
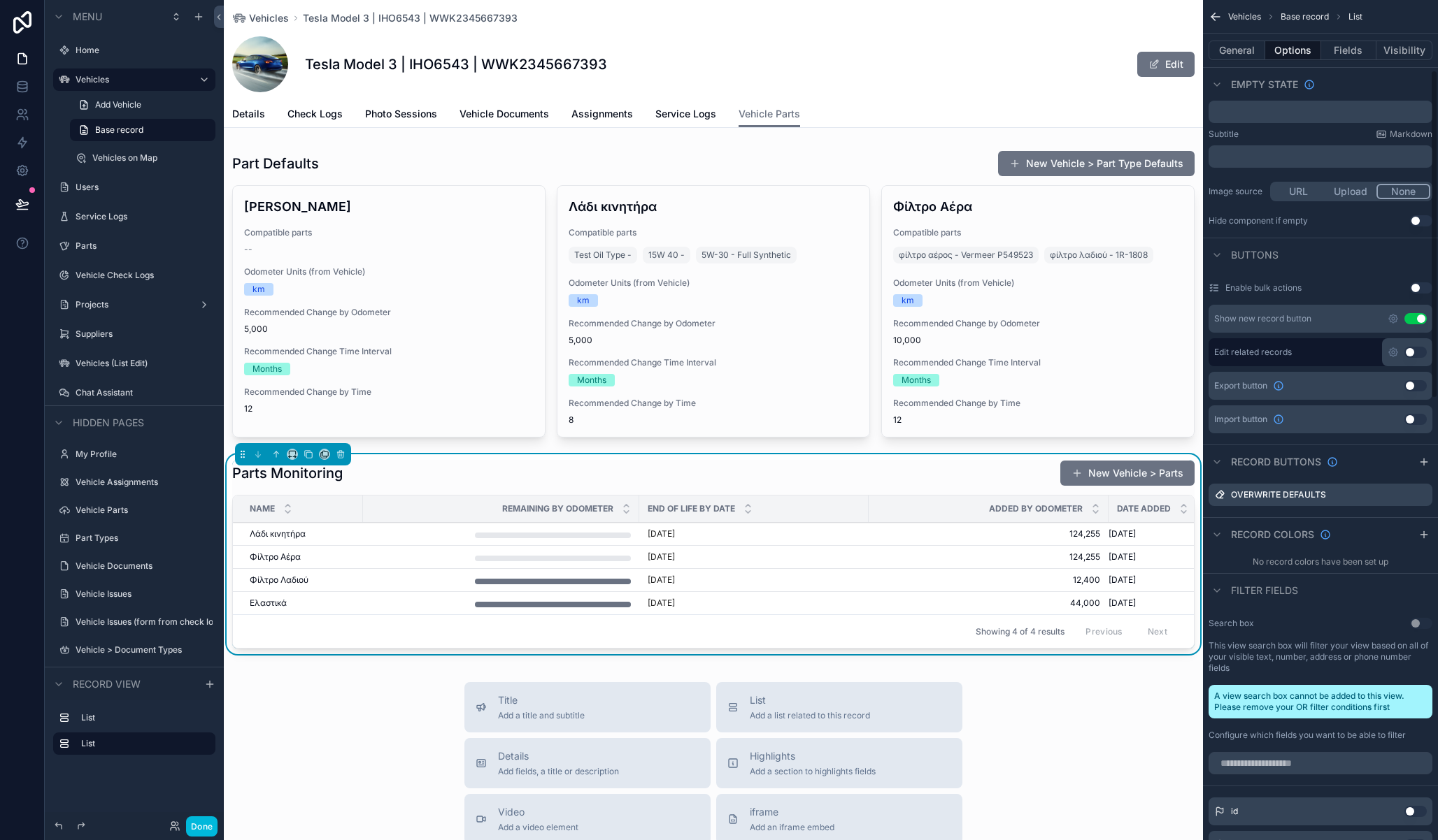
scroll to position [402, 0]
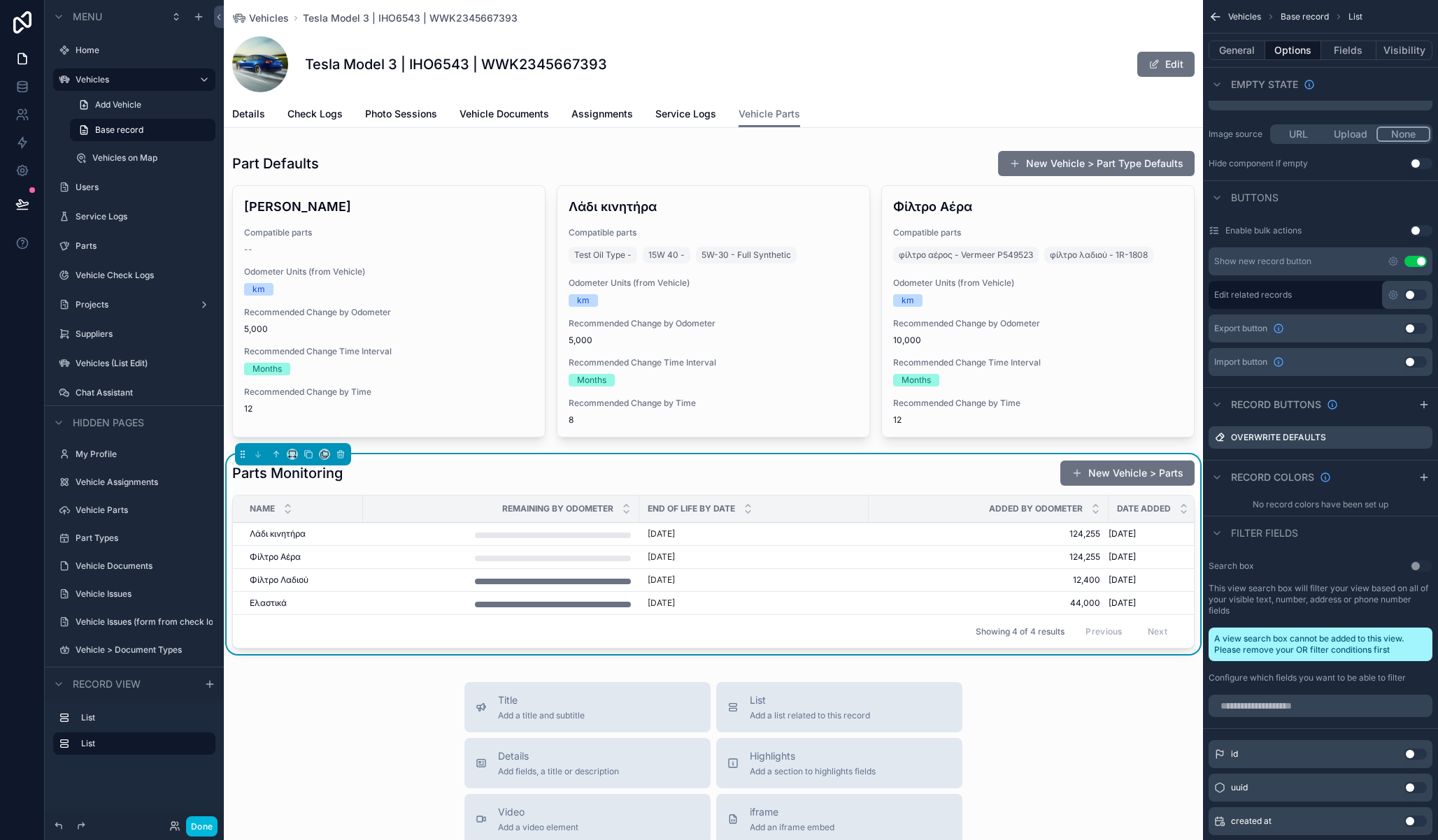
click at [0, 0] on icon "scrollable content" at bounding box center [0, 0] width 0 height 0
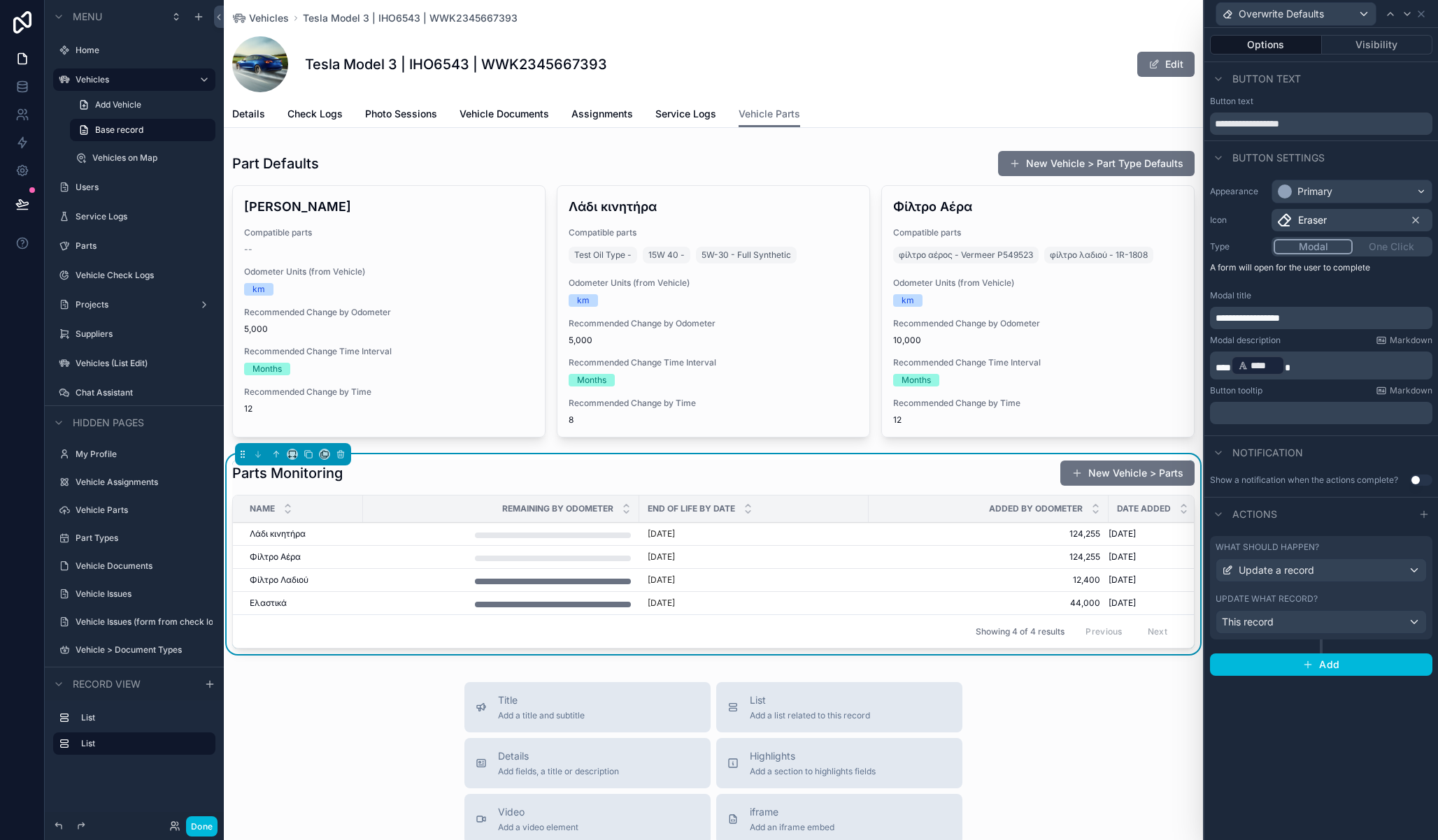
click at [1307, 365] on p "*** **** ﻿" at bounding box center [1322, 365] width 214 height 22
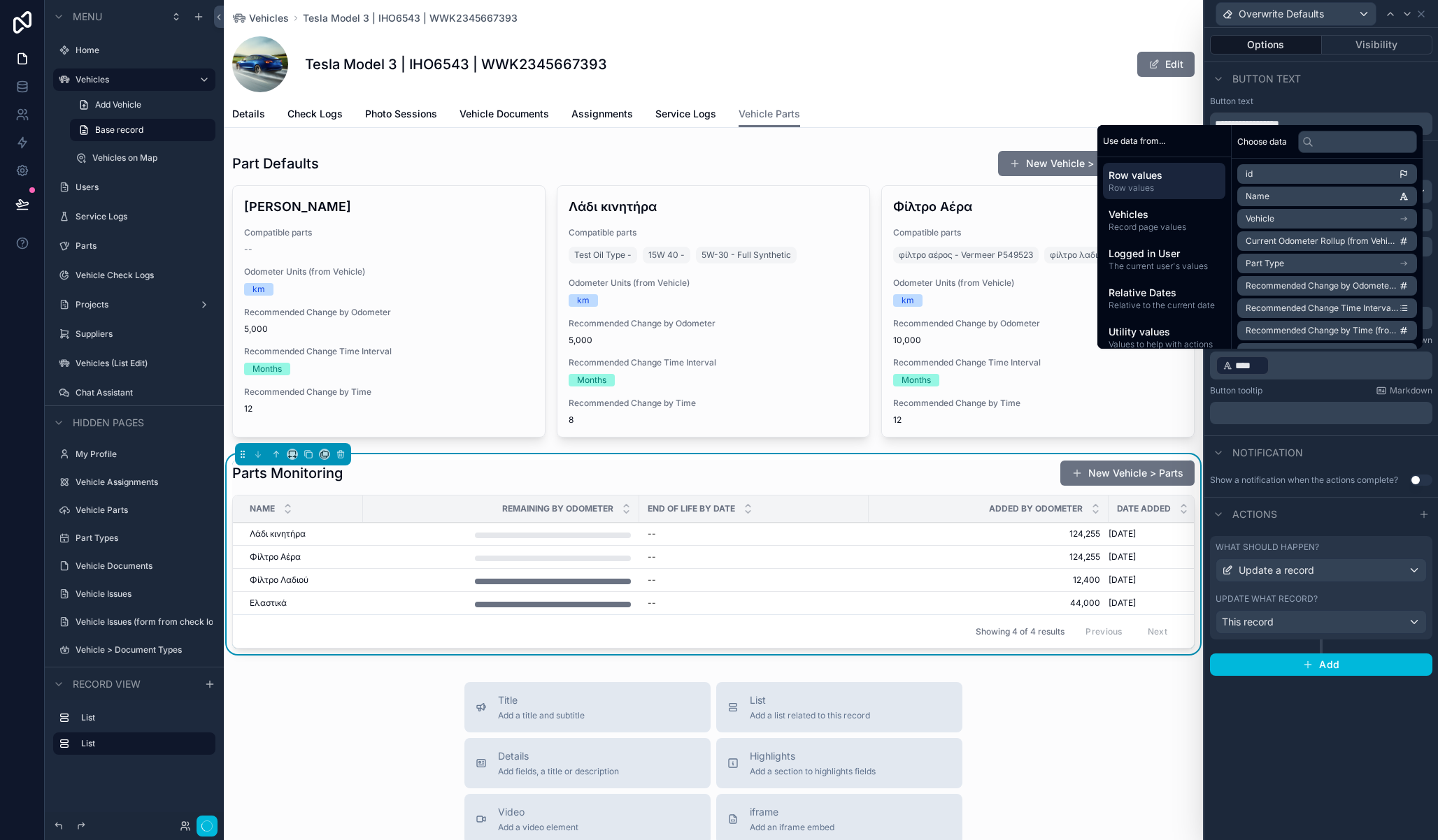
click at [1303, 715] on div "**********" at bounding box center [1320, 434] width 233 height 812
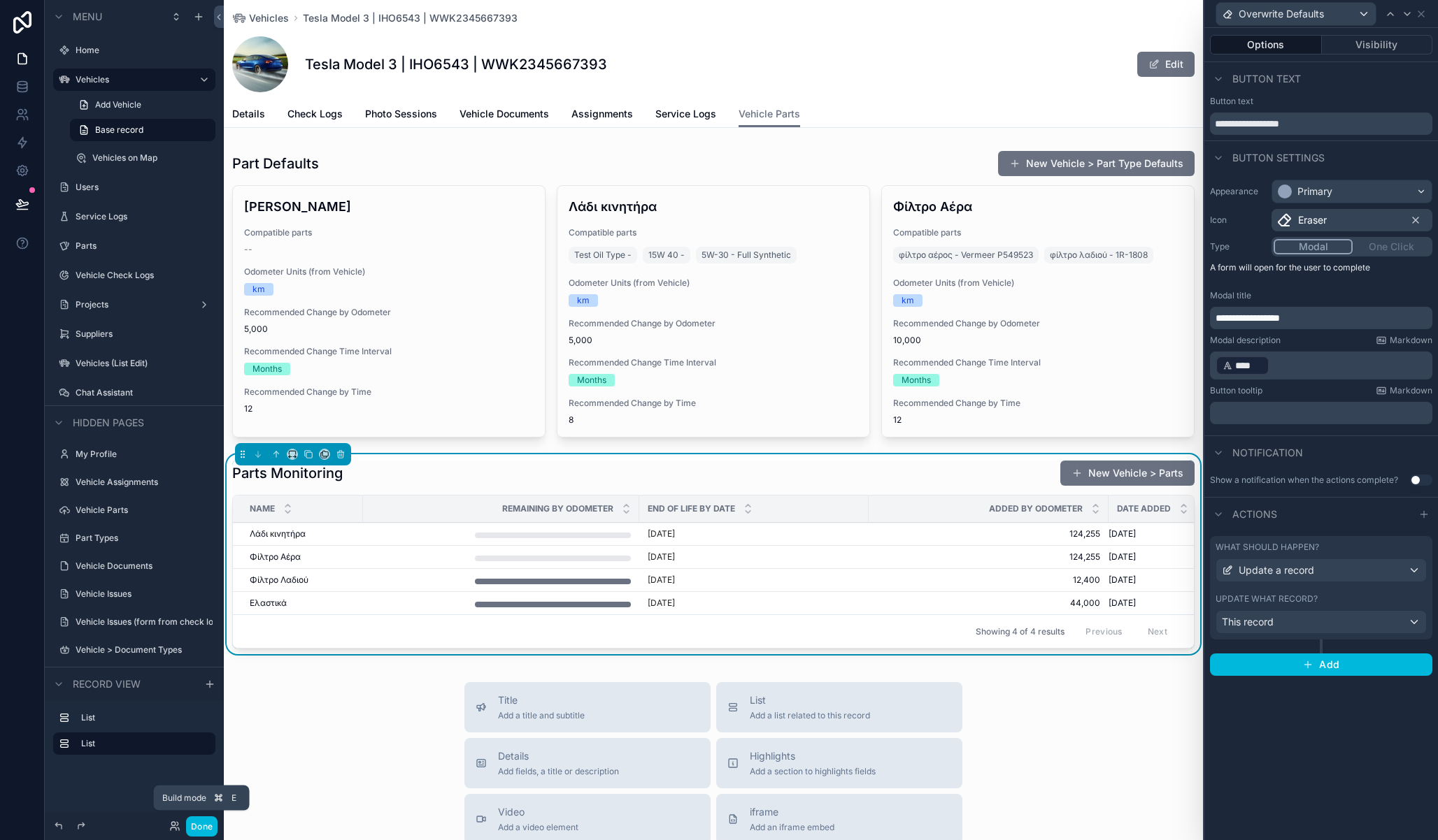
click at [210, 828] on button "Done" at bounding box center [201, 826] width 31 height 20
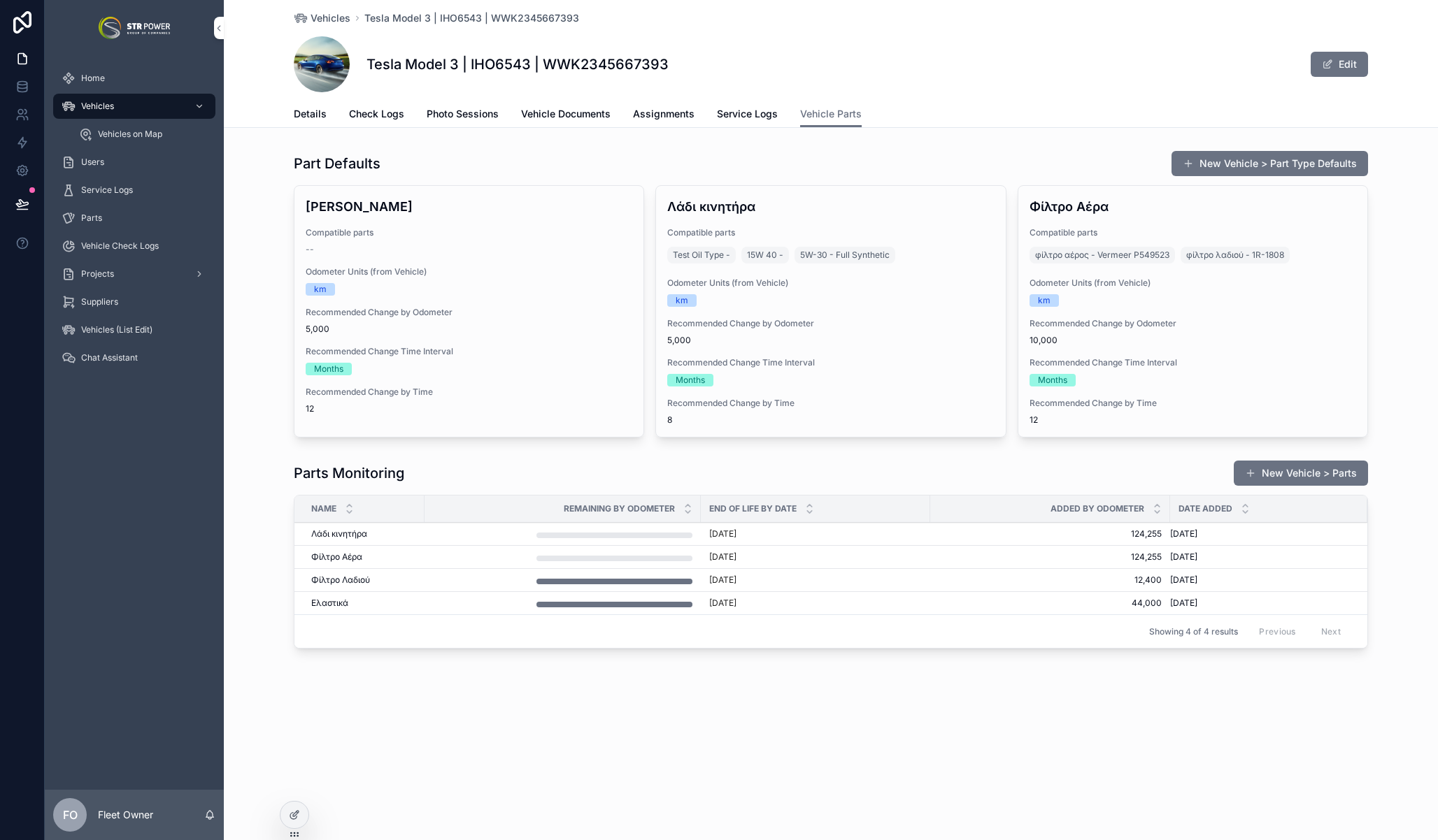
click at [314, 115] on span "Details" at bounding box center [309, 114] width 33 height 14
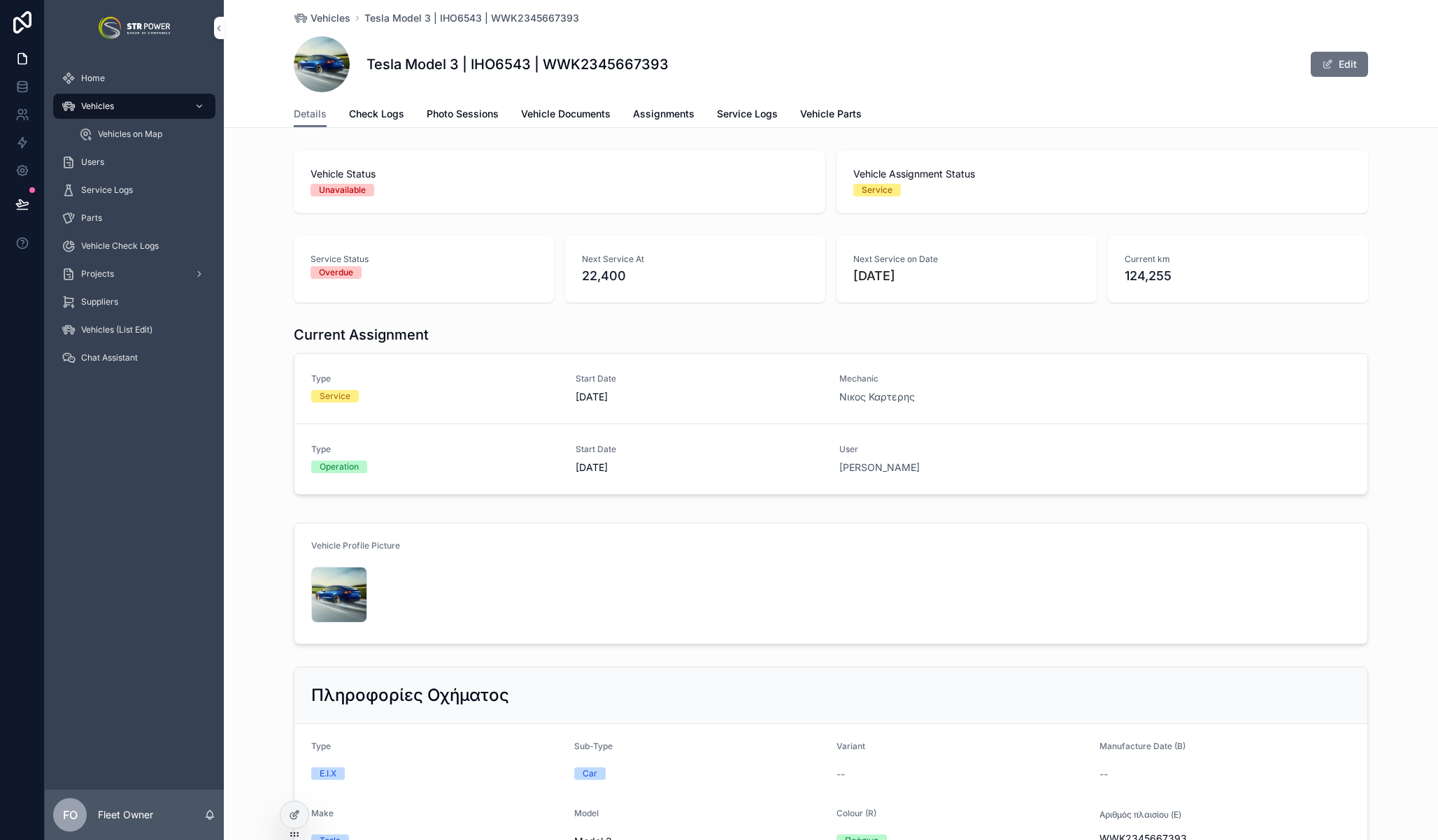
click at [821, 118] on span "Vehicle Parts" at bounding box center [831, 114] width 62 height 14
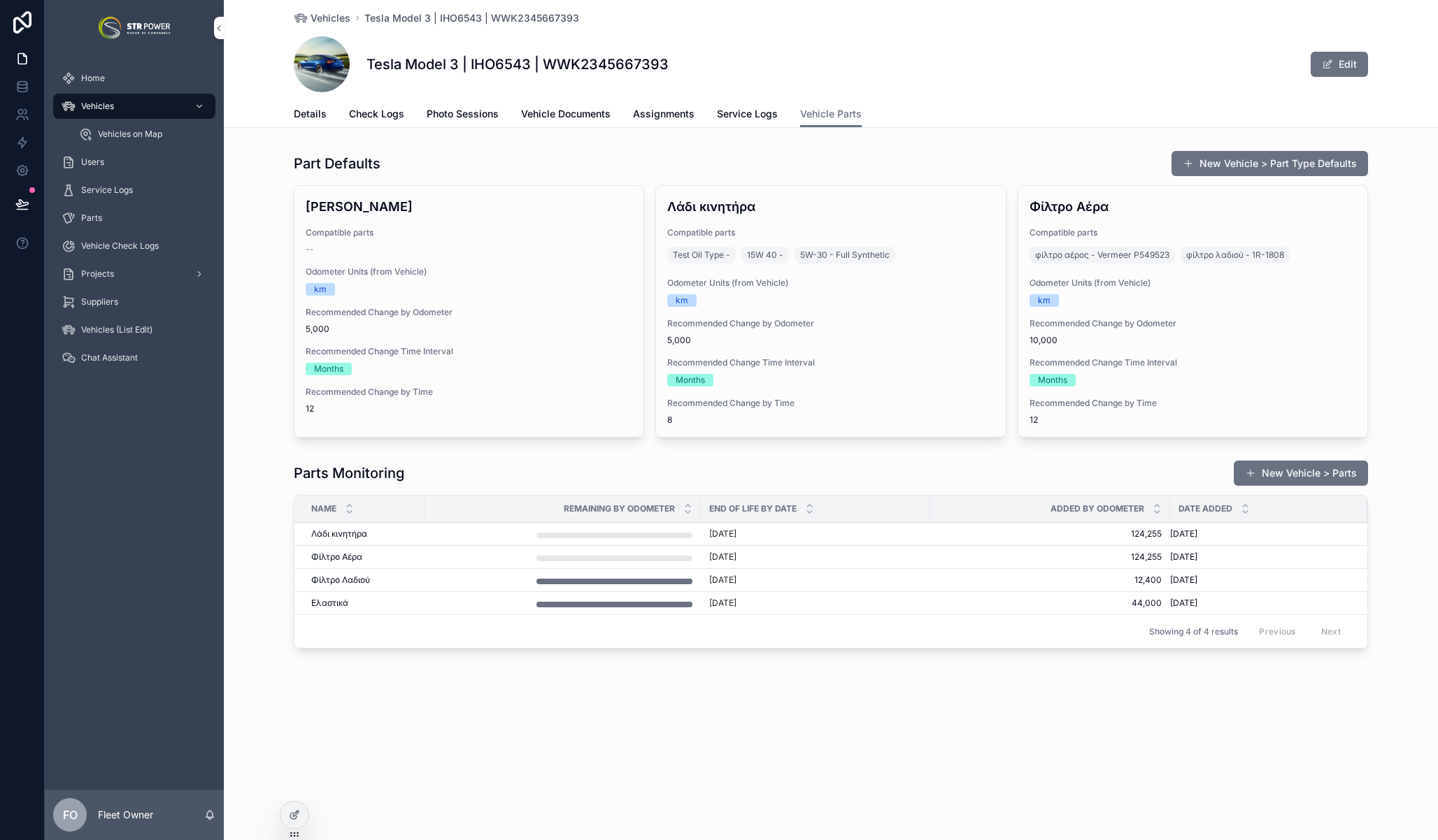
click at [315, 109] on span "Details" at bounding box center [309, 114] width 33 height 14
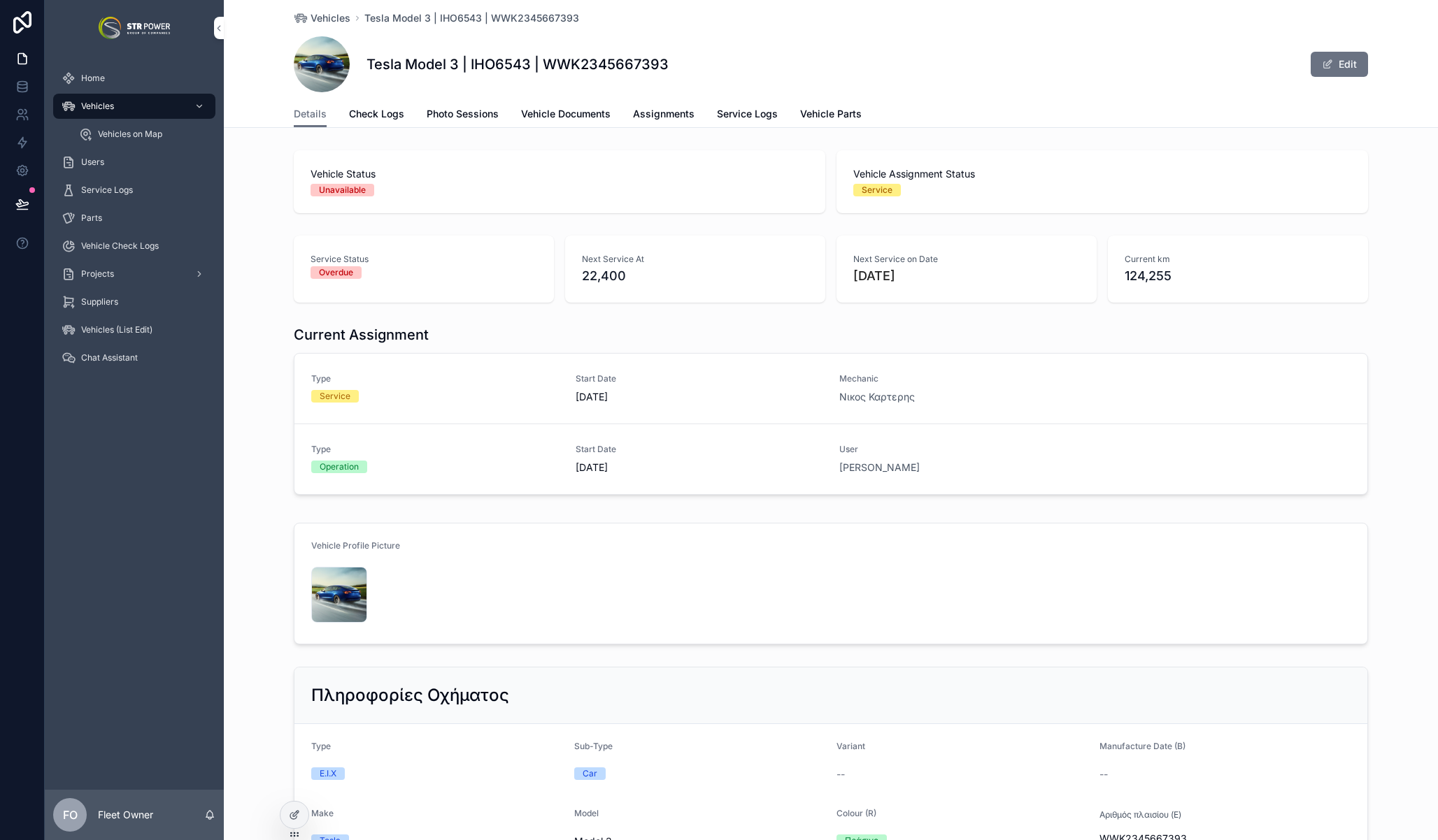
scroll to position [1994, 0]
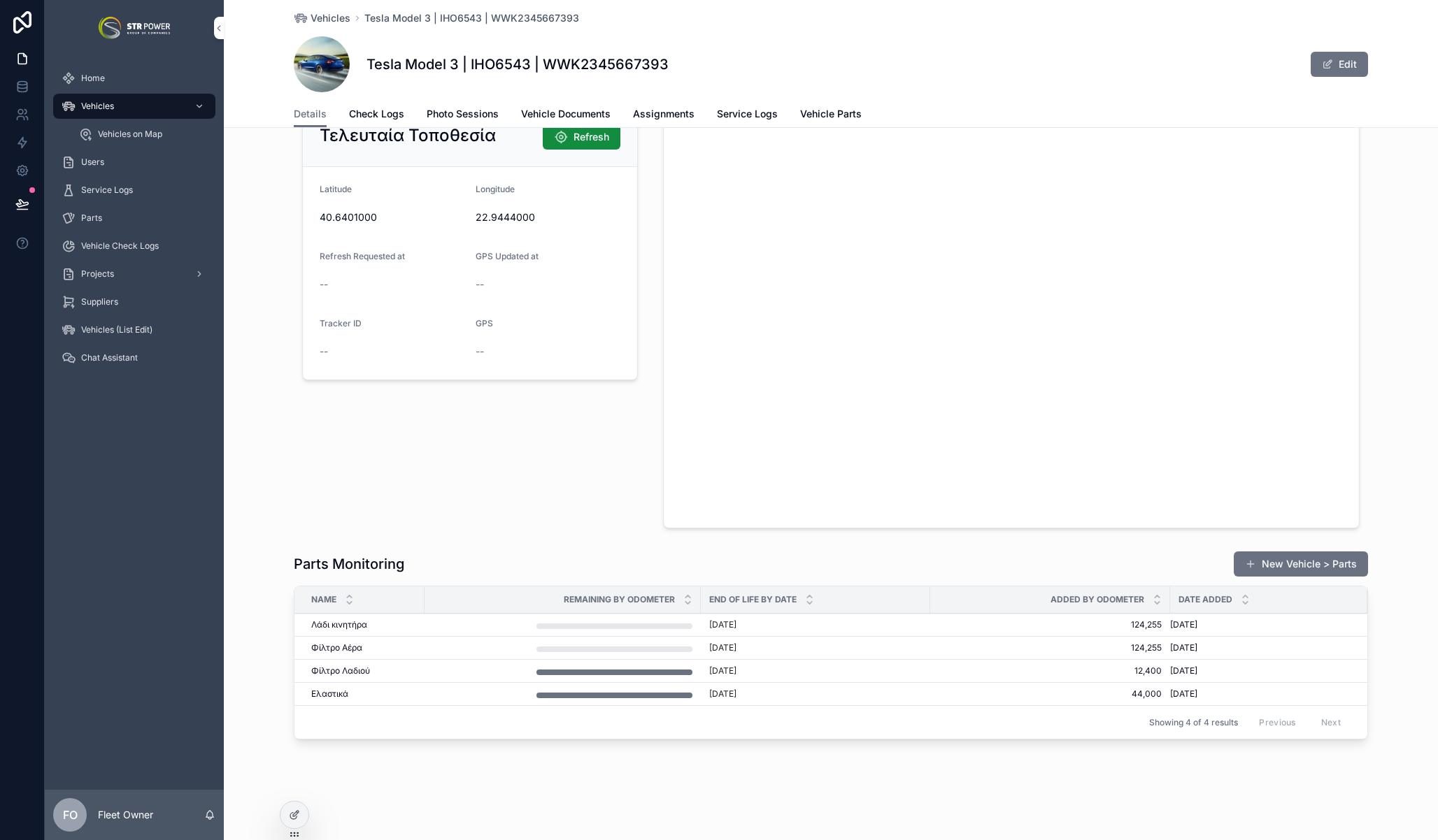
click at [283, 816] on div at bounding box center [294, 815] width 28 height 26
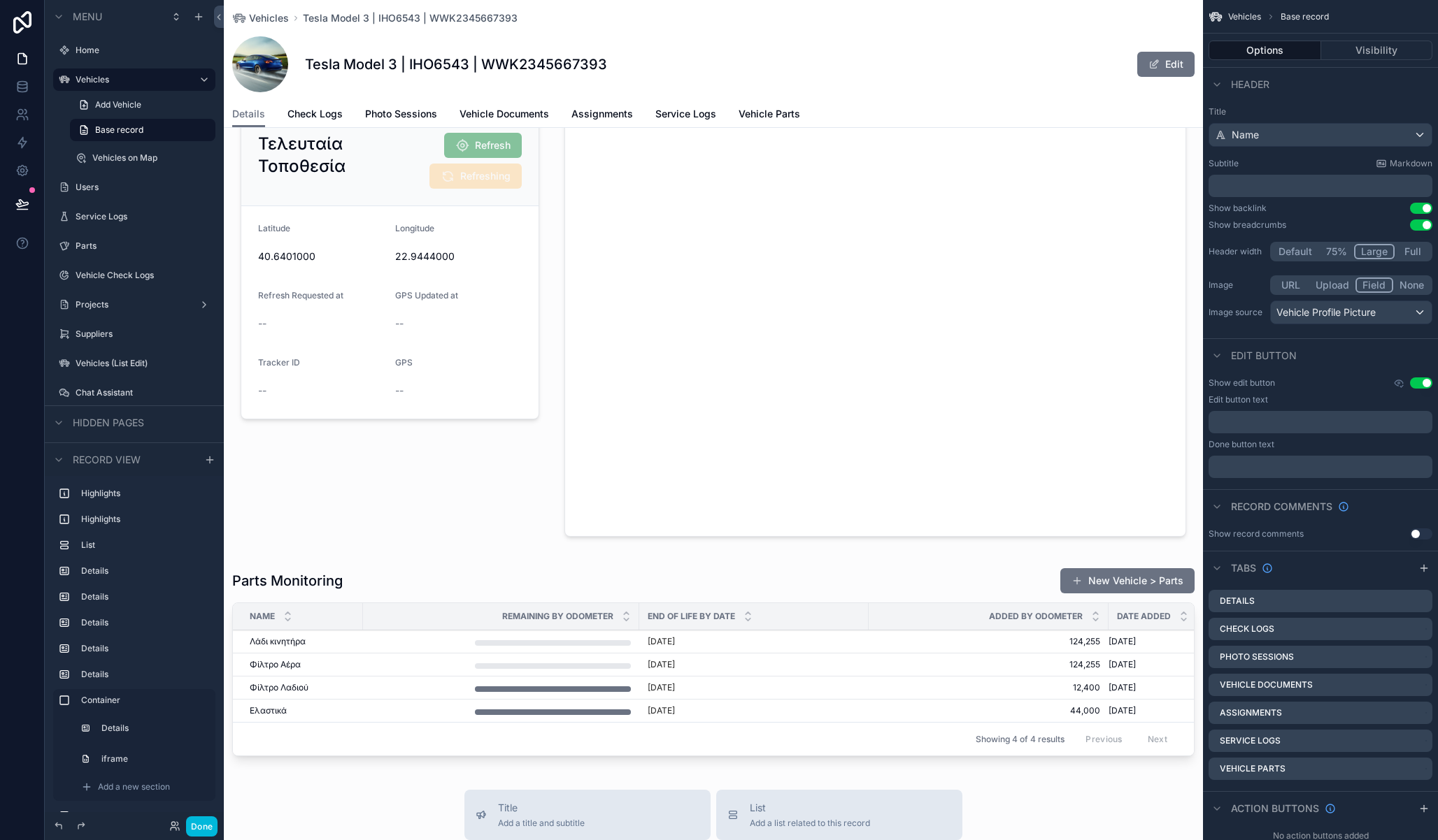
click at [293, 581] on div "scrollable content" at bounding box center [713, 665] width 979 height 205
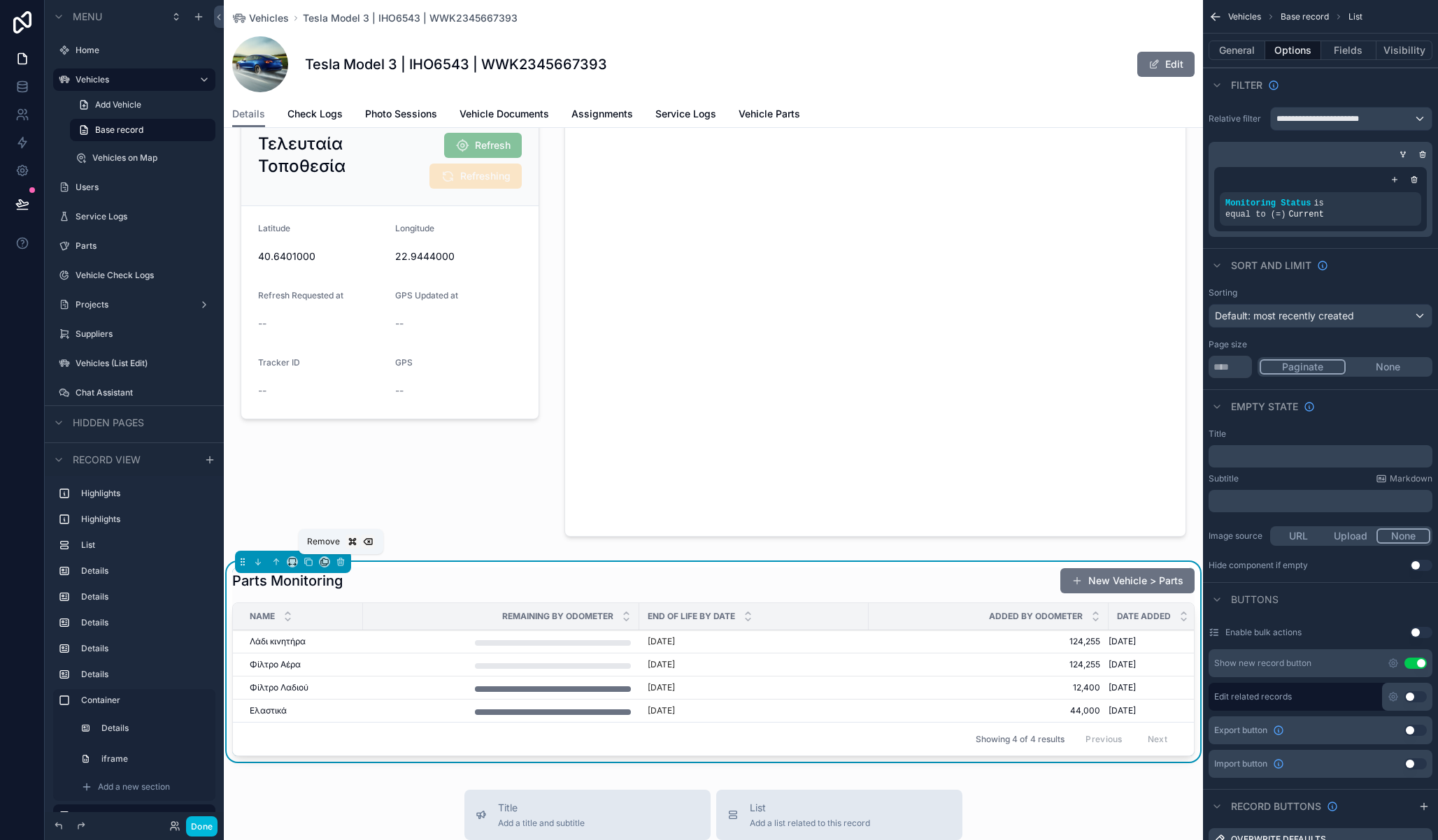
click at [340, 565] on icon "scrollable content" at bounding box center [341, 562] width 10 height 10
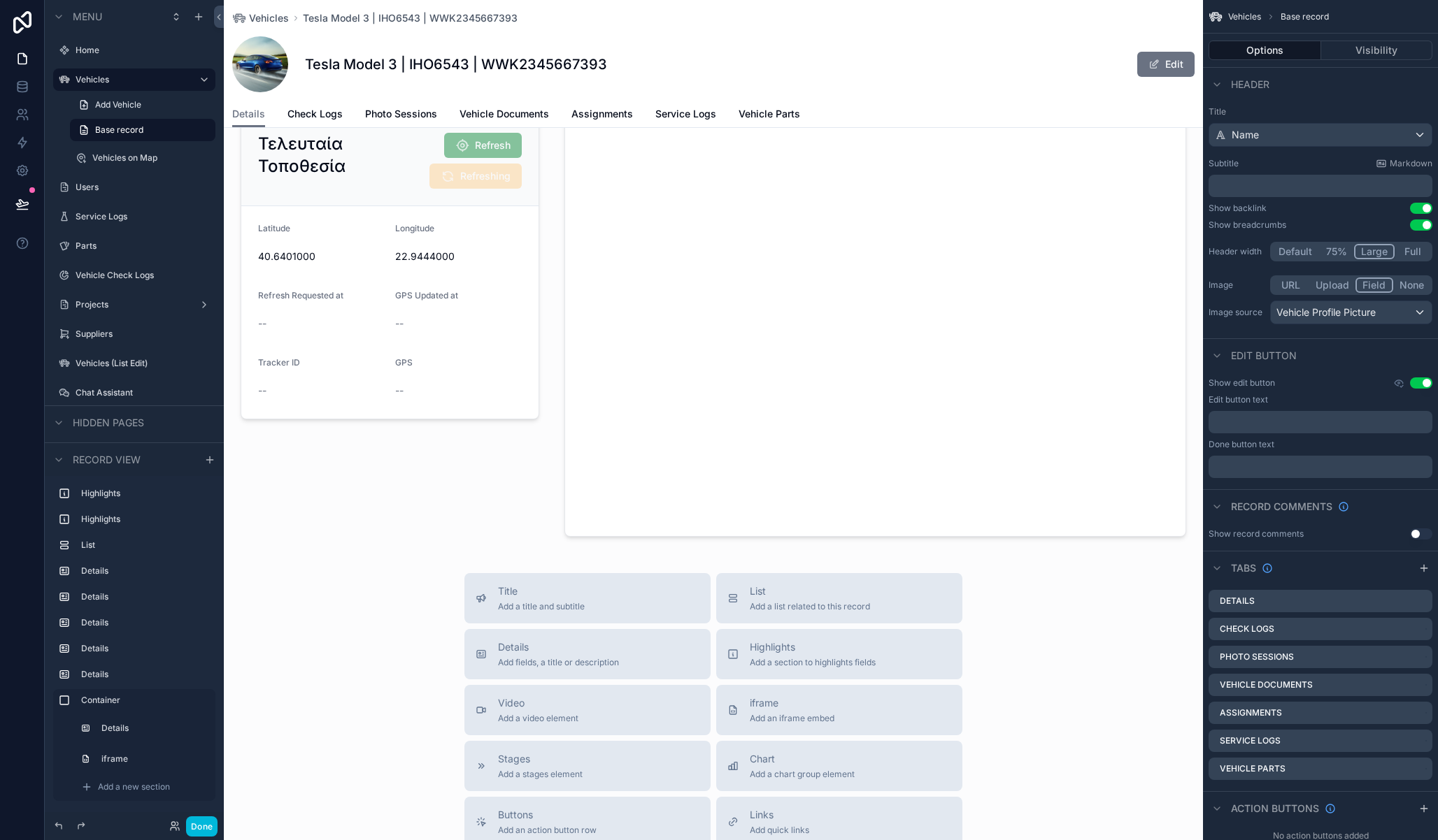
click at [754, 106] on link "Vehicle Parts" at bounding box center [769, 115] width 62 height 28
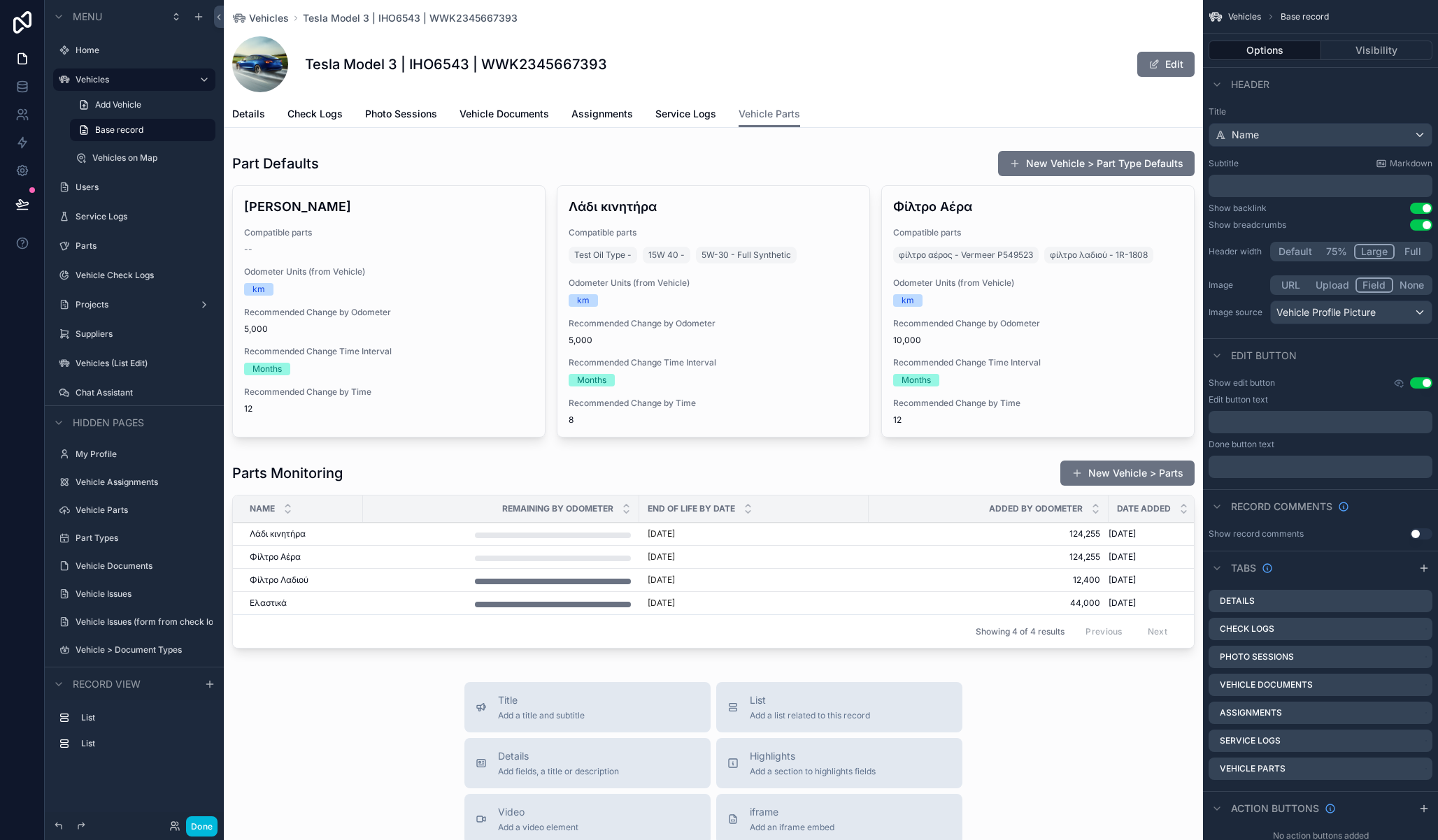
click at [493, 474] on div "scrollable content" at bounding box center [713, 557] width 979 height 205
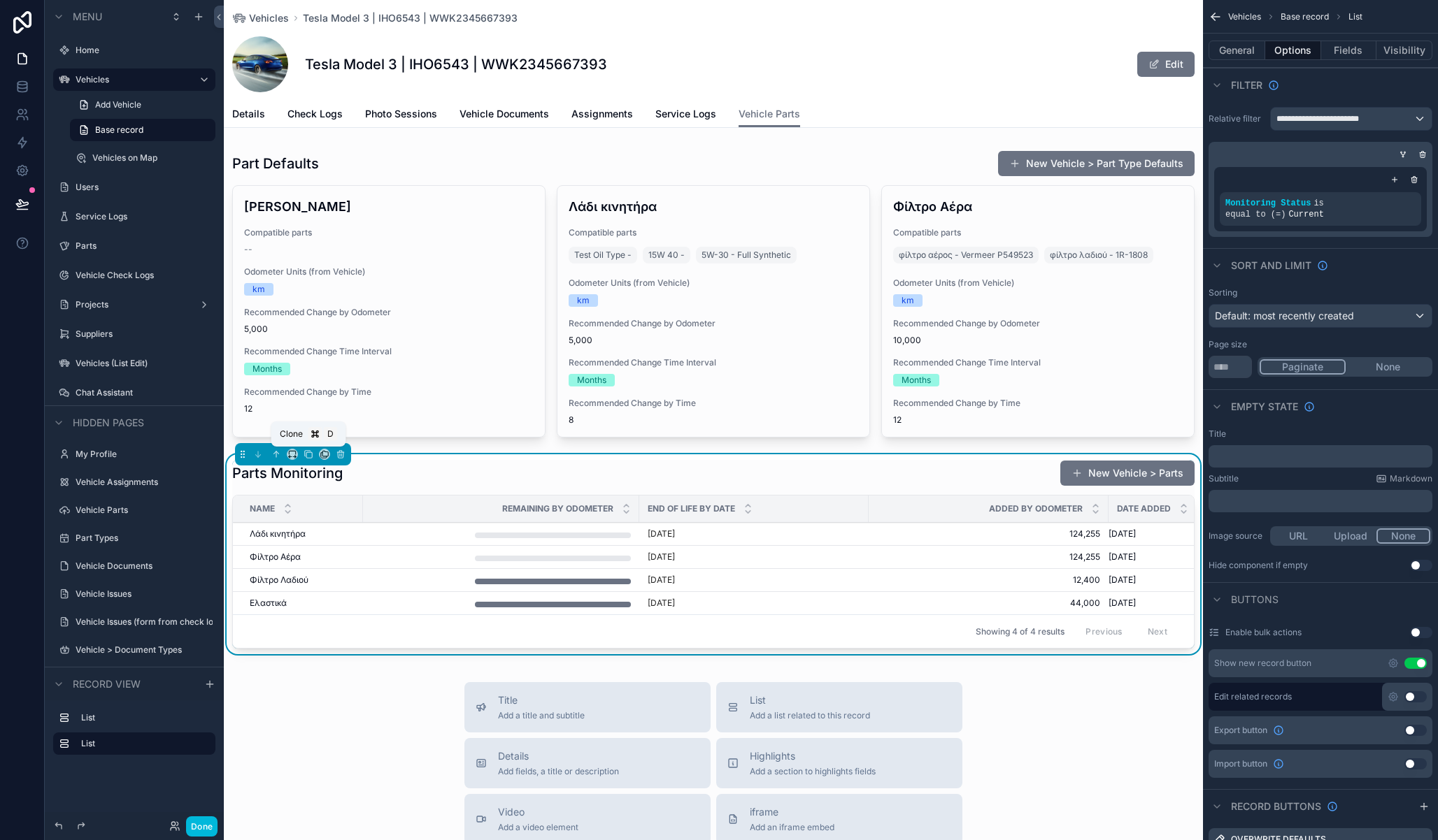
click at [307, 453] on icon "scrollable content" at bounding box center [309, 454] width 10 height 10
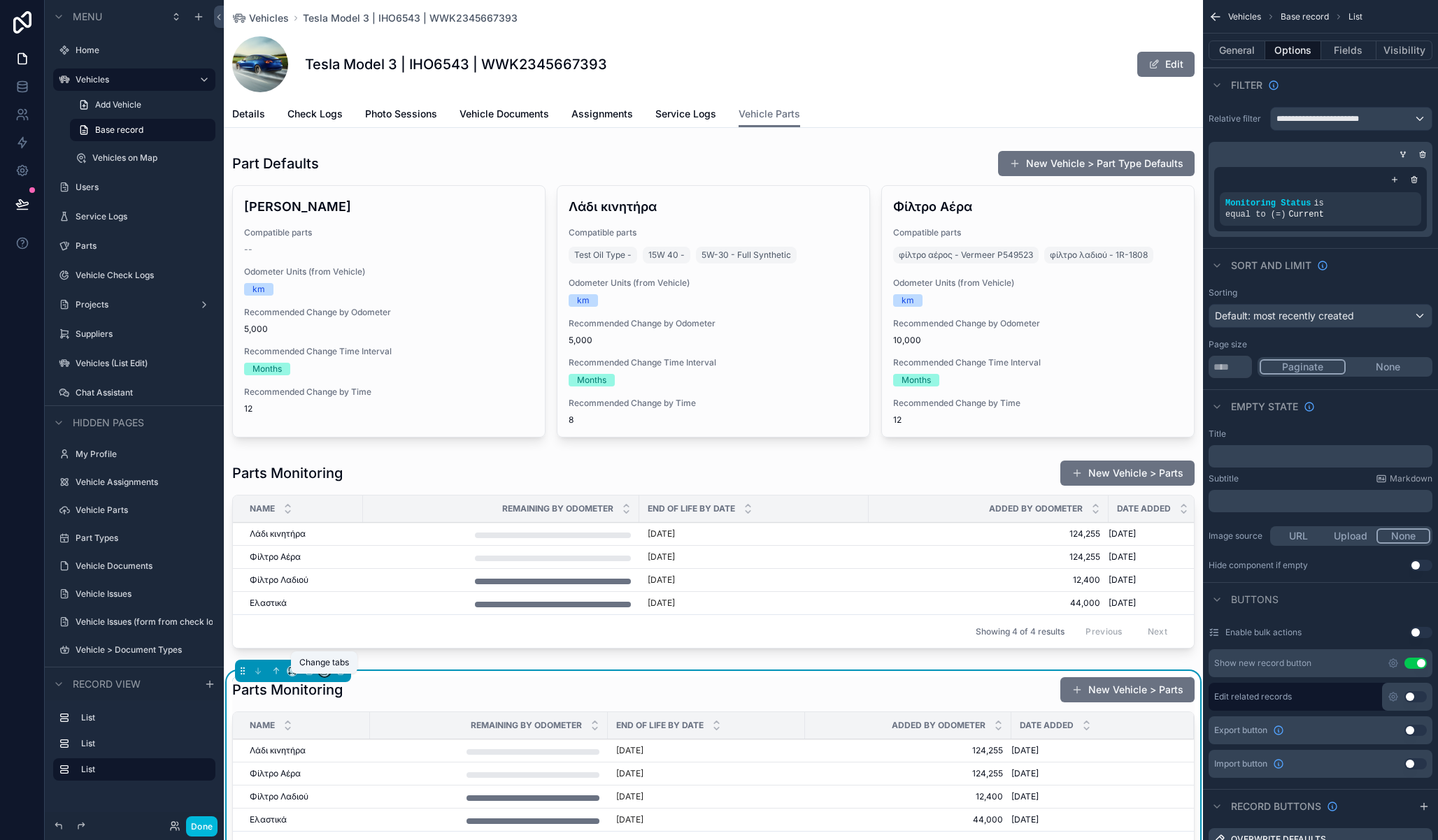
click at [325, 676] on icon "scrollable content" at bounding box center [325, 671] width 10 height 10
click at [376, 513] on div "Details" at bounding box center [382, 517] width 87 height 17
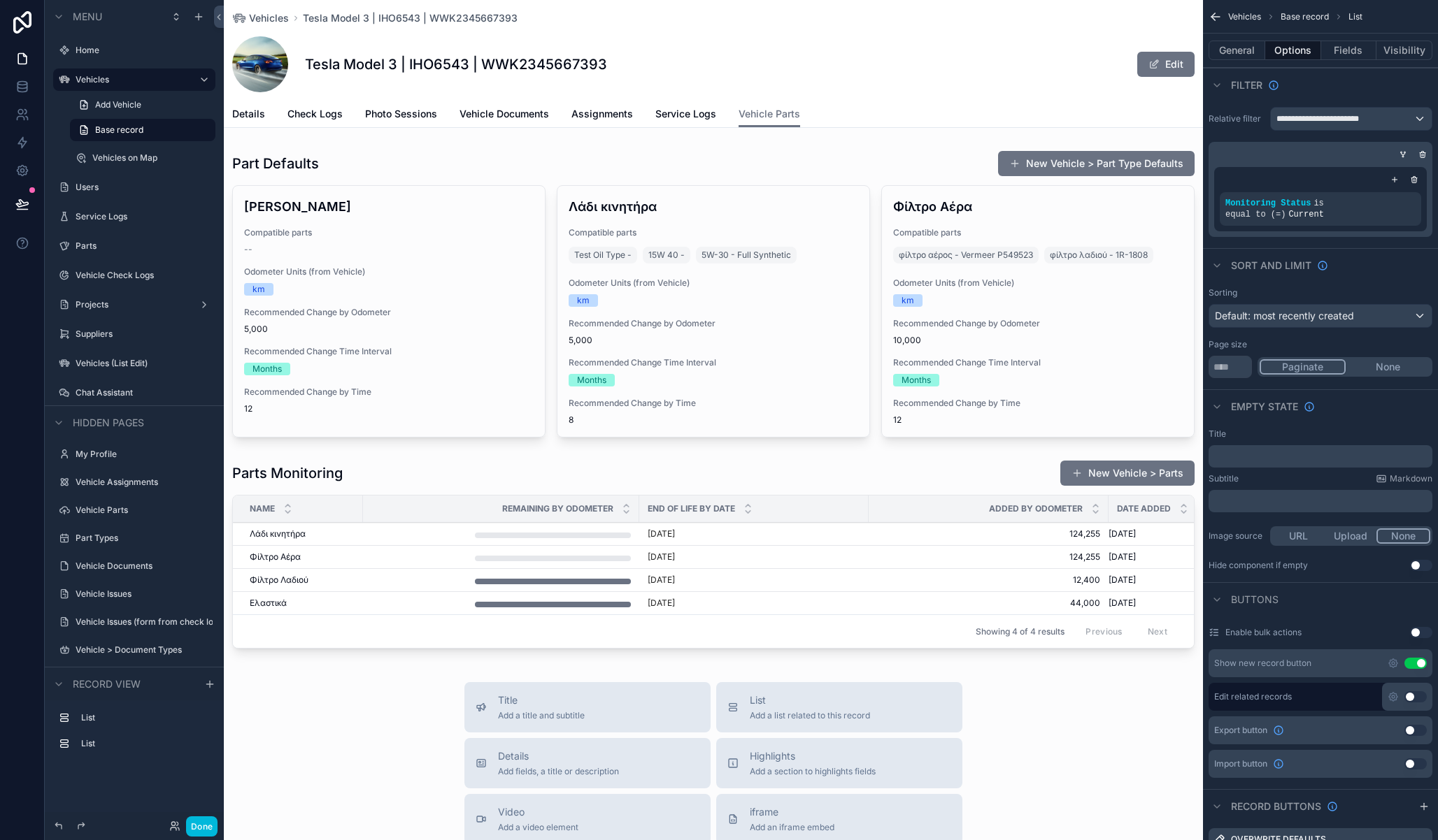
click at [258, 117] on span "Details" at bounding box center [248, 114] width 33 height 14
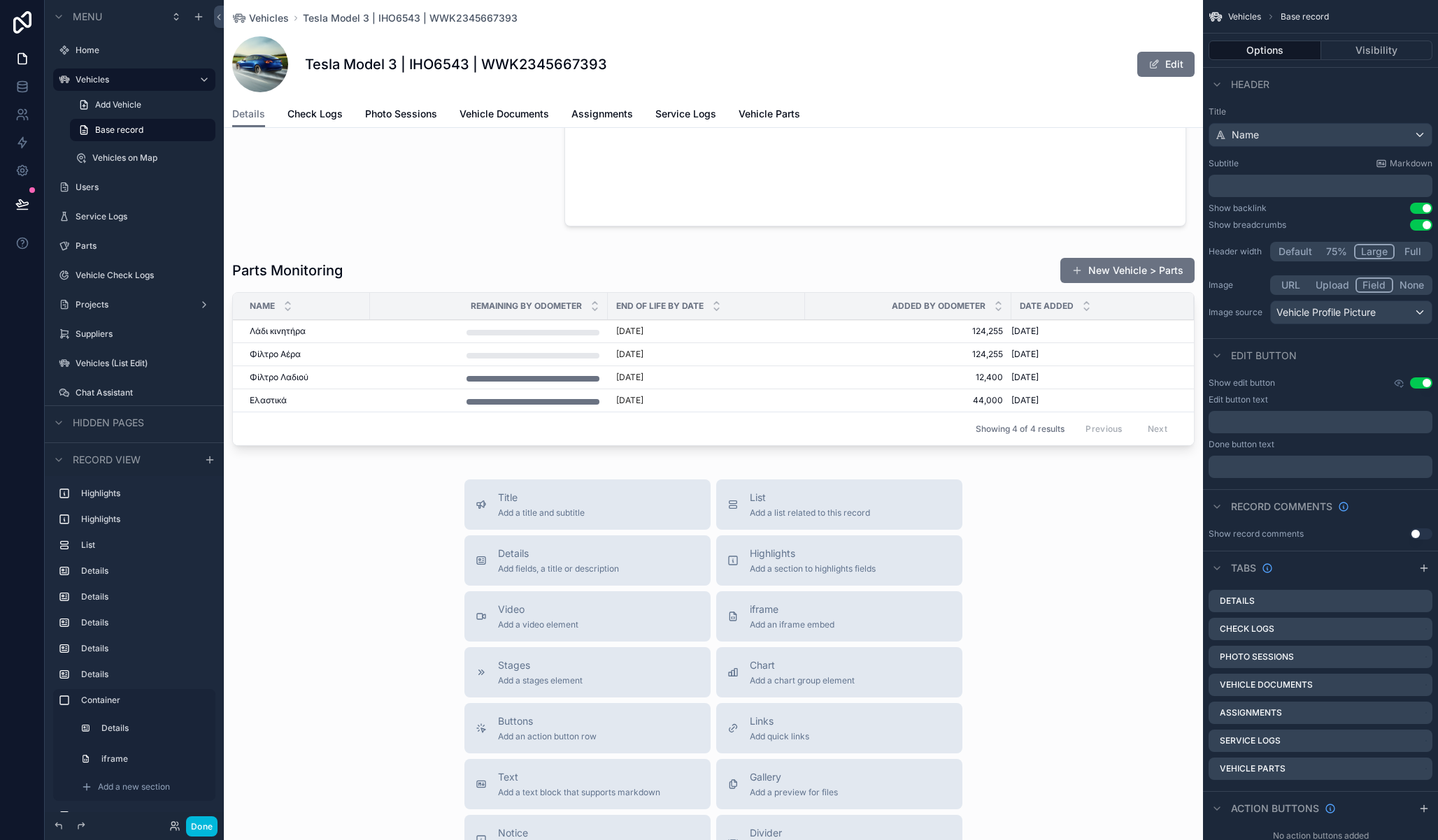
scroll to position [2022, 0]
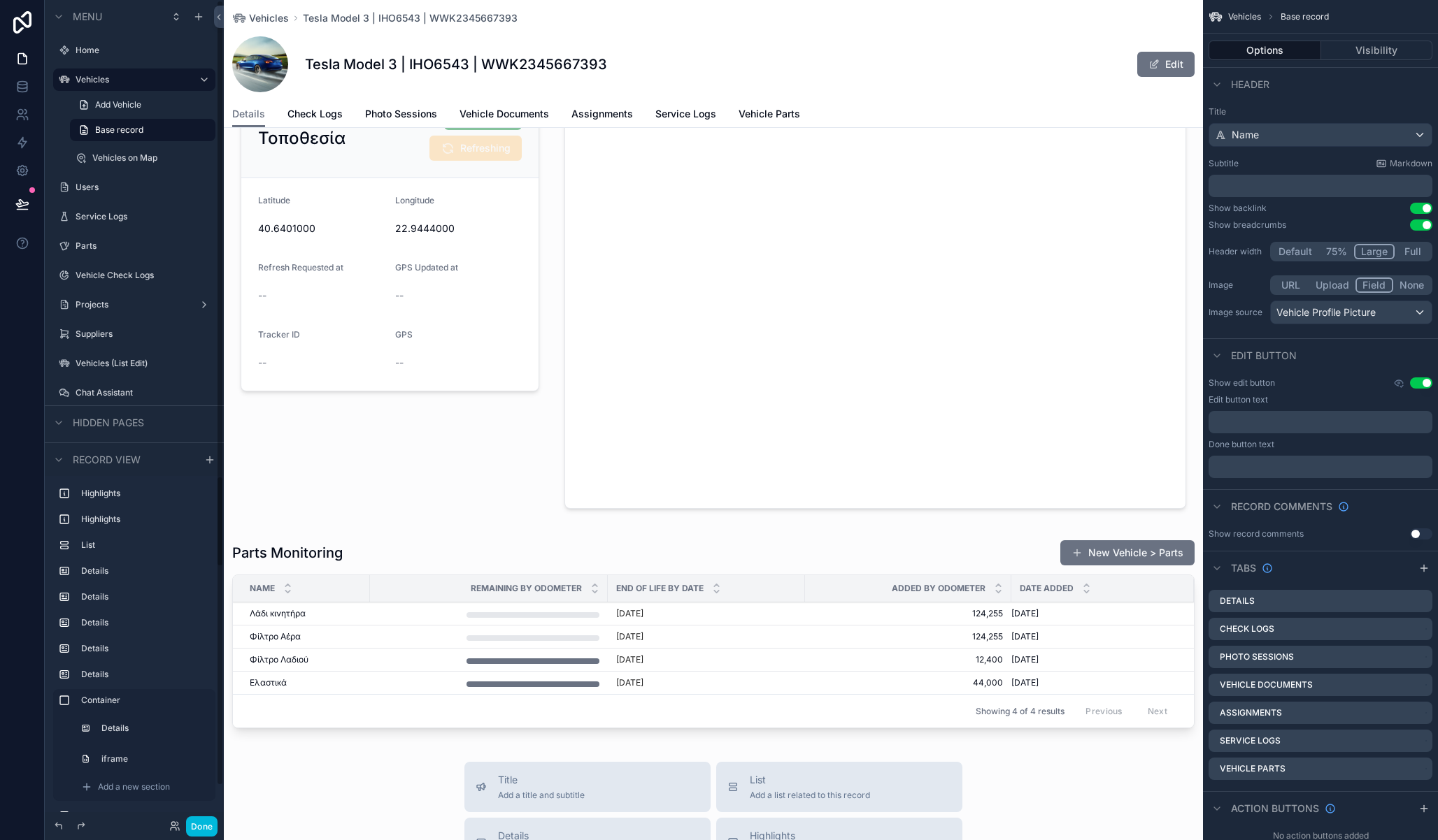
click at [207, 823] on button "Done" at bounding box center [201, 826] width 31 height 20
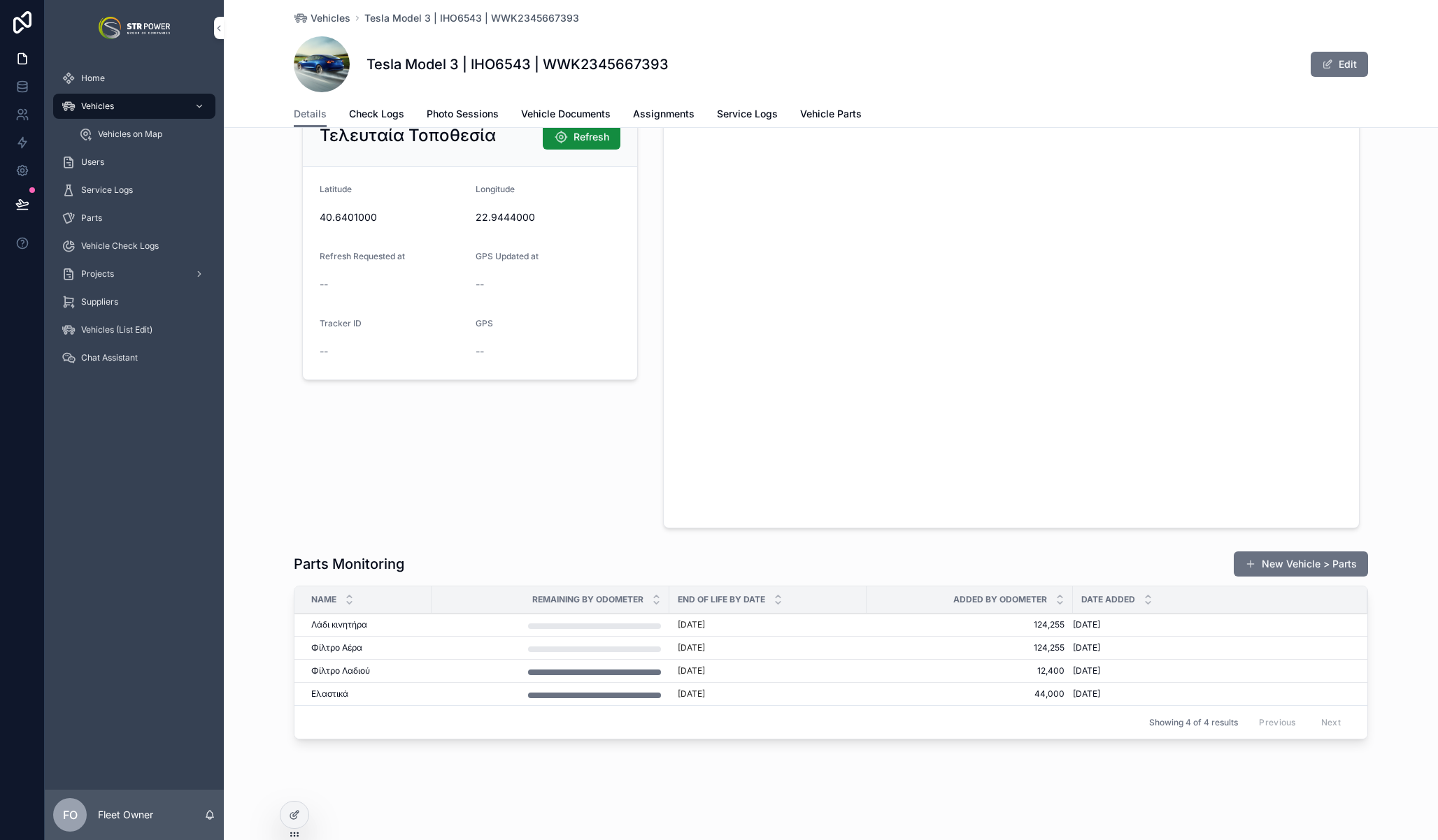
click at [0, 0] on span "Overwrite Defaults" at bounding box center [0, 0] width 0 height 0
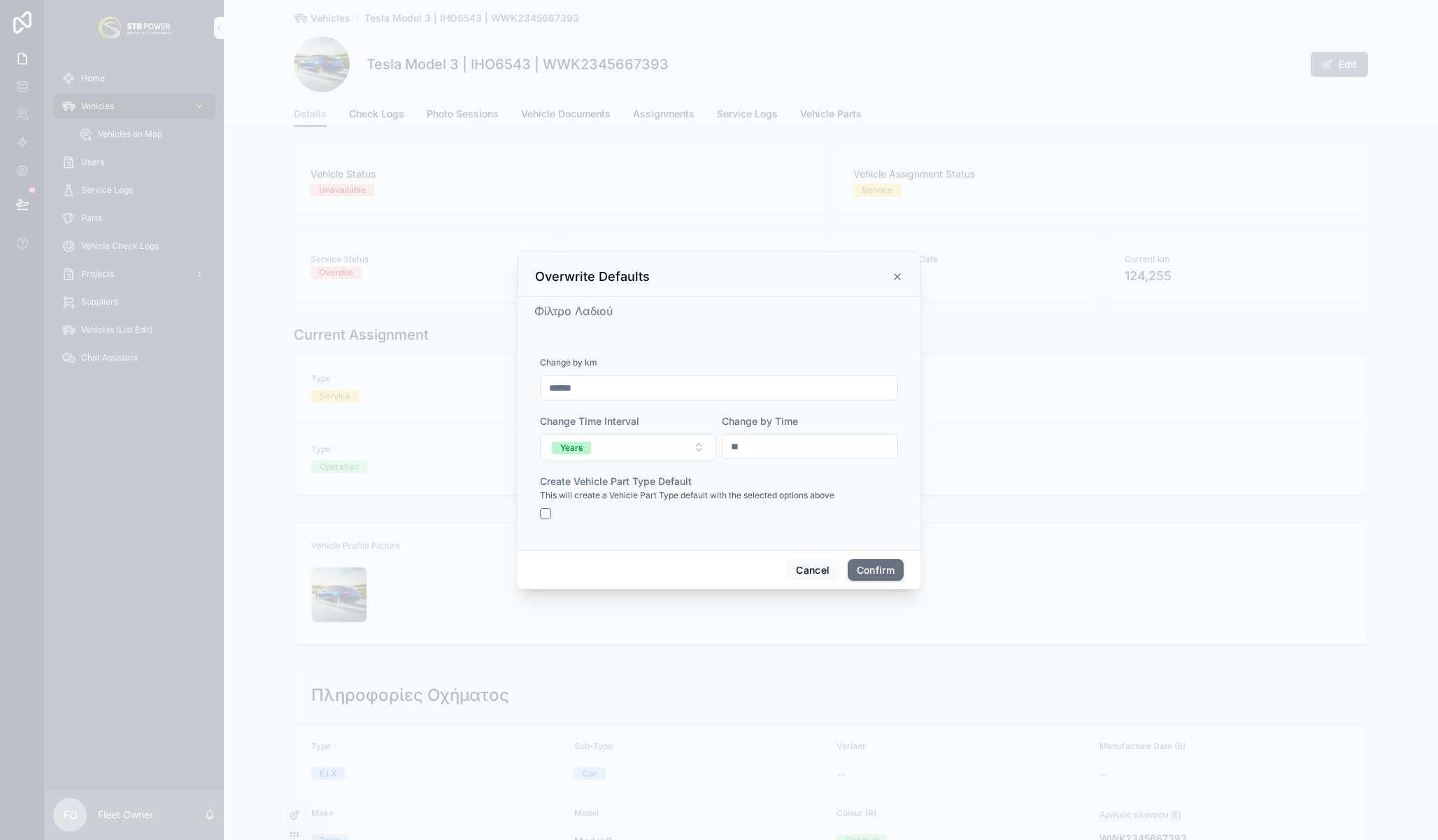
scroll to position [1994, 0]
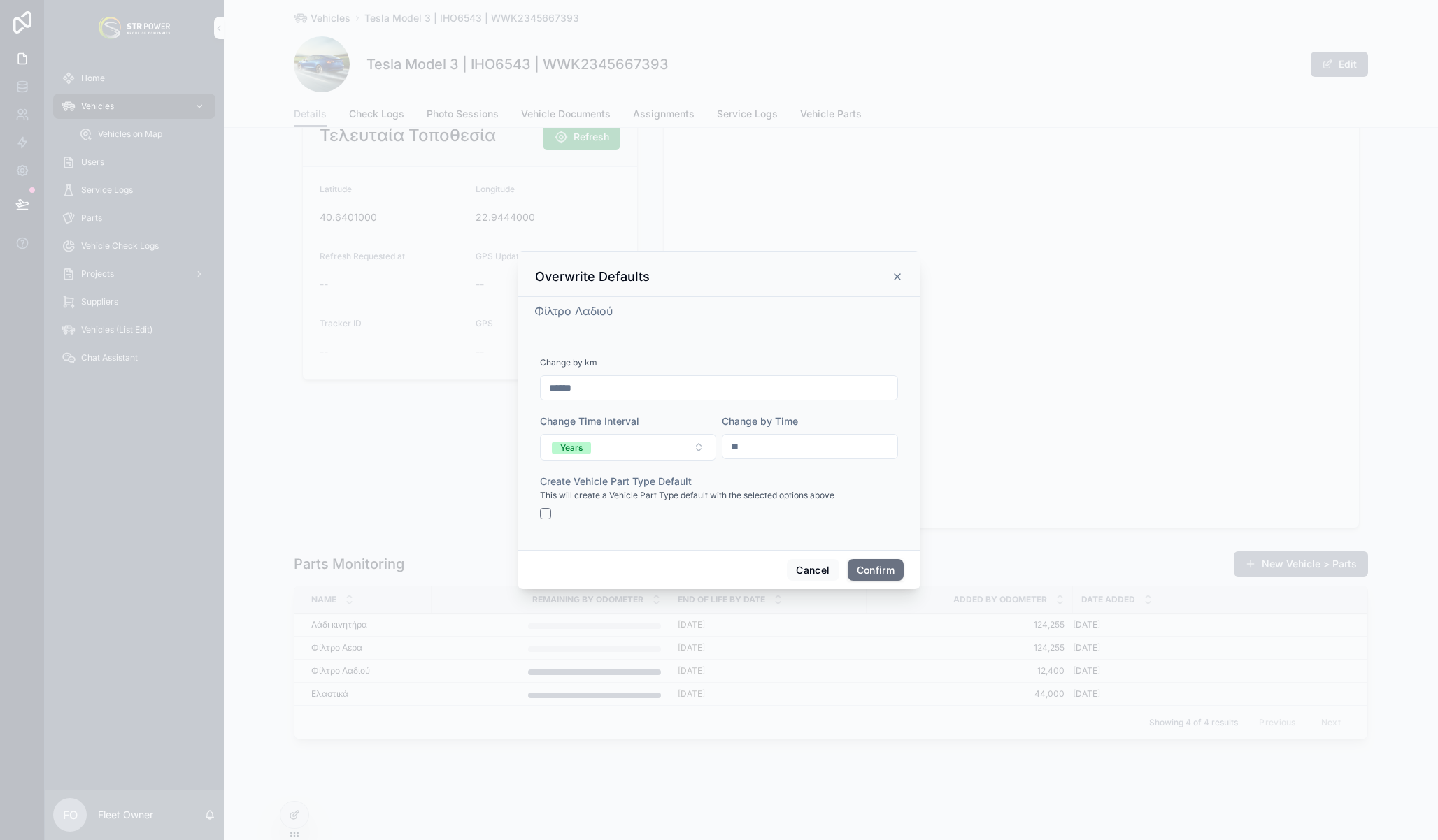
click at [899, 273] on icon at bounding box center [897, 276] width 11 height 11
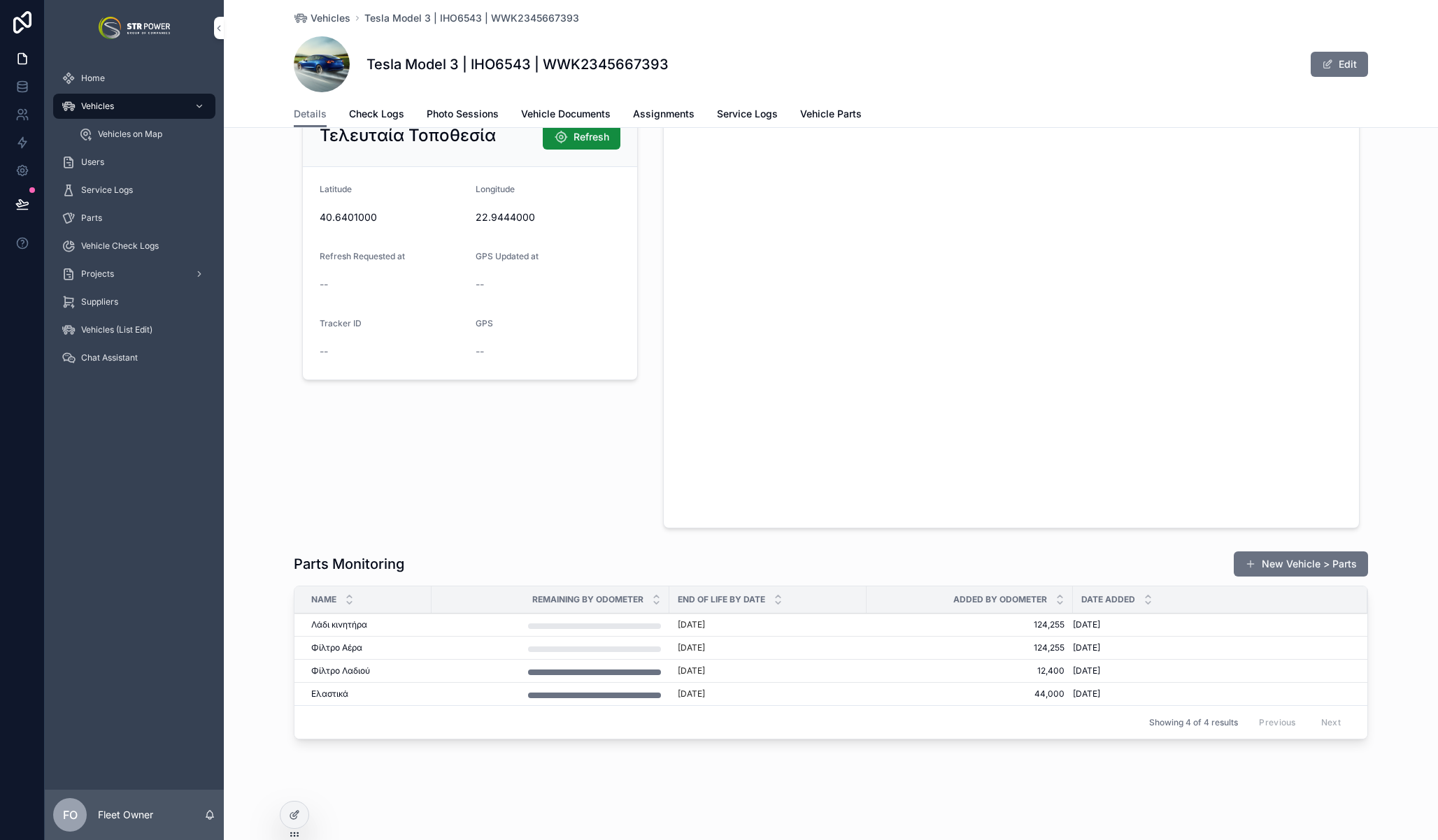
click at [0, 0] on span "Overwrite Defaults" at bounding box center [0, 0] width 0 height 0
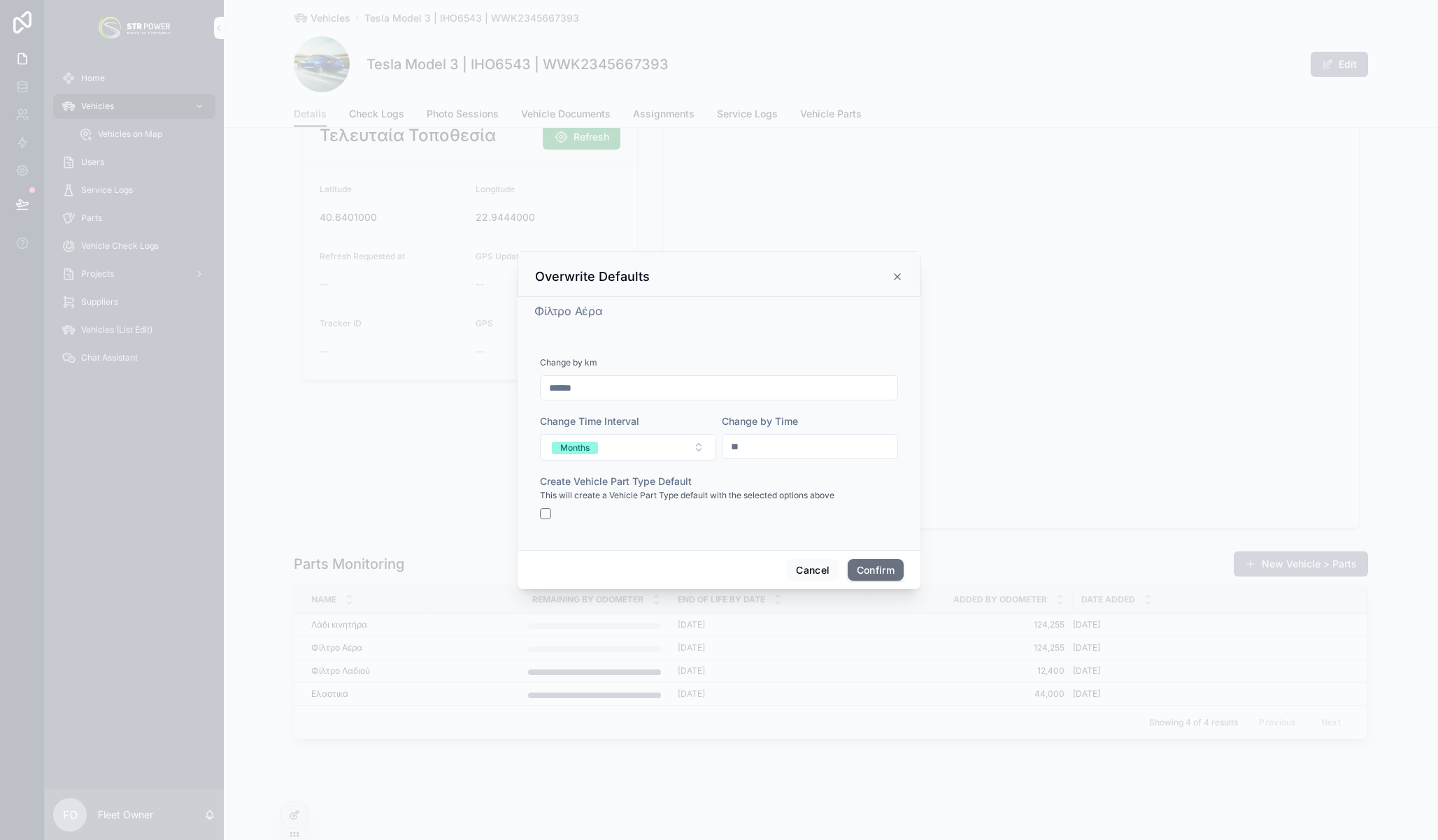
click at [899, 281] on icon at bounding box center [897, 276] width 11 height 11
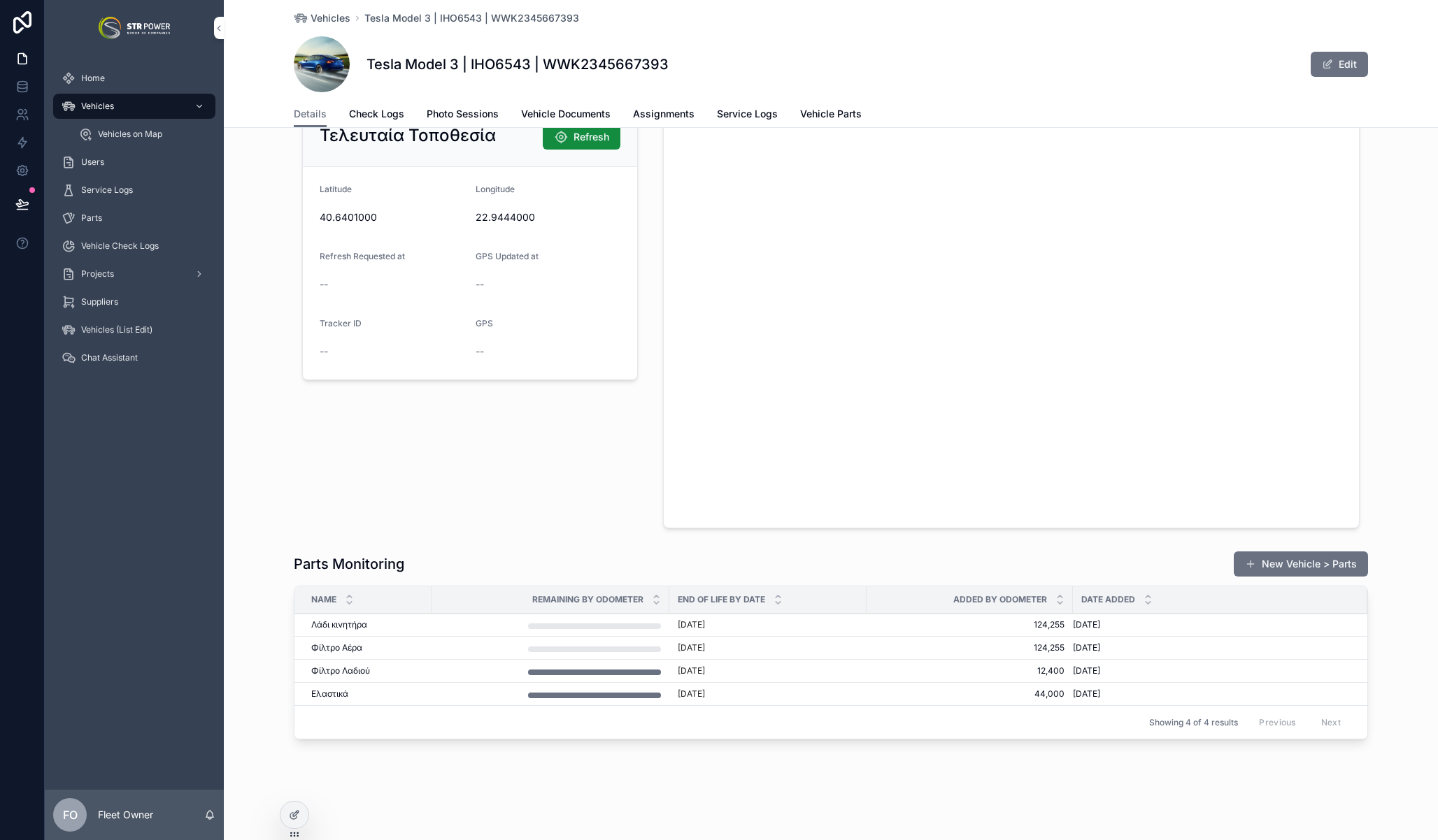
click at [0, 0] on span "Overwrite Defaults" at bounding box center [0, 0] width 0 height 0
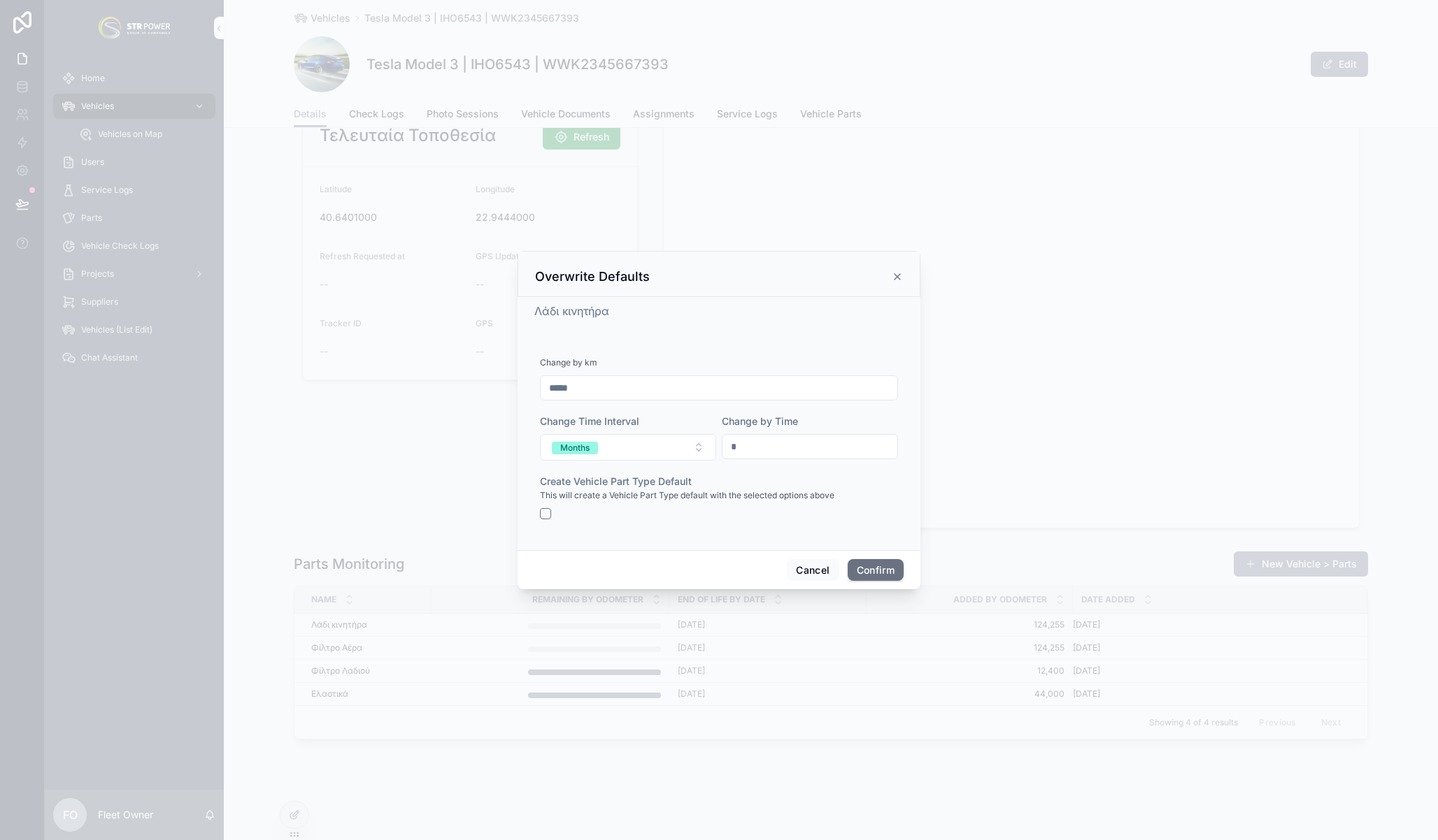
click at [900, 277] on icon at bounding box center [897, 276] width 11 height 11
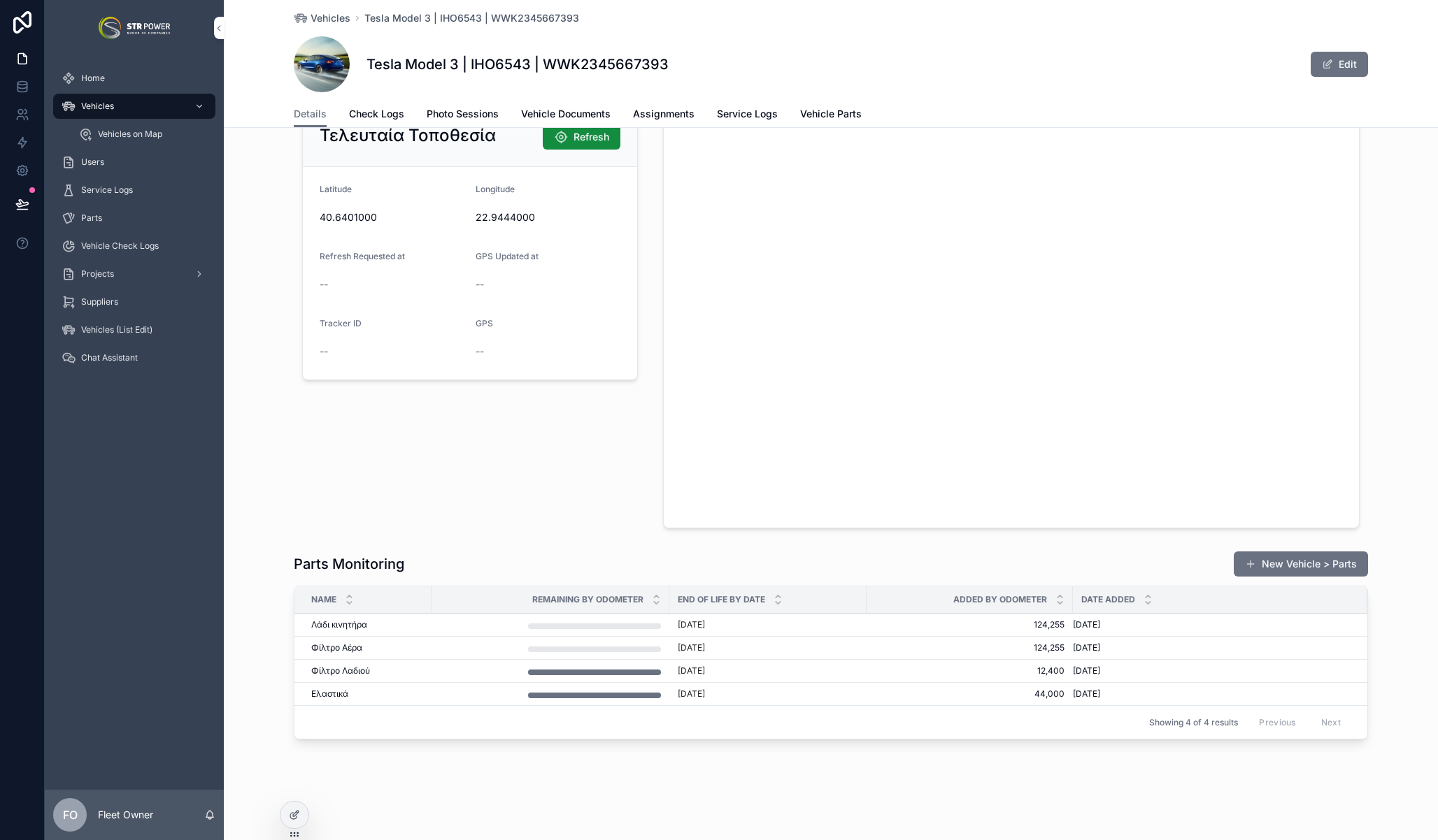
click at [0, 0] on span "Overwrite Defaults" at bounding box center [0, 0] width 0 height 0
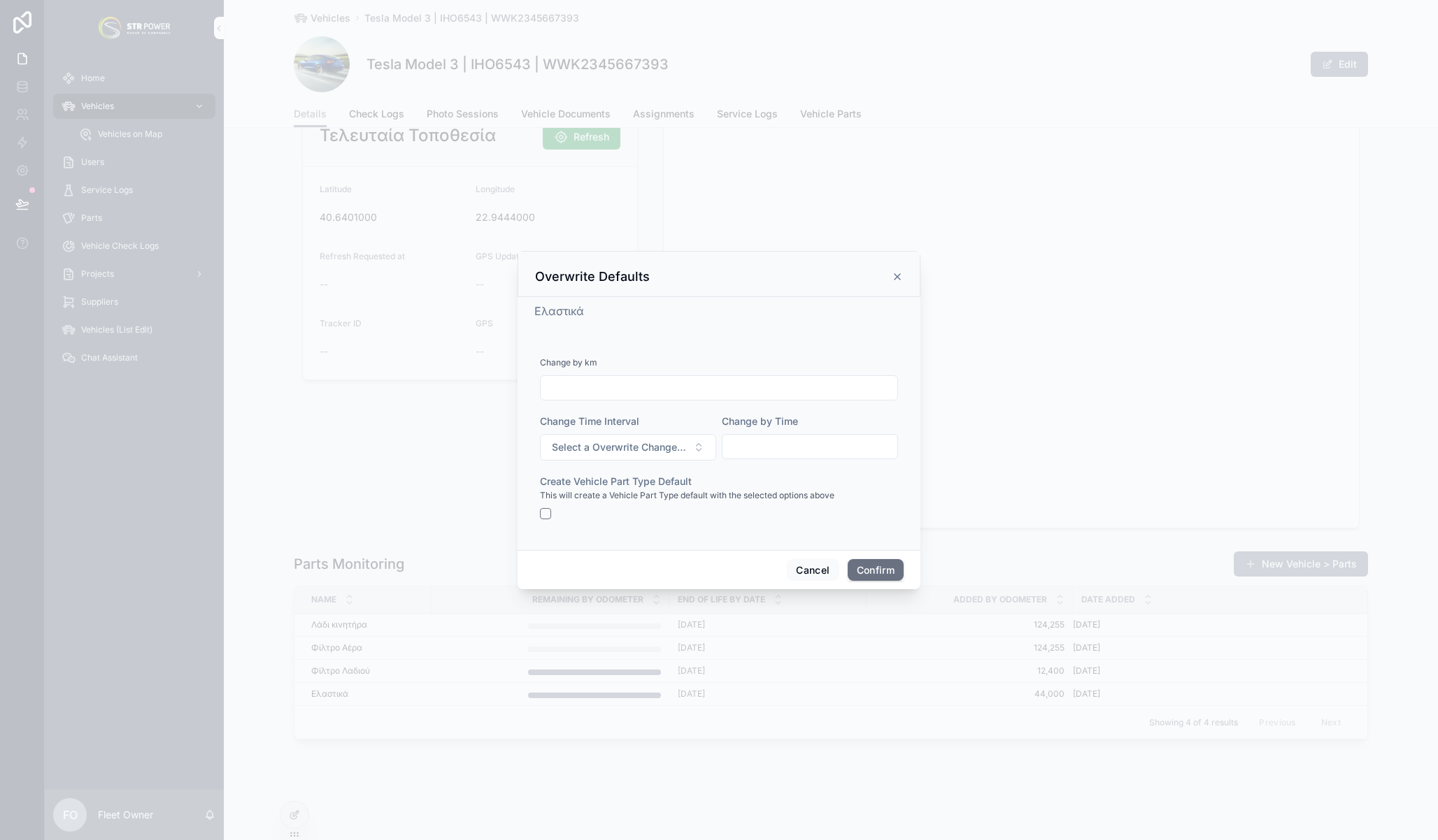
click at [900, 274] on icon at bounding box center [897, 276] width 6 height 6
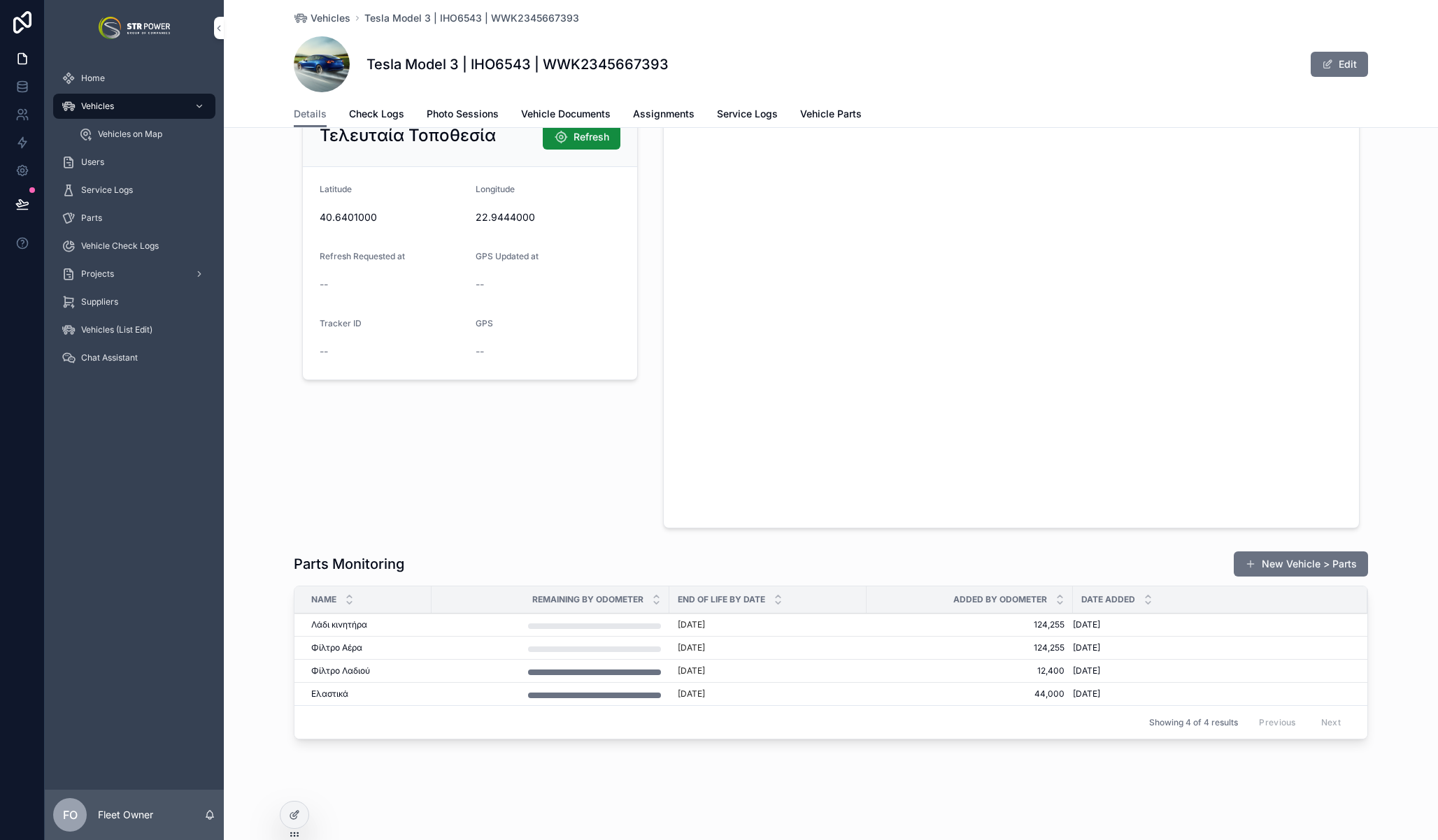
click at [0, 0] on span "Overwrite Defaults" at bounding box center [0, 0] width 0 height 0
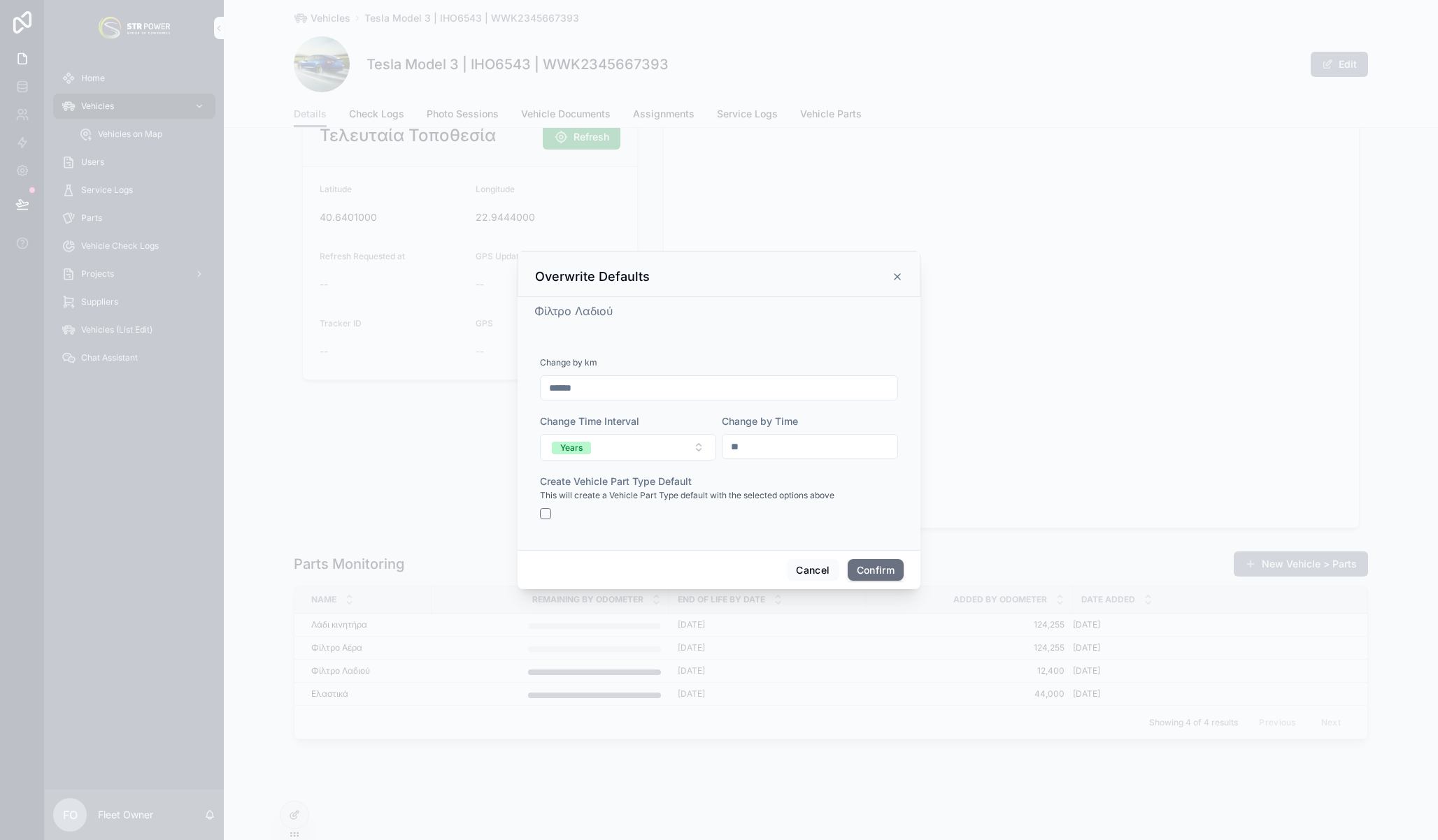
click at [549, 509] on div at bounding box center [719, 514] width 358 height 11
click at [545, 514] on button "button" at bounding box center [545, 514] width 11 height 11
click at [869, 575] on button "Confirm" at bounding box center [876, 570] width 56 height 22
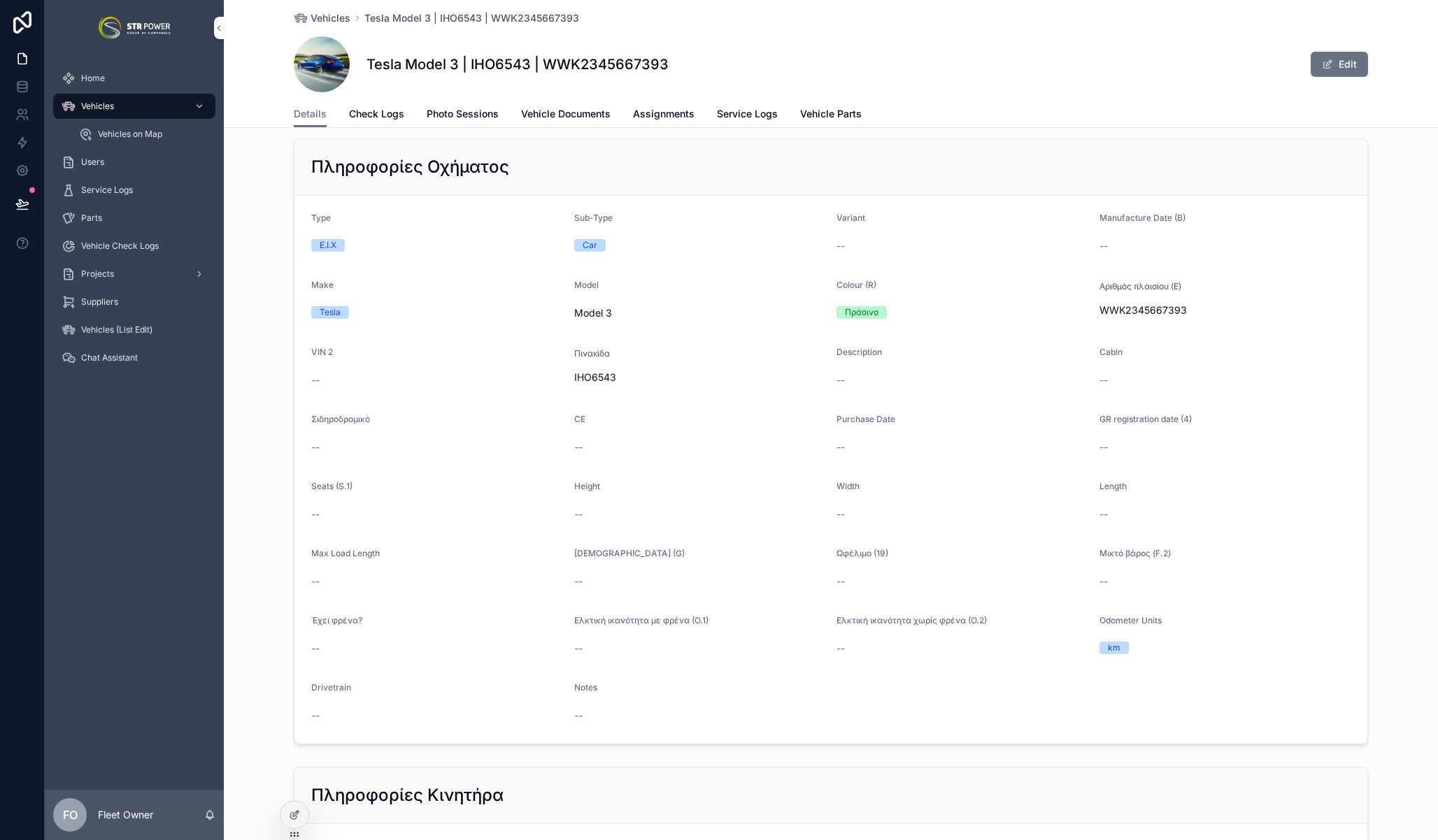
scroll to position [0, 0]
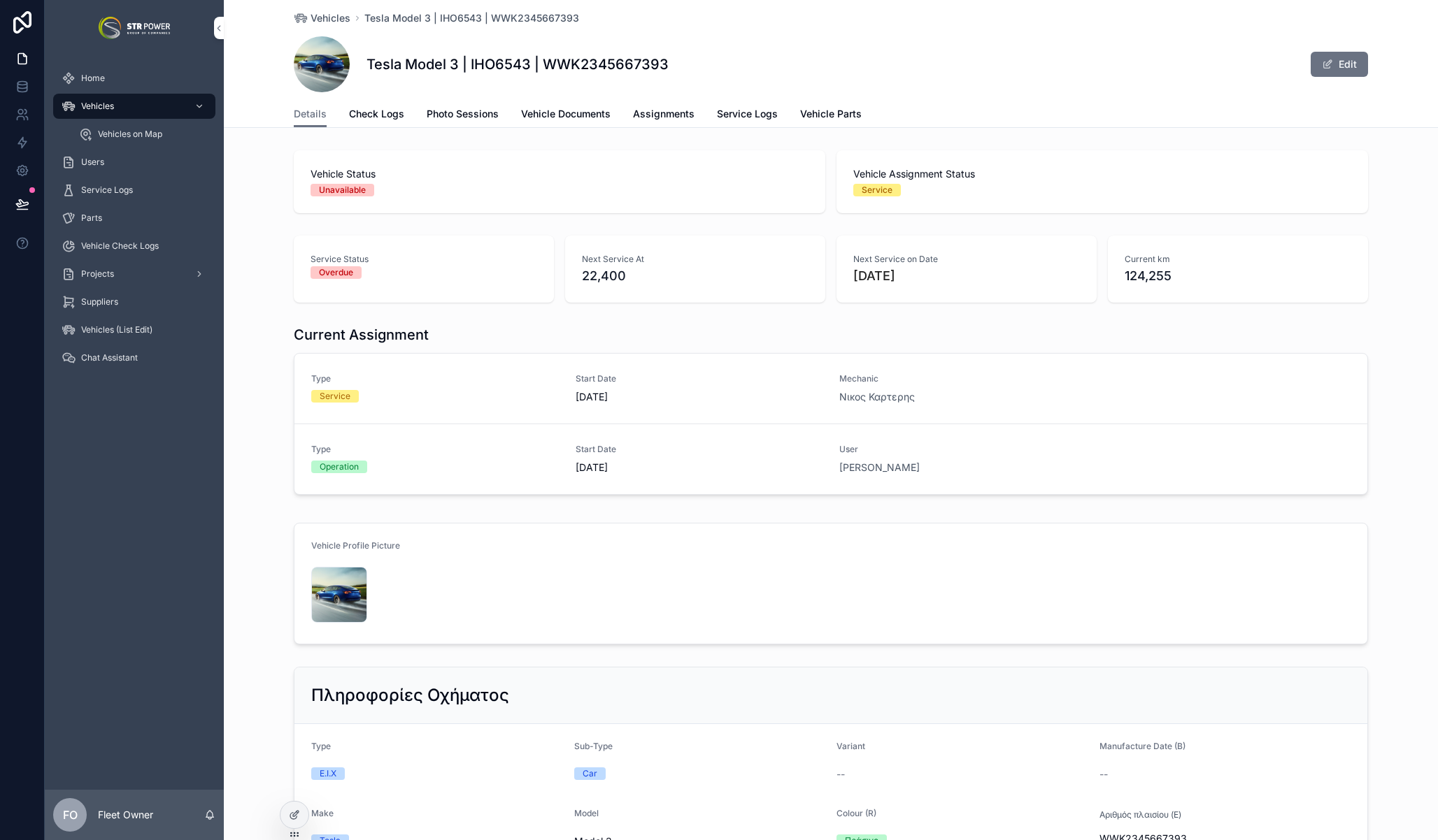
click at [812, 114] on span "Vehicle Parts" at bounding box center [831, 114] width 62 height 14
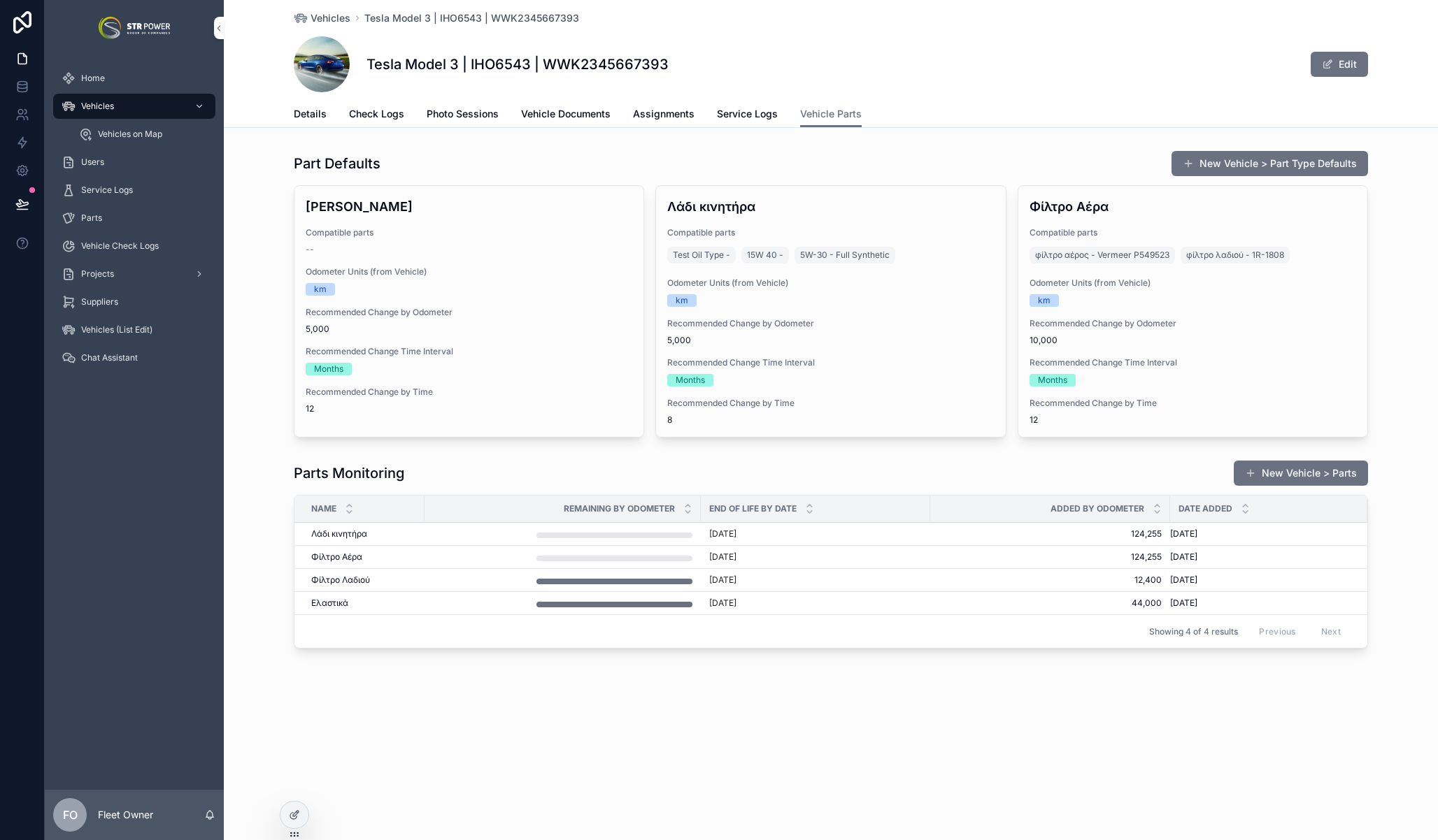
click at [0, 0] on icon "scrollable content" at bounding box center [0, 0] width 0 height 0
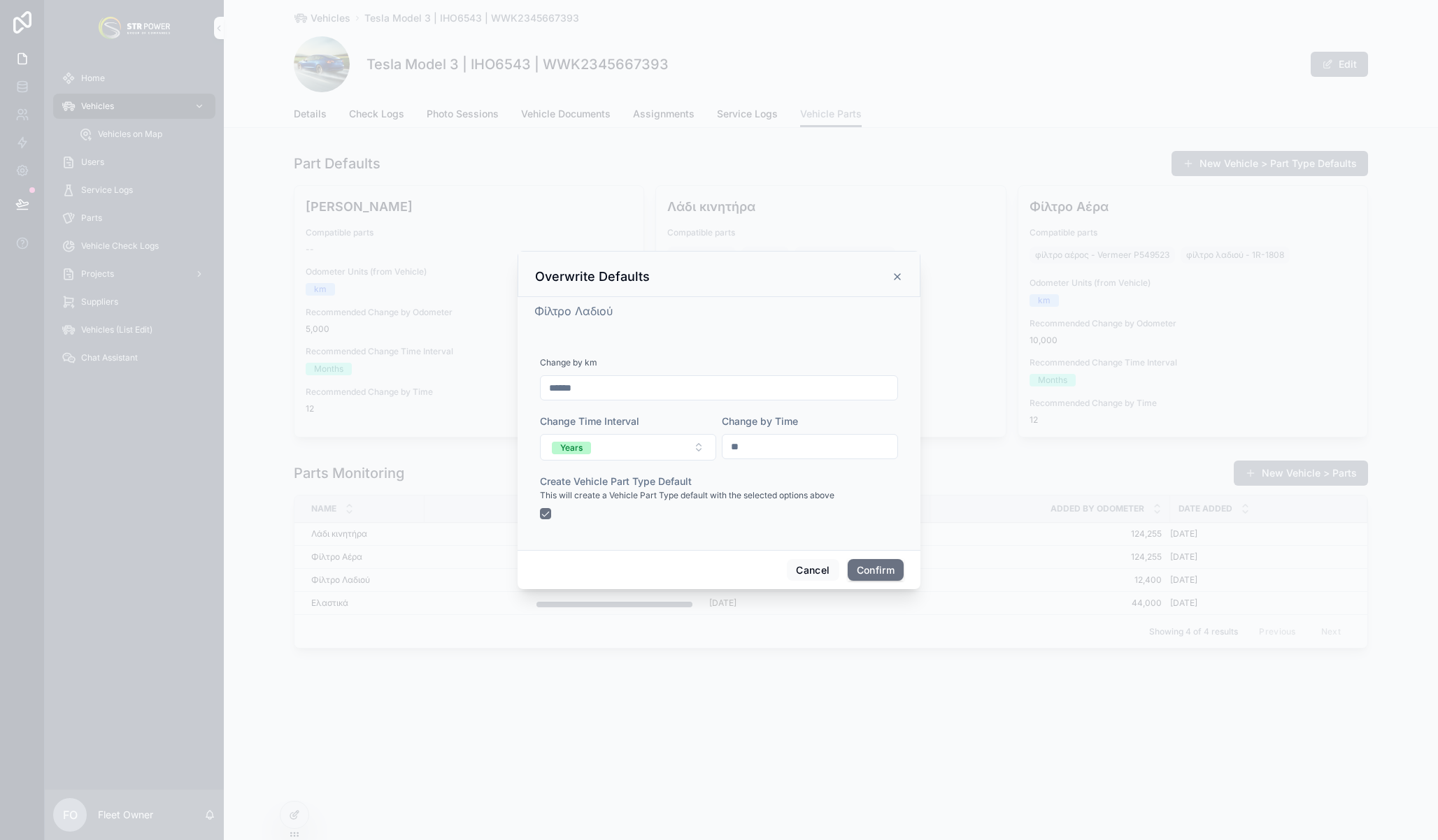
click at [898, 277] on icon at bounding box center [897, 276] width 6 height 6
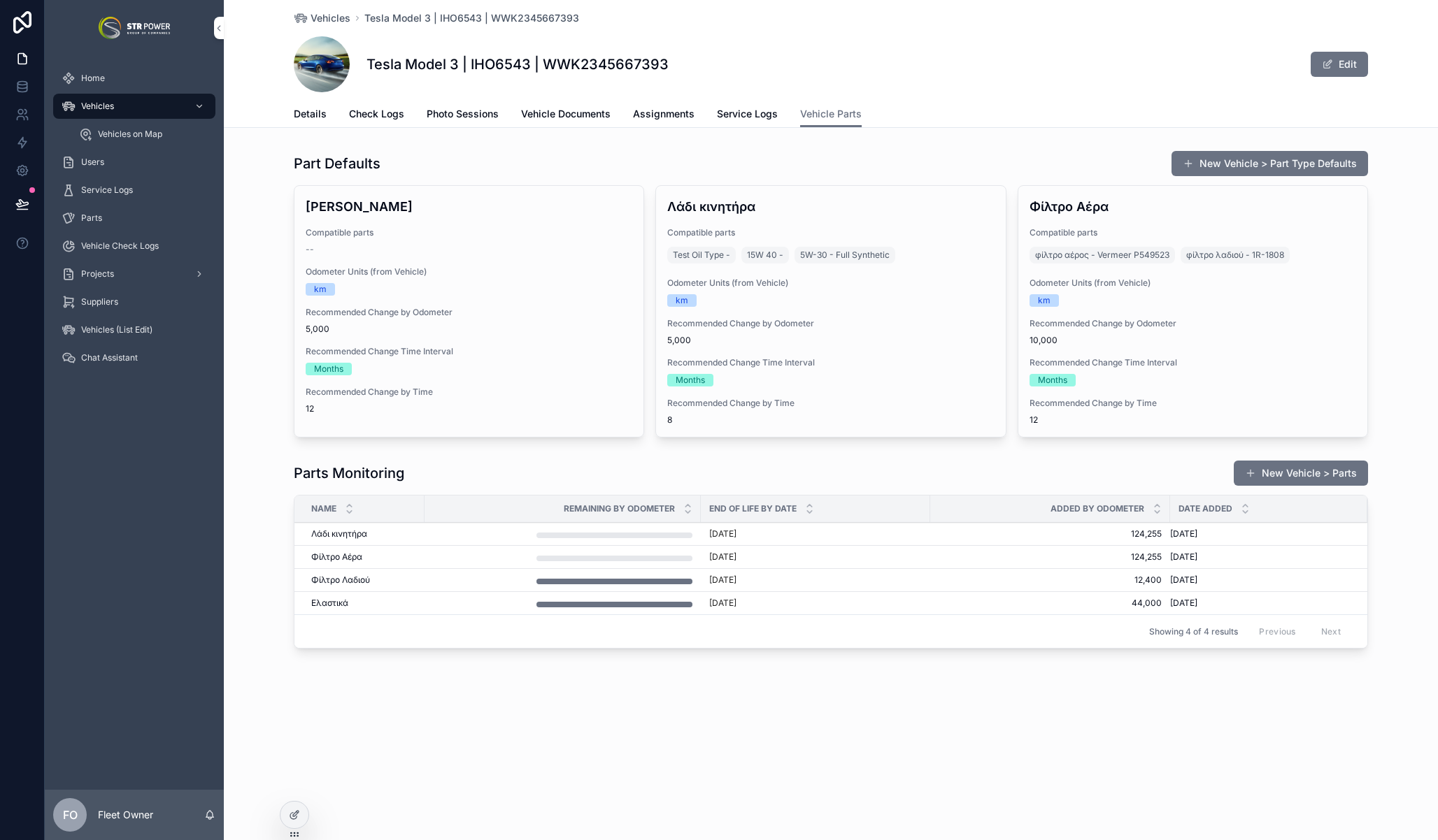
drag, startPoint x: 784, startPoint y: 676, endPoint x: 700, endPoint y: 514, distance: 182.5
click at [784, 673] on div "Vehicles Tesla Model 3 | IHO6543 | WWK2345667393 Tesla Model 3 | IHO6543 | WWK2…" at bounding box center [831, 375] width 1214 height 749
click at [1292, 161] on button "New Vehicle > Part Type Defaults" at bounding box center [1270, 164] width 197 height 25
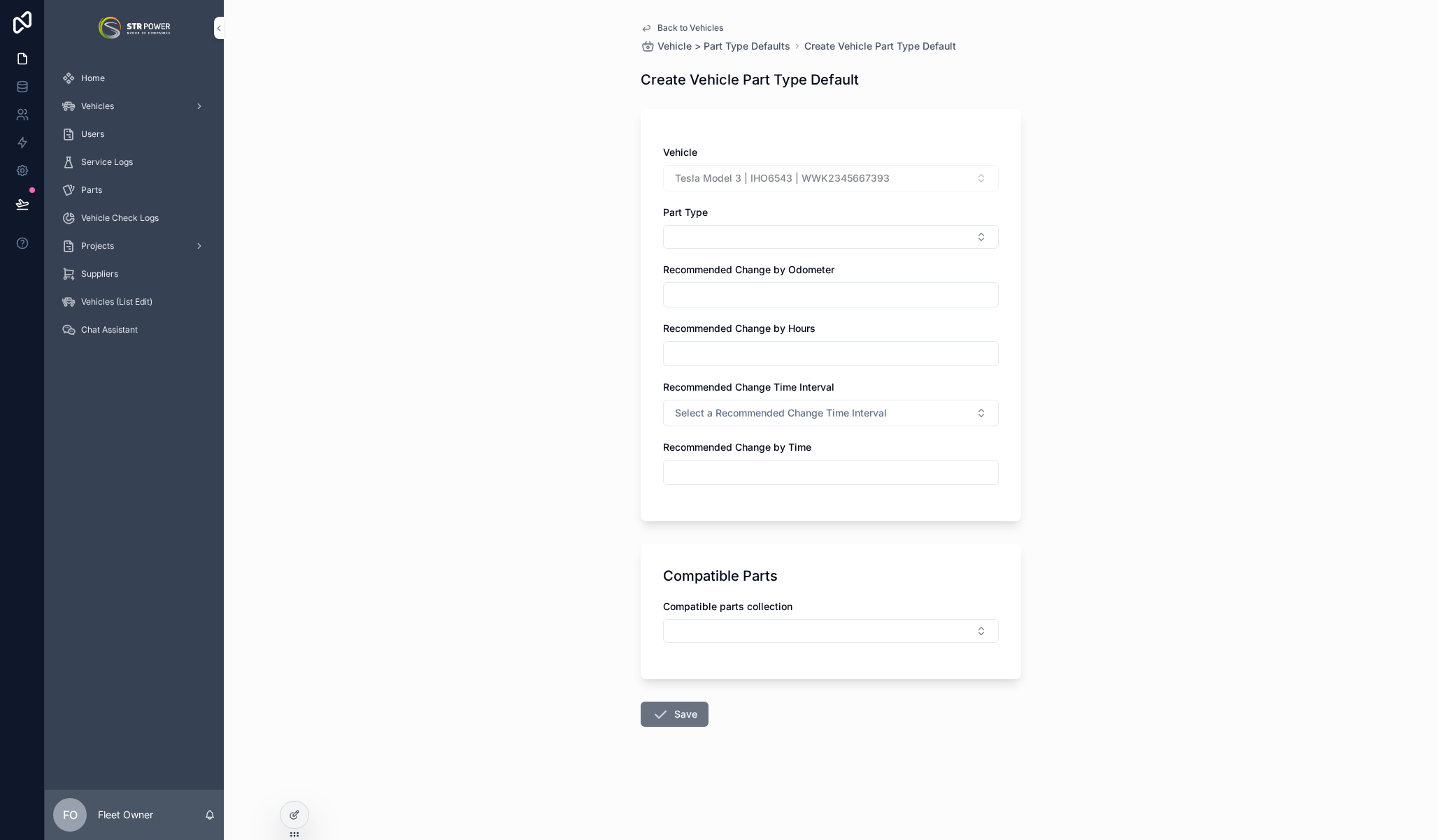
click at [778, 230] on button "Select Button" at bounding box center [831, 237] width 336 height 24
click at [790, 212] on div "Part Type" at bounding box center [831, 212] width 336 height 14
click at [660, 32] on span "Back to Vehicles" at bounding box center [690, 27] width 66 height 11
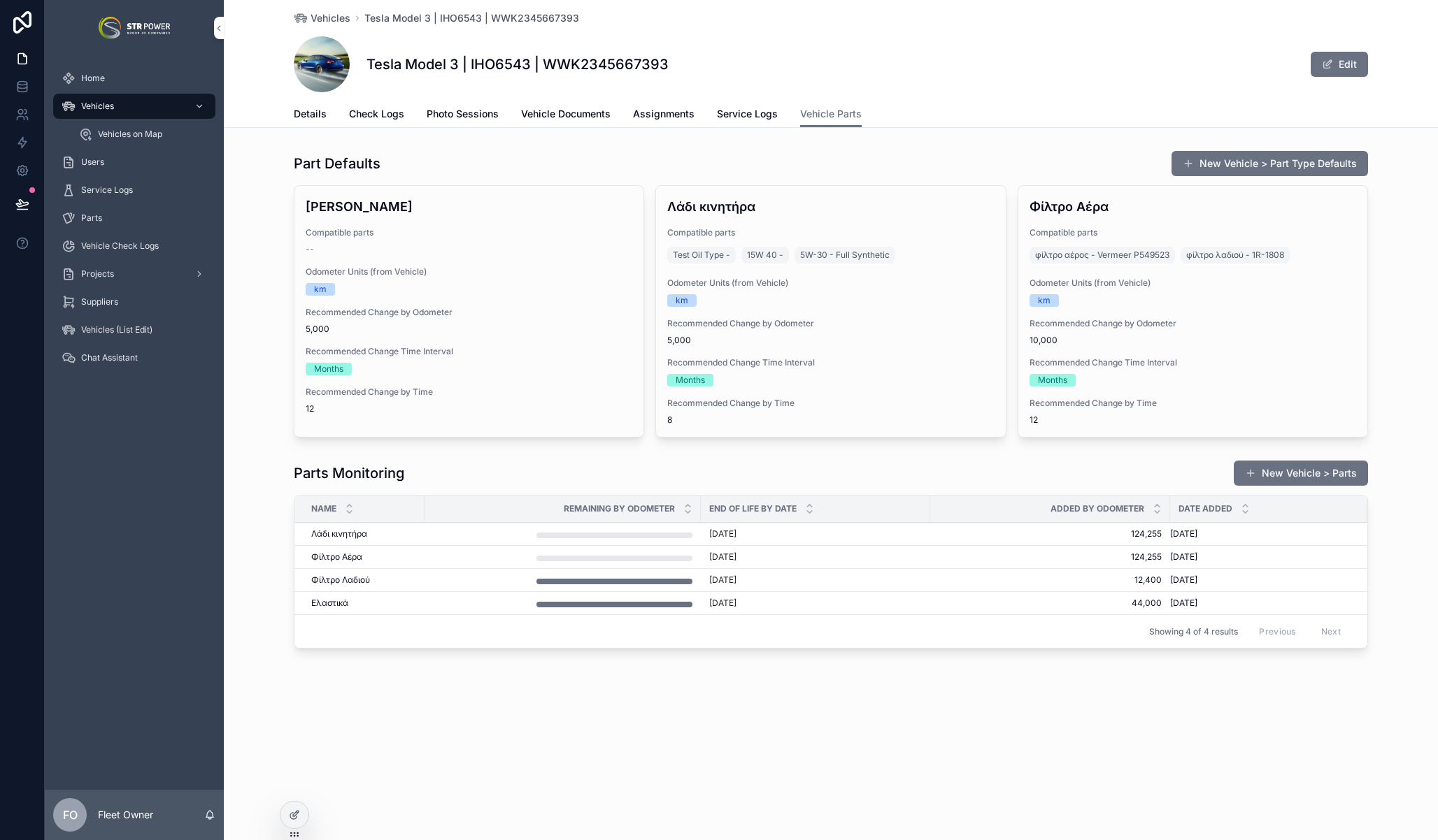
click at [0, 0] on span "Overwrite Defaults" at bounding box center [0, 0] width 0 height 0
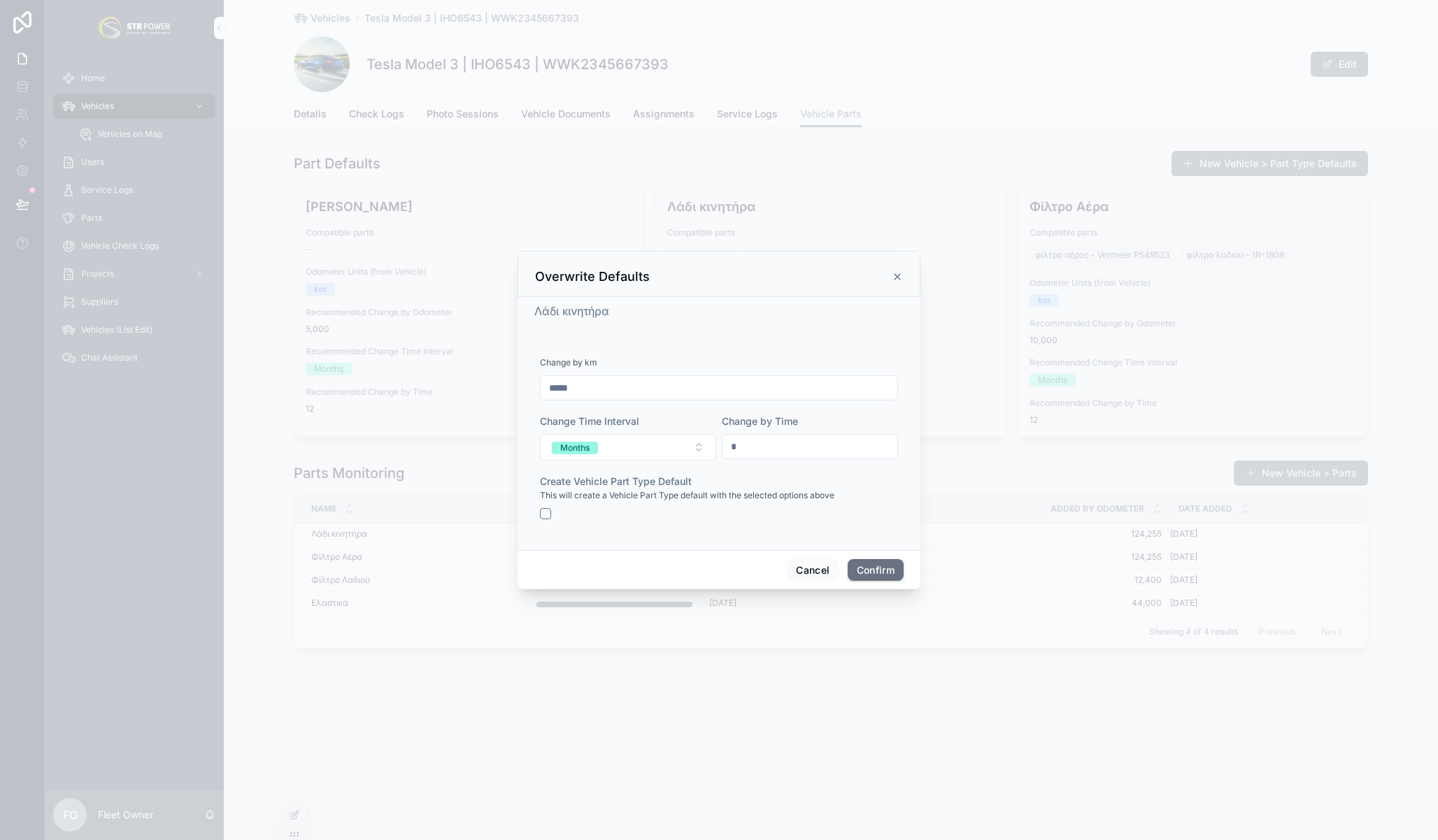
click at [896, 276] on icon at bounding box center [897, 276] width 11 height 11
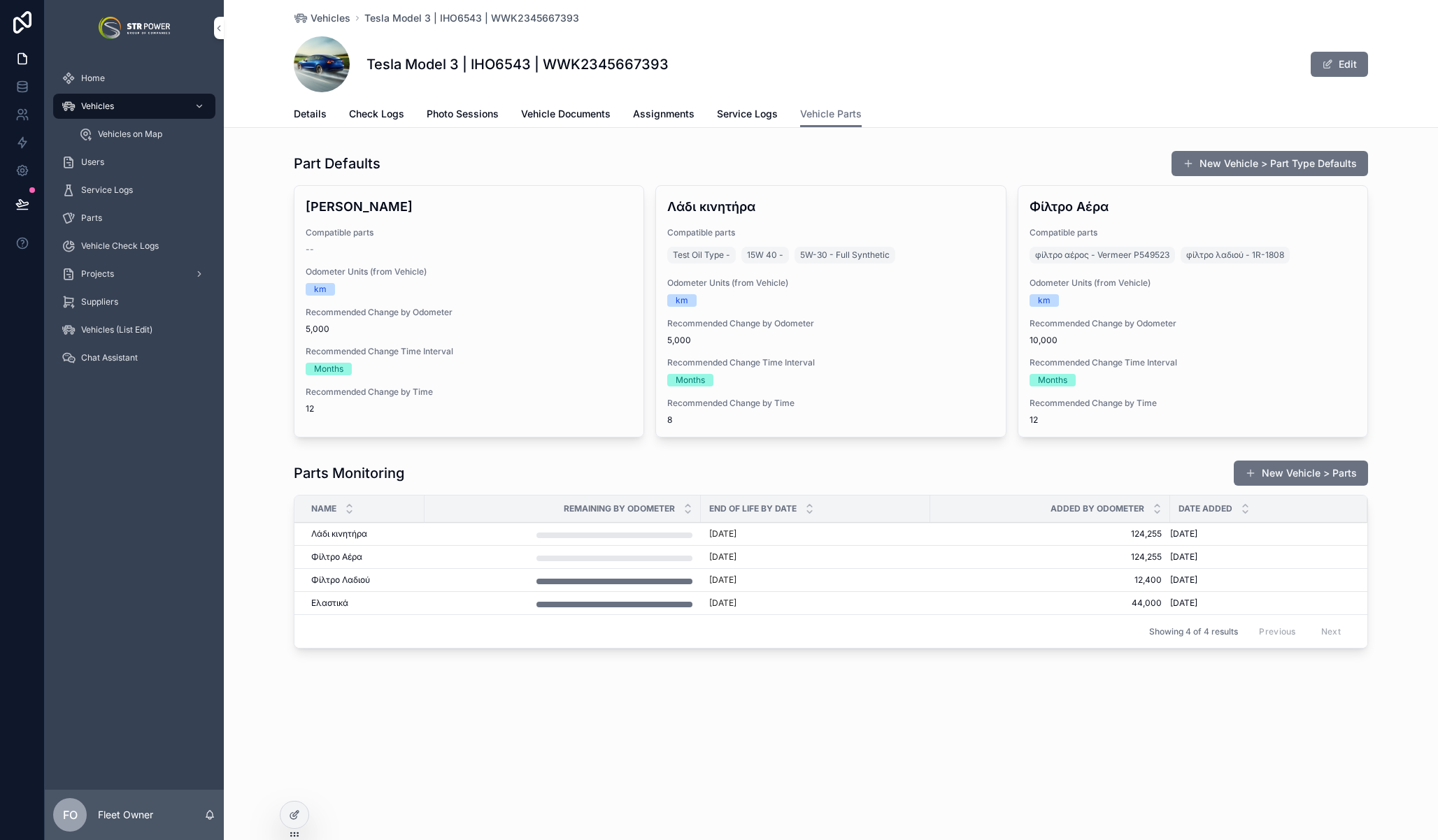
click at [298, 816] on icon at bounding box center [294, 815] width 11 height 11
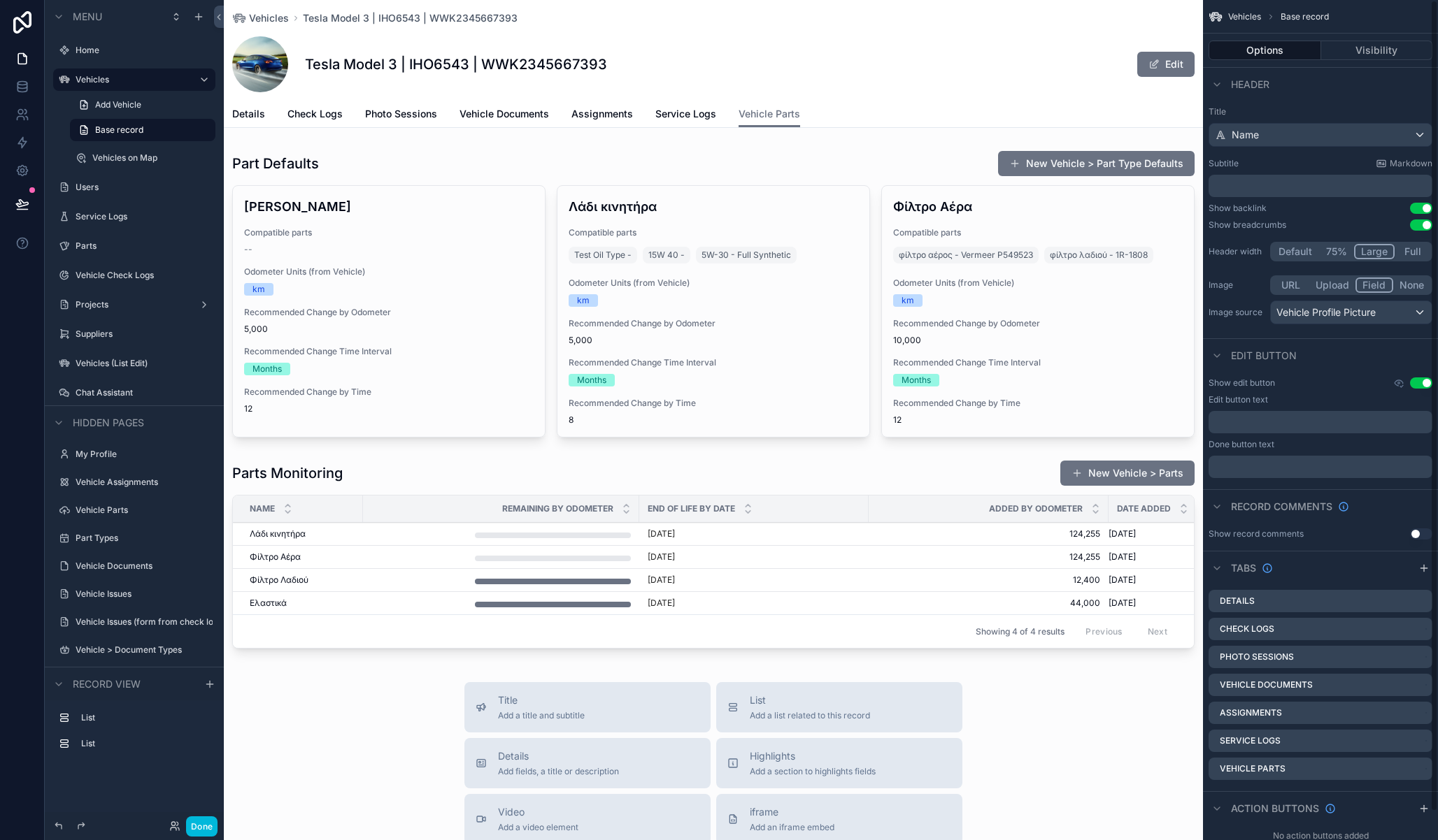
click at [944, 481] on div "scrollable content" at bounding box center [713, 557] width 979 height 205
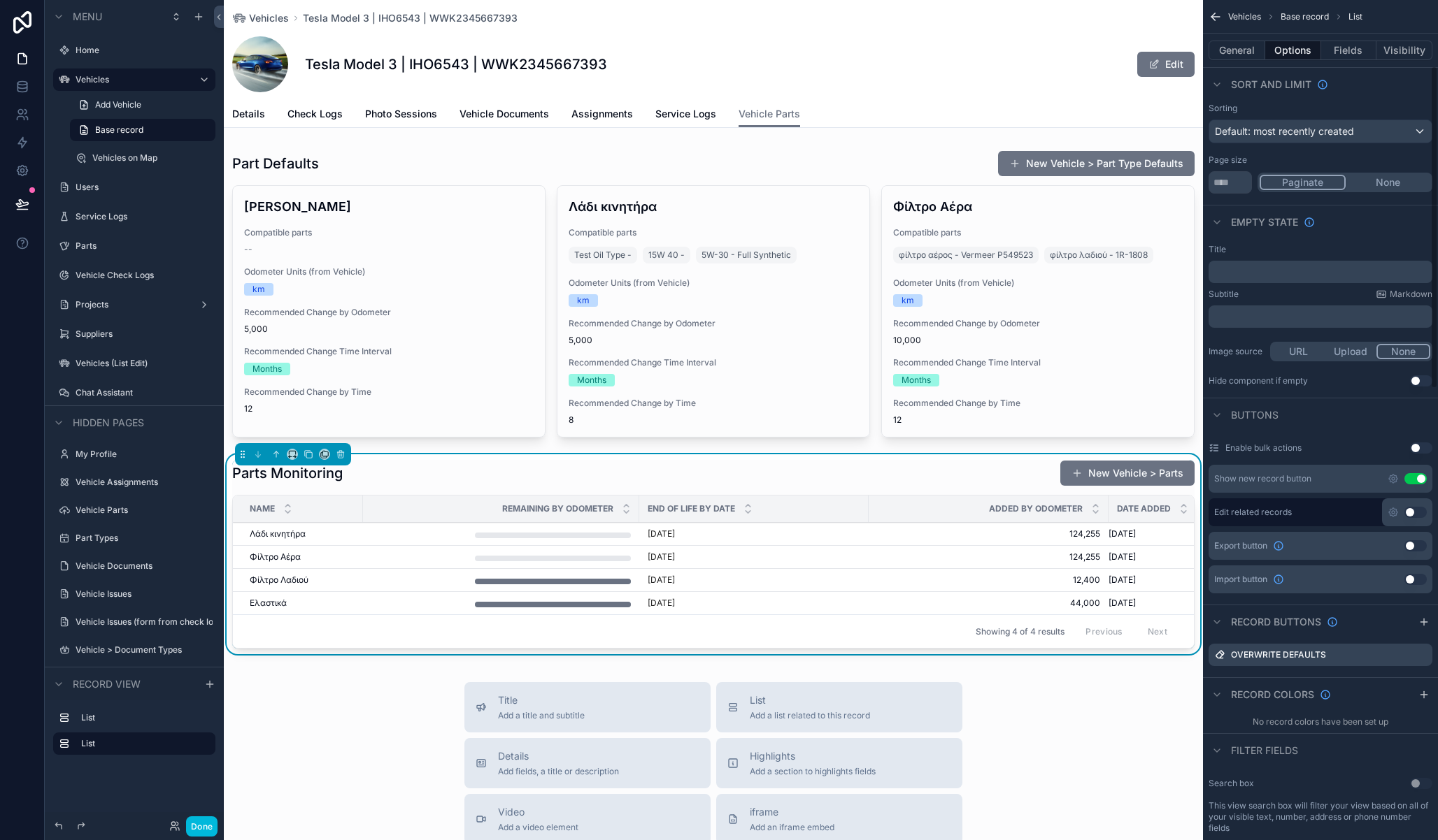
scroll to position [223, 0]
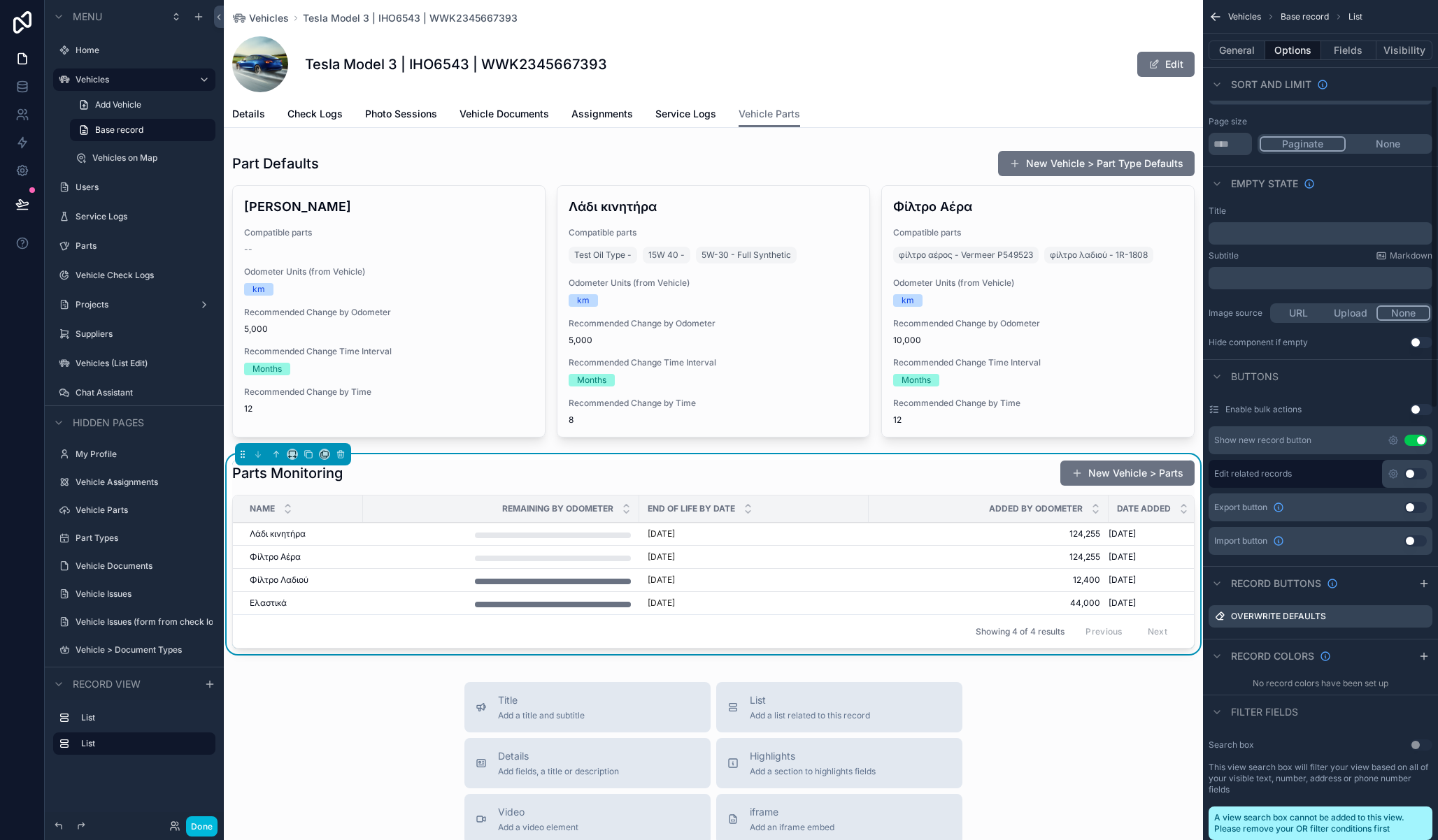
click at [0, 0] on icon "scrollable content" at bounding box center [0, 0] width 0 height 0
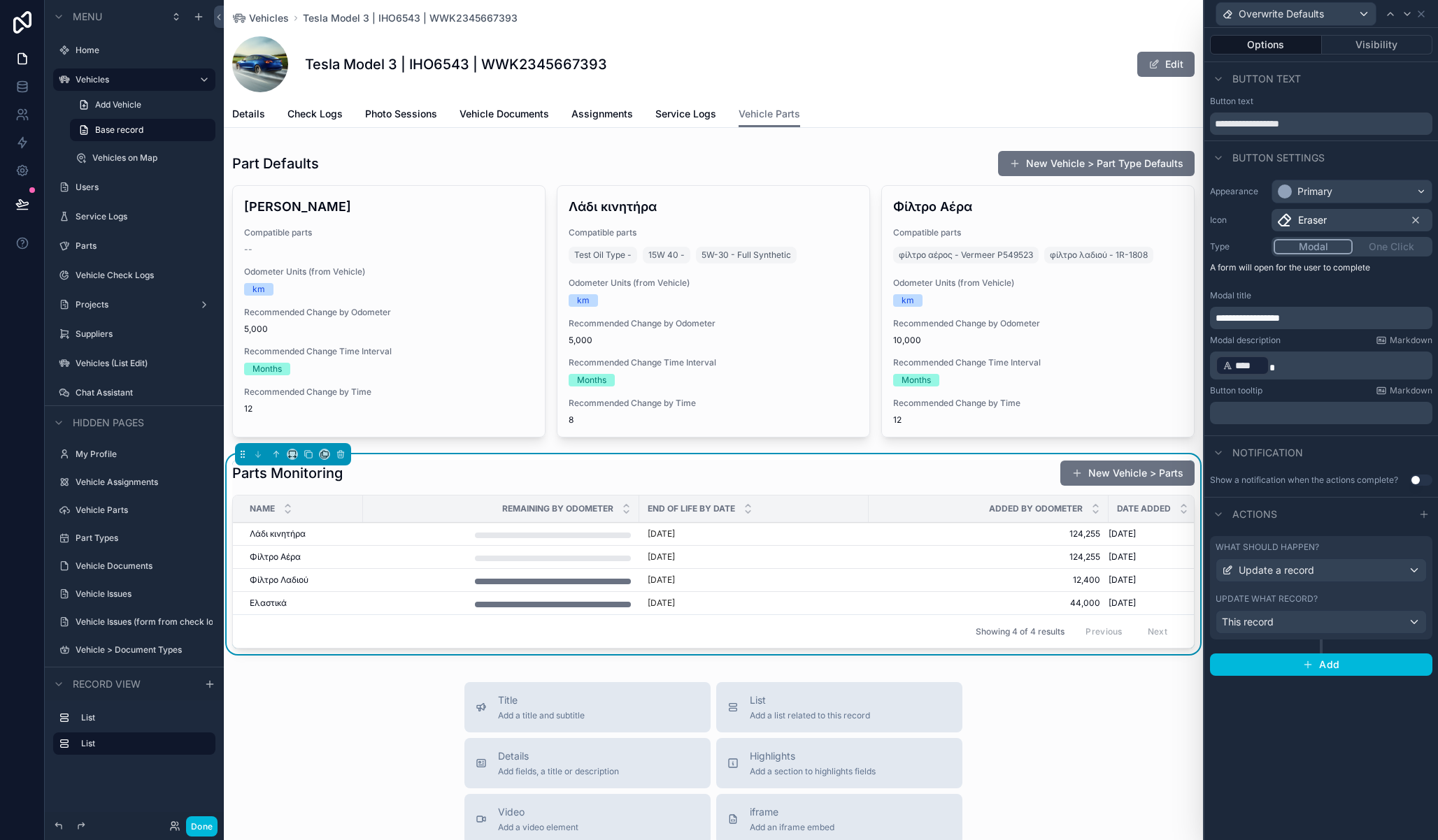
click at [1339, 598] on div "Update what record?" at bounding box center [1320, 598] width 211 height 11
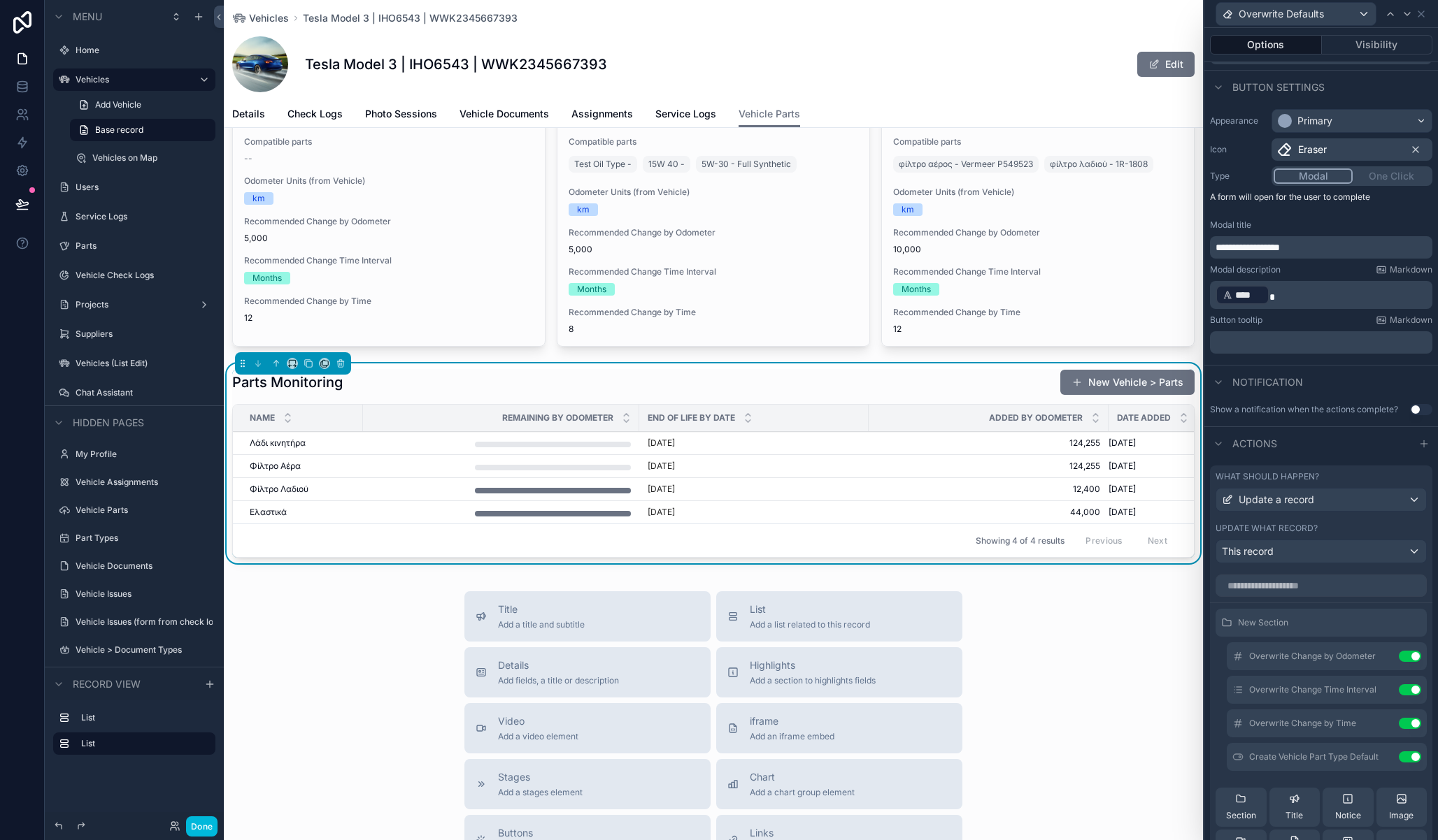
scroll to position [83, 0]
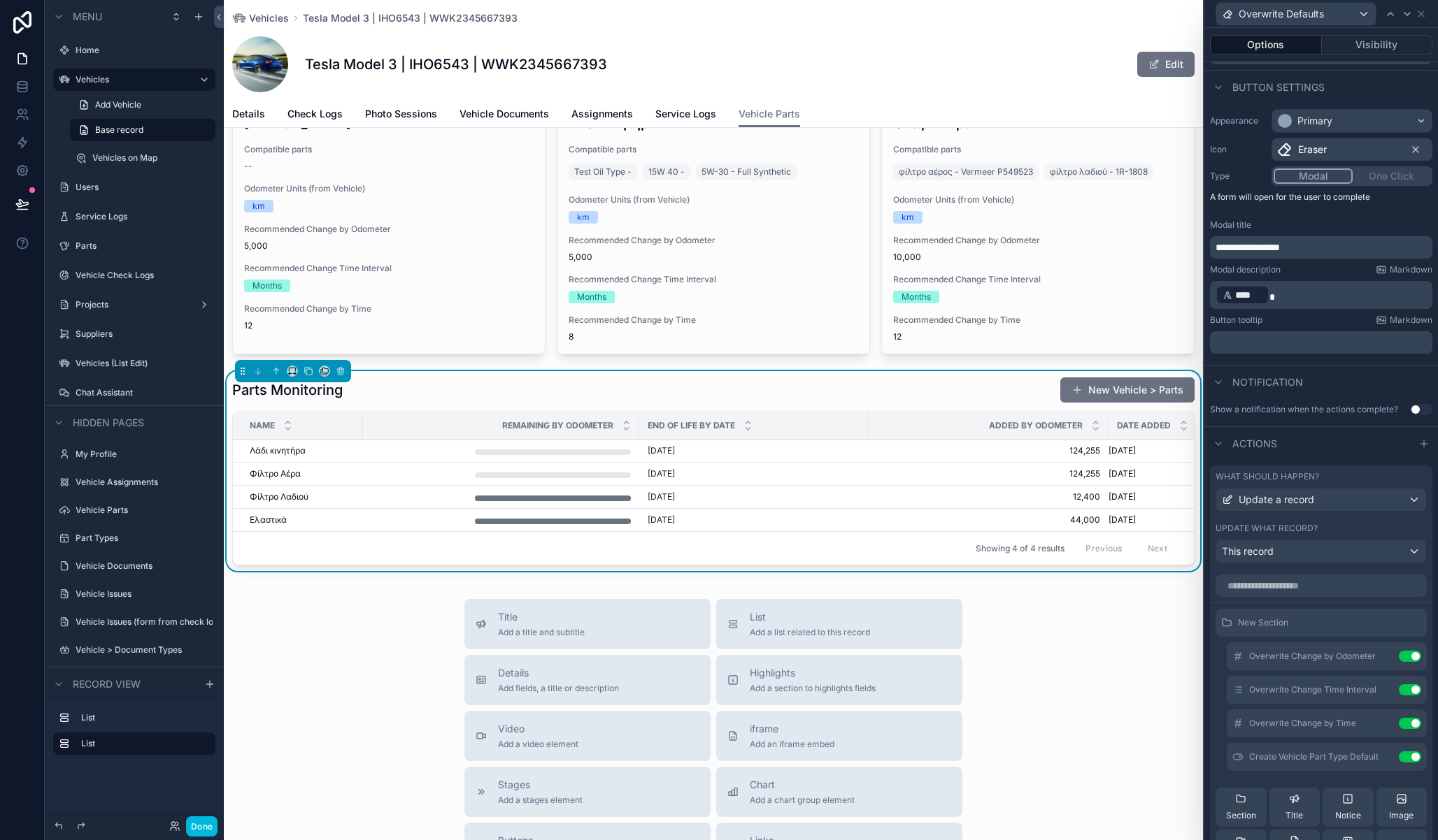
click at [1062, 689] on div "Title Add a title and subtitle List Add a list related to this record Details A…" at bounding box center [713, 848] width 979 height 498
click at [1115, 654] on div "Title Add a title and subtitle List Add a list related to this record Details A…" at bounding box center [713, 848] width 979 height 498
click at [390, 764] on div "Title Add a title and subtitle List Add a list related to this record Details A…" at bounding box center [713, 848] width 979 height 498
click at [205, 828] on button "Done" at bounding box center [201, 826] width 31 height 20
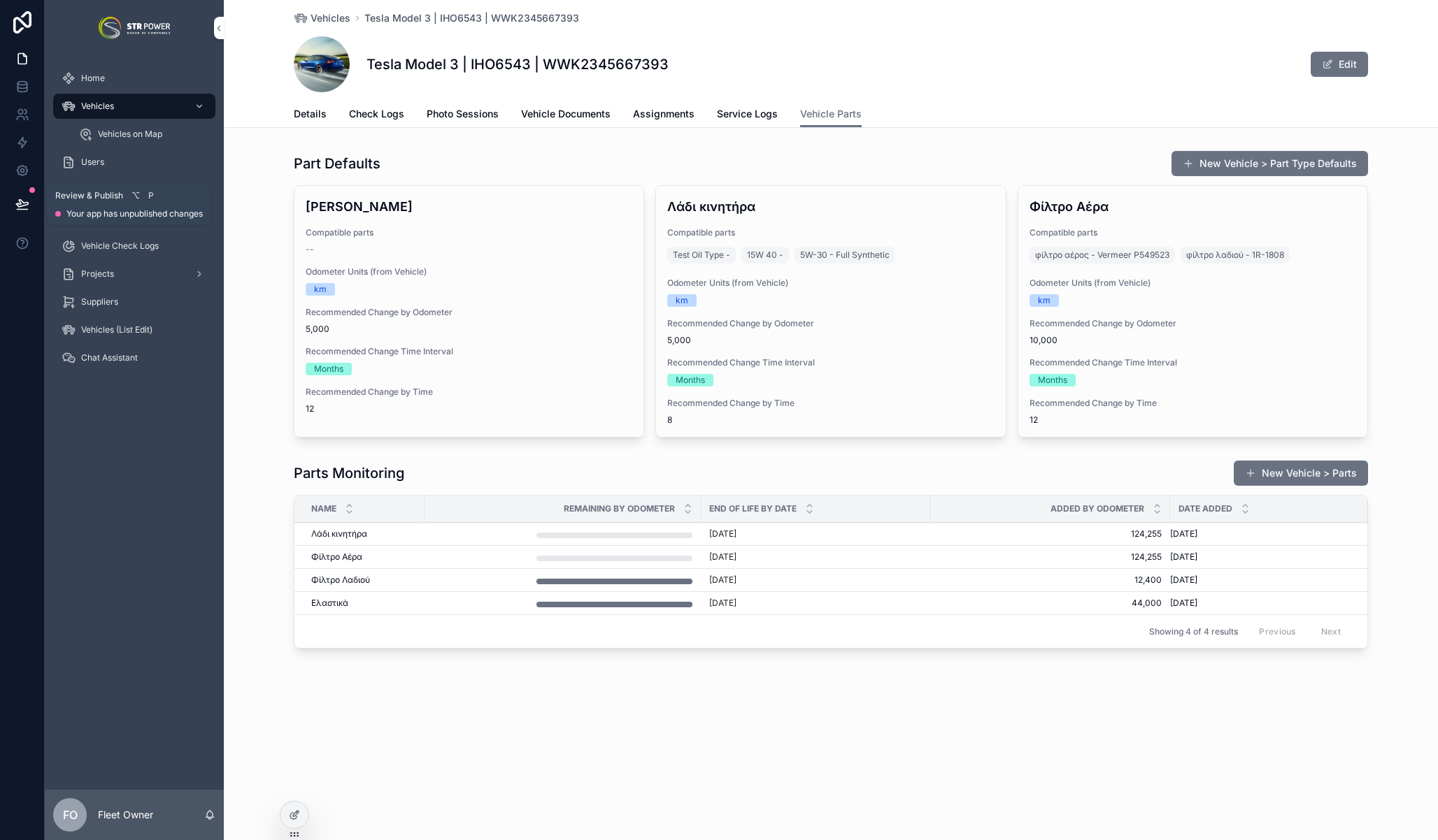
click at [20, 205] on icon at bounding box center [22, 204] width 14 height 14
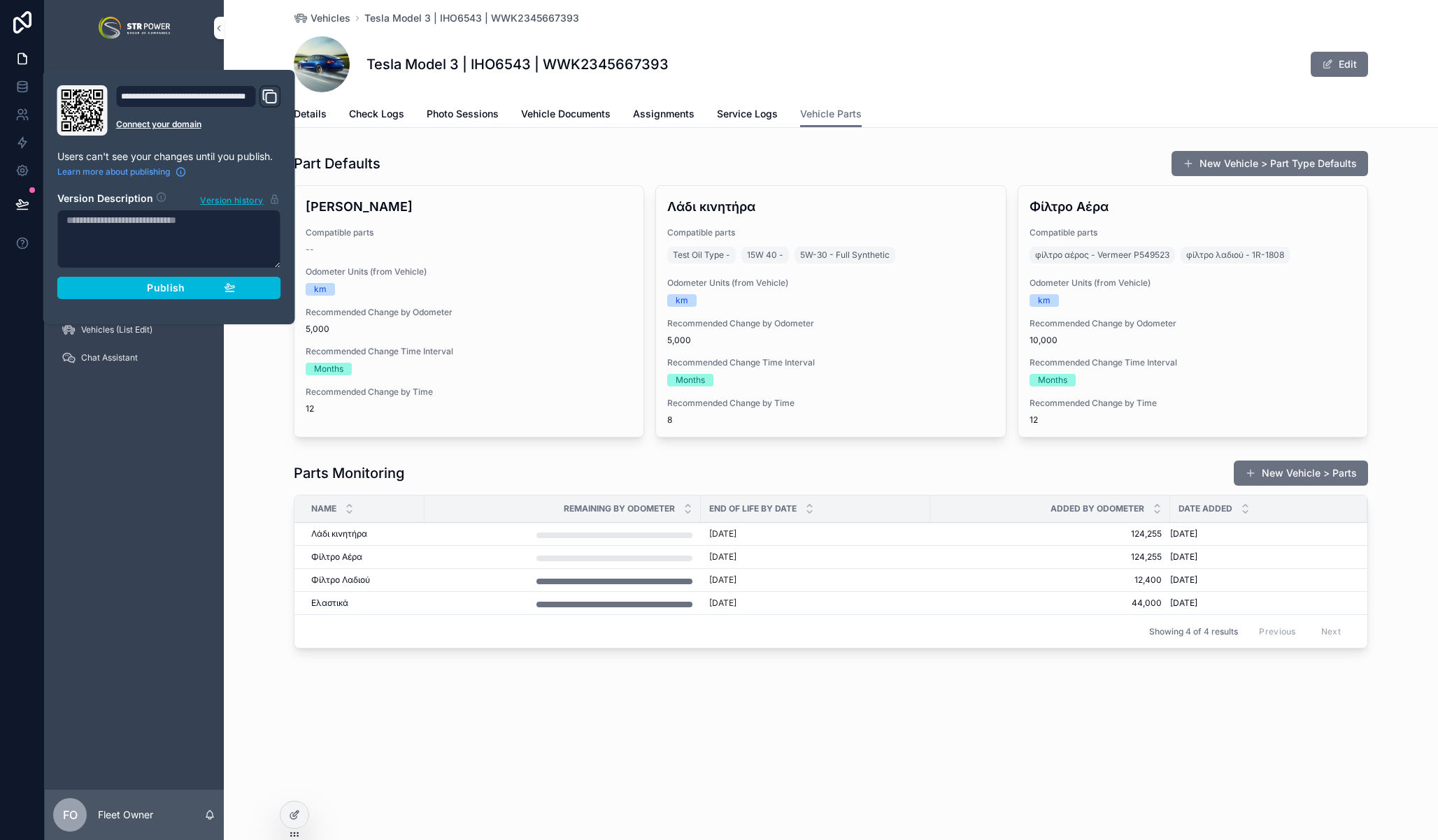
click at [172, 290] on span "Publish" at bounding box center [165, 287] width 38 height 13
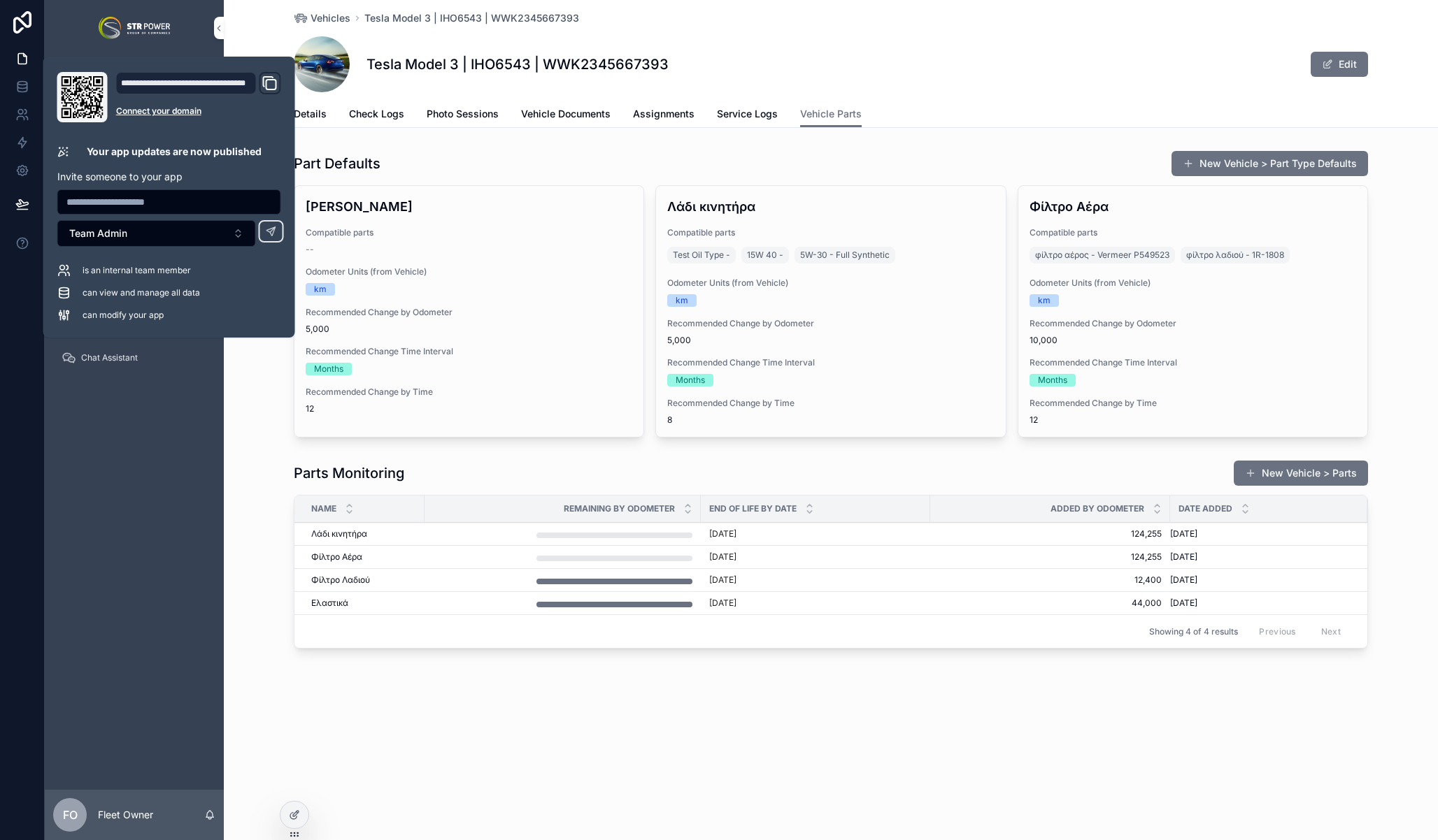
click at [254, 455] on div "Parts Monitoring New Vehicle > Parts Name Remaining by Odometer End of Life by …" at bounding box center [831, 557] width 1214 height 205
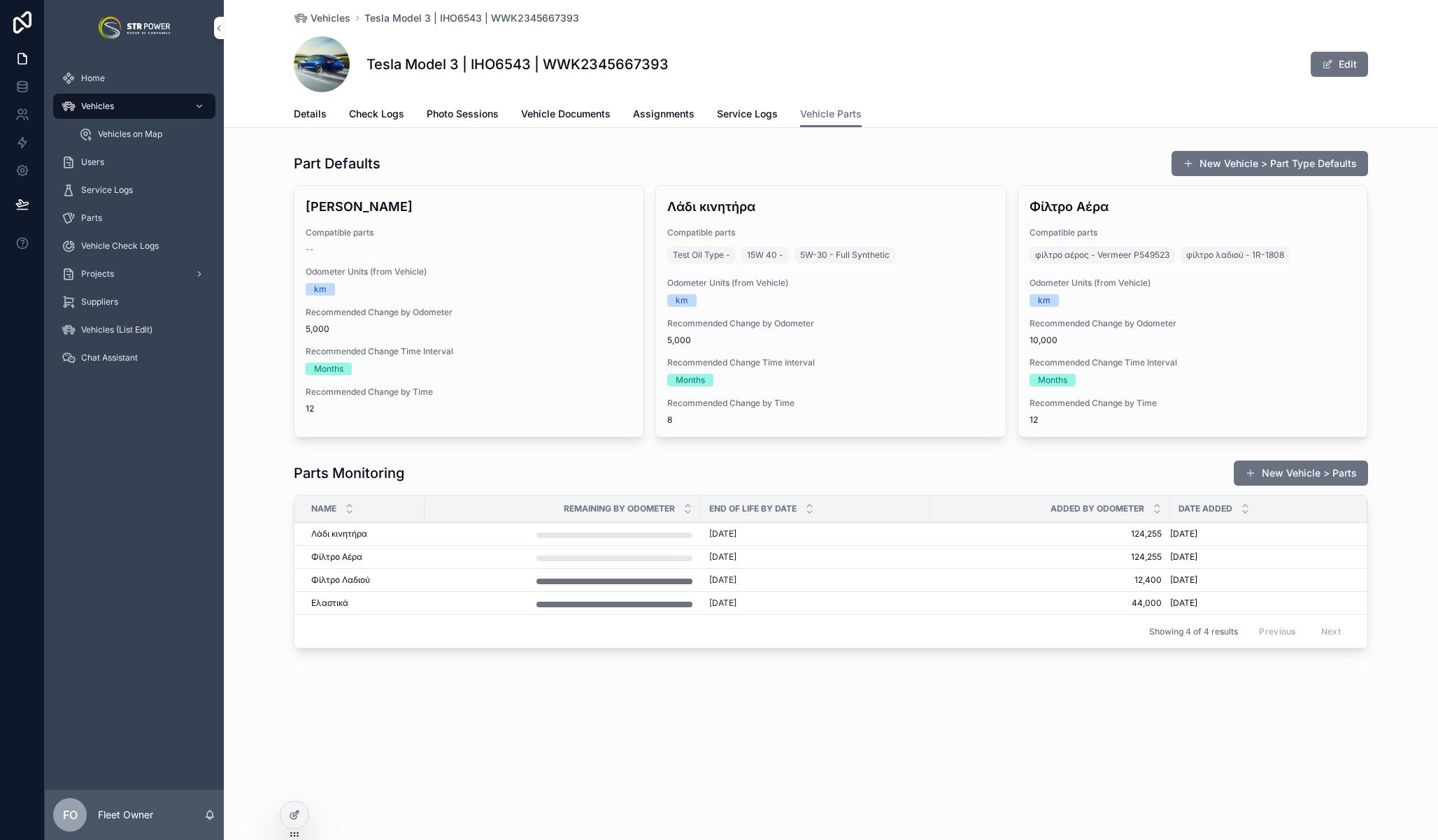
click at [0, 0] on button "Overwrite Defaults" at bounding box center [0, 0] width 0 height 0
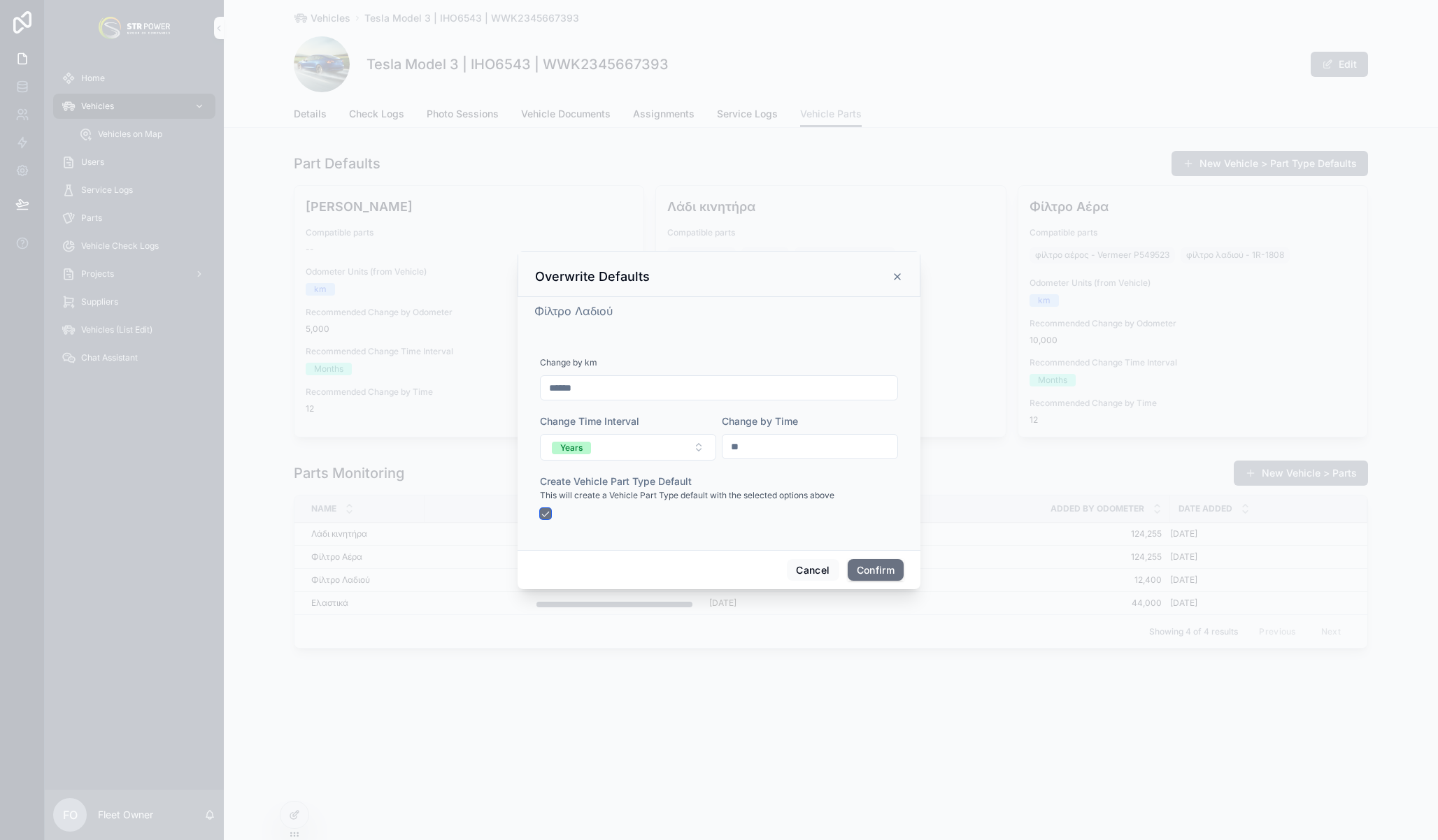
drag, startPoint x: 547, startPoint y: 513, endPoint x: 599, endPoint y: 520, distance: 52.5
click at [547, 513] on button "button" at bounding box center [545, 514] width 11 height 11
click at [876, 570] on button "Confirm" at bounding box center [876, 570] width 56 height 22
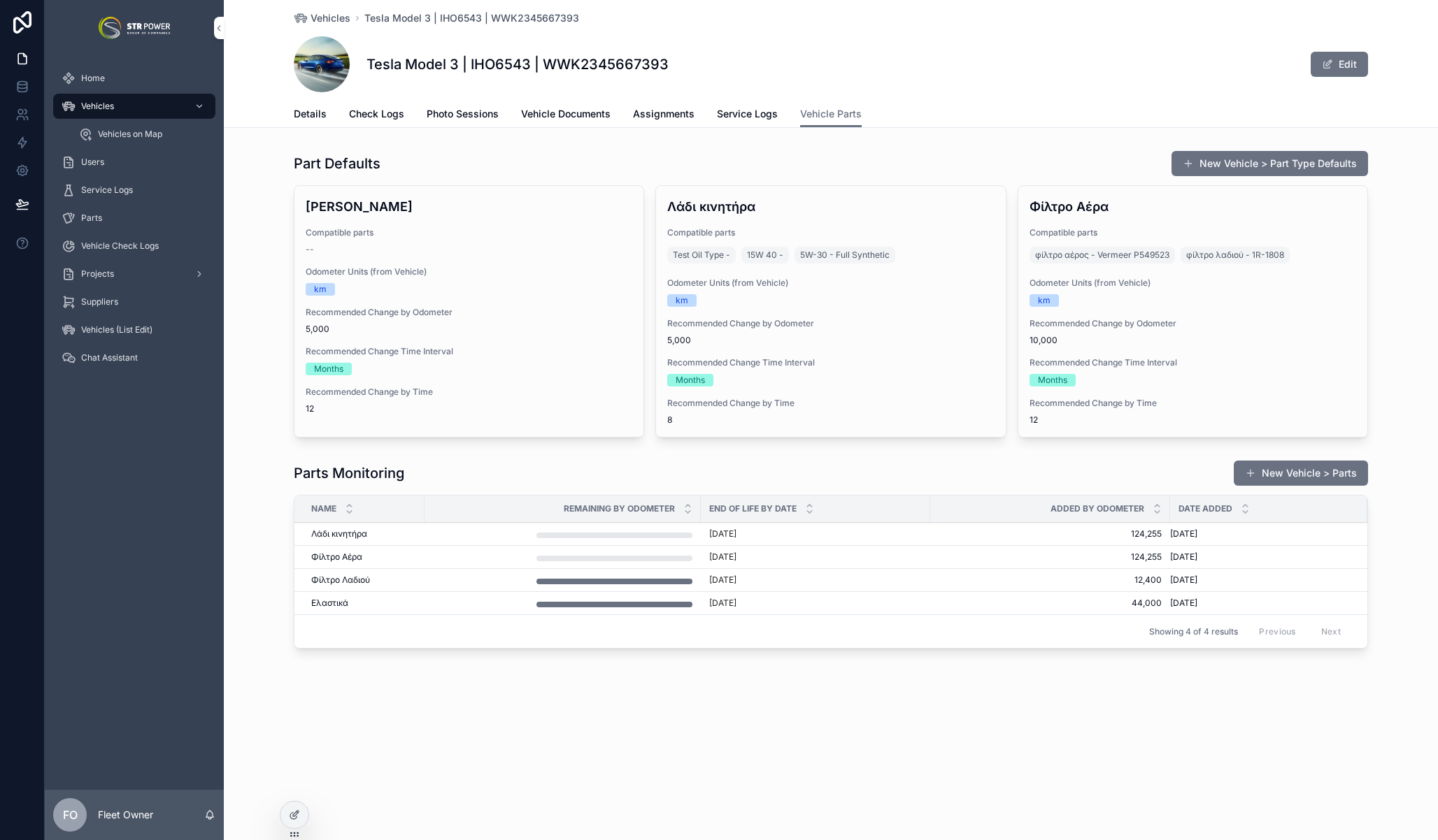
click at [0, 0] on button "Overwrite Defaults" at bounding box center [0, 0] width 0 height 0
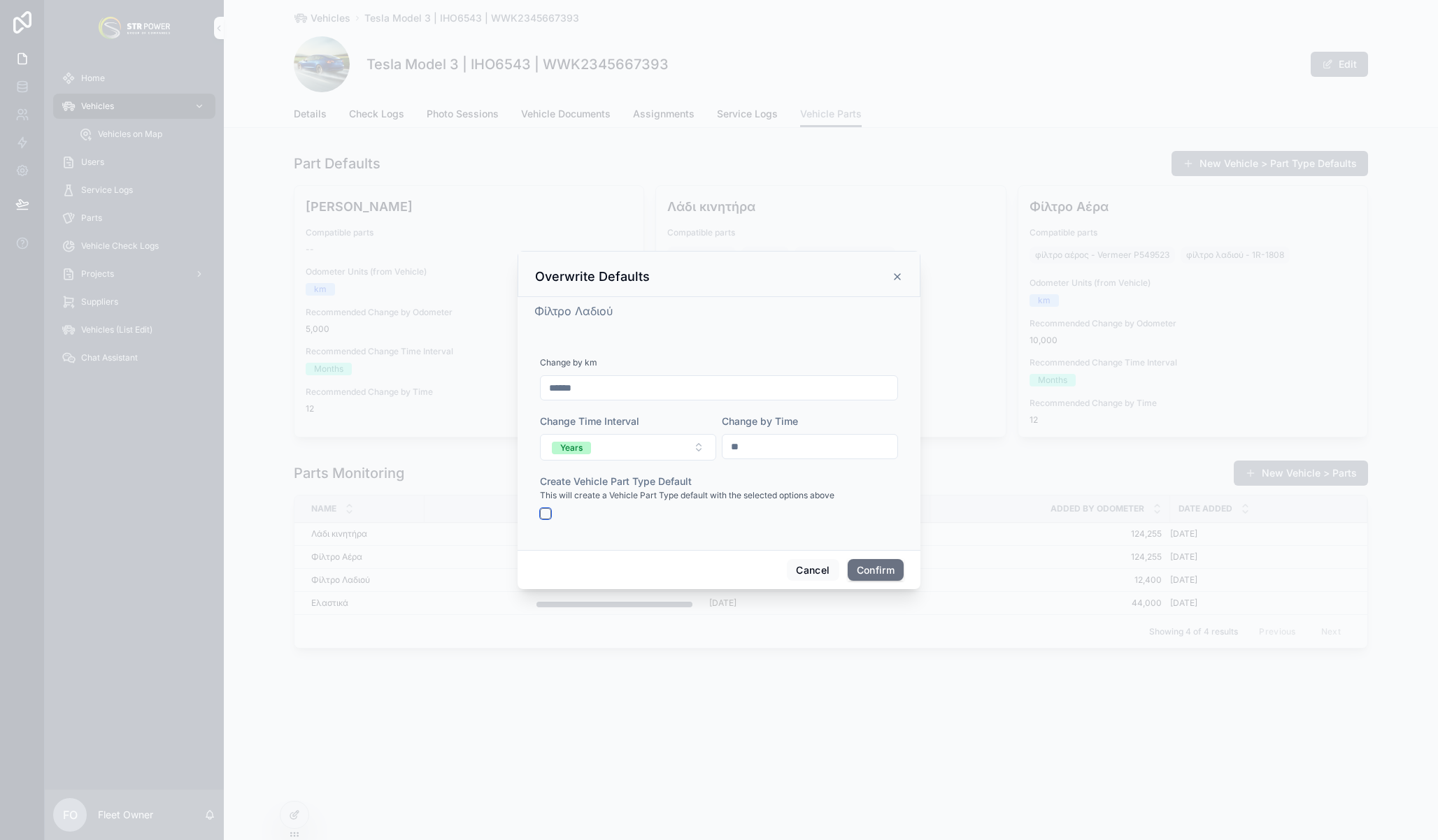
click at [545, 509] on button "button" at bounding box center [545, 514] width 11 height 11
click at [868, 567] on button "Confirm" at bounding box center [876, 570] width 56 height 22
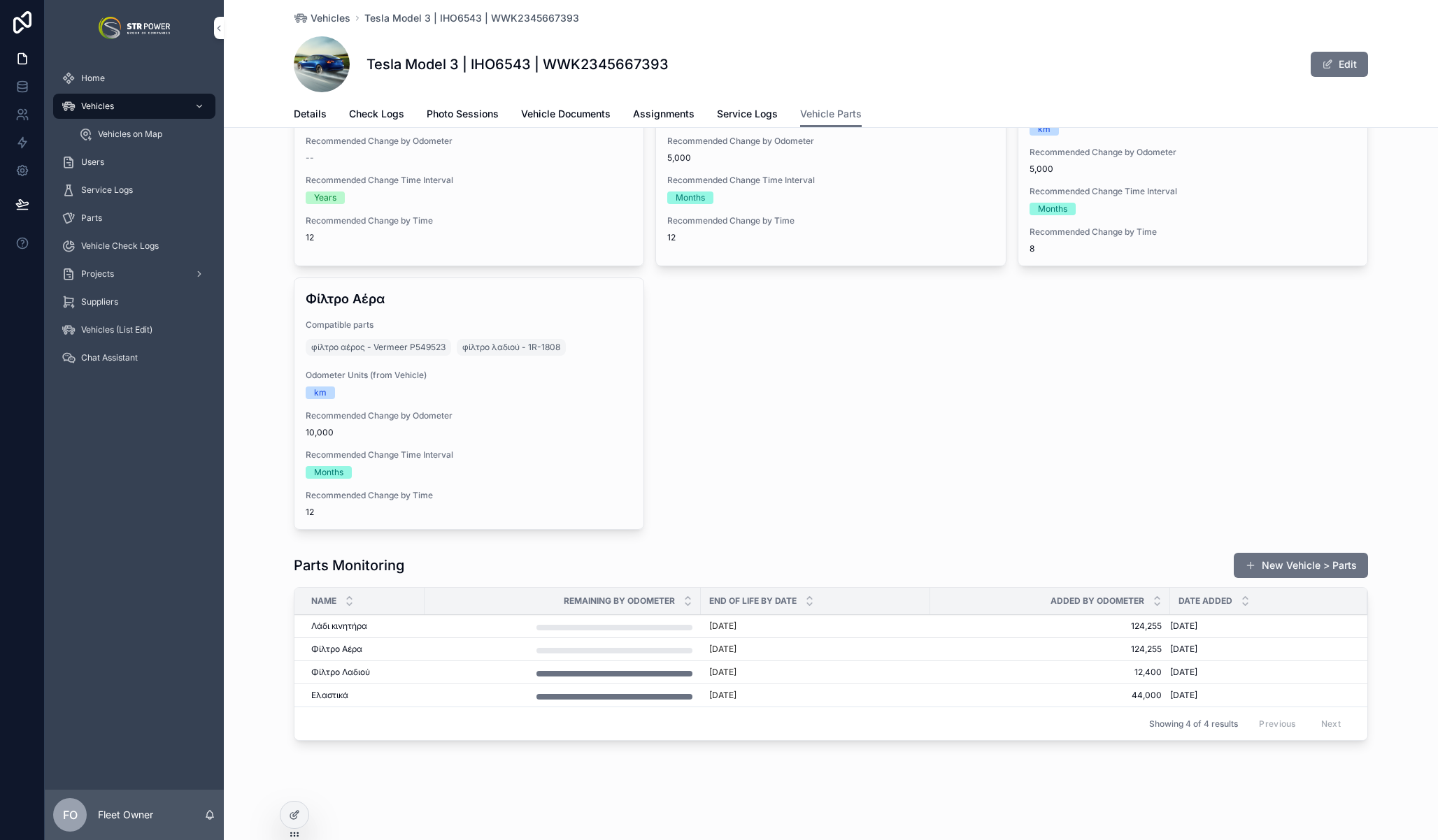
scroll to position [173, 0]
click at [0, 0] on span "Overwrite Defaults" at bounding box center [0, 0] width 0 height 0
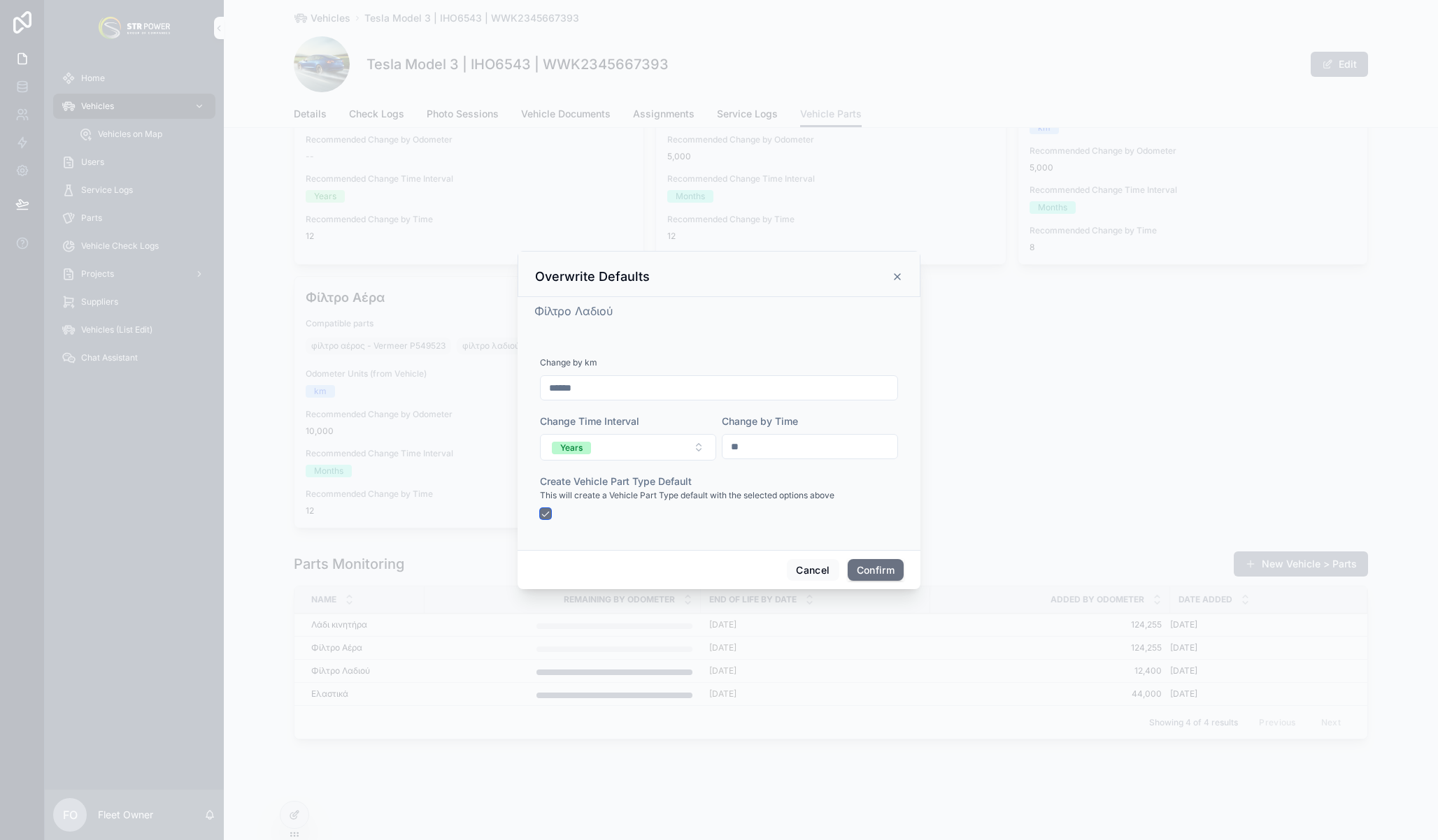
click at [541, 513] on button "button" at bounding box center [545, 514] width 11 height 11
click at [856, 566] on button "Confirm" at bounding box center [876, 570] width 56 height 22
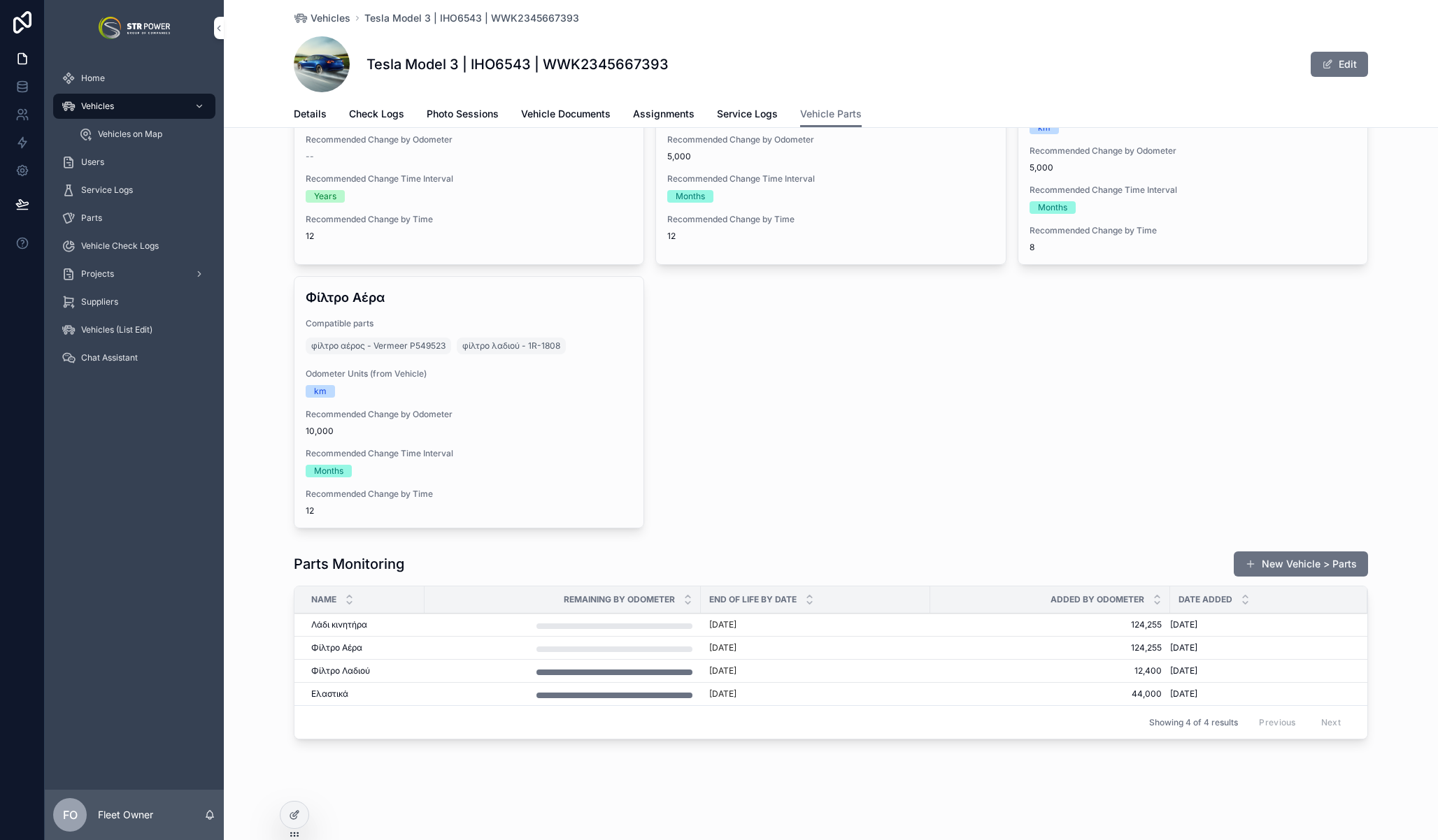
click at [0, 0] on span "Overwrite Defaults" at bounding box center [0, 0] width 0 height 0
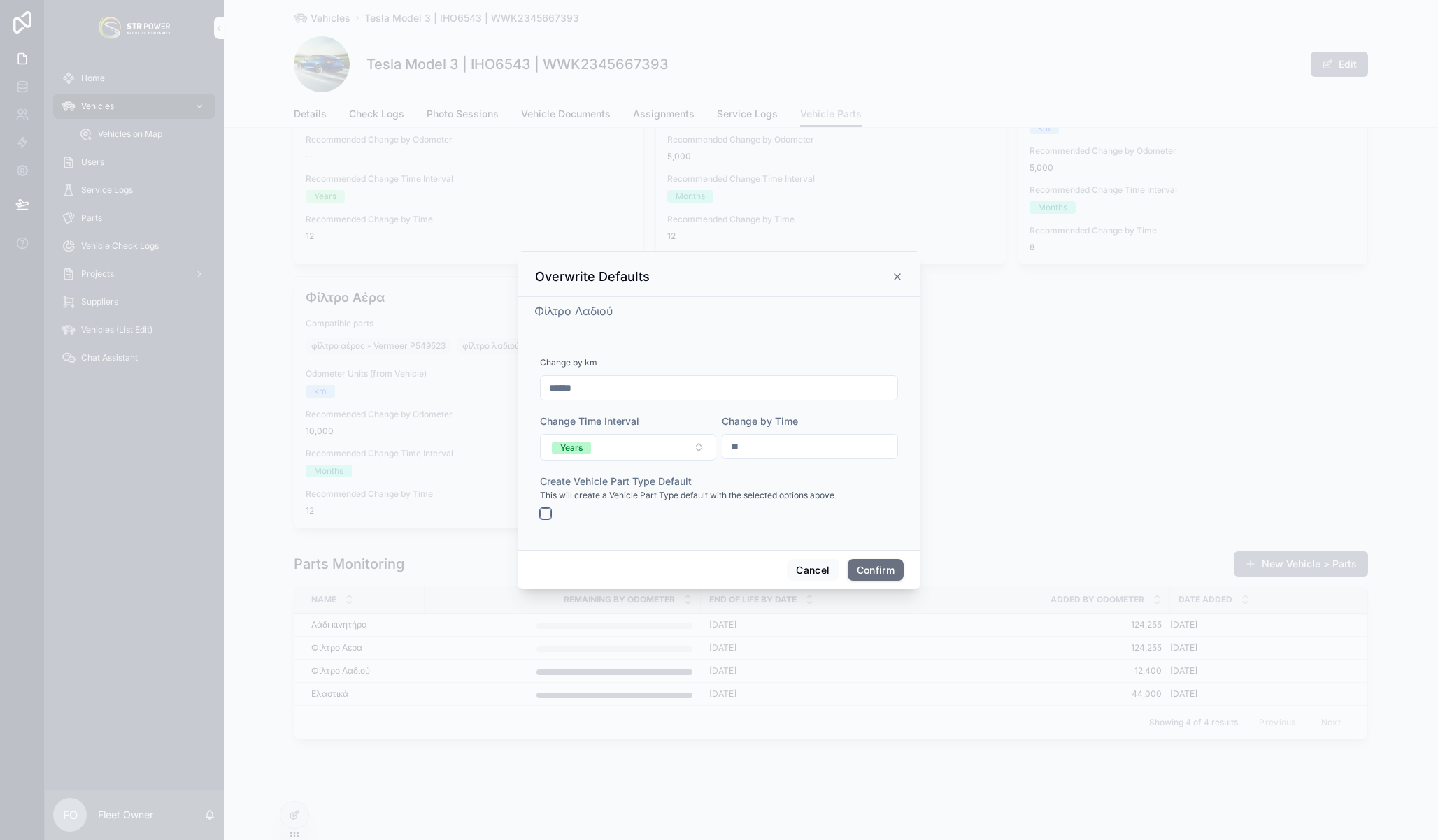
click at [542, 514] on button "button" at bounding box center [545, 514] width 11 height 11
click at [874, 569] on button "Confirm" at bounding box center [876, 570] width 56 height 22
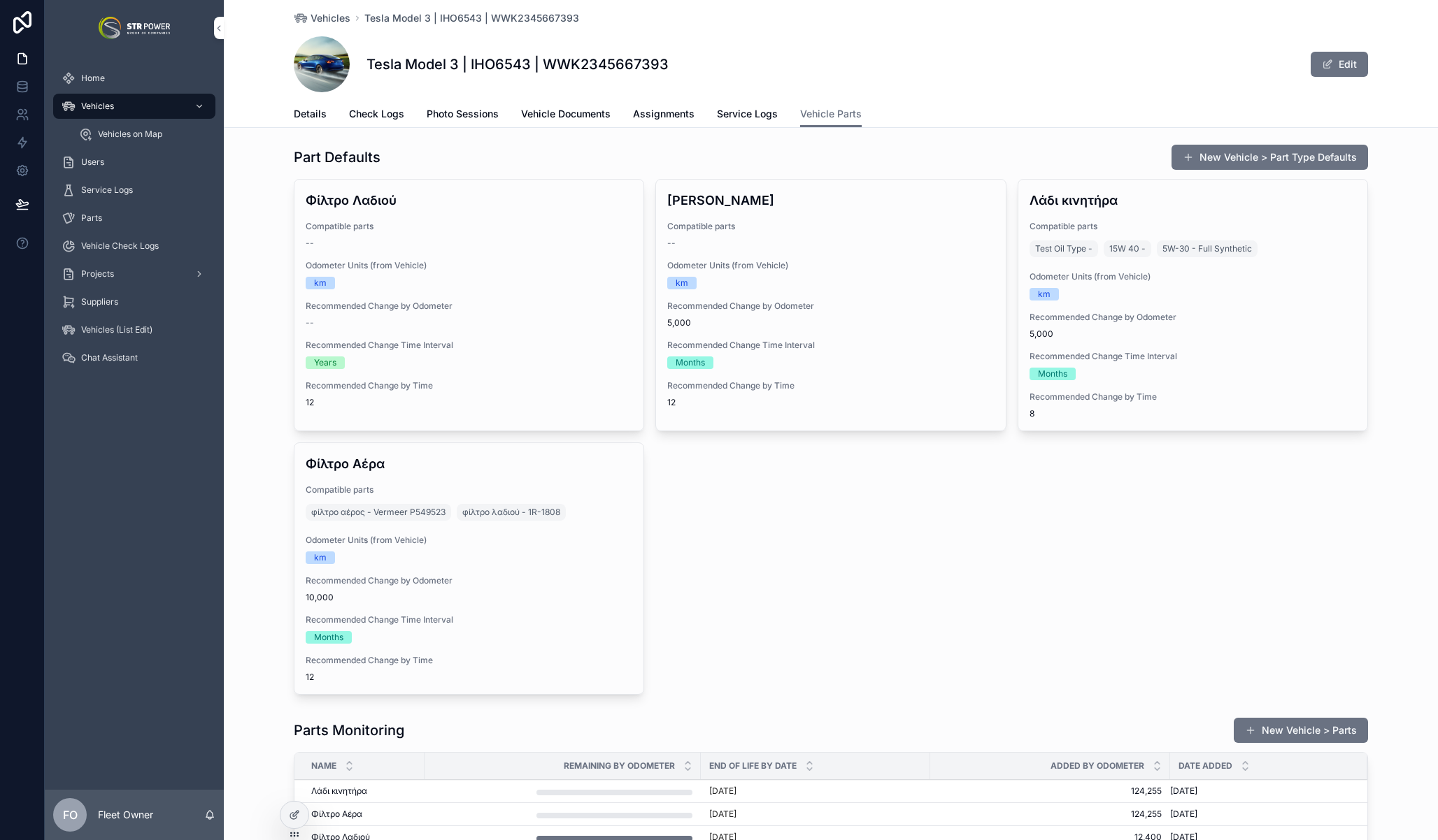
scroll to position [8, 0]
click at [255, 372] on div "Part Defaults New Vehicle > Part Type Defaults Φίλτρο Λαδιού Compatible parts -…" at bounding box center [831, 418] width 1214 height 562
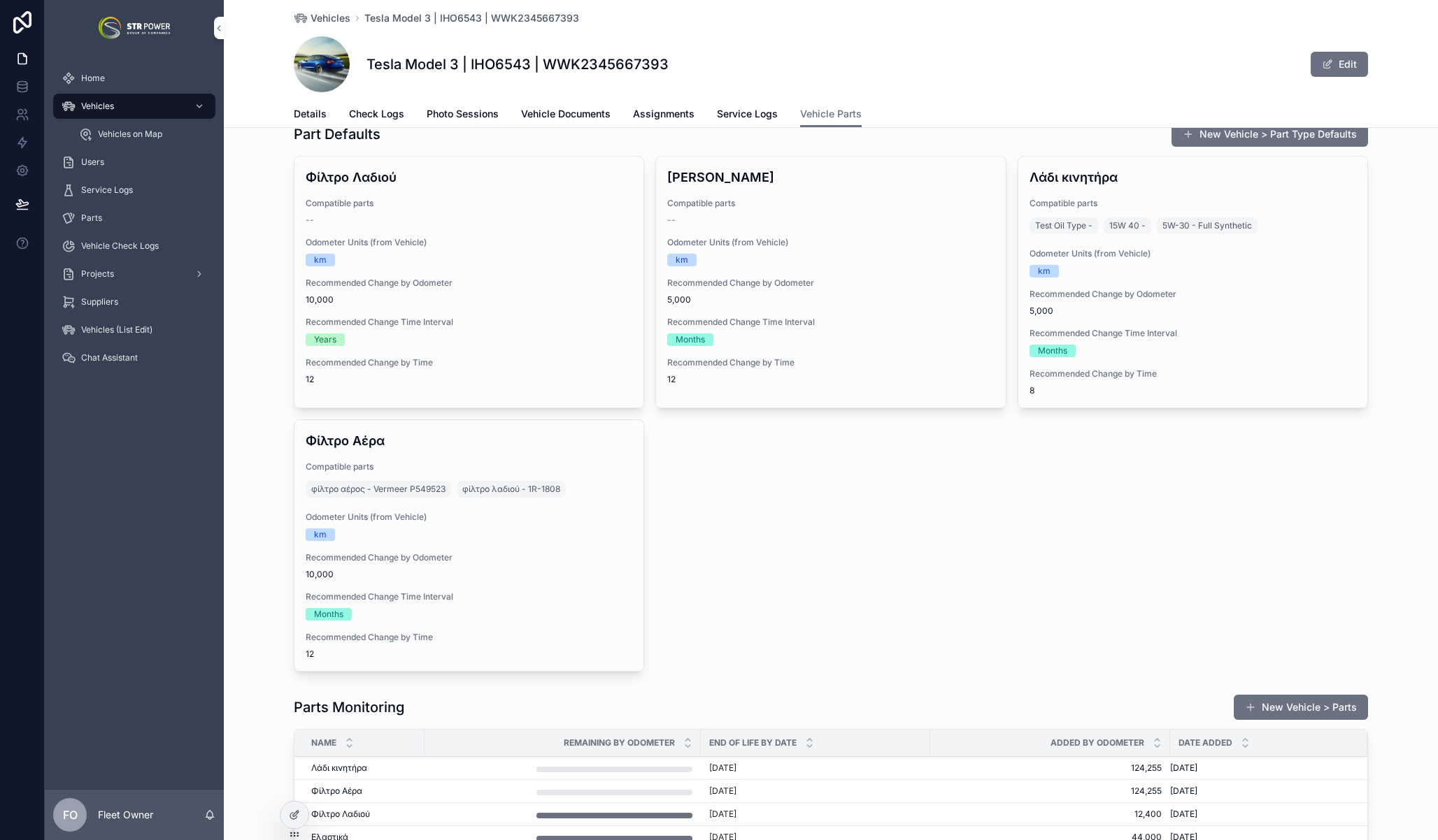
scroll to position [121, 0]
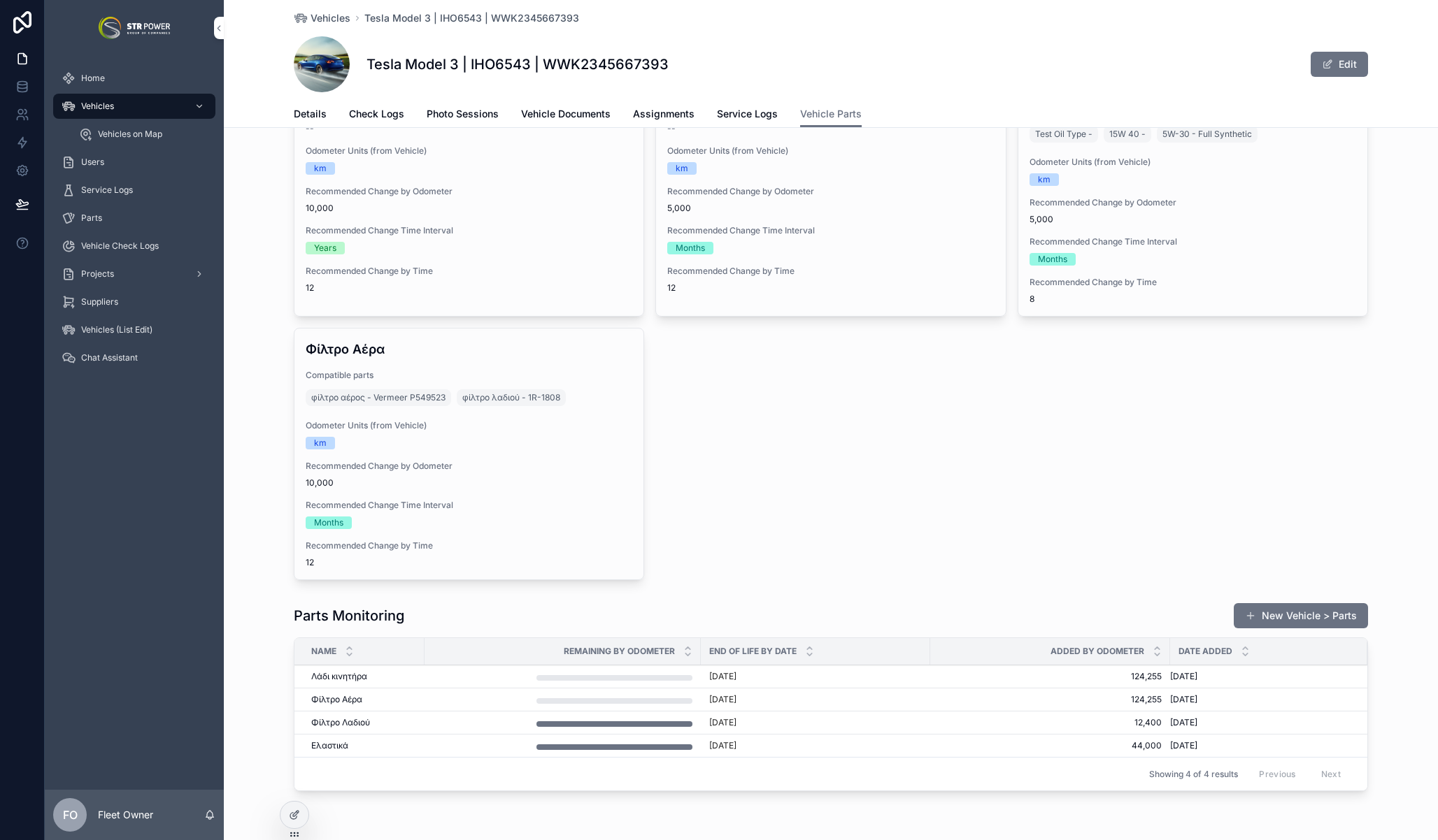
click at [0, 0] on span "Overwrite Defaults" at bounding box center [0, 0] width 0 height 0
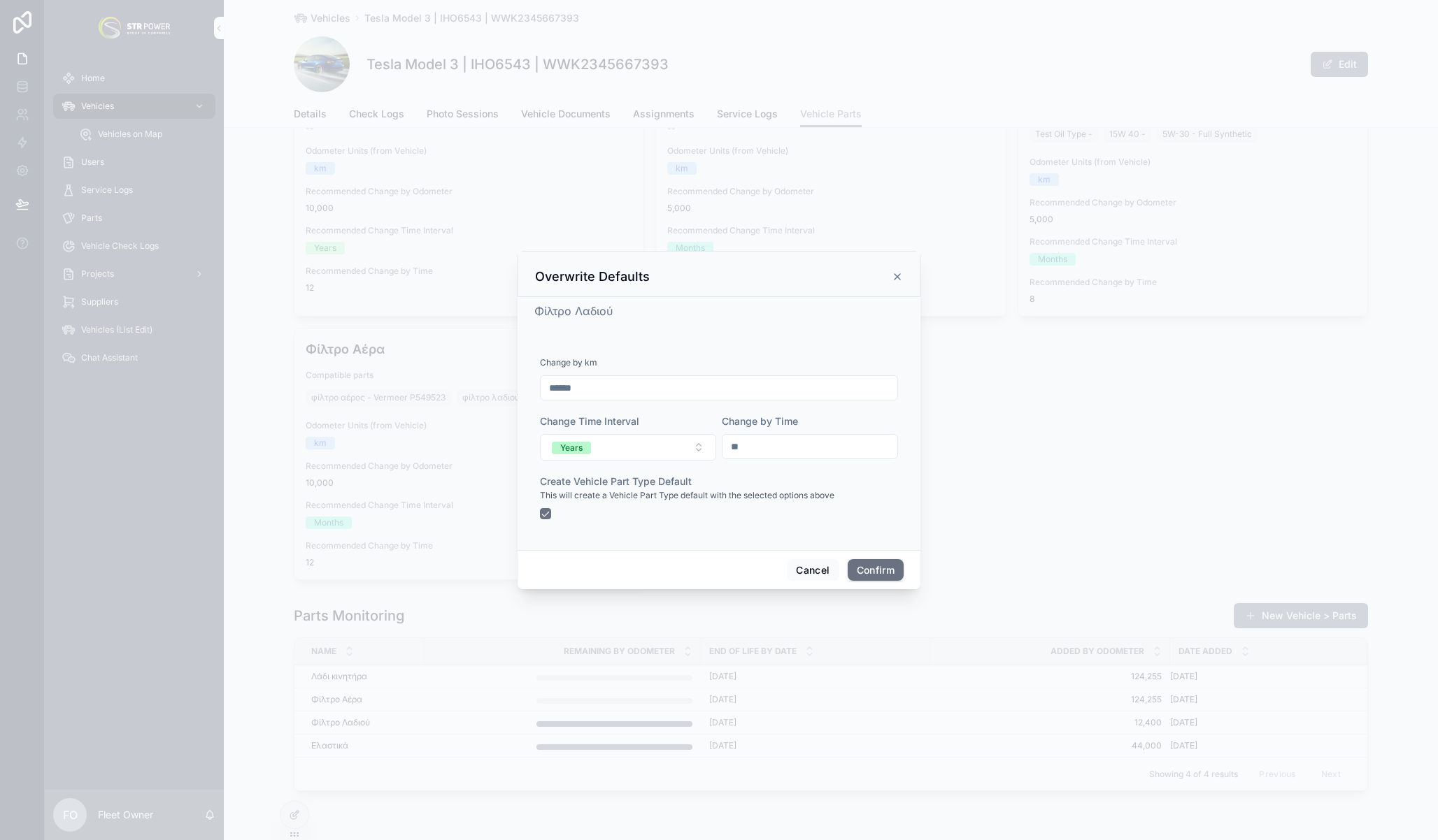
click at [900, 275] on icon at bounding box center [897, 276] width 11 height 11
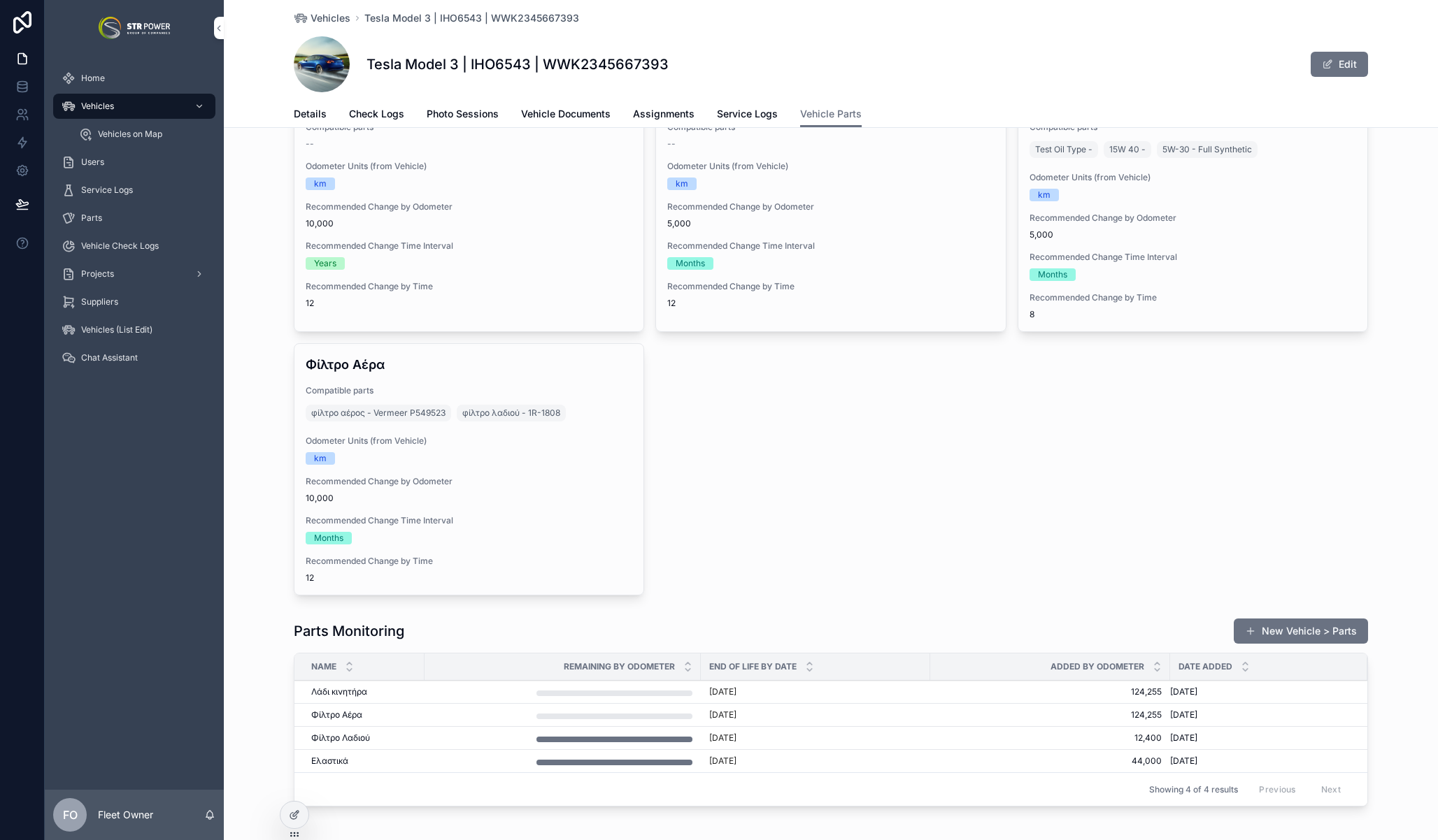
scroll to position [25, 0]
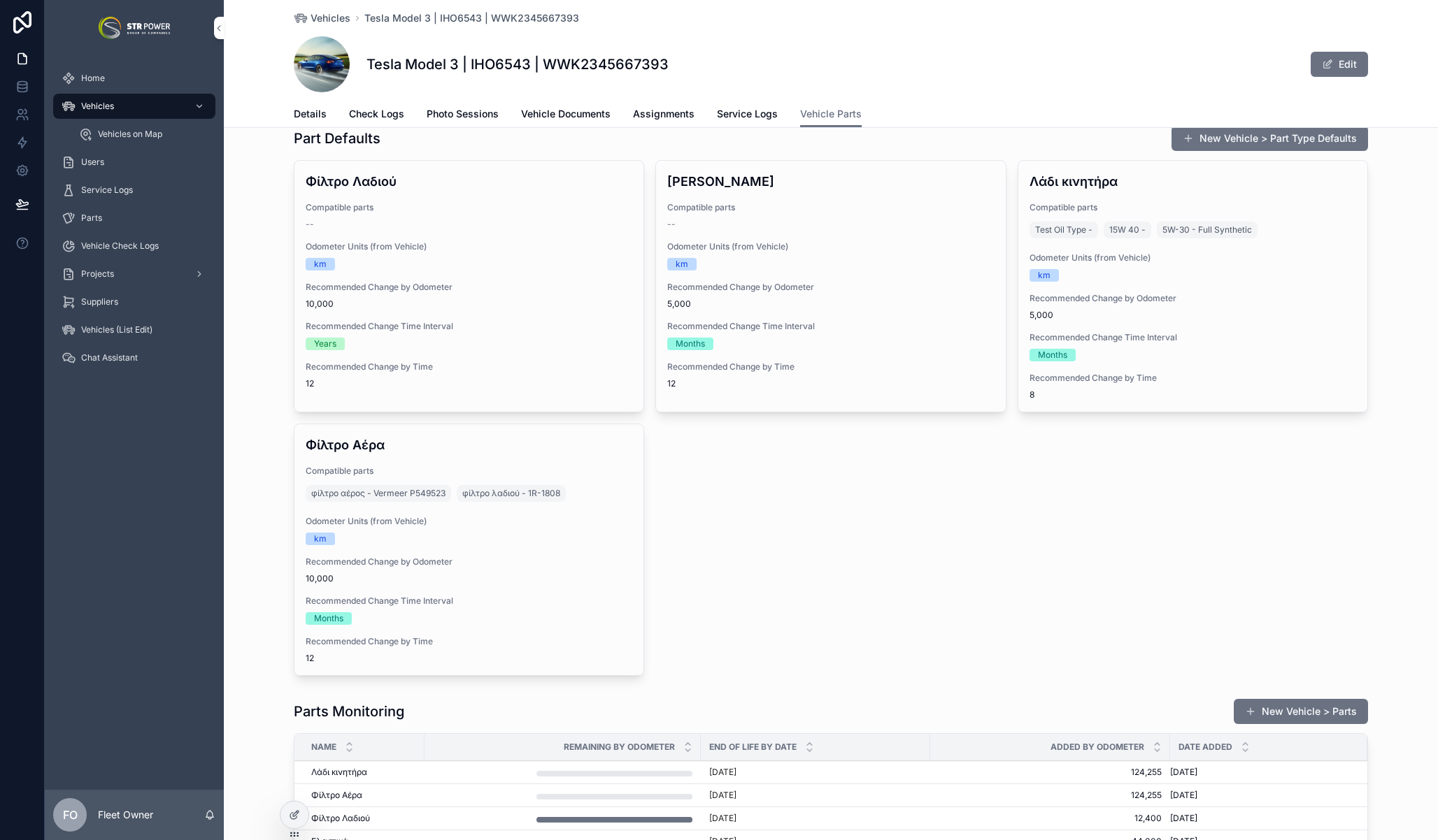
click at [488, 198] on div "Φίλτρο Λαδιού Compatible parts -- Odometer Units (from Vehicle) km Recommended …" at bounding box center [469, 281] width 349 height 240
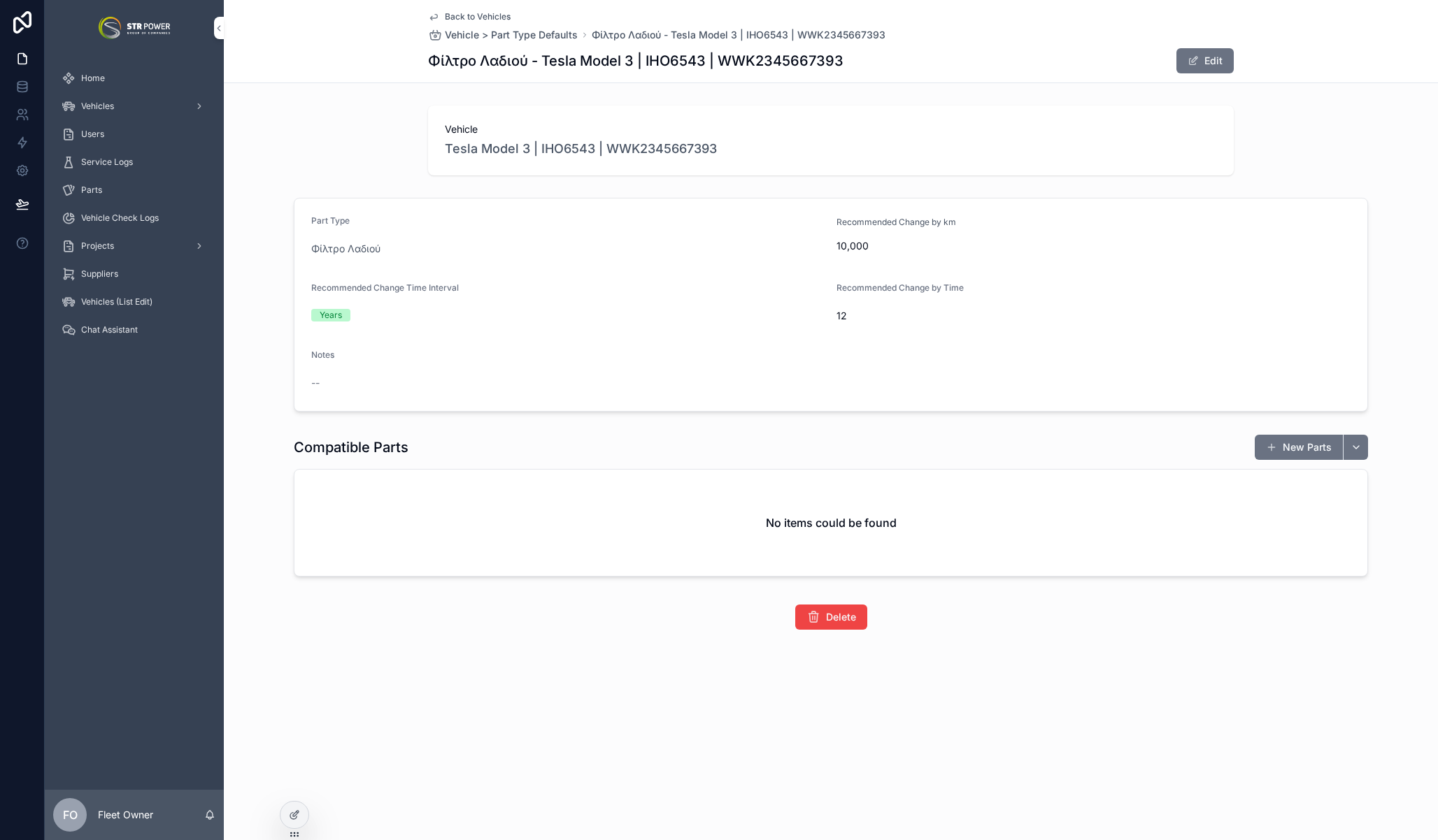
click at [437, 14] on icon "scrollable content" at bounding box center [433, 16] width 11 height 11
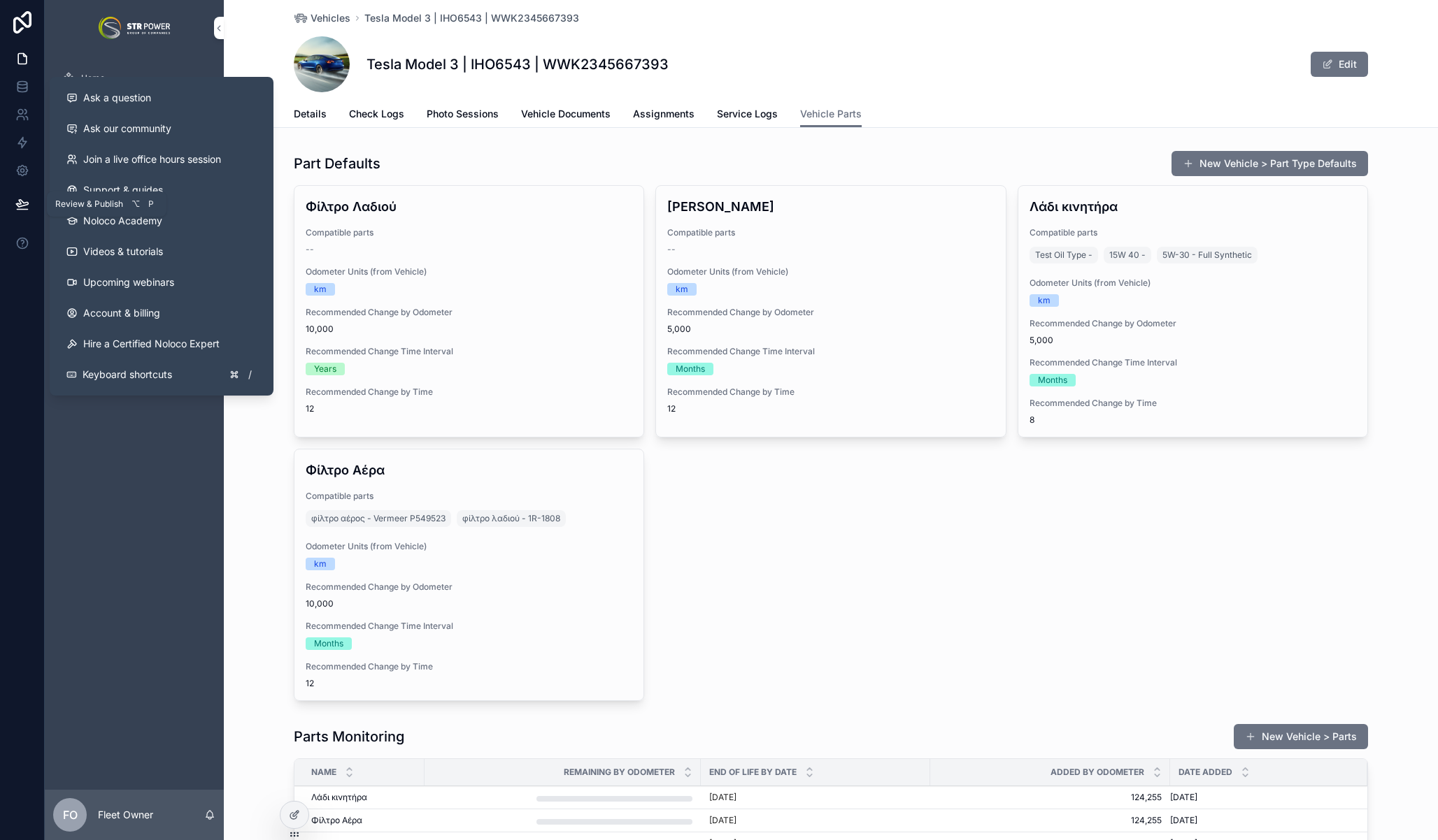
click at [20, 205] on icon at bounding box center [22, 203] width 12 height 7
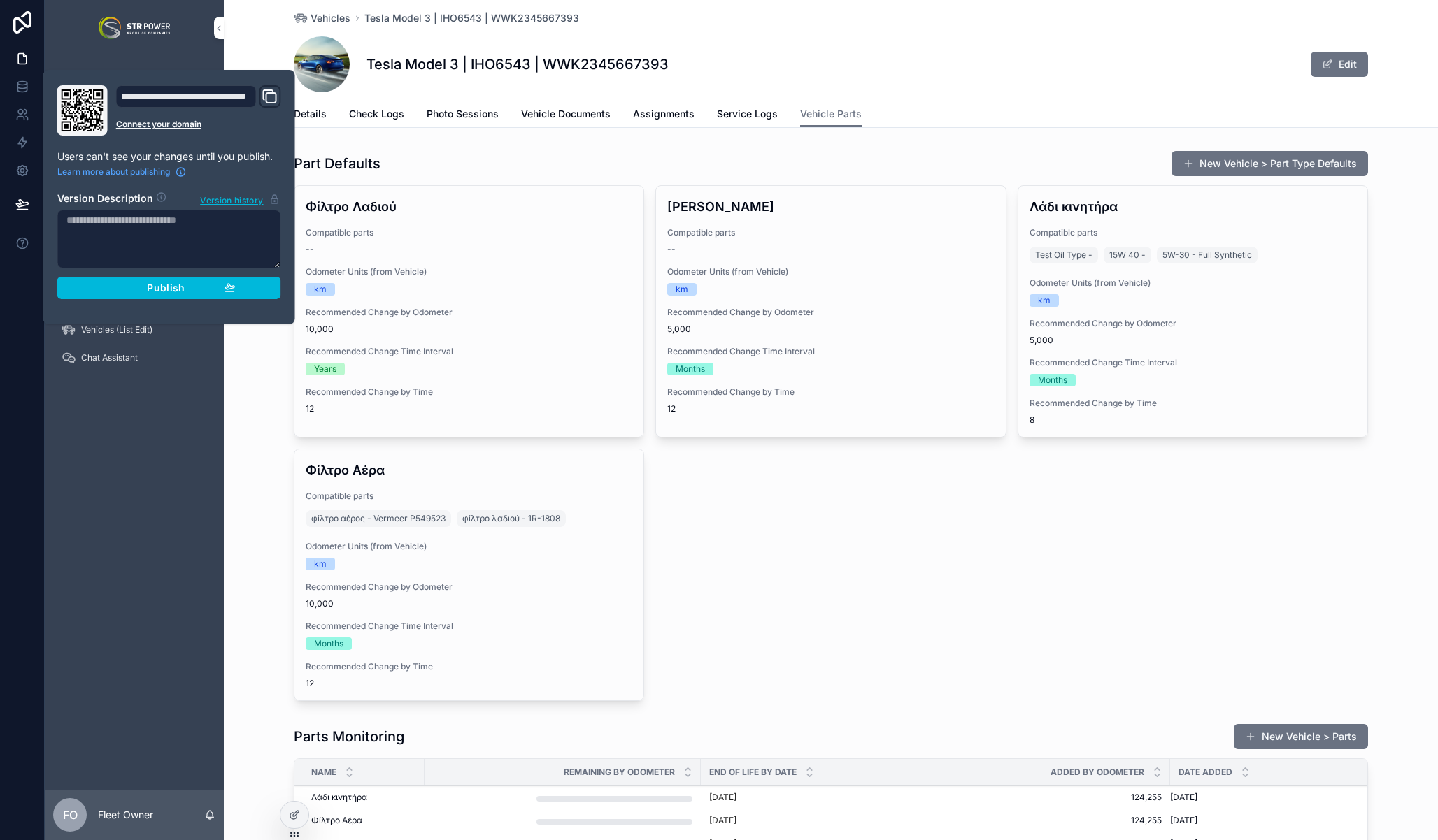
click at [193, 293] on div "Publish" at bounding box center [169, 287] width 133 height 13
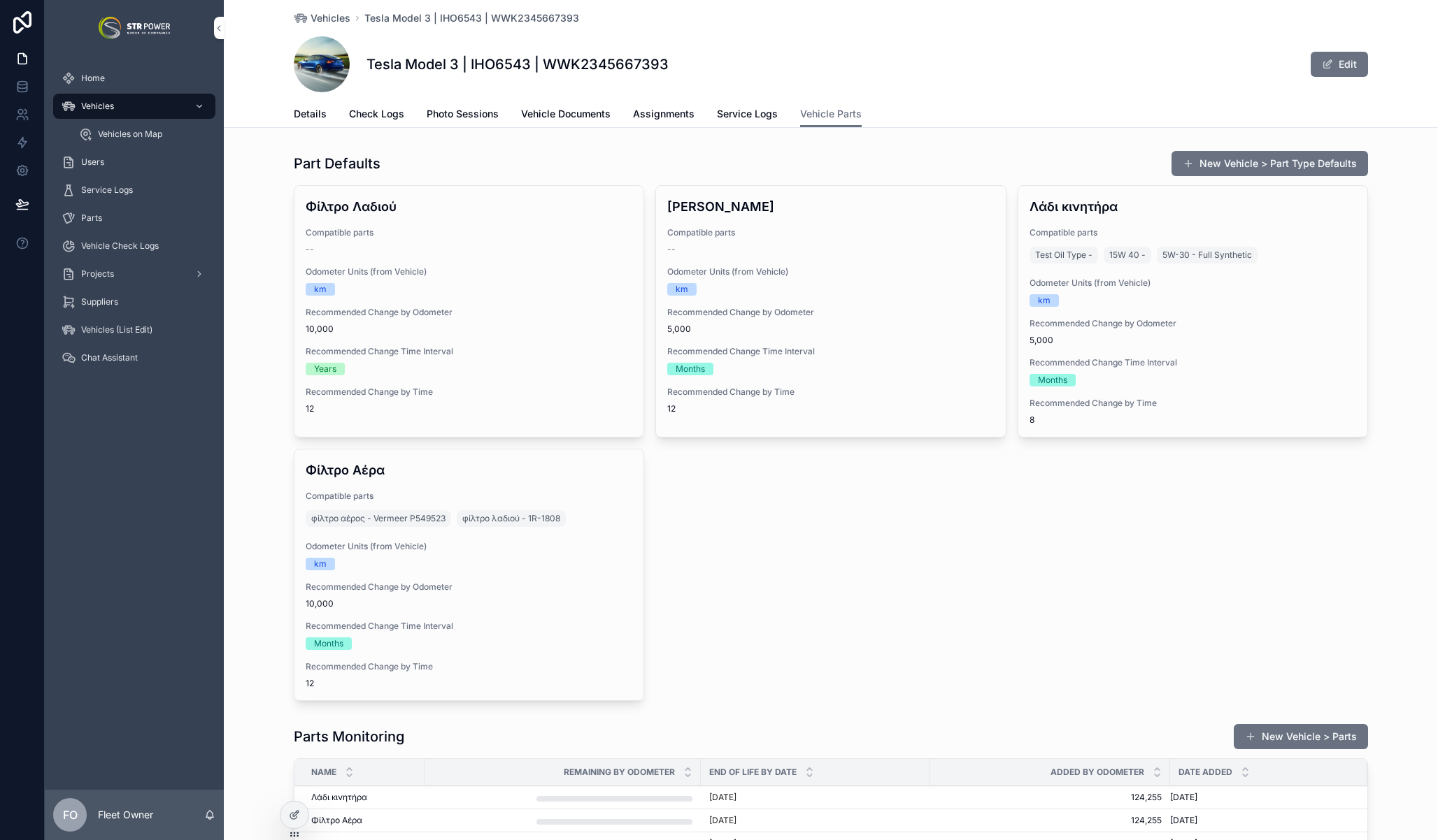
click at [1032, 31] on div "Vehicles Tesla Model 3 | IHO6543 | WWK2345667393 Tesla Model 3 | IHO6543 | WWK2…" at bounding box center [830, 50] width 1074 height 101
